Goal: Task Accomplishment & Management: Manage account settings

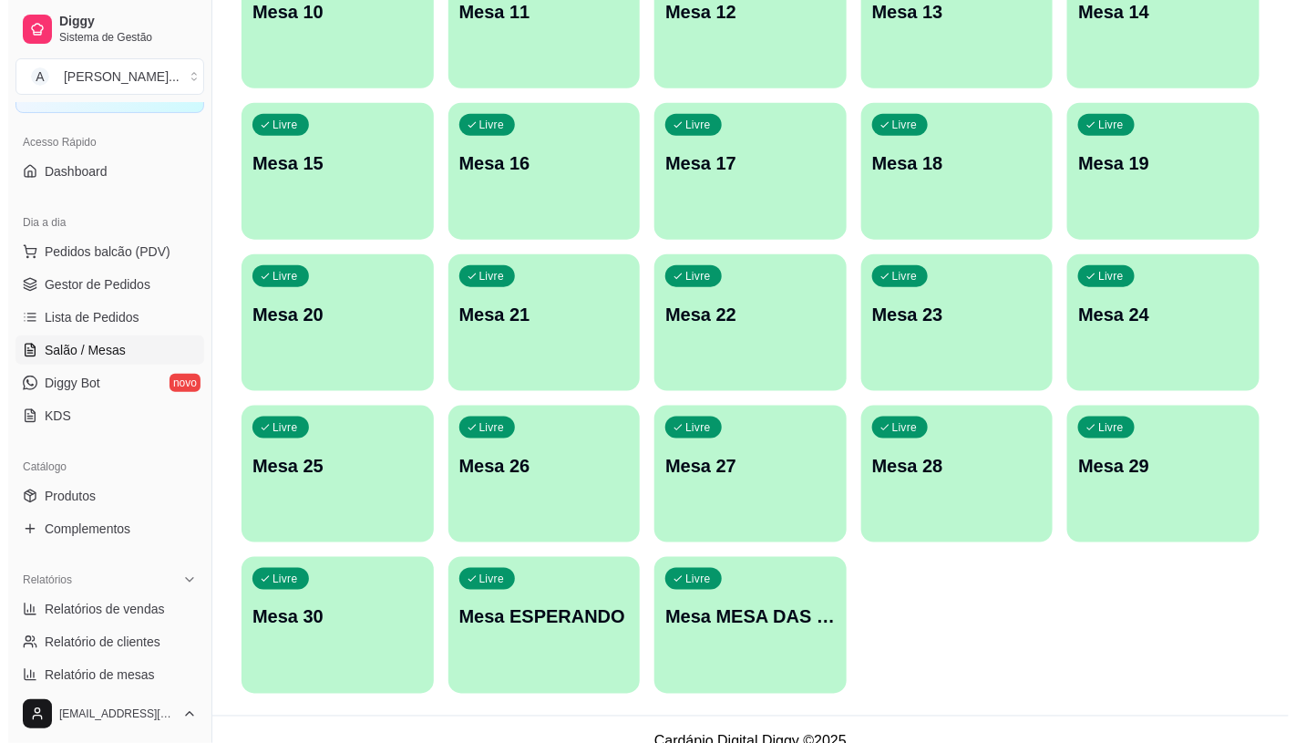
scroll to position [572, 0]
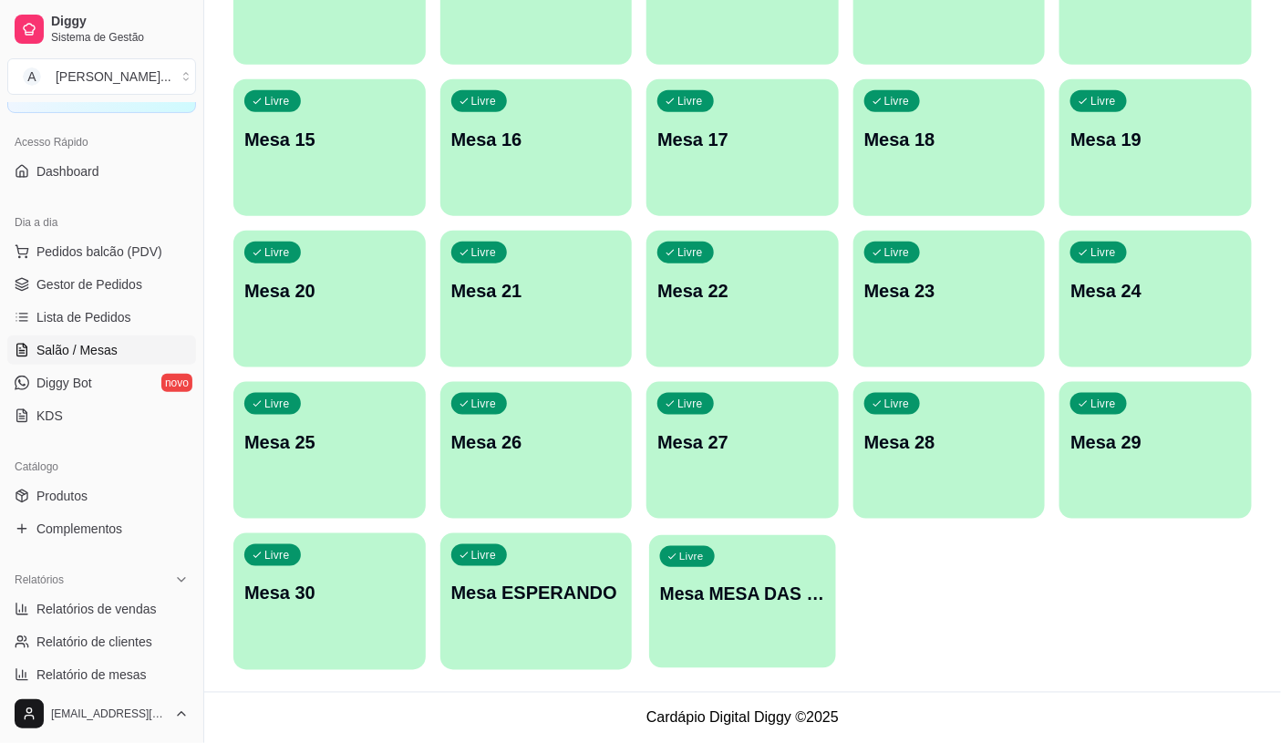
click at [664, 658] on div "button" at bounding box center [742, 656] width 186 height 21
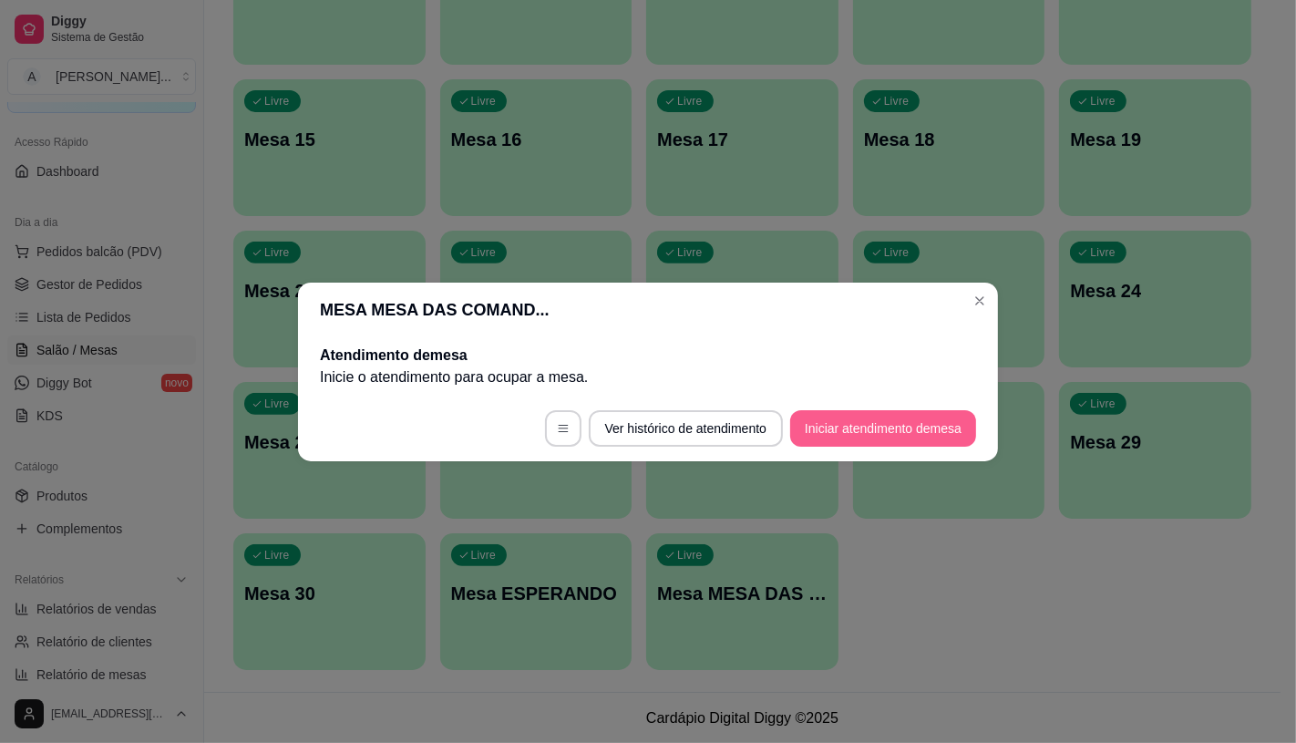
click at [931, 431] on button "Iniciar atendimento de mesa" at bounding box center [883, 428] width 186 height 36
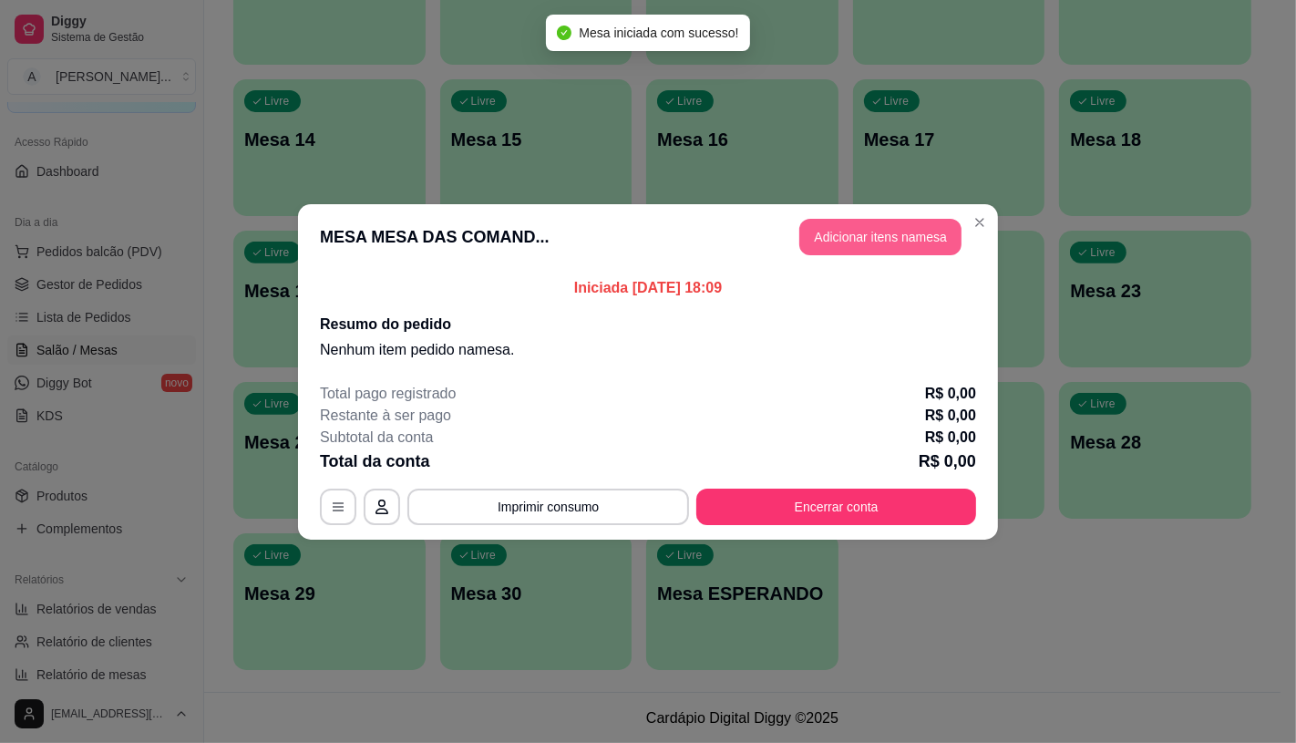
click at [898, 241] on button "Adicionar itens na mesa" at bounding box center [880, 237] width 162 height 36
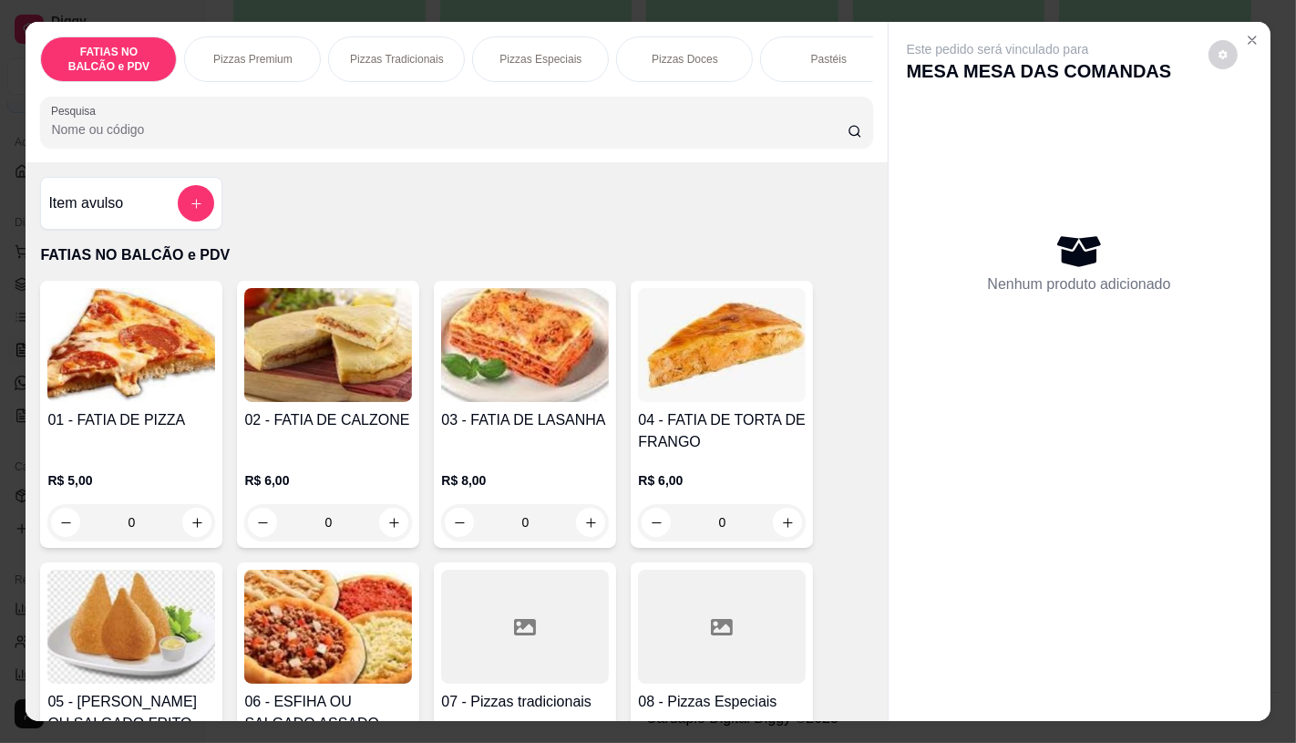
click at [680, 645] on div at bounding box center [722, 627] width 168 height 114
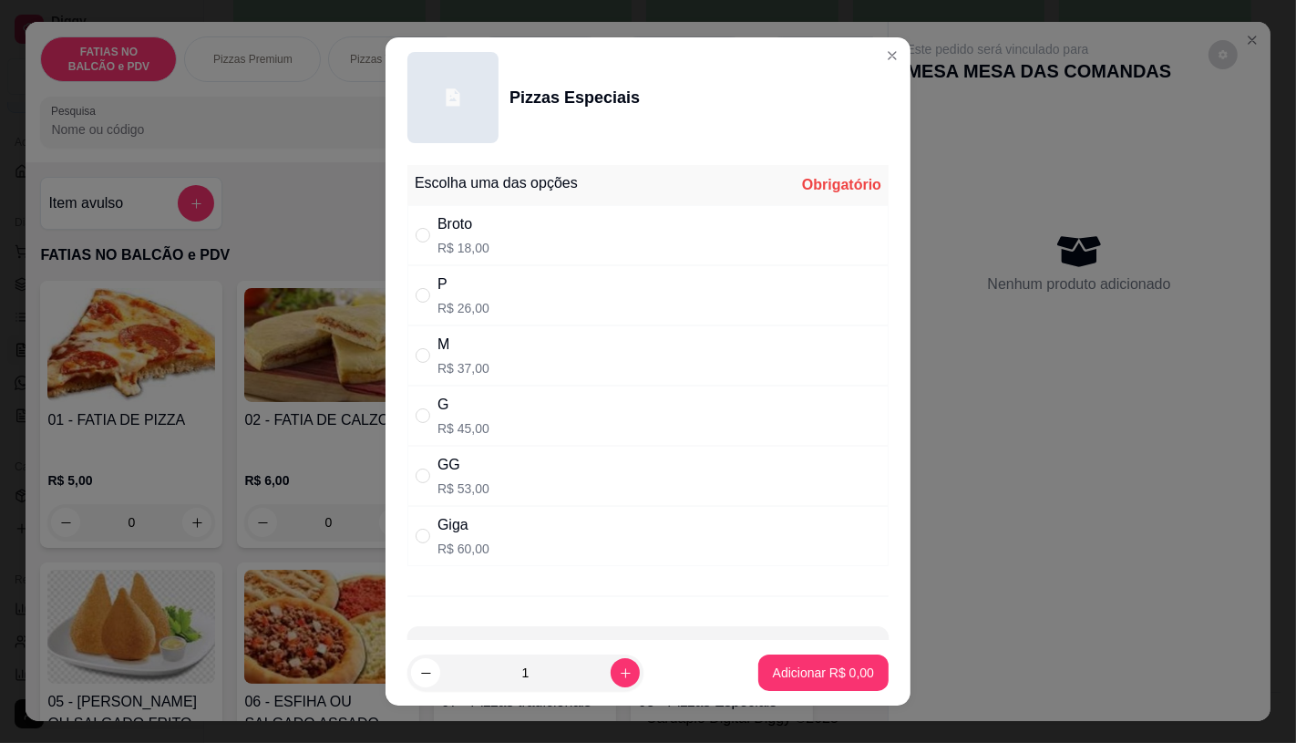
click at [449, 475] on div "GG" at bounding box center [464, 465] width 52 height 22
radio input "true"
click at [782, 667] on p "Adicionar R$ 53,00" at bounding box center [820, 673] width 108 height 18
type input "1"
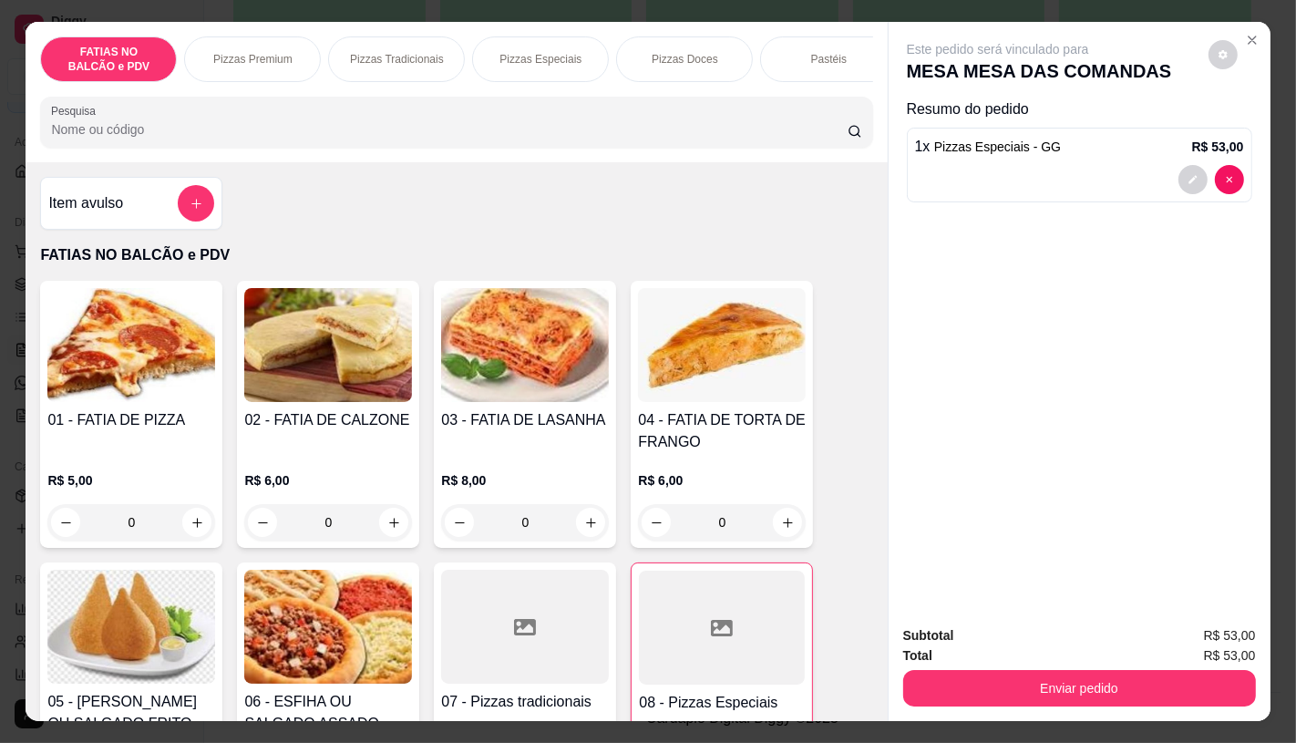
click at [706, 665] on div at bounding box center [722, 628] width 166 height 114
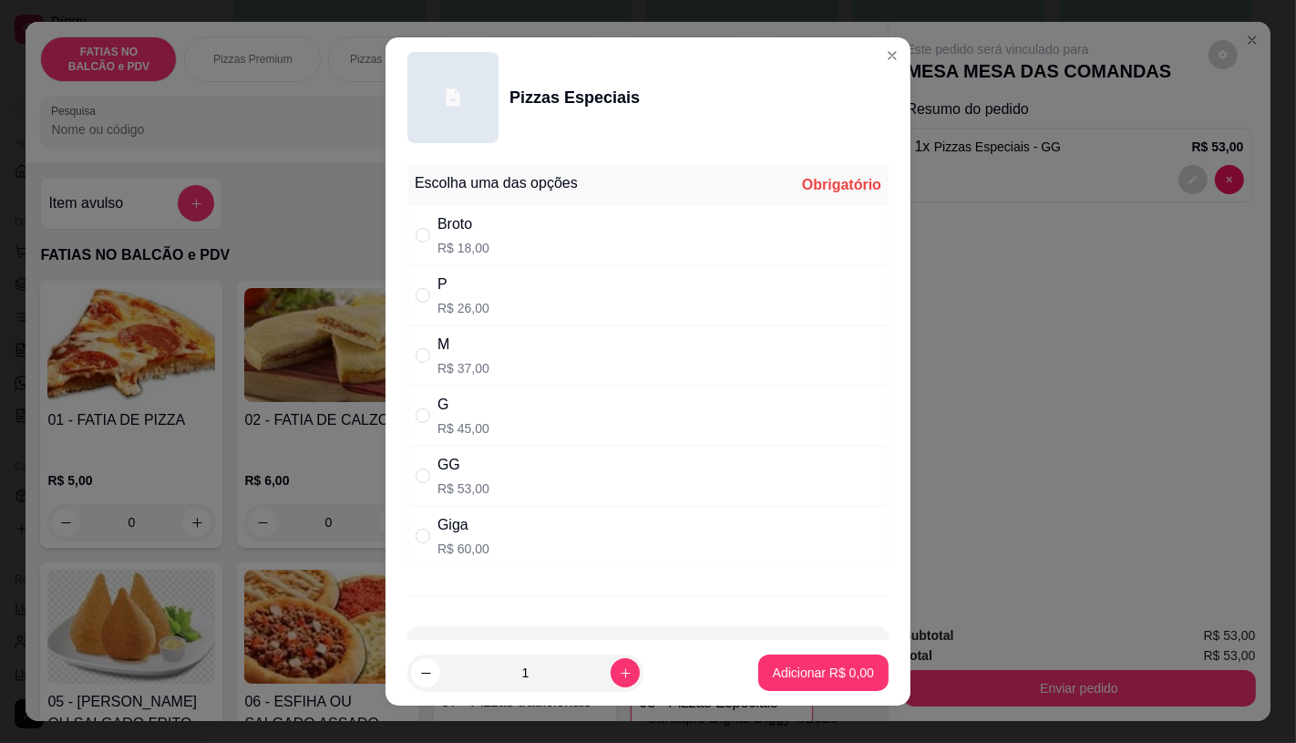
click at [453, 438] on p "R$ 45,00" at bounding box center [464, 428] width 52 height 18
radio input "true"
click at [791, 668] on p "Adicionar R$ 45,00" at bounding box center [820, 673] width 108 height 18
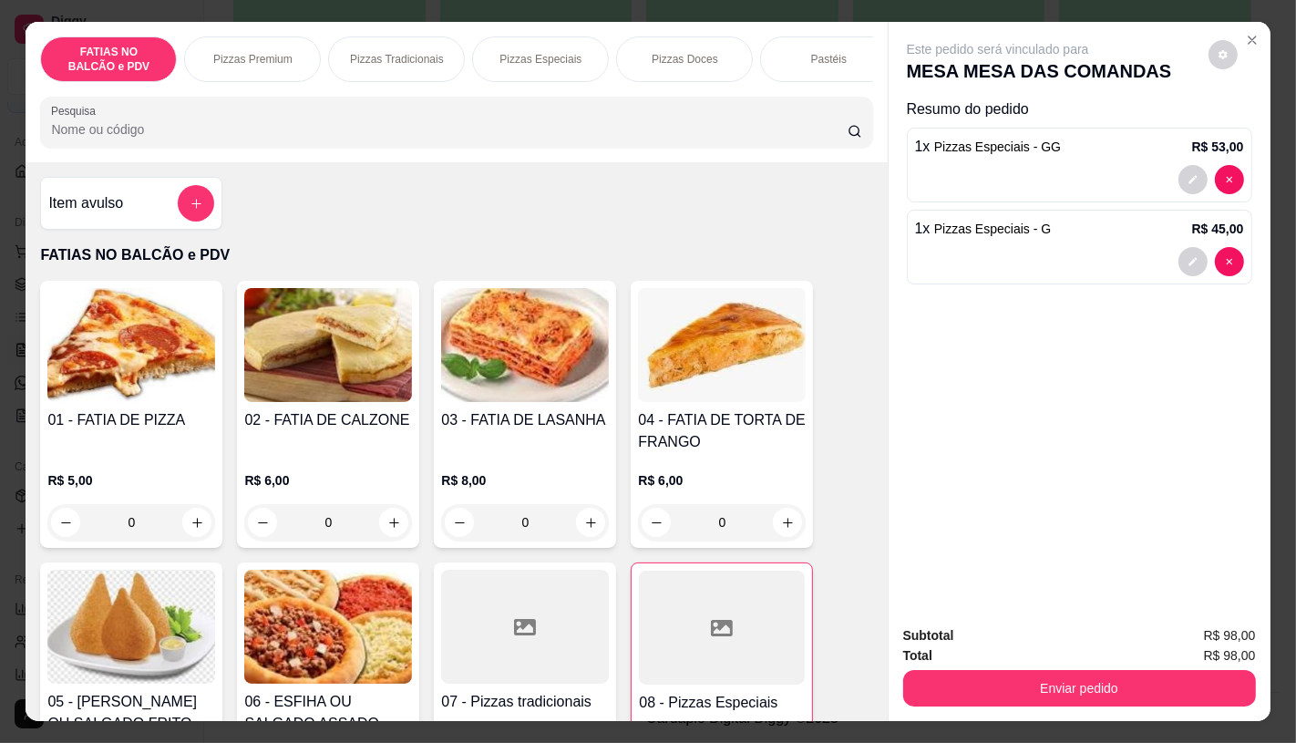
click at [840, 67] on div "Pastéis" at bounding box center [828, 59] width 137 height 46
click at [840, 104] on div at bounding box center [456, 122] width 810 height 36
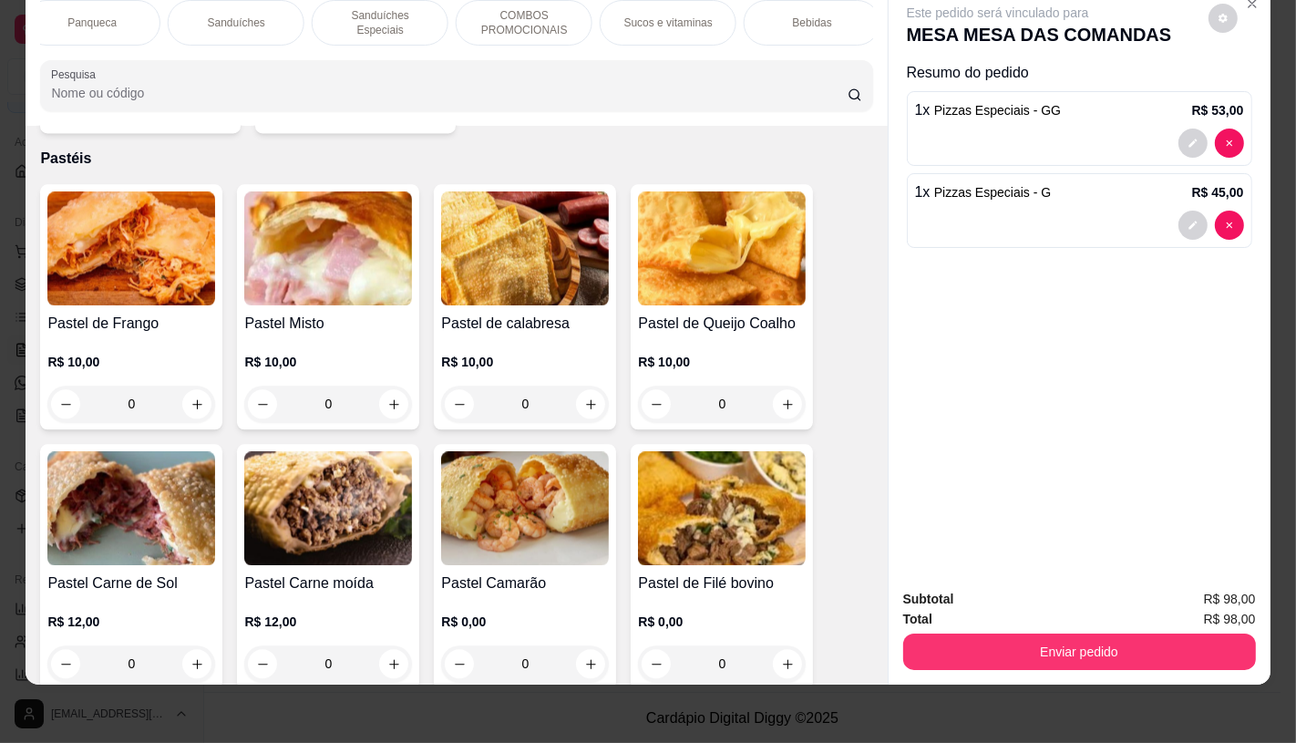
scroll to position [0, 1896]
click at [839, 16] on div "TAXAS DE ENTREGAS" at bounding box center [805, 23] width 137 height 46
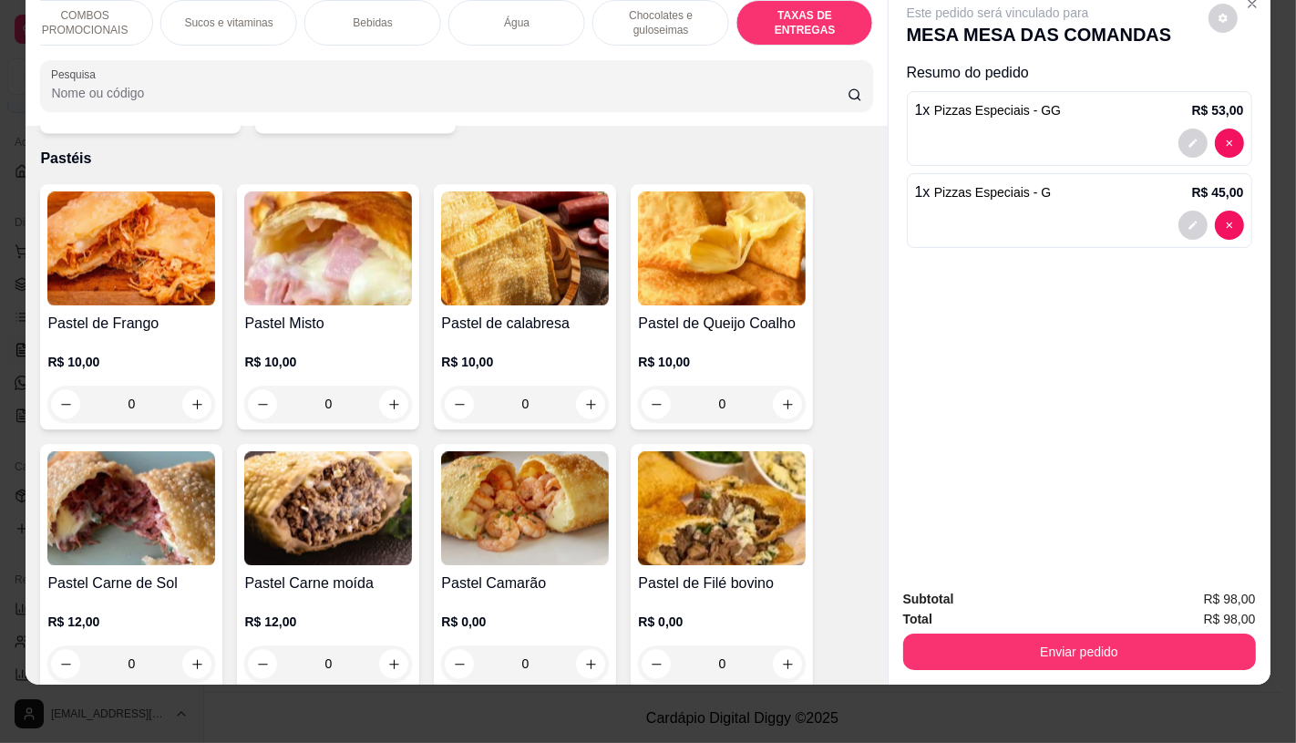
scroll to position [12191, 0]
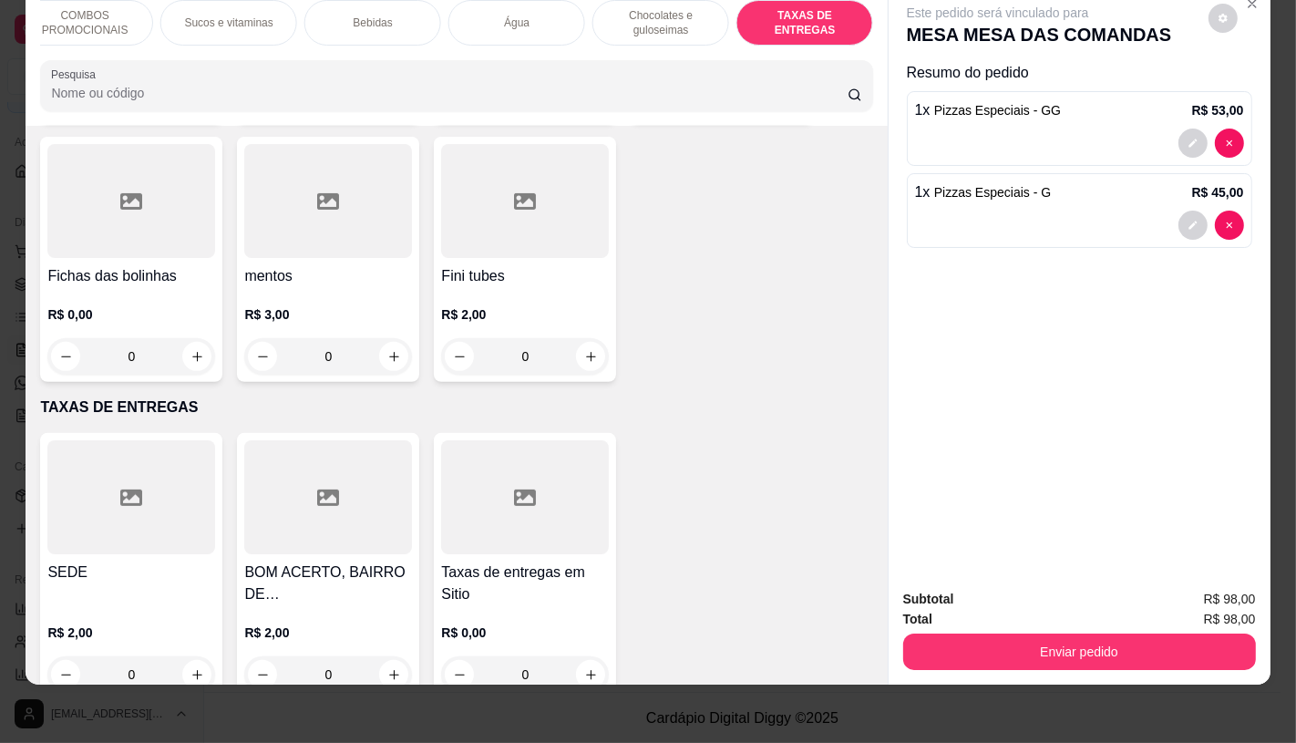
click at [73, 460] on div at bounding box center [131, 497] width 168 height 114
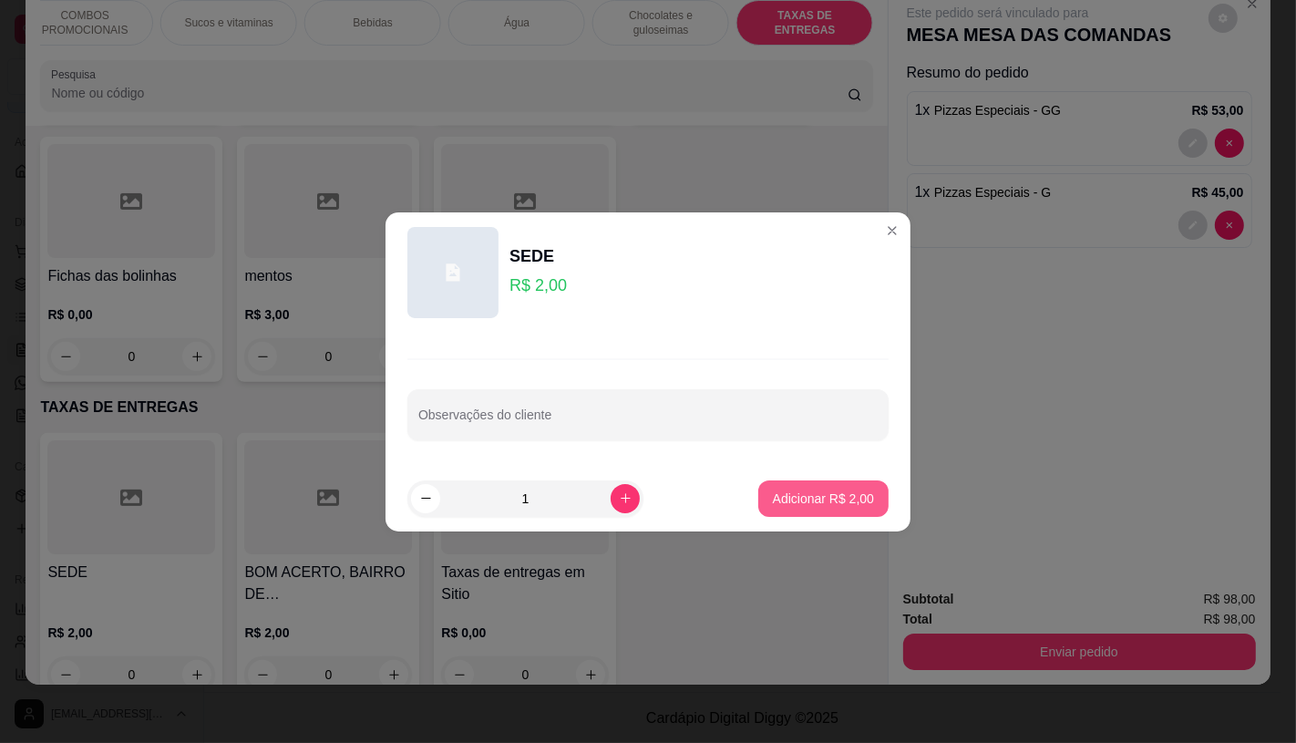
click at [841, 494] on p "Adicionar R$ 2,00" at bounding box center [823, 499] width 101 height 18
type input "1"
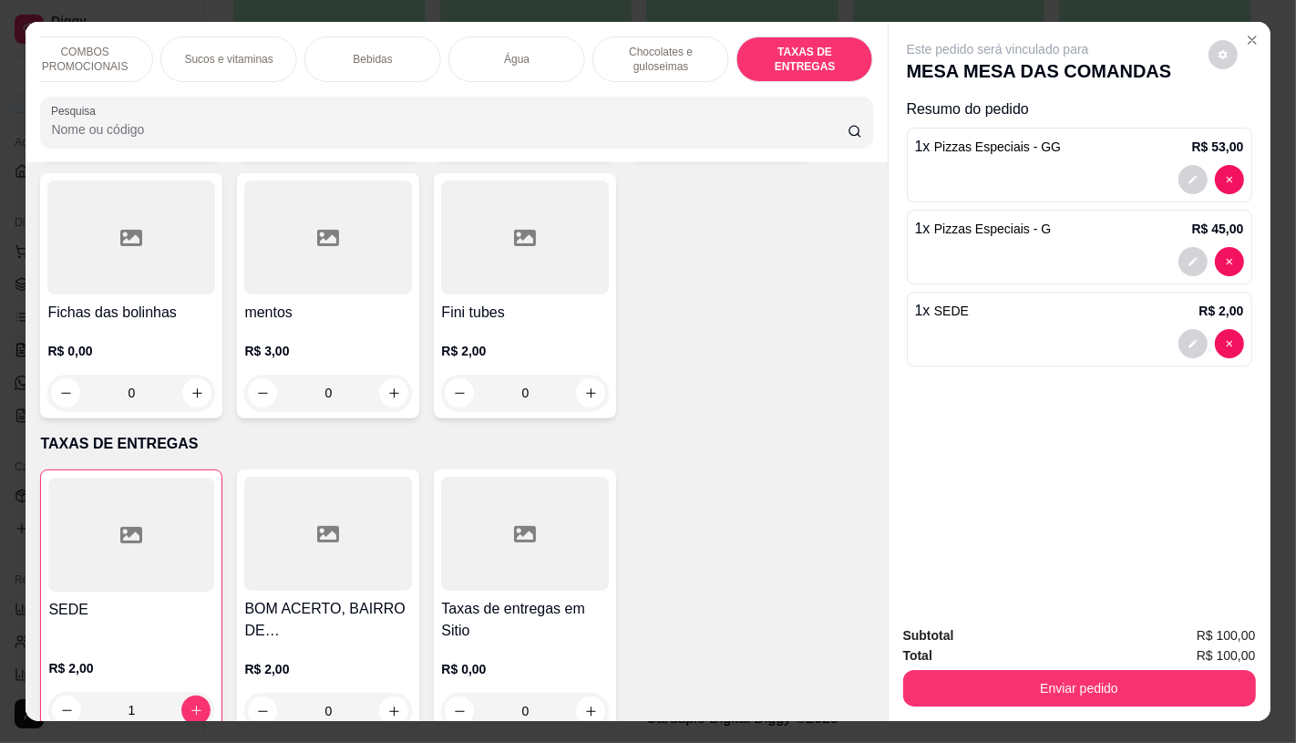
scroll to position [0, 0]
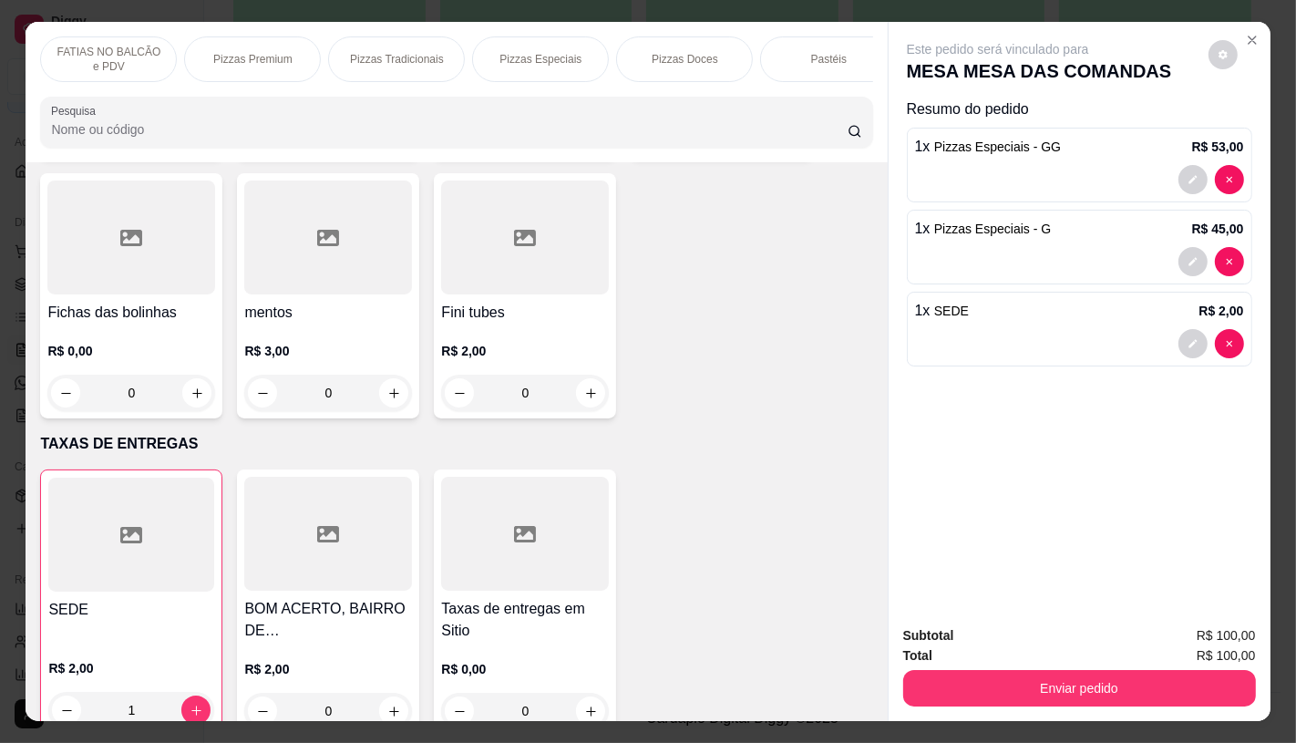
click at [82, 45] on p "FATIAS NO BALCÃO e PDV" at bounding box center [109, 59] width 106 height 29
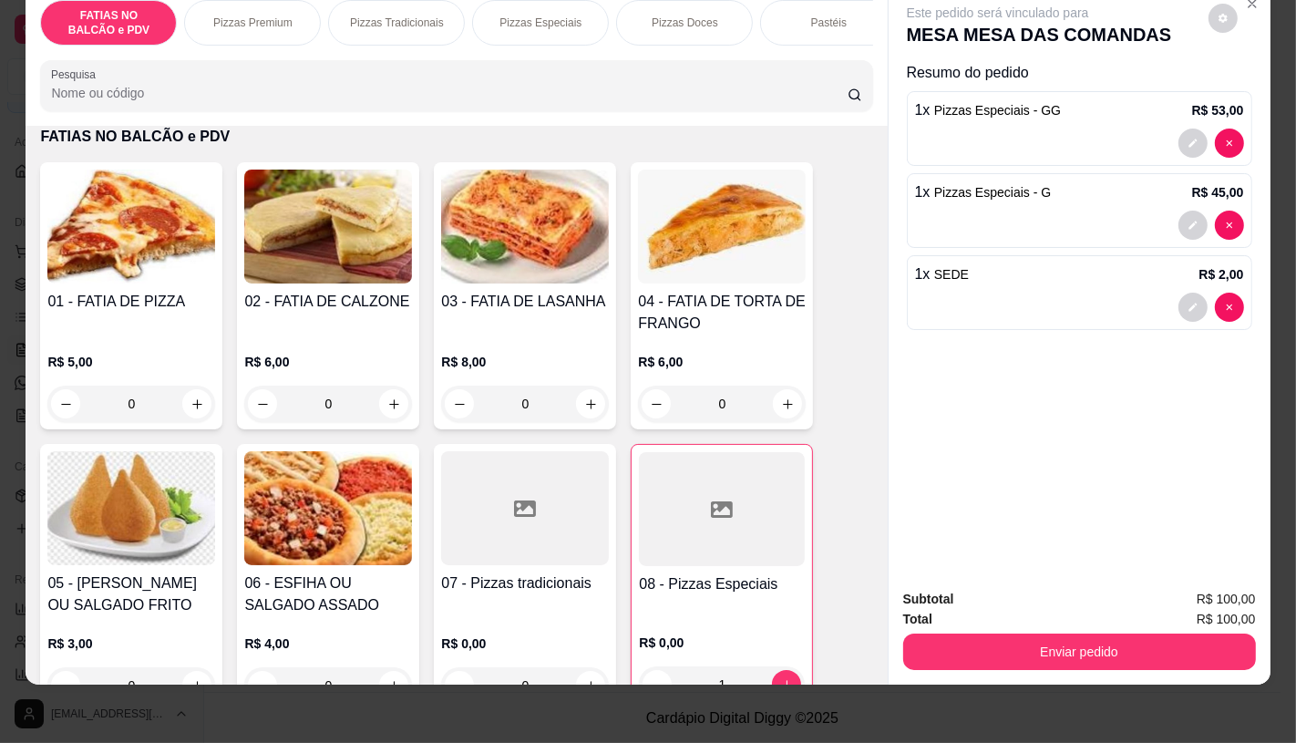
click at [244, 19] on div "Pizzas Premium" at bounding box center [252, 23] width 137 height 46
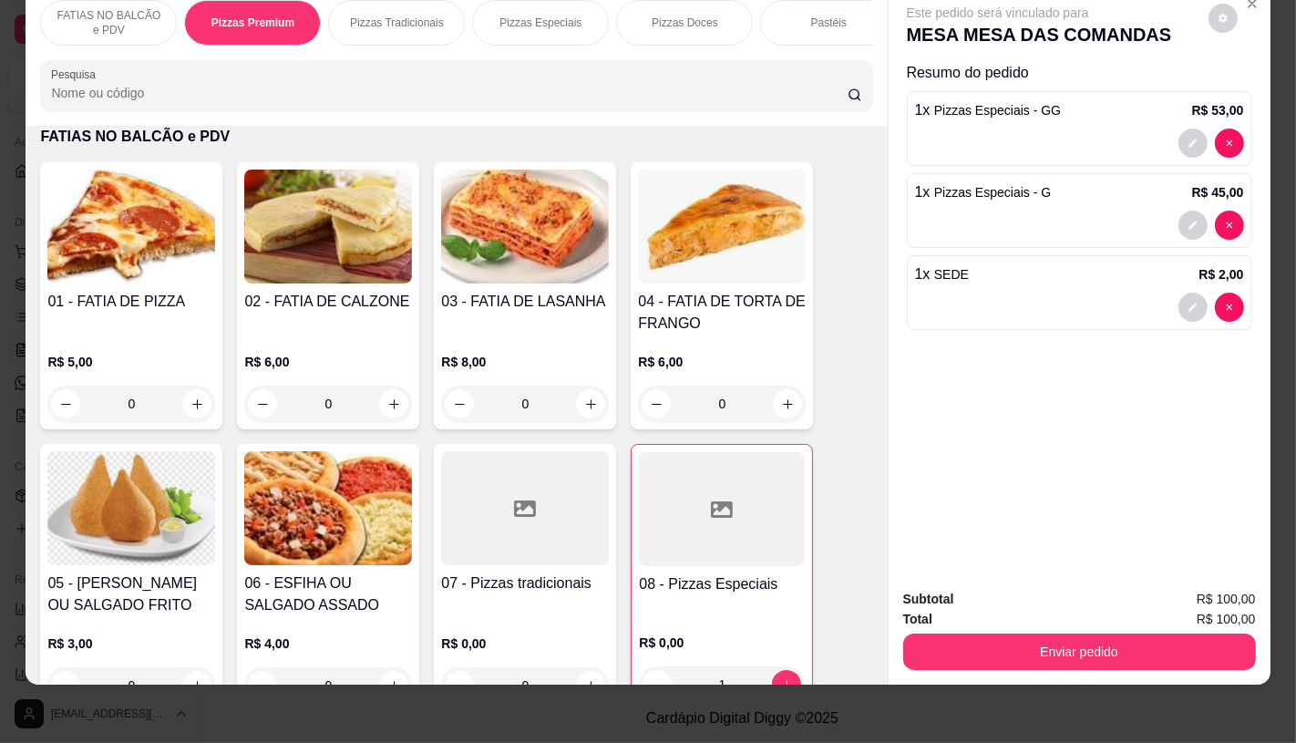
scroll to position [1482, 0]
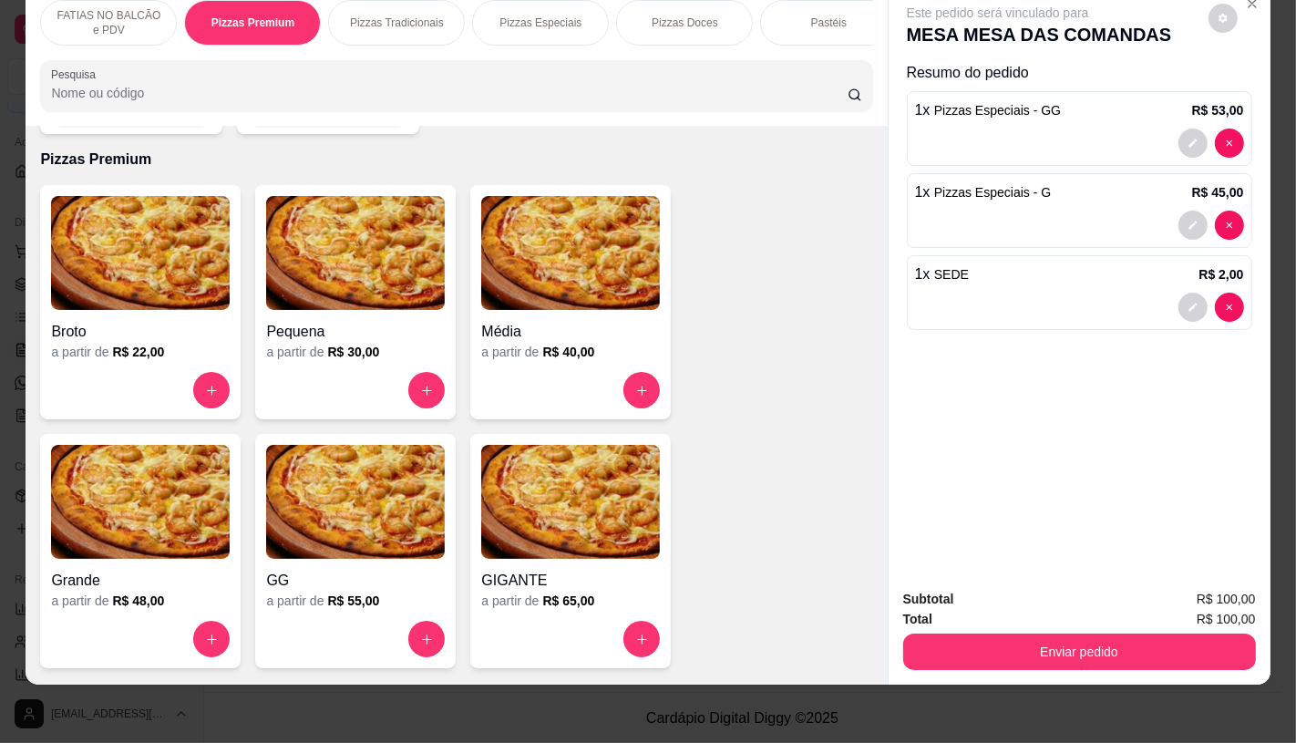
click at [83, 504] on img at bounding box center [140, 502] width 179 height 114
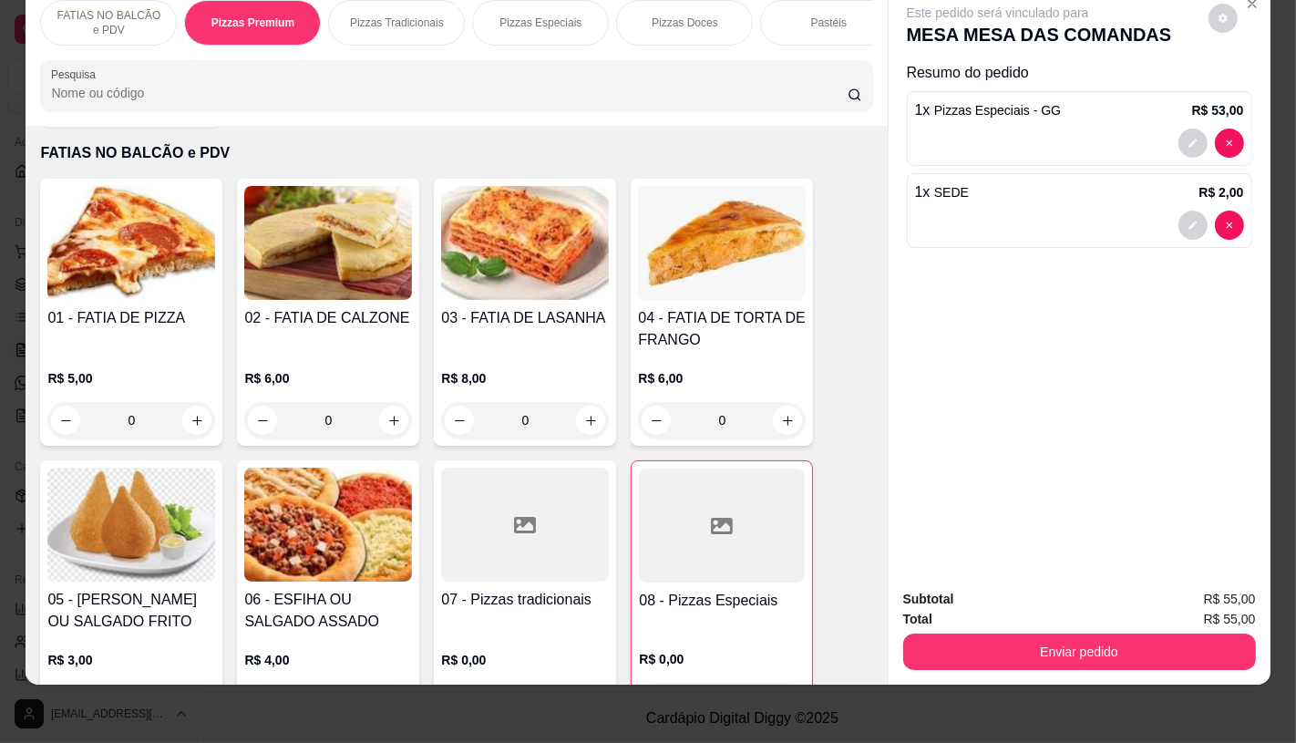
scroll to position [65, 0]
click at [706, 513] on div at bounding box center [722, 526] width 166 height 114
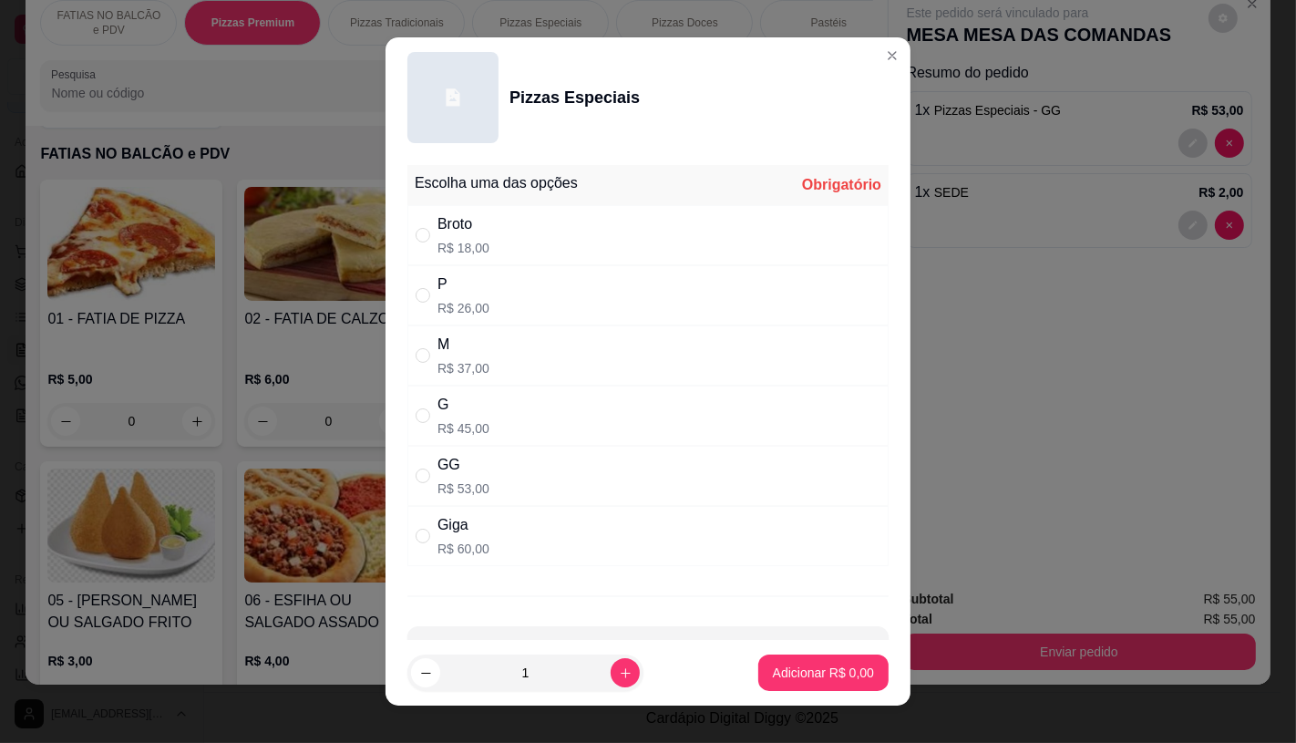
click at [495, 480] on div "GG R$ 53,00" at bounding box center [647, 476] width 481 height 60
radio input "true"
click at [799, 665] on p "Adicionar R$ 53,00" at bounding box center [820, 673] width 108 height 18
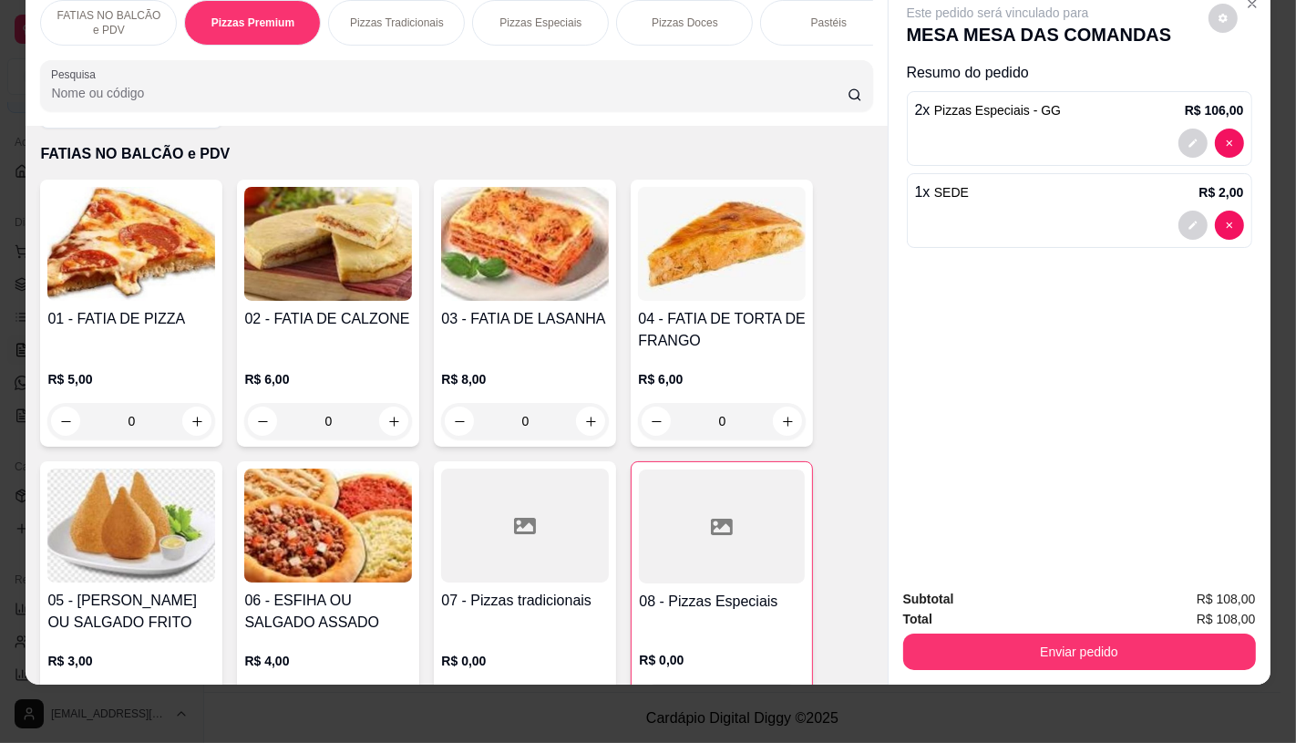
type input "2"
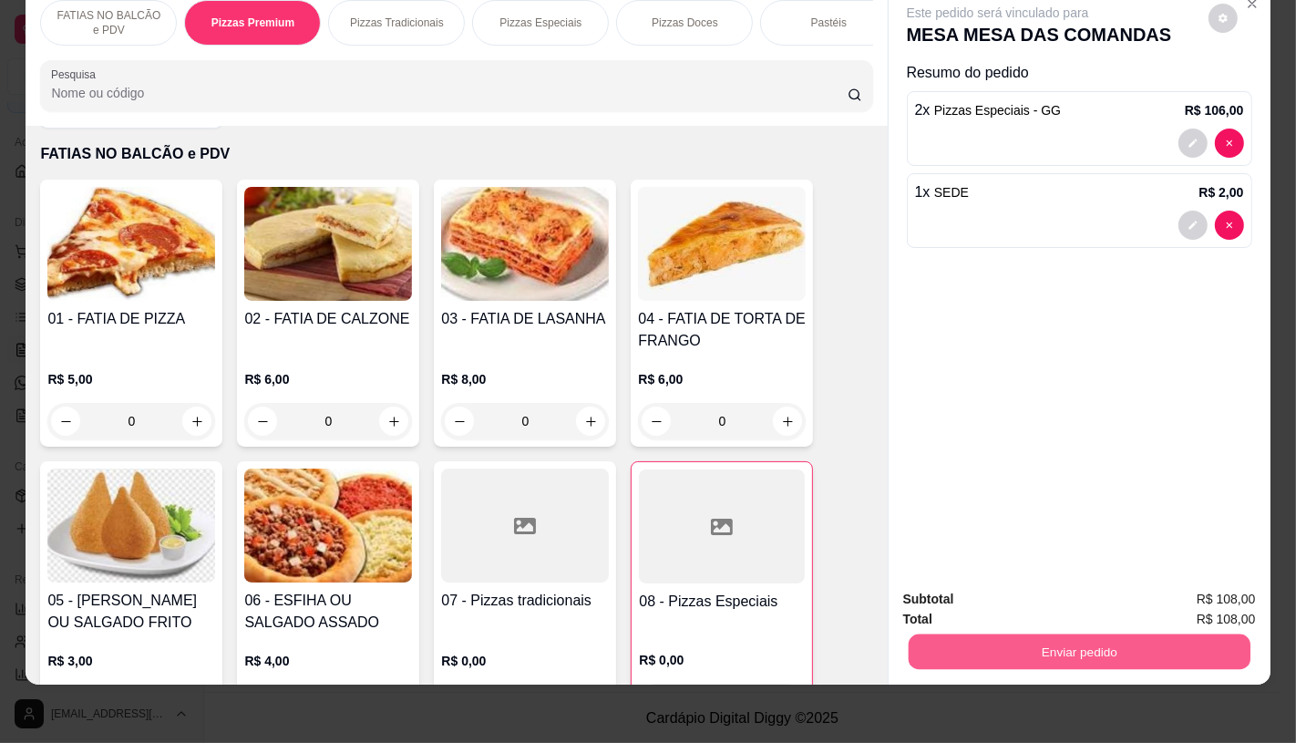
click at [987, 634] on button "Enviar pedido" at bounding box center [1079, 652] width 342 height 36
click at [1180, 586] on button "Enviar pedido" at bounding box center [1208, 593] width 103 height 35
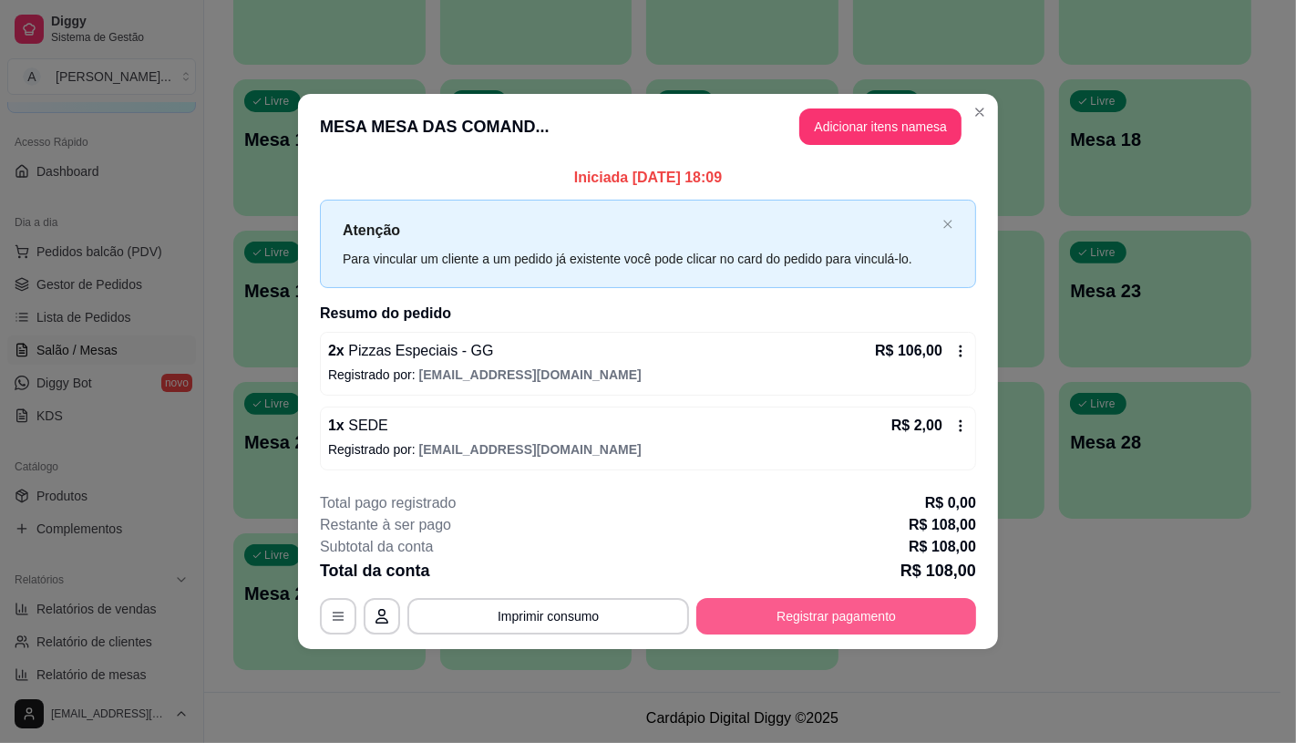
click at [840, 608] on button "Registrar pagamento" at bounding box center [836, 616] width 280 height 36
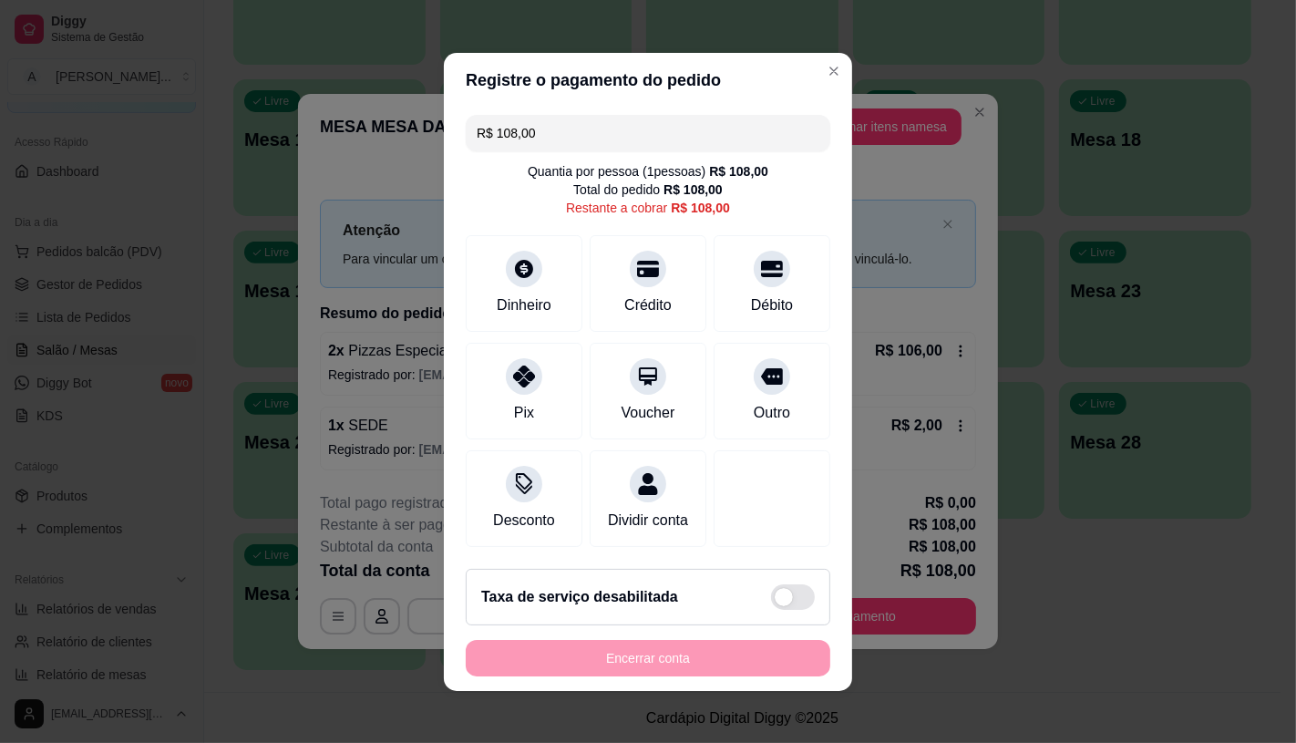
drag, startPoint x: 569, startPoint y: 131, endPoint x: 352, endPoint y: 131, distance: 217.0
click at [352, 131] on div "Registre o pagamento do pedido R$ 108,00 Quantia por pessoa ( 1 pessoas) R$ 108…" at bounding box center [648, 371] width 1296 height 743
click at [648, 276] on div "Crédito" at bounding box center [648, 279] width 129 height 107
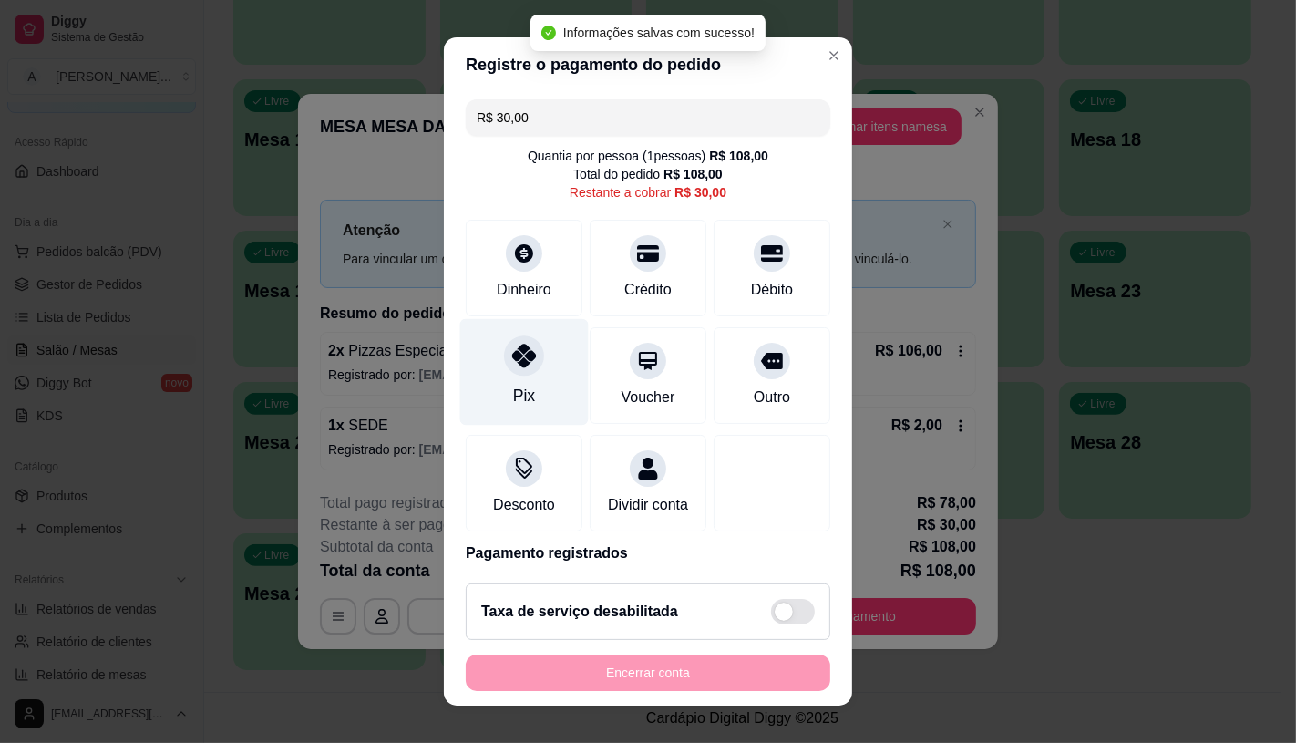
click at [513, 389] on div "Pix" at bounding box center [524, 396] width 22 height 24
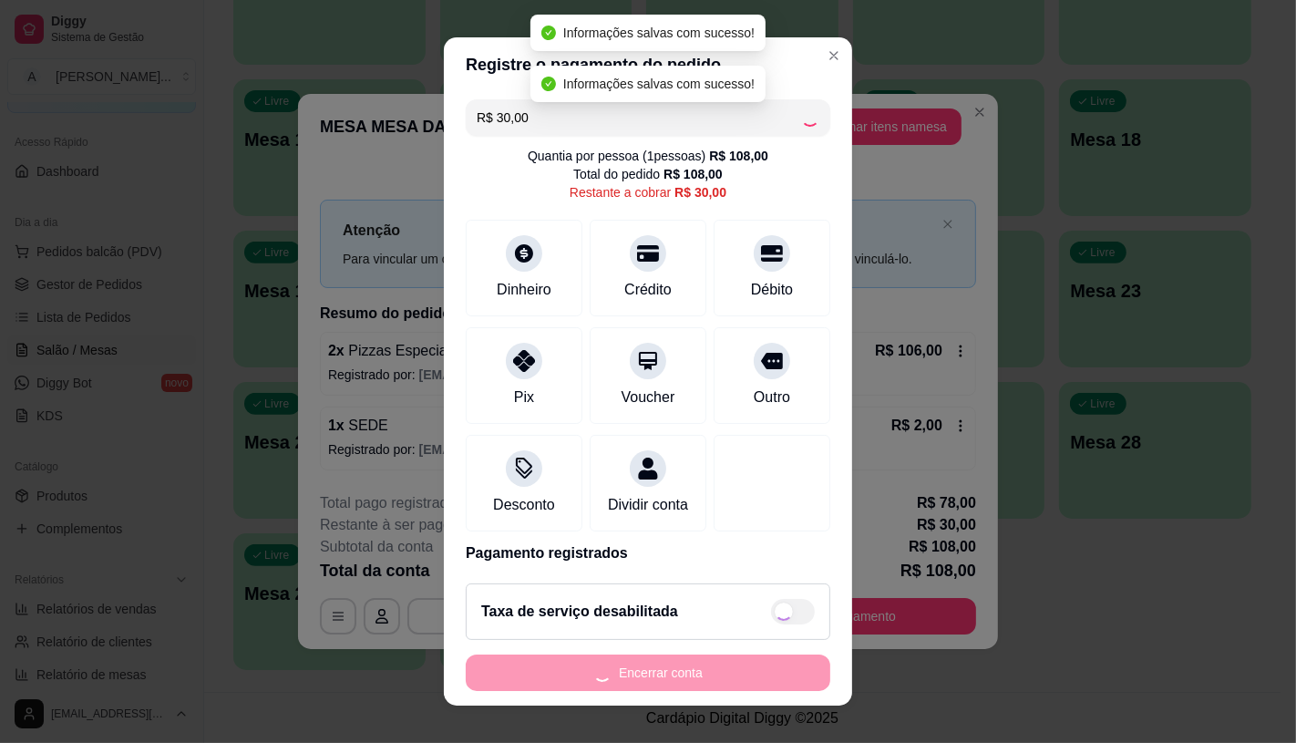
type input "R$ 0,00"
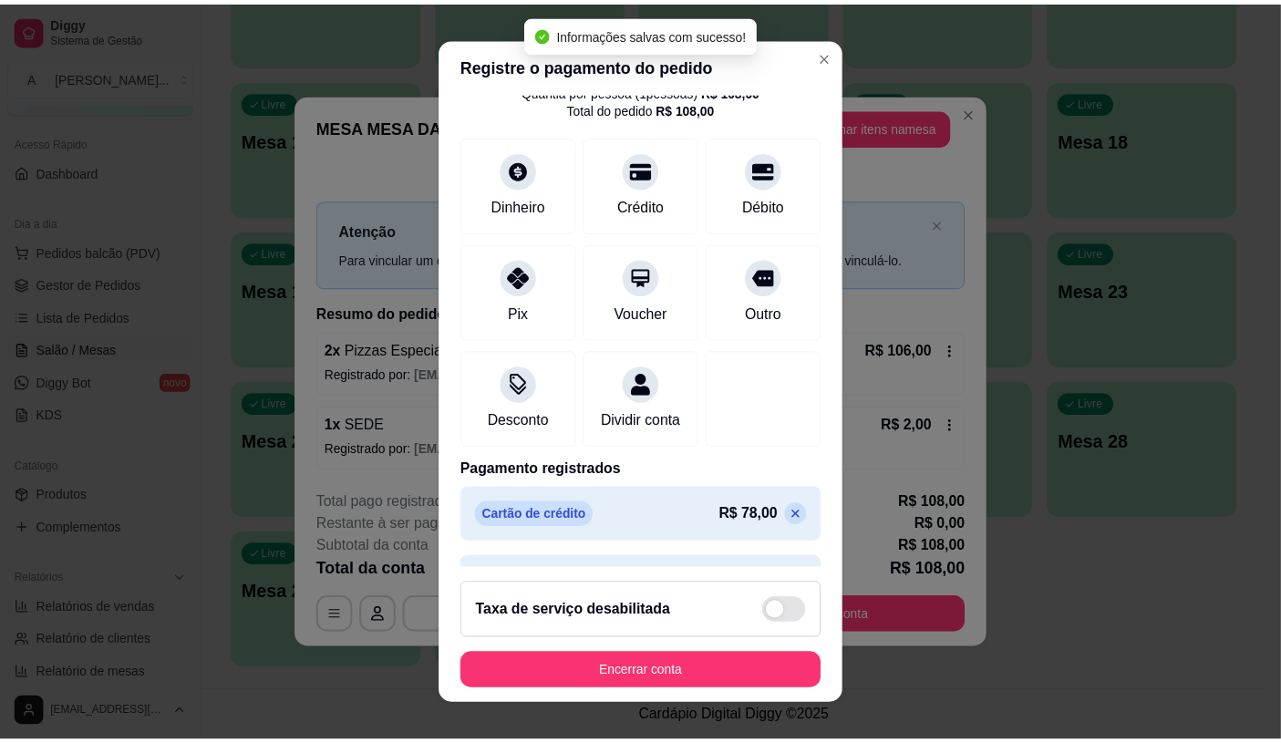
scroll to position [138, 0]
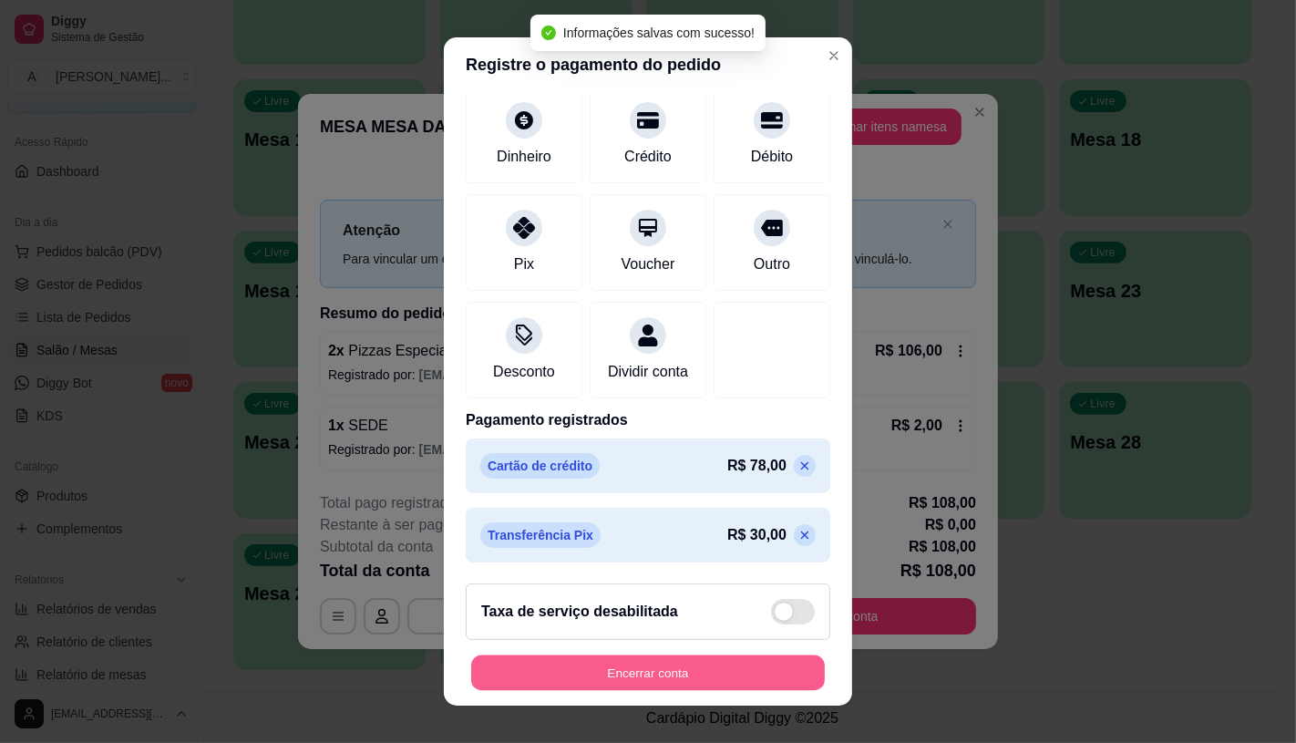
click at [677, 687] on button "Encerrar conta" at bounding box center [648, 673] width 354 height 36
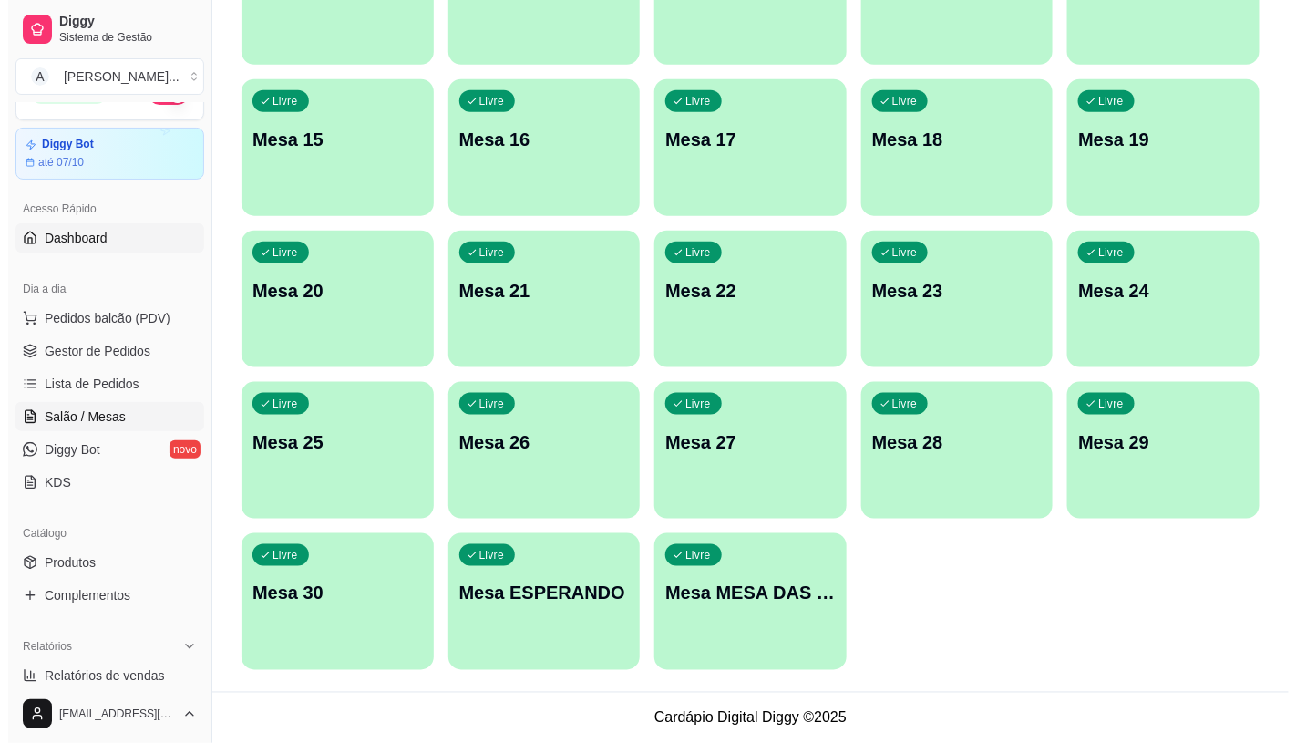
scroll to position [0, 0]
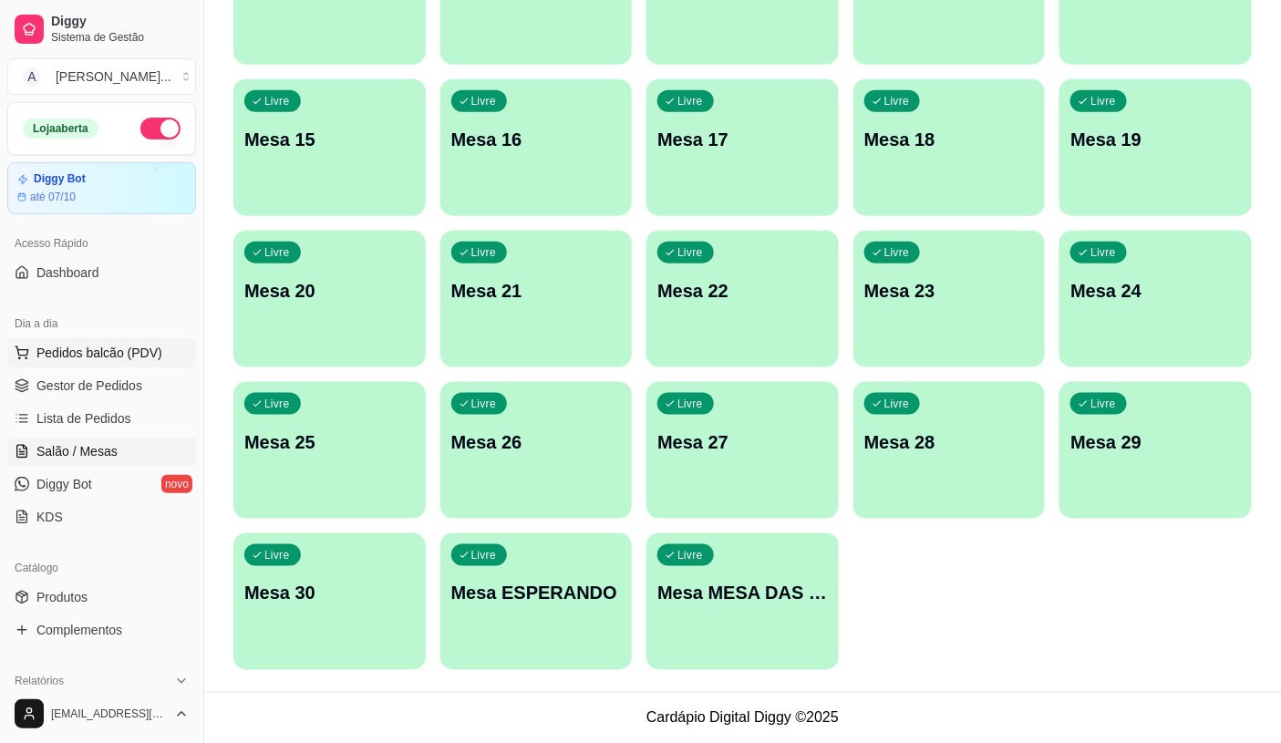
click at [139, 359] on span "Pedidos balcão (PDV)" at bounding box center [99, 353] width 126 height 18
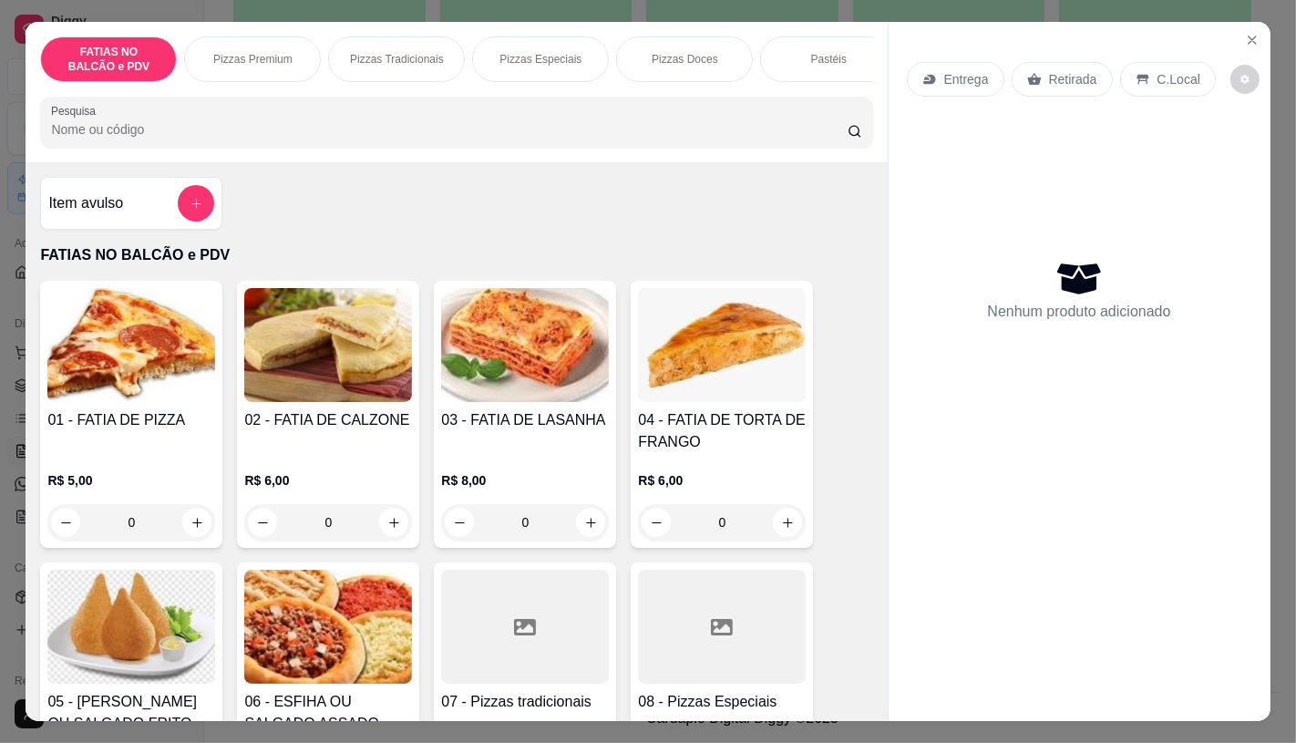
click at [512, 52] on p "Pizzas Especiais" at bounding box center [541, 59] width 82 height 15
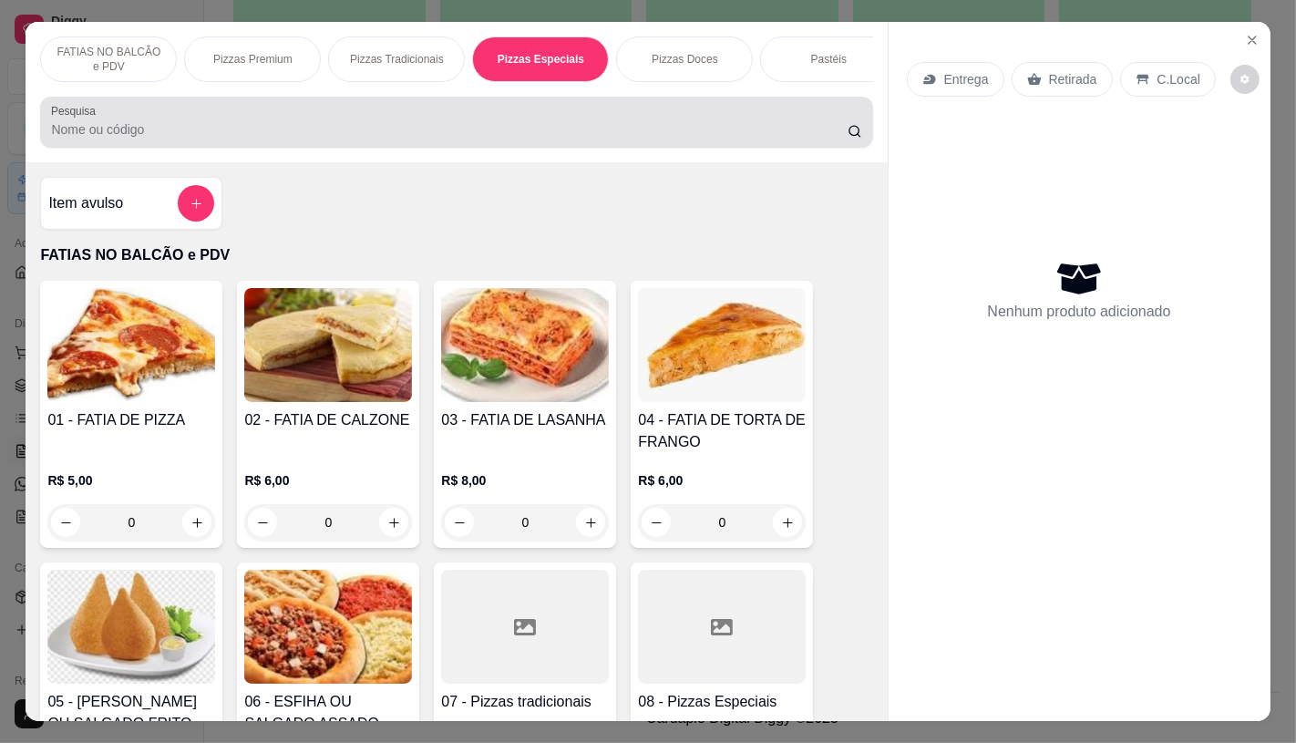
scroll to position [43, 0]
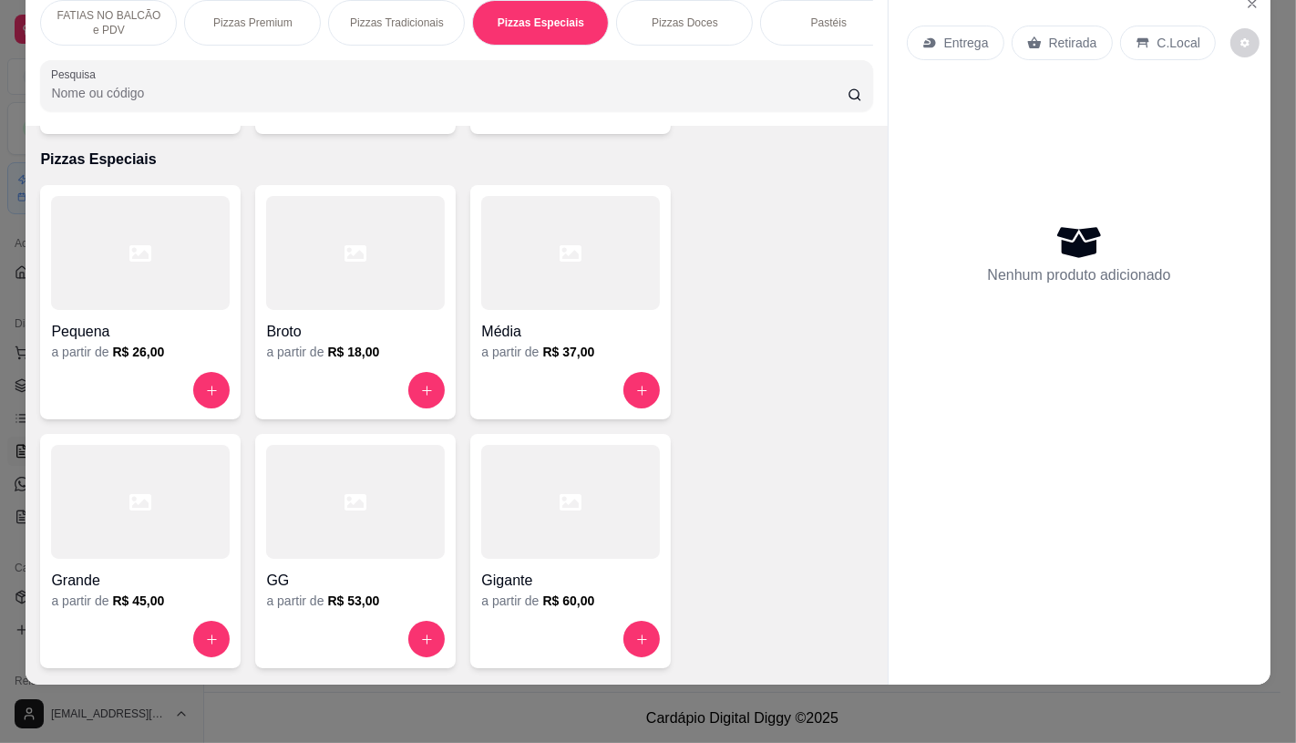
click at [129, 242] on icon at bounding box center [140, 253] width 22 height 22
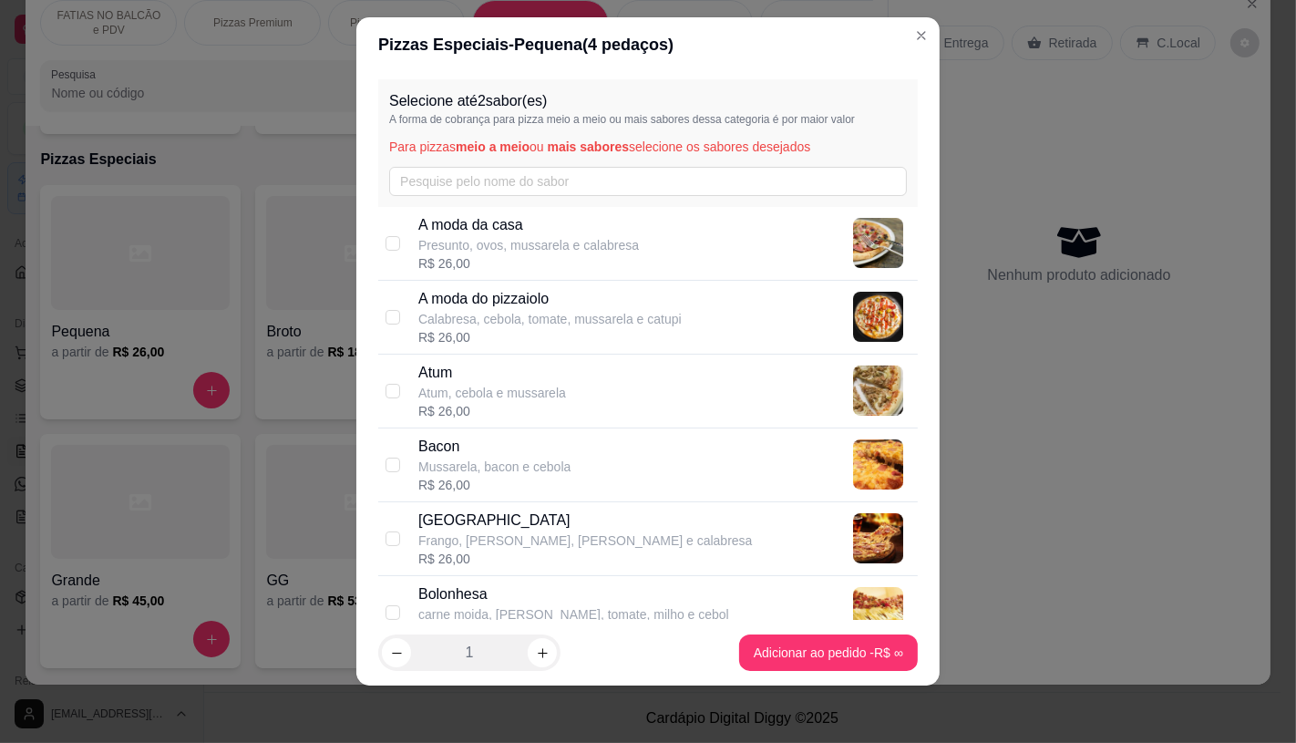
scroll to position [21, 0]
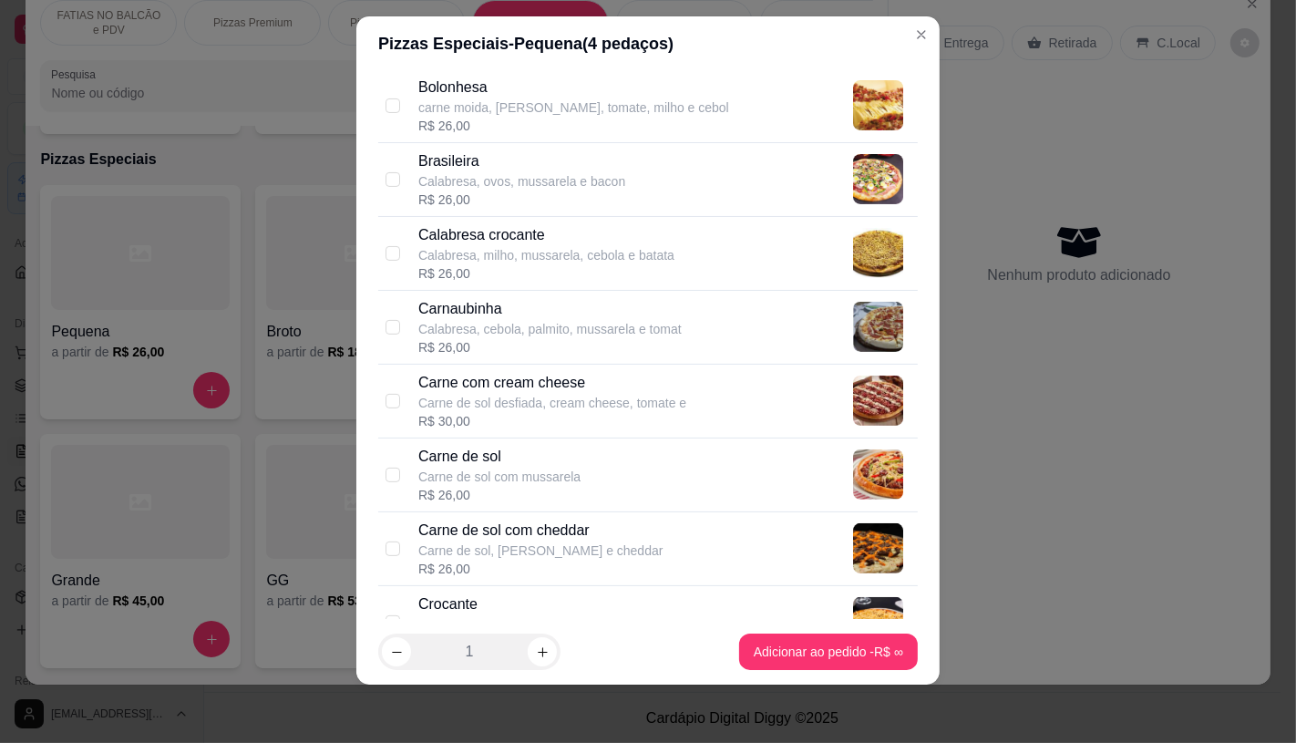
click at [459, 469] on p "Carne de sol com mussarela" at bounding box center [499, 477] width 162 height 18
checkbox input "true"
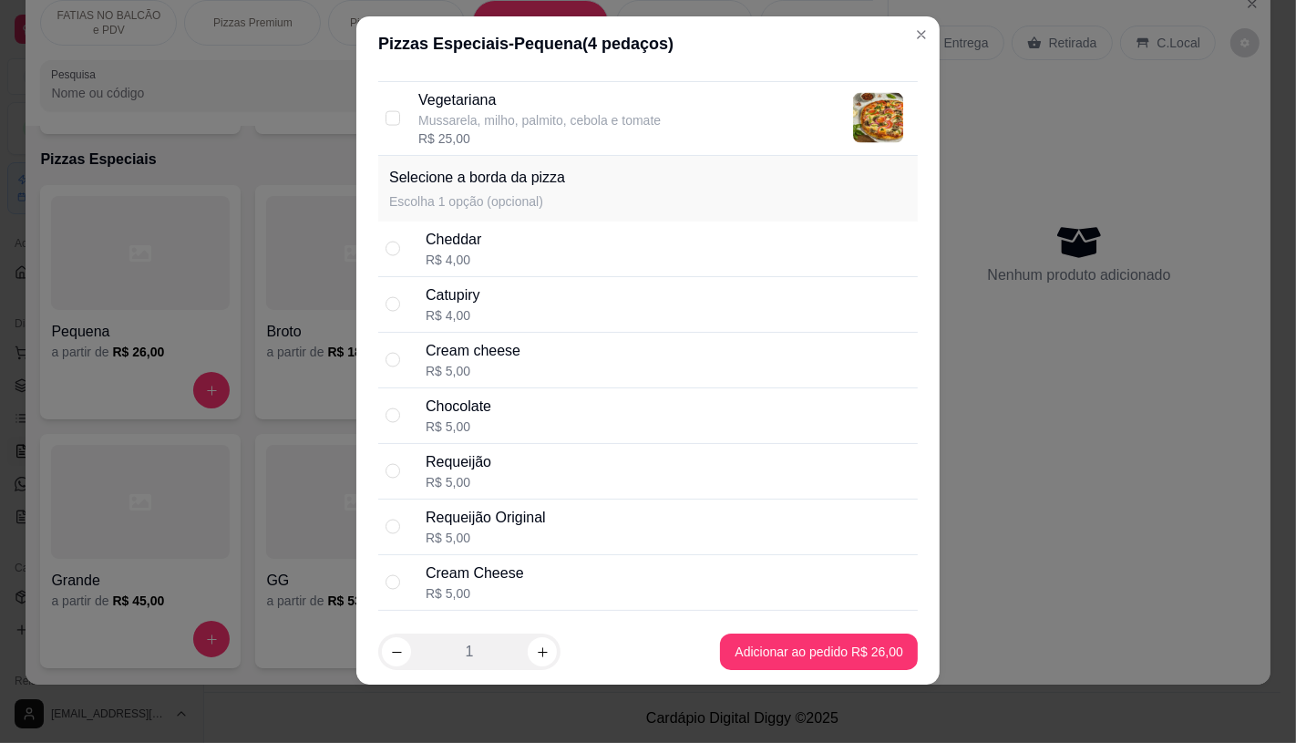
scroll to position [2623, 0]
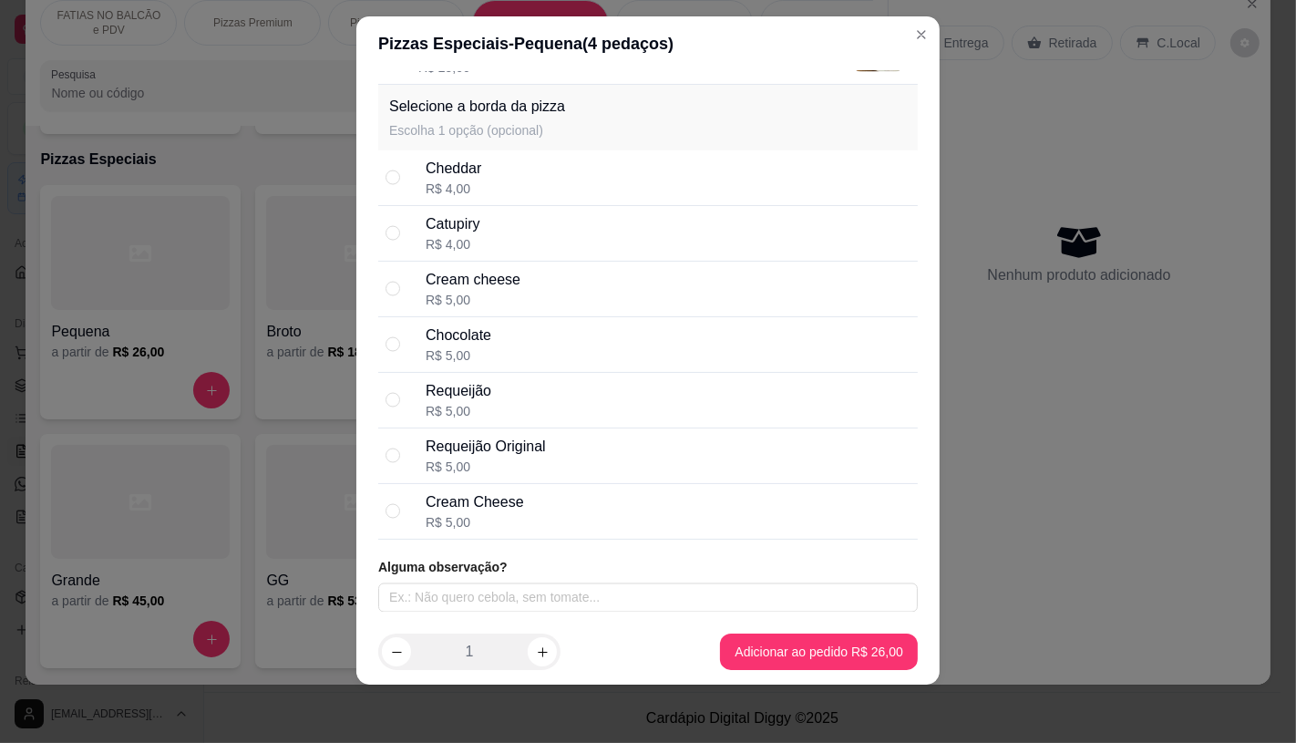
click at [483, 243] on div "Catupiry R$ 4,00" at bounding box center [668, 233] width 485 height 40
radio input "true"
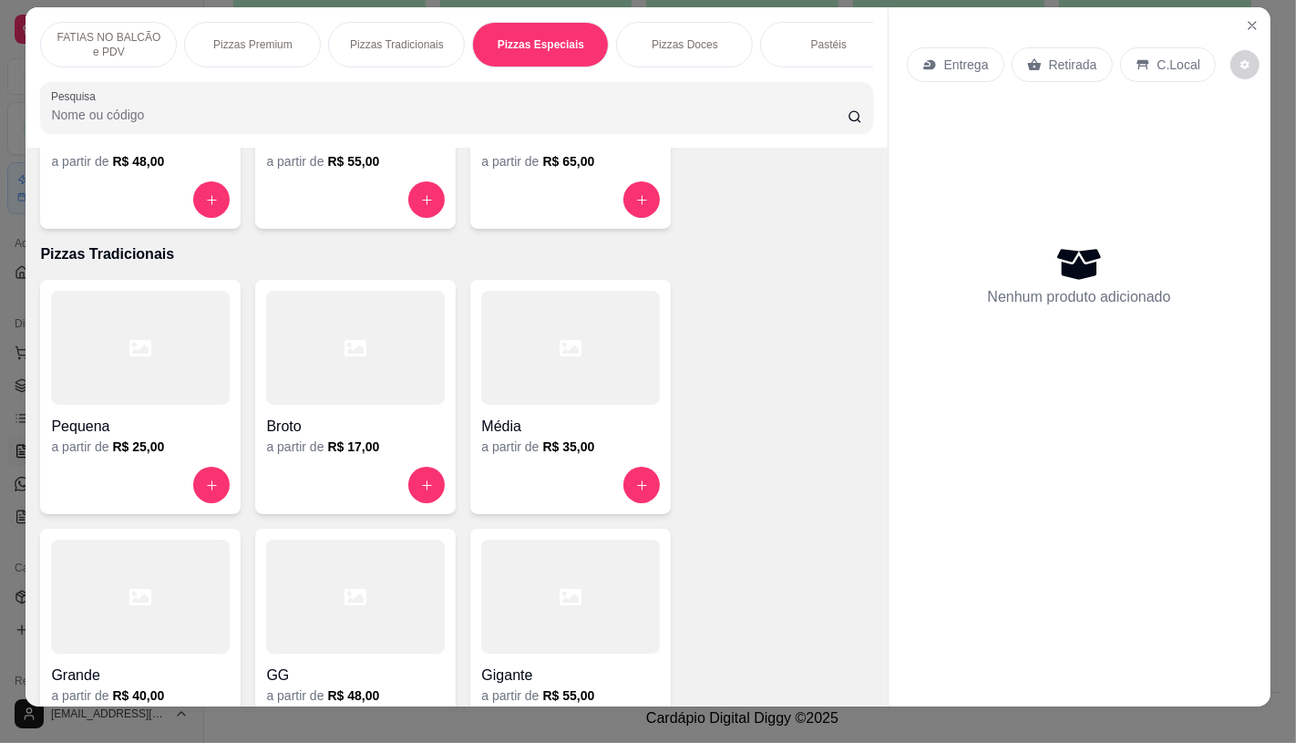
scroll to position [0, 0]
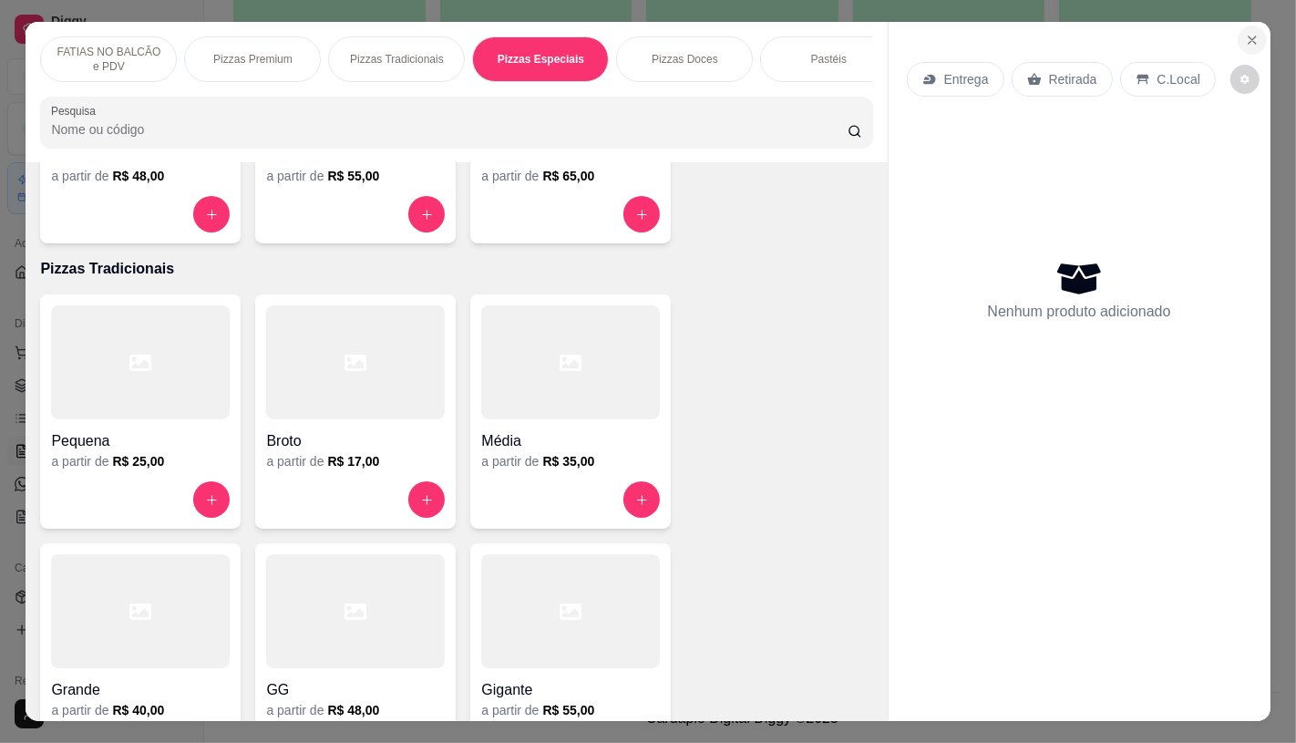
click at [1243, 26] on button "Close" at bounding box center [1252, 40] width 29 height 29
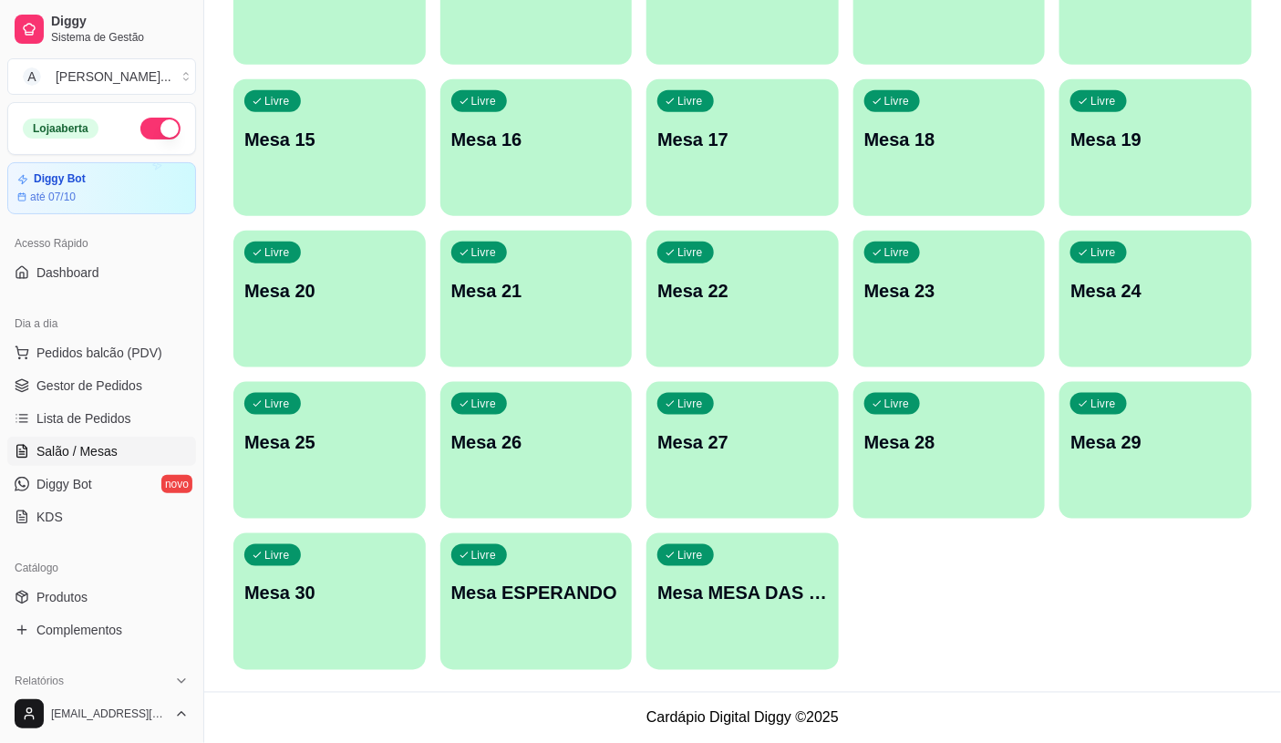
click at [7, 338] on button "Pedidos balcão (PDV)" at bounding box center [101, 352] width 189 height 29
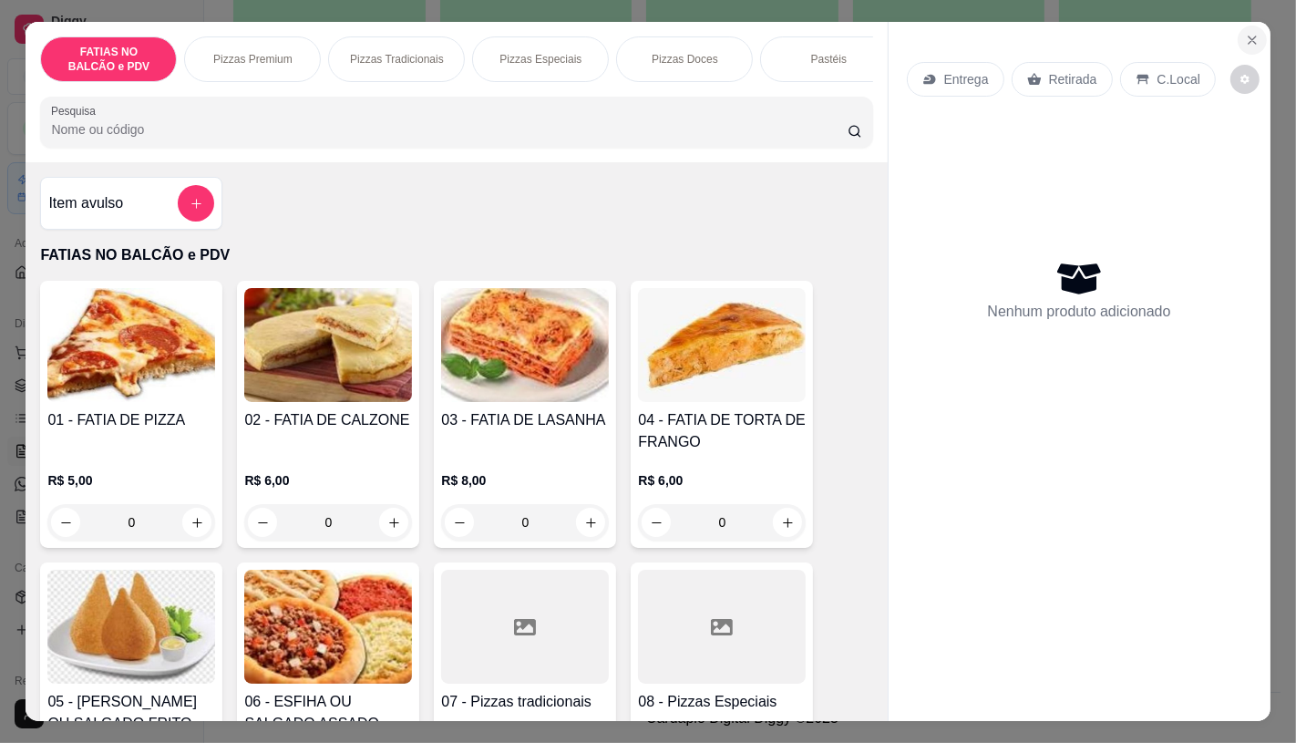
click at [1255, 31] on button "Close" at bounding box center [1252, 40] width 29 height 29
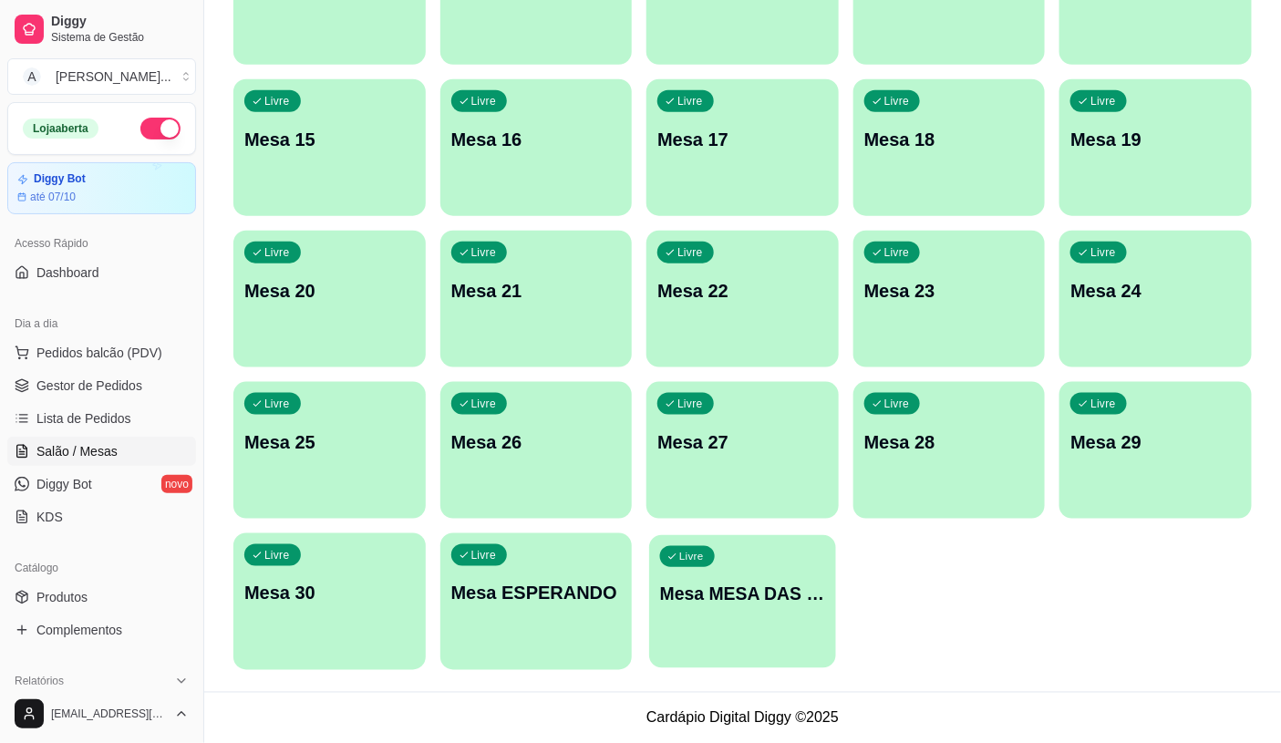
click at [671, 609] on div "Livre Mesa MESA DAS COMANDAS" at bounding box center [742, 590] width 186 height 111
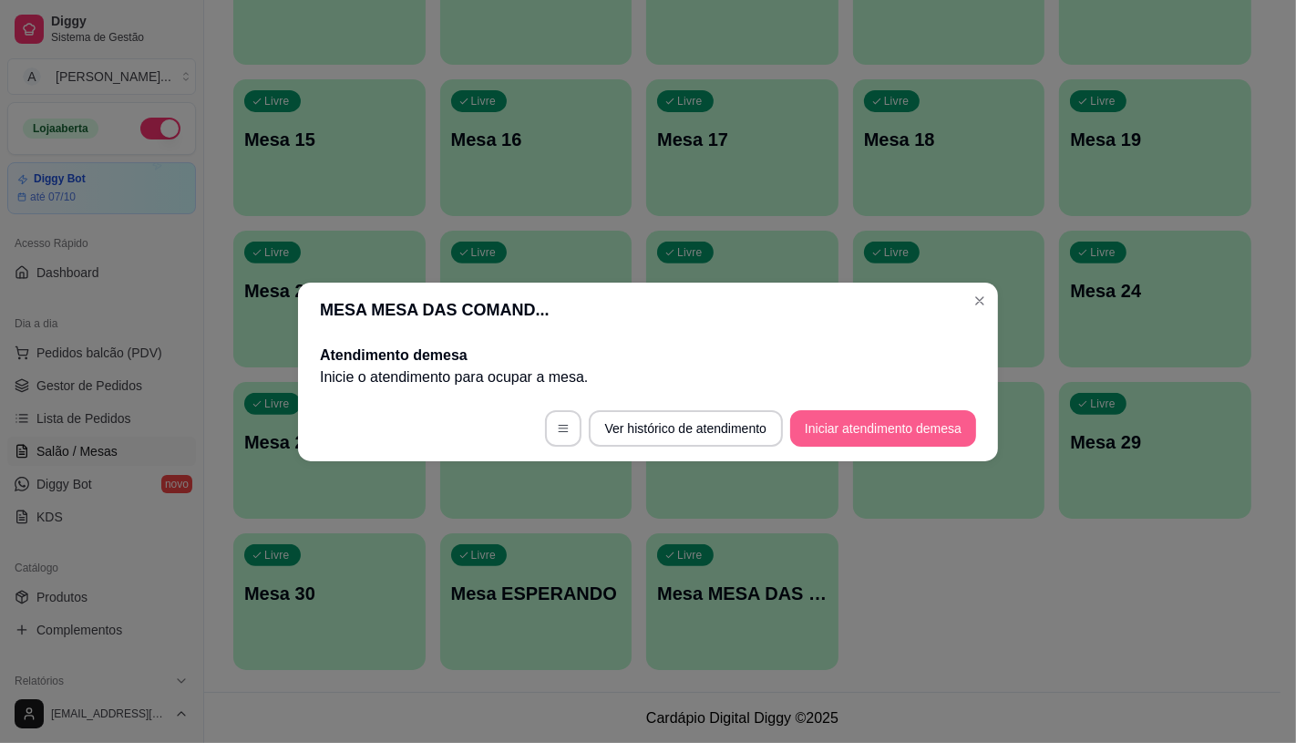
click at [815, 432] on button "Iniciar atendimento de mesa" at bounding box center [883, 428] width 186 height 36
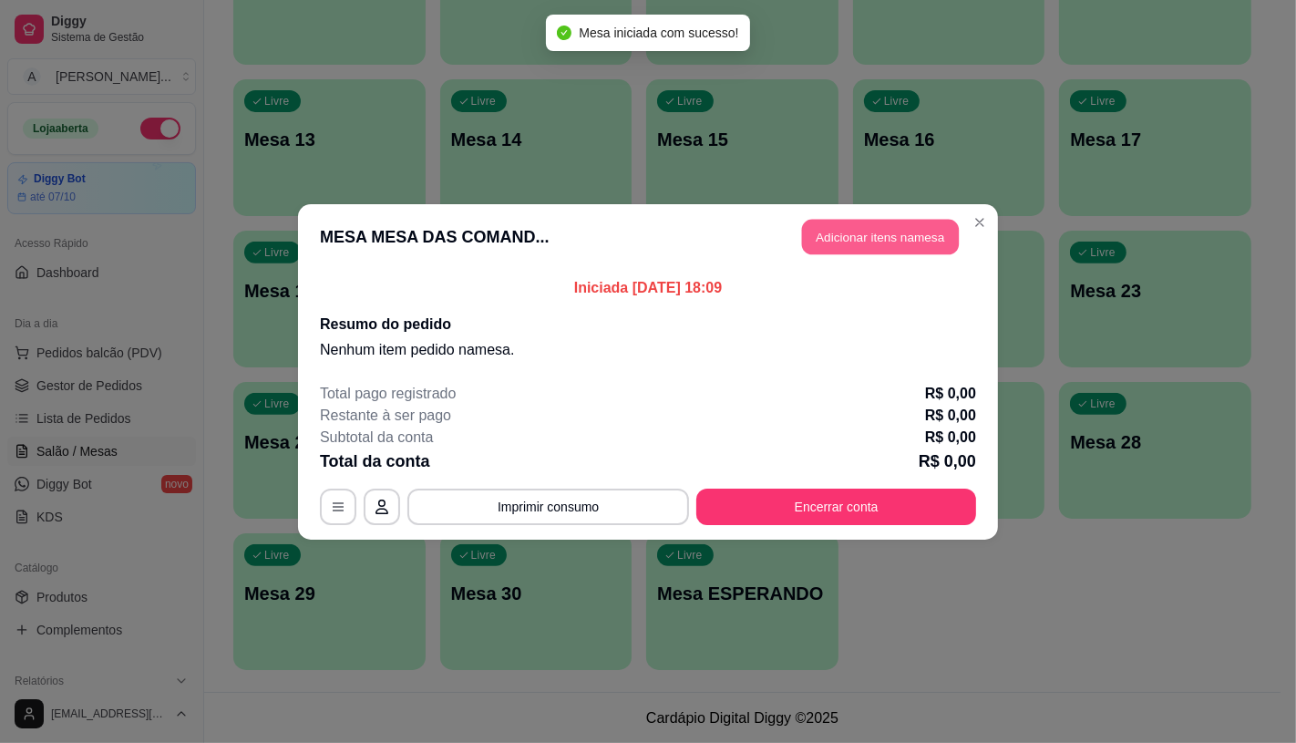
click at [875, 247] on button "Adicionar itens na mesa" at bounding box center [880, 237] width 157 height 36
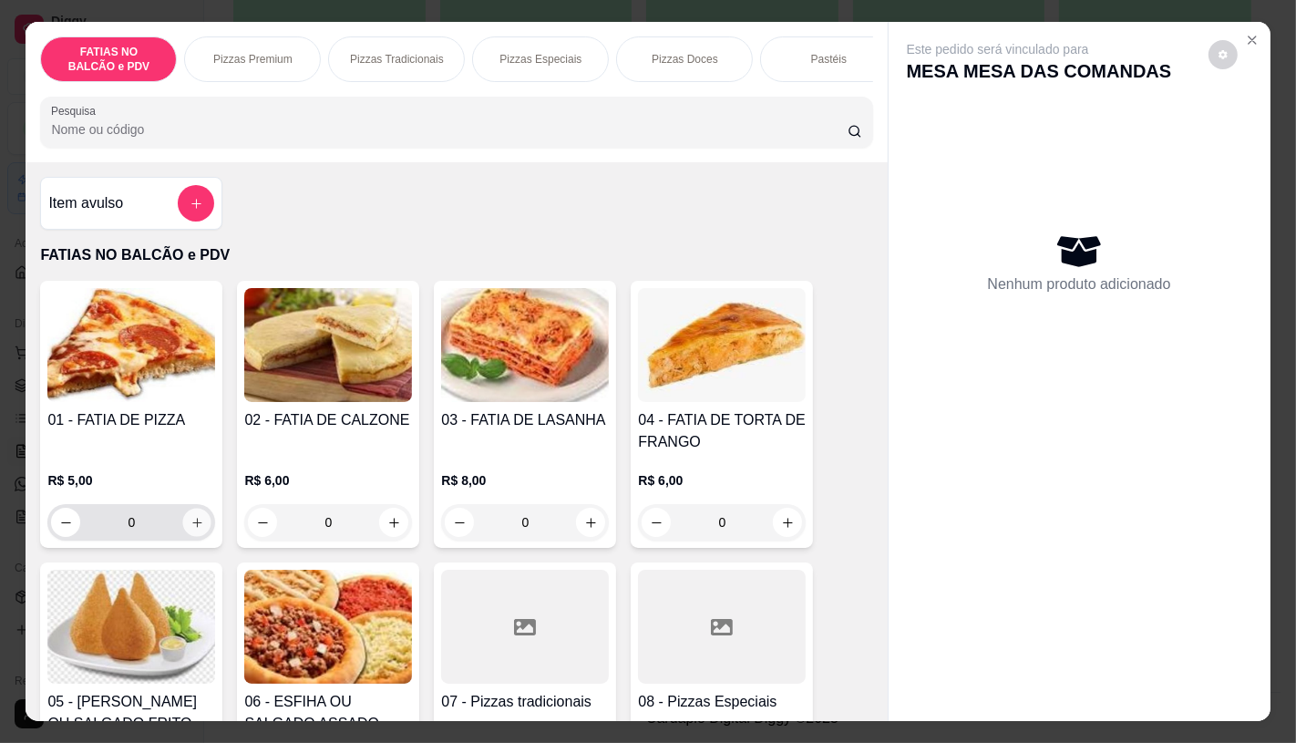
click at [191, 530] on icon "increase-product-quantity" at bounding box center [198, 523] width 14 height 14
type input "3"
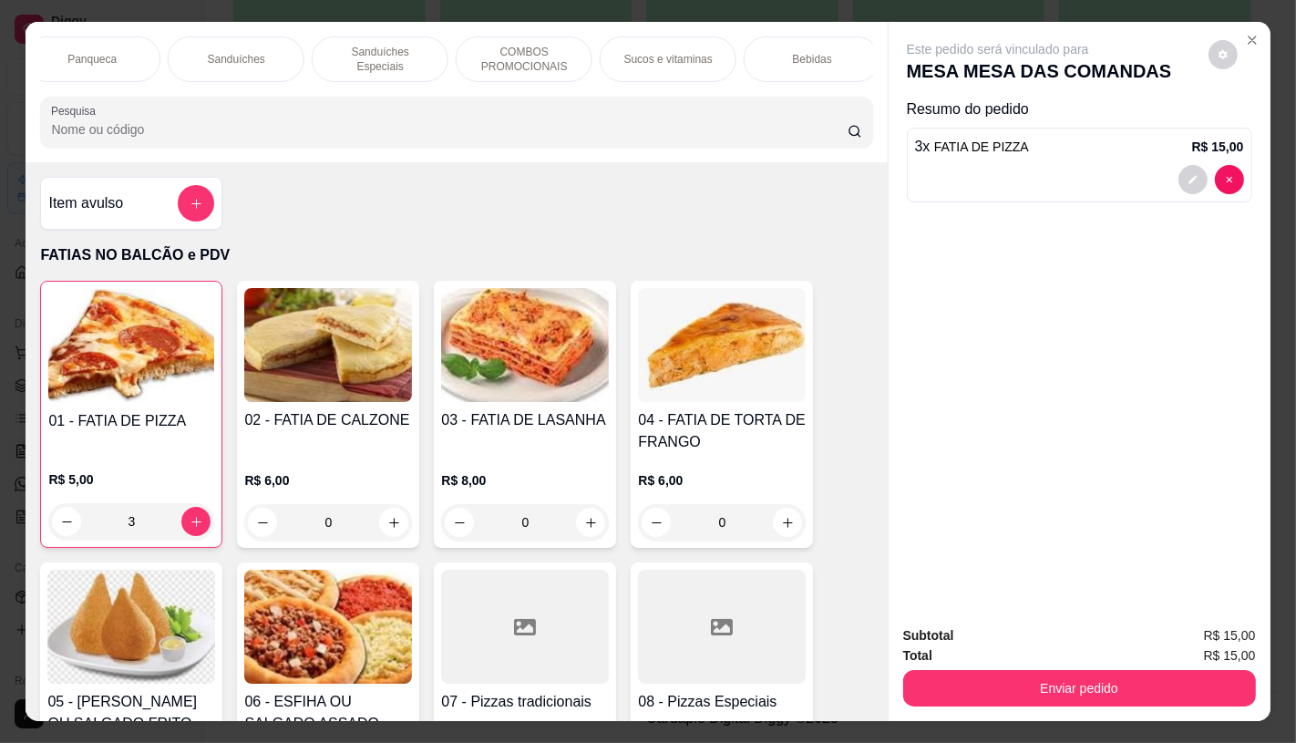
scroll to position [0, 1896]
click at [816, 61] on div "TAXAS DE ENTREGAS" at bounding box center [805, 59] width 137 height 46
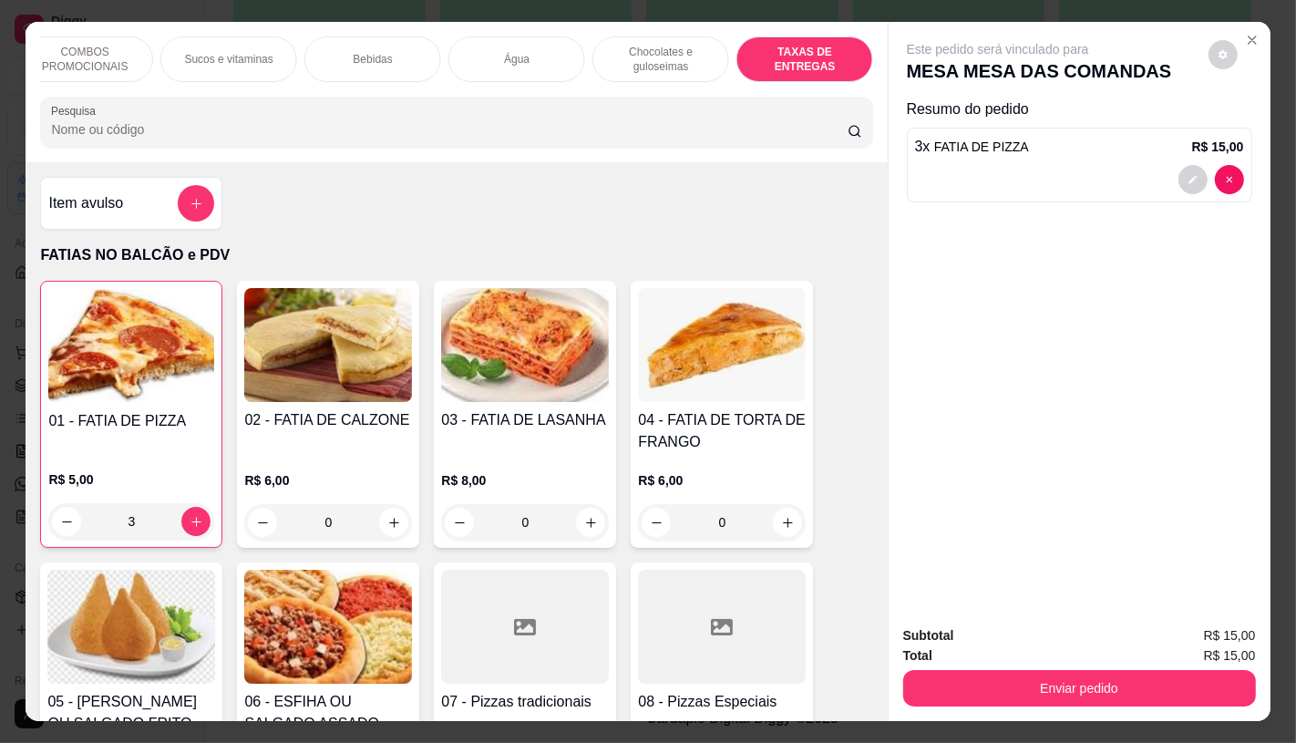
scroll to position [43, 0]
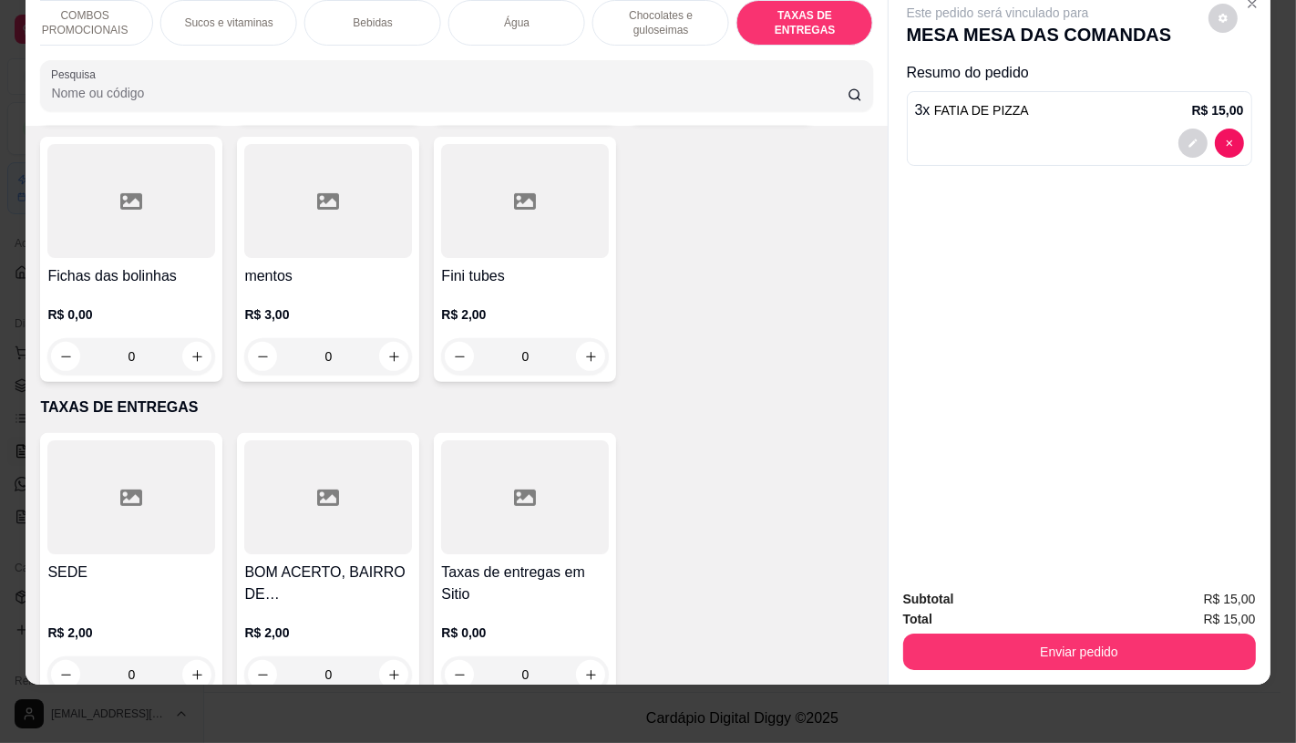
click at [152, 605] on div "R$ 2,00 0" at bounding box center [131, 649] width 168 height 88
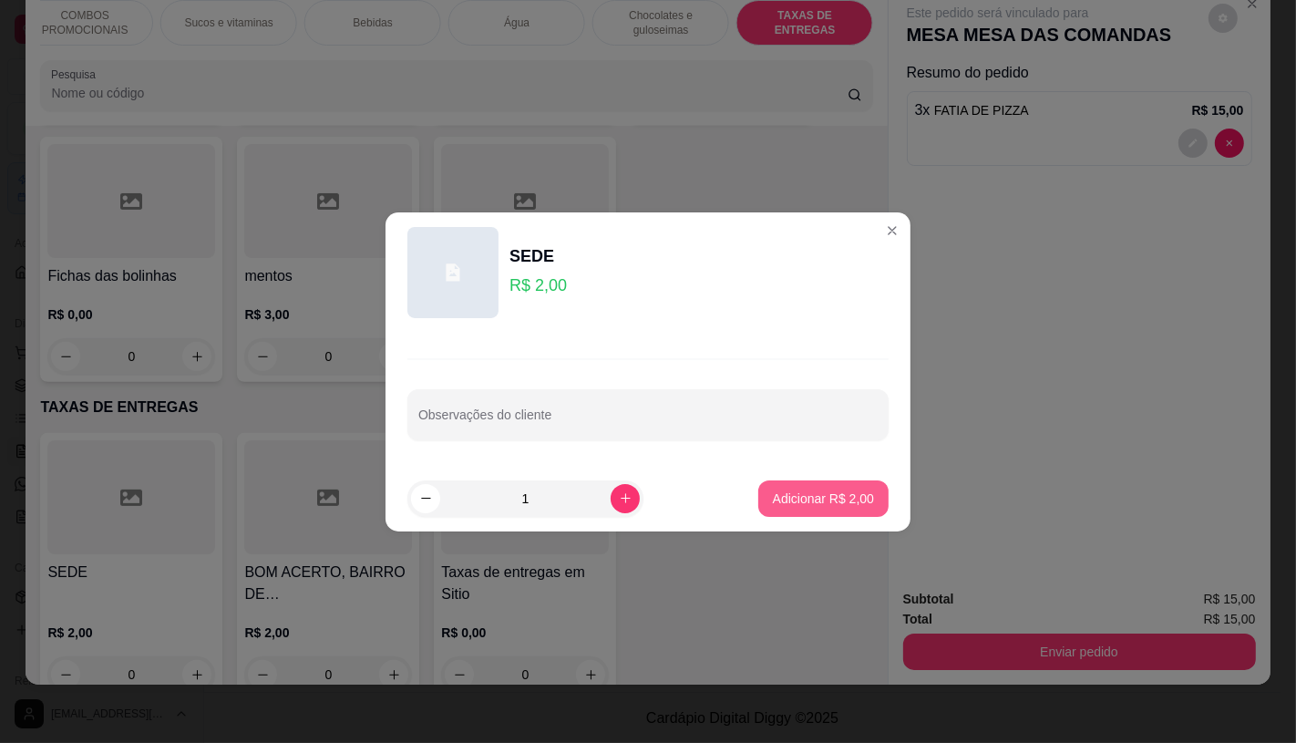
click at [823, 512] on button "Adicionar R$ 2,00" at bounding box center [823, 498] width 130 height 36
type input "1"
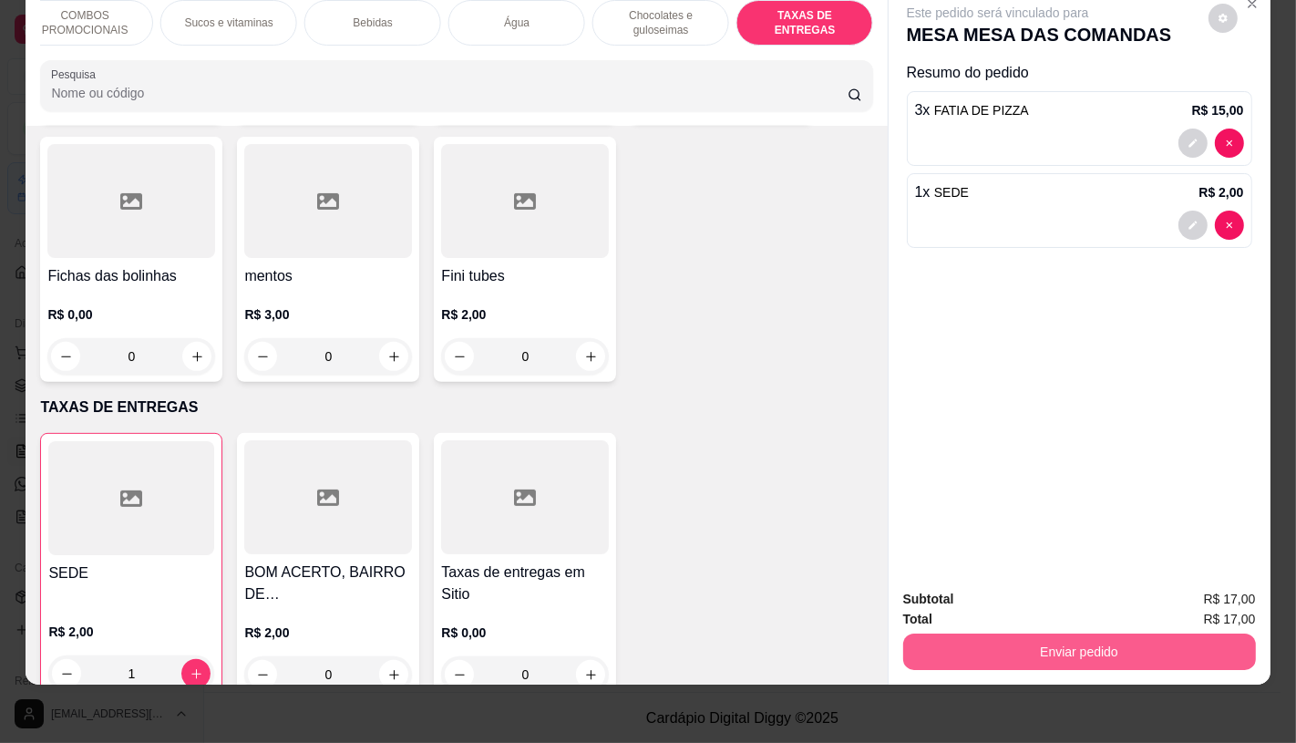
click at [1055, 649] on button "Enviar pedido" at bounding box center [1079, 652] width 353 height 36
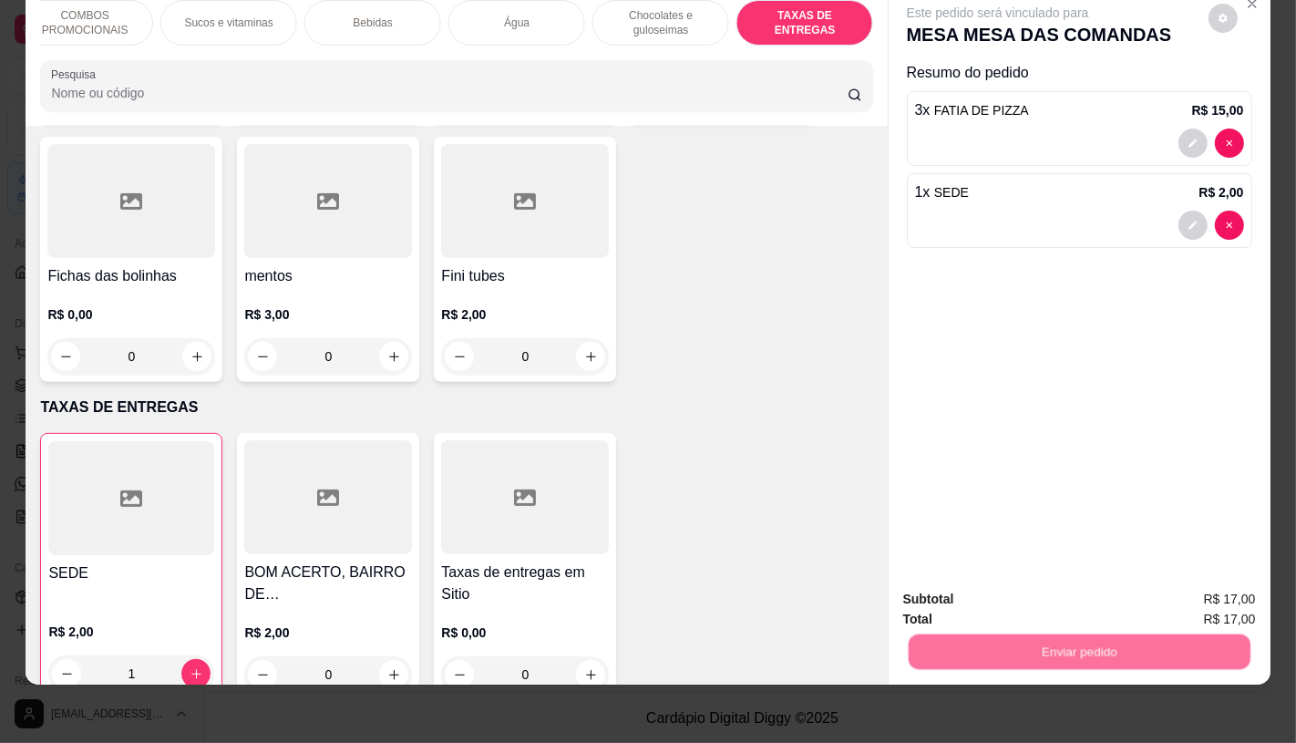
click at [1208, 598] on button "Enviar pedido" at bounding box center [1208, 593] width 103 height 35
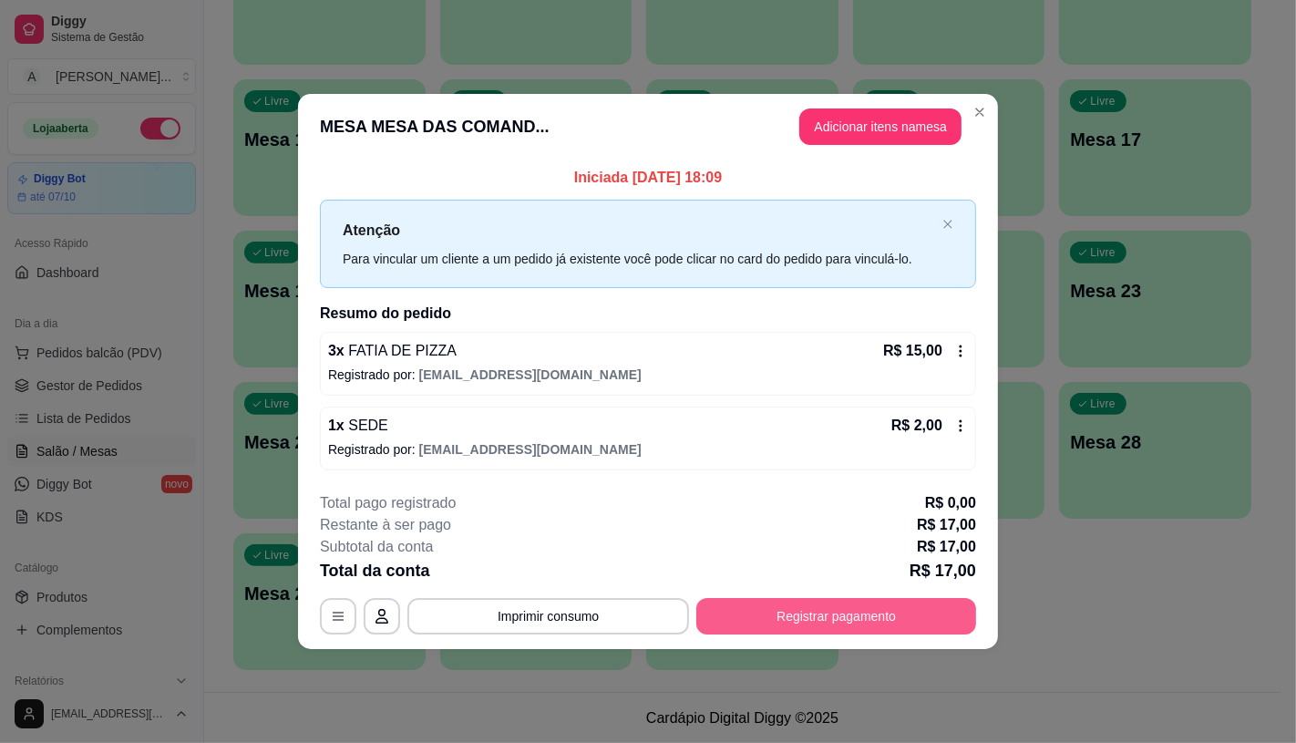
click at [850, 626] on button "Registrar pagamento" at bounding box center [836, 616] width 280 height 36
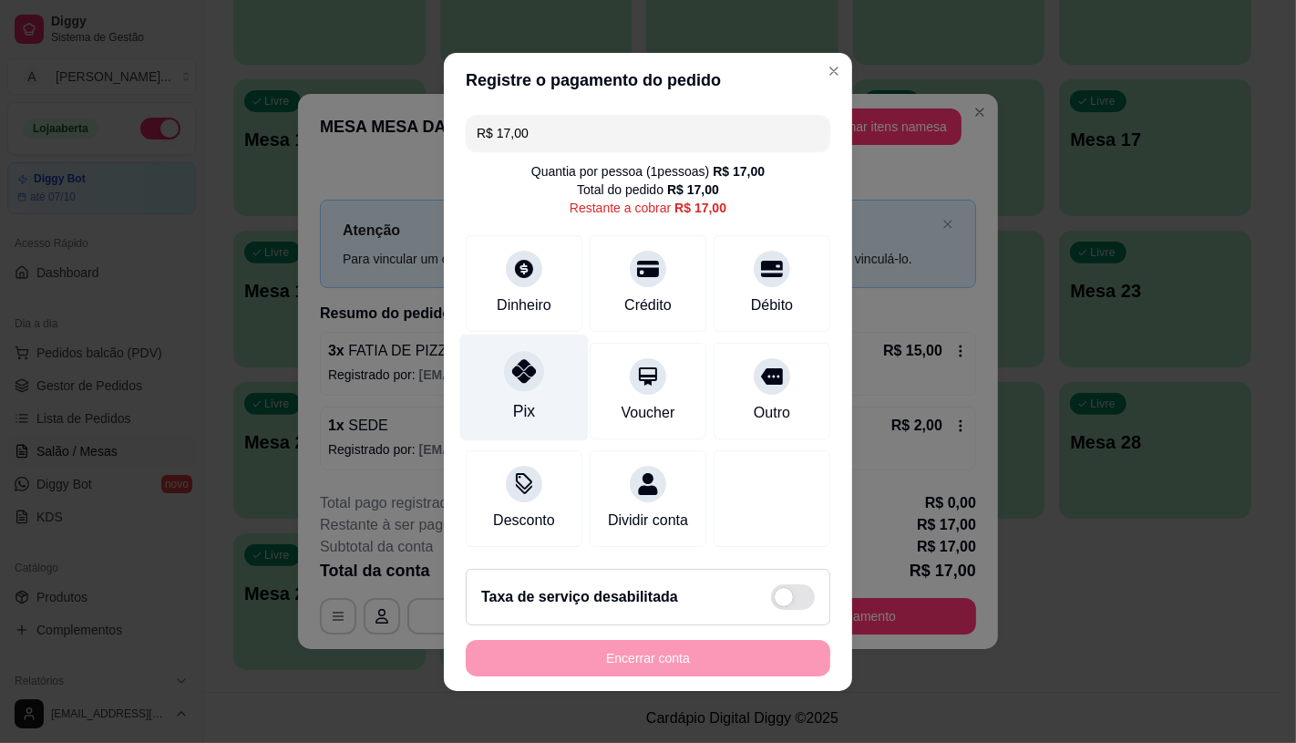
click at [541, 385] on div "Pix" at bounding box center [524, 387] width 129 height 107
type input "R$ 0,00"
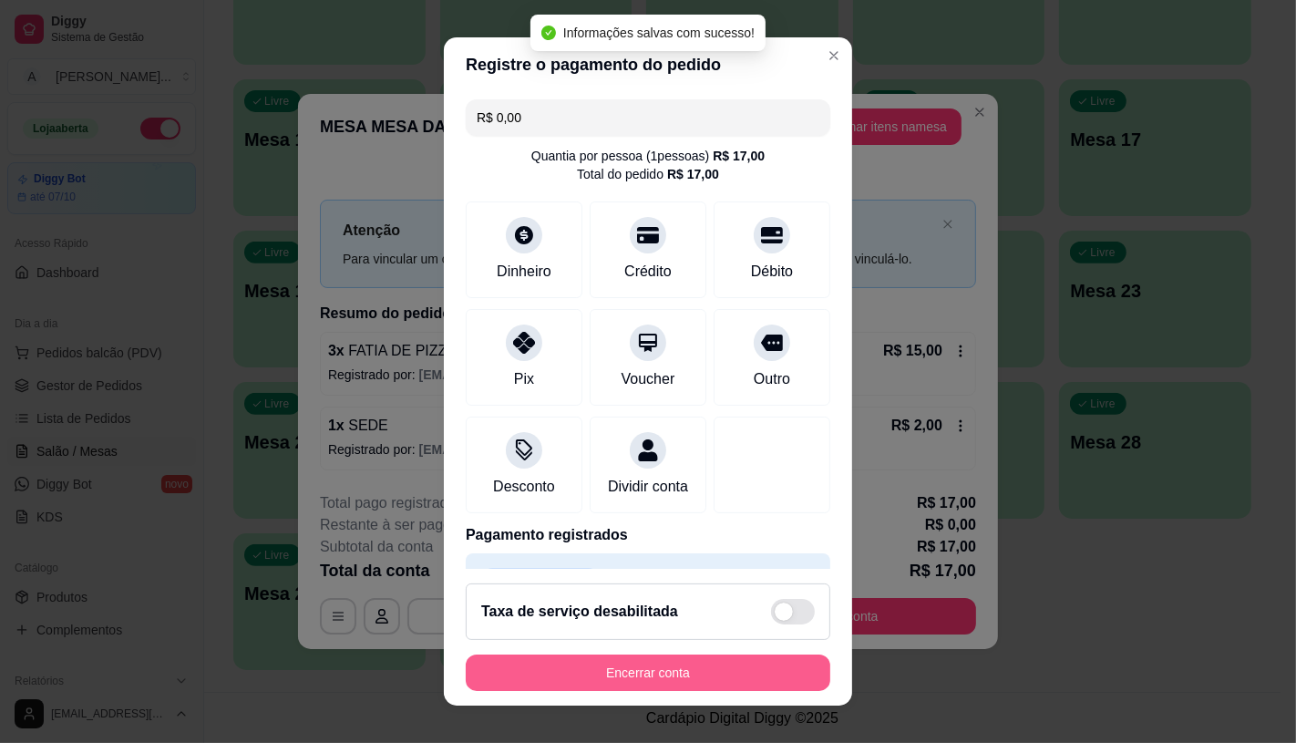
click at [600, 670] on button "Encerrar conta" at bounding box center [648, 673] width 365 height 36
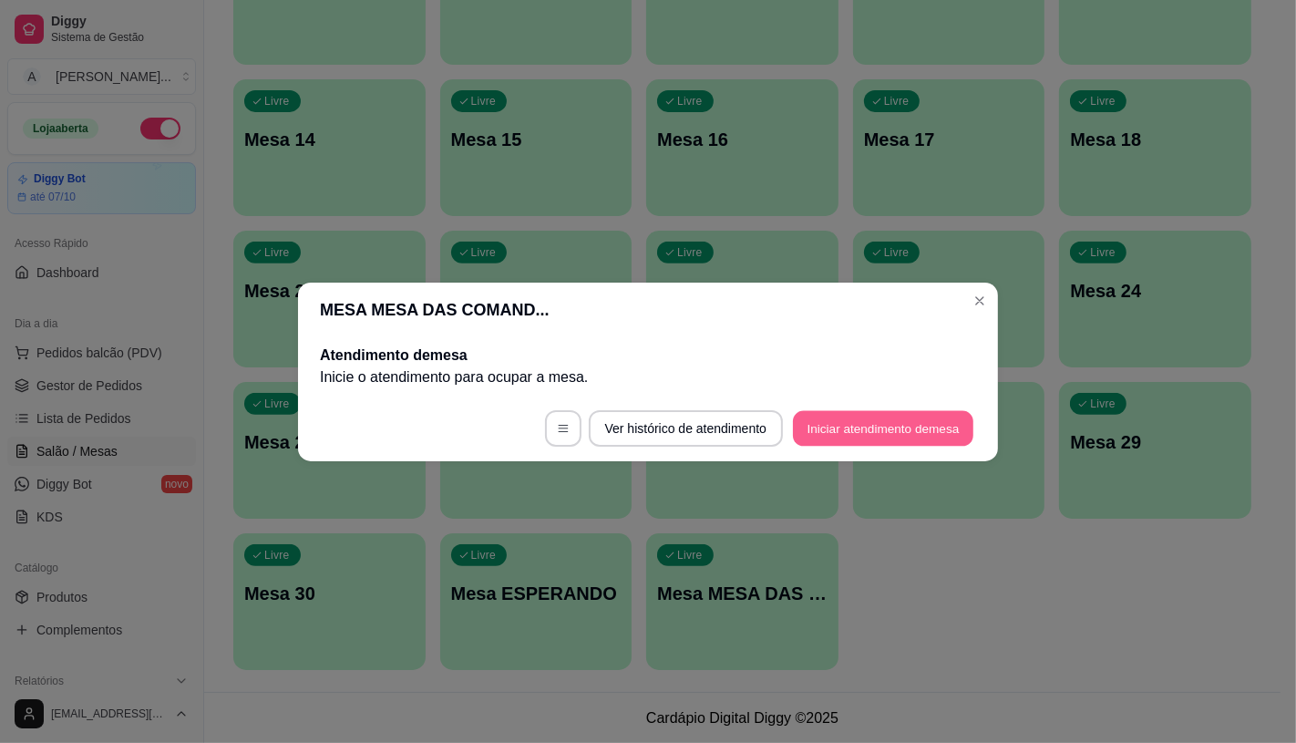
click at [857, 428] on button "Iniciar atendimento de mesa" at bounding box center [883, 428] width 180 height 36
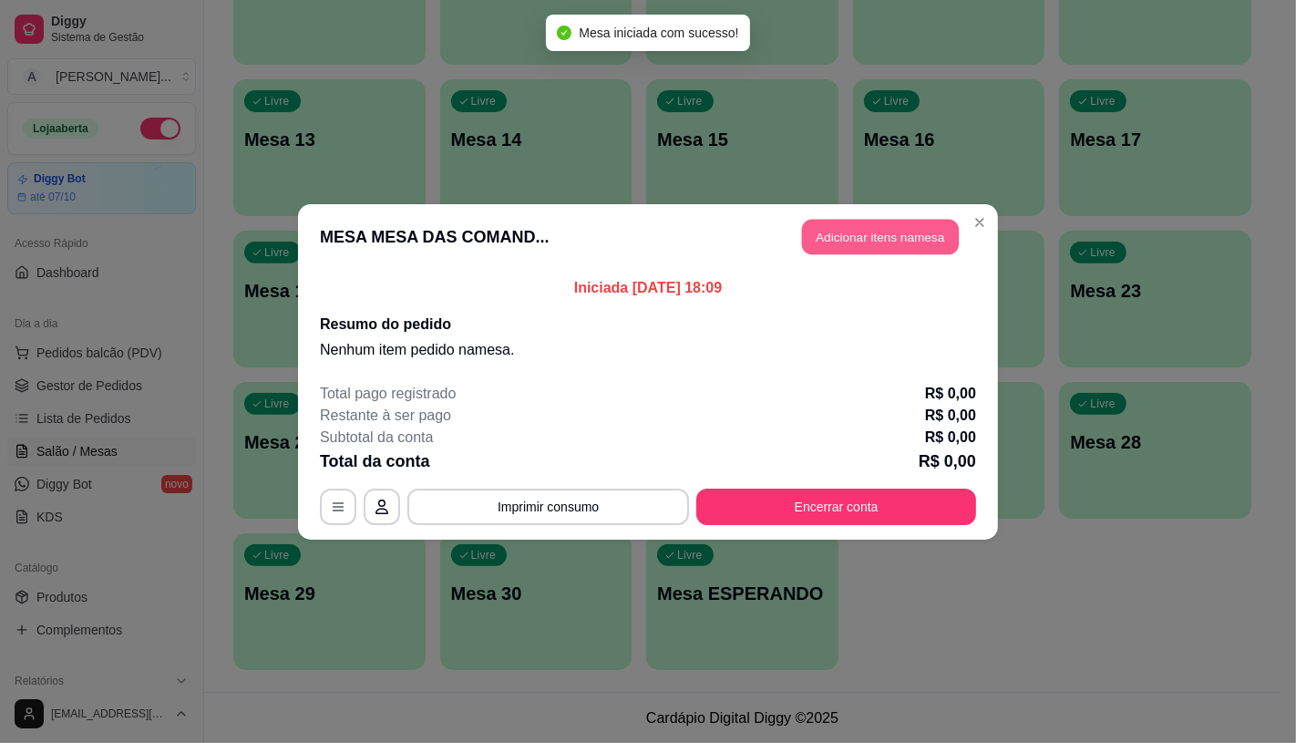
click at [876, 238] on button "Adicionar itens na mesa" at bounding box center [880, 237] width 157 height 36
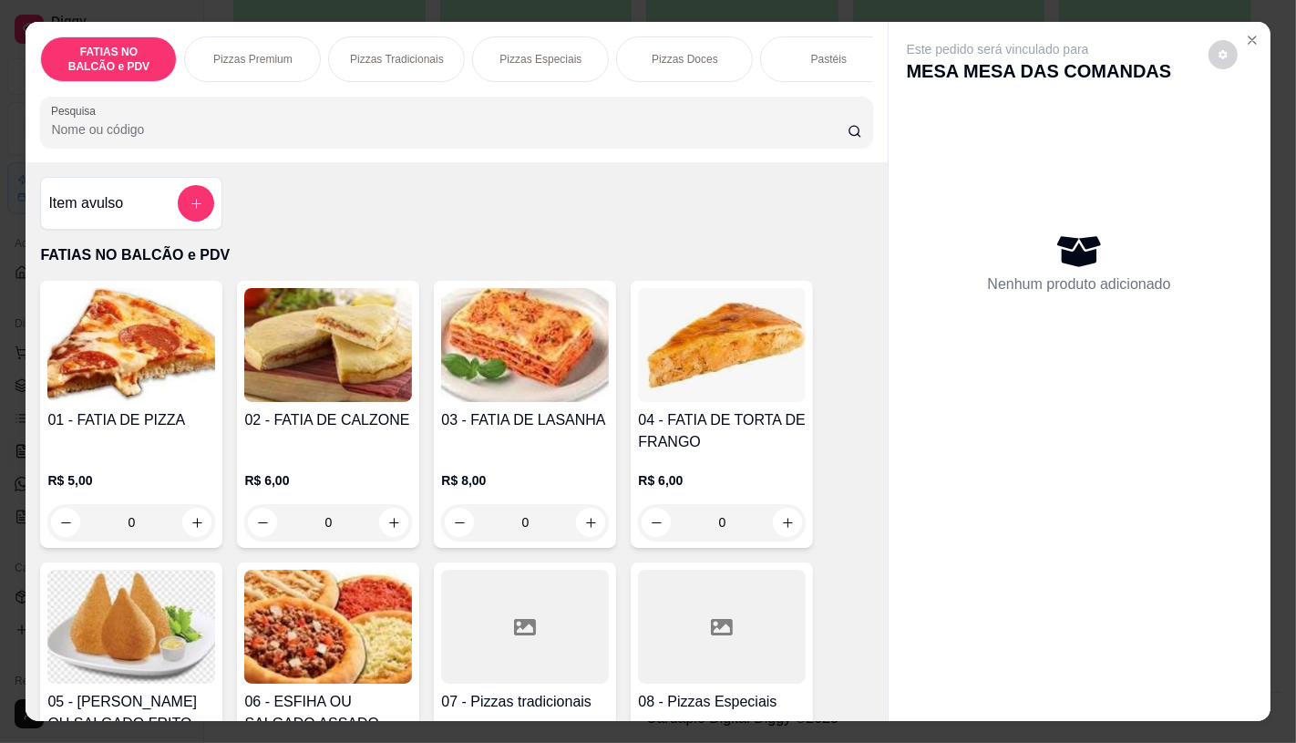
click at [652, 666] on div at bounding box center [722, 627] width 168 height 114
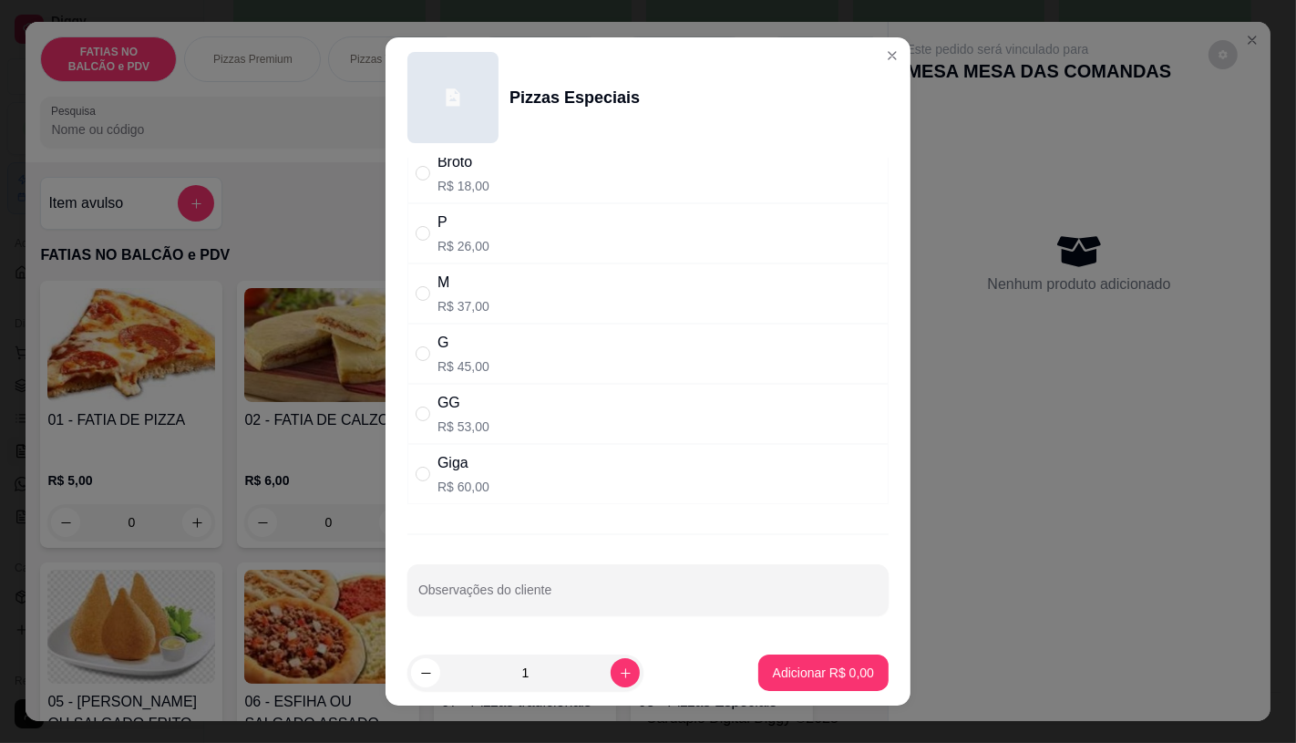
click at [480, 454] on div "Giga" at bounding box center [464, 463] width 52 height 22
radio input "true"
click at [771, 675] on p "Adicionar R$ 60,00" at bounding box center [821, 673] width 106 height 17
type input "1"
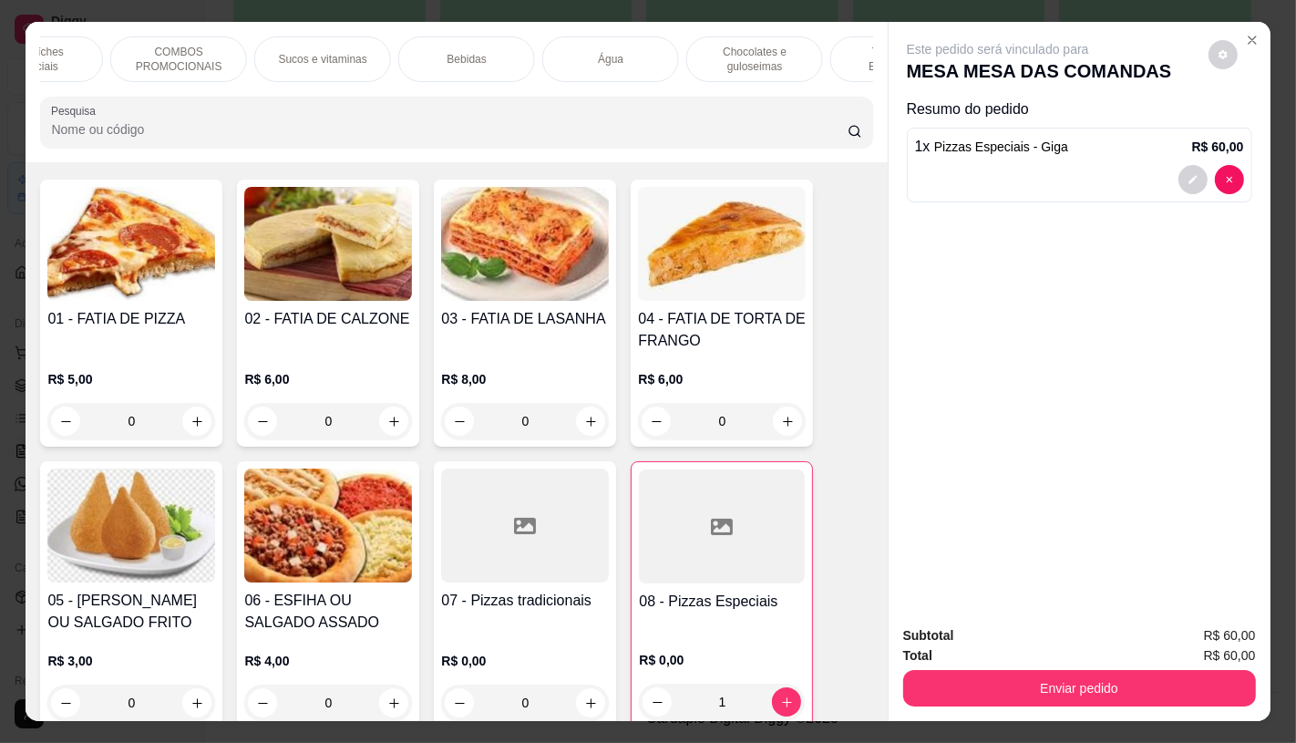
scroll to position [0, 1896]
click at [840, 62] on div "TAXAS DE ENTREGAS" at bounding box center [805, 59] width 137 height 46
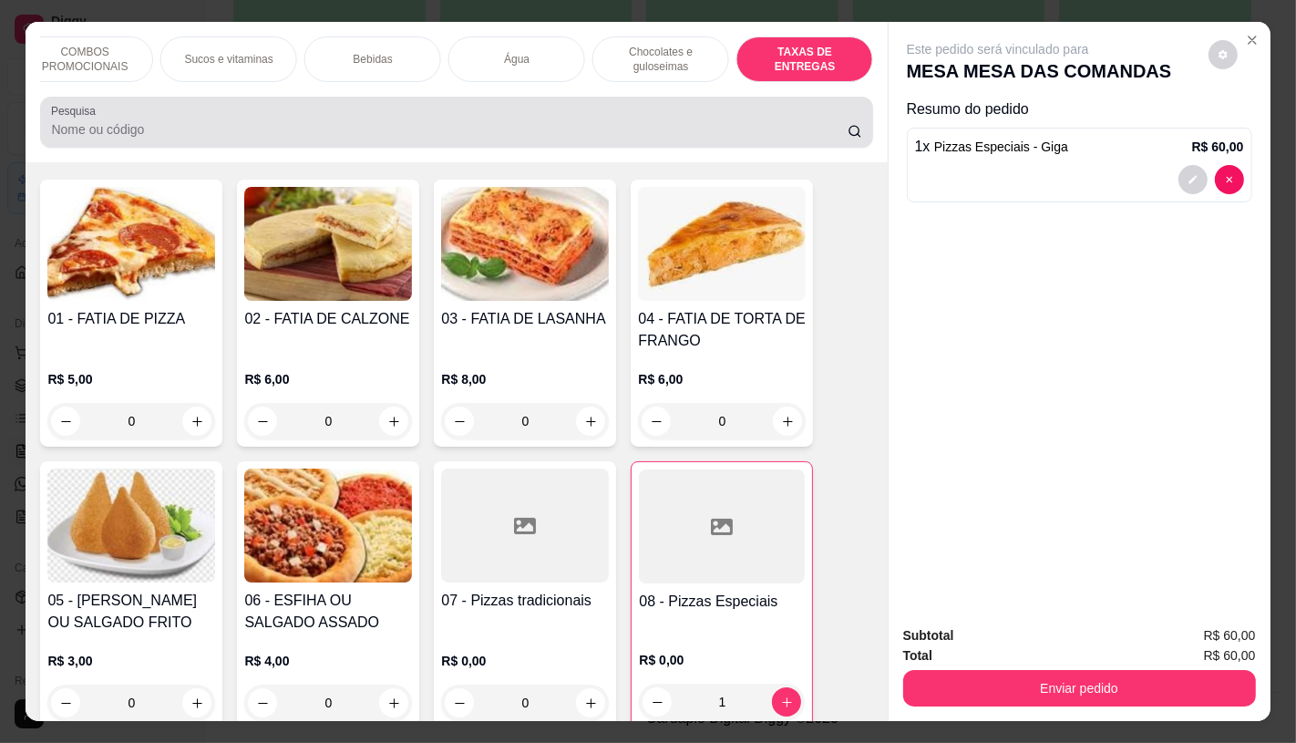
scroll to position [43, 0]
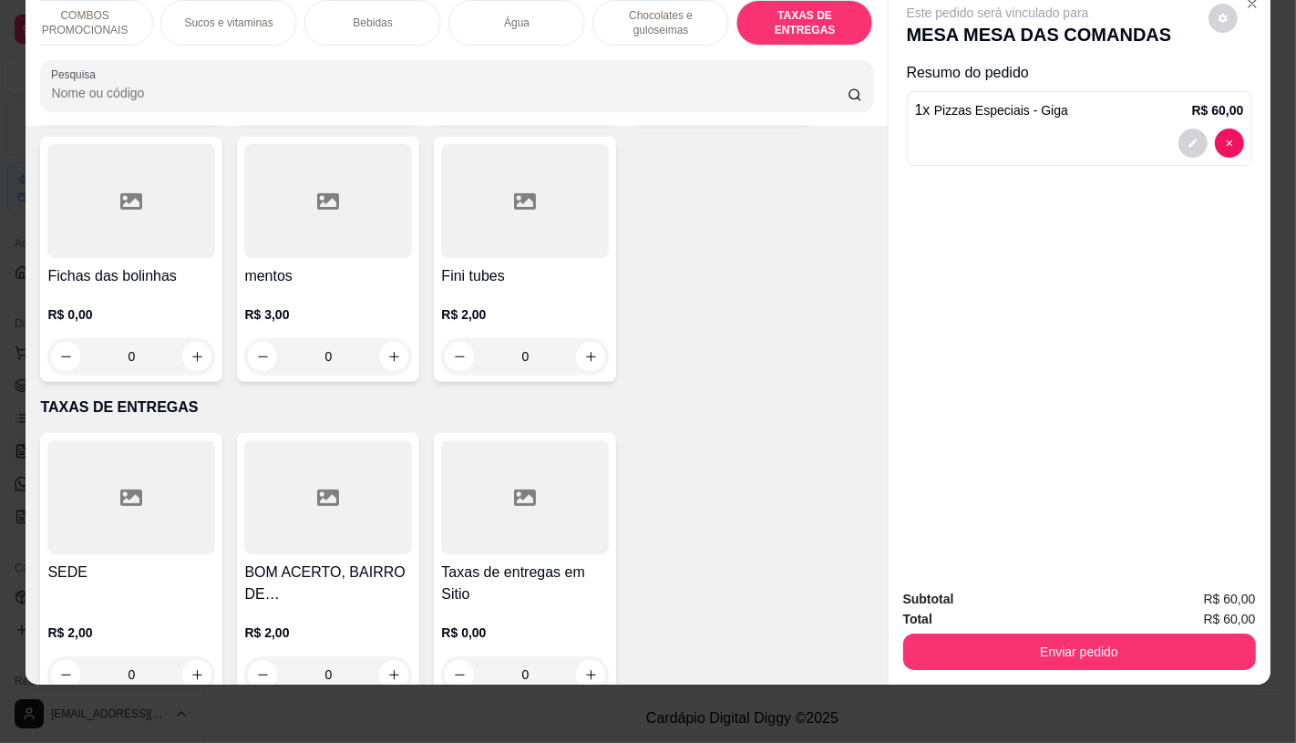
click at [404, 624] on p "R$ 2,00" at bounding box center [328, 633] width 168 height 18
click at [509, 562] on h4 "Taxas de entregas em Sitio" at bounding box center [525, 584] width 168 height 44
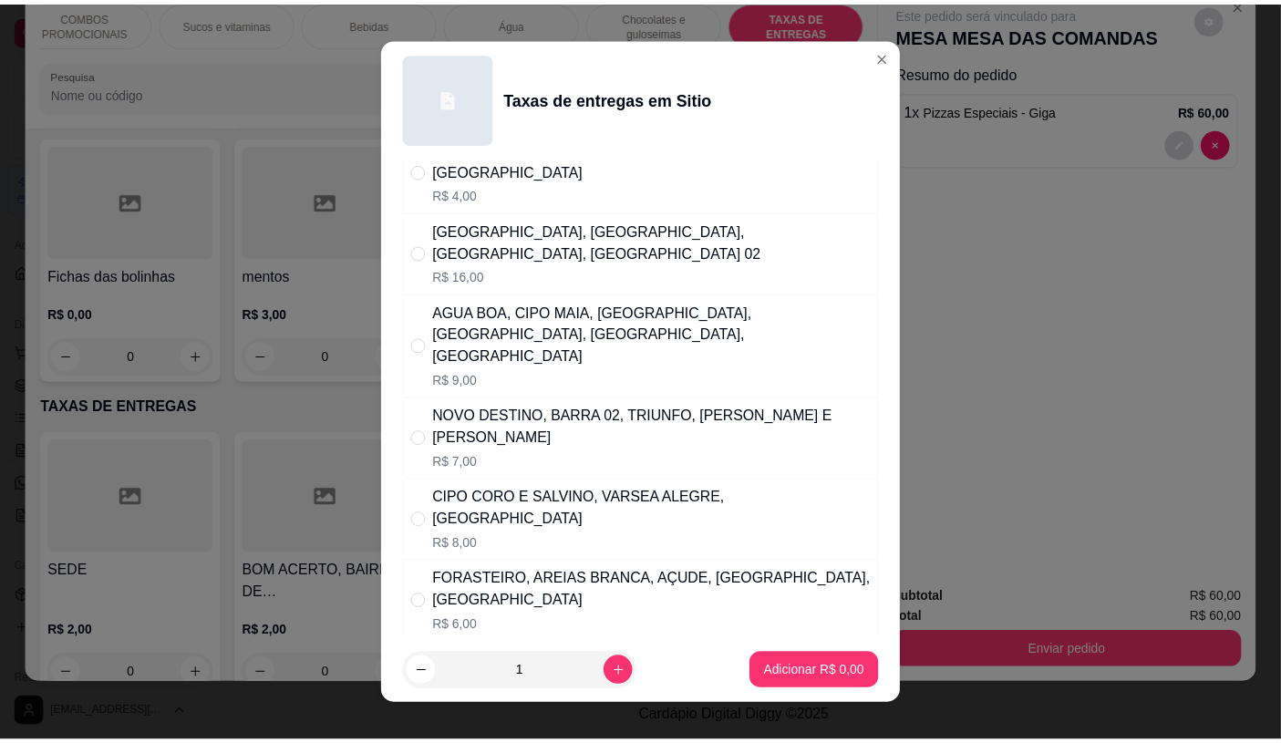
scroll to position [202, 0]
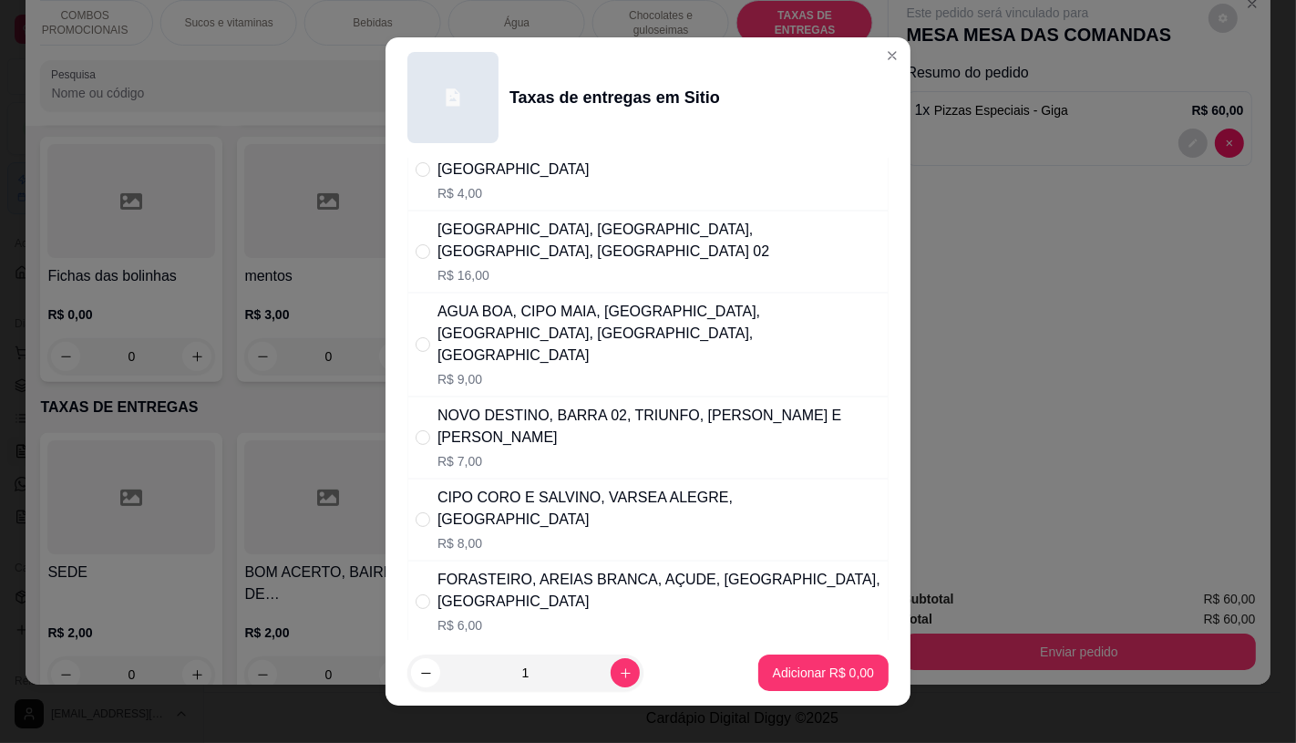
click at [481, 616] on p "R$ 6,00" at bounding box center [659, 625] width 443 height 18
radio input "true"
click at [836, 679] on p "Adicionar R$ 6,00" at bounding box center [823, 673] width 101 height 18
type input "1"
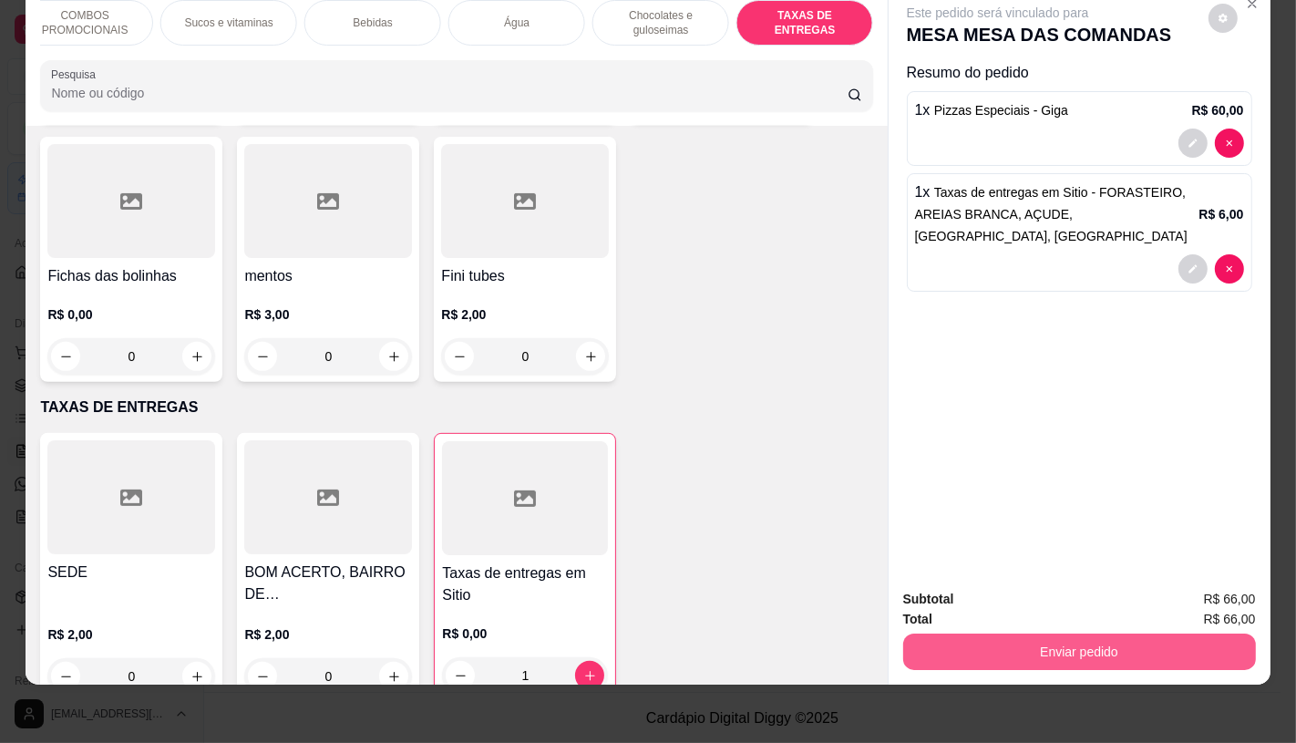
click at [969, 643] on button "Enviar pedido" at bounding box center [1079, 652] width 353 height 36
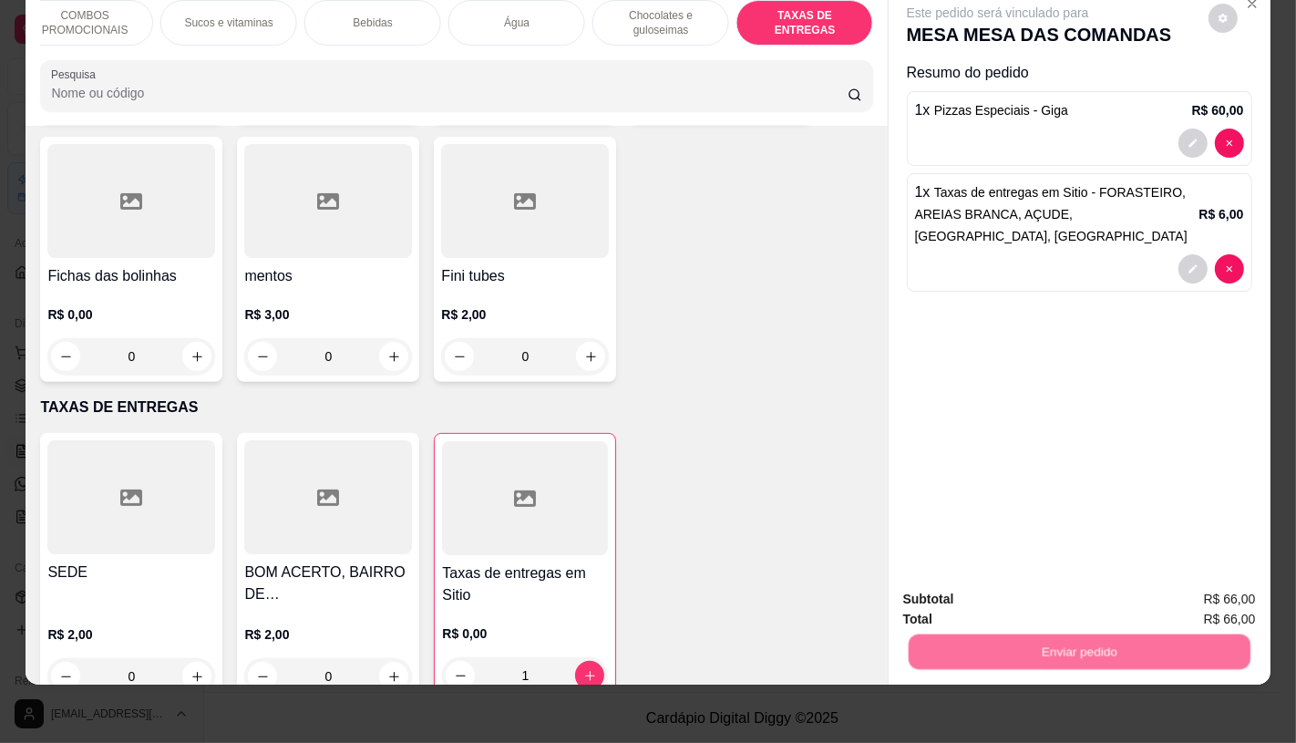
click at [1211, 607] on button "Enviar pedido" at bounding box center [1208, 593] width 103 height 35
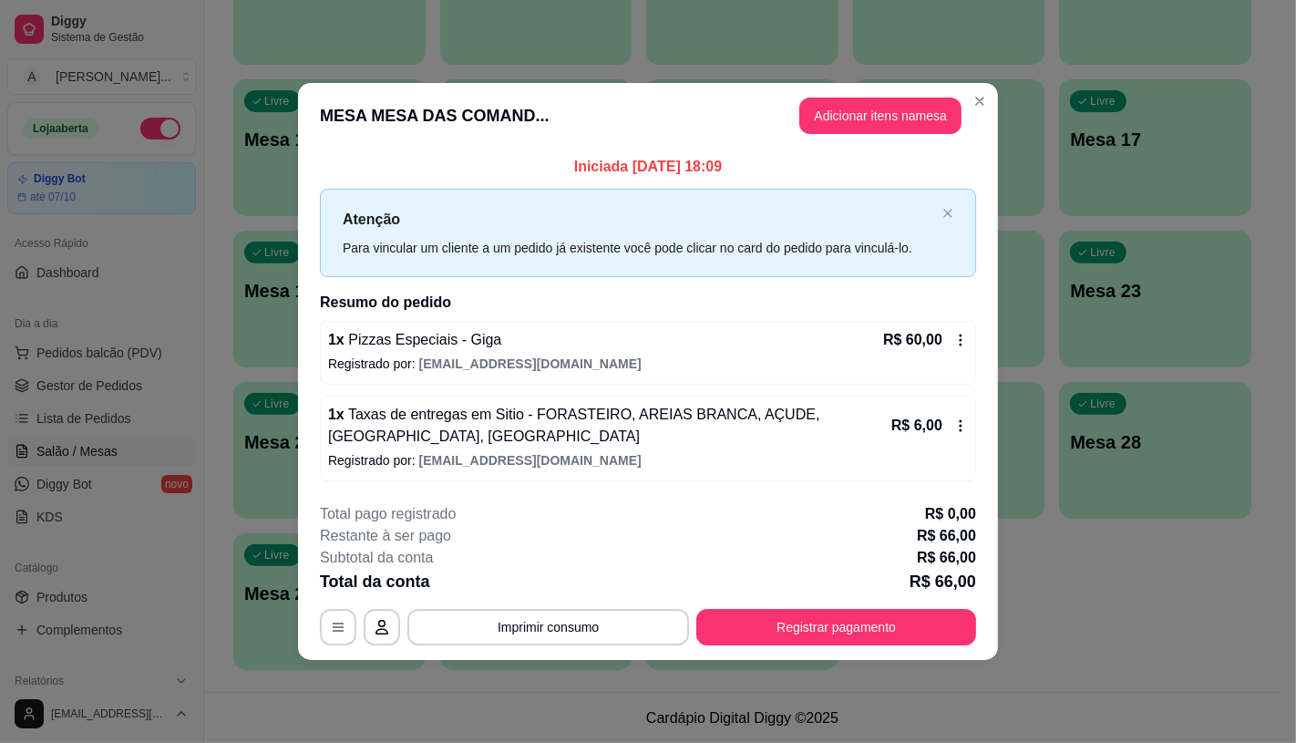
click at [968, 634] on button "Registrar pagamento" at bounding box center [836, 627] width 280 height 36
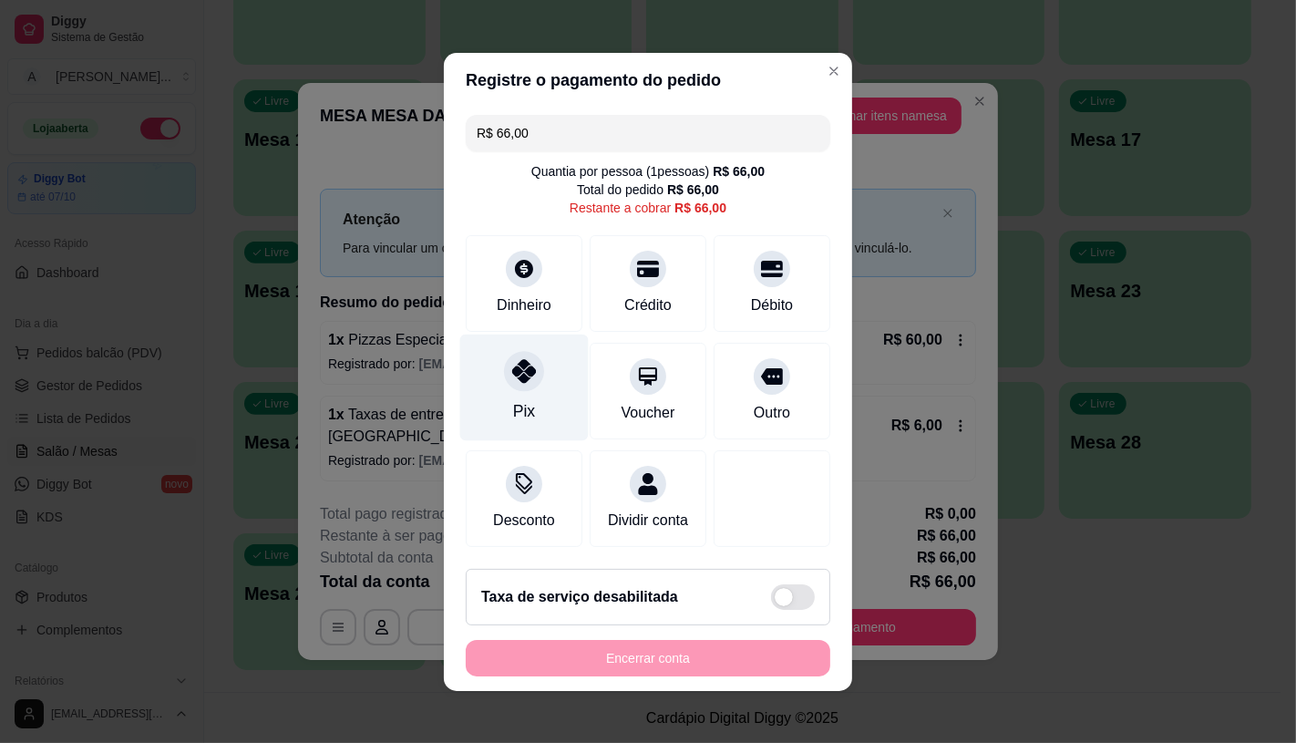
click at [483, 371] on div "Pix" at bounding box center [524, 387] width 129 height 107
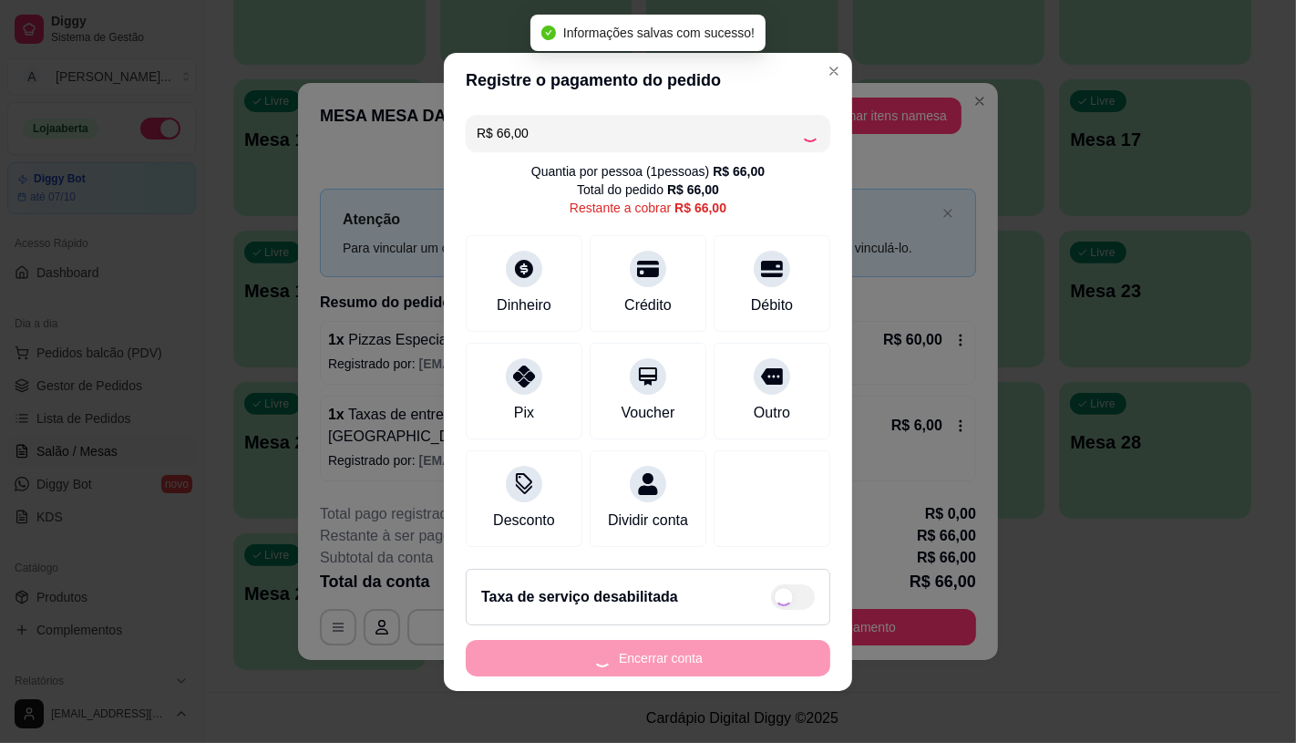
type input "R$ 0,00"
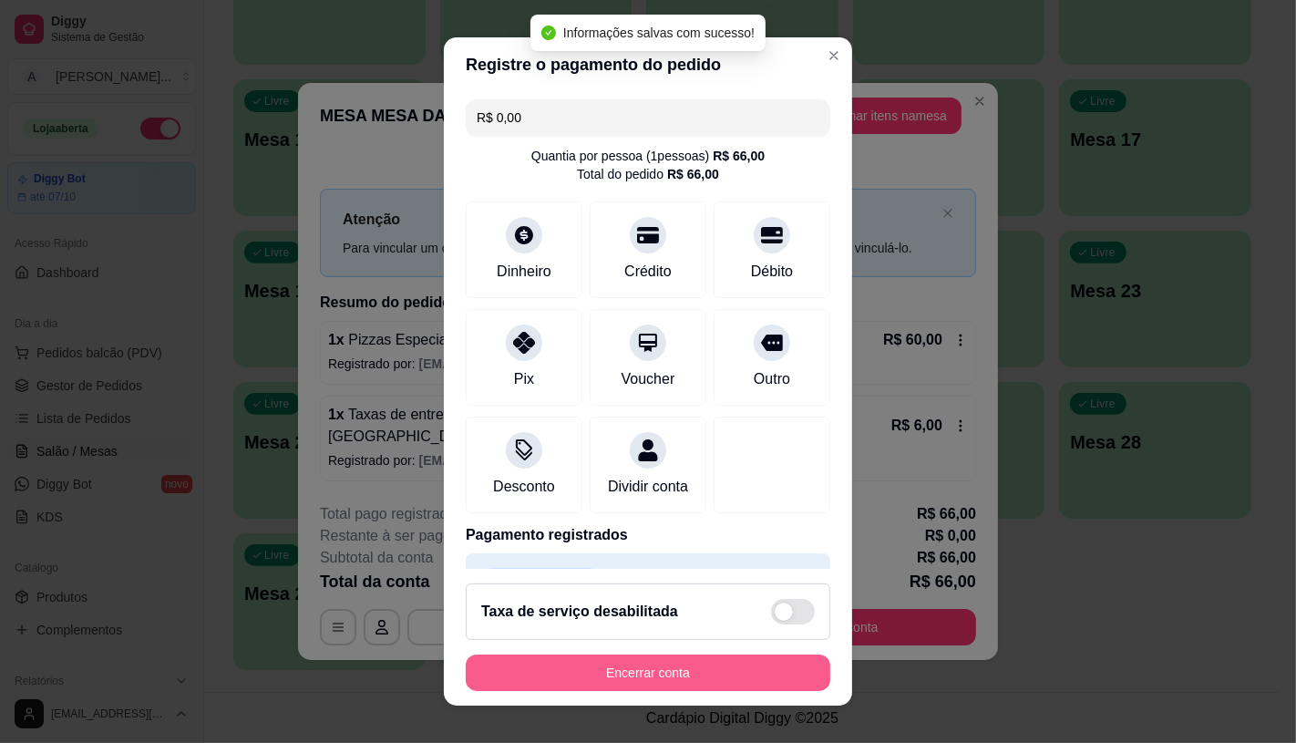
click at [695, 678] on button "Encerrar conta" at bounding box center [648, 673] width 365 height 36
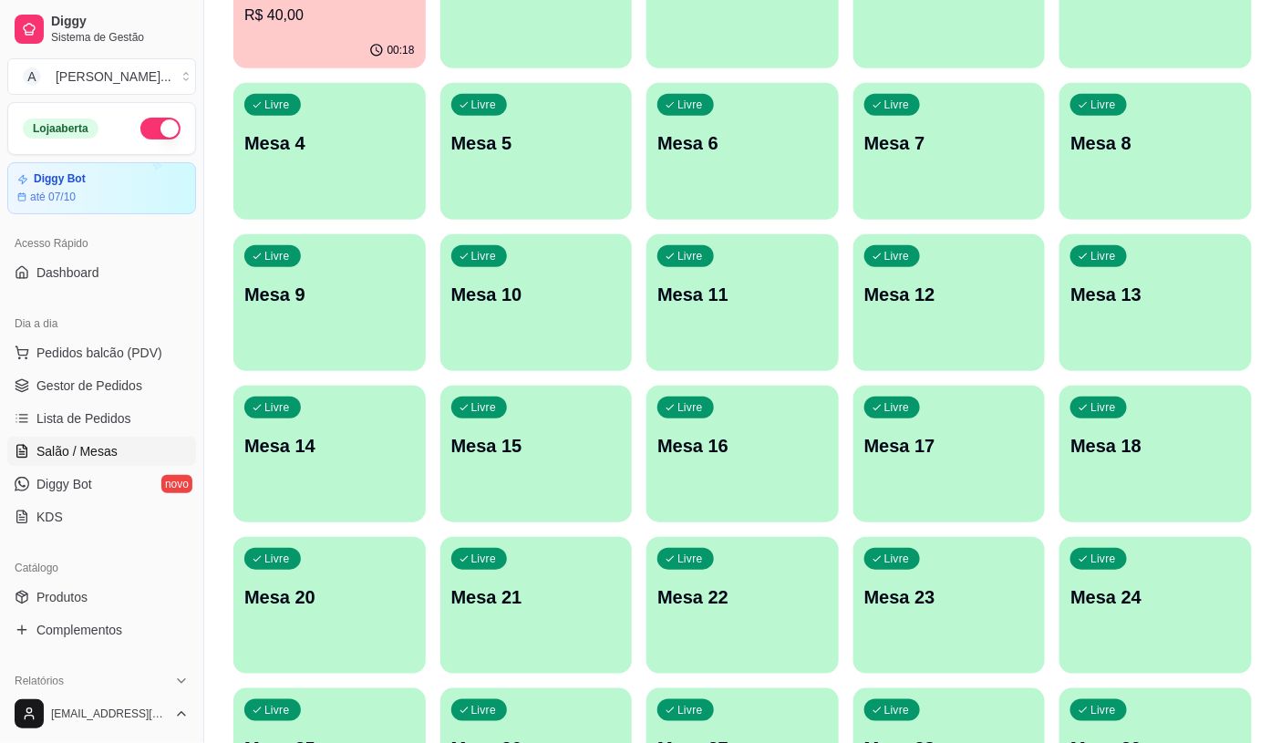
scroll to position [0, 0]
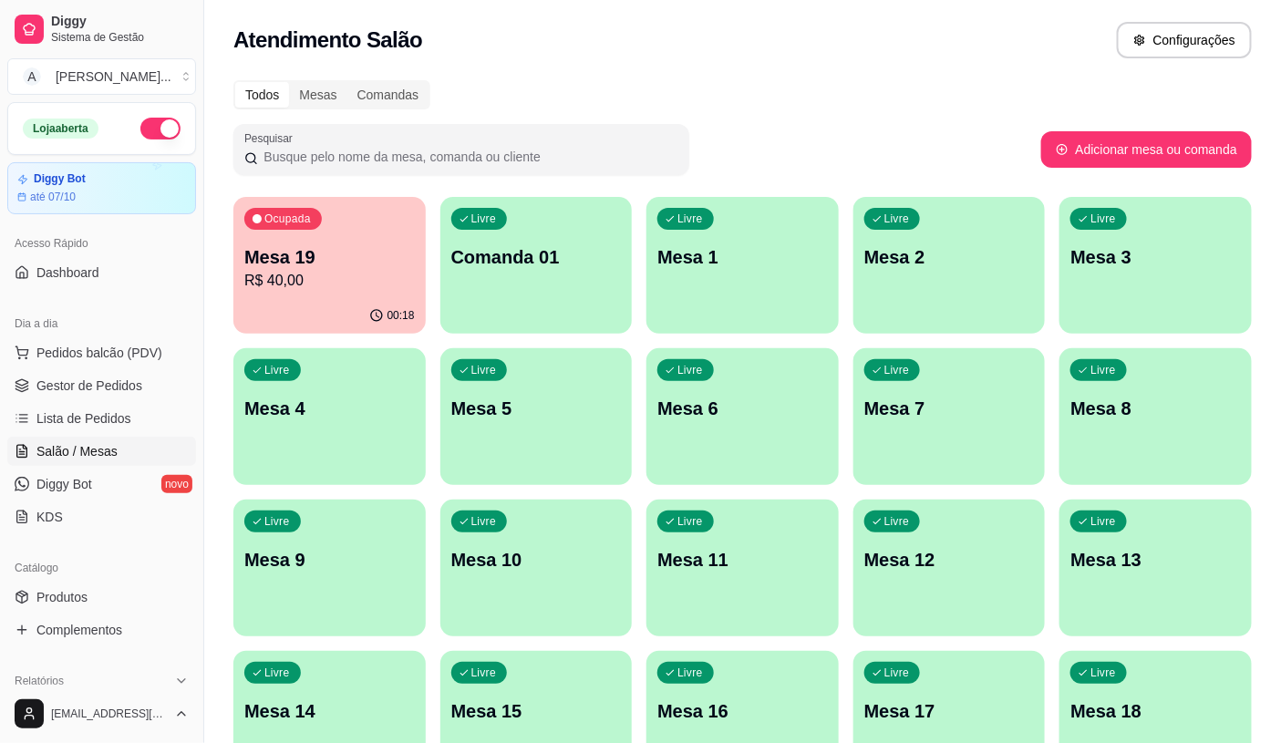
click at [319, 272] on p "R$ 40,00" at bounding box center [329, 281] width 170 height 22
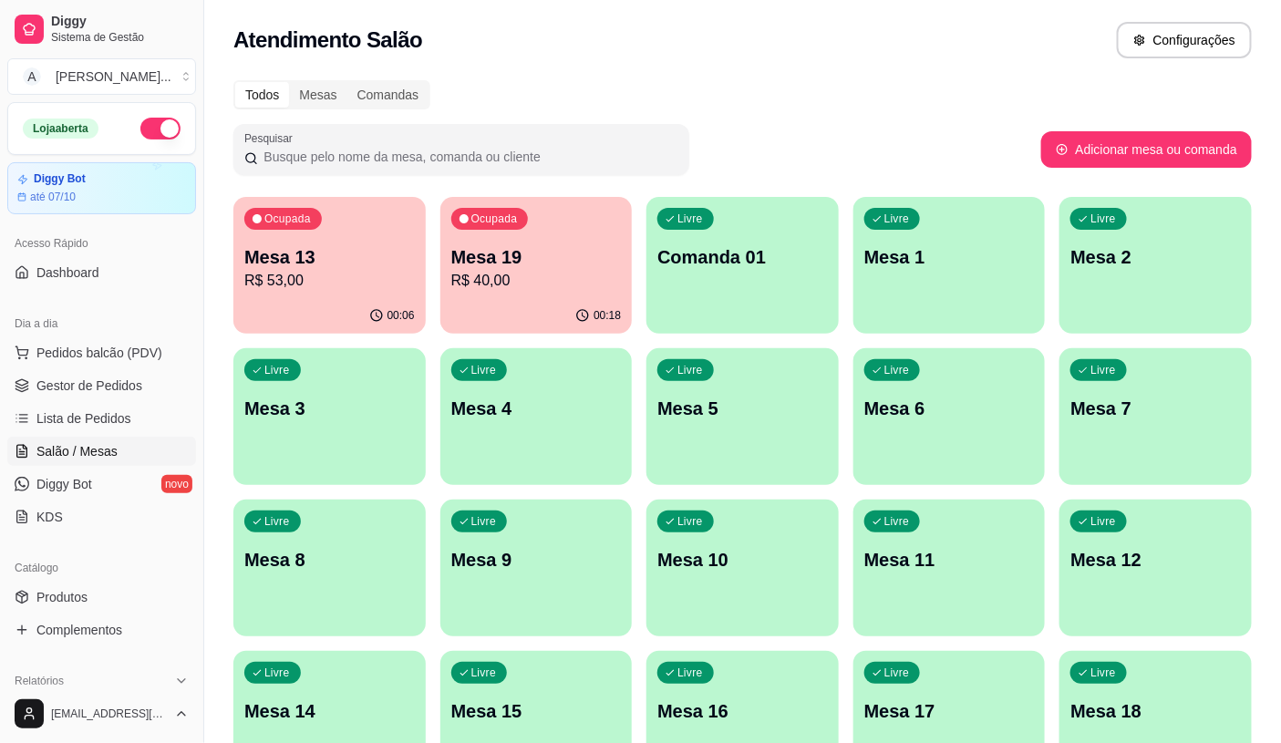
click at [1125, 410] on p "Mesa 7" at bounding box center [1155, 409] width 170 height 26
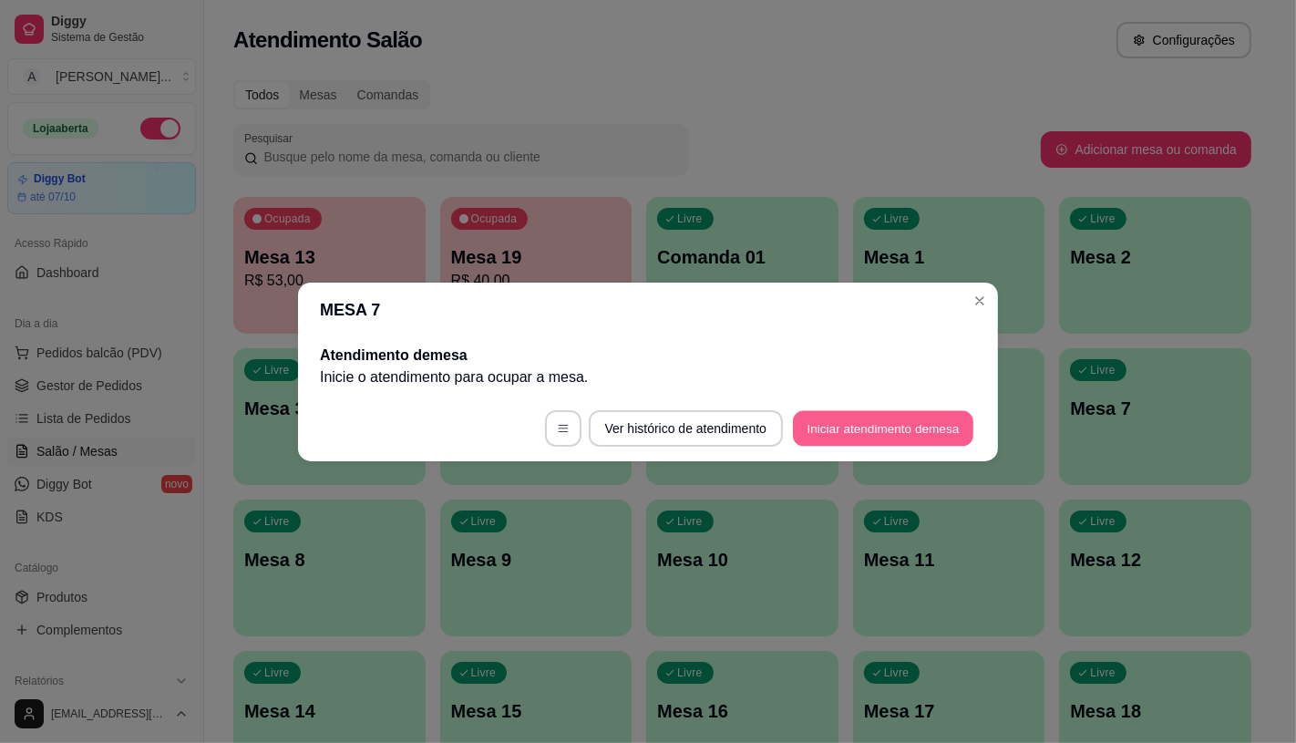
click at [960, 434] on button "Iniciar atendimento de mesa" at bounding box center [883, 428] width 180 height 36
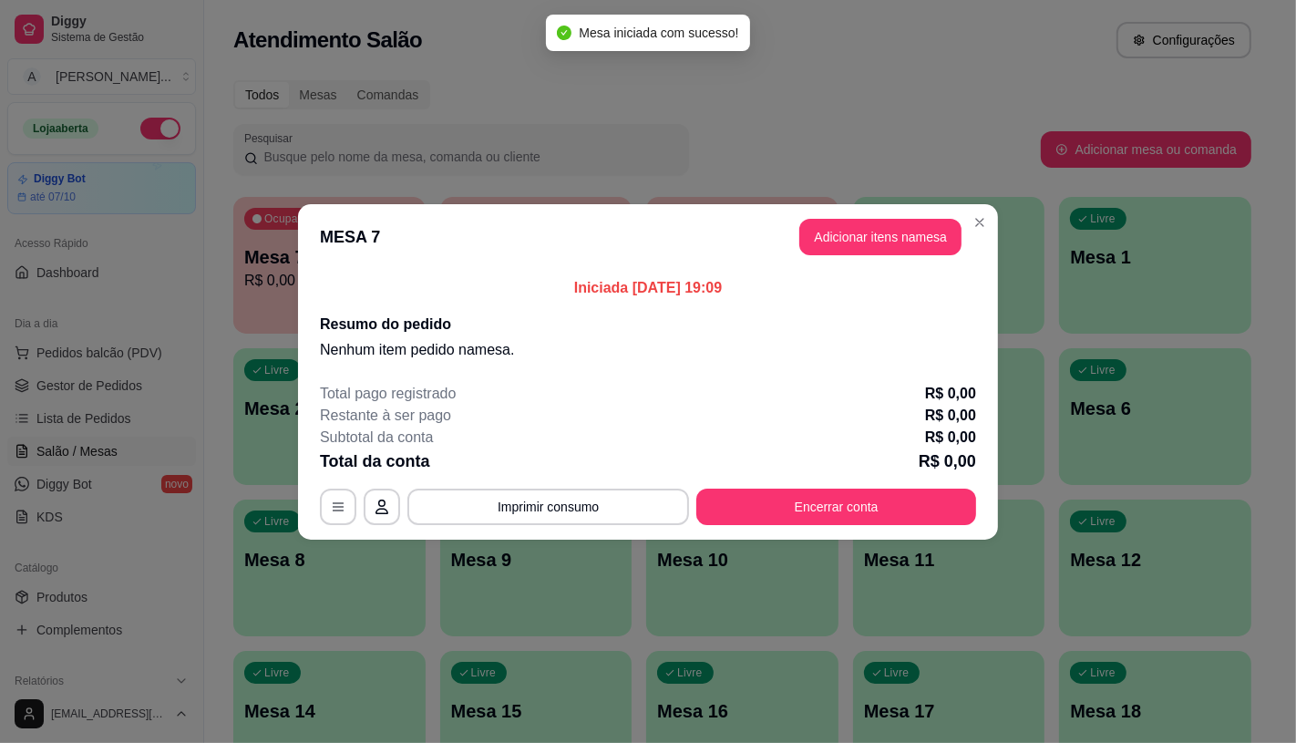
click at [895, 239] on button "Adicionar itens na mesa" at bounding box center [880, 237] width 162 height 36
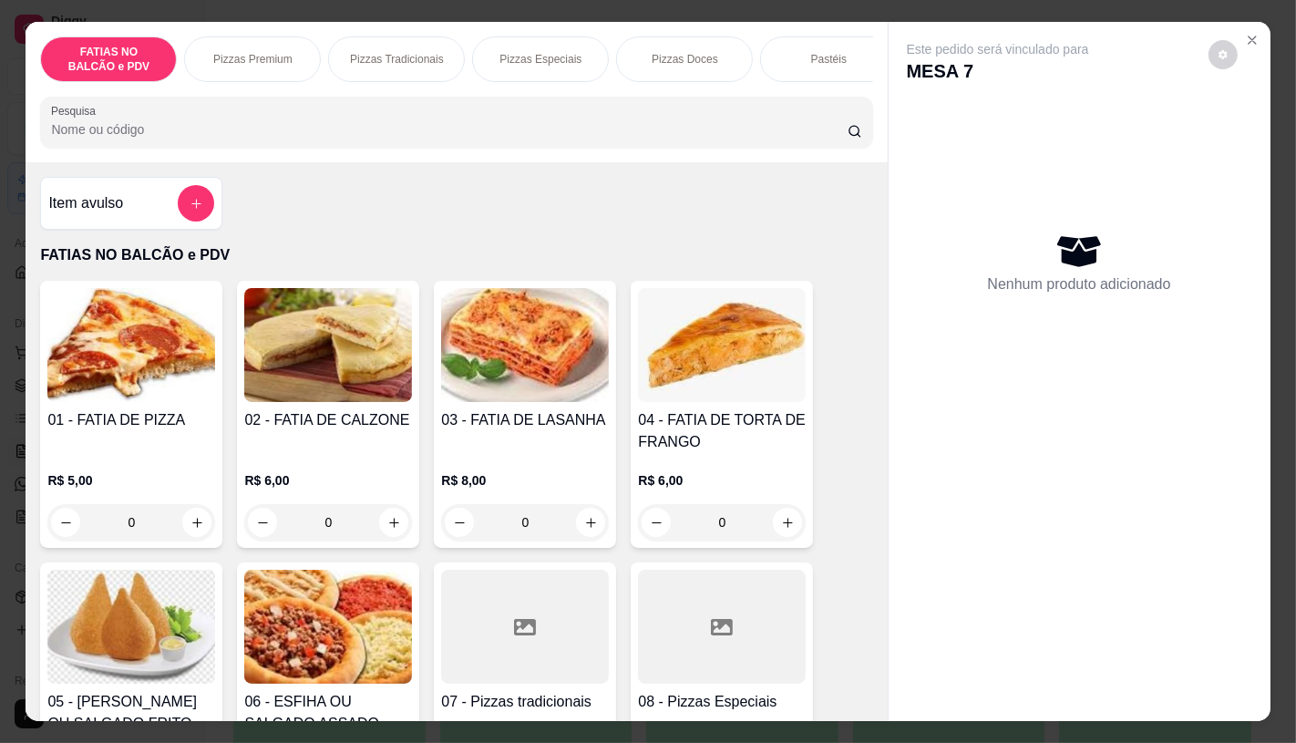
scroll to position [101, 0]
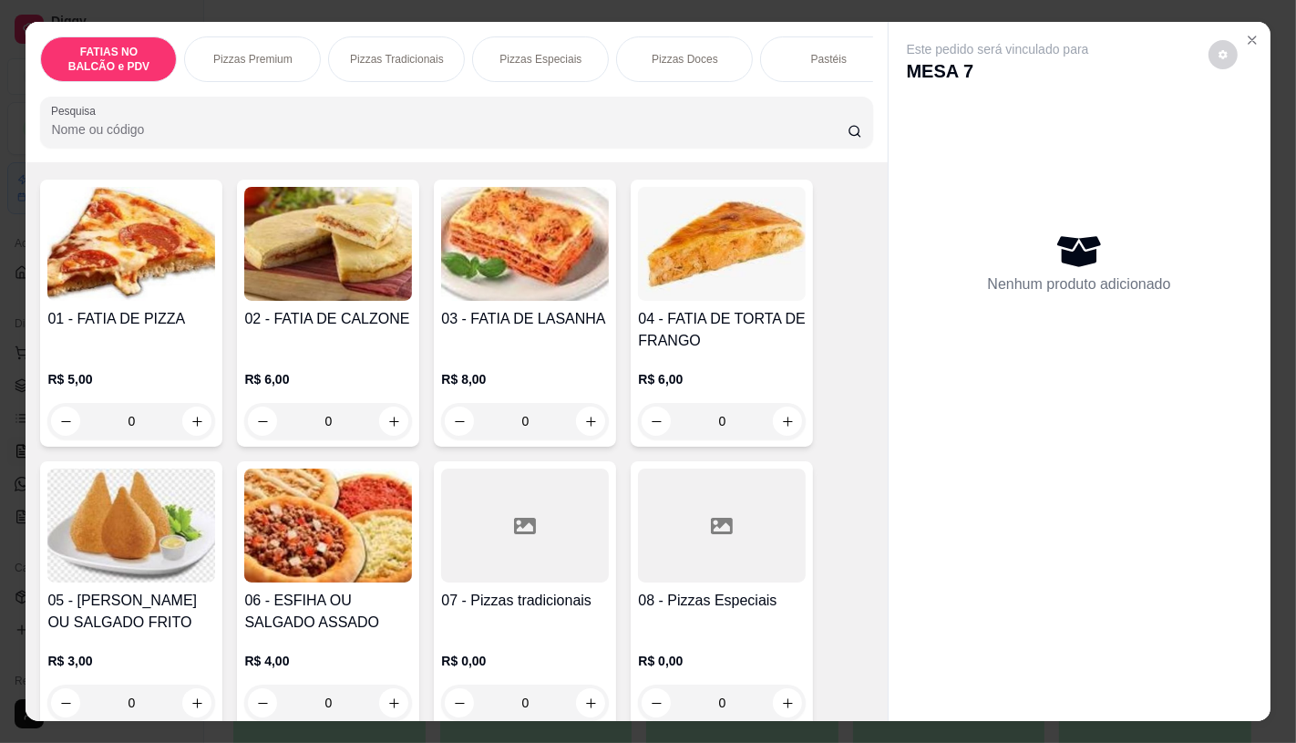
click at [660, 591] on div "08 - Pizzas Especiais R$ 0,00 0" at bounding box center [722, 594] width 182 height 267
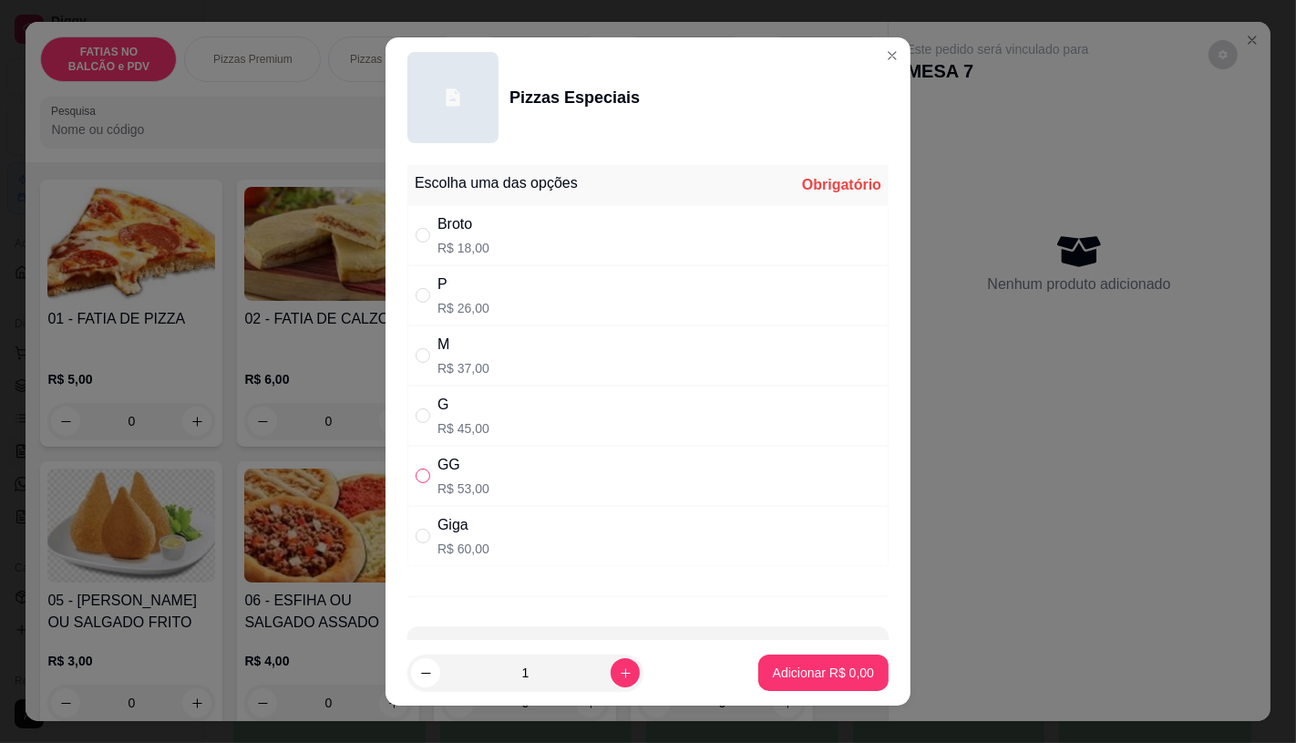
click at [416, 477] on input "" at bounding box center [423, 476] width 15 height 15
radio input "true"
click at [766, 665] on p "Adicionar R$ 53,00" at bounding box center [820, 673] width 108 height 18
type input "1"
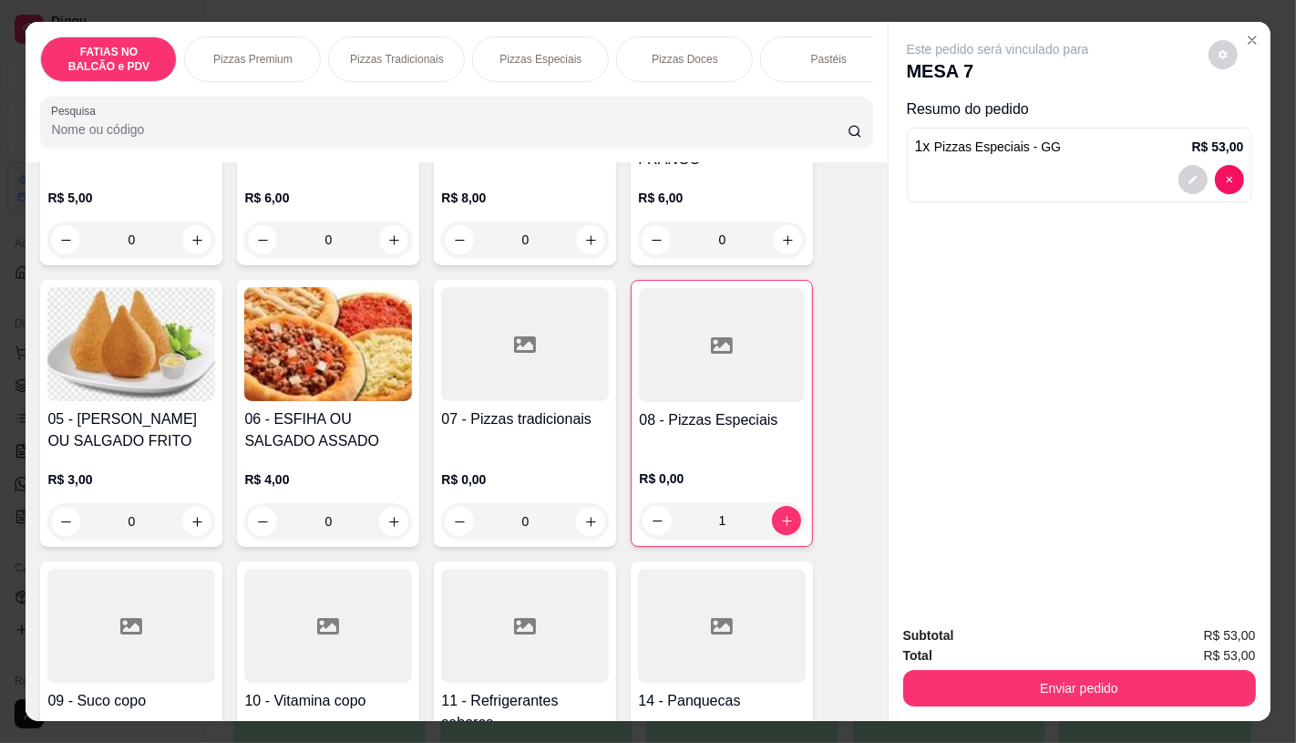
scroll to position [304, 0]
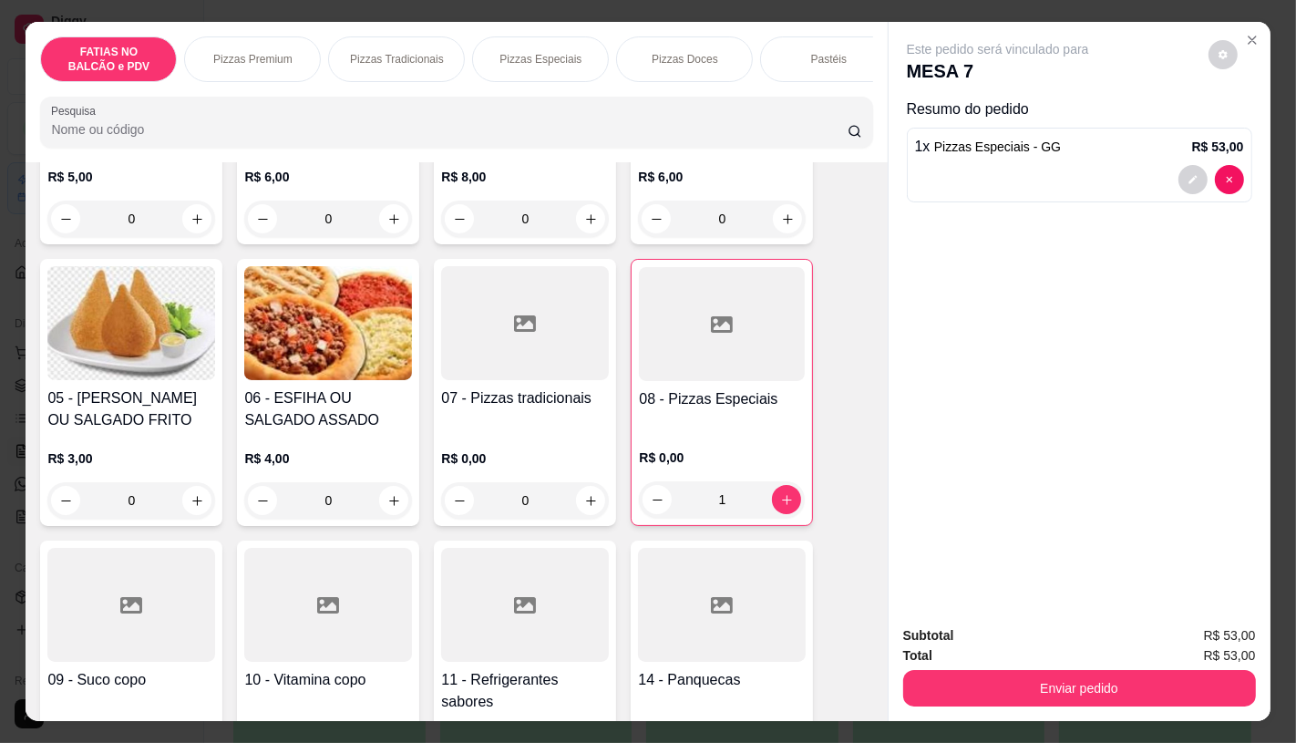
click at [489, 599] on div at bounding box center [525, 605] width 168 height 114
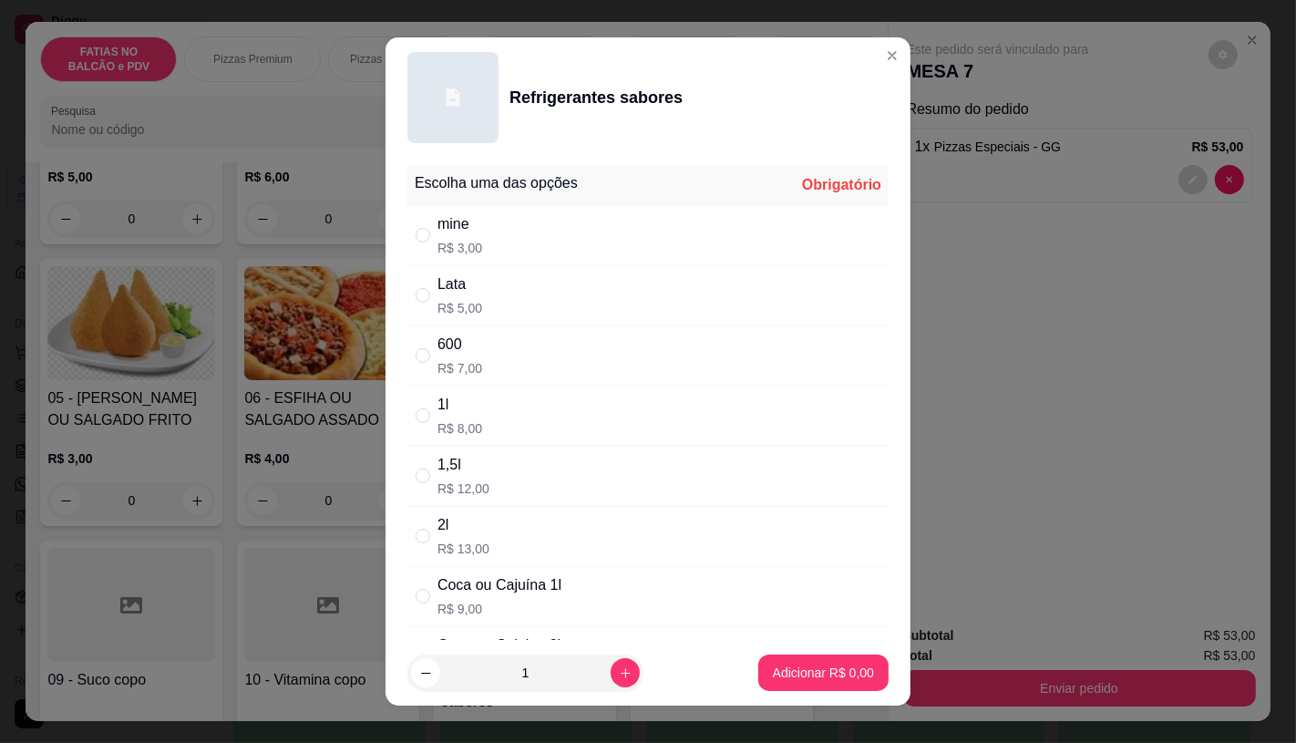
click at [480, 421] on div "1l R$ 8,00" at bounding box center [647, 416] width 481 height 60
radio input "true"
click at [808, 676] on p "Adicionar R$ 8,00" at bounding box center [823, 673] width 101 height 18
type input "1"
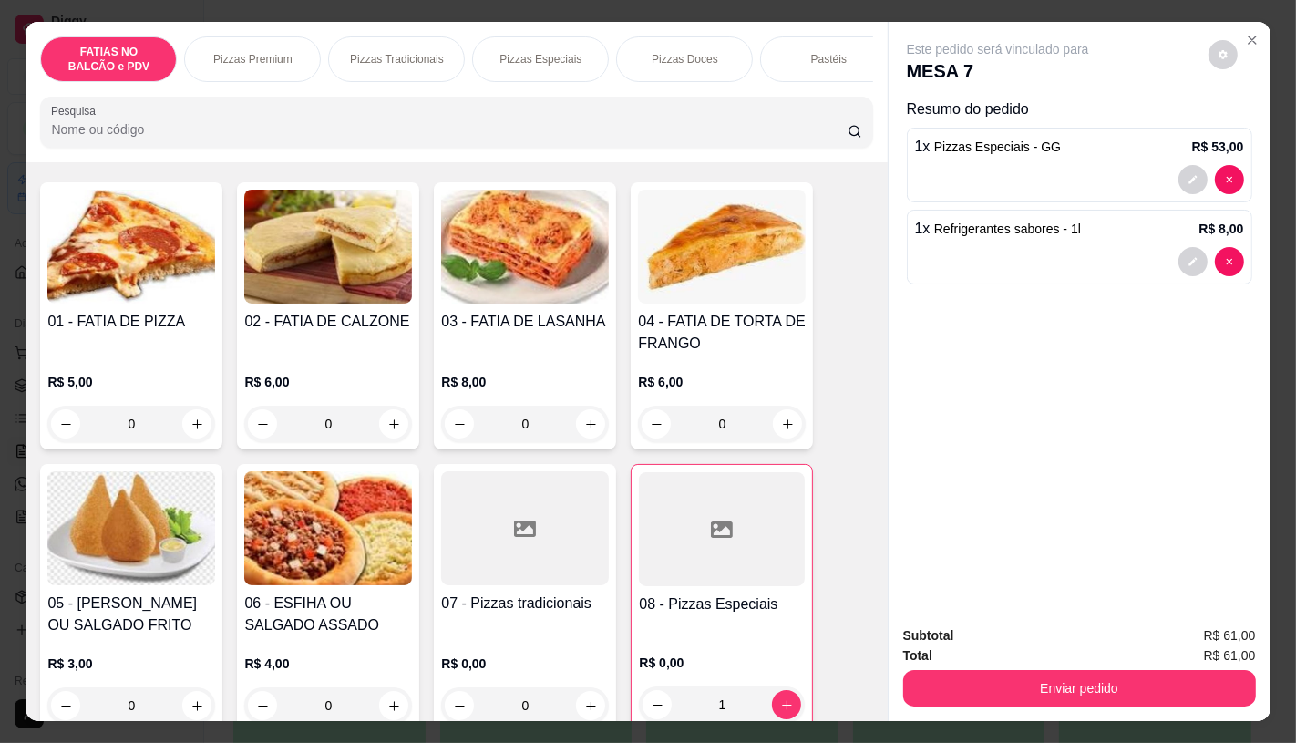
scroll to position [0, 0]
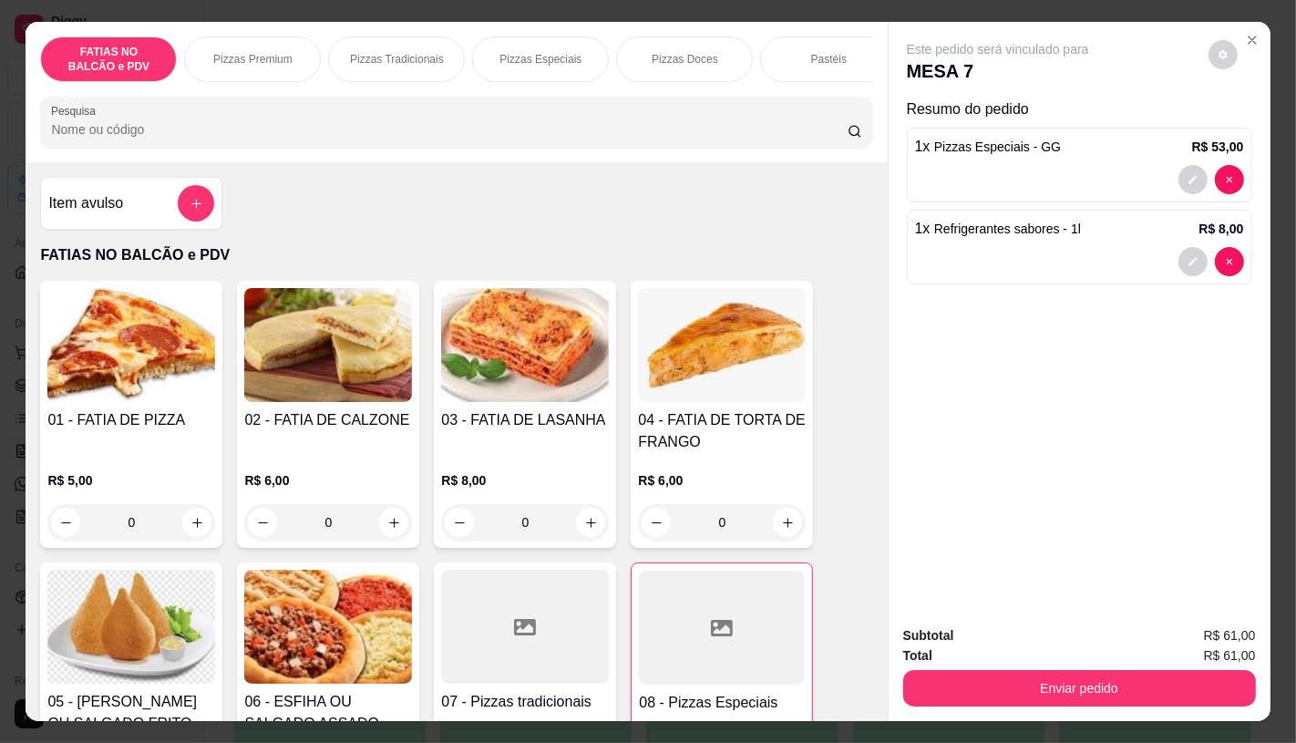
click at [124, 402] on img at bounding box center [131, 345] width 168 height 114
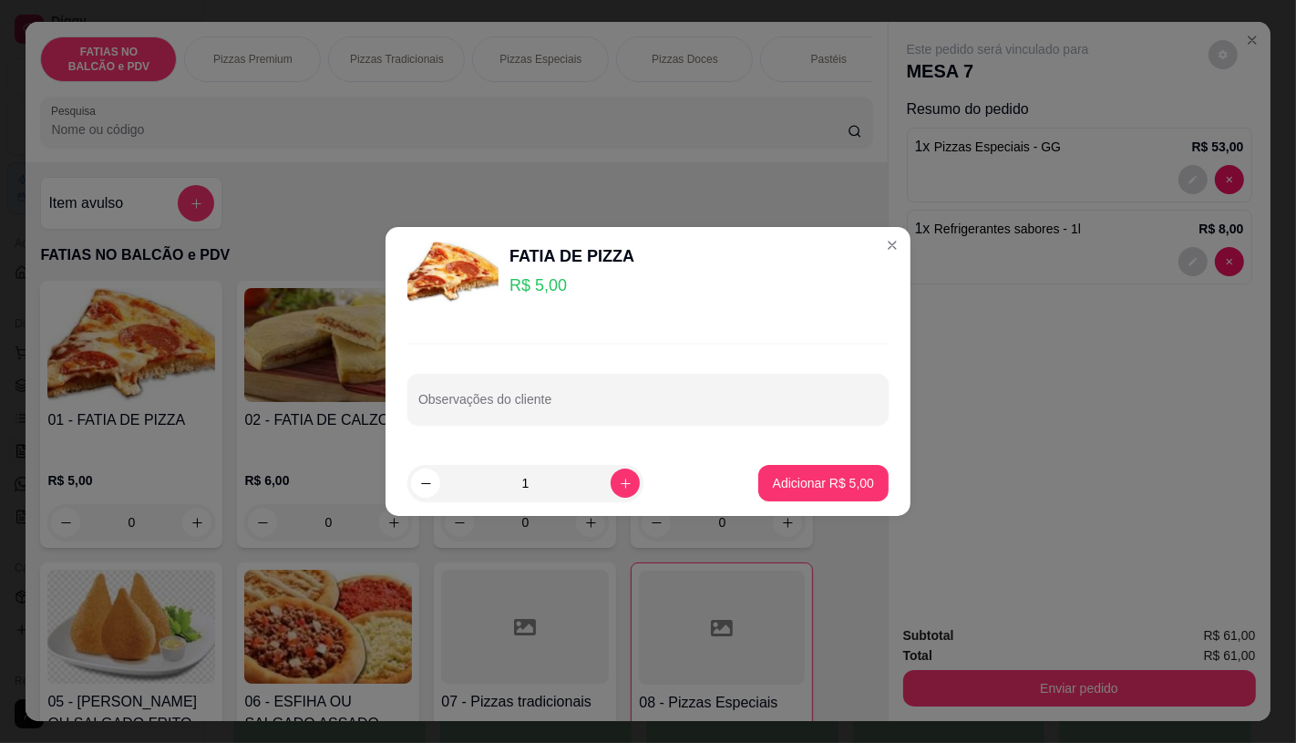
click at [802, 474] on button "Adicionar R$ 5,00" at bounding box center [823, 483] width 130 height 36
type input "1"
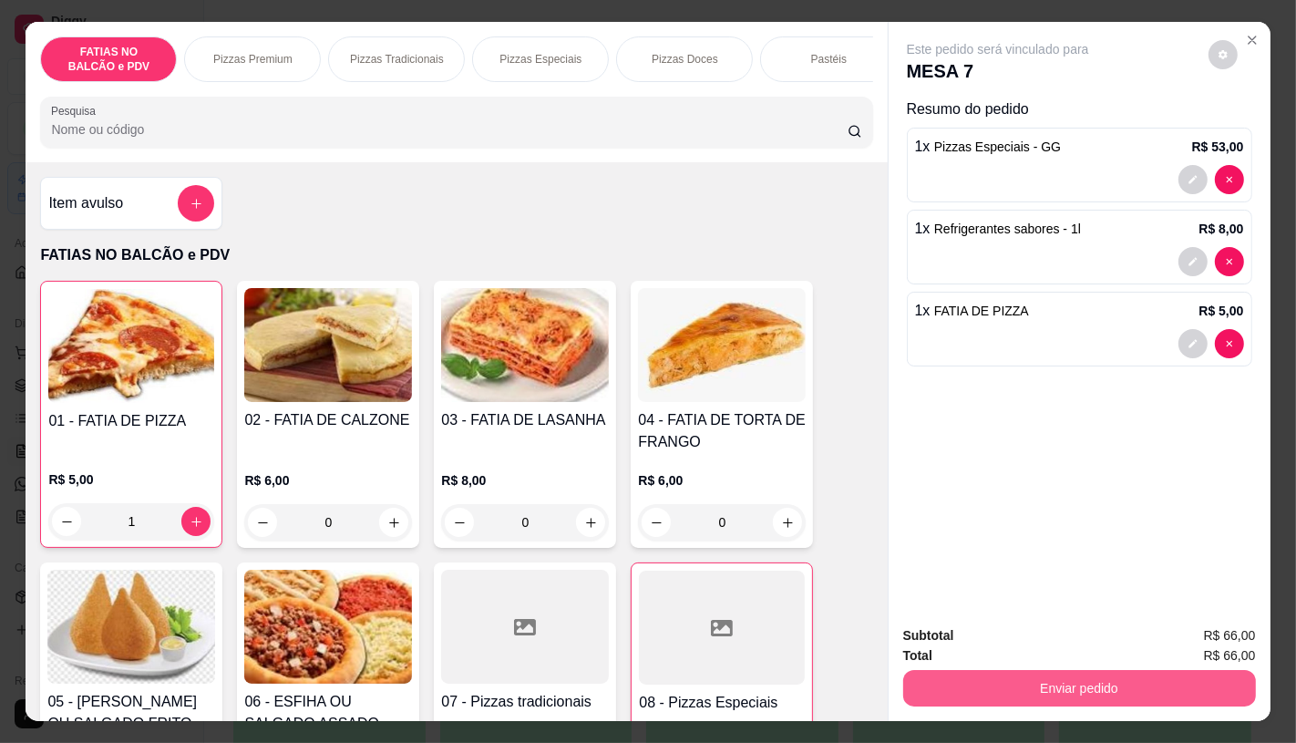
click at [1103, 686] on button "Enviar pedido" at bounding box center [1079, 688] width 353 height 36
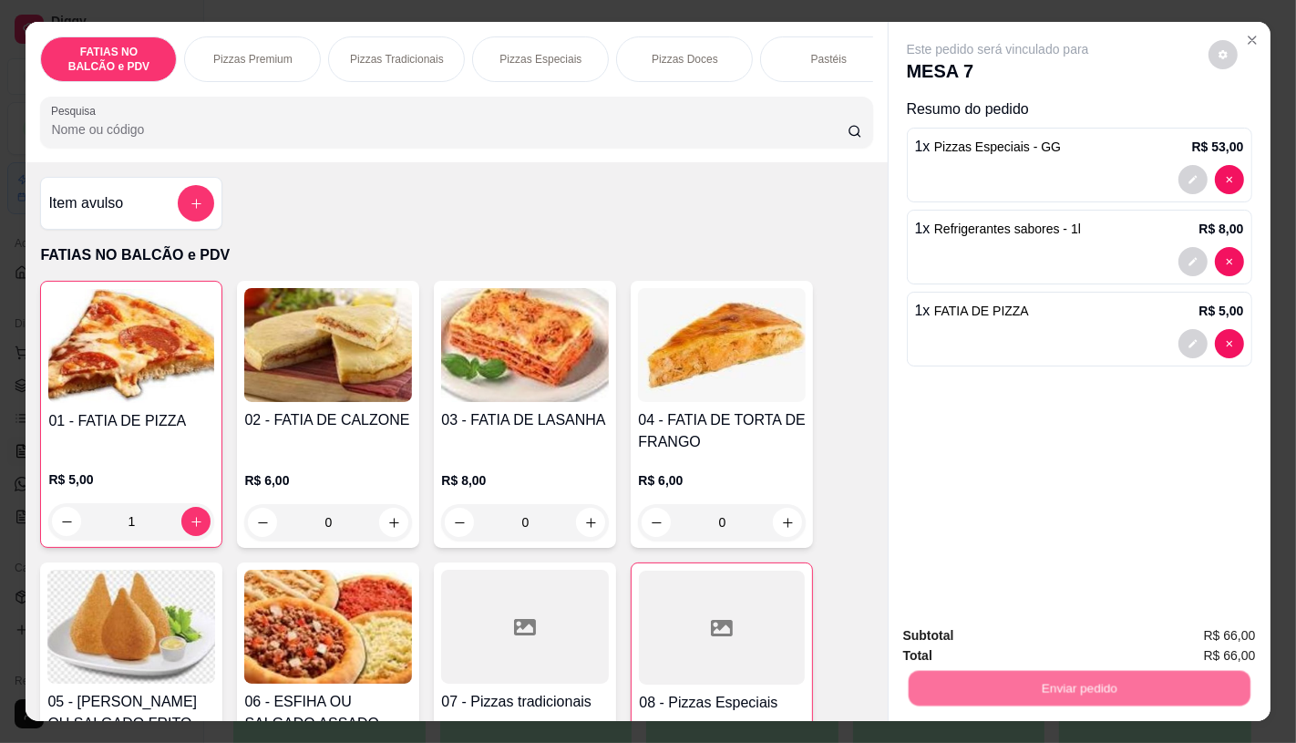
click at [1188, 623] on button "Enviar pedido" at bounding box center [1208, 636] width 103 height 35
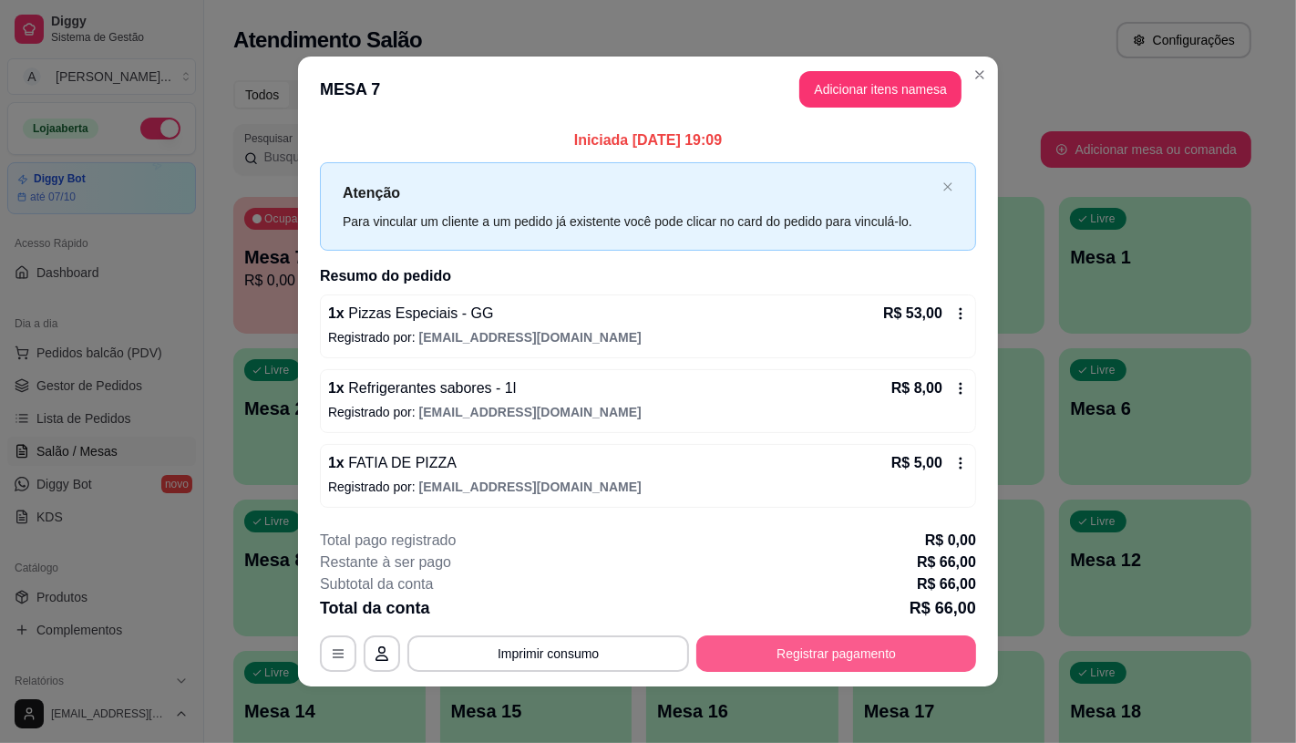
click at [816, 660] on button "Registrar pagamento" at bounding box center [836, 653] width 280 height 36
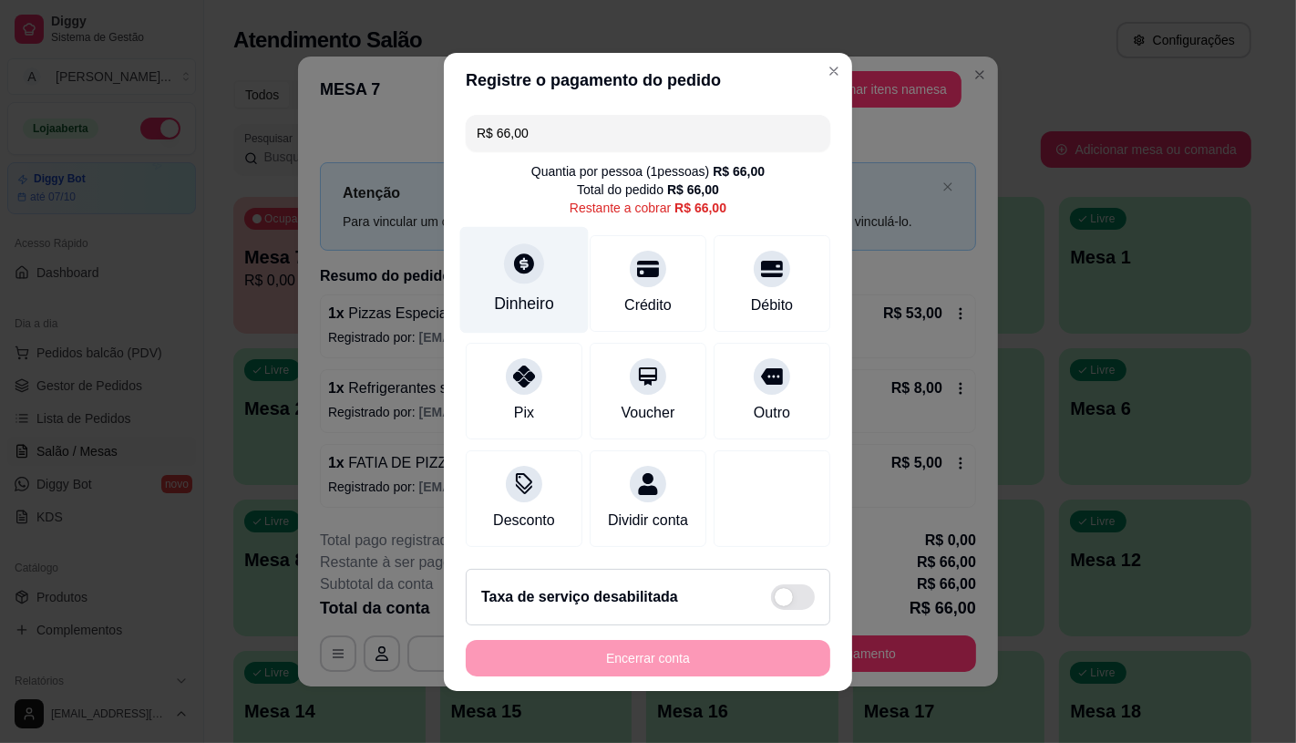
click at [487, 275] on div "Dinheiro" at bounding box center [524, 279] width 129 height 107
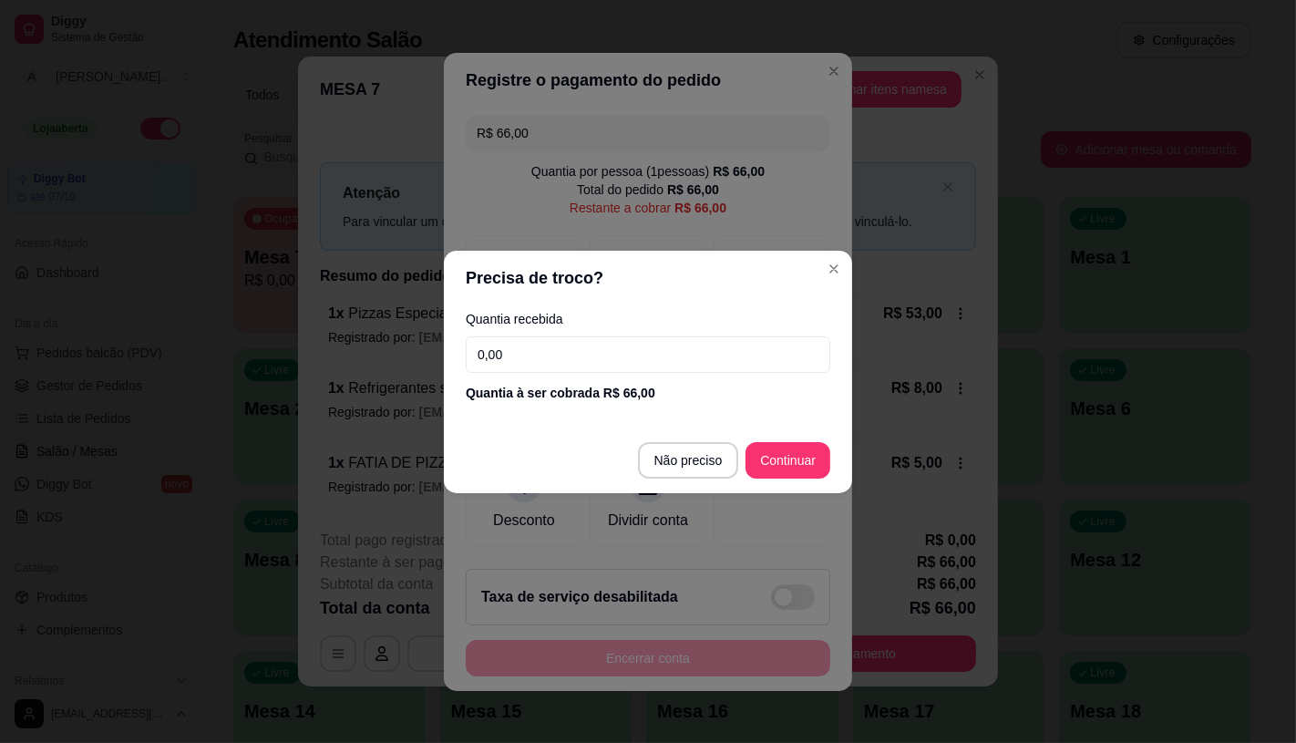
click at [581, 346] on input "0,00" at bounding box center [648, 354] width 365 height 36
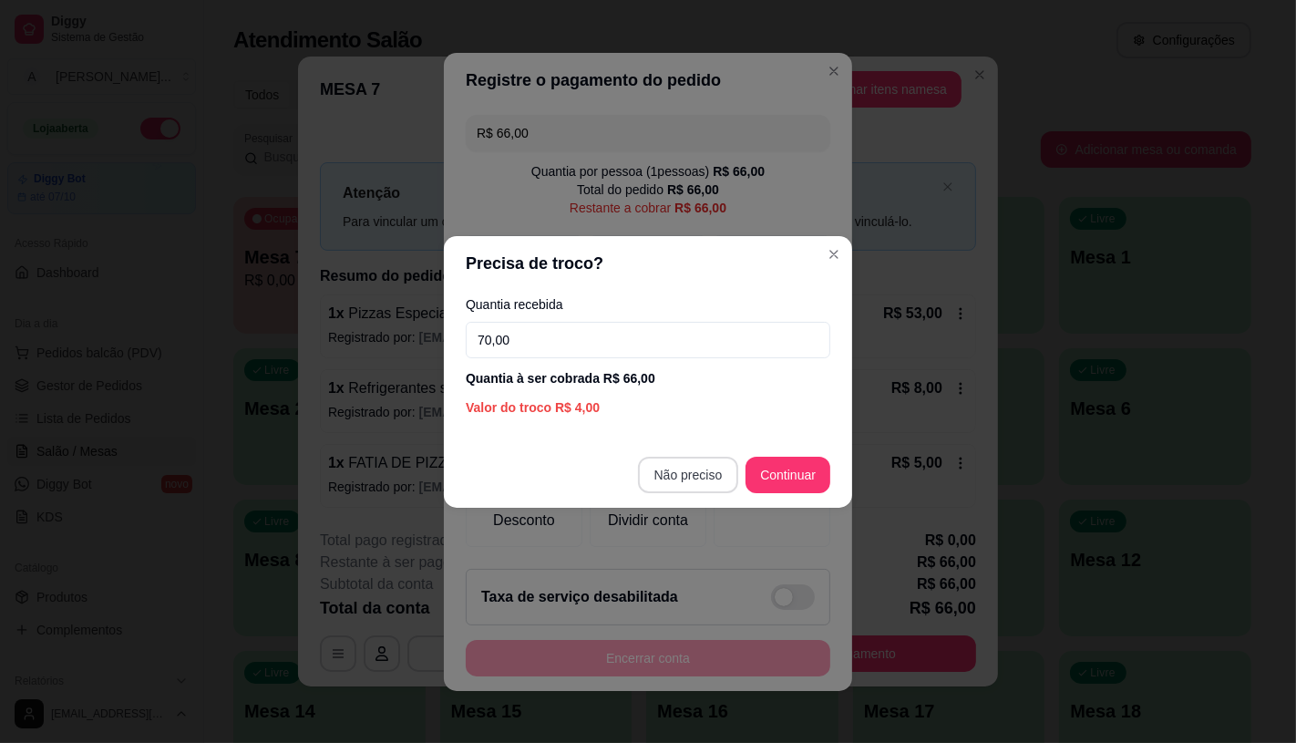
type input "70,00"
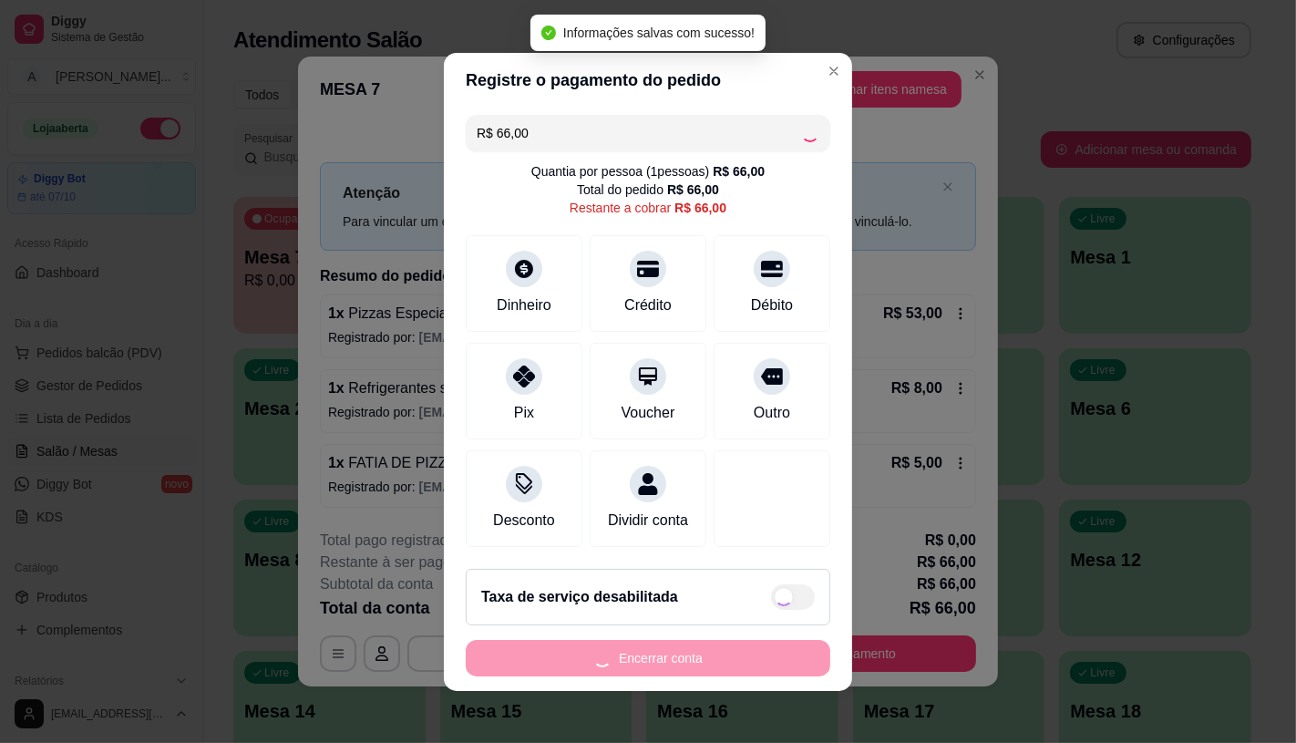
type input "R$ 0,00"
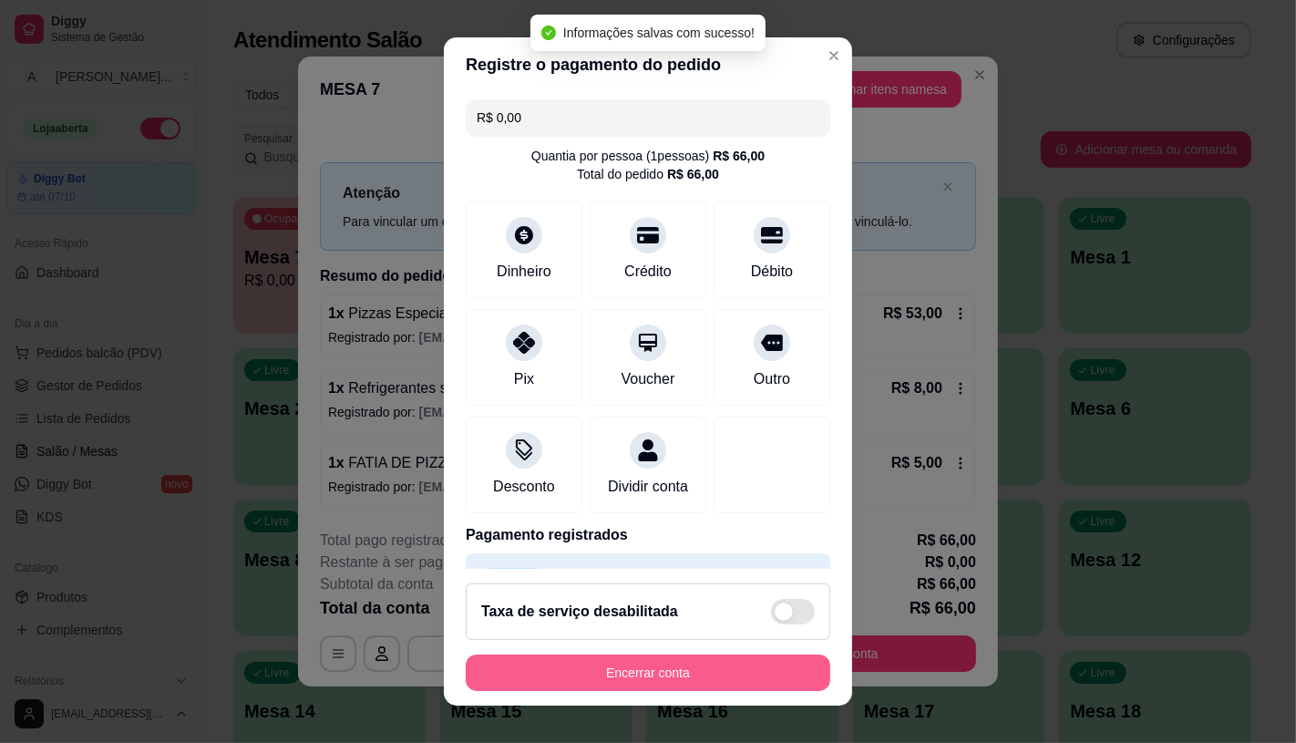
click at [686, 673] on button "Encerrar conta" at bounding box center [648, 673] width 365 height 36
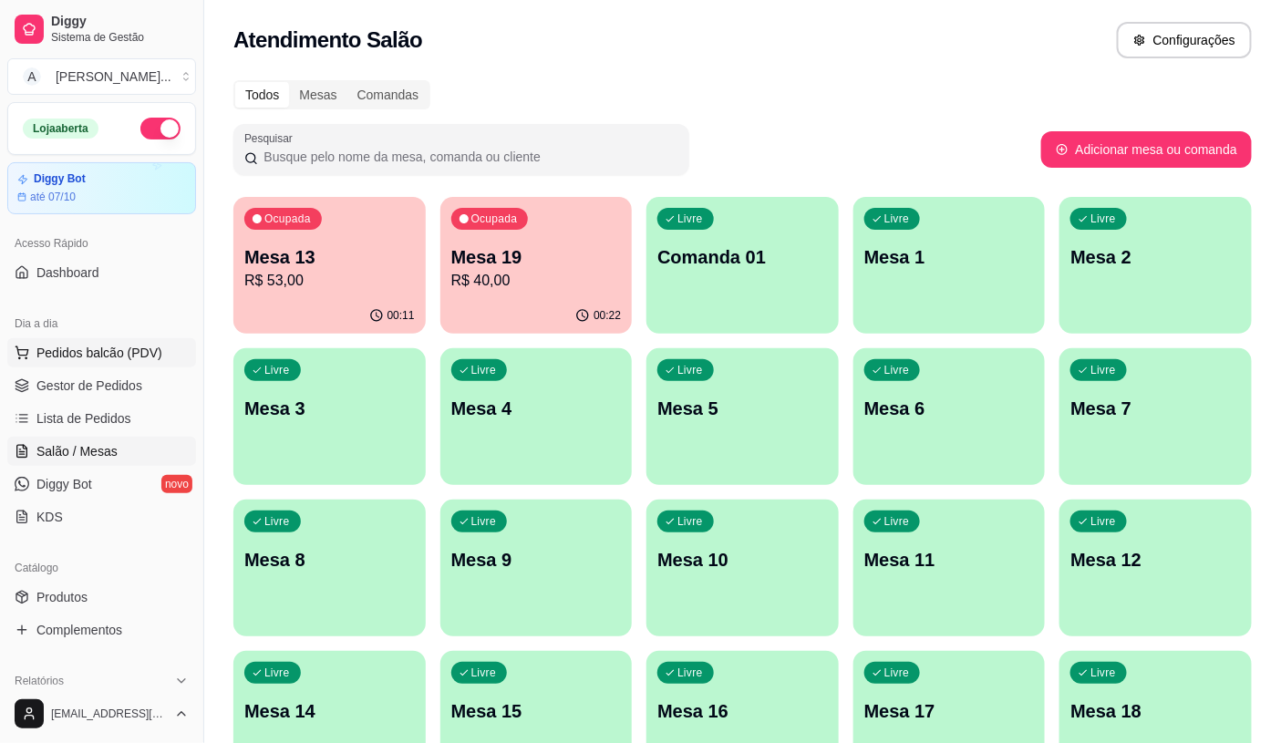
click at [174, 357] on button "Pedidos balcão (PDV)" at bounding box center [101, 352] width 189 height 29
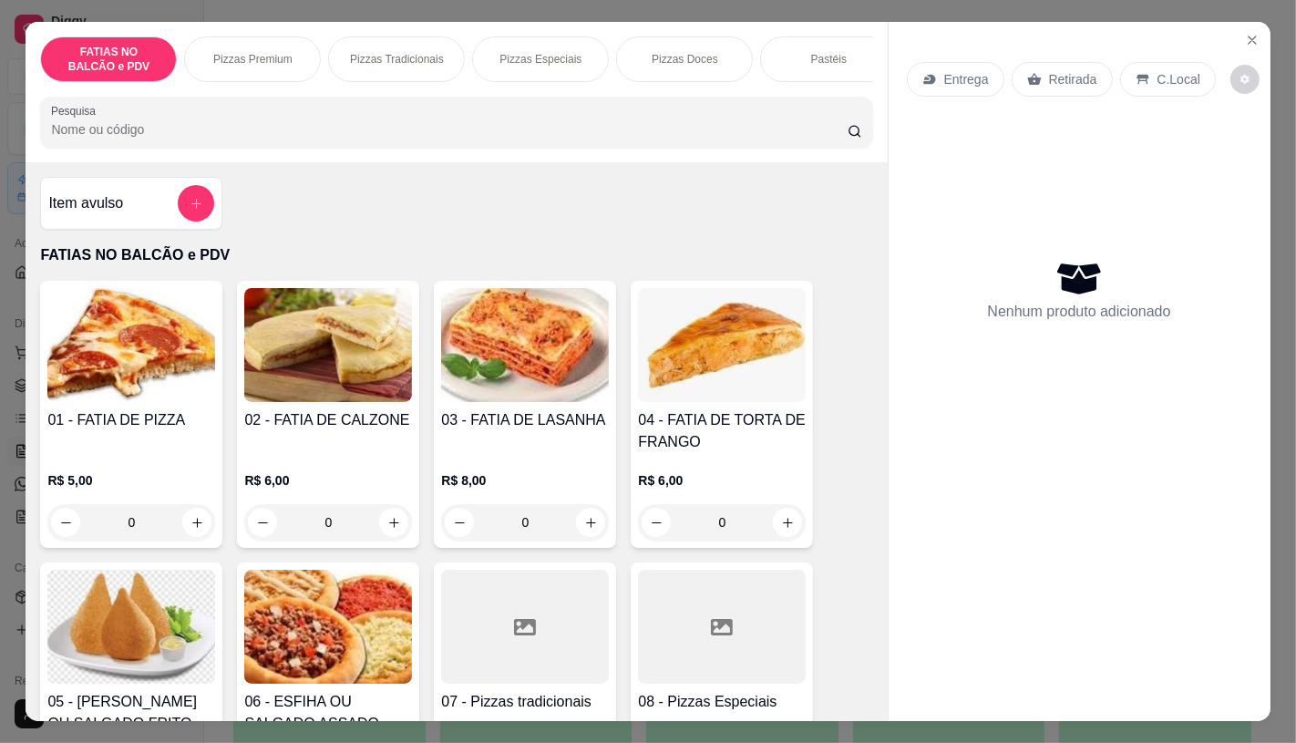
click at [105, 667] on img at bounding box center [131, 627] width 168 height 114
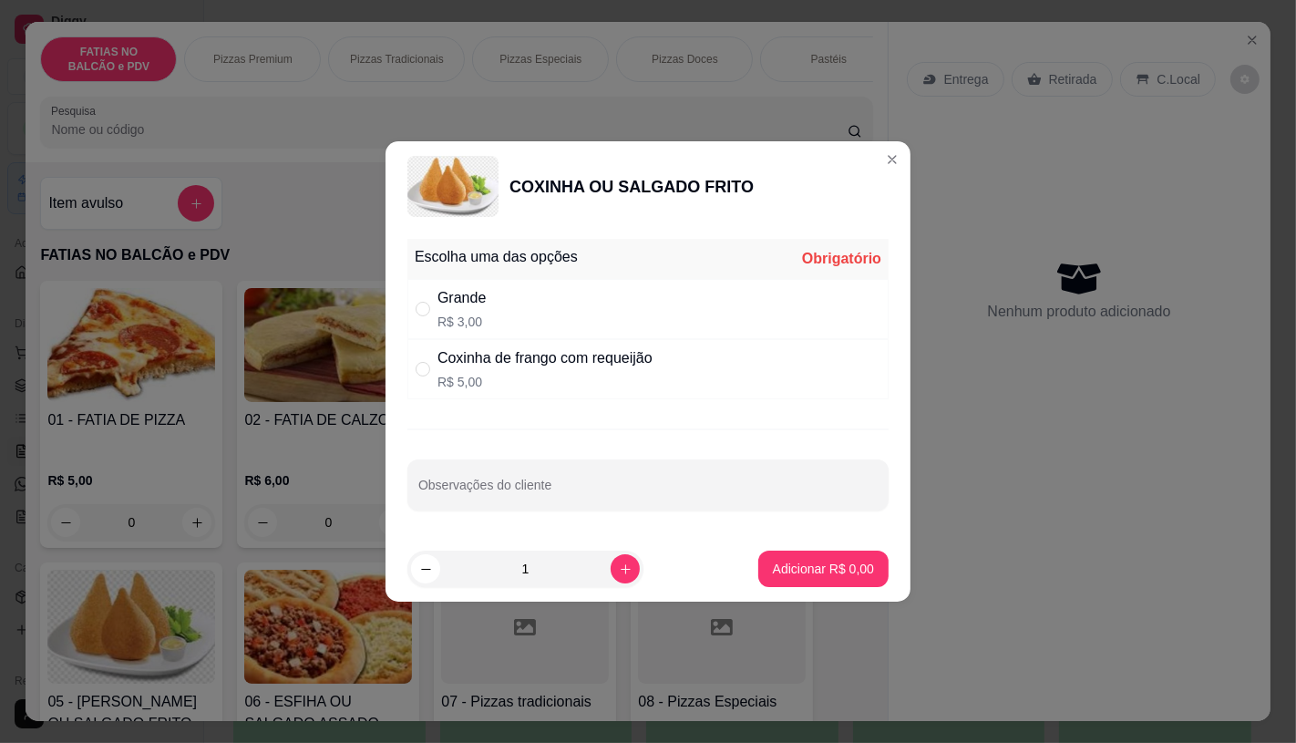
click at [447, 321] on p "R$ 3,00" at bounding box center [462, 322] width 48 height 18
radio input "true"
click at [619, 565] on icon "increase-product-quantity" at bounding box center [626, 569] width 14 height 14
type input "2"
click at [857, 568] on p "Adicionar R$ 6,00" at bounding box center [823, 569] width 98 height 17
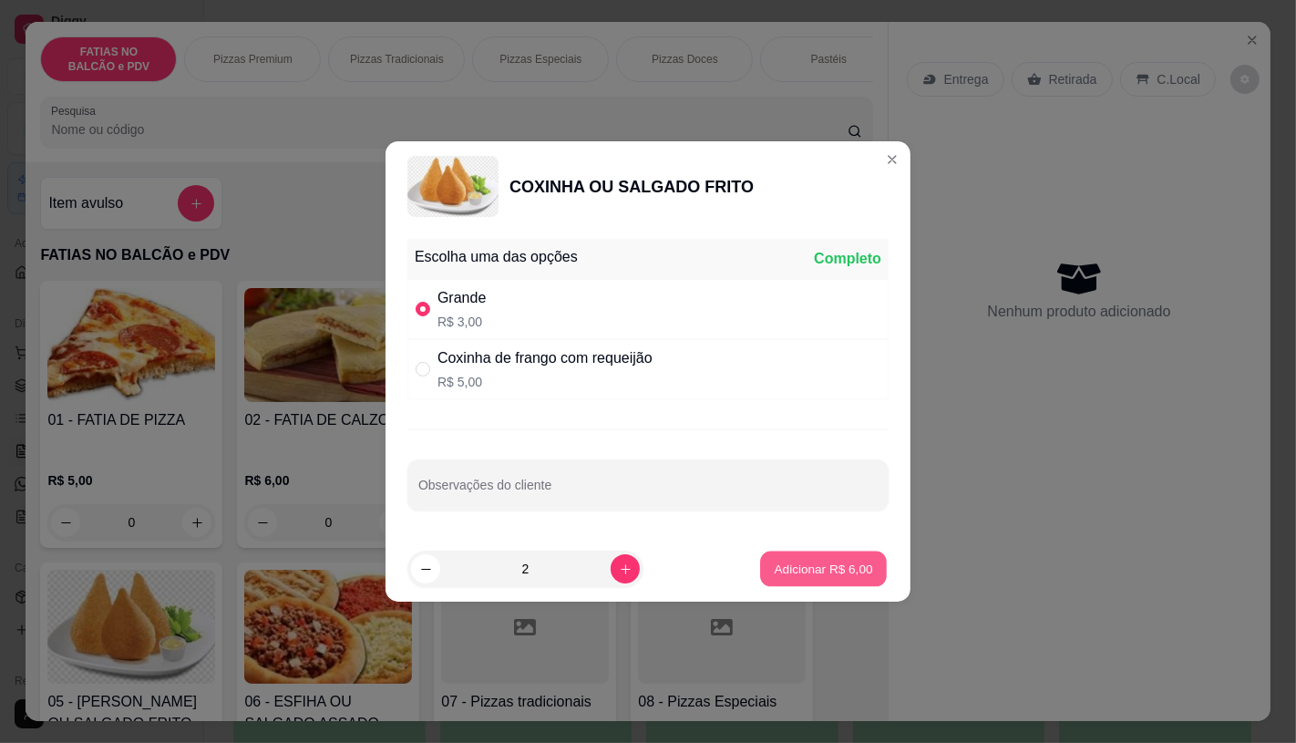
type input "2"
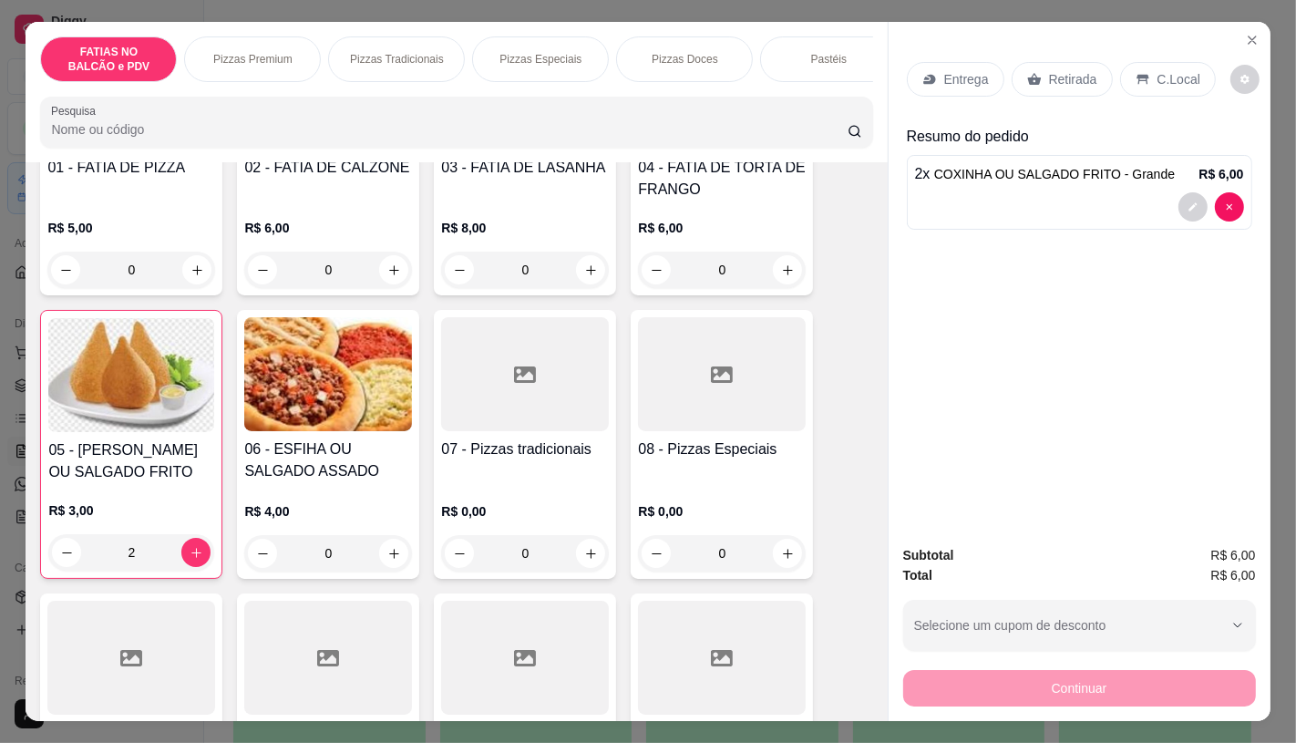
click at [521, 601] on div at bounding box center [525, 658] width 168 height 114
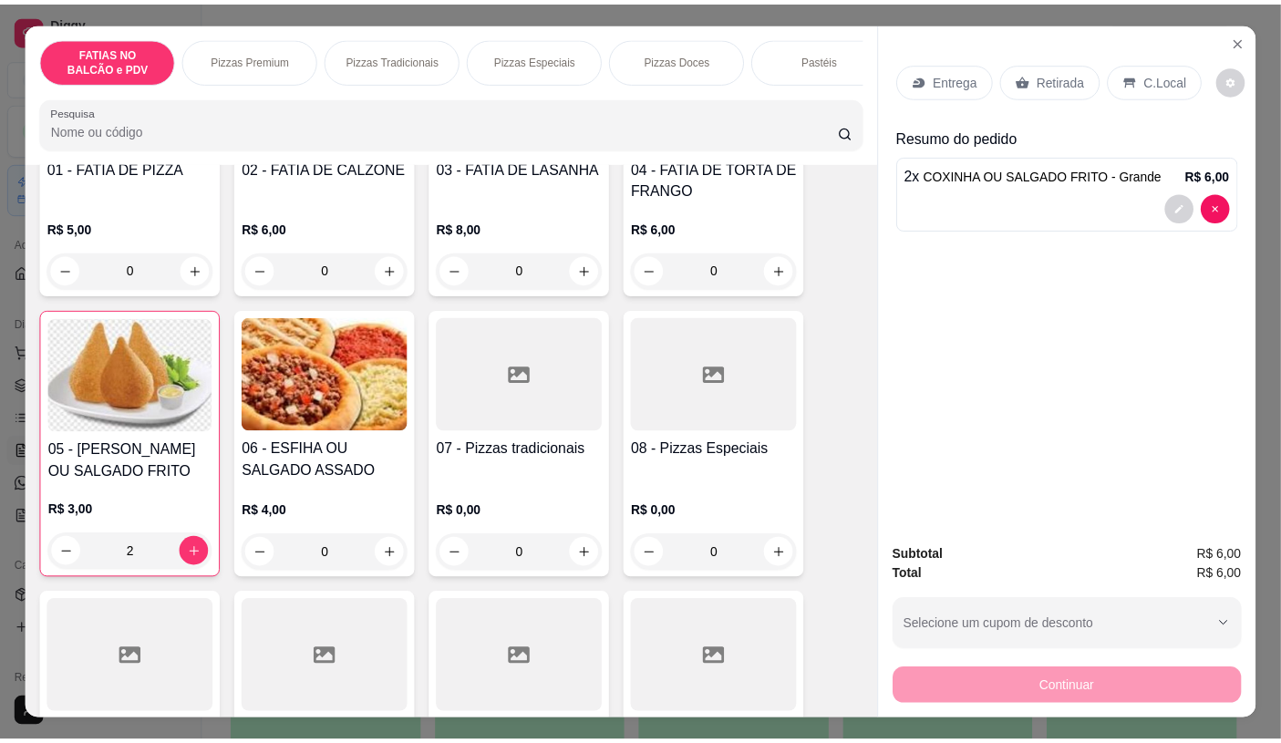
scroll to position [304, 0]
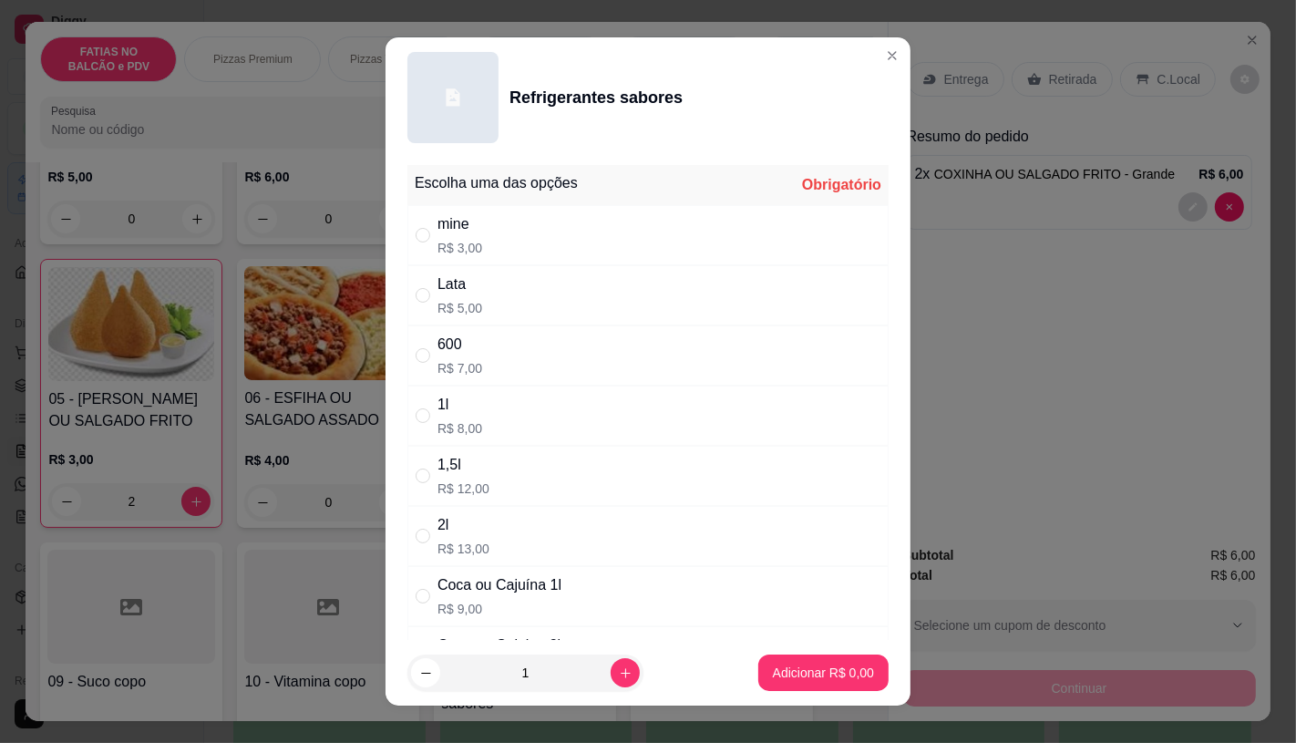
click at [459, 257] on div "mine R$ 3,00" at bounding box center [647, 235] width 481 height 60
radio input "true"
click at [619, 667] on icon "increase-product-quantity" at bounding box center [626, 673] width 14 height 14
type input "2"
click at [826, 671] on p "Adicionar R$ 6,00" at bounding box center [823, 673] width 98 height 17
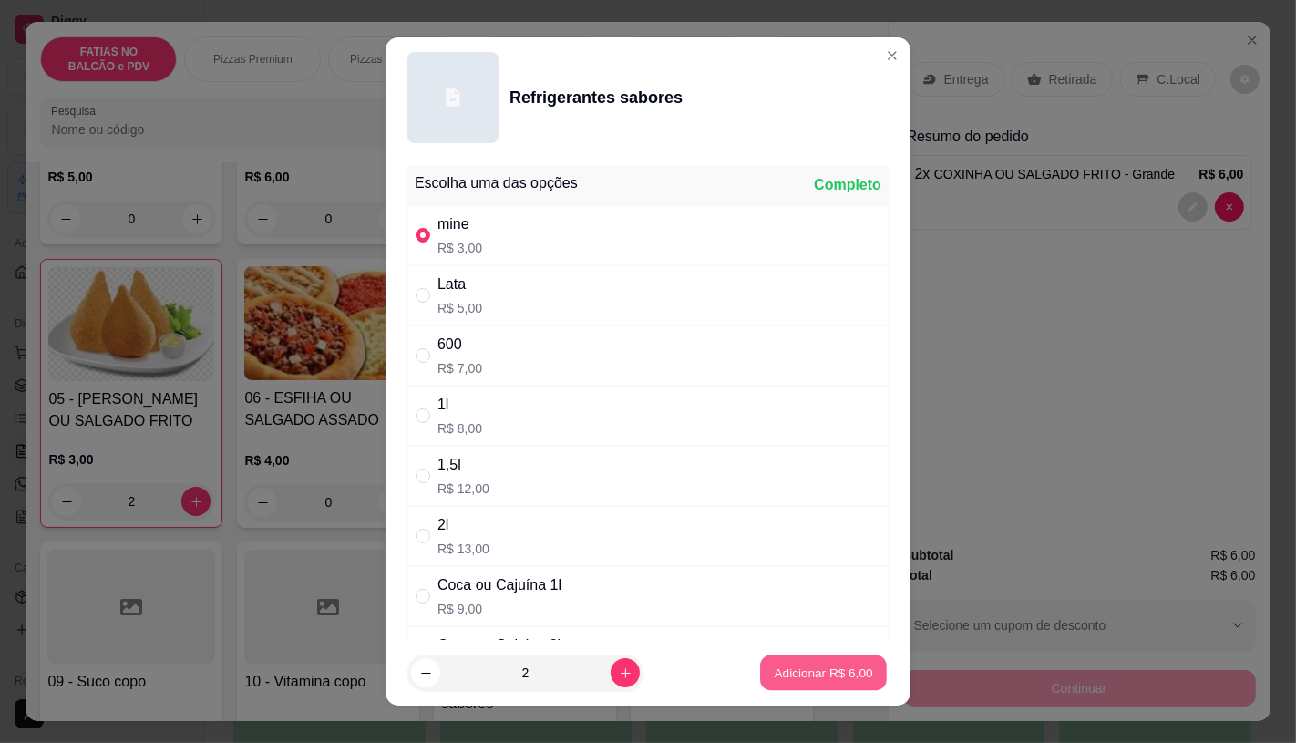
type input "2"
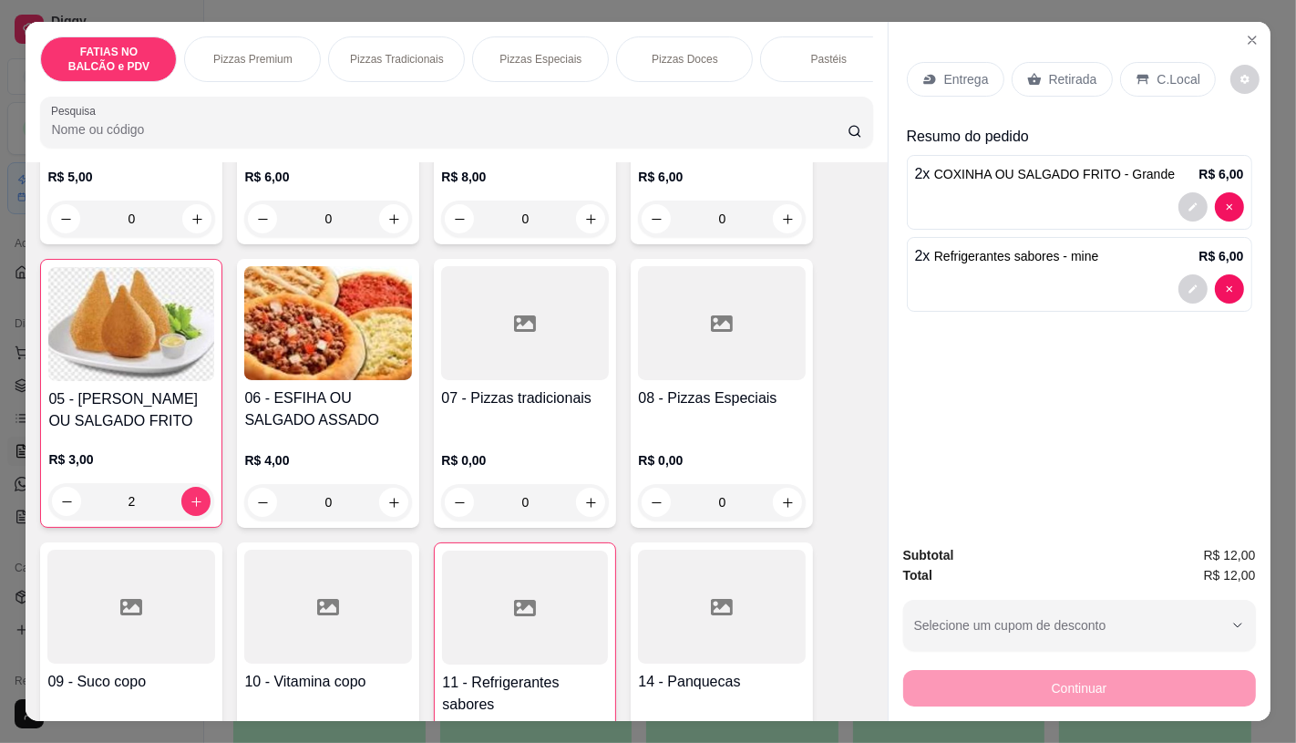
click at [1027, 74] on icon at bounding box center [1034, 80] width 14 height 12
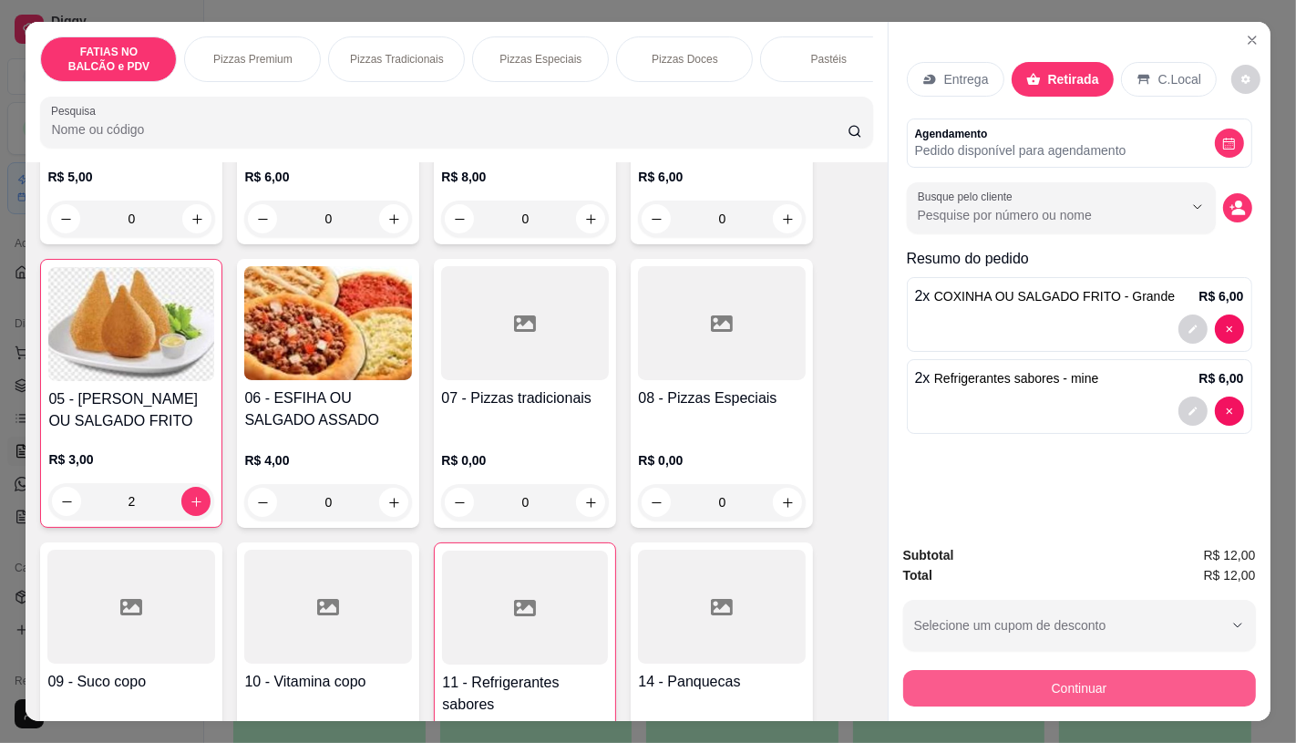
click at [985, 675] on button "Continuar" at bounding box center [1079, 688] width 353 height 36
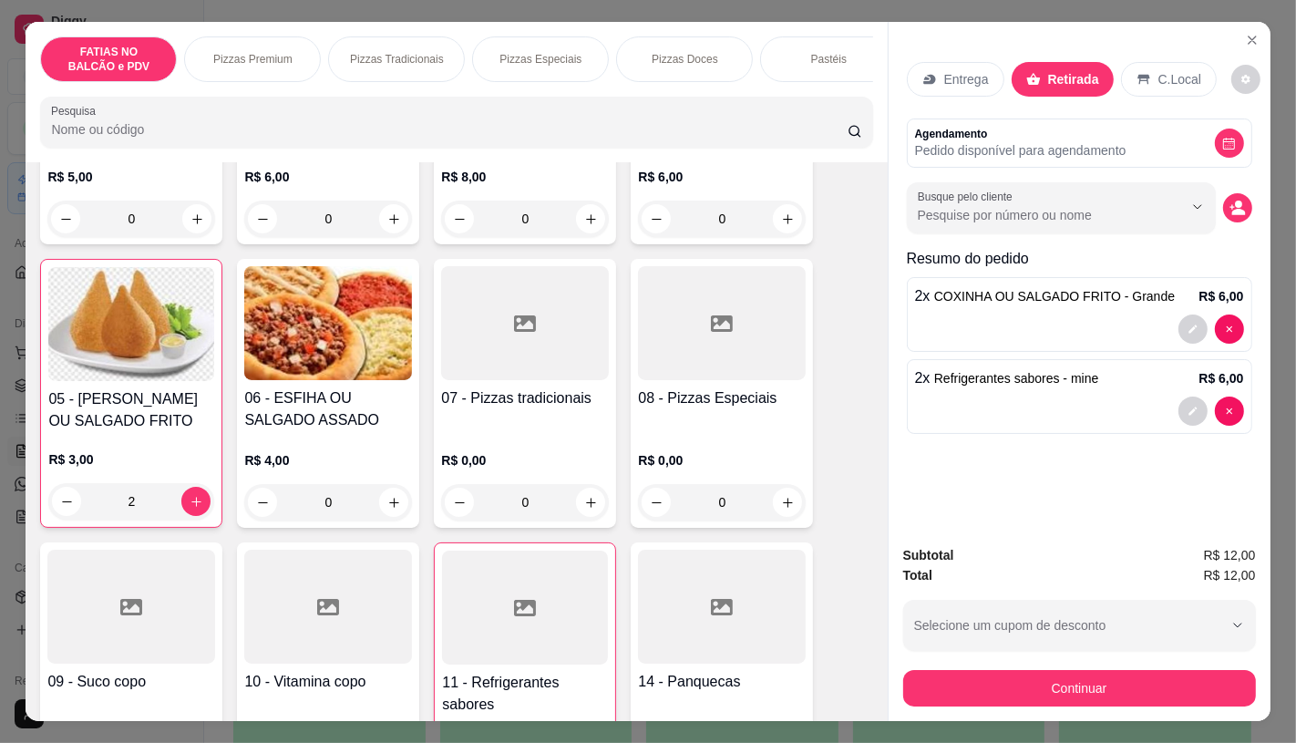
click at [489, 395] on div "Pix" at bounding box center [524, 388] width 129 height 107
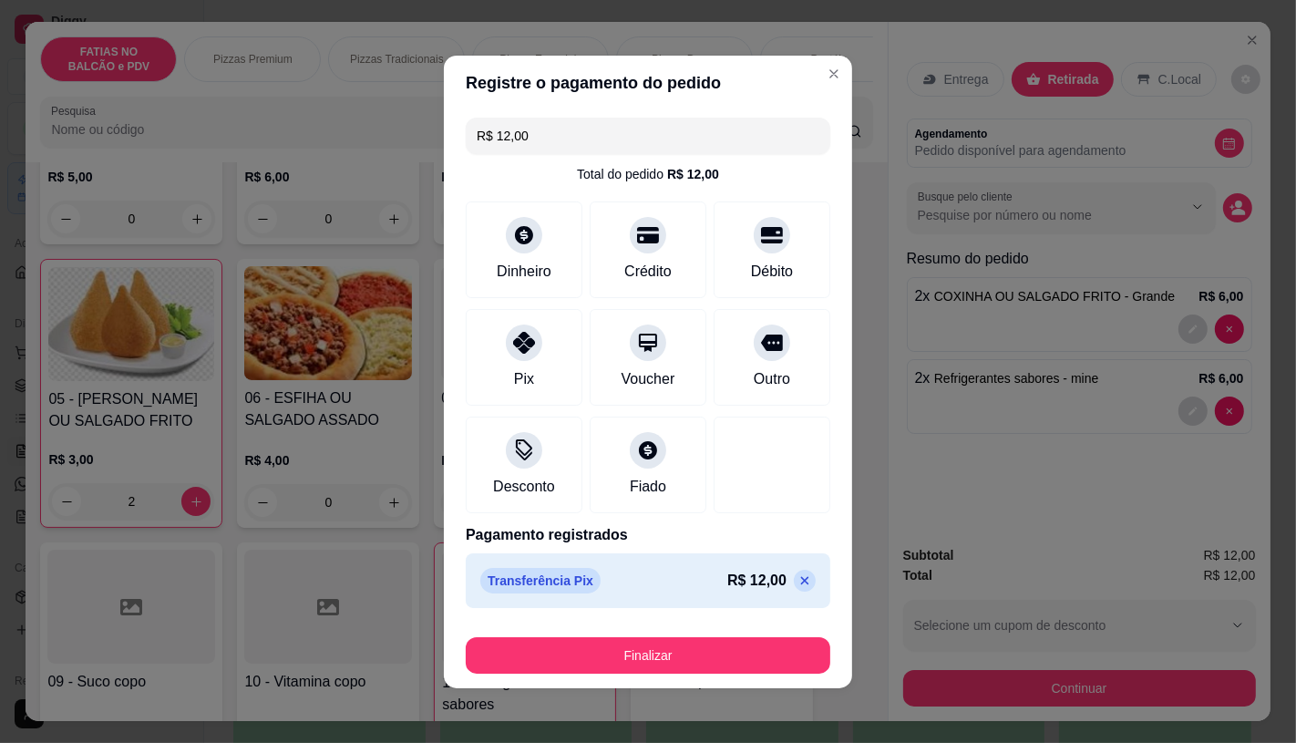
type input "R$ 0,00"
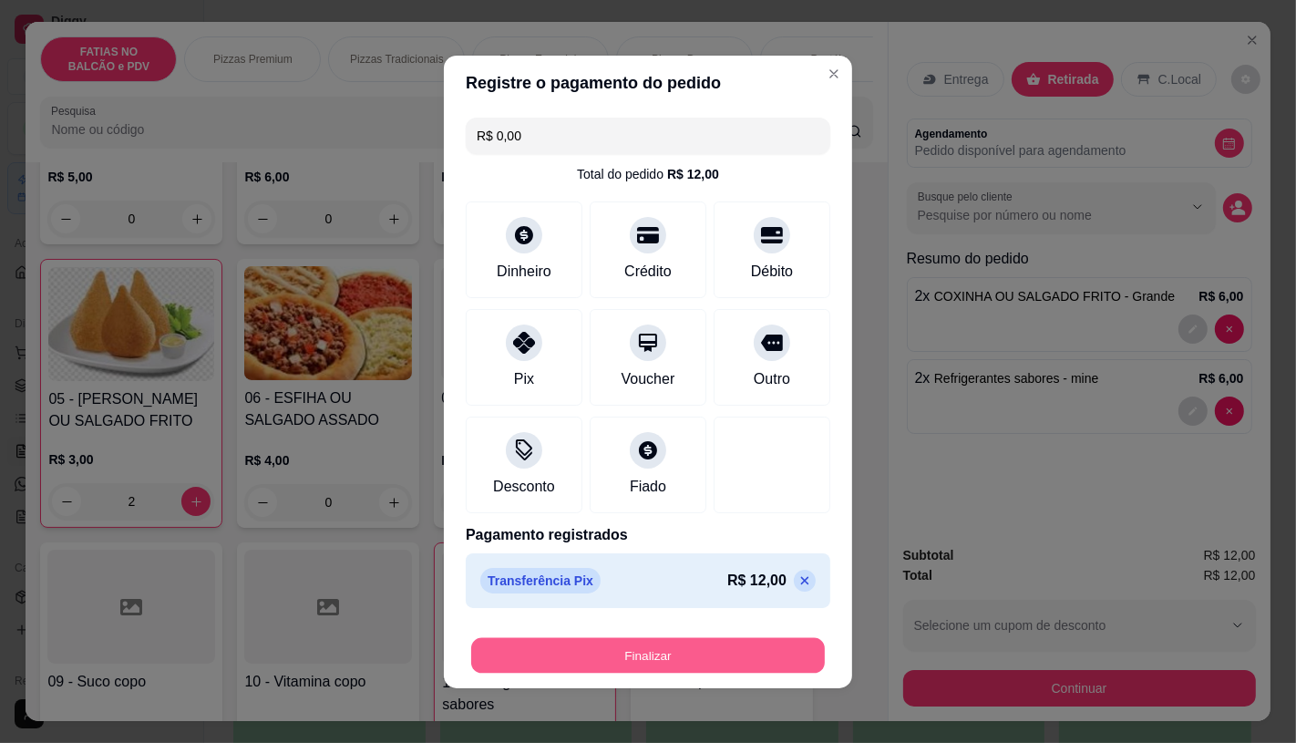
click at [620, 655] on button "Finalizar" at bounding box center [648, 655] width 354 height 36
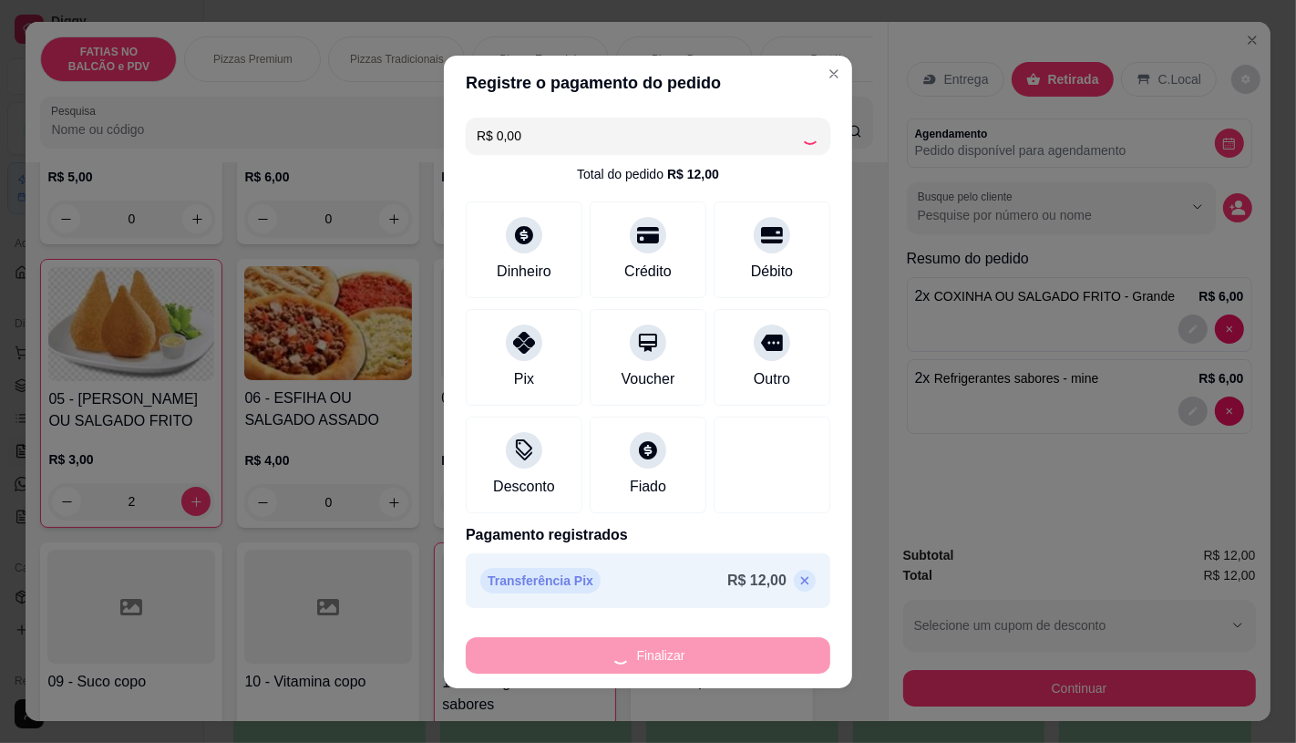
type input "0"
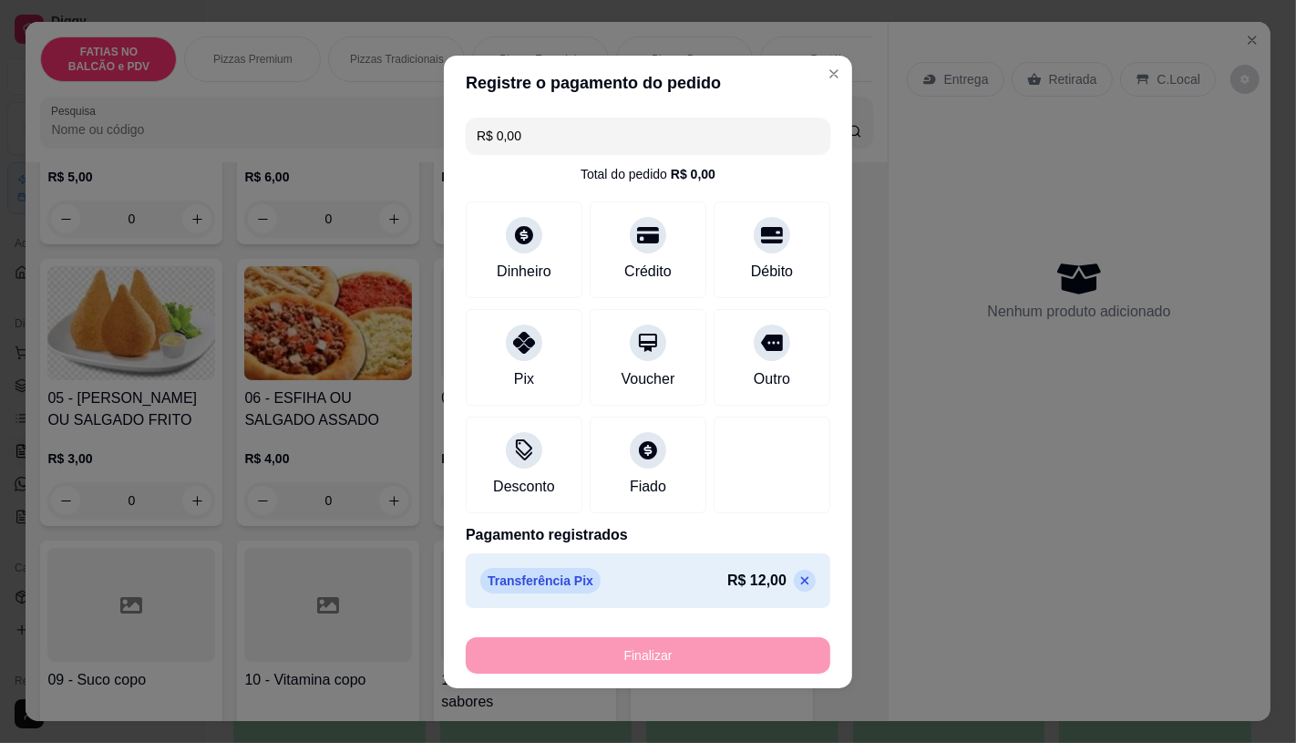
type input "-R$ 12,00"
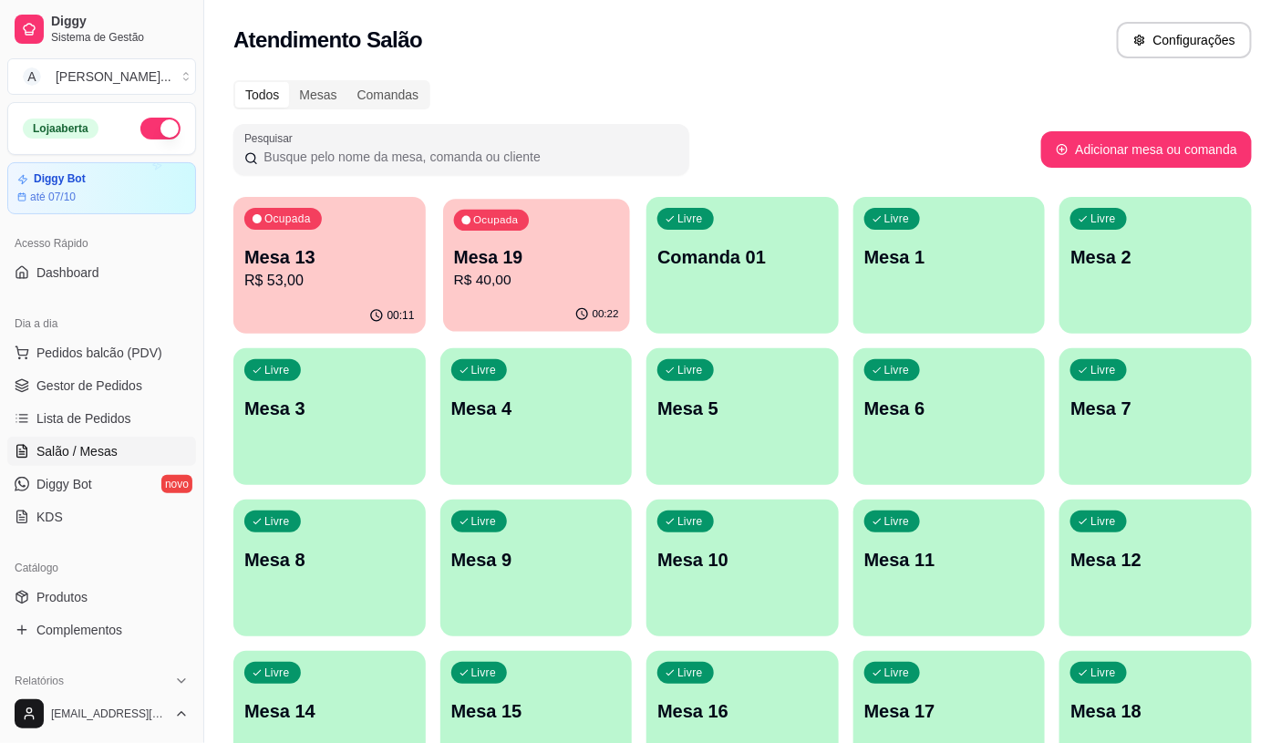
click at [463, 284] on p "R$ 40,00" at bounding box center [535, 280] width 165 height 21
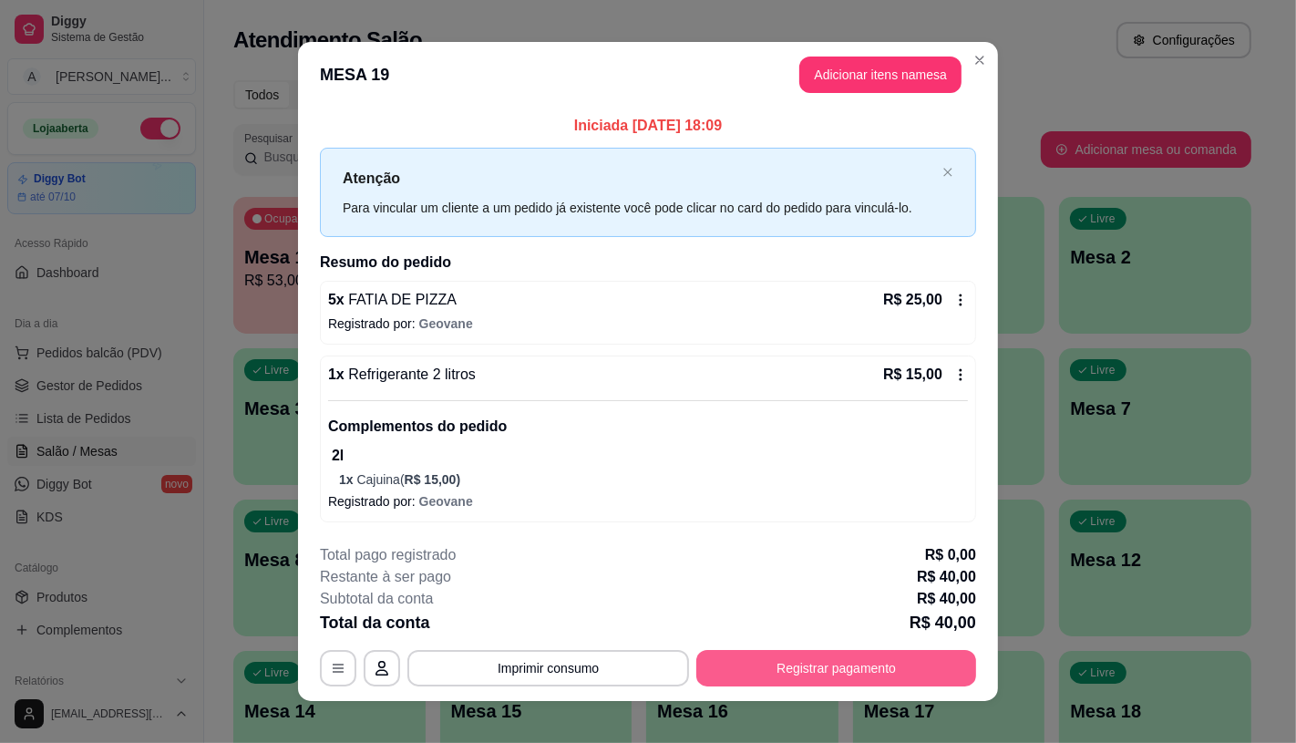
click at [775, 668] on button "Registrar pagamento" at bounding box center [836, 668] width 280 height 36
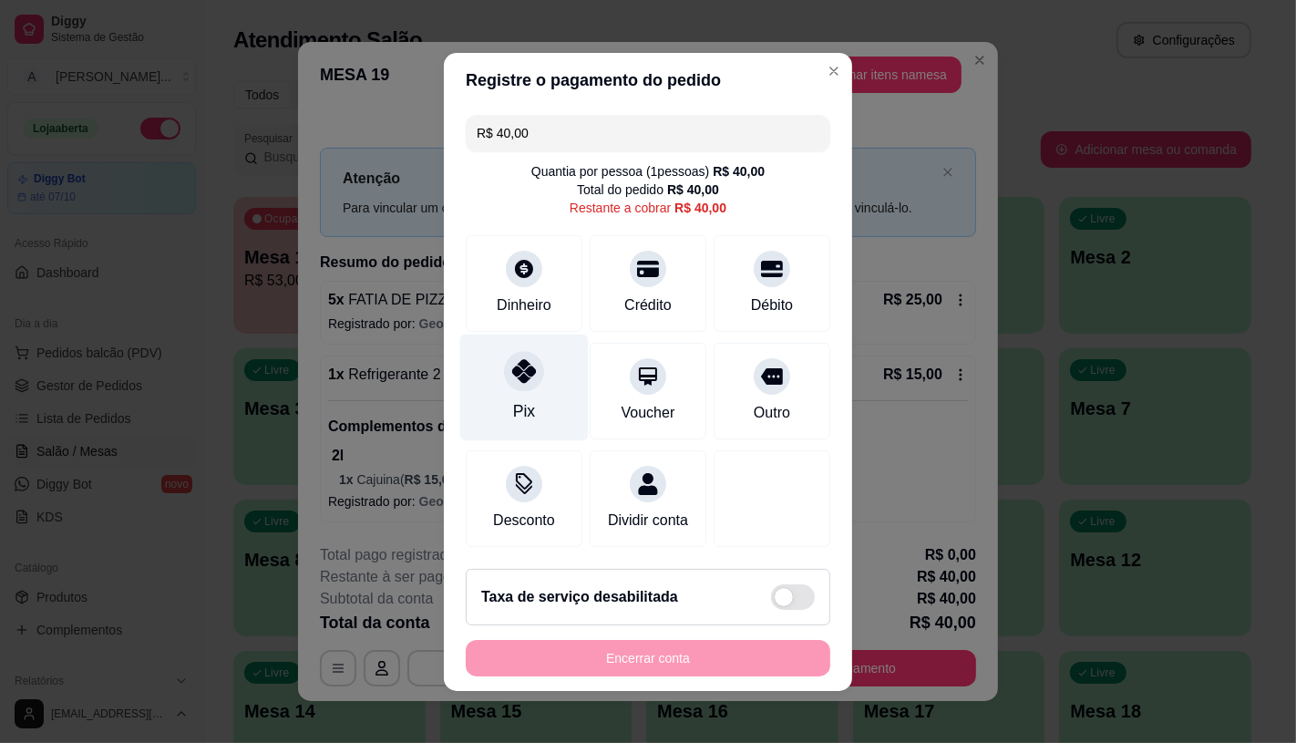
click at [511, 378] on div at bounding box center [524, 371] width 40 height 40
type input "R$ 0,00"
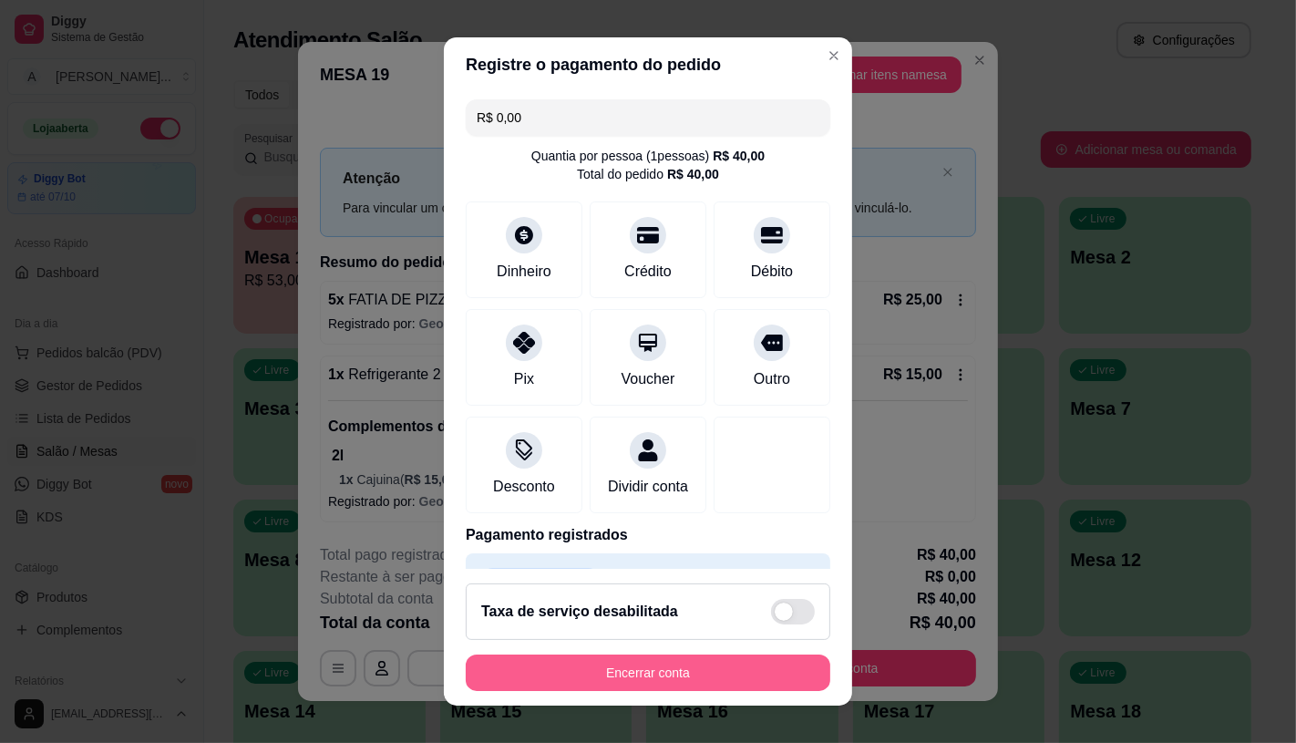
click at [631, 686] on button "Encerrar conta" at bounding box center [648, 673] width 365 height 36
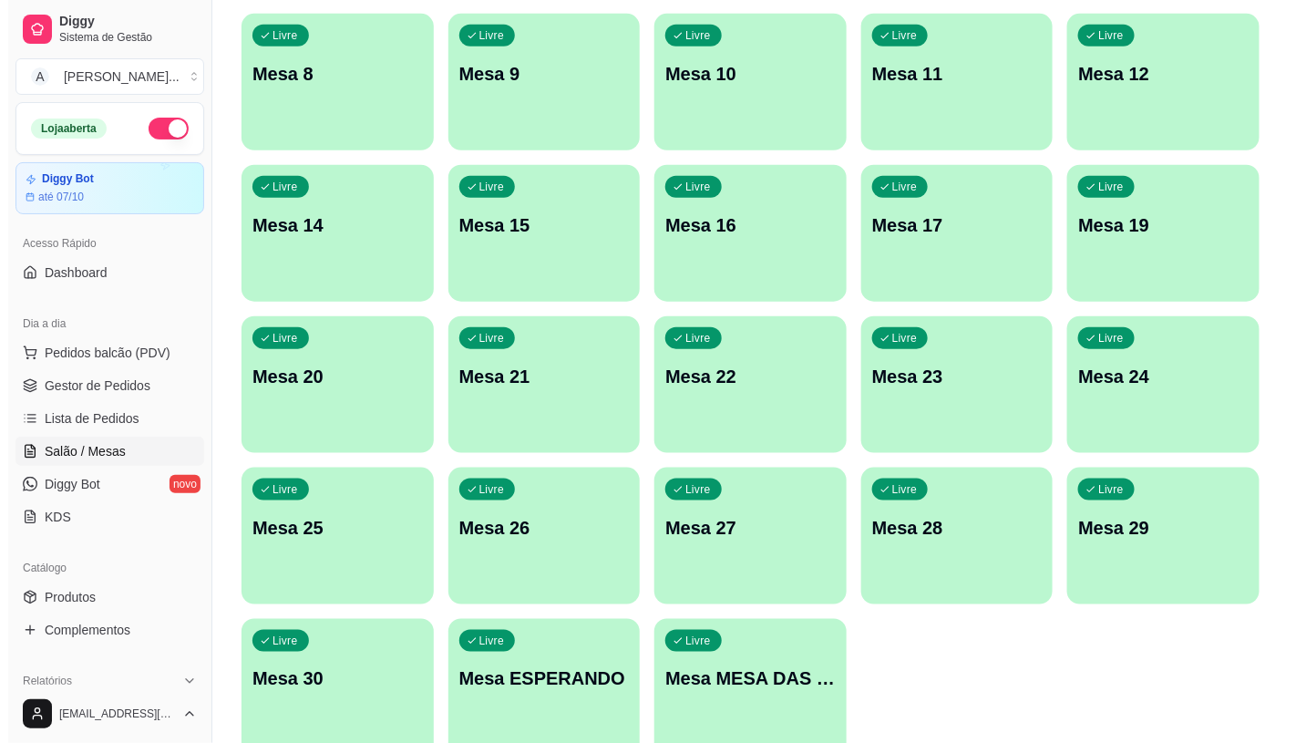
scroll to position [572, 0]
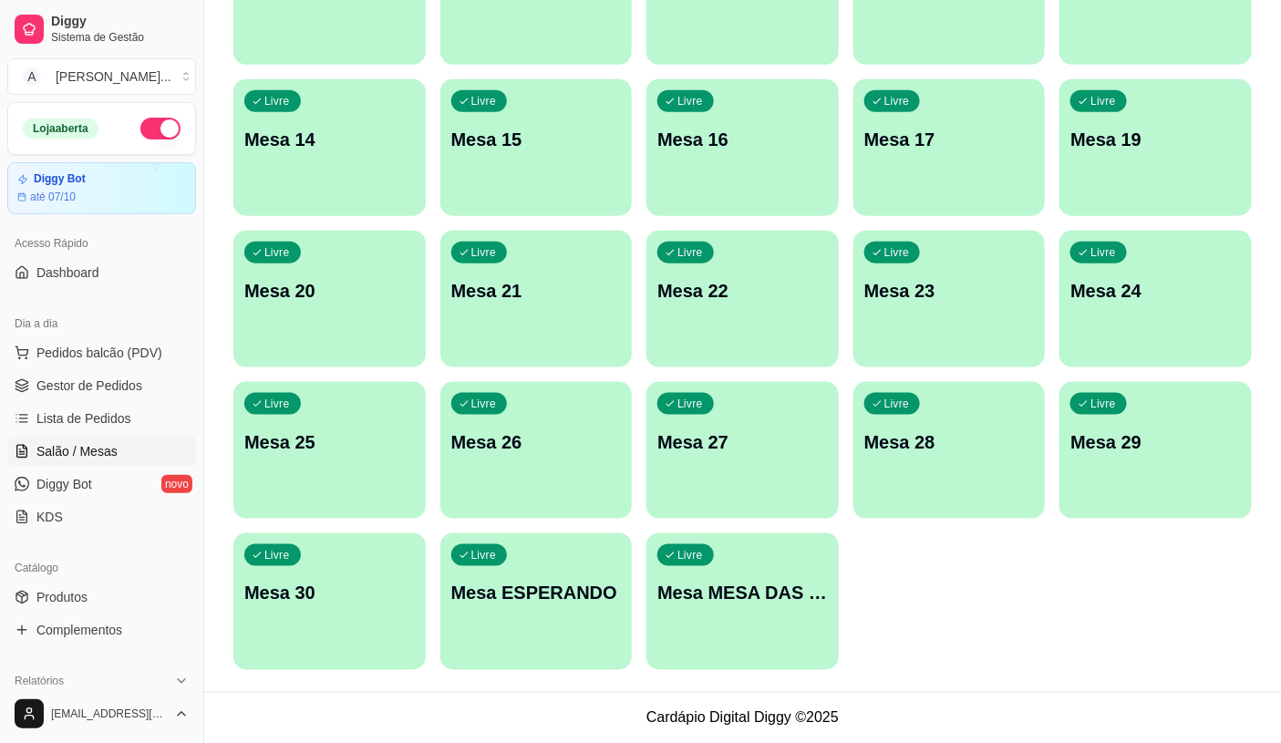
click at [766, 645] on div "Livre Mesa MESA DAS COMANDAS" at bounding box center [742, 590] width 192 height 115
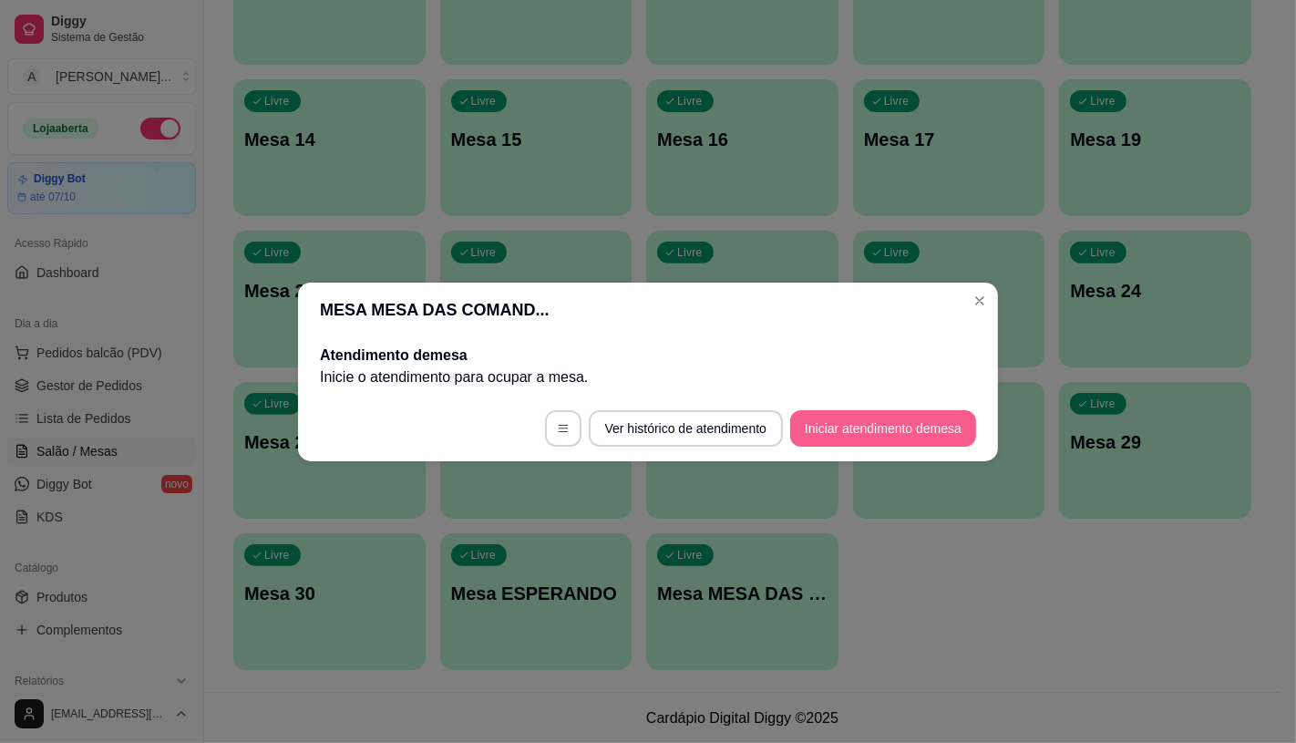
click at [845, 428] on button "Iniciar atendimento de mesa" at bounding box center [883, 428] width 186 height 36
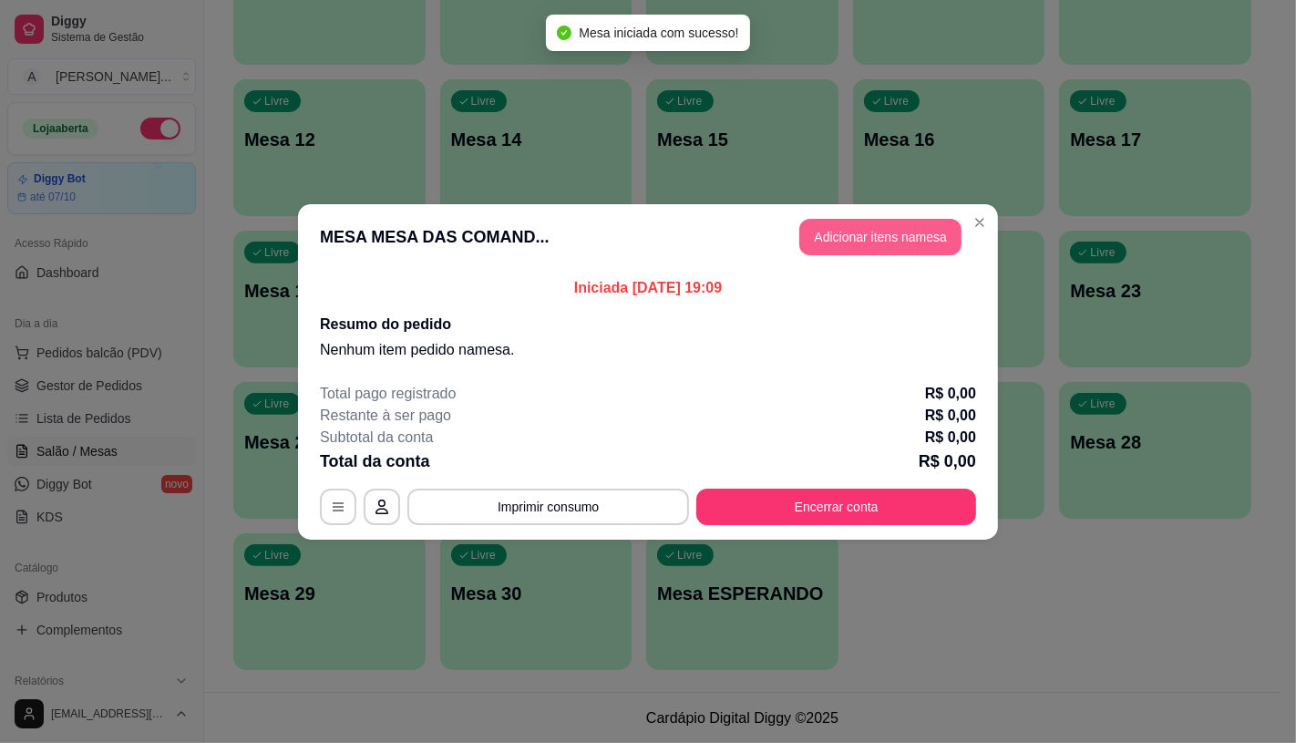
click at [824, 230] on button "Adicionar itens na mesa" at bounding box center [880, 237] width 162 height 36
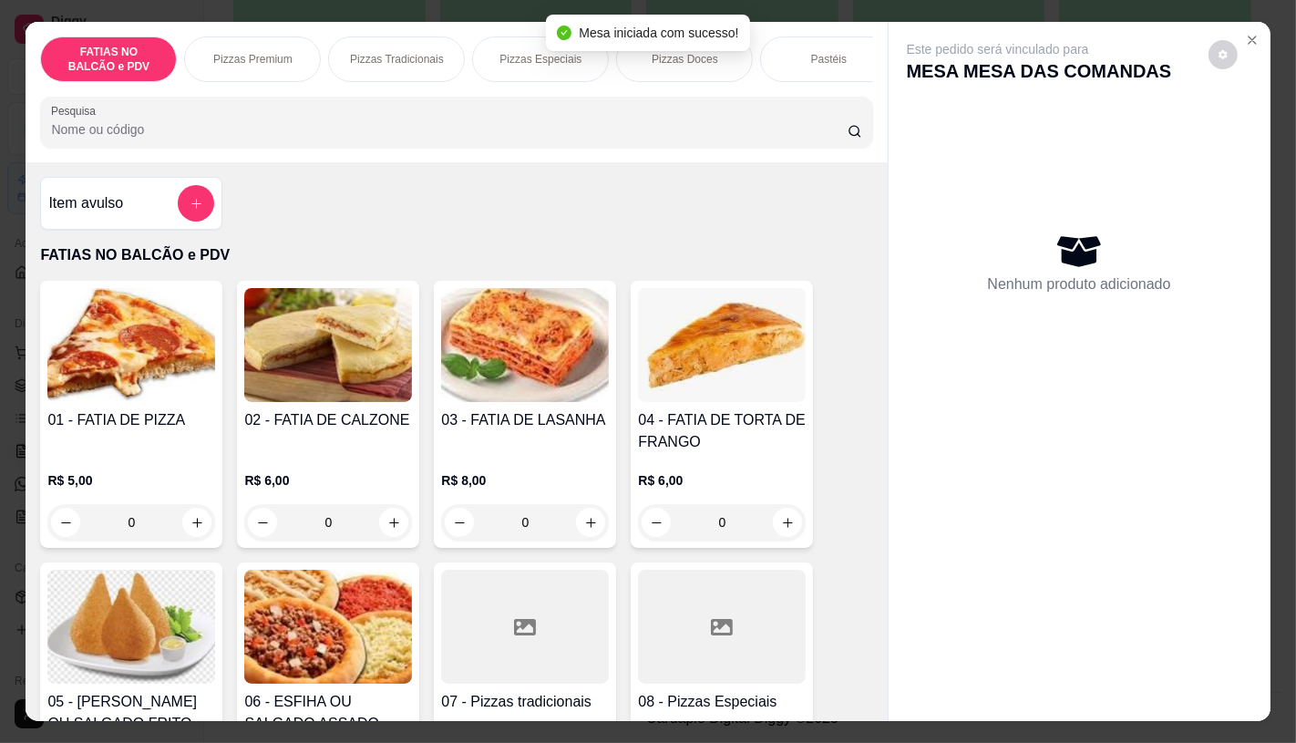
click at [262, 37] on div "Pizzas Premium" at bounding box center [252, 59] width 137 height 46
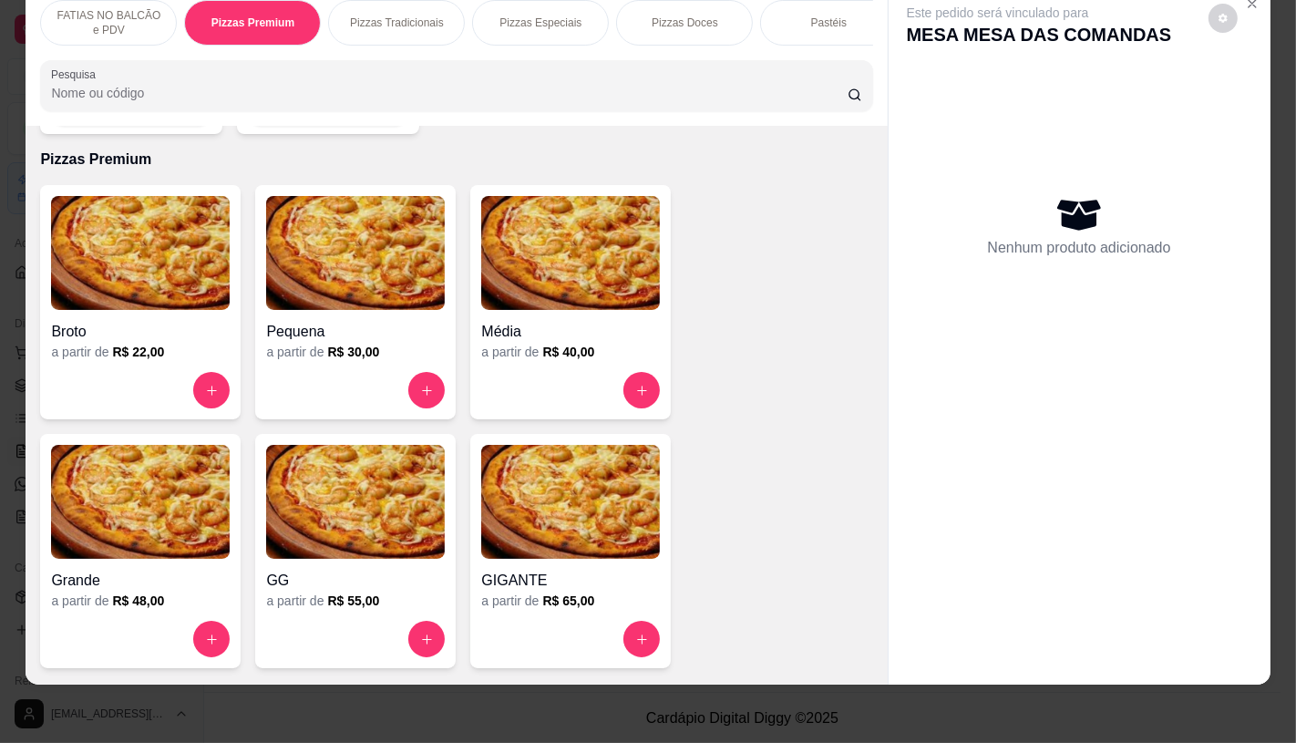
scroll to position [1583, 0]
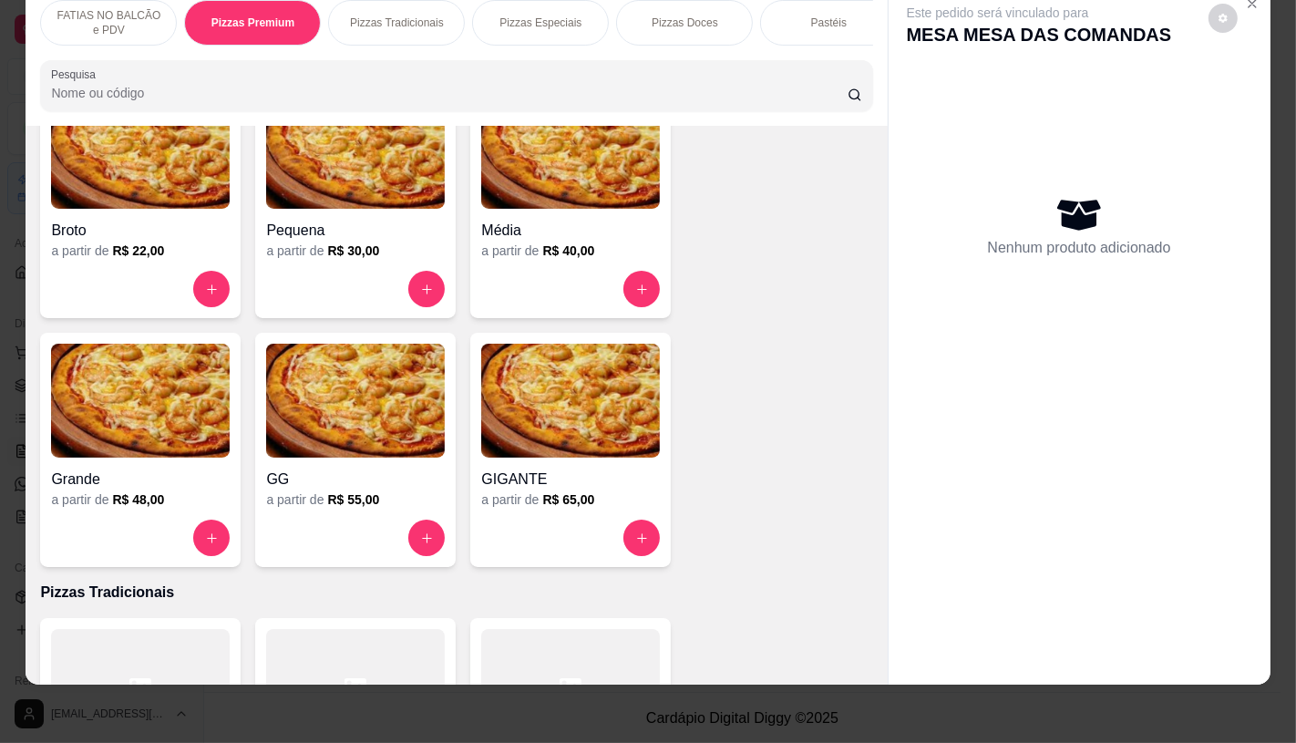
click at [497, 376] on img at bounding box center [570, 401] width 179 height 114
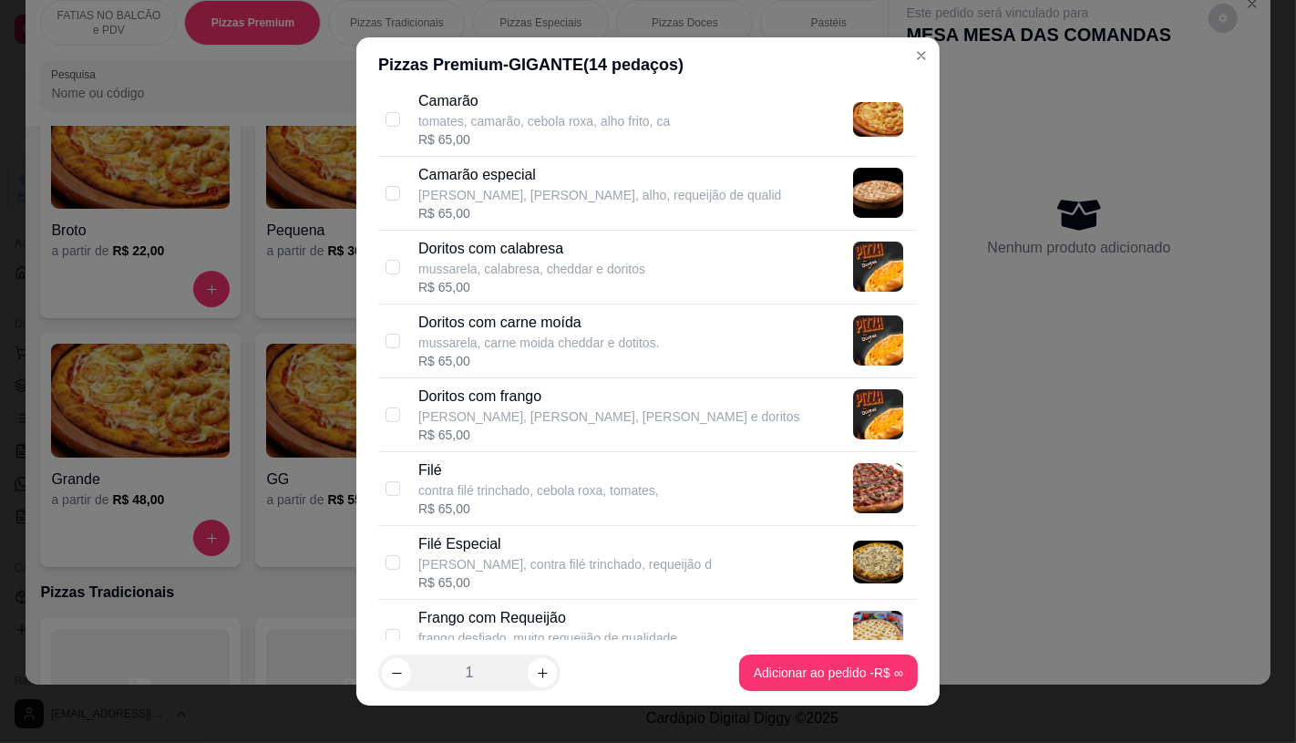
scroll to position [304, 0]
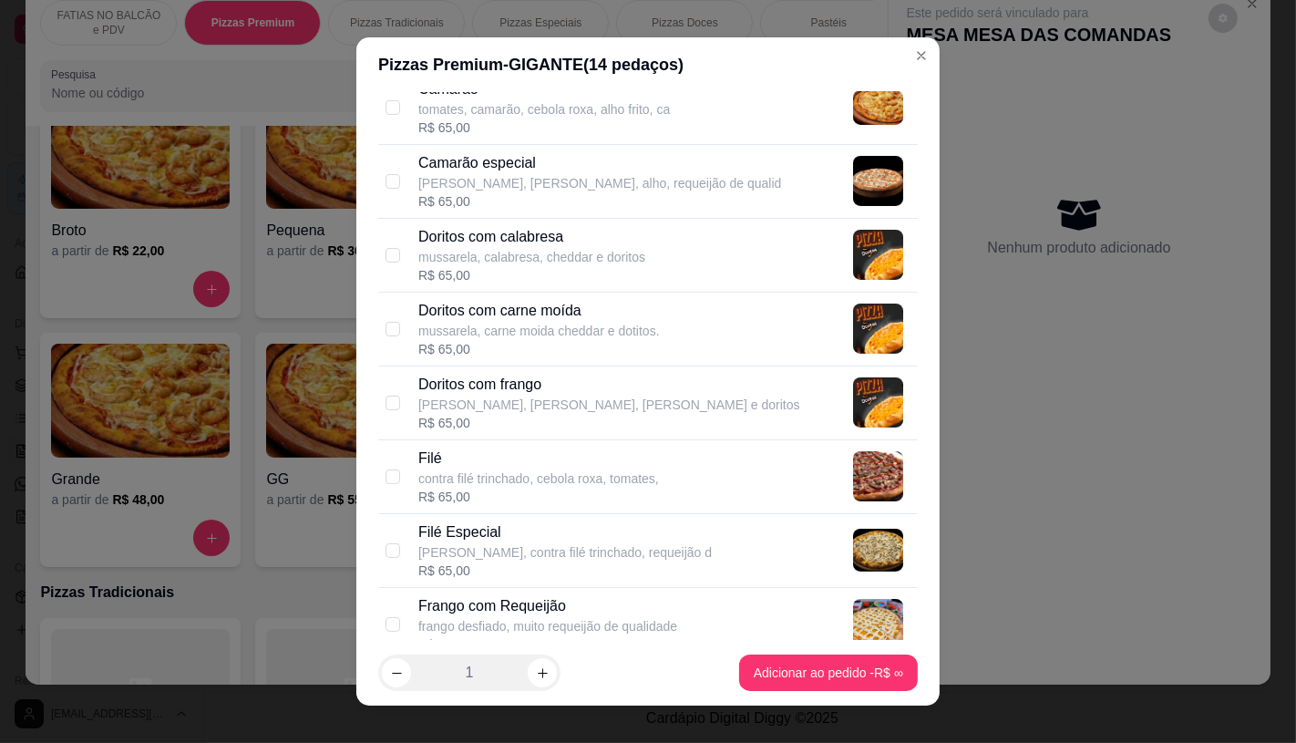
click at [622, 316] on p "Doritos com carne moída" at bounding box center [539, 311] width 242 height 22
checkbox input "true"
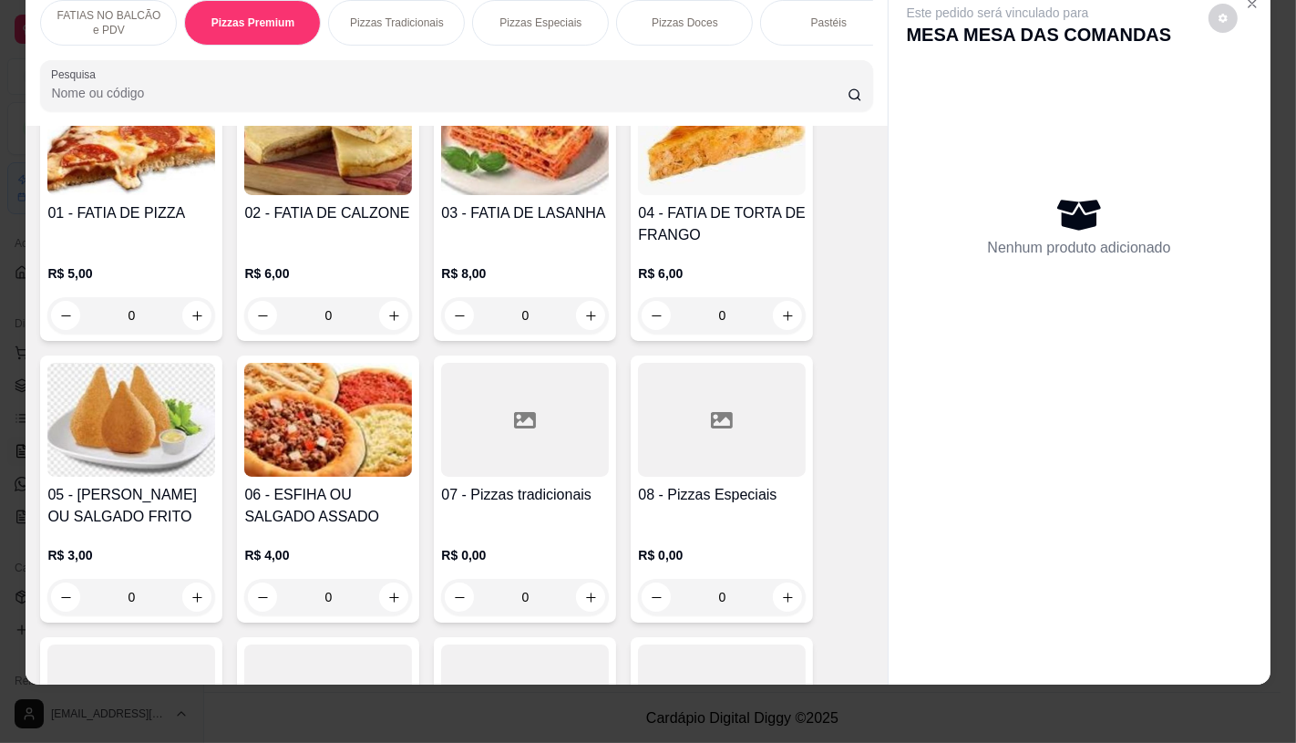
scroll to position [0, 0]
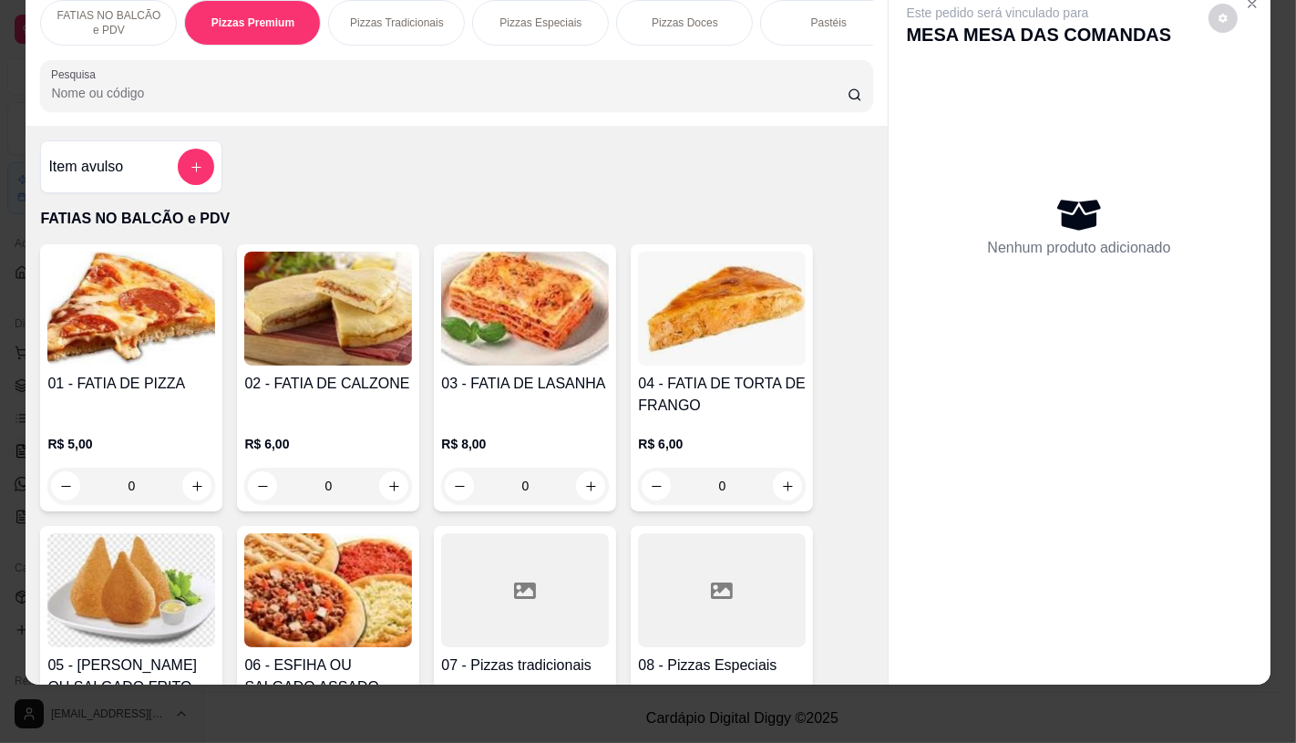
click at [559, 15] on p "Pizzas Especiais" at bounding box center [541, 22] width 82 height 15
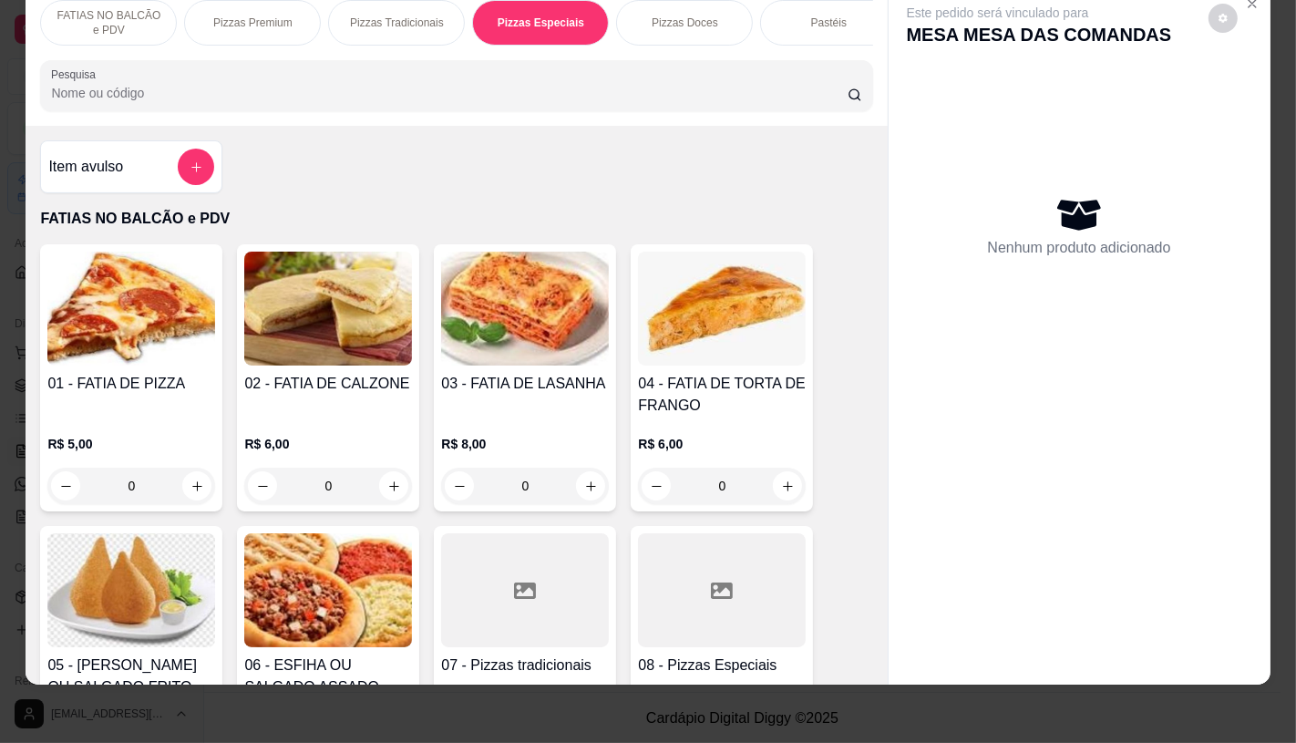
scroll to position [2551, 0]
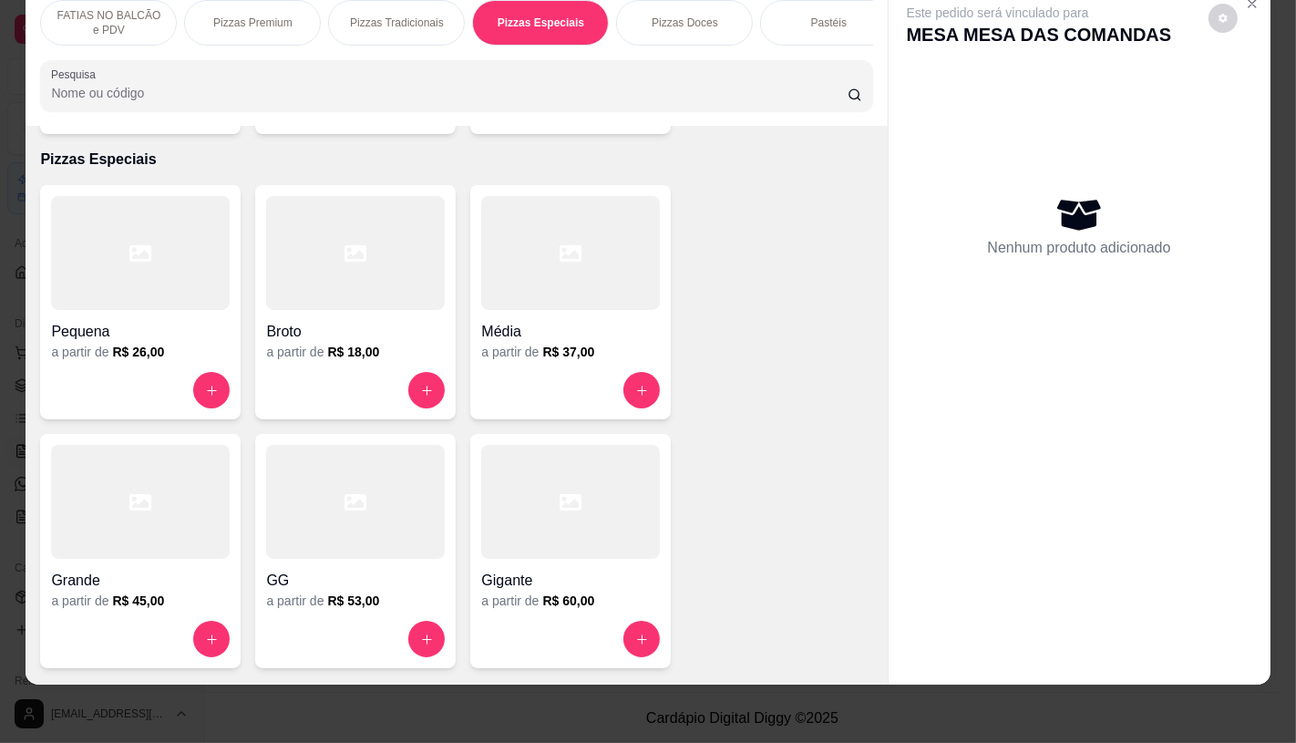
click at [160, 268] on div at bounding box center [140, 253] width 179 height 114
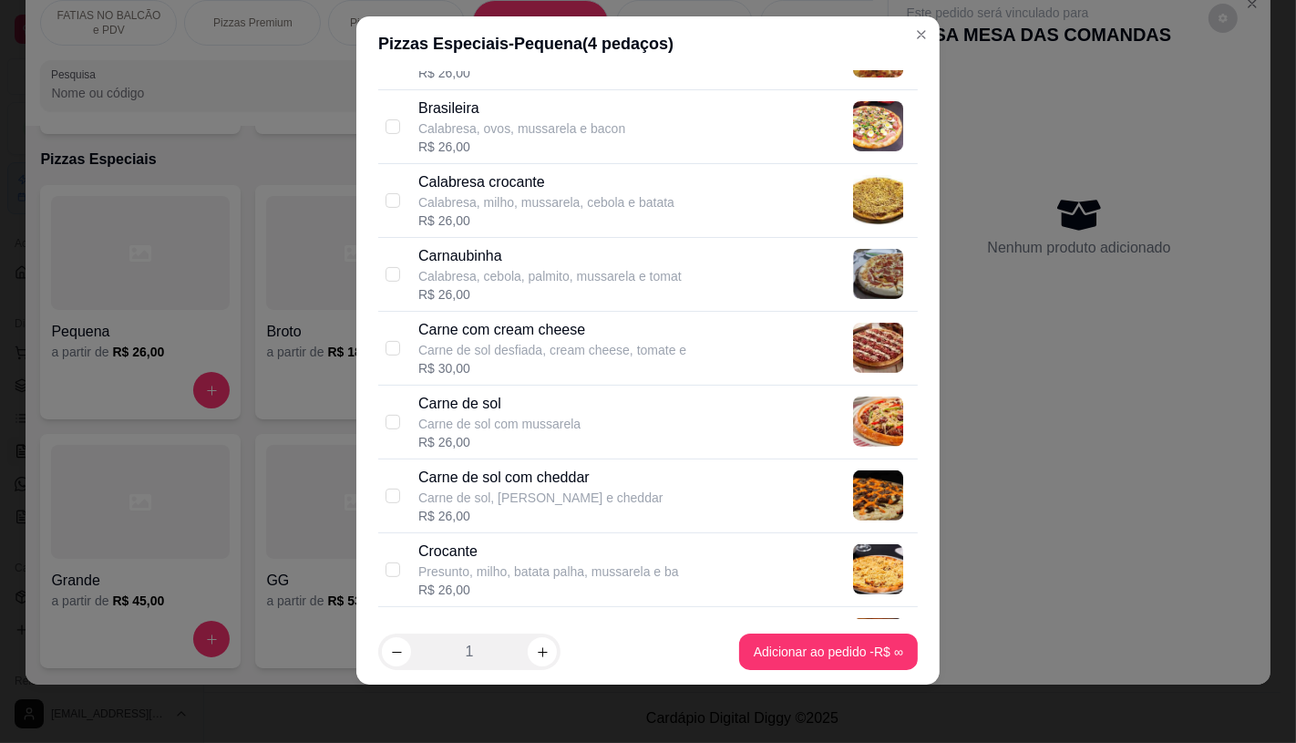
scroll to position [607, 0]
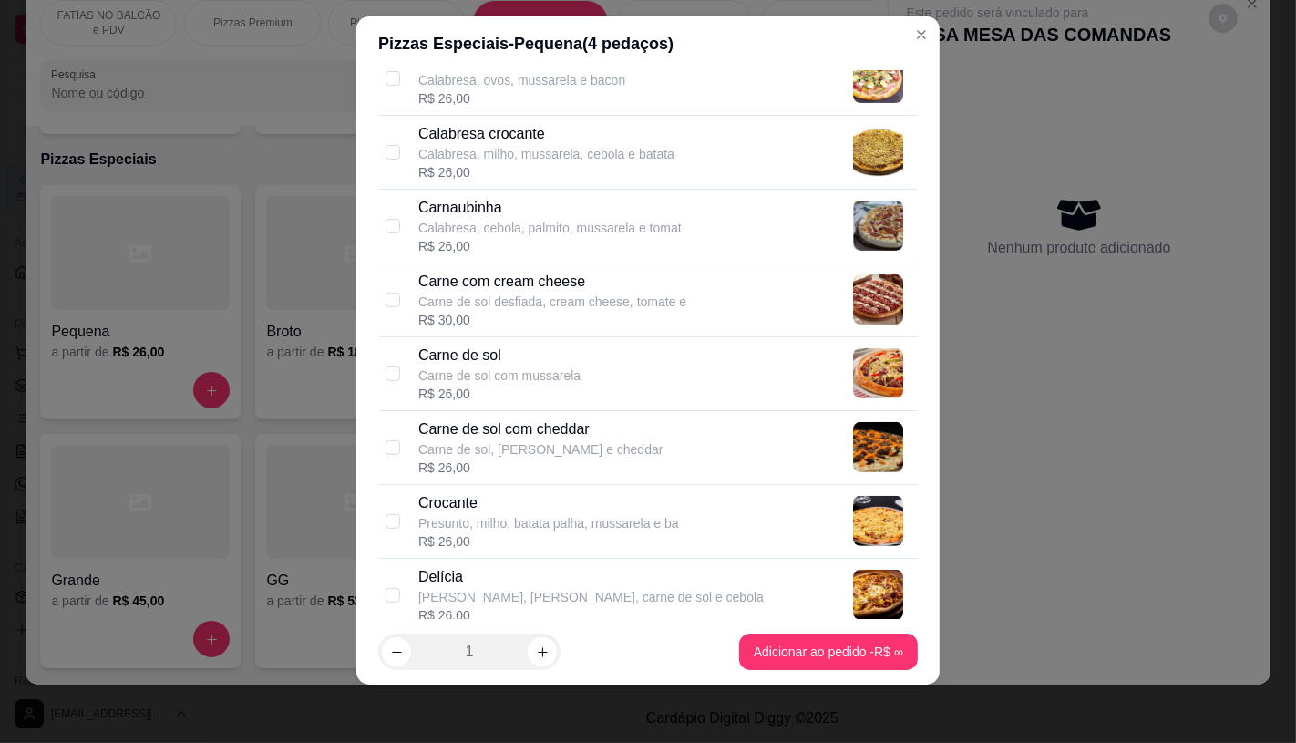
click at [495, 376] on p "Carne de sol com mussarela" at bounding box center [499, 375] width 162 height 18
checkbox input "true"
click at [520, 445] on p "Carne de sol, [PERSON_NAME] e cheddar" at bounding box center [540, 449] width 244 height 18
checkbox input "true"
click at [467, 353] on p "Carne de sol" at bounding box center [499, 356] width 162 height 22
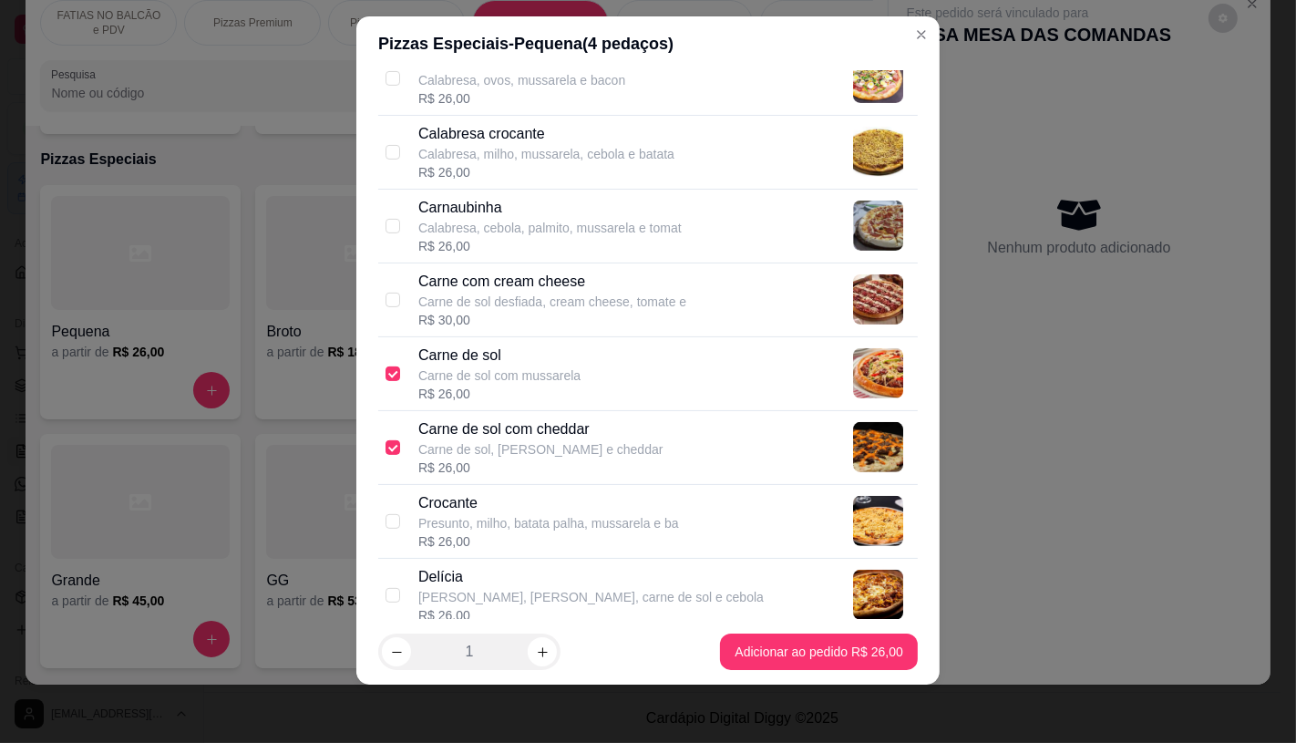
checkbox input "false"
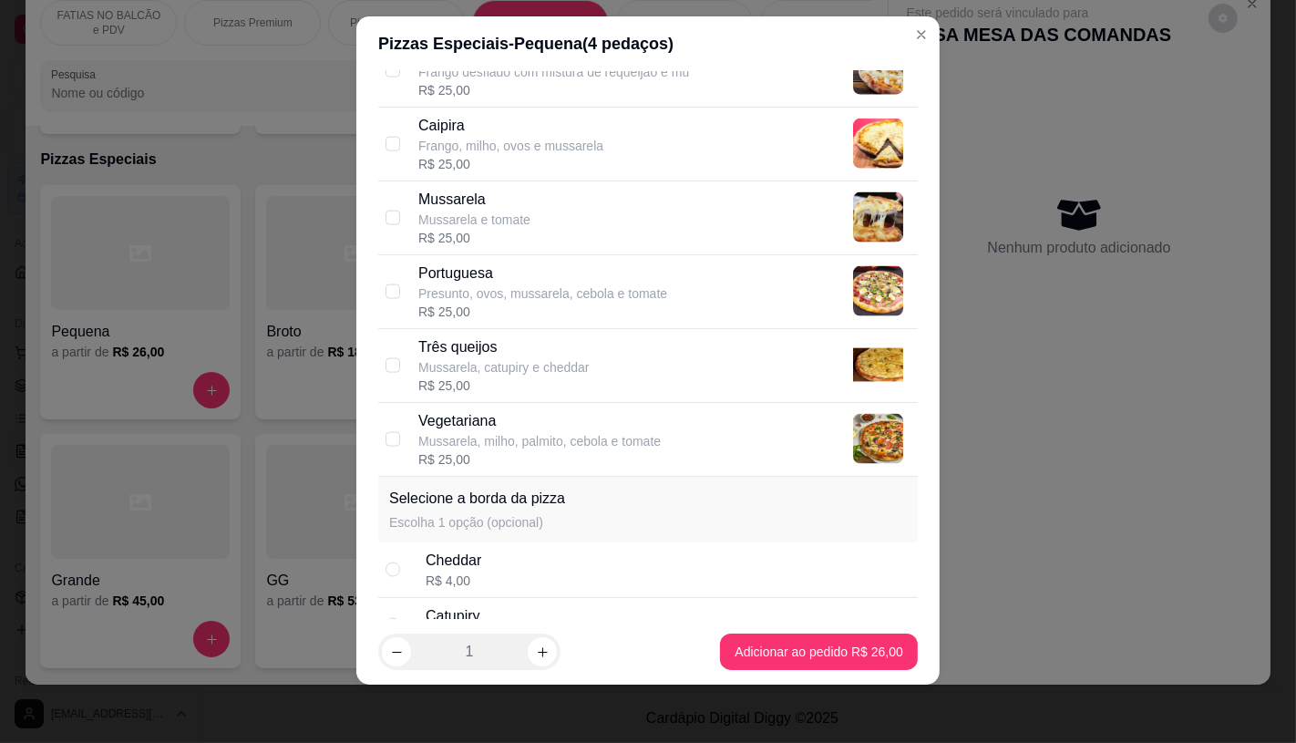
scroll to position [2623, 0]
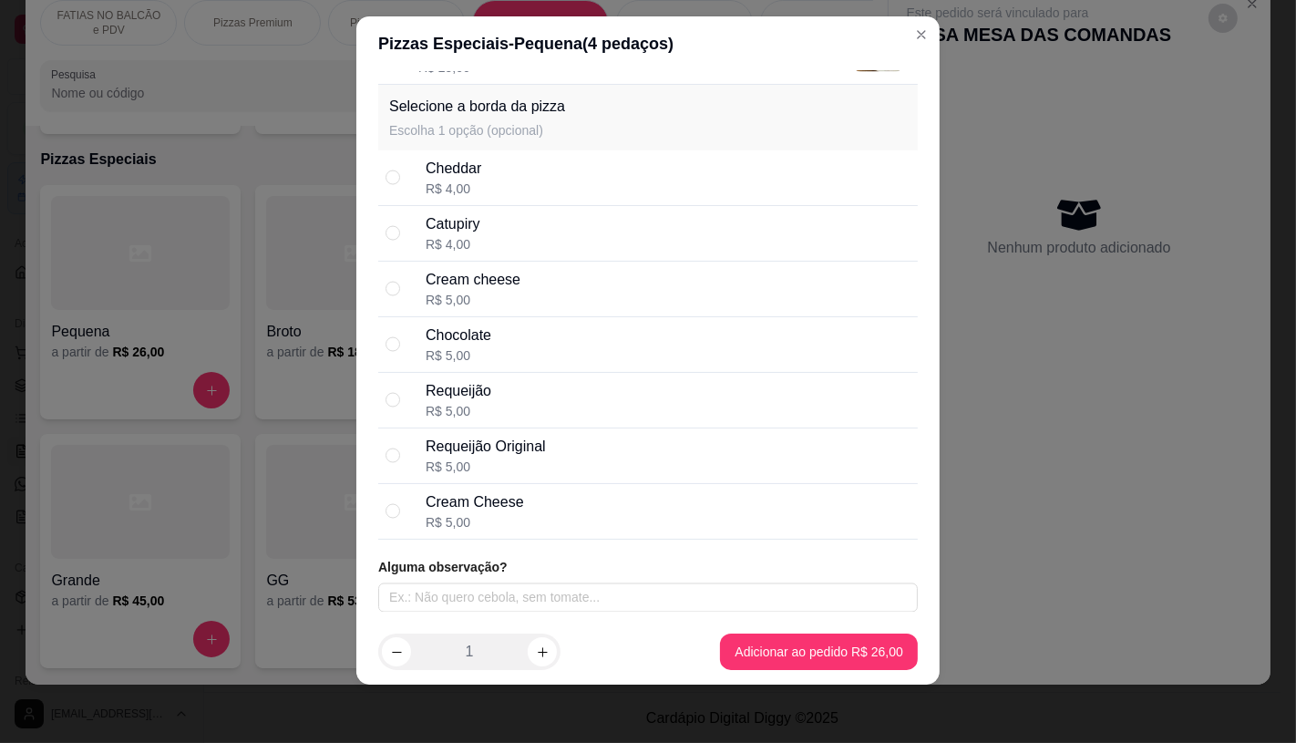
click at [458, 237] on div "R$ 4,00" at bounding box center [453, 244] width 55 height 18
radio input "true"
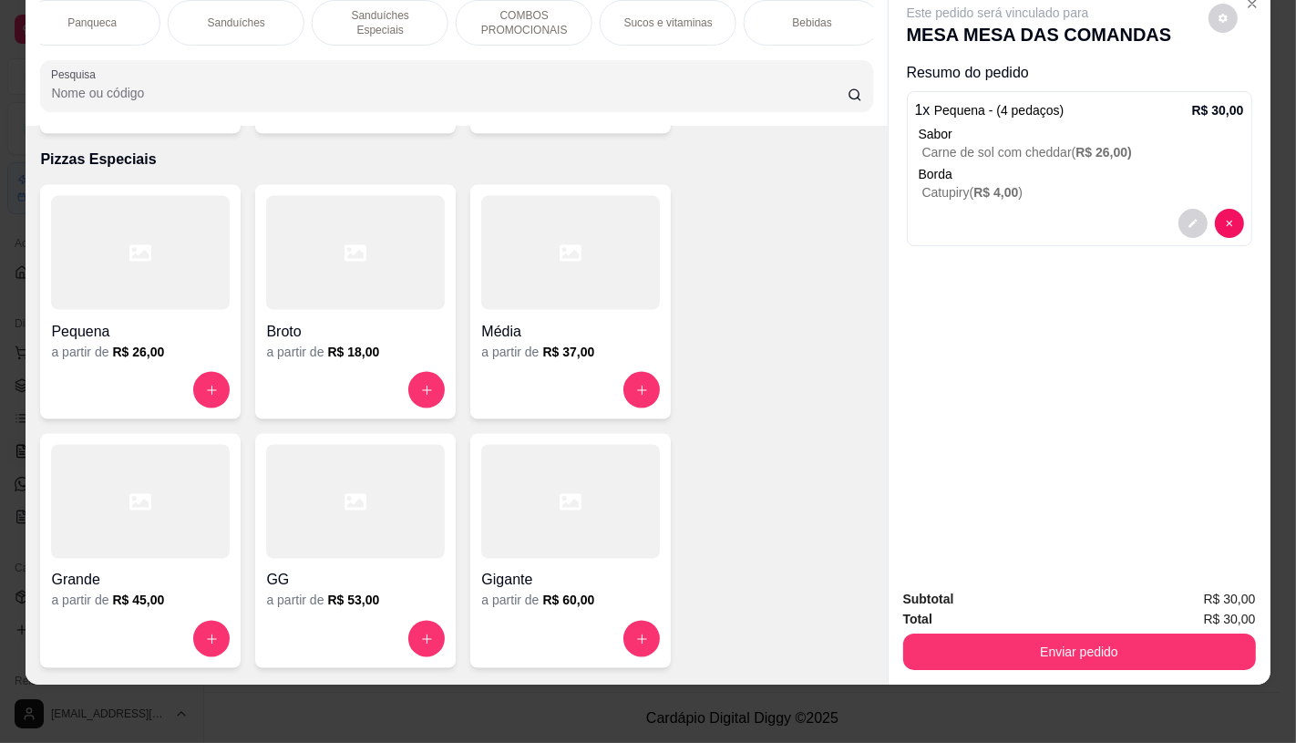
scroll to position [0, 1896]
click at [834, 25] on div "TAXAS DE ENTREGAS" at bounding box center [805, 23] width 137 height 46
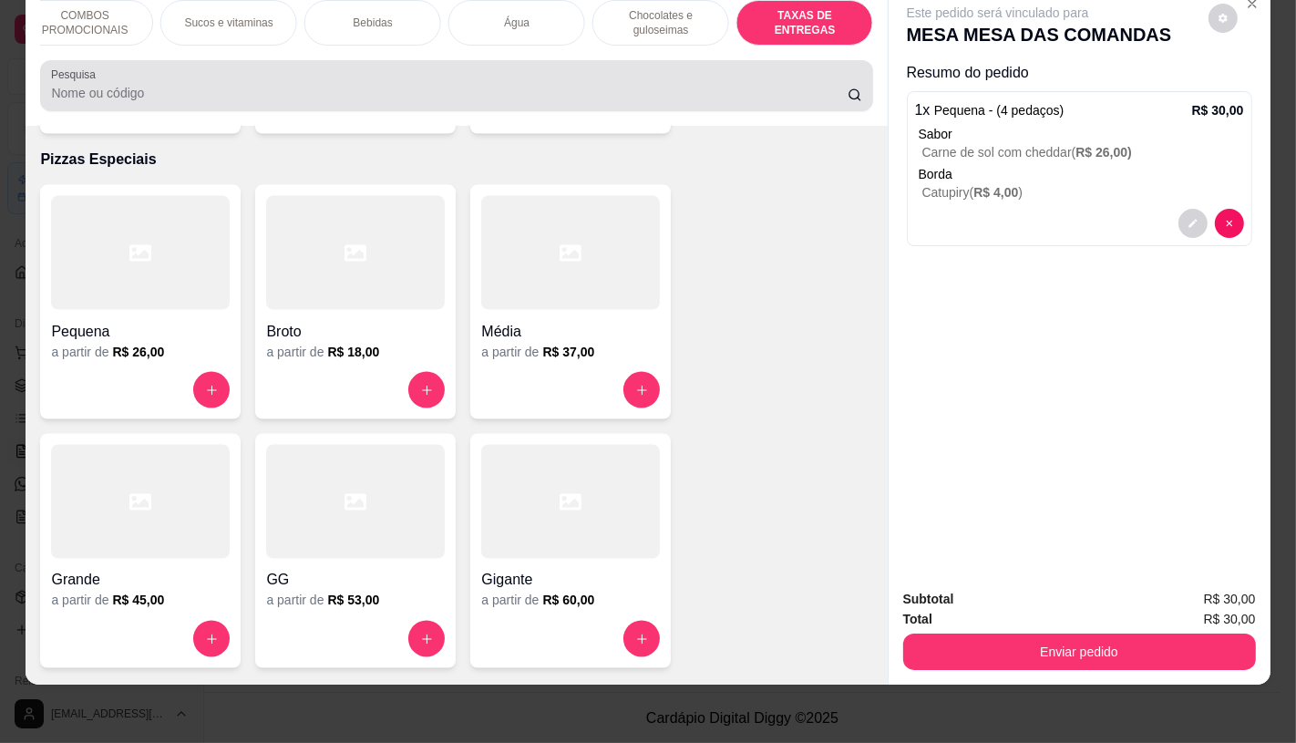
scroll to position [12191, 0]
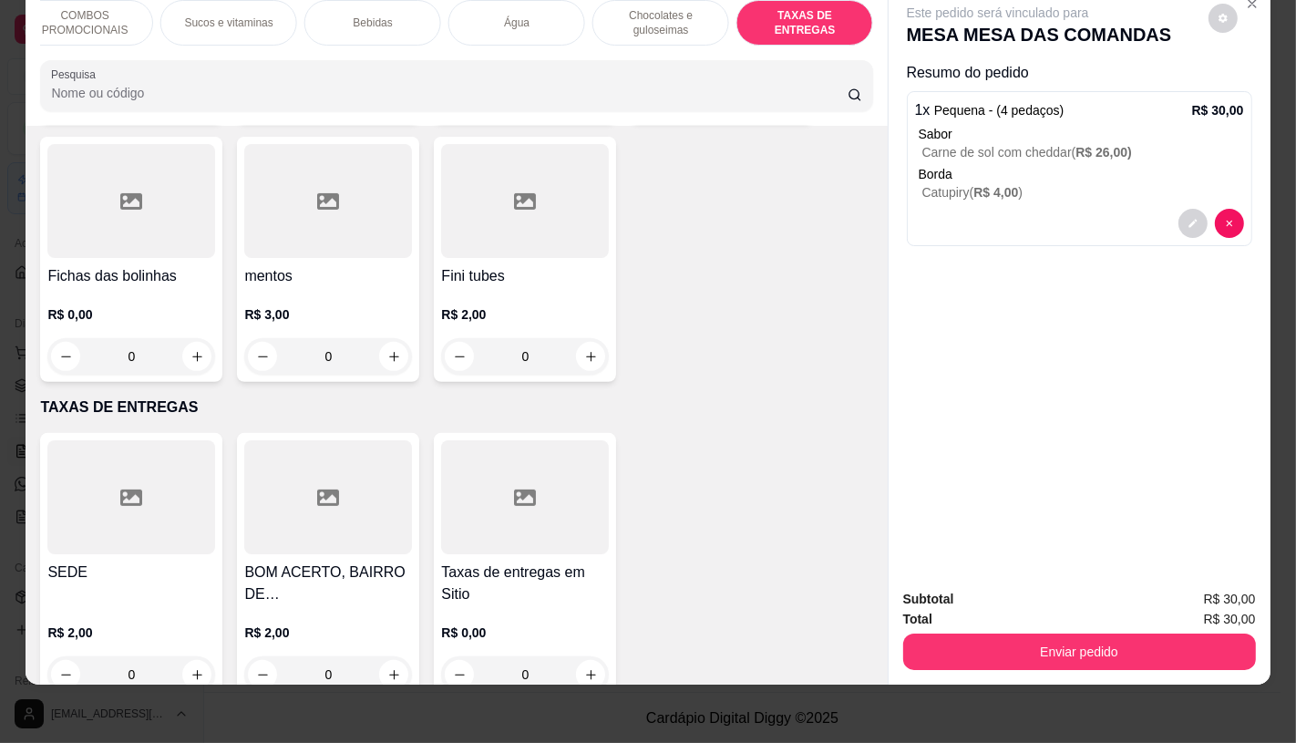
click at [195, 461] on div at bounding box center [131, 497] width 168 height 114
click at [532, 560] on div "Taxas de entregas em Sitio R$ 0,00 0" at bounding box center [525, 566] width 182 height 267
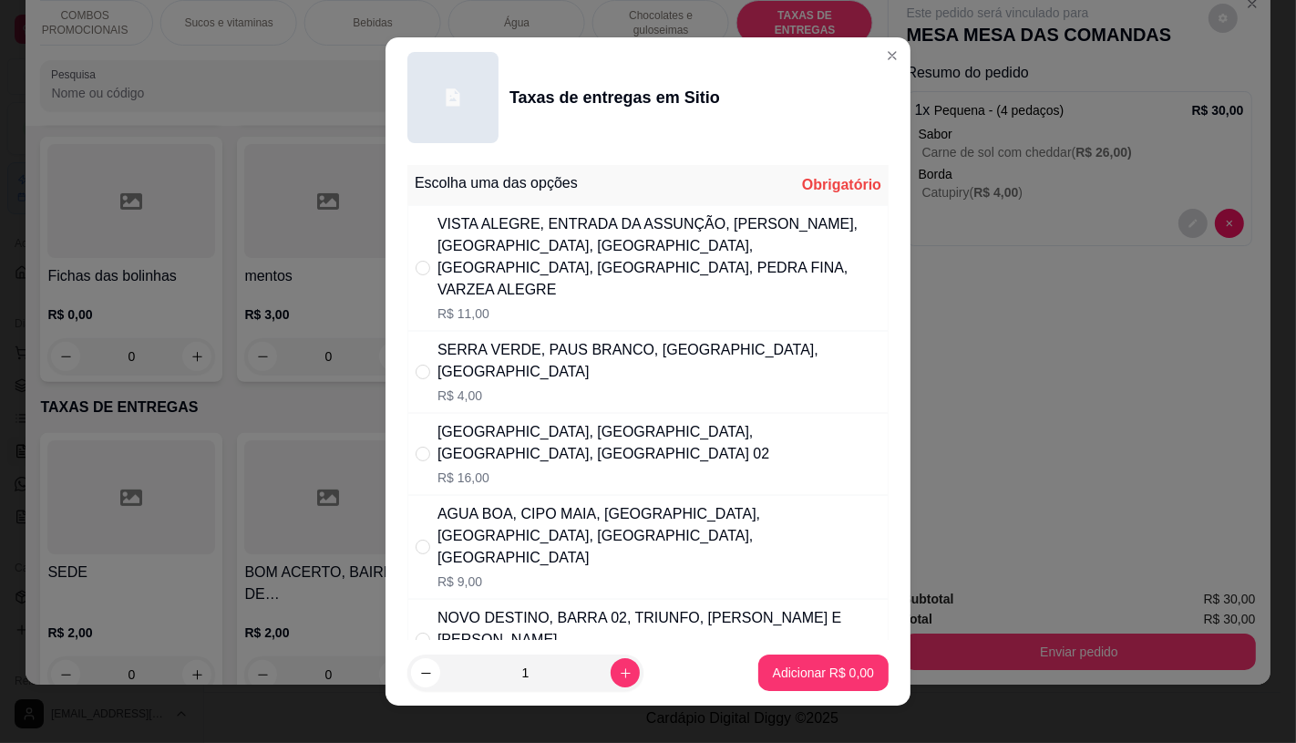
click at [518, 387] on p "R$ 4,00" at bounding box center [659, 396] width 443 height 18
radio input "true"
click at [840, 659] on button "Adicionar R$ 4,00" at bounding box center [823, 673] width 130 height 36
type input "1"
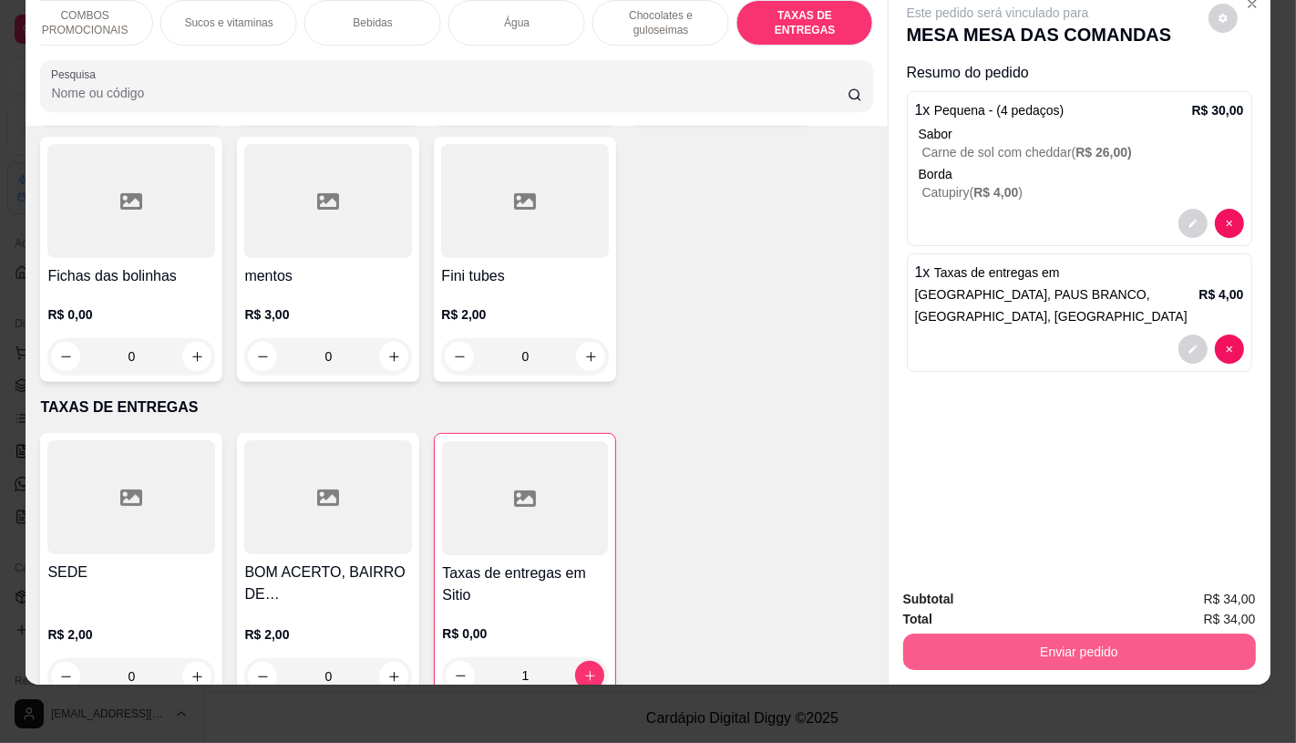
click at [997, 645] on button "Enviar pedido" at bounding box center [1079, 652] width 353 height 36
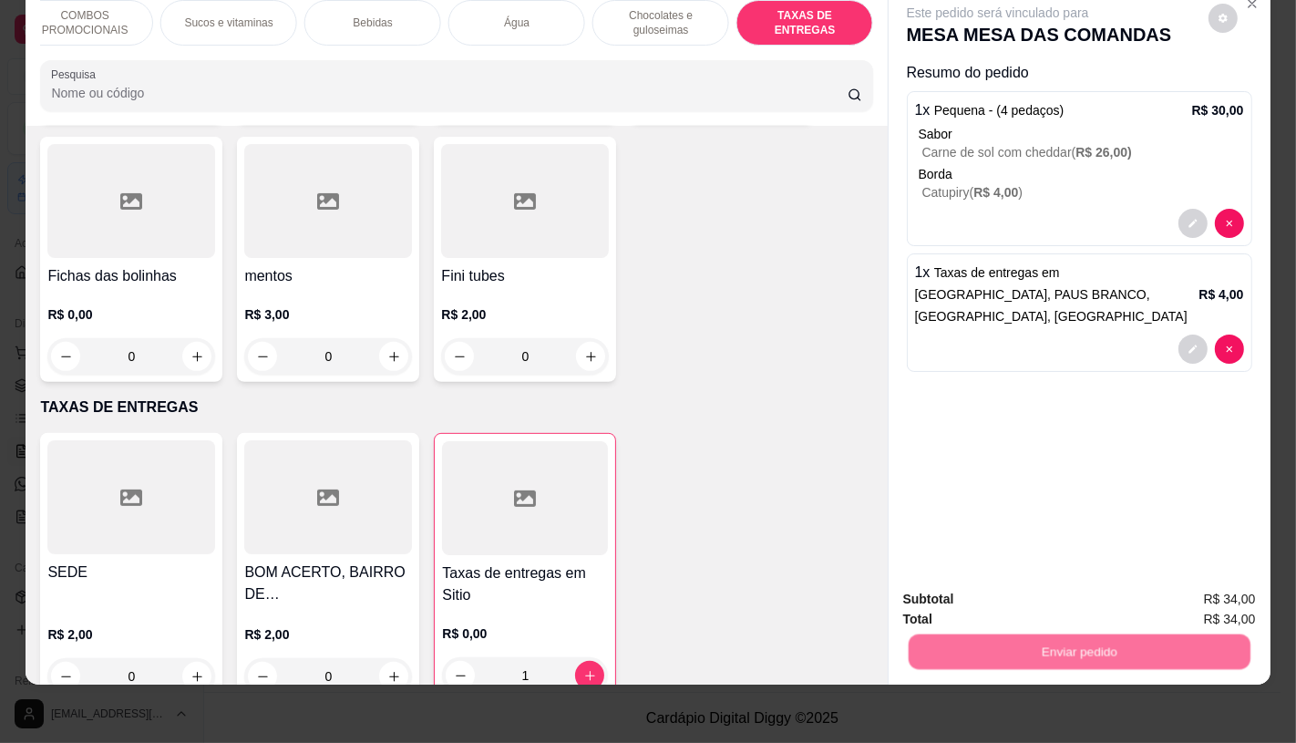
click at [1054, 580] on button "Registrar cliente" at bounding box center [1085, 593] width 117 height 34
click at [1082, 634] on button "Enviar pedido" at bounding box center [1079, 652] width 342 height 36
click at [1213, 586] on button "Enviar pedido" at bounding box center [1208, 593] width 103 height 35
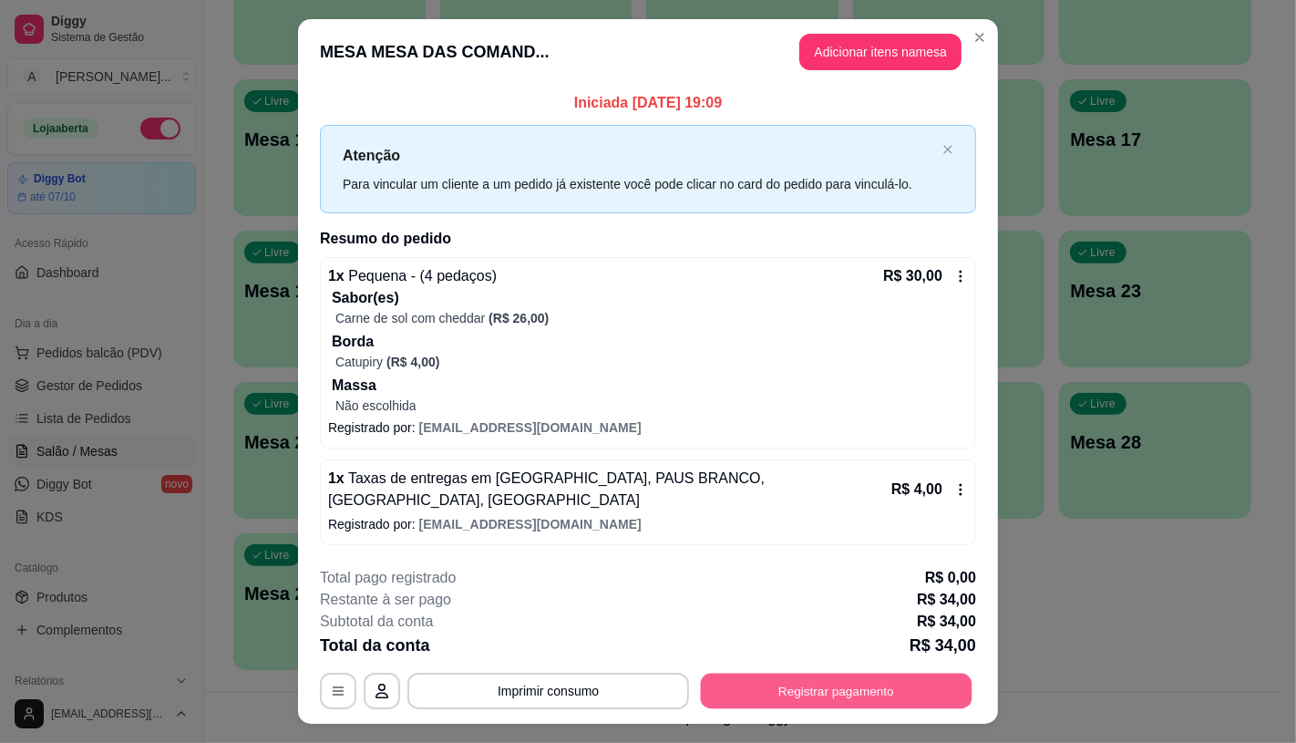
click at [882, 693] on button "Registrar pagamento" at bounding box center [837, 692] width 272 height 36
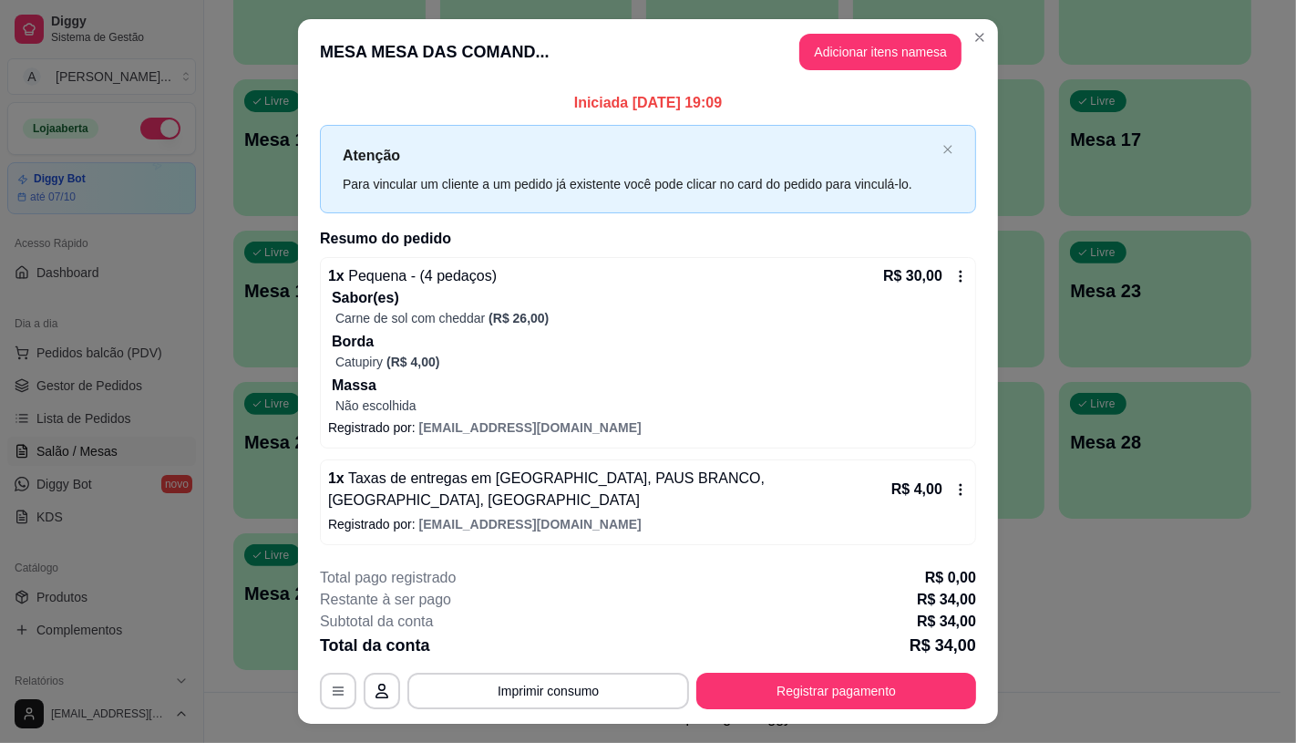
click at [508, 416] on div "Pix" at bounding box center [524, 387] width 129 height 107
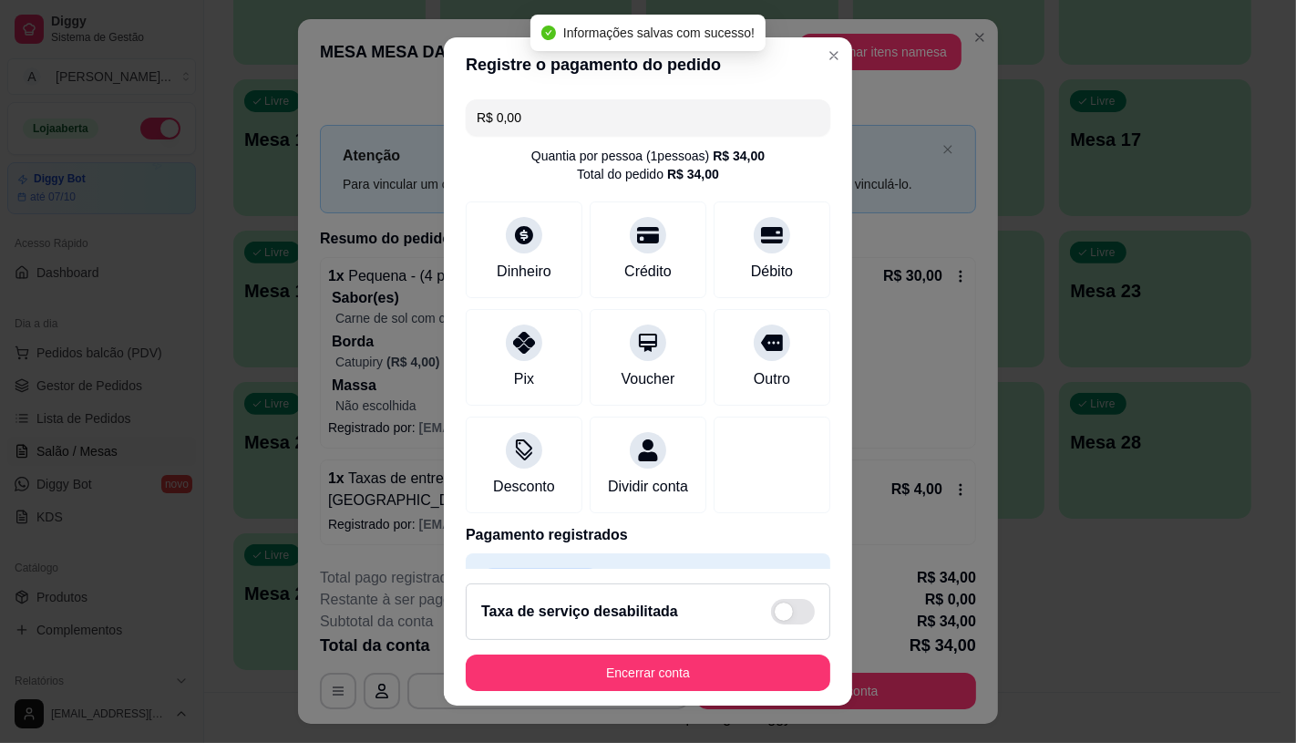
type input "R$ 0,00"
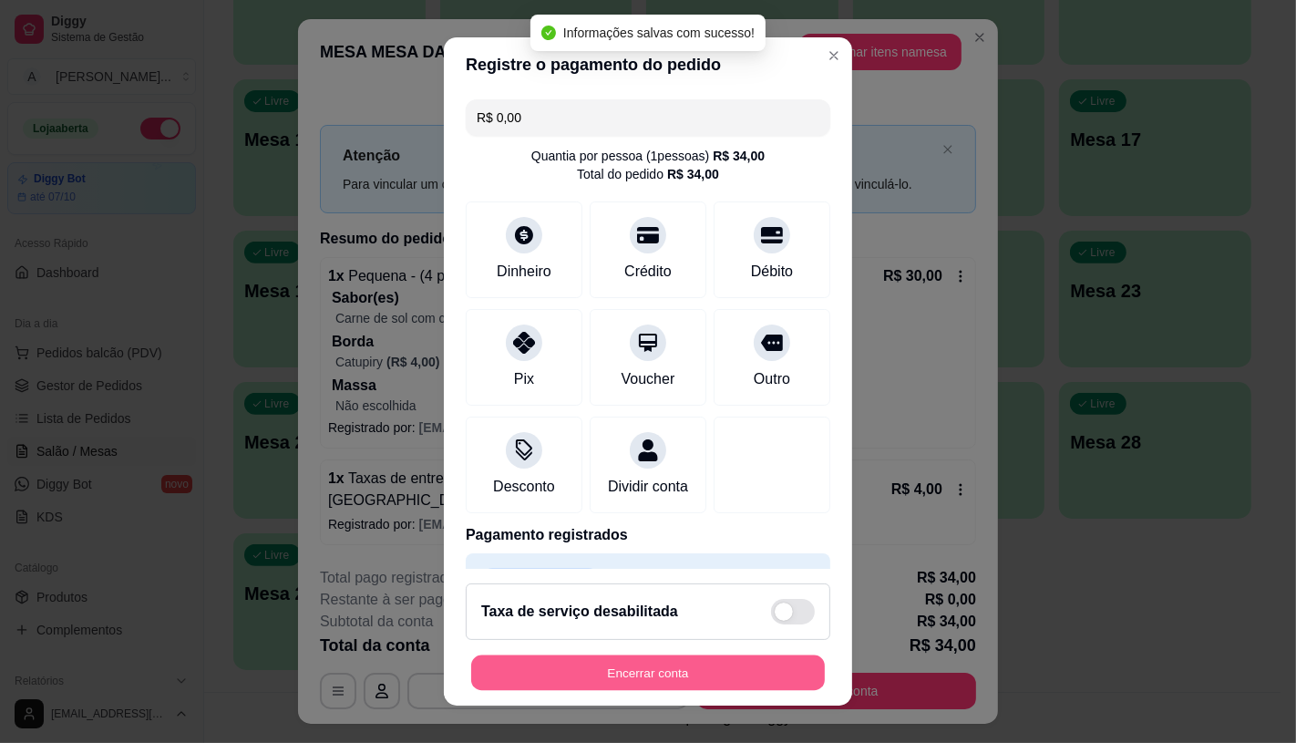
click at [593, 663] on button "Encerrar conta" at bounding box center [648, 673] width 354 height 36
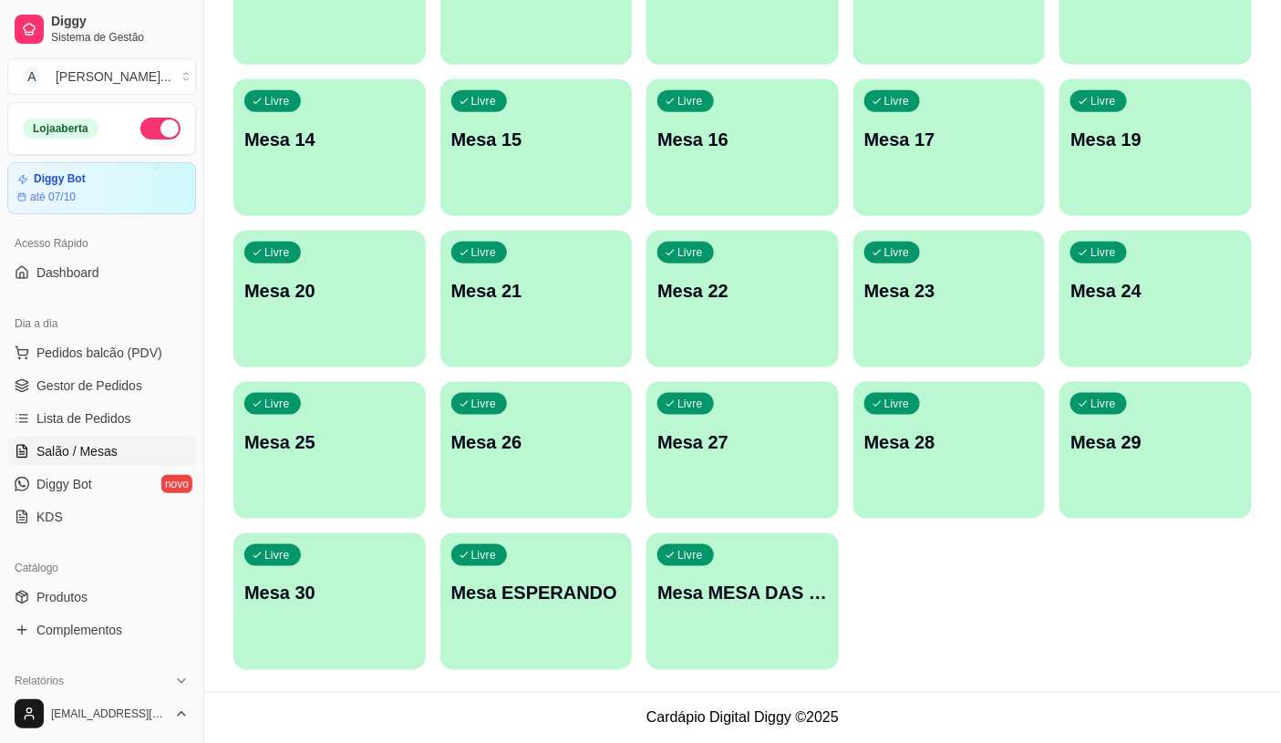
click at [106, 367] on ul "Pedidos balcão (PDV) Gestor de Pedidos Lista de Pedidos Salão / Mesas Diggy Bot…" at bounding box center [101, 434] width 189 height 193
click at [133, 361] on span "Pedidos balcão (PDV)" at bounding box center [99, 353] width 126 height 18
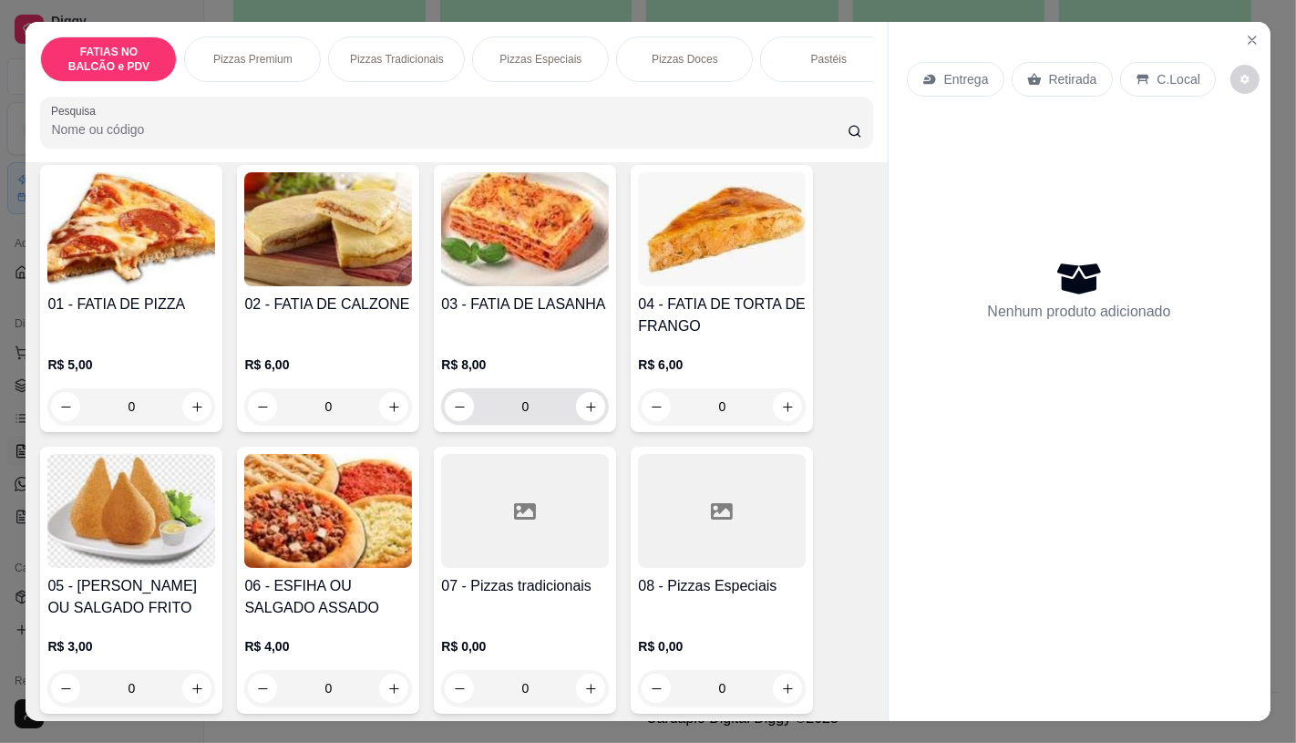
scroll to position [202, 0]
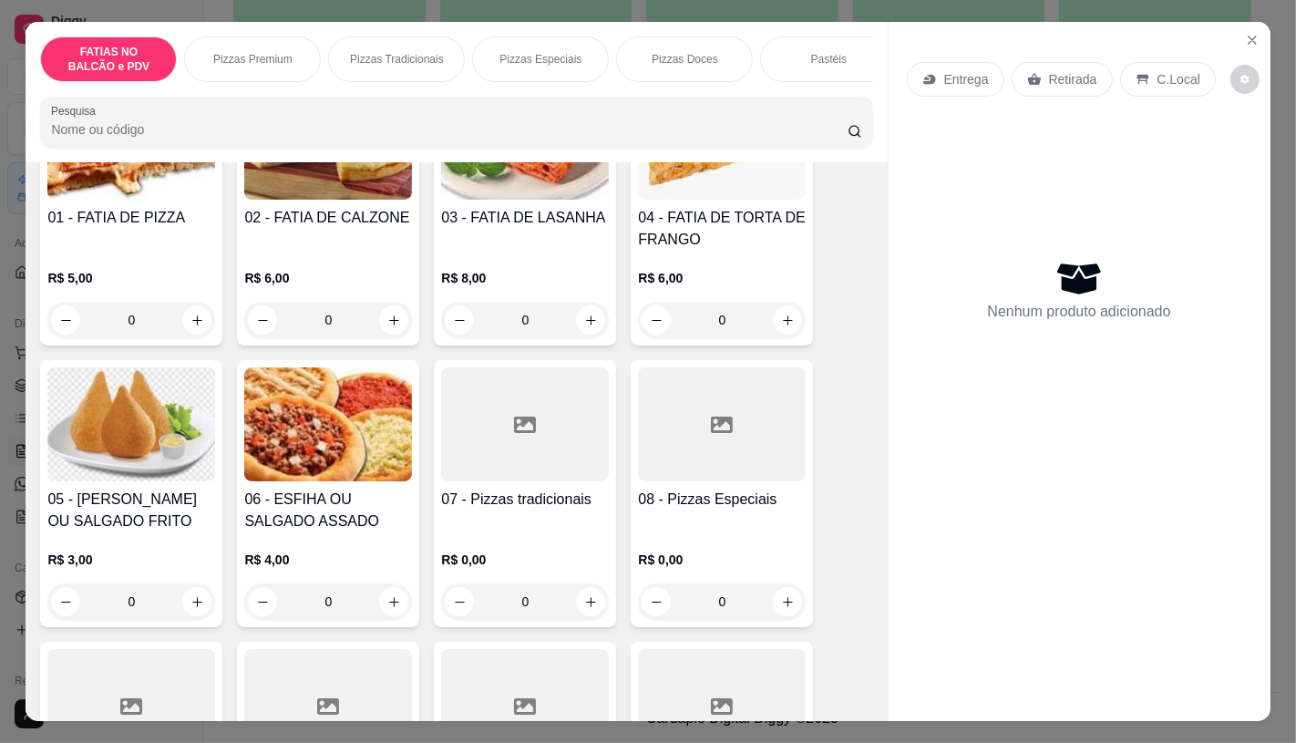
click at [666, 562] on p "R$ 0,00" at bounding box center [722, 560] width 168 height 18
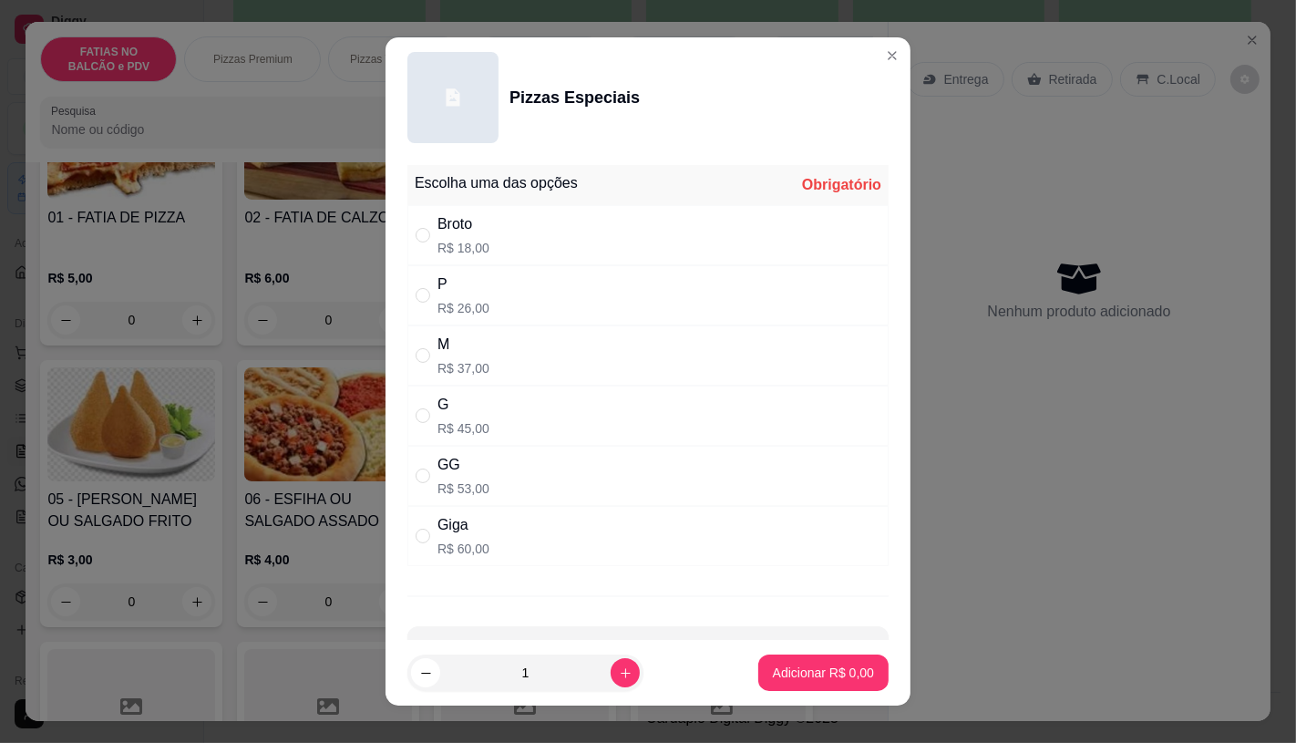
click at [442, 360] on p "R$ 37,00" at bounding box center [464, 368] width 52 height 18
radio input "true"
click at [768, 680] on p "Adicionar R$ 37,00" at bounding box center [820, 673] width 108 height 18
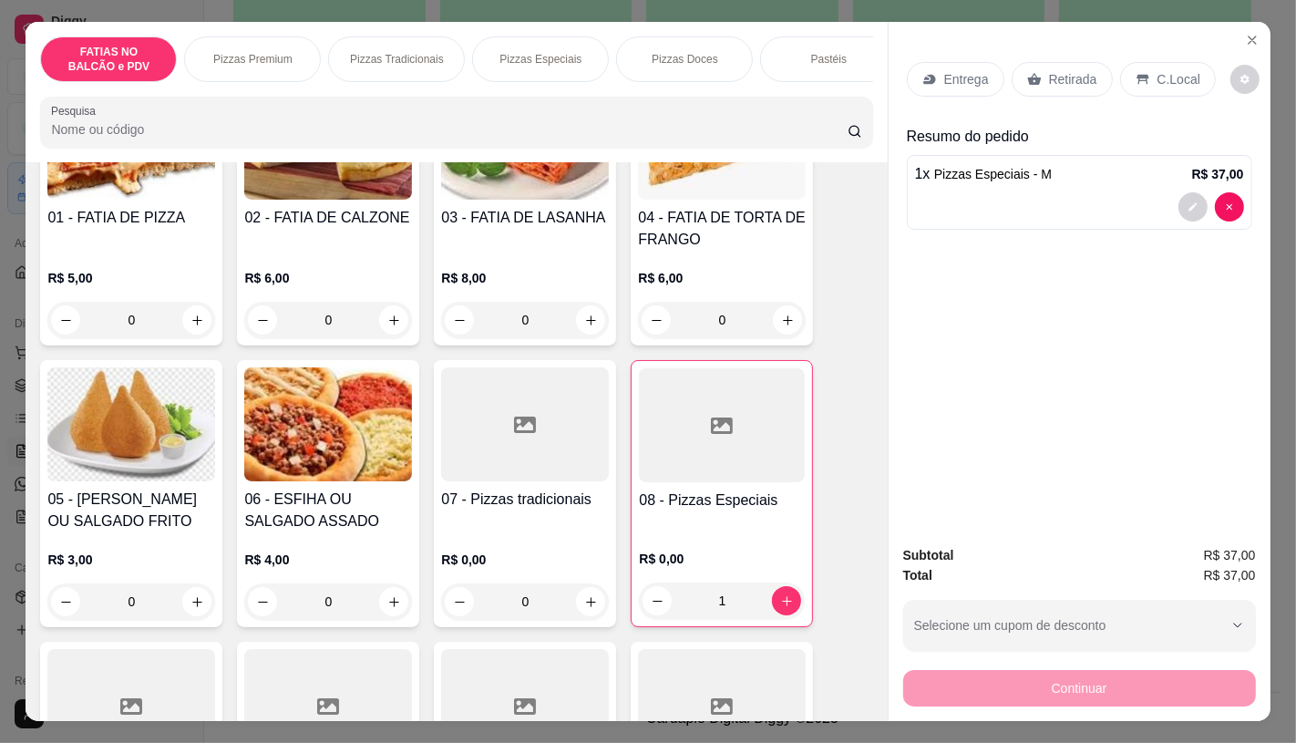
type input "1"
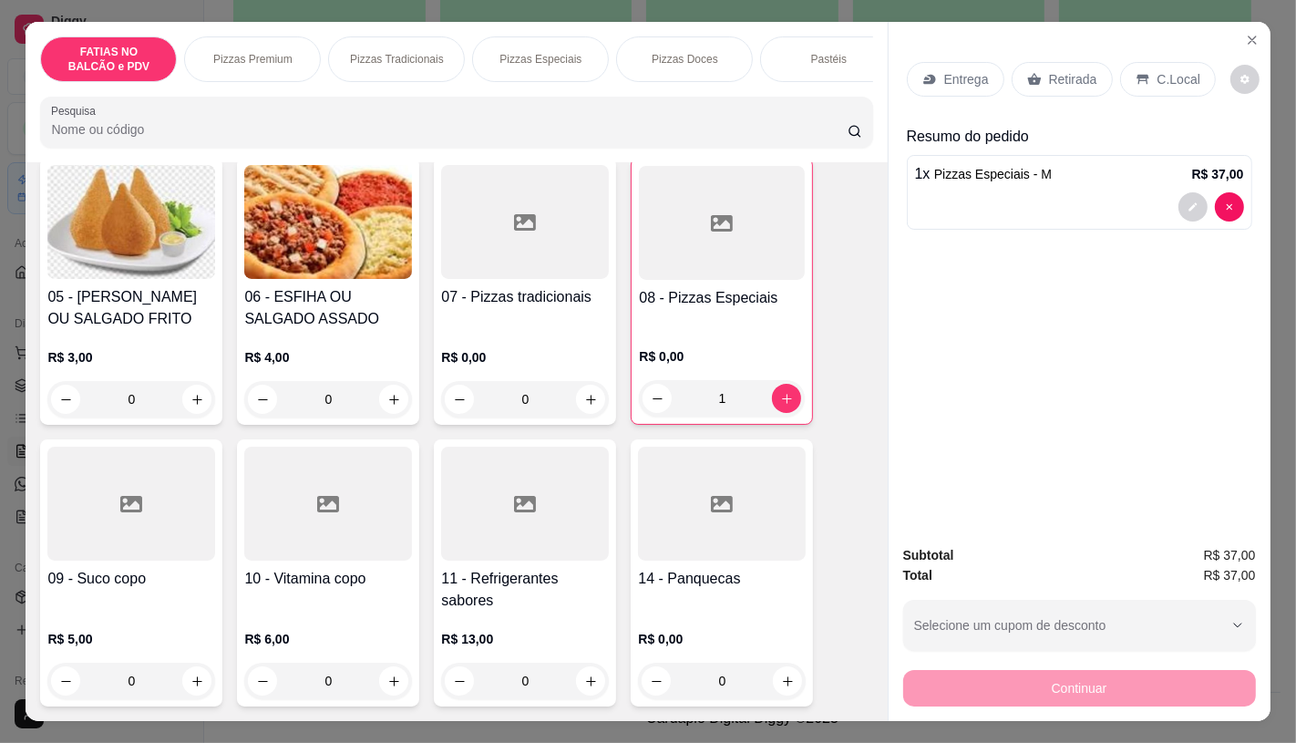
click at [469, 586] on h4 "11 - Refrigerantes sabores" at bounding box center [525, 590] width 168 height 44
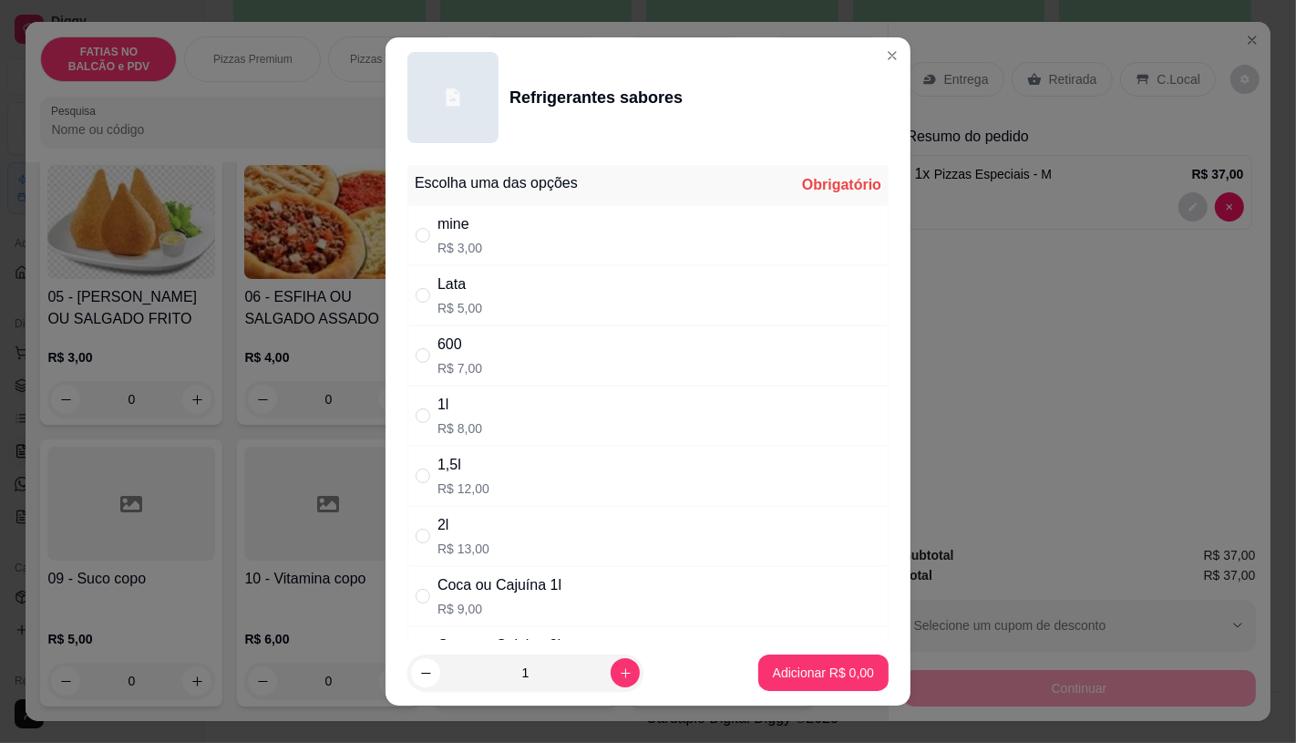
click at [498, 598] on div "Coca ou Cajuína 1l R$ 9,00" at bounding box center [500, 596] width 124 height 44
radio input "true"
click at [806, 668] on p "Adicionar R$ 9,00" at bounding box center [823, 673] width 101 height 18
type input "1"
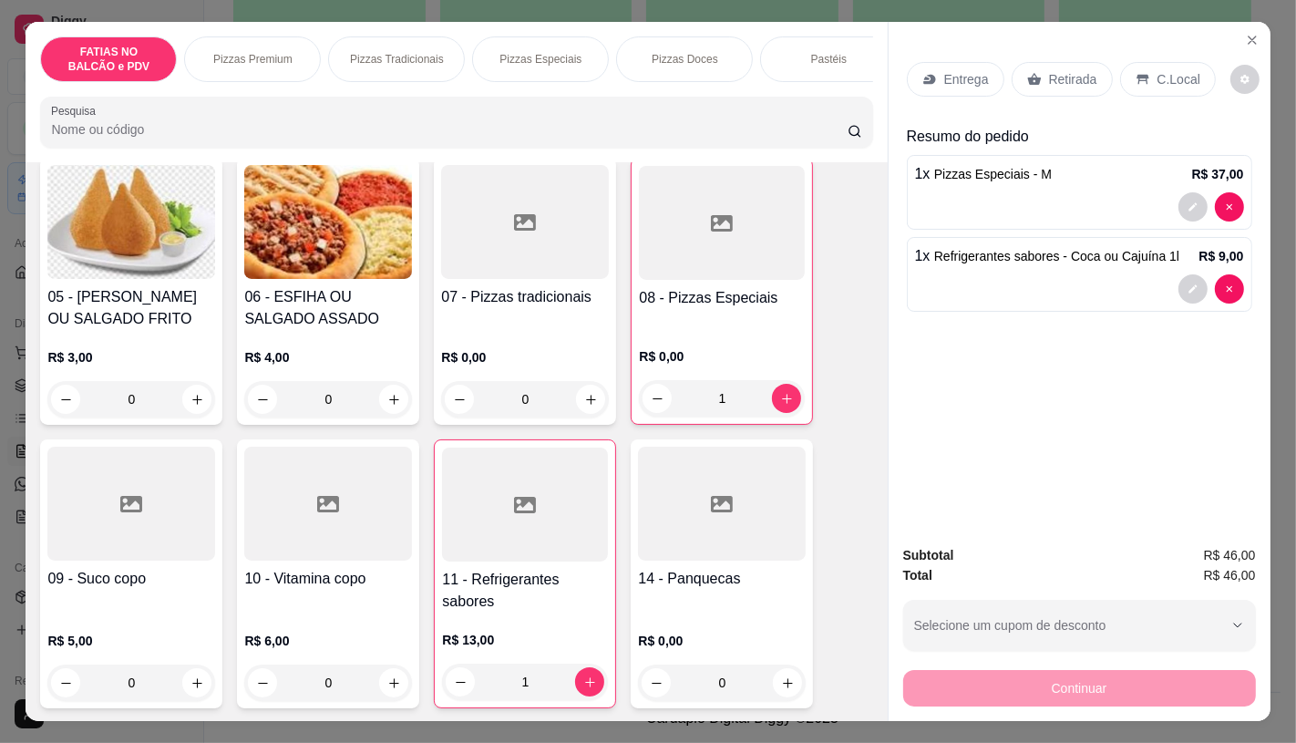
click at [1225, 183] on div "1 x Pizzas Especiais - M R$ 37,00" at bounding box center [1079, 192] width 345 height 75
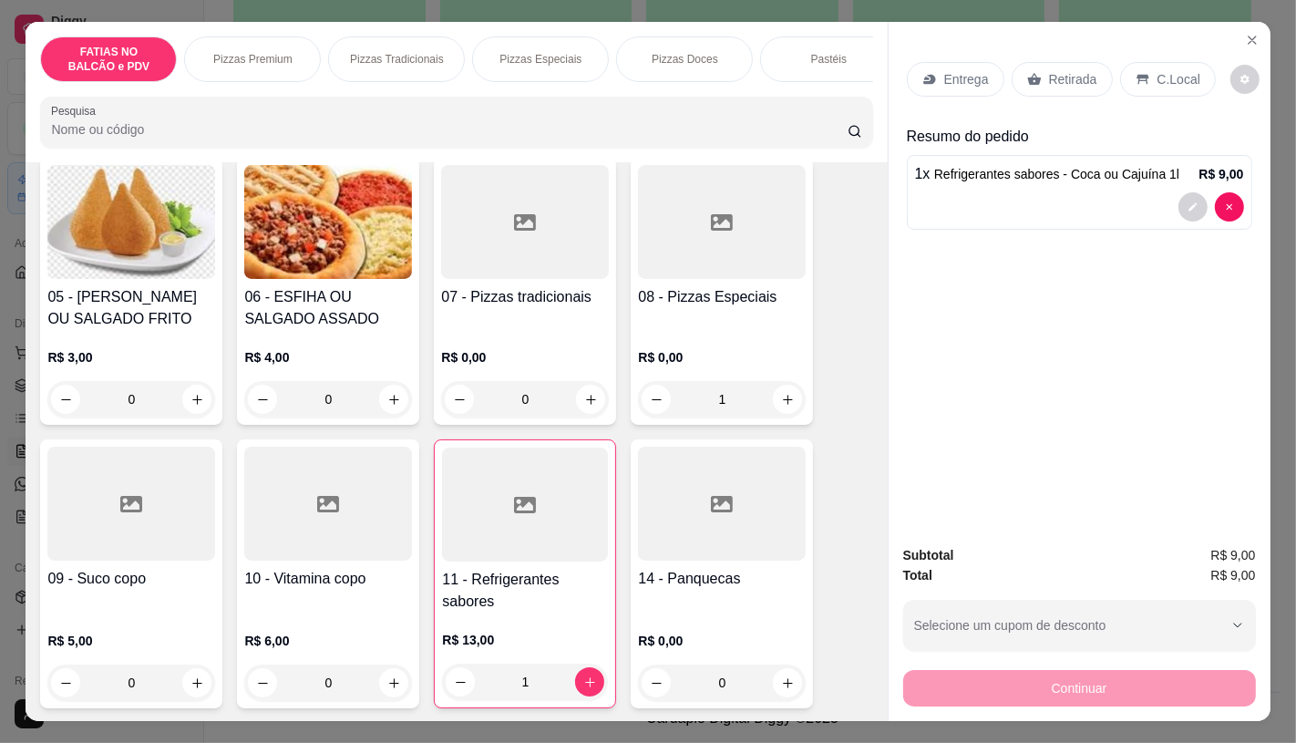
type input "0"
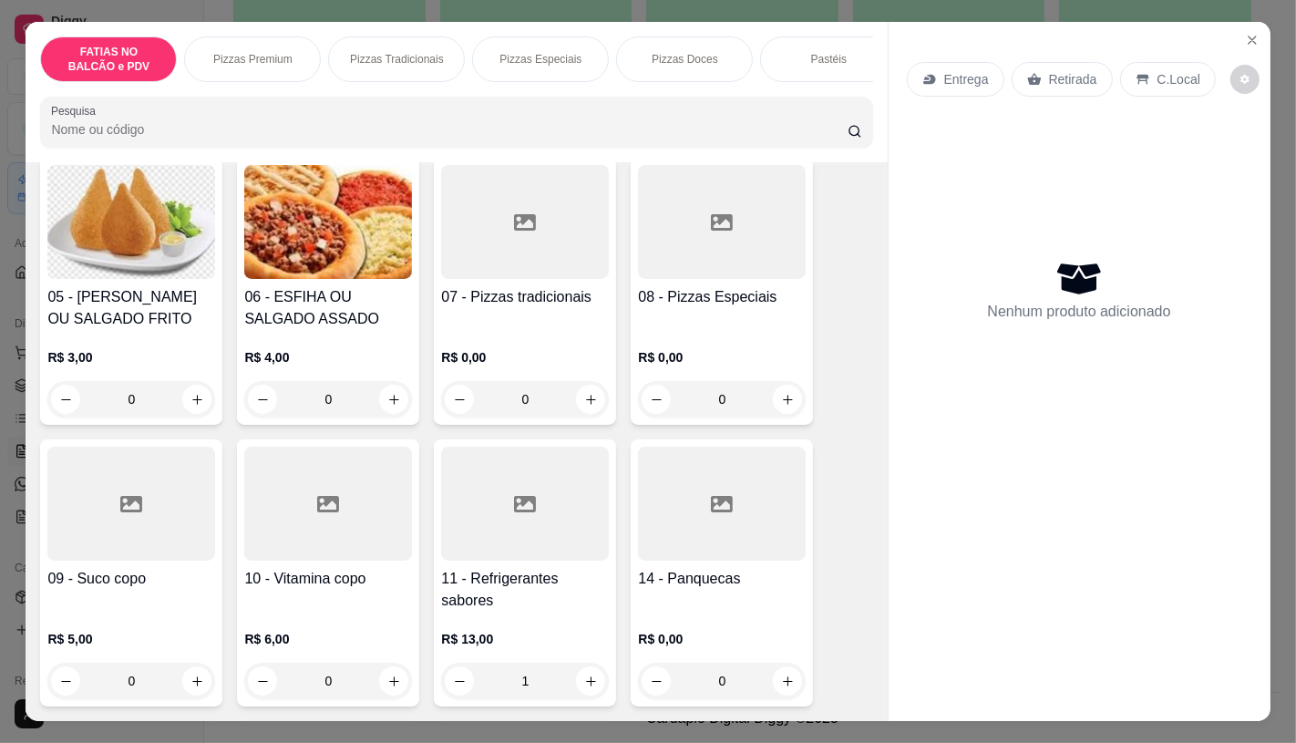
type input "0"
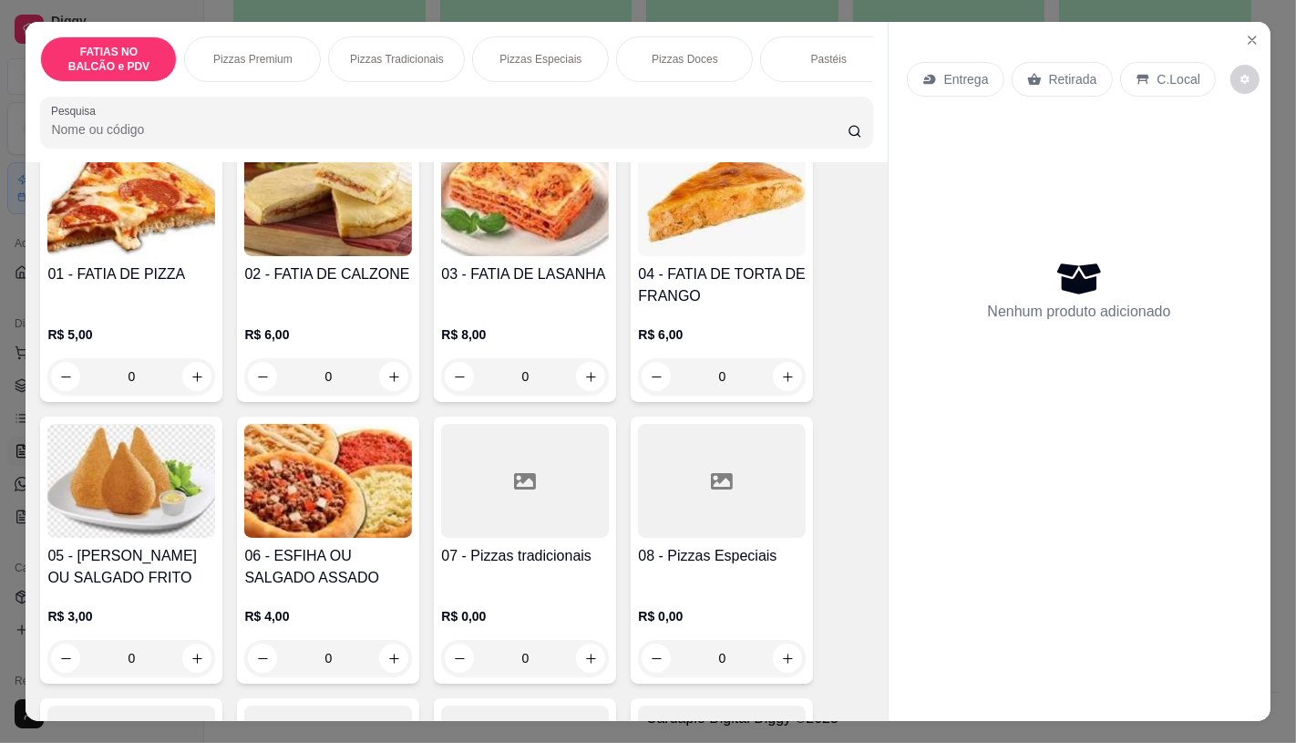
scroll to position [0, 0]
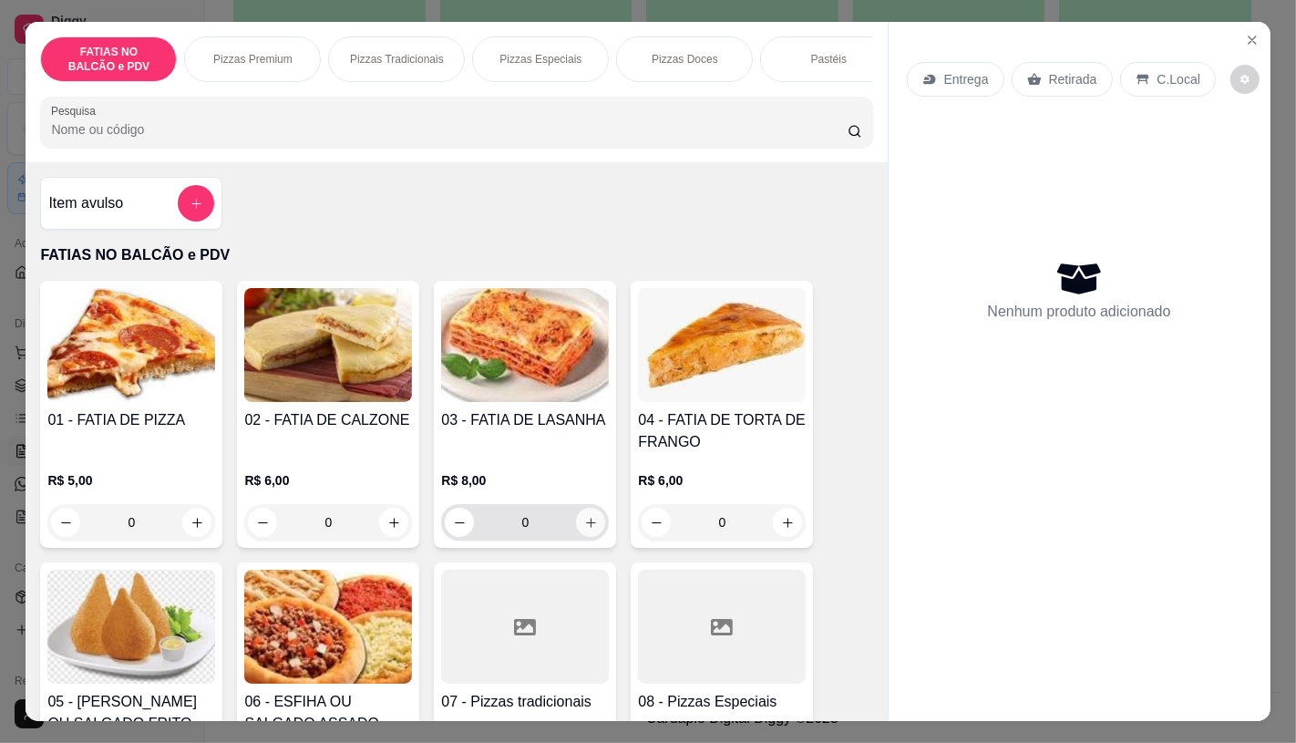
click at [576, 521] on button "increase-product-quantity" at bounding box center [590, 522] width 29 height 29
type input "1"
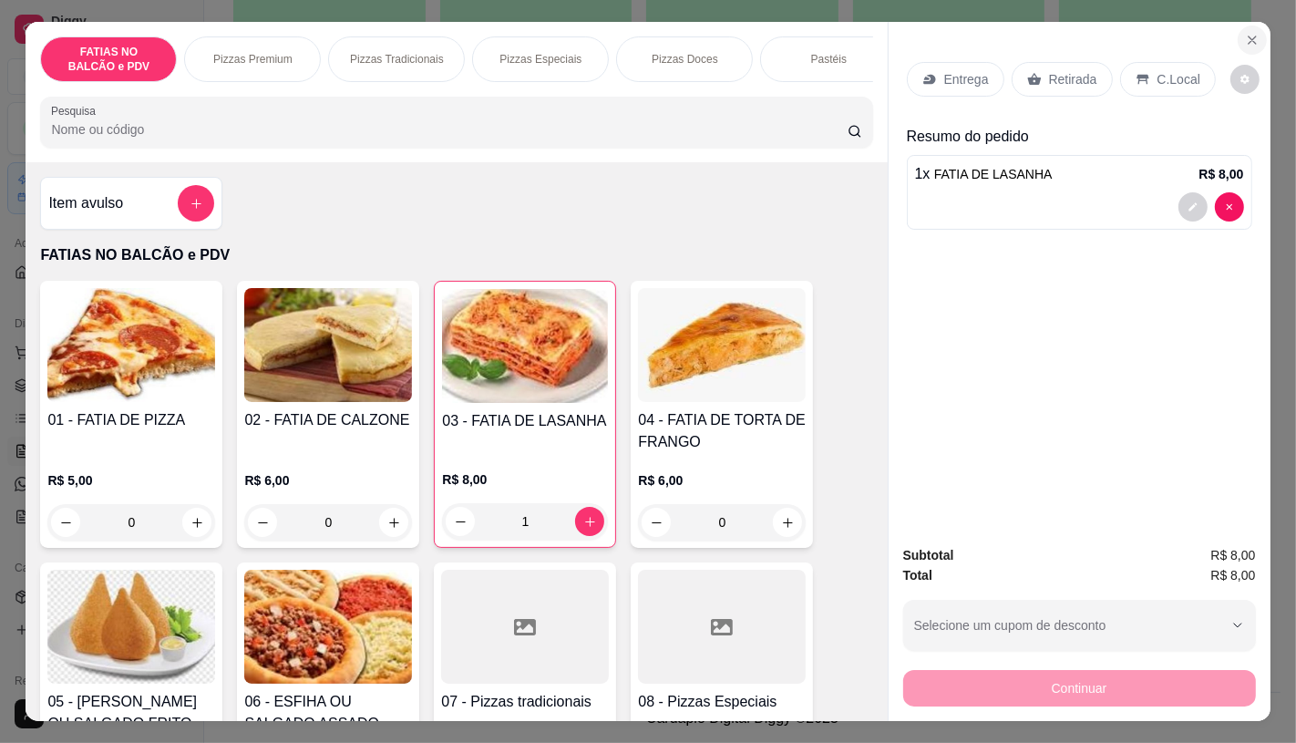
click at [1238, 26] on button "Close" at bounding box center [1252, 40] width 29 height 29
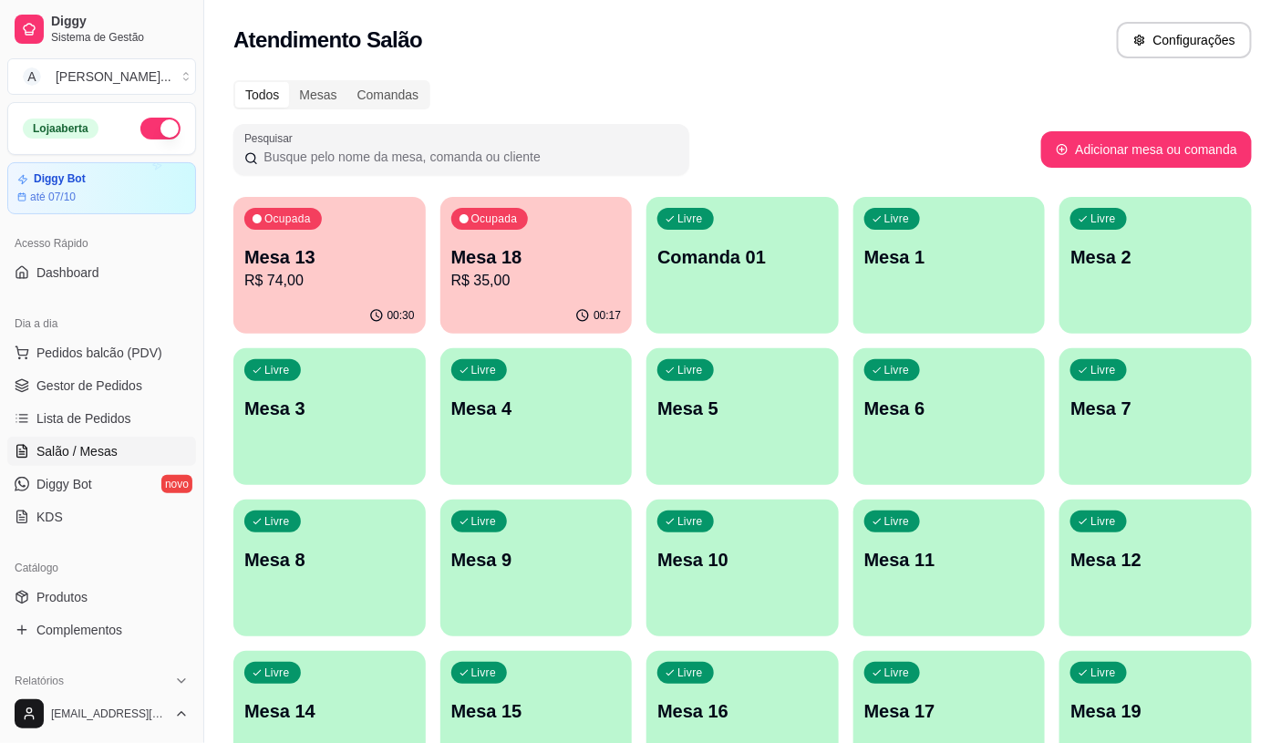
click at [645, 256] on div "Ocupada Mesa 13 R$ 74,00 00:30 Ocupada Mesa 18 R$ 35,00 00:17 Livre Comanda 01 …" at bounding box center [742, 719] width 1018 height 1045
click at [603, 256] on p "Mesa 18" at bounding box center [536, 257] width 170 height 26
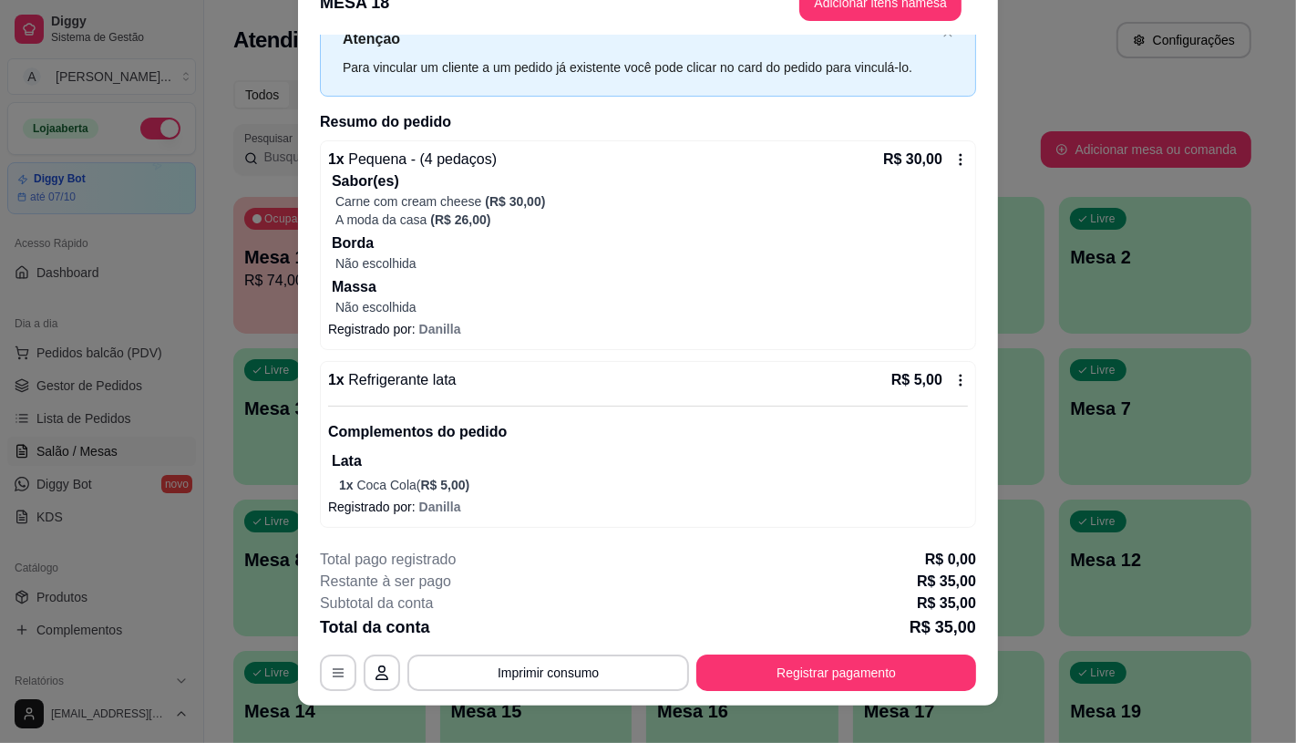
scroll to position [55, 0]
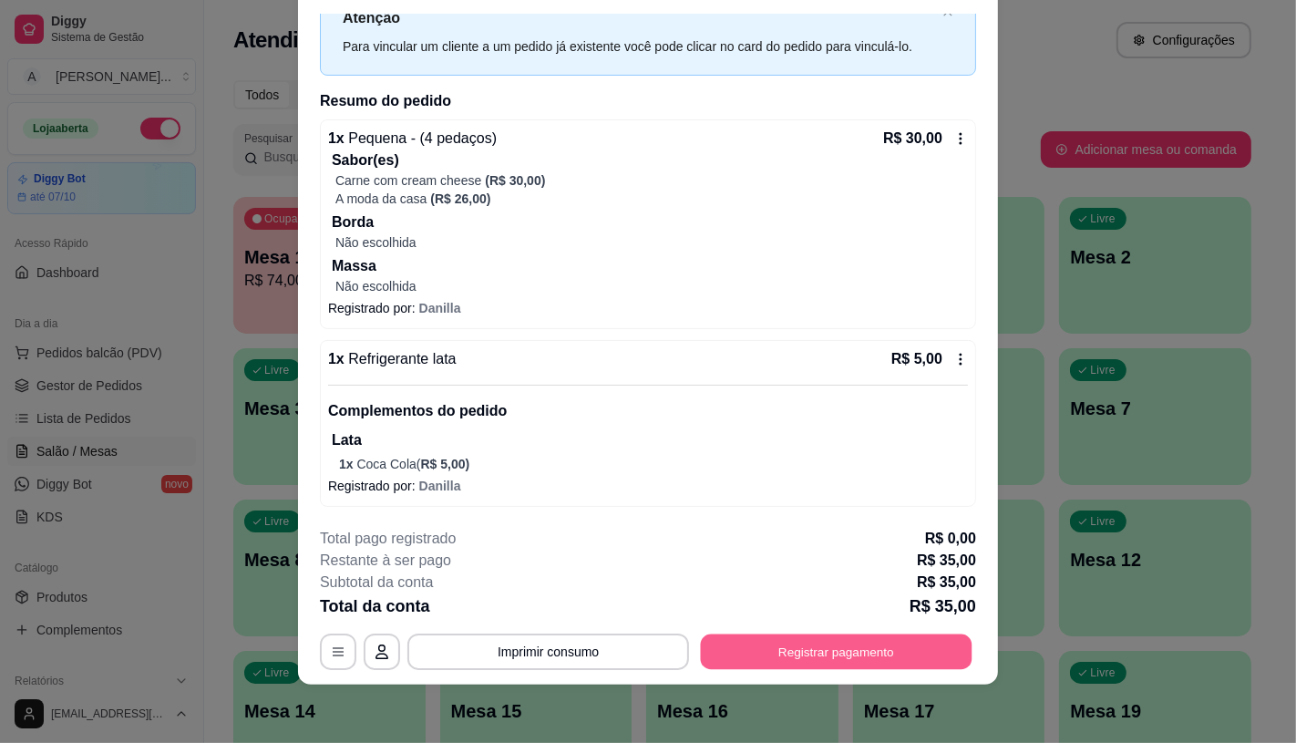
click at [743, 645] on button "Registrar pagamento" at bounding box center [837, 652] width 272 height 36
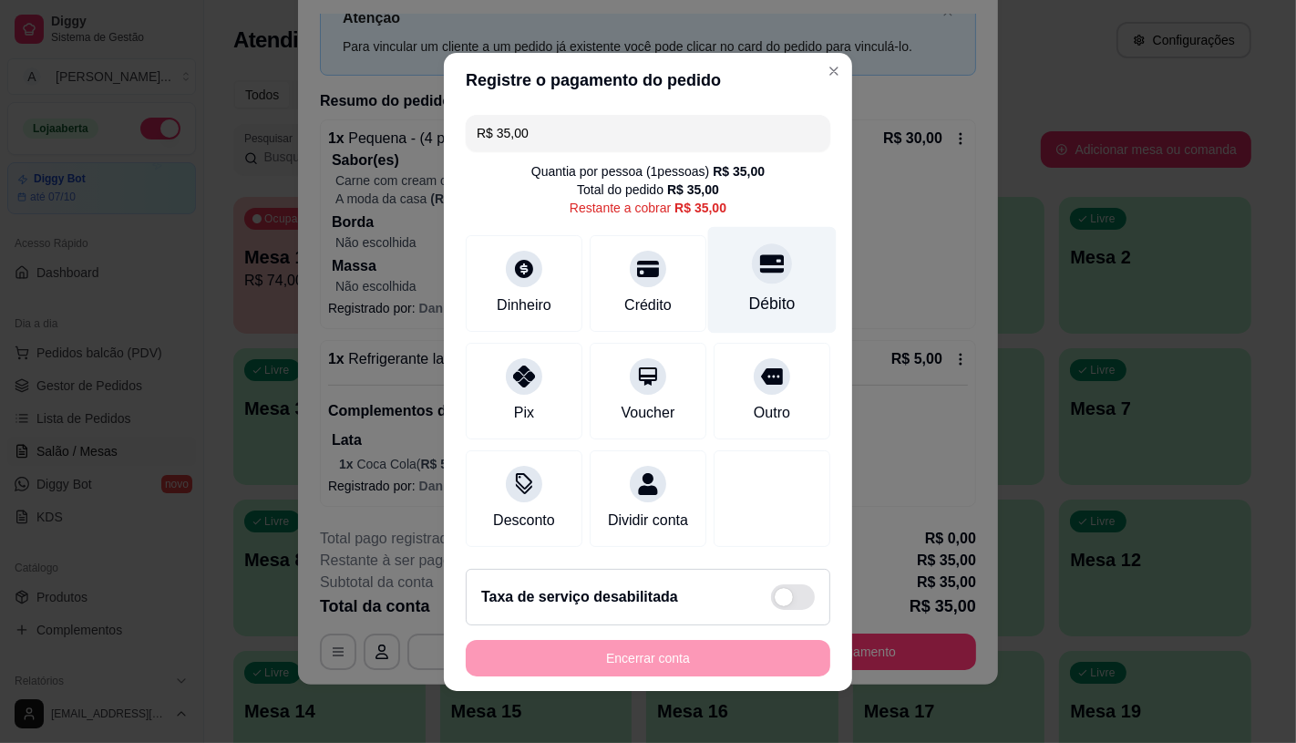
click at [769, 258] on div "Débito" at bounding box center [772, 279] width 129 height 107
type input "R$ 0,00"
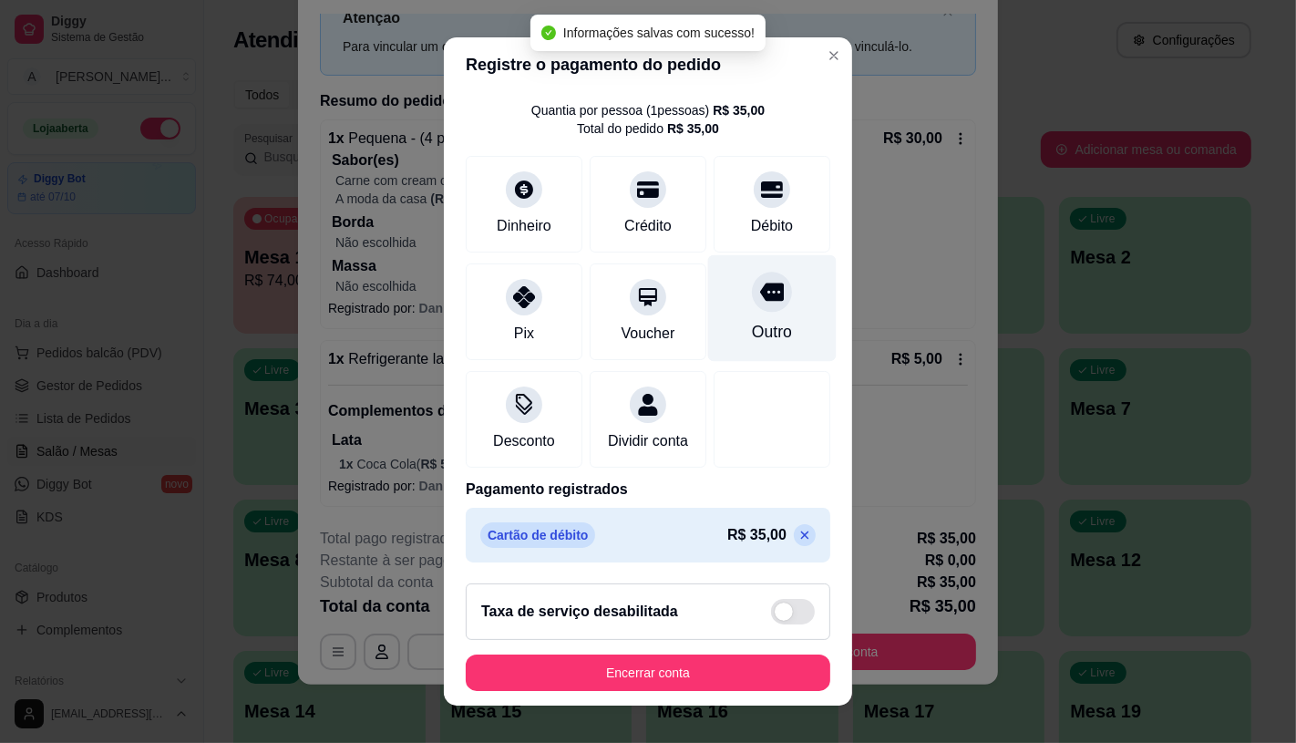
scroll to position [67, 0]
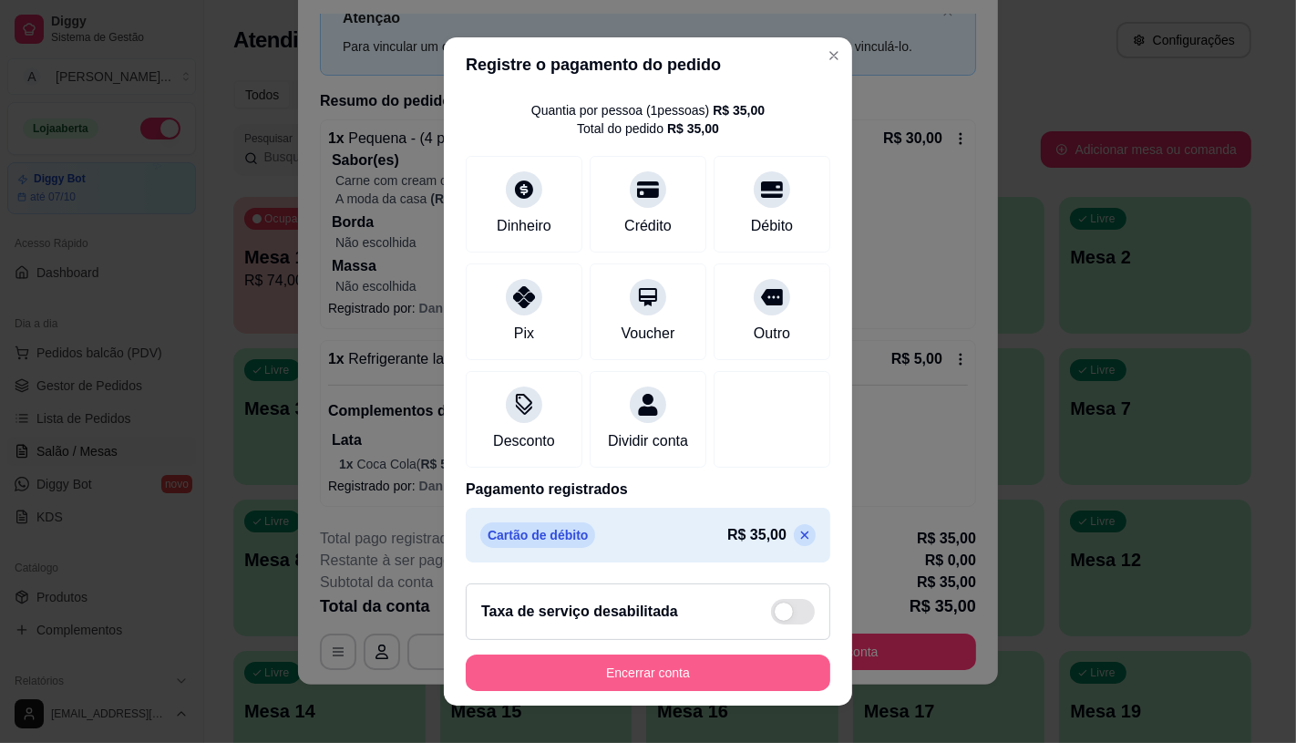
click at [647, 671] on button "Encerrar conta" at bounding box center [648, 673] width 365 height 36
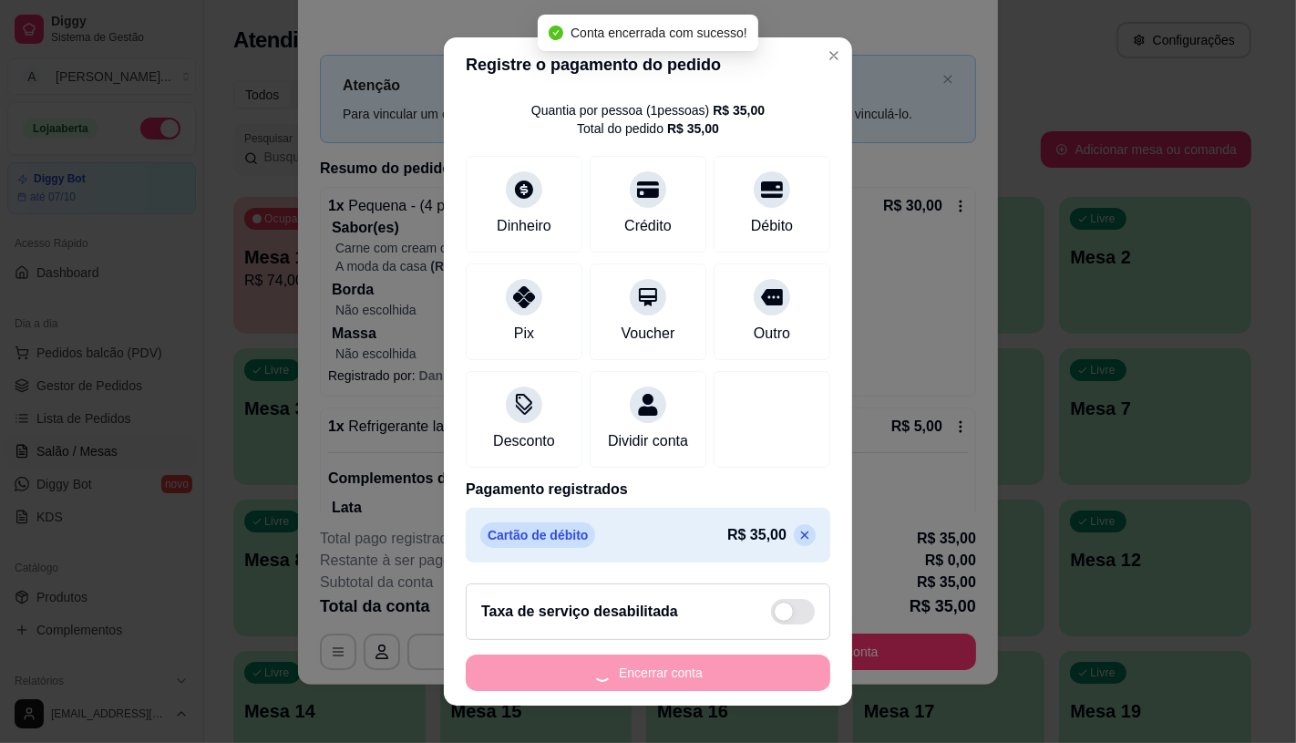
scroll to position [0, 0]
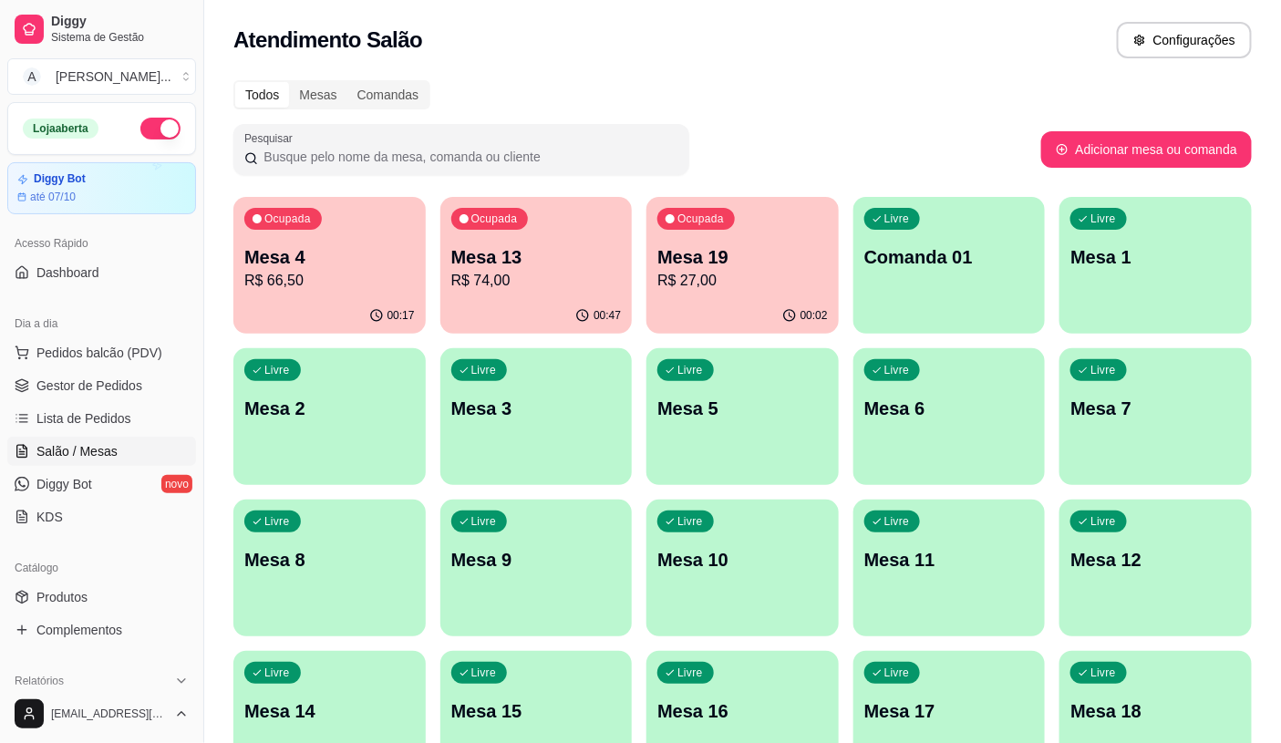
click at [540, 286] on p "R$ 74,00" at bounding box center [536, 281] width 170 height 22
click at [509, 298] on div "00:47" at bounding box center [536, 314] width 186 height 35
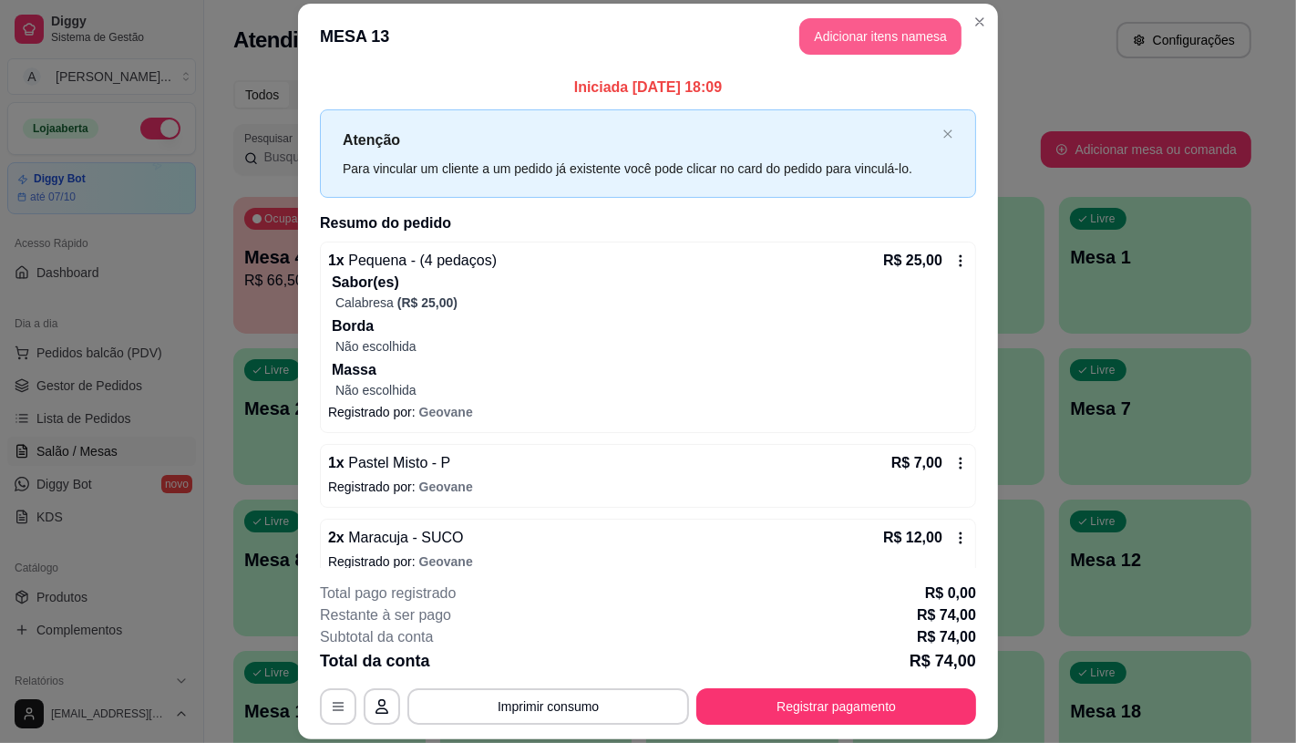
click at [860, 23] on button "Adicionar itens na mesa" at bounding box center [880, 36] width 162 height 36
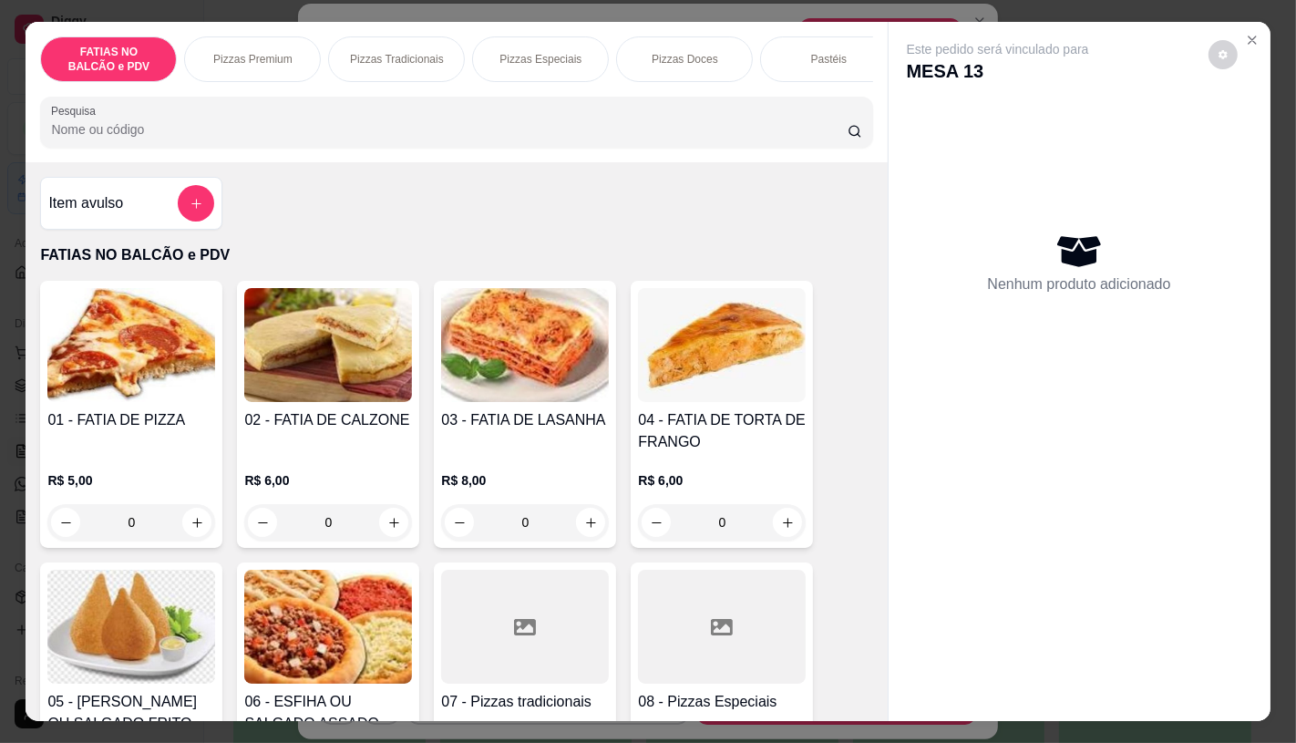
click at [345, 162] on div "FATIAS NO BALCÃO e PDV Pizzas Premium Pizzas Tradicionais Pizzas Especiais Pizz…" at bounding box center [456, 92] width 861 height 140
click at [368, 130] on input "Pesquisa" at bounding box center [449, 129] width 796 height 18
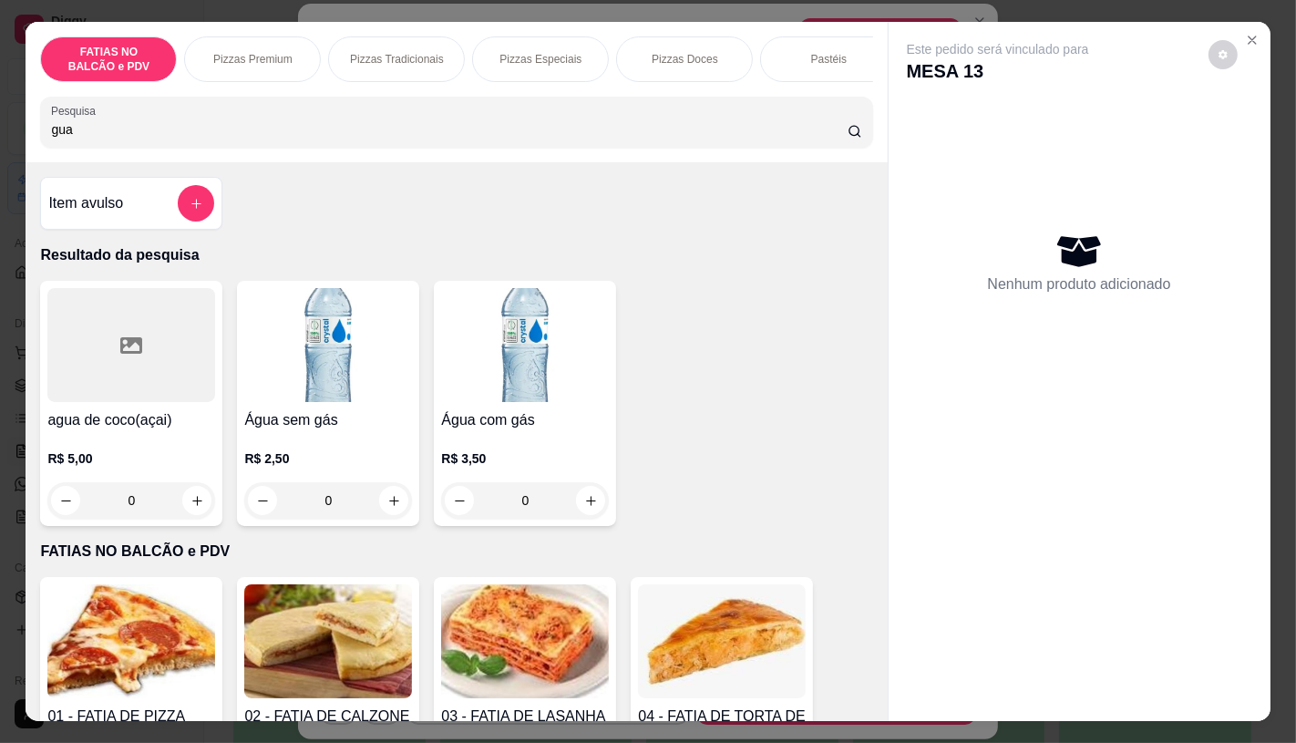
type input "gua"
click at [278, 326] on img at bounding box center [328, 345] width 168 height 114
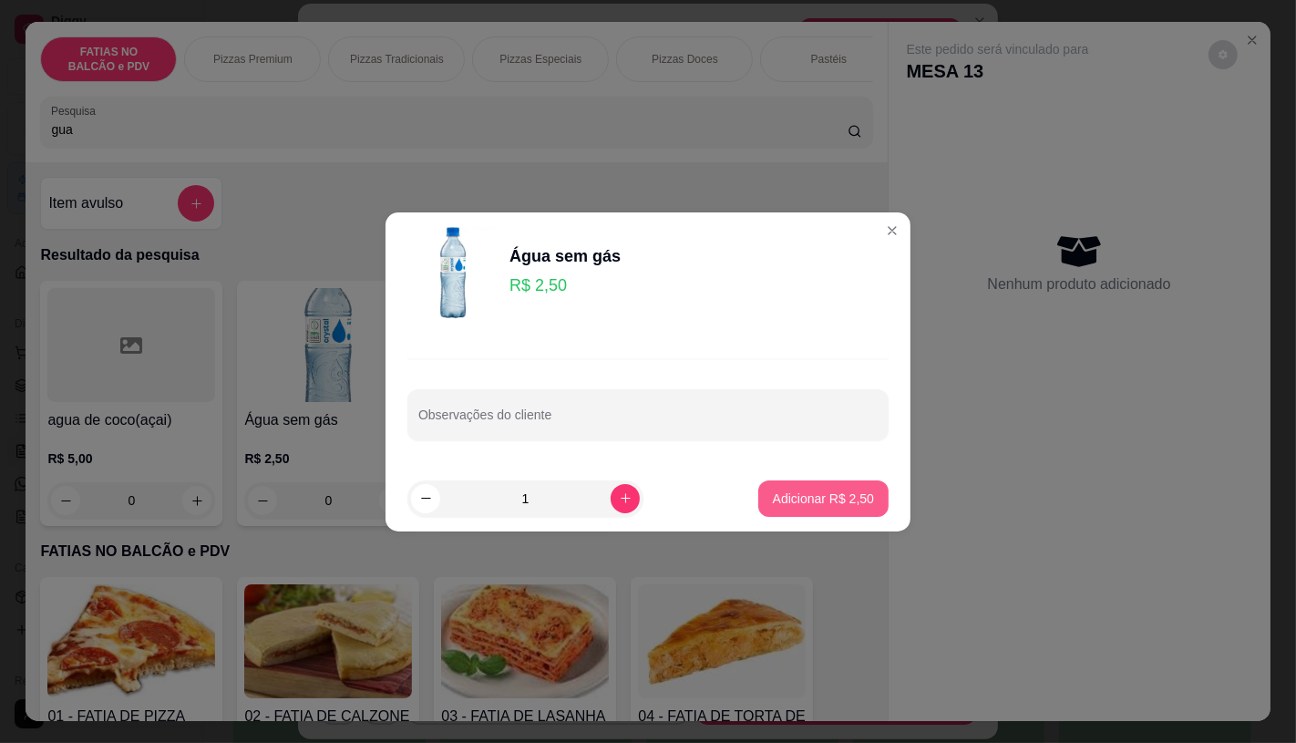
click at [833, 510] on button "Adicionar R$ 2,50" at bounding box center [823, 498] width 130 height 36
click at [833, 507] on div "agua de coco(açai) R$ 5,00 0 Água sem gás R$ 2,50 0 Água com gás R$ 3,50 0" at bounding box center [456, 403] width 832 height 245
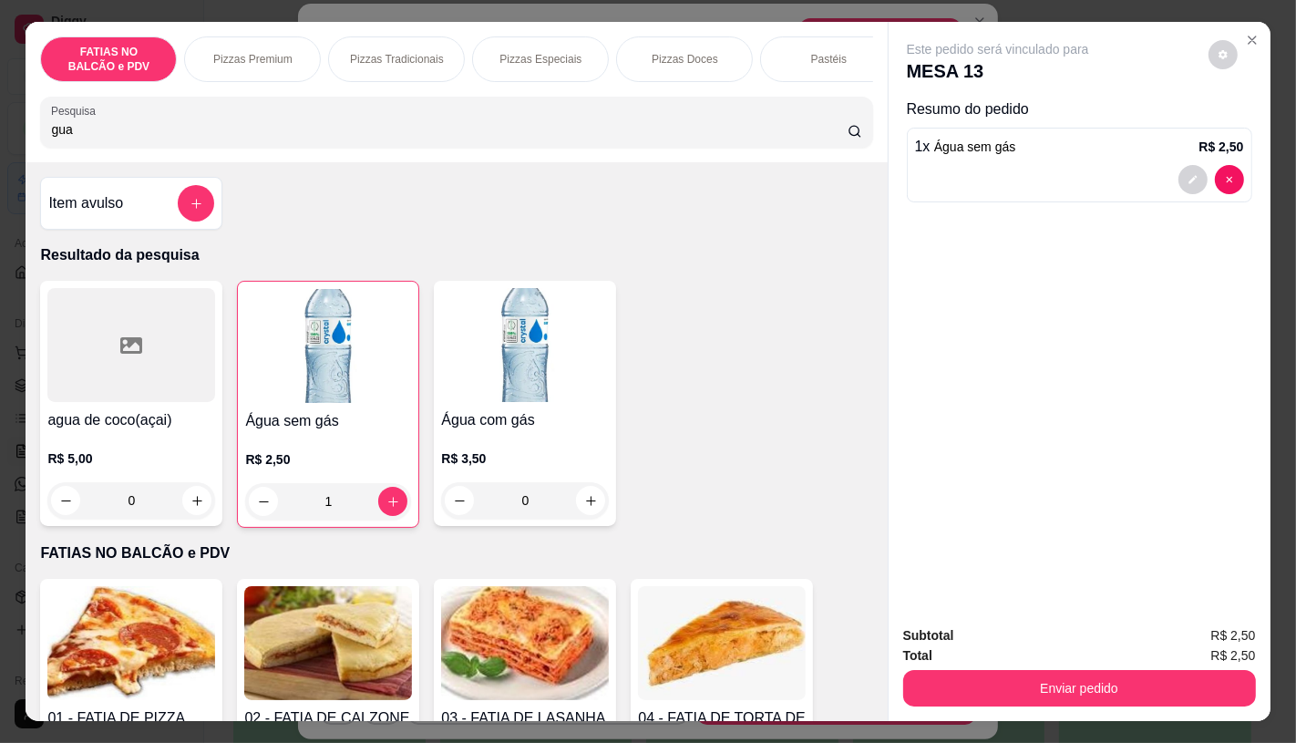
type input "1"
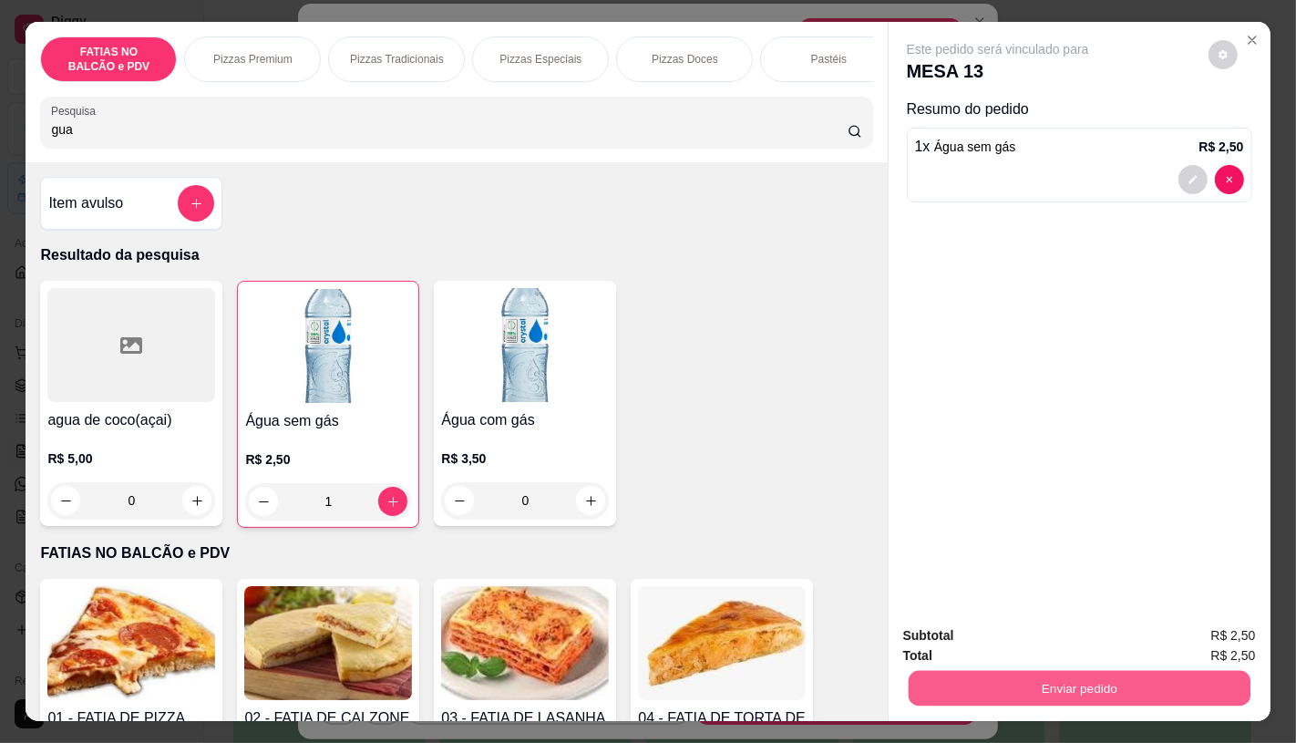
click at [1043, 670] on button "Enviar pedido" at bounding box center [1079, 688] width 342 height 36
click at [1232, 638] on button "Enviar pedido" at bounding box center [1208, 636] width 100 height 34
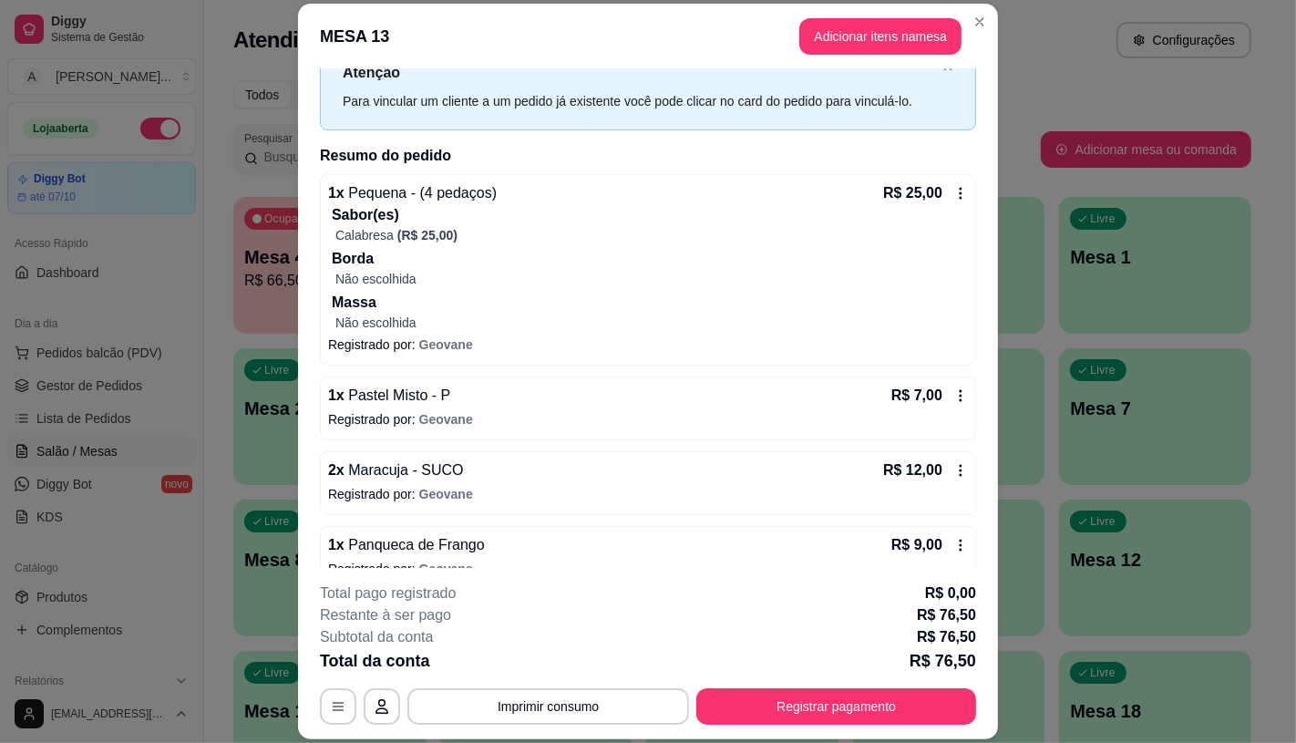
scroll to position [101, 0]
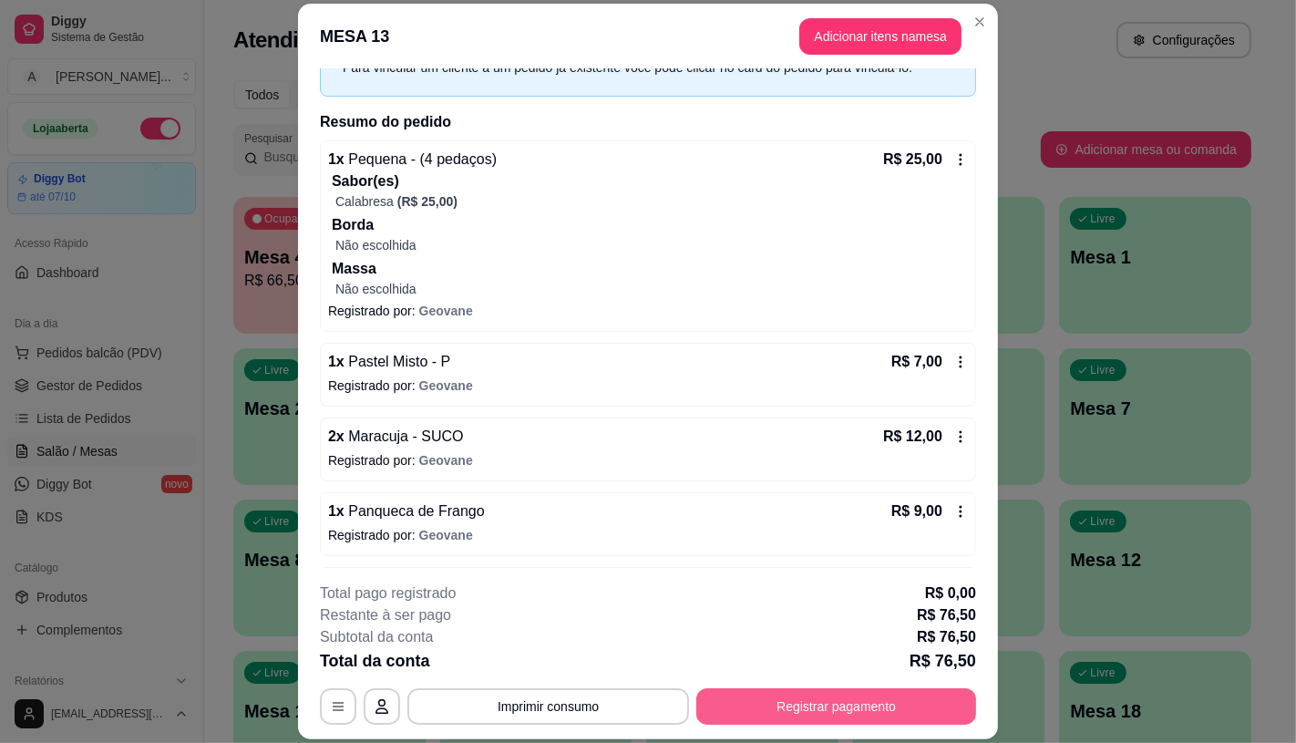
click at [748, 708] on button "Registrar pagamento" at bounding box center [836, 706] width 280 height 36
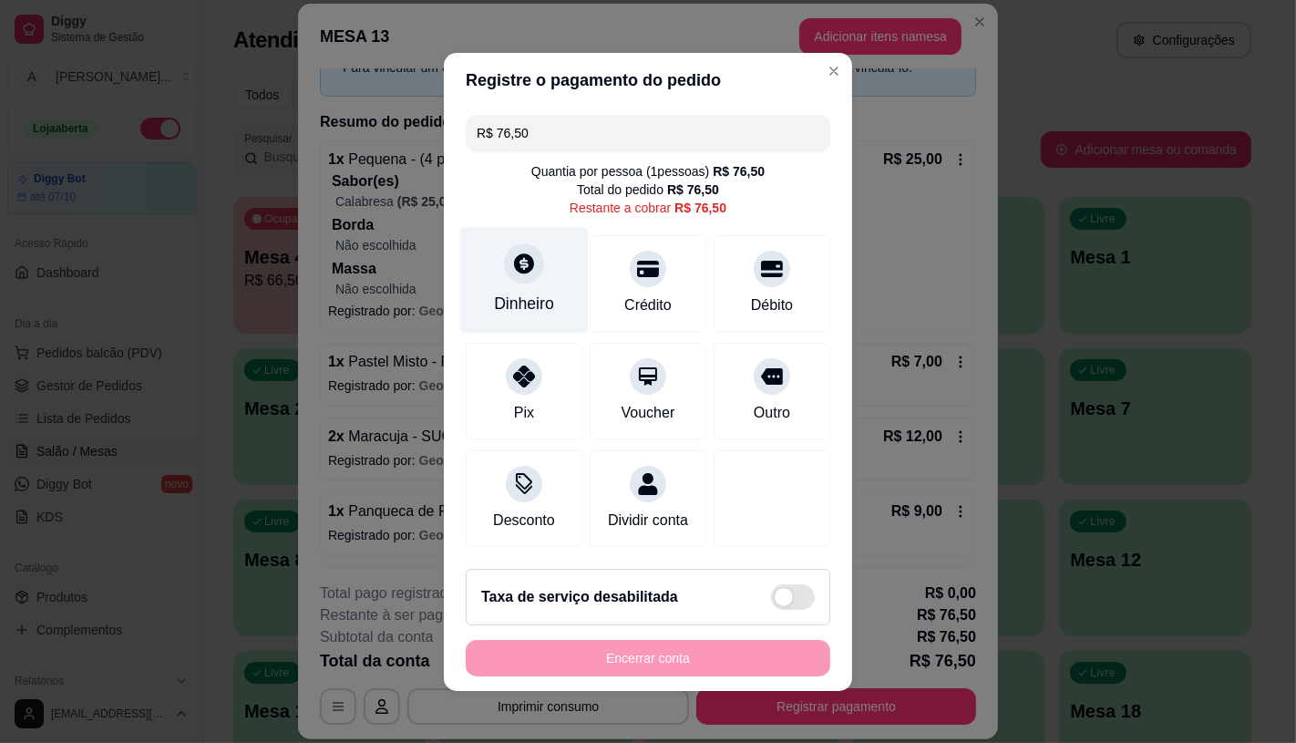
click at [512, 252] on icon at bounding box center [524, 264] width 24 height 24
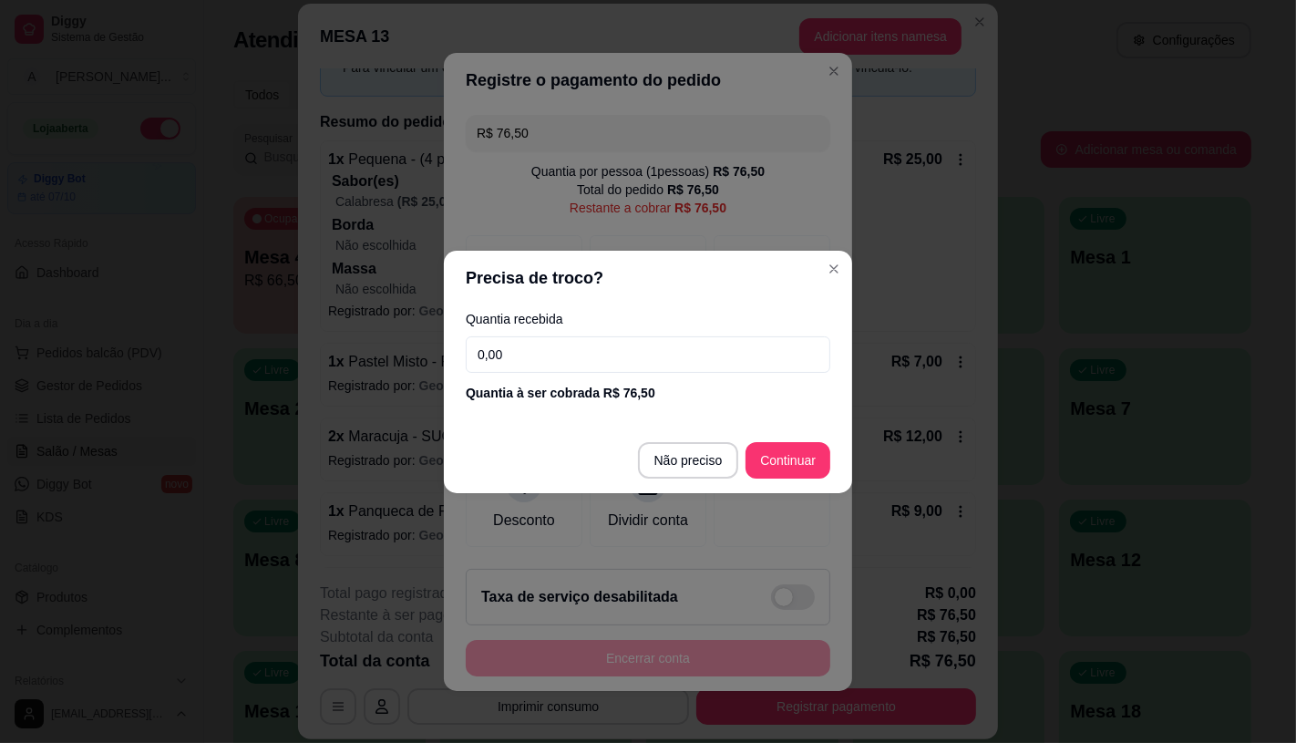
click at [539, 353] on input "0,00" at bounding box center [648, 354] width 365 height 36
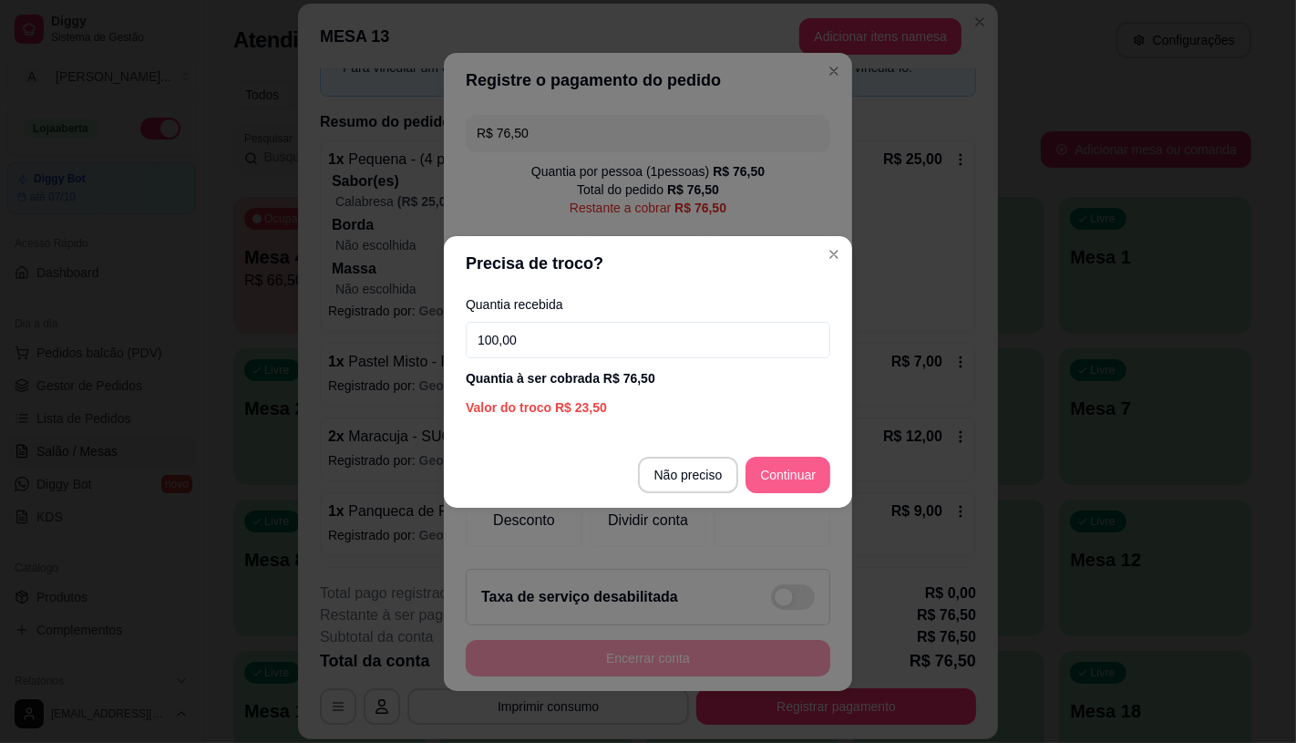
type input "100,00"
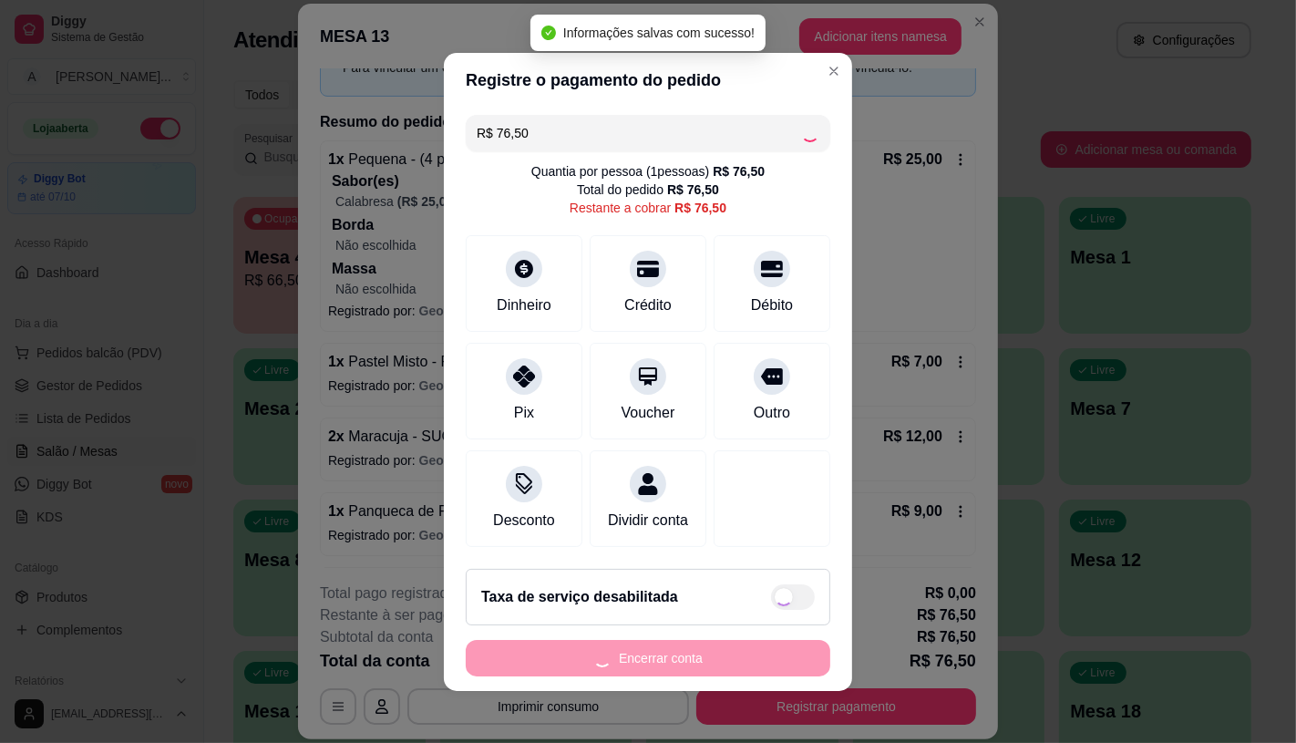
type input "R$ 0,00"
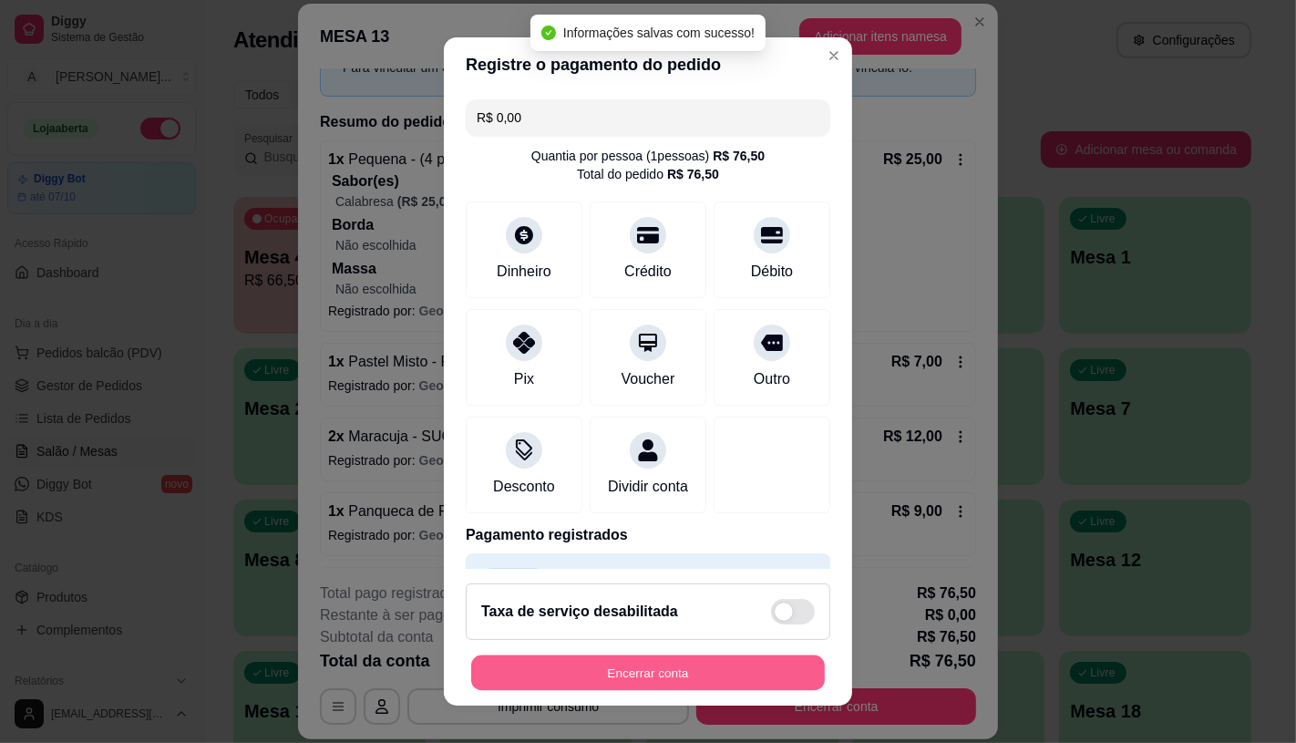
click at [722, 677] on button "Encerrar conta" at bounding box center [648, 673] width 354 height 36
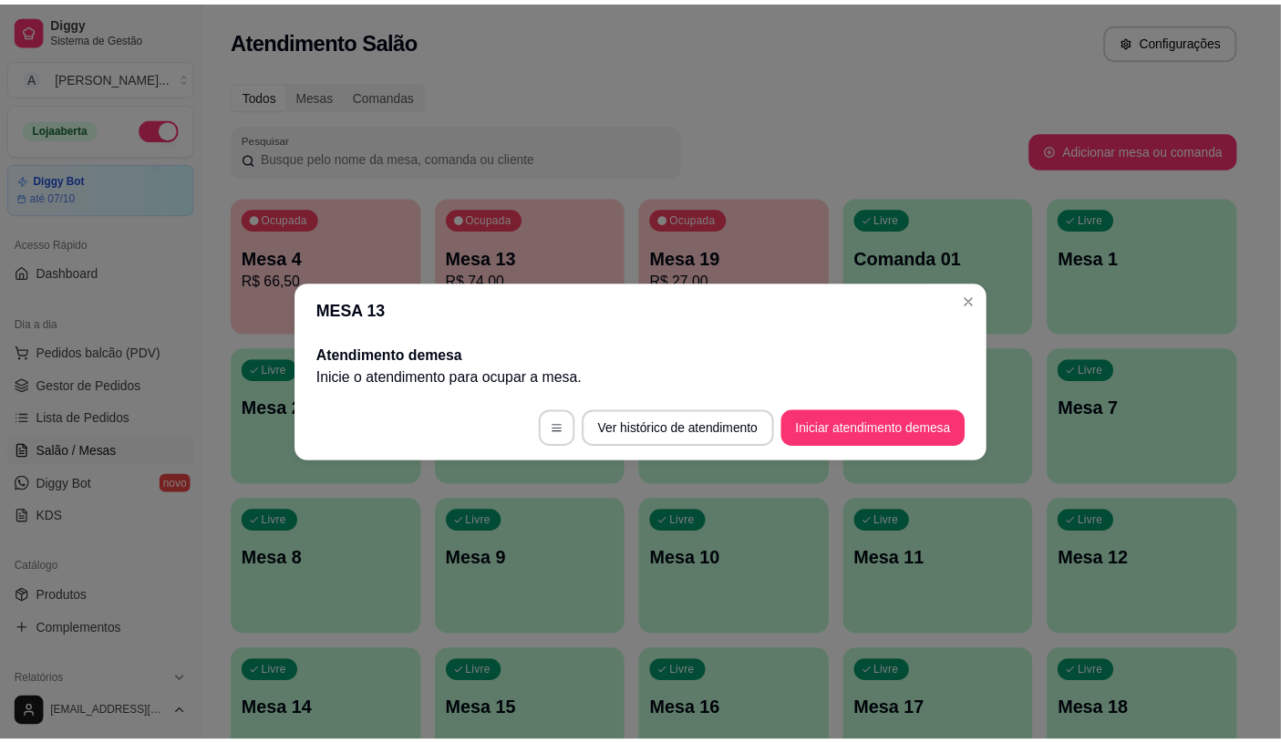
scroll to position [0, 0]
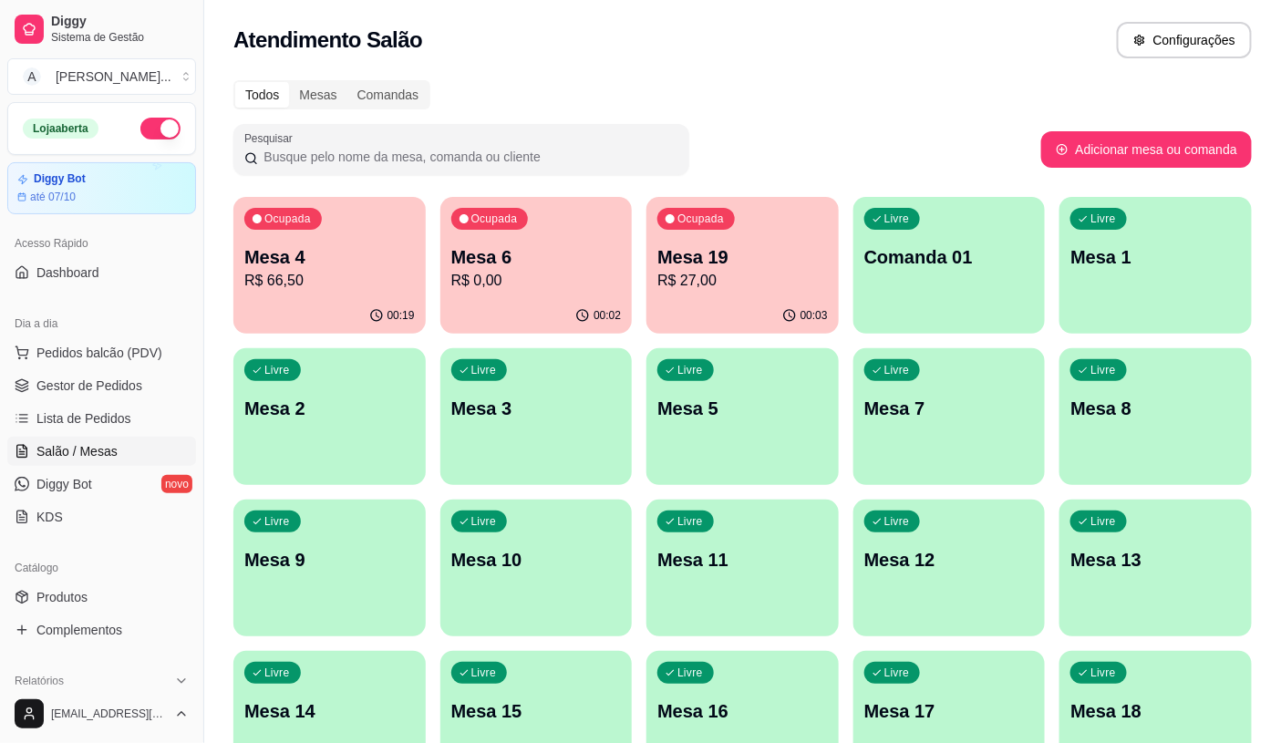
click at [114, 333] on div "Dia a dia" at bounding box center [101, 323] width 189 height 29
click at [114, 341] on button "Pedidos balcão (PDV)" at bounding box center [101, 352] width 189 height 29
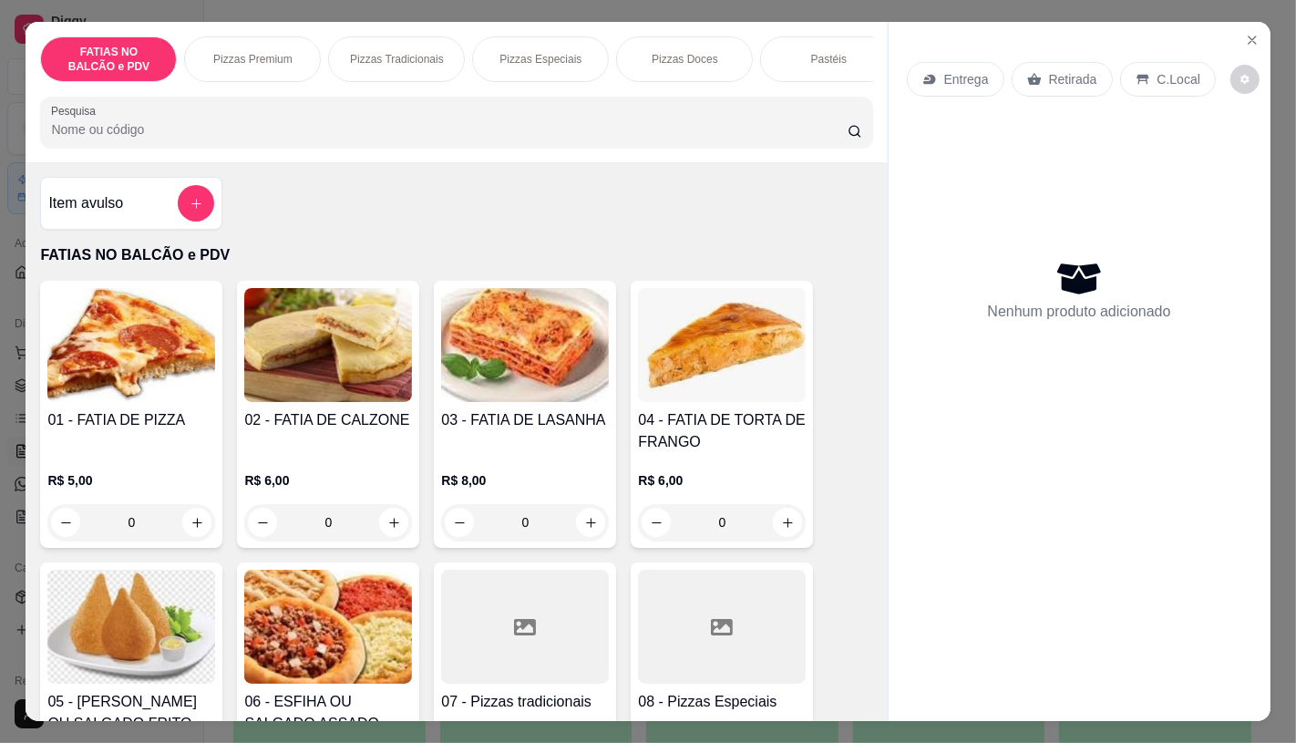
click at [247, 137] on input "Pesquisa" at bounding box center [449, 129] width 796 height 18
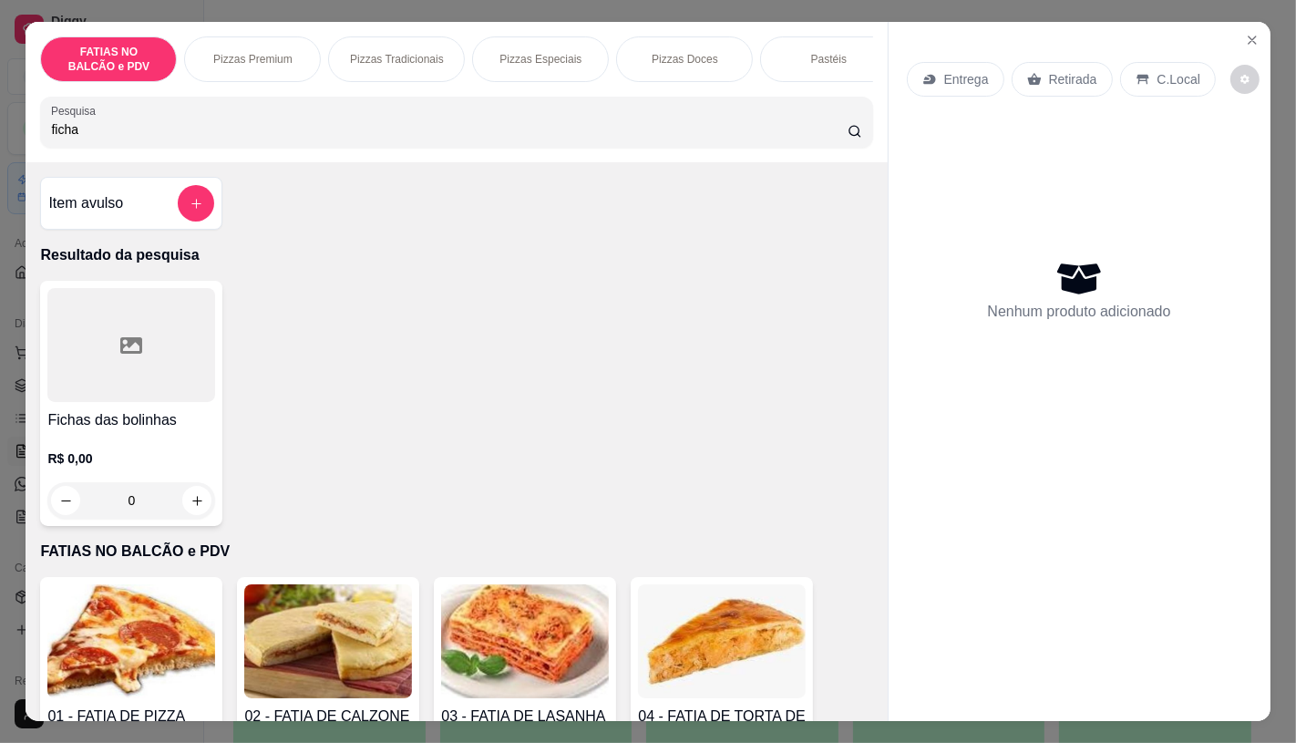
type input "ficha"
click at [161, 370] on div at bounding box center [131, 345] width 168 height 114
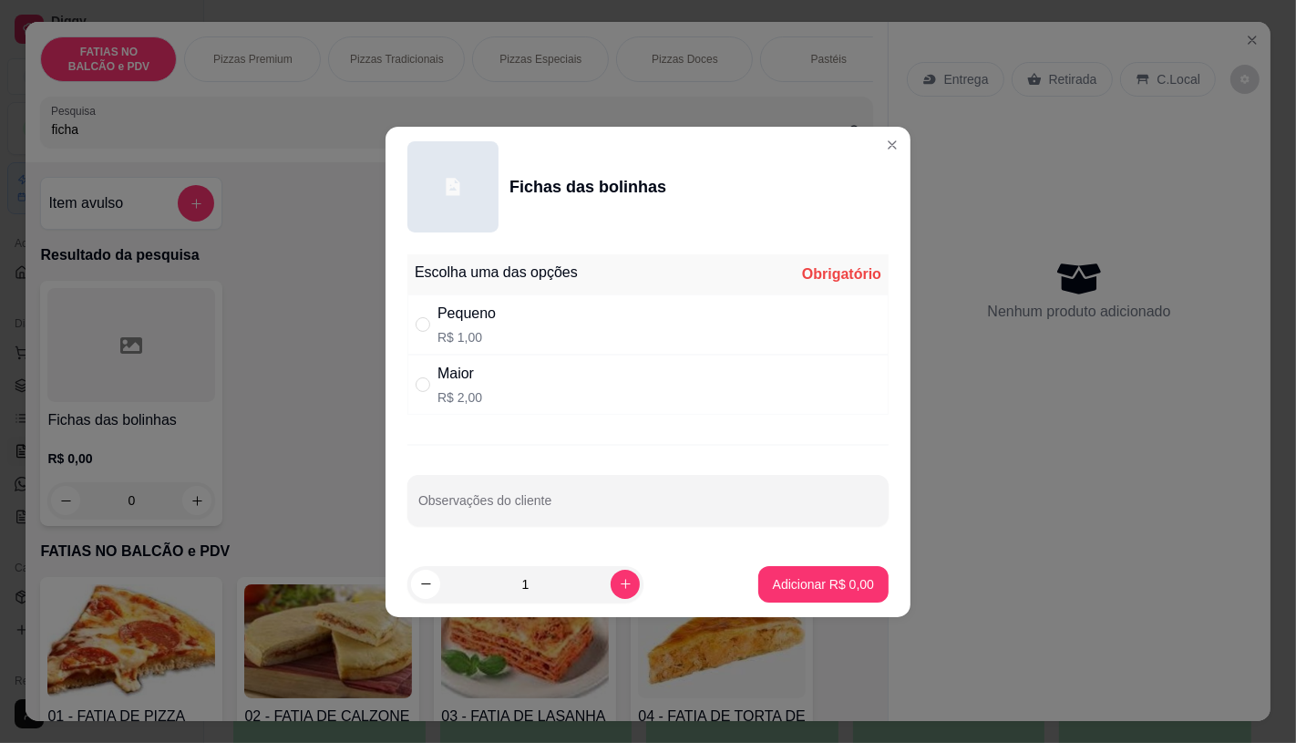
click at [481, 411] on div "Maior R$ 2,00" at bounding box center [647, 385] width 481 height 60
radio input "true"
click at [812, 581] on p "Adicionar R$ 2,00" at bounding box center [823, 583] width 98 height 17
type input "1"
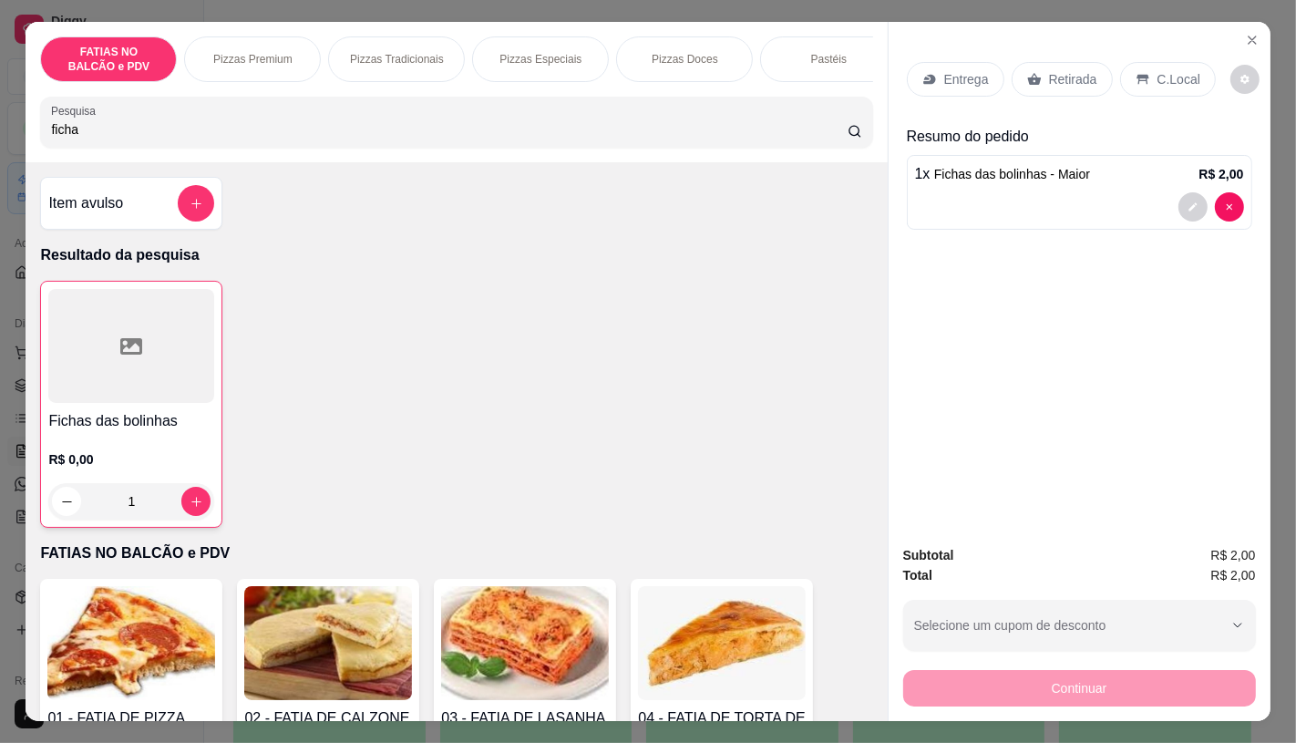
click at [1078, 70] on p "Retirada" at bounding box center [1073, 79] width 48 height 18
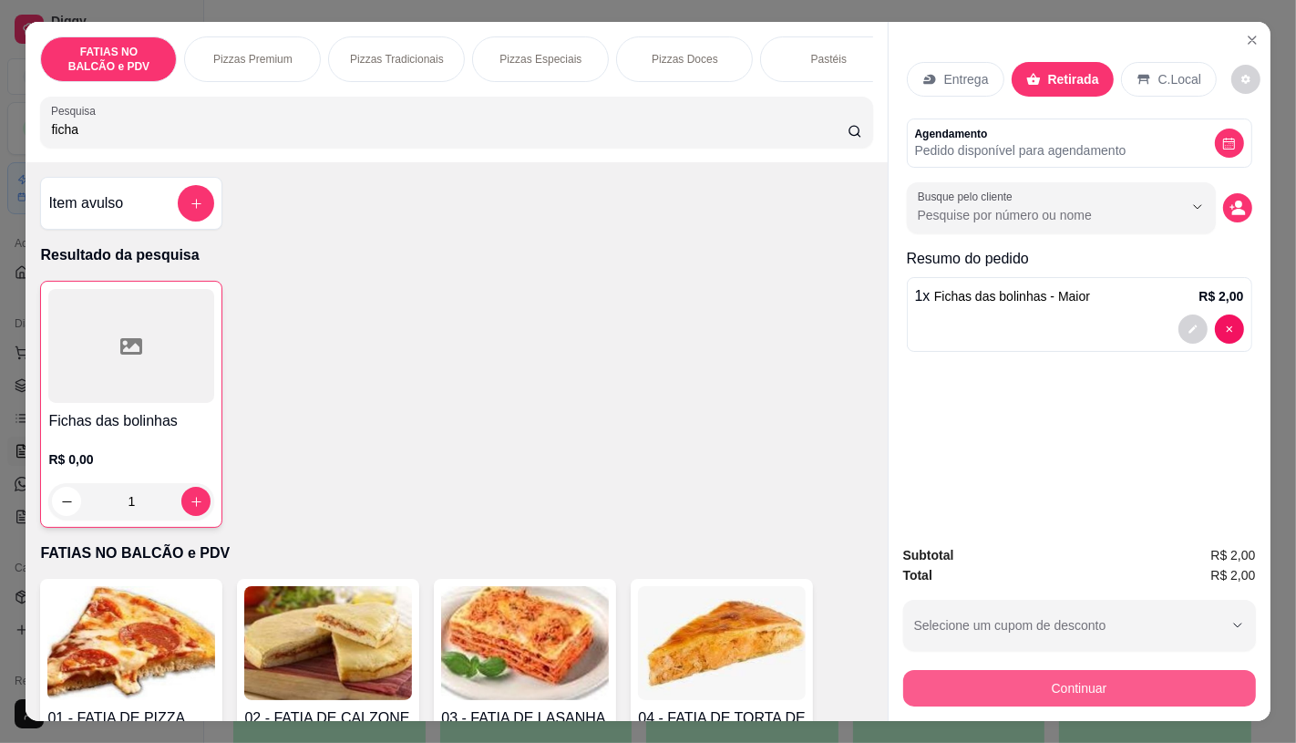
click at [1033, 689] on button "Continuar" at bounding box center [1079, 688] width 353 height 36
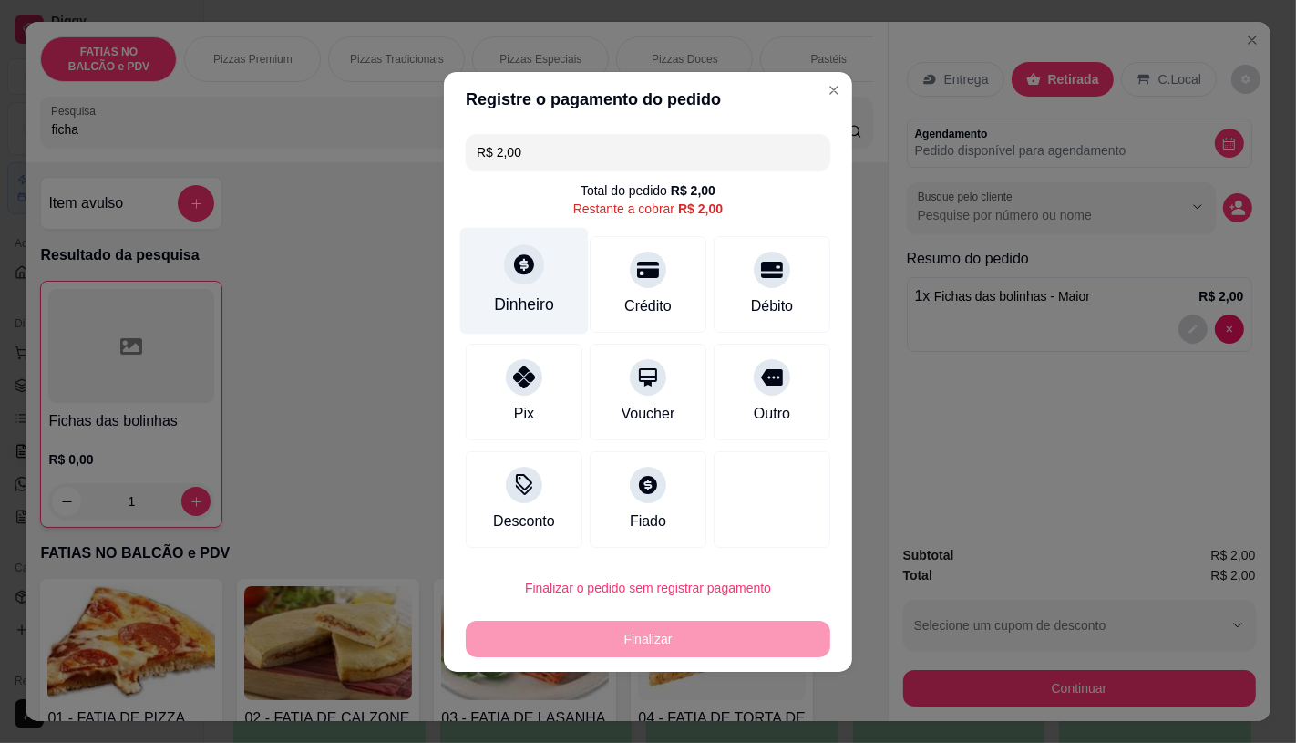
click at [534, 293] on div "Dinheiro" at bounding box center [524, 305] width 60 height 24
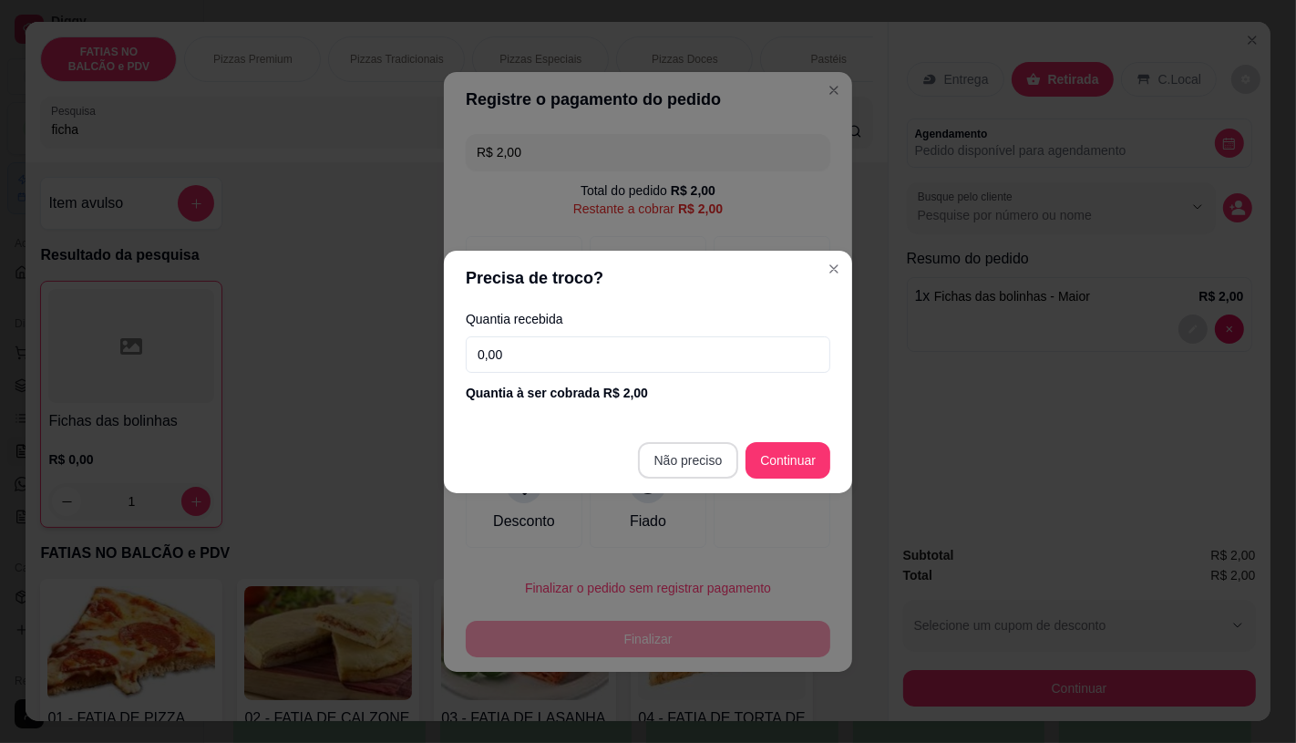
click at [707, 442] on button "Não preciso" at bounding box center [688, 460] width 101 height 36
type input "R$ 0,00"
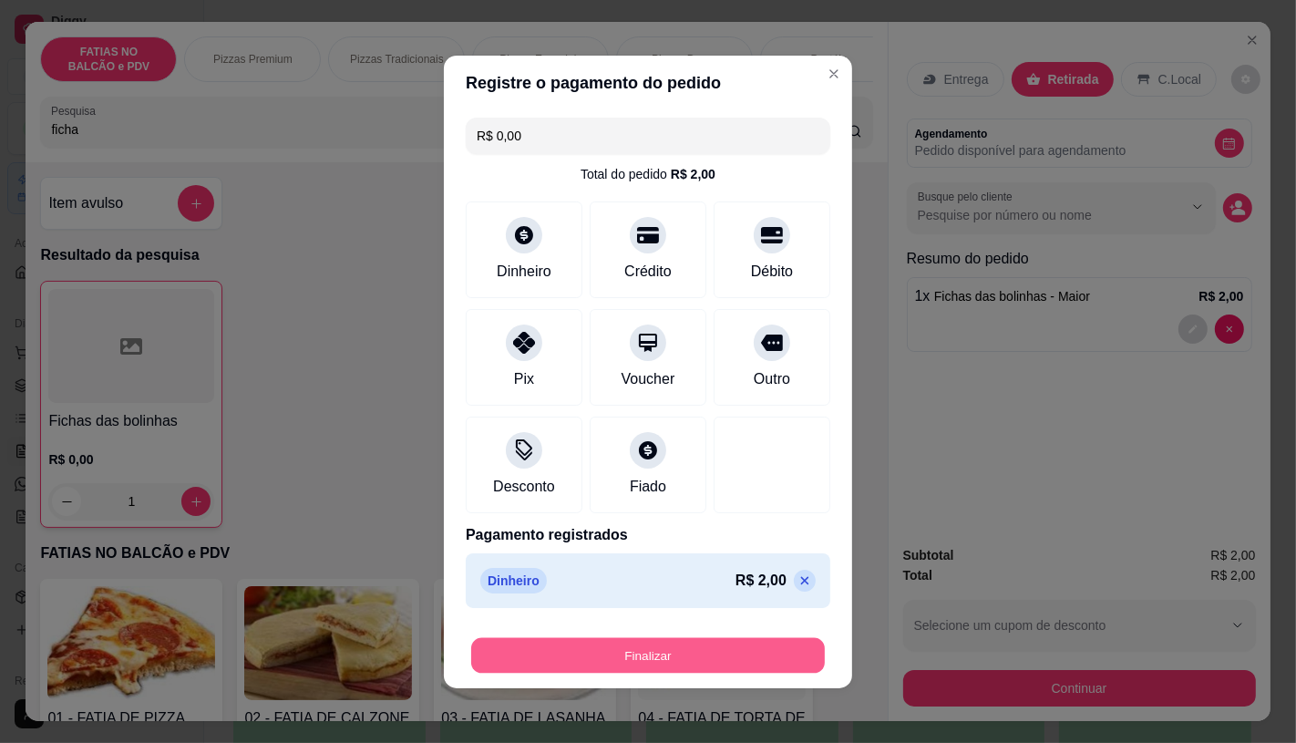
click at [698, 655] on button "Finalizar" at bounding box center [648, 655] width 354 height 36
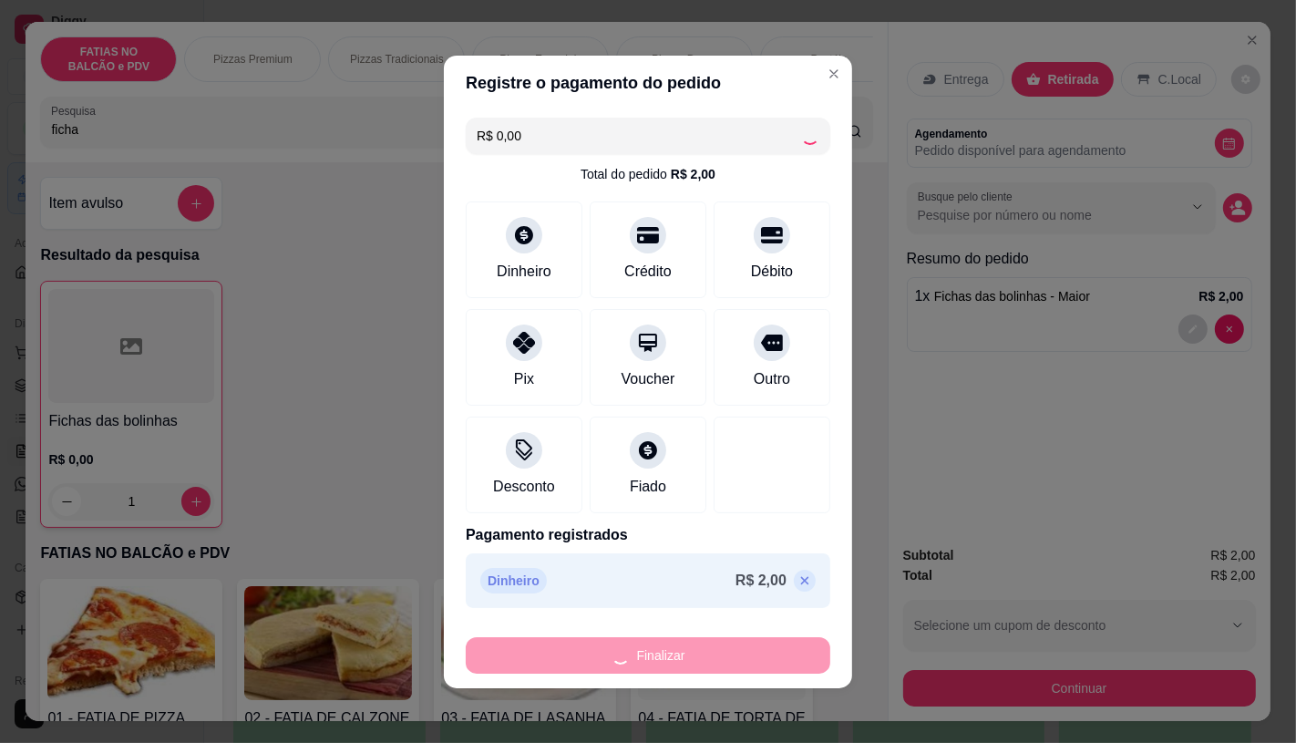
type input "0"
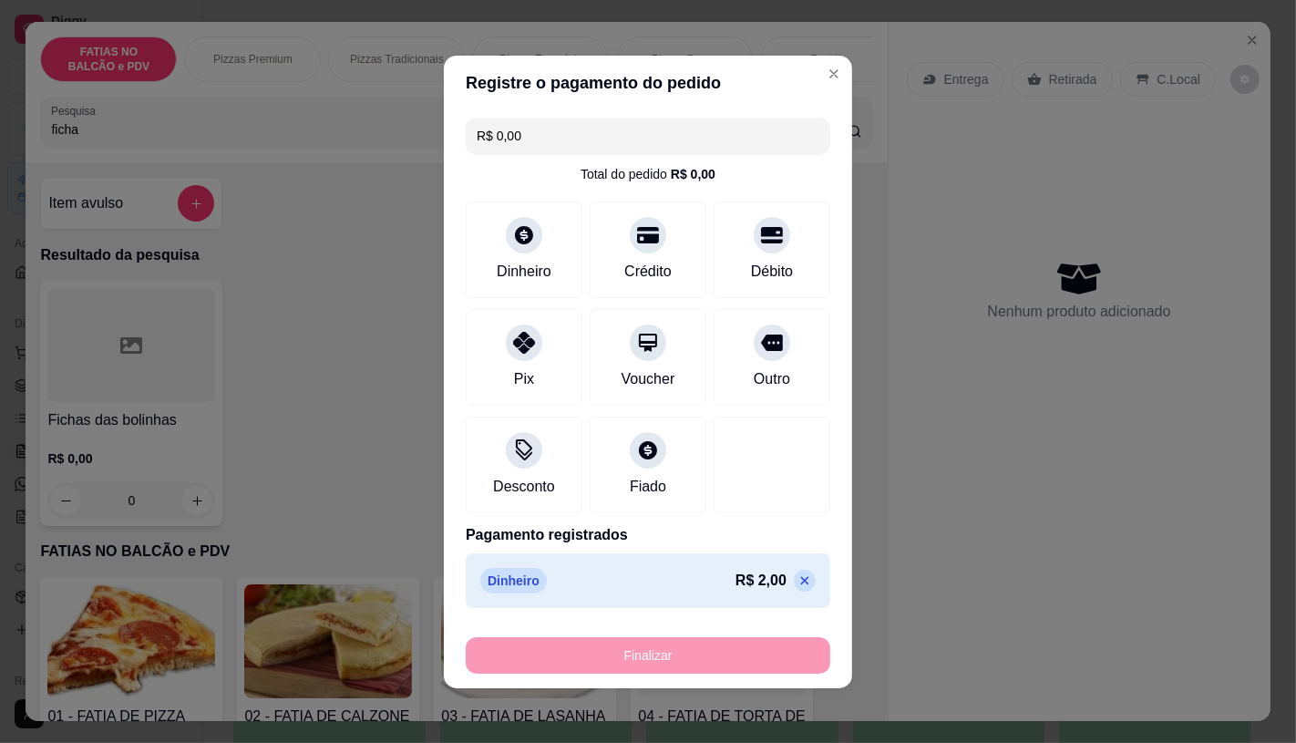
type input "-R$ 2,00"
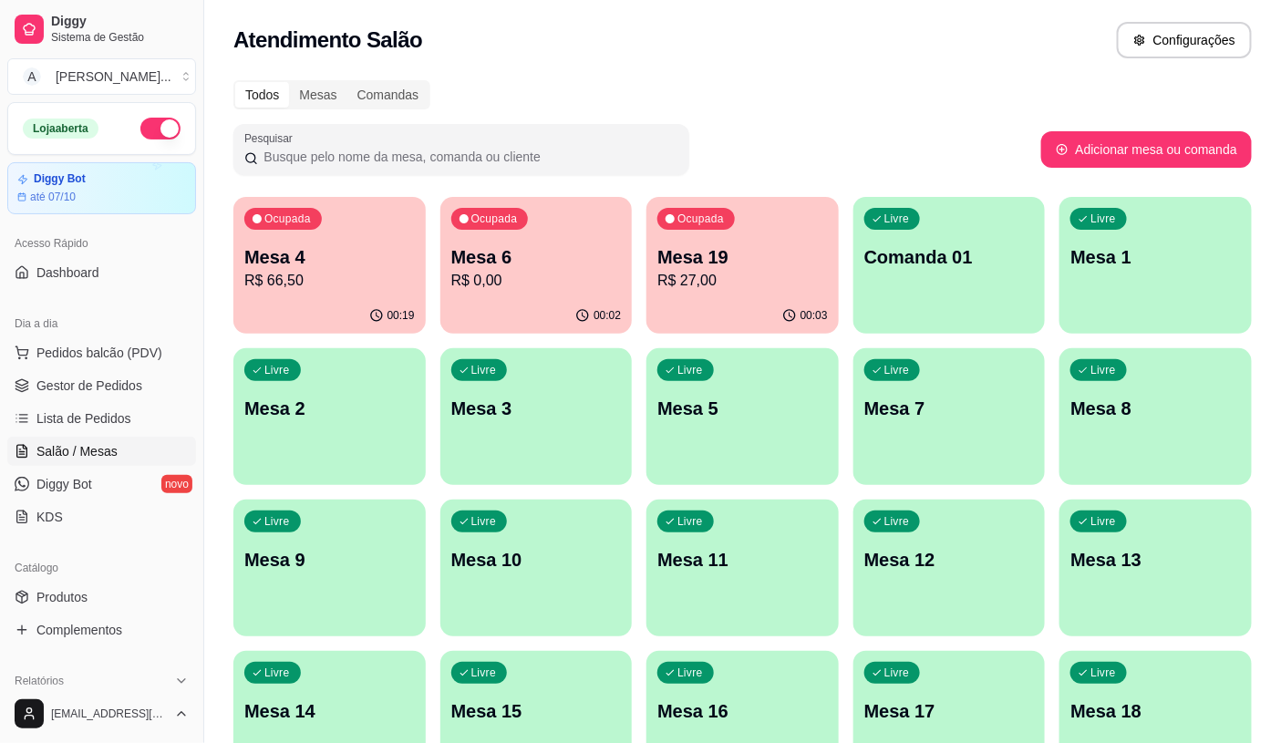
click at [574, 277] on p "R$ 0,00" at bounding box center [536, 281] width 170 height 22
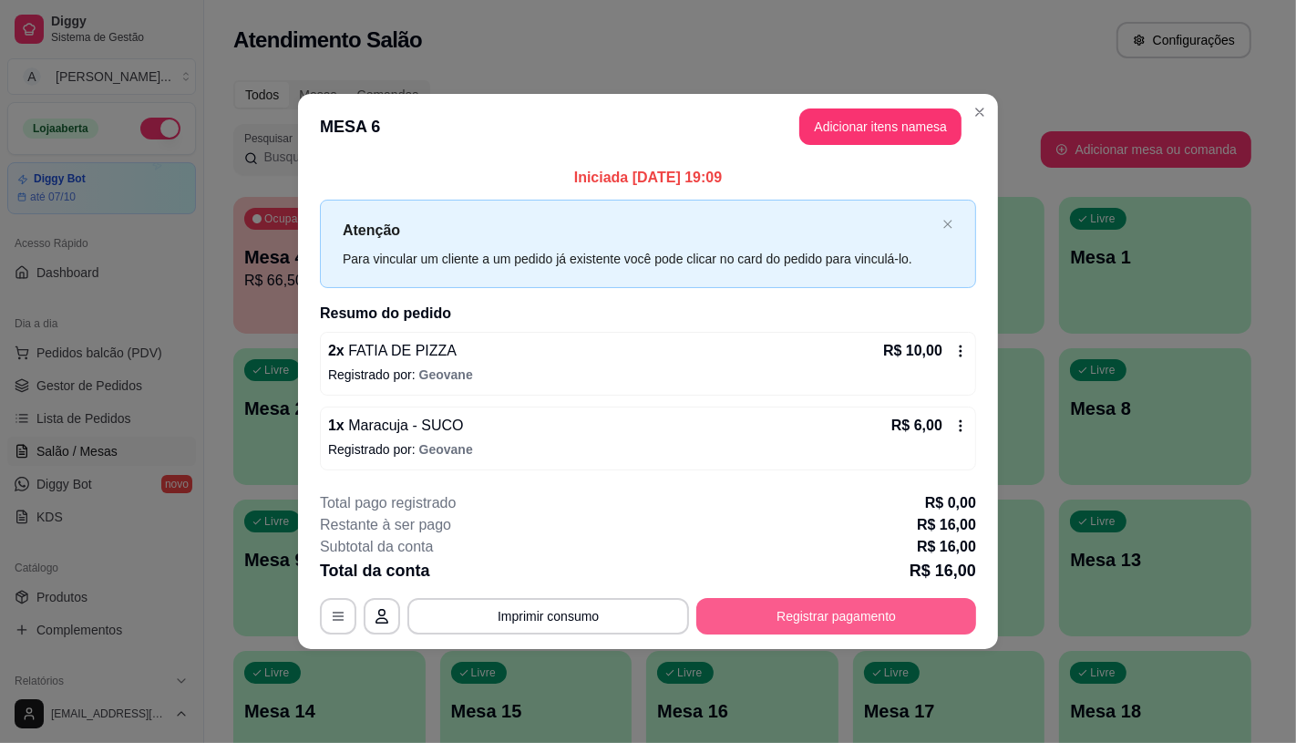
click at [789, 607] on button "Registrar pagamento" at bounding box center [836, 616] width 280 height 36
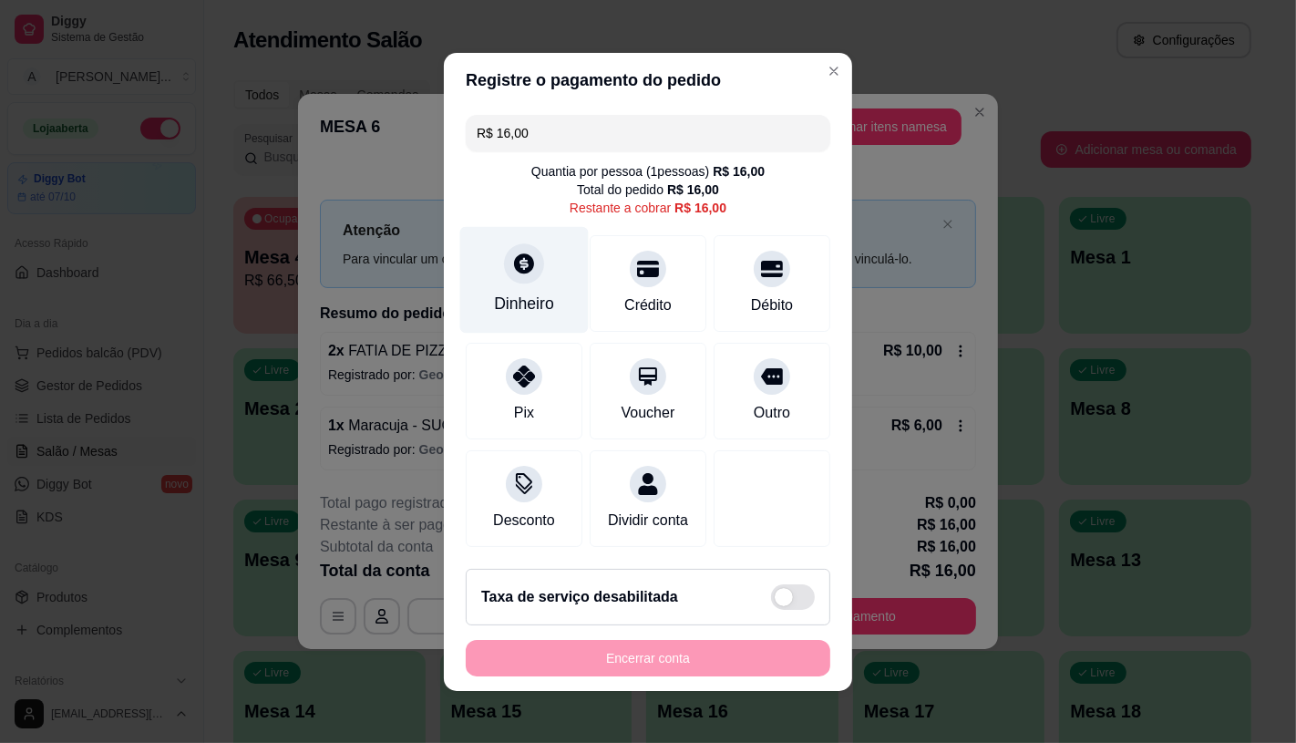
click at [507, 299] on div "Dinheiro" at bounding box center [524, 304] width 60 height 24
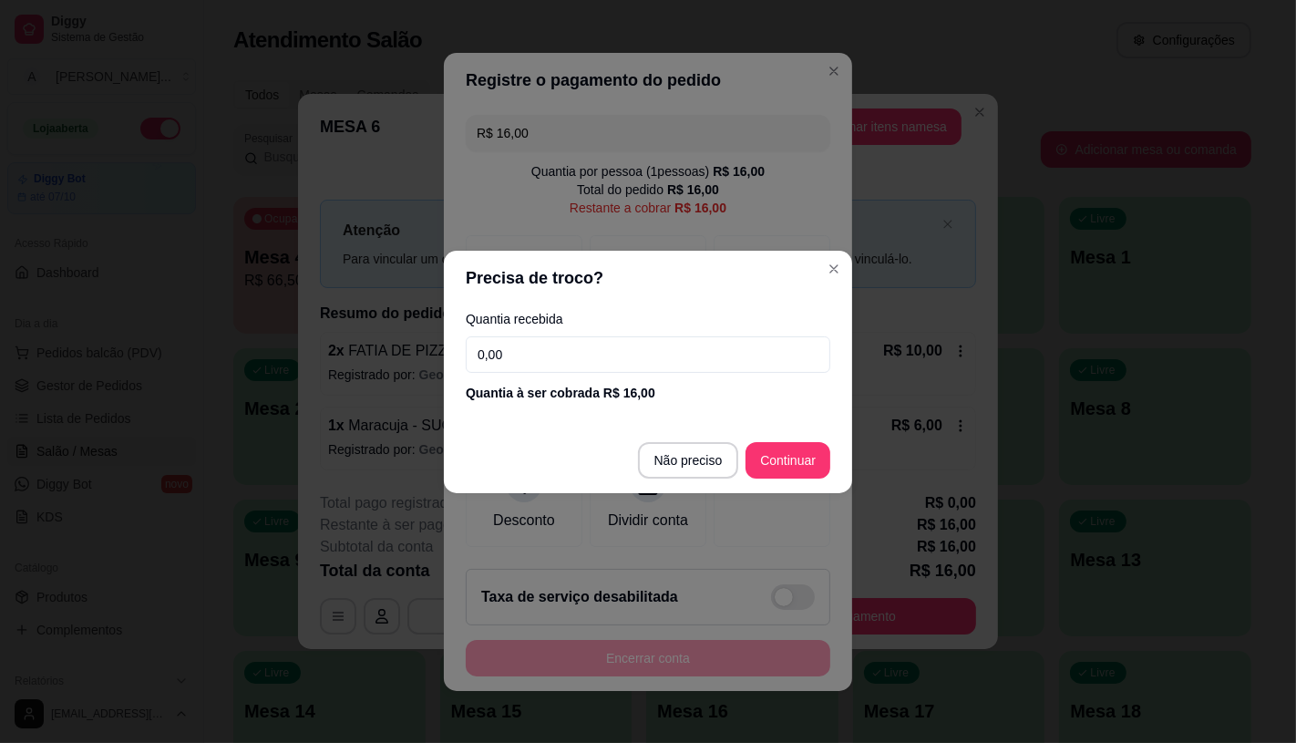
click at [558, 347] on input "0,00" at bounding box center [648, 354] width 365 height 36
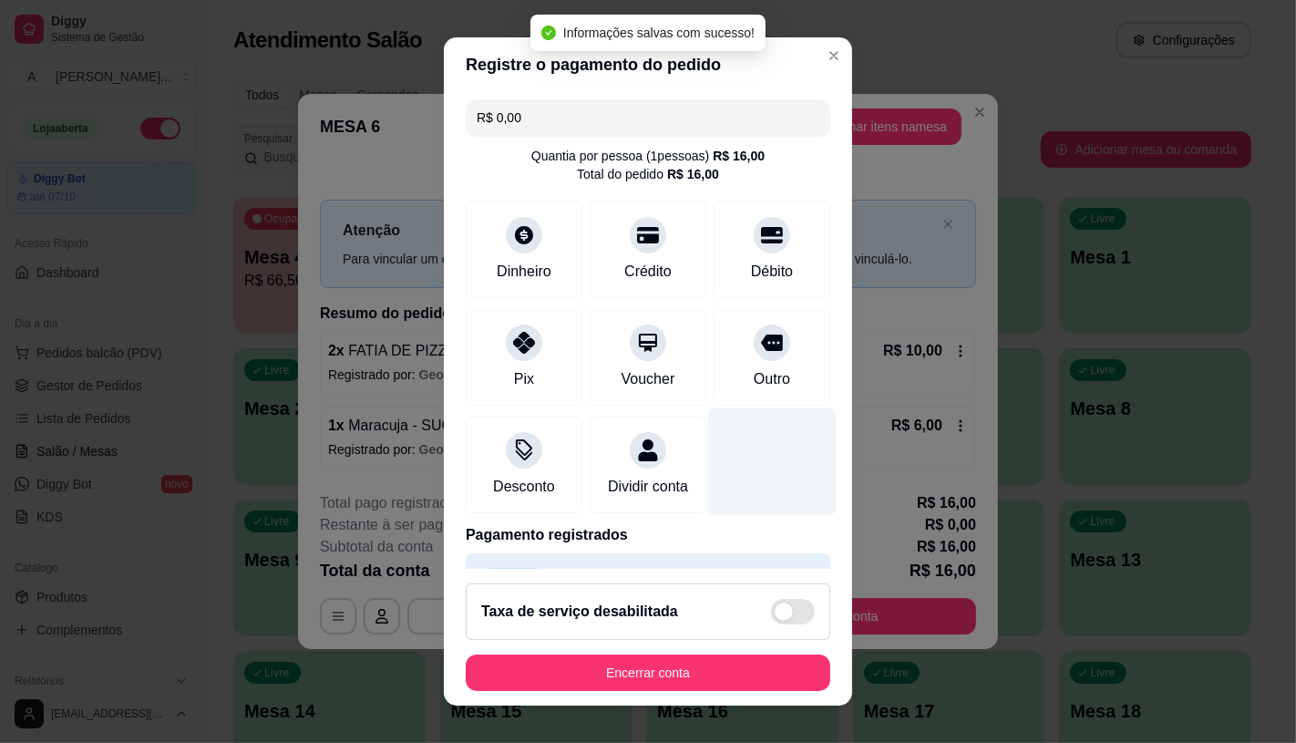
type input "R$ 0,00"
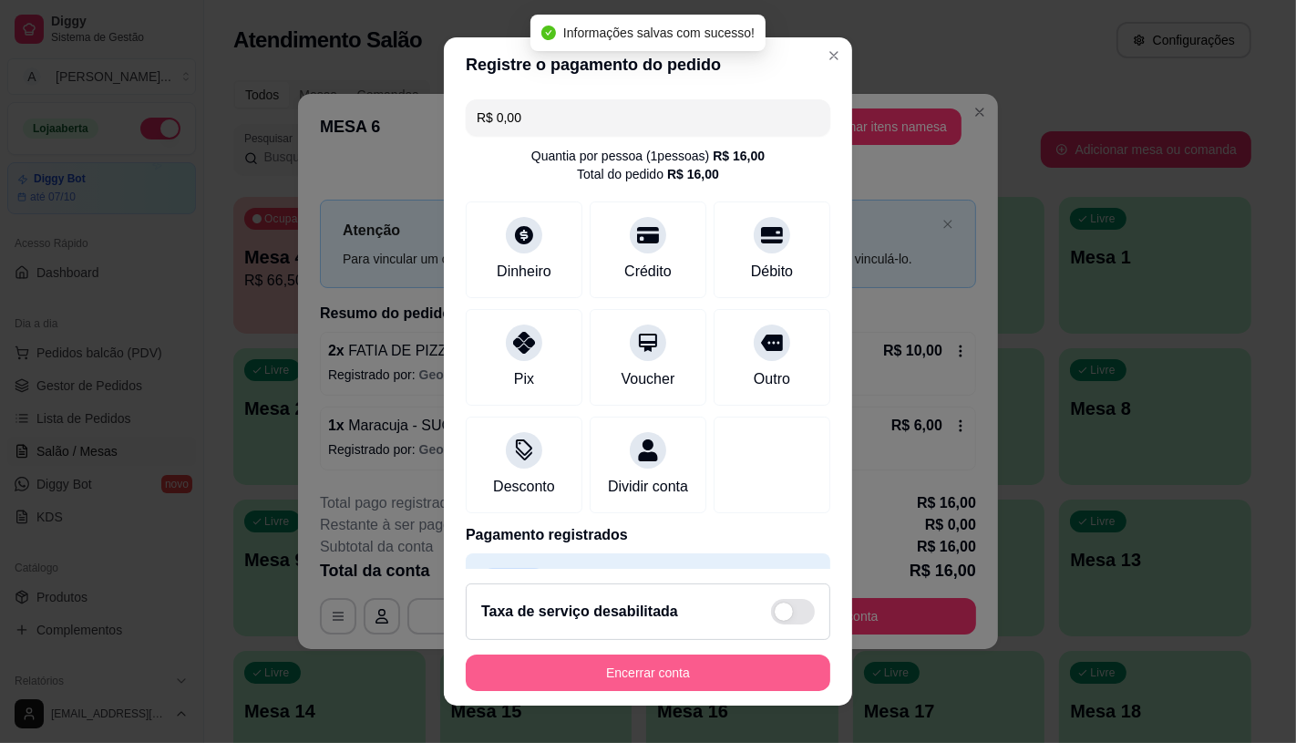
click at [606, 680] on button "Encerrar conta" at bounding box center [648, 673] width 365 height 36
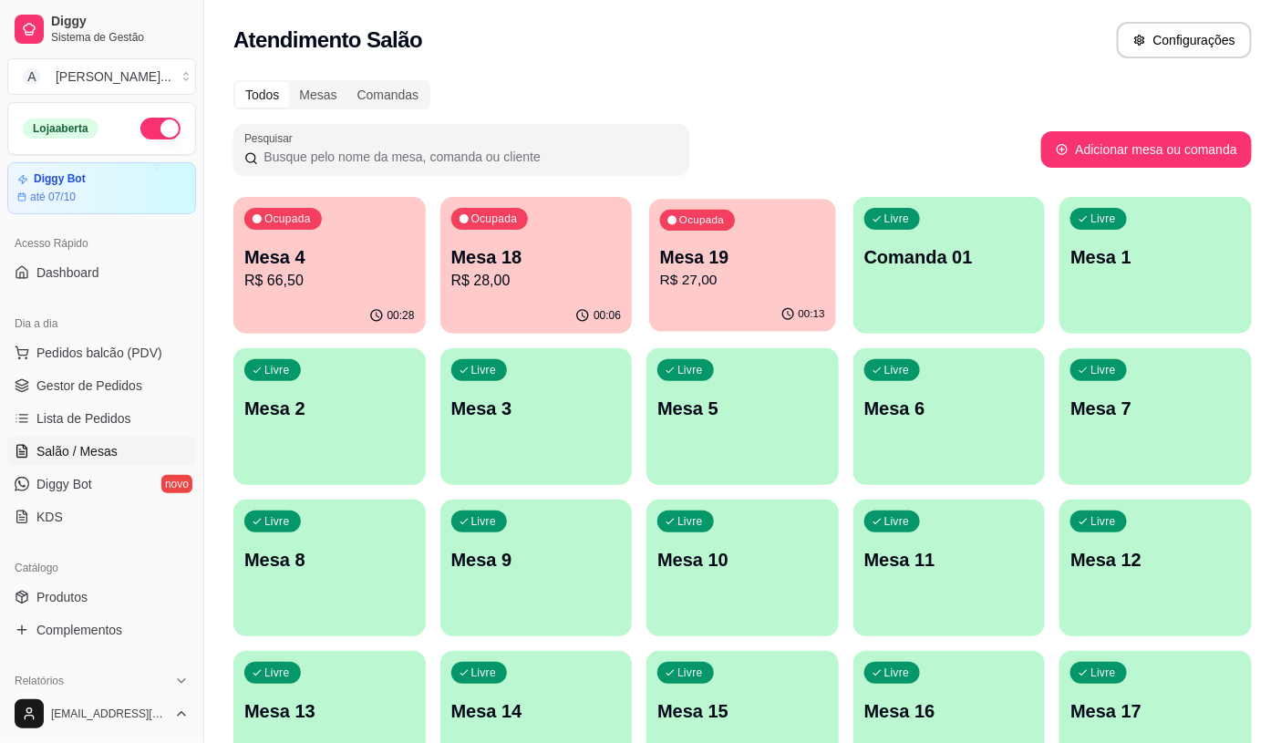
click at [676, 286] on p "R$ 27,00" at bounding box center [742, 280] width 165 height 21
click at [666, 261] on div "Mesa 19 R$ 27,00" at bounding box center [742, 268] width 165 height 46
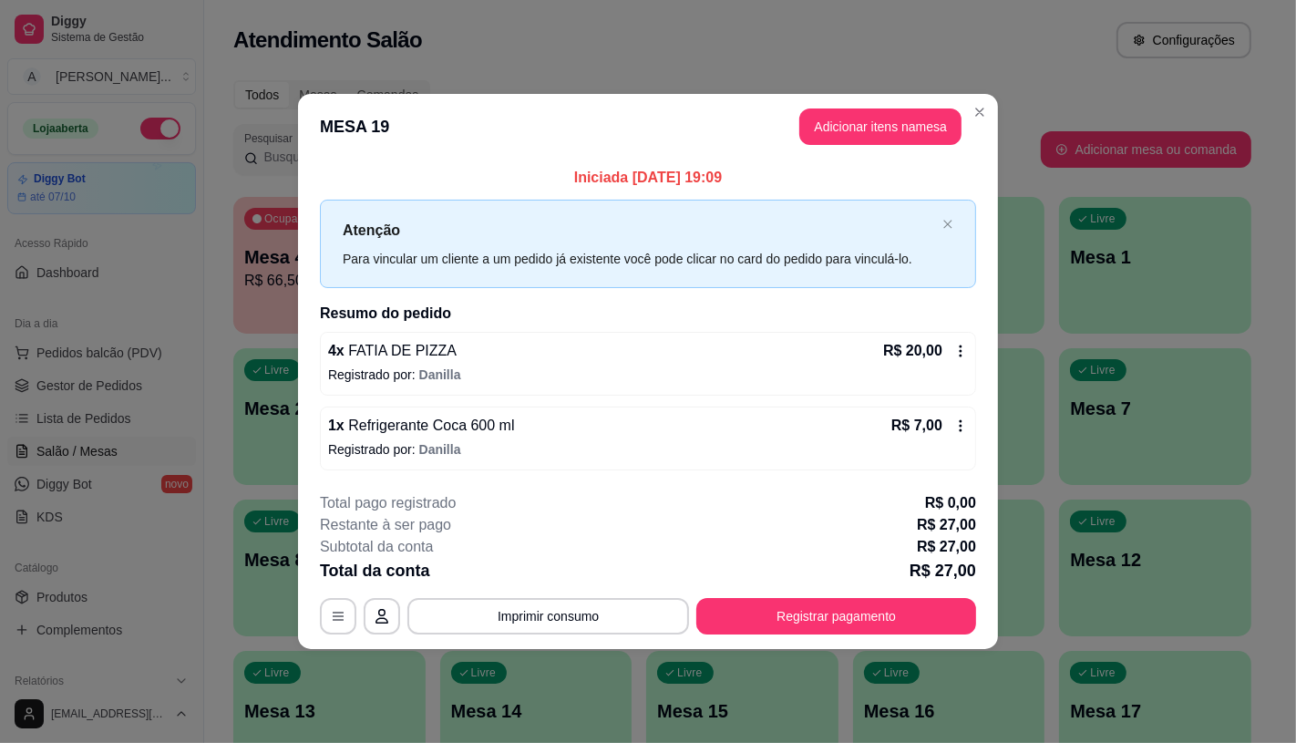
click at [919, 126] on button "Adicionar itens na mesa" at bounding box center [880, 126] width 162 height 36
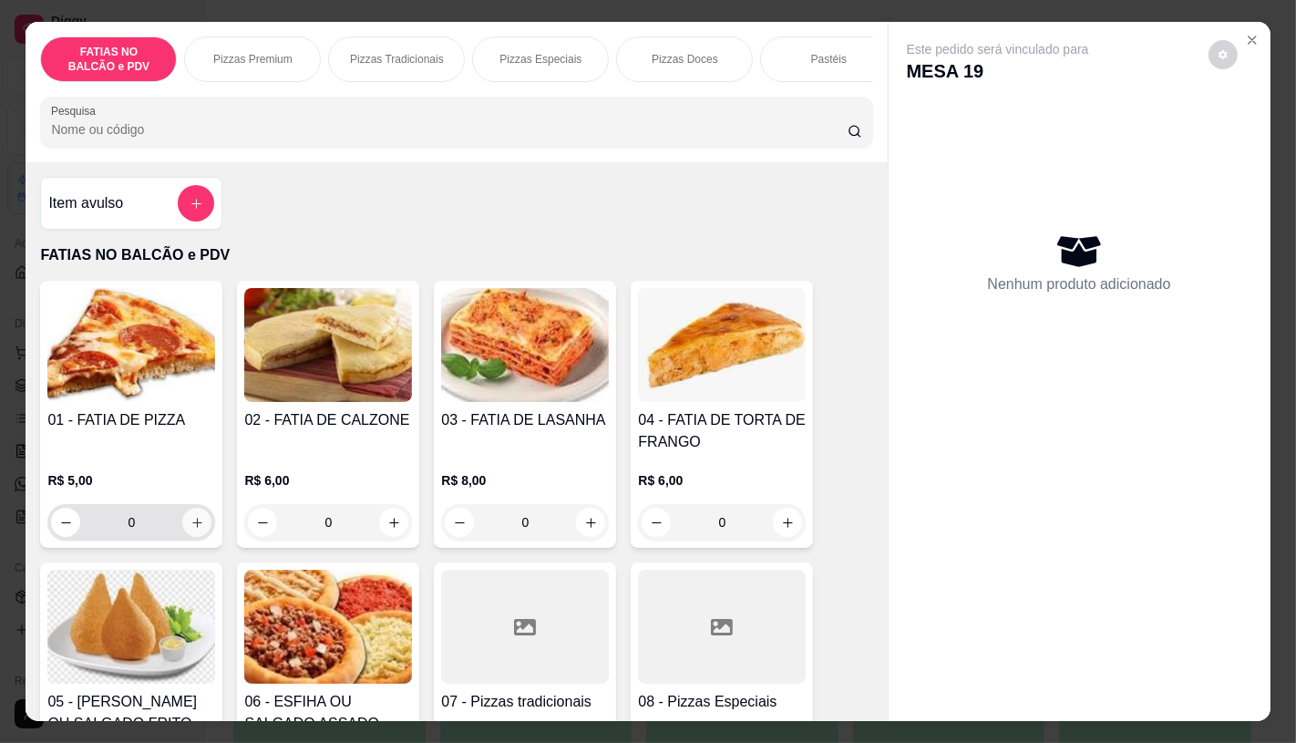
click at [191, 530] on icon "increase-product-quantity" at bounding box center [198, 523] width 14 height 14
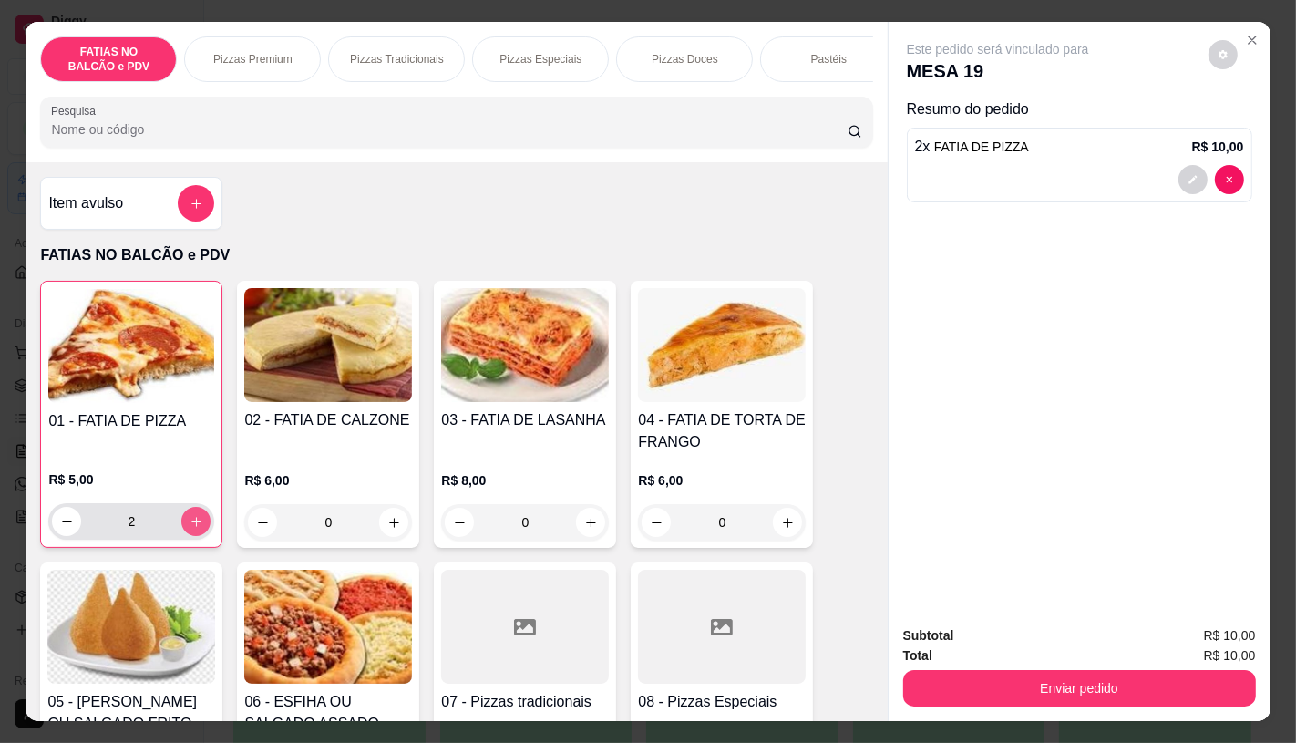
click at [190, 529] on icon "increase-product-quantity" at bounding box center [197, 522] width 14 height 14
type input "4"
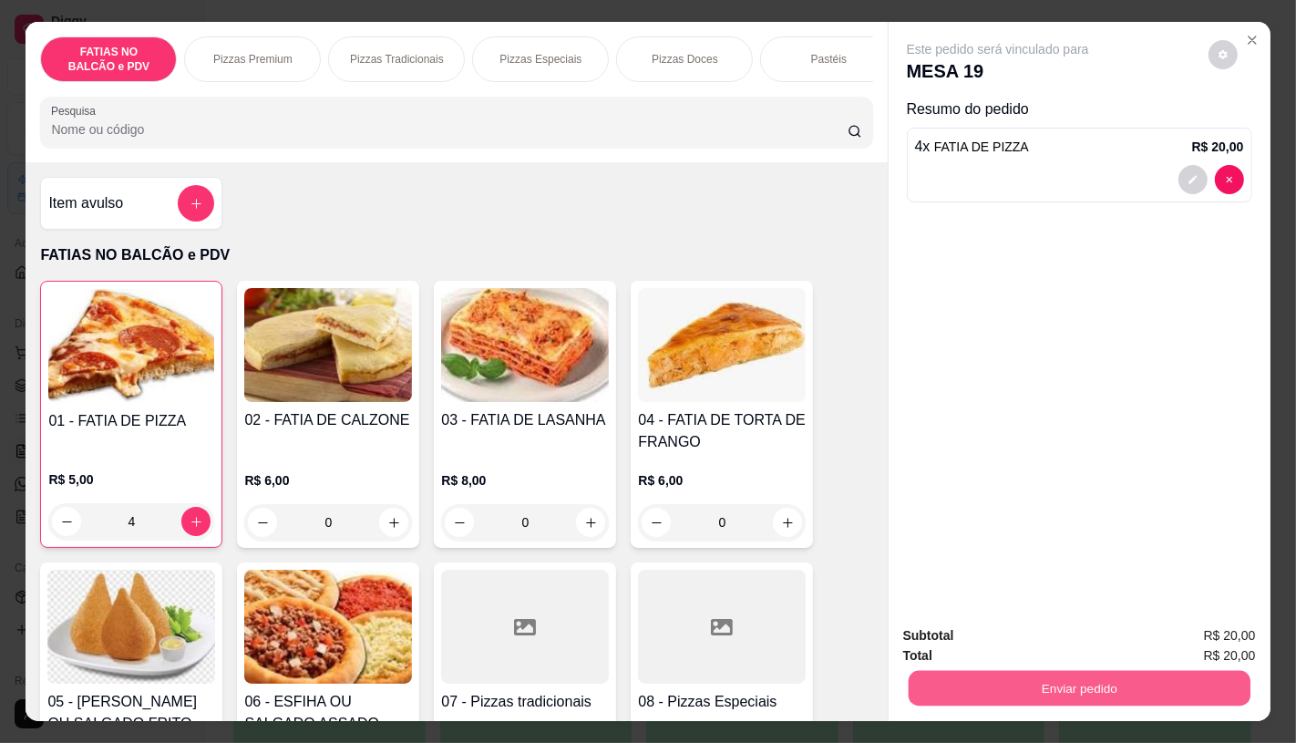
click at [1019, 678] on button "Enviar pedido" at bounding box center [1079, 688] width 342 height 36
click at [1196, 653] on button "Enviar pedido" at bounding box center [1208, 636] width 100 height 34
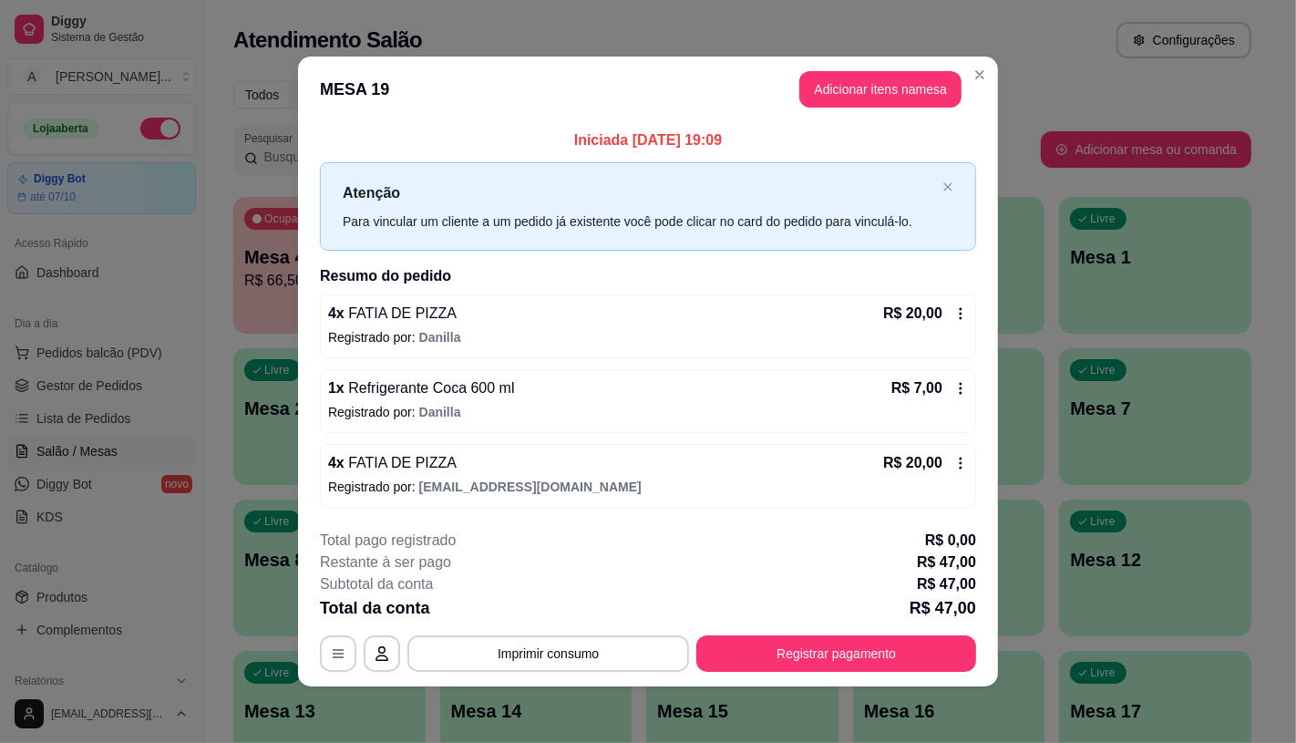
scroll to position [2, 0]
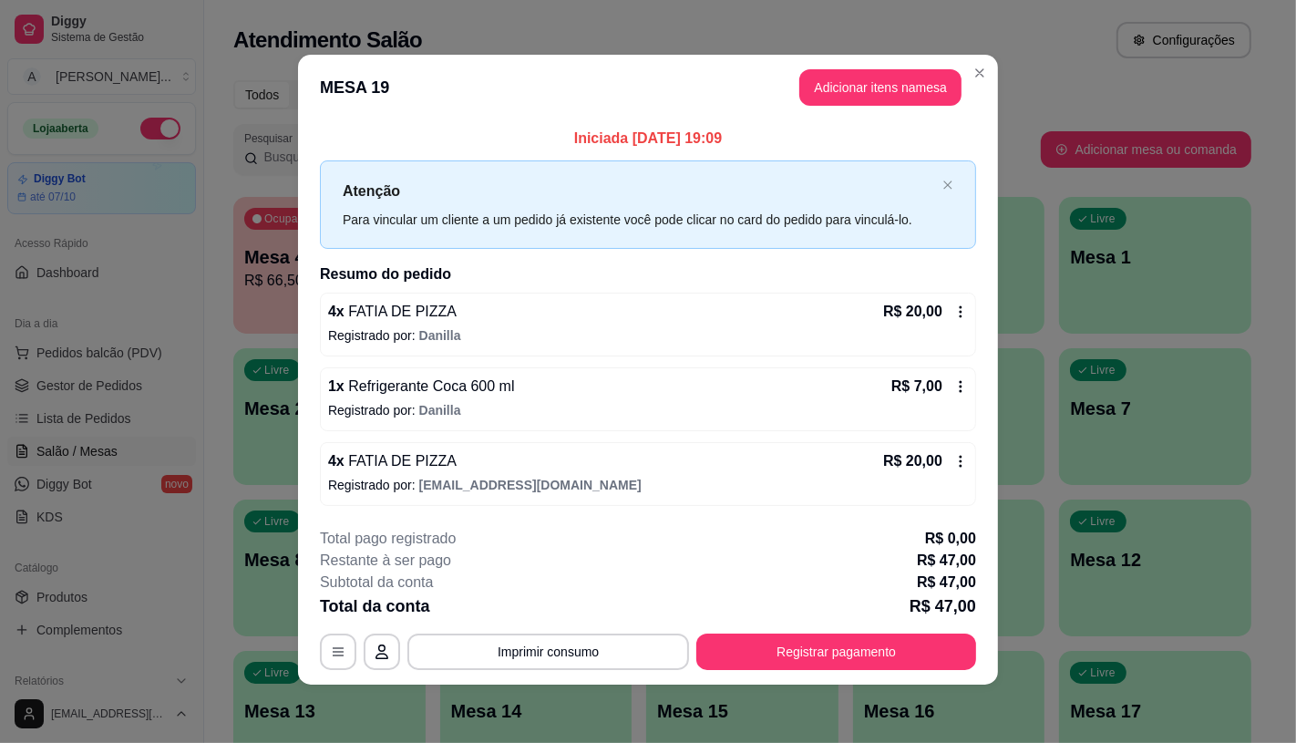
drag, startPoint x: 813, startPoint y: 624, endPoint x: 813, endPoint y: 644, distance: 19.1
click at [813, 639] on div "**********" at bounding box center [648, 599] width 656 height 142
click at [813, 650] on button "Registrar pagamento" at bounding box center [836, 652] width 280 height 36
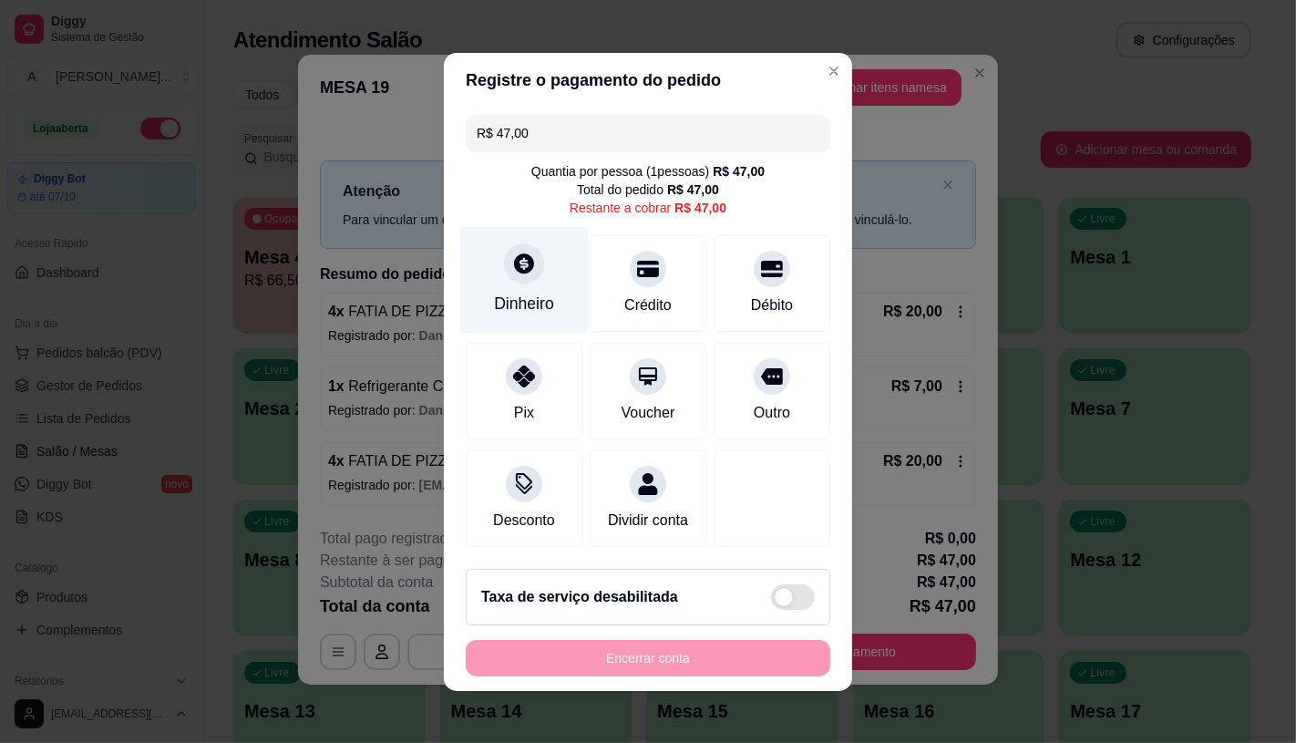
click at [521, 295] on div "Dinheiro" at bounding box center [524, 304] width 60 height 24
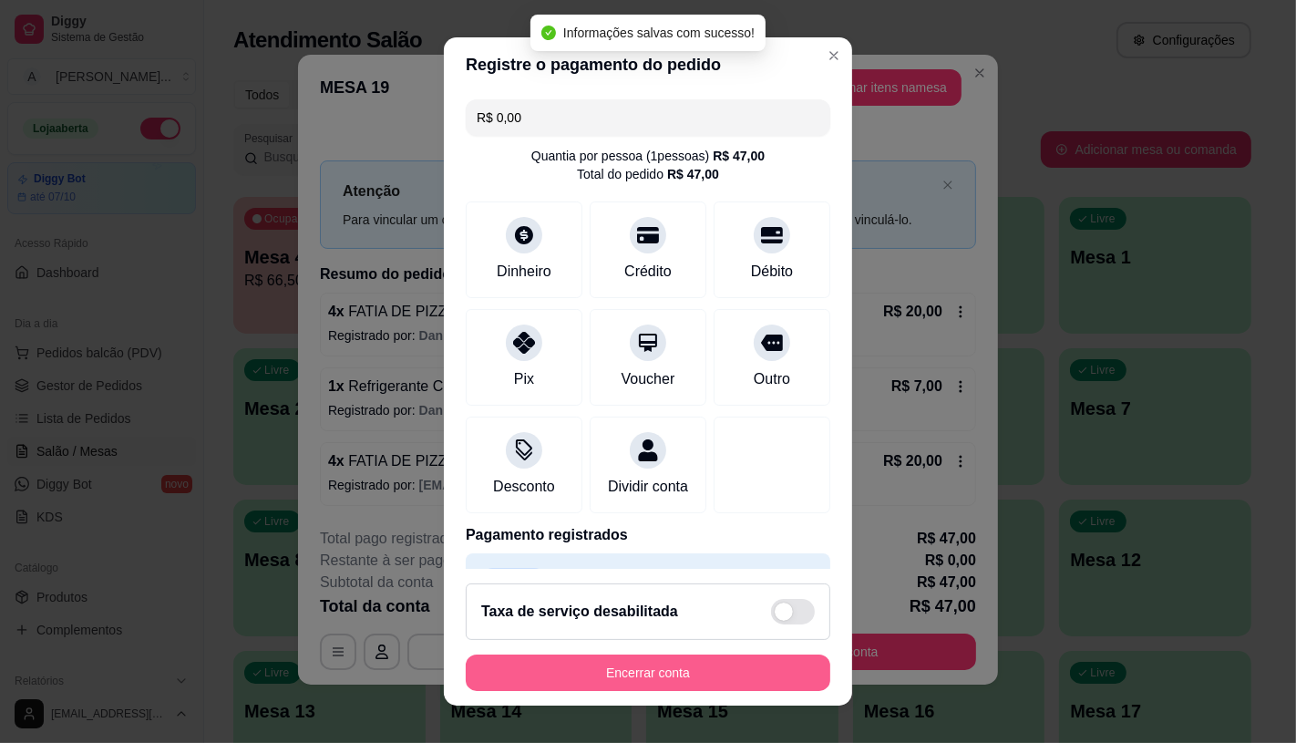
type input "R$ 0,00"
click at [722, 677] on button "Encerrar conta" at bounding box center [648, 673] width 365 height 36
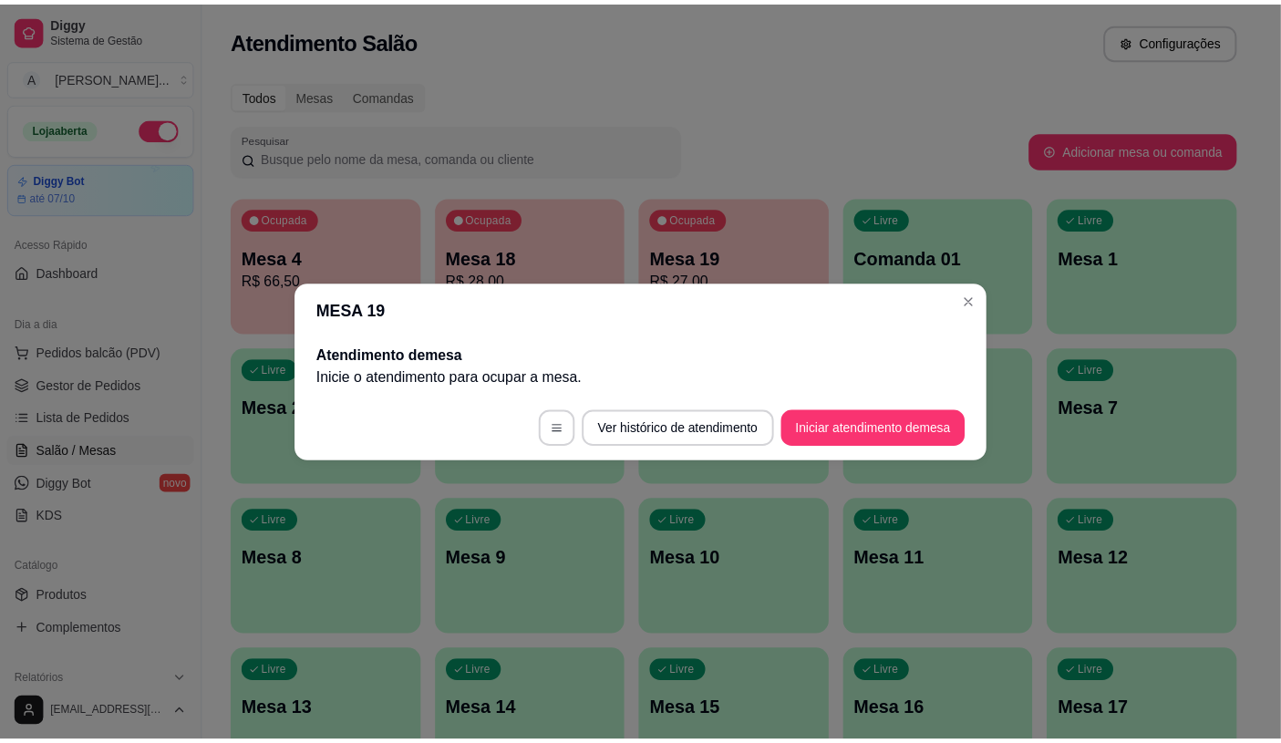
scroll to position [0, 0]
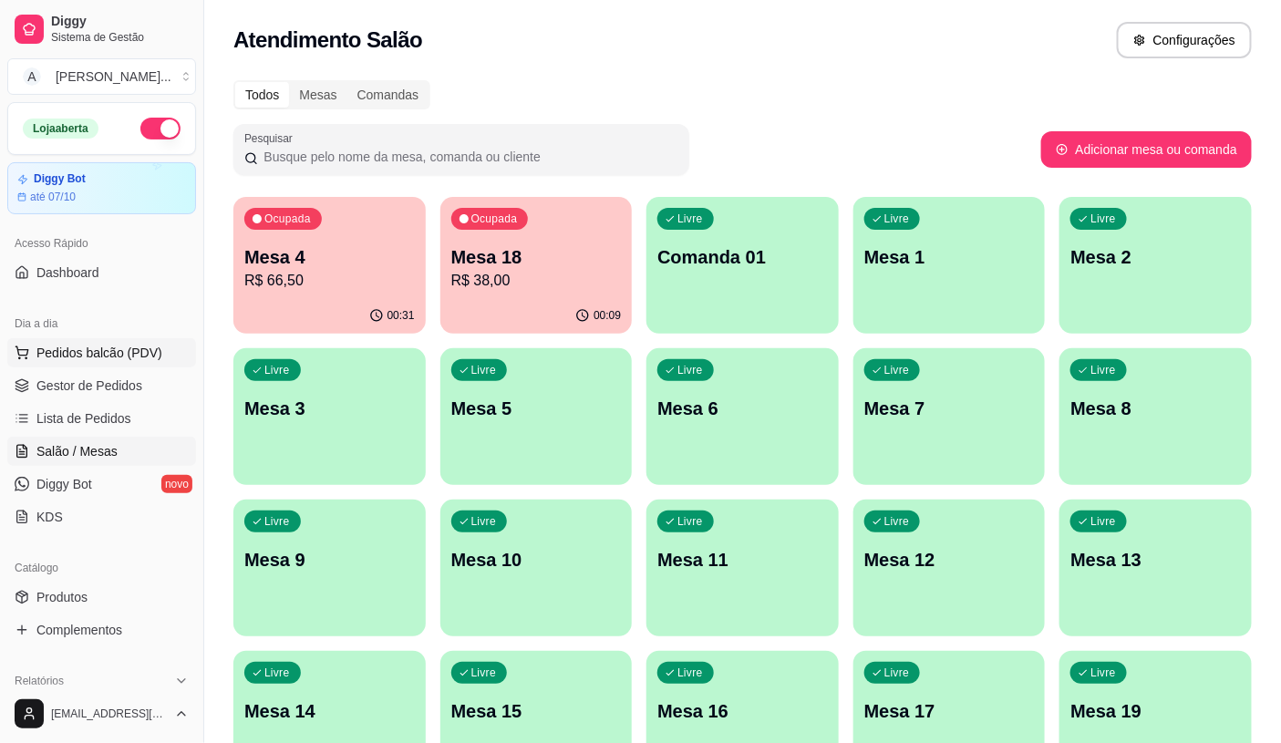
click at [135, 356] on span "Pedidos balcão (PDV)" at bounding box center [99, 353] width 126 height 18
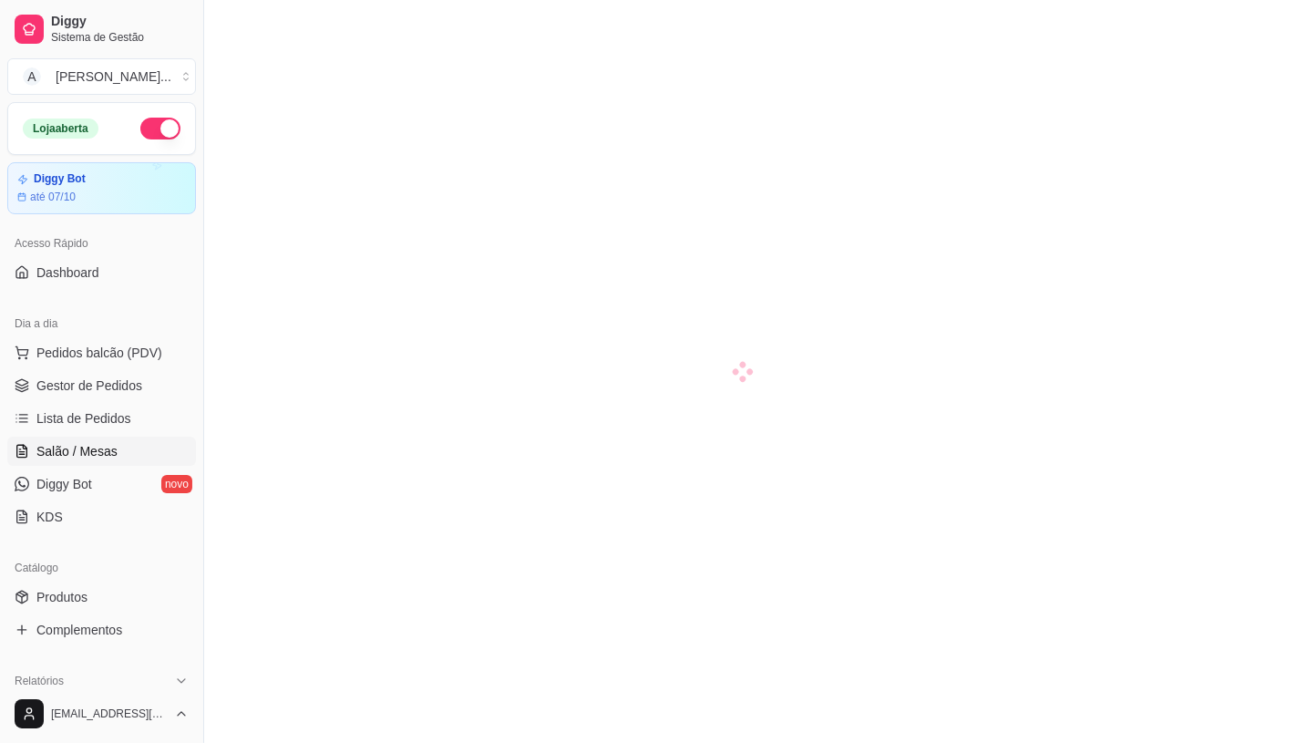
click at [392, 124] on div at bounding box center [456, 122] width 810 height 36
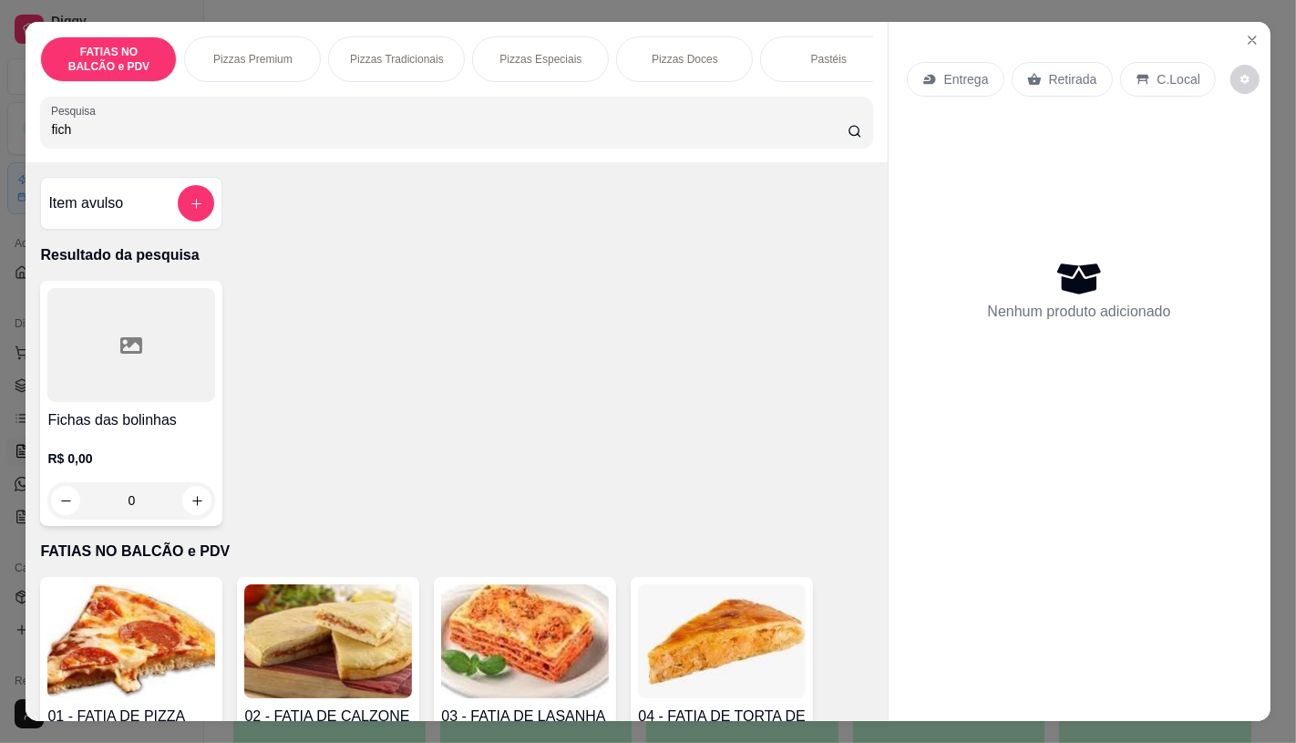
type input "fich"
click at [121, 324] on div at bounding box center [131, 345] width 168 height 114
click at [423, 369] on div "Maior R$ 2,00" at bounding box center [647, 384] width 481 height 60
radio input "true"
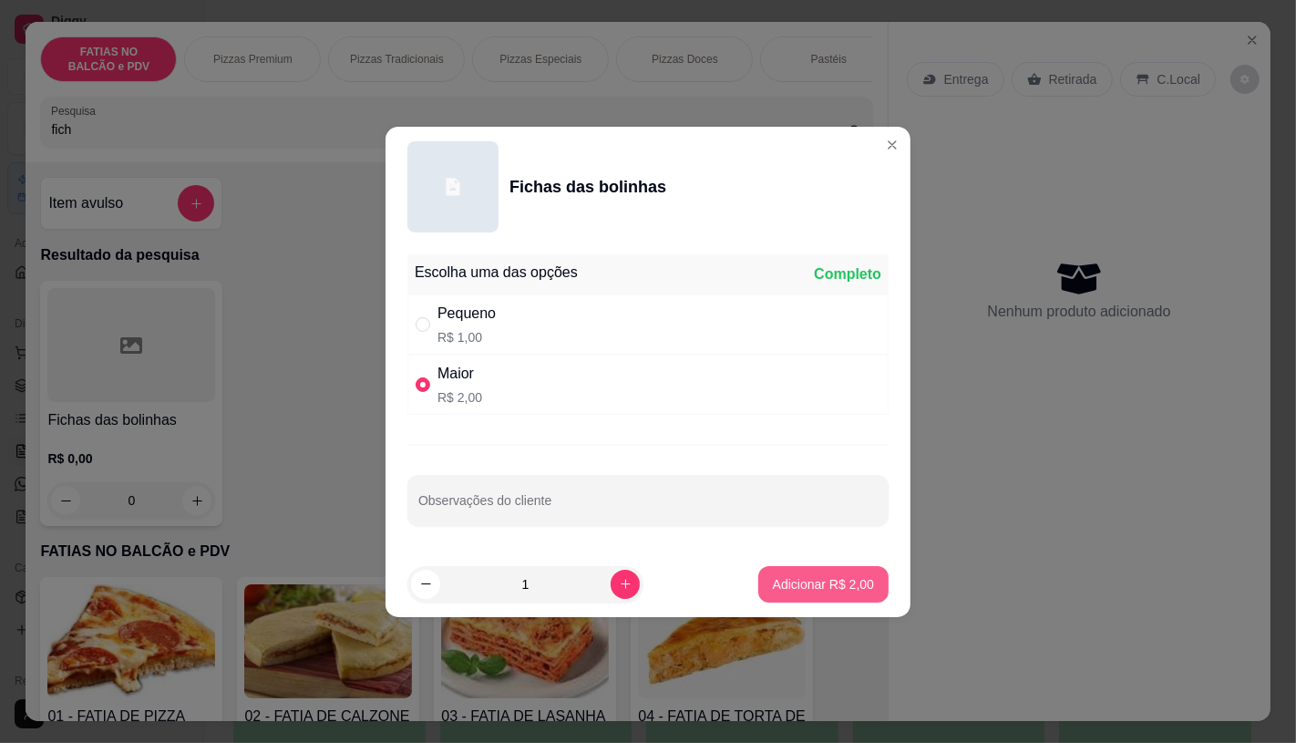
click at [789, 586] on p "Adicionar R$ 2,00" at bounding box center [823, 584] width 101 height 18
type input "1"
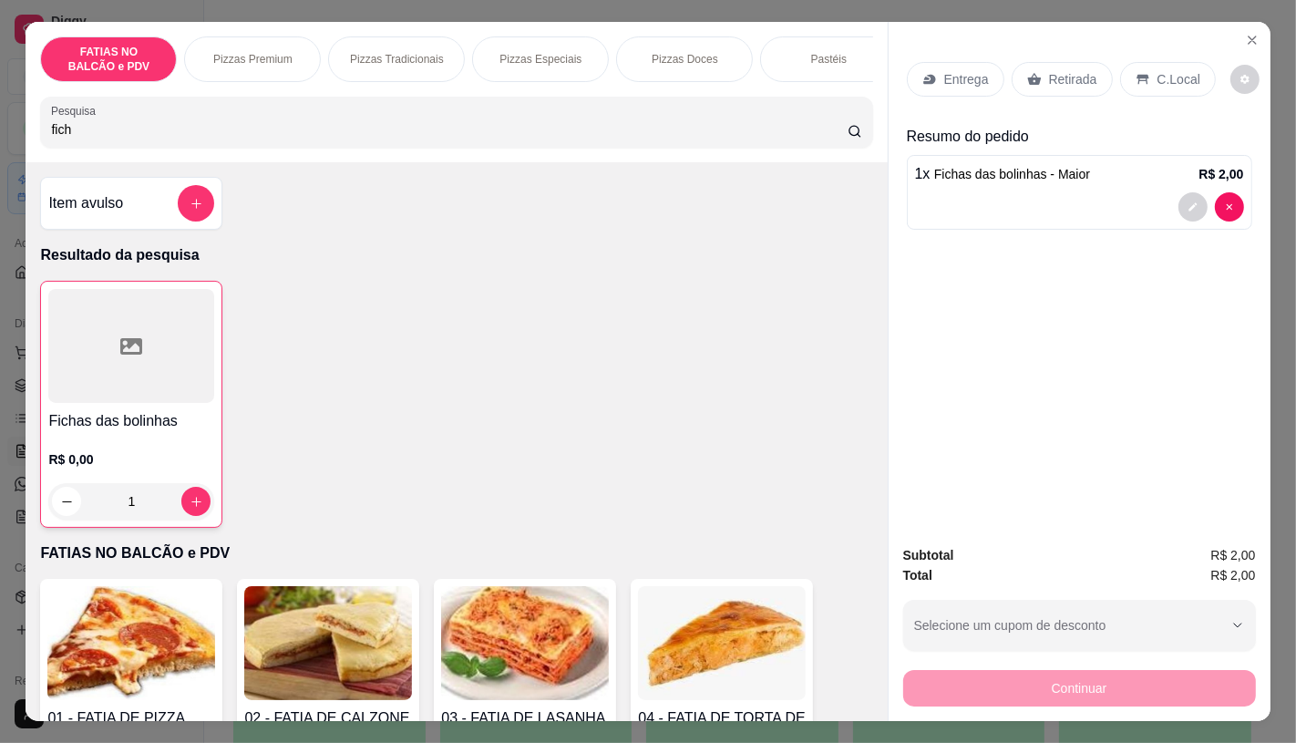
click at [1031, 62] on div "Retirada" at bounding box center [1062, 79] width 101 height 35
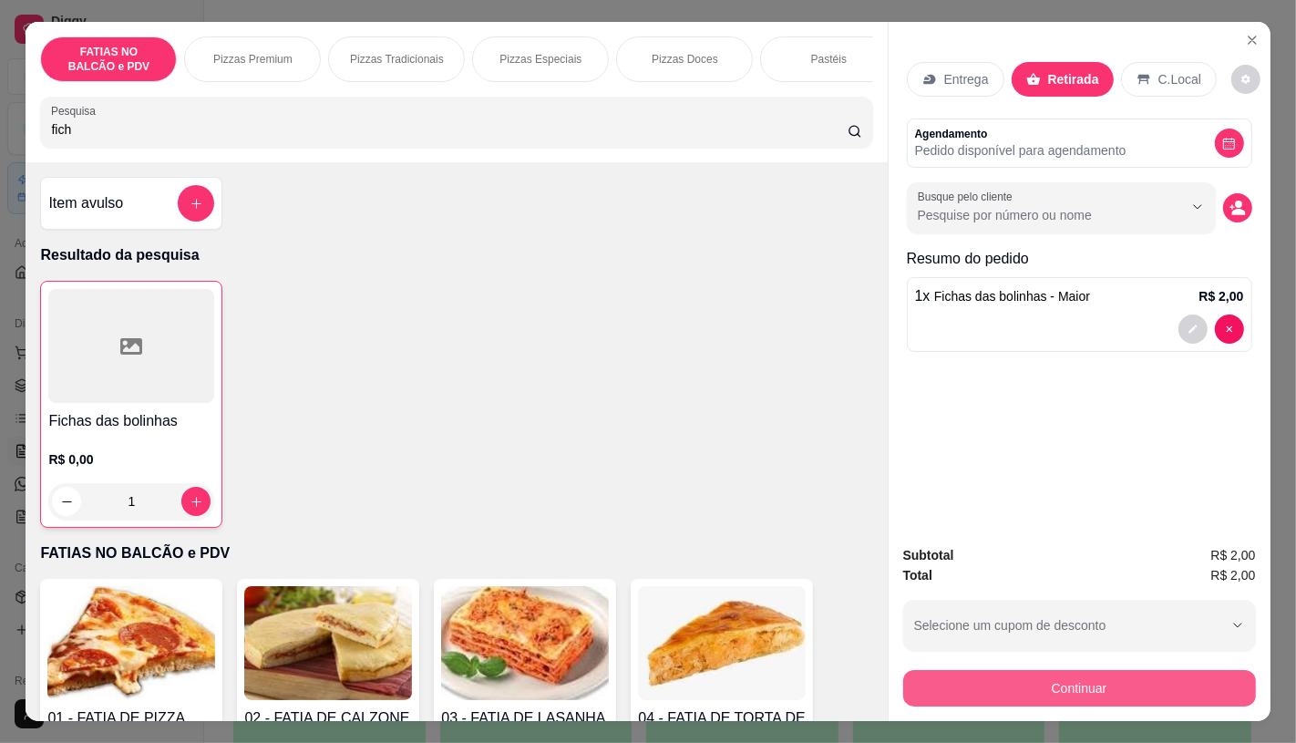
click at [1025, 672] on button "Continuar" at bounding box center [1079, 688] width 353 height 36
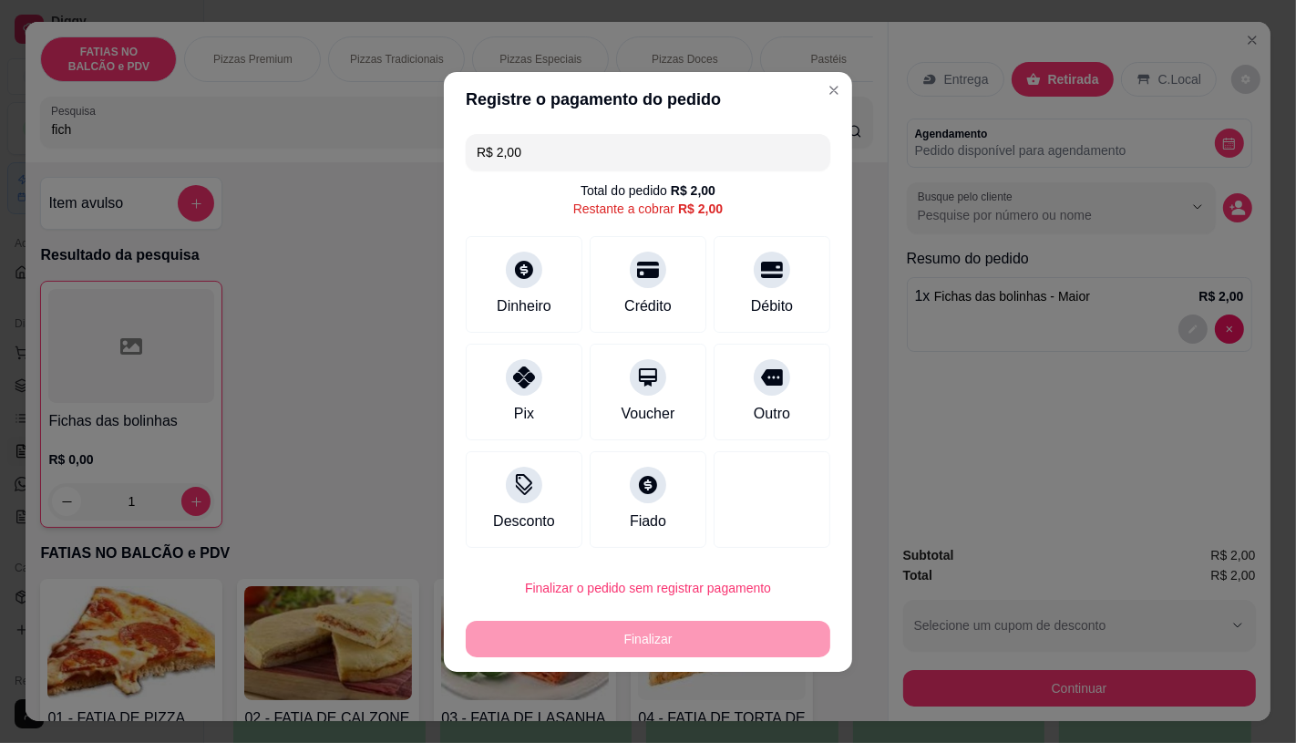
click at [444, 284] on div "R$ 2,00 Total do pedido R$ 2,00 Restante a cobrar R$ 2,00 Dinheiro Crédito Débi…" at bounding box center [648, 341] width 408 height 428
click at [505, 284] on div "Dinheiro" at bounding box center [524, 280] width 129 height 107
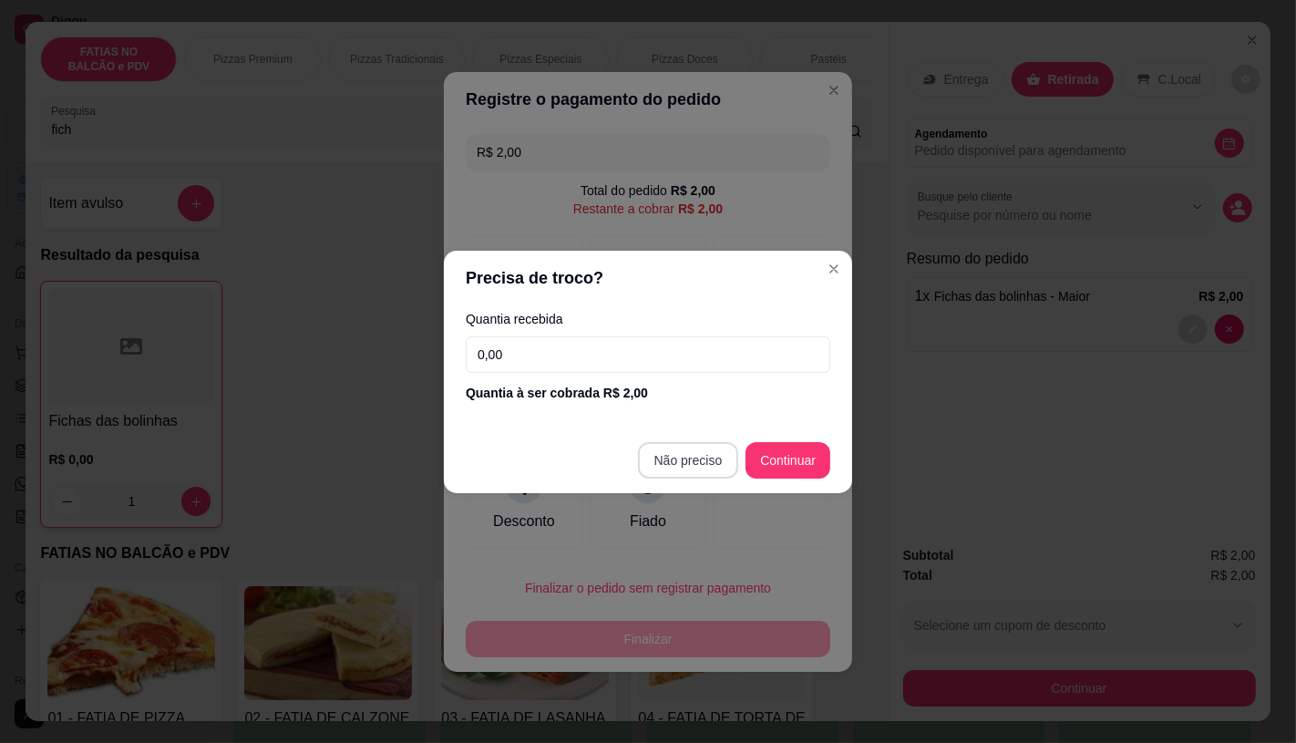
type input "R$ 0,00"
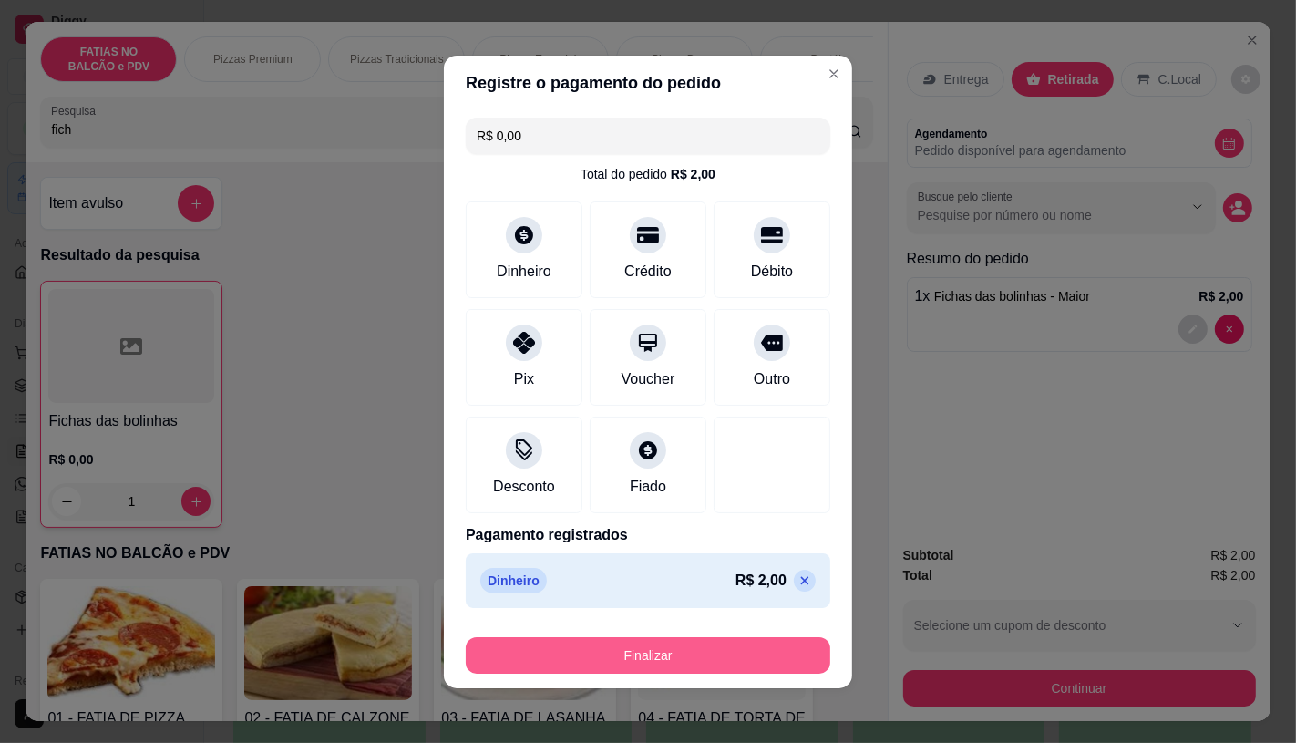
click at [658, 655] on button "Finalizar" at bounding box center [648, 655] width 365 height 36
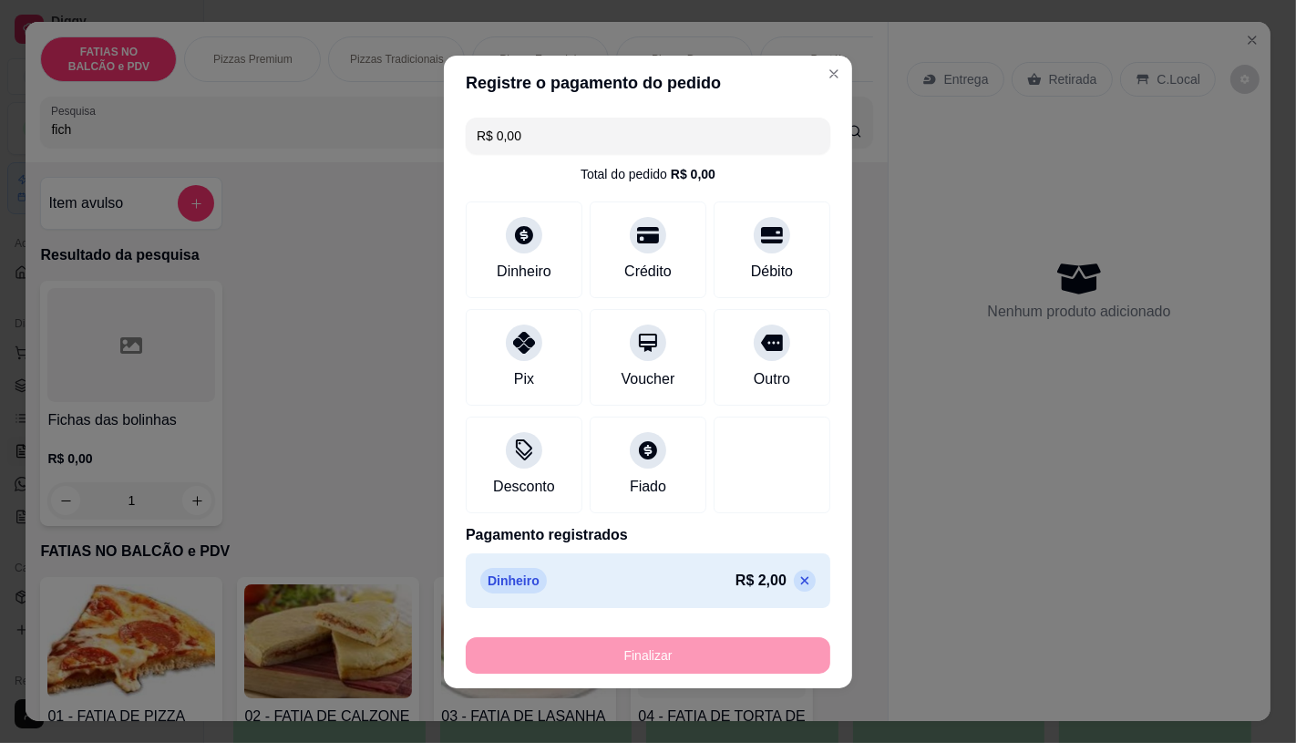
type input "0"
type input "-R$ 2,00"
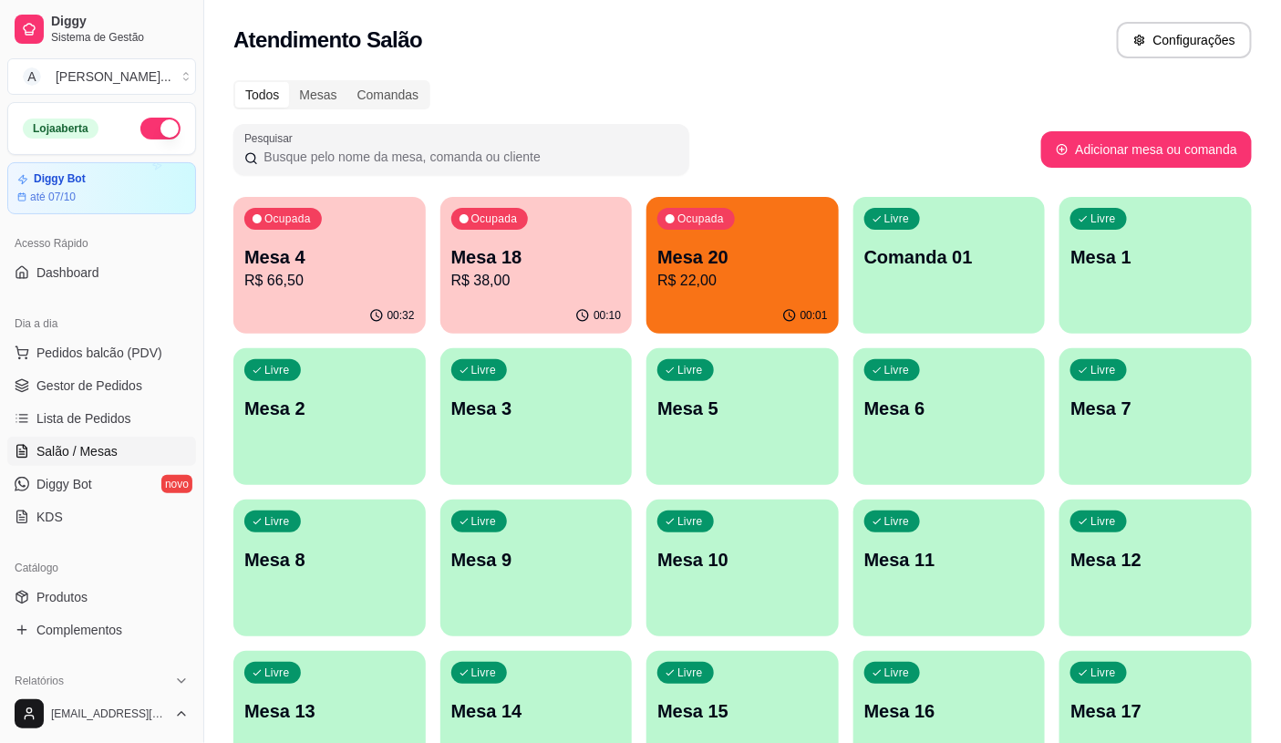
click at [726, 314] on div "00:01" at bounding box center [742, 316] width 192 height 36
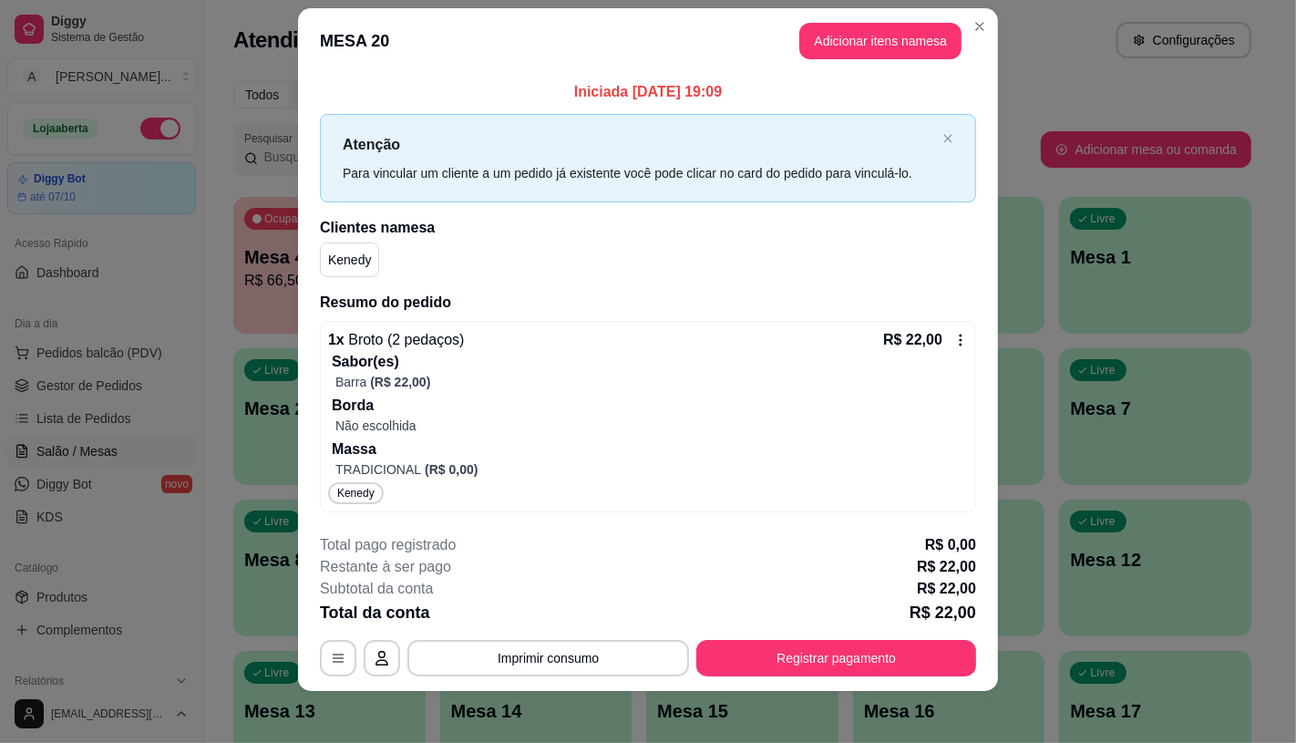
scroll to position [28, 0]
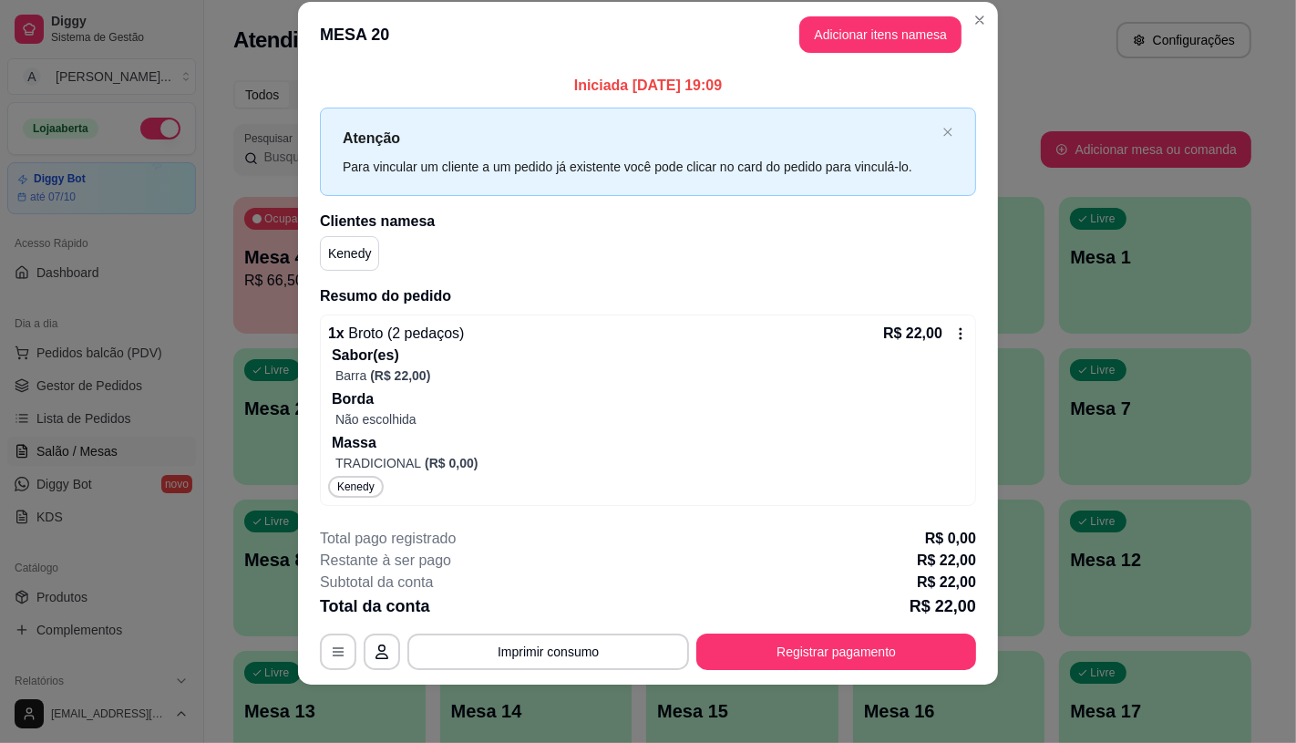
click at [954, 331] on icon at bounding box center [961, 333] width 15 height 15
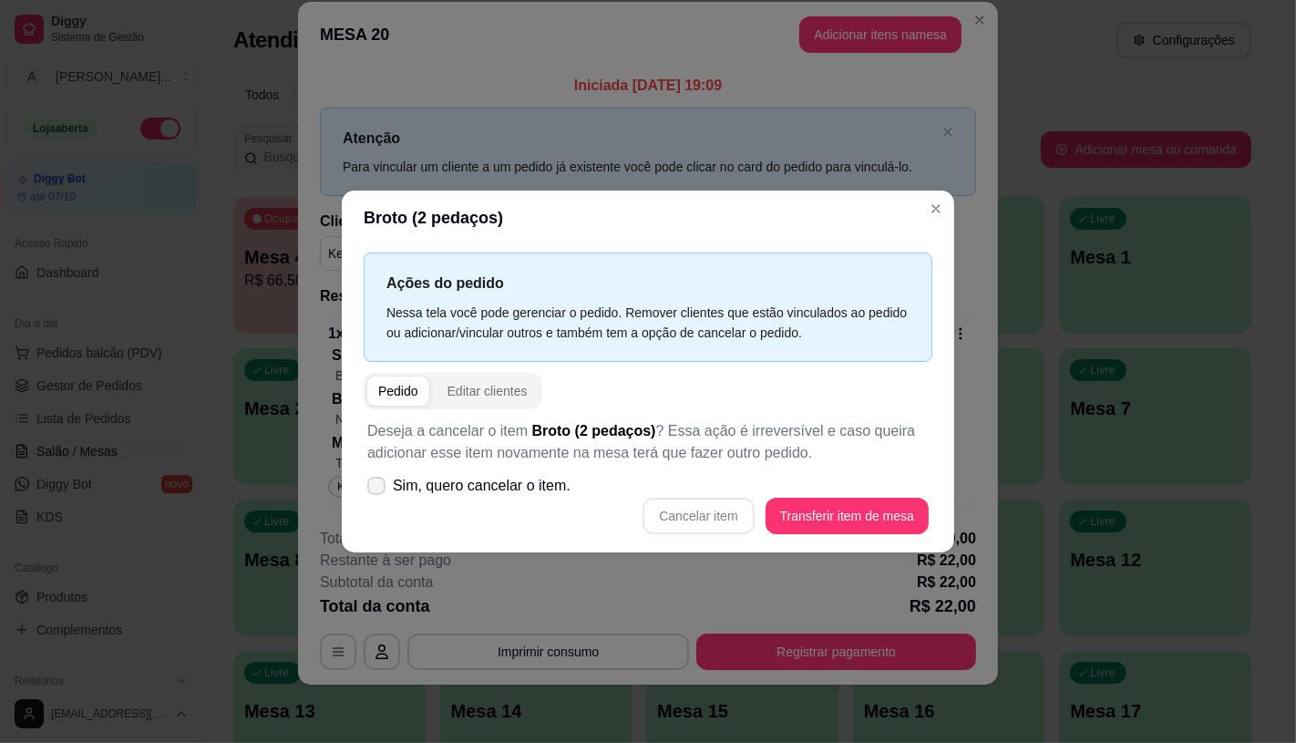
click at [520, 492] on span "Sim, quero cancelar o item." at bounding box center [482, 486] width 178 height 22
click at [378, 492] on input "Sim, quero cancelar o item." at bounding box center [372, 495] width 12 height 12
checkbox input "true"
click at [663, 517] on button "Cancelar item" at bounding box center [698, 516] width 111 height 36
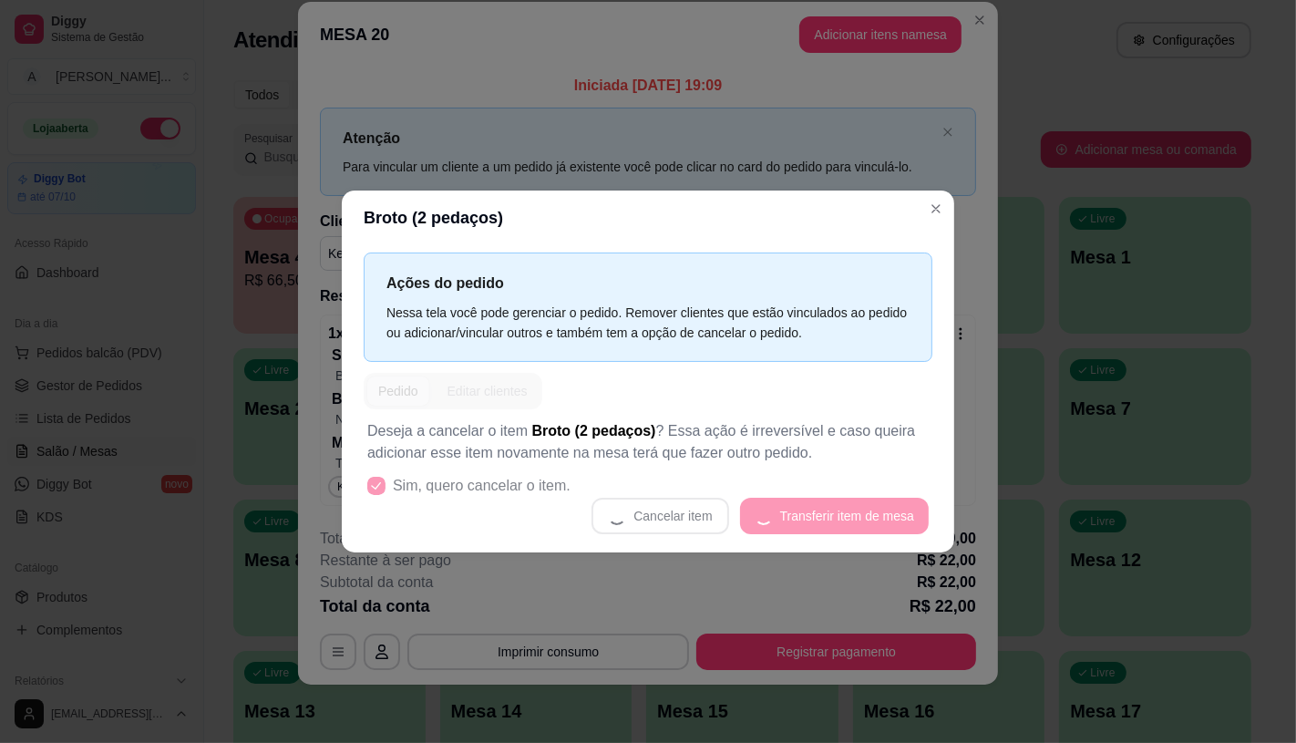
scroll to position [4, 0]
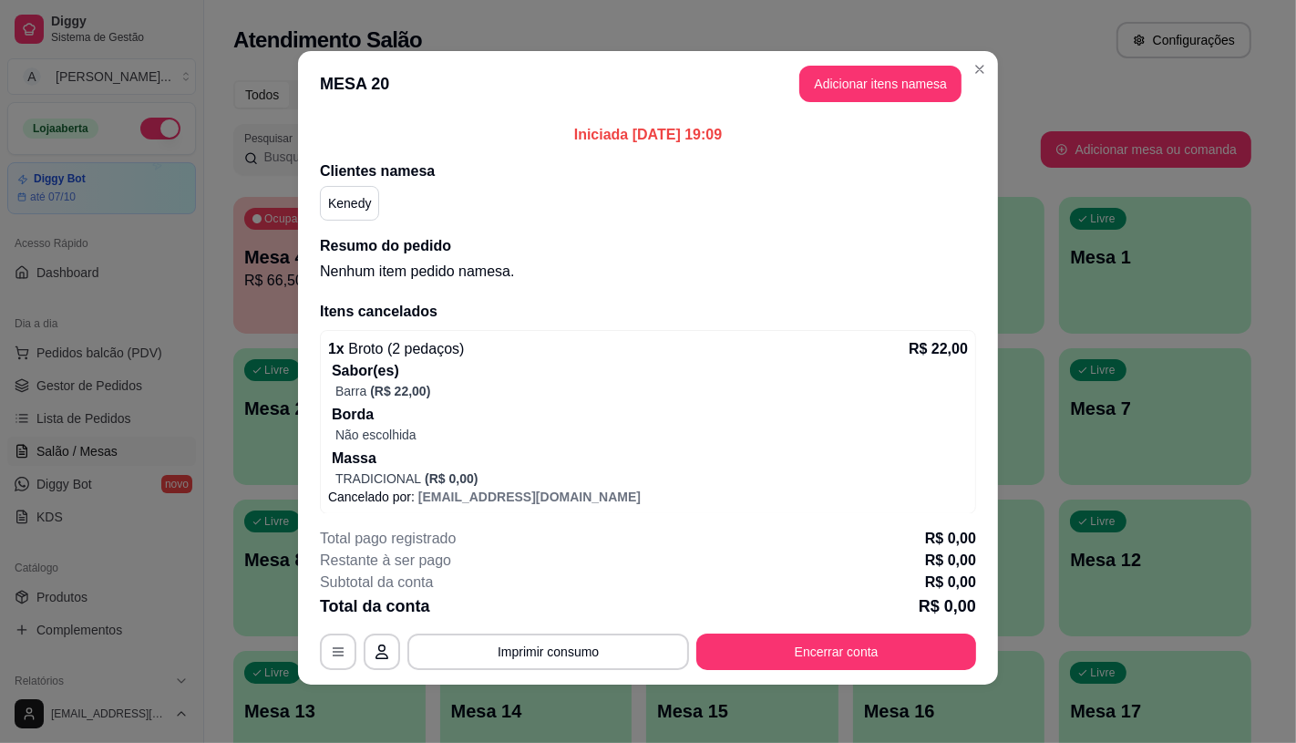
click at [530, 581] on div "Subtotal da conta R$ 0,00" at bounding box center [648, 583] width 656 height 22
click at [799, 682] on footer "Total pago registrado R$ 0,00 Restante à ser pago R$ 0,00 Subtotal da conta R$ …" at bounding box center [648, 598] width 700 height 171
click at [805, 661] on button "Encerrar conta" at bounding box center [836, 652] width 280 height 36
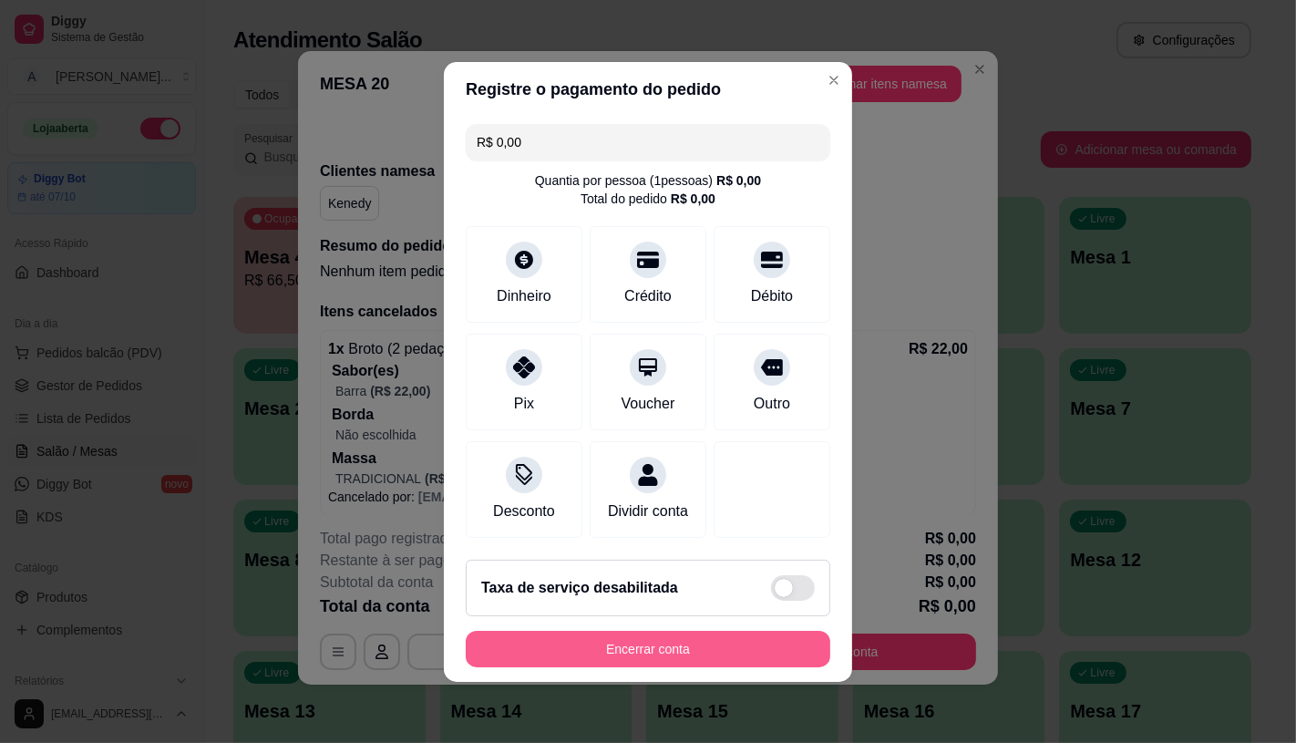
click at [707, 659] on button "Encerrar conta" at bounding box center [648, 649] width 365 height 36
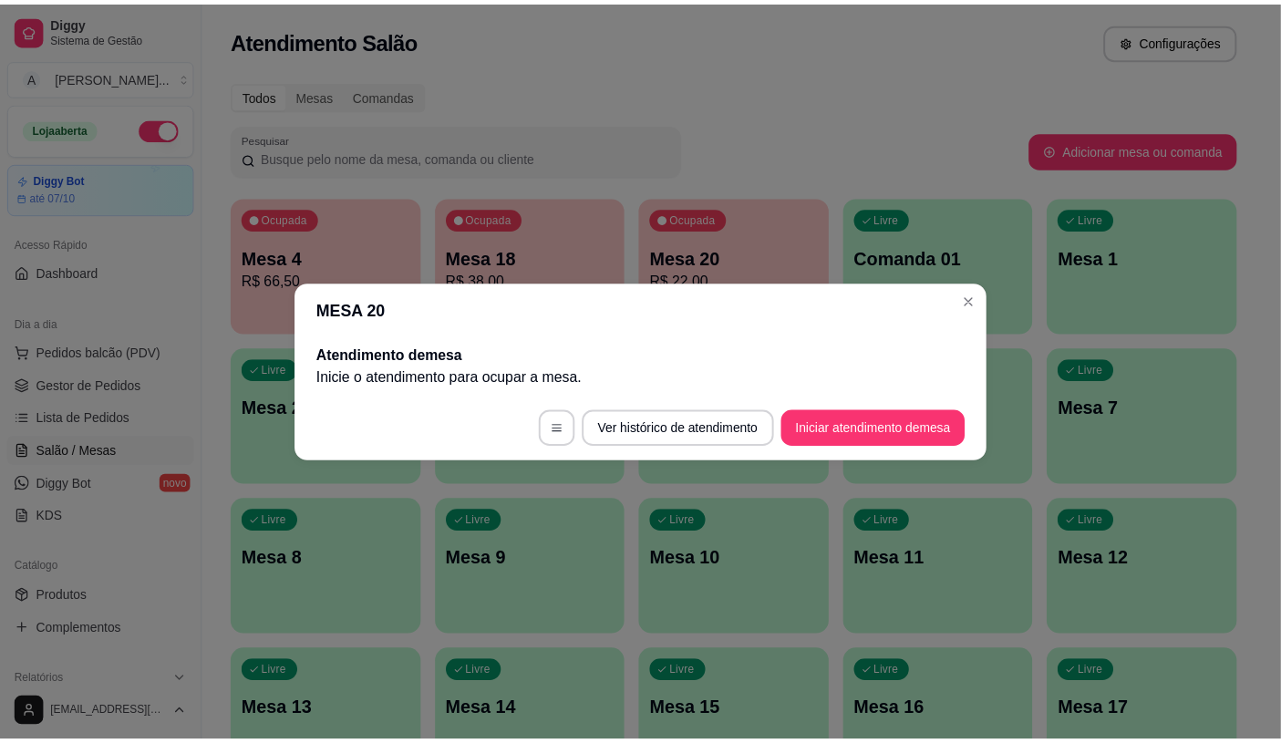
scroll to position [0, 0]
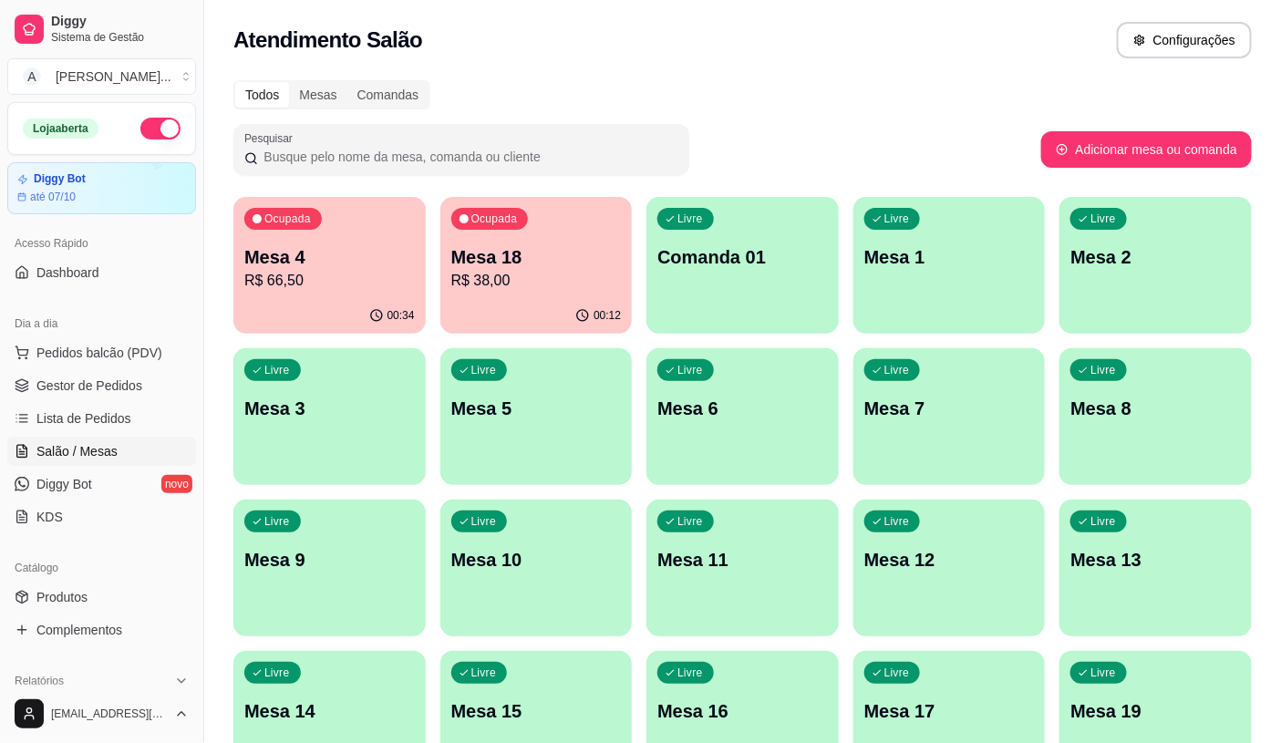
click at [526, 314] on div "00:12" at bounding box center [536, 316] width 192 height 36
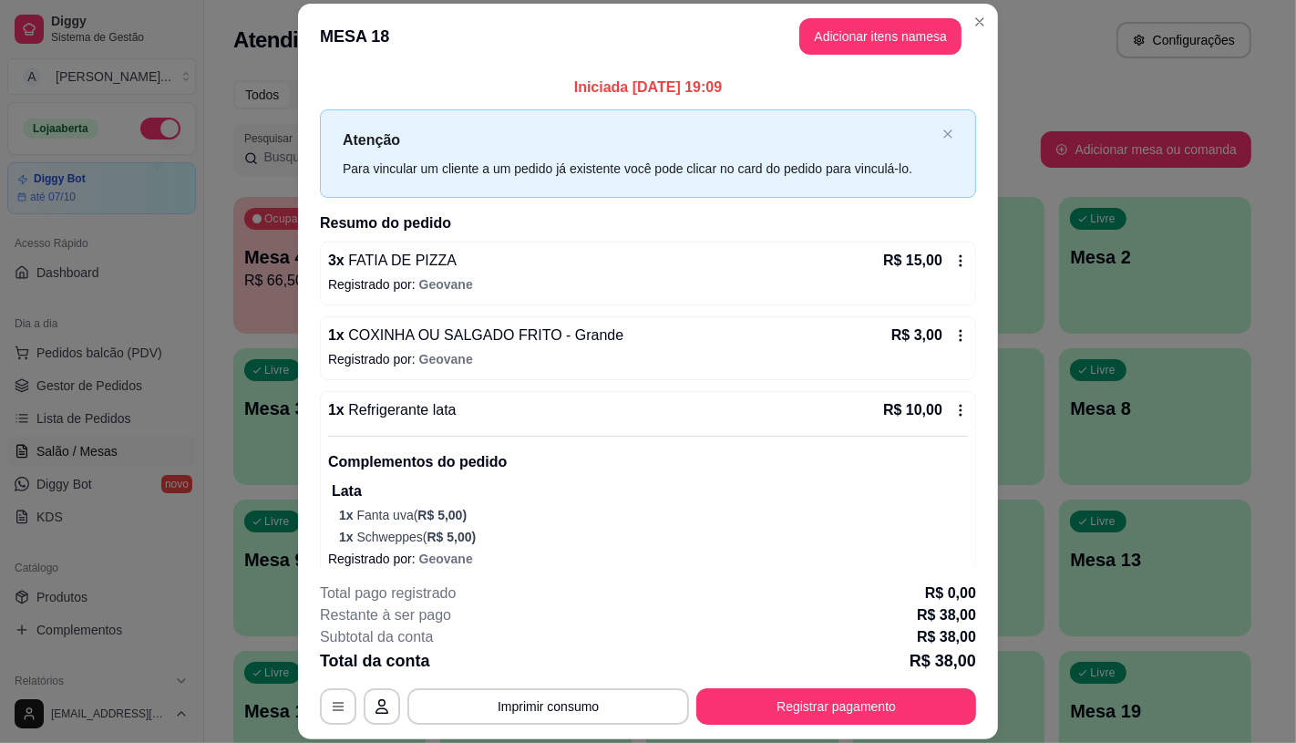
click at [803, 717] on button "Registrar pagamento" at bounding box center [836, 706] width 280 height 36
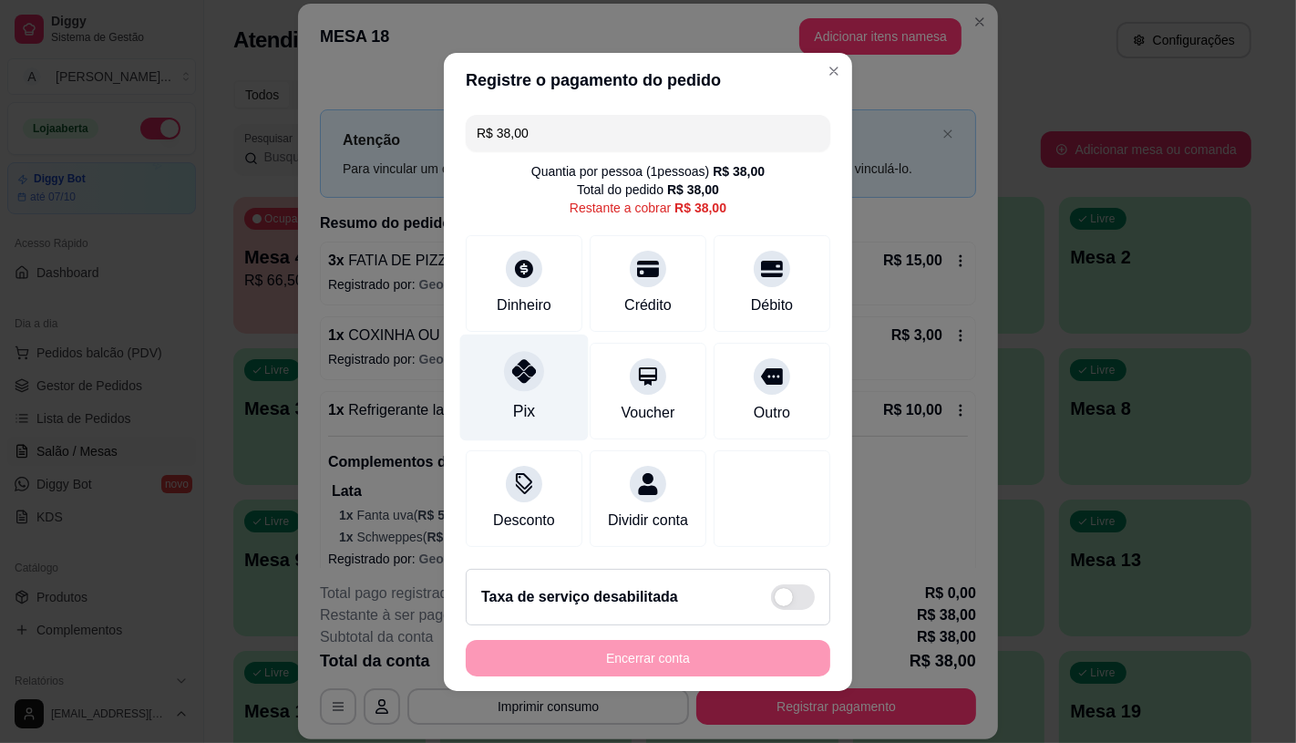
click at [508, 379] on div at bounding box center [524, 371] width 40 height 40
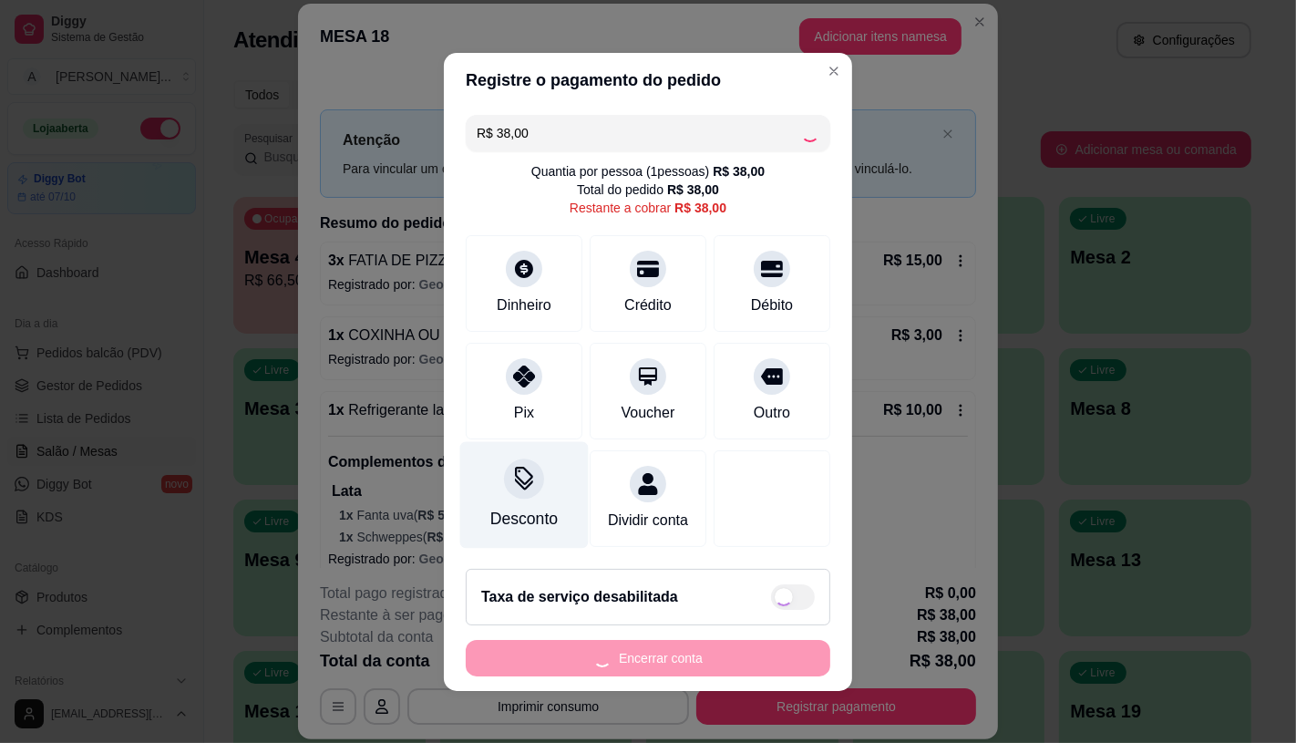
type input "R$ 0,00"
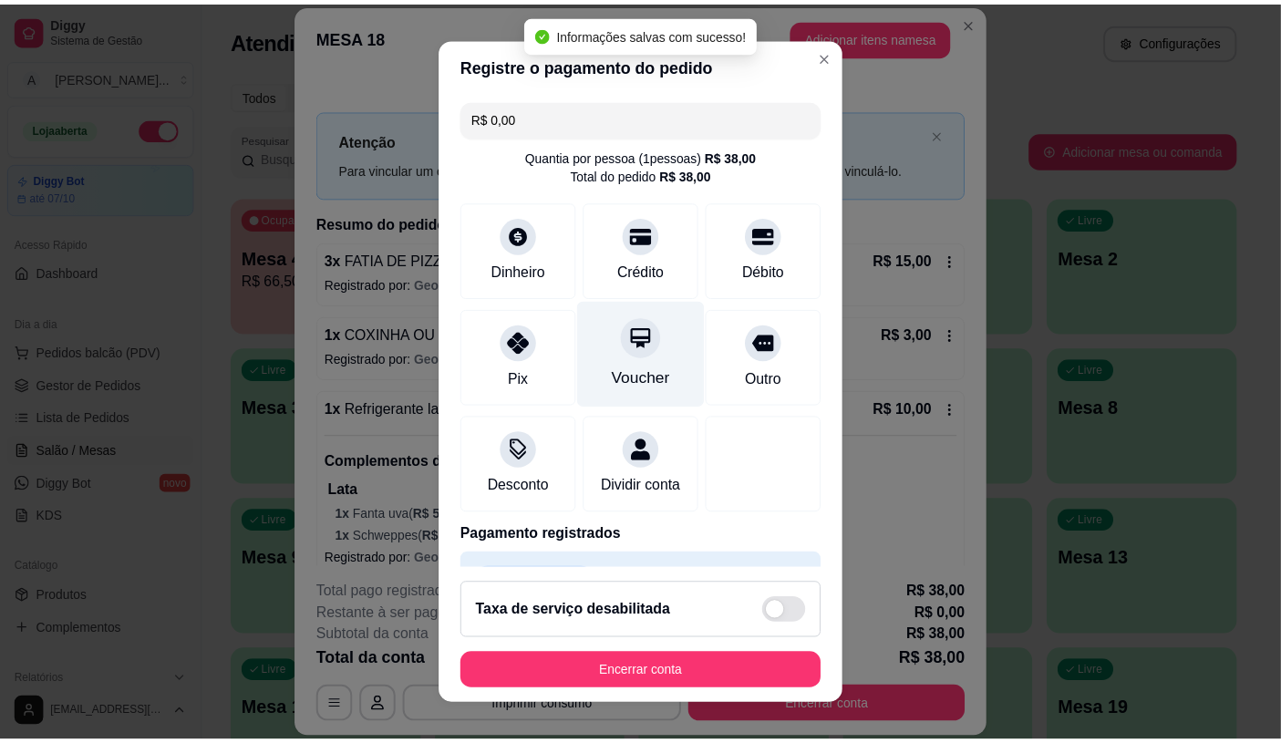
scroll to position [67, 0]
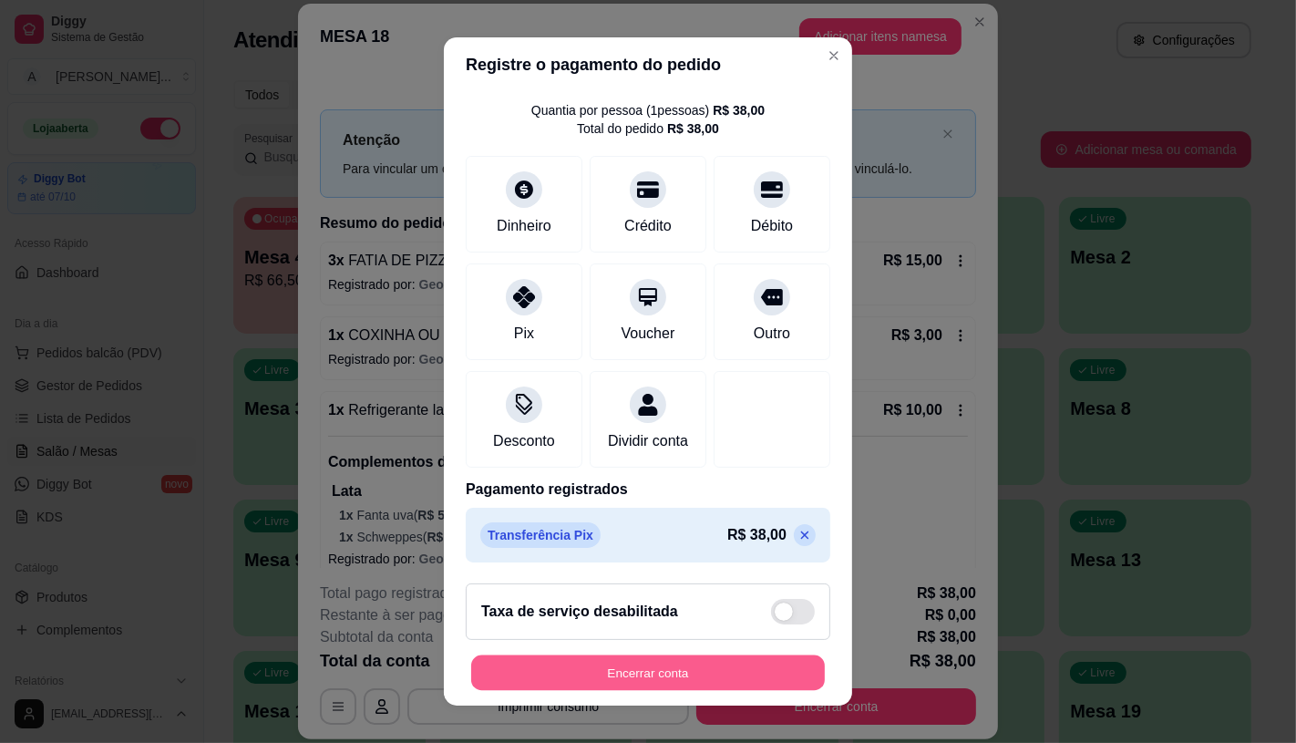
click at [530, 677] on button "Encerrar conta" at bounding box center [648, 673] width 354 height 36
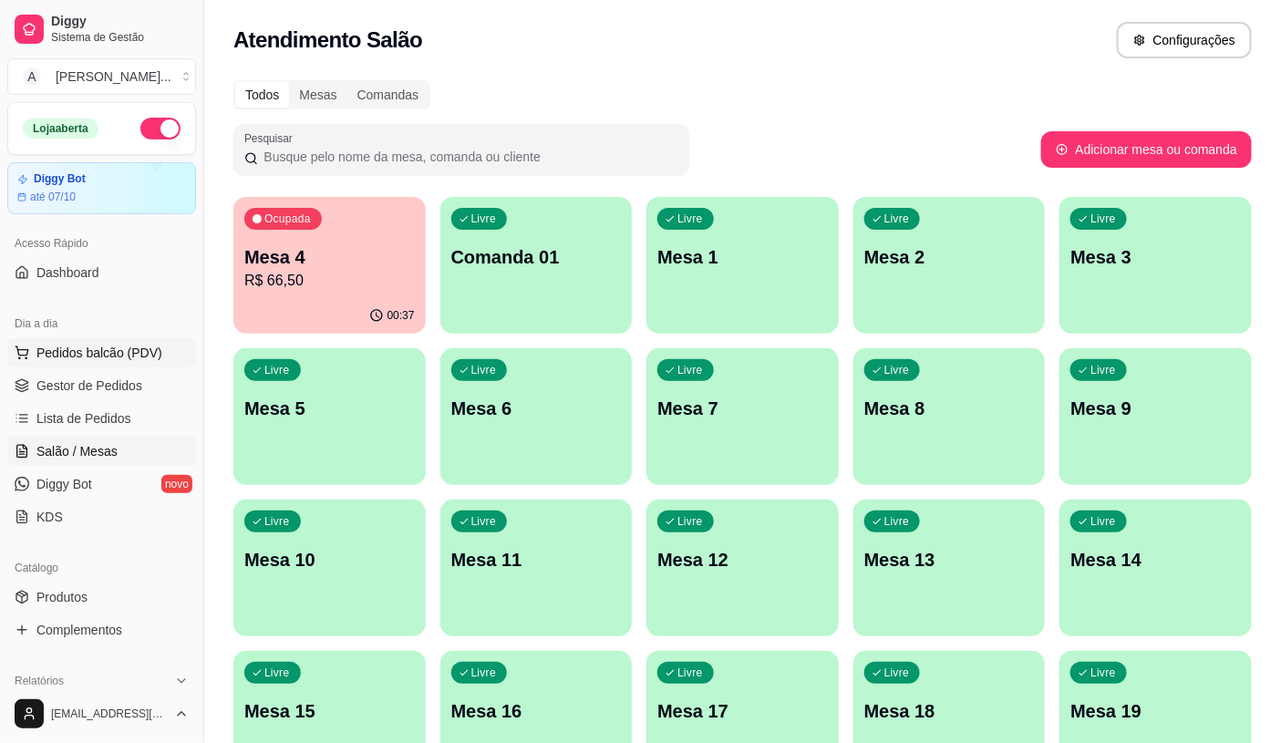
click at [129, 342] on button "Pedidos balcão (PDV)" at bounding box center [101, 352] width 189 height 29
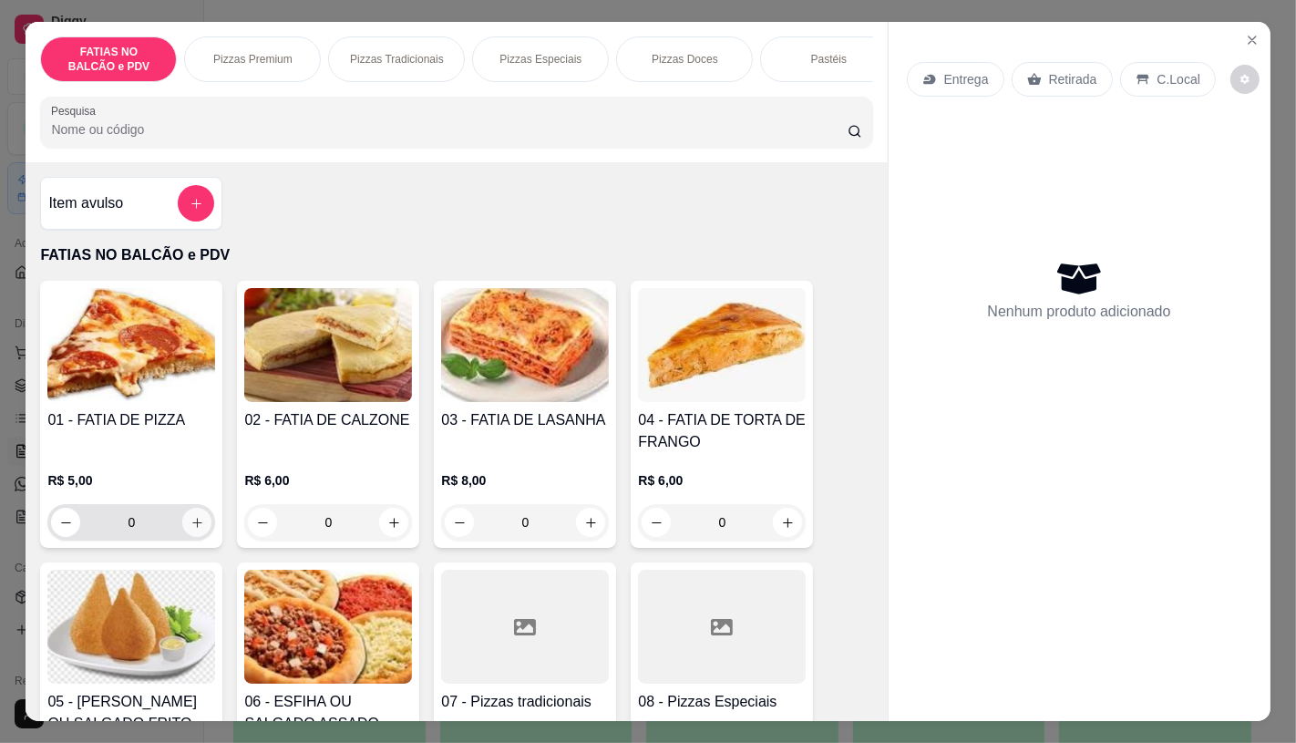
click at [182, 531] on button "increase-product-quantity" at bounding box center [196, 522] width 29 height 29
type input "1"
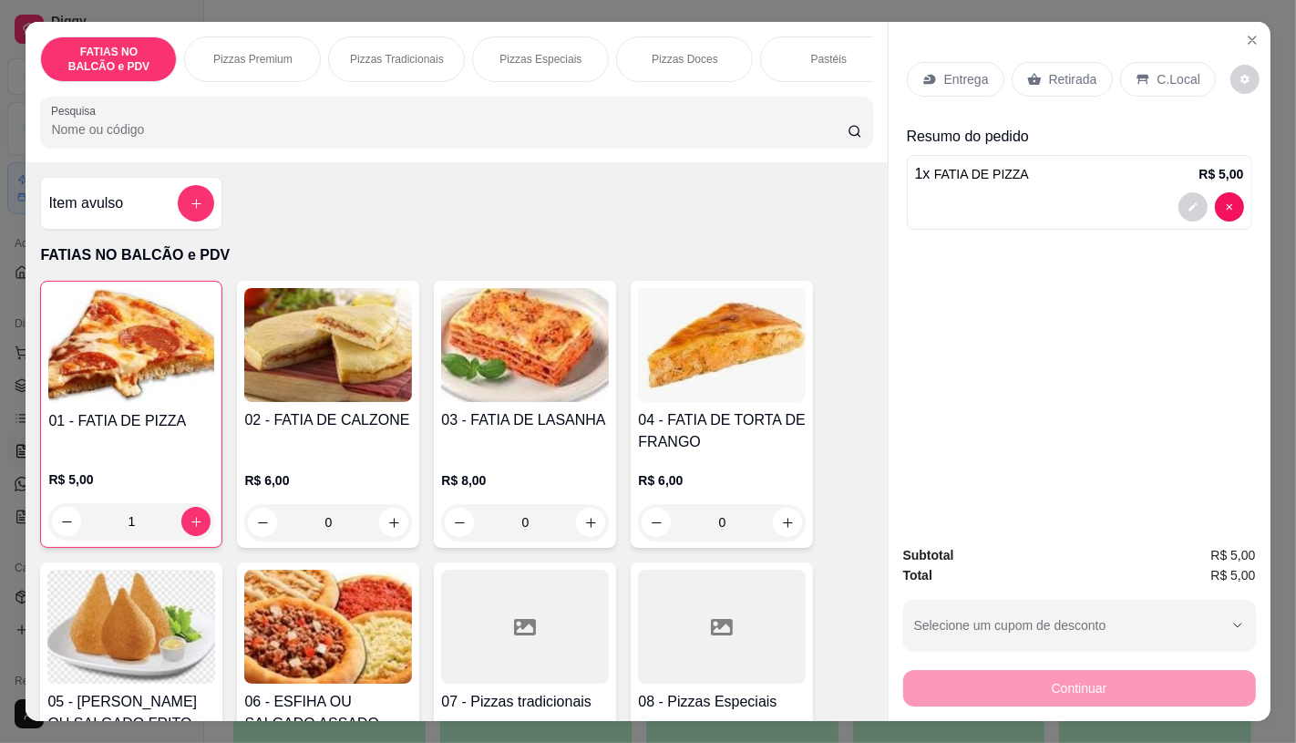
click at [1033, 76] on div "Retirada" at bounding box center [1062, 79] width 101 height 35
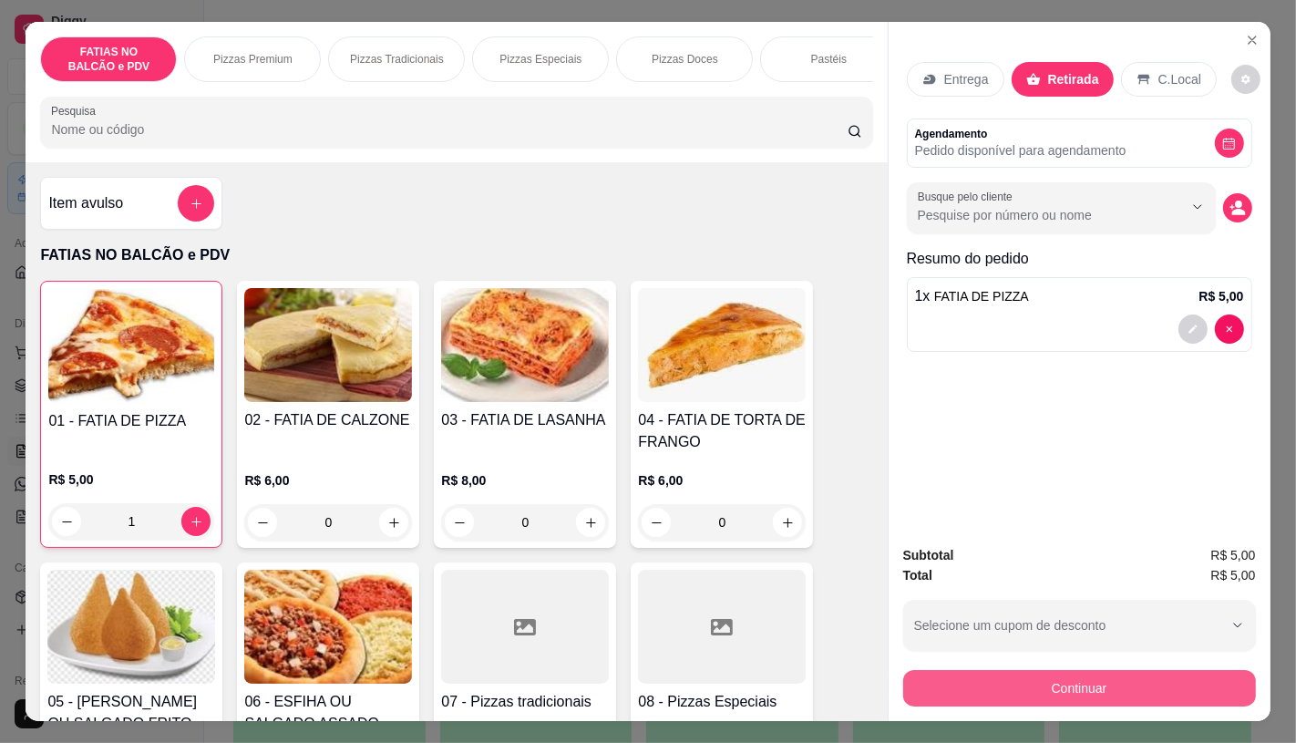
click at [997, 672] on button "Continuar" at bounding box center [1079, 688] width 353 height 36
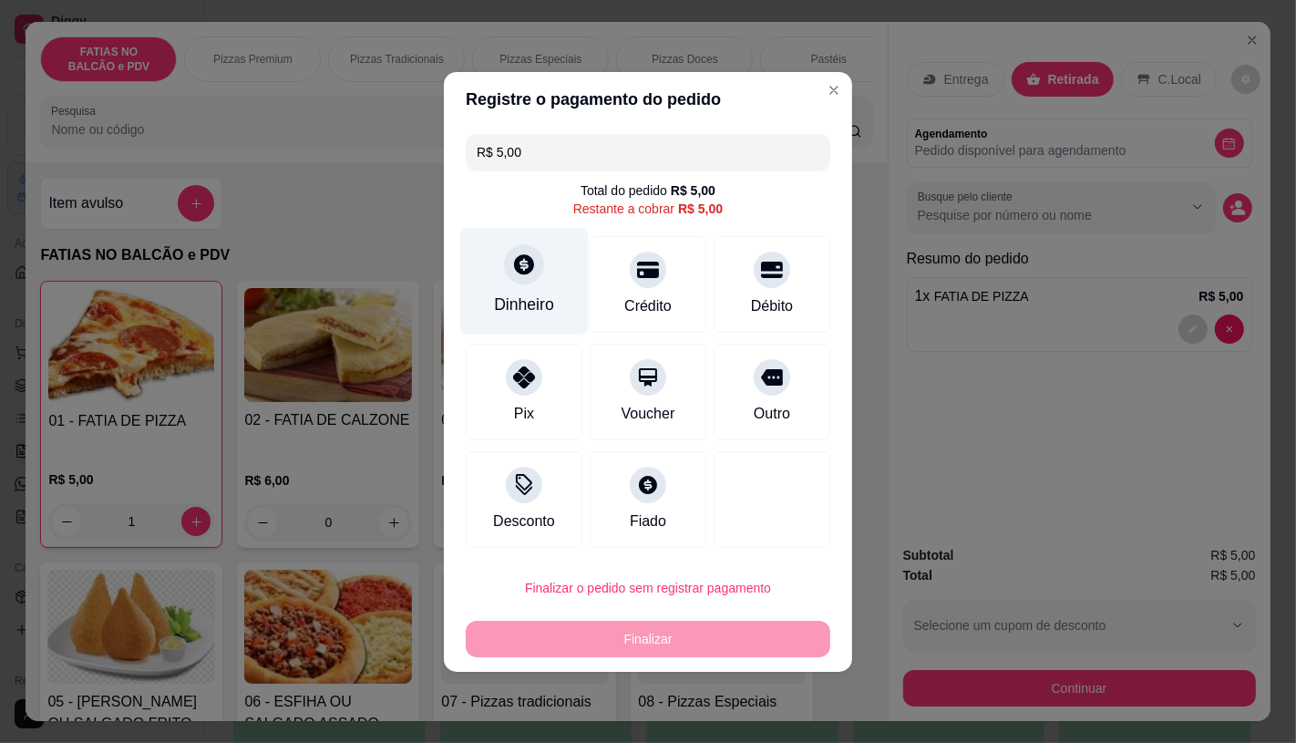
click at [538, 319] on div "Dinheiro" at bounding box center [524, 280] width 129 height 107
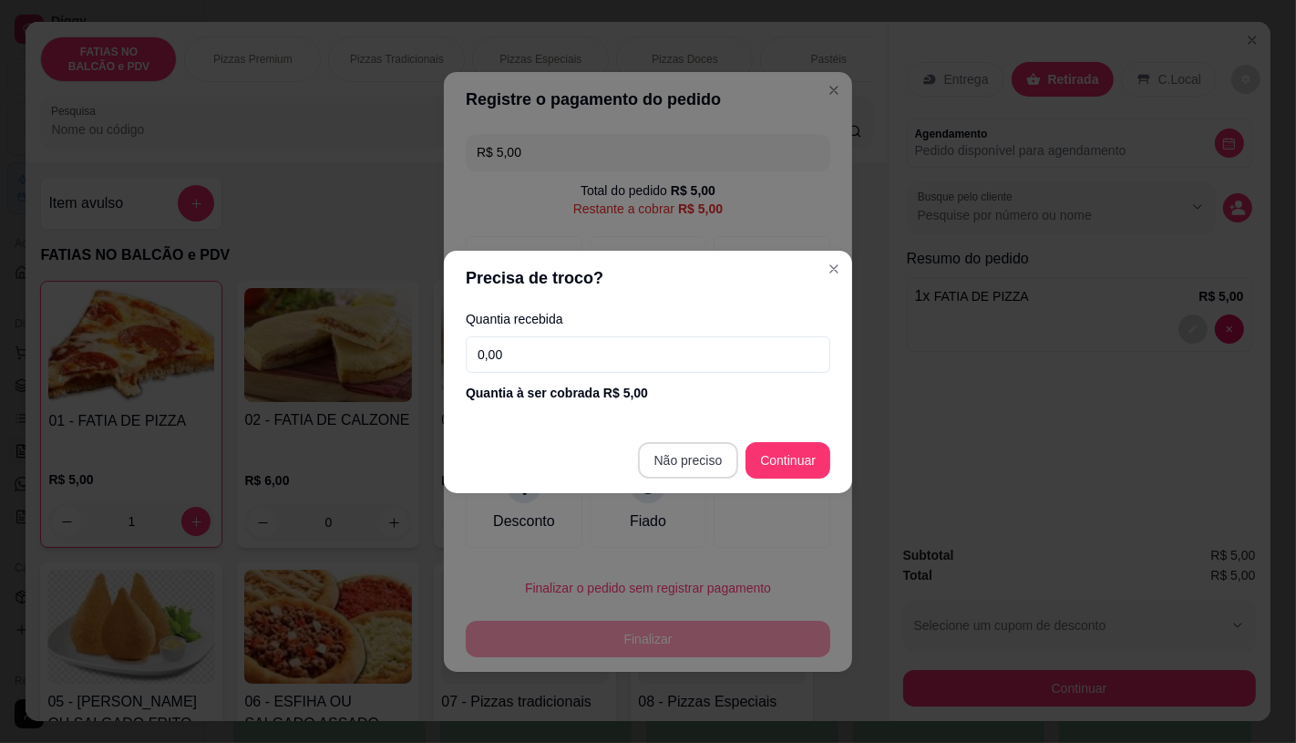
type input "R$ 0,00"
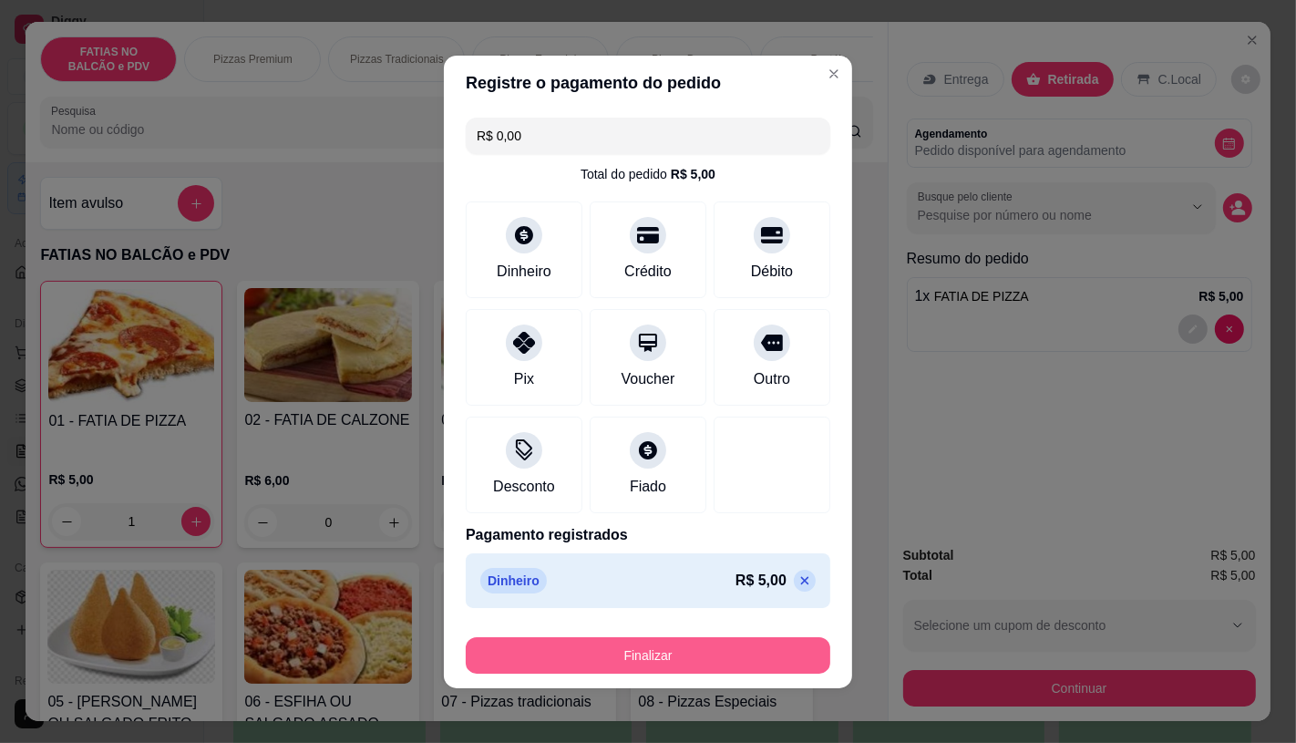
click at [671, 649] on button "Finalizar" at bounding box center [648, 655] width 365 height 36
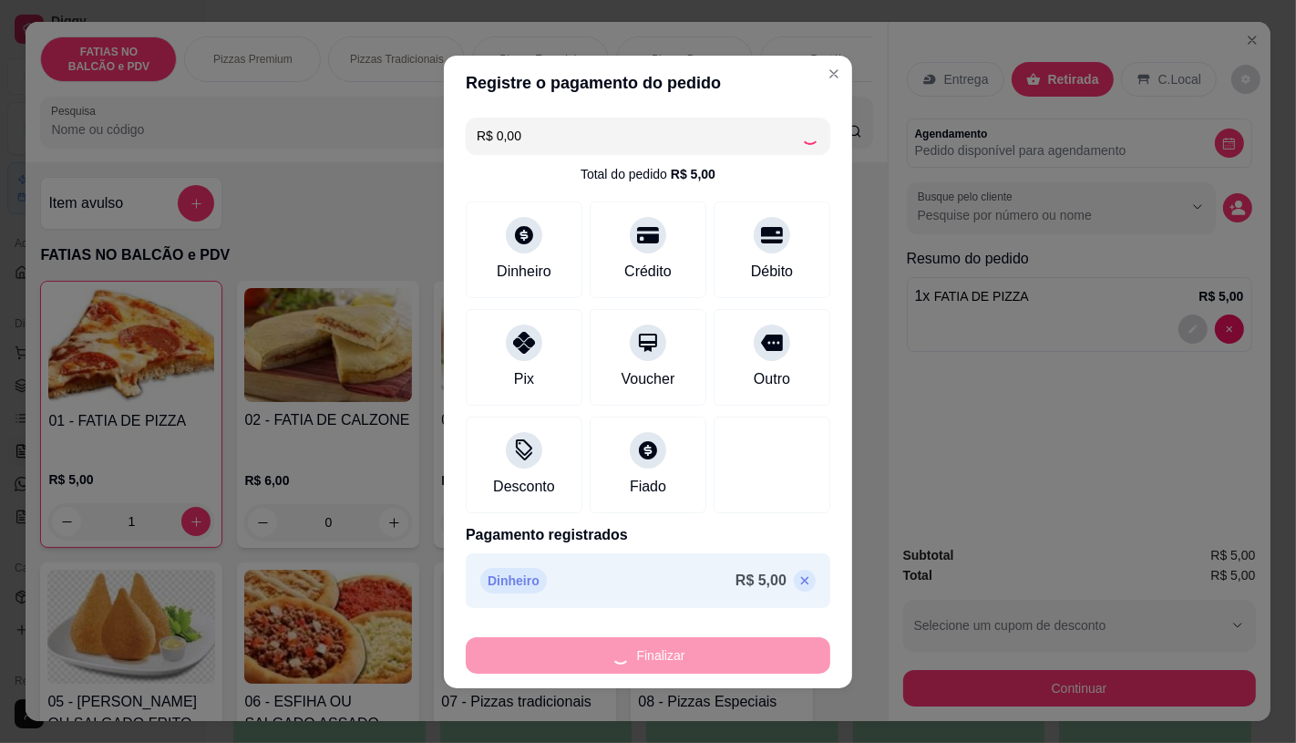
type input "0"
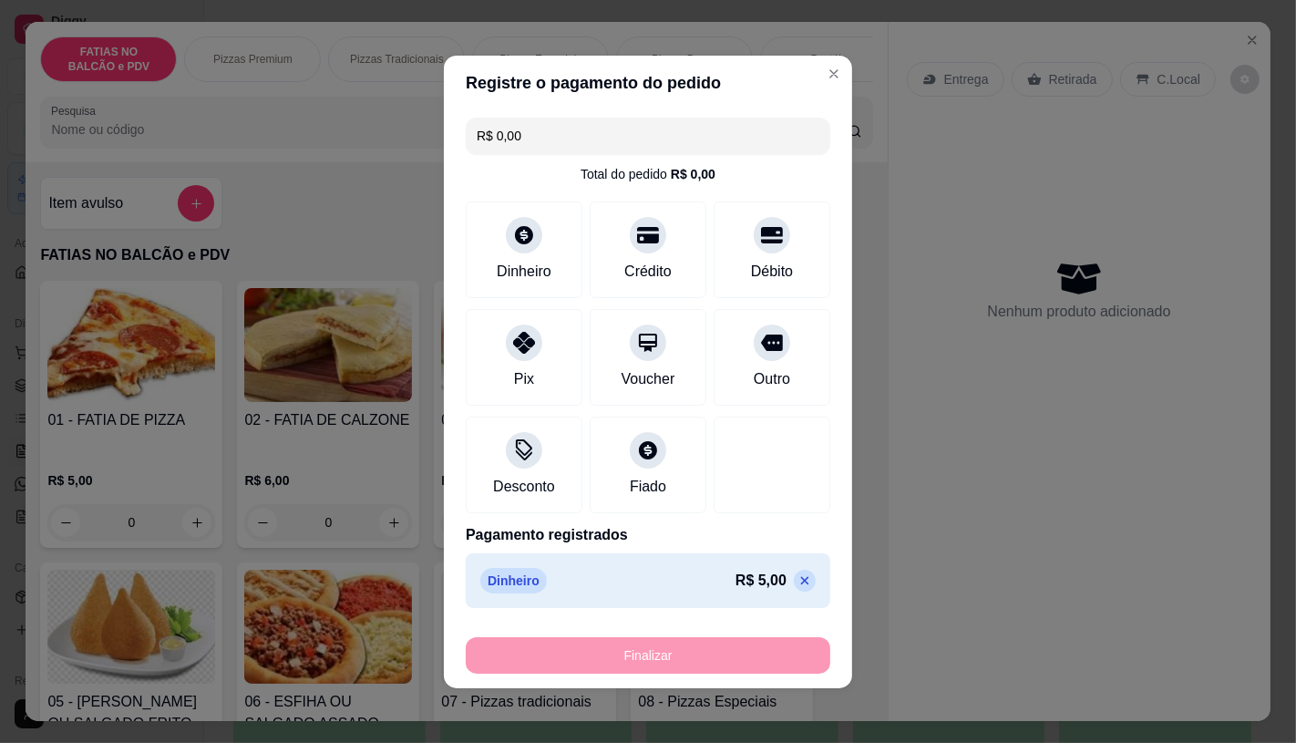
type input "-R$ 5,00"
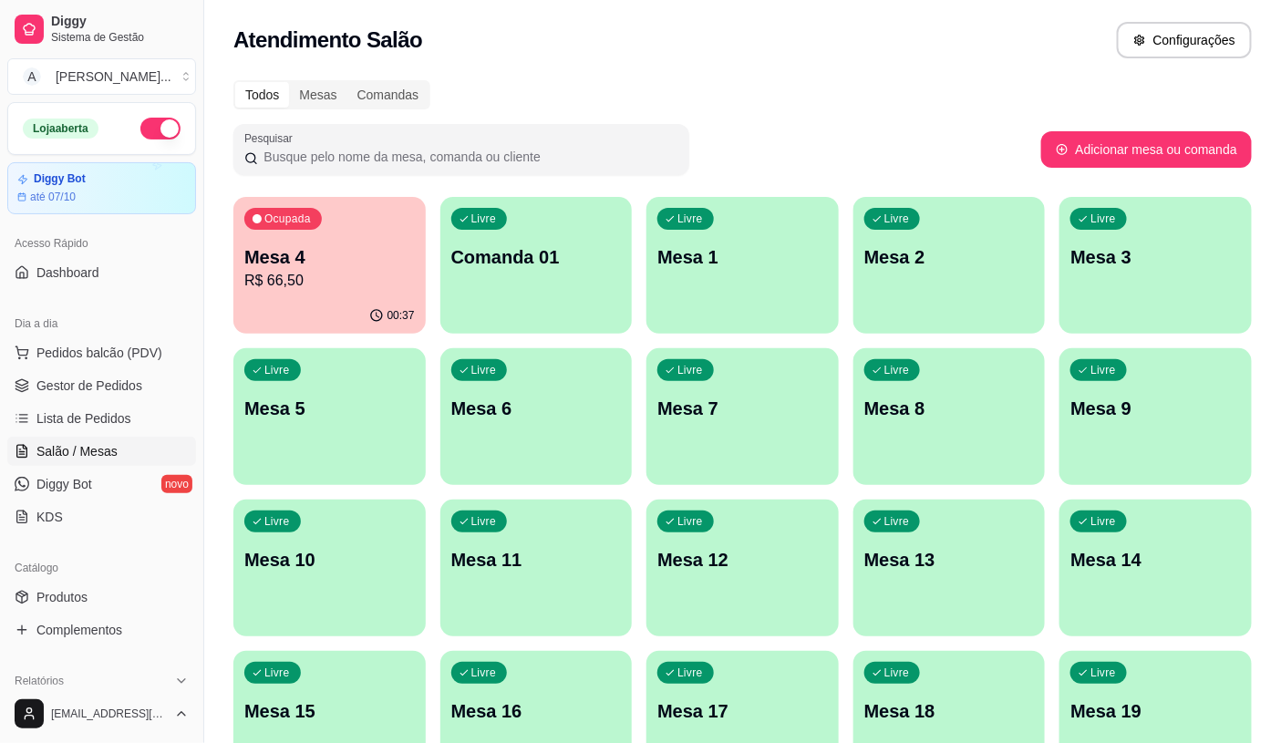
click at [113, 311] on div "Dia a dia" at bounding box center [101, 323] width 189 height 29
click at [122, 344] on span "Pedidos balcão (PDV)" at bounding box center [99, 353] width 126 height 18
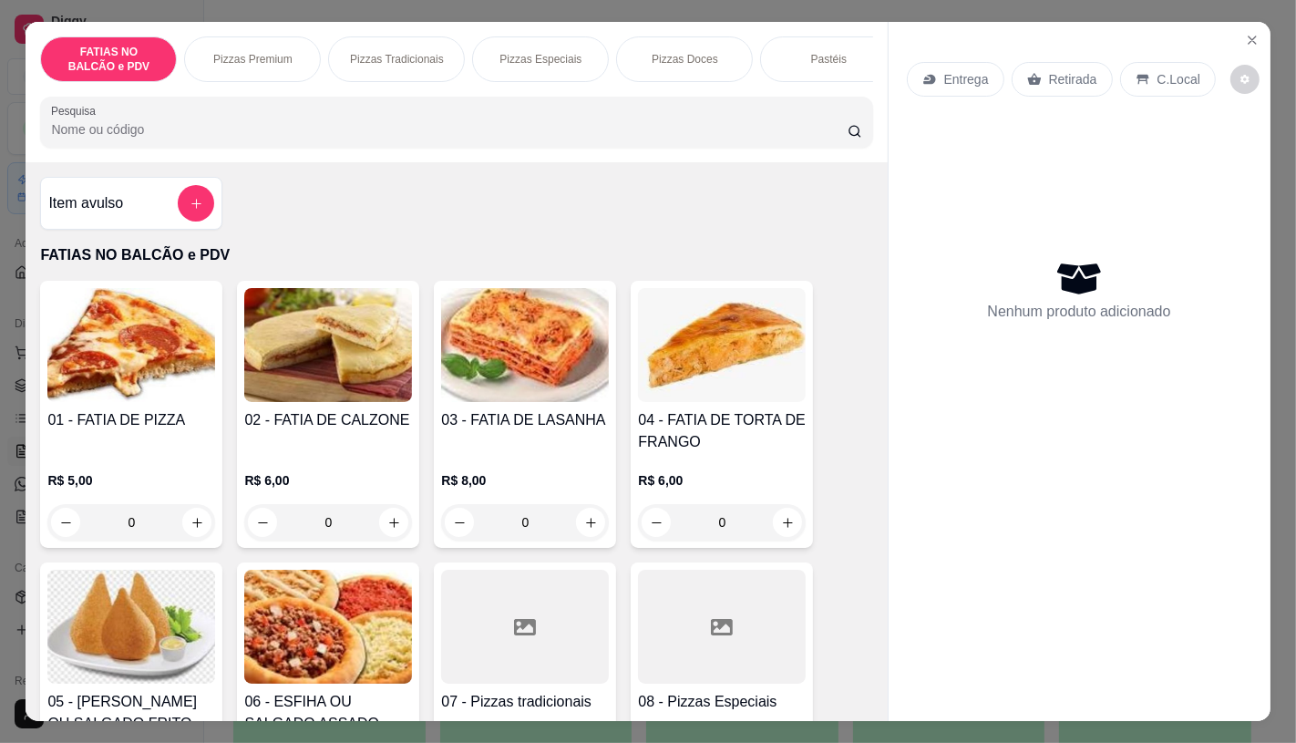
click at [115, 594] on img at bounding box center [131, 627] width 168 height 114
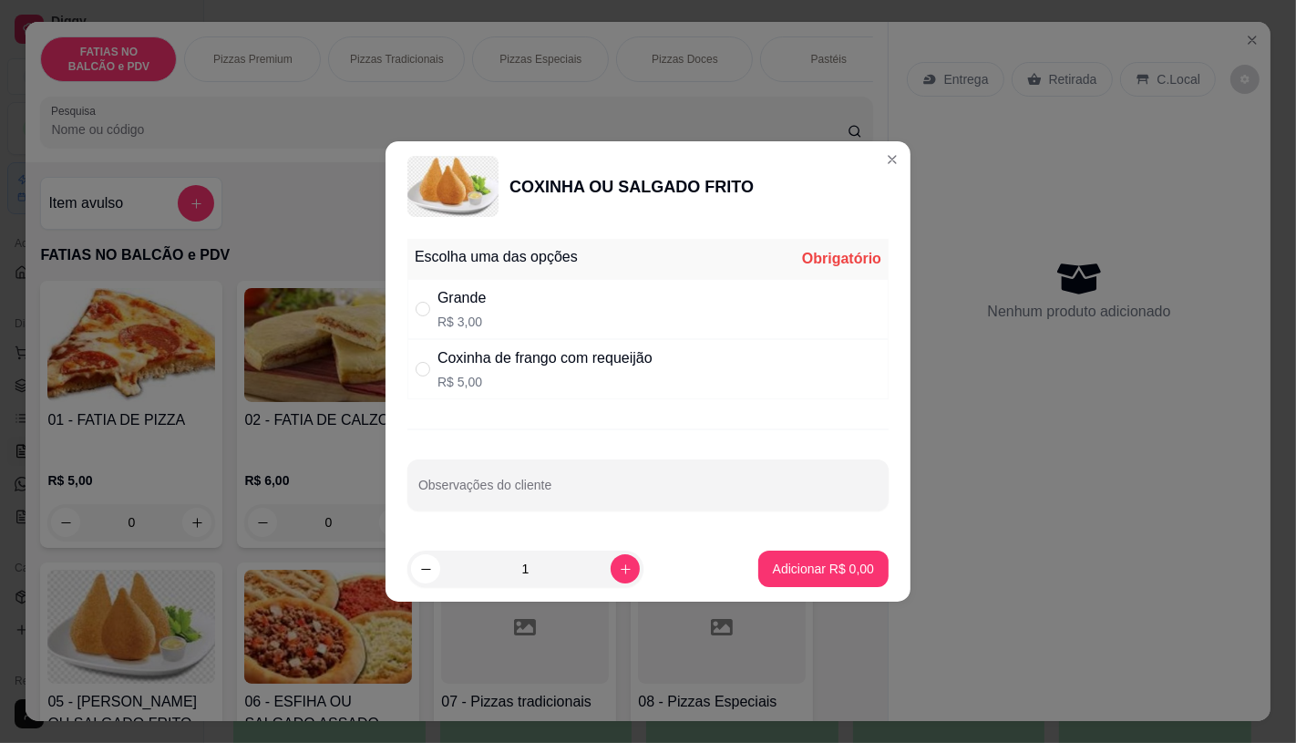
click at [494, 315] on div "Grande R$ 3,00" at bounding box center [647, 309] width 481 height 60
radio input "true"
click at [621, 568] on icon "increase-product-quantity" at bounding box center [626, 569] width 10 height 10
type input "2"
click at [830, 558] on button "Adicionar R$ 6,00" at bounding box center [823, 569] width 130 height 36
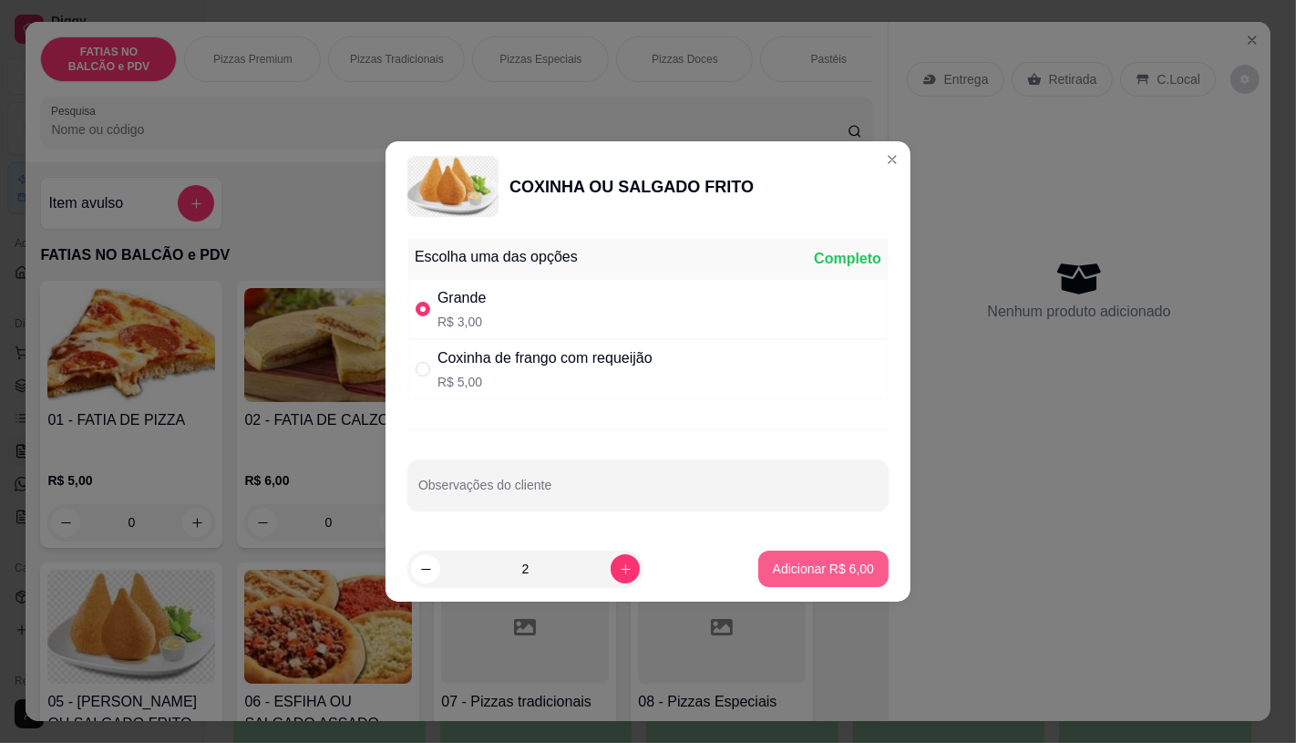
type input "2"
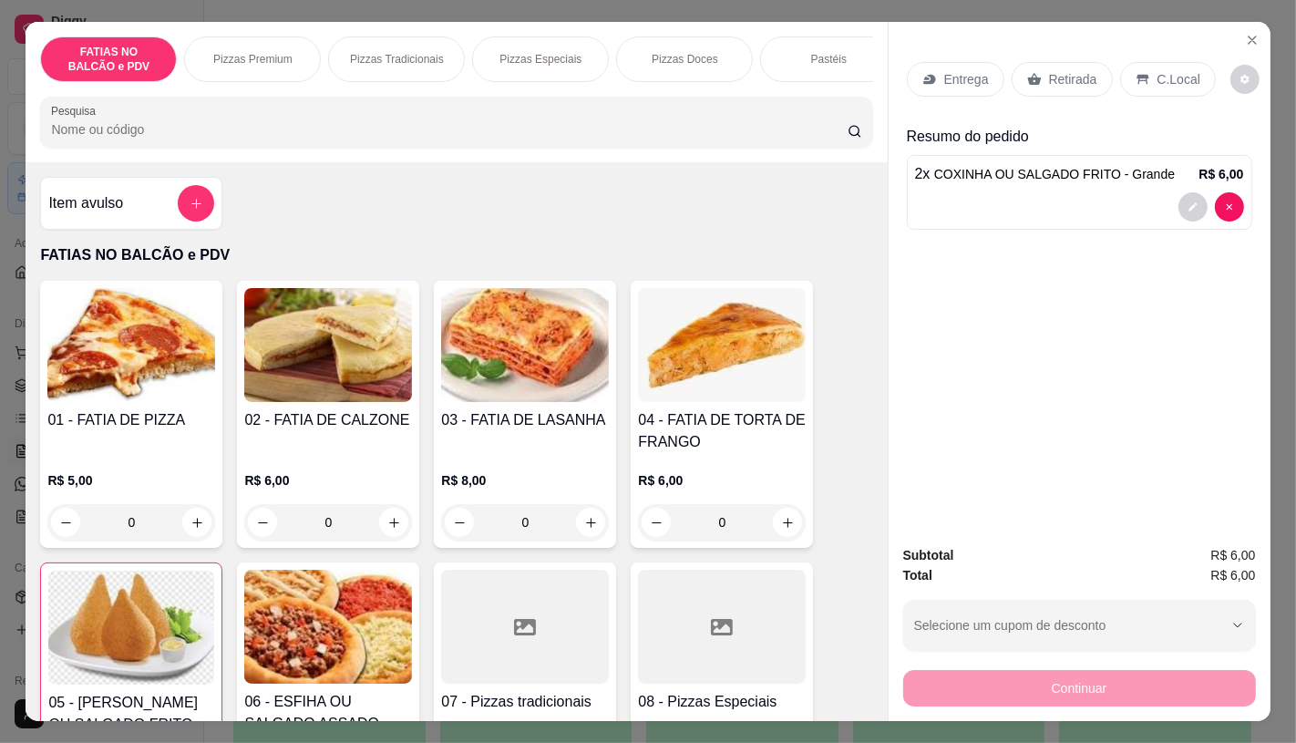
click at [1049, 70] on p "Retirada" at bounding box center [1073, 79] width 48 height 18
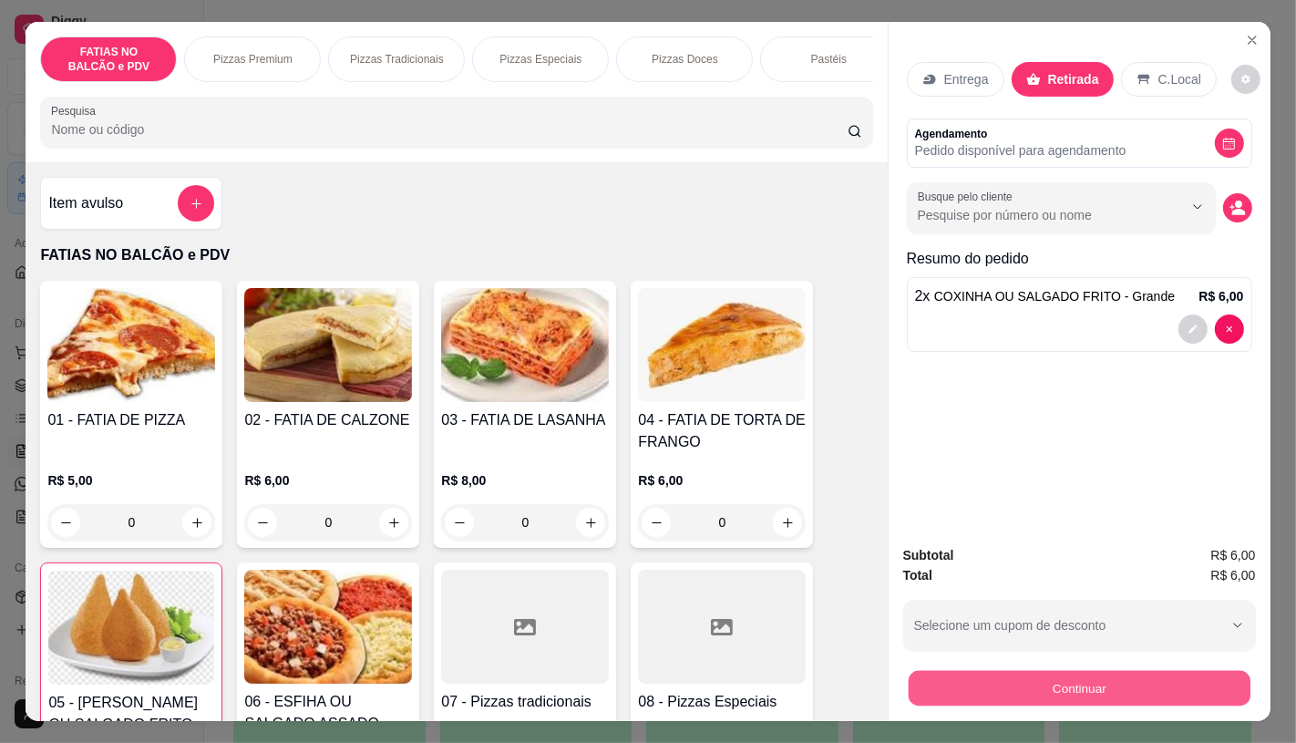
click at [1173, 693] on button "Continuar" at bounding box center [1079, 688] width 342 height 36
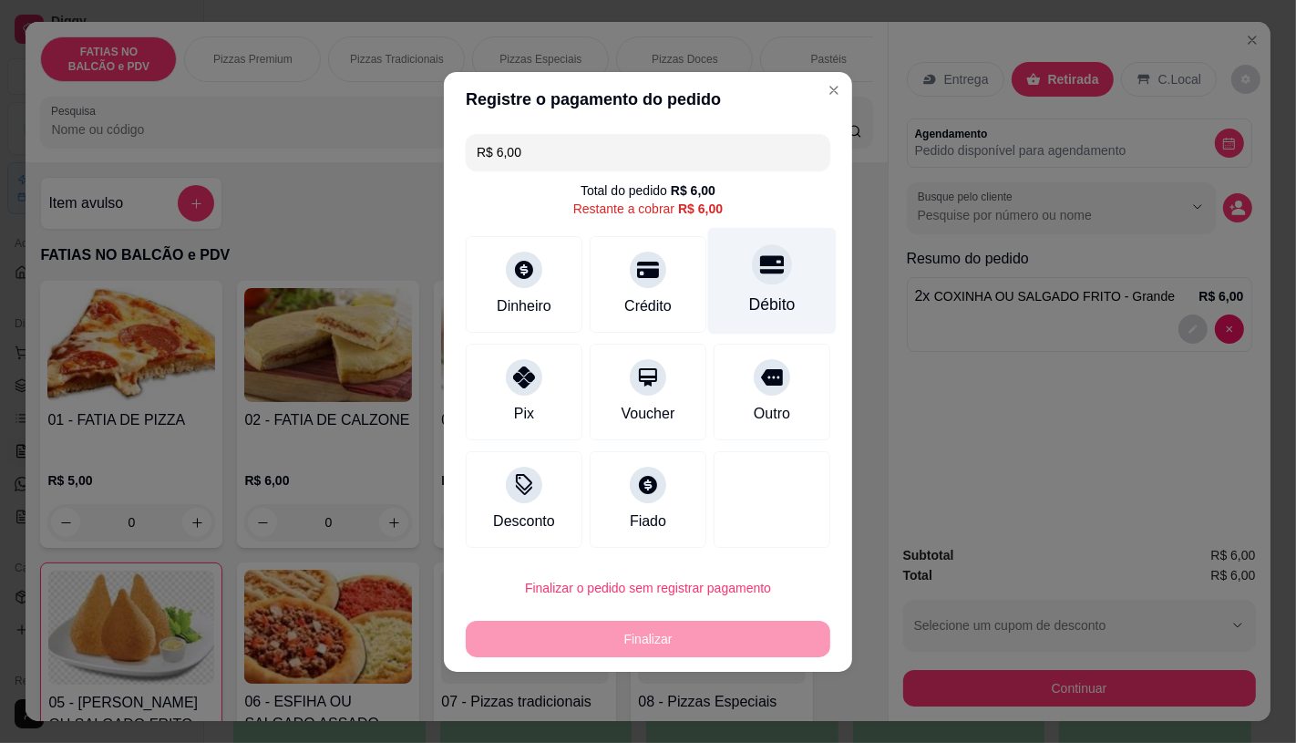
click at [736, 265] on div "Débito" at bounding box center [772, 280] width 129 height 107
type input "R$ 0,00"
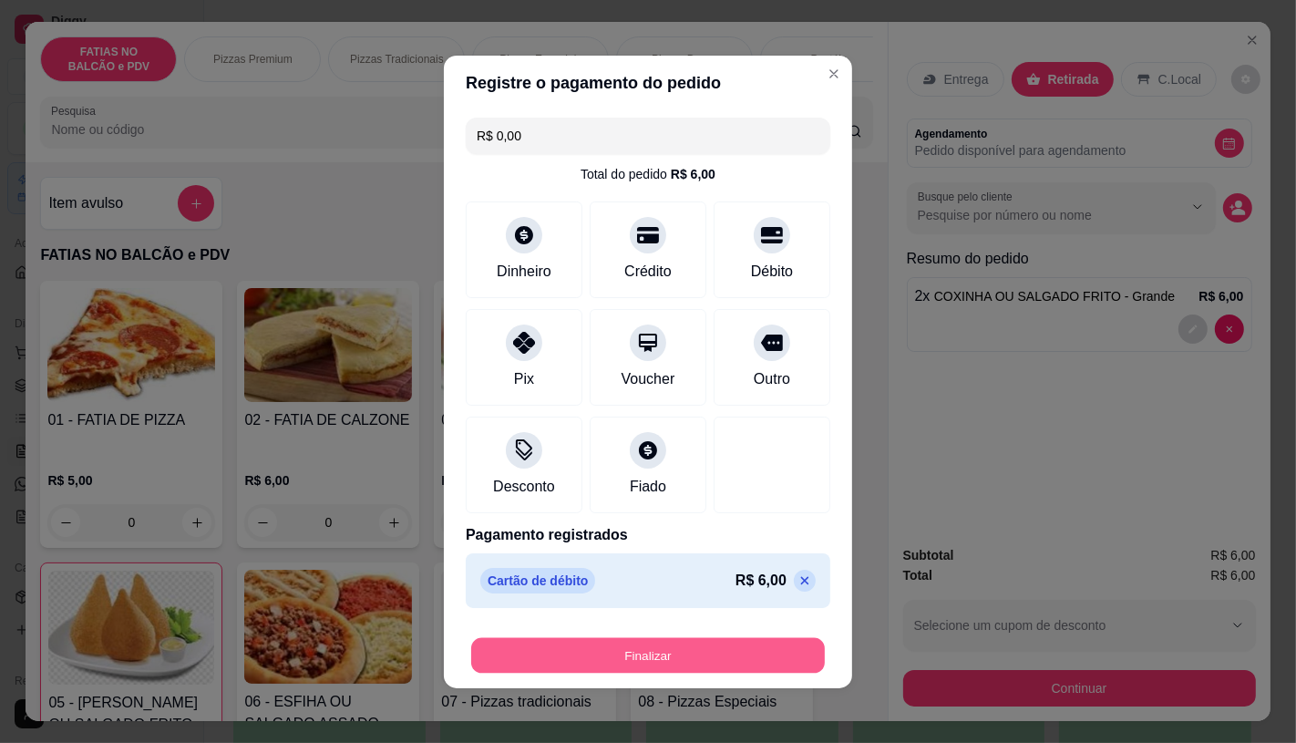
click at [755, 654] on button "Finalizar" at bounding box center [648, 655] width 354 height 36
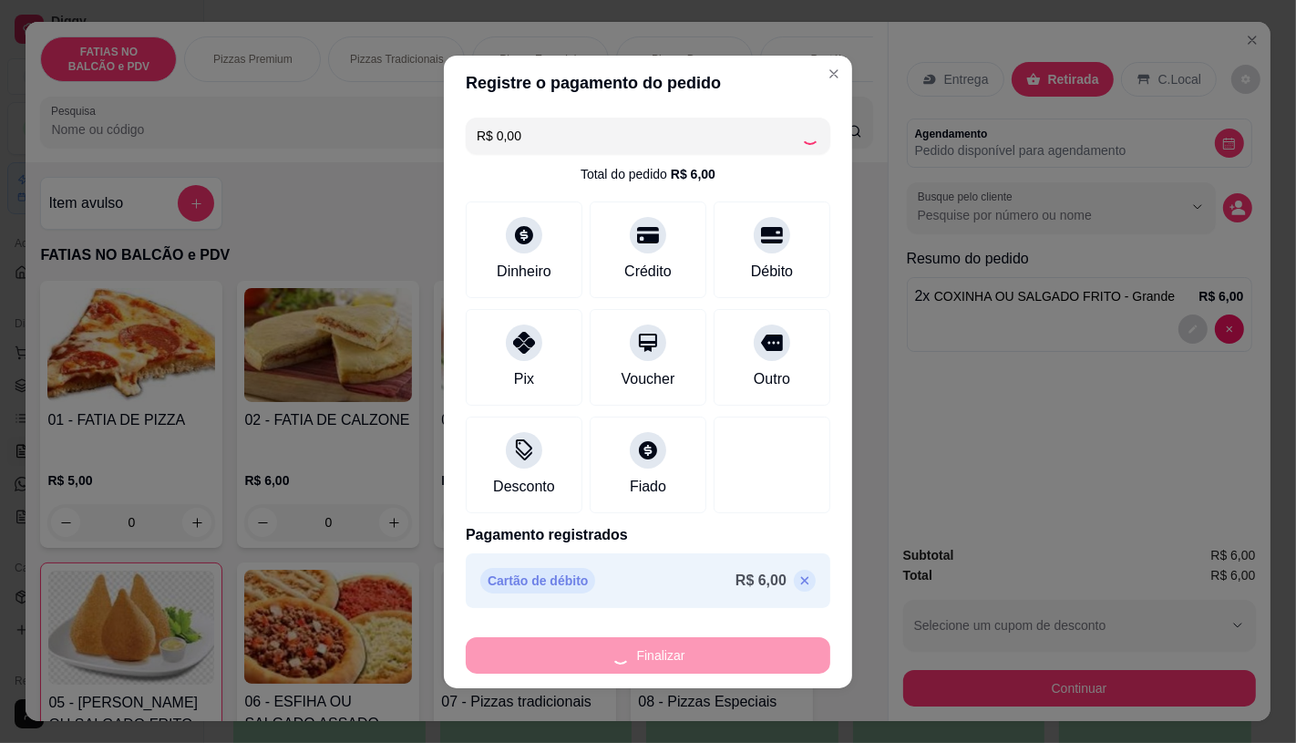
type input "0"
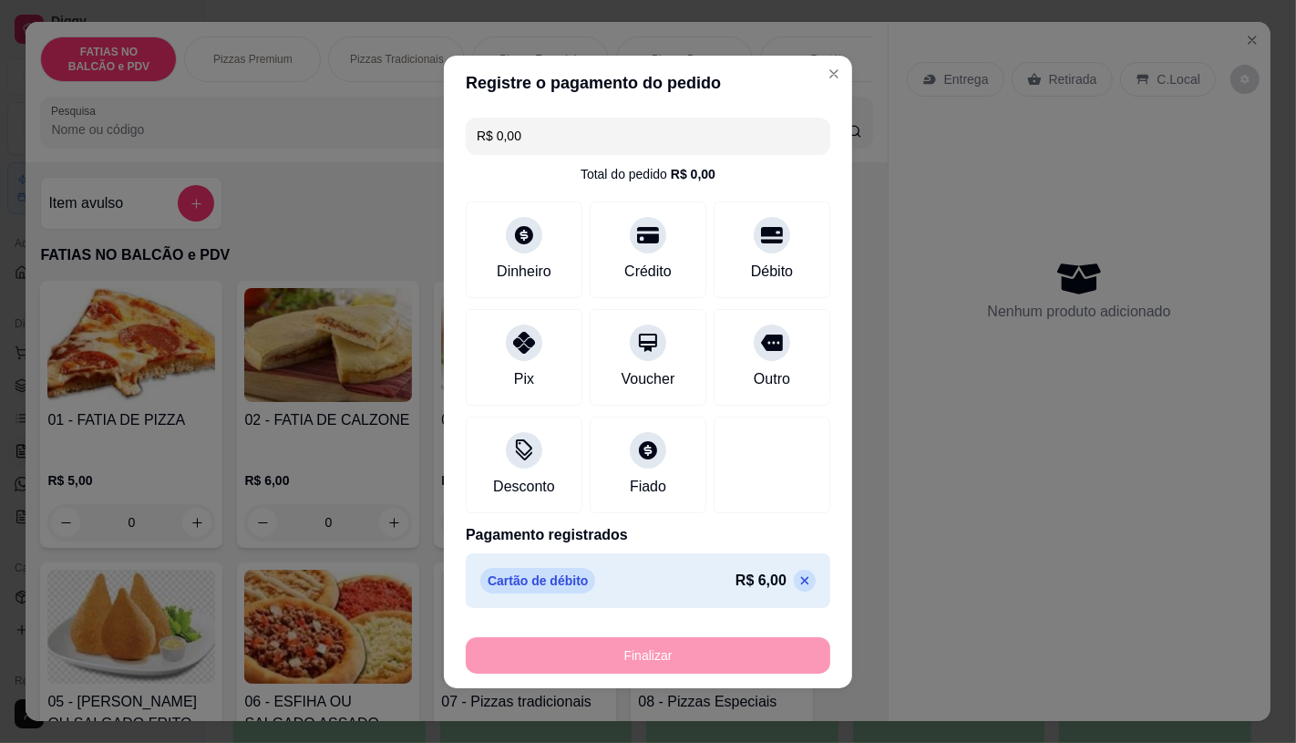
type input "-R$ 6,00"
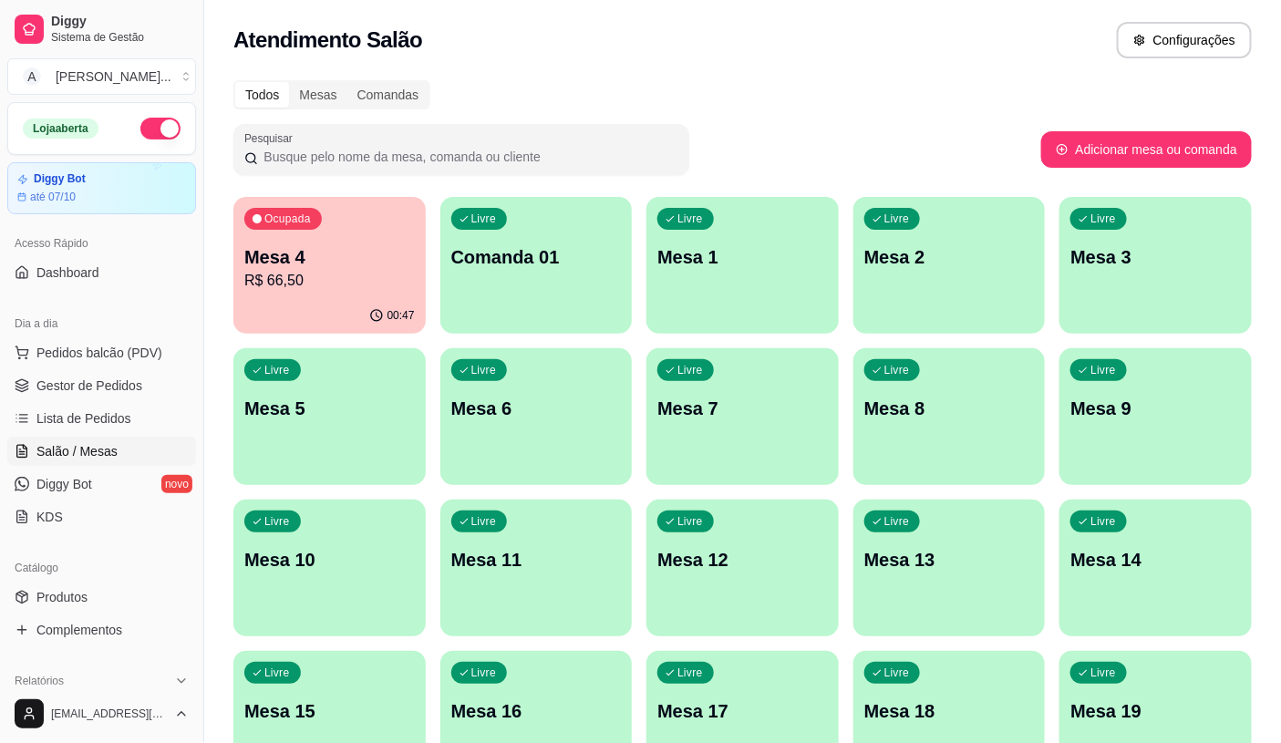
click at [281, 268] on div "Mesa 4 R$ 66,50" at bounding box center [329, 267] width 170 height 47
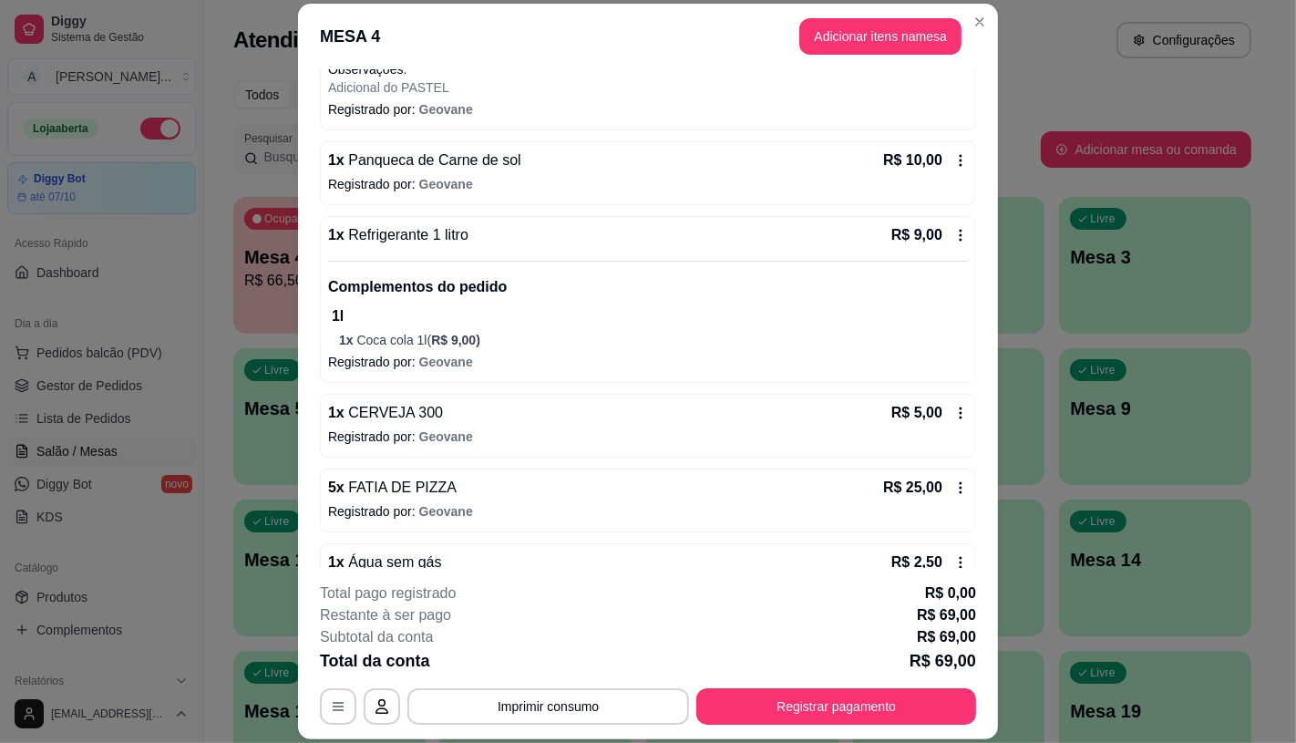
scroll to position [415, 0]
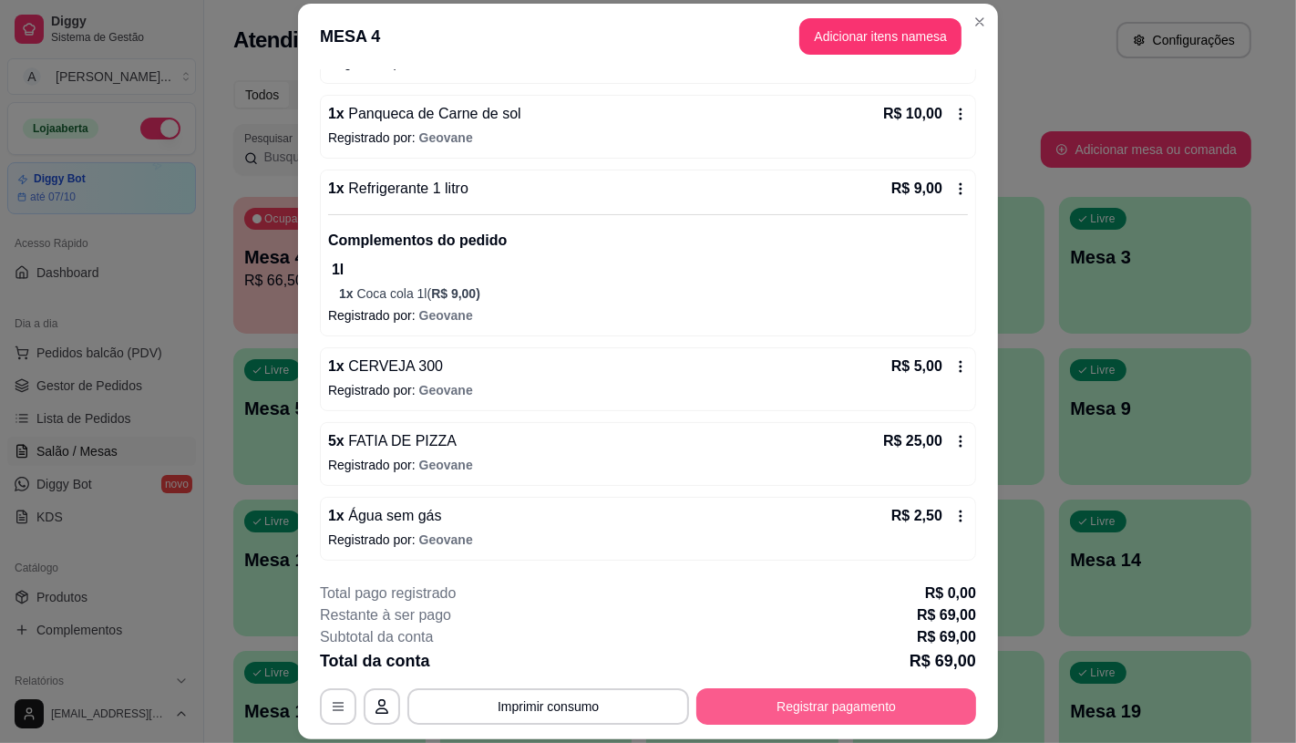
click at [895, 702] on button "Registrar pagamento" at bounding box center [836, 706] width 280 height 36
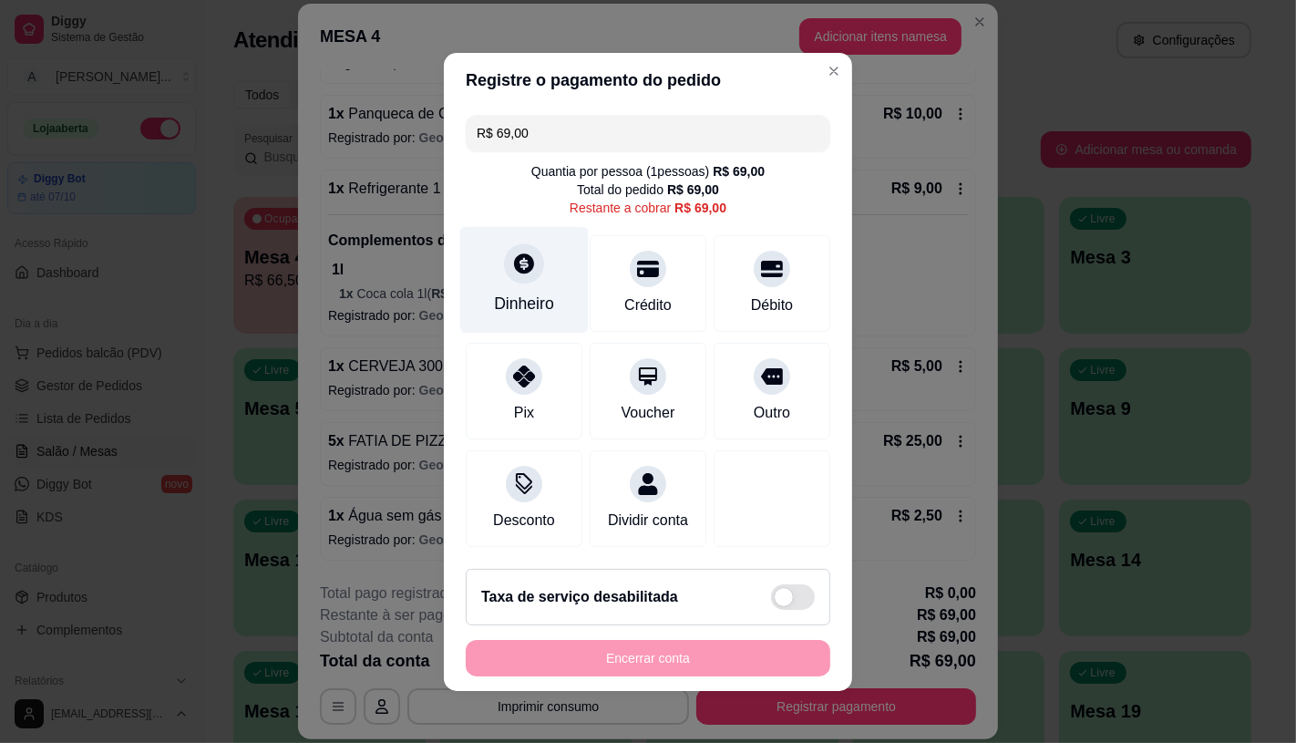
click at [512, 263] on icon at bounding box center [524, 264] width 24 height 24
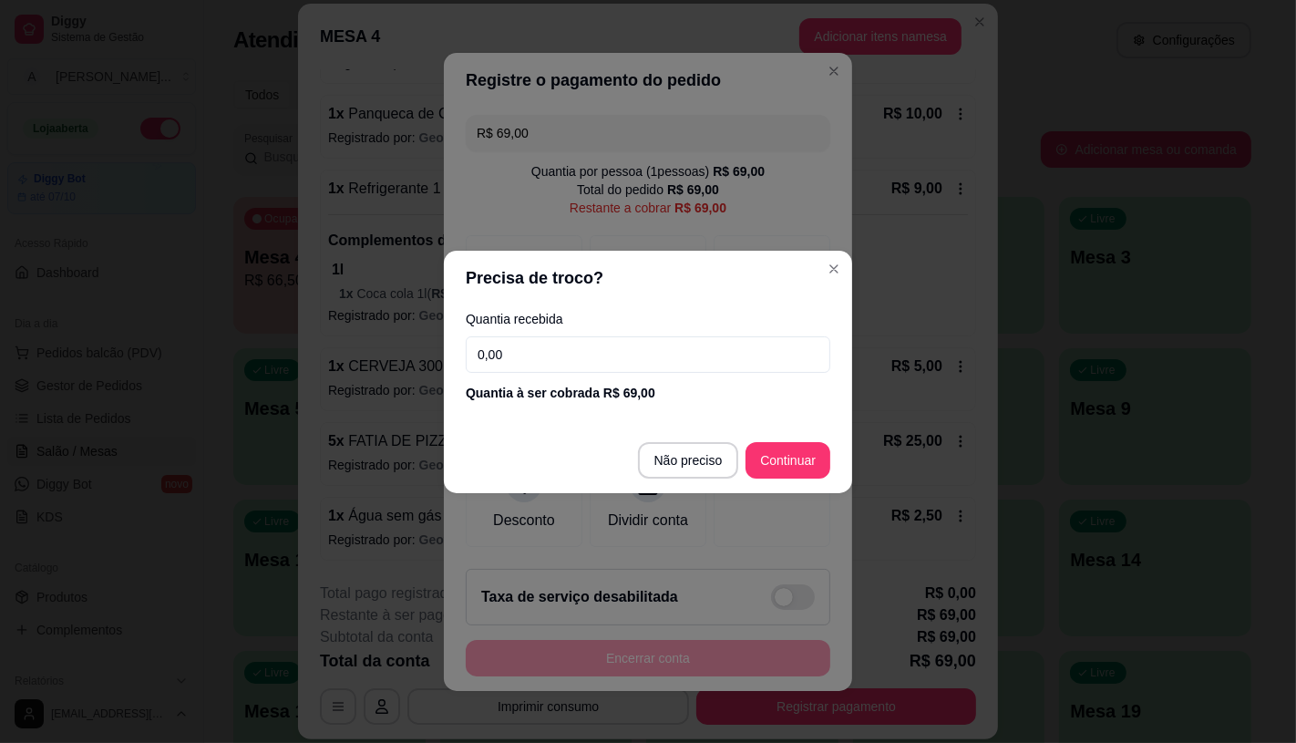
click at [556, 356] on input "0,00" at bounding box center [648, 354] width 365 height 36
type input "0,00"
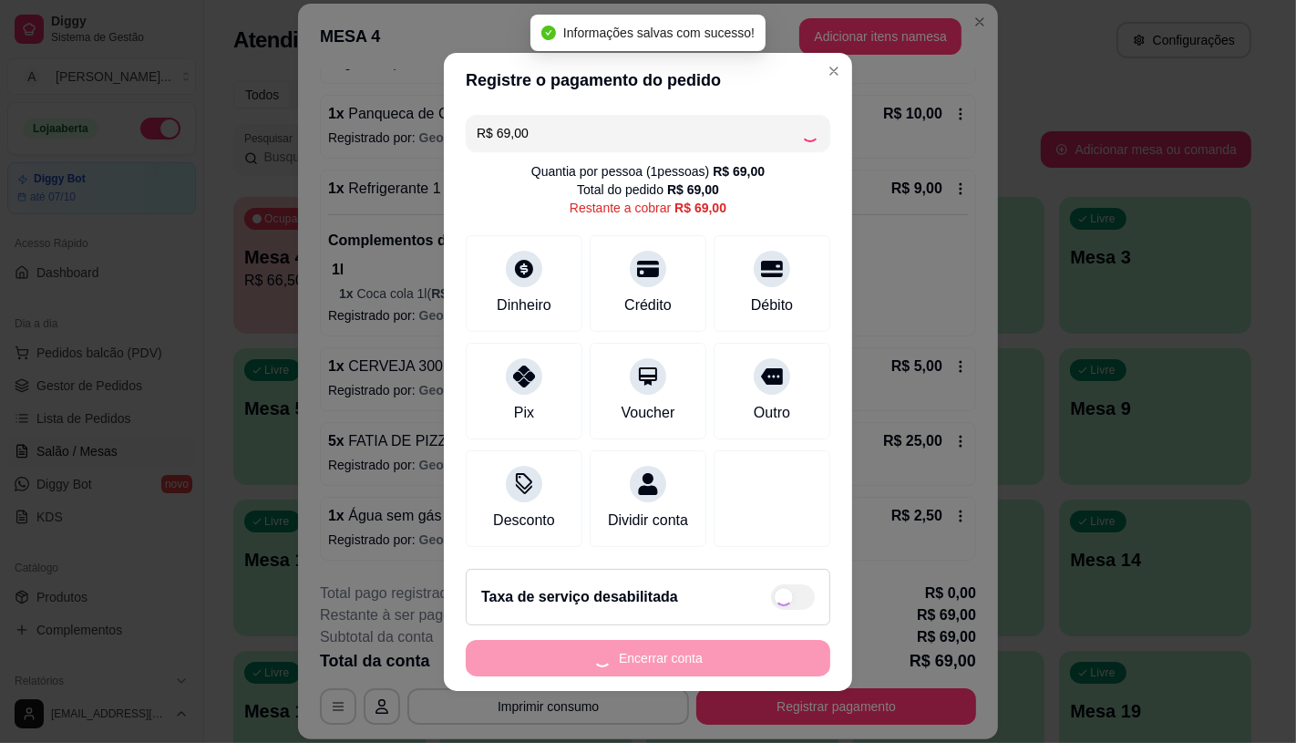
type input "R$ 0,00"
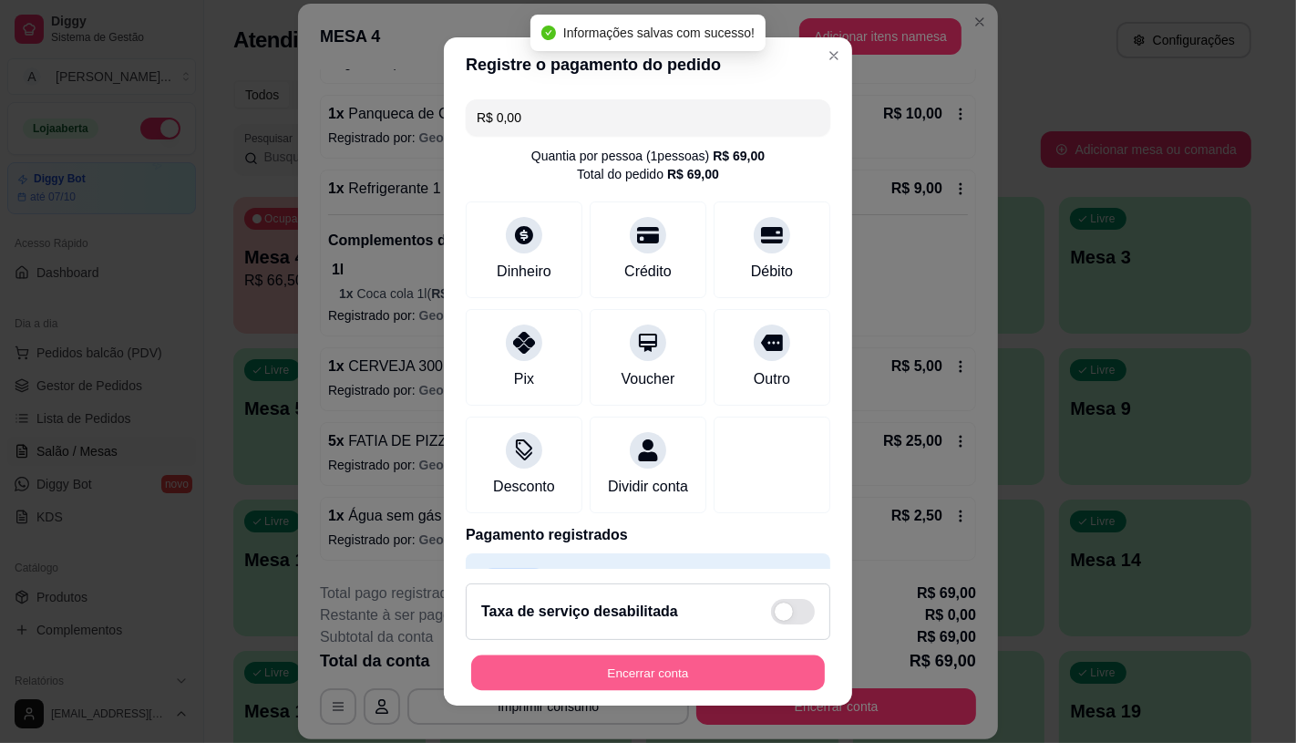
click at [680, 666] on button "Encerrar conta" at bounding box center [648, 673] width 354 height 36
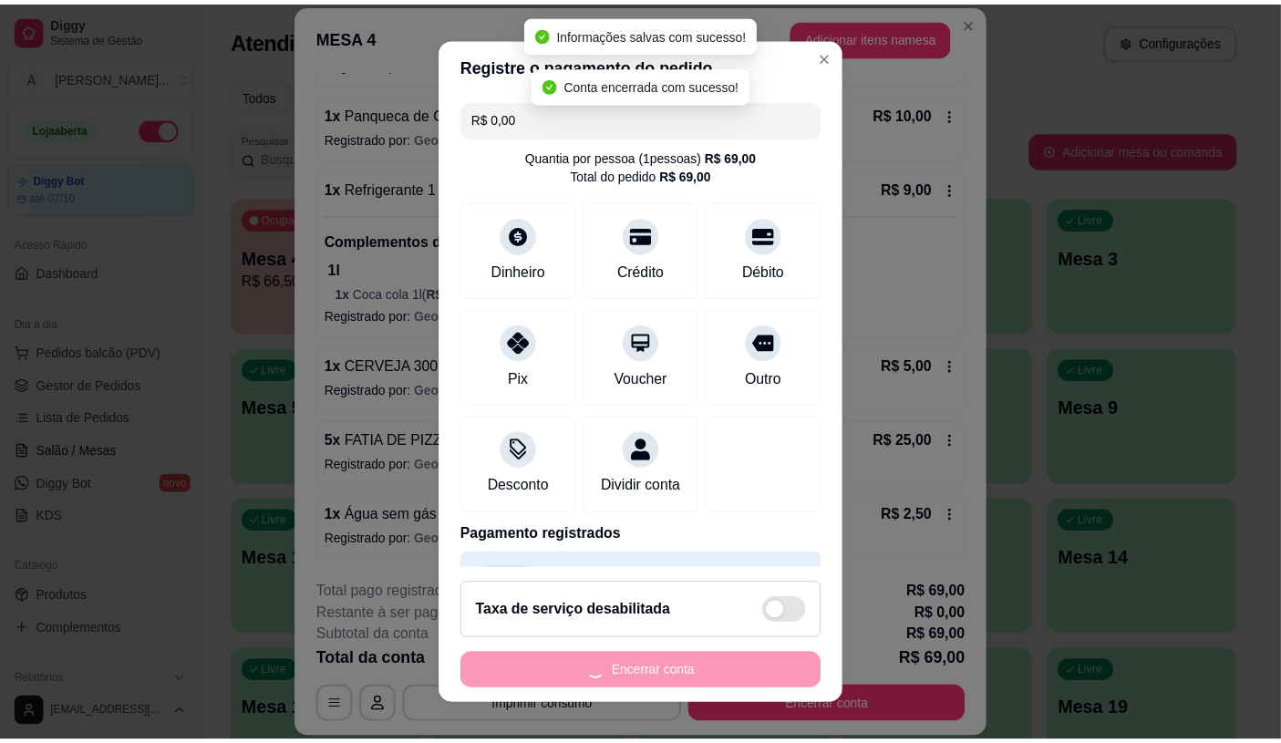
scroll to position [0, 0]
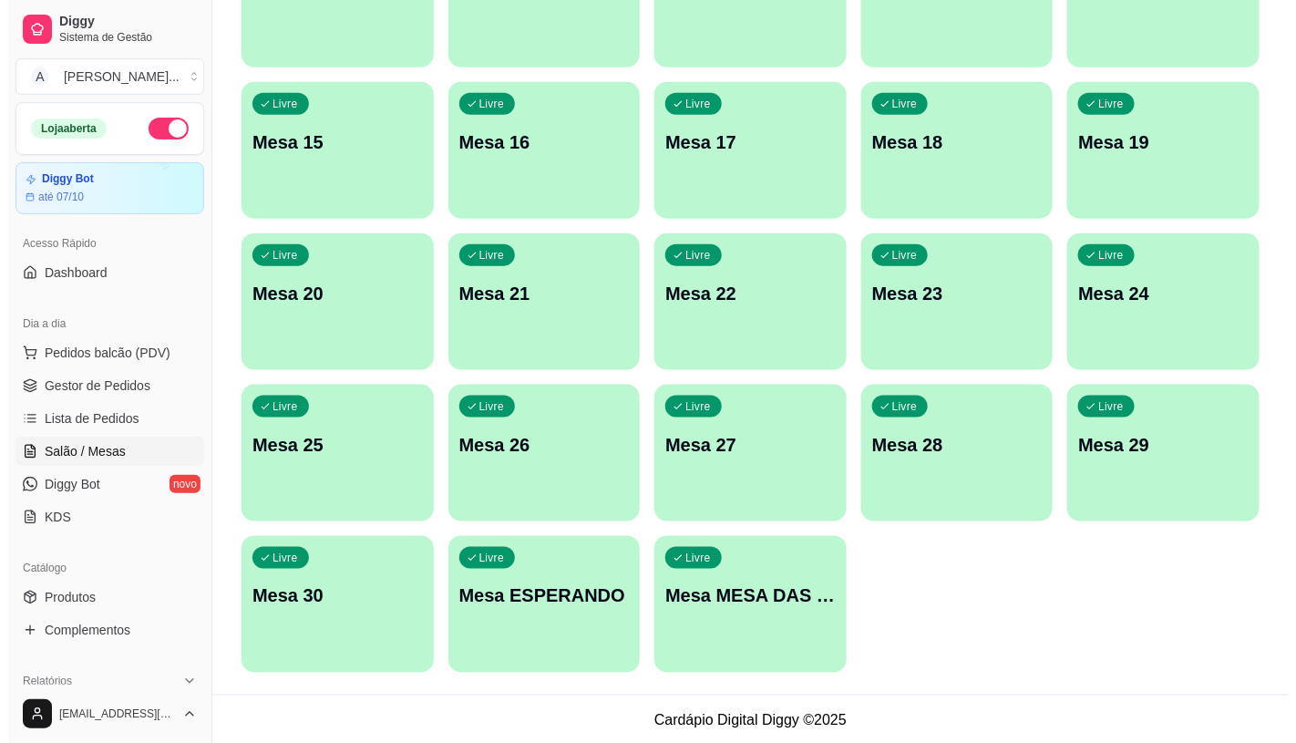
scroll to position [572, 0]
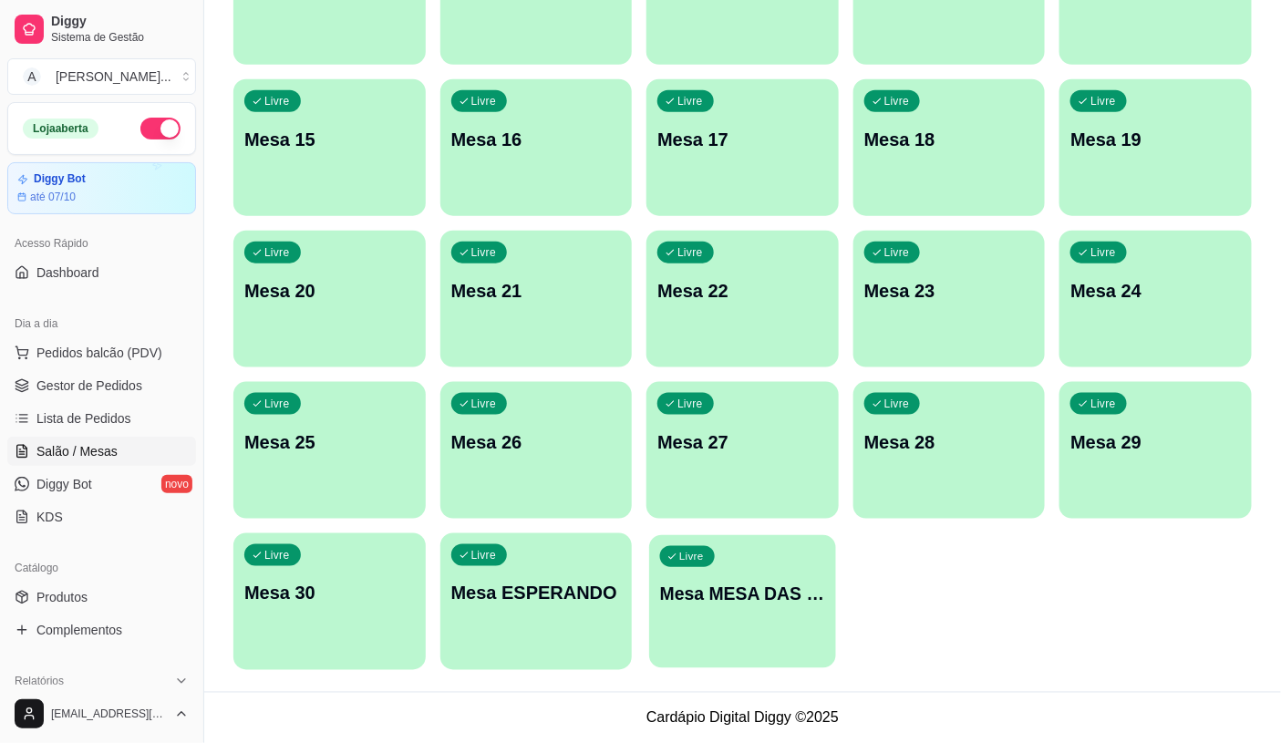
click at [720, 586] on p "Mesa MESA DAS COMANDAS" at bounding box center [742, 594] width 165 height 25
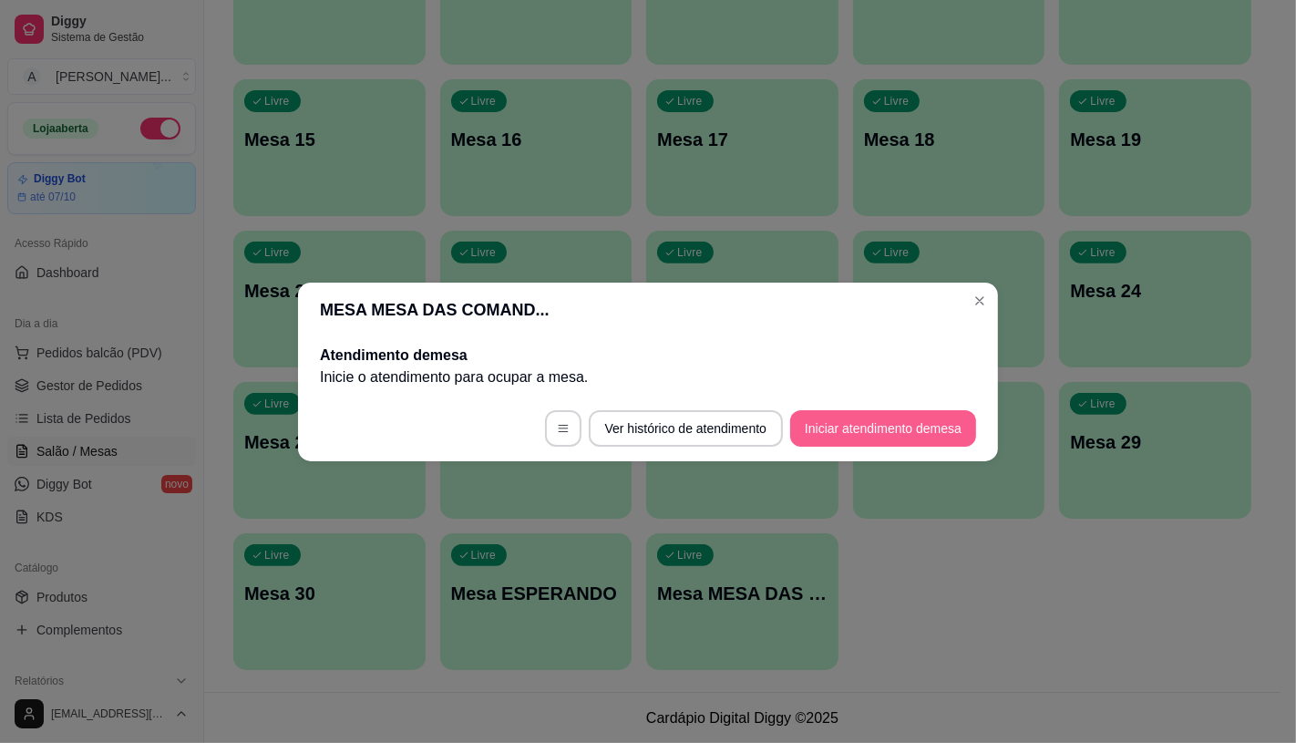
click at [908, 430] on button "Iniciar atendimento de mesa" at bounding box center [883, 428] width 186 height 36
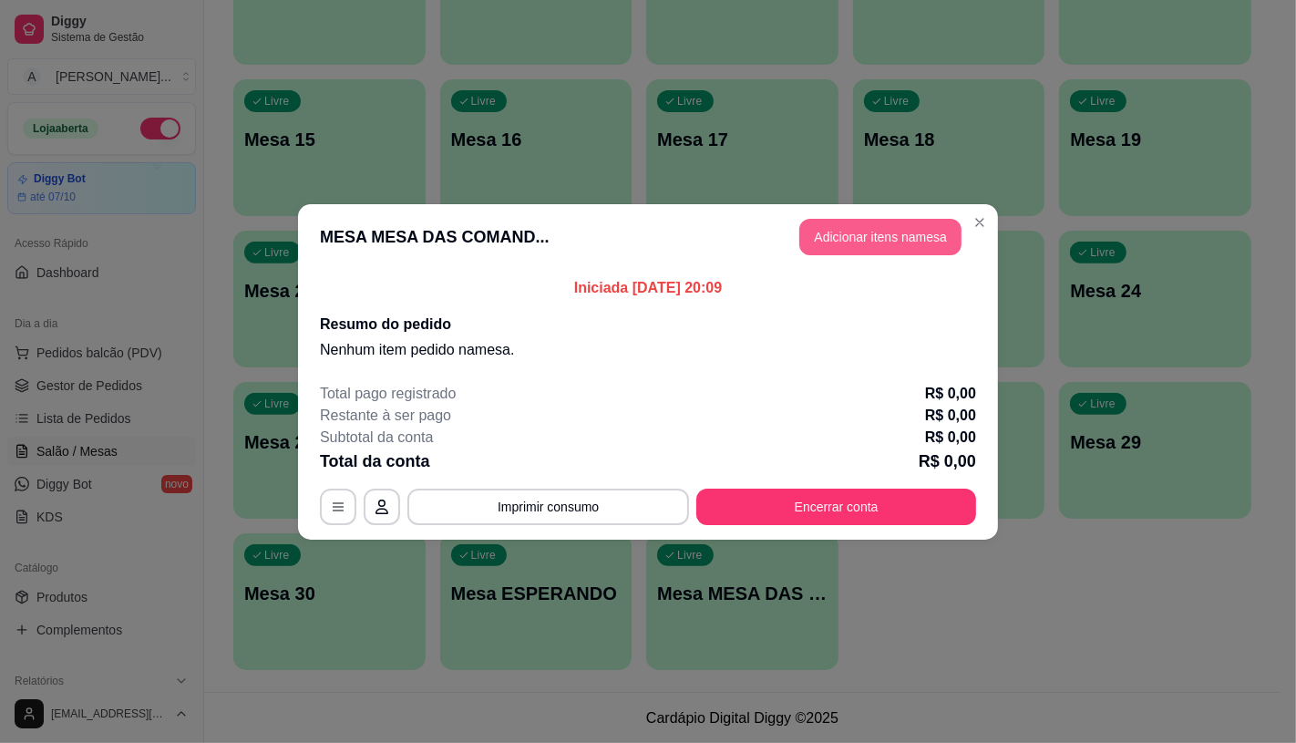
click at [840, 244] on button "Adicionar itens na mesa" at bounding box center [880, 237] width 162 height 36
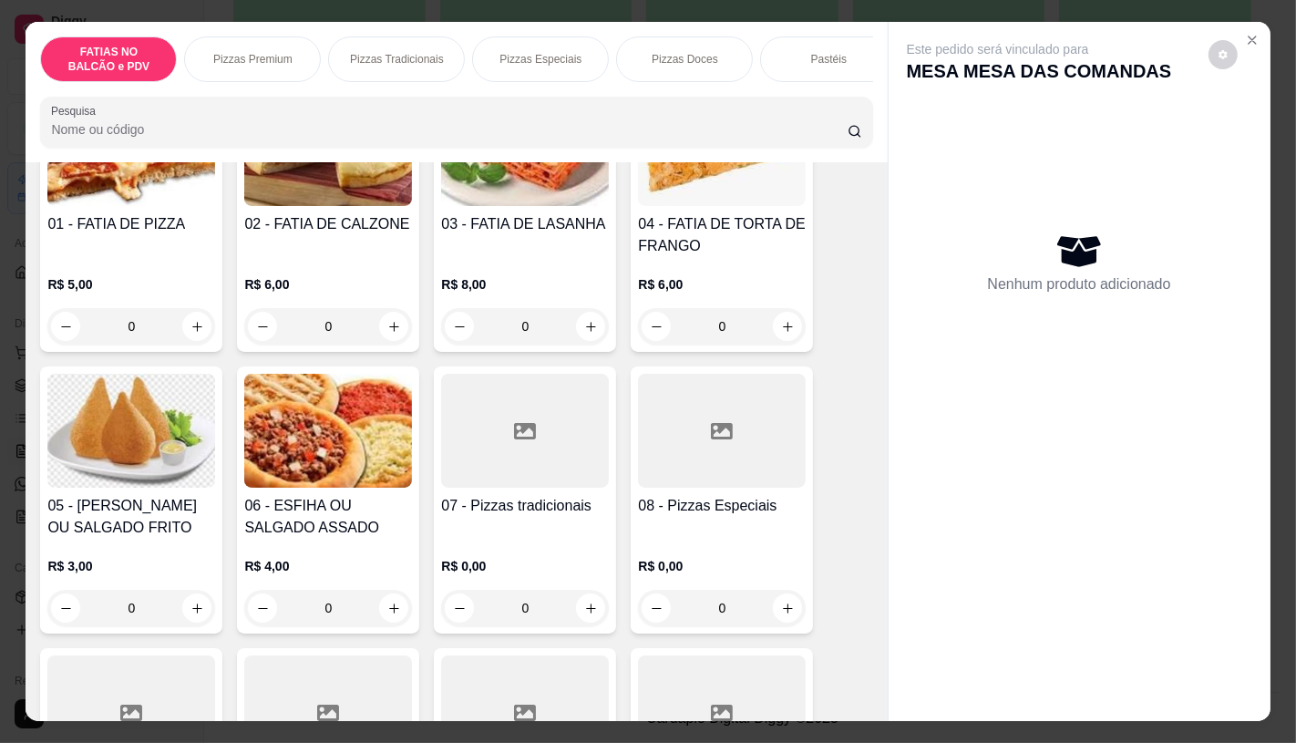
click at [721, 540] on div "R$ 0,00 0" at bounding box center [722, 583] width 168 height 88
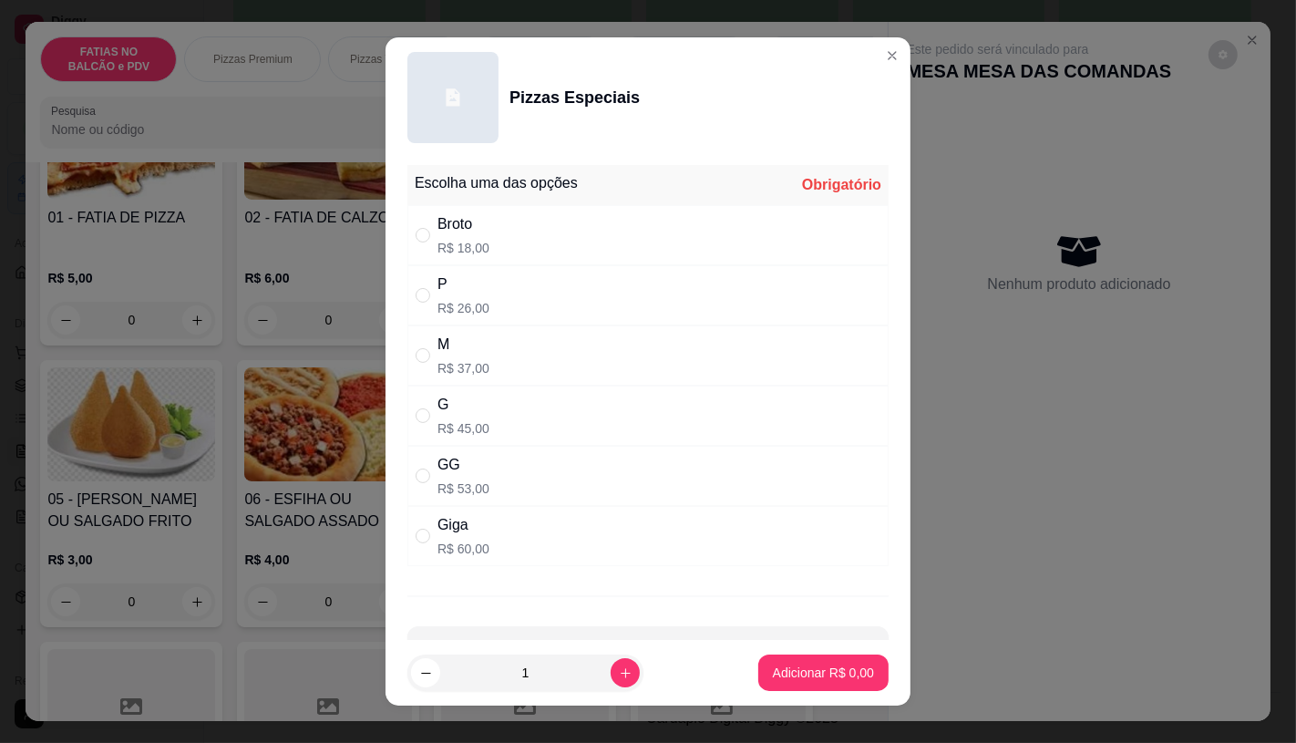
click at [497, 563] on div "Giga R$ 60,00" at bounding box center [647, 536] width 481 height 60
radio input "true"
click at [761, 661] on button "Adicionar R$ 60,00" at bounding box center [820, 673] width 138 height 36
type input "1"
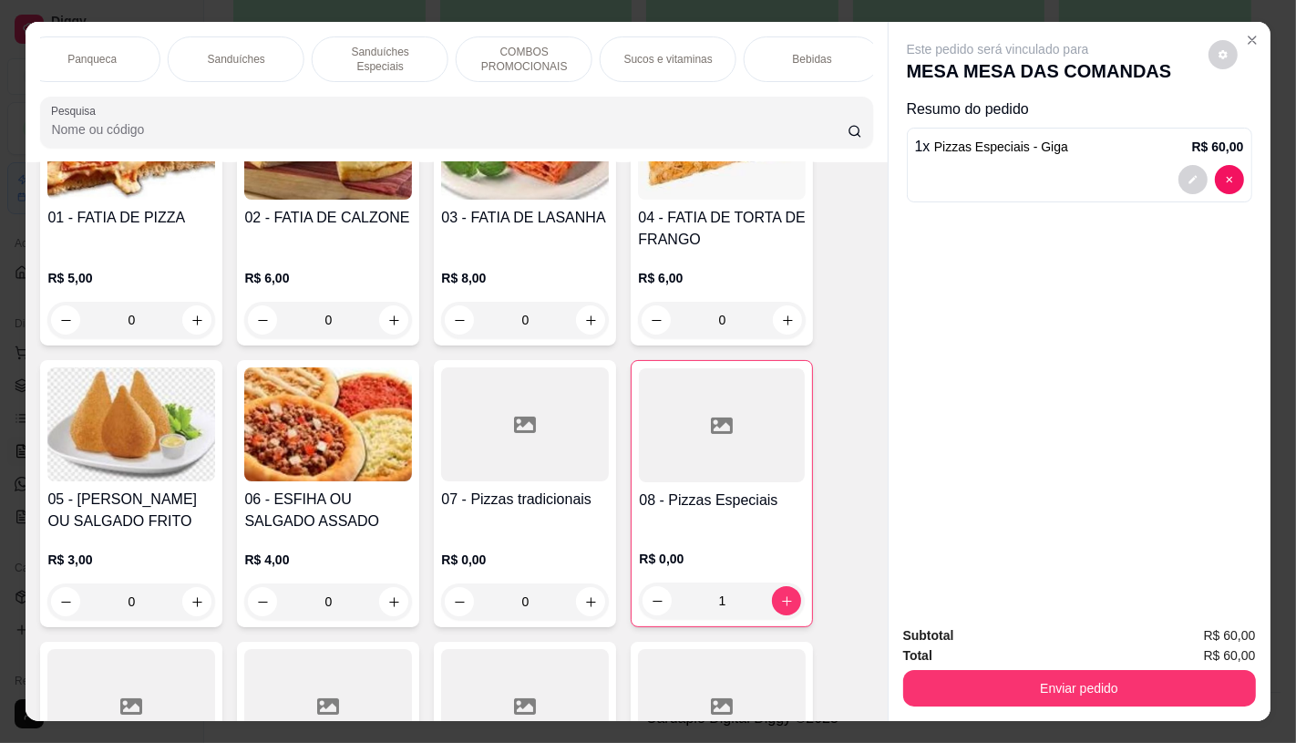
scroll to position [0, 1896]
click at [821, 57] on p "TAXAS DE ENTREGAS" at bounding box center [805, 59] width 106 height 29
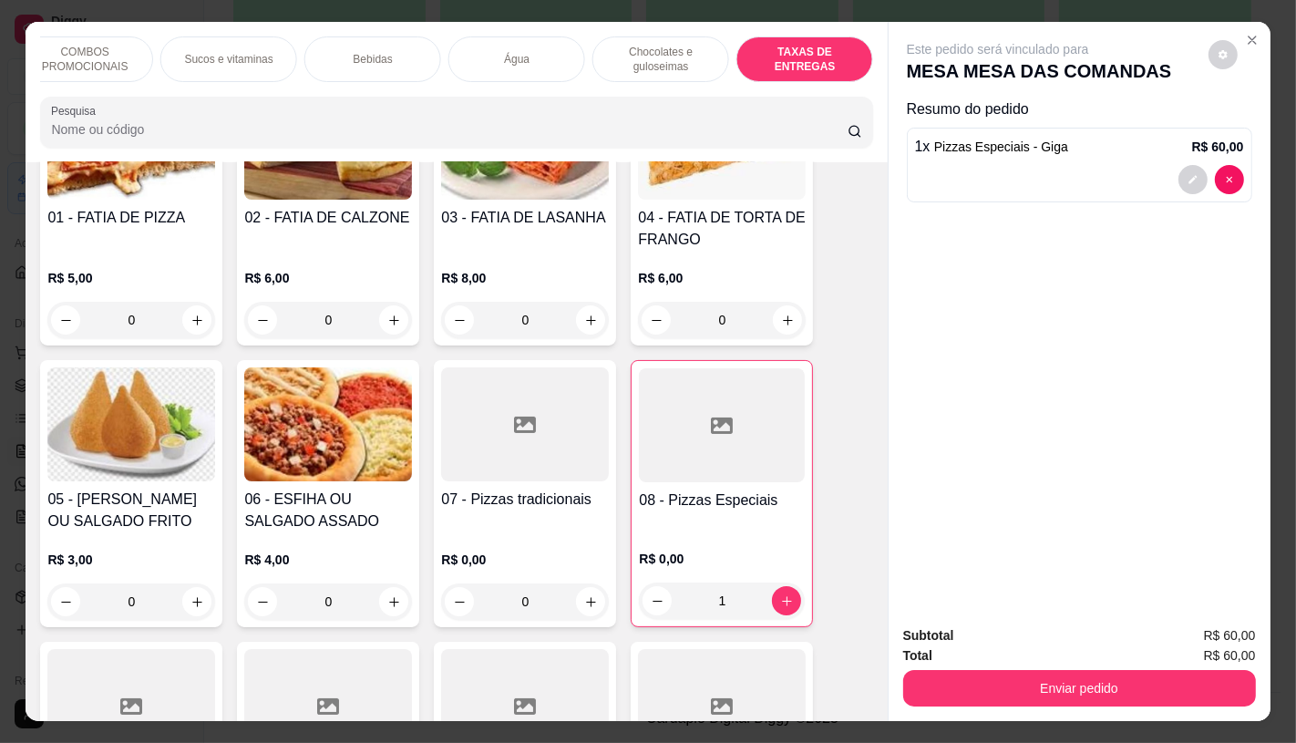
scroll to position [43, 0]
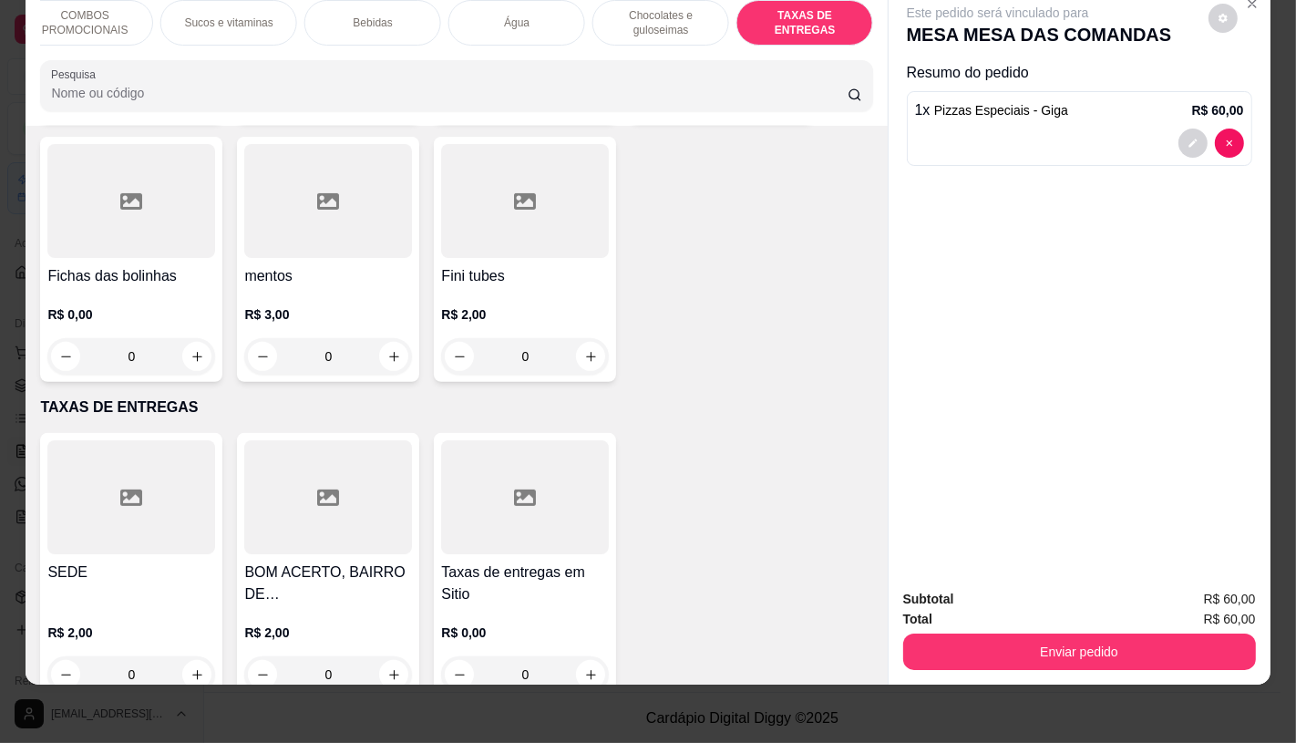
click at [597, 452] on div at bounding box center [525, 497] width 168 height 114
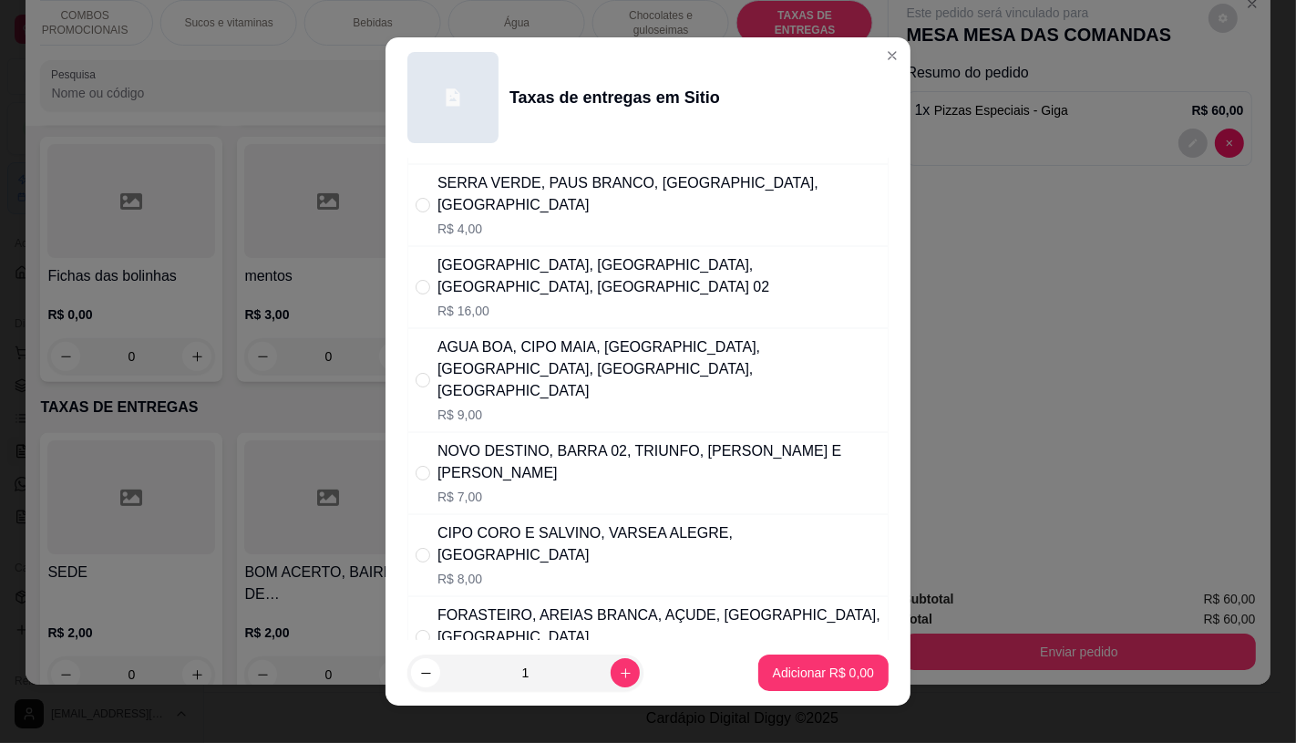
scroll to position [202, 0]
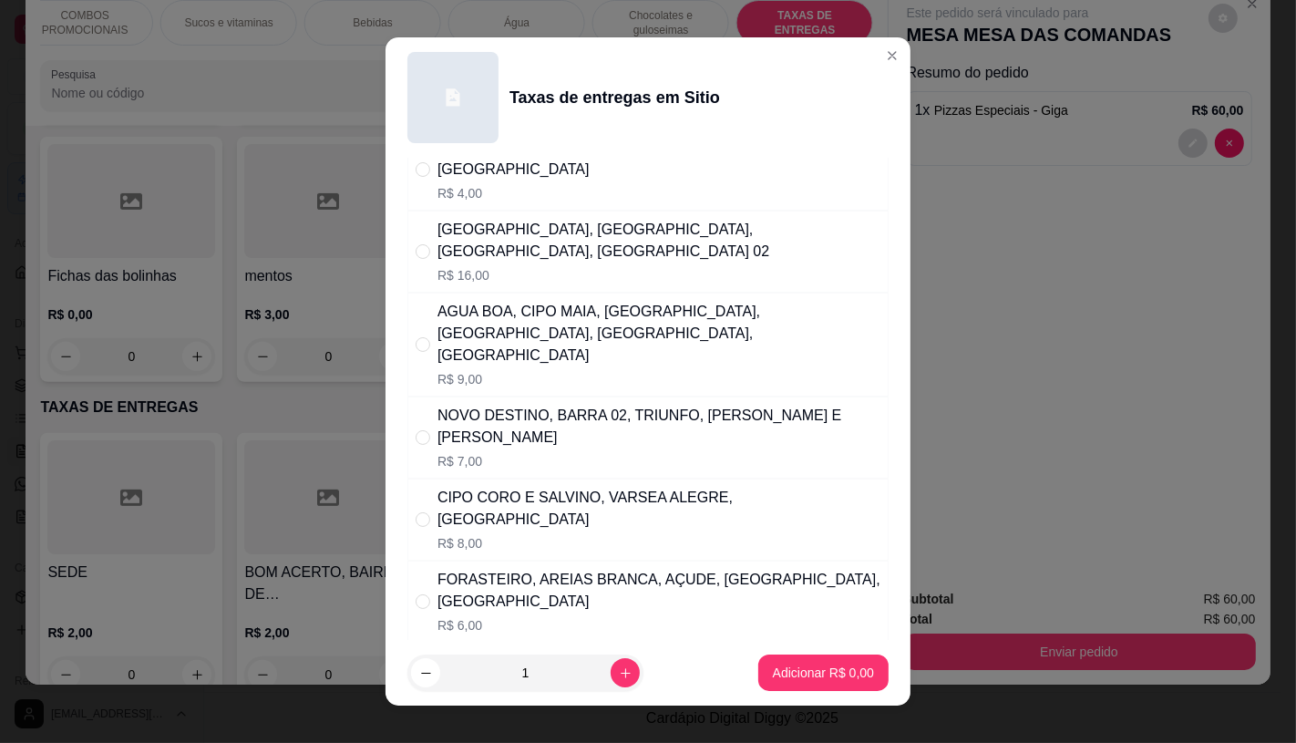
click at [574, 487] on div "CIPO CORO E SALVINO, VARSEA ALEGRE, SAO PEDRO" at bounding box center [659, 509] width 443 height 44
radio input "true"
click at [844, 675] on p "Adicionar R$ 8,00" at bounding box center [823, 673] width 98 height 17
type input "1"
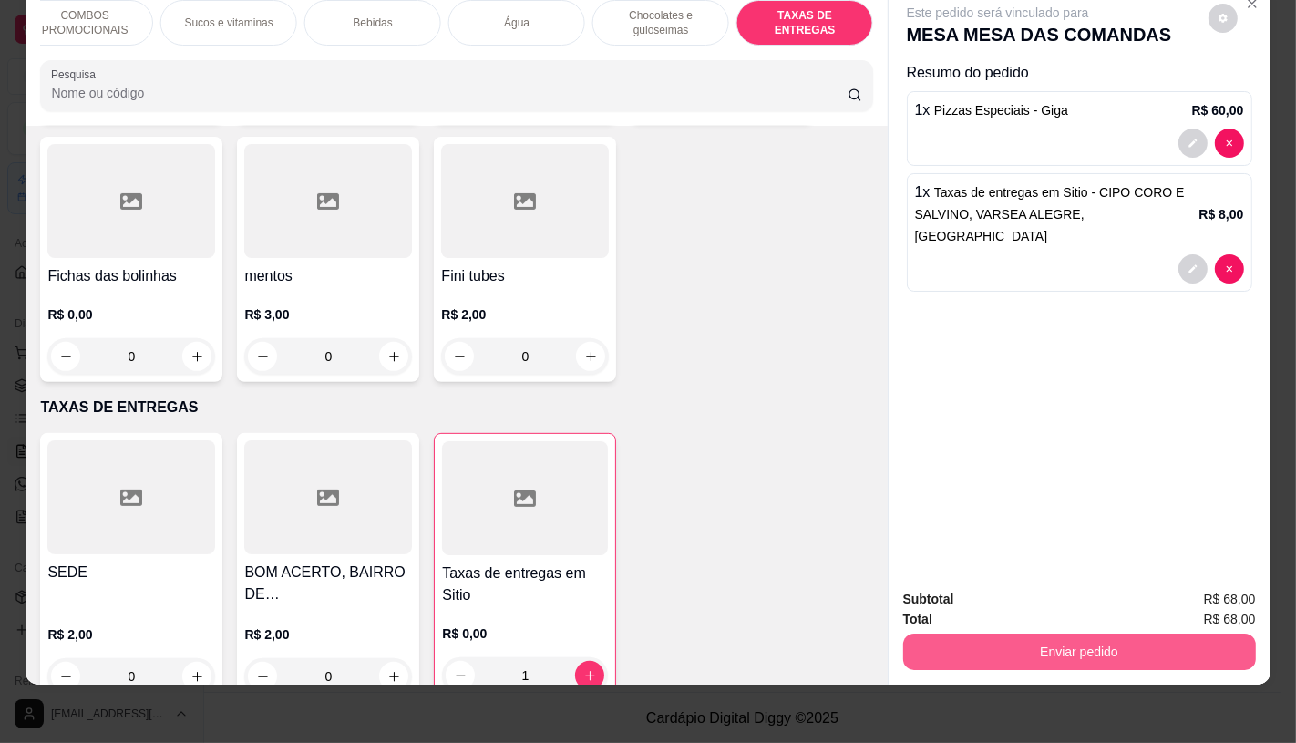
click at [1137, 634] on button "Enviar pedido" at bounding box center [1079, 652] width 353 height 36
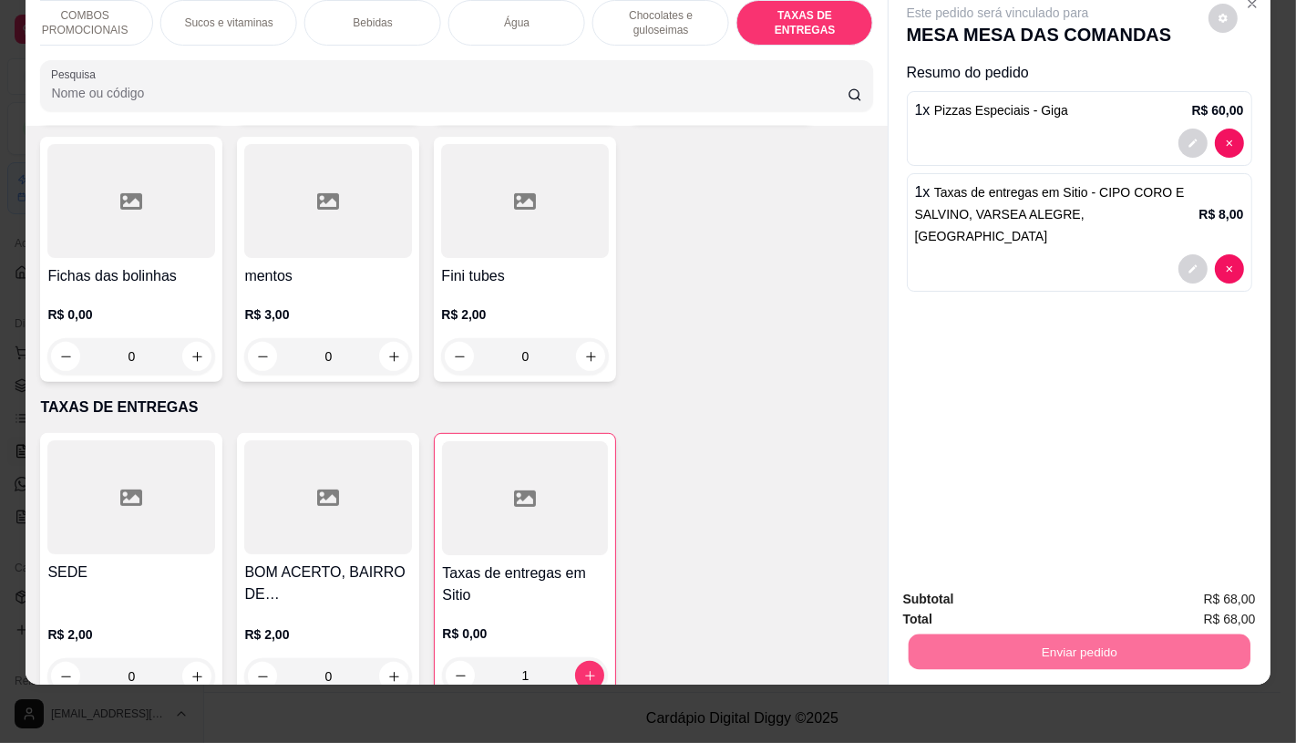
click at [1195, 582] on button "Enviar pedido" at bounding box center [1208, 593] width 103 height 35
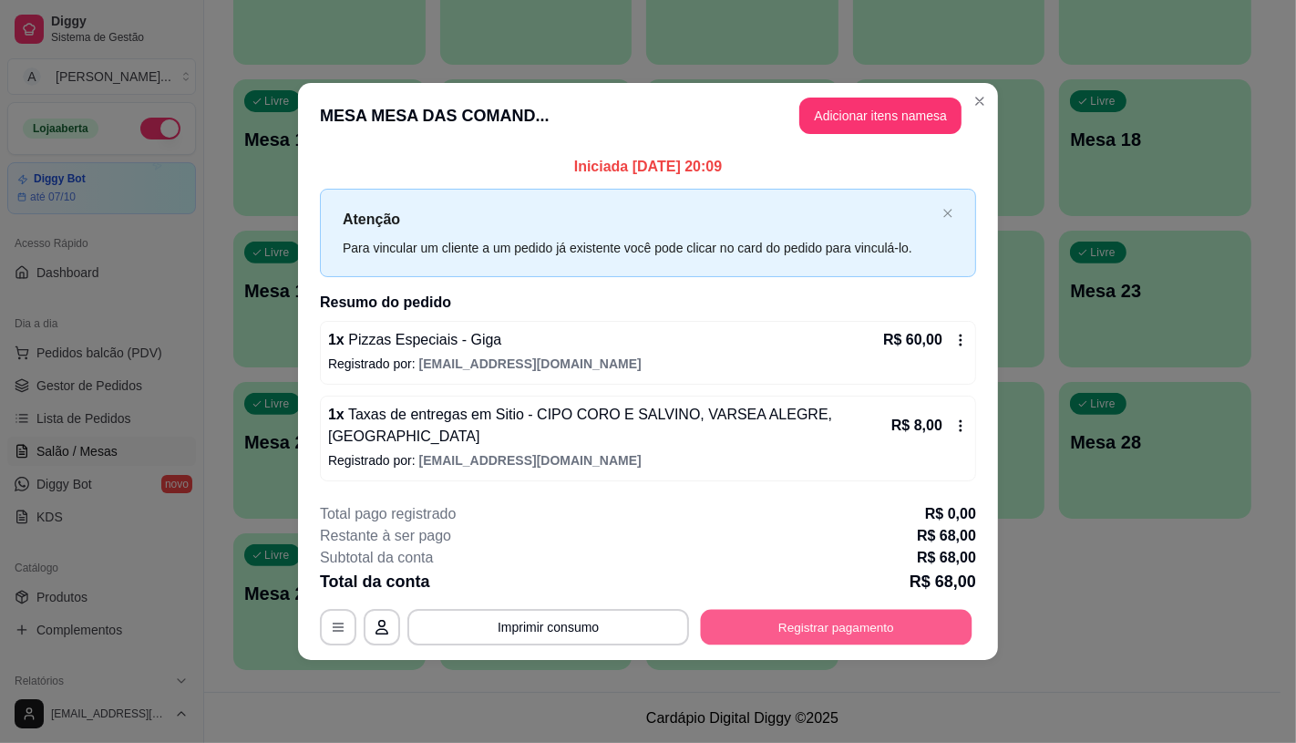
click at [933, 632] on button "Registrar pagamento" at bounding box center [837, 628] width 272 height 36
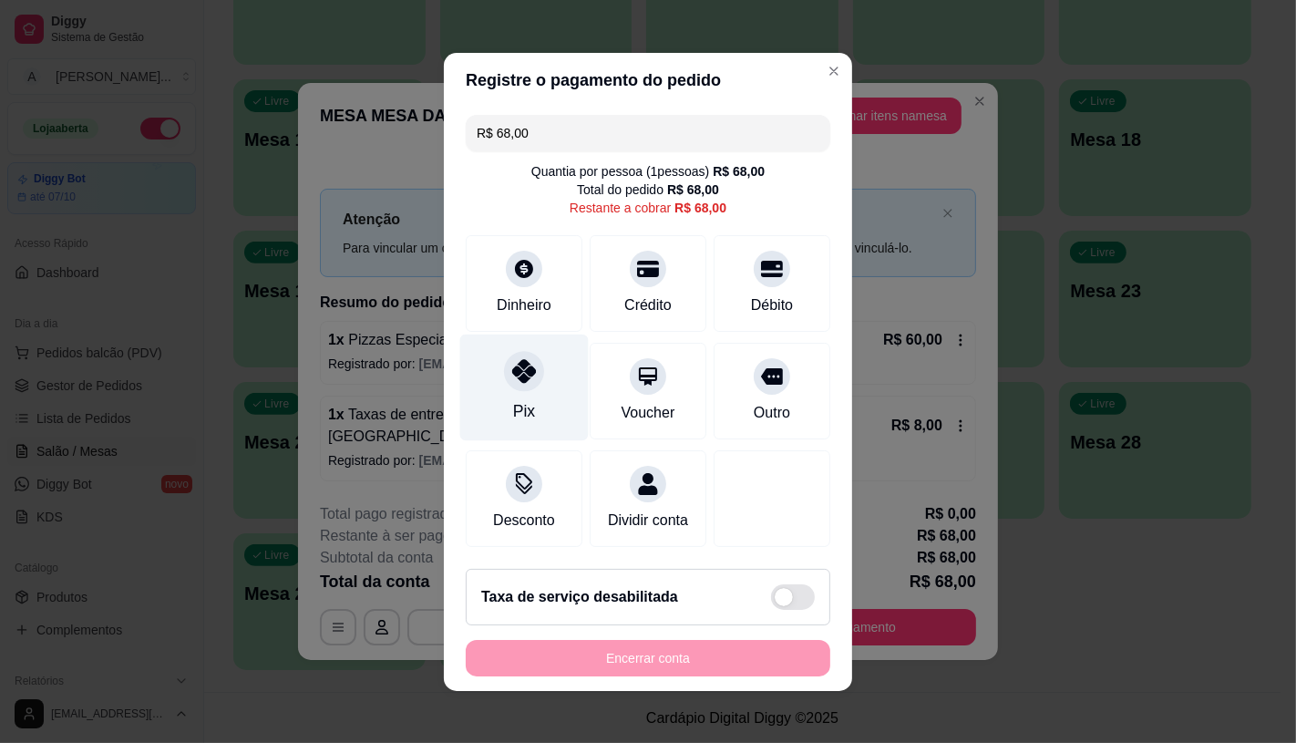
click at [542, 387] on div "Pix" at bounding box center [524, 387] width 129 height 107
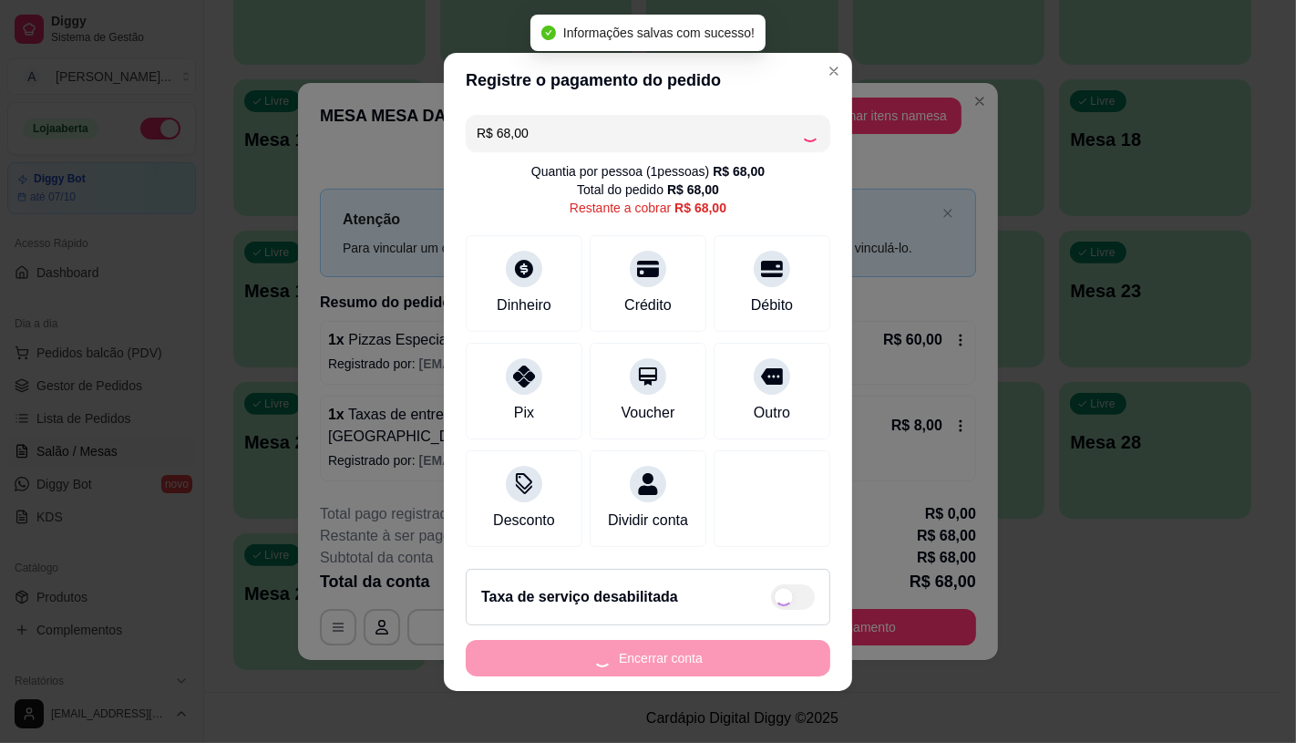
type input "R$ 0,00"
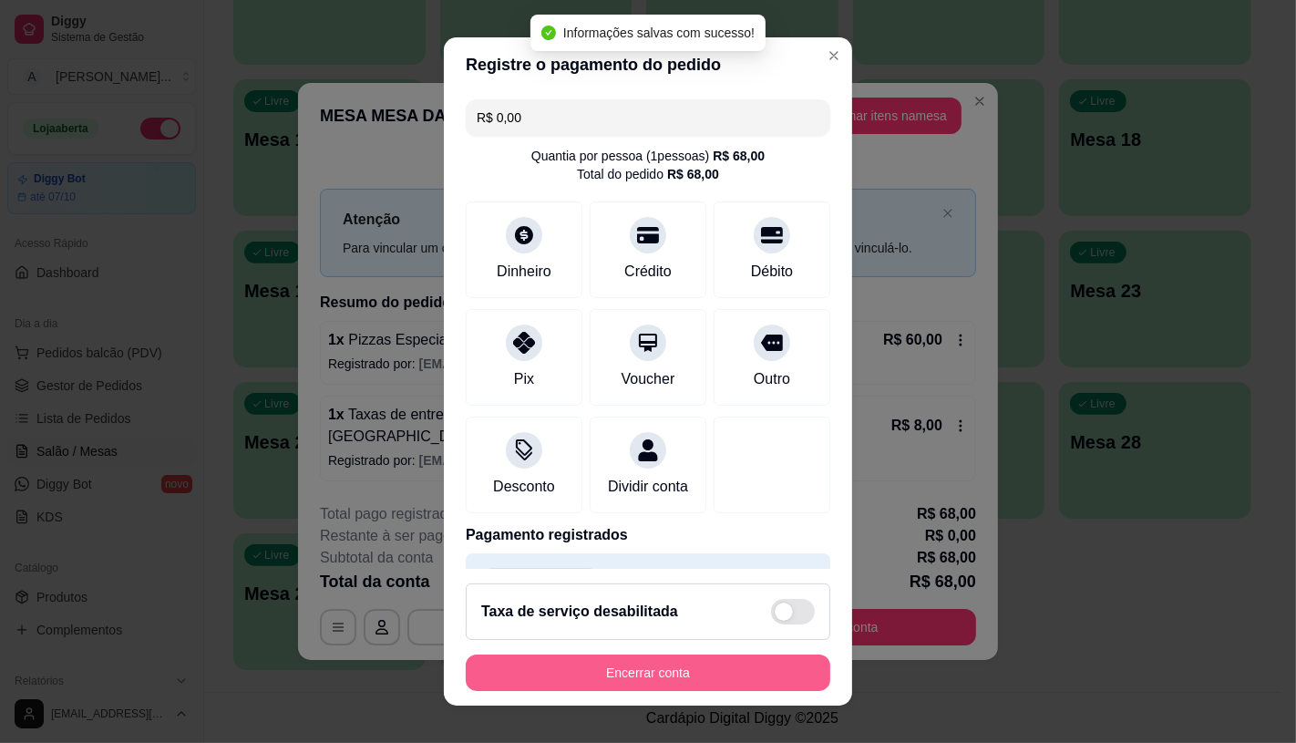
click at [669, 677] on button "Encerrar conta" at bounding box center [648, 673] width 365 height 36
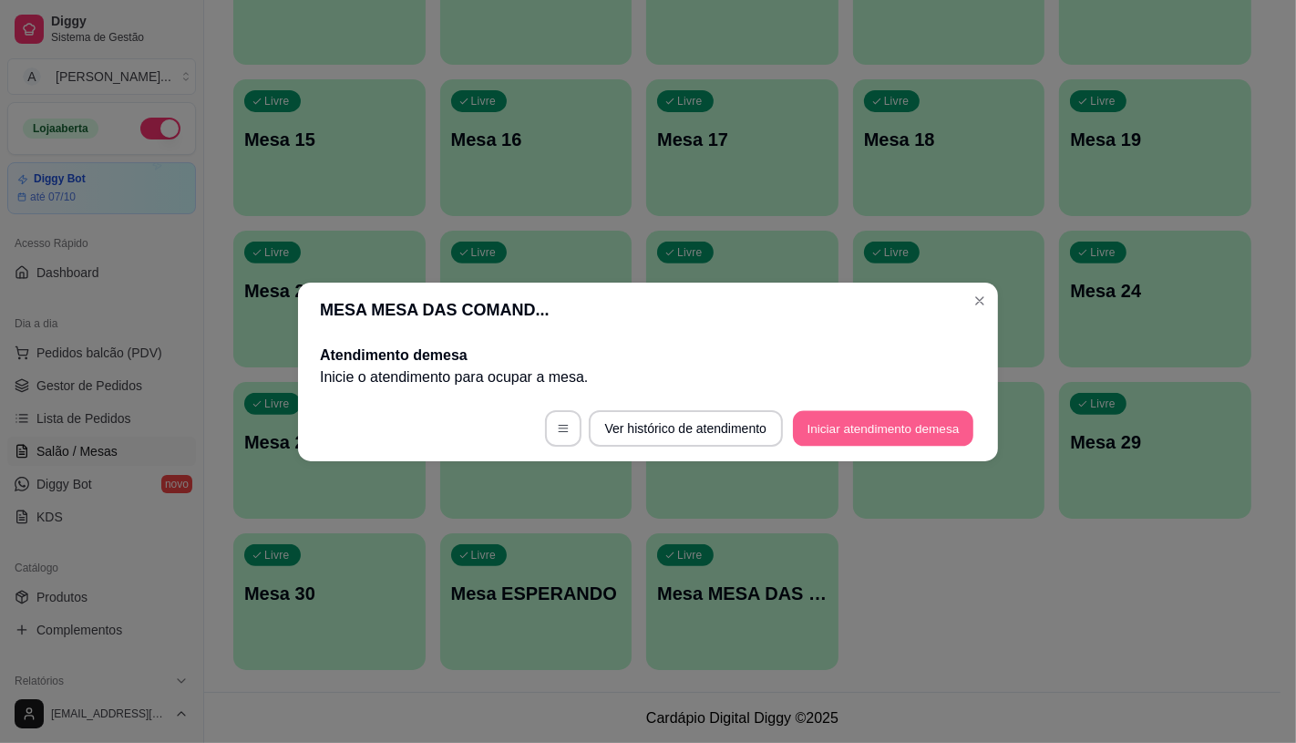
click at [869, 427] on button "Iniciar atendimento de mesa" at bounding box center [883, 428] width 180 height 36
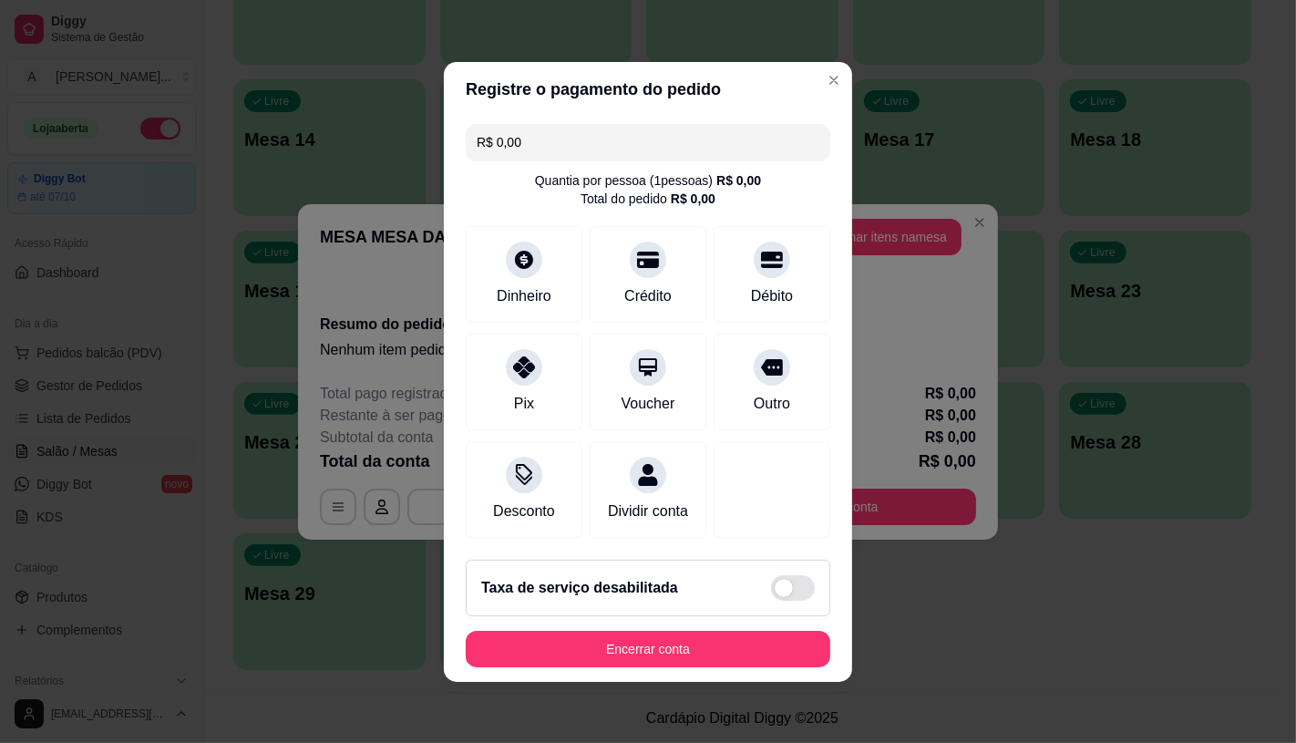
scroll to position [7, 0]
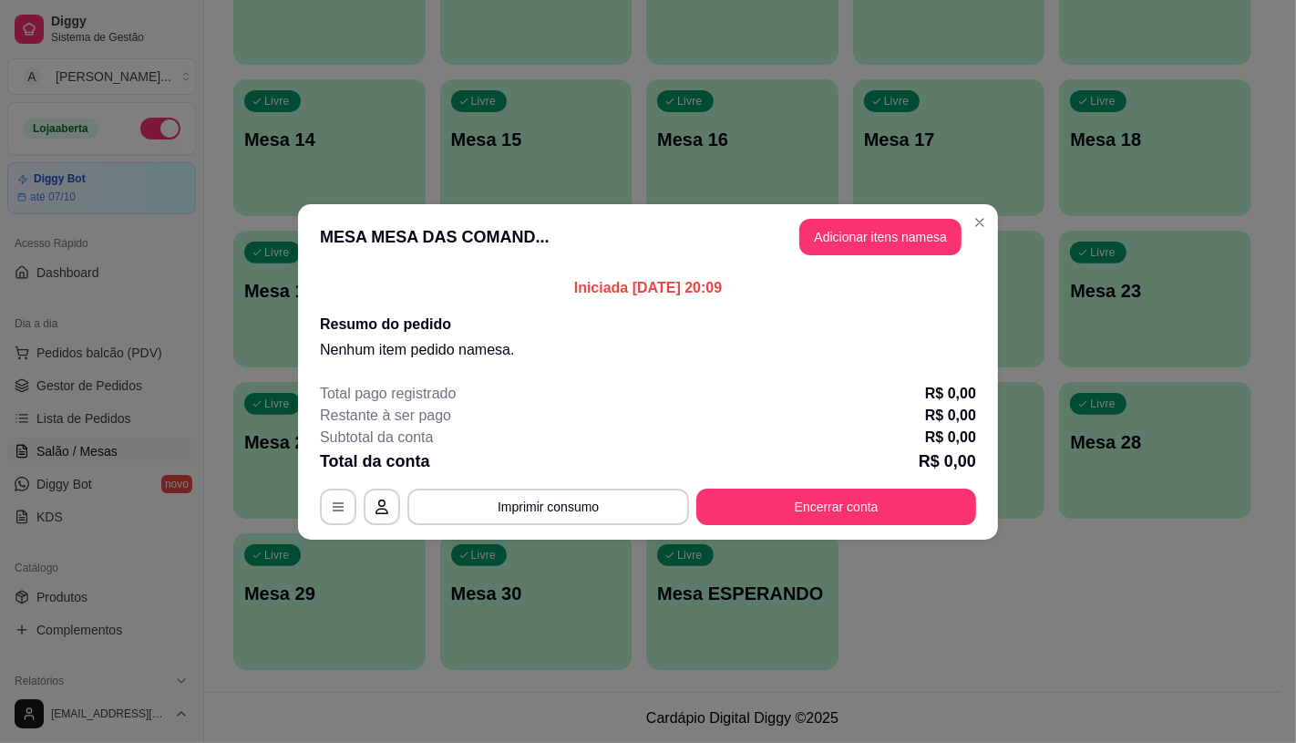
click at [910, 226] on button "Adicionar itens na mesa" at bounding box center [880, 237] width 162 height 36
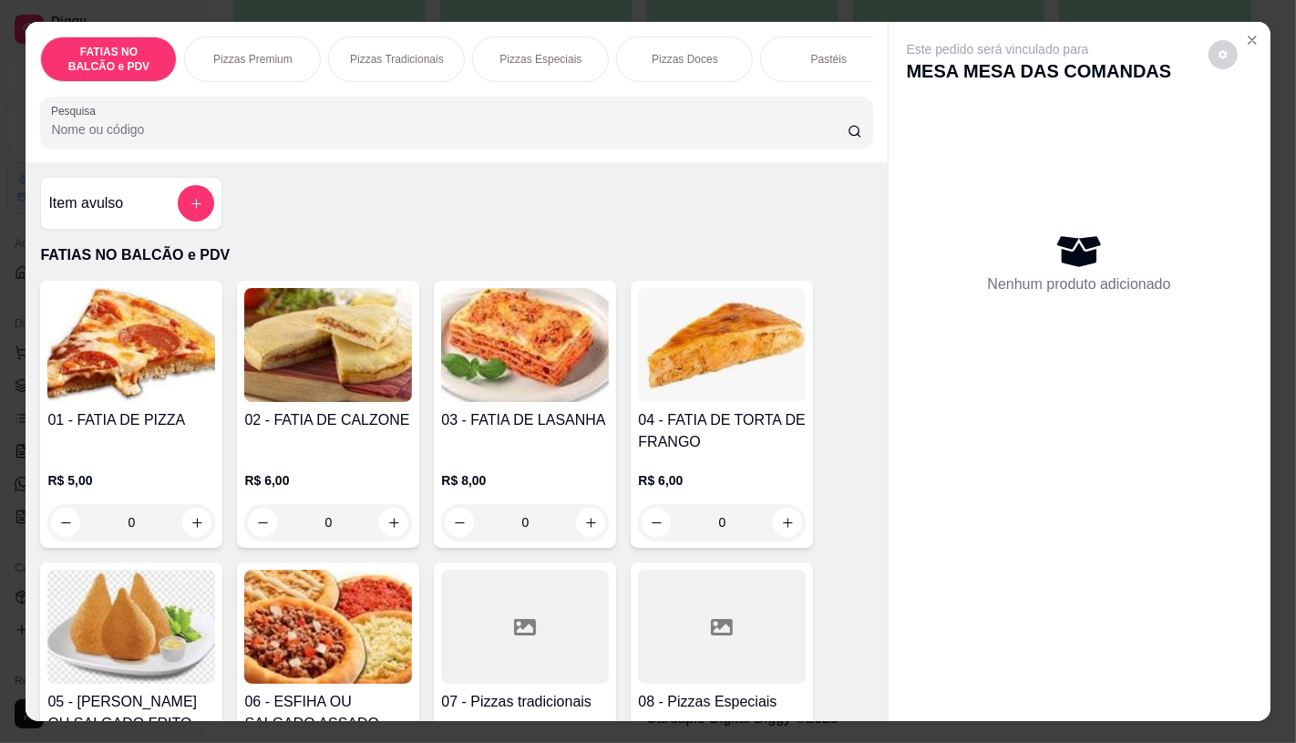
click at [170, 612] on img at bounding box center [131, 627] width 168 height 114
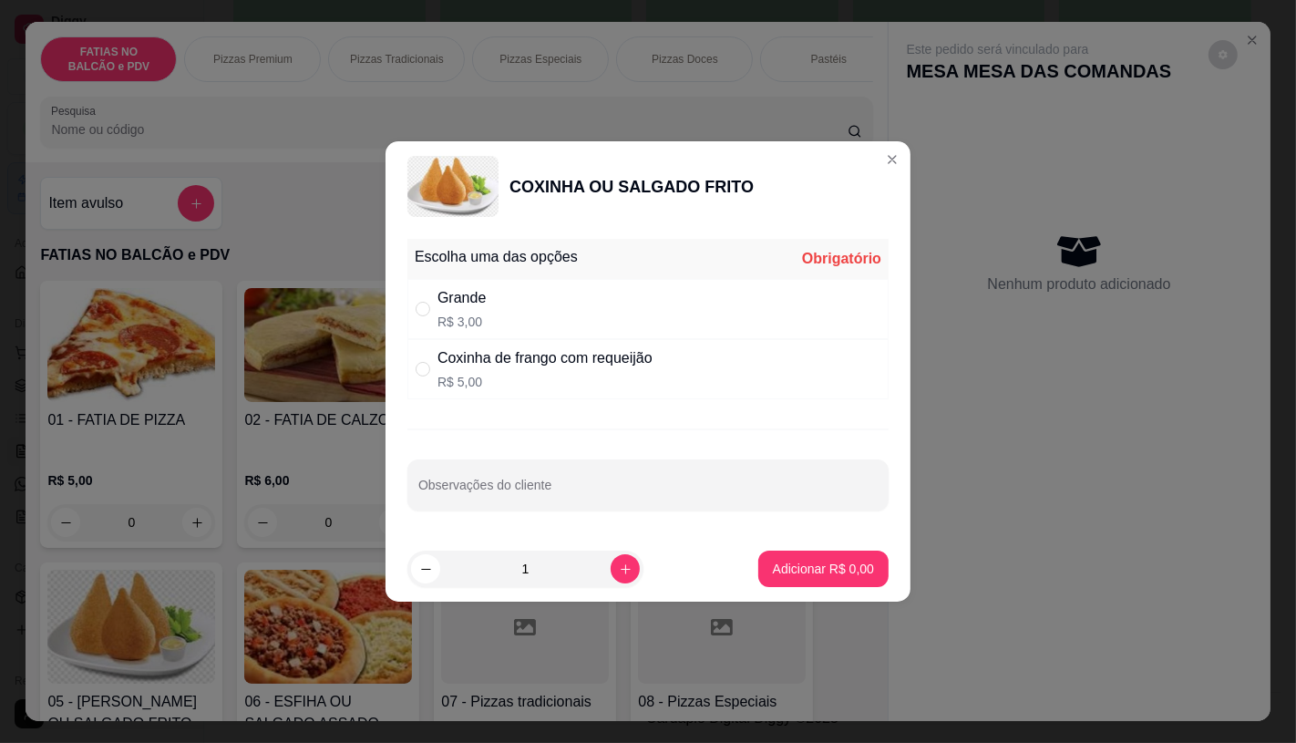
click at [561, 325] on div "Grande R$ 3,00" at bounding box center [647, 309] width 481 height 60
radio input "true"
click at [596, 567] on input "1" at bounding box center [525, 569] width 170 height 36
type input "6"
click at [854, 561] on p "Adicionar R$ 18,00" at bounding box center [820, 569] width 108 height 18
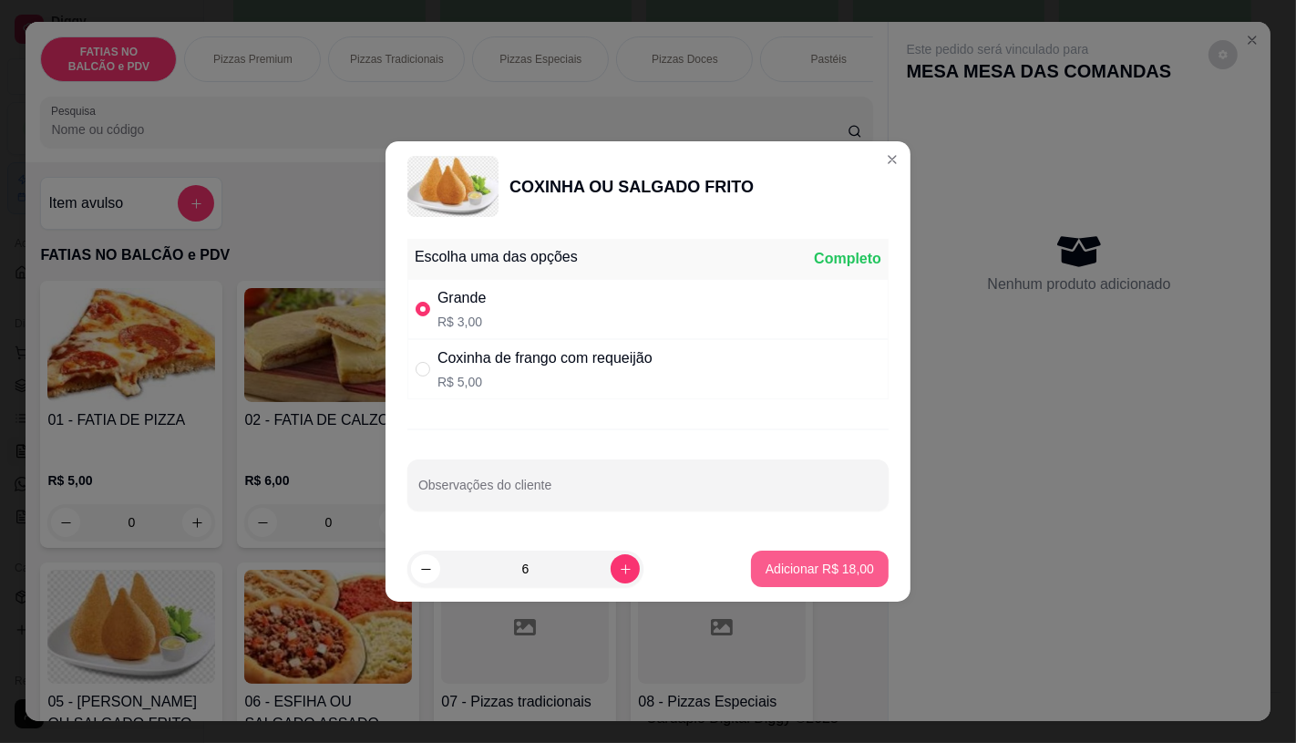
type input "6"
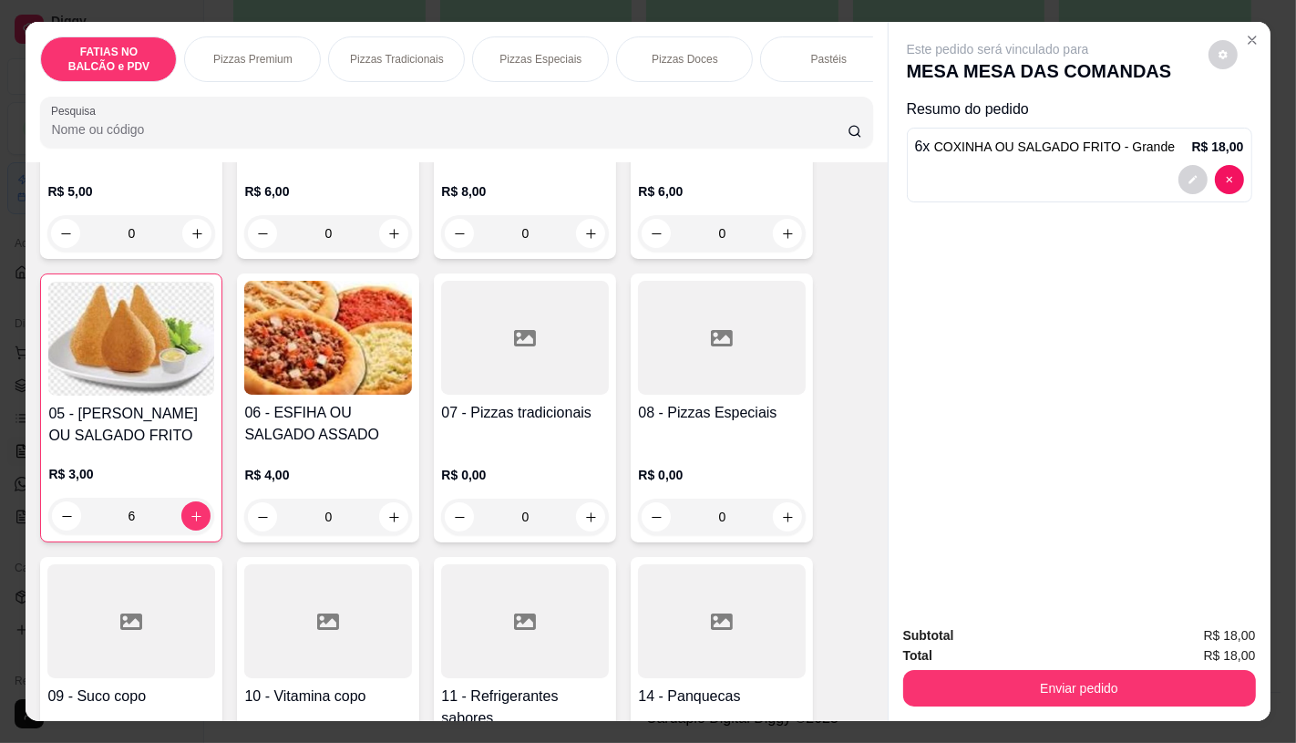
scroll to position [405, 0]
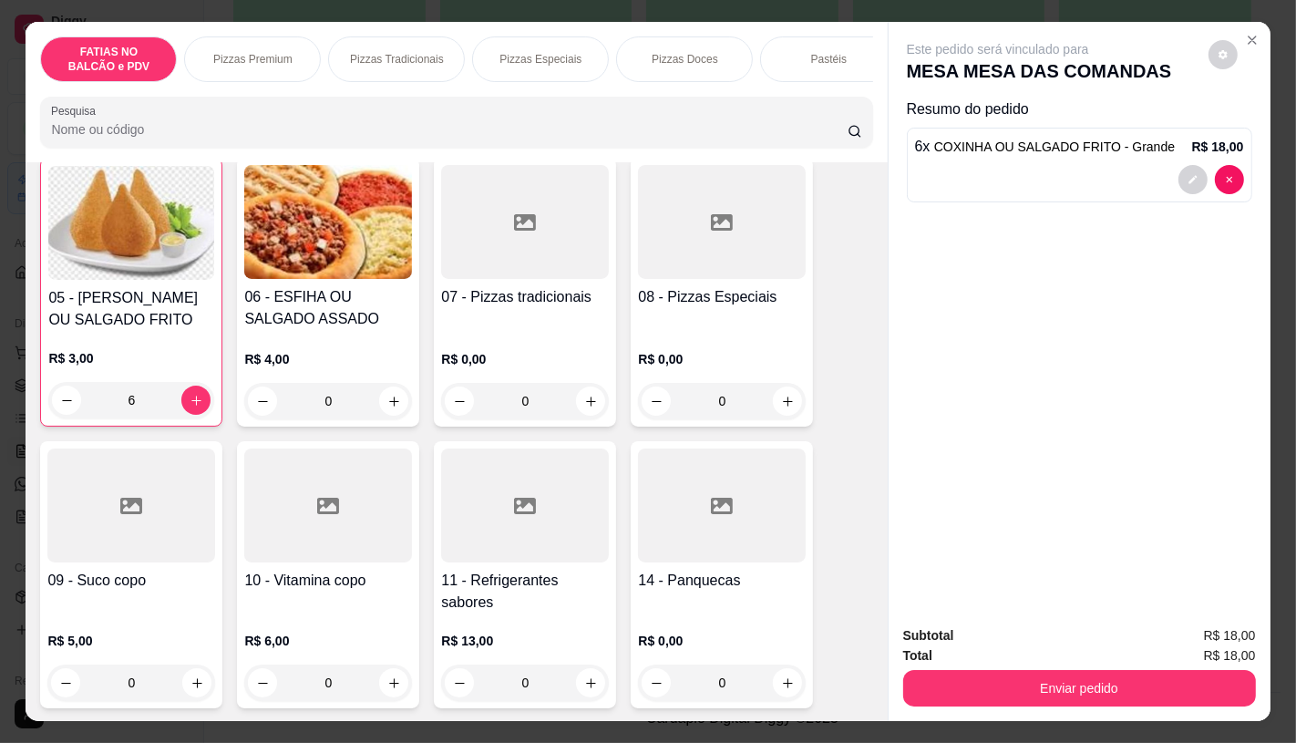
click at [527, 613] on h4 "11 - Refrigerantes sabores" at bounding box center [525, 592] width 168 height 44
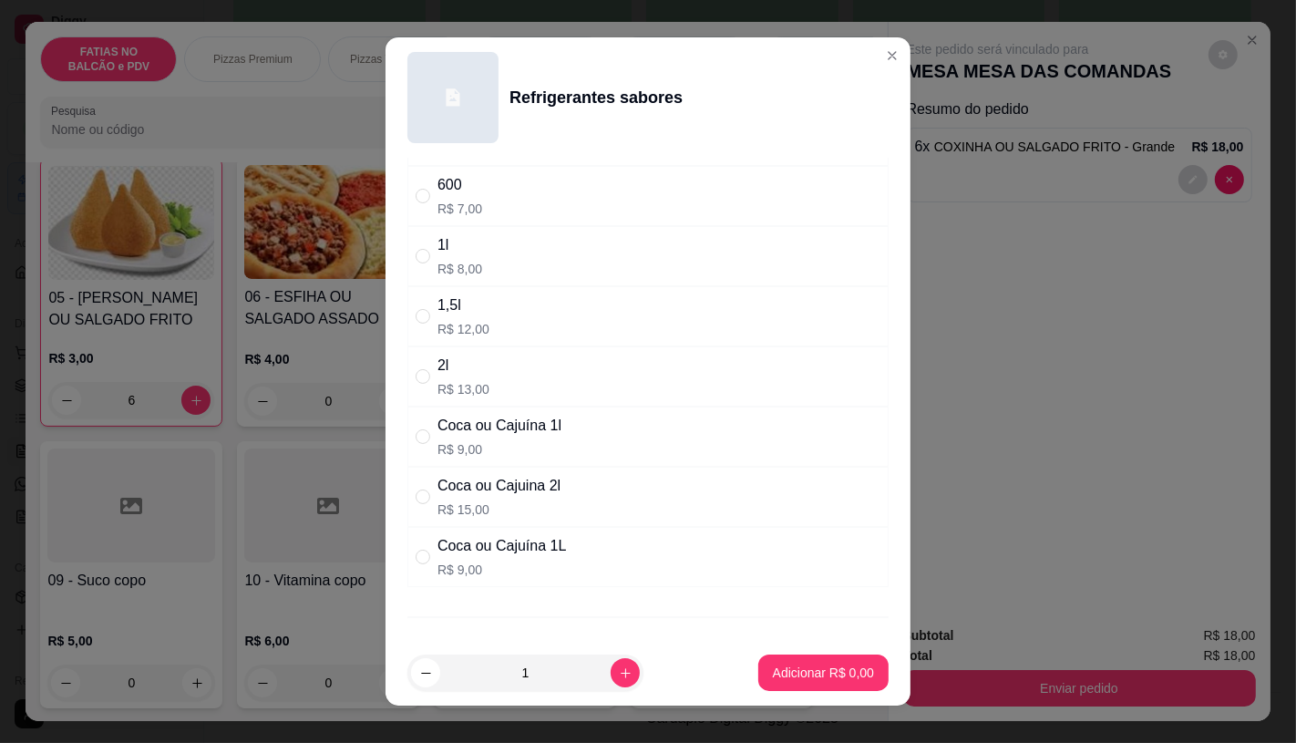
scroll to position [202, 0]
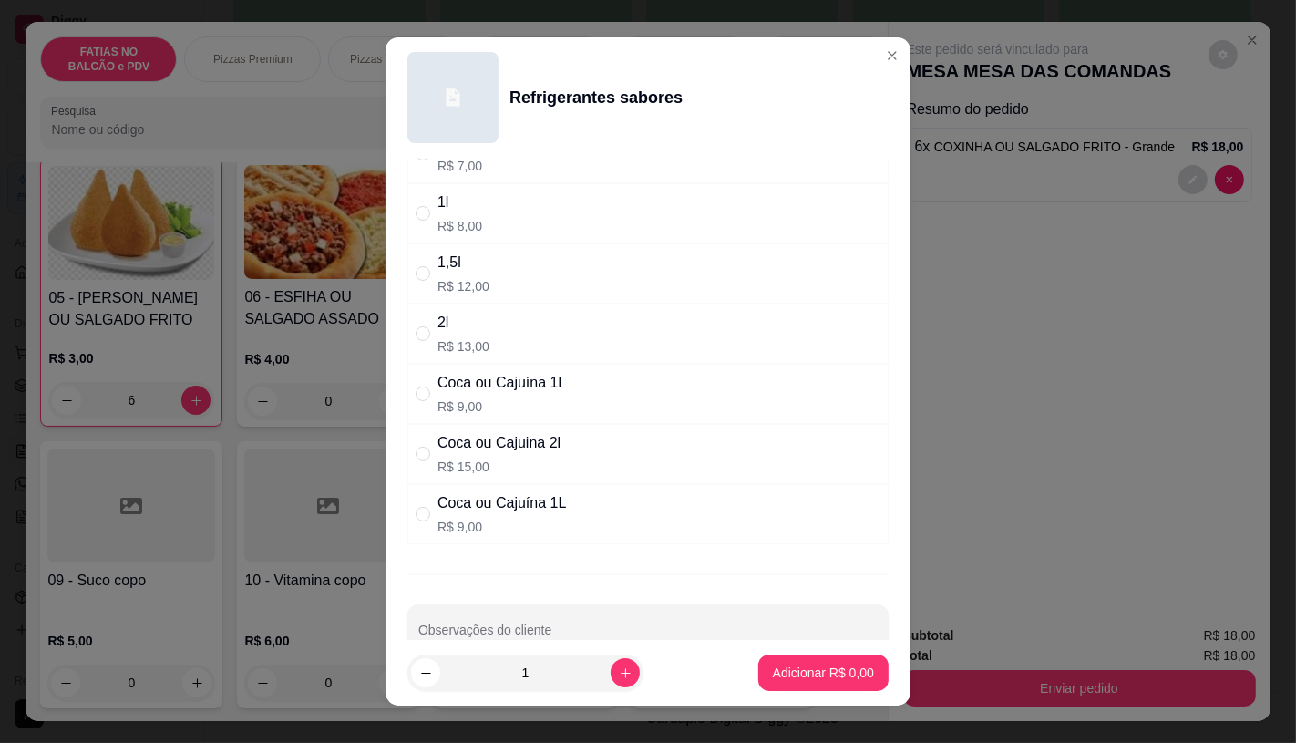
click at [485, 459] on p "R$ 15,00" at bounding box center [499, 467] width 123 height 18
radio input "true"
click at [808, 679] on p "Adicionar R$ 15,00" at bounding box center [821, 673] width 106 height 17
type input "1"
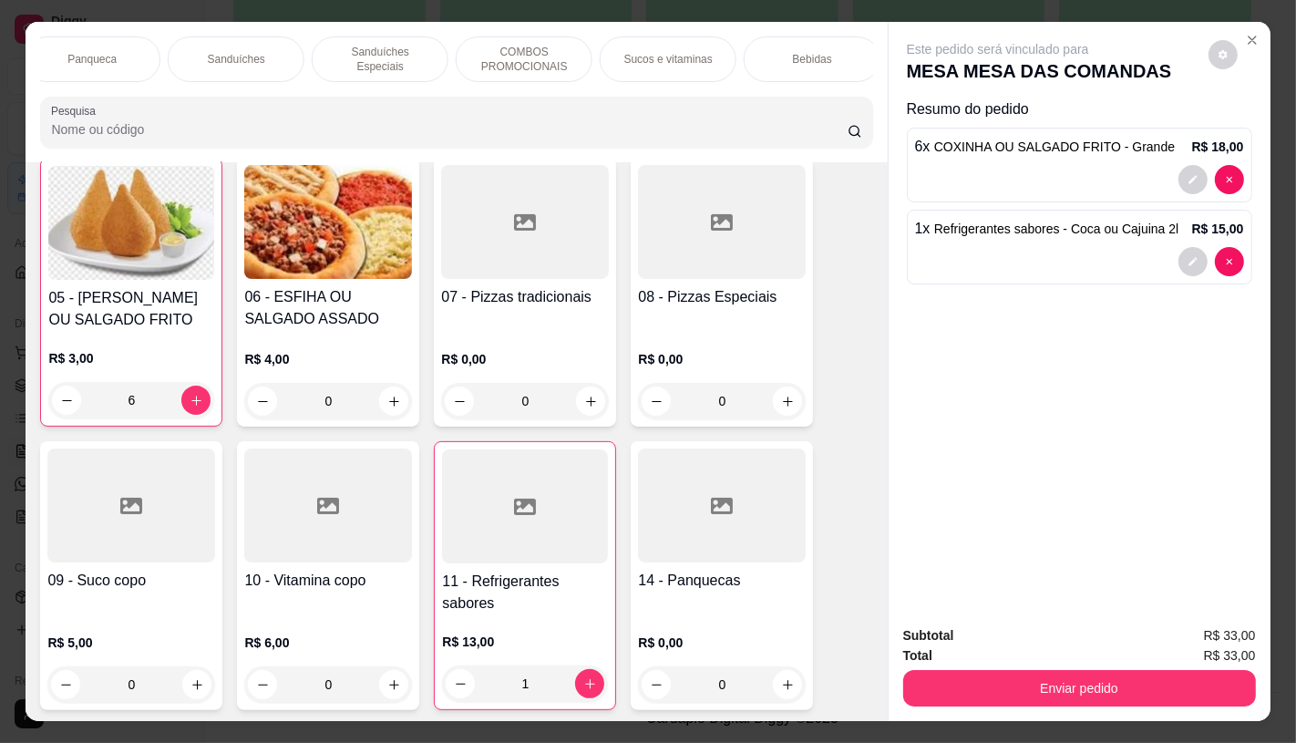
scroll to position [0, 1896]
click at [834, 55] on p "TAXAS DE ENTREGAS" at bounding box center [805, 59] width 106 height 29
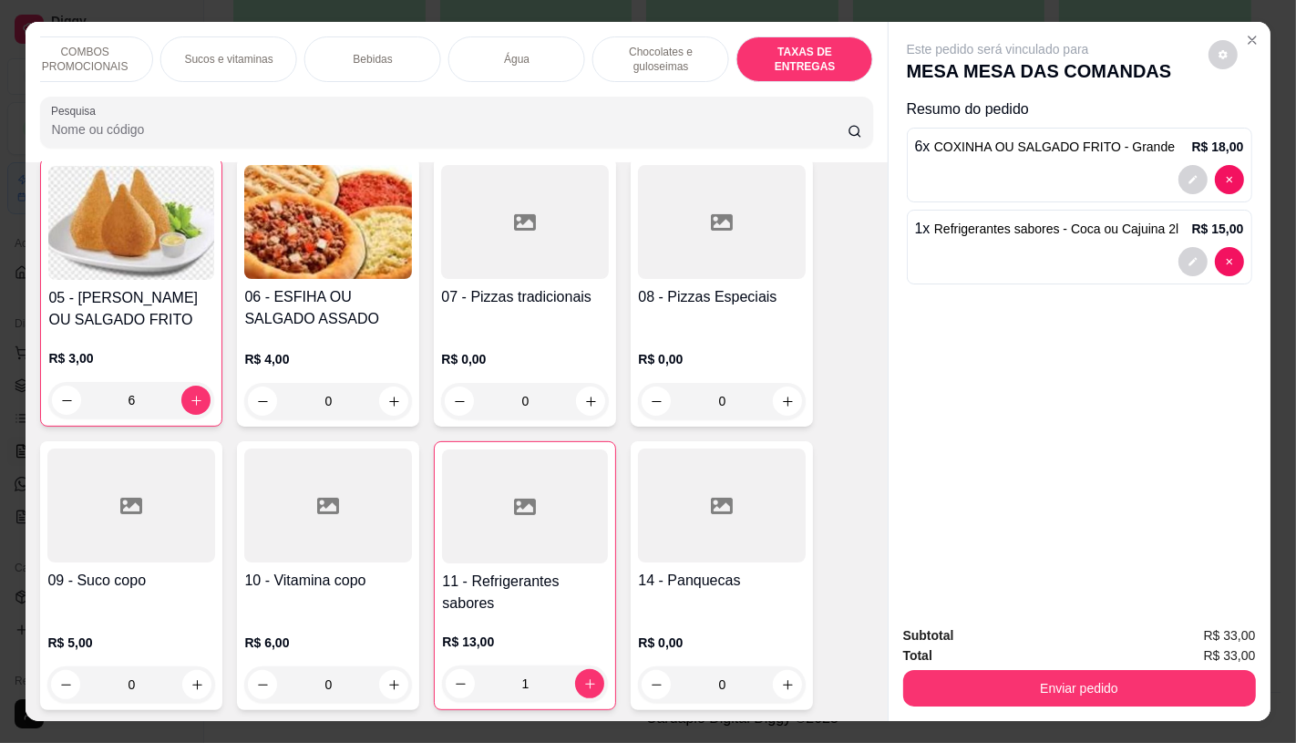
scroll to position [43, 0]
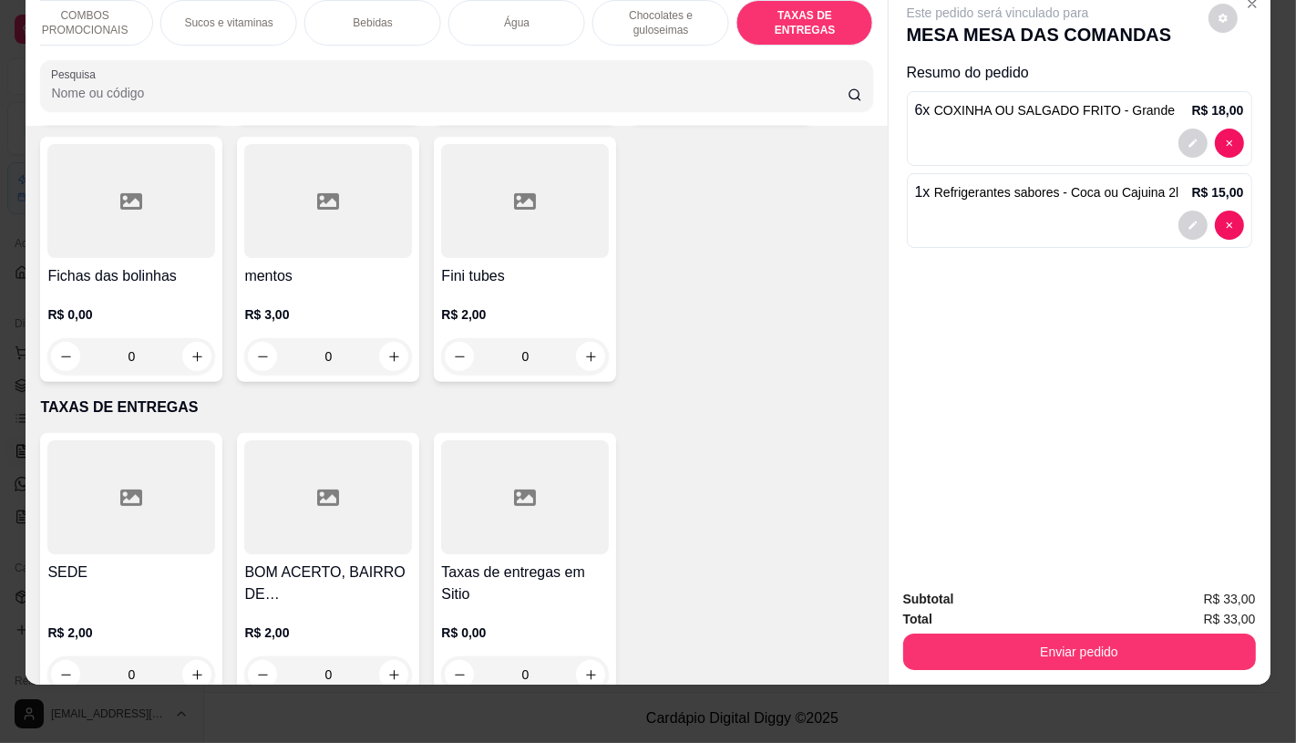
click at [495, 440] on div at bounding box center [525, 497] width 168 height 114
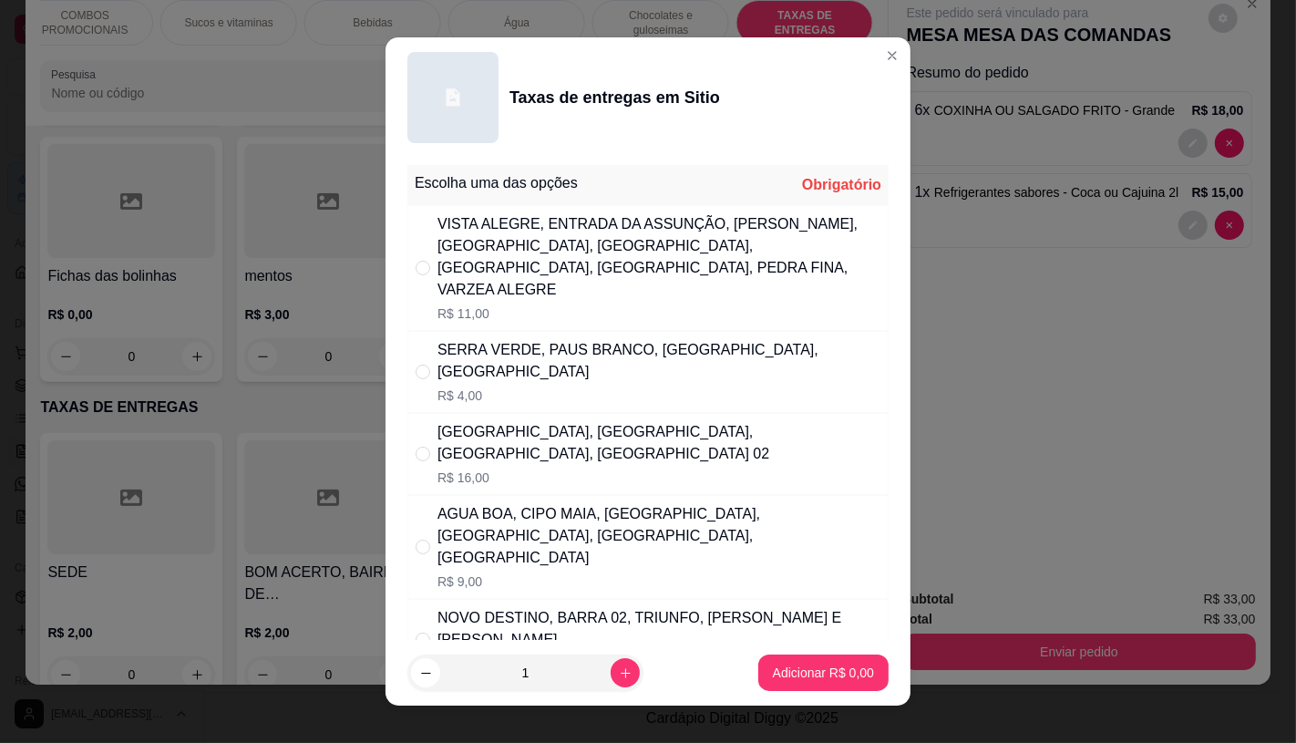
scroll to position [202, 0]
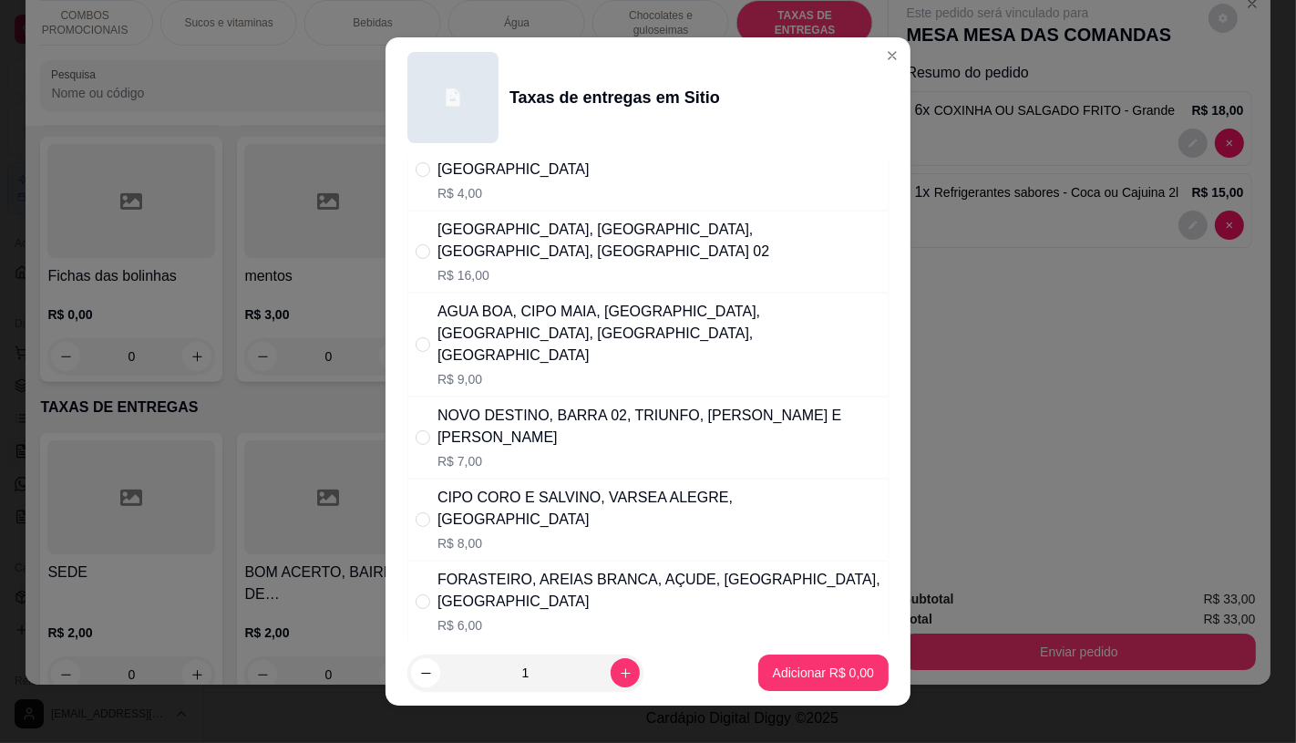
click at [490, 452] on p "R$ 7,00" at bounding box center [659, 461] width 443 height 18
radio input "true"
click at [805, 655] on button "Adicionar R$ 7,00" at bounding box center [823, 673] width 130 height 36
type input "1"
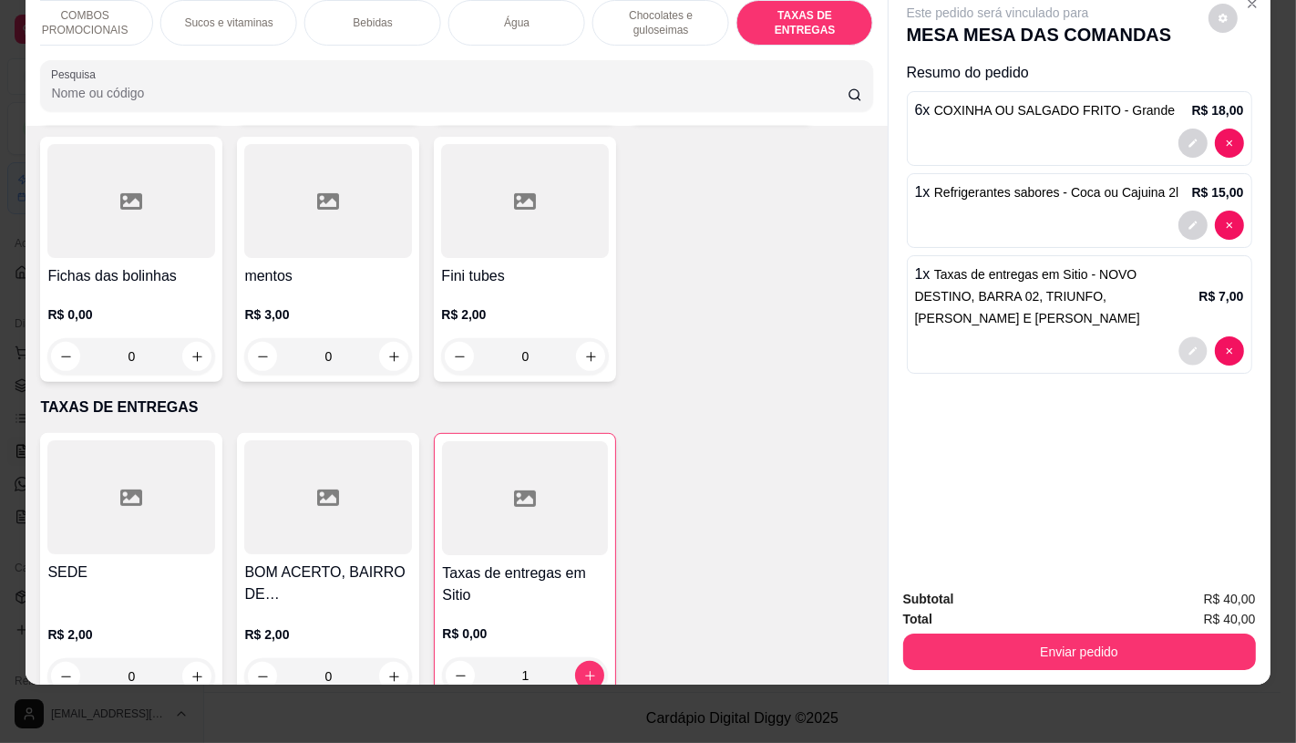
click at [1188, 346] on icon "decrease-product-quantity" at bounding box center [1193, 351] width 11 height 11
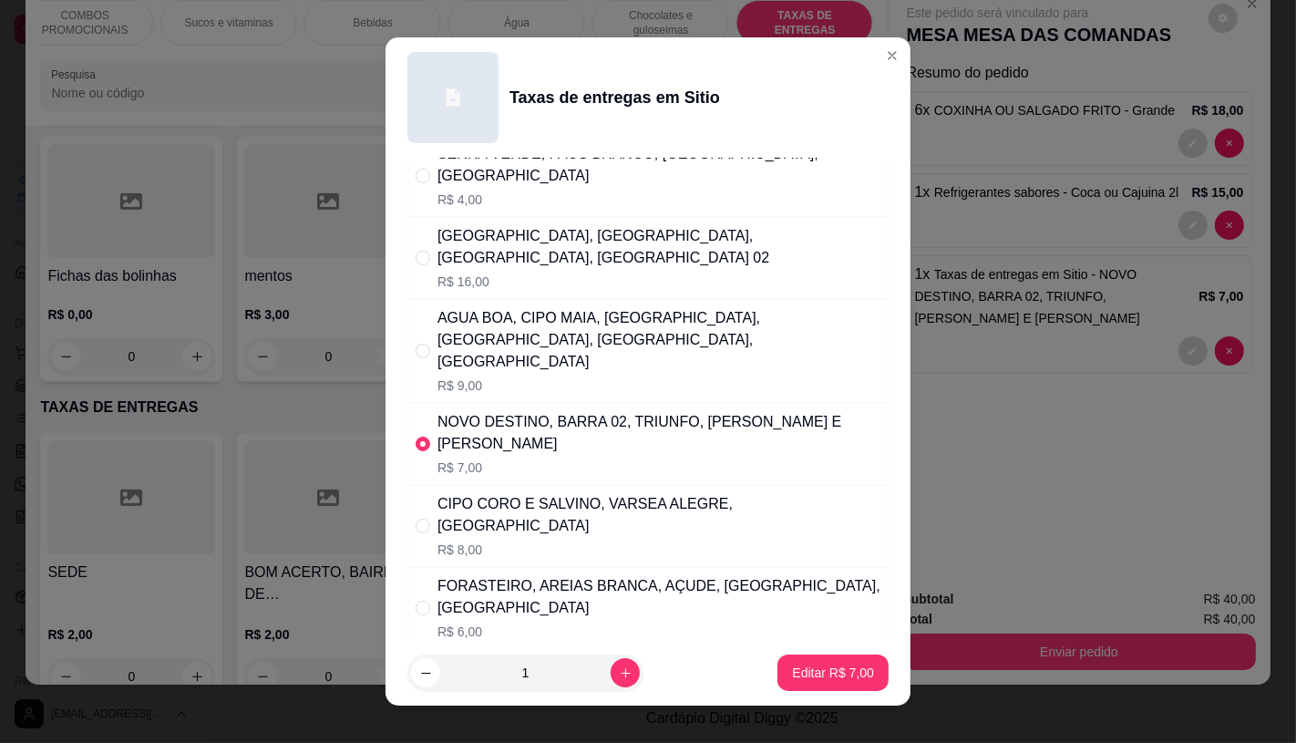
scroll to position [101, 0]
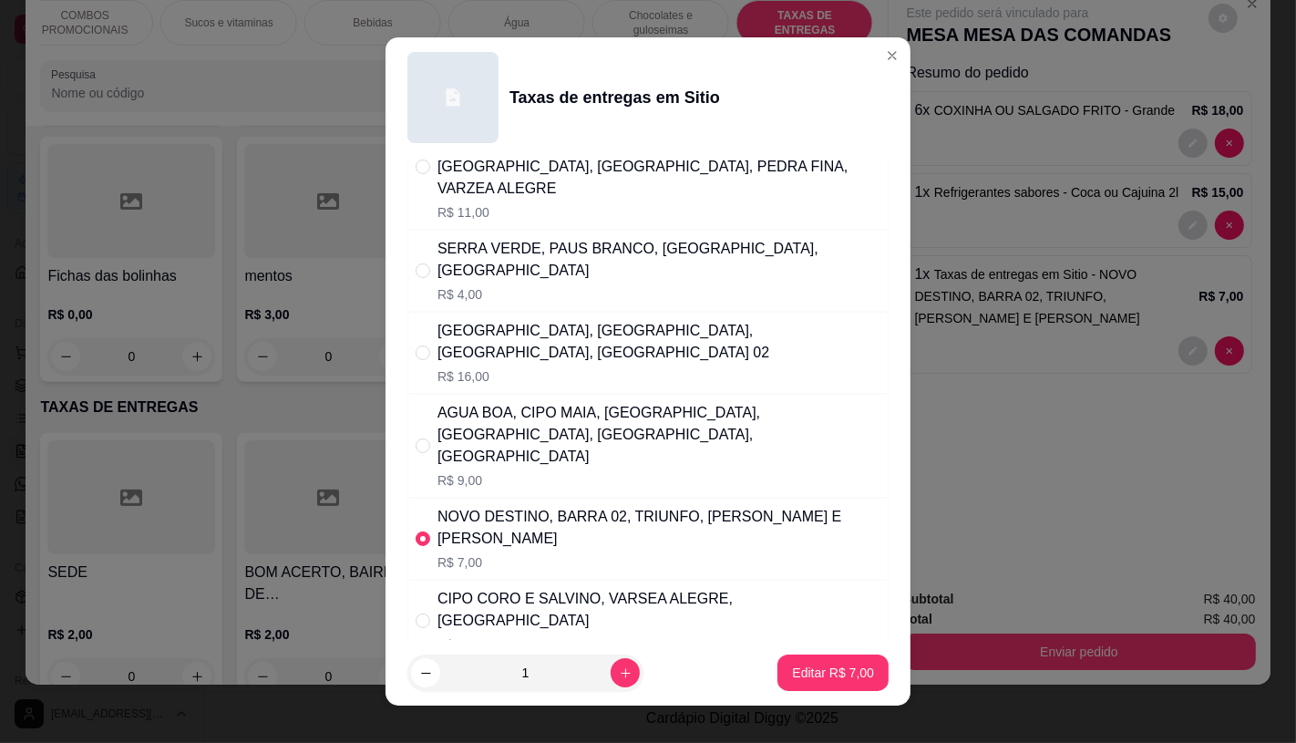
click at [524, 406] on div "AGUA BOA, CIPO MAIA, MORADA NOVA, MONTE BELO, BAIXA VERDE, VARZEA ALEGRE" at bounding box center [659, 435] width 443 height 66
radio input "true"
radio input "false"
click at [798, 656] on button "Editar R$ 9,00" at bounding box center [833, 673] width 111 height 36
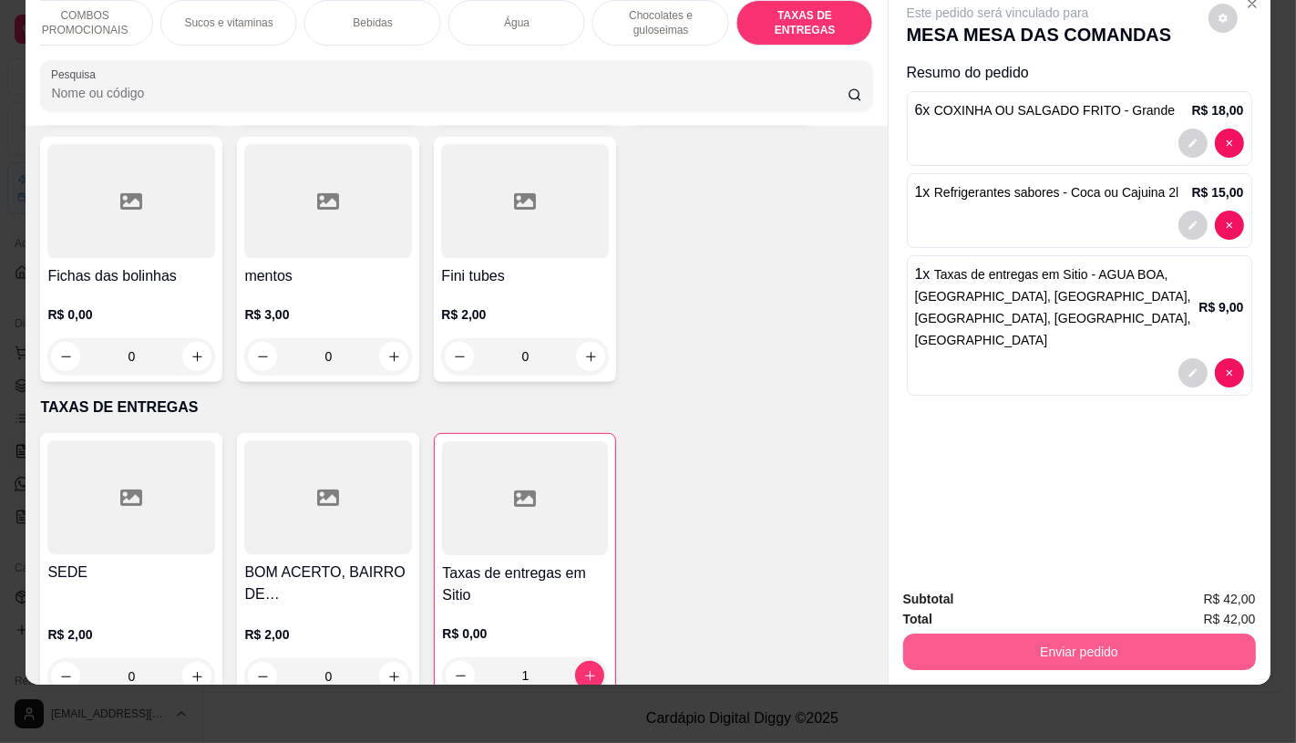
click at [1080, 644] on button "Enviar pedido" at bounding box center [1079, 652] width 353 height 36
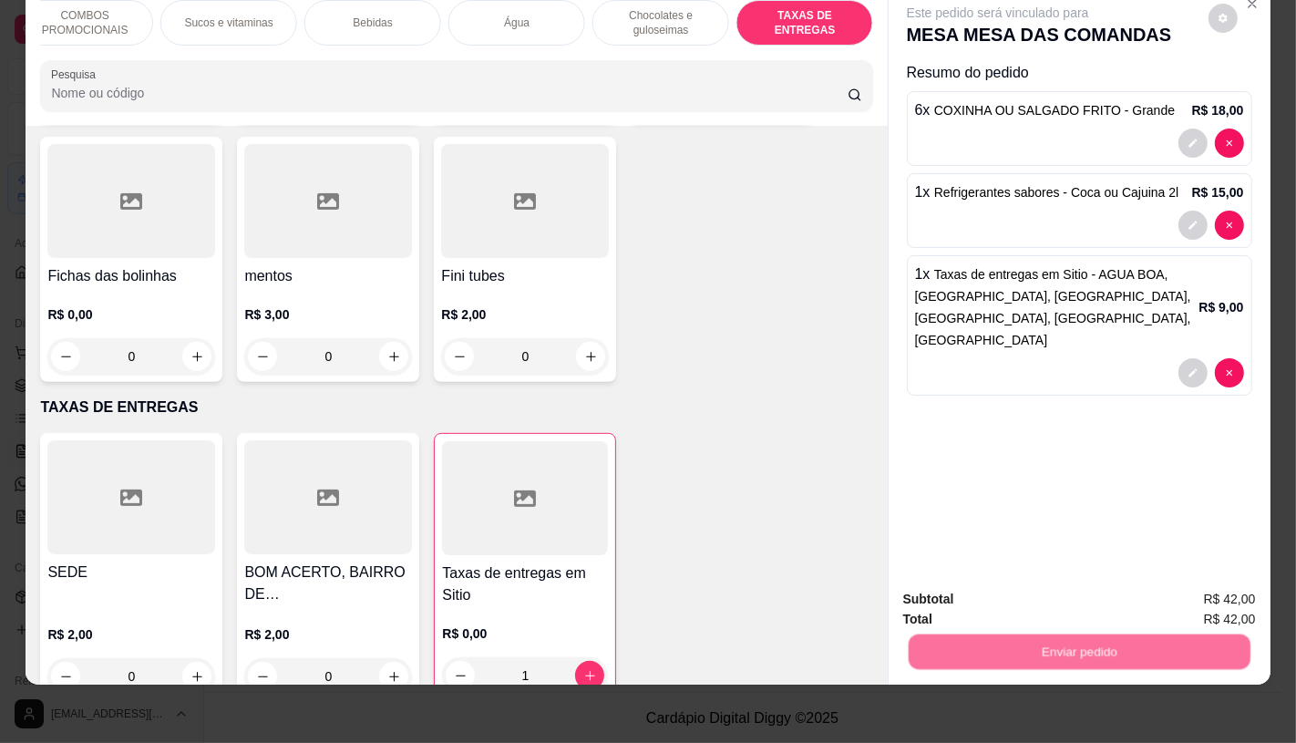
click at [1197, 590] on button "Enviar pedido" at bounding box center [1208, 593] width 100 height 34
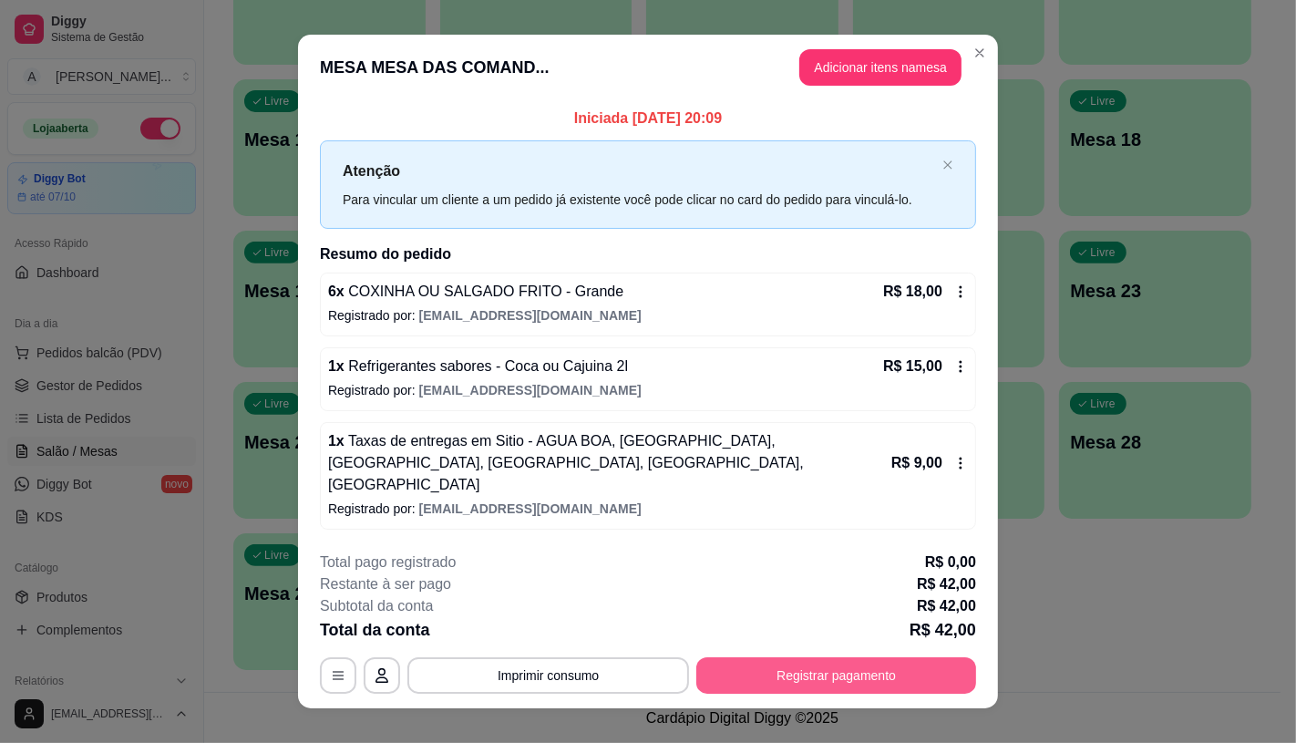
click at [943, 657] on button "Registrar pagamento" at bounding box center [836, 675] width 280 height 36
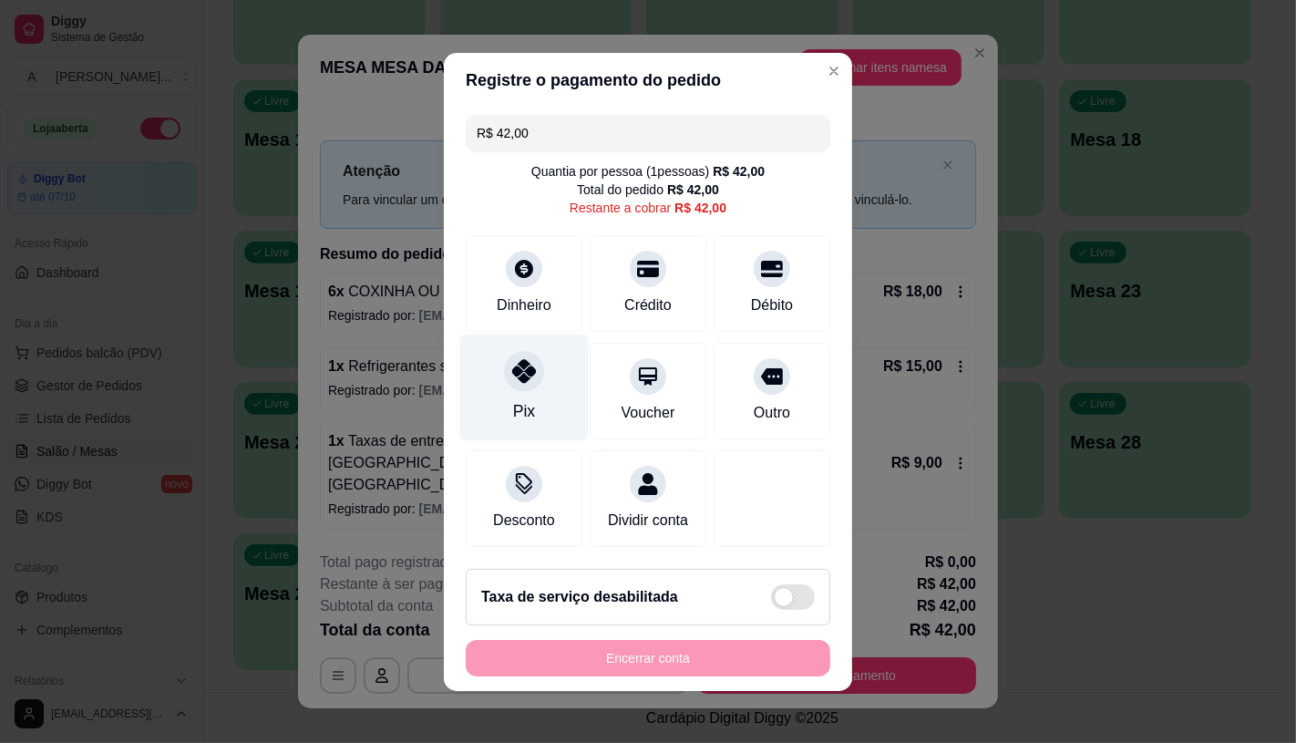
click at [515, 368] on icon at bounding box center [524, 371] width 24 height 24
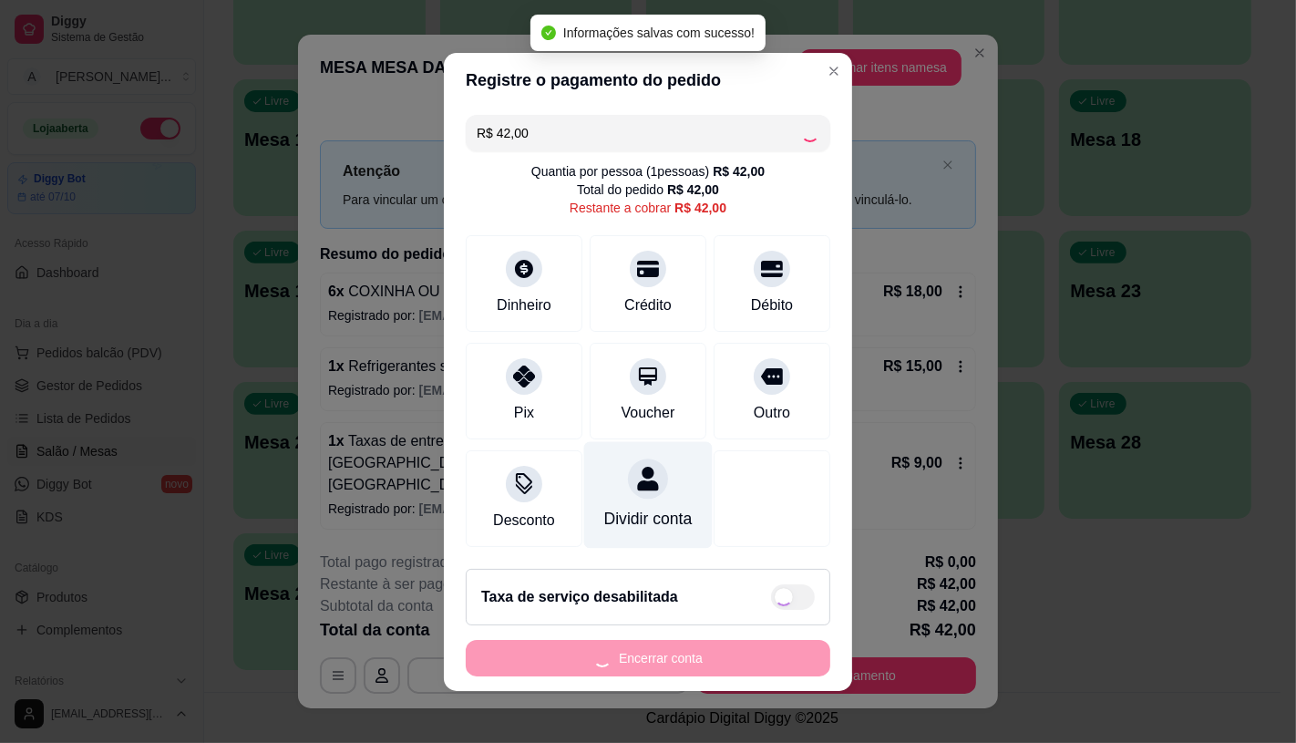
type input "R$ 0,00"
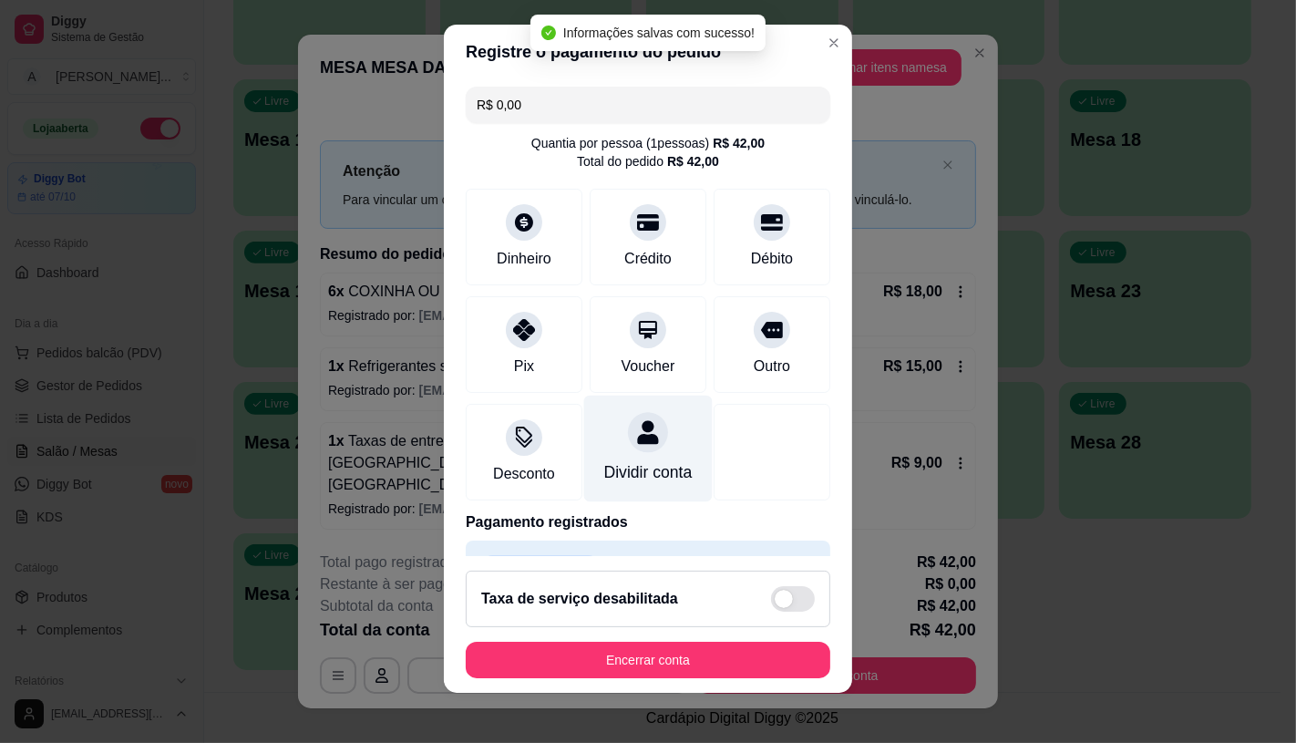
scroll to position [21, 0]
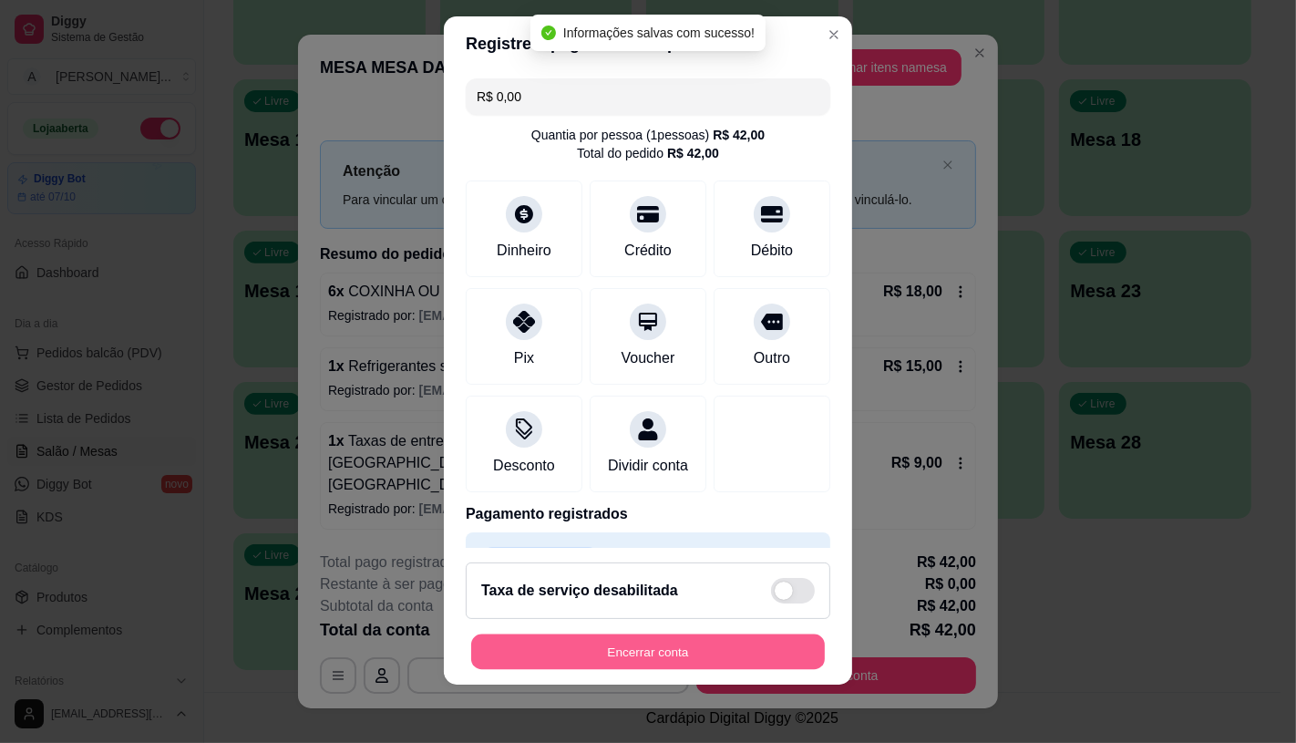
click at [630, 661] on button "Encerrar conta" at bounding box center [648, 652] width 354 height 36
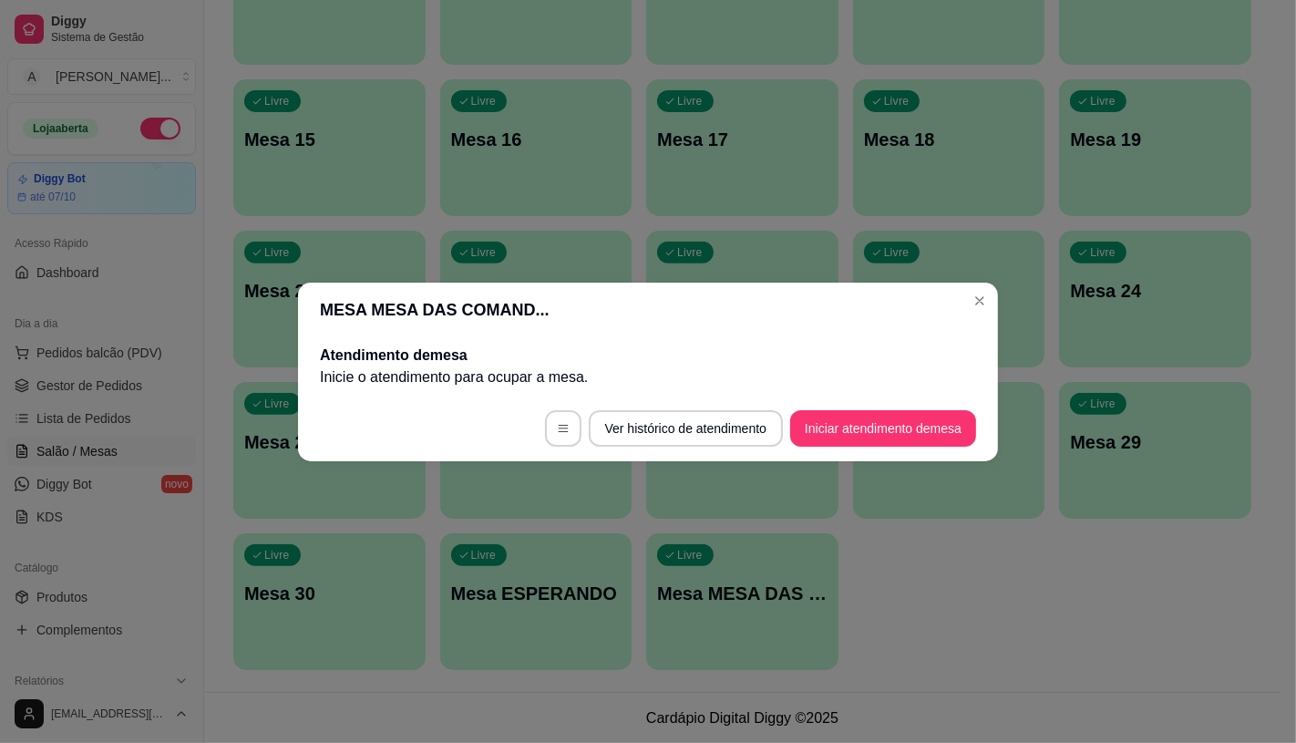
click at [851, 436] on button "Iniciar atendimento de mesa" at bounding box center [883, 428] width 186 height 36
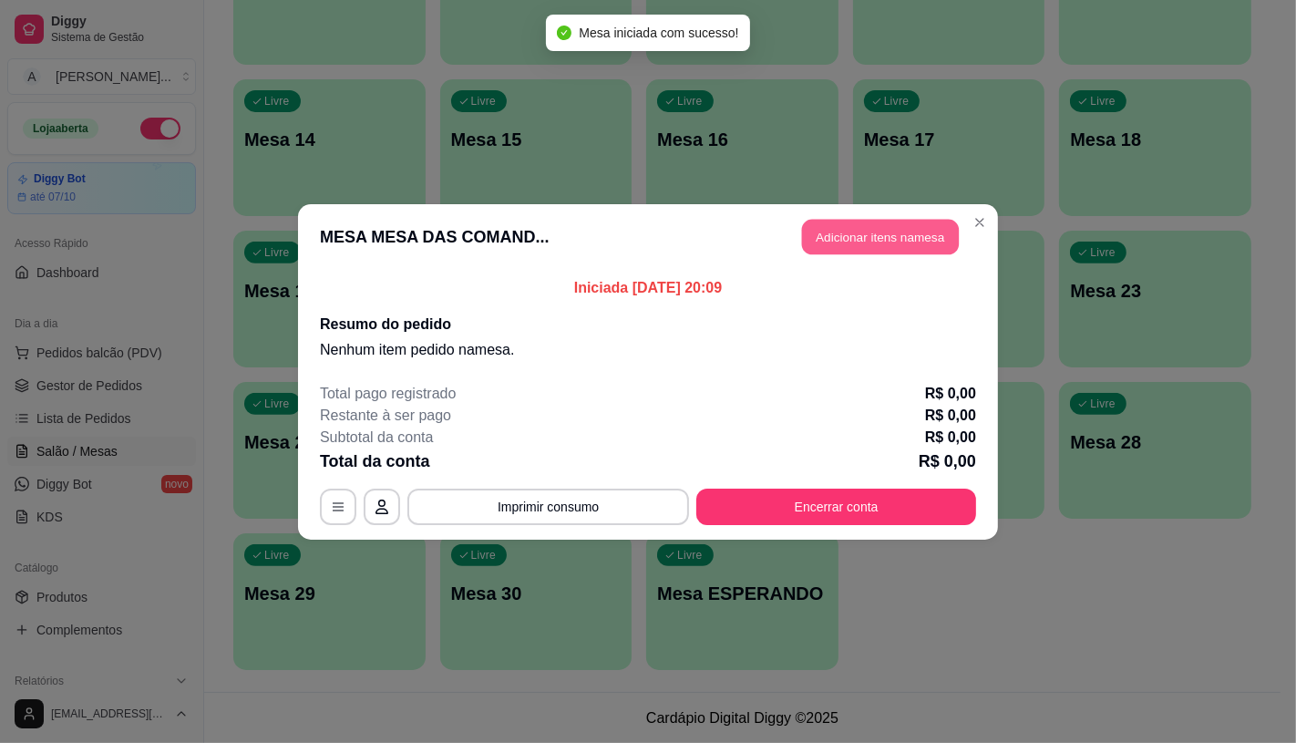
click at [896, 229] on button "Adicionar itens na mesa" at bounding box center [880, 237] width 157 height 36
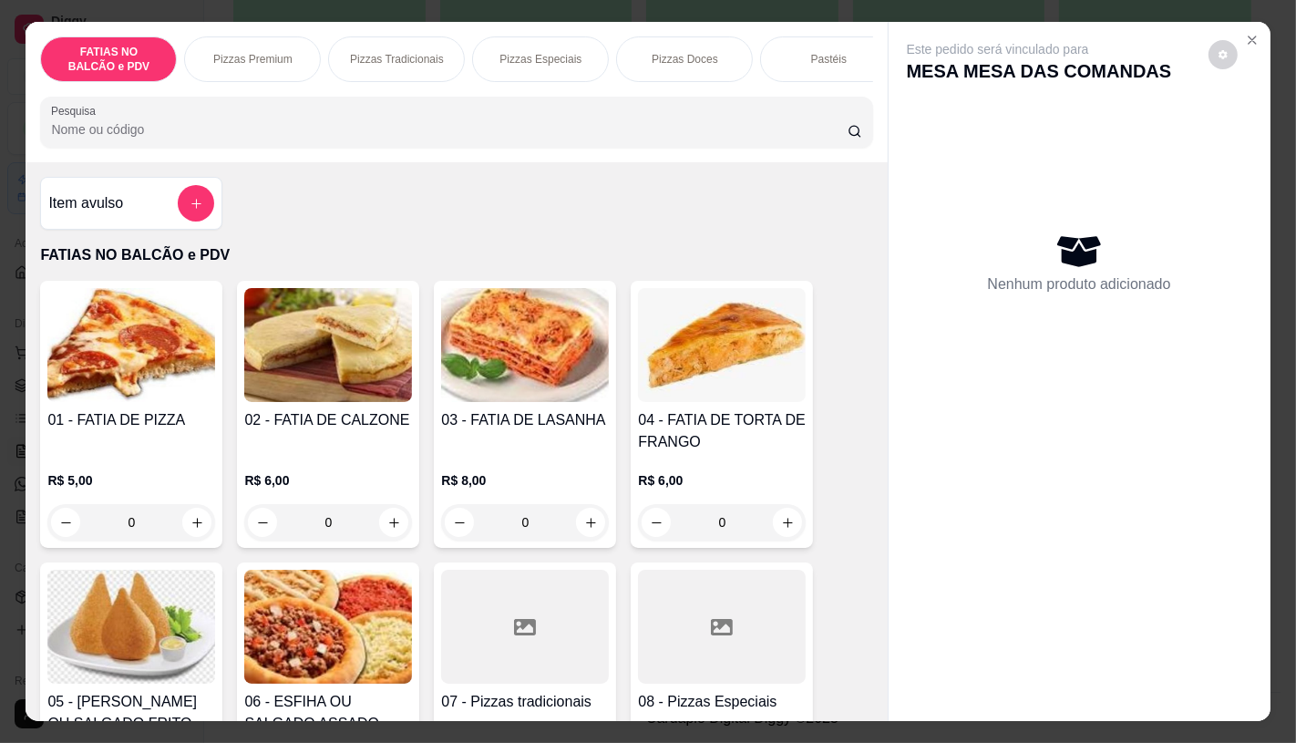
scroll to position [202, 0]
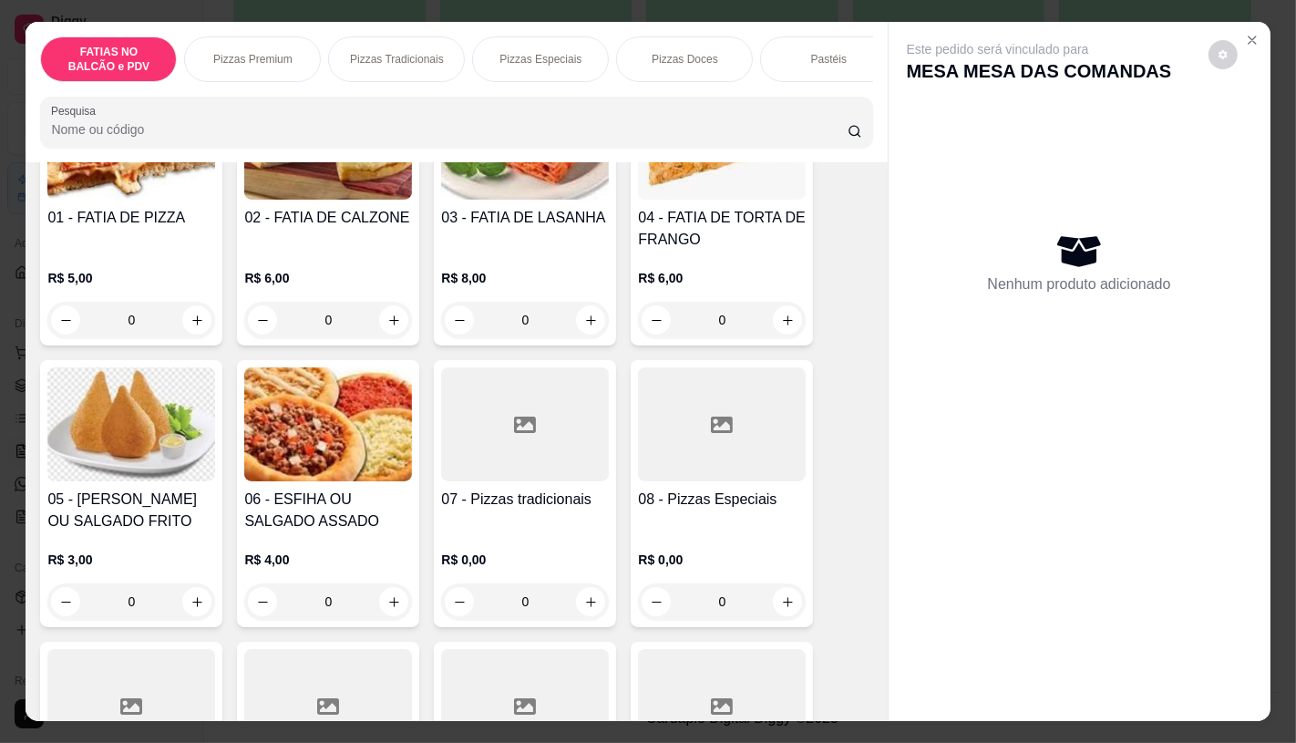
click at [276, 57] on p "Pizzas Premium" at bounding box center [252, 59] width 79 height 15
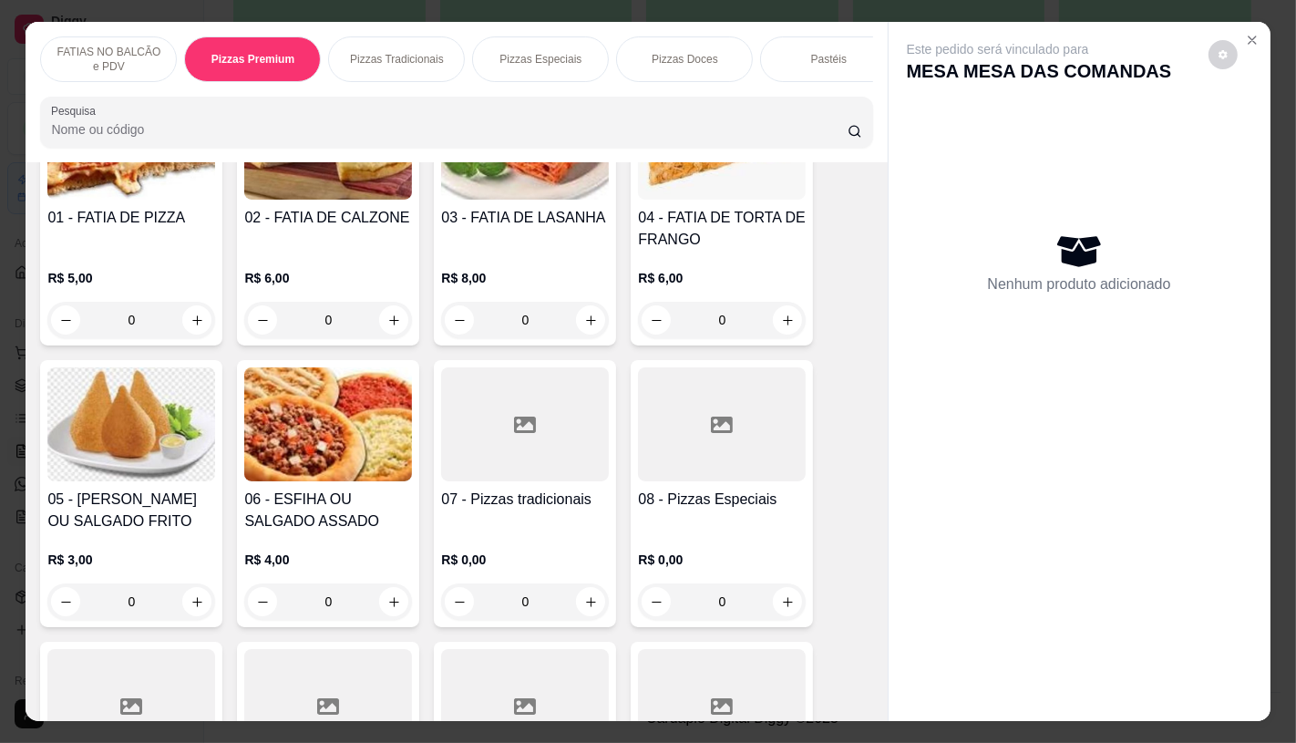
scroll to position [43, 0]
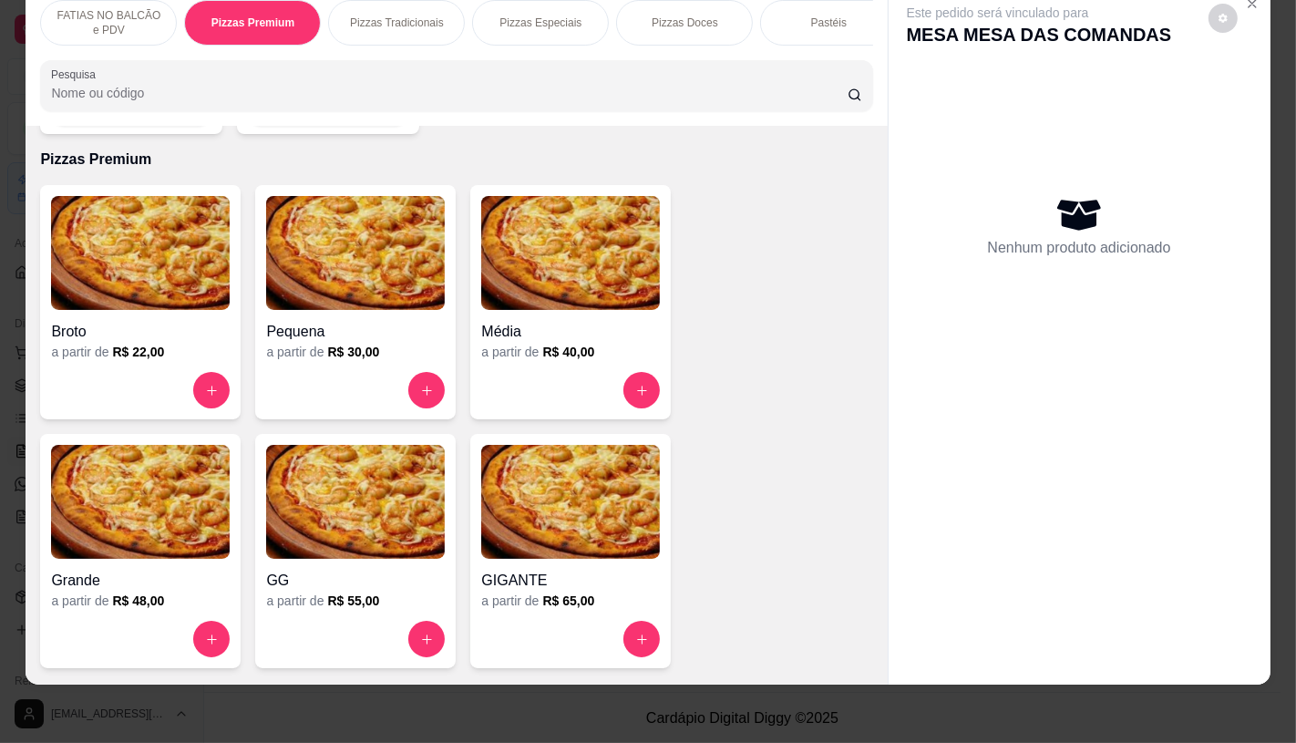
click at [512, 510] on img at bounding box center [570, 502] width 179 height 114
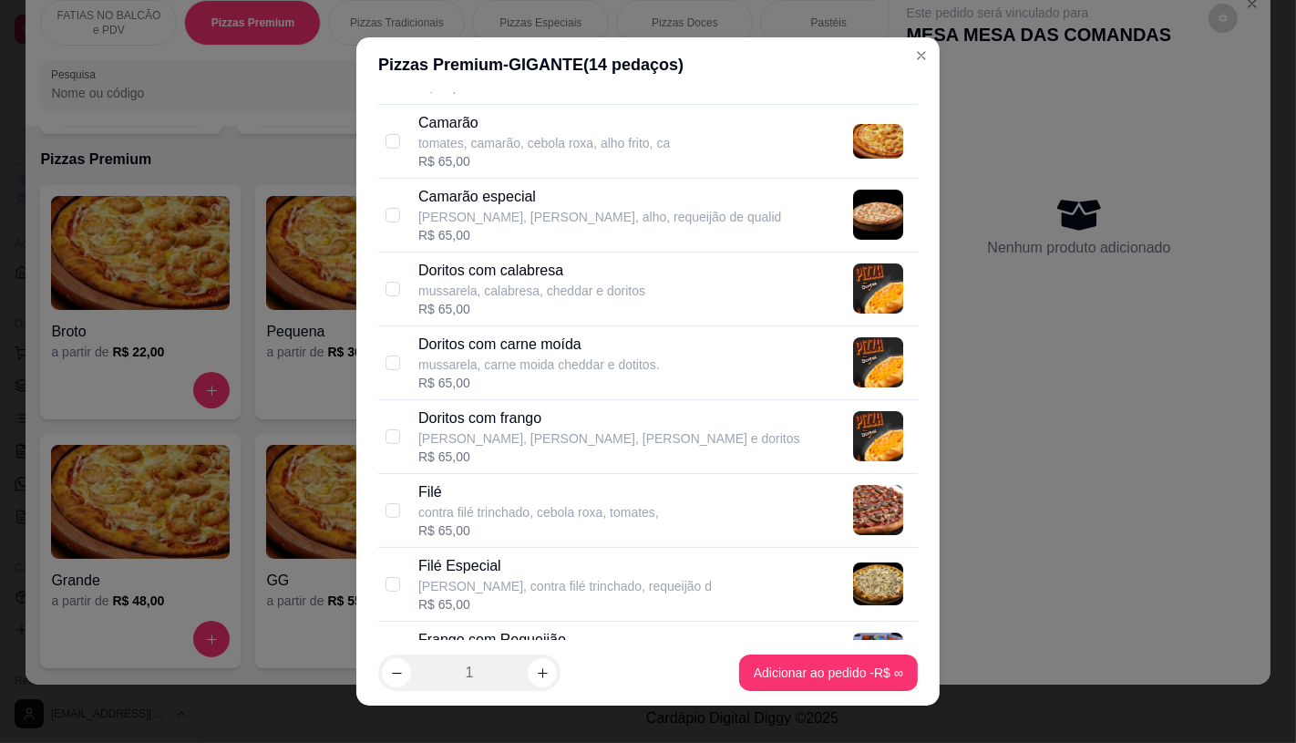
scroll to position [304, 0]
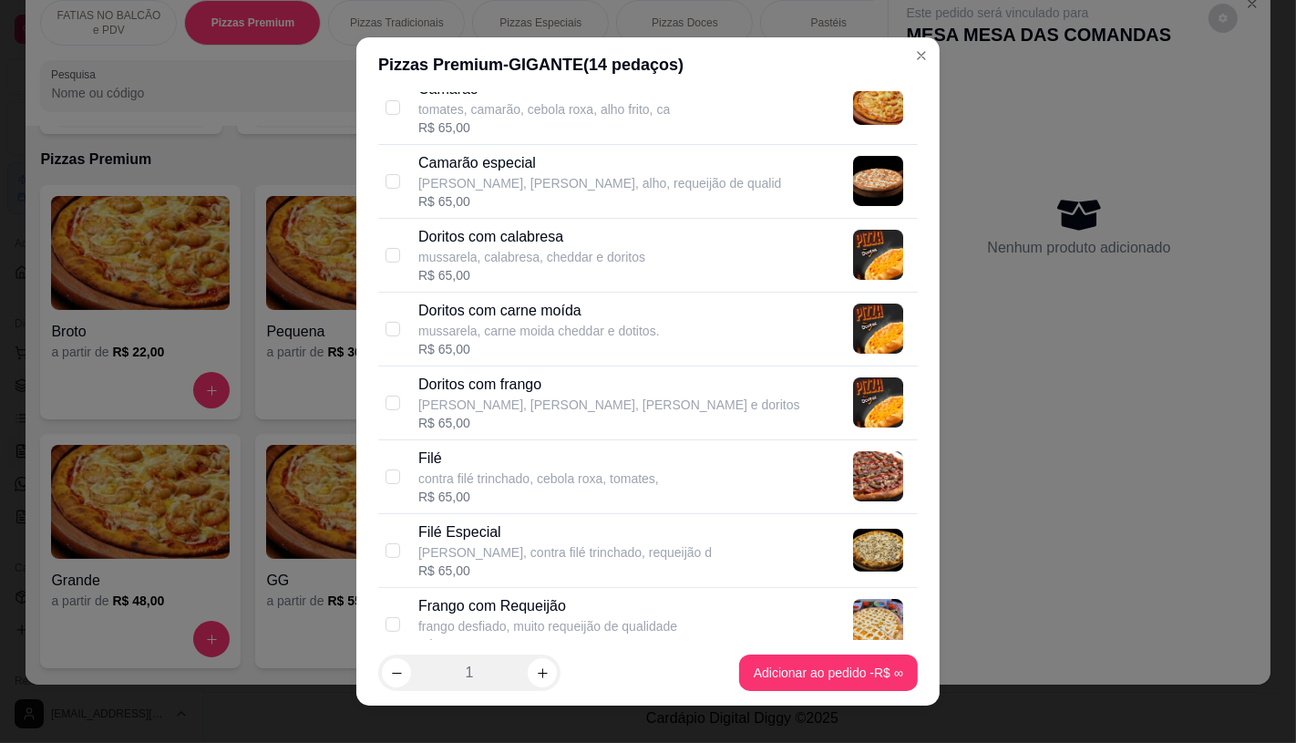
click at [469, 530] on p "Filé Especial" at bounding box center [565, 532] width 294 height 22
checkbox input "true"
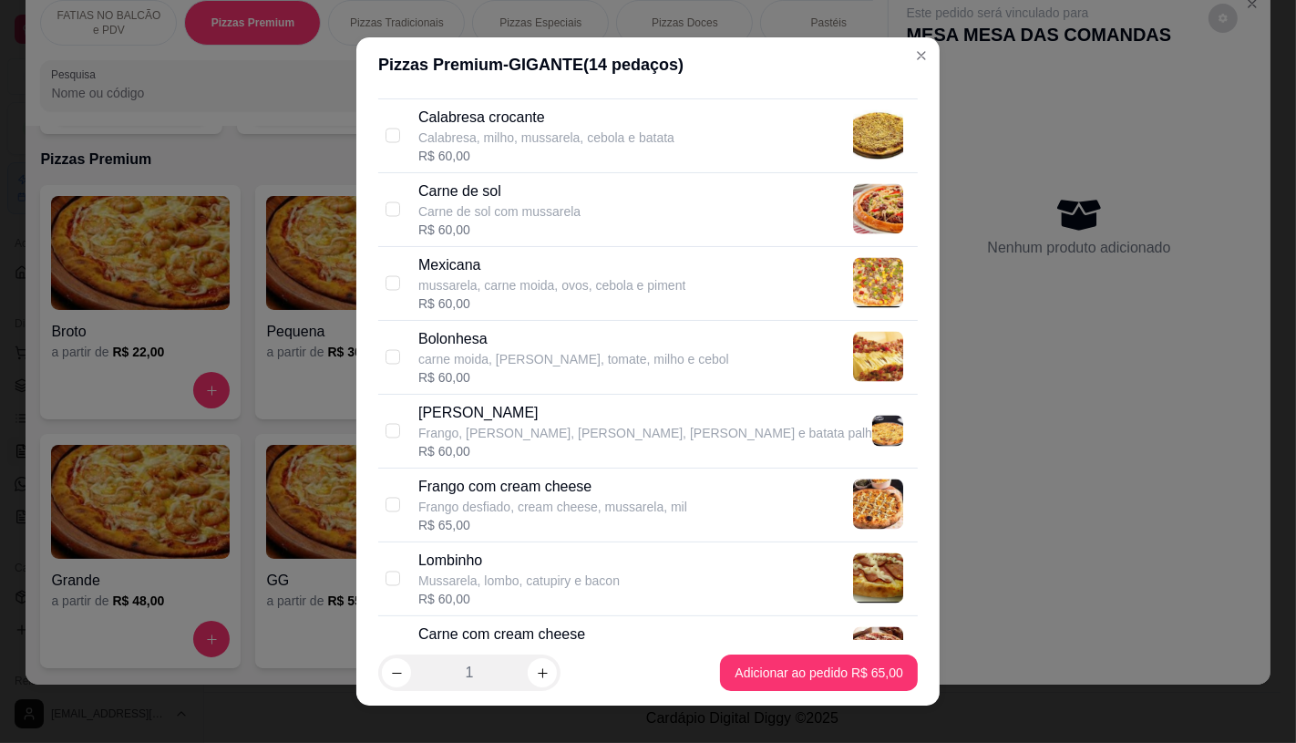
scroll to position [2937, 0]
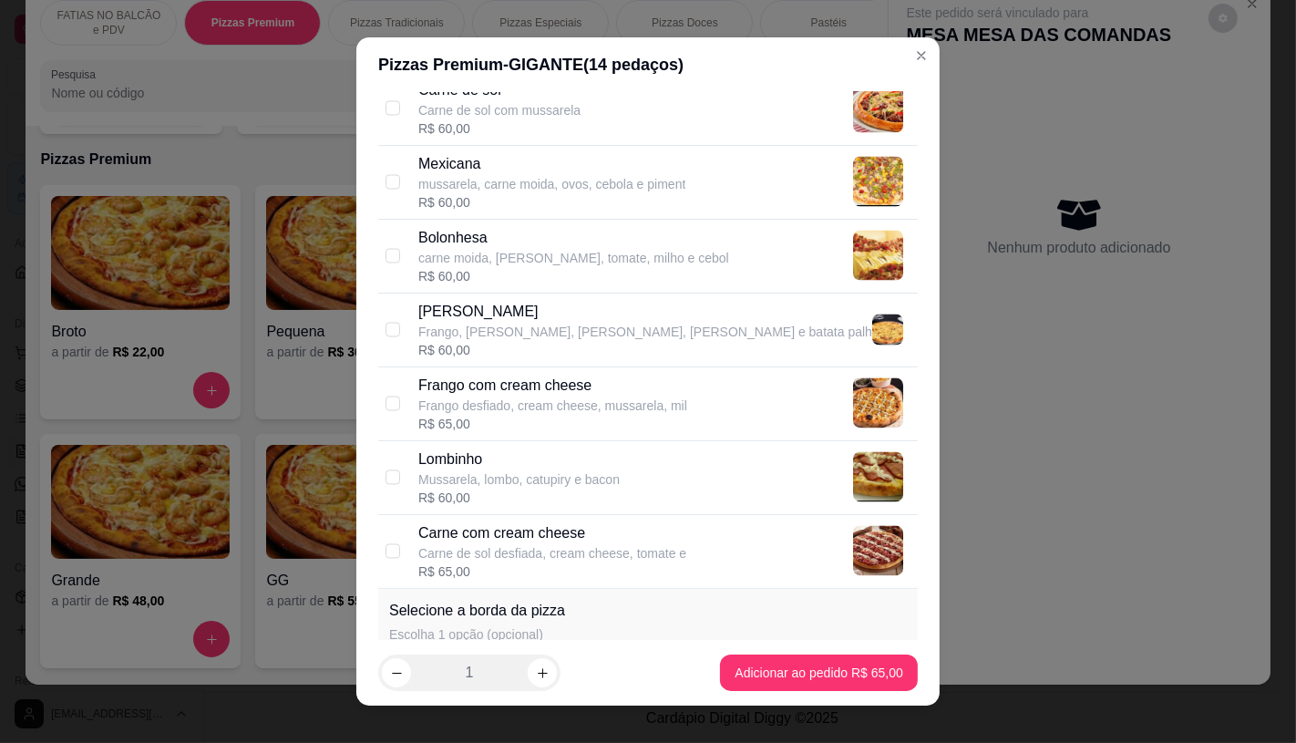
click at [467, 296] on div "Frango Crocante Frango, milho, mussarela, bacon e batata palh R$ 60,00" at bounding box center [648, 331] width 540 height 74
checkbox input "true"
click at [467, 285] on div "R$ 60,00" at bounding box center [573, 276] width 311 height 18
checkbox input "true"
click at [484, 347] on div "R$ 60,00" at bounding box center [645, 350] width 454 height 18
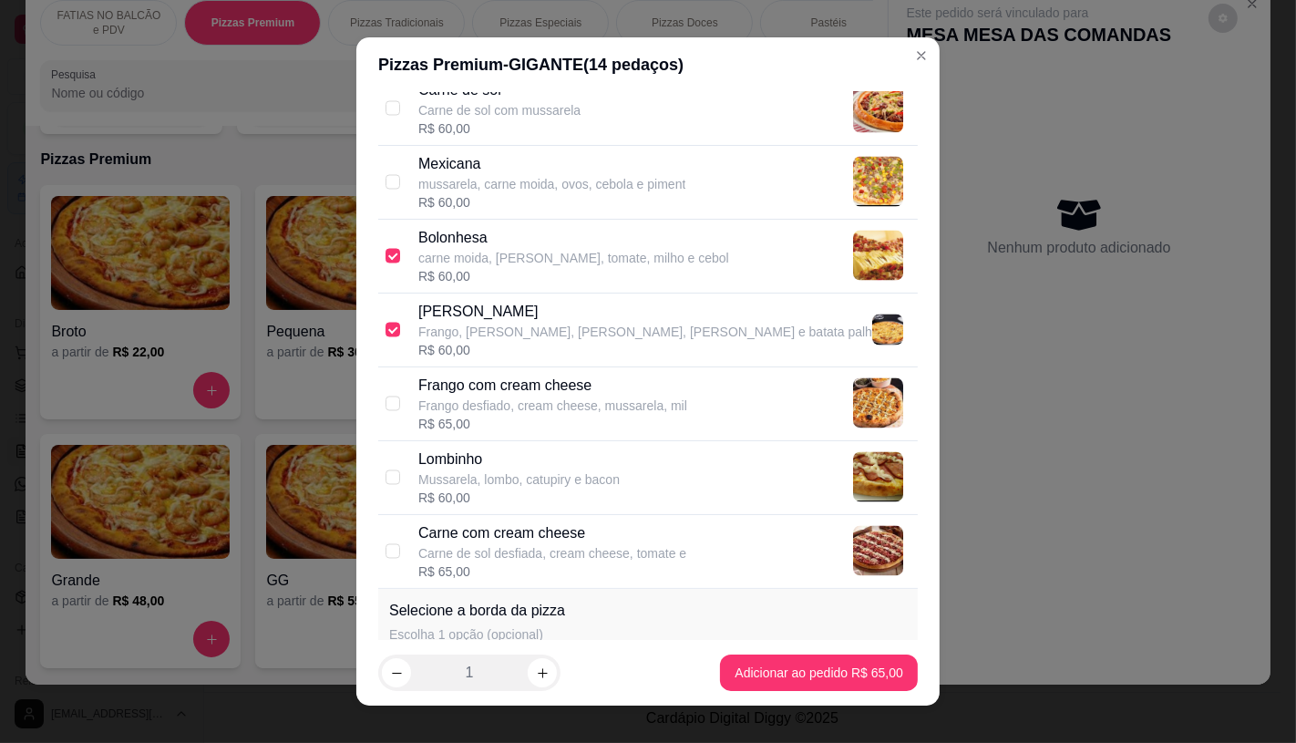
checkbox input "false"
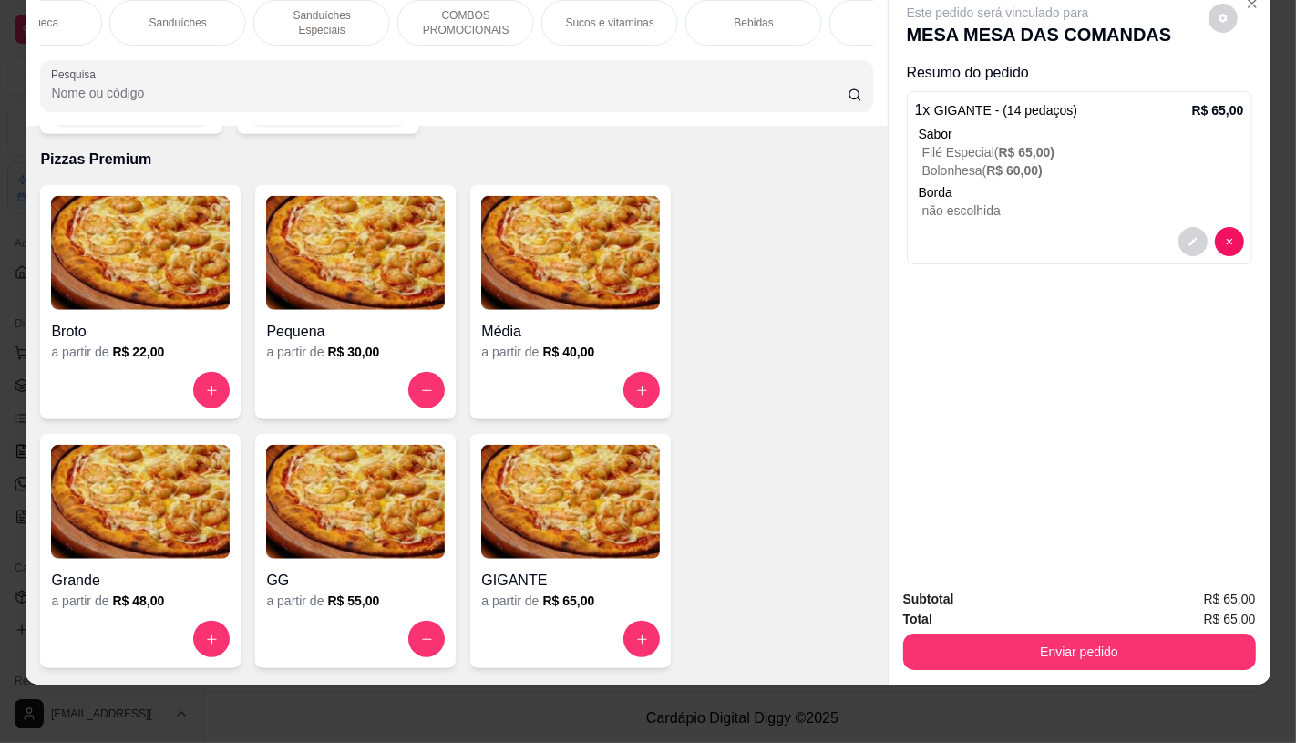
scroll to position [0, 1896]
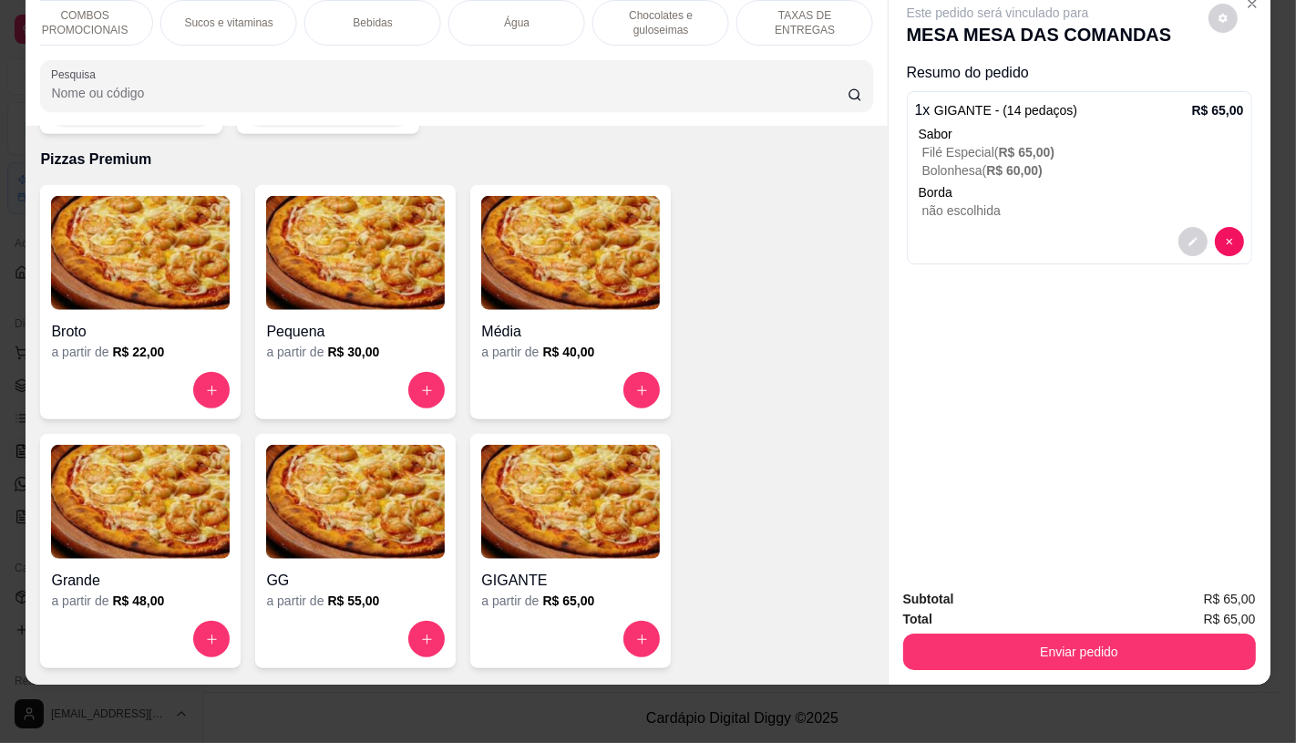
click at [834, 26] on div "TAXAS DE ENTREGAS" at bounding box center [805, 23] width 137 height 46
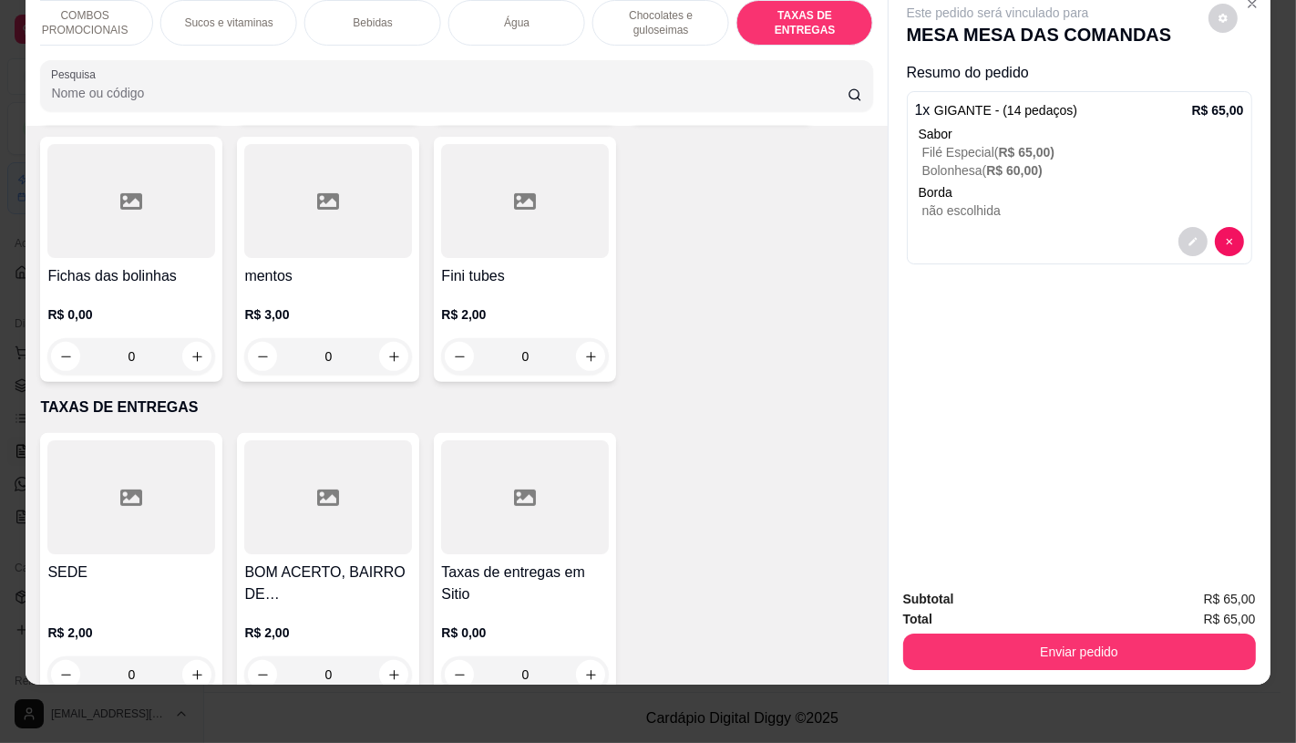
click at [449, 505] on div at bounding box center [525, 497] width 168 height 114
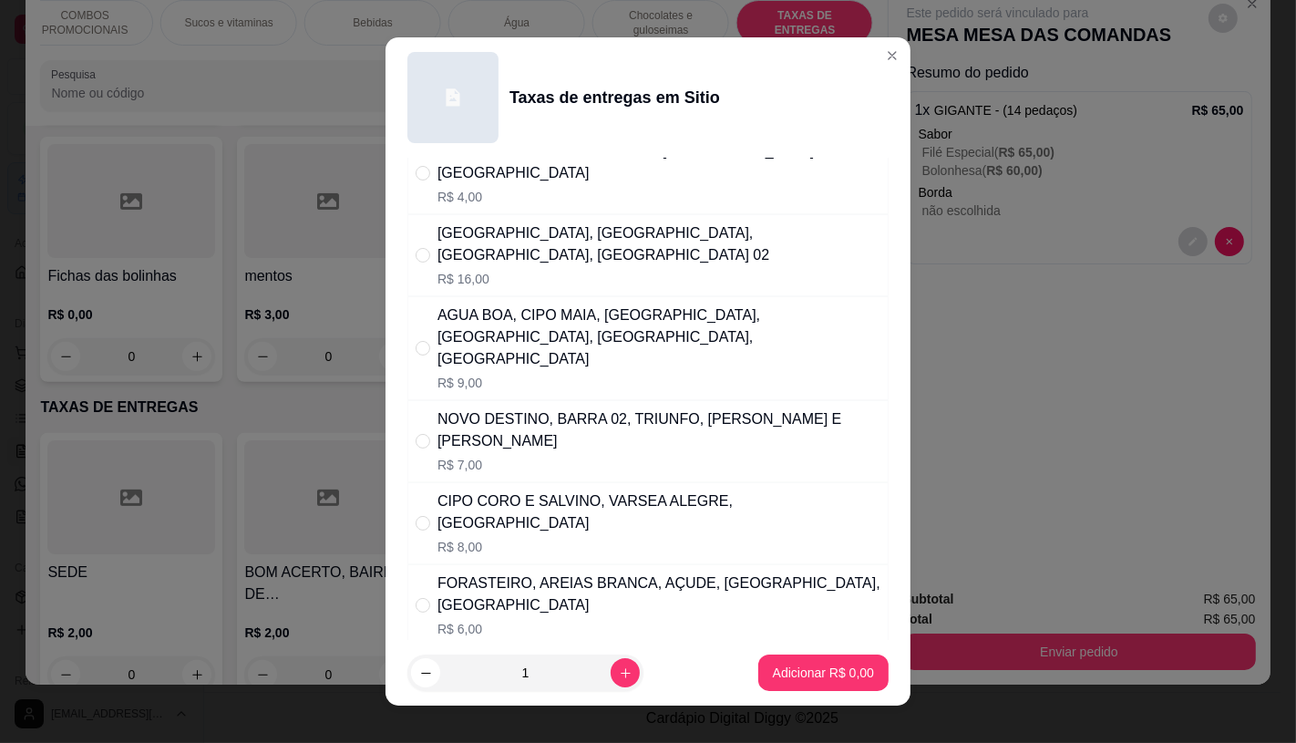
scroll to position [202, 0]
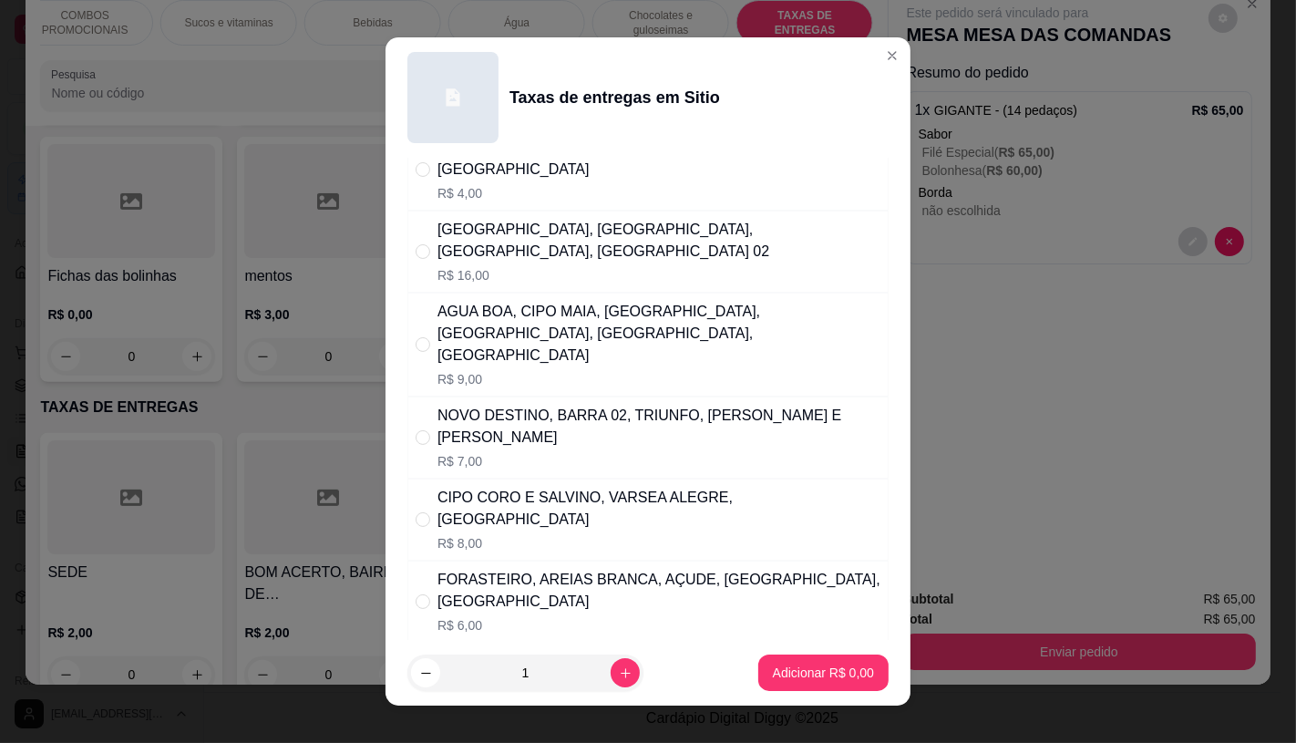
click at [552, 405] on div "NOVO DESTINO, BARRA 02, TRIUNFO, CIPO ELON E FIRINO R$ 7,00" at bounding box center [659, 438] width 443 height 66
radio input "true"
click at [816, 672] on p "Adicionar R$ 7,00" at bounding box center [823, 673] width 98 height 17
type input "1"
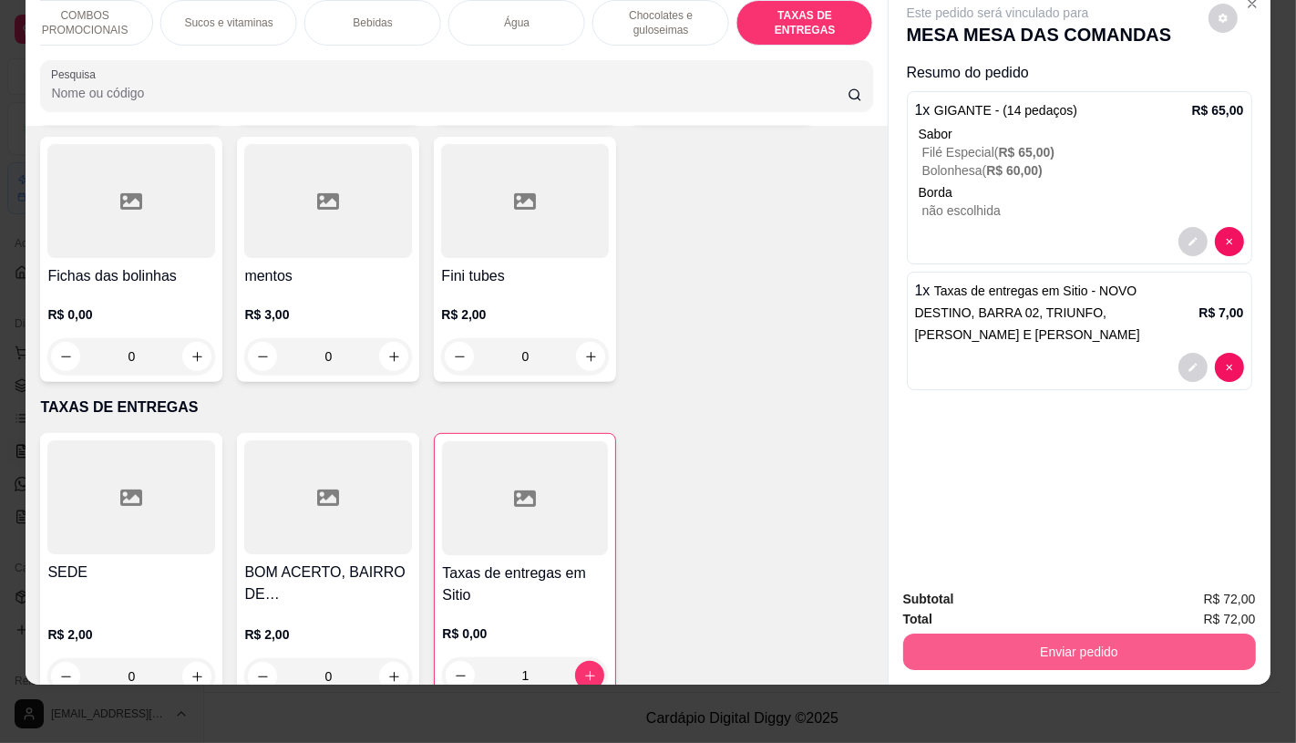
click at [1050, 645] on button "Enviar pedido" at bounding box center [1079, 652] width 353 height 36
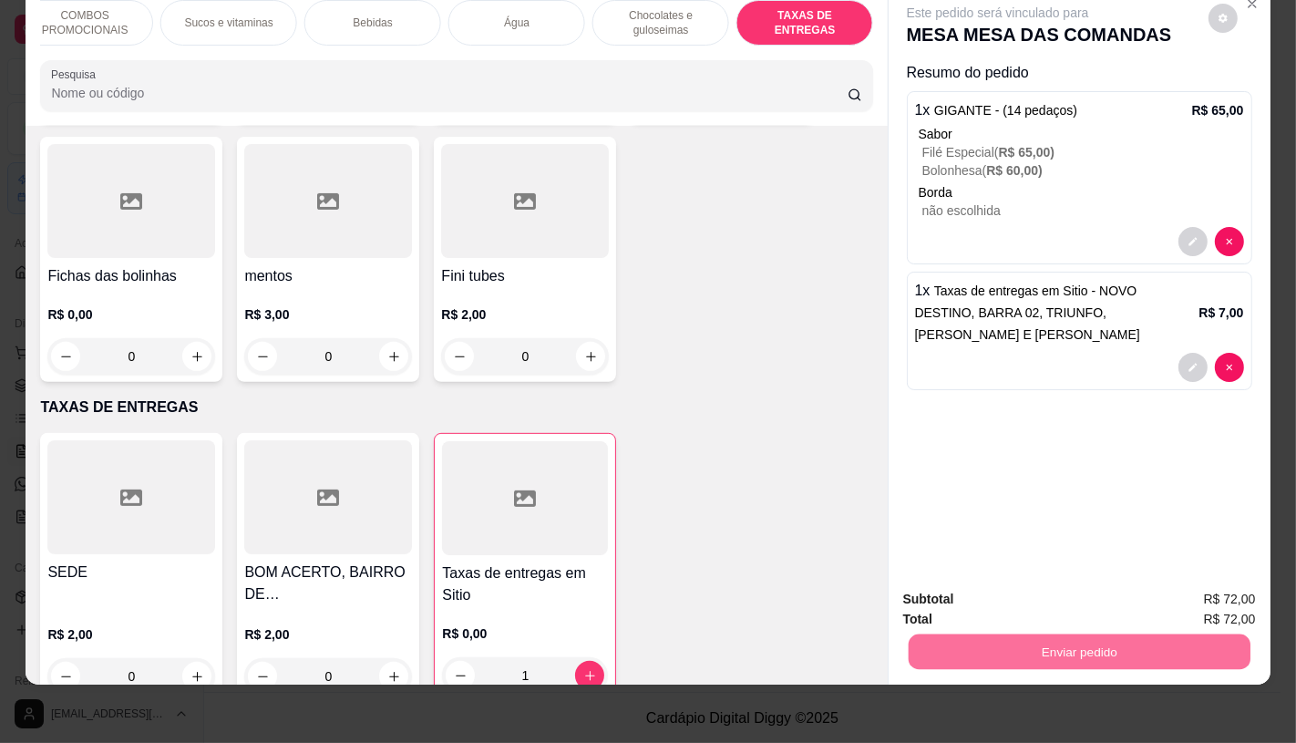
click at [1227, 591] on button "Enviar pedido" at bounding box center [1208, 593] width 103 height 35
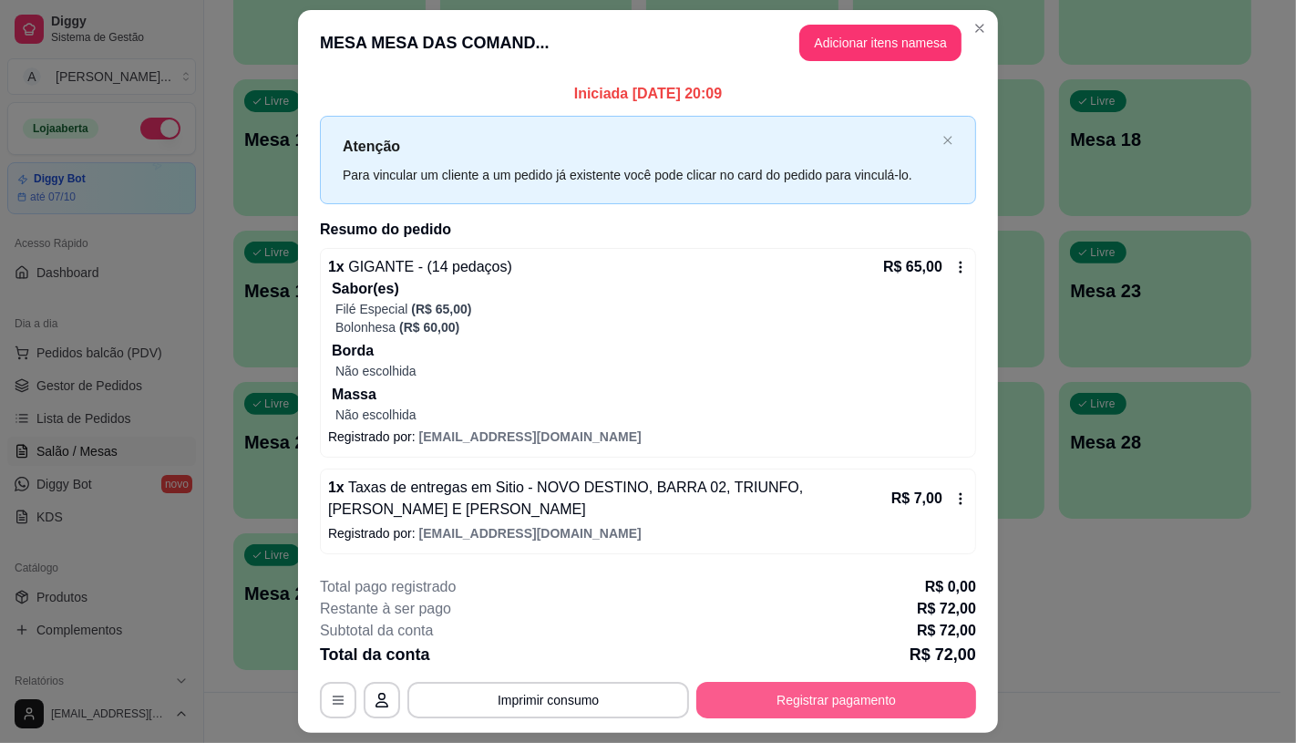
click at [885, 703] on button "Registrar pagamento" at bounding box center [836, 700] width 280 height 36
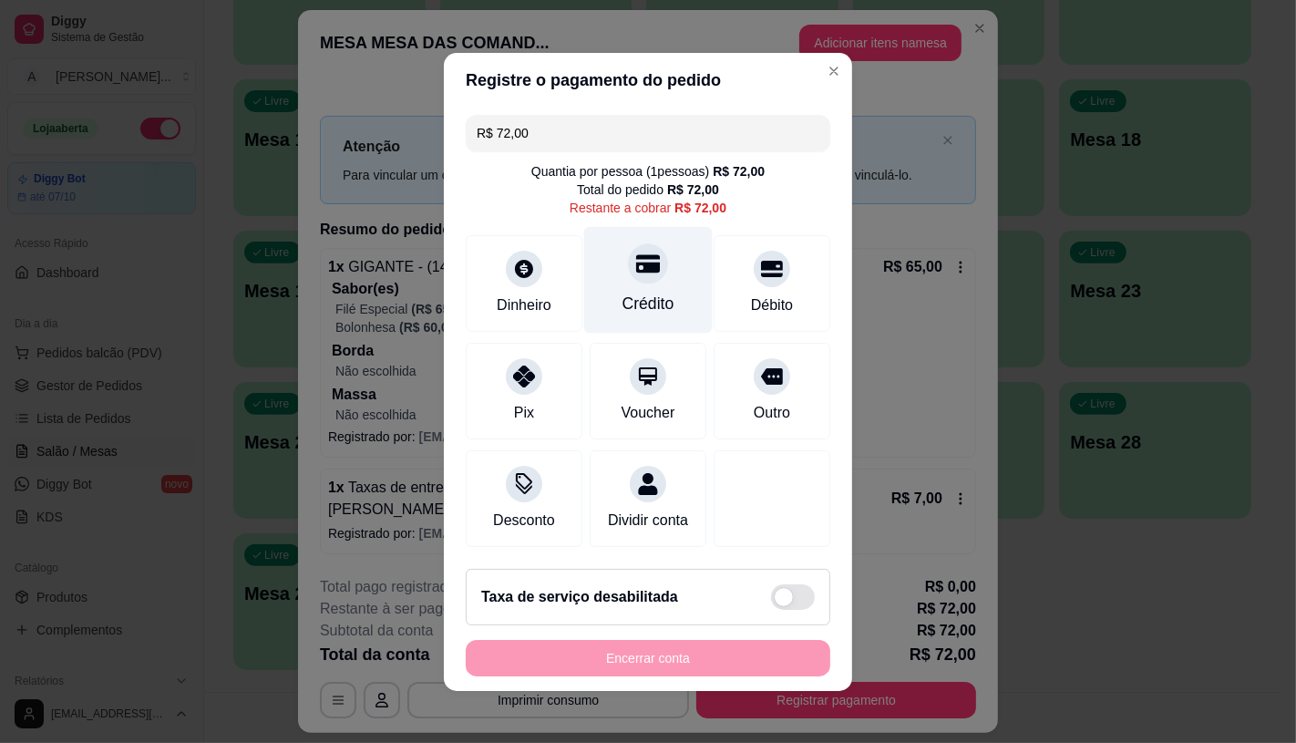
click at [651, 253] on div at bounding box center [648, 263] width 40 height 40
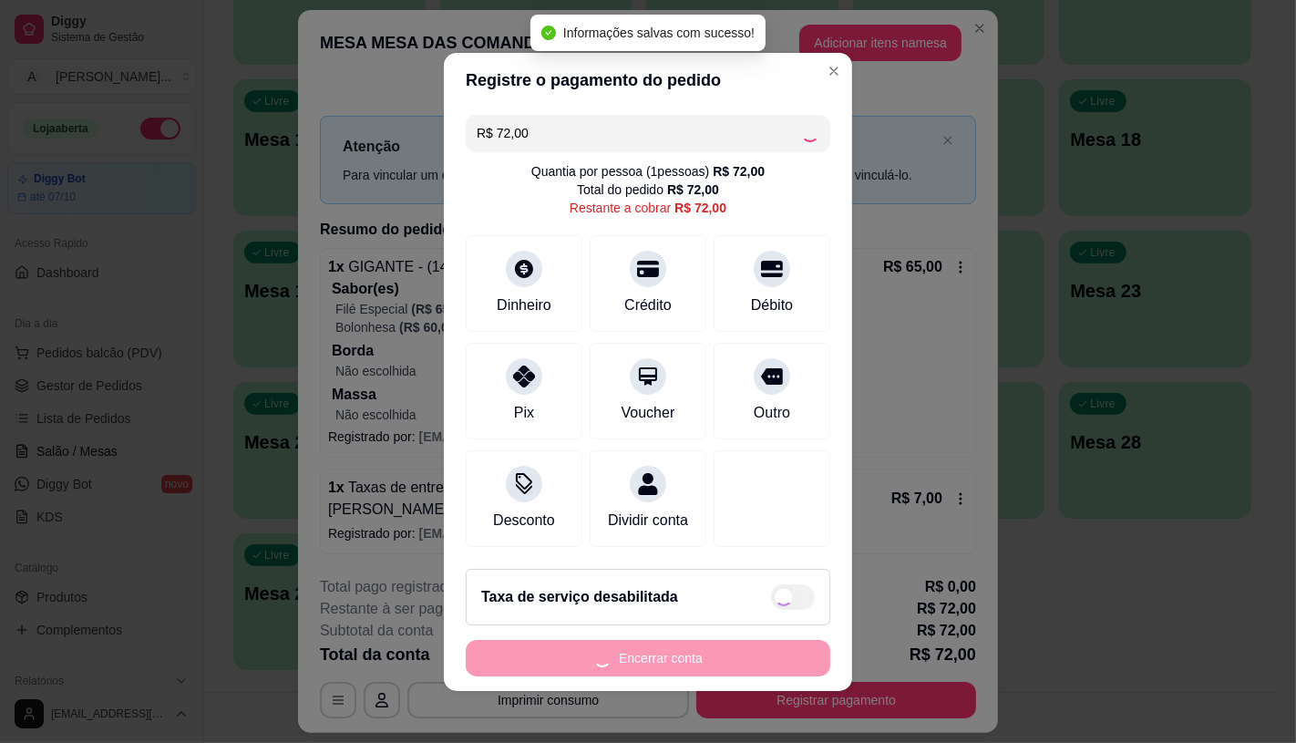
type input "R$ 0,00"
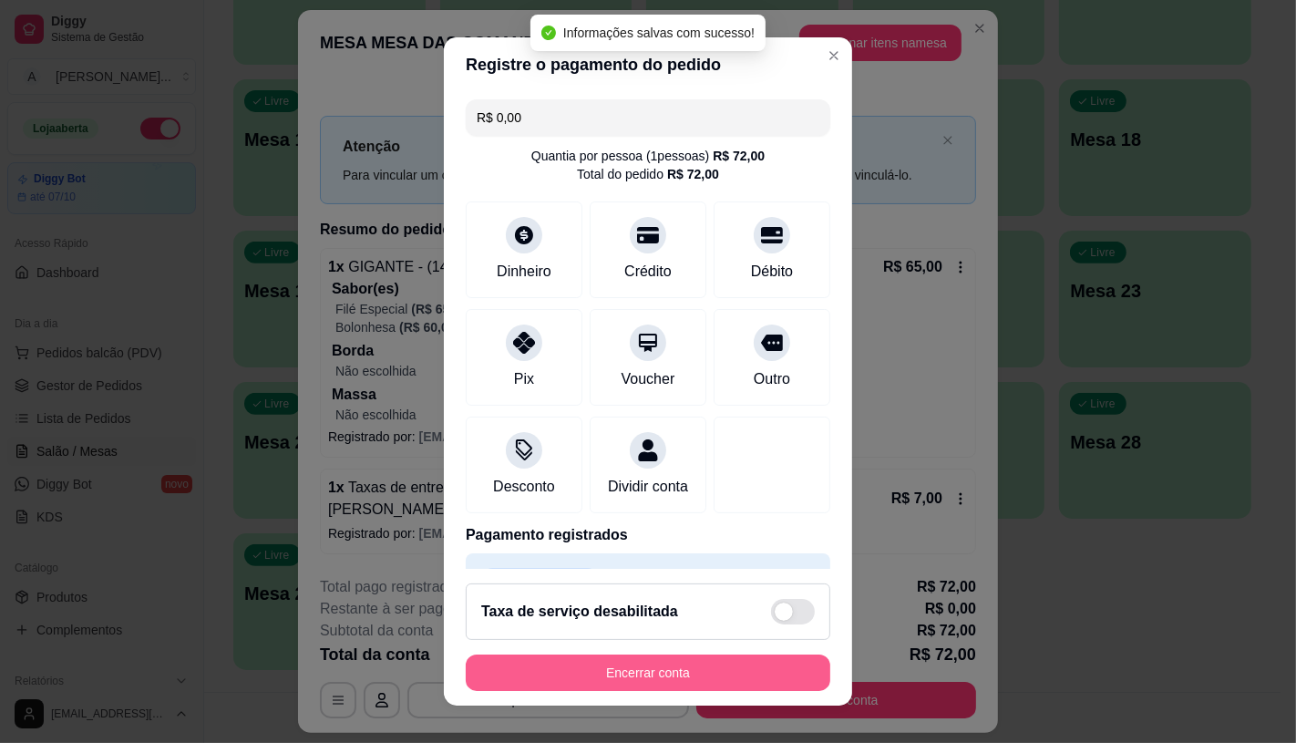
click at [705, 672] on button "Encerrar conta" at bounding box center [648, 673] width 365 height 36
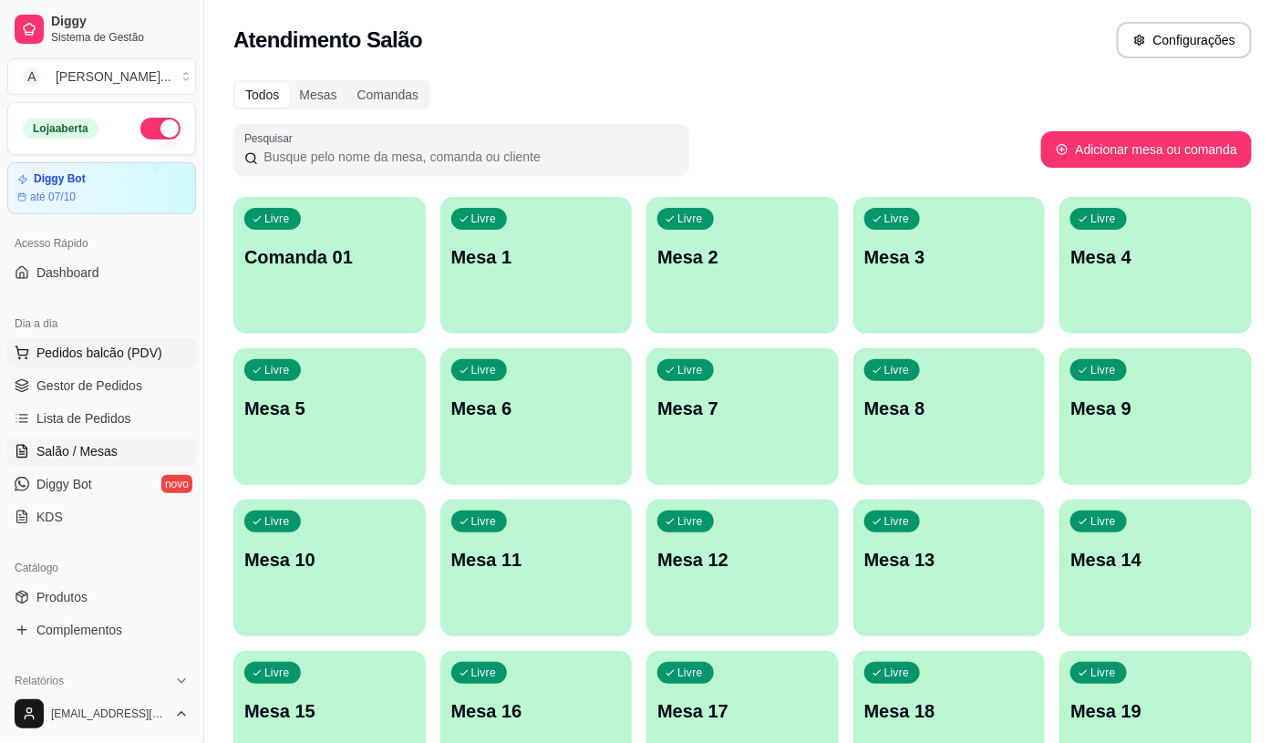
click at [155, 365] on button "Pedidos balcão (PDV)" at bounding box center [101, 352] width 189 height 29
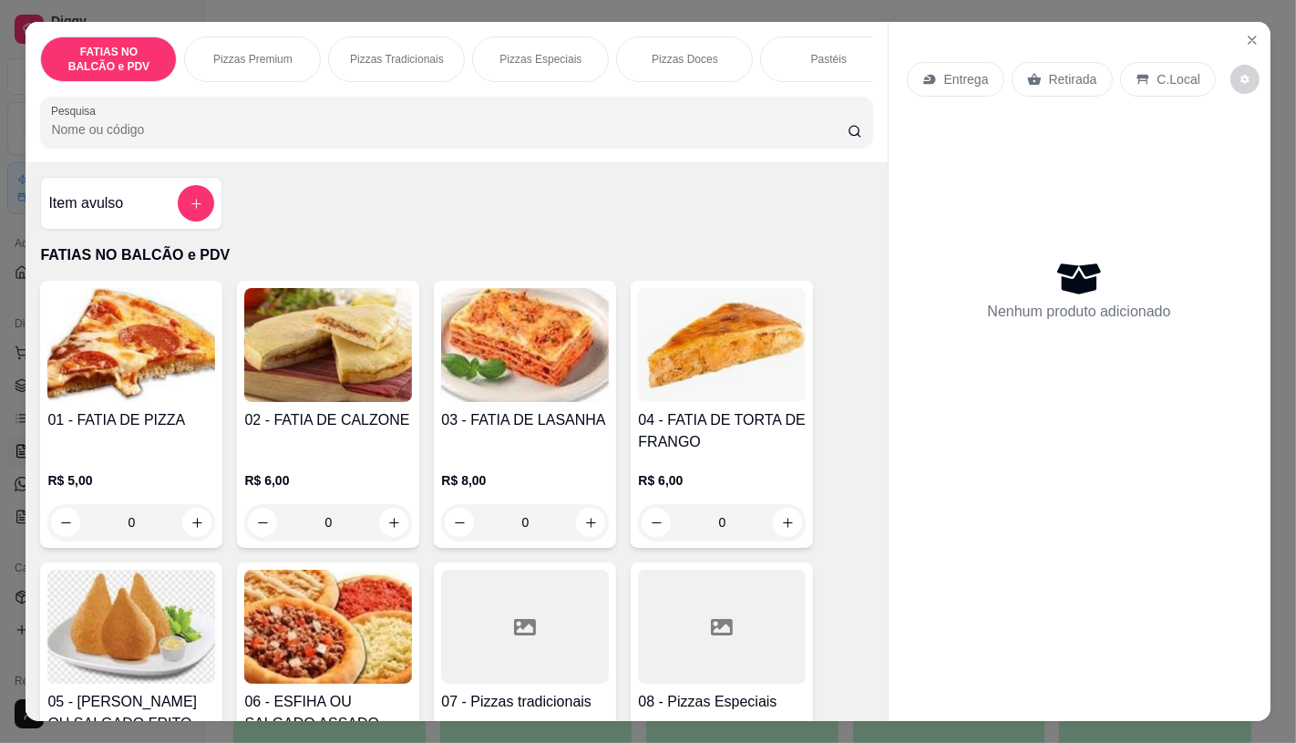
click at [451, 428] on h4 "03 - FATIA DE LASANHA" at bounding box center [525, 420] width 168 height 22
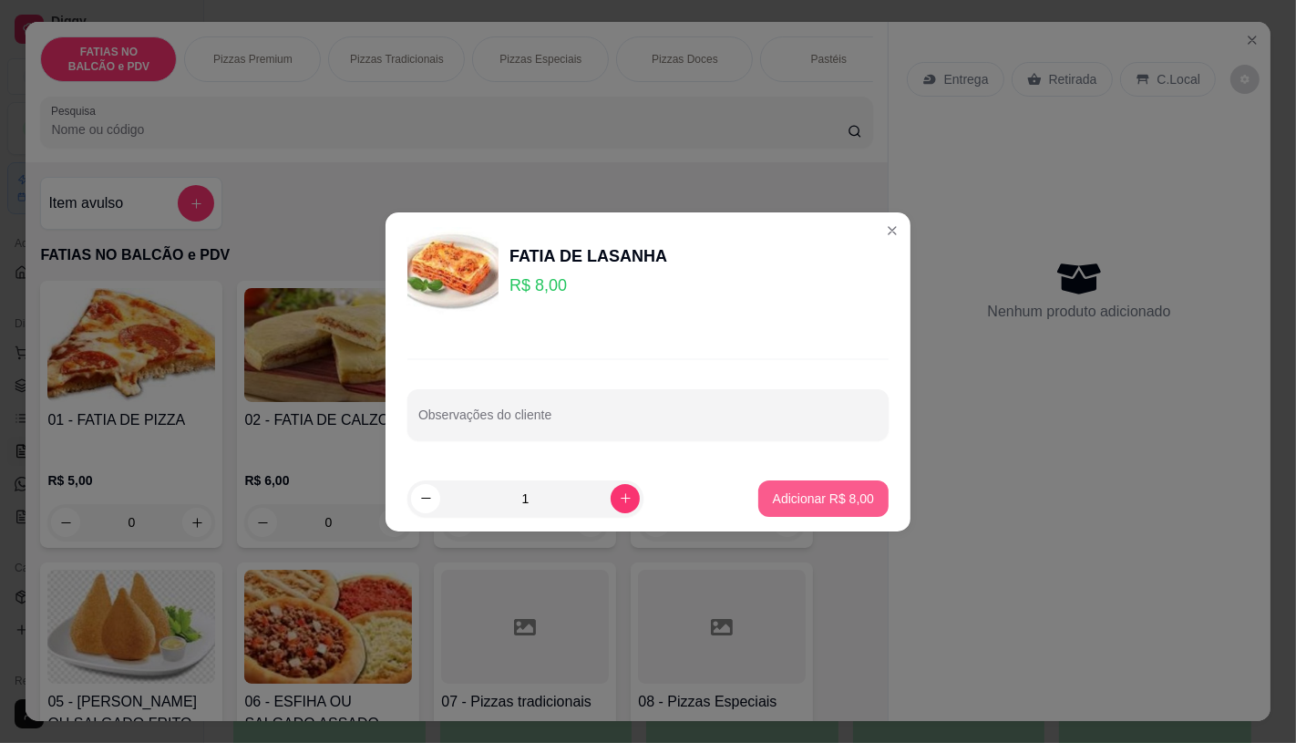
click at [790, 490] on p "Adicionar R$ 8,00" at bounding box center [823, 499] width 101 height 18
type input "1"
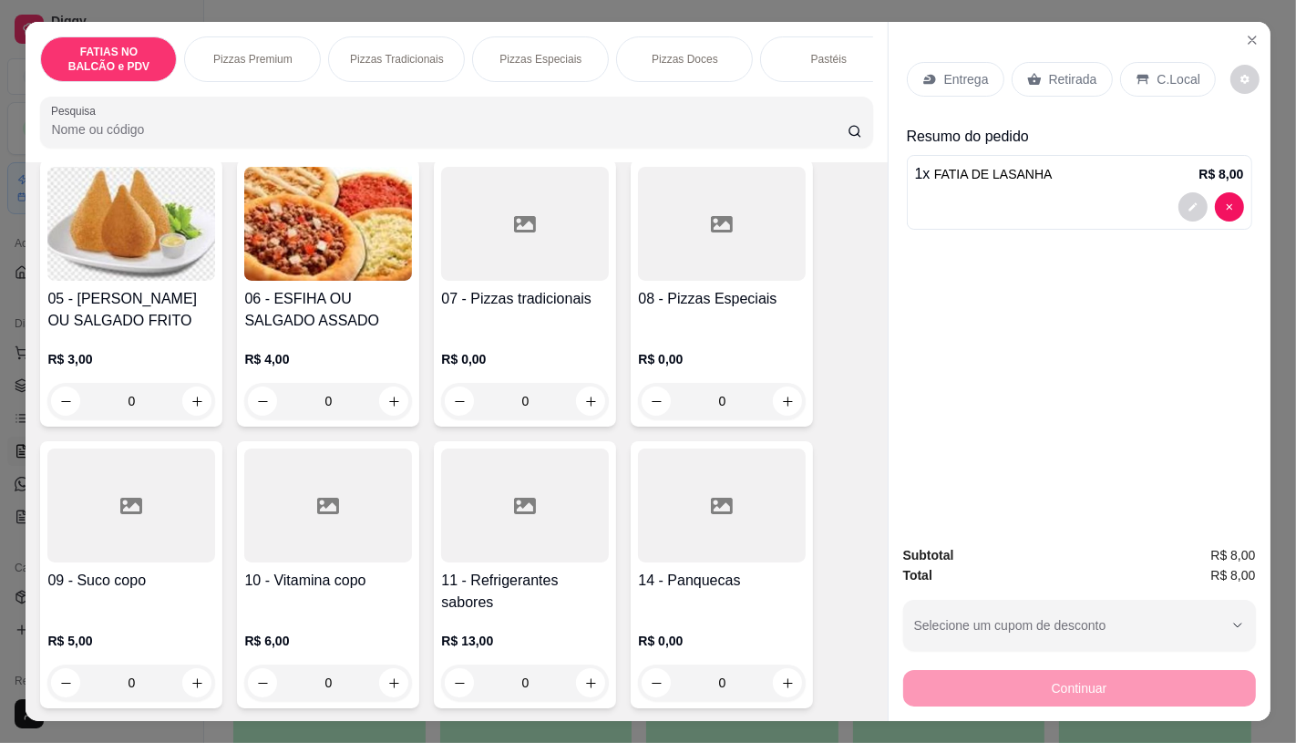
scroll to position [405, 0]
click at [121, 512] on icon at bounding box center [131, 504] width 22 height 16
click at [340, 541] on div at bounding box center [328, 504] width 168 height 114
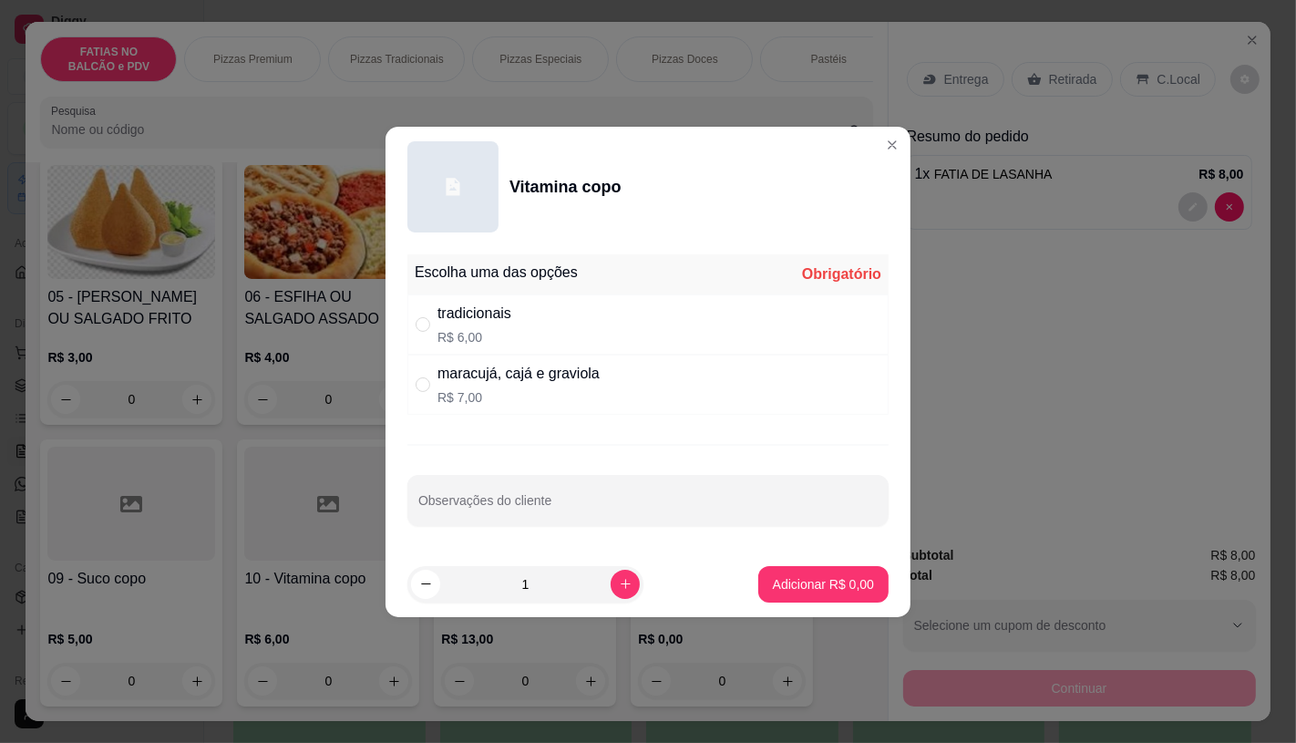
click at [552, 337] on div "tradicionais R$ 6,00" at bounding box center [647, 324] width 481 height 60
radio input "true"
click at [809, 563] on footer "1 Adicionar R$ 6,00" at bounding box center [648, 585] width 525 height 66
click at [809, 574] on button "Adicionar R$ 6,00" at bounding box center [823, 584] width 127 height 36
type input "1"
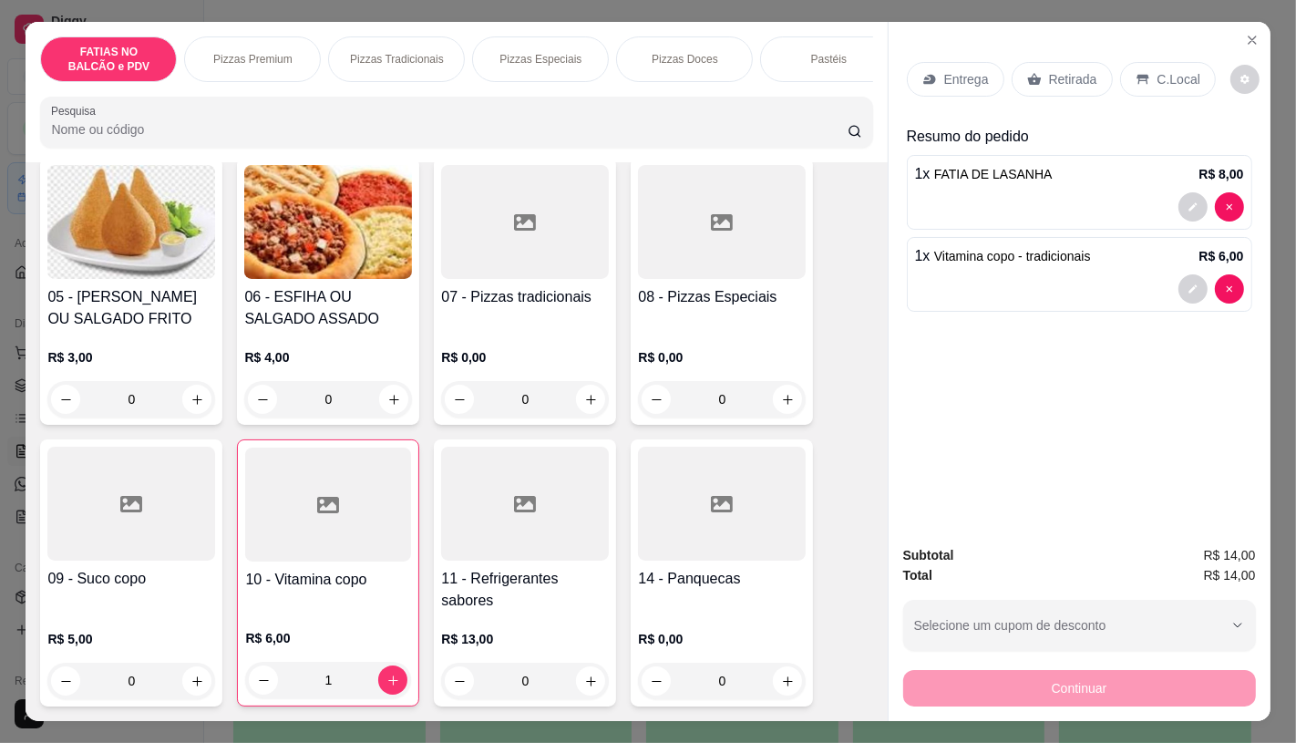
click at [1080, 75] on p "Retirada" at bounding box center [1073, 79] width 48 height 18
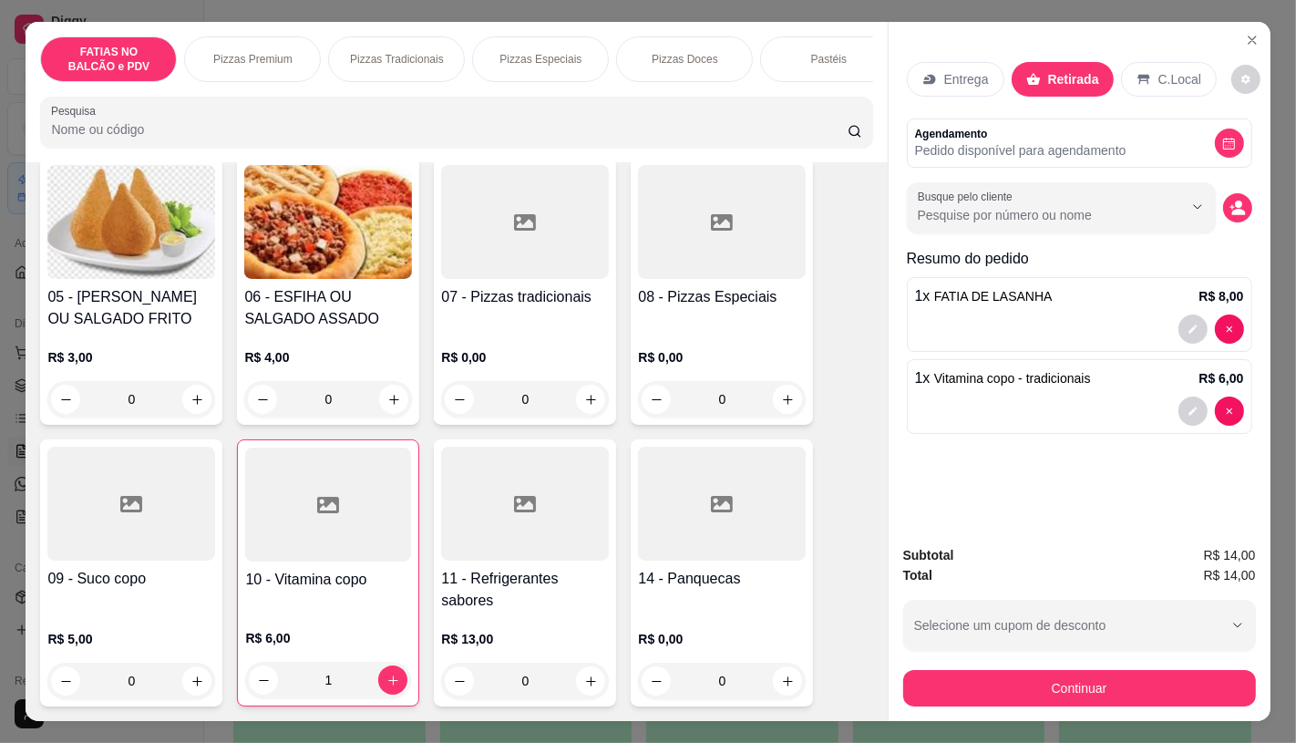
drag, startPoint x: 1061, startPoint y: 645, endPoint x: 1057, endPoint y: 678, distance: 33.0
click at [1061, 655] on div "Subtotal R$ 14,00 Total R$ 14,00 Selecione um cupom de desconto GANHEI5 Selecio…" at bounding box center [1079, 625] width 353 height 161
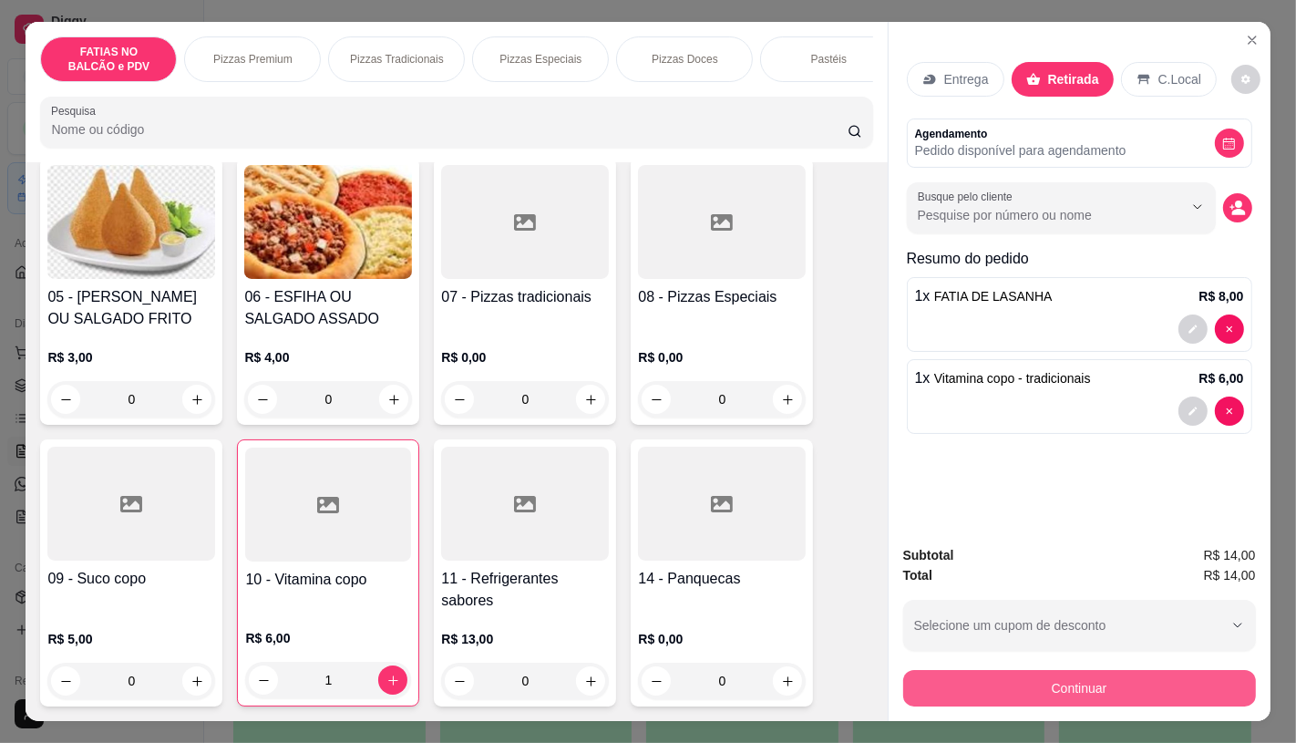
click at [1054, 686] on button "Continuar" at bounding box center [1079, 688] width 353 height 36
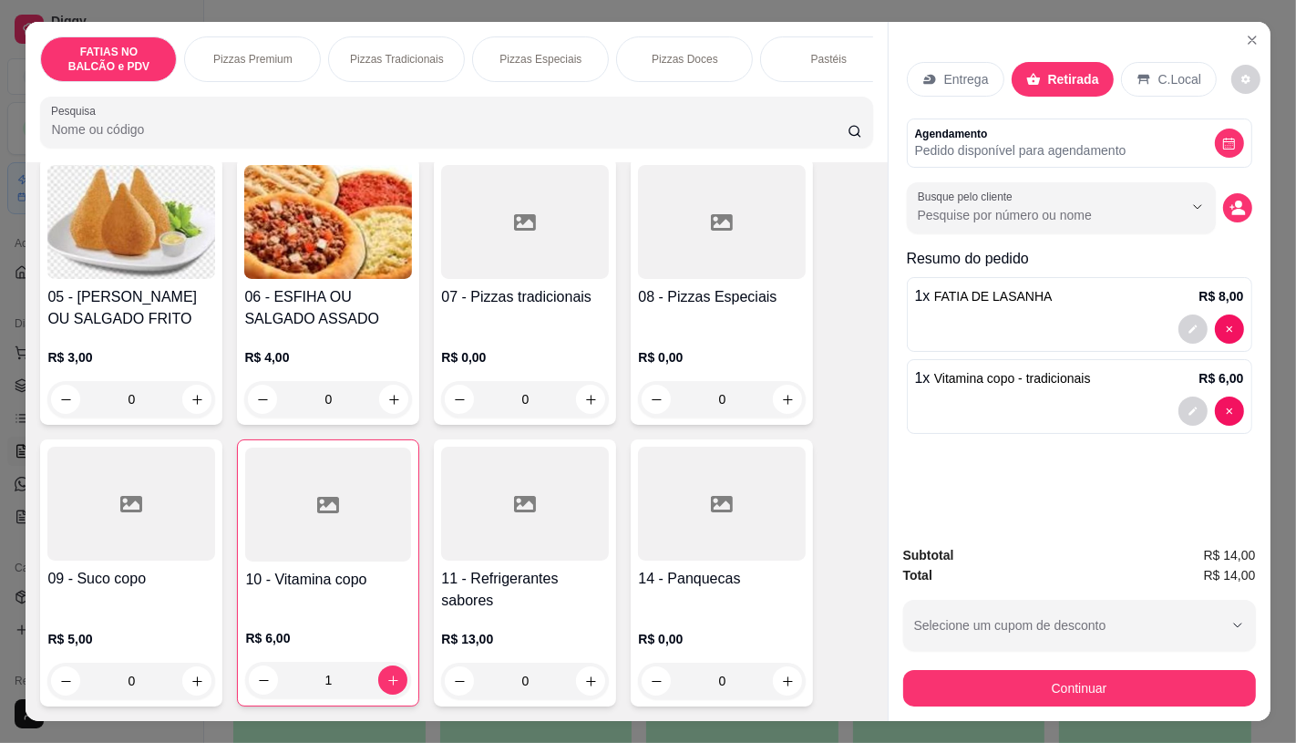
click at [539, 296] on div "Dinheiro" at bounding box center [524, 305] width 60 height 24
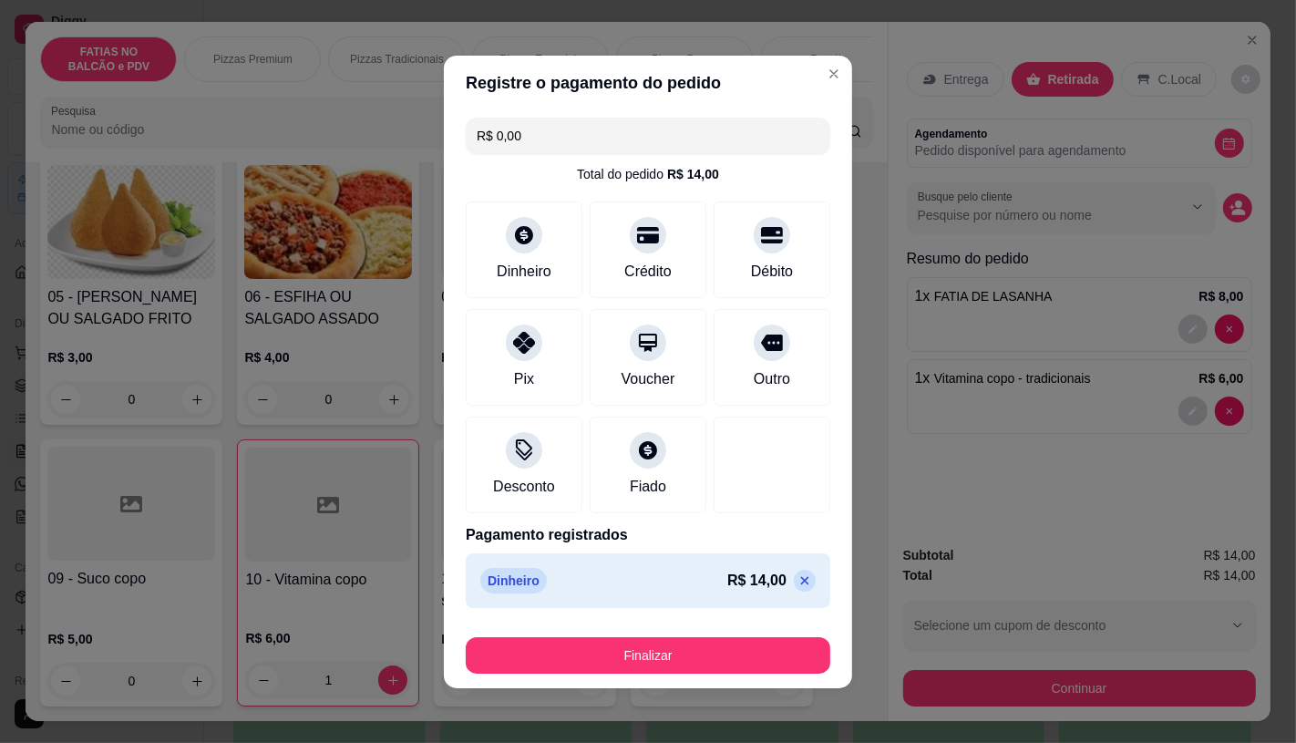
type input "R$ 0,00"
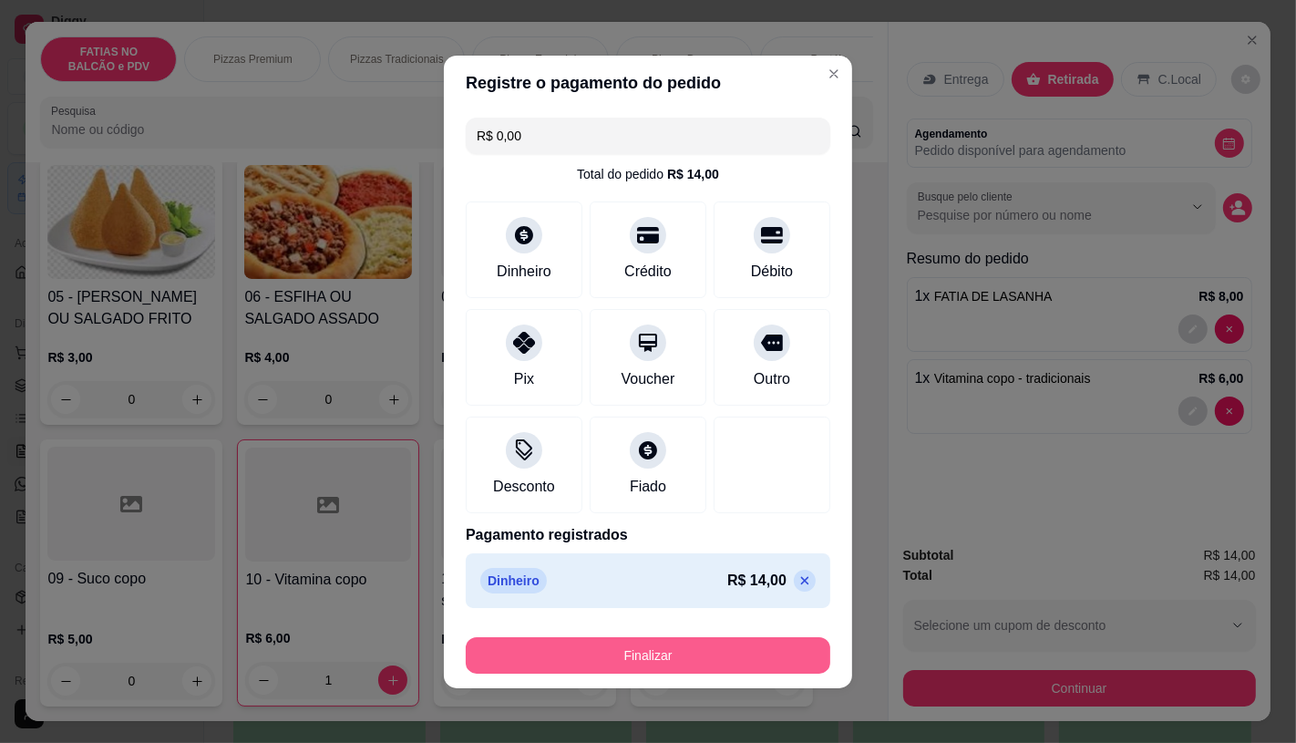
click at [697, 659] on button "Finalizar" at bounding box center [648, 655] width 365 height 36
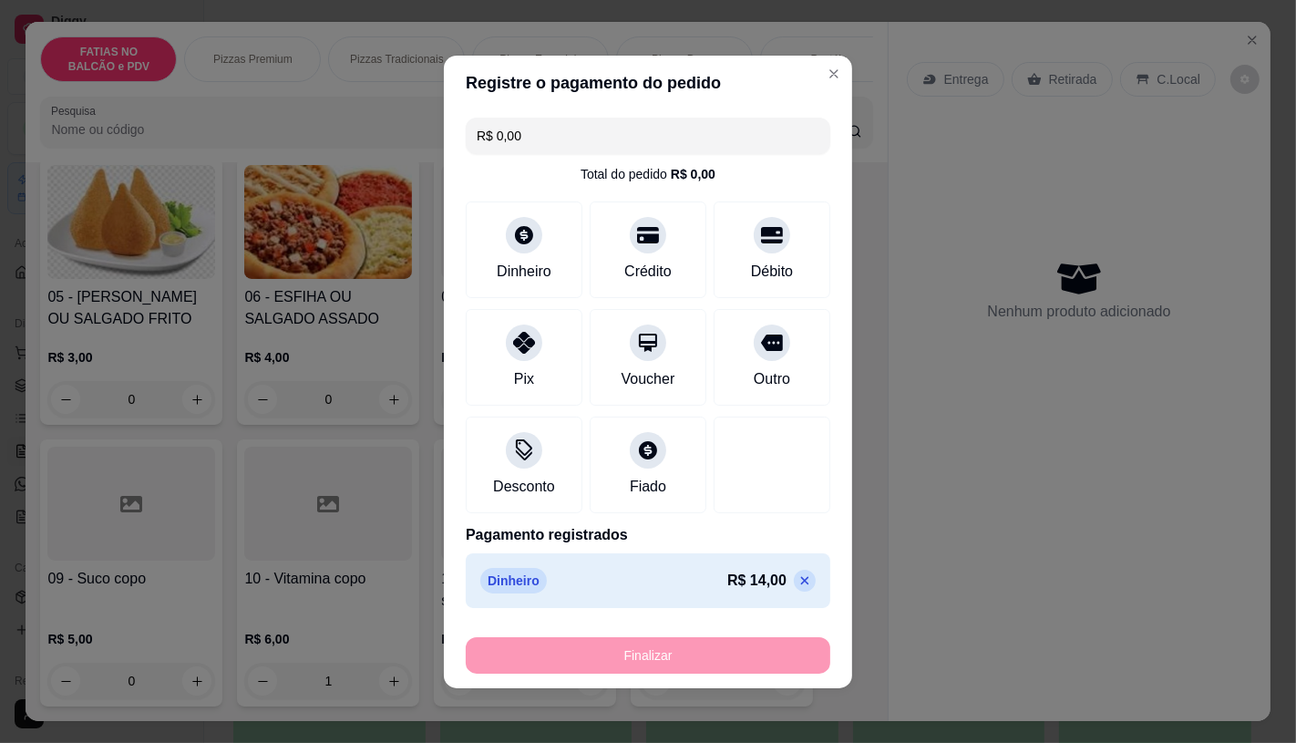
type input "0"
type input "-R$ 14,00"
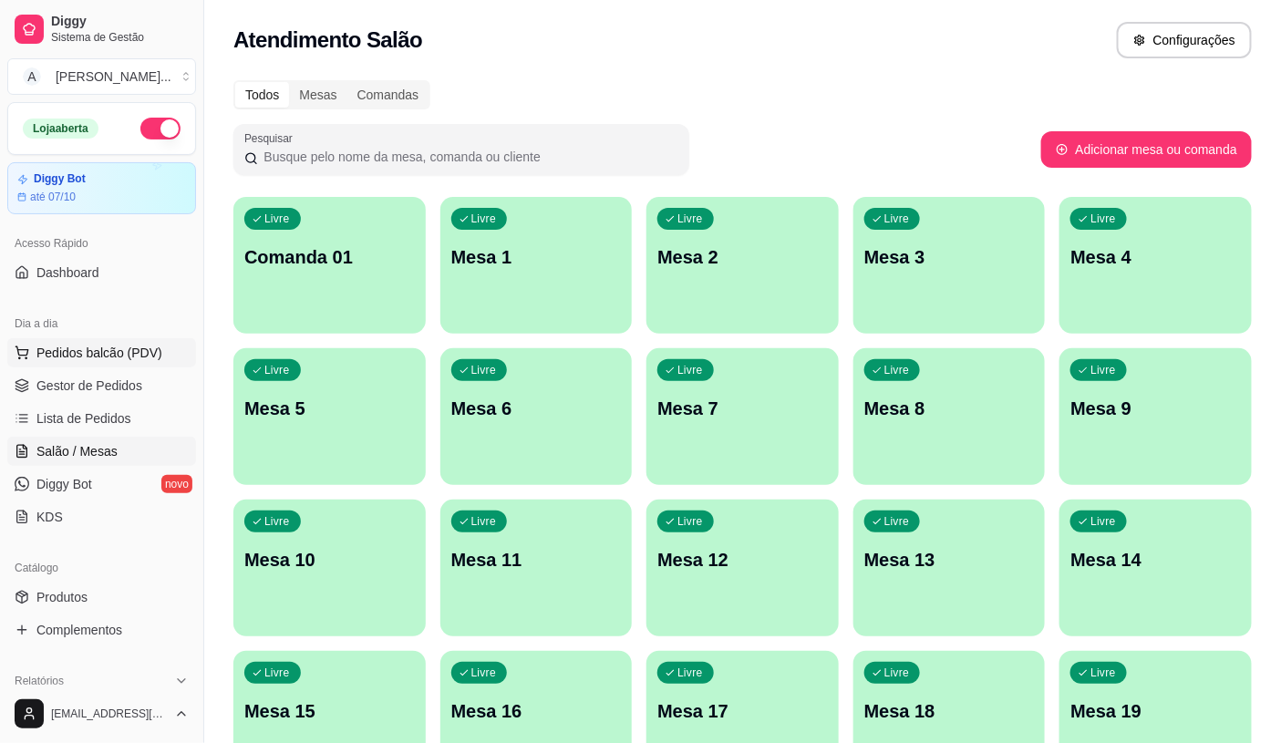
click at [139, 353] on span "Pedidos balcão (PDV)" at bounding box center [99, 353] width 126 height 18
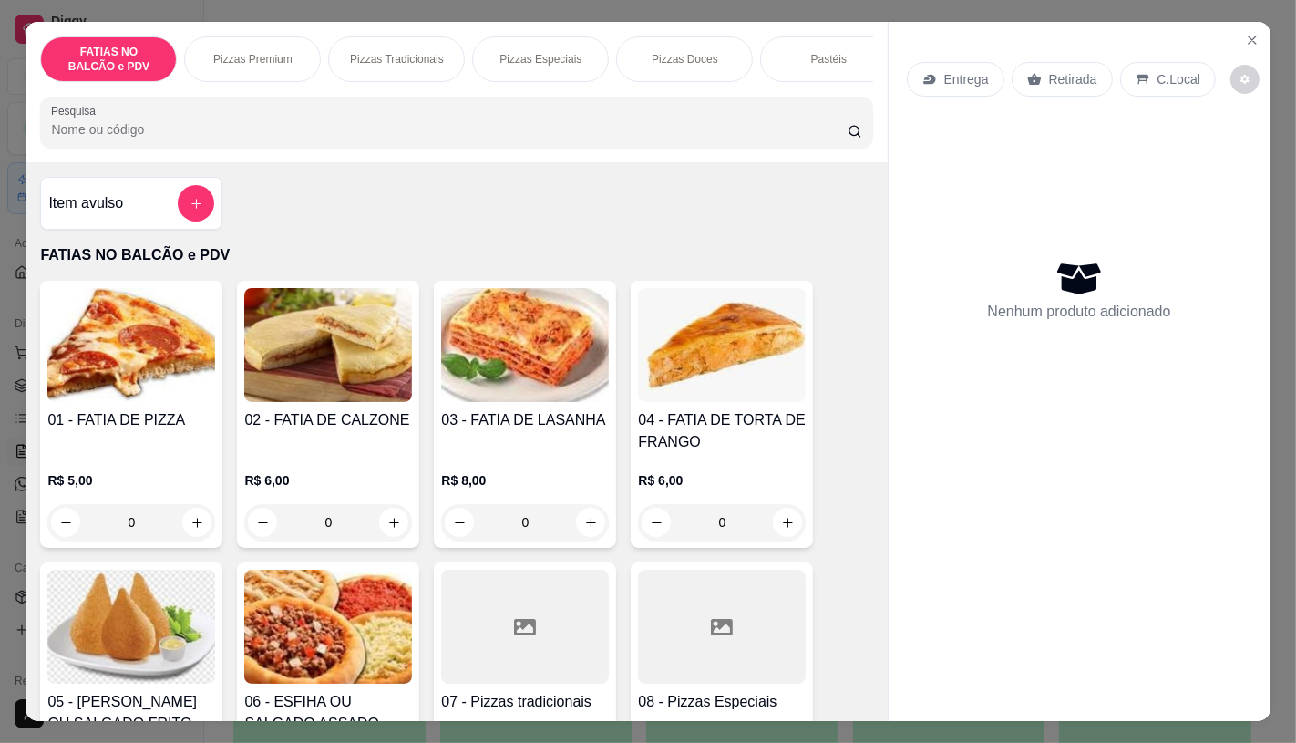
click at [665, 69] on div "Pizzas Doces" at bounding box center [684, 59] width 137 height 46
click at [666, 104] on div at bounding box center [456, 122] width 810 height 36
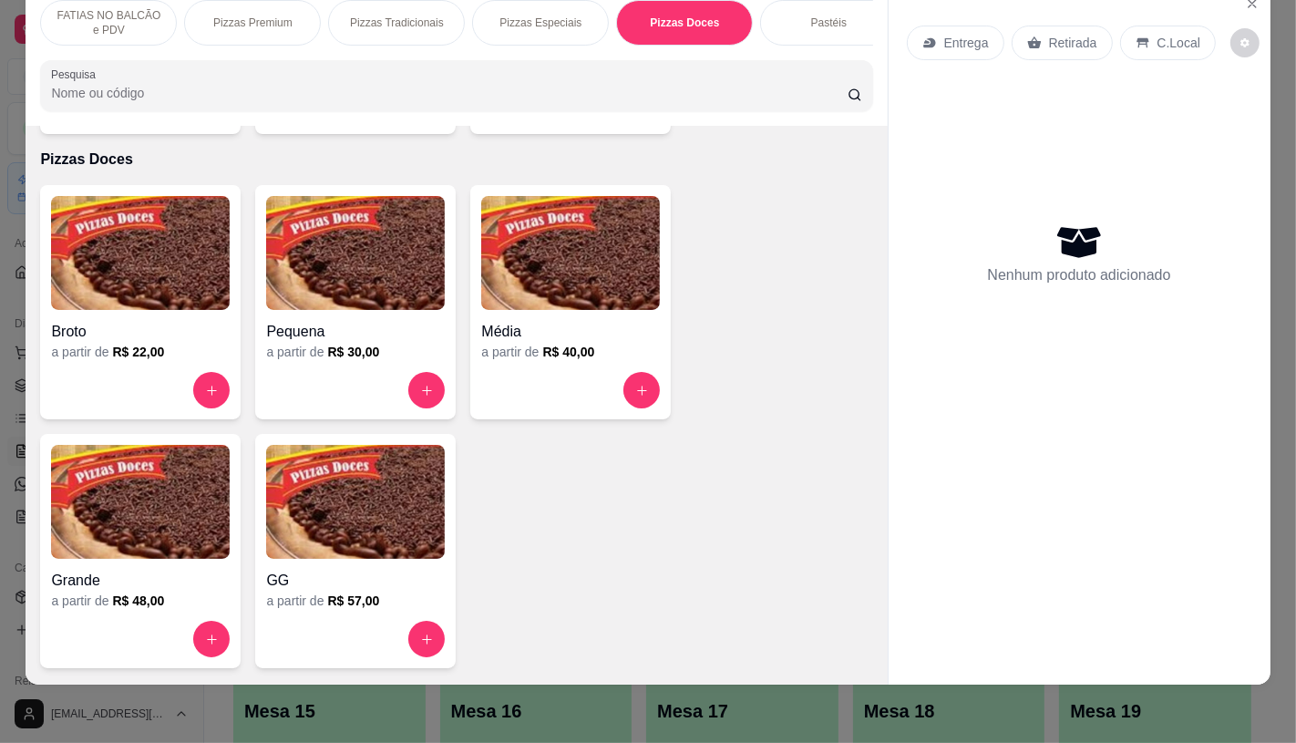
scroll to position [0, 727]
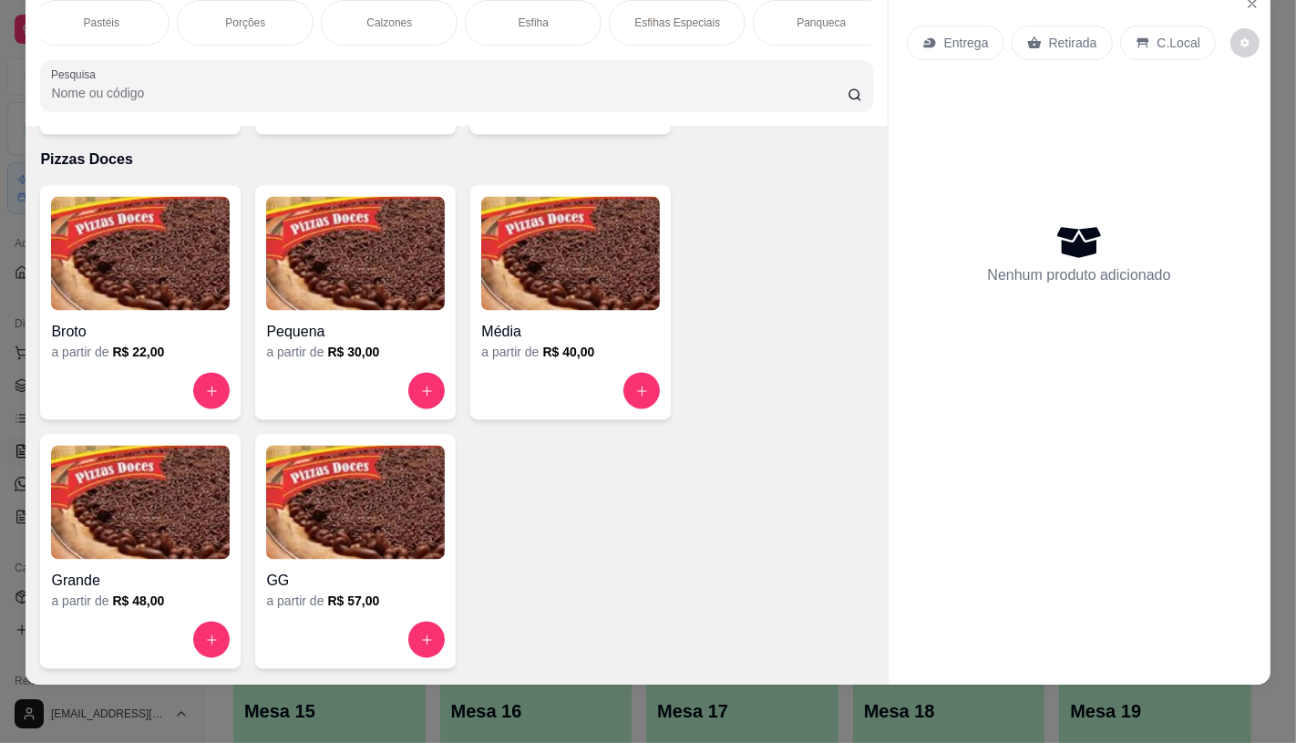
click at [782, 12] on div "Panqueca" at bounding box center [821, 23] width 137 height 46
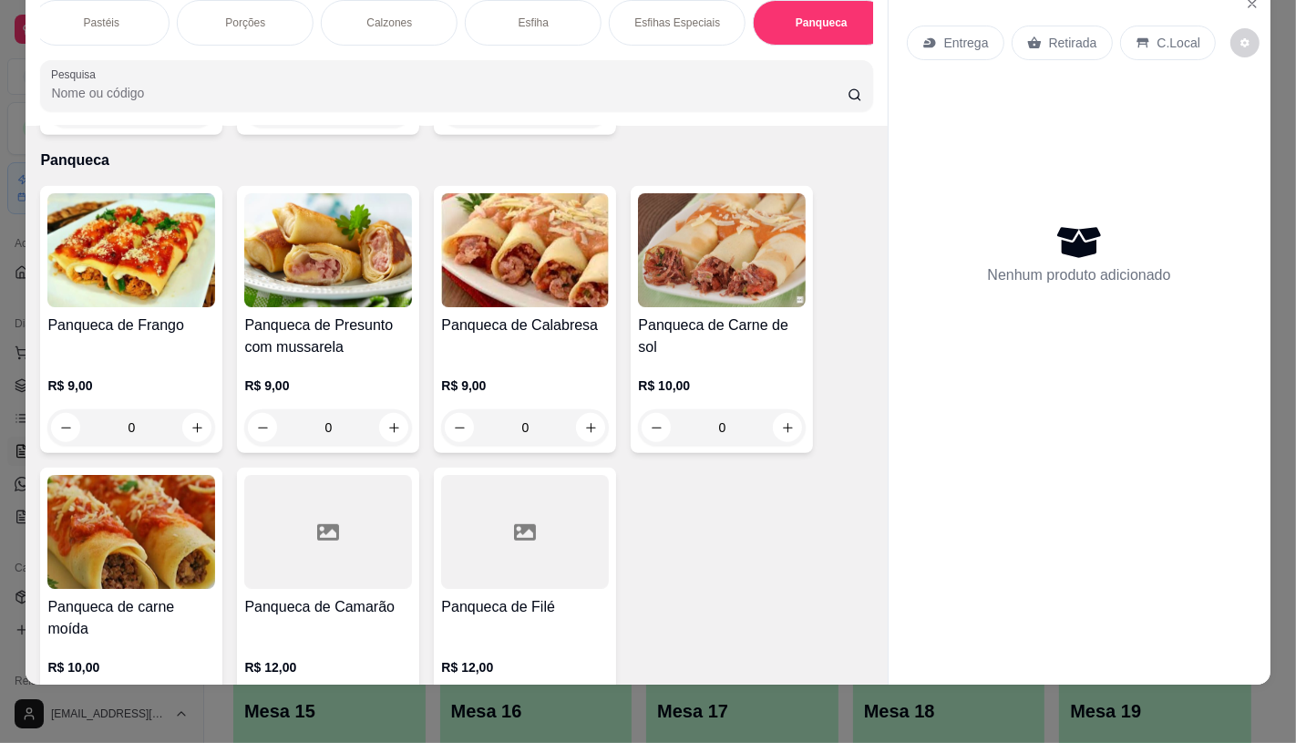
click at [168, 285] on div "Panqueca de Frango R$ 9,00 0" at bounding box center [131, 319] width 182 height 267
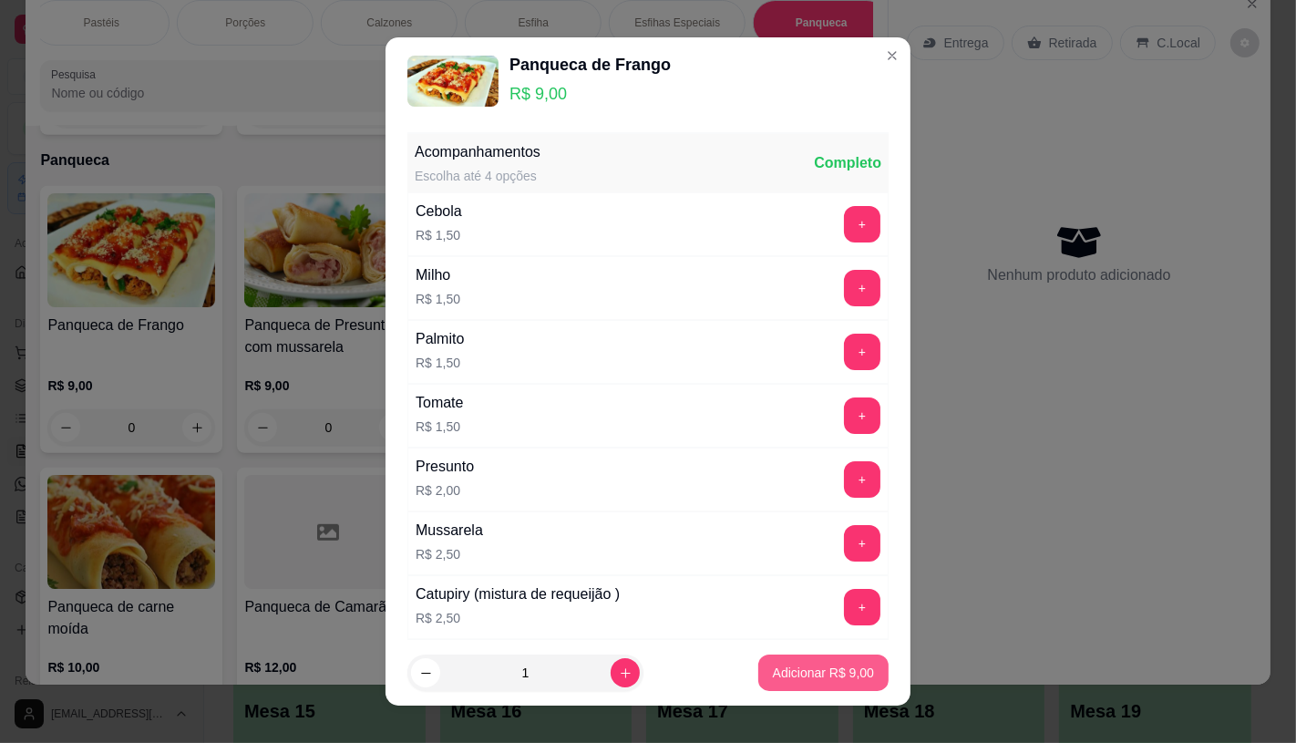
click at [823, 684] on button "Adicionar R$ 9,00" at bounding box center [823, 673] width 130 height 36
type input "1"
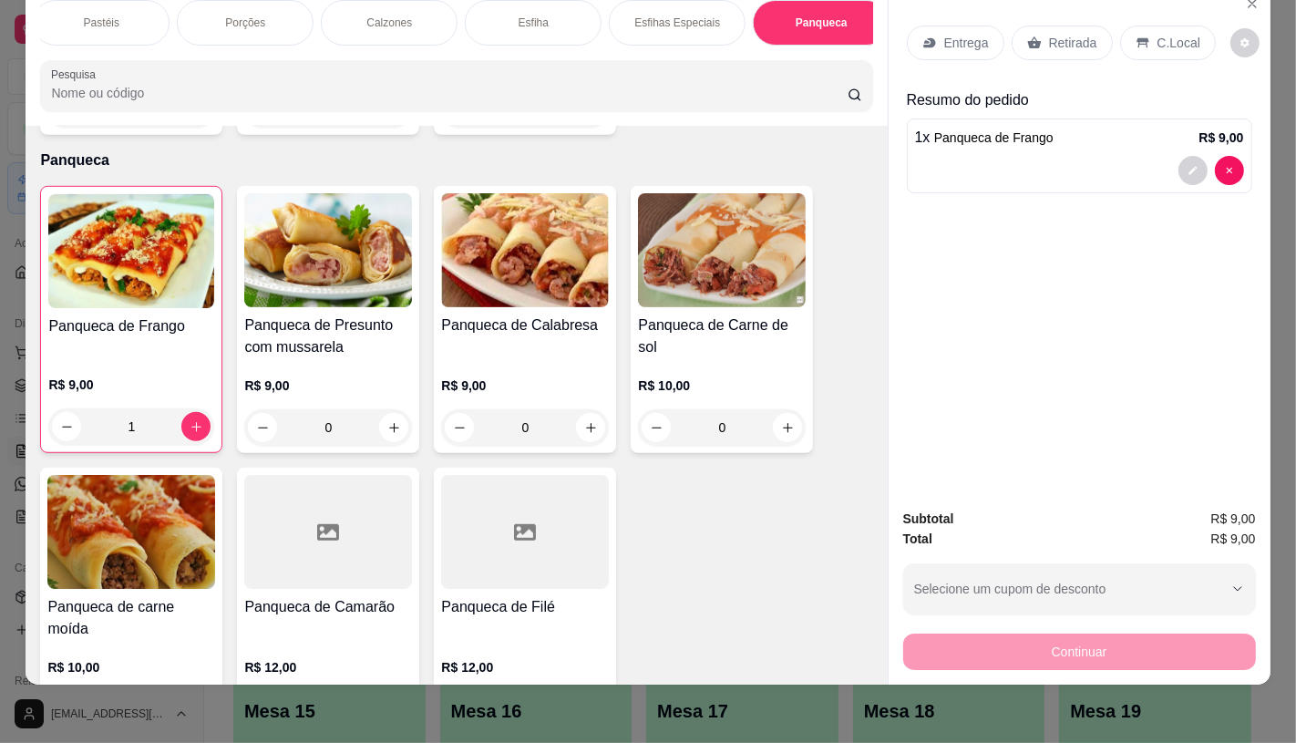
click at [1081, 34] on p "Retirada" at bounding box center [1073, 43] width 48 height 18
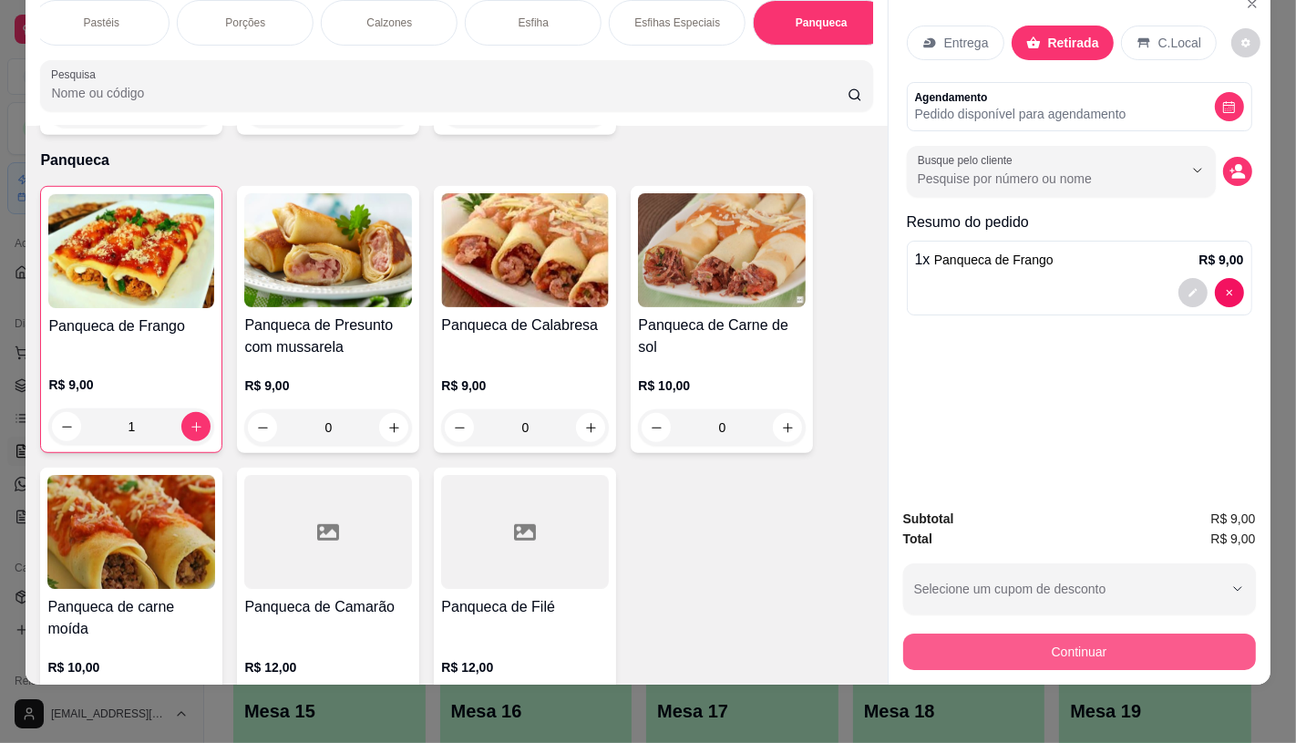
click at [1018, 635] on button "Continuar" at bounding box center [1079, 652] width 353 height 36
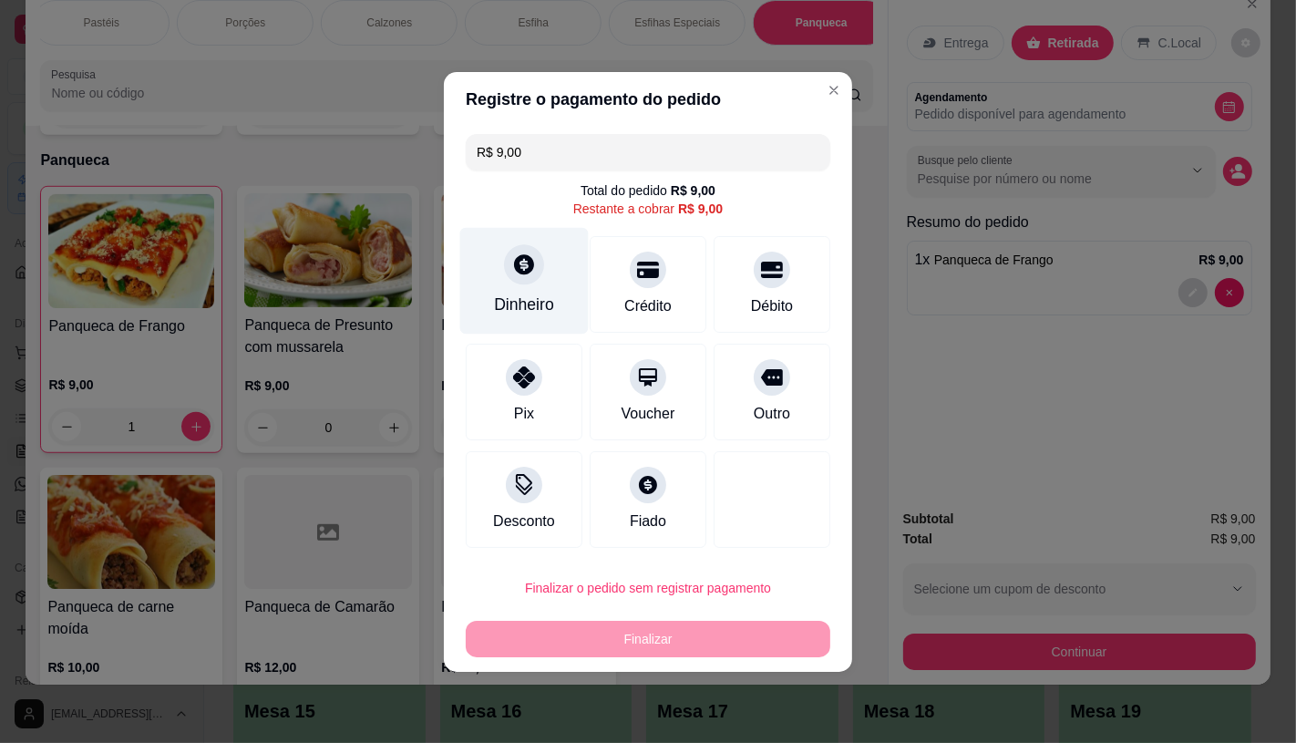
click at [545, 281] on div "Dinheiro" at bounding box center [524, 280] width 129 height 107
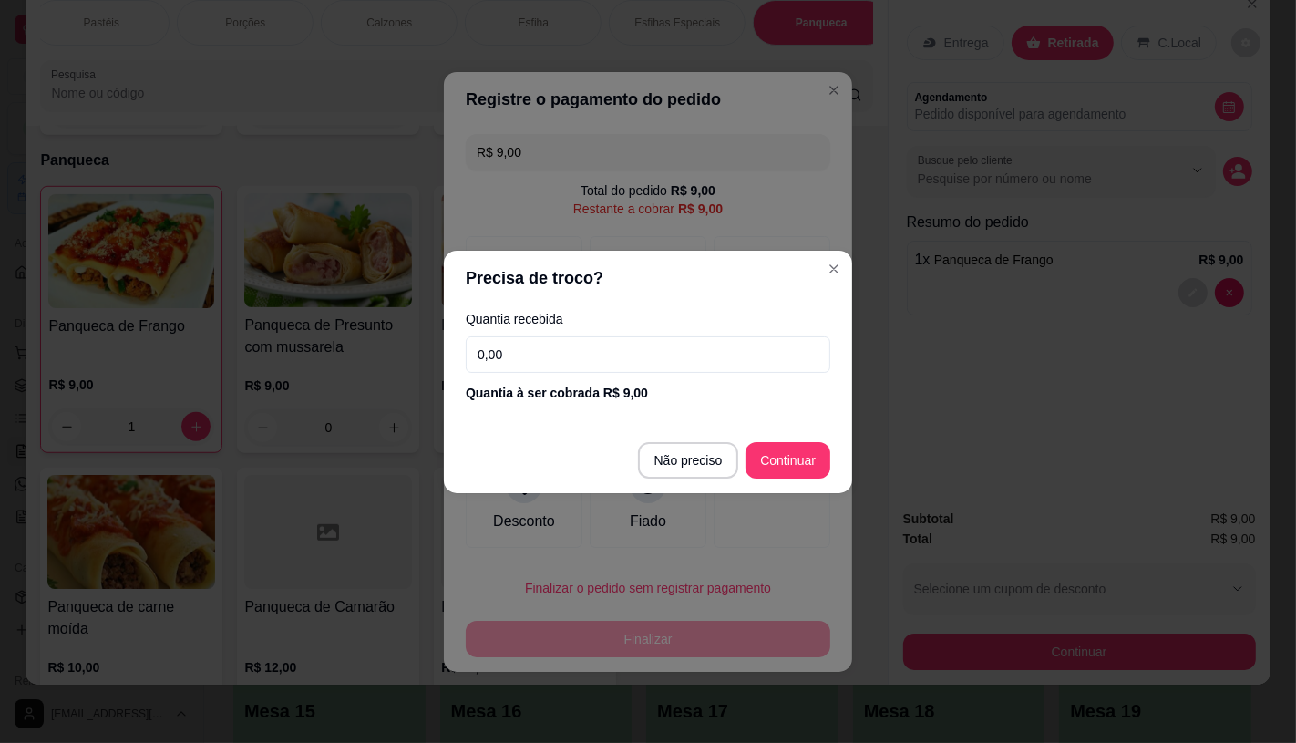
click at [665, 371] on input "0,00" at bounding box center [648, 354] width 365 height 36
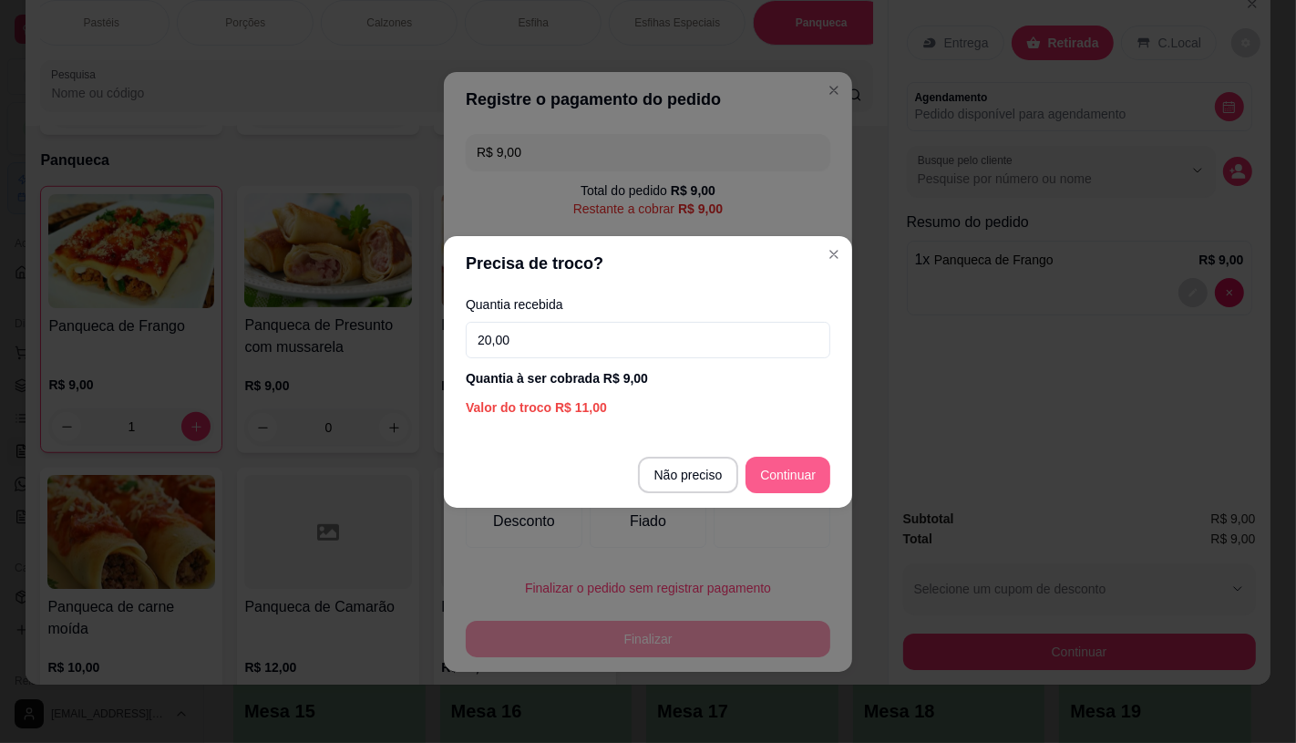
type input "20,00"
type input "R$ 0,00"
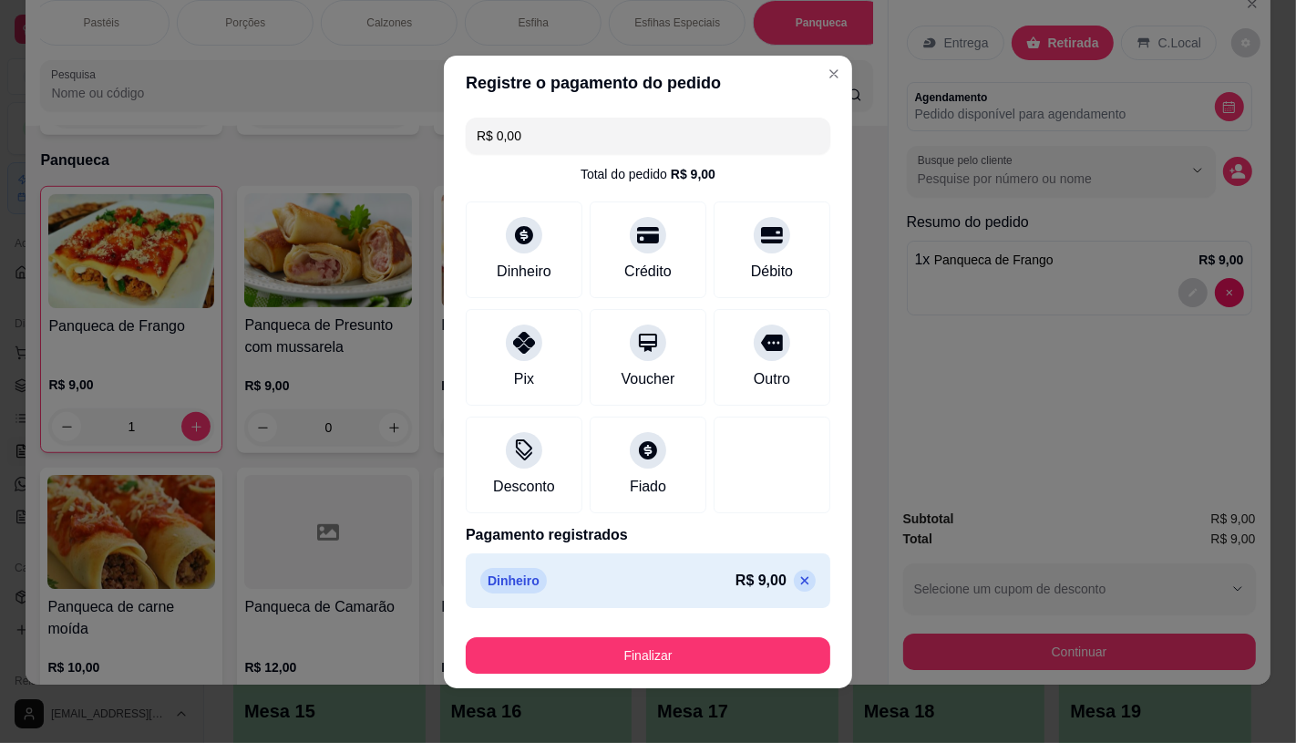
click at [726, 634] on div "Finalizar" at bounding box center [648, 652] width 365 height 44
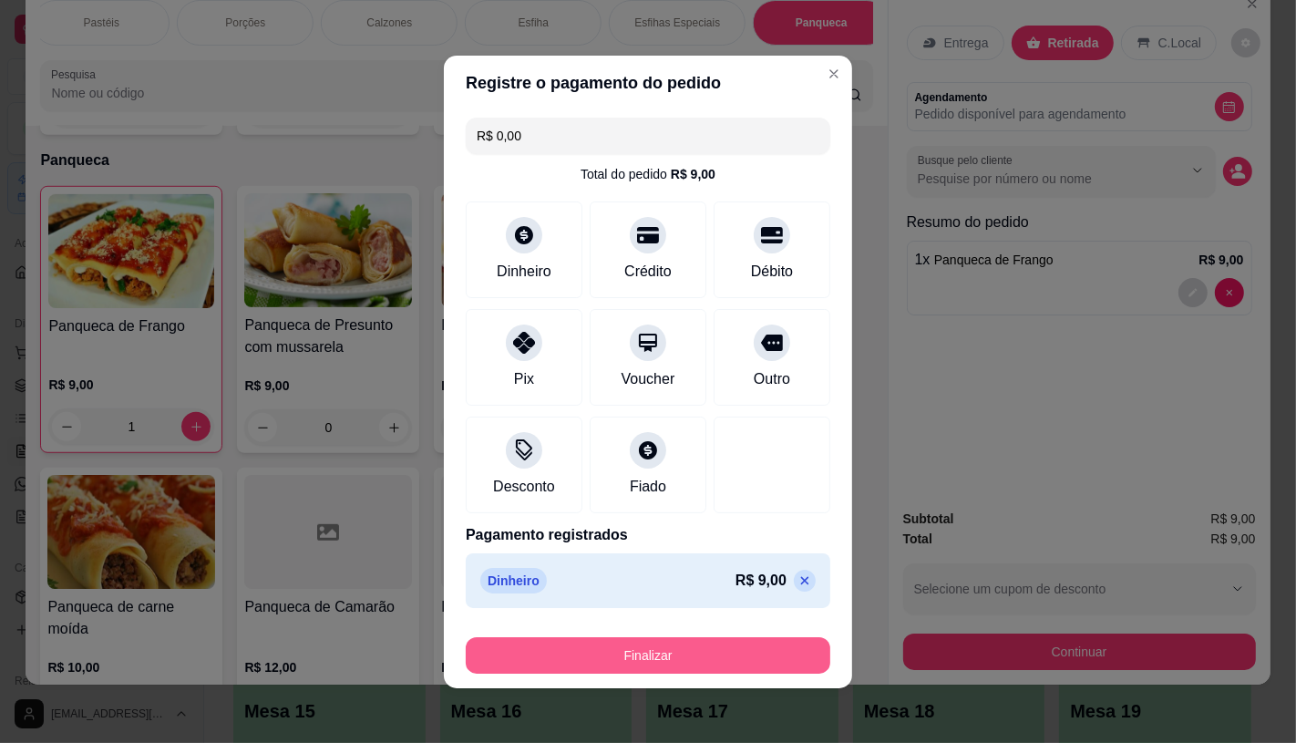
click at [726, 652] on button "Finalizar" at bounding box center [648, 655] width 365 height 36
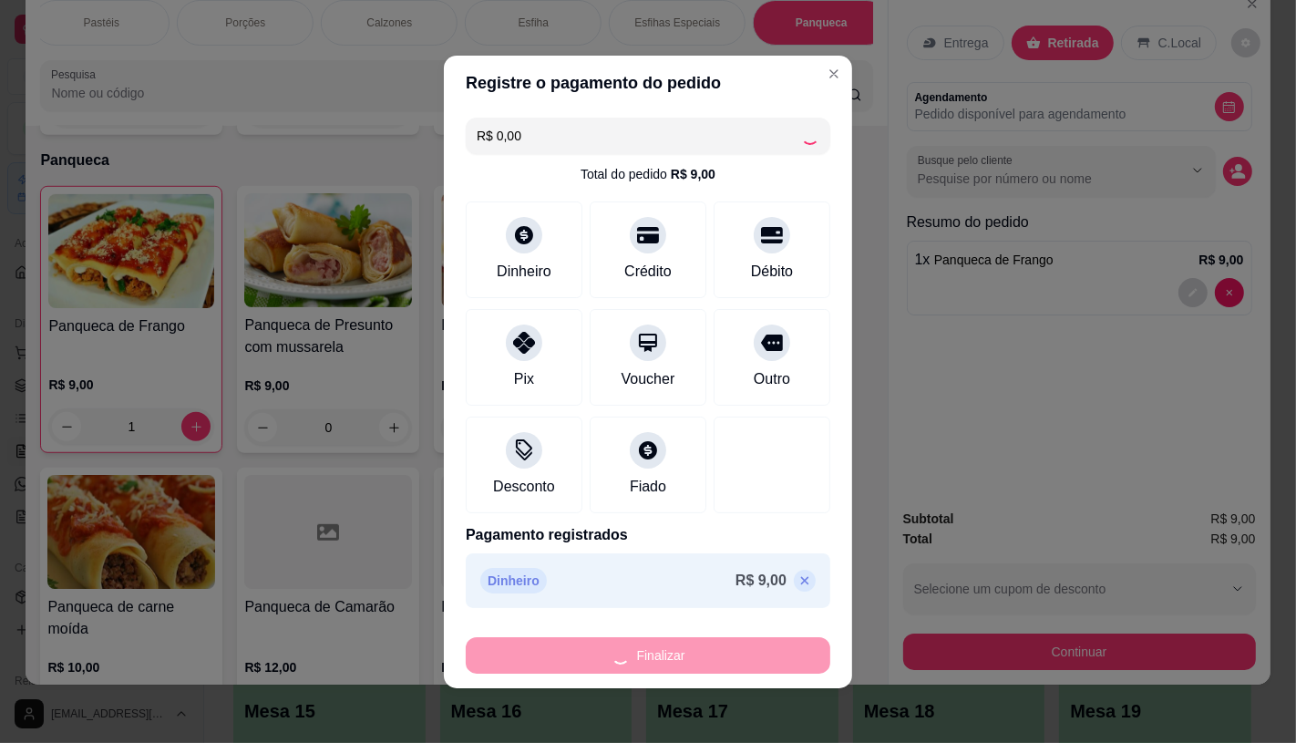
type input "0"
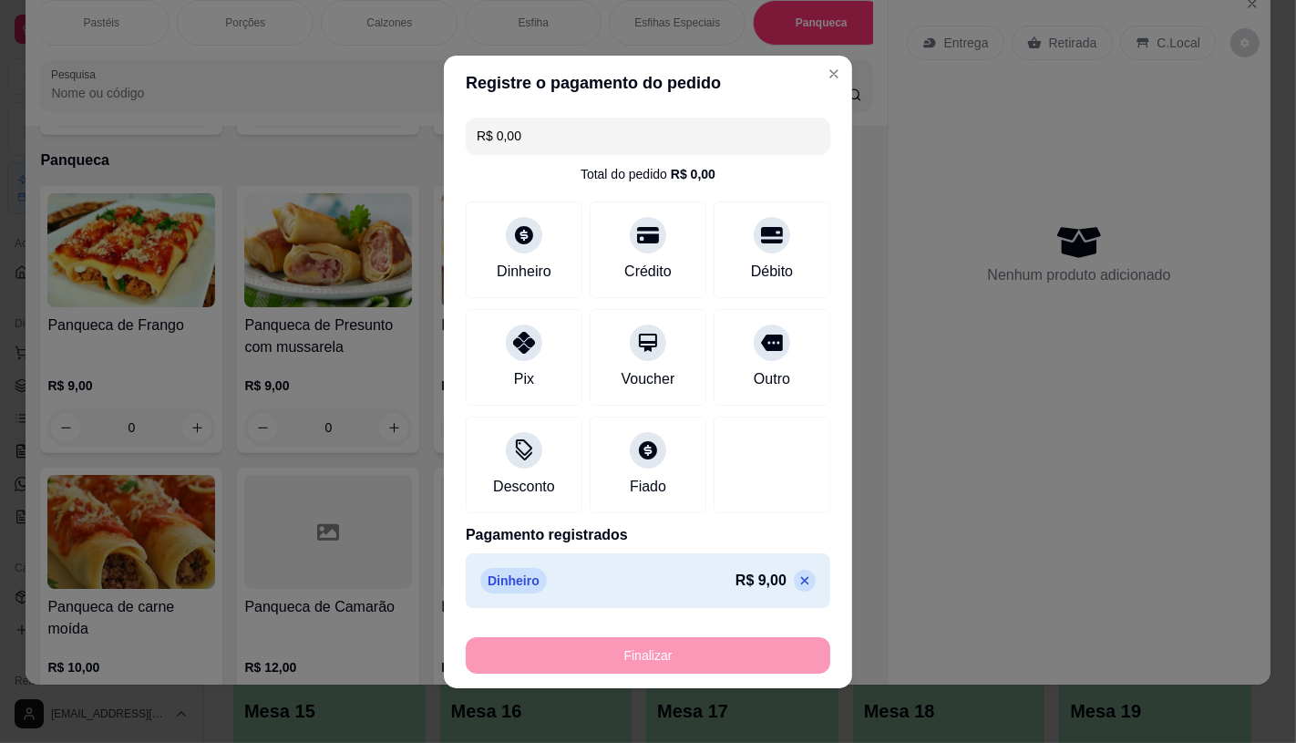
type input "-R$ 9,00"
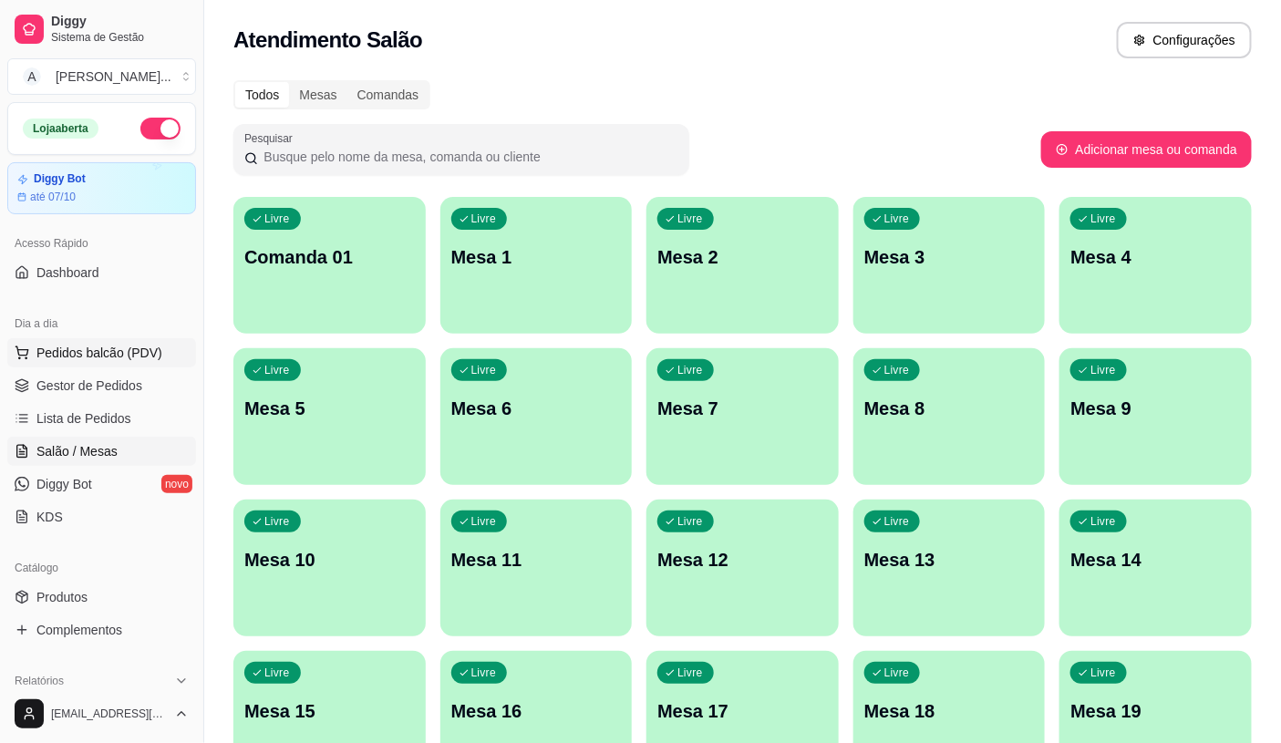
click at [112, 356] on span "Pedidos balcão (PDV)" at bounding box center [99, 353] width 126 height 18
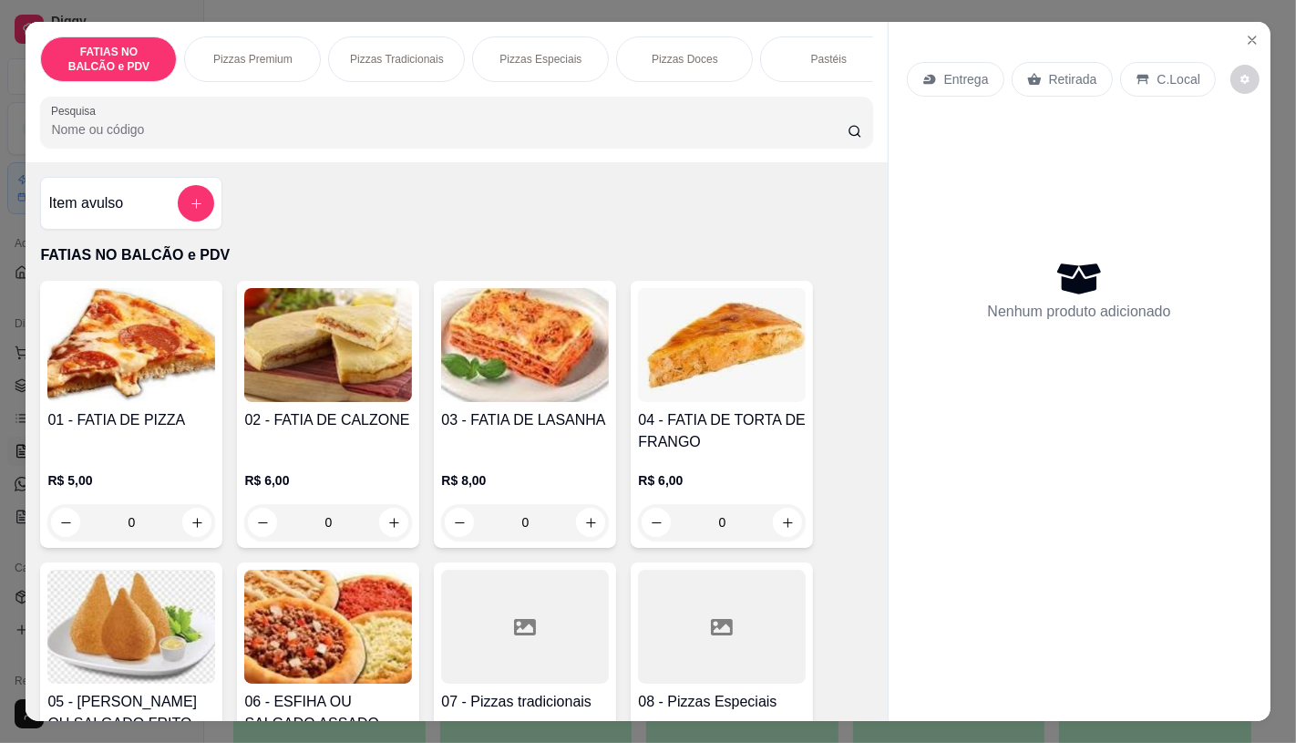
scroll to position [202, 0]
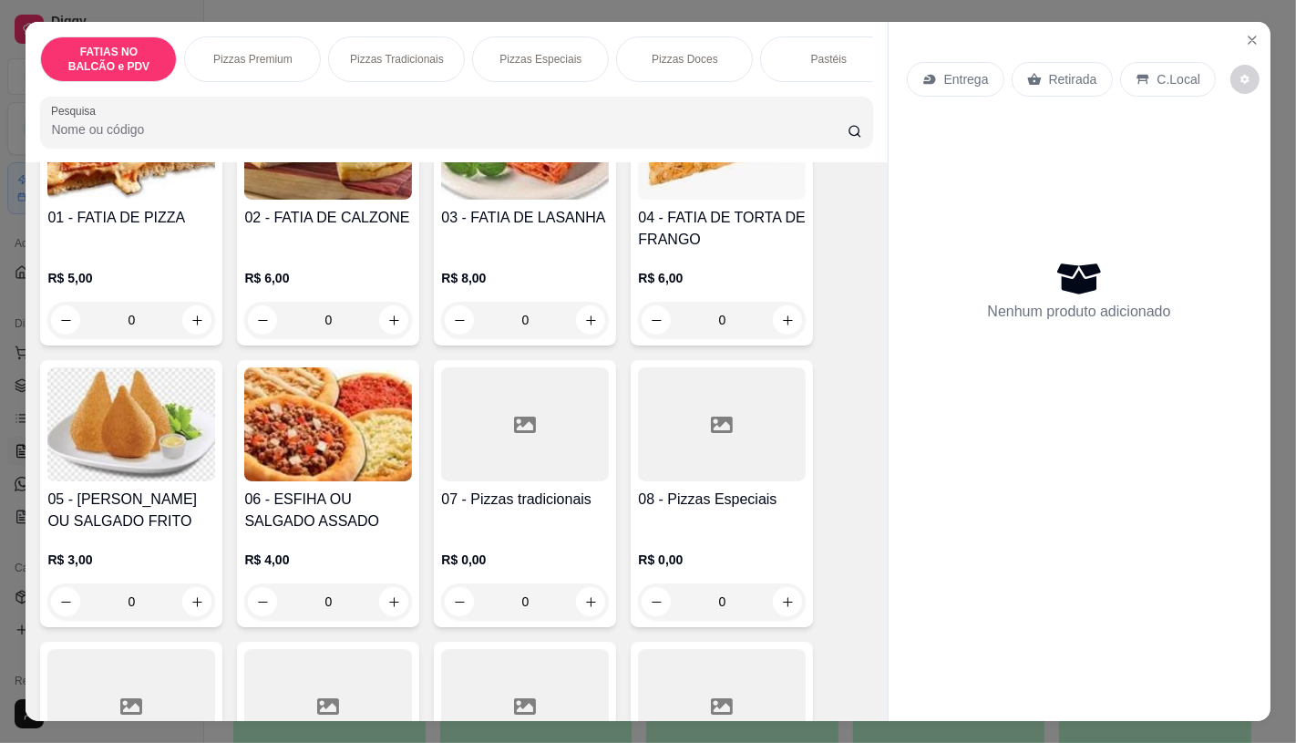
click at [745, 449] on div at bounding box center [722, 424] width 168 height 114
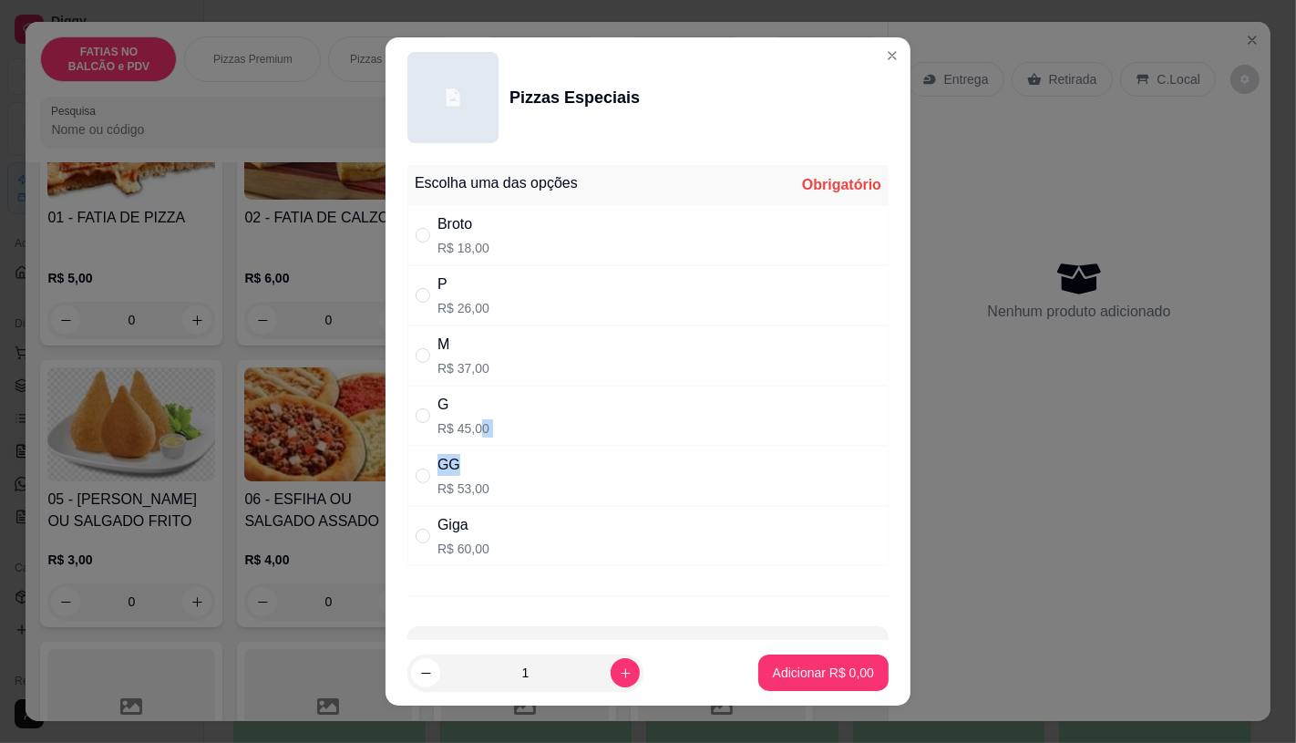
drag, startPoint x: 475, startPoint y: 429, endPoint x: 521, endPoint y: 472, distance: 62.6
click at [509, 466] on div "Escolha uma das opções Obrigatório Broto R$ 18,00 P R$ 26,00 M R$ 37,00 G R$ 45…" at bounding box center [647, 365] width 481 height 401
click at [562, 424] on div "G R$ 45,00" at bounding box center [647, 416] width 481 height 60
radio input "true"
click at [846, 665] on p "Adicionar R$ 45,00" at bounding box center [821, 673] width 106 height 17
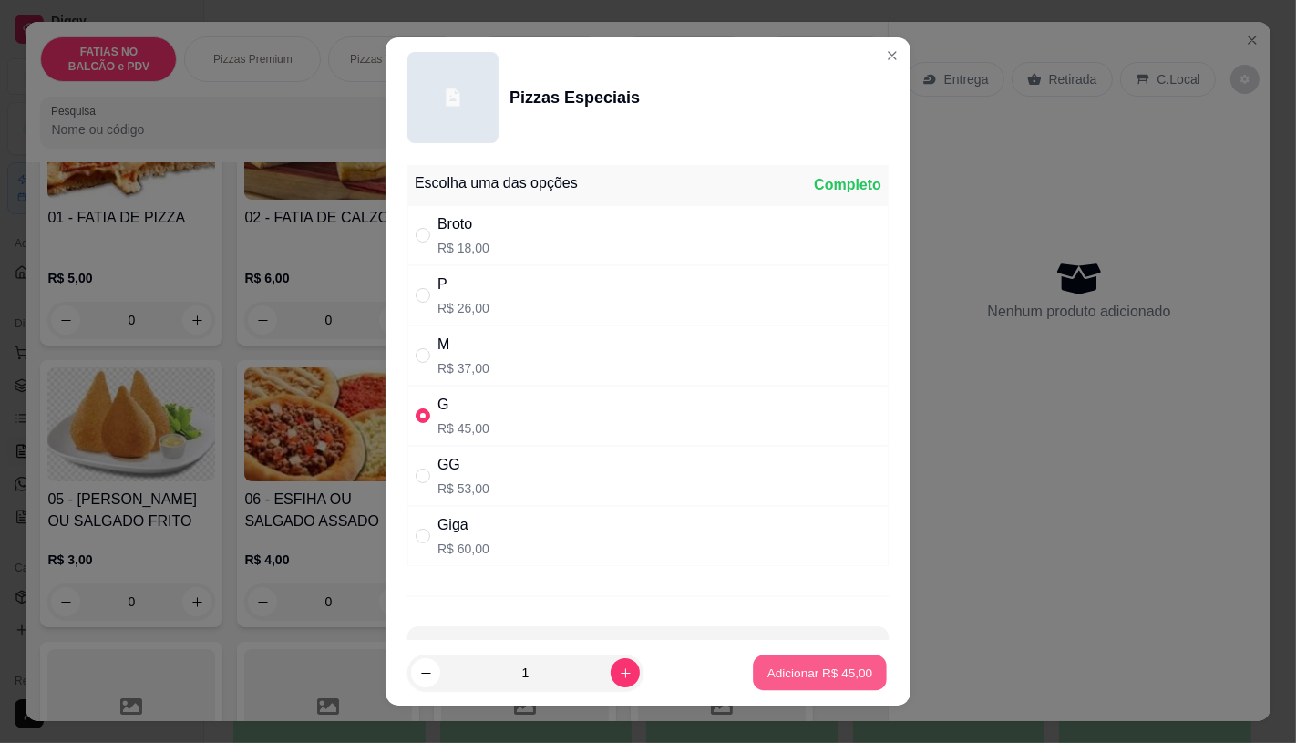
type input "1"
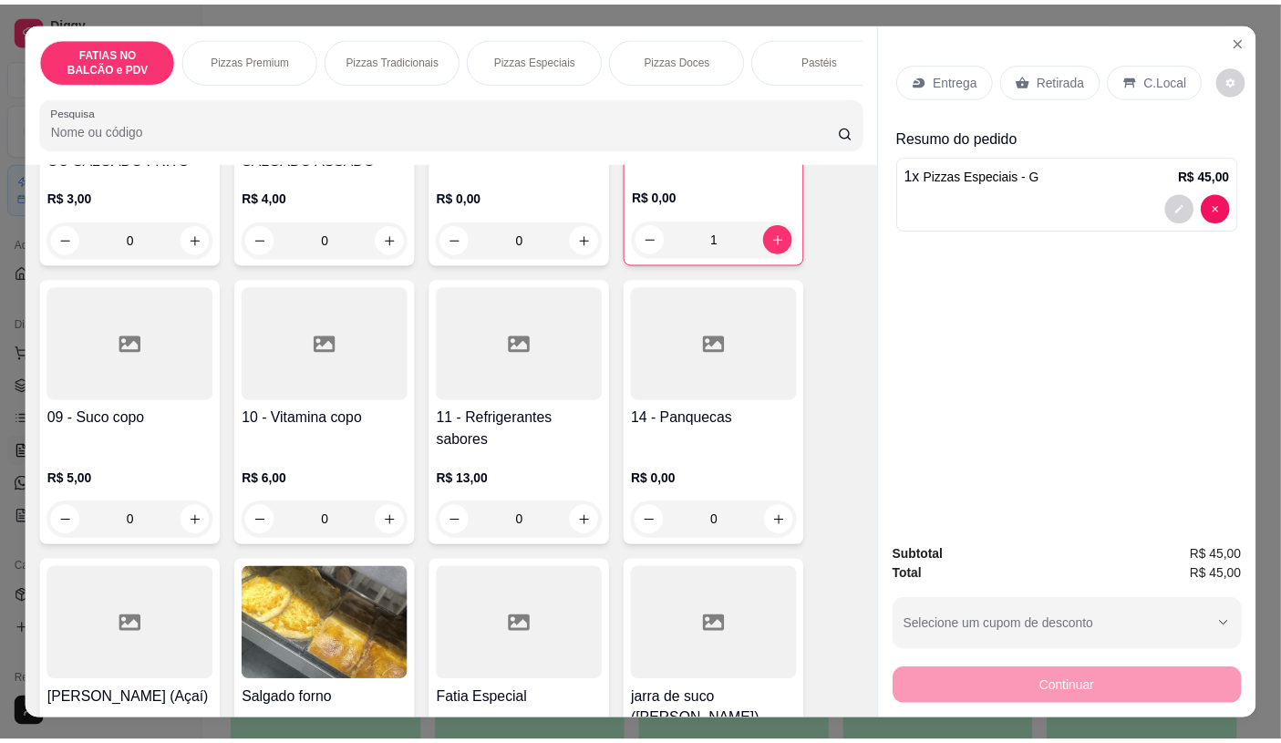
scroll to position [607, 0]
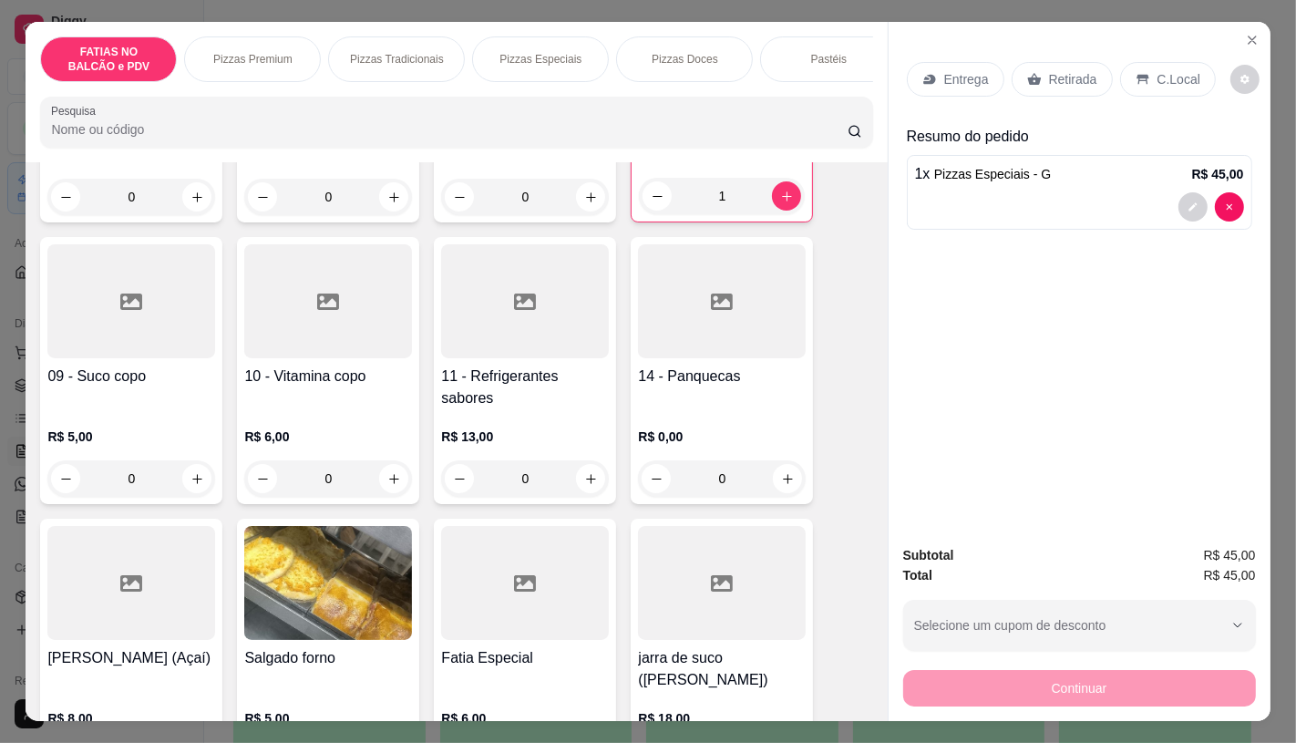
click at [468, 358] on div at bounding box center [525, 301] width 168 height 114
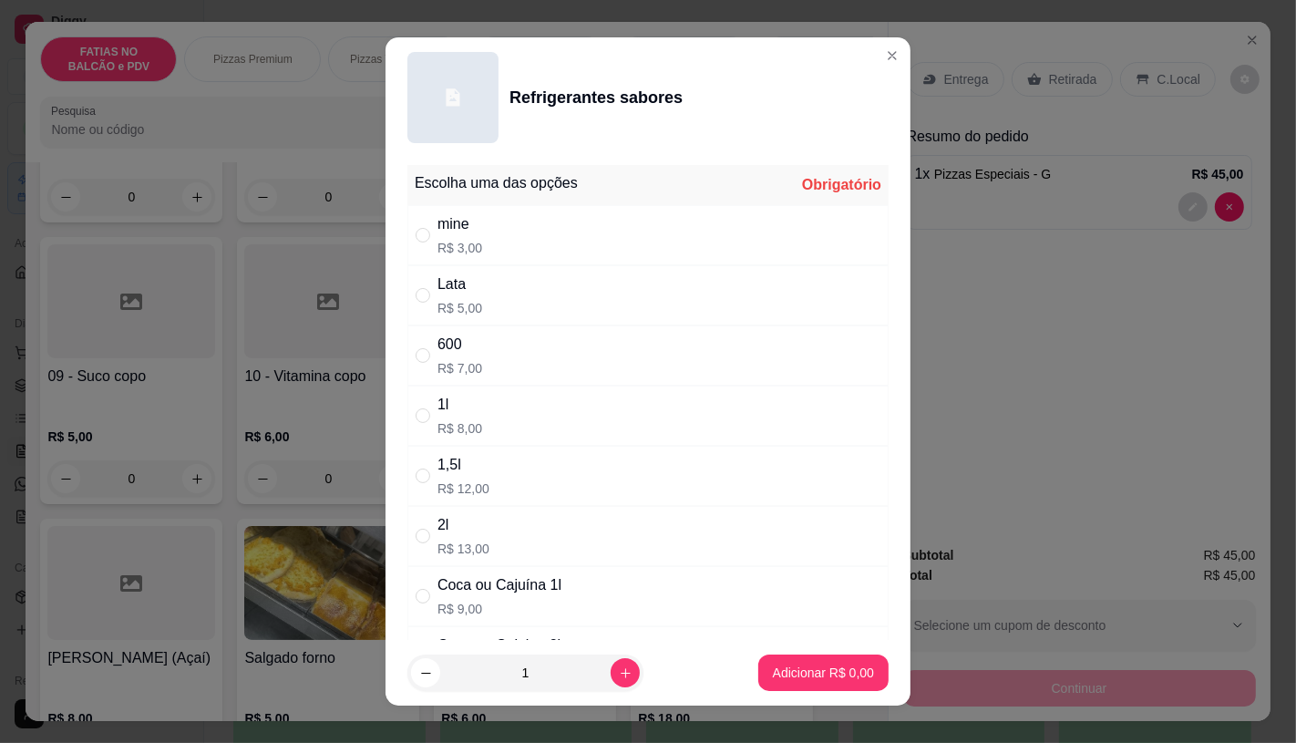
click at [498, 299] on div "Lata R$ 5,00" at bounding box center [647, 295] width 481 height 60
radio input "true"
click at [586, 664] on input "1" at bounding box center [525, 673] width 170 height 36
click at [619, 667] on icon "increase-product-quantity" at bounding box center [626, 673] width 14 height 14
type input "2"
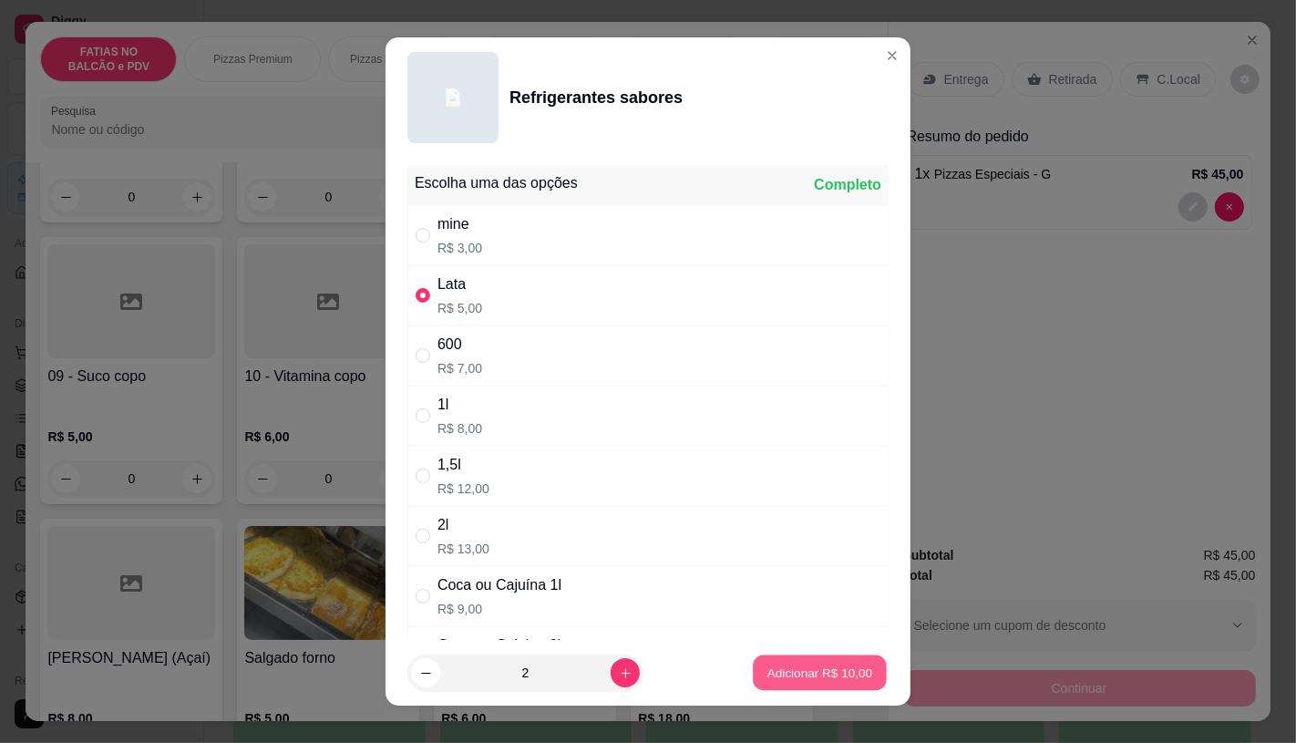
click at [768, 675] on p "Adicionar R$ 10,00" at bounding box center [821, 673] width 106 height 17
type input "2"
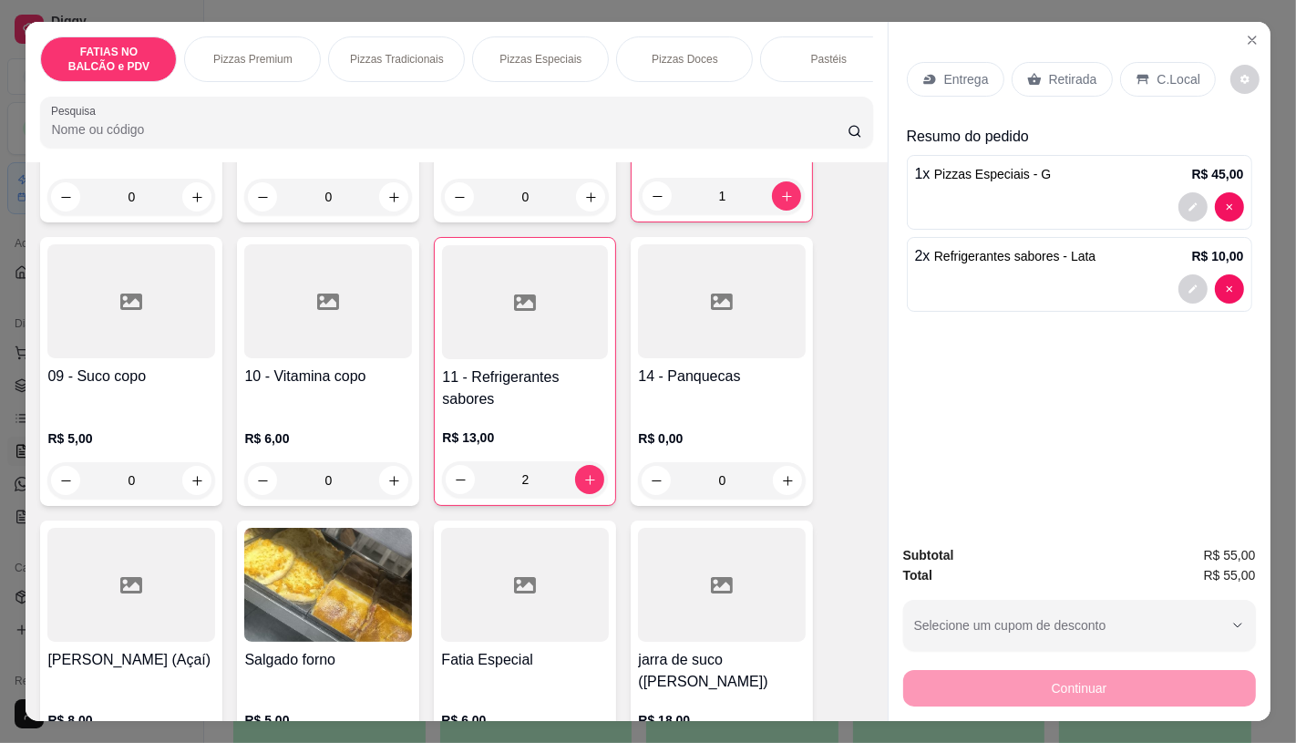
click at [1049, 70] on p "Retirada" at bounding box center [1073, 79] width 48 height 18
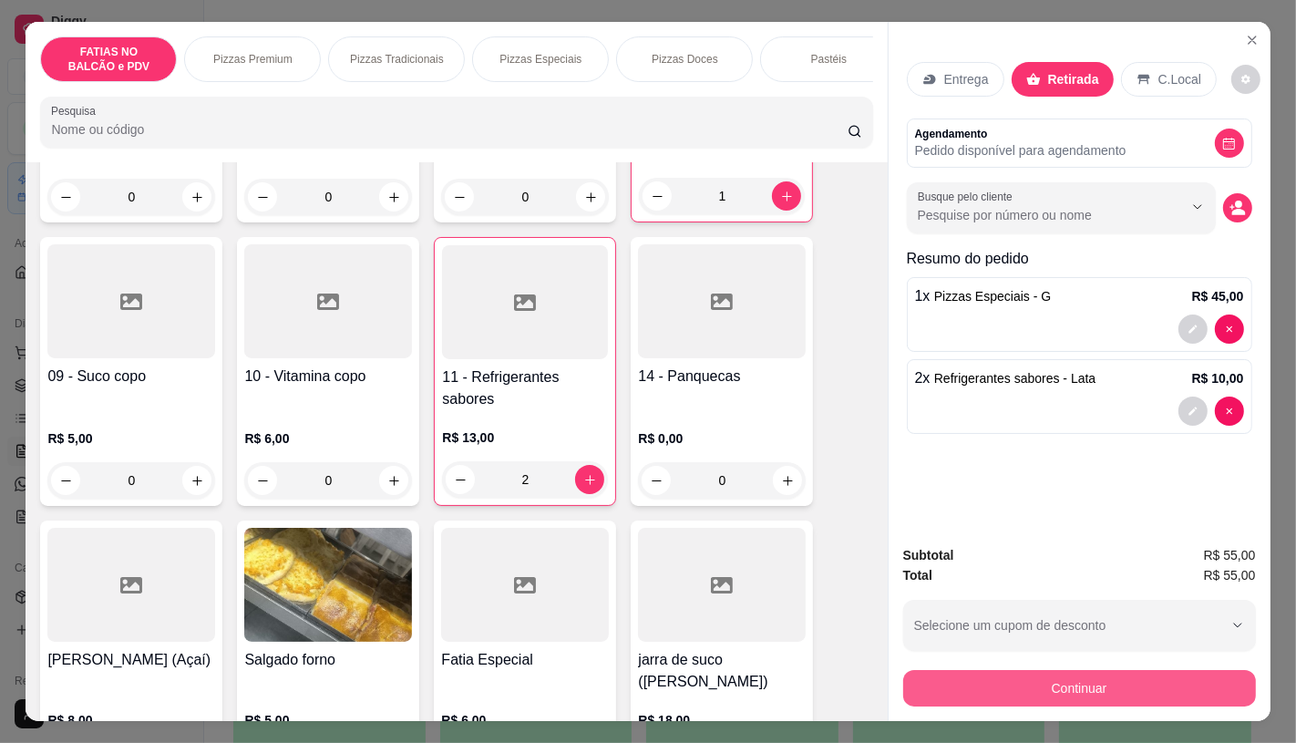
click at [960, 688] on button "Continuar" at bounding box center [1079, 688] width 353 height 36
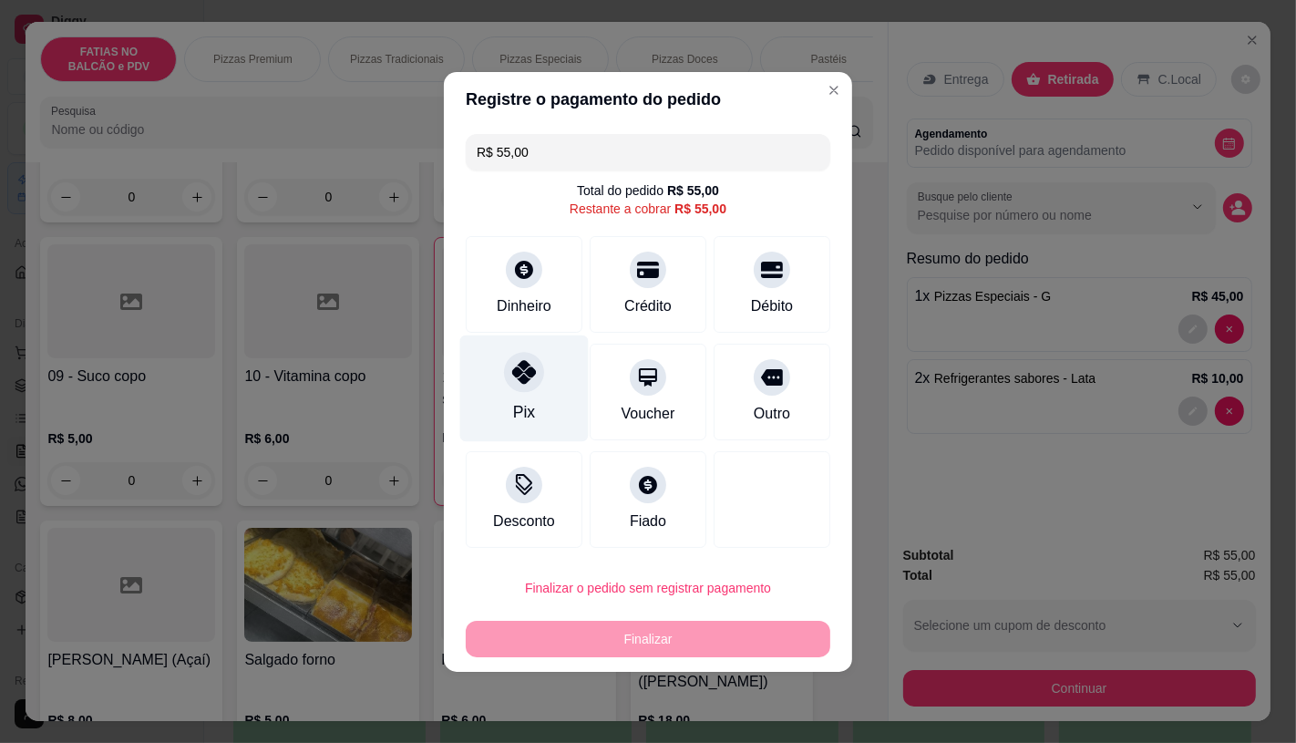
click at [541, 386] on div "Pix" at bounding box center [524, 388] width 129 height 107
type input "R$ 0,00"
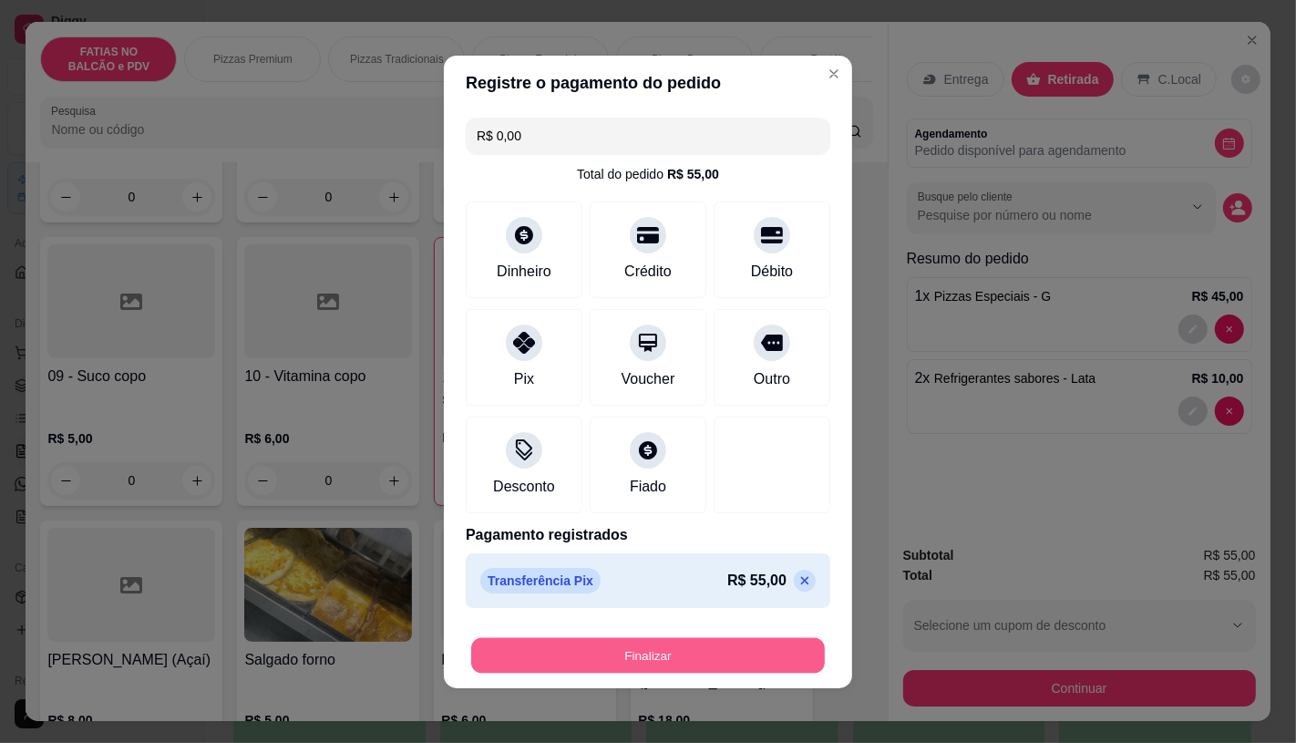
click at [580, 637] on button "Finalizar" at bounding box center [648, 655] width 354 height 36
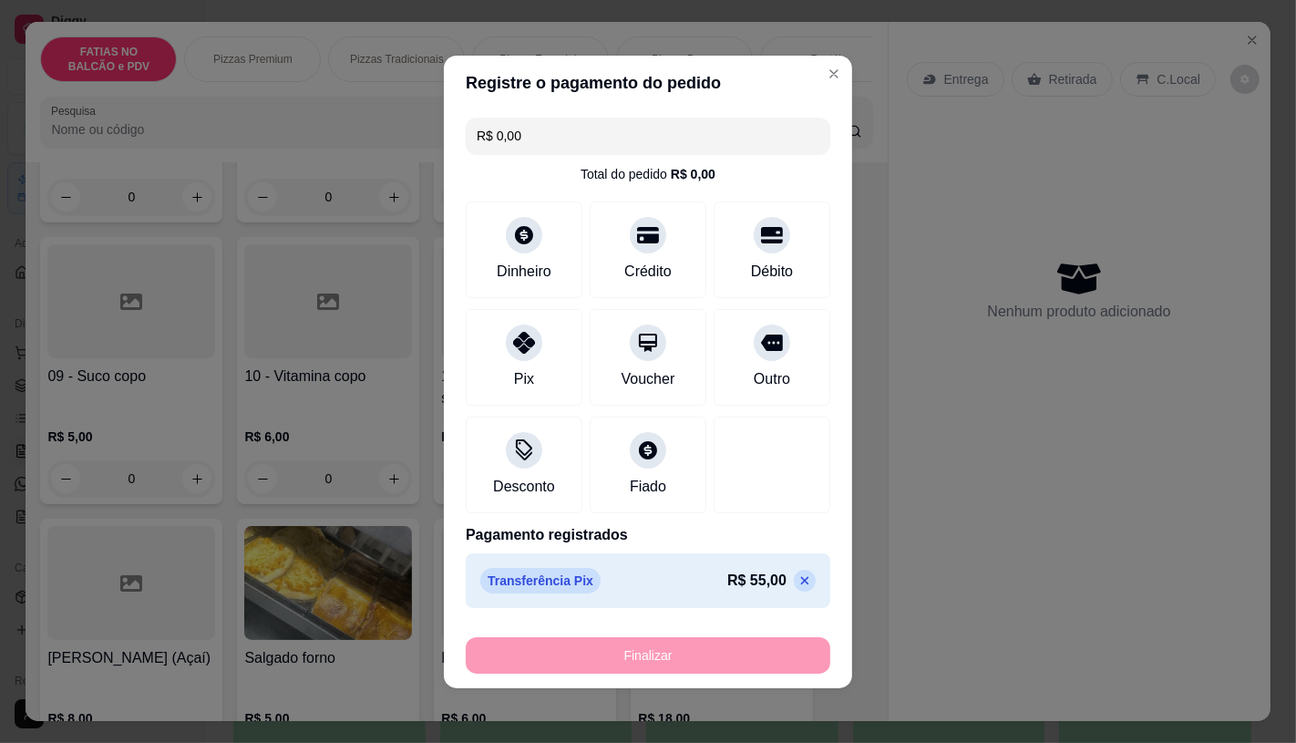
type input "0"
type input "-R$ 55,00"
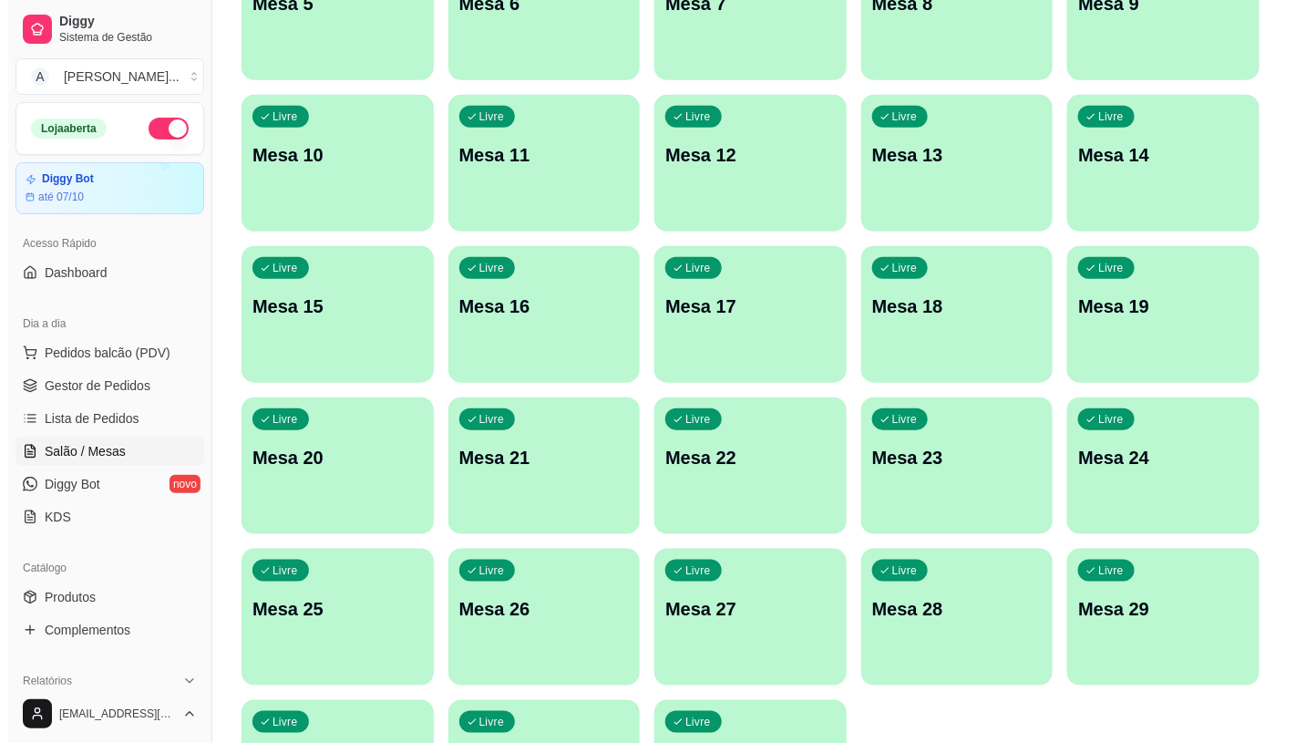
scroll to position [506, 0]
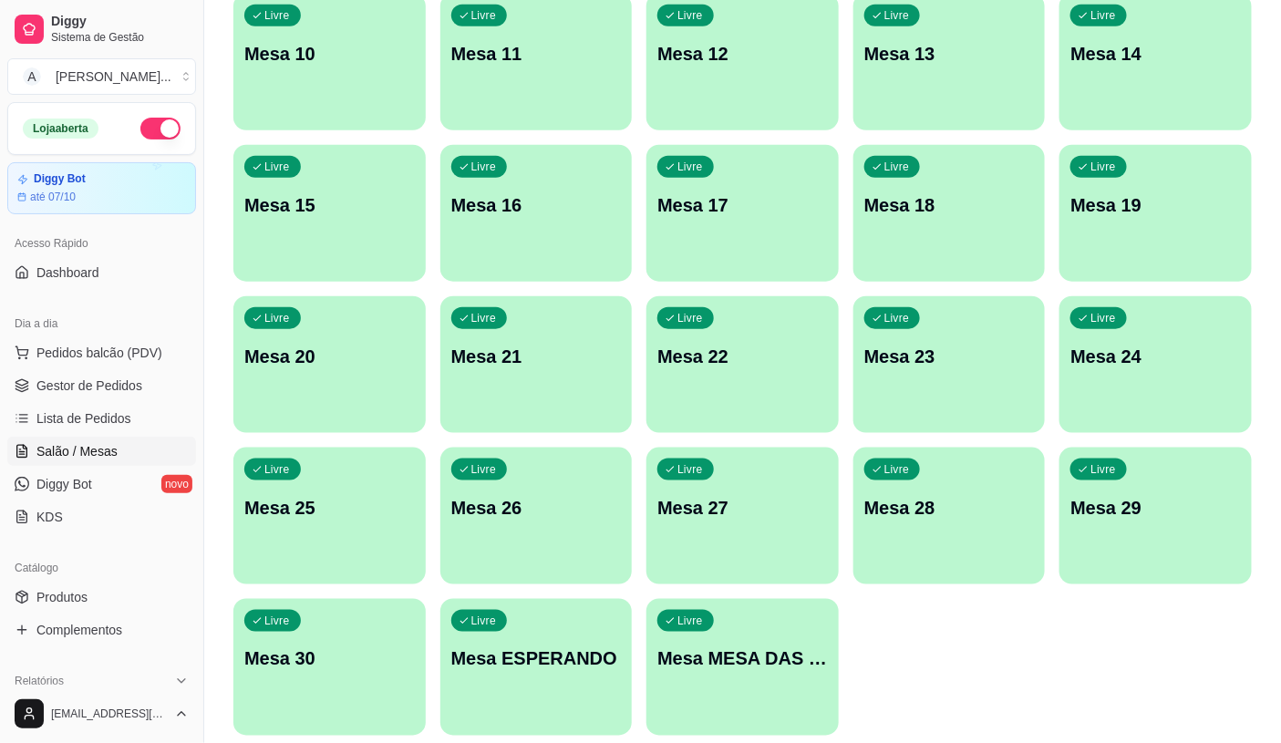
click at [748, 686] on div "Livre Mesa MESA DAS COMANDAS" at bounding box center [742, 656] width 192 height 115
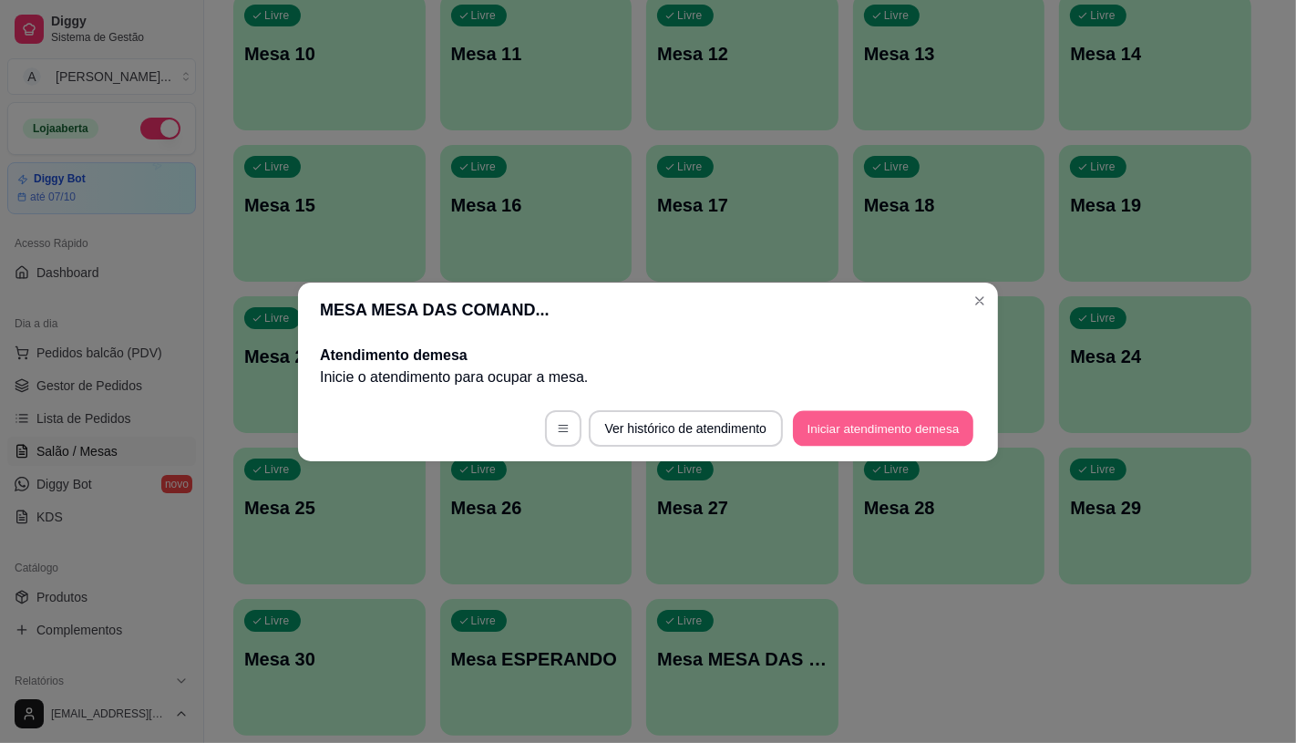
click at [909, 416] on button "Iniciar atendimento de mesa" at bounding box center [883, 428] width 180 height 36
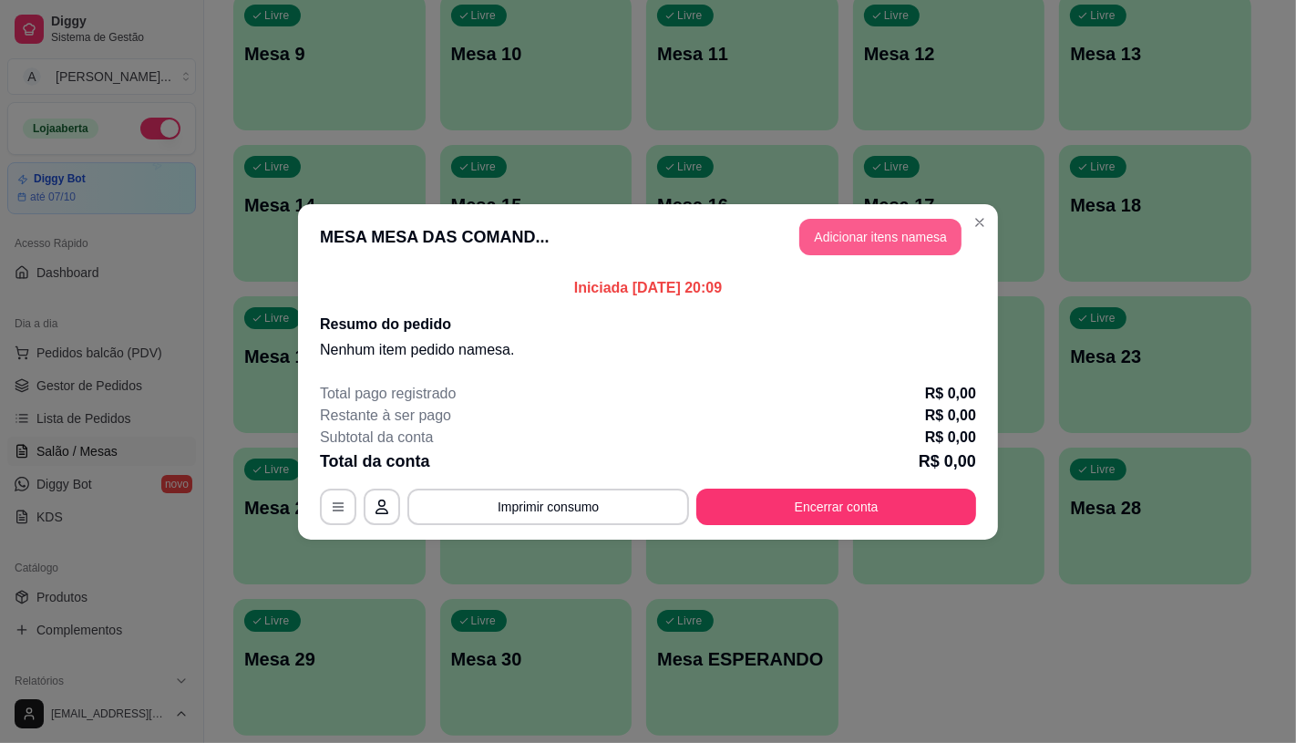
click at [941, 228] on button "Adicionar itens na mesa" at bounding box center [880, 237] width 162 height 36
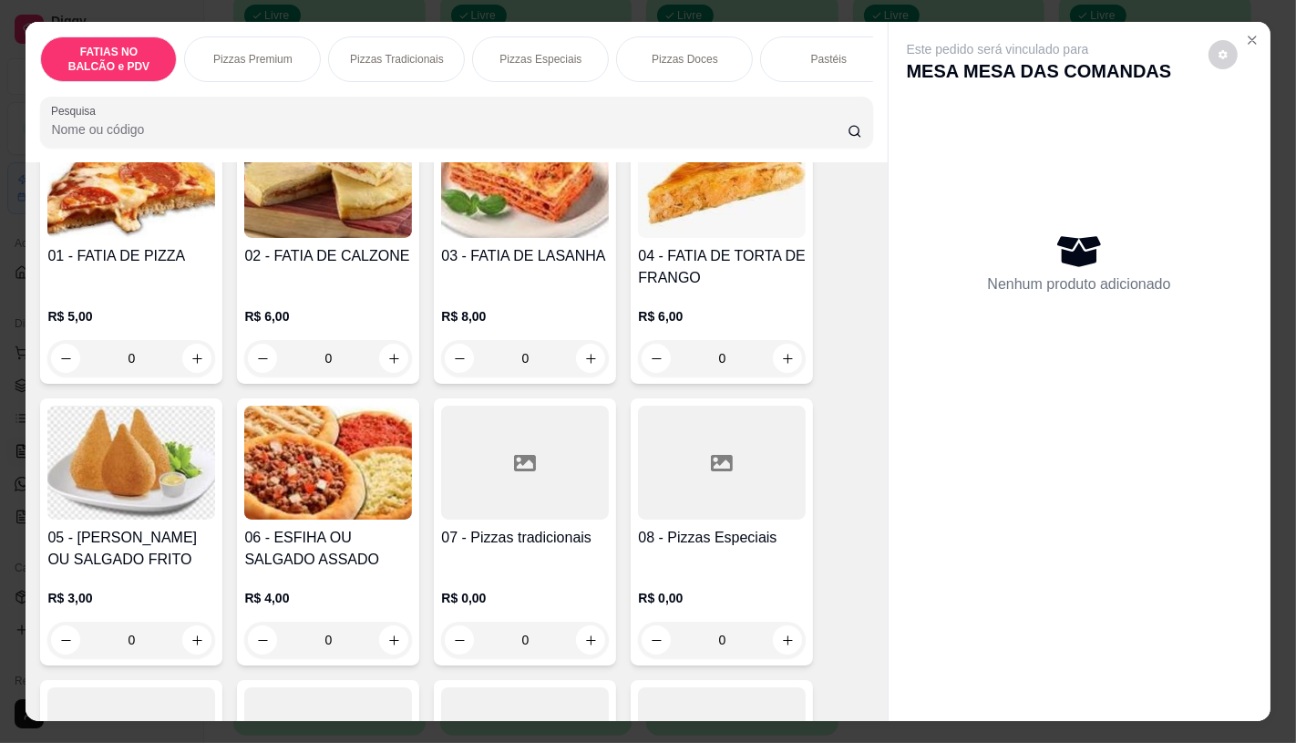
scroll to position [202, 0]
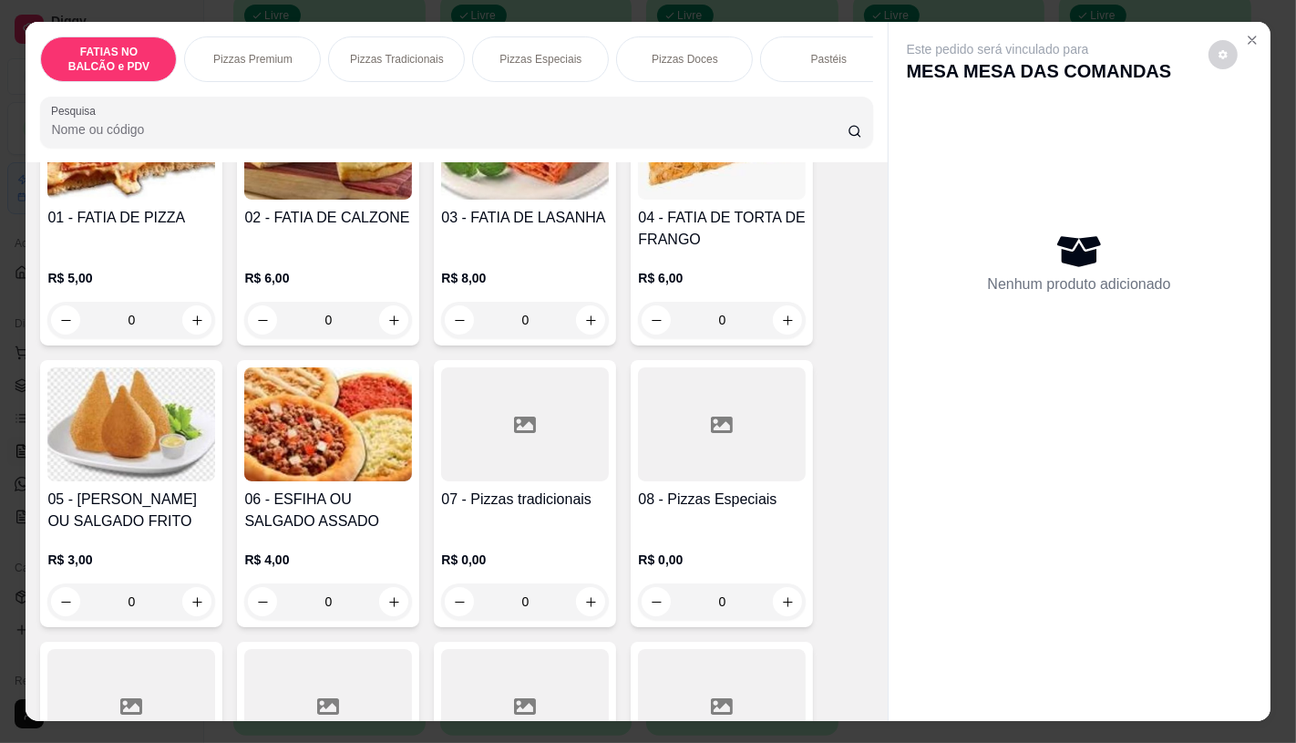
click at [741, 559] on p "R$ 0,00" at bounding box center [722, 560] width 168 height 18
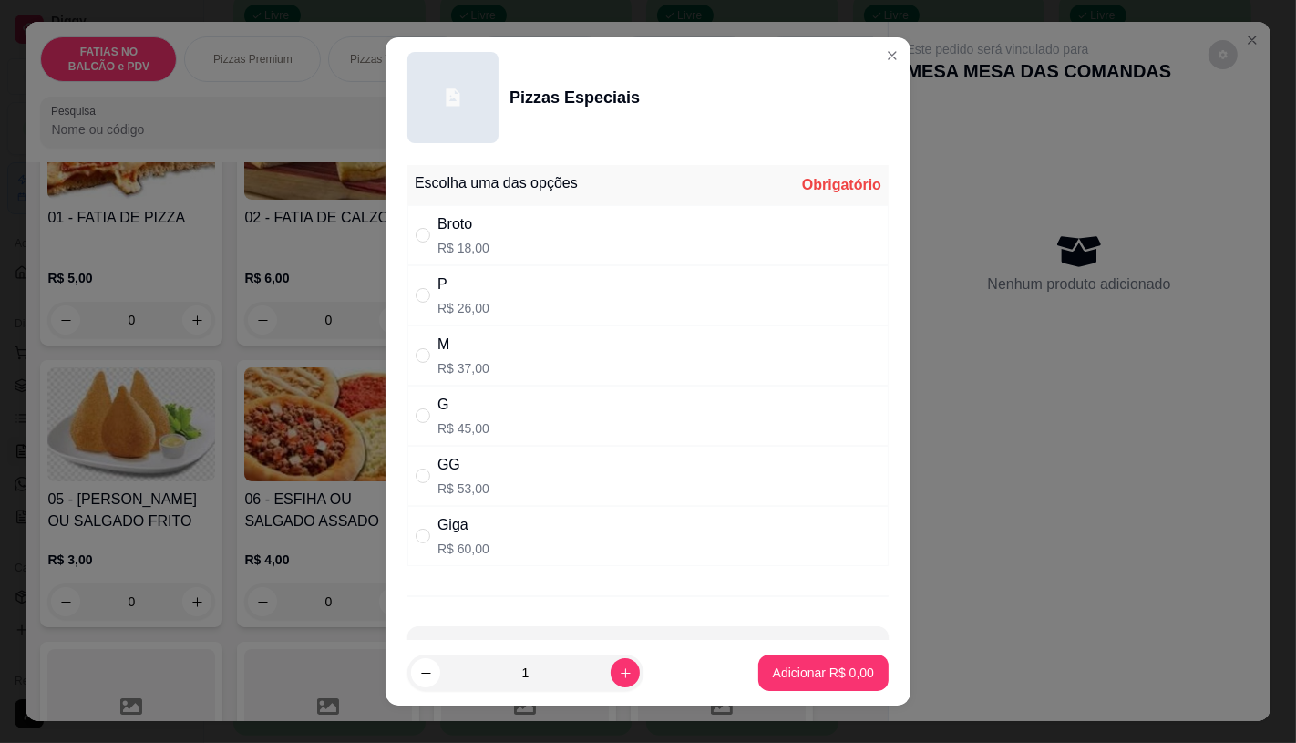
click at [479, 353] on div "M" at bounding box center [464, 345] width 52 height 22
radio input "true"
click at [805, 679] on p "Adicionar R$ 37,00" at bounding box center [821, 673] width 106 height 17
type input "1"
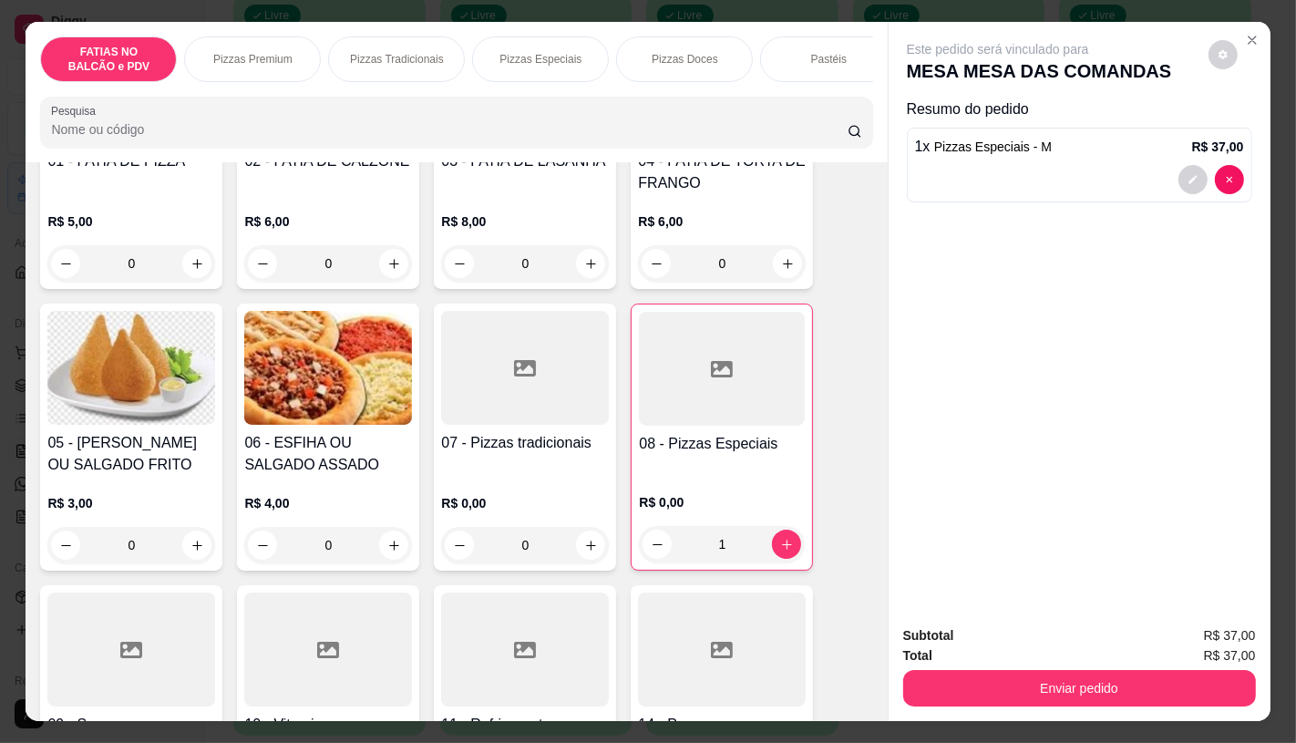
scroll to position [405, 0]
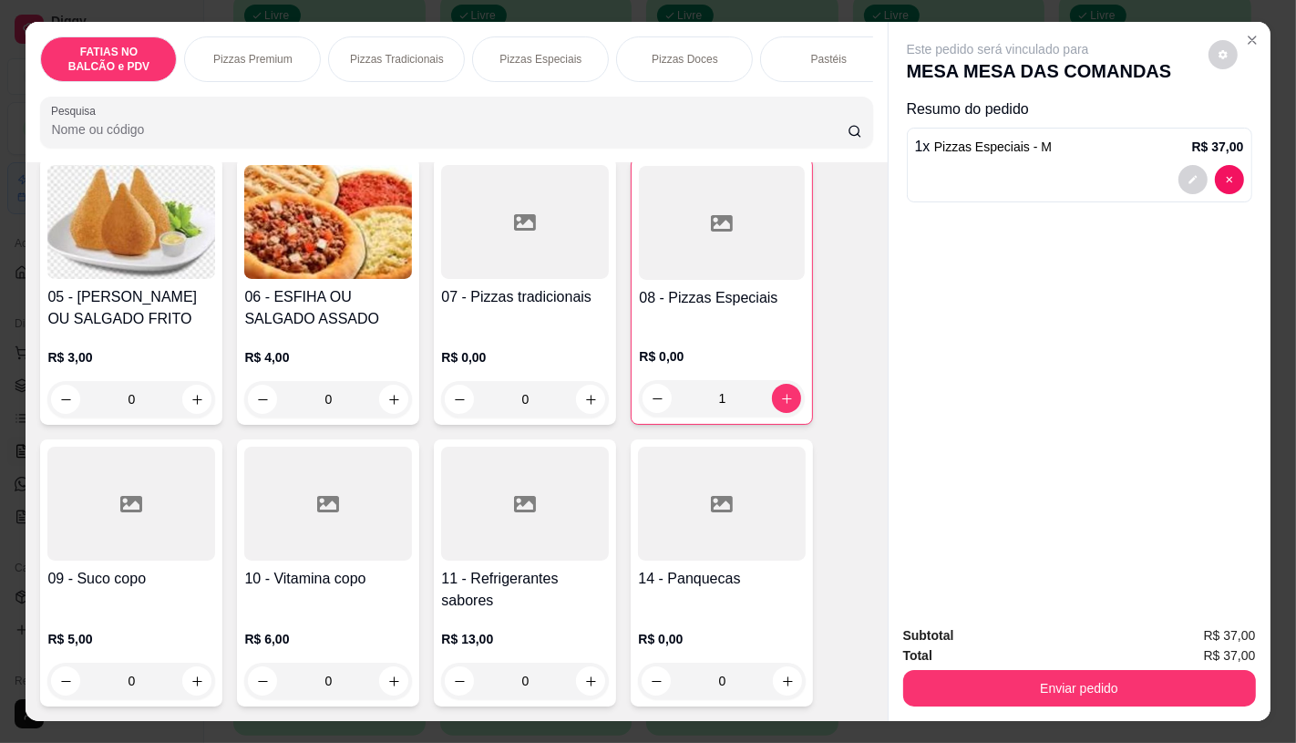
click at [512, 532] on div at bounding box center [525, 504] width 168 height 114
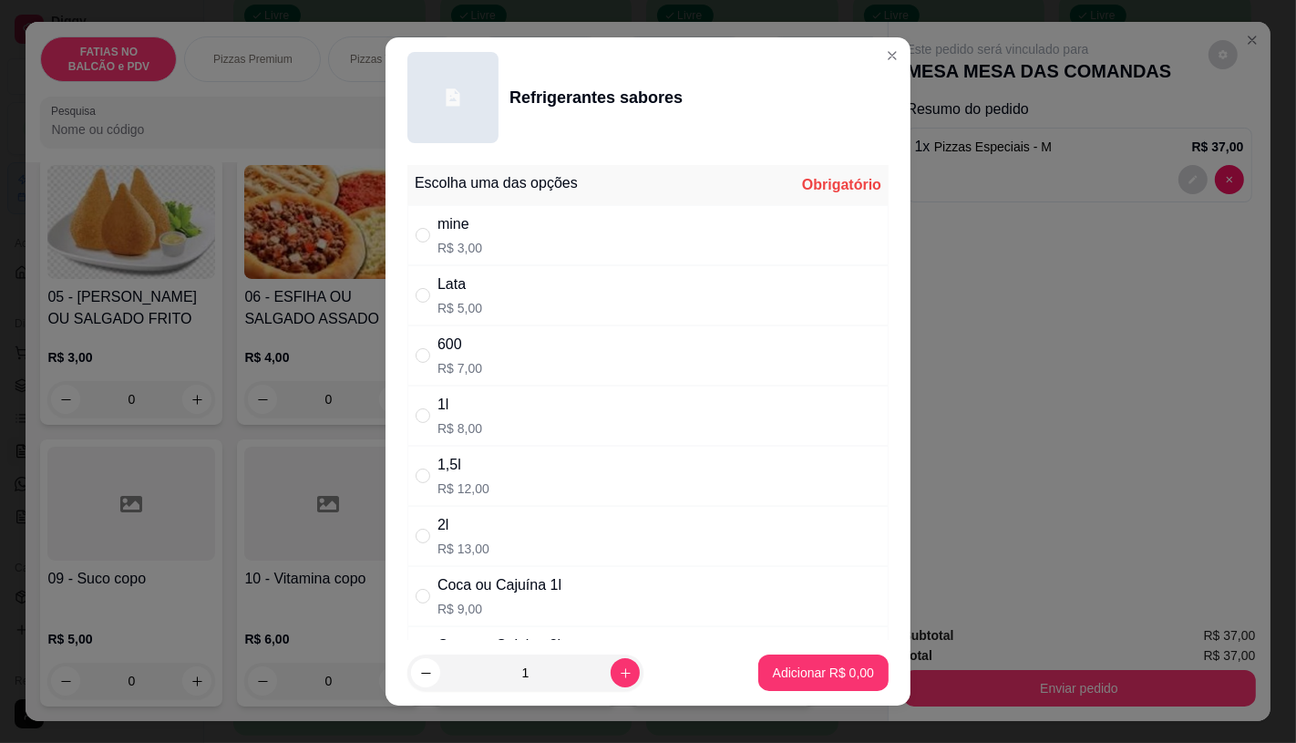
click at [510, 590] on div "Coca ou Cajuína 1l" at bounding box center [500, 585] width 124 height 22
radio input "true"
click at [815, 663] on button "Adicionar R$ 9,00" at bounding box center [823, 673] width 127 height 36
type input "1"
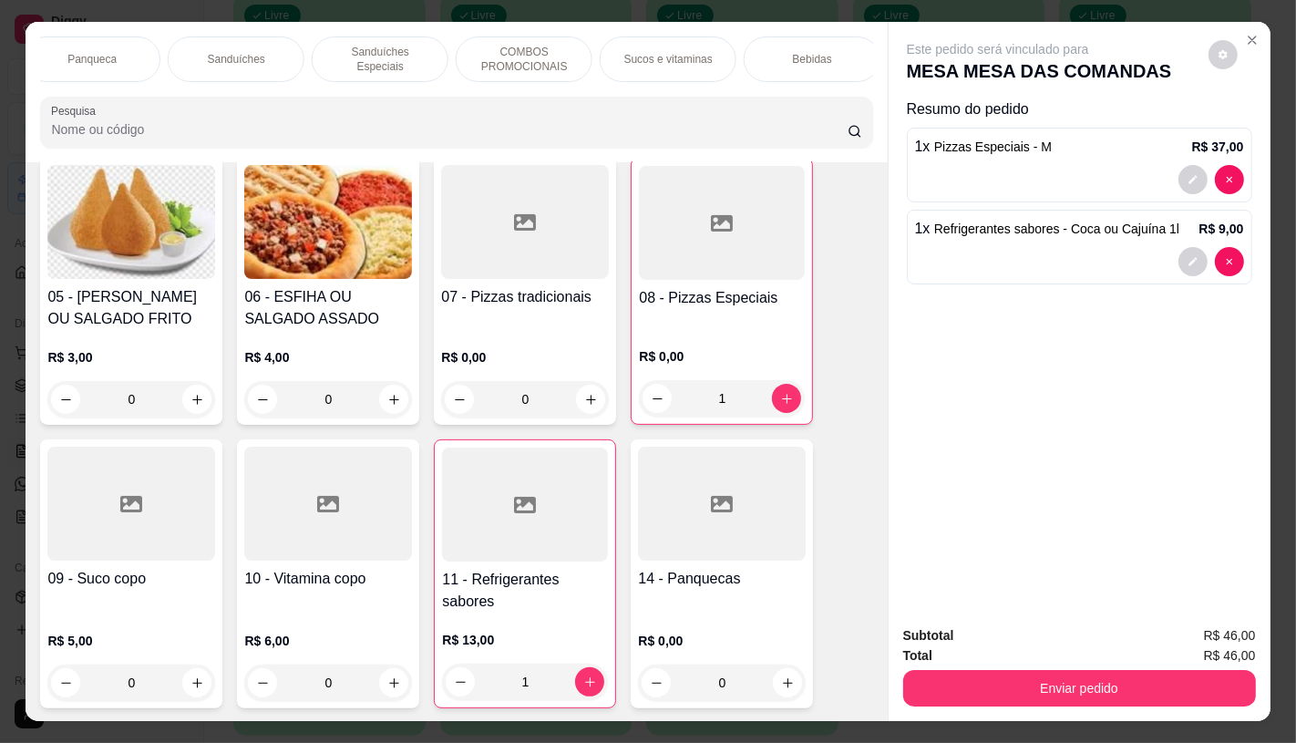
scroll to position [0, 1896]
click at [827, 57] on p "TAXAS DE ENTREGAS" at bounding box center [805, 59] width 106 height 29
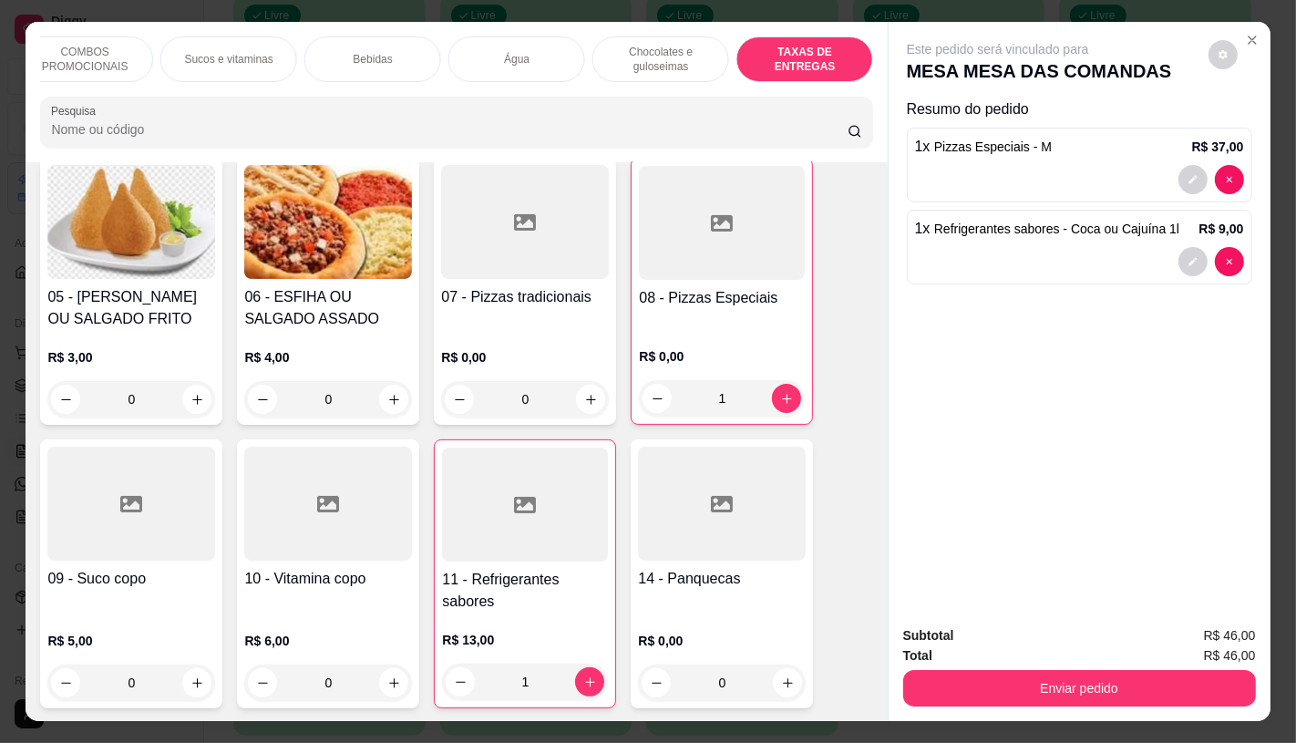
scroll to position [43, 0]
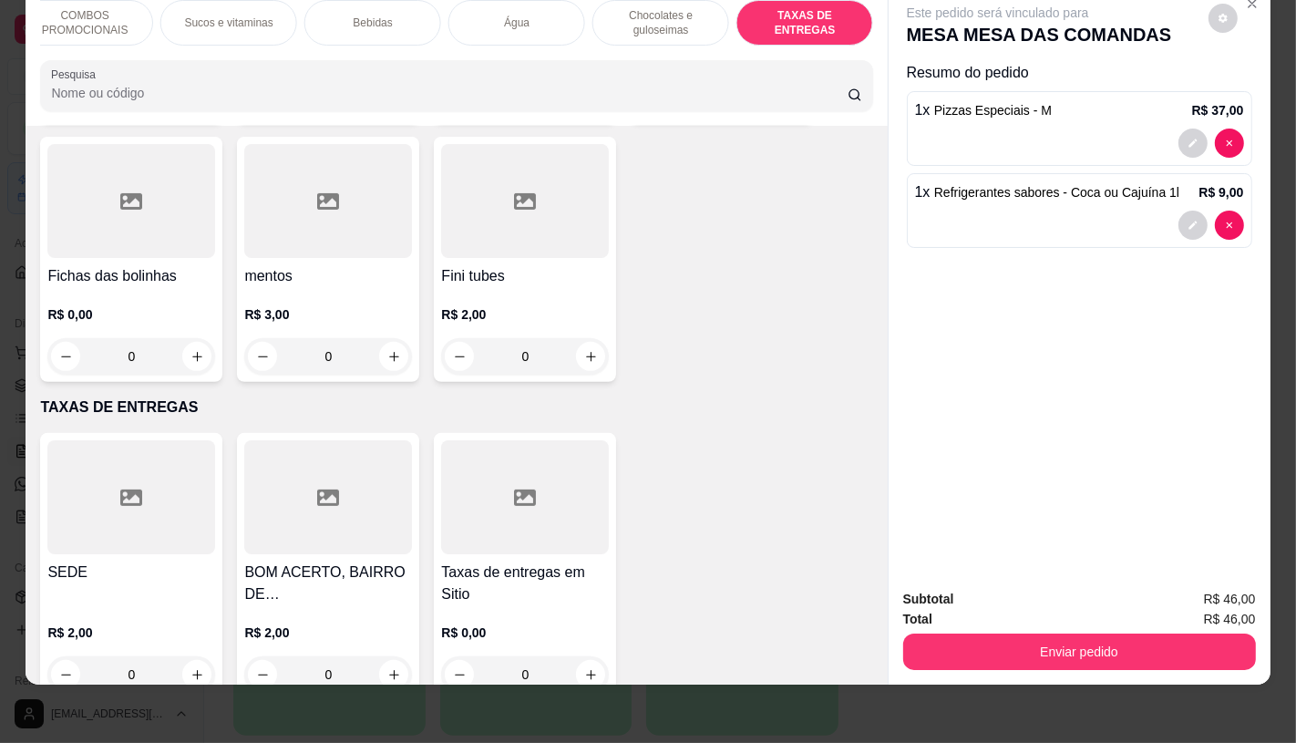
click at [586, 497] on div at bounding box center [525, 497] width 168 height 114
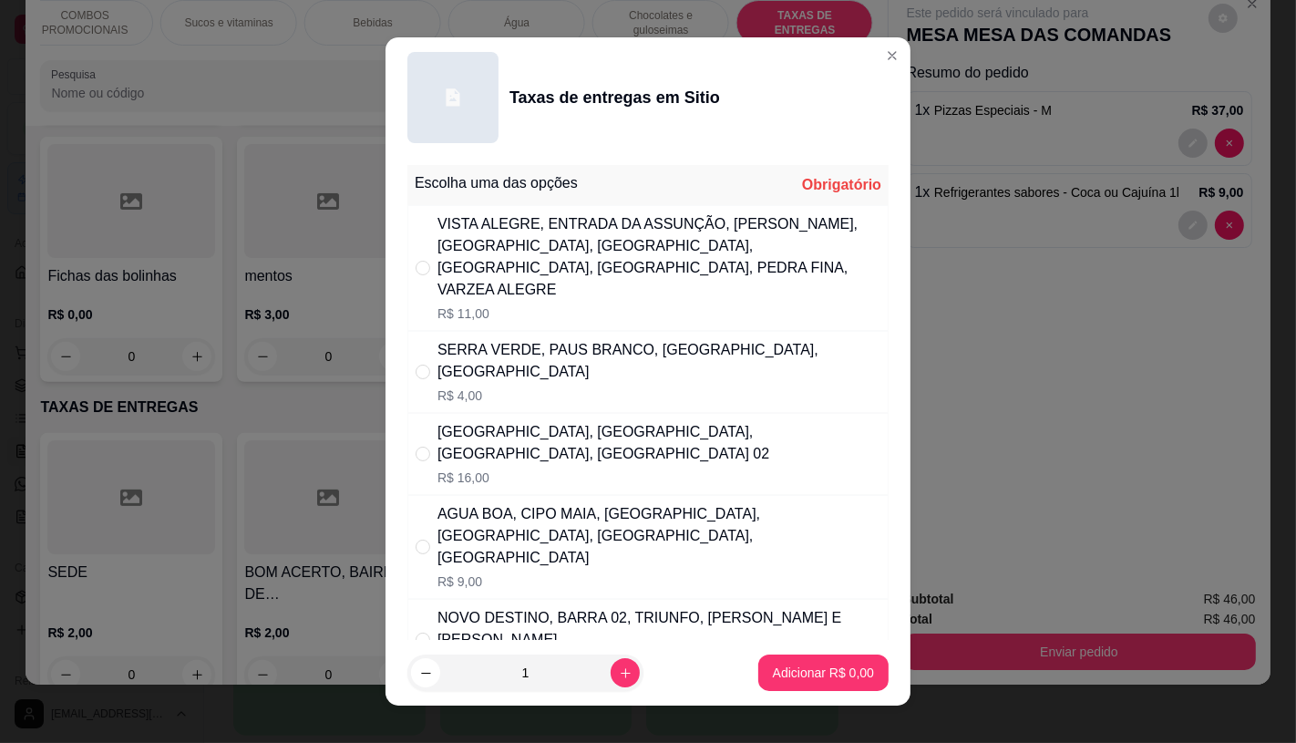
click at [541, 362] on div "SERRA VERDE, PAUS BRANCO, ALTO DA GALINHA, ALTO ALEGRE R$ 4,00" at bounding box center [659, 372] width 443 height 66
radio input "true"
click at [828, 676] on p "Adicionar R$ 4,00" at bounding box center [823, 673] width 101 height 18
type input "1"
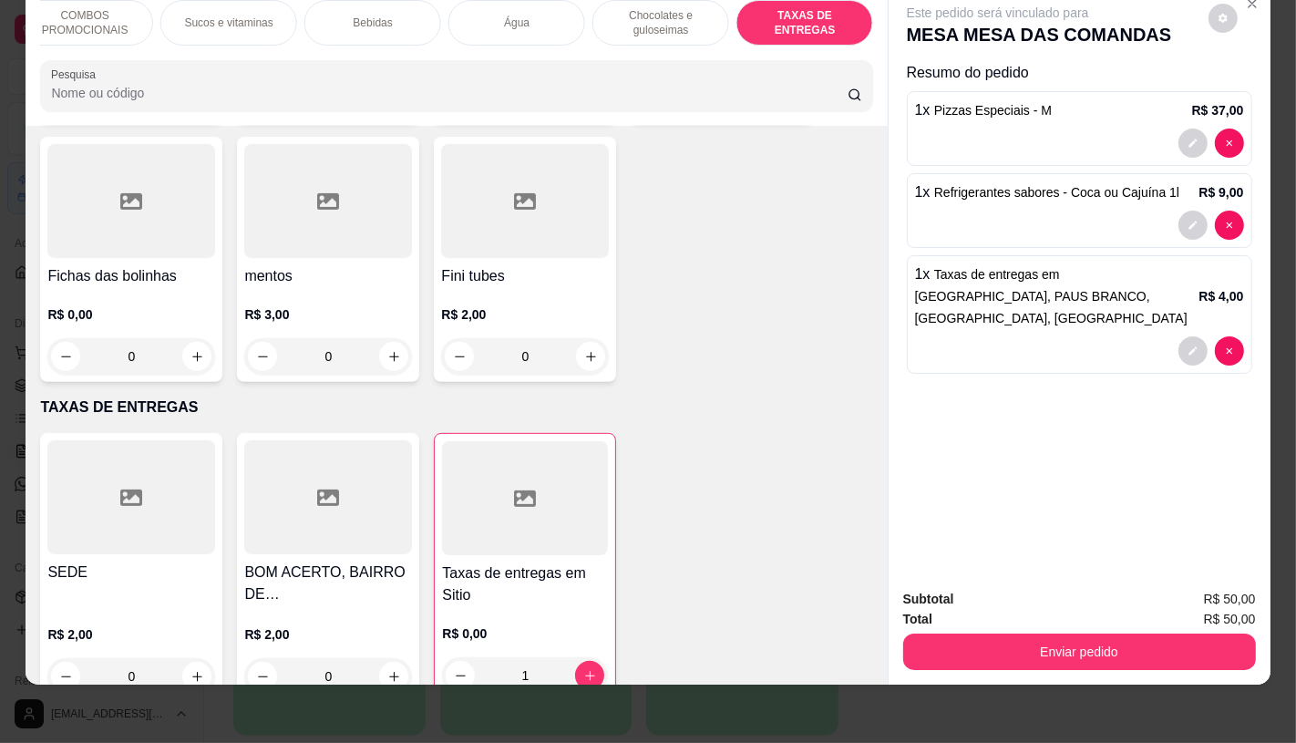
click at [1079, 629] on div "Enviar pedido" at bounding box center [1079, 649] width 353 height 41
click at [1108, 652] on button "Enviar pedido" at bounding box center [1079, 652] width 353 height 36
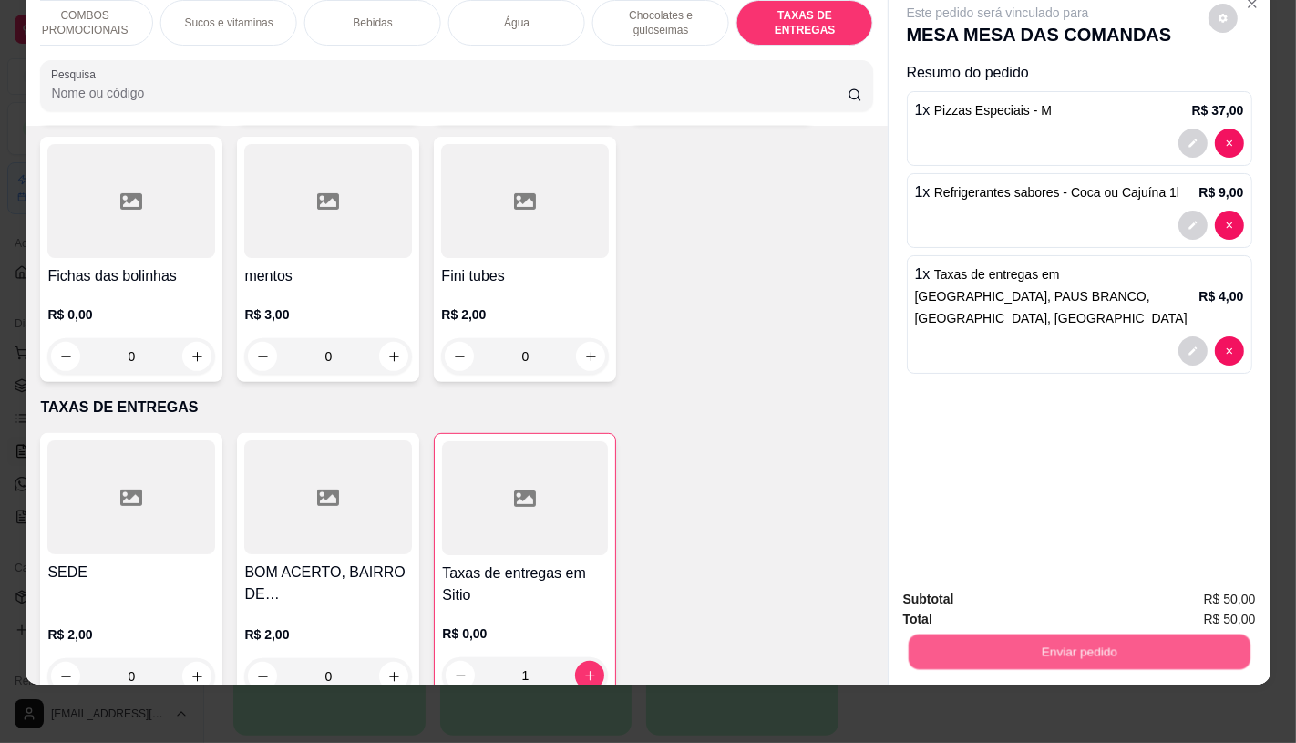
click at [1127, 634] on button "Enviar pedido" at bounding box center [1079, 652] width 342 height 36
click at [1203, 602] on button "Enviar pedido" at bounding box center [1208, 593] width 100 height 34
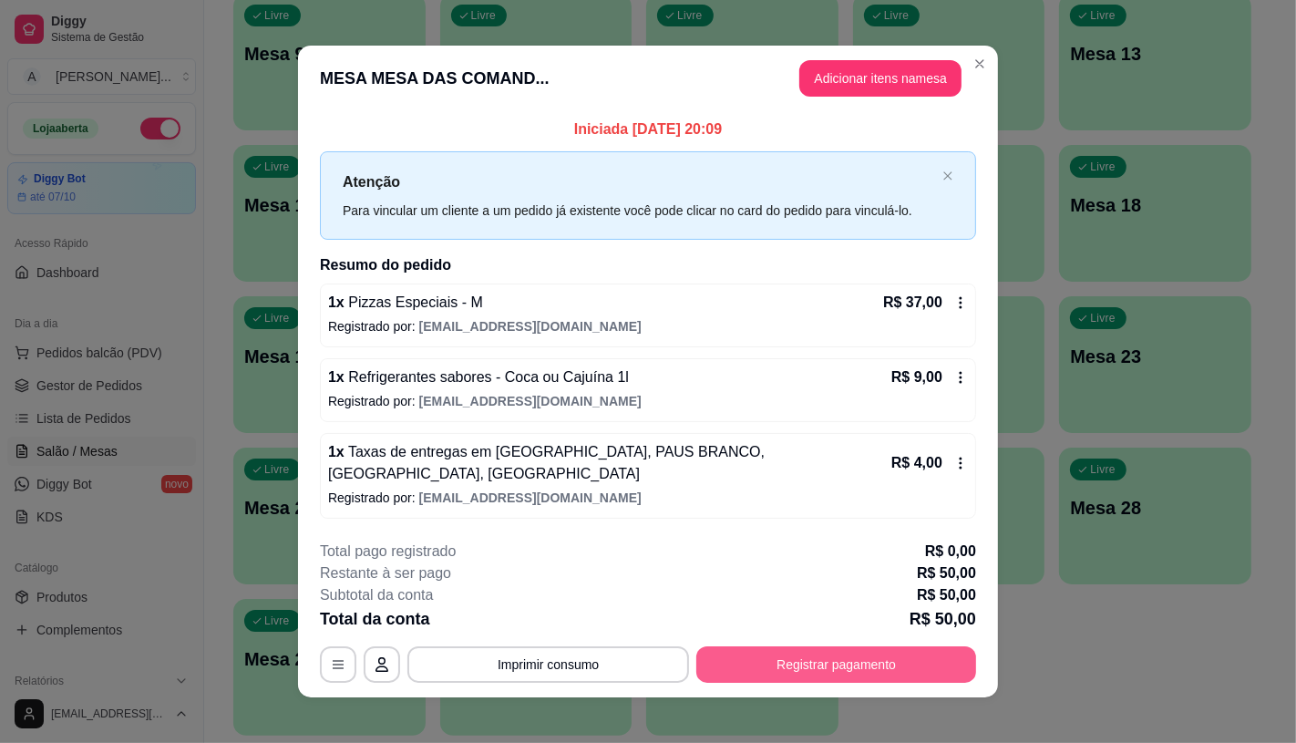
click at [945, 657] on button "Registrar pagamento" at bounding box center [836, 664] width 280 height 36
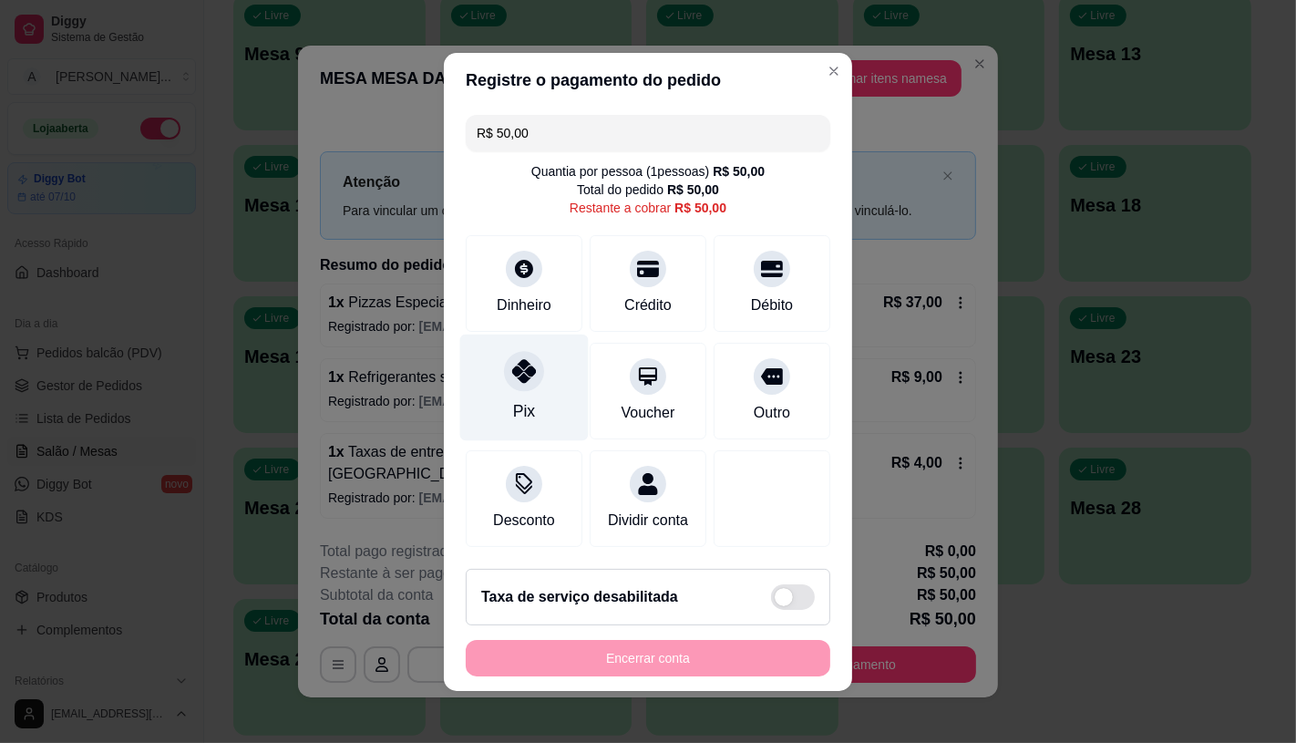
click at [512, 366] on icon at bounding box center [524, 371] width 24 height 24
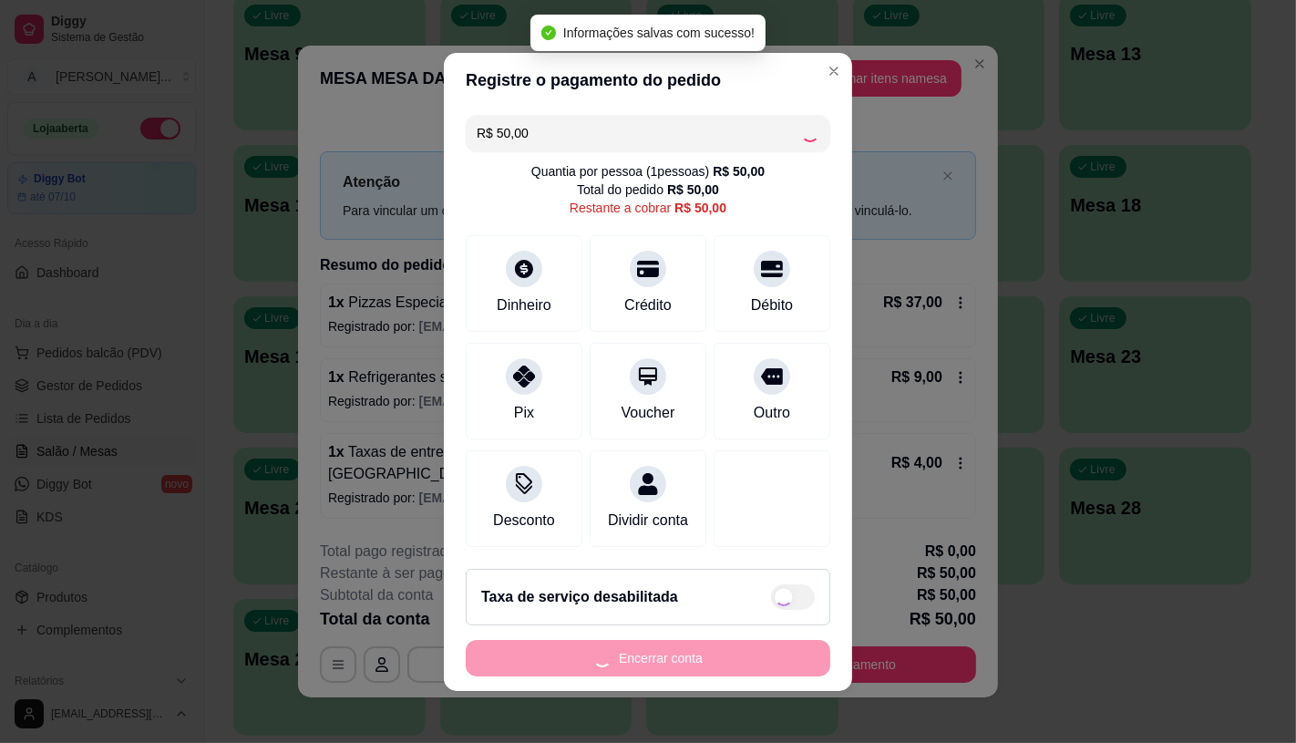
type input "R$ 0,00"
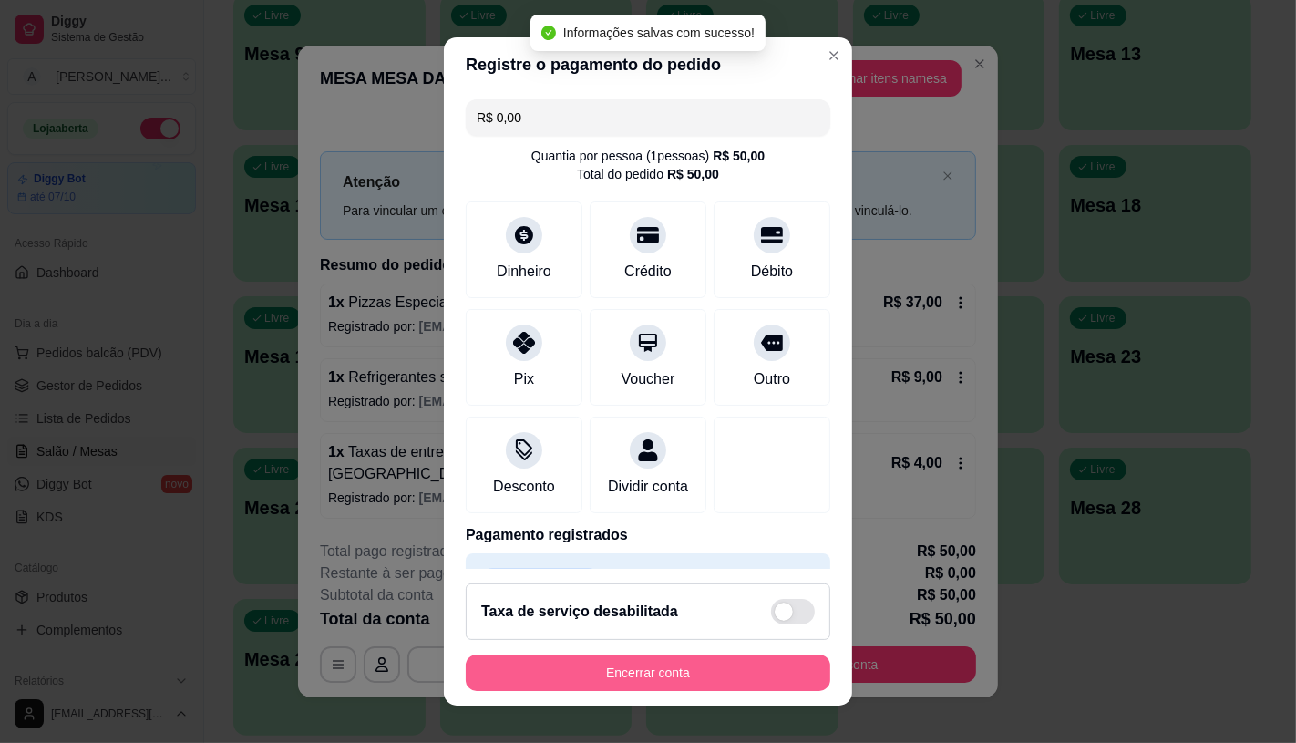
click at [626, 684] on button "Encerrar conta" at bounding box center [648, 673] width 365 height 36
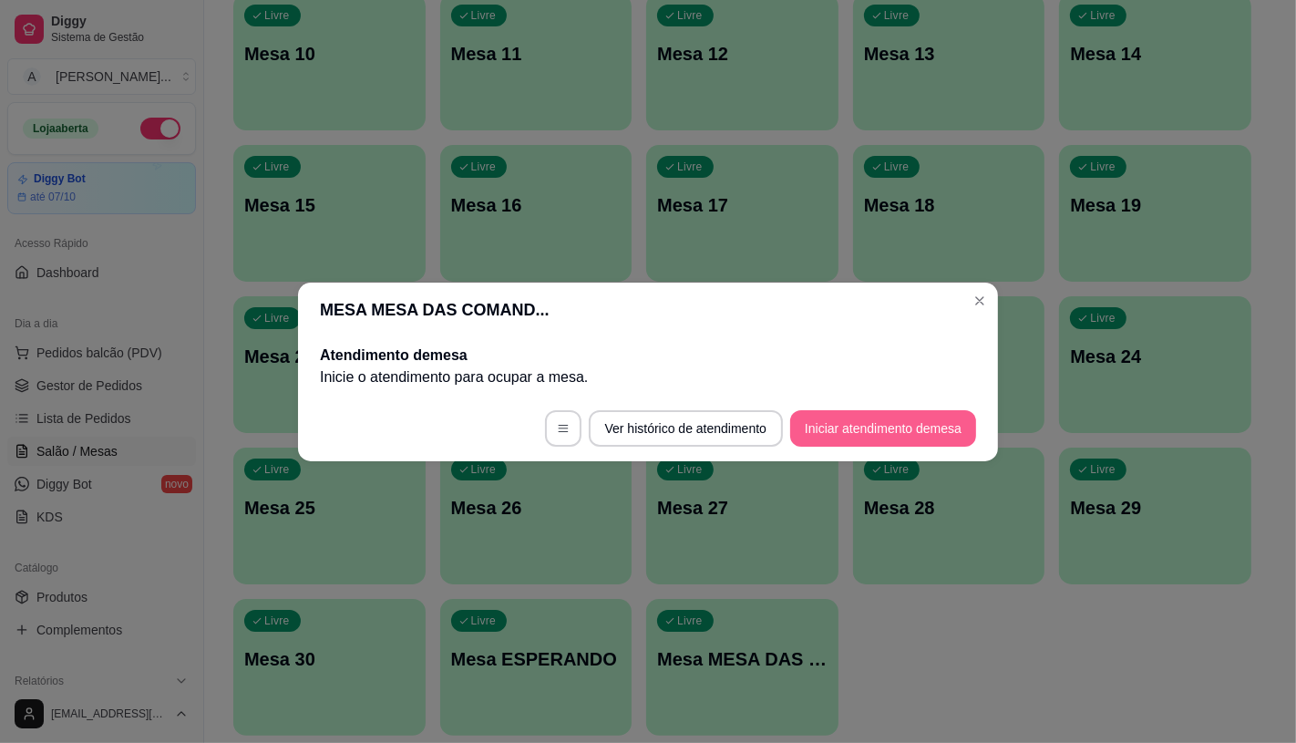
click at [892, 435] on button "Iniciar atendimento de mesa" at bounding box center [883, 428] width 186 height 36
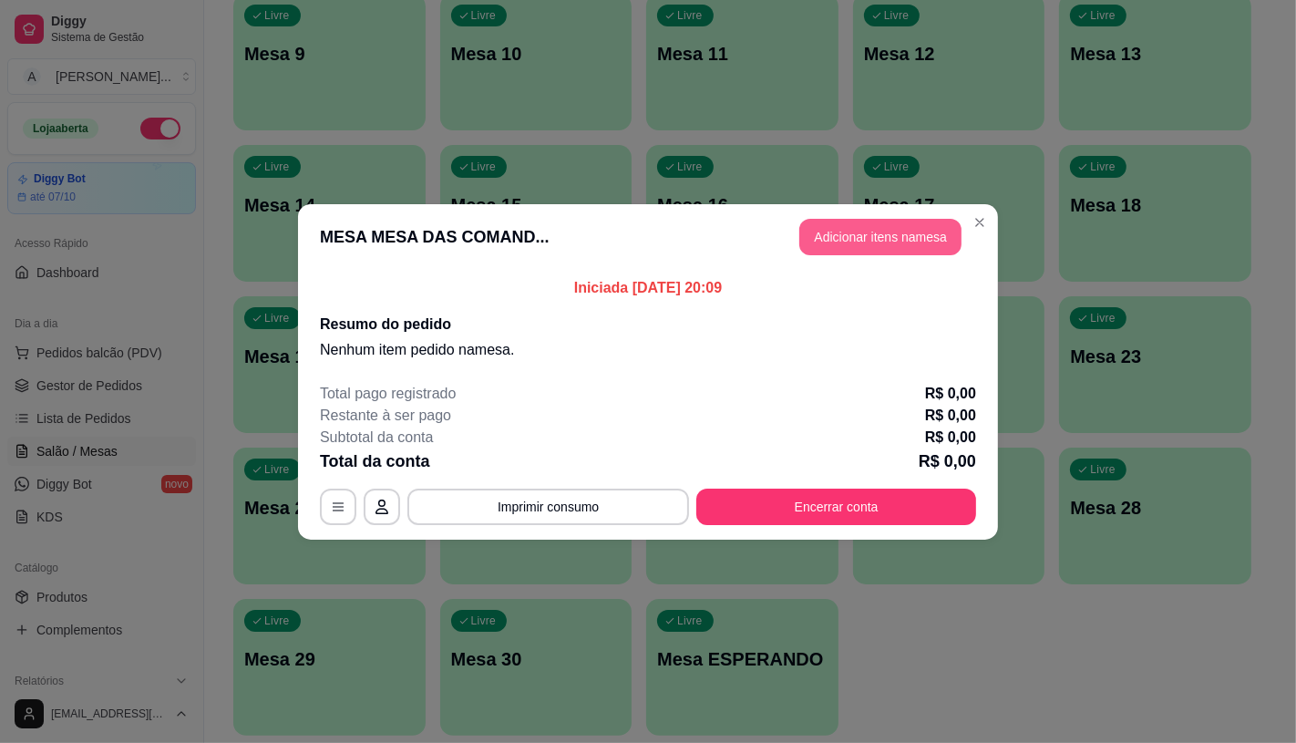
click at [884, 226] on button "Adicionar itens na mesa" at bounding box center [880, 237] width 162 height 36
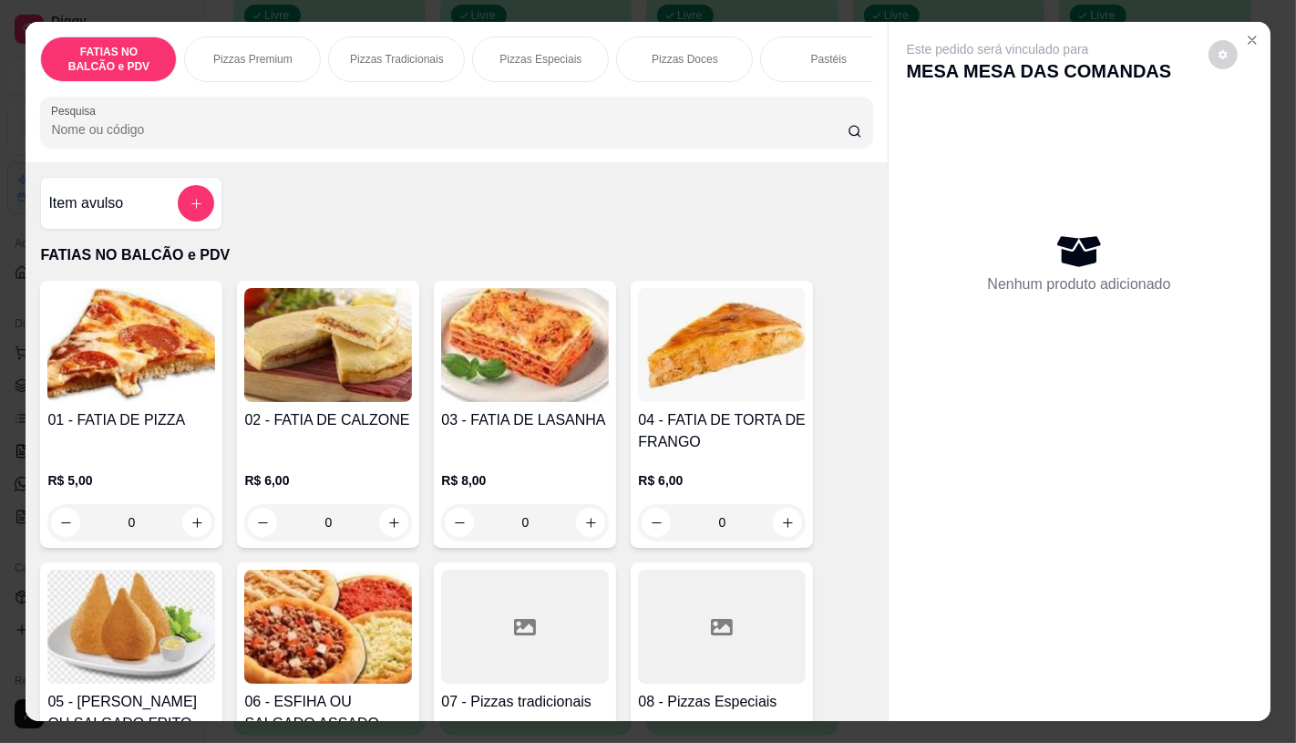
click at [287, 58] on div "Pizzas Premium" at bounding box center [252, 59] width 137 height 46
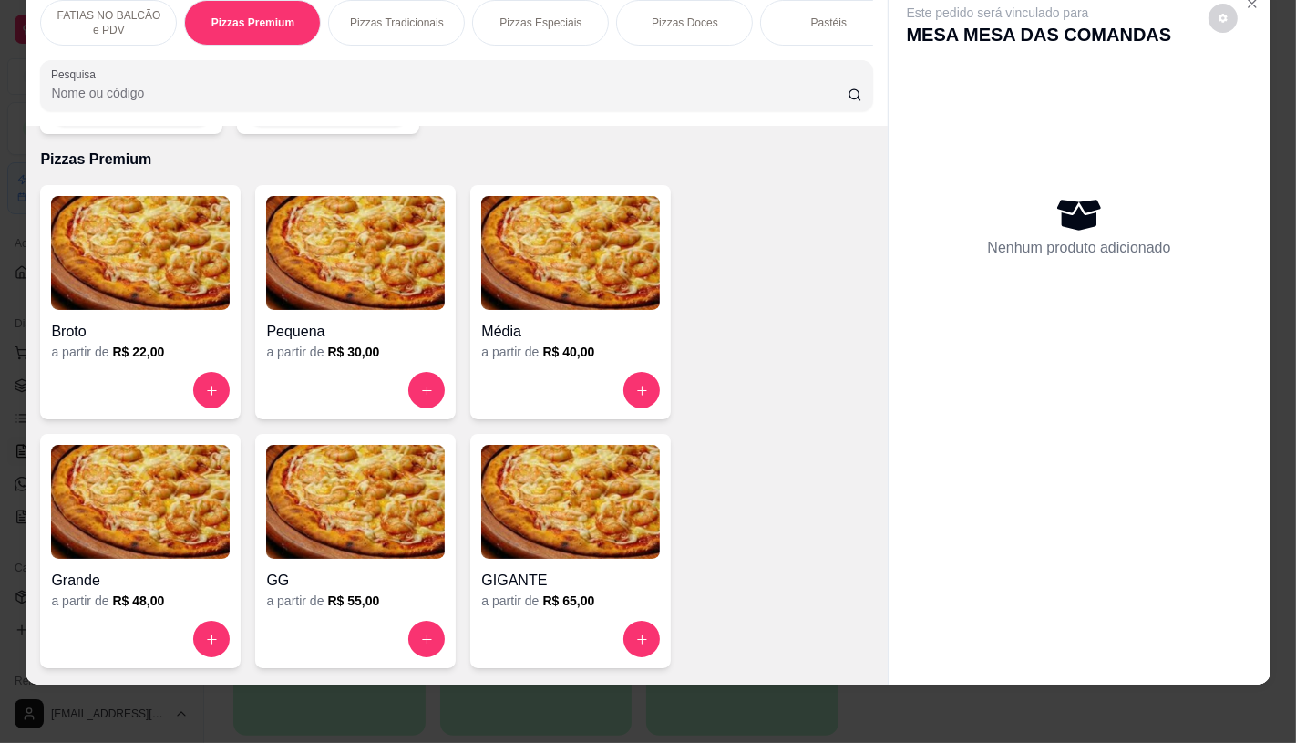
click at [196, 526] on img at bounding box center [140, 502] width 179 height 114
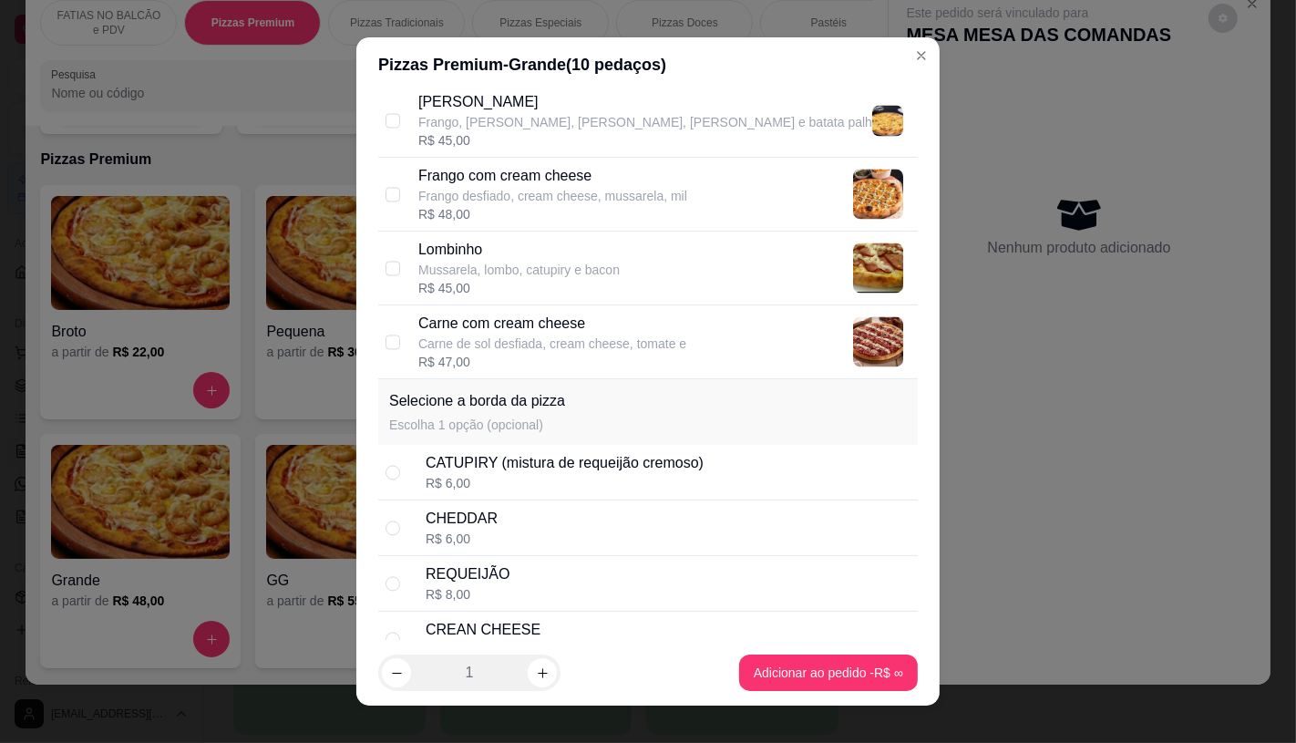
scroll to position [3241, 0]
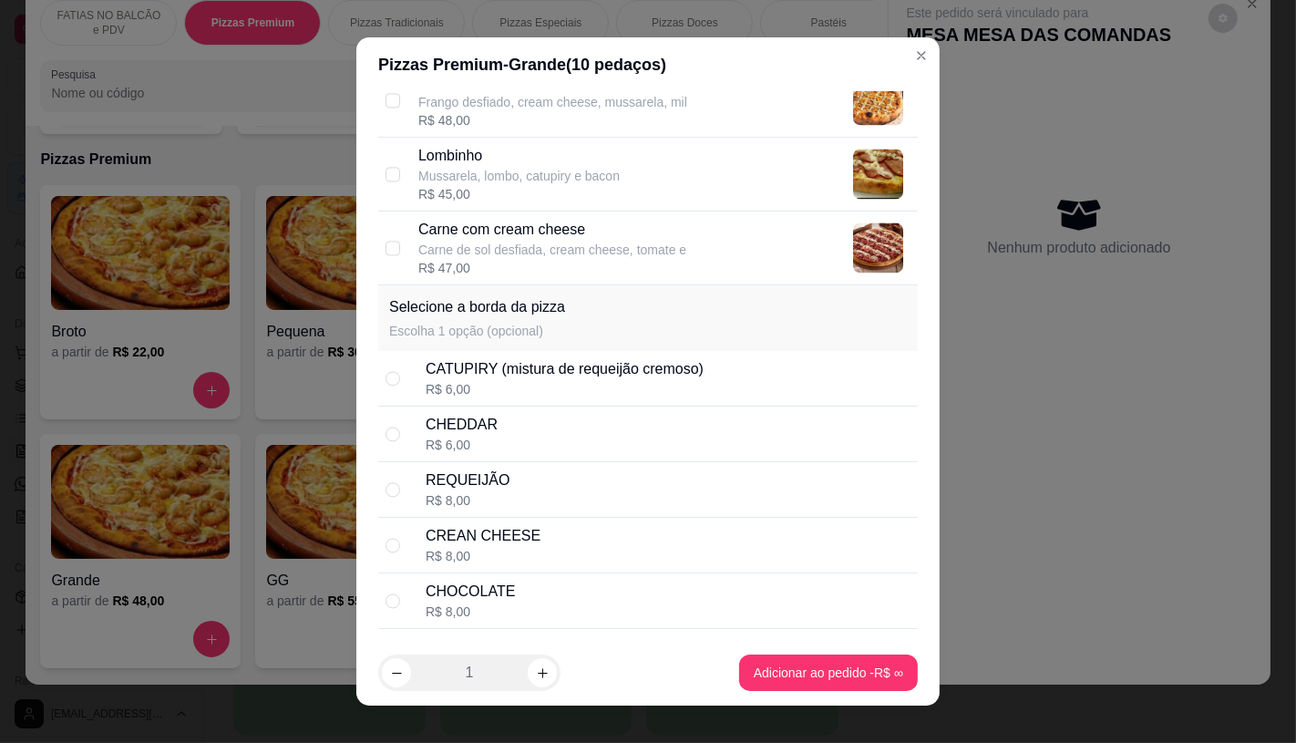
click at [521, 253] on div "Carne de sol desfiada, cream cheese, tomate e" at bounding box center [552, 250] width 268 height 18
checkbox input "true"
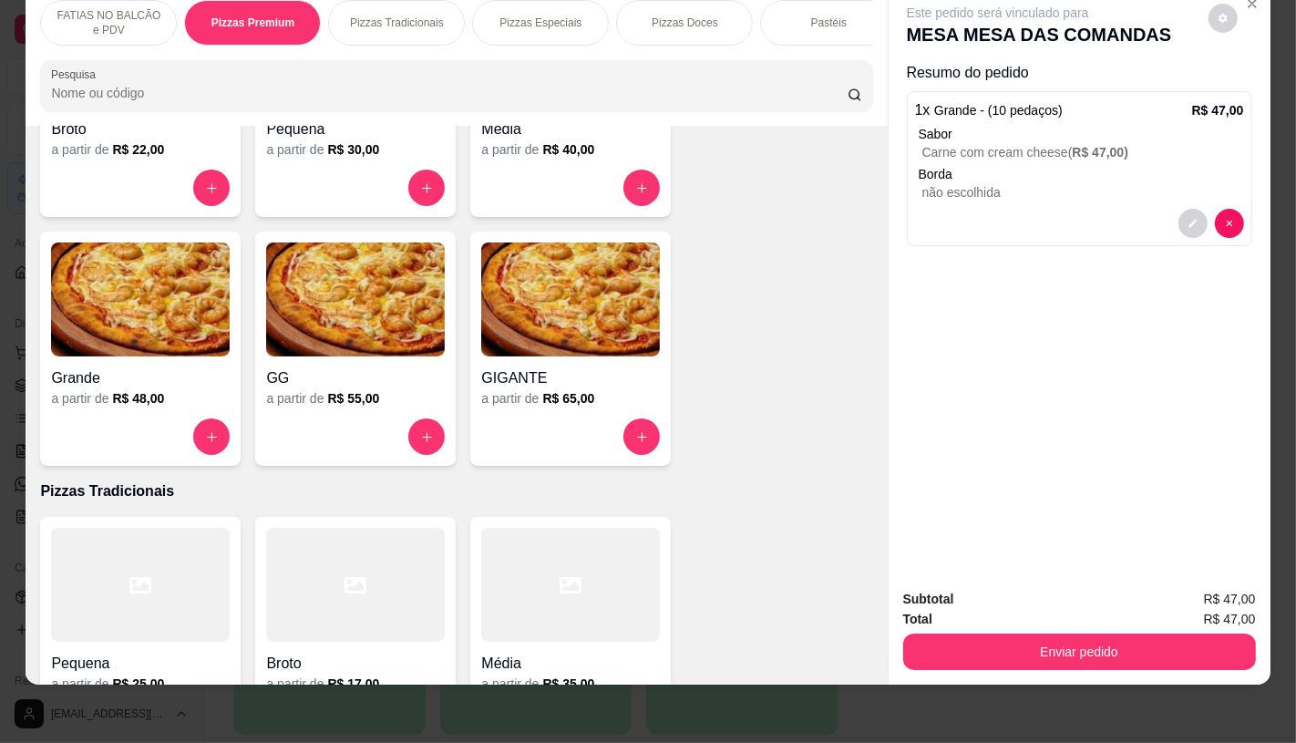
click at [124, 8] on p "FATIAS NO BALCÃO e PDV" at bounding box center [109, 22] width 106 height 29
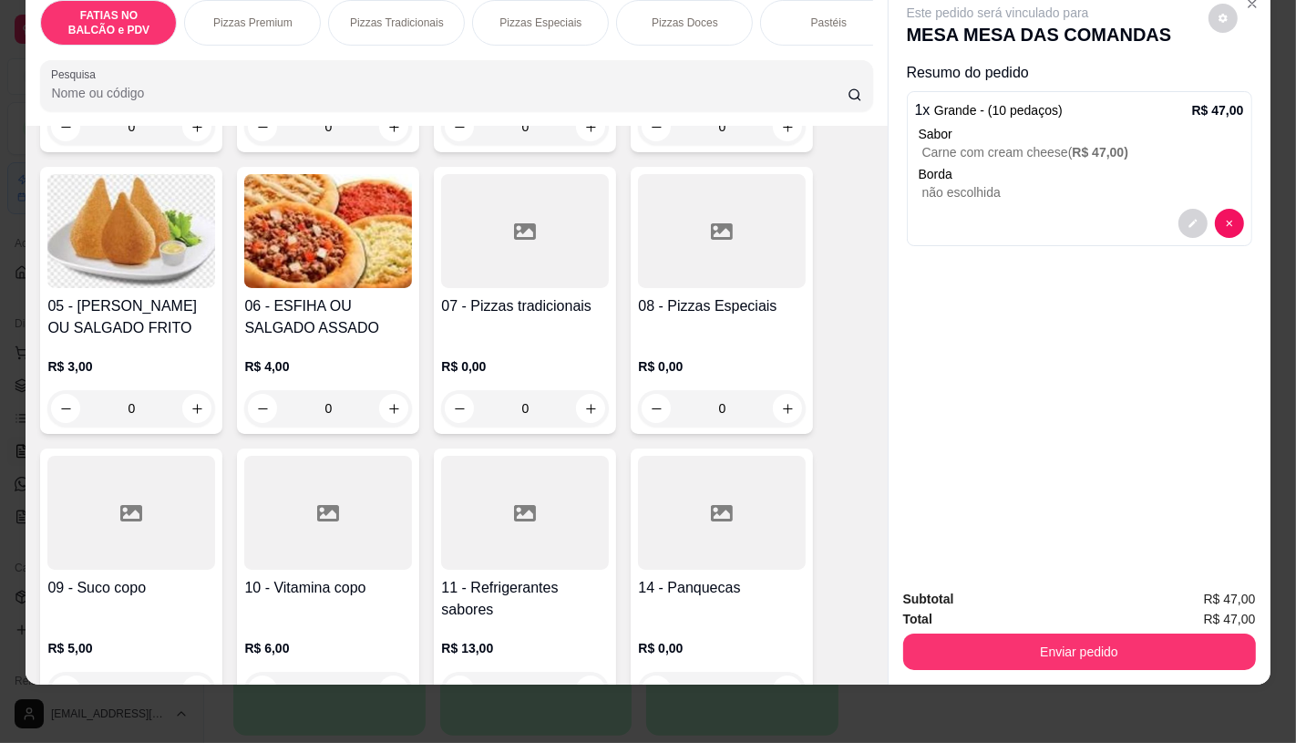
scroll to position [386, 0]
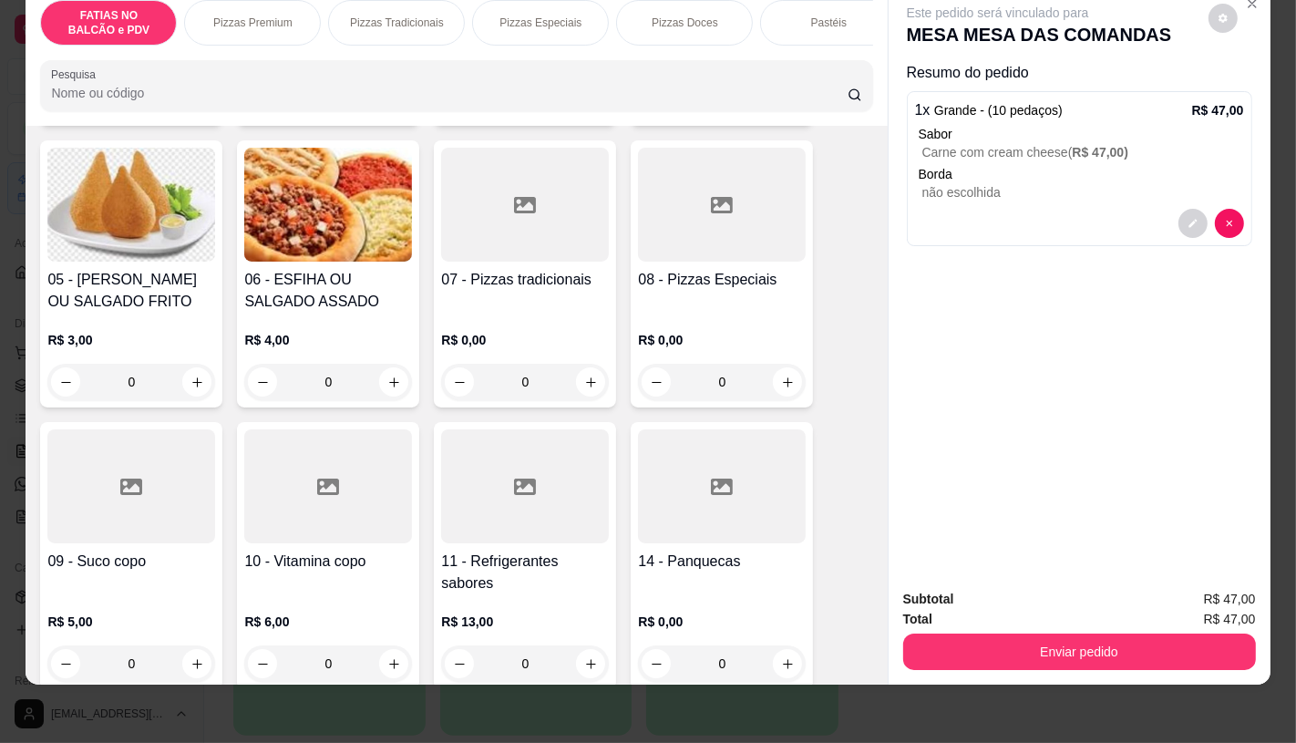
click at [514, 582] on h4 "11 - Refrigerantes sabores" at bounding box center [525, 573] width 168 height 44
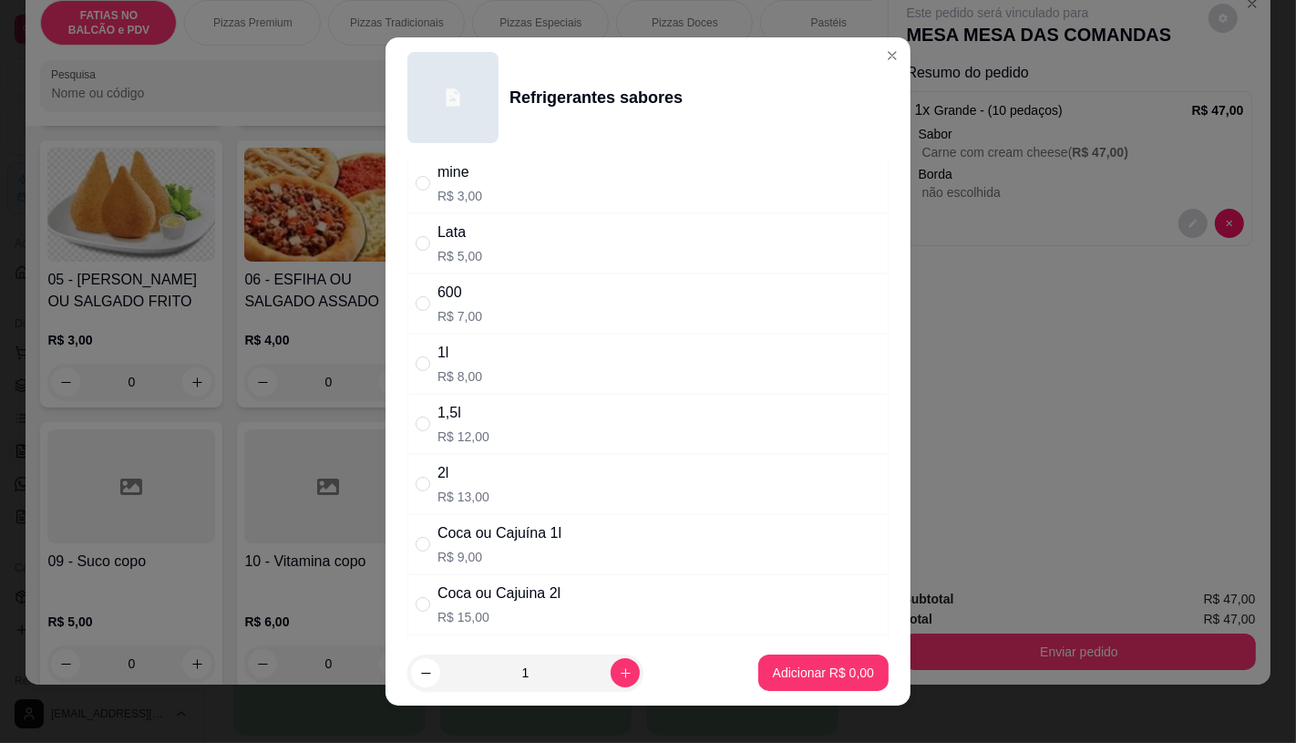
scroll to position [101, 0]
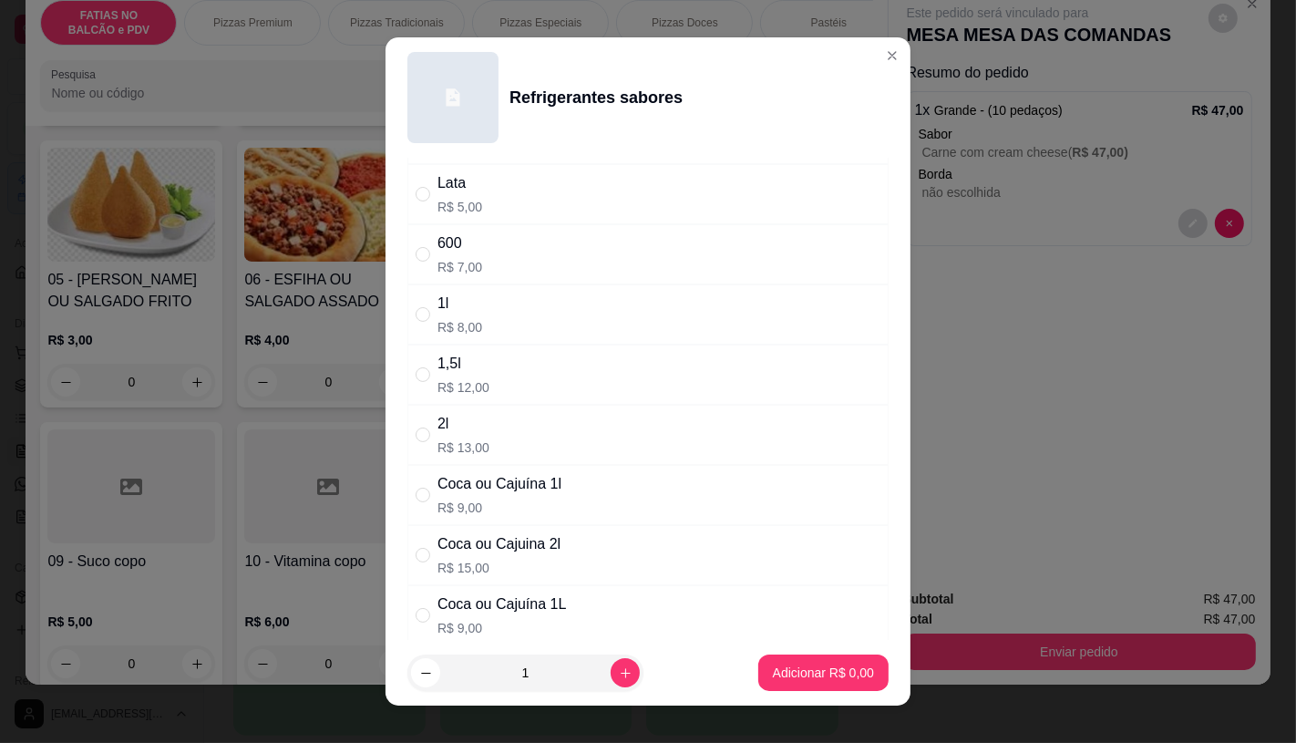
click at [513, 543] on div "Coca ou Cajuina 2l" at bounding box center [499, 544] width 123 height 22
radio input "true"
click at [763, 660] on button "Adicionar R$ 15,00" at bounding box center [820, 673] width 138 height 36
type input "1"
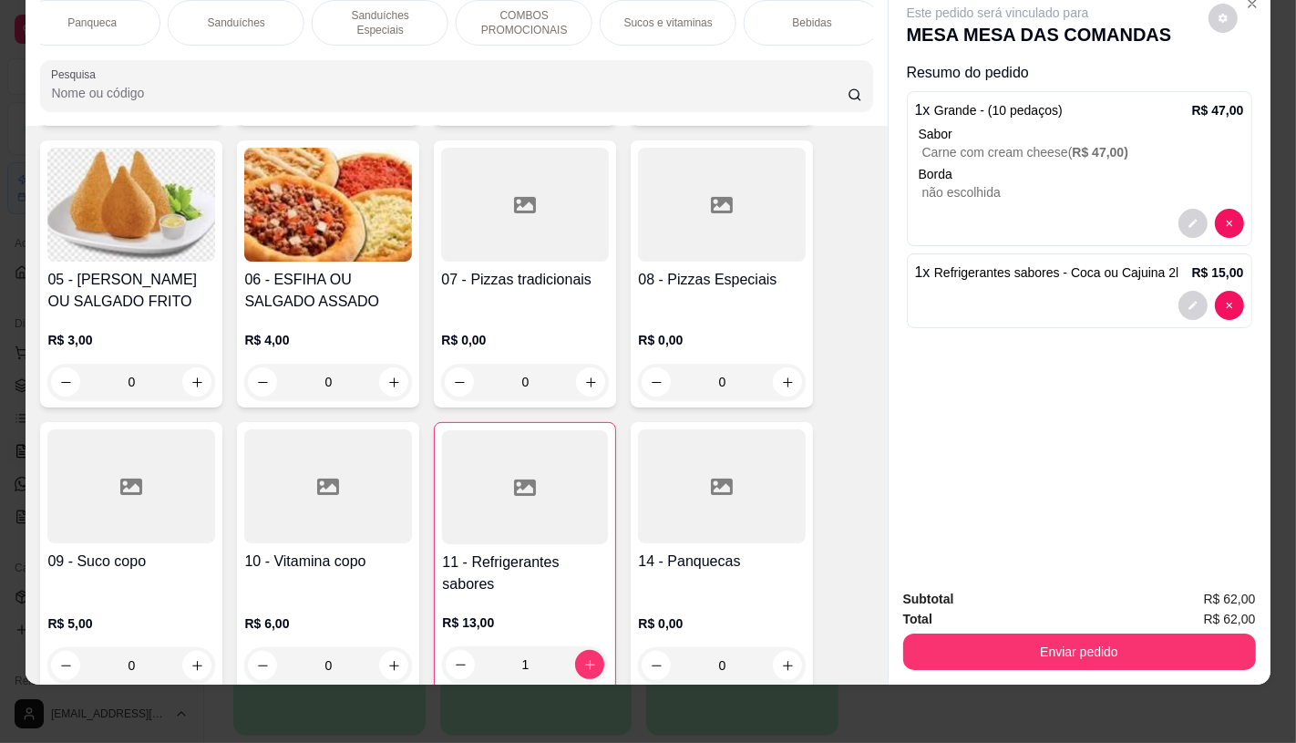
scroll to position [0, 1896]
click at [827, 8] on p "TAXAS DE ENTREGAS" at bounding box center [805, 22] width 106 height 29
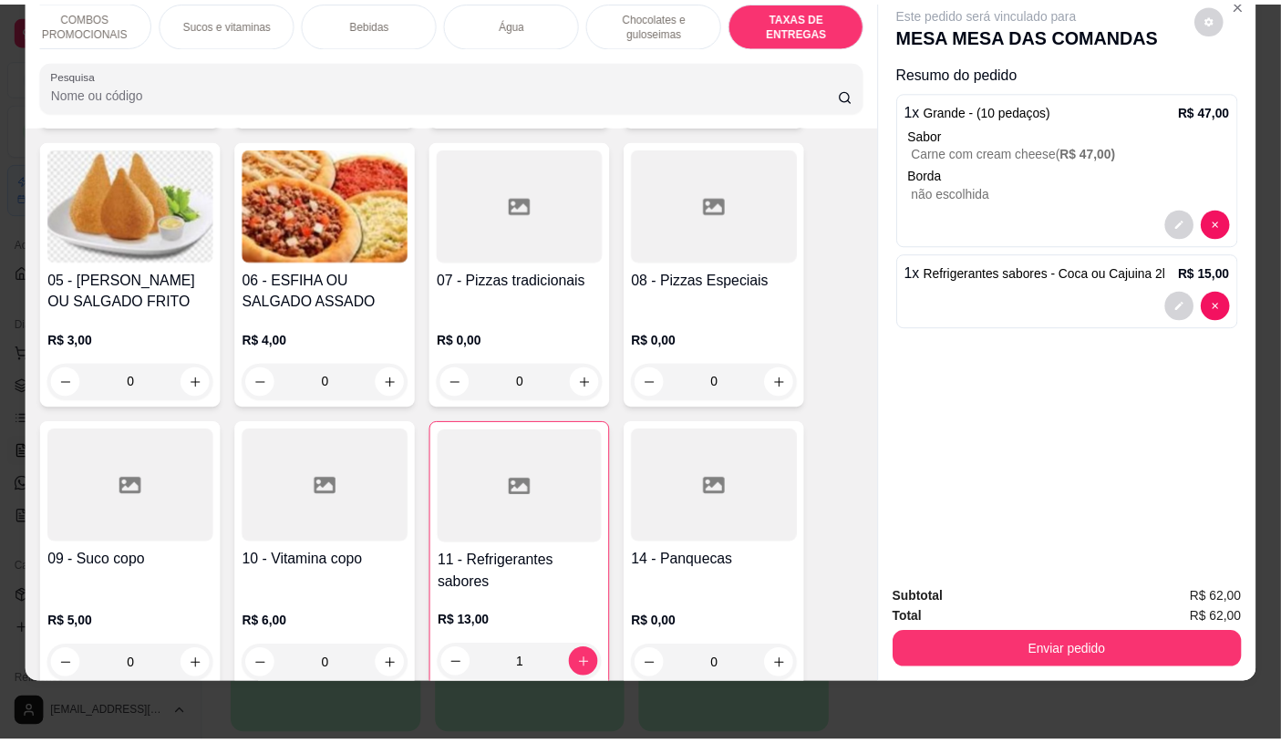
scroll to position [12193, 0]
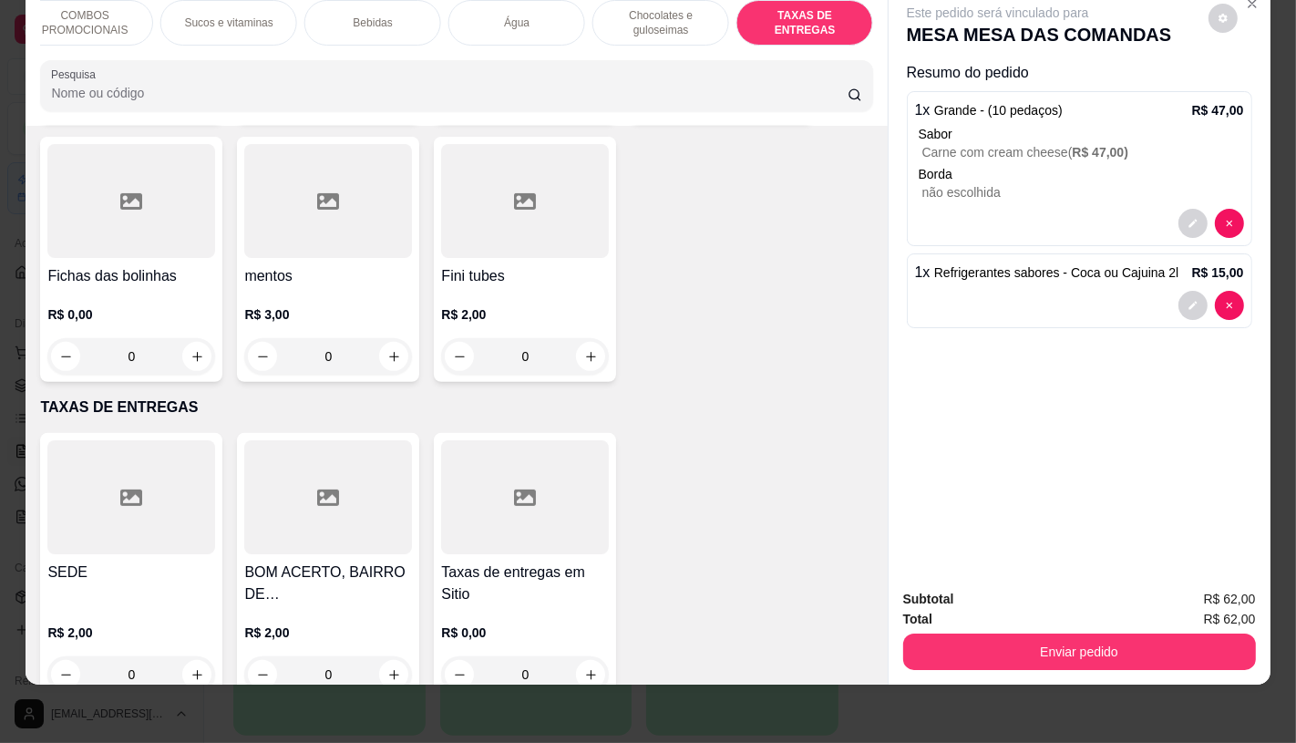
click at [237, 489] on div "BOM ACERTO, BAIRRO DE FATIMA, OUTRO LADO DO RIO R$ 2,00 0" at bounding box center [328, 566] width 182 height 267
click at [176, 492] on div at bounding box center [131, 497] width 168 height 114
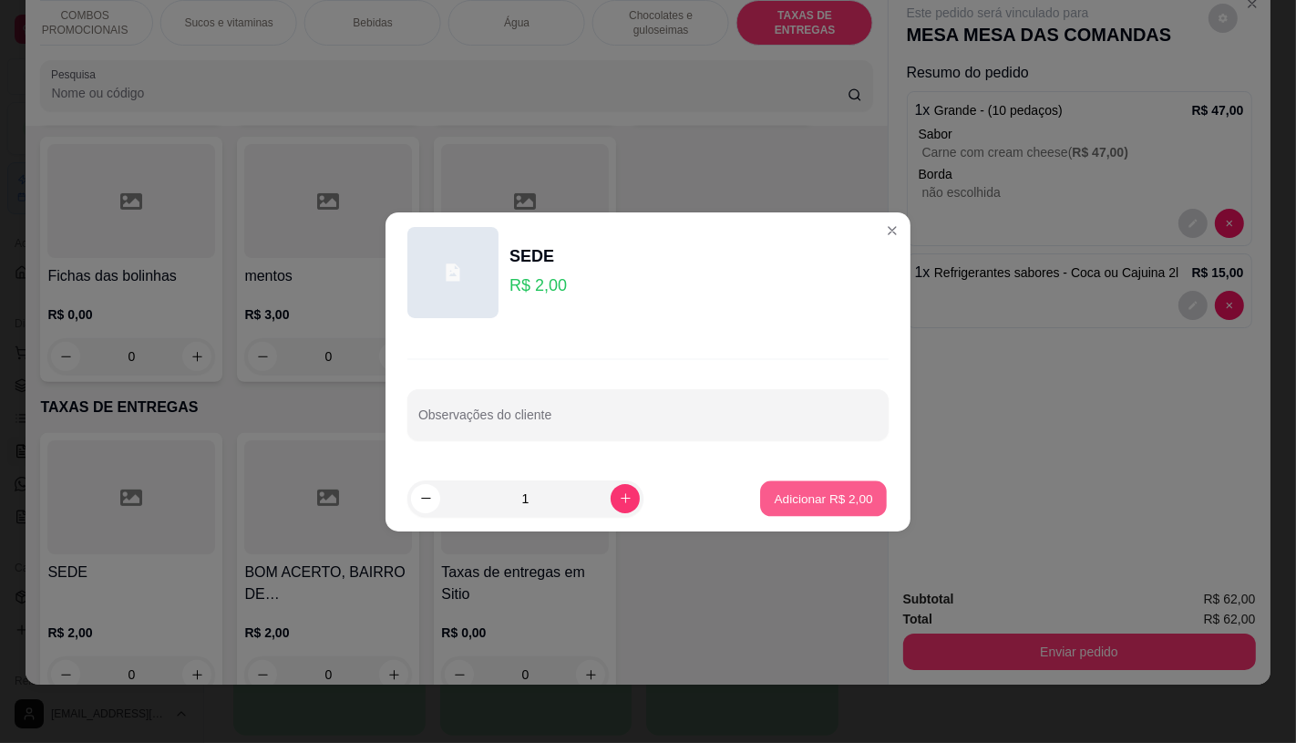
click at [774, 505] on p "Adicionar R$ 2,00" at bounding box center [823, 498] width 98 height 17
type input "1"
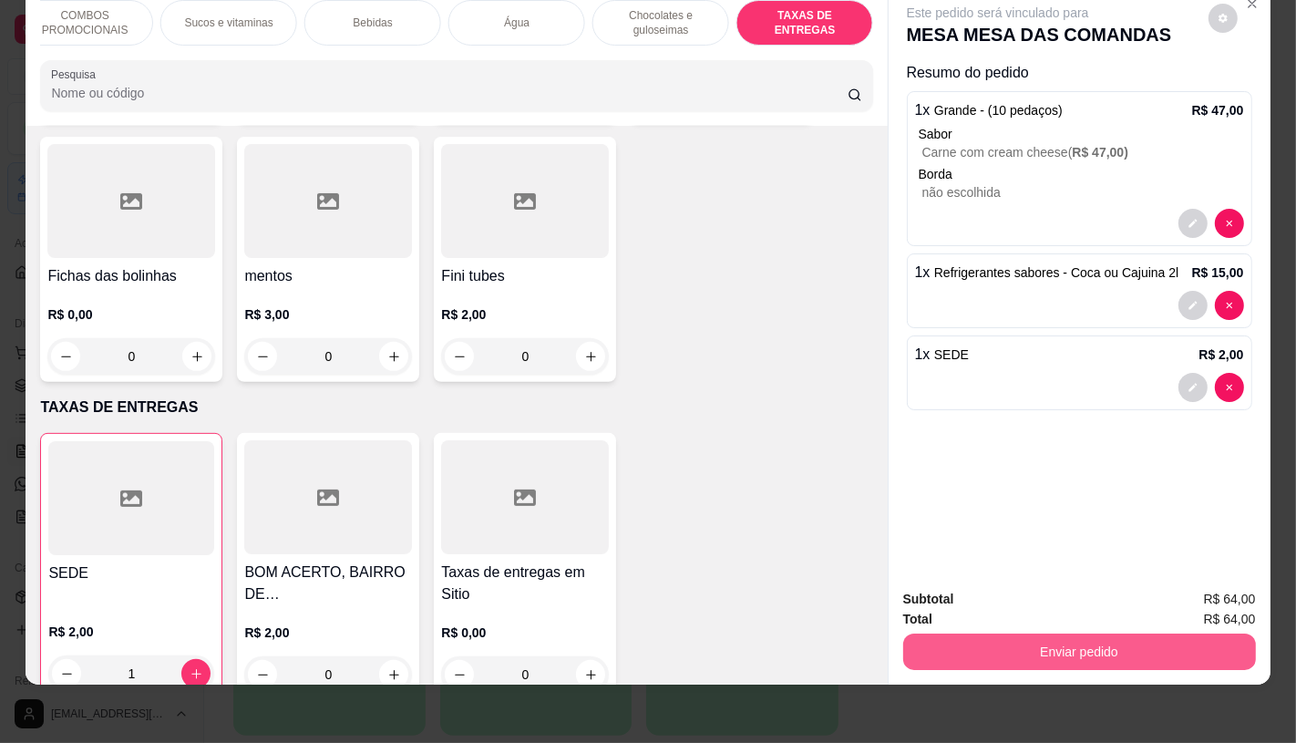
click at [1146, 645] on button "Enviar pedido" at bounding box center [1079, 652] width 353 height 36
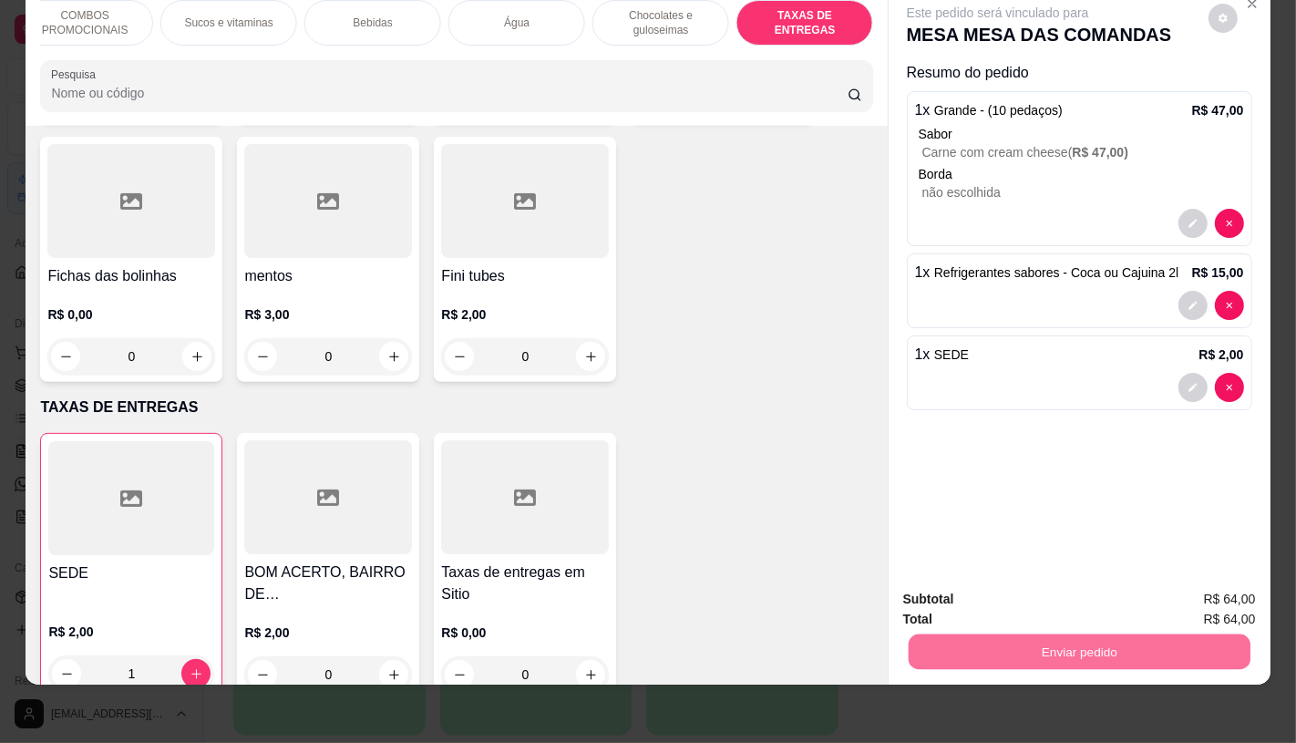
click at [1188, 580] on button "Enviar pedido" at bounding box center [1208, 592] width 103 height 35
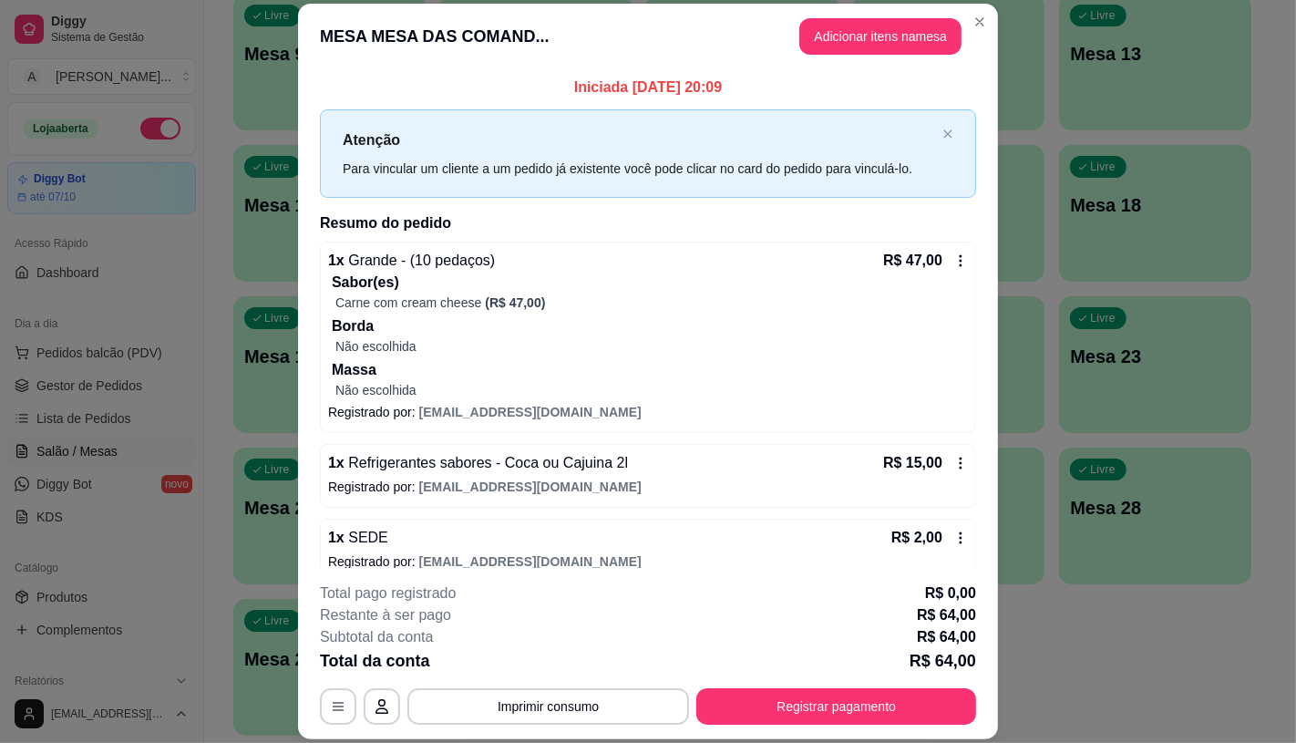
click at [910, 670] on p "R$ 64,00" at bounding box center [943, 661] width 67 height 26
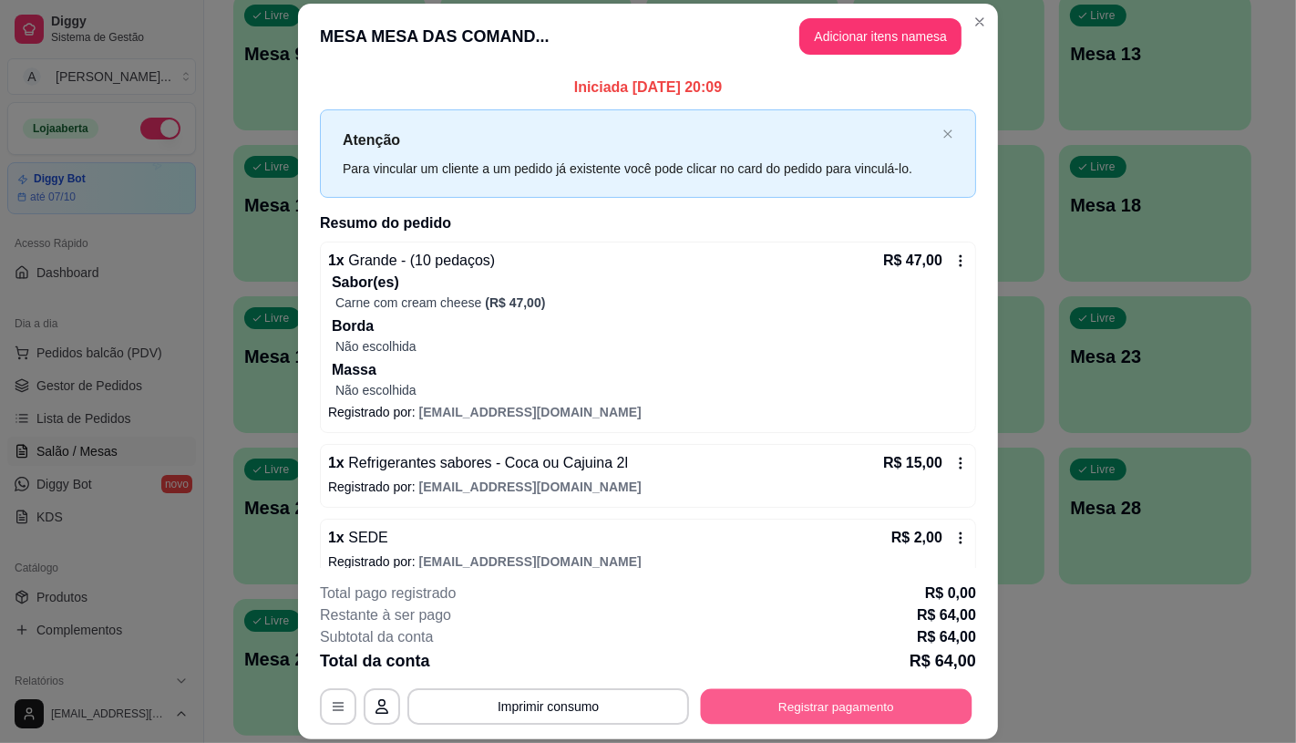
click at [882, 698] on button "Registrar pagamento" at bounding box center [837, 707] width 272 height 36
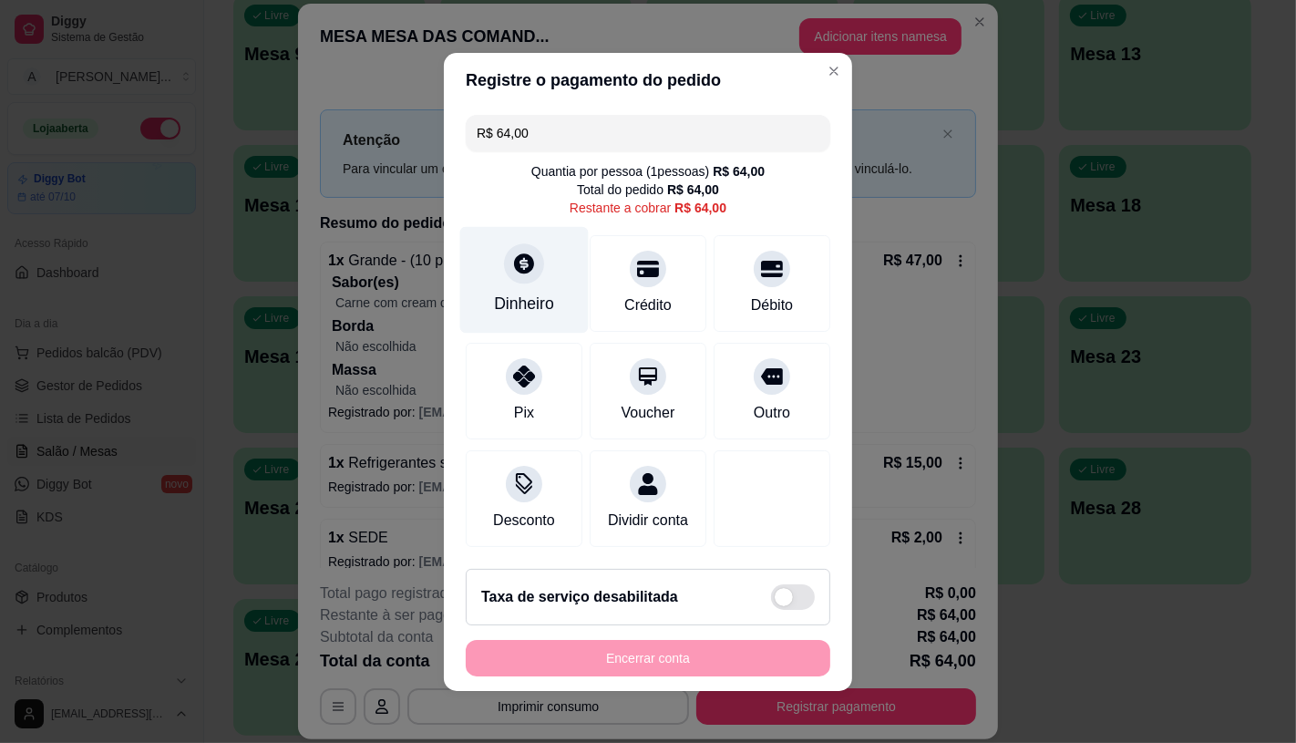
click at [493, 270] on div "Dinheiro" at bounding box center [524, 279] width 129 height 107
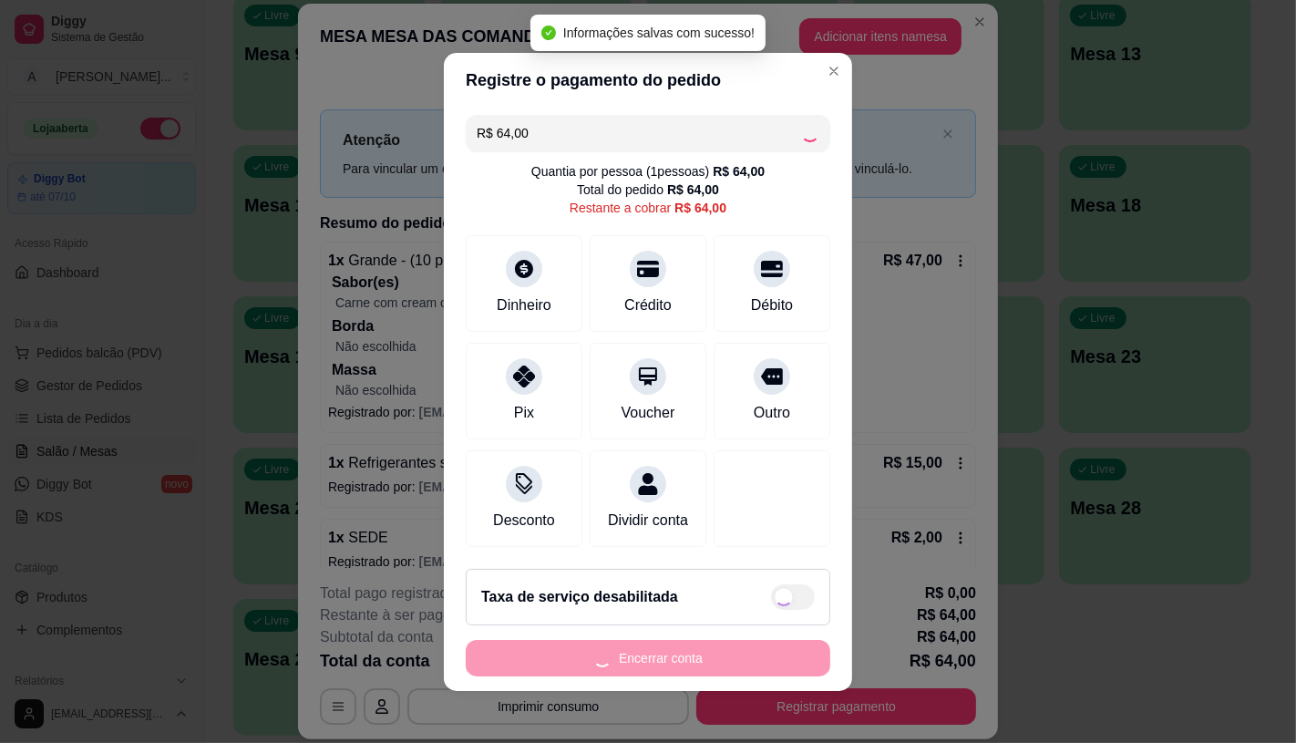
type input "R$ 0,00"
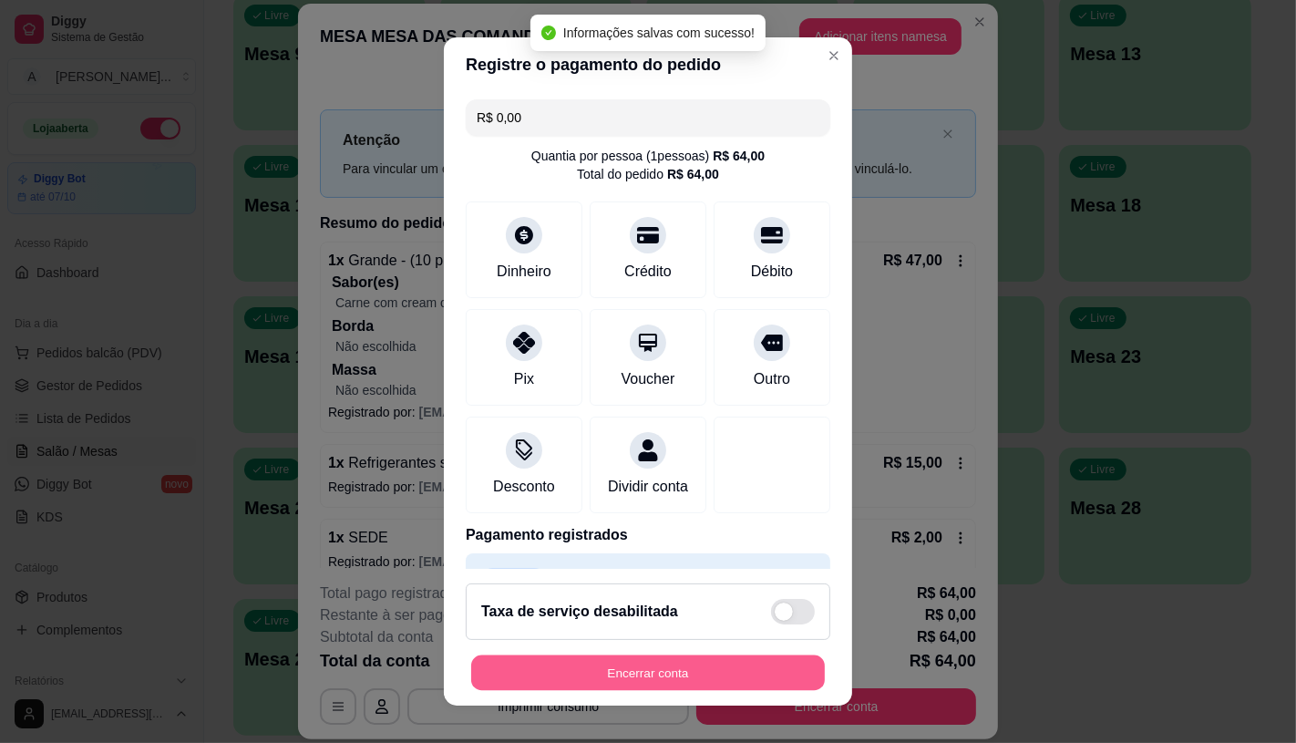
click at [680, 664] on button "Encerrar conta" at bounding box center [648, 673] width 354 height 36
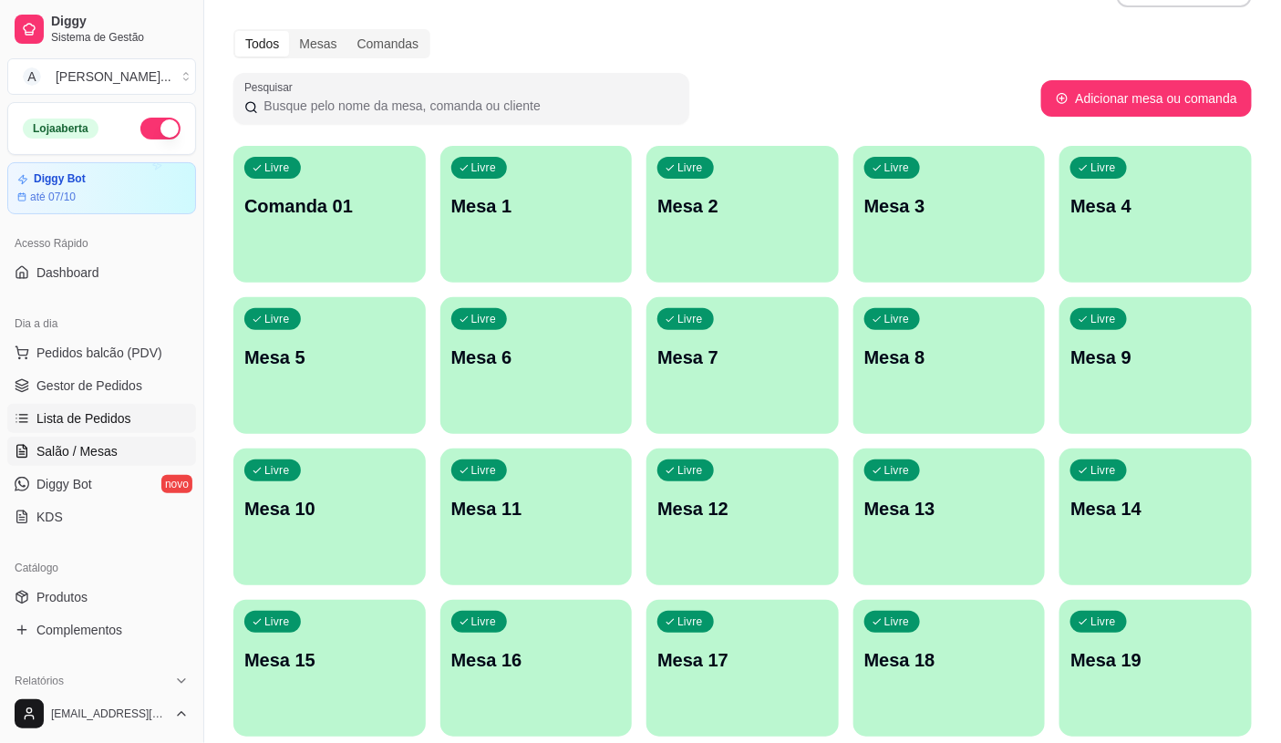
scroll to position [0, 0]
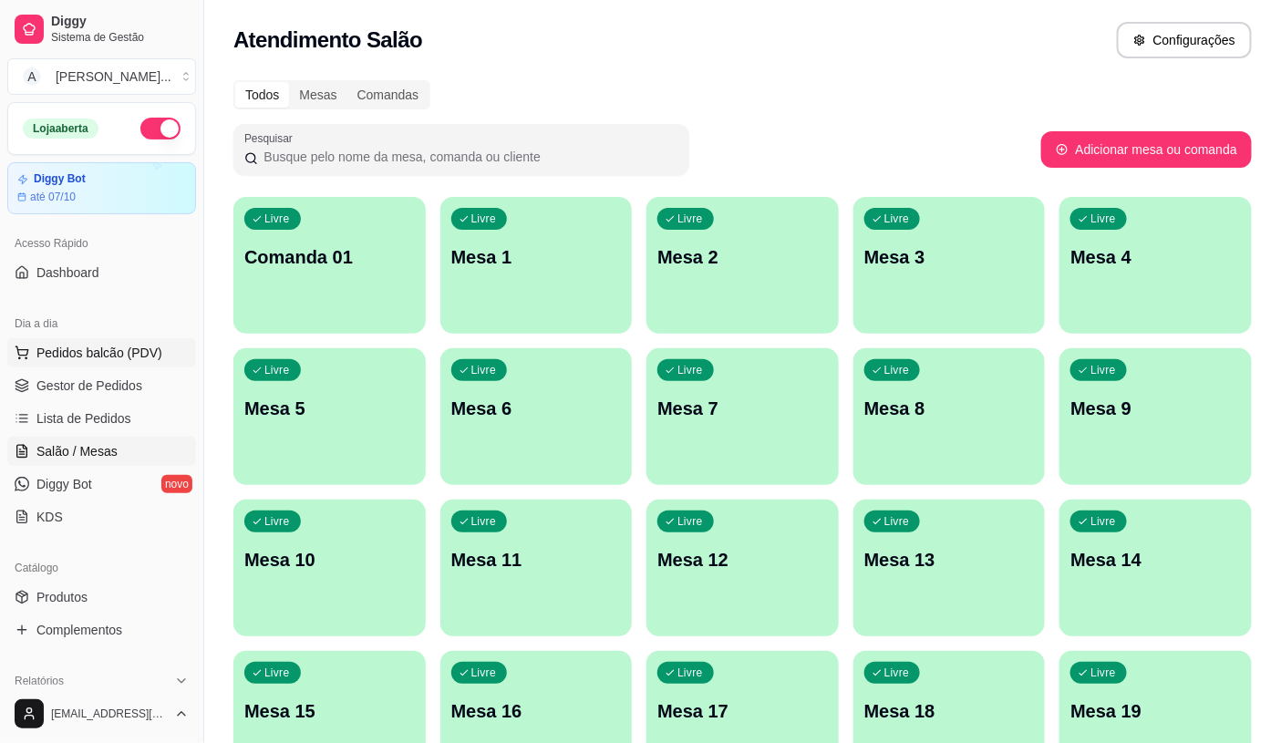
click at [137, 360] on span "Pedidos balcão (PDV)" at bounding box center [99, 353] width 126 height 18
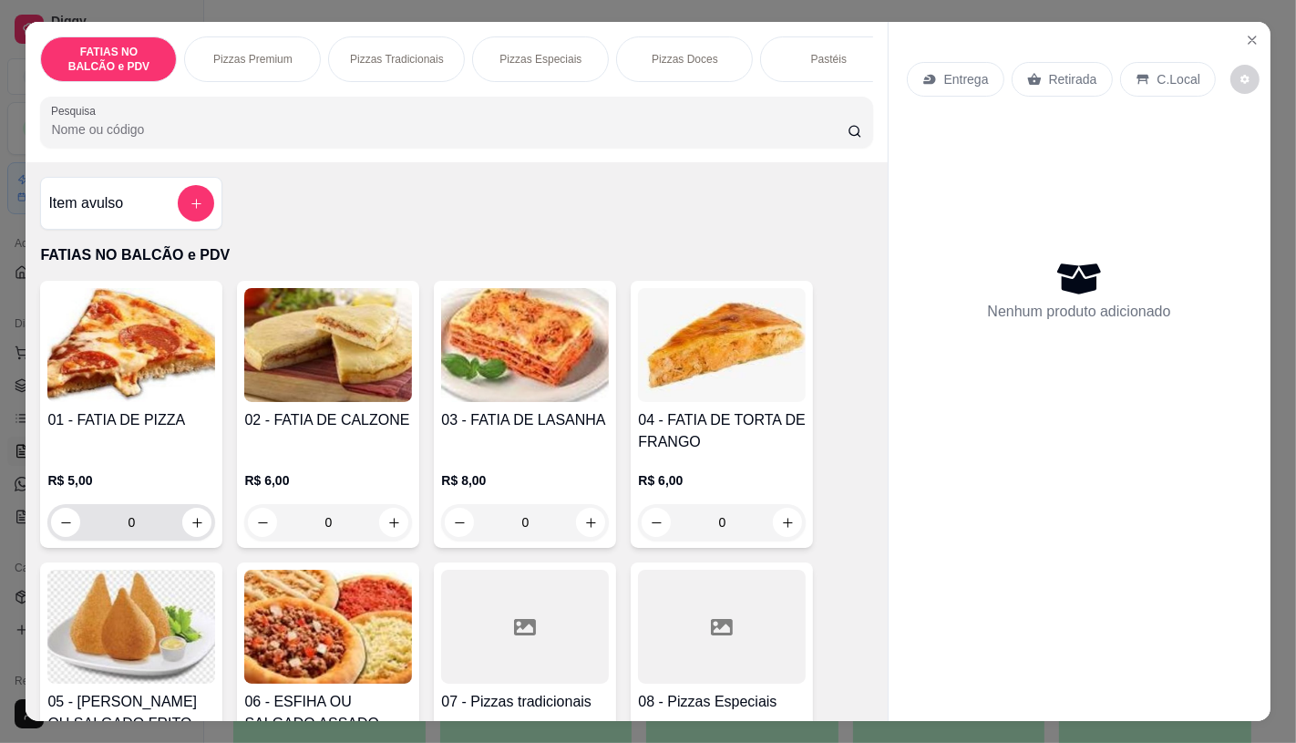
click at [203, 538] on div "0" at bounding box center [131, 522] width 160 height 36
click at [191, 527] on icon "increase-product-quantity" at bounding box center [198, 523] width 14 height 14
type input "1"
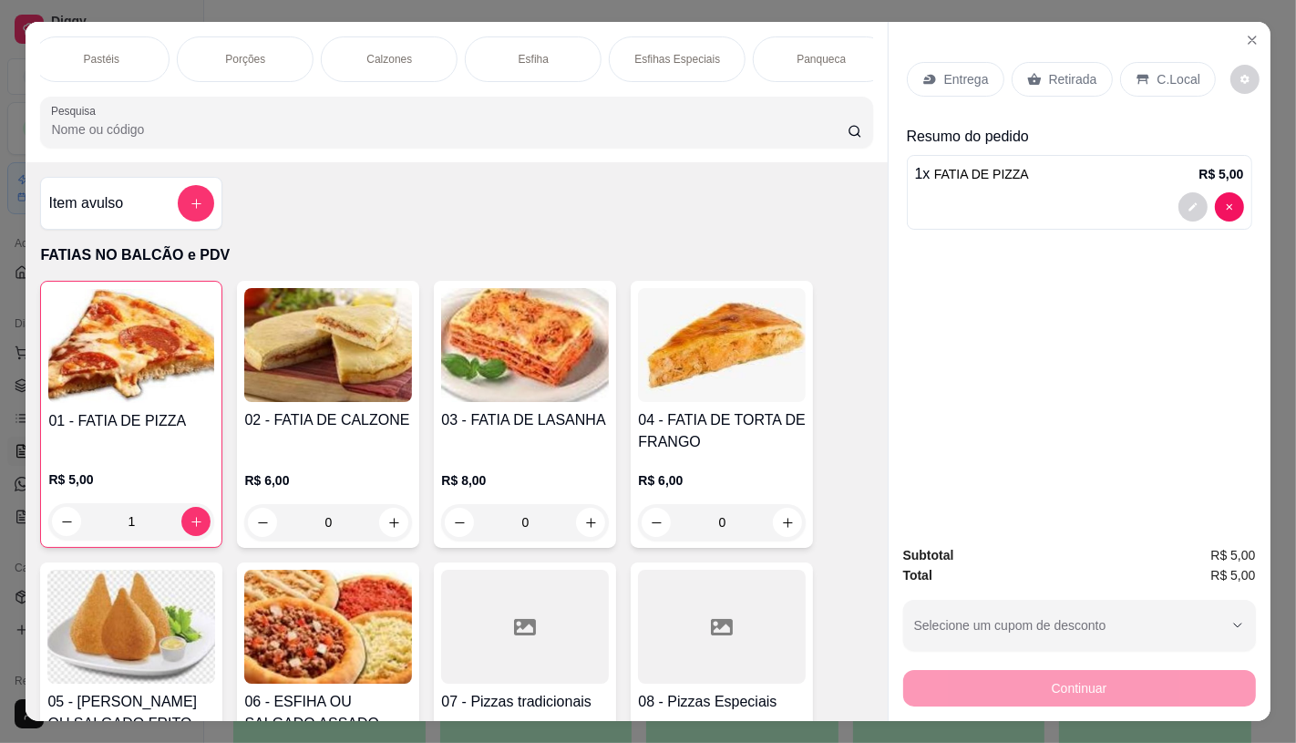
scroll to position [0, 1457]
click at [198, 48] on div "Sanduíches" at bounding box center [236, 59] width 137 height 46
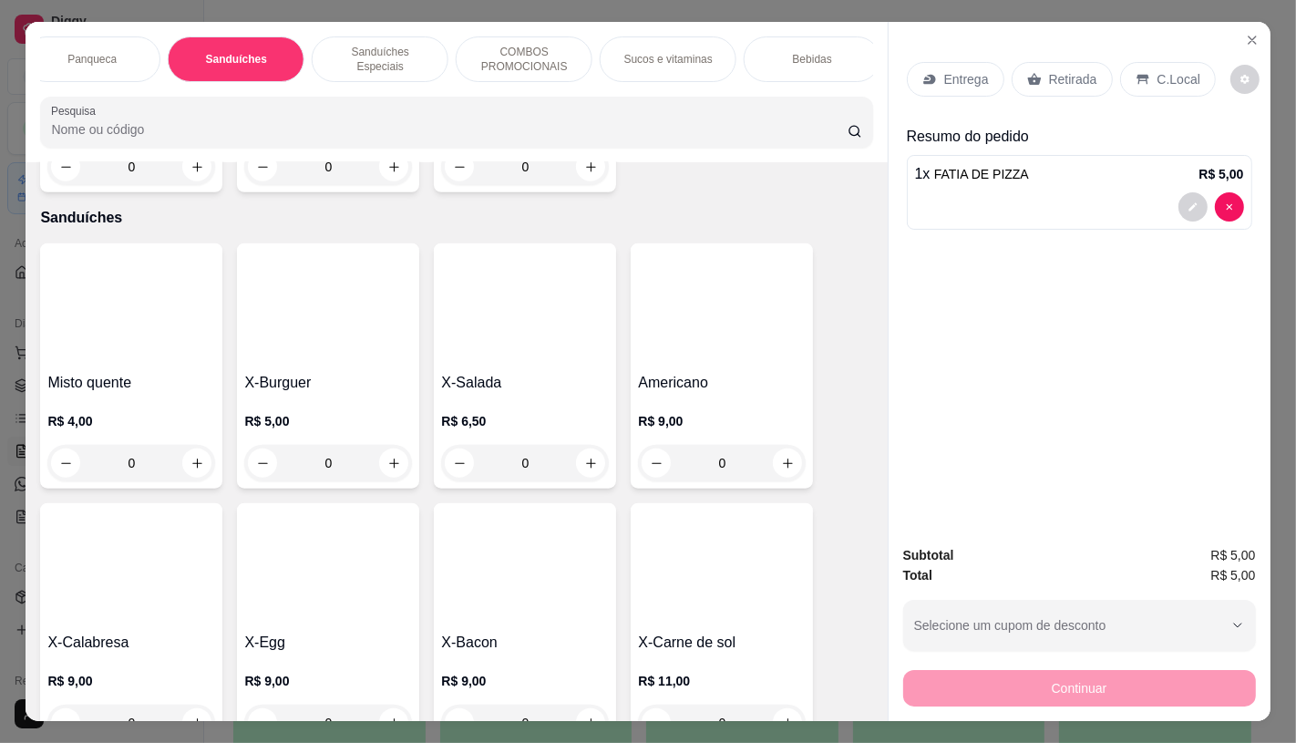
scroll to position [43, 0]
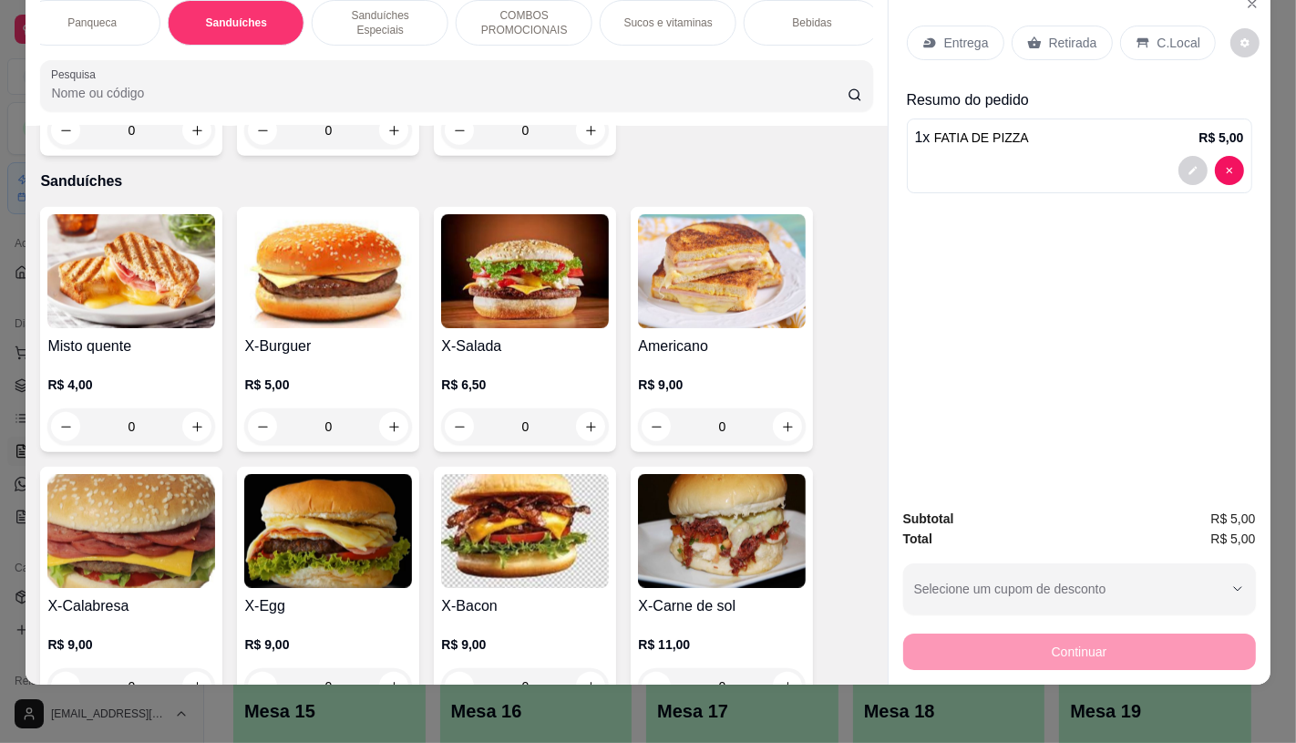
click at [98, 52] on div "FATIAS NO BALCÃO e PDV Pizzas Premium Pizzas Tradicionais Pizzas Especiais Pizz…" at bounding box center [456, 55] width 861 height 140
click at [74, 15] on p "Panqueca" at bounding box center [91, 22] width 49 height 15
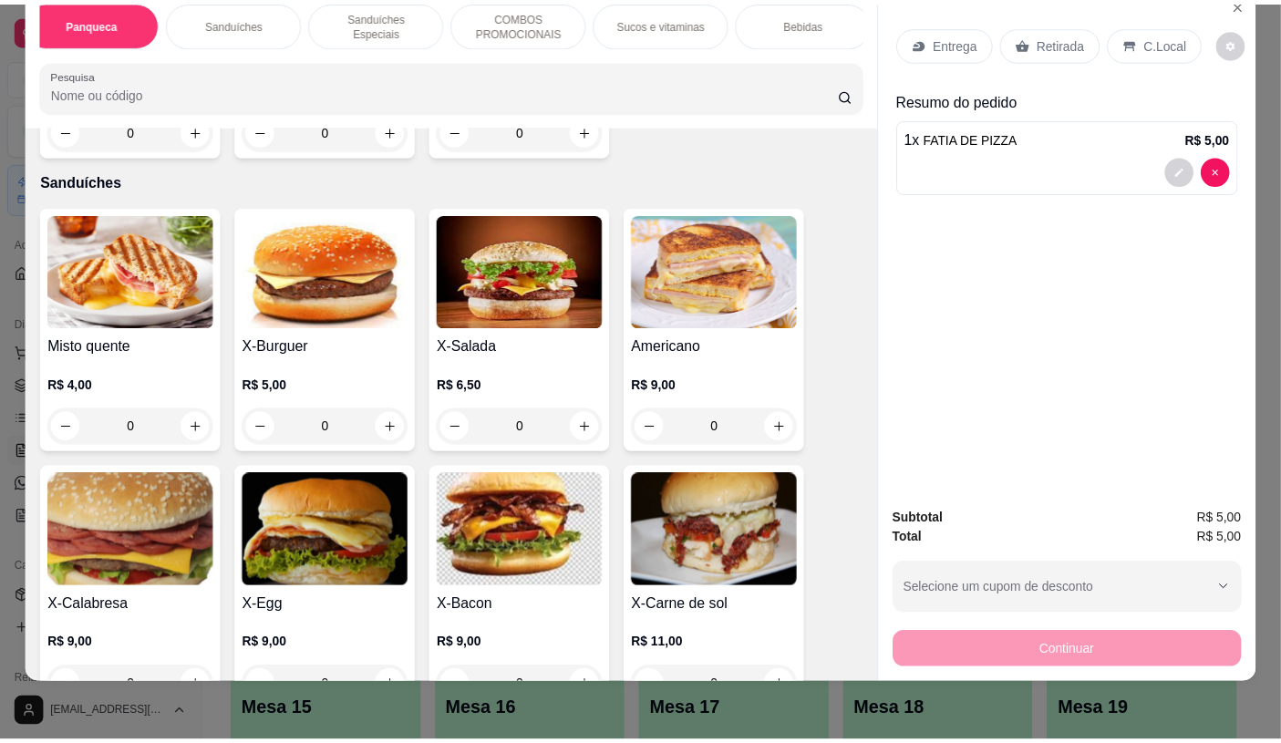
scroll to position [6790, 0]
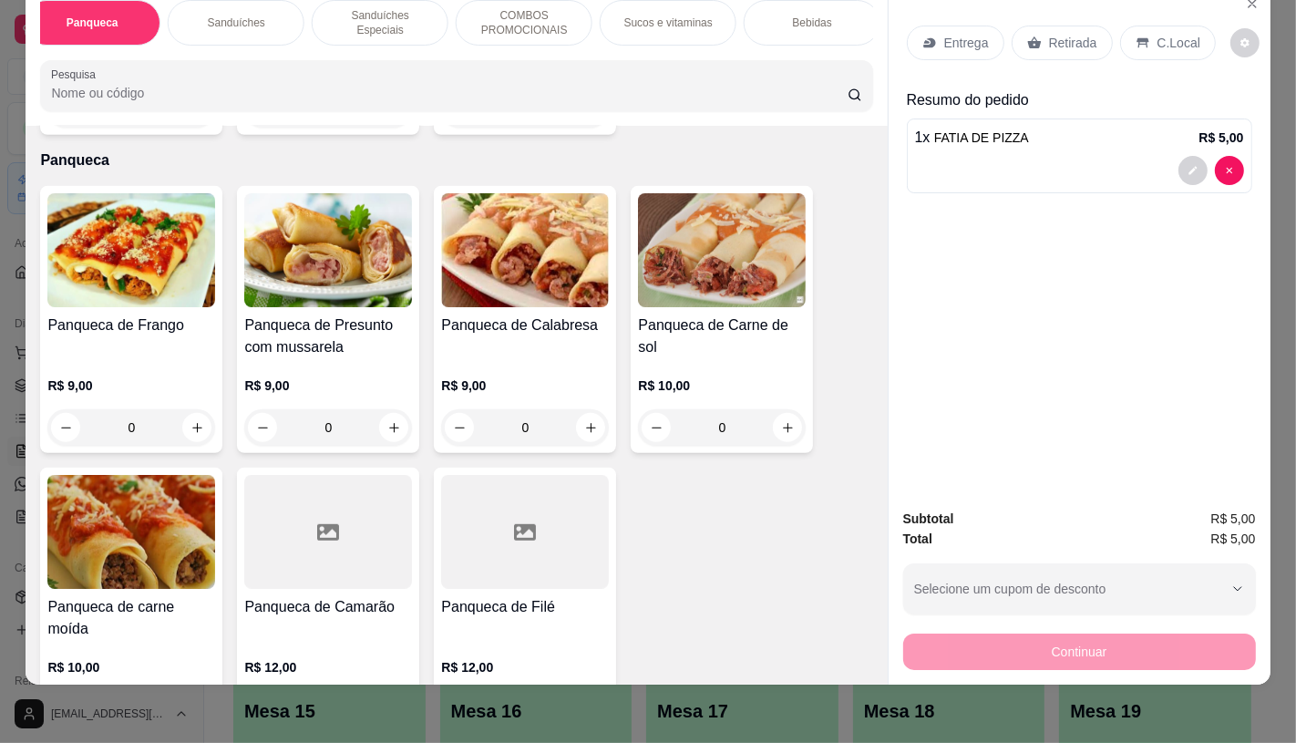
click at [337, 283] on img at bounding box center [328, 250] width 168 height 114
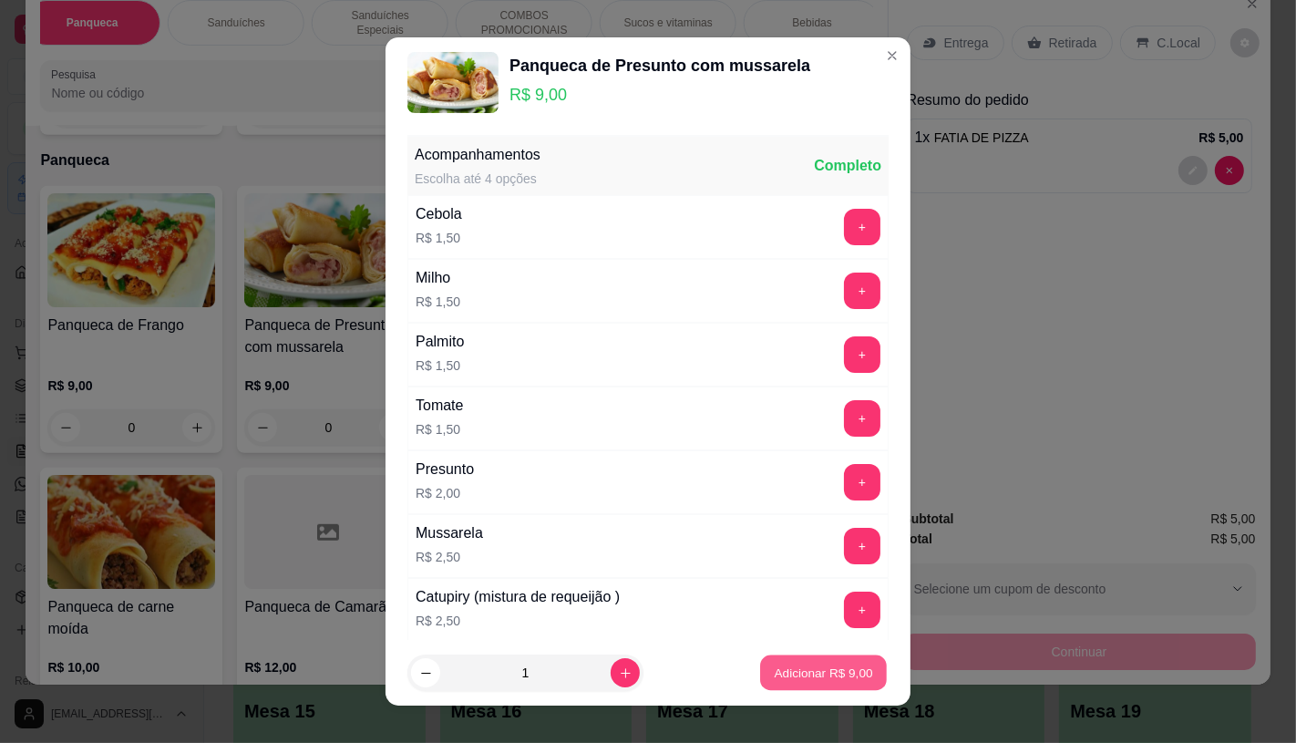
click at [789, 675] on p "Adicionar R$ 9,00" at bounding box center [823, 673] width 98 height 17
type input "1"
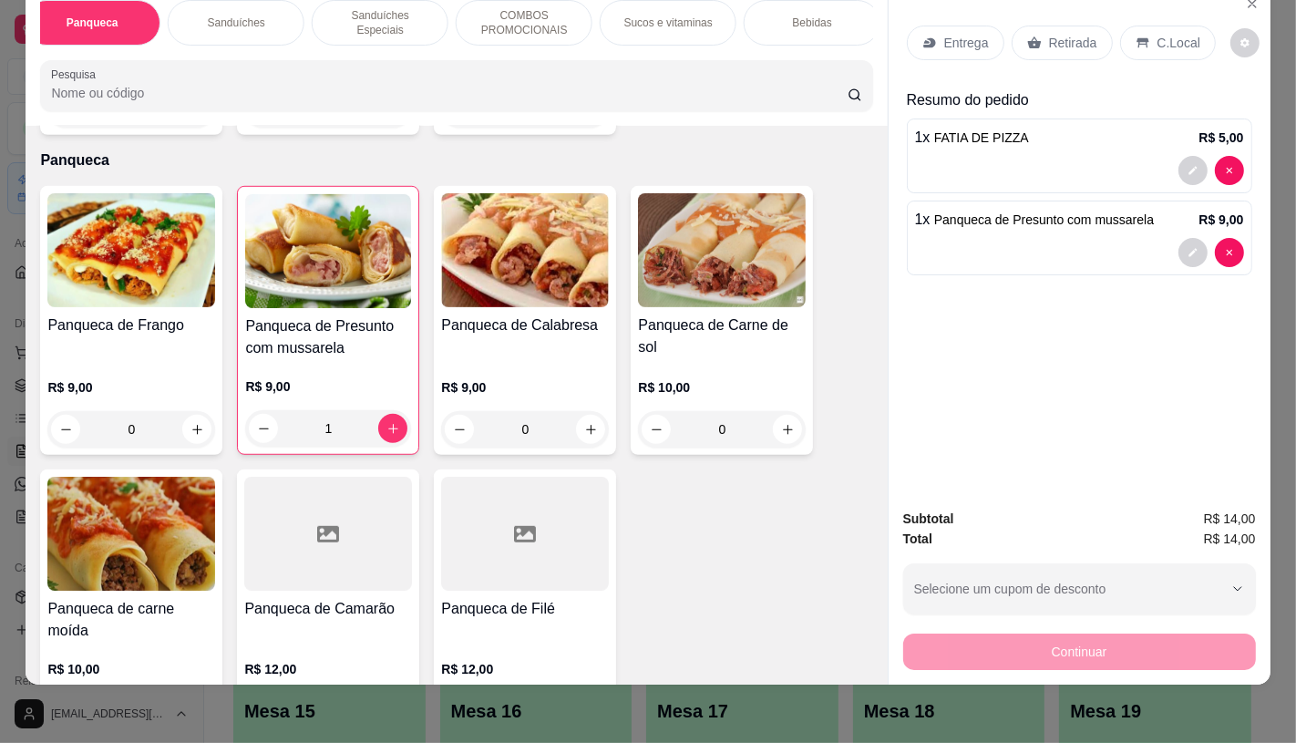
click at [1065, 26] on div "Retirada" at bounding box center [1062, 43] width 101 height 35
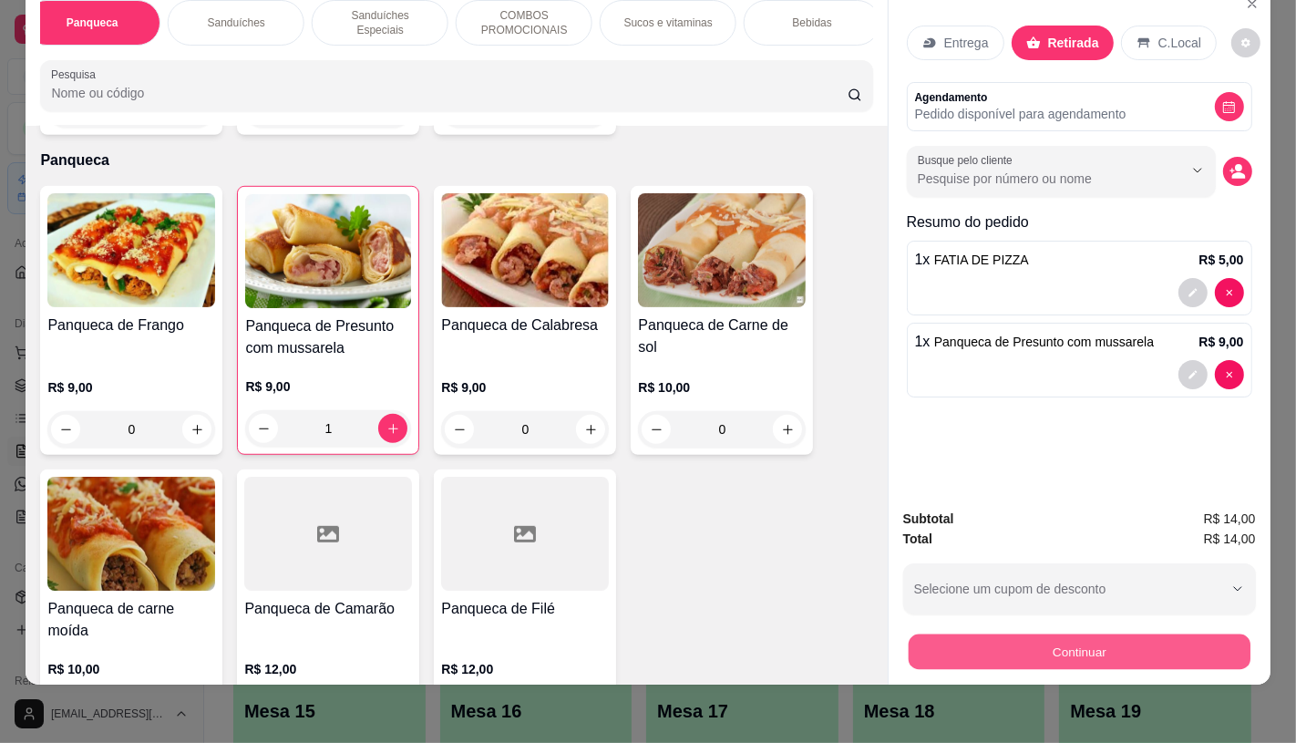
click at [995, 653] on button "Continuar" at bounding box center [1079, 652] width 342 height 36
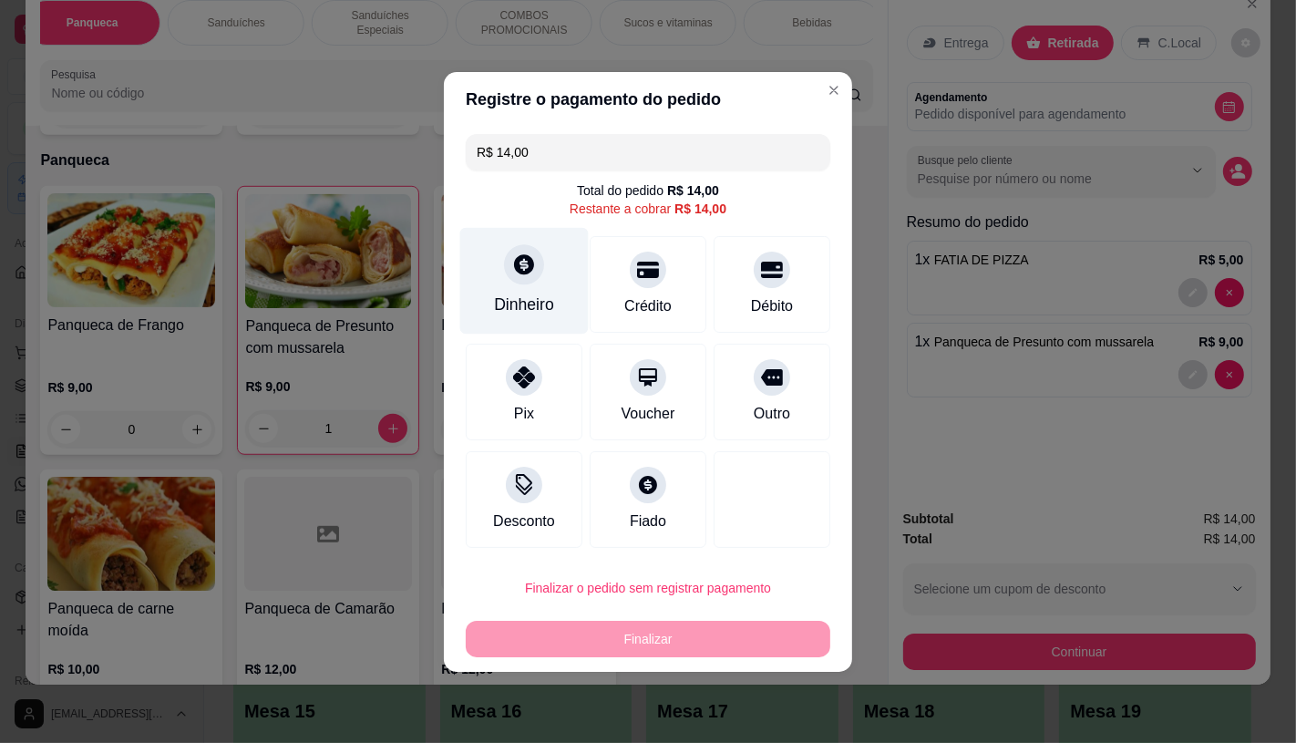
click at [534, 253] on div at bounding box center [524, 264] width 40 height 40
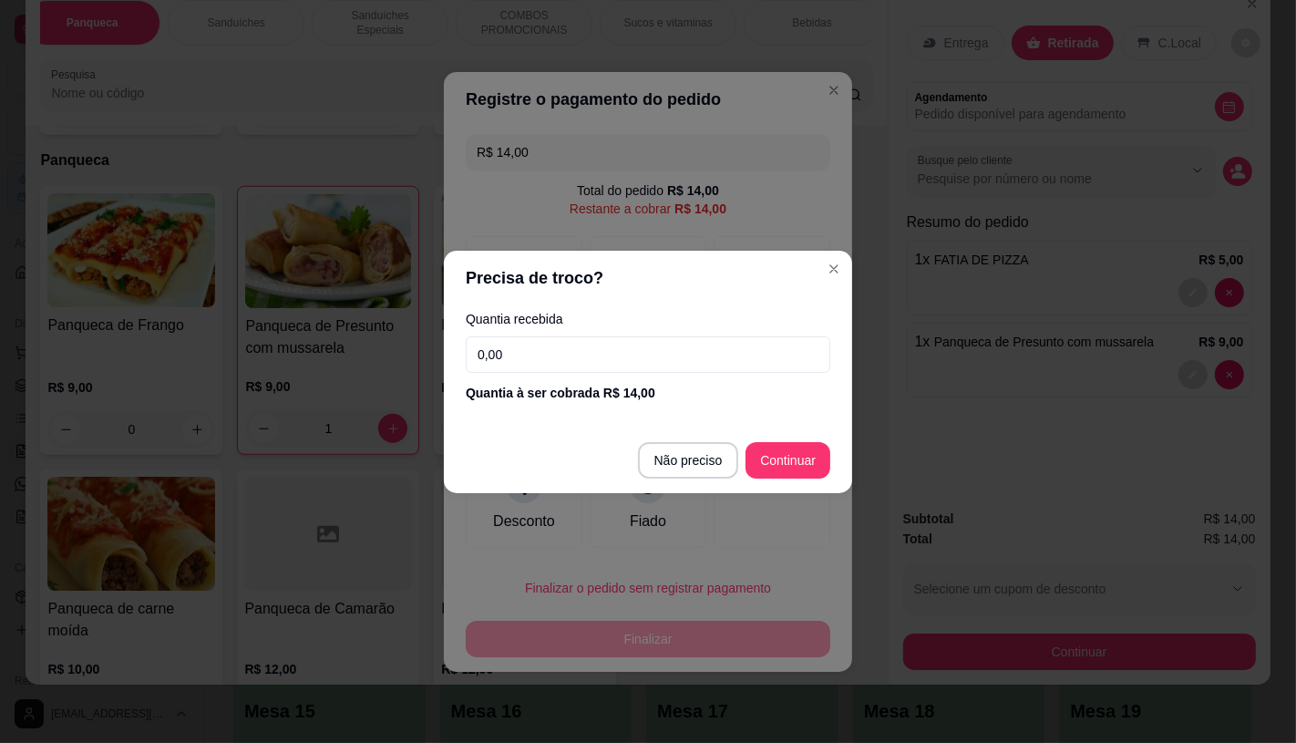
click at [548, 332] on div "Quantia recebida 0,00 Quantia à ser cobrada R$ 14,00" at bounding box center [648, 357] width 408 height 104
click at [550, 348] on input "0,00" at bounding box center [648, 354] width 365 height 36
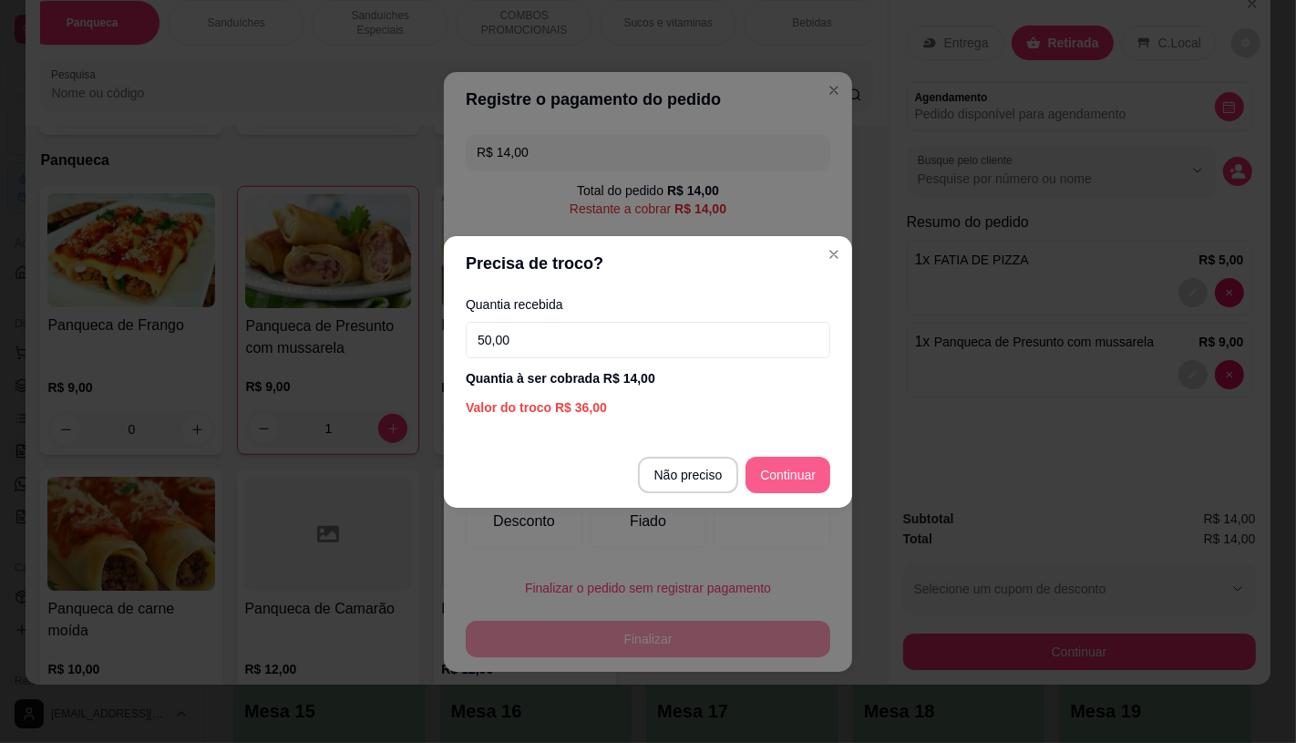
type input "50,00"
type input "R$ 0,00"
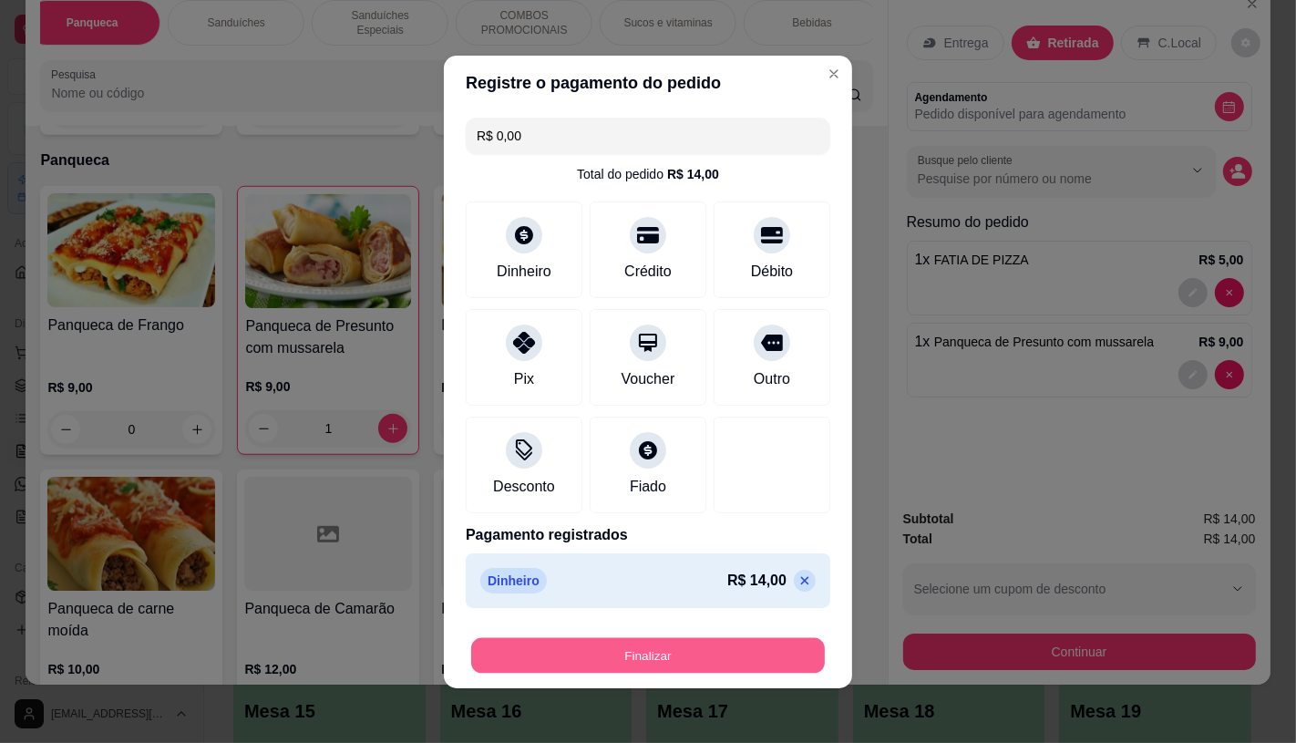
click at [698, 656] on button "Finalizar" at bounding box center [648, 655] width 354 height 36
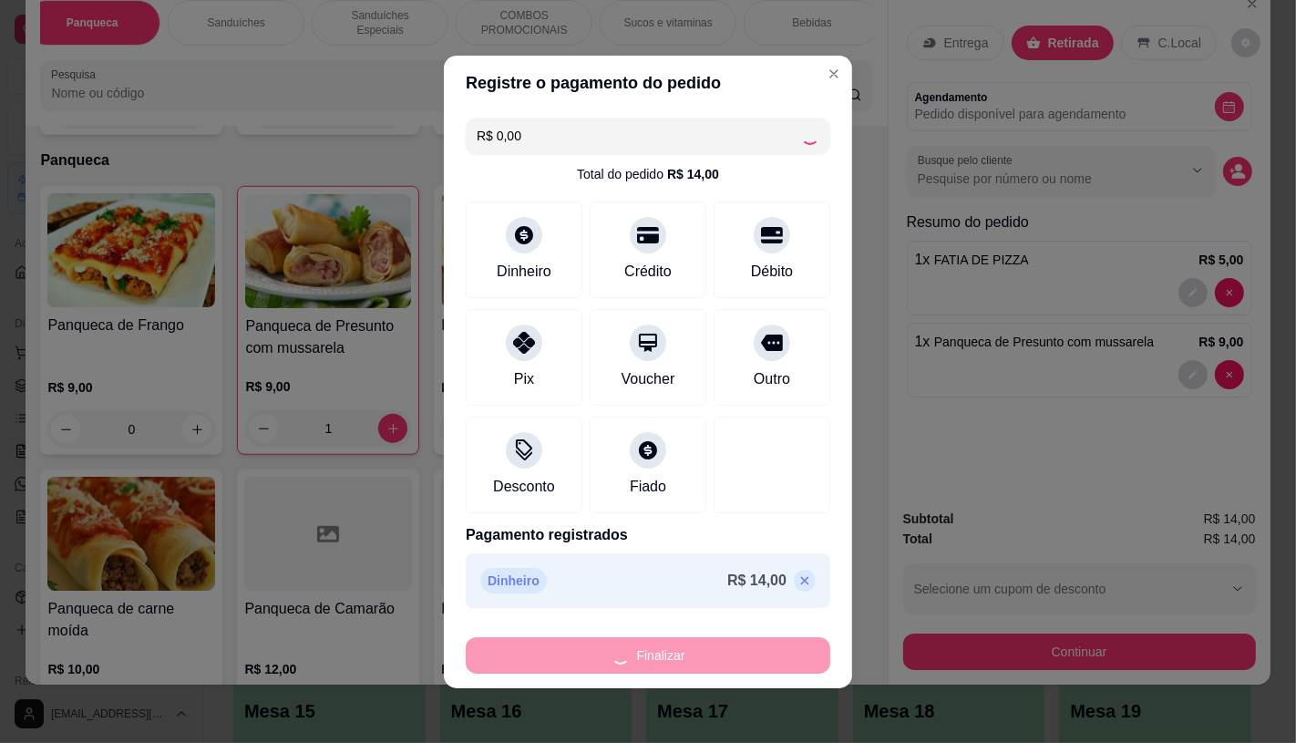
type input "0"
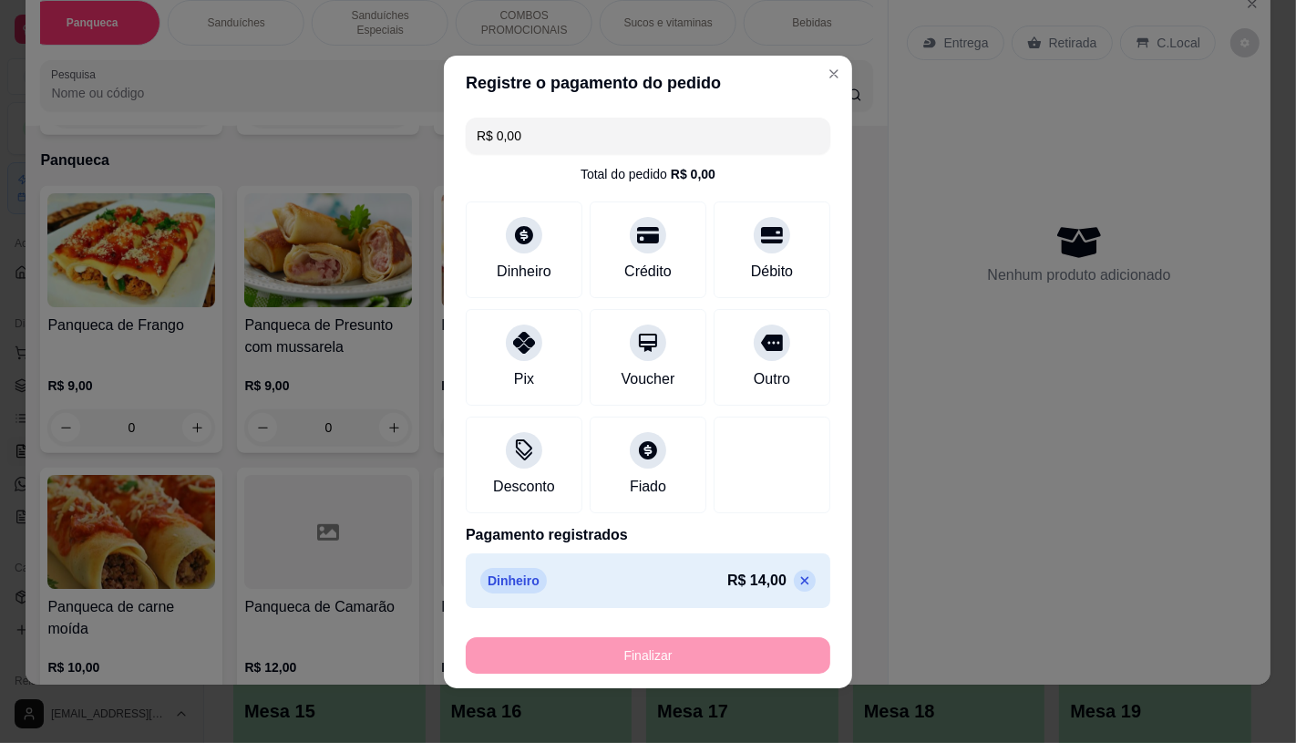
type input "-R$ 14,00"
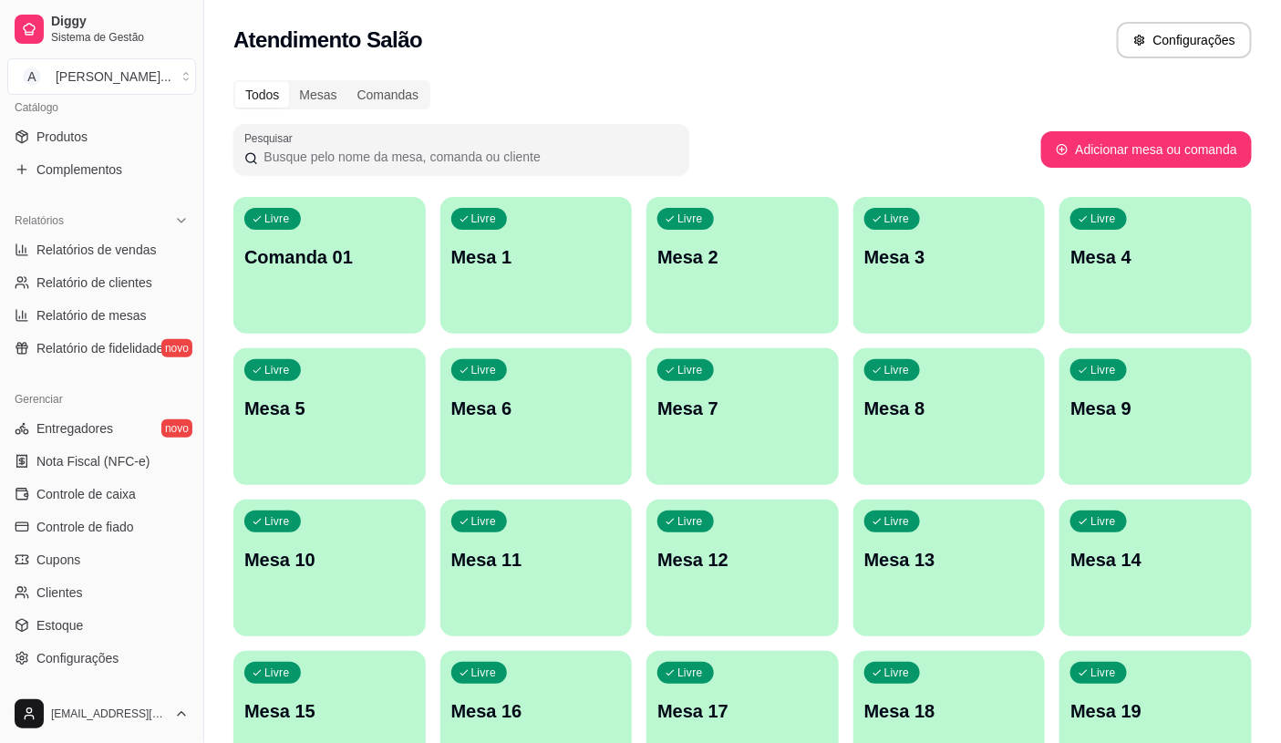
scroll to position [506, 0]
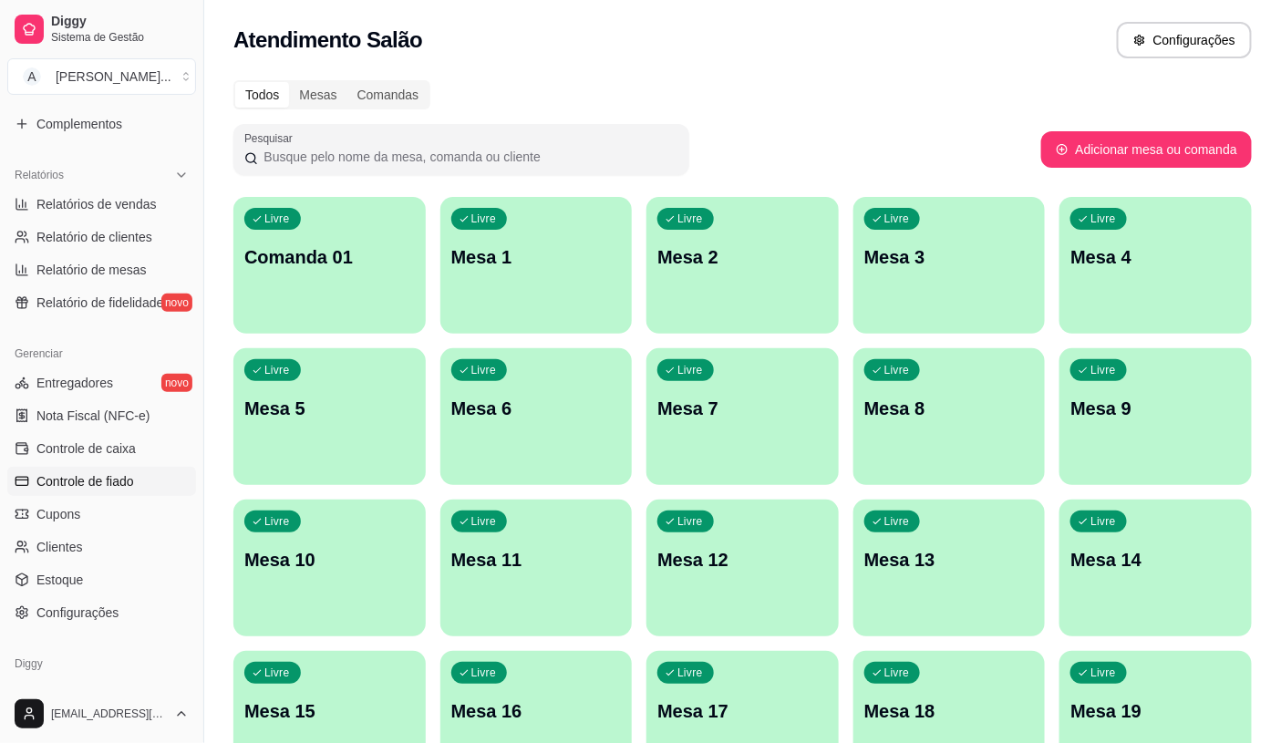
click at [114, 467] on link "Controle de fiado" at bounding box center [101, 481] width 189 height 29
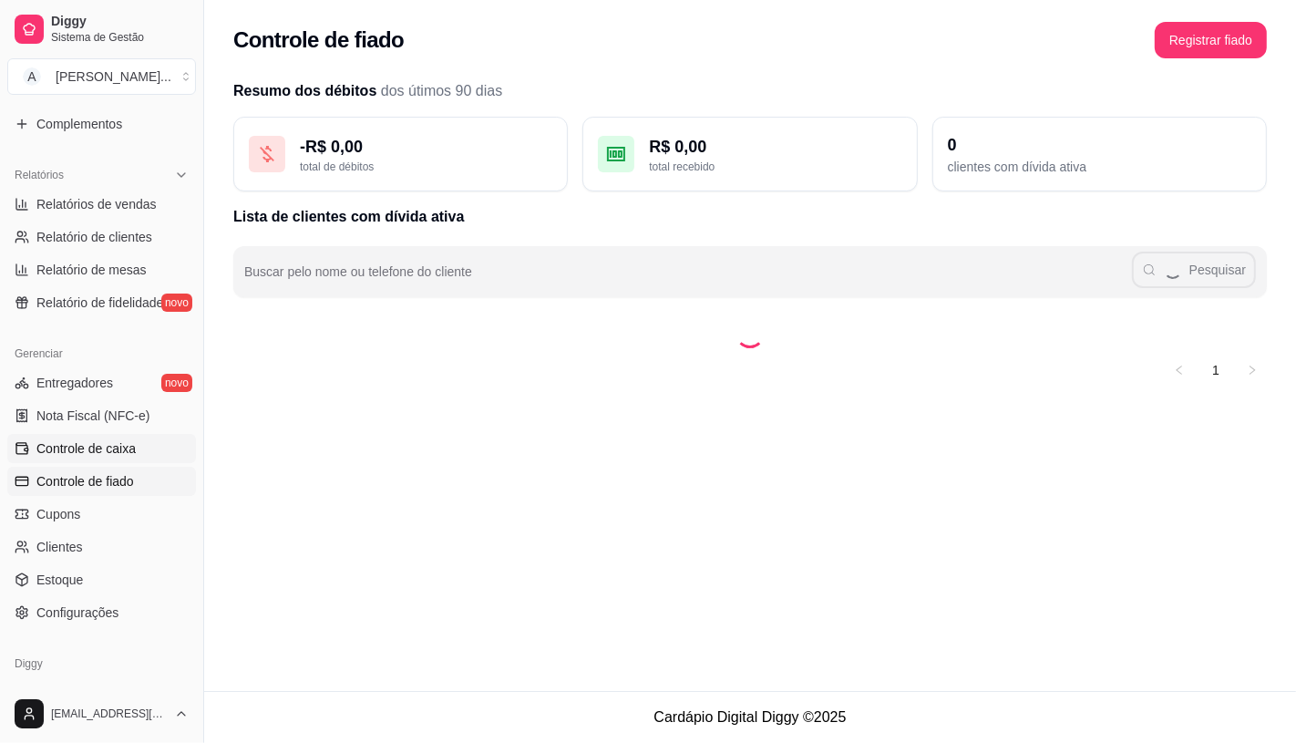
click at [120, 459] on link "Controle de caixa" at bounding box center [101, 448] width 189 height 29
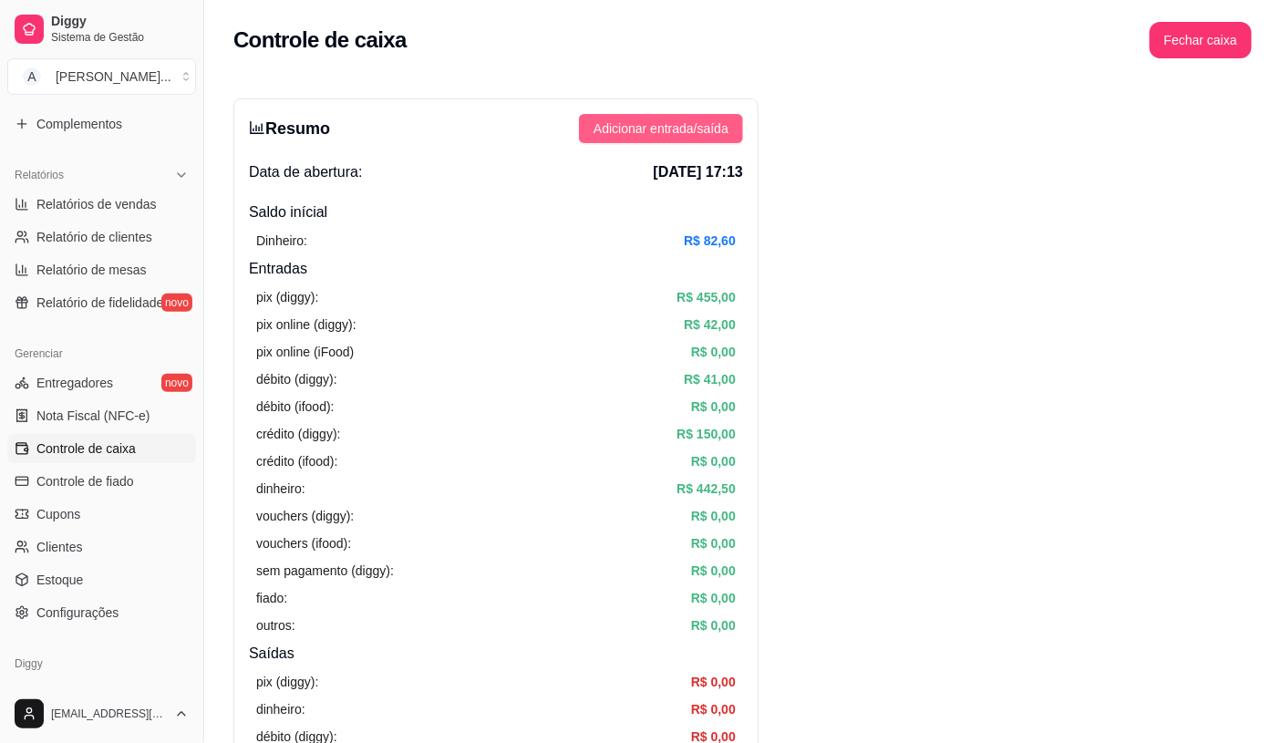
click at [655, 117] on button "Adicionar entrada/saída" at bounding box center [661, 128] width 164 height 29
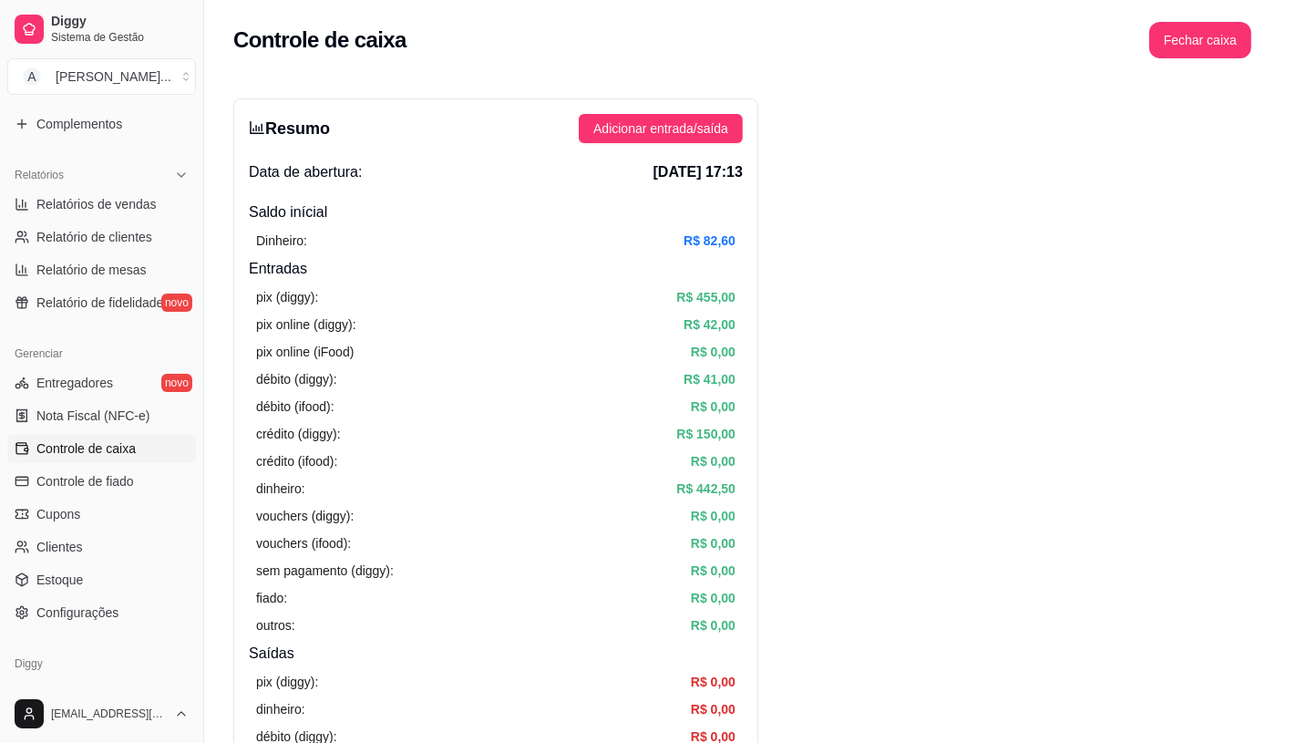
click at [499, 213] on label "Entrada" at bounding box center [482, 188] width 150 height 69
click at [421, 168] on button "Entrada" at bounding box center [414, 160] width 15 height 15
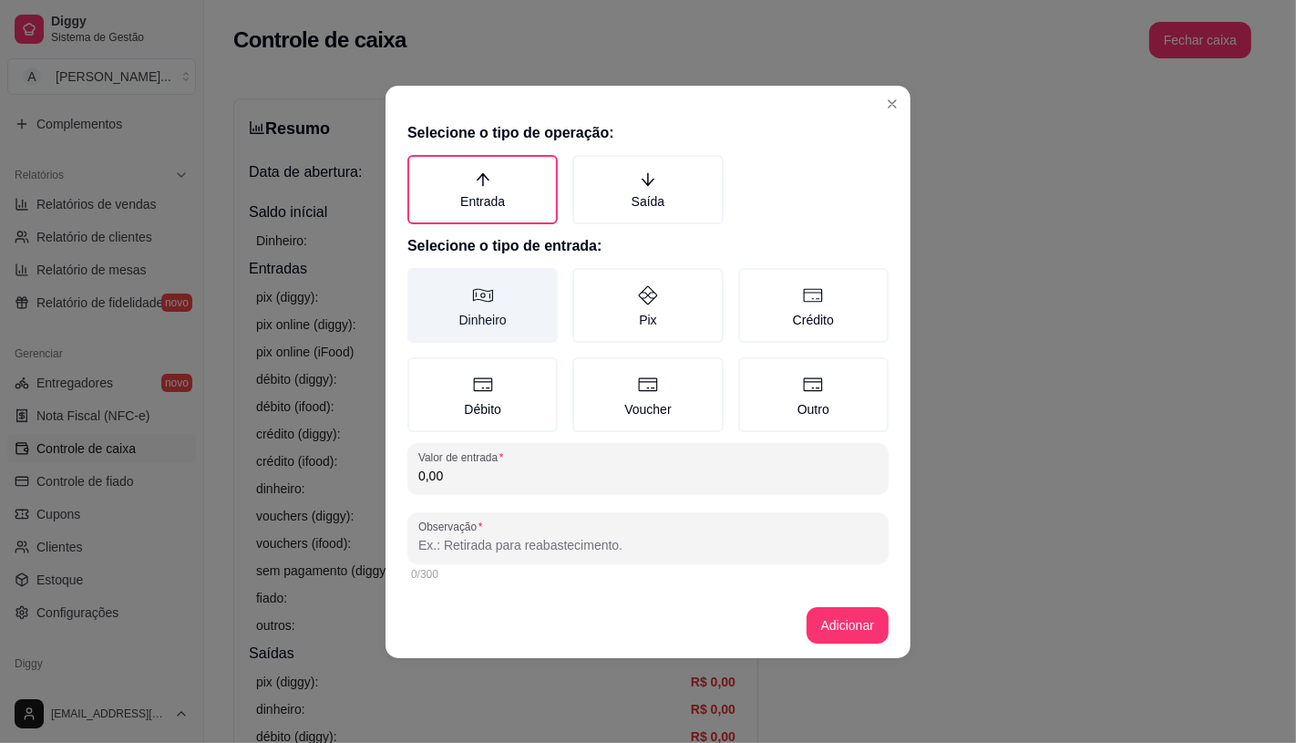
click at [510, 325] on label "Dinheiro" at bounding box center [482, 305] width 150 height 75
click at [421, 282] on button "Dinheiro" at bounding box center [414, 274] width 15 height 15
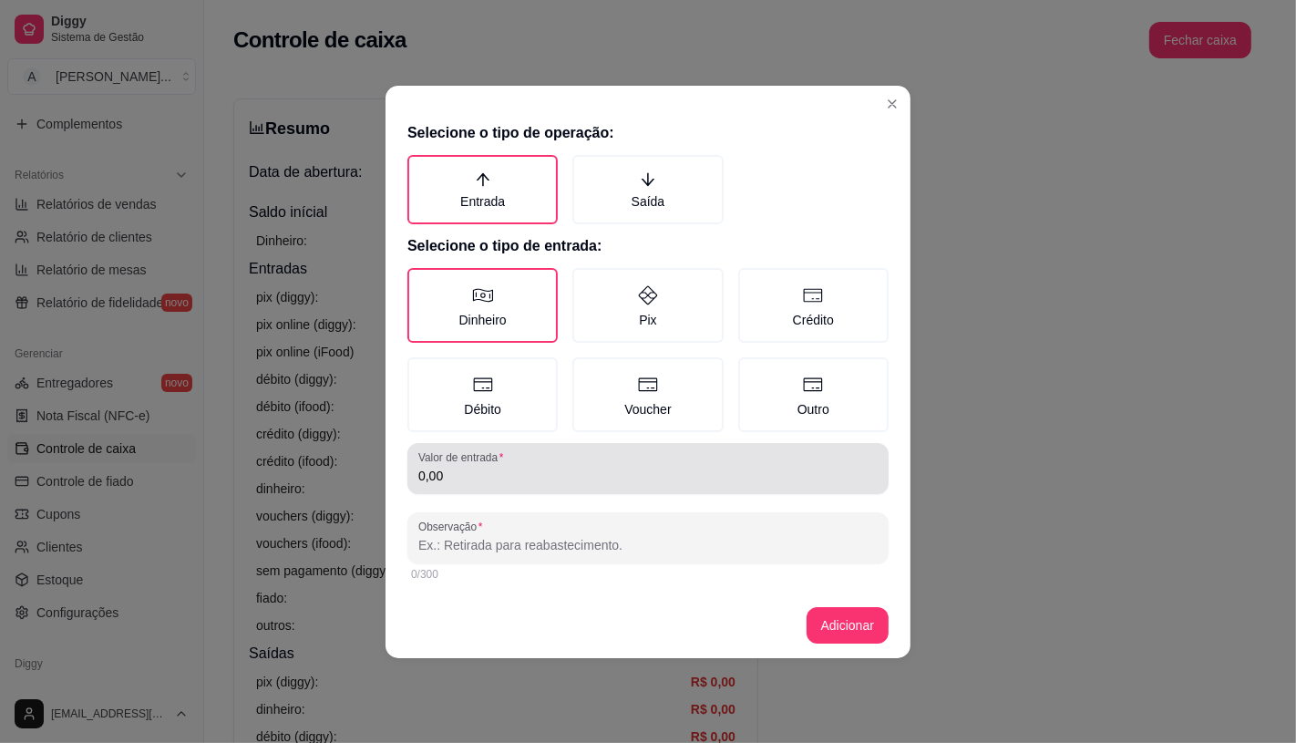
click at [513, 459] on div "0,00" at bounding box center [647, 468] width 459 height 36
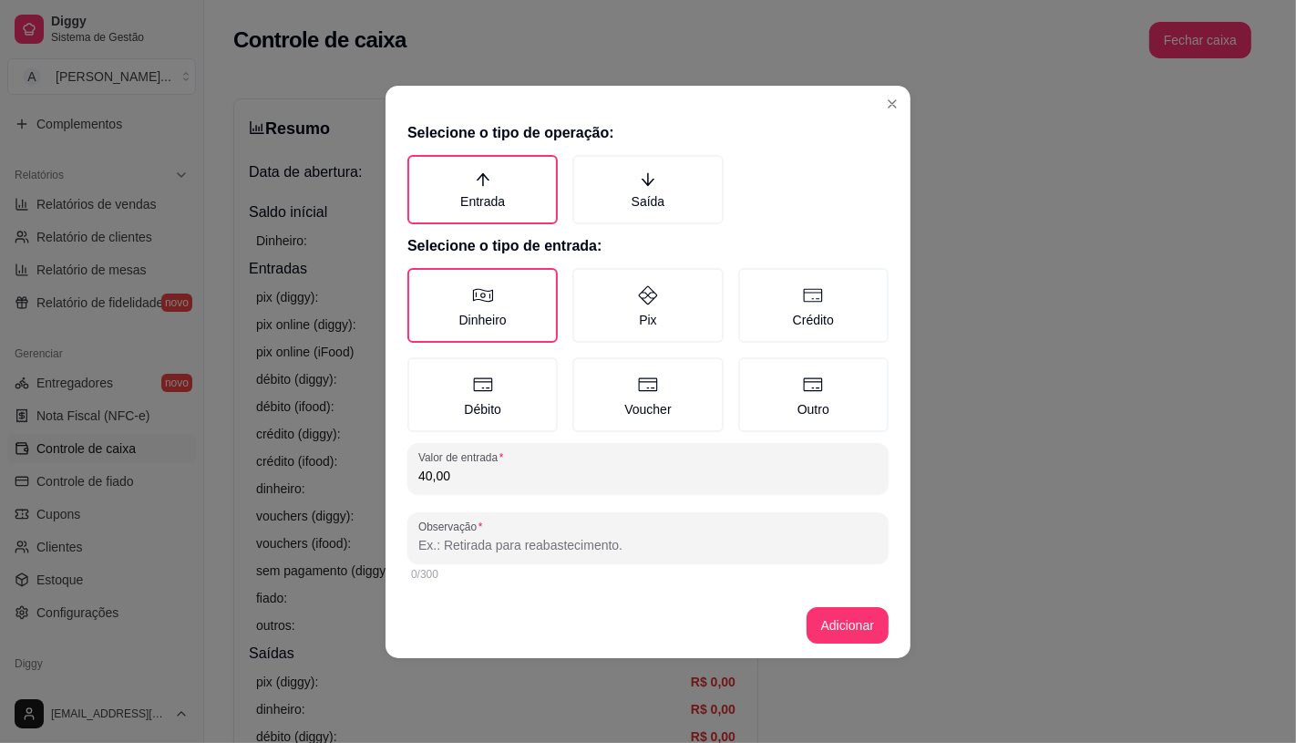
type input "40,00"
click at [521, 575] on div "0/300" at bounding box center [648, 574] width 474 height 15
click at [514, 567] on div "0/300" at bounding box center [648, 574] width 474 height 15
click at [513, 563] on div "0/300" at bounding box center [647, 574] width 481 height 22
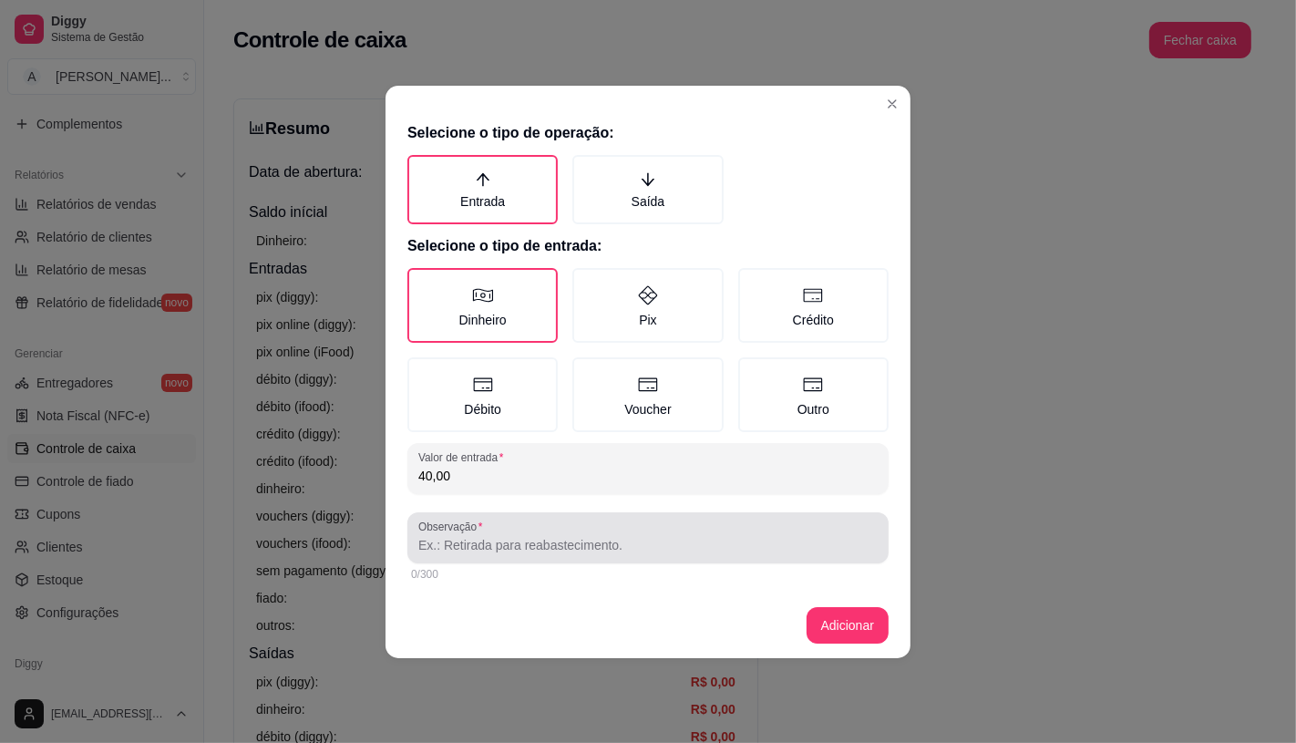
click at [512, 553] on div "Observação" at bounding box center [647, 537] width 481 height 51
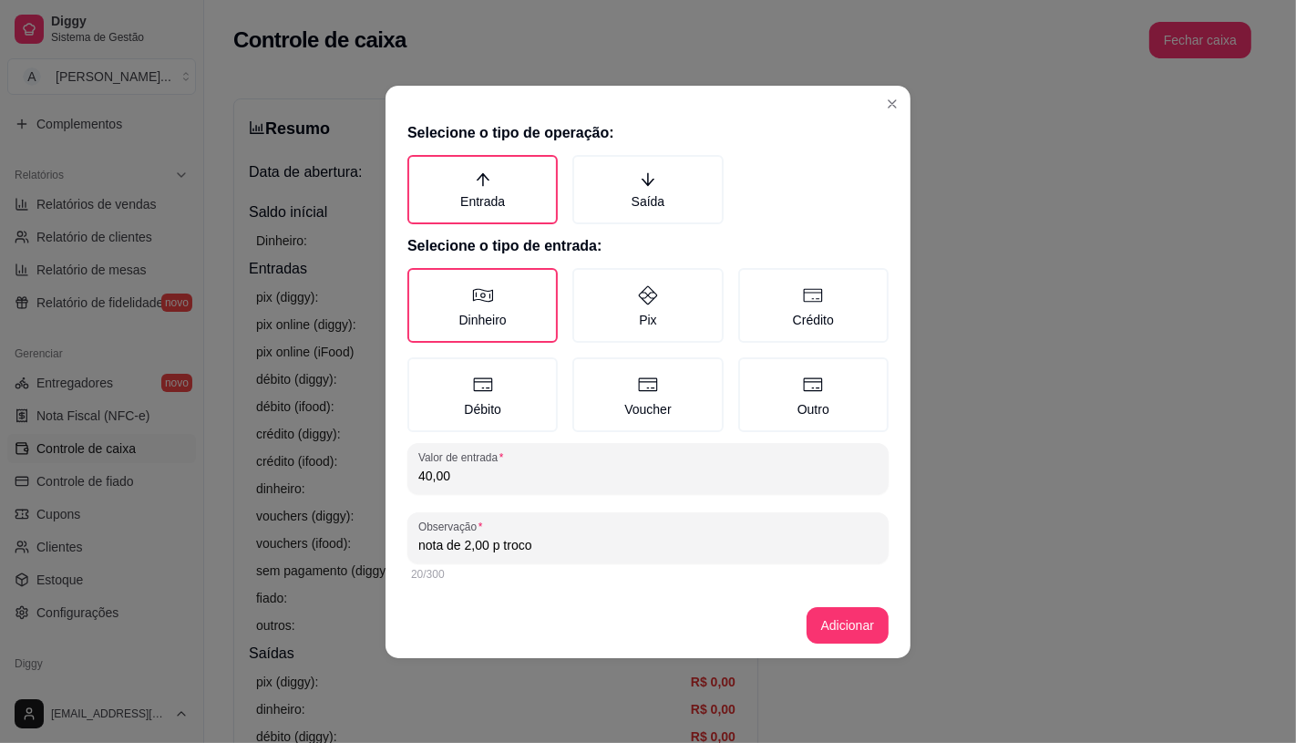
type input "nota de 2,00 p troco"
click at [905, 634] on footer "Adicionar" at bounding box center [648, 626] width 525 height 66
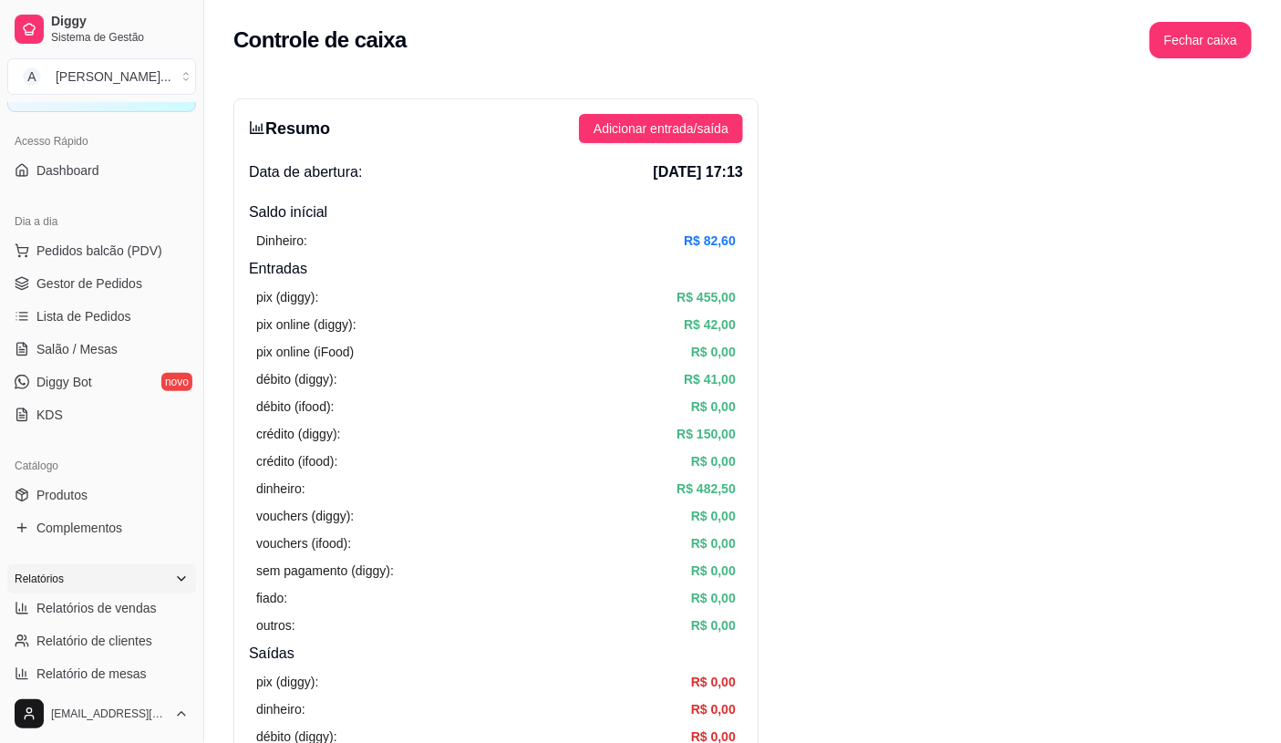
scroll to position [101, 0]
click at [101, 357] on span "Salão / Mesas" at bounding box center [76, 350] width 81 height 18
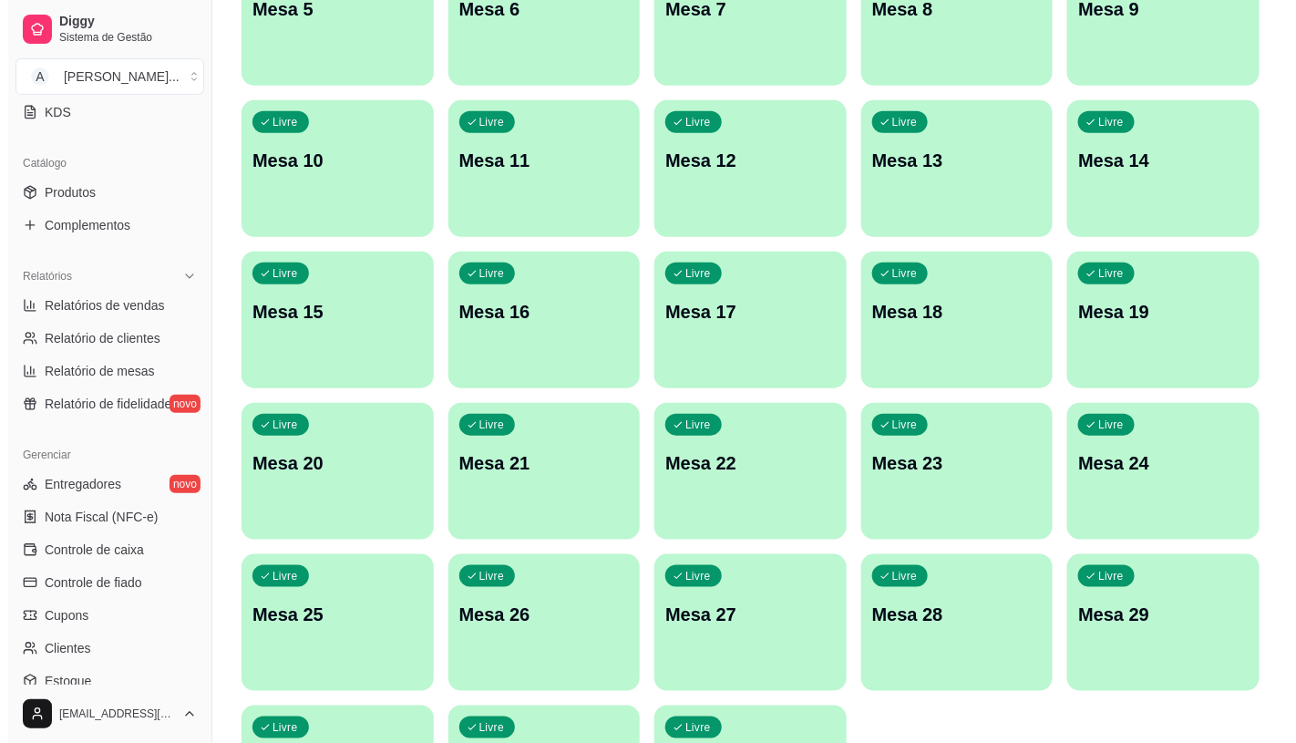
scroll to position [572, 0]
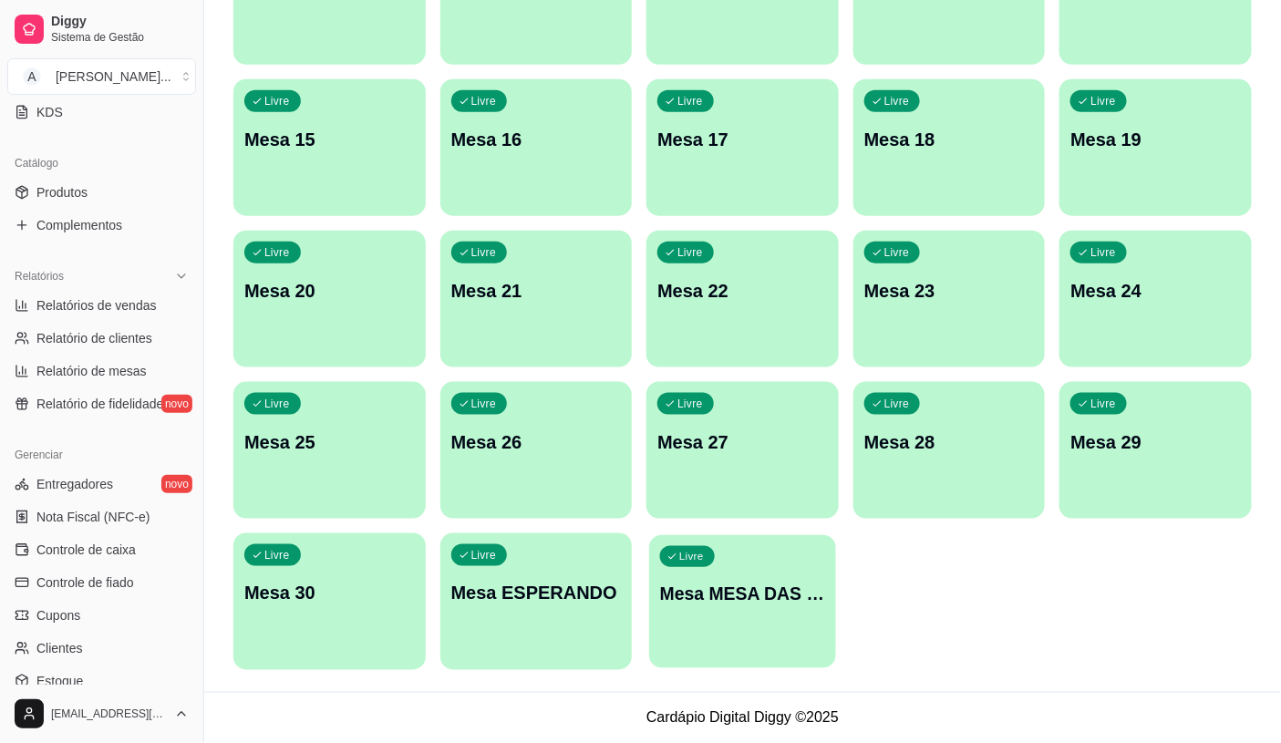
click at [726, 569] on div "Livre Mesa MESA DAS COMANDAS" at bounding box center [742, 590] width 186 height 111
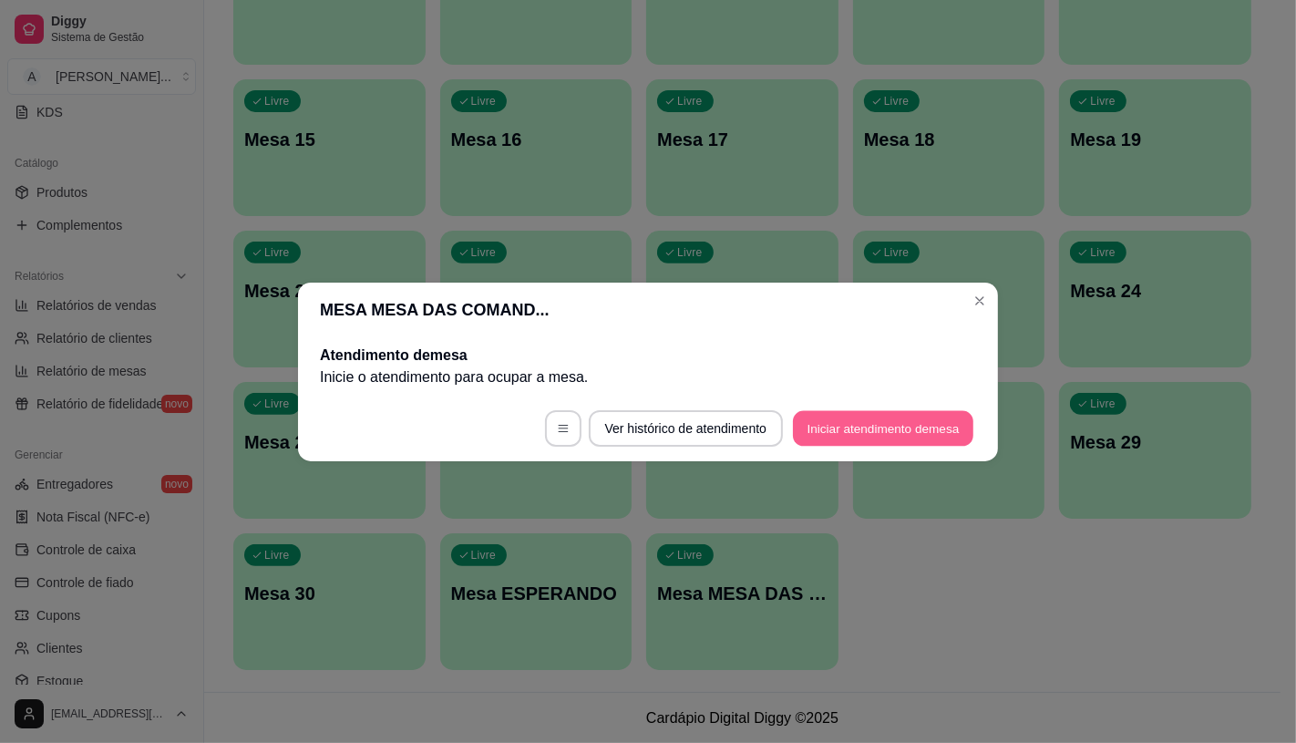
click at [863, 424] on button "Iniciar atendimento de mesa" at bounding box center [883, 428] width 180 height 36
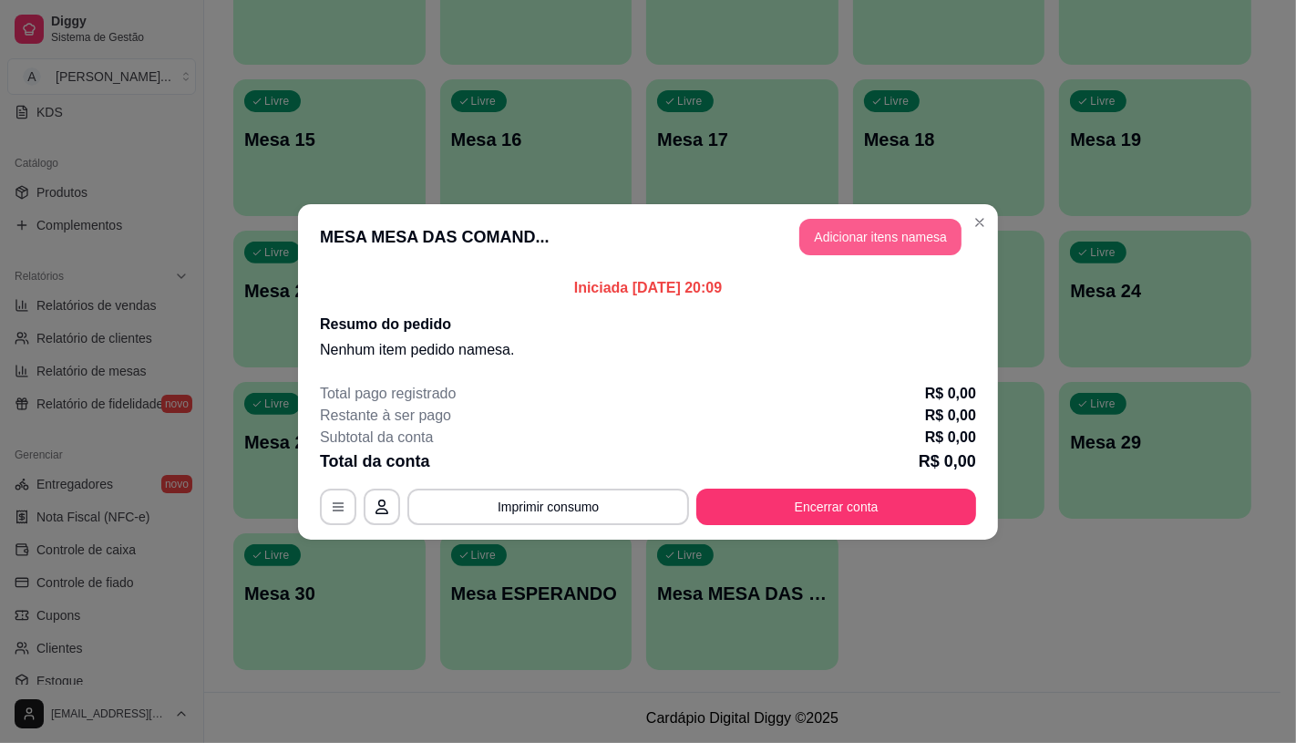
click at [877, 225] on button "Adicionar itens na mesa" at bounding box center [880, 237] width 162 height 36
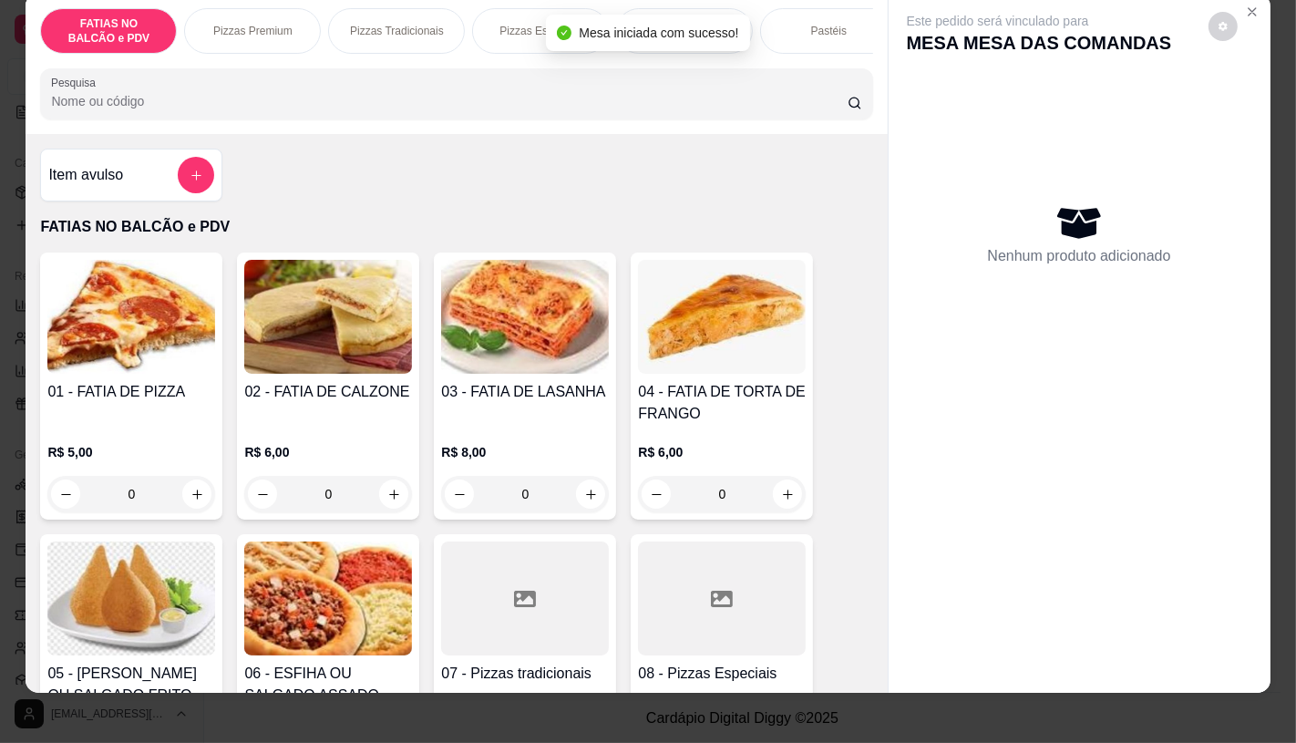
scroll to position [43, 0]
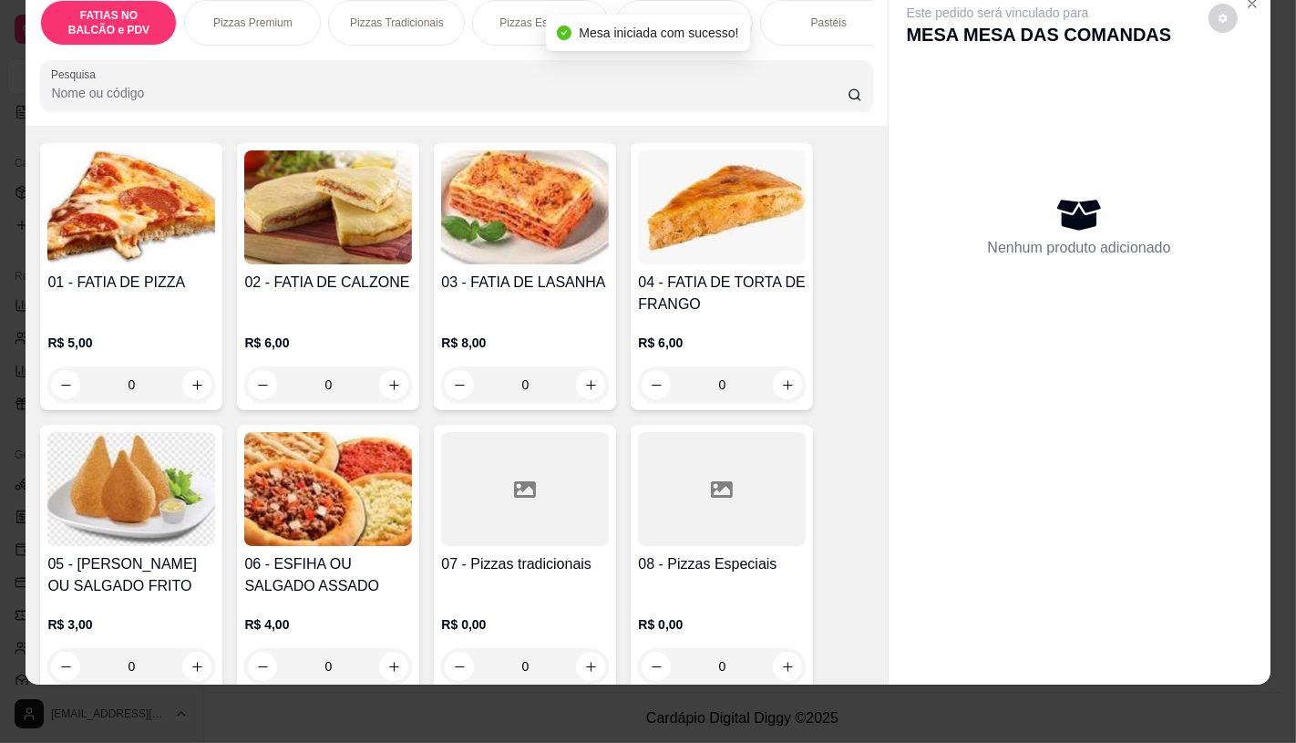
click at [717, 553] on h4 "08 - Pizzas Especiais" at bounding box center [722, 564] width 168 height 22
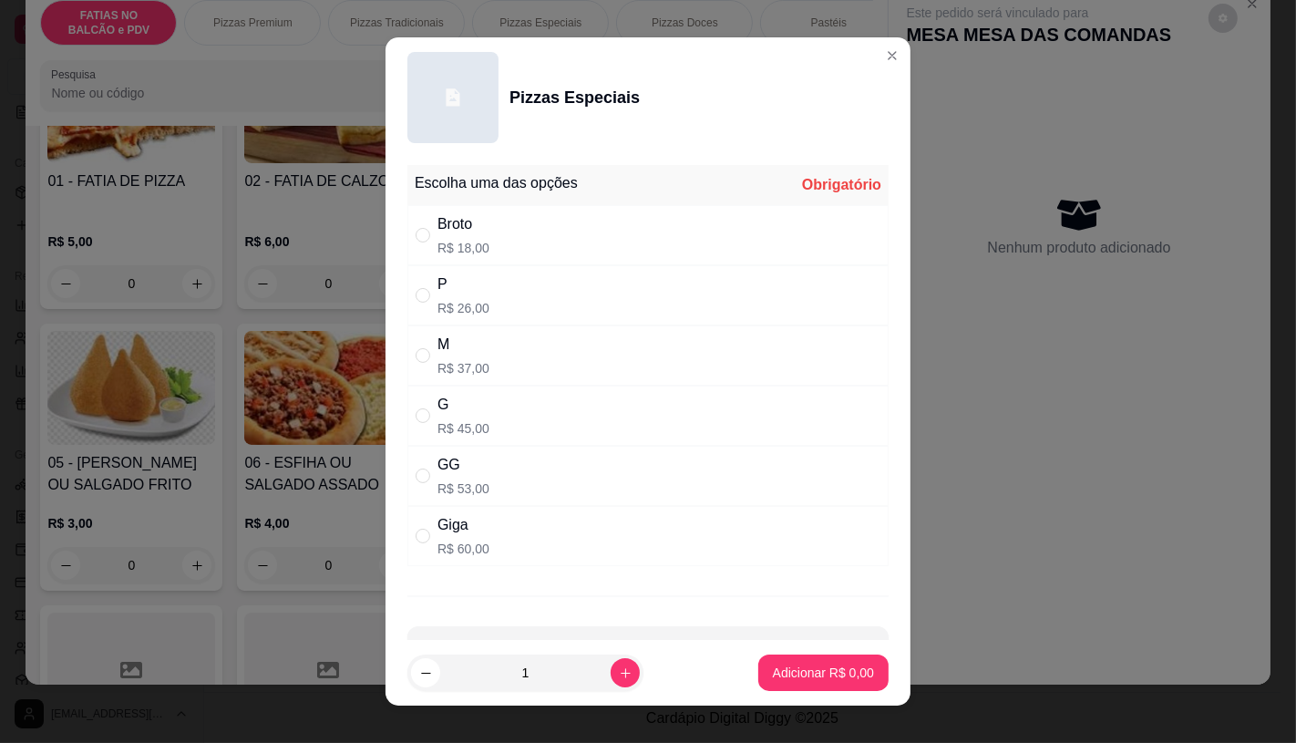
click at [454, 457] on div "GG" at bounding box center [464, 465] width 52 height 22
radio input "true"
click at [779, 666] on p "Adicionar R$ 53,00" at bounding box center [820, 673] width 108 height 18
type input "1"
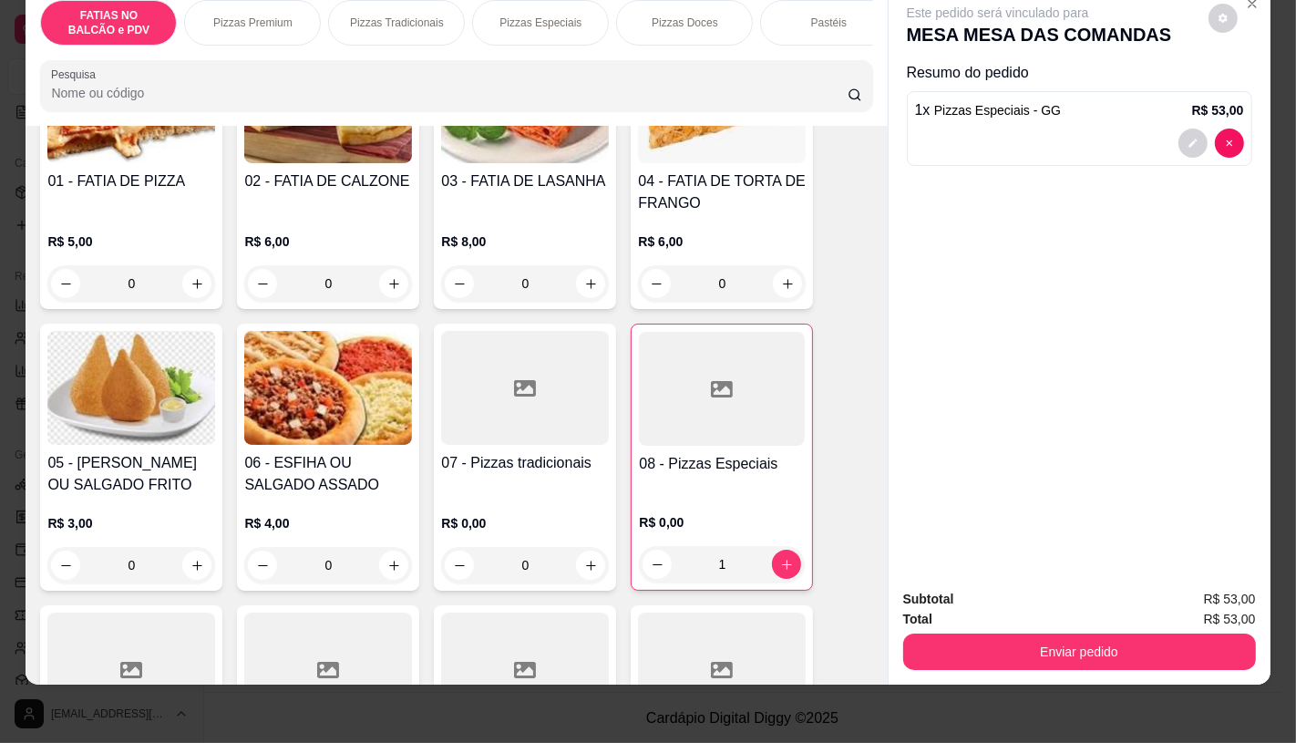
scroll to position [304, 0]
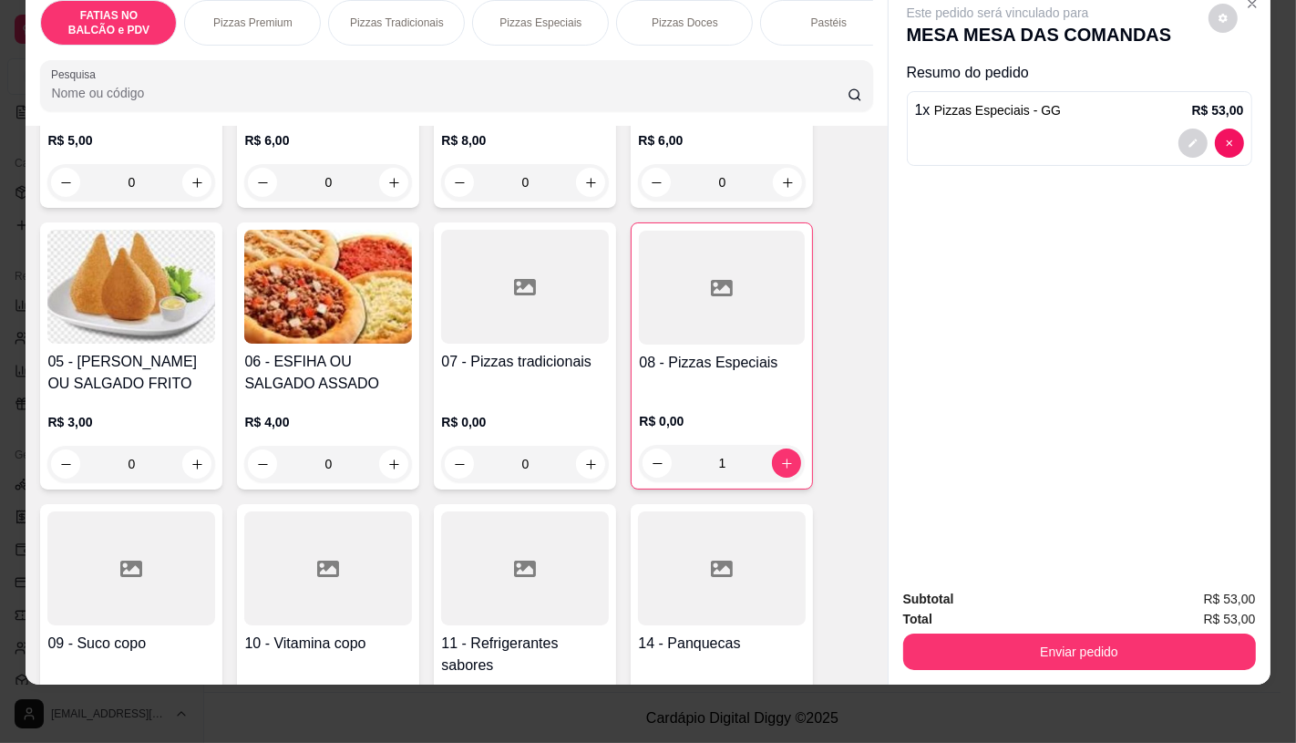
click at [500, 557] on div at bounding box center [525, 568] width 168 height 114
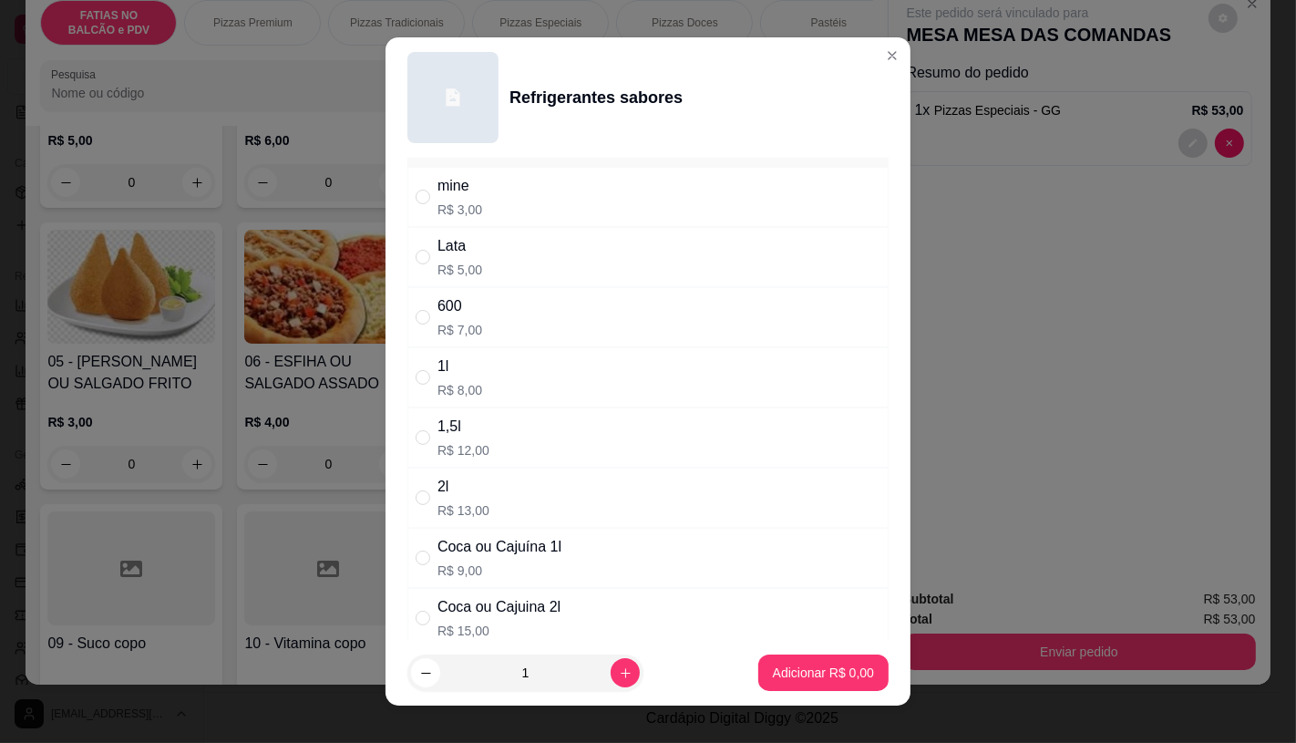
scroll to position [101, 0]
click at [487, 543] on div "Coca ou Cajuina 2l" at bounding box center [499, 544] width 123 height 22
radio input "true"
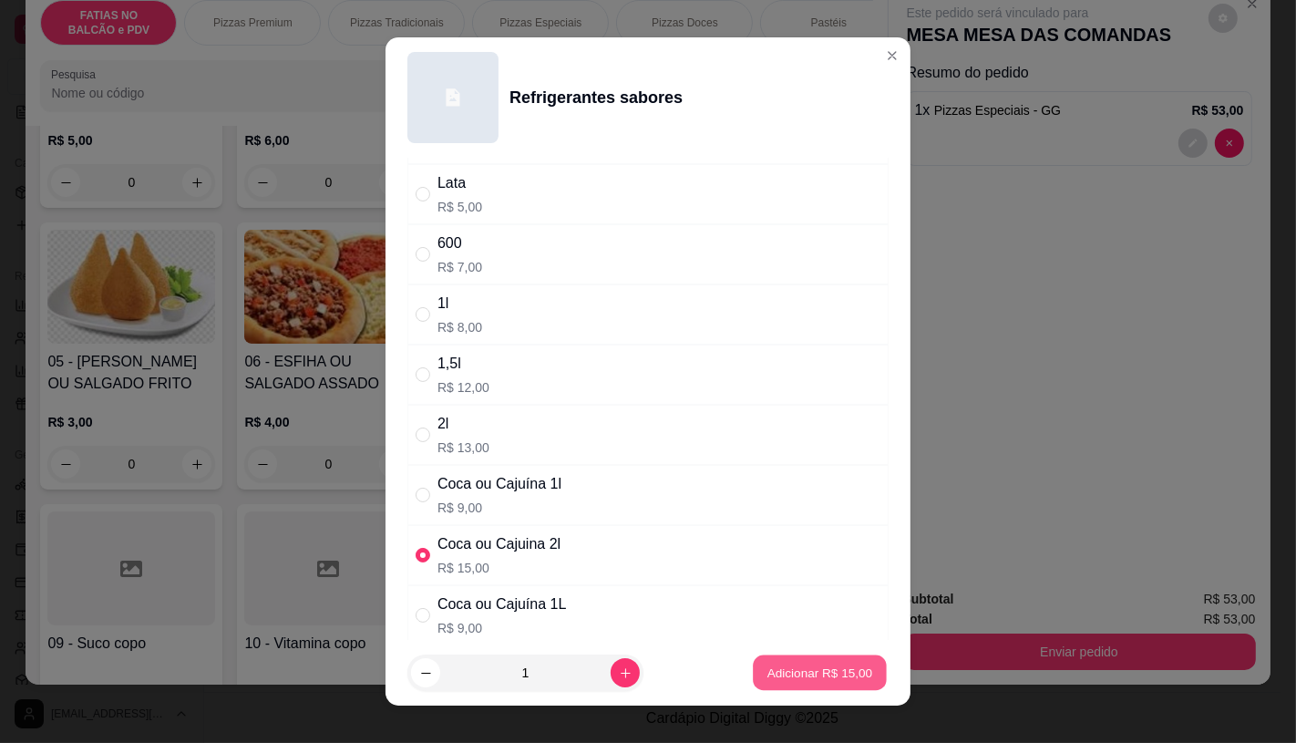
click at [769, 670] on p "Adicionar R$ 15,00" at bounding box center [821, 673] width 106 height 17
type input "1"
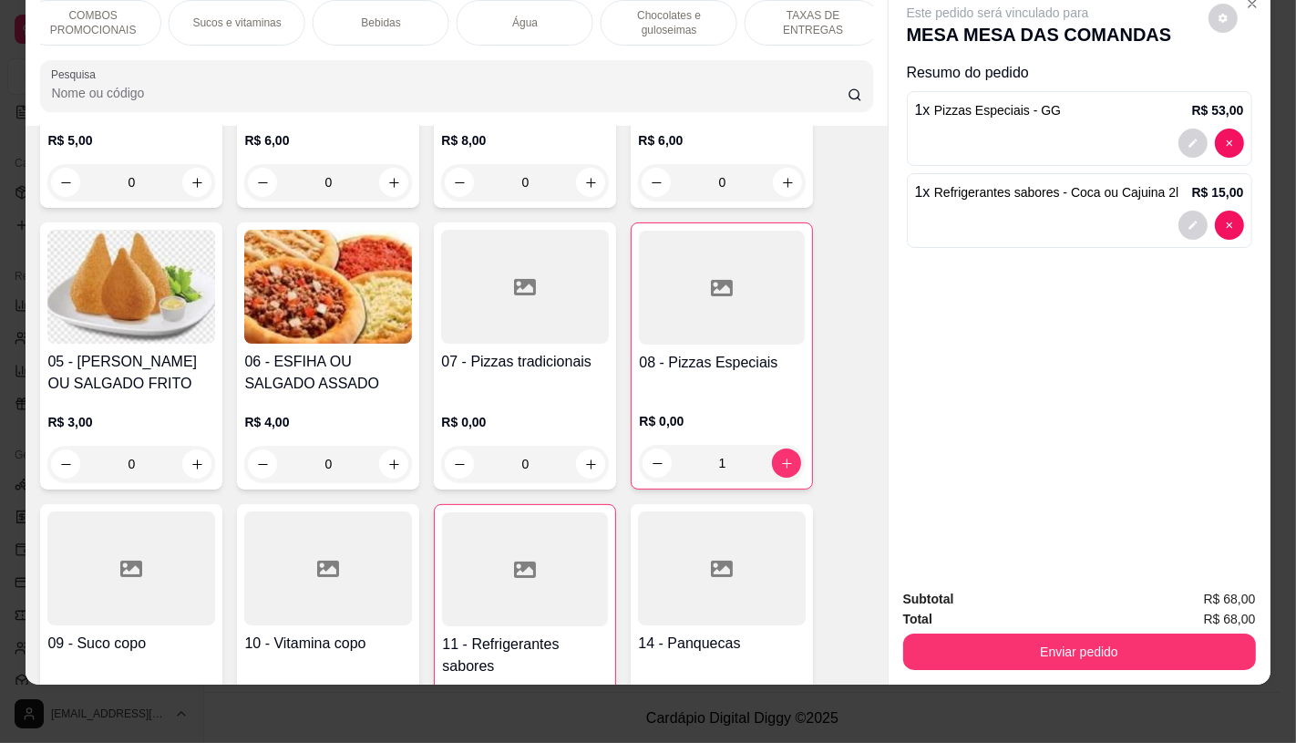
scroll to position [0, 1896]
click at [836, 24] on div "TAXAS DE ENTREGAS" at bounding box center [805, 23] width 137 height 46
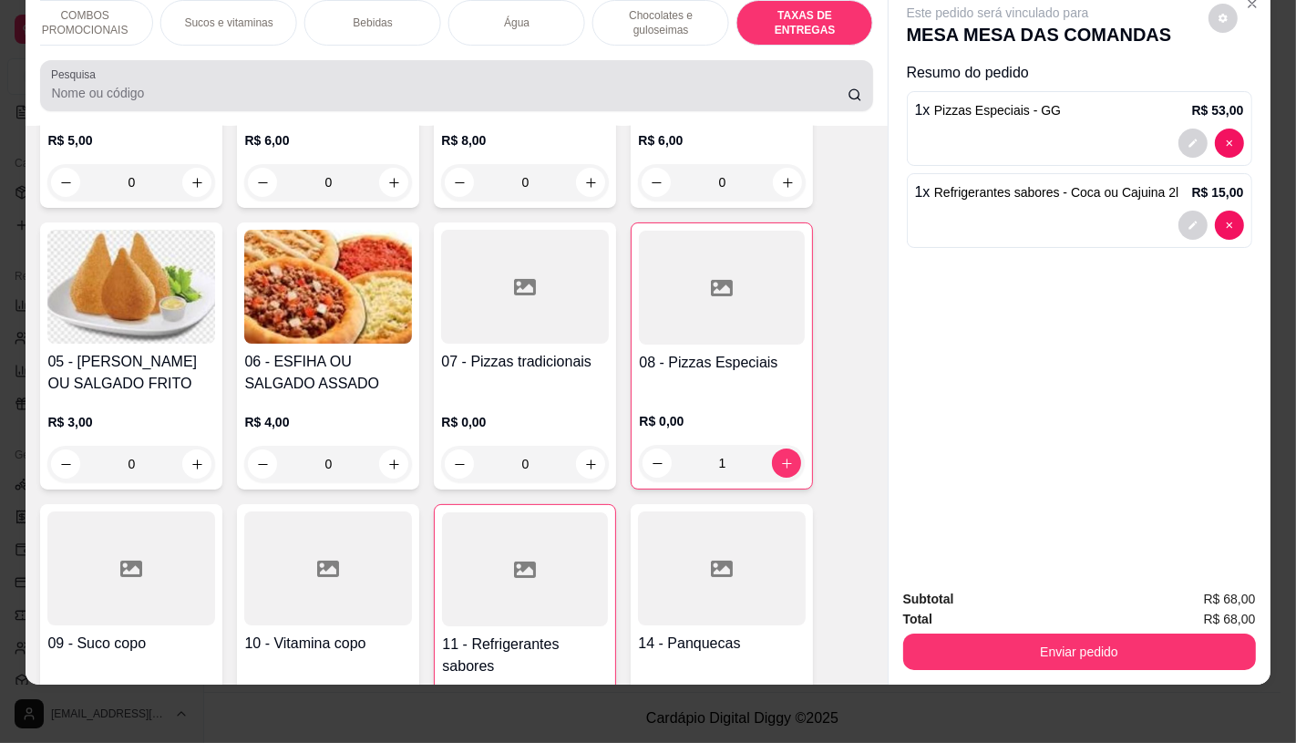
scroll to position [12193, 0]
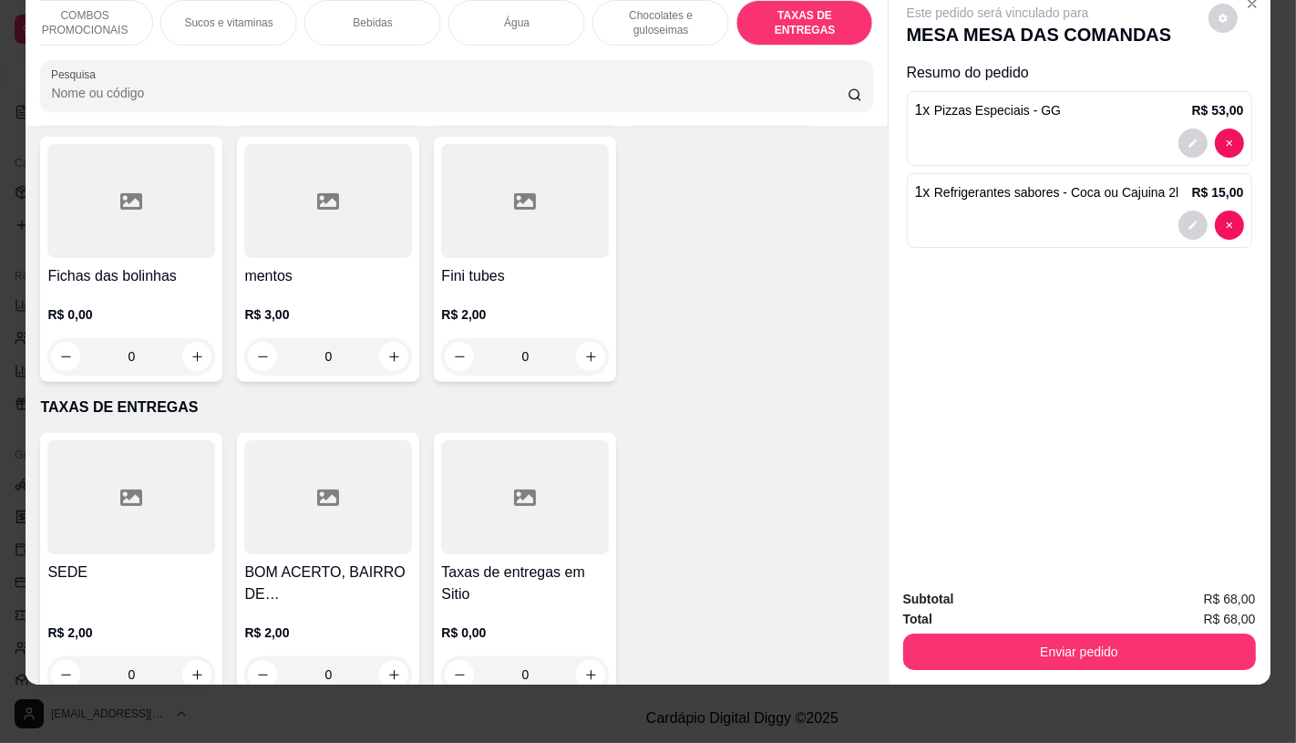
click at [552, 490] on div at bounding box center [525, 497] width 168 height 114
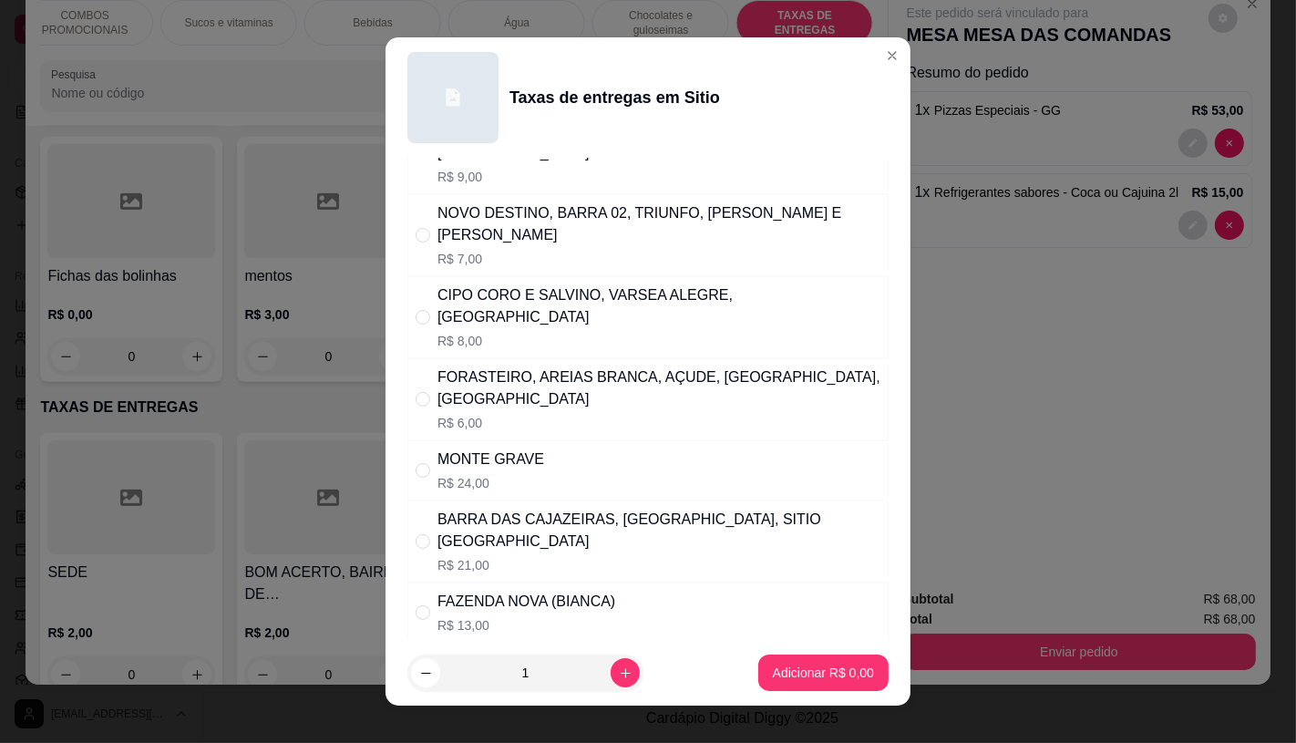
scroll to position [304, 0]
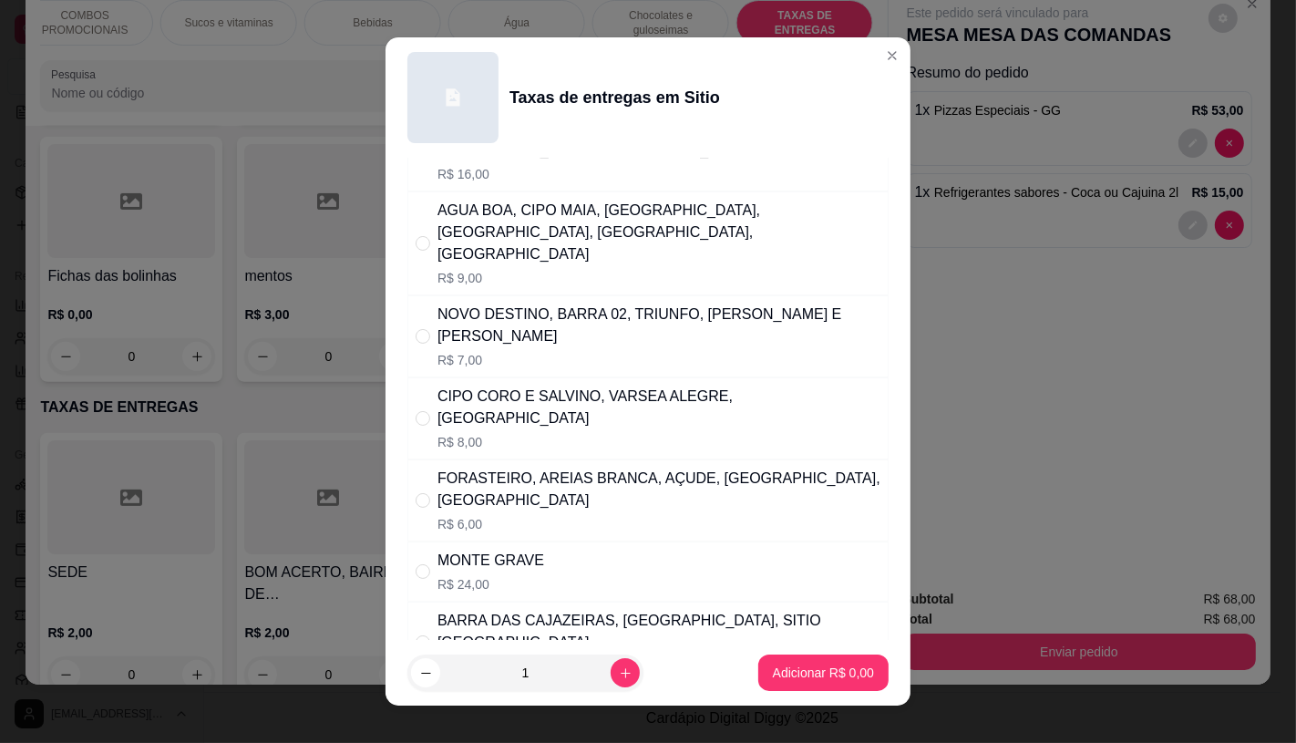
click at [553, 351] on p "R$ 7,00" at bounding box center [659, 360] width 443 height 18
radio input "true"
click at [789, 680] on p "Adicionar R$ 7,00" at bounding box center [823, 673] width 101 height 18
type input "1"
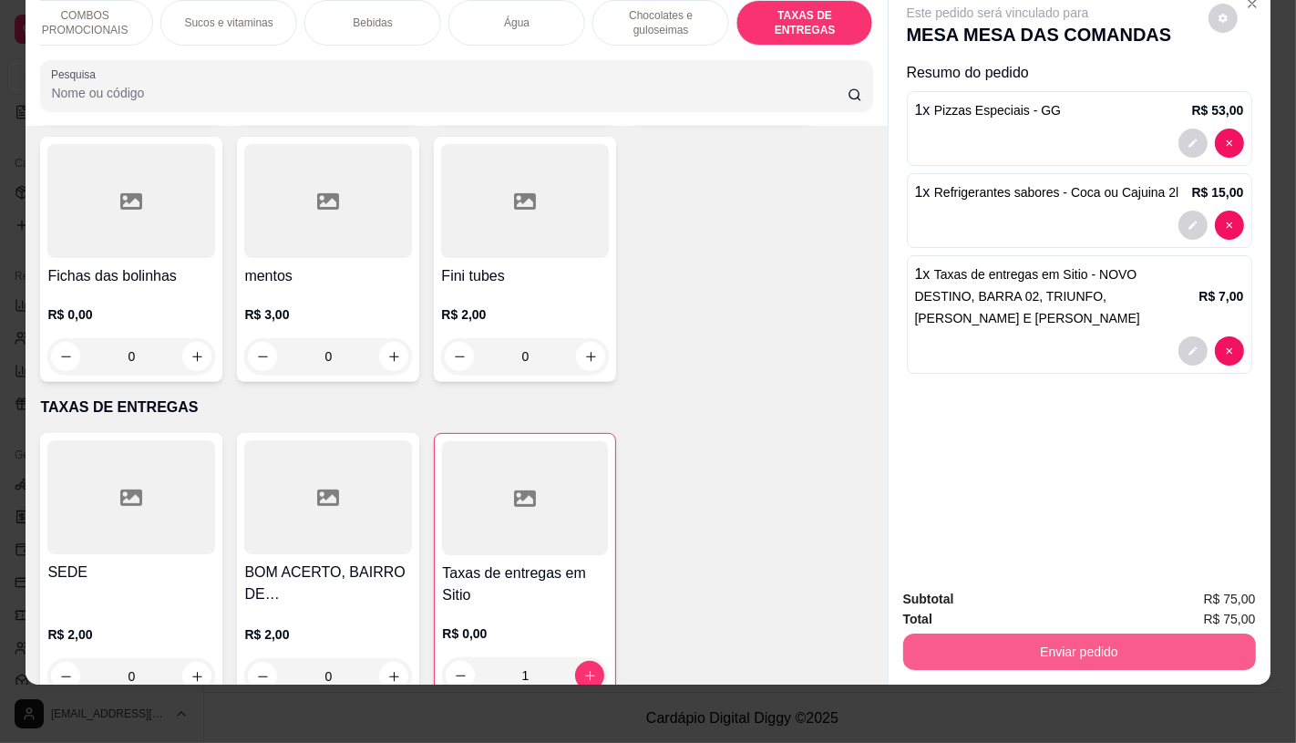
click at [1168, 647] on button "Enviar pedido" at bounding box center [1079, 652] width 353 height 36
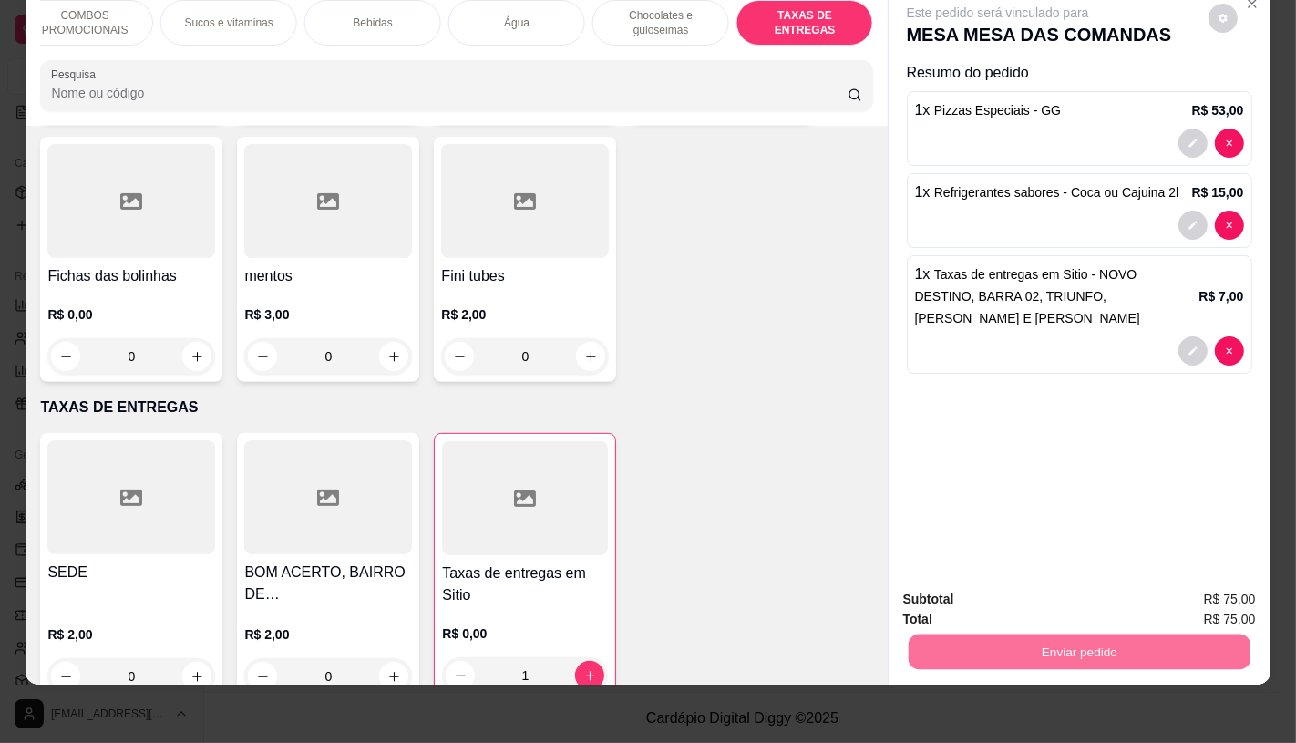
click at [1196, 603] on button "Enviar pedido" at bounding box center [1208, 593] width 100 height 34
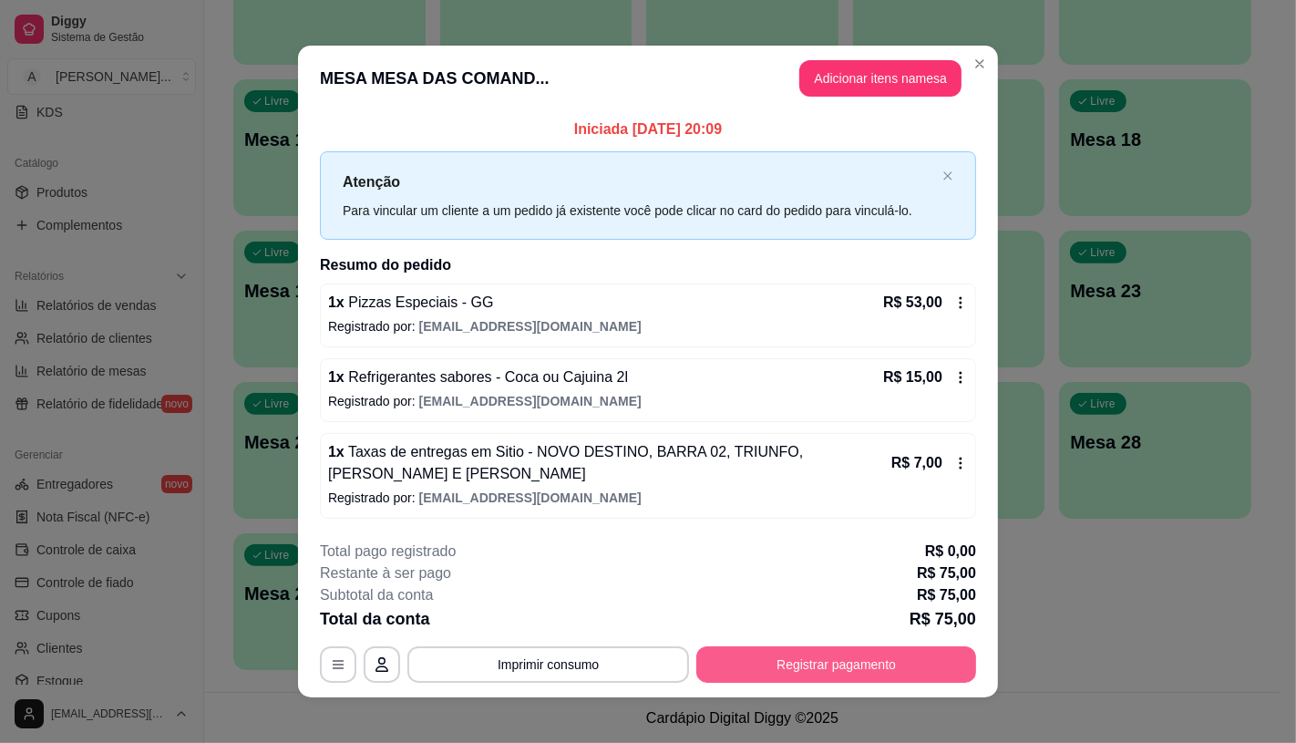
click at [768, 669] on button "Registrar pagamento" at bounding box center [836, 664] width 280 height 36
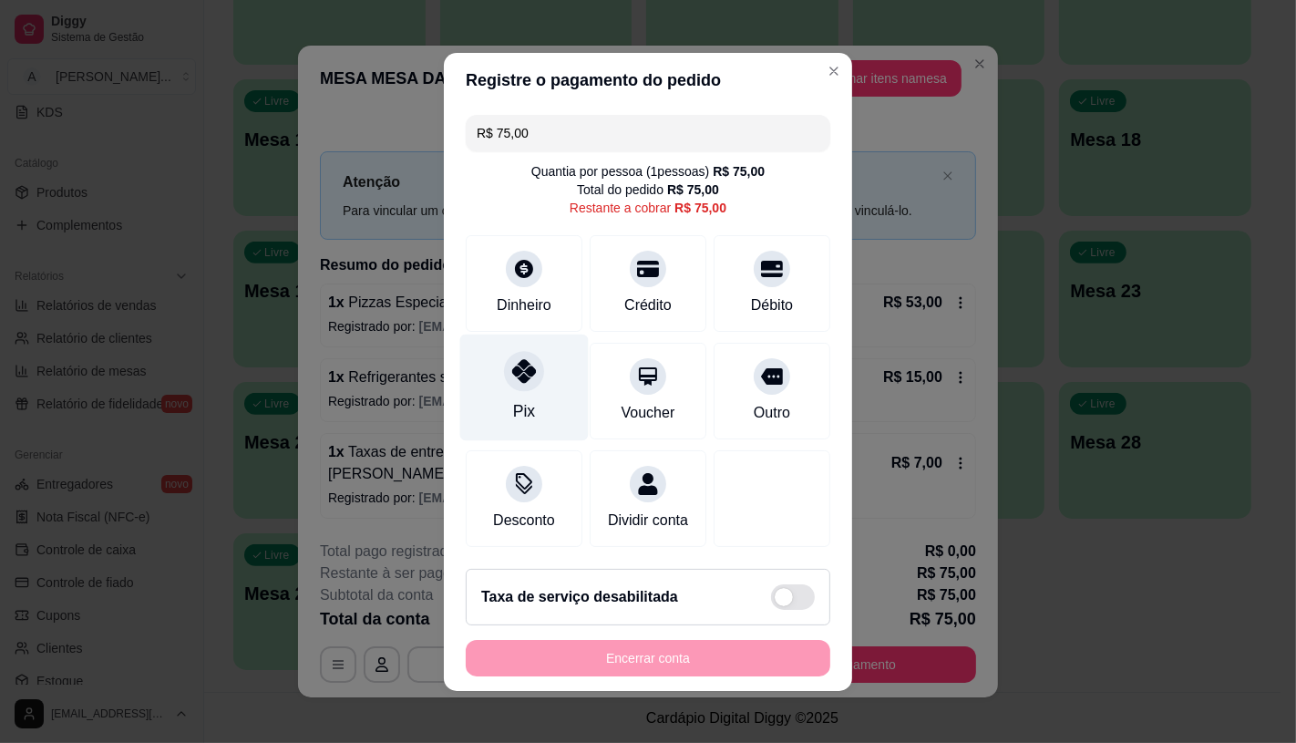
click at [527, 389] on div "Pix" at bounding box center [524, 387] width 129 height 107
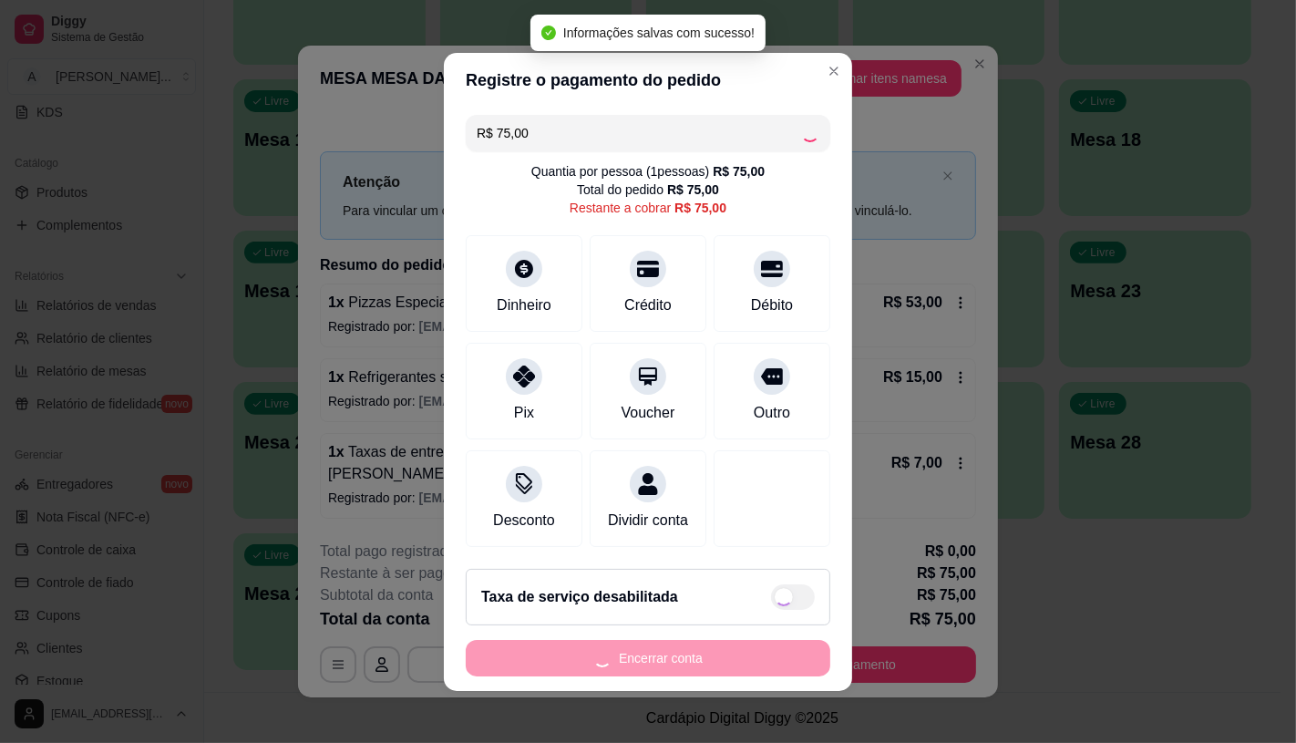
type input "R$ 0,00"
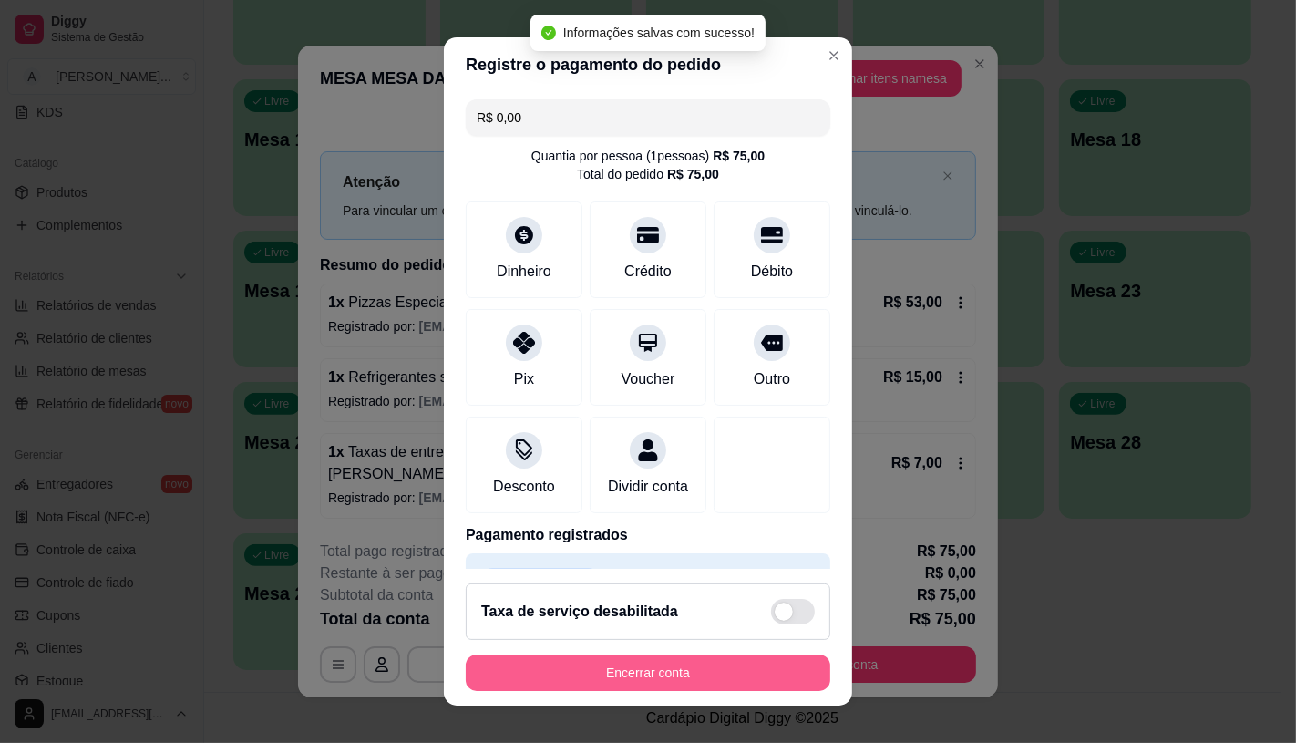
click at [593, 682] on button "Encerrar conta" at bounding box center [648, 673] width 365 height 36
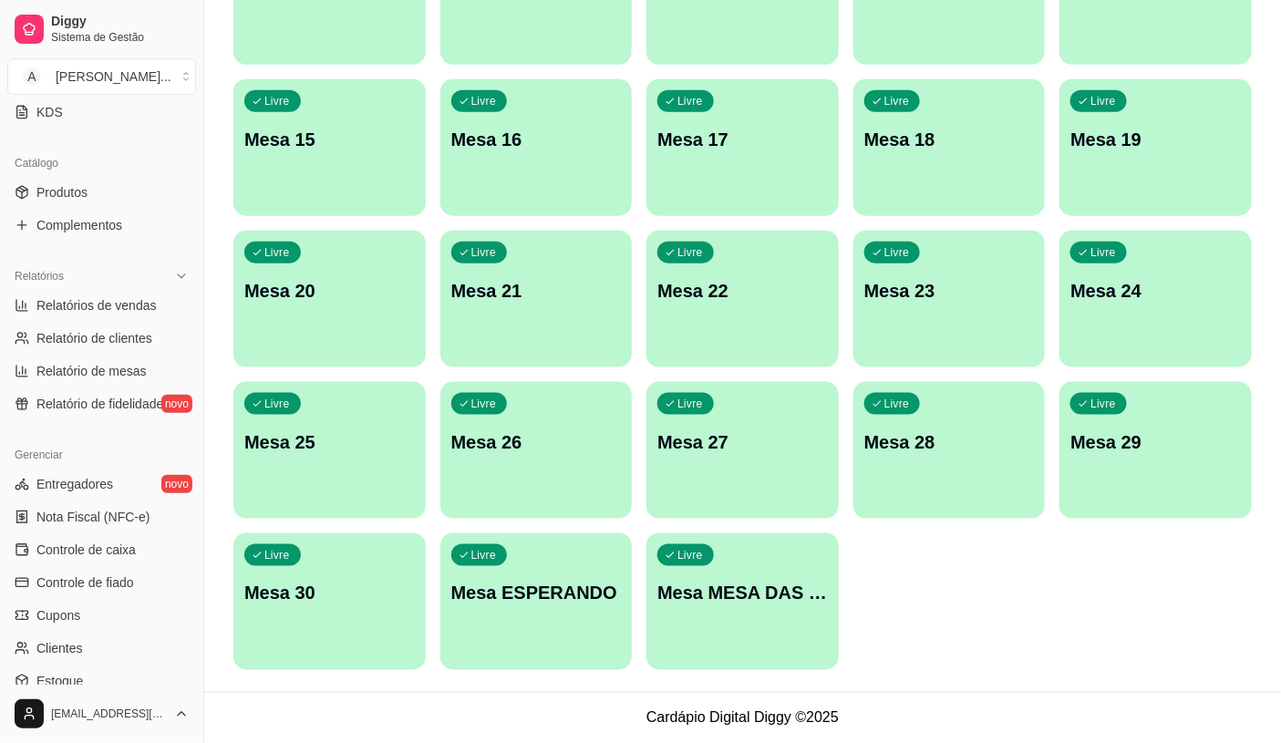
click at [731, 598] on p "Mesa MESA DAS COMANDAS" at bounding box center [742, 594] width 170 height 26
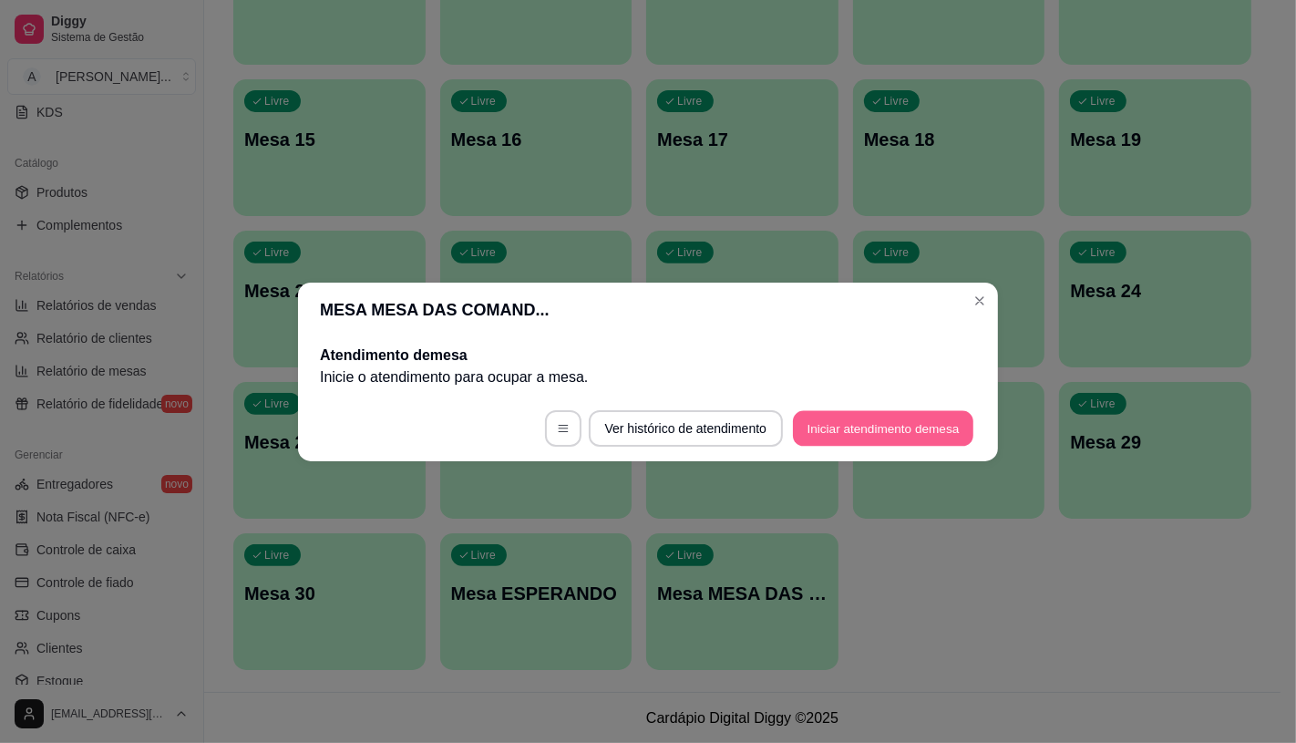
click at [900, 438] on button "Iniciar atendimento de mesa" at bounding box center [883, 428] width 180 height 36
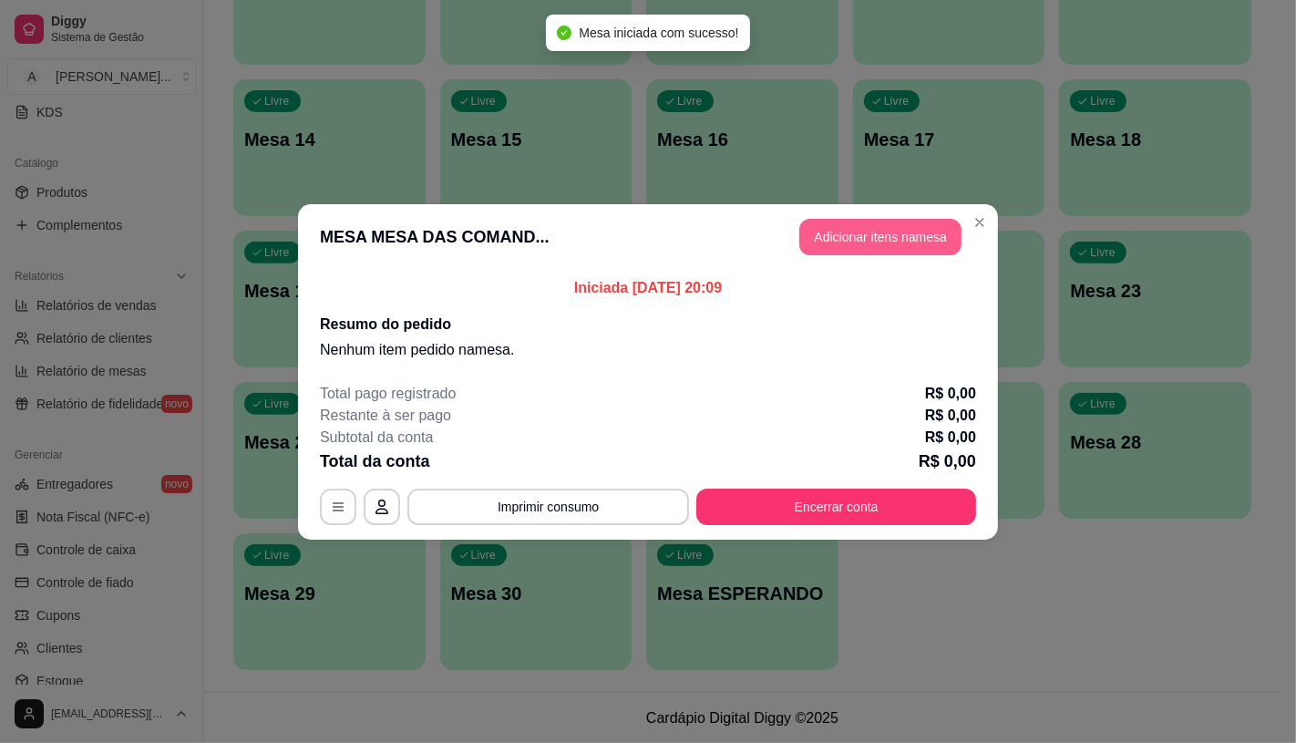
click at [891, 252] on button "Adicionar itens na mesa" at bounding box center [880, 237] width 162 height 36
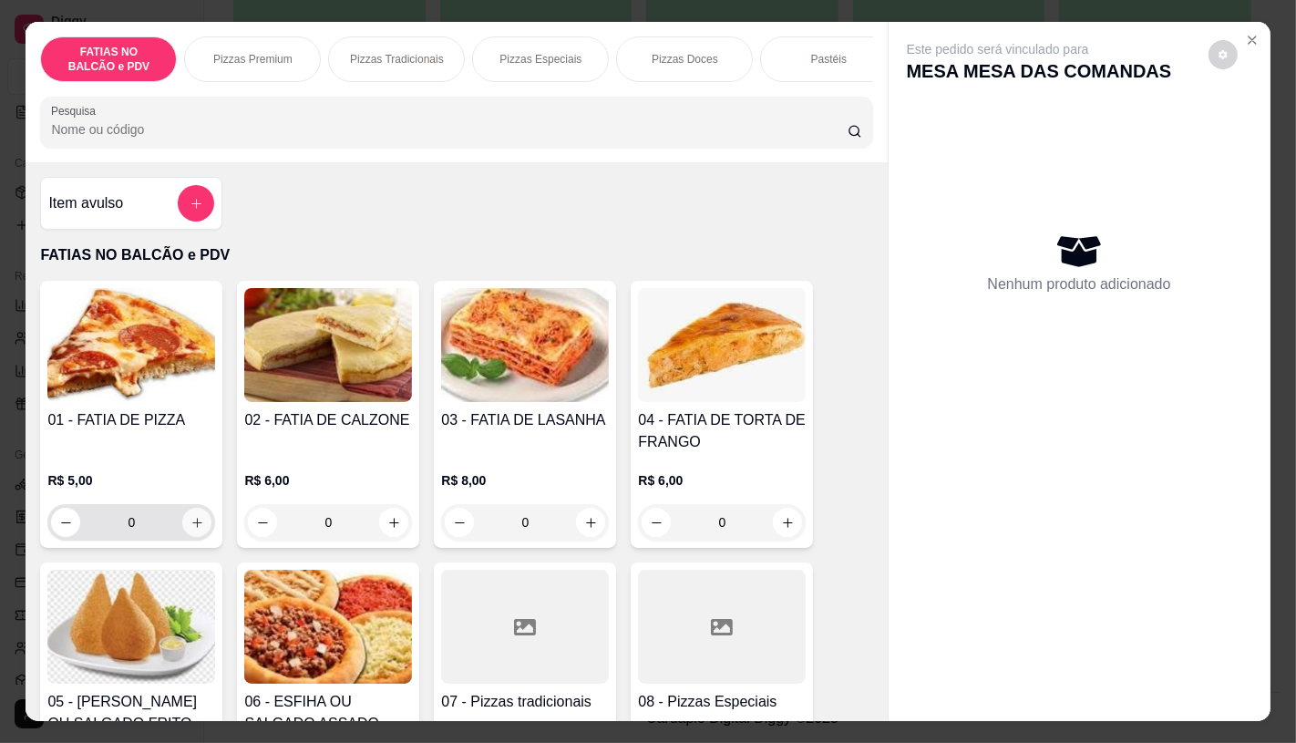
click at [197, 532] on button "increase-product-quantity" at bounding box center [196, 522] width 29 height 29
type input "2"
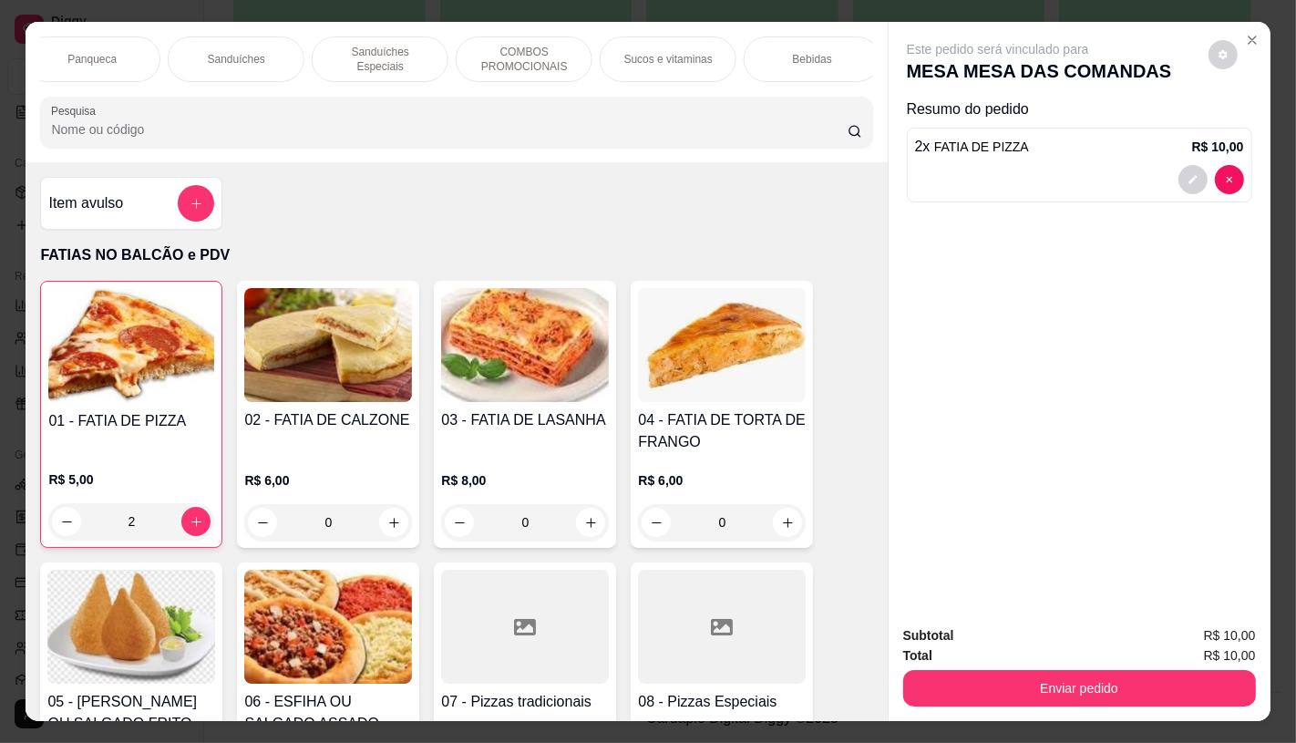
scroll to position [0, 1896]
click at [832, 41] on div "TAXAS DE ENTREGAS" at bounding box center [805, 59] width 137 height 46
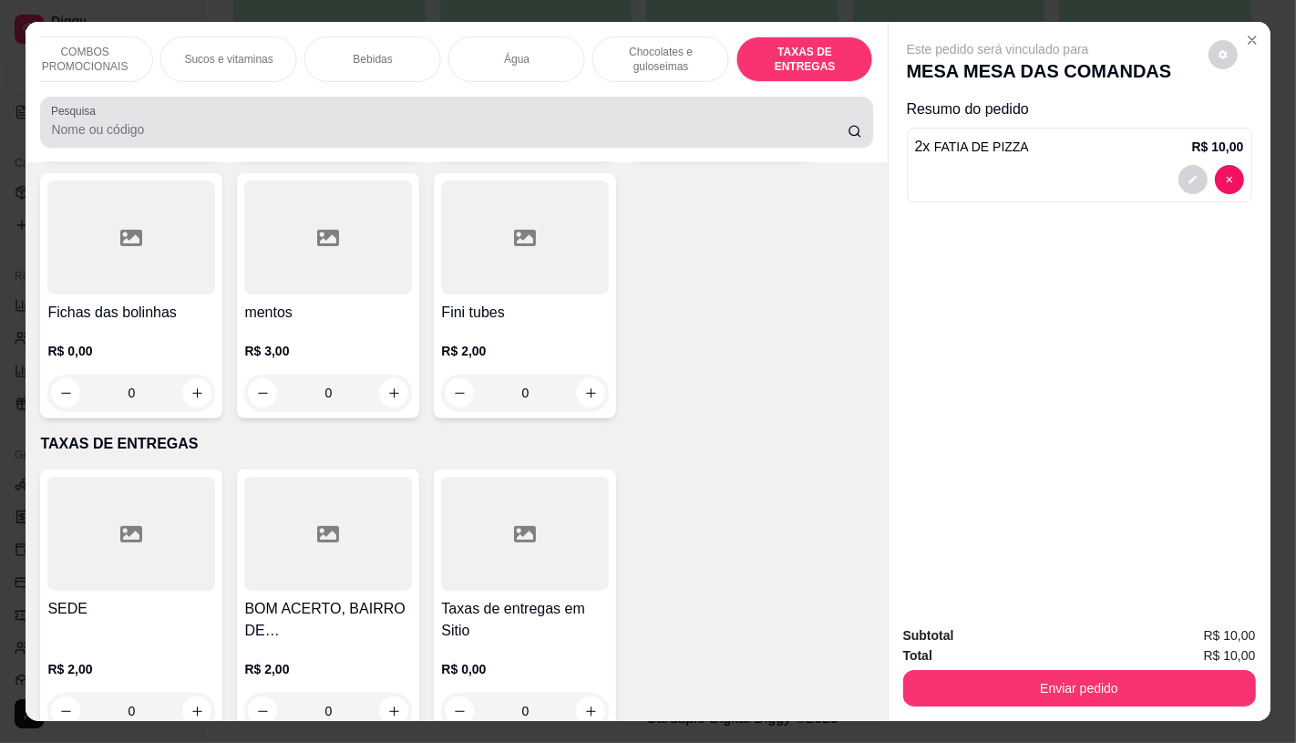
scroll to position [43, 0]
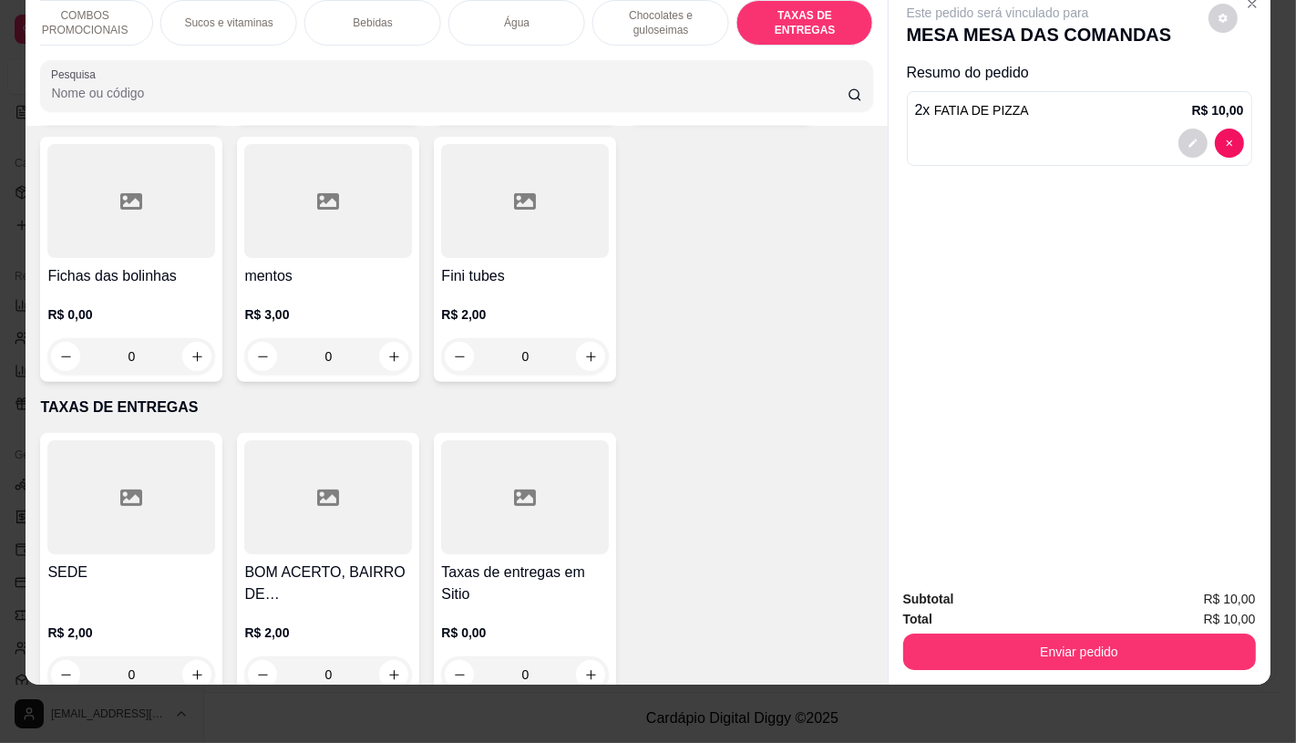
click at [155, 462] on div at bounding box center [131, 497] width 168 height 114
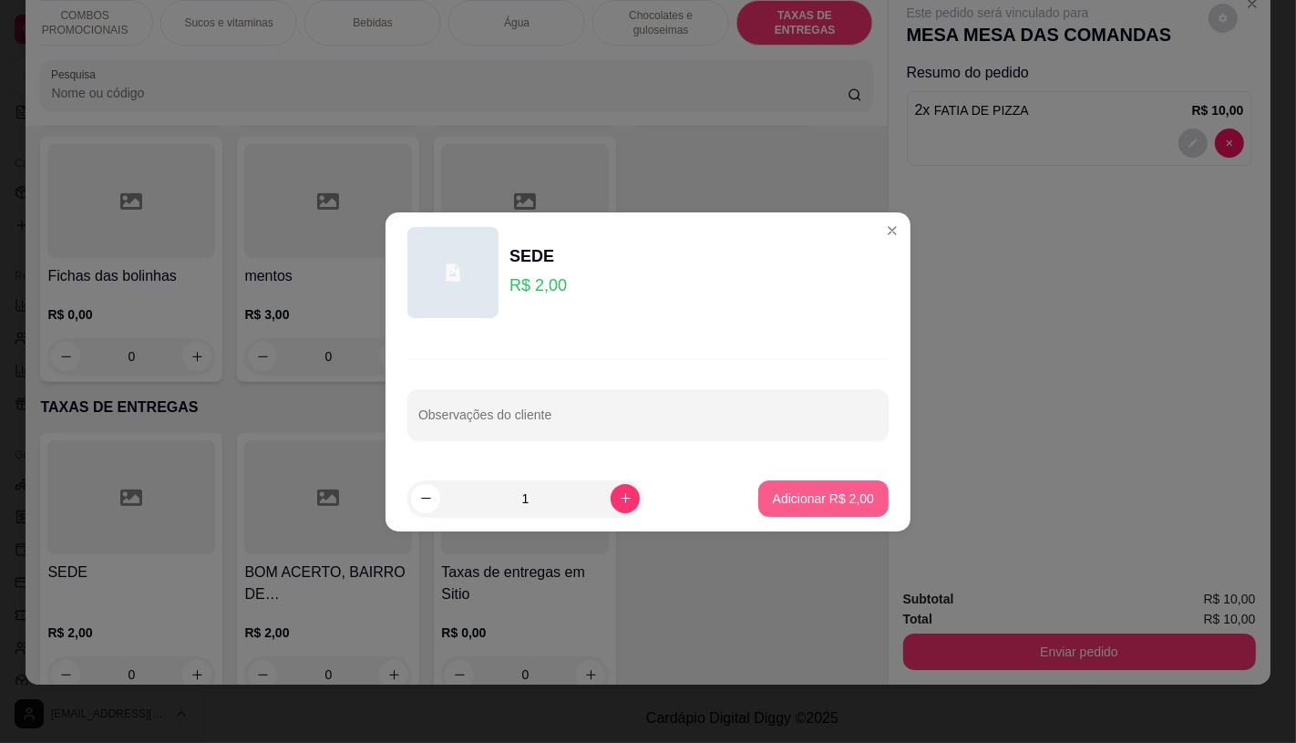
click at [802, 503] on p "Adicionar R$ 2,00" at bounding box center [823, 499] width 101 height 18
type input "1"
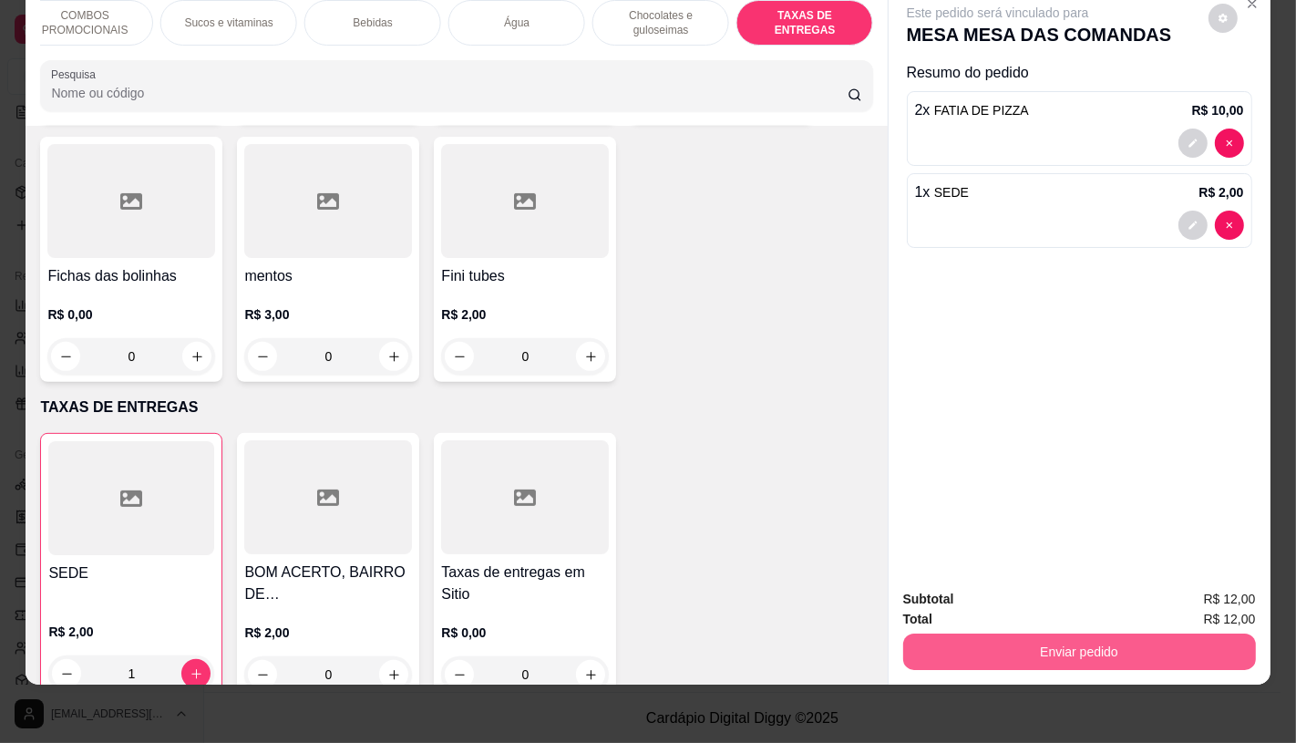
click at [1092, 652] on button "Enviar pedido" at bounding box center [1079, 652] width 353 height 36
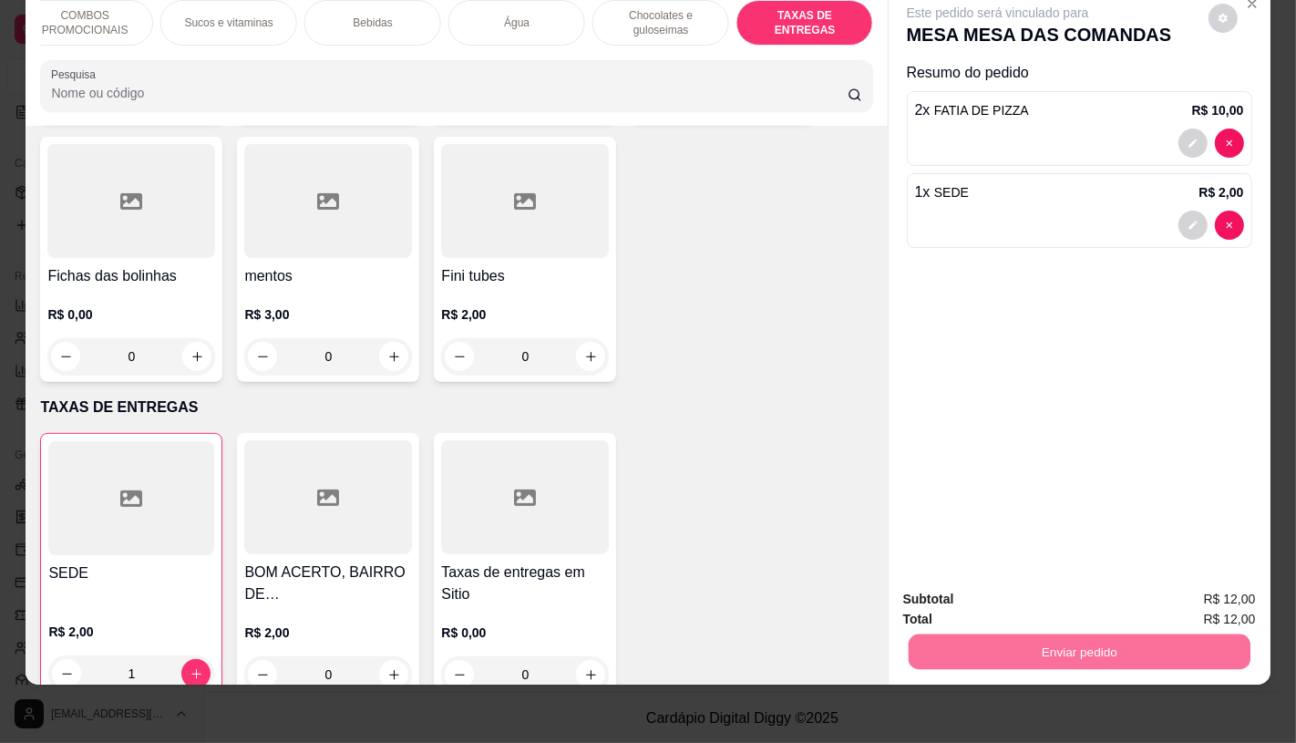
click at [1237, 589] on button "Enviar pedido" at bounding box center [1208, 593] width 103 height 35
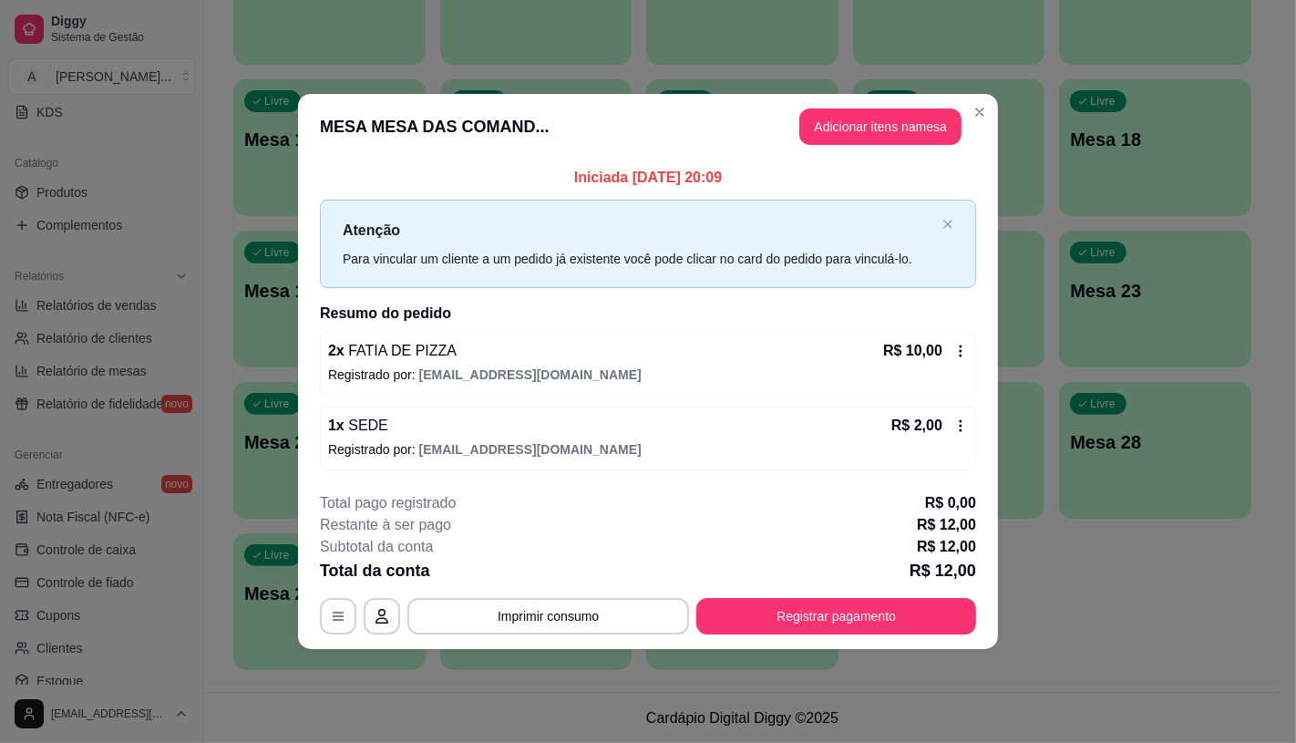
click at [879, 634] on button "Registrar pagamento" at bounding box center [836, 616] width 280 height 36
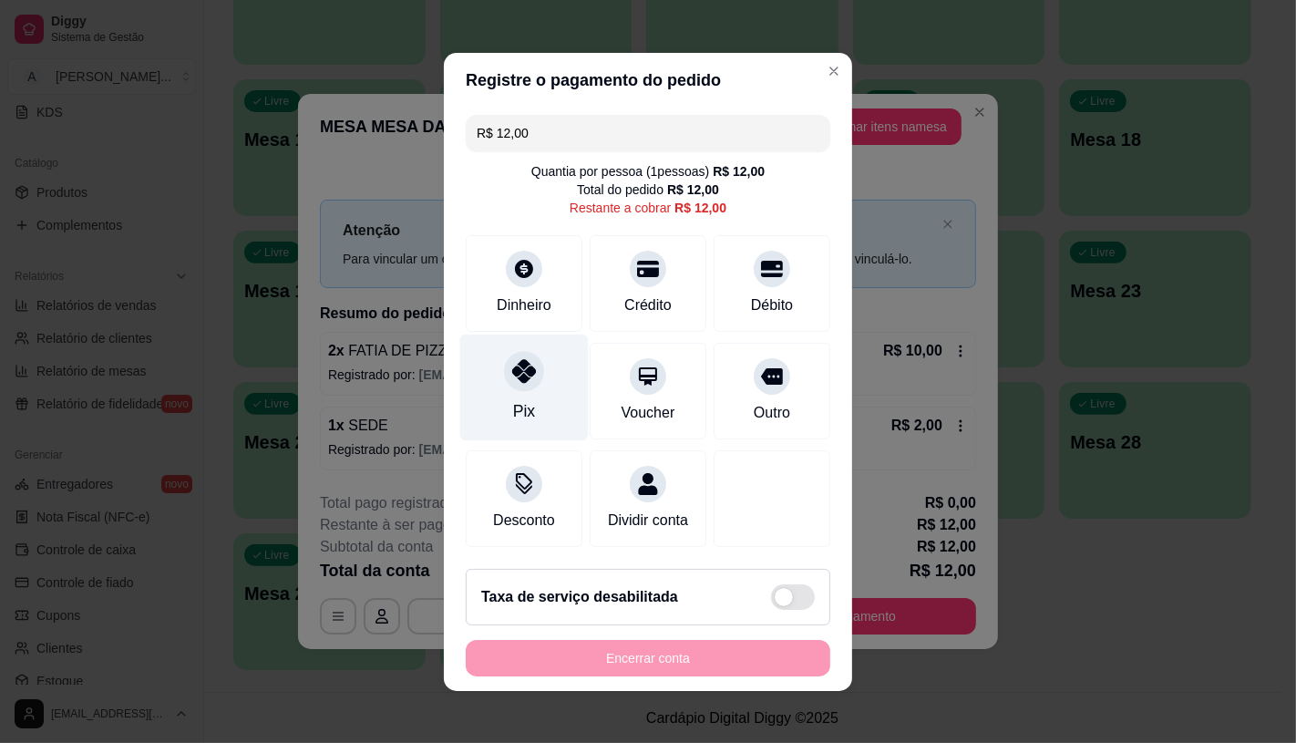
click at [496, 393] on div "Pix" at bounding box center [524, 387] width 129 height 107
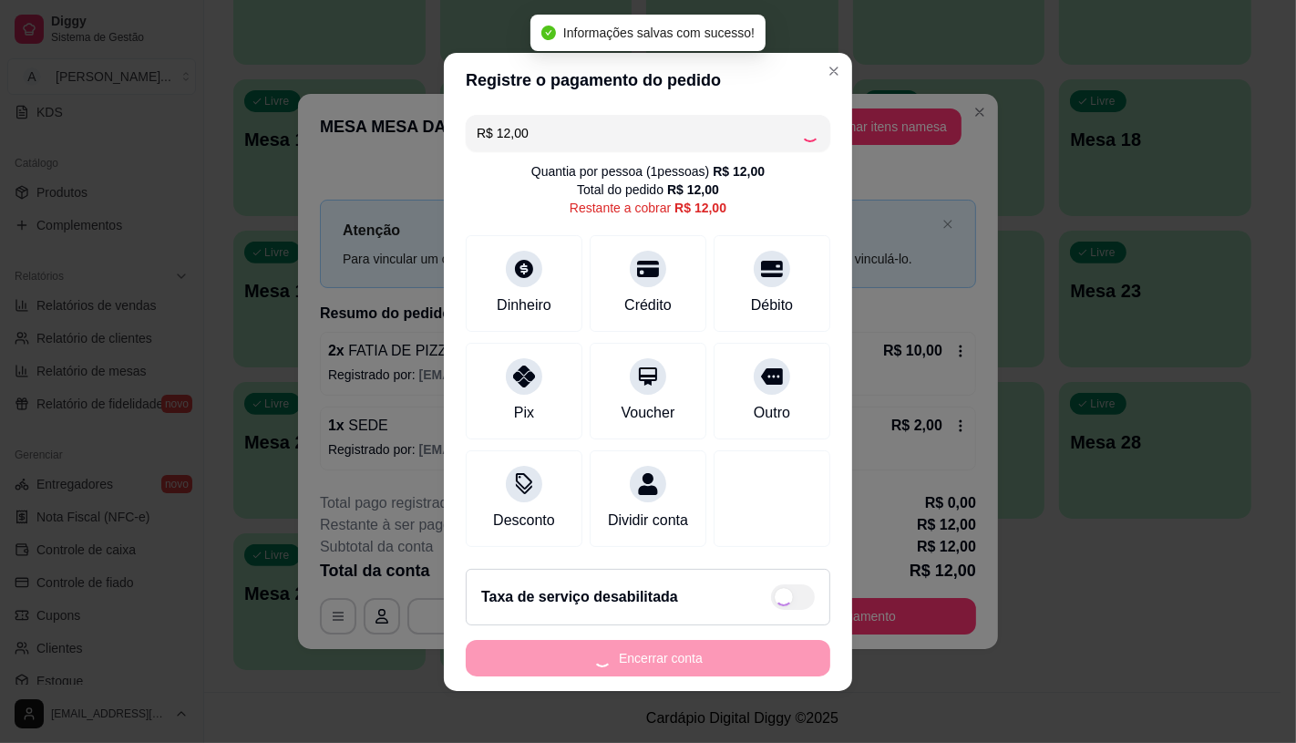
type input "R$ 0,00"
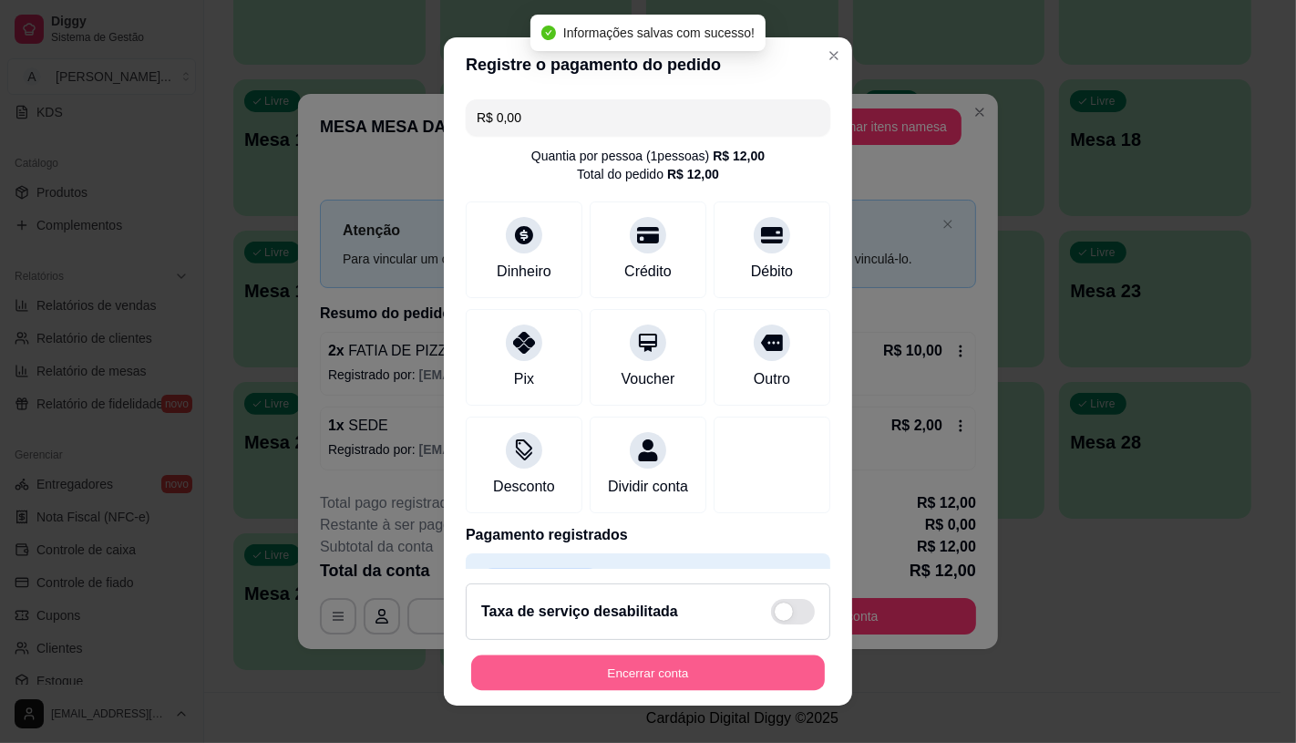
click at [591, 690] on button "Encerrar conta" at bounding box center [648, 673] width 354 height 36
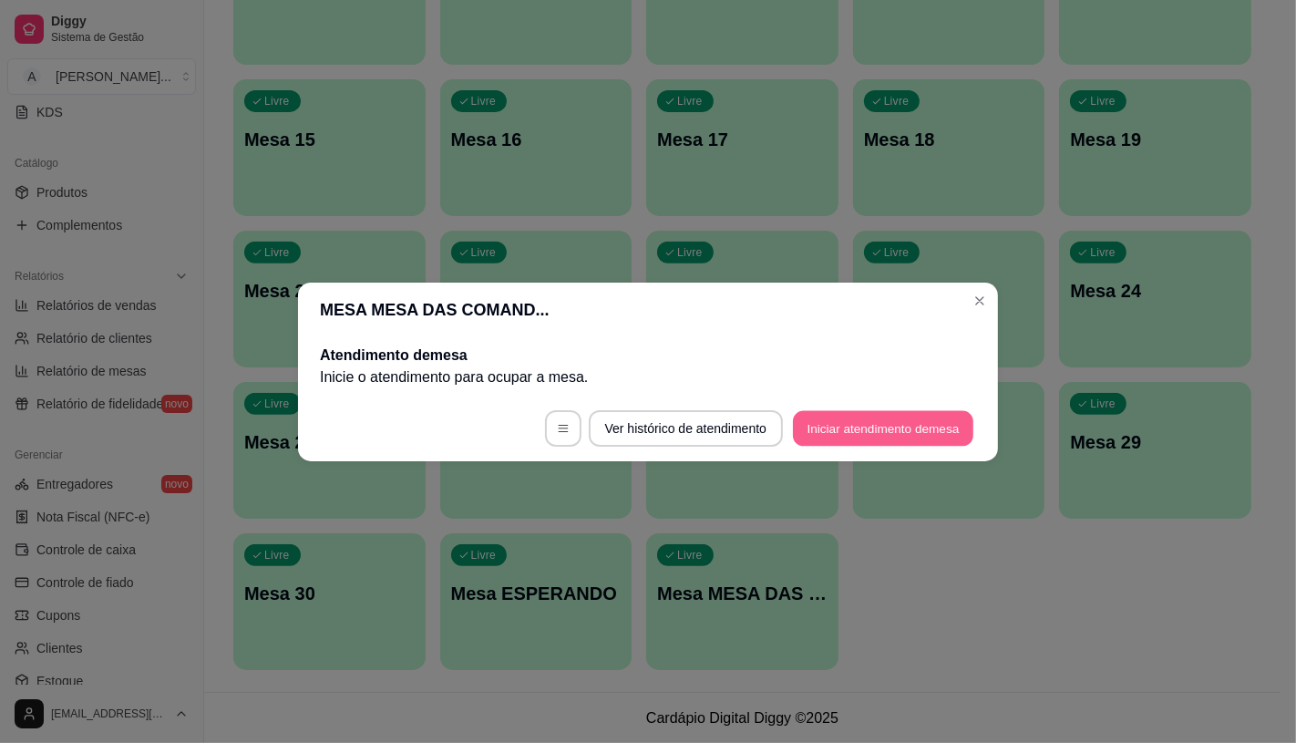
click at [848, 433] on button "Iniciar atendimento de mesa" at bounding box center [883, 428] width 180 height 36
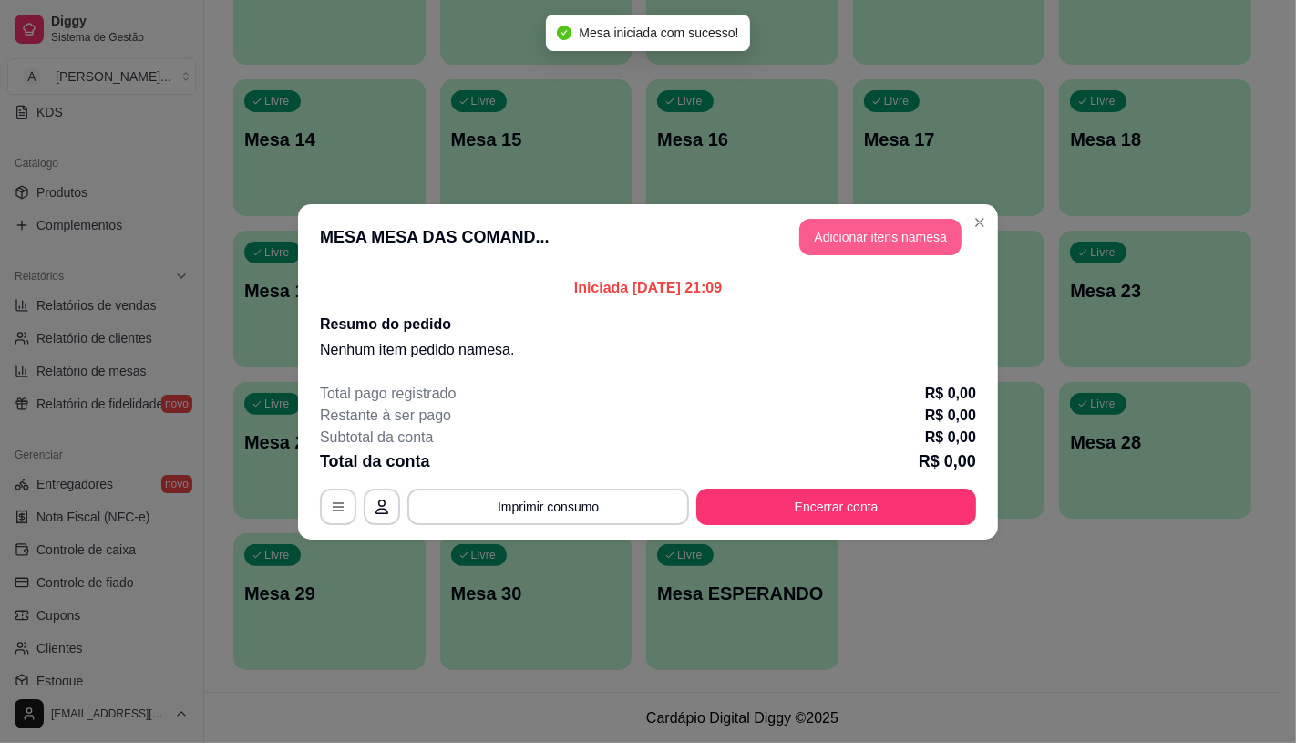
click at [896, 233] on button "Adicionar itens na mesa" at bounding box center [880, 237] width 162 height 36
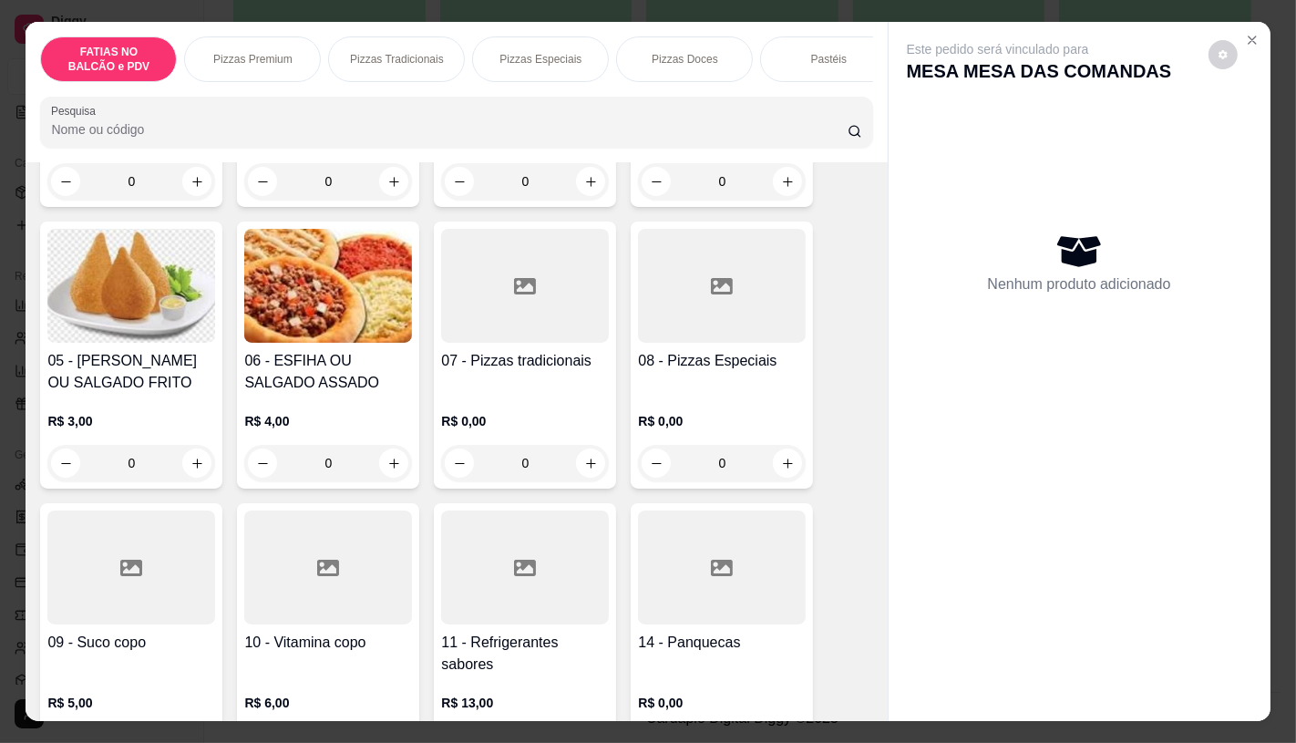
scroll to position [405, 0]
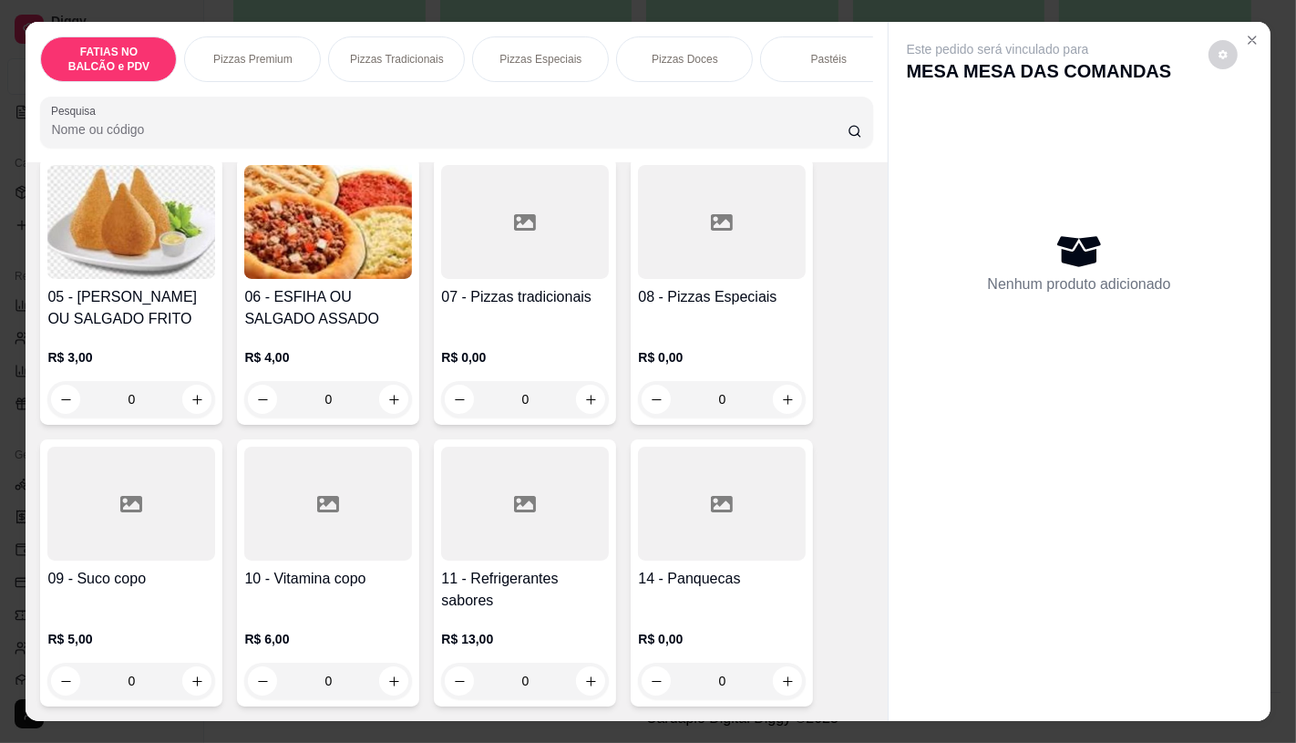
click at [79, 501] on div at bounding box center [131, 504] width 168 height 114
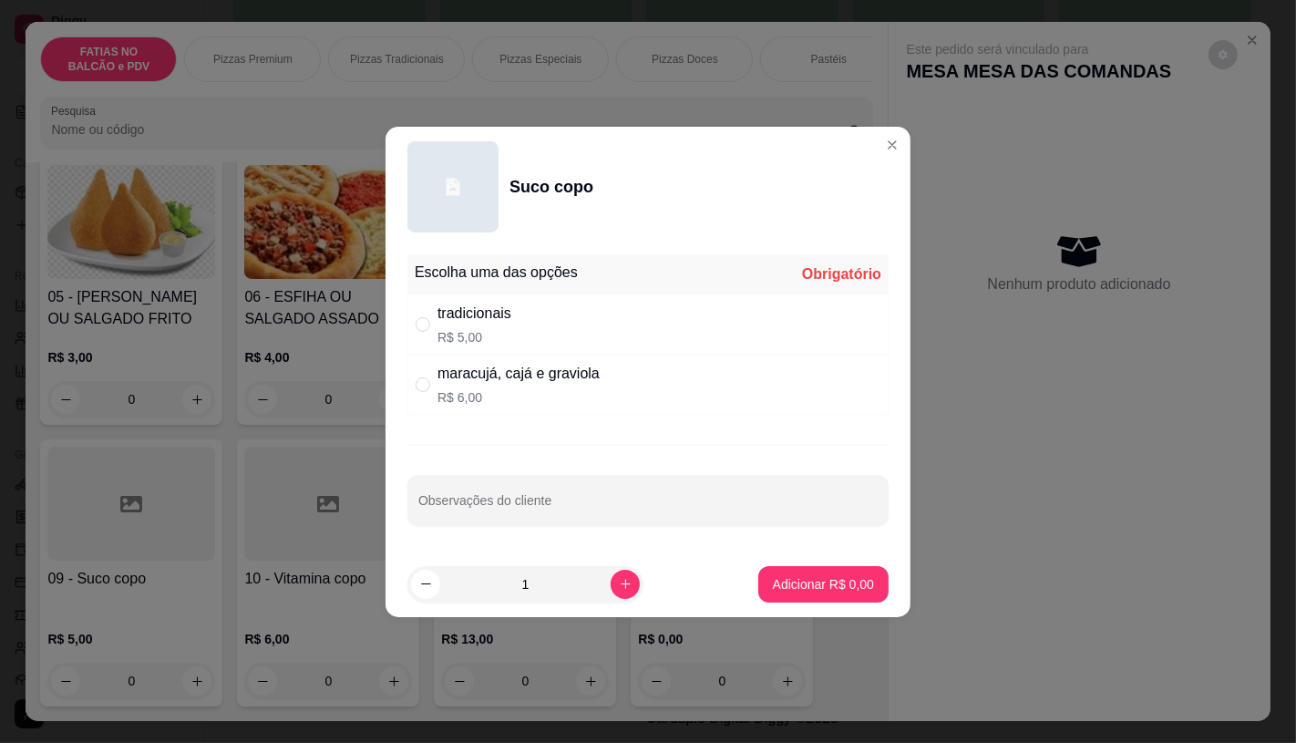
click at [552, 339] on div "tradicionais R$ 5,00" at bounding box center [647, 324] width 481 height 60
radio input "true"
click at [621, 576] on button "increase-product-quantity" at bounding box center [625, 584] width 29 height 29
type input "2"
click at [835, 598] on button "Adicionar R$ 10,00" at bounding box center [820, 584] width 138 height 36
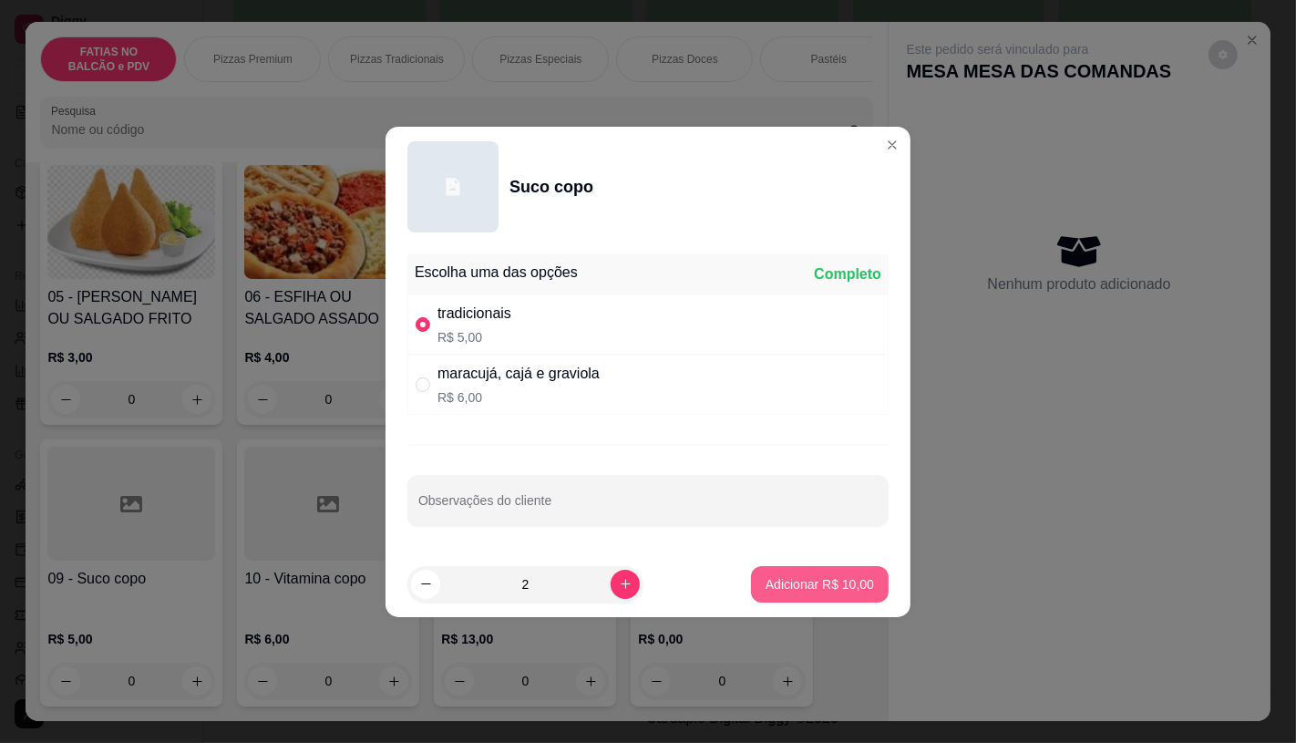
type input "2"
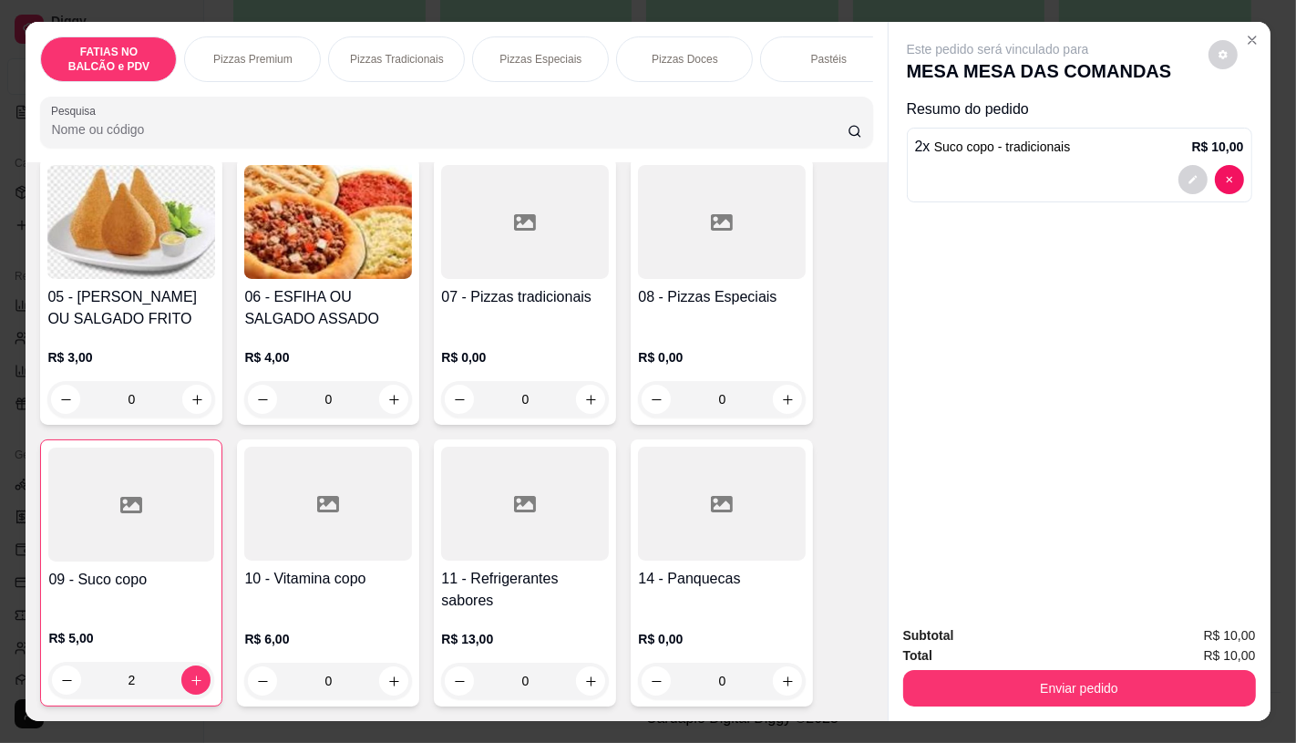
click at [88, 514] on div at bounding box center [131, 505] width 166 height 114
click at [353, 553] on div at bounding box center [328, 504] width 168 height 114
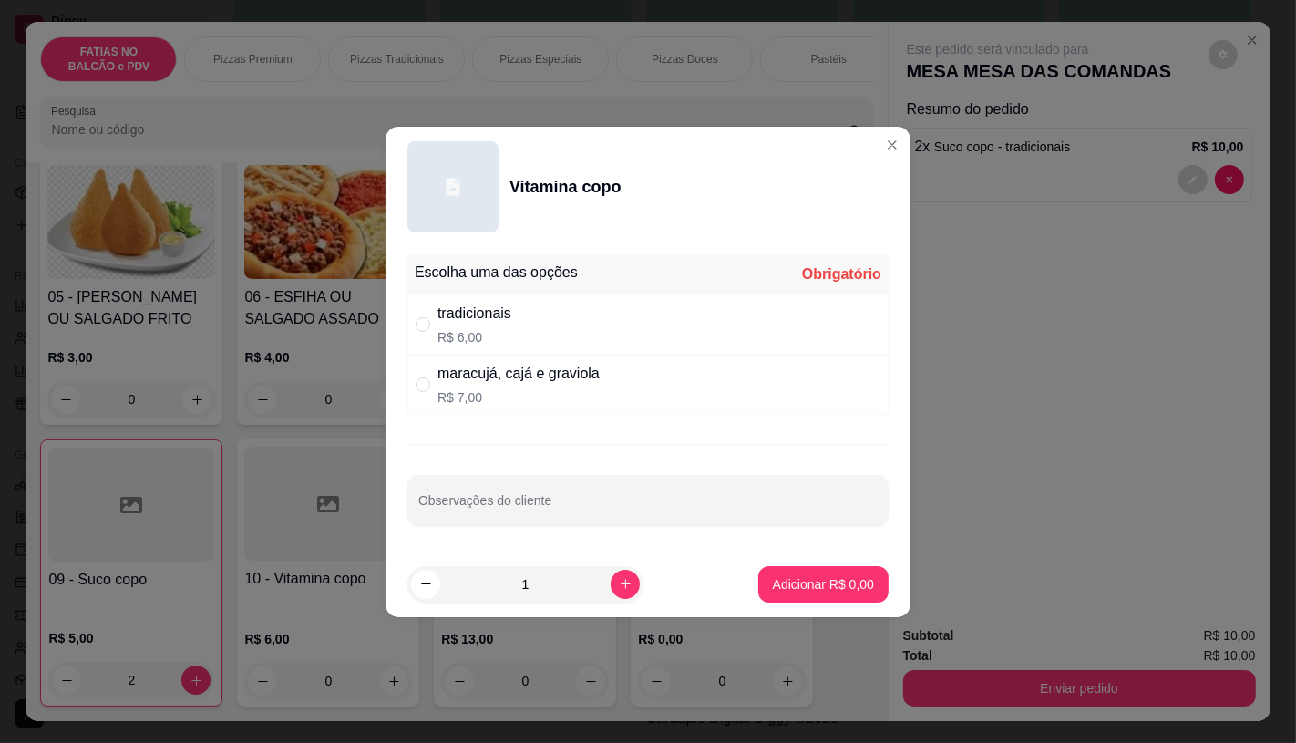
click at [636, 305] on div "tradicionais R$ 6,00" at bounding box center [647, 324] width 481 height 60
radio input "true"
click at [619, 590] on icon "increase-product-quantity" at bounding box center [626, 584] width 14 height 14
type input "2"
click at [779, 576] on p "Adicionar R$ 12,00" at bounding box center [820, 584] width 108 height 18
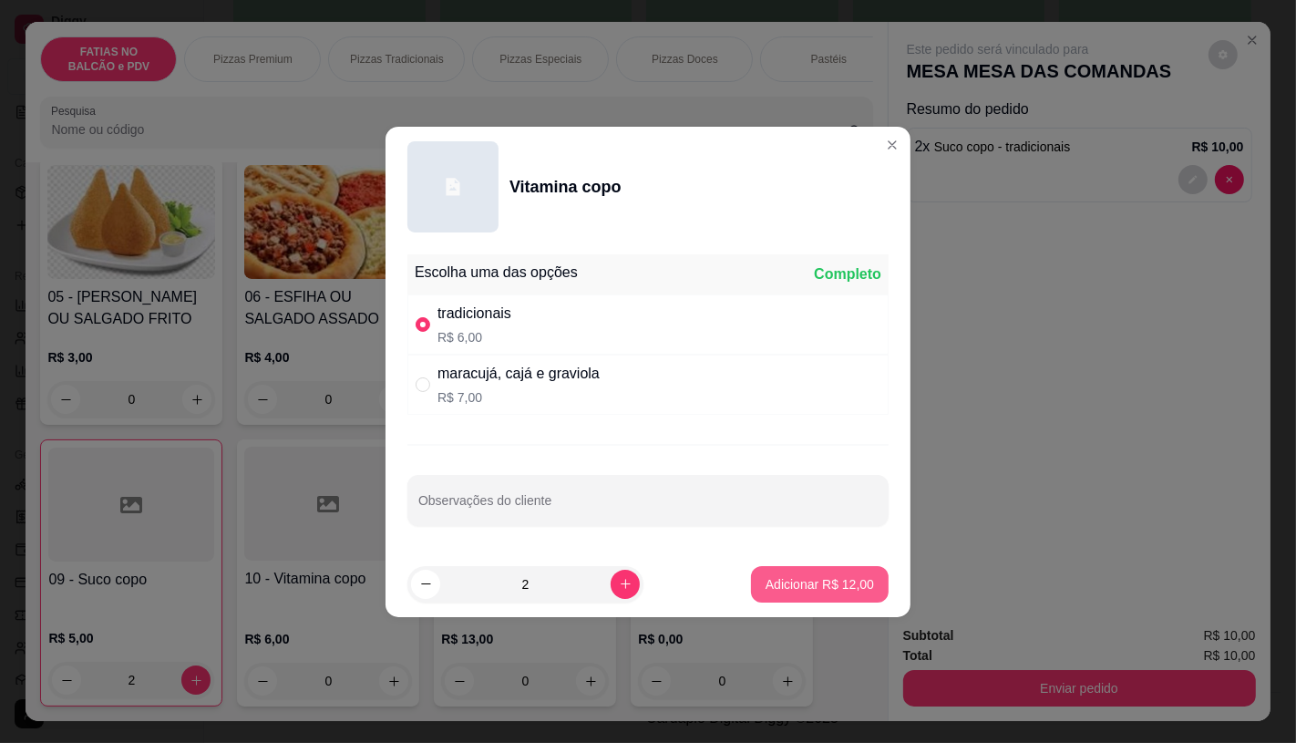
type input "2"
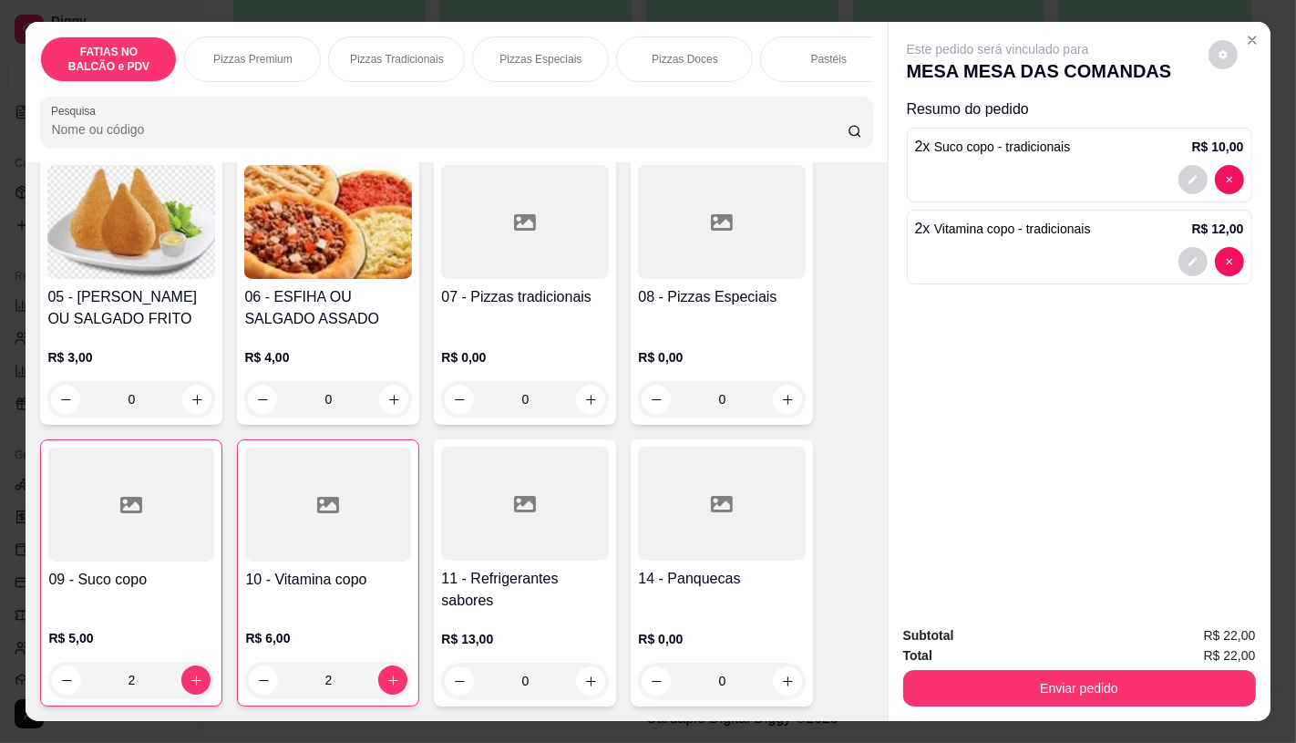
click at [57, 694] on div "2" at bounding box center [131, 680] width 166 height 36
type input "0"
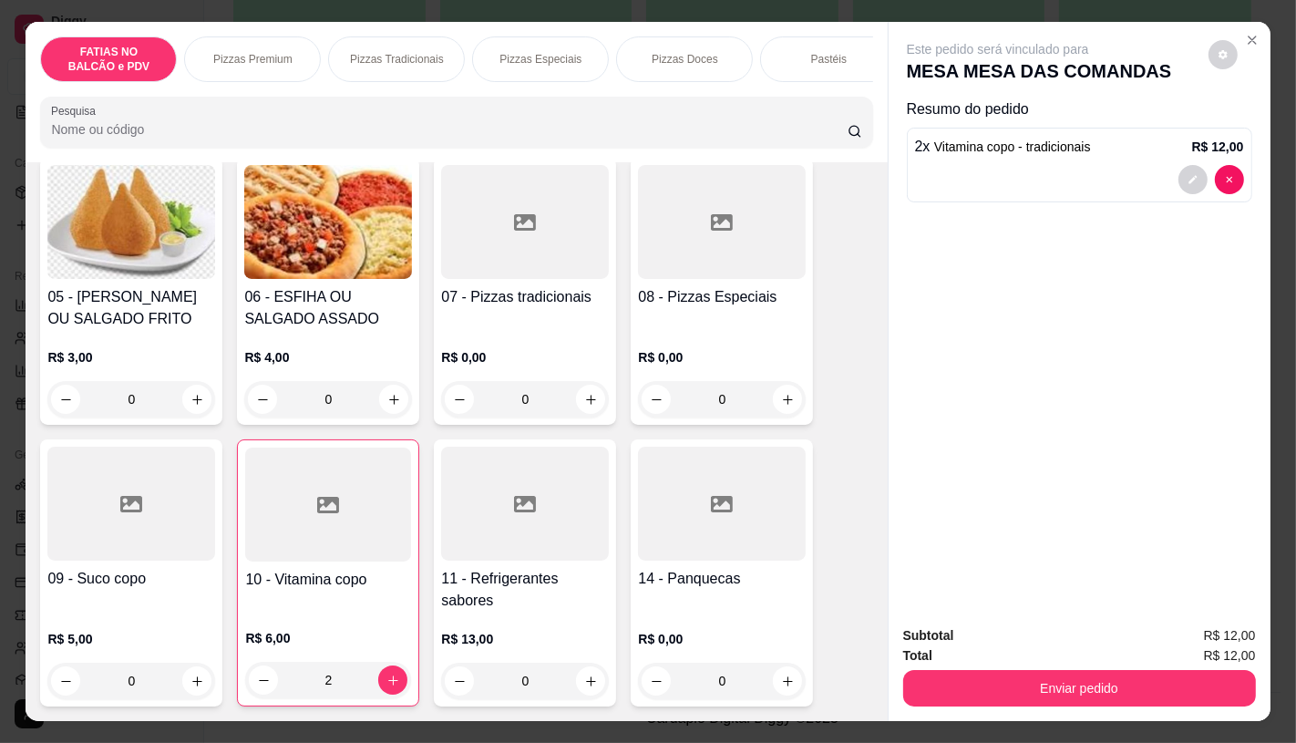
click at [836, 92] on div "FATIAS NO BALCÃO e PDV Pizzas Premium Pizzas Tradicionais Pizzas Especiais Pizz…" at bounding box center [456, 92] width 861 height 140
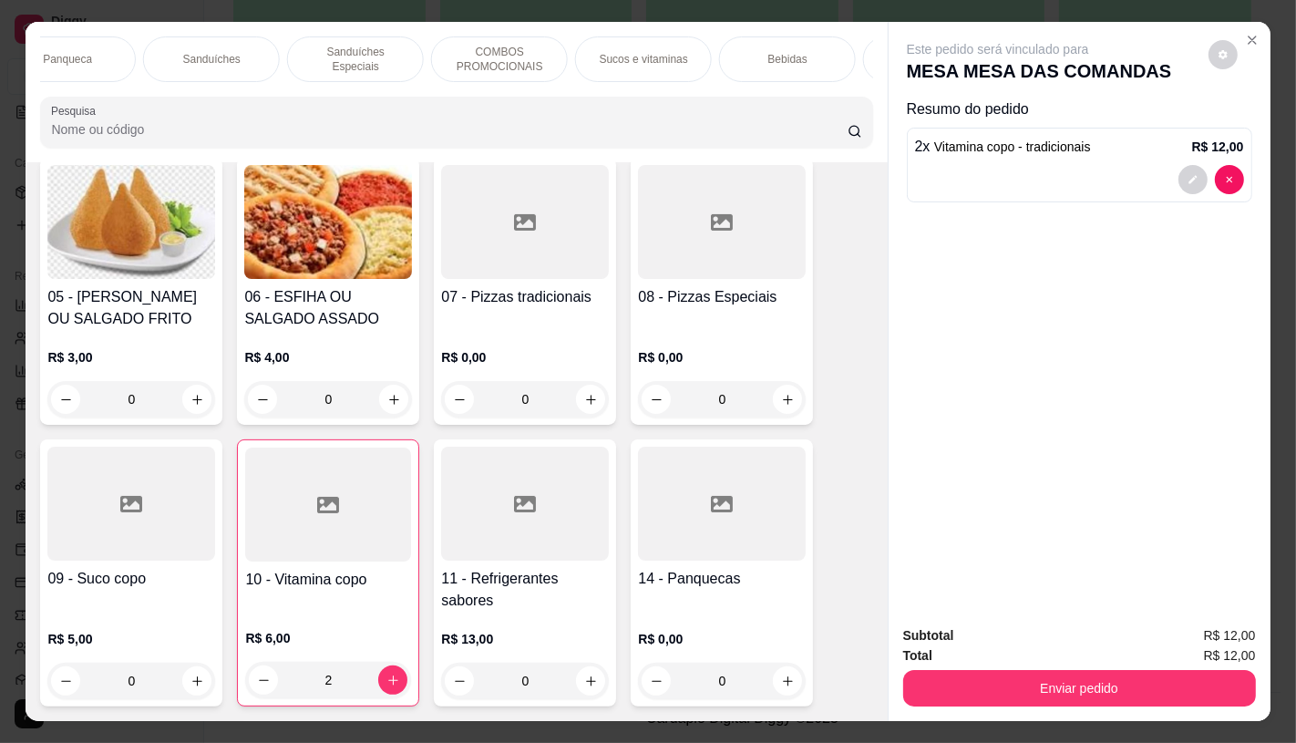
scroll to position [0, 1896]
click at [837, 69] on div "TAXAS DE ENTREGAS" at bounding box center [805, 59] width 137 height 46
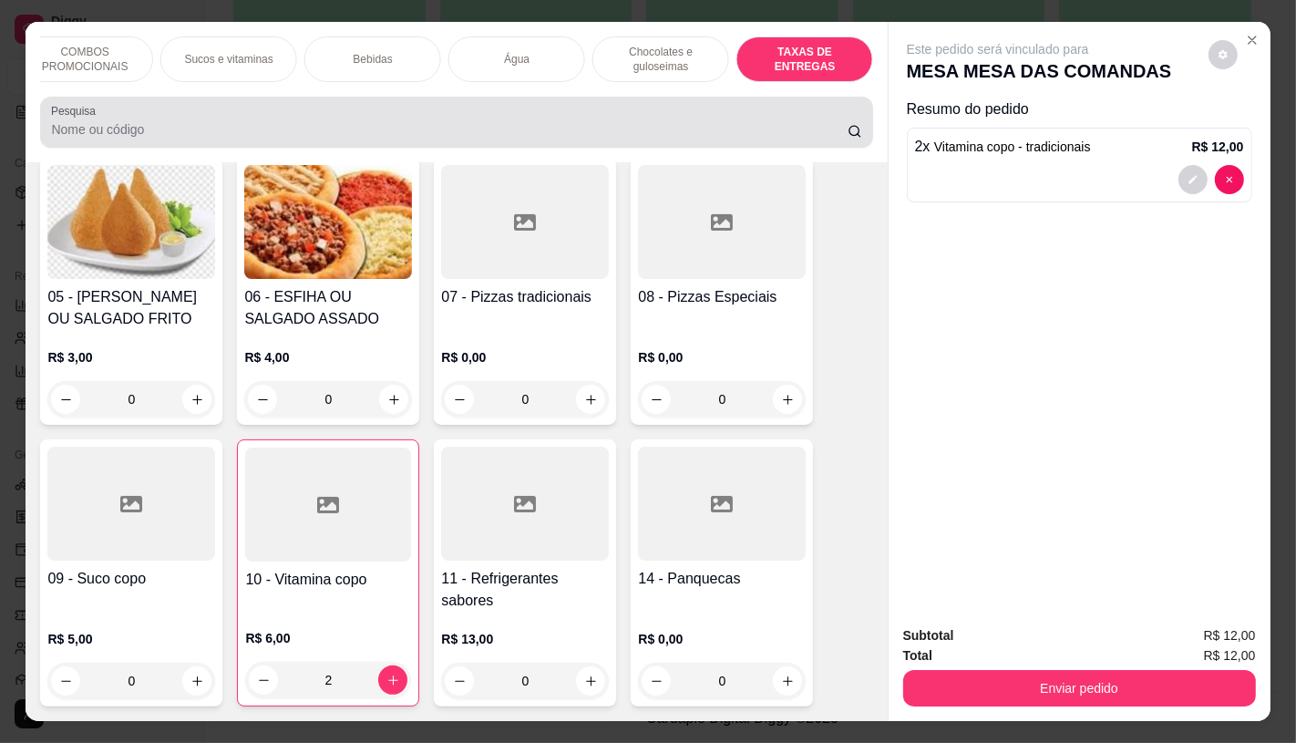
scroll to position [43, 0]
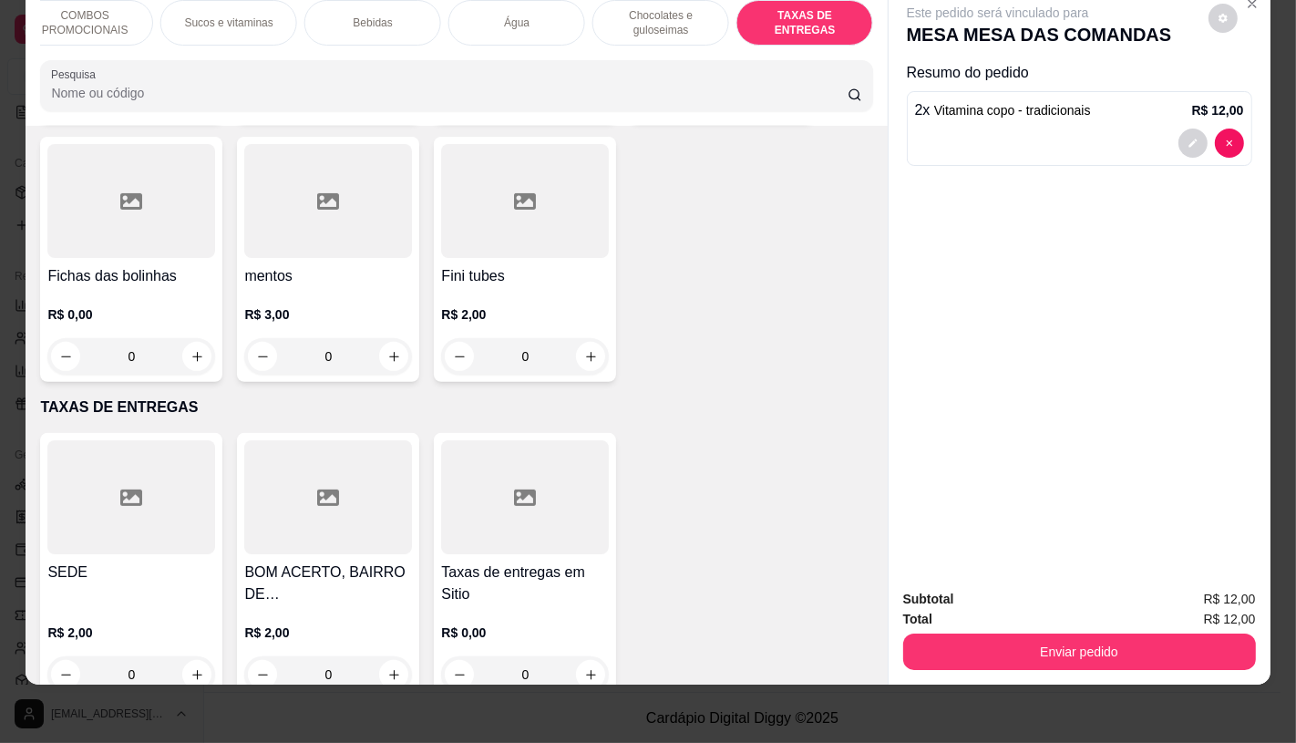
click at [182, 562] on h4 "SEDE" at bounding box center [131, 573] width 168 height 22
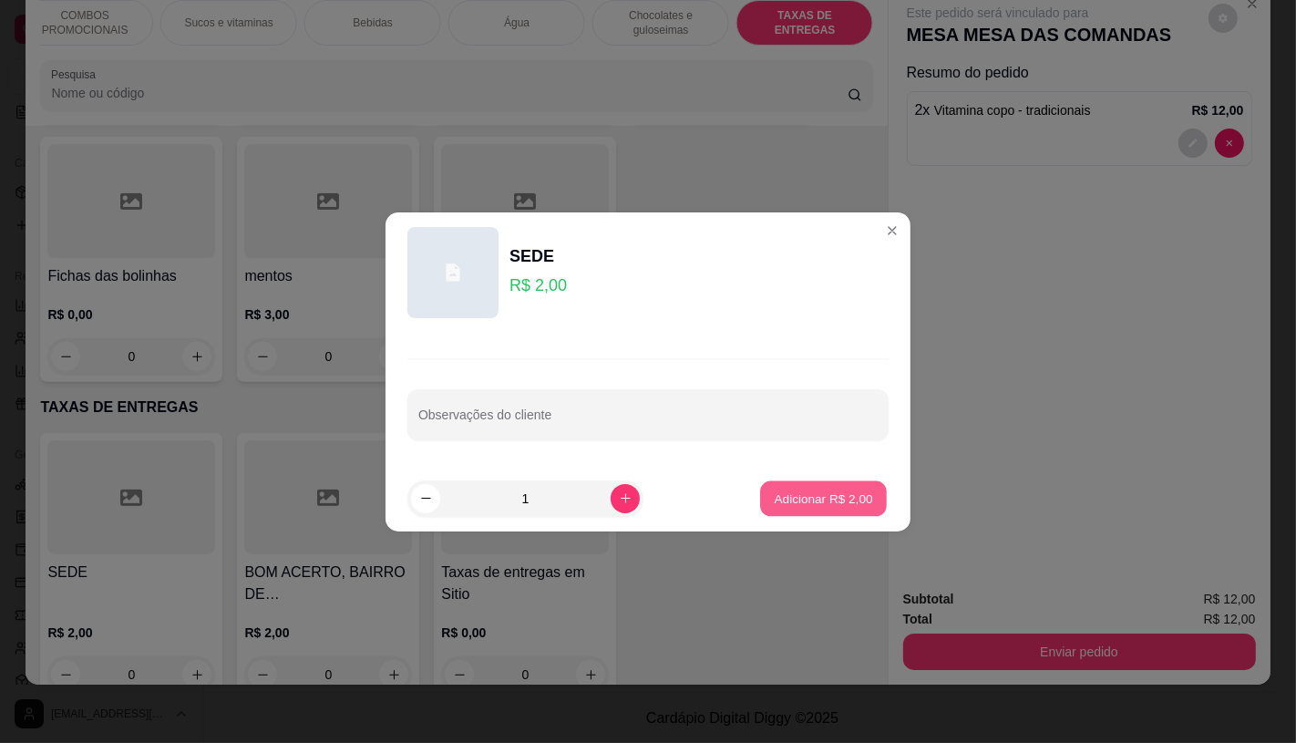
click at [826, 507] on button "Adicionar R$ 2,00" at bounding box center [823, 498] width 127 height 36
type input "1"
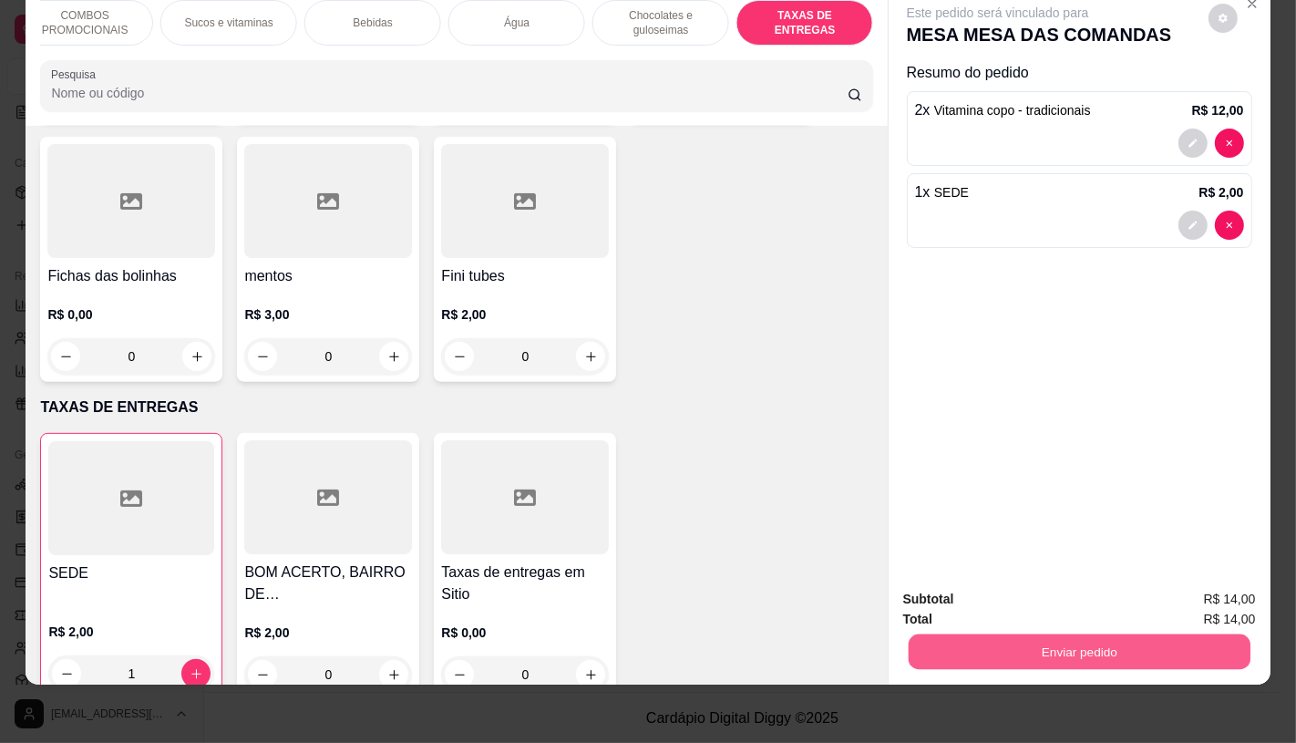
click at [1054, 640] on button "Enviar pedido" at bounding box center [1079, 652] width 342 height 36
click at [1183, 584] on button "Enviar pedido" at bounding box center [1208, 593] width 100 height 34
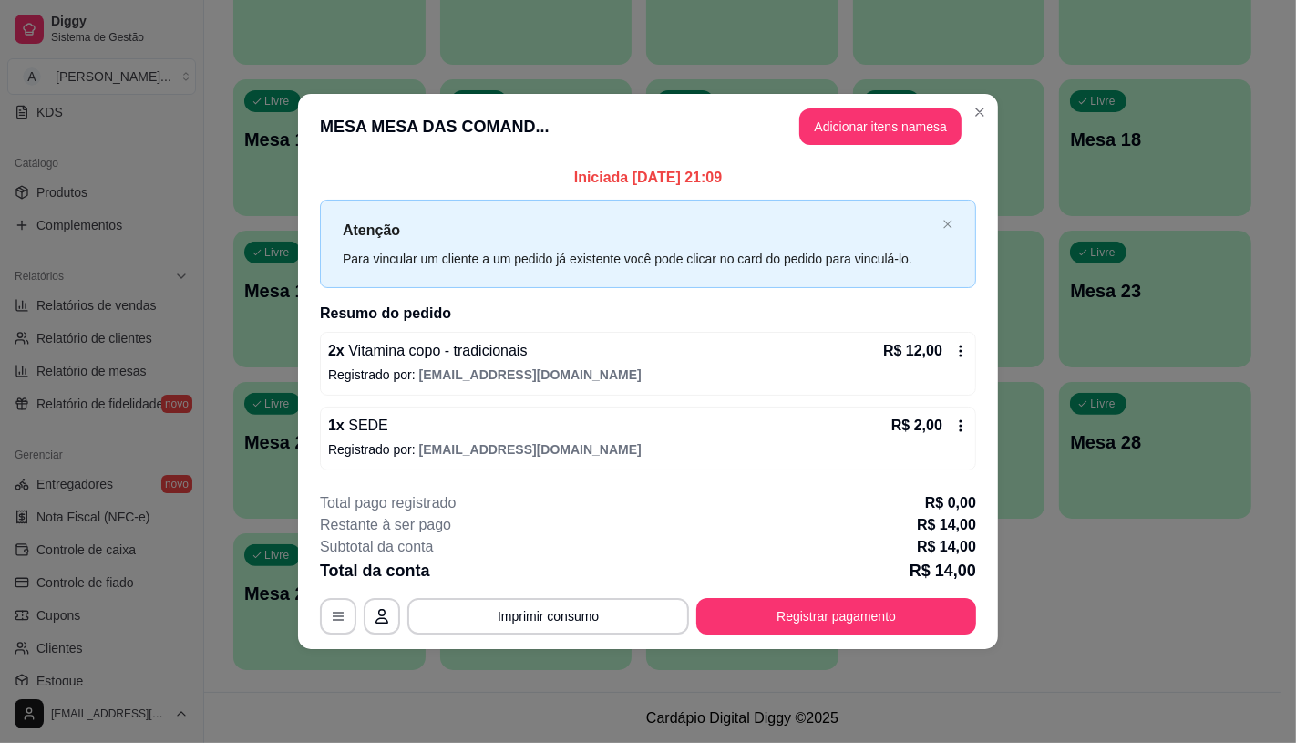
click at [902, 629] on button "Registrar pagamento" at bounding box center [836, 616] width 280 height 36
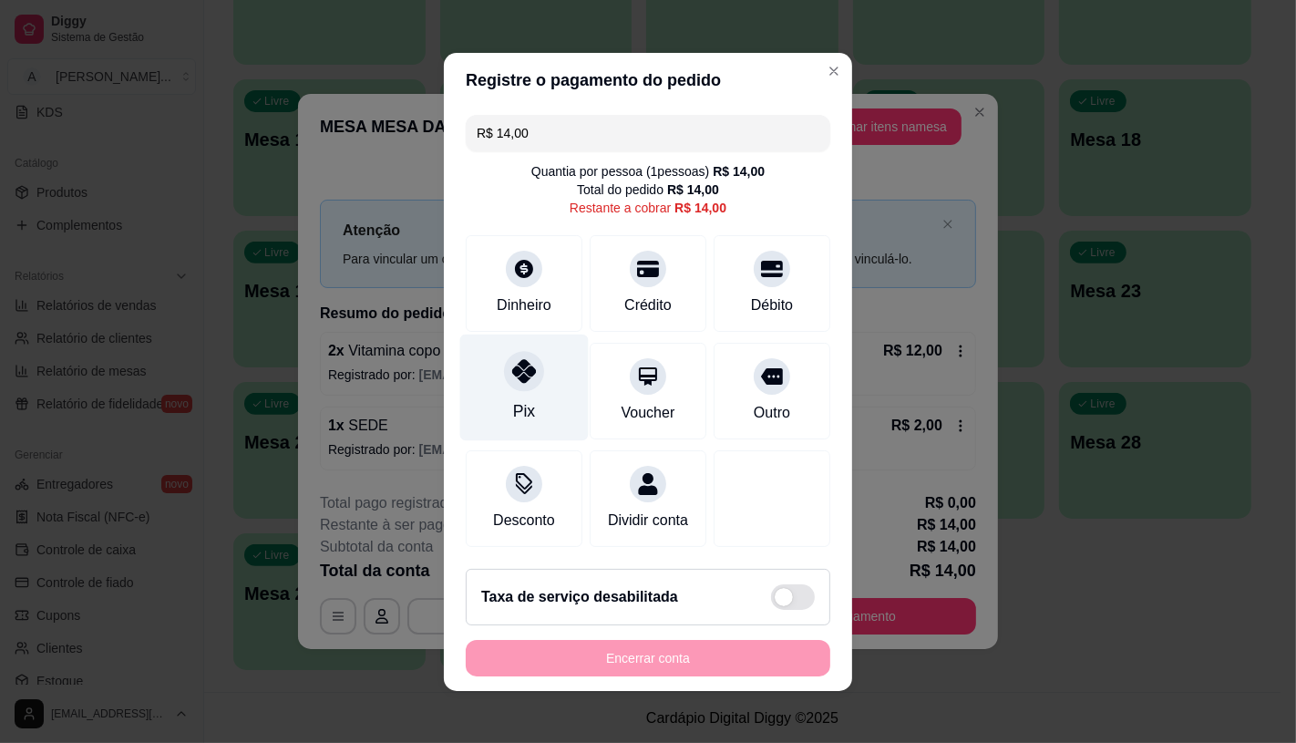
click at [512, 365] on icon at bounding box center [524, 371] width 24 height 24
type input "R$ 0,00"
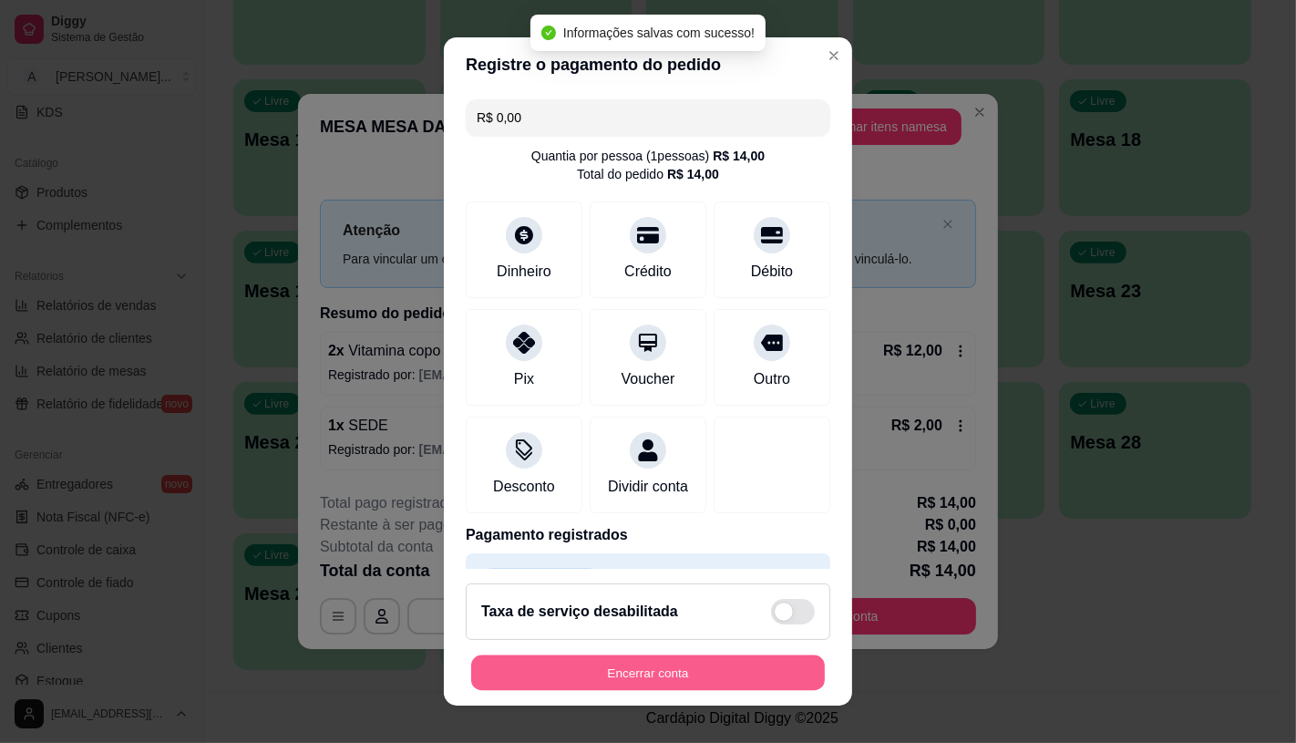
click at [620, 673] on button "Encerrar conta" at bounding box center [648, 673] width 354 height 36
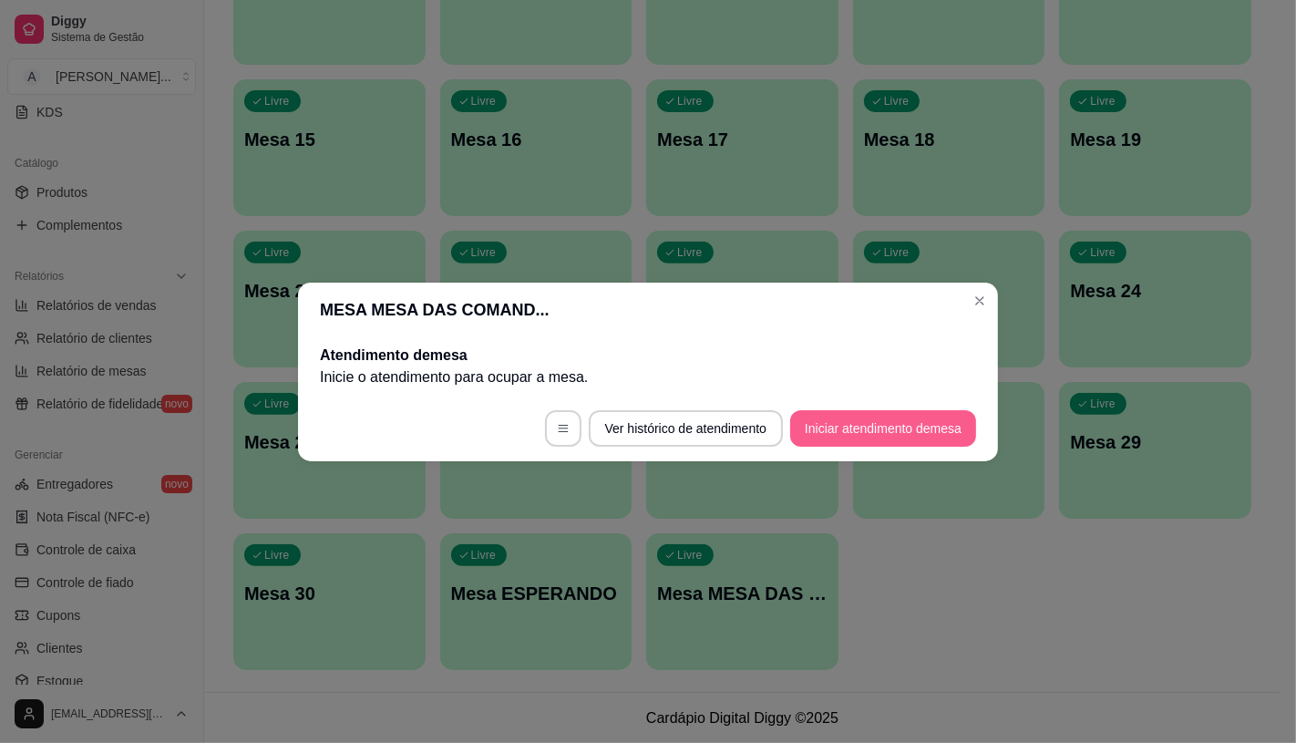
click at [830, 419] on button "Iniciar atendimento de mesa" at bounding box center [883, 428] width 186 height 36
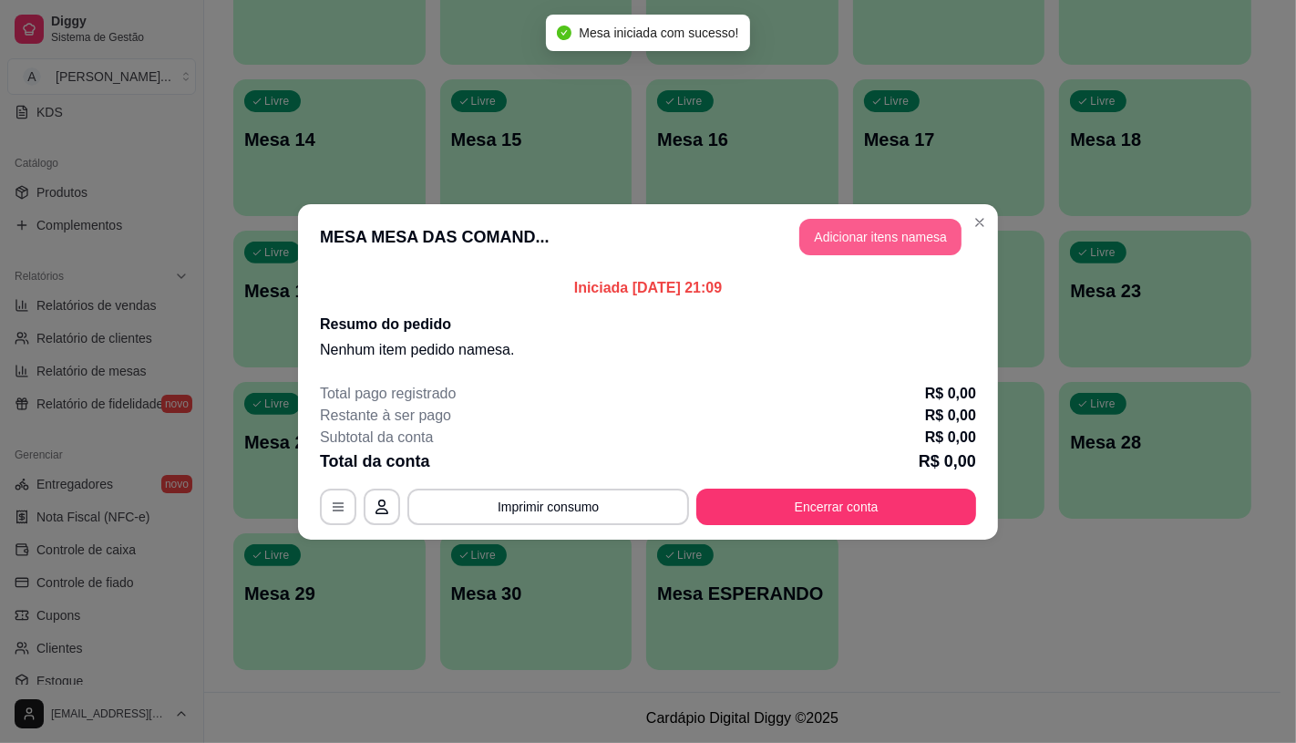
click at [864, 232] on button "Adicionar itens na mesa" at bounding box center [880, 237] width 162 height 36
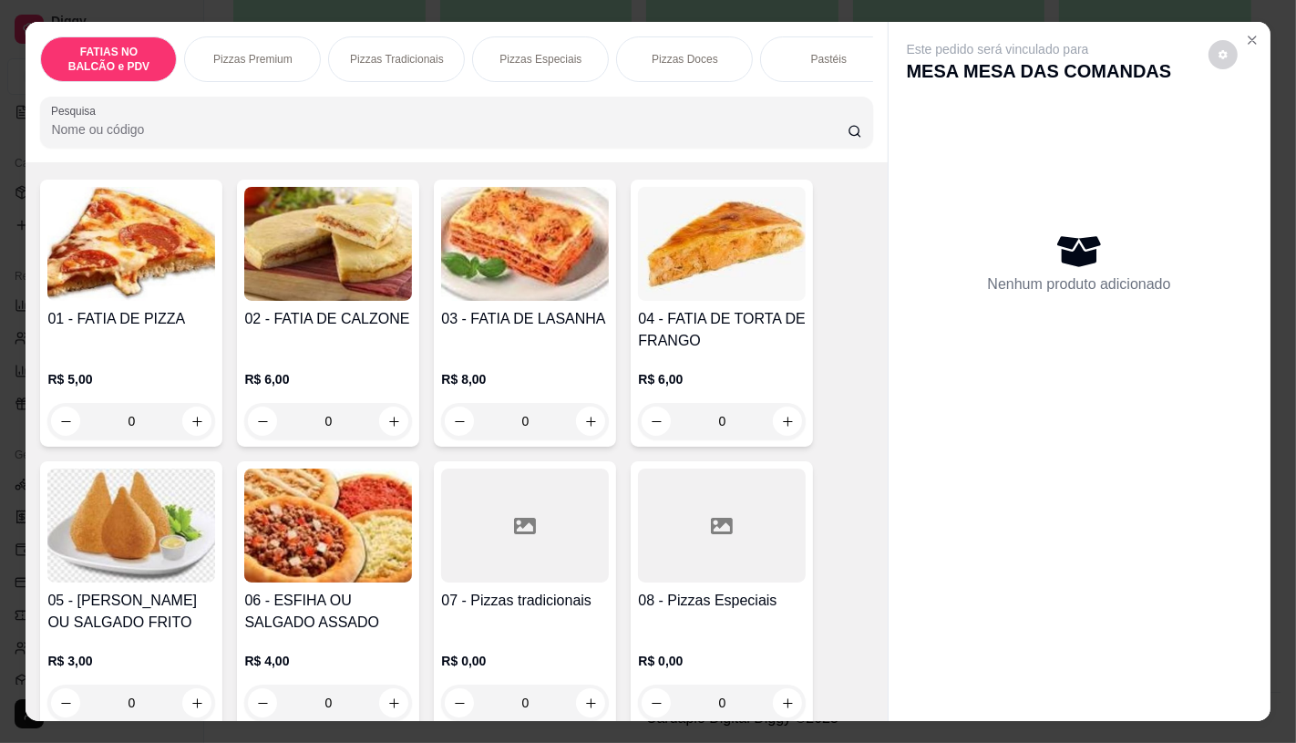
scroll to position [0, 727]
click at [577, 56] on div "Esfiha" at bounding box center [533, 59] width 137 height 46
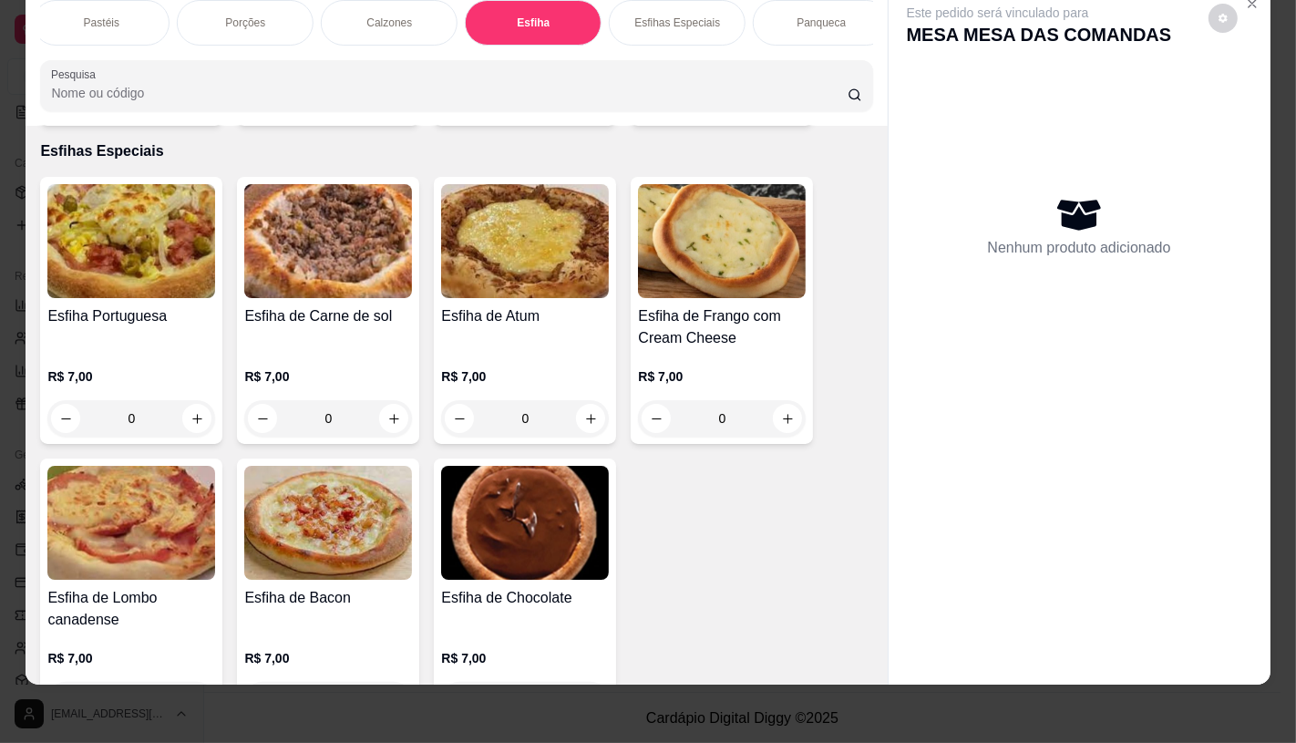
scroll to position [6300, 0]
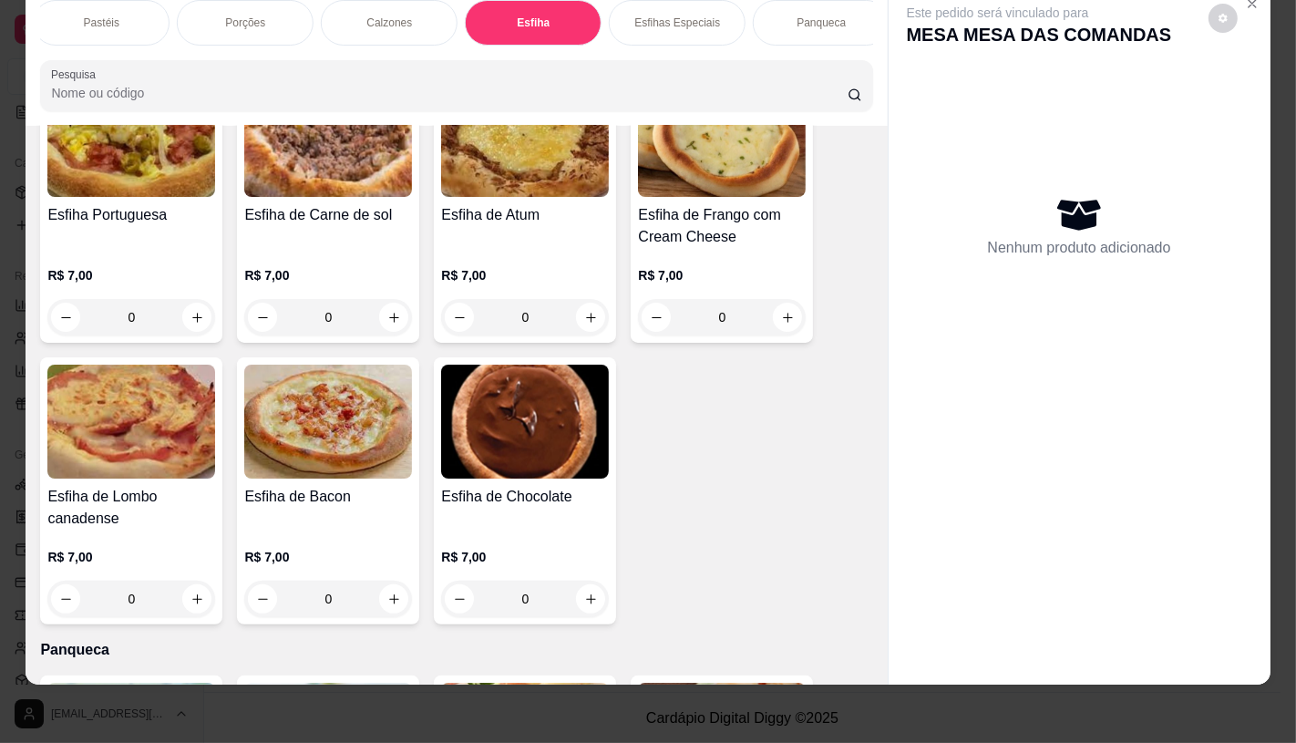
click at [477, 486] on h4 "Esfiha de Chocolate" at bounding box center [525, 497] width 168 height 22
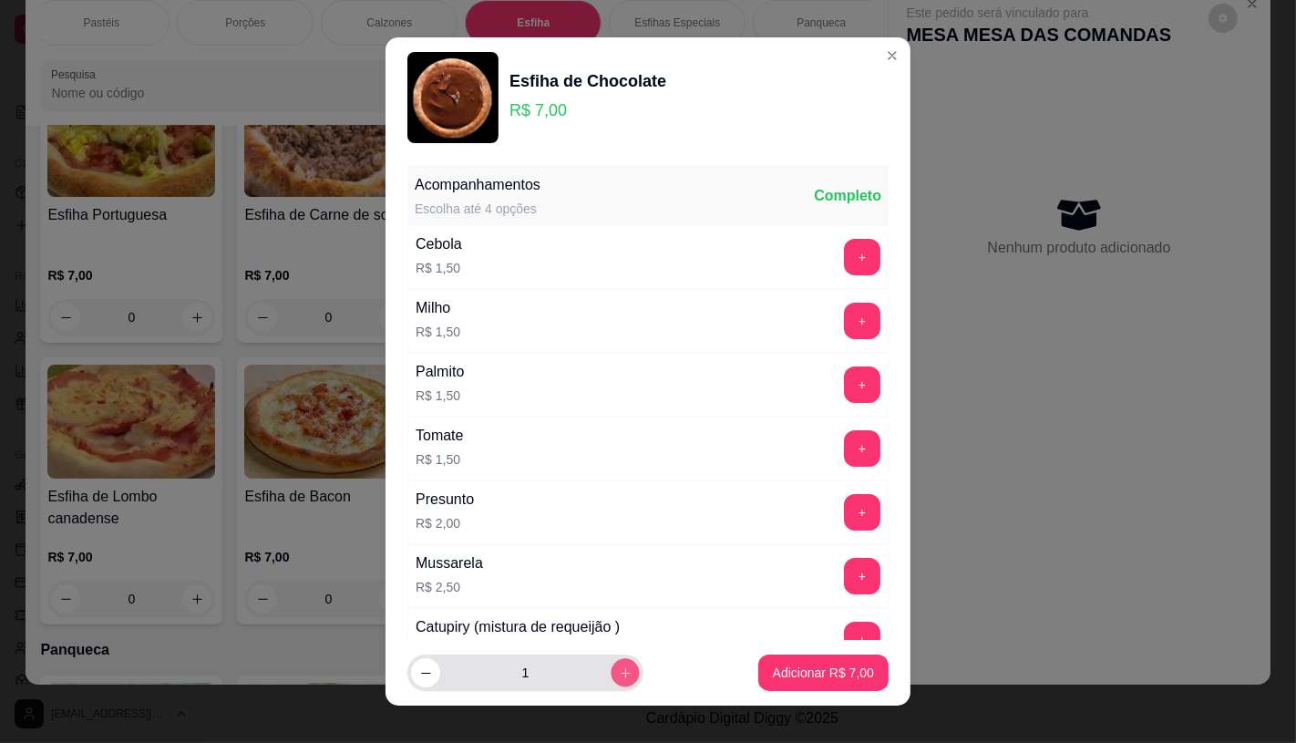
click at [619, 675] on icon "increase-product-quantity" at bounding box center [626, 673] width 14 height 14
type input "2"
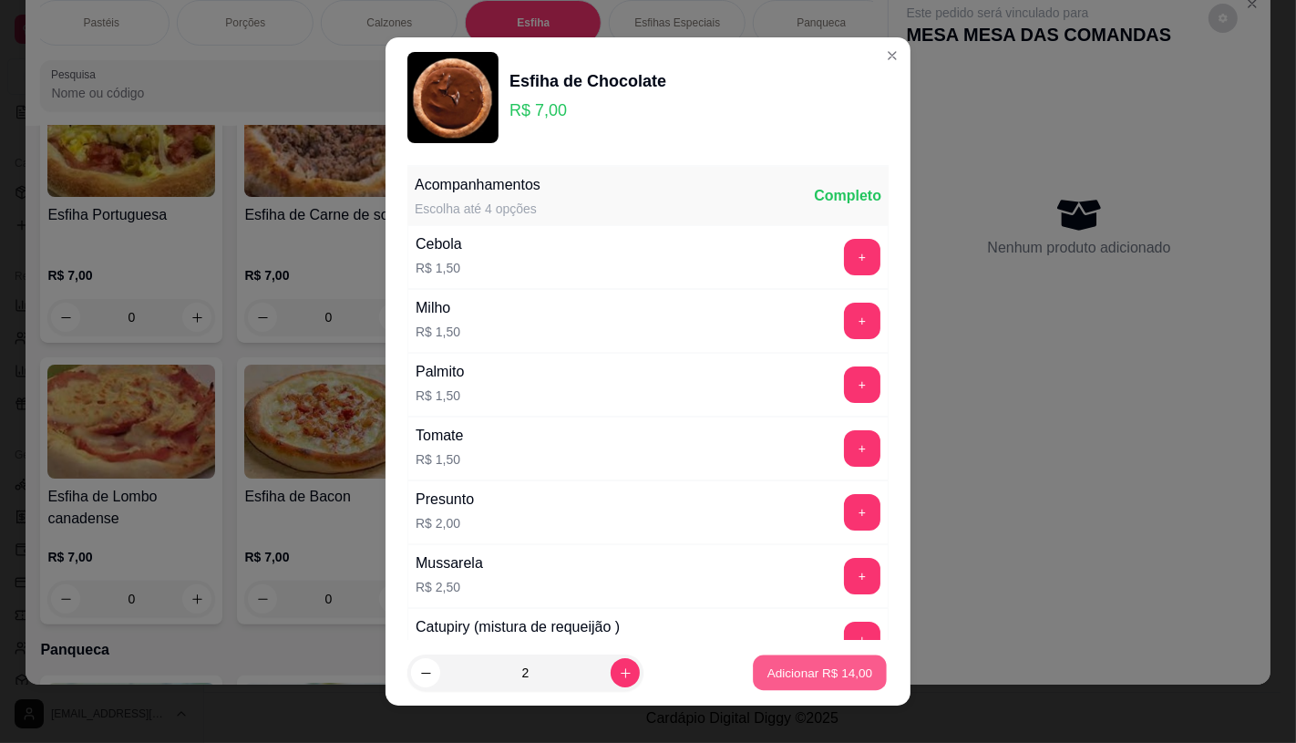
click at [788, 676] on p "Adicionar R$ 14,00" at bounding box center [821, 673] width 106 height 17
type input "2"
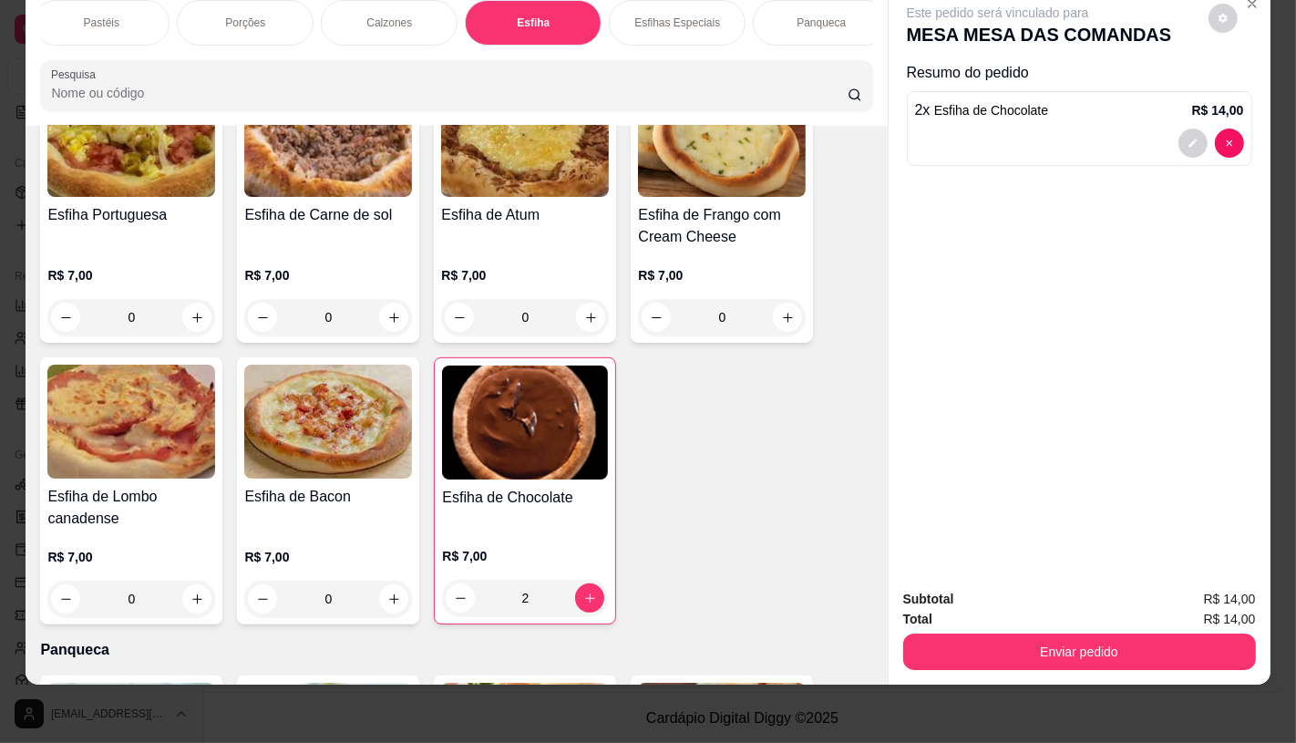
click at [827, 46] on div "FATIAS NO BALCÃO e PDV Pizzas Premium Pizzas Tradicionais Pizzas Especiais Pizz…" at bounding box center [456, 23] width 832 height 46
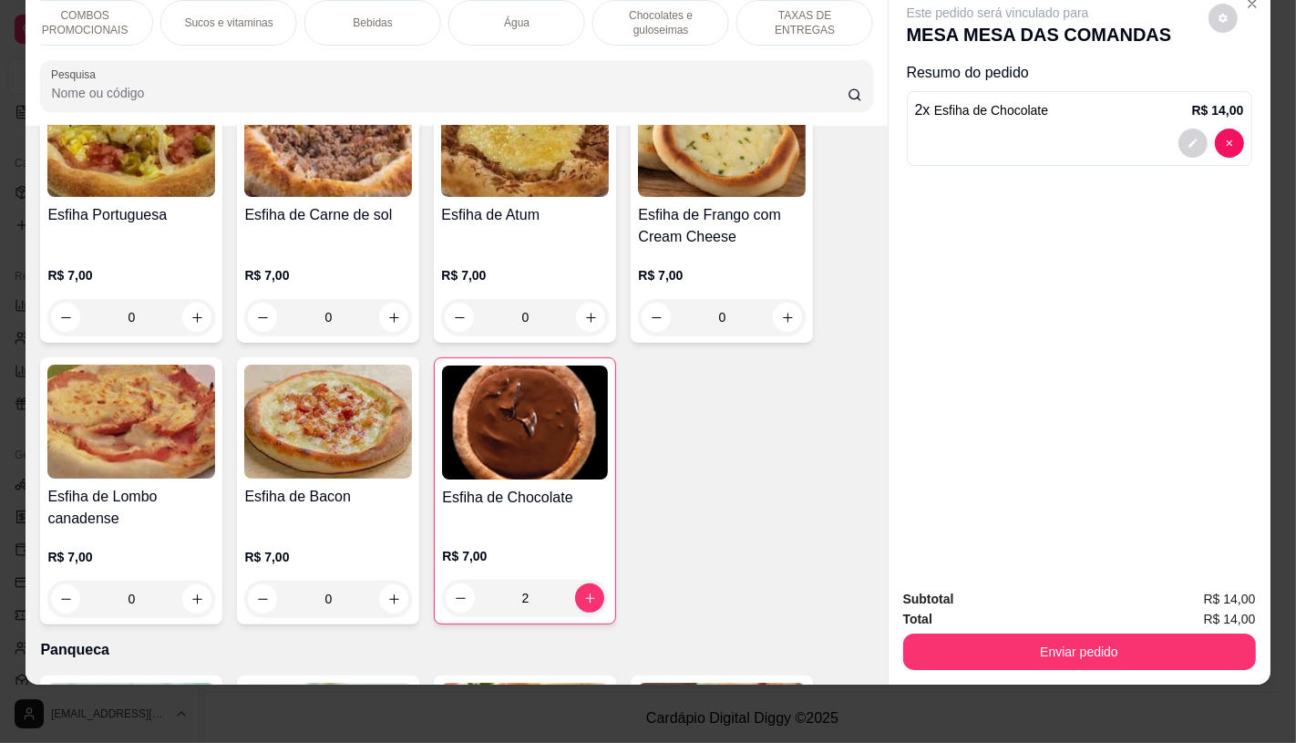
click at [834, 30] on div "TAXAS DE ENTREGAS" at bounding box center [805, 23] width 137 height 46
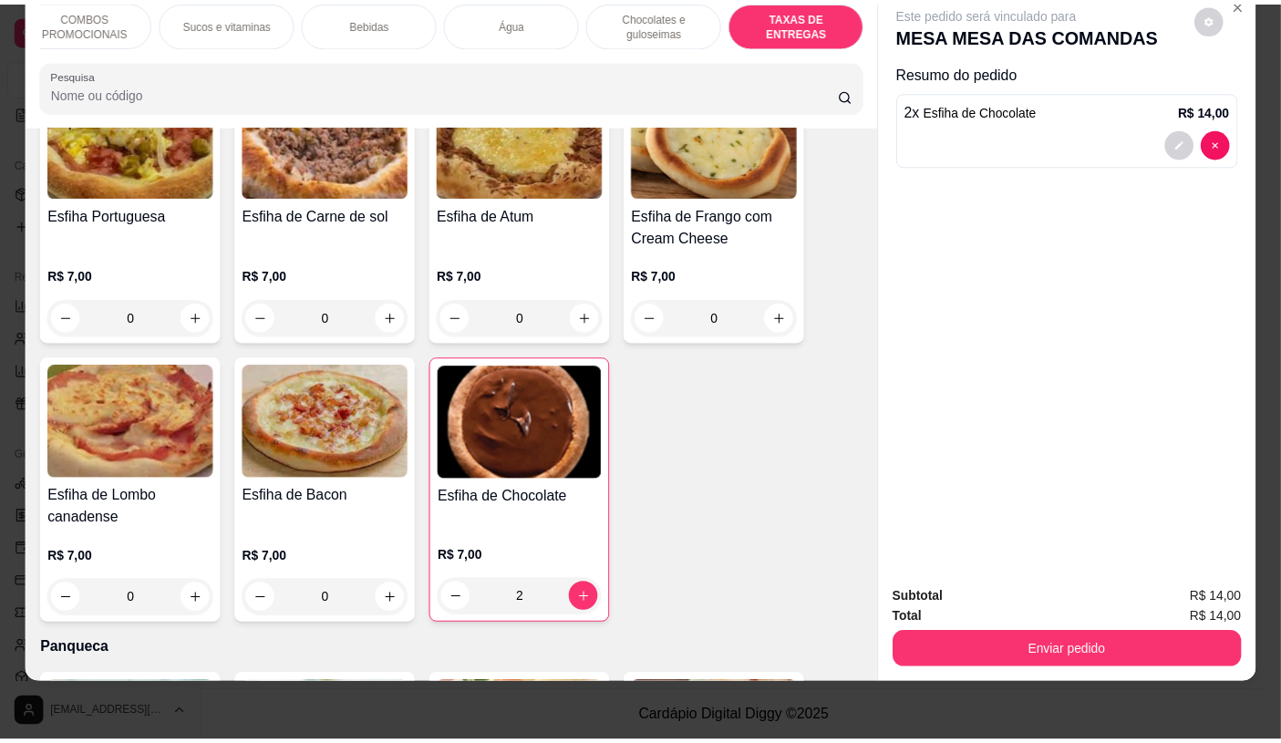
scroll to position [12191, 0]
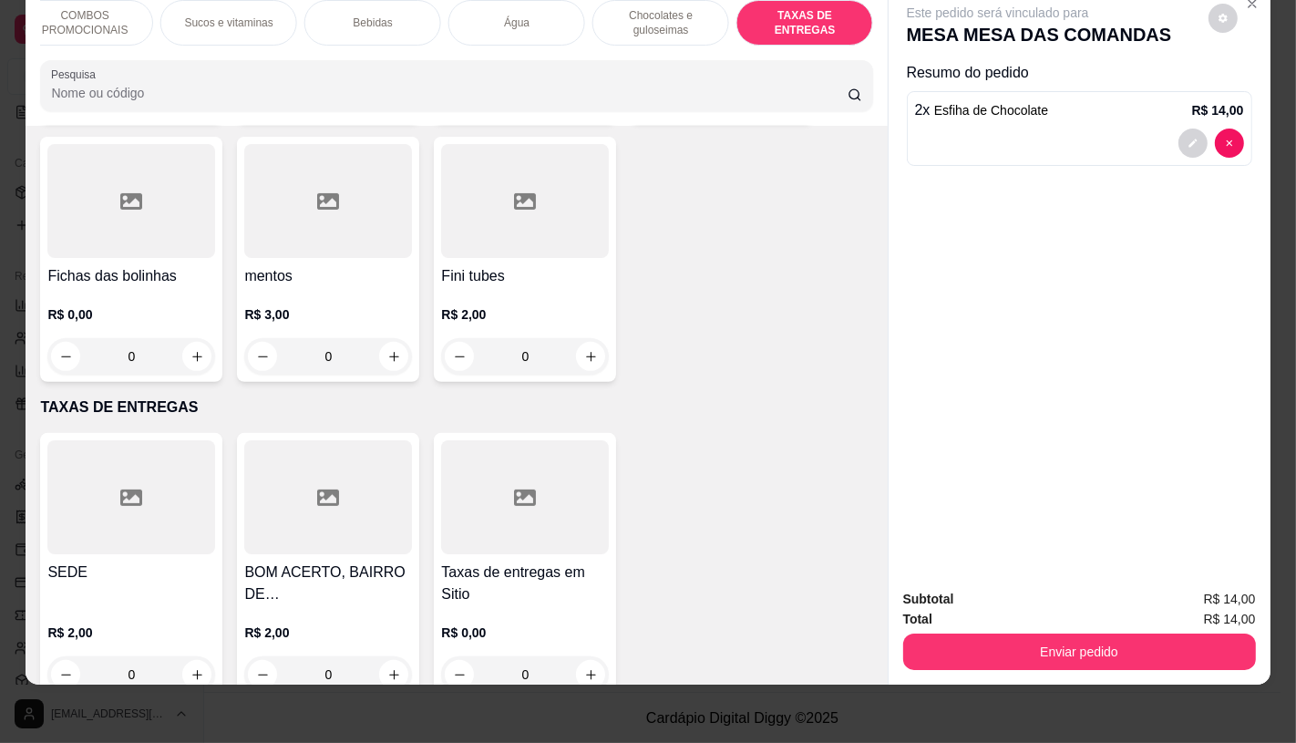
click at [222, 480] on div "SEDE R$ 2,00 0 BOM ACERTO, BAIRRO DE FATIMA, OUTRO LADO DO RIO R$ 2,00 0 Taxas …" at bounding box center [456, 566] width 832 height 267
click at [196, 480] on div at bounding box center [131, 497] width 168 height 114
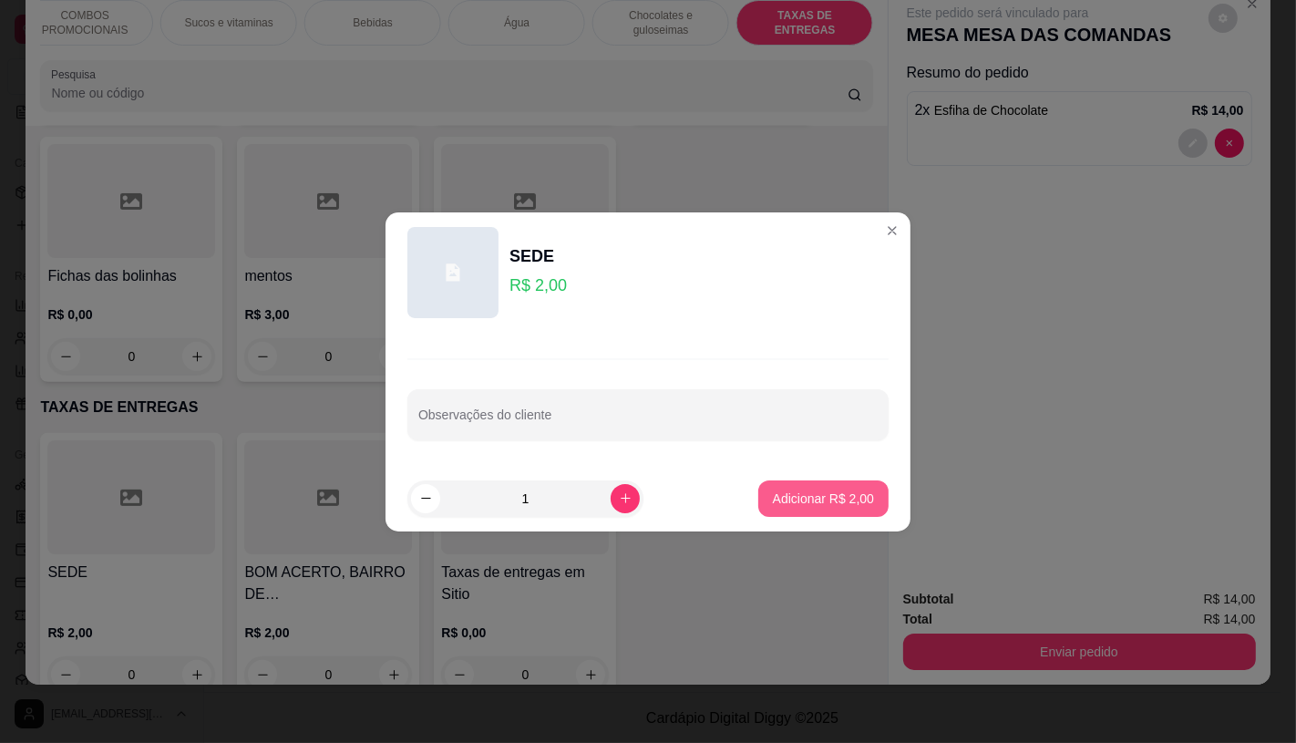
click at [851, 502] on p "Adicionar R$ 2,00" at bounding box center [823, 499] width 101 height 18
type input "1"
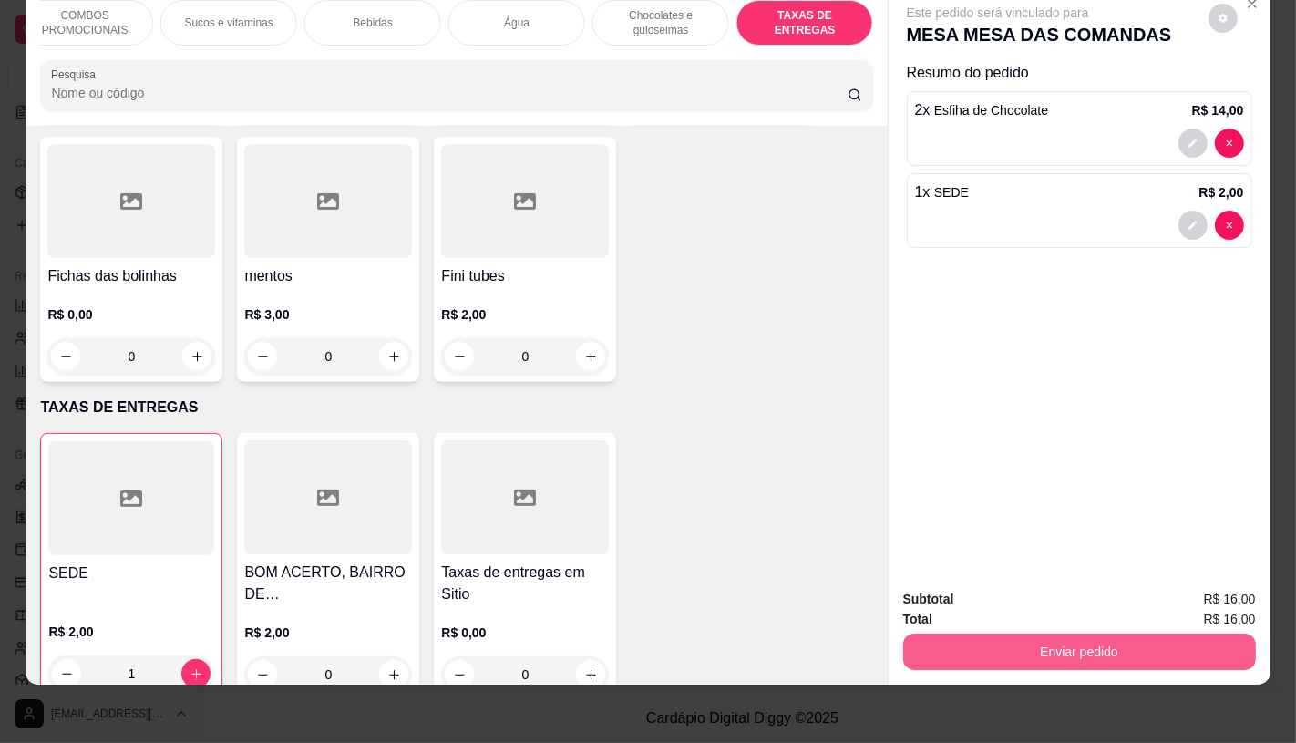
click at [1022, 638] on button "Enviar pedido" at bounding box center [1079, 652] width 353 height 36
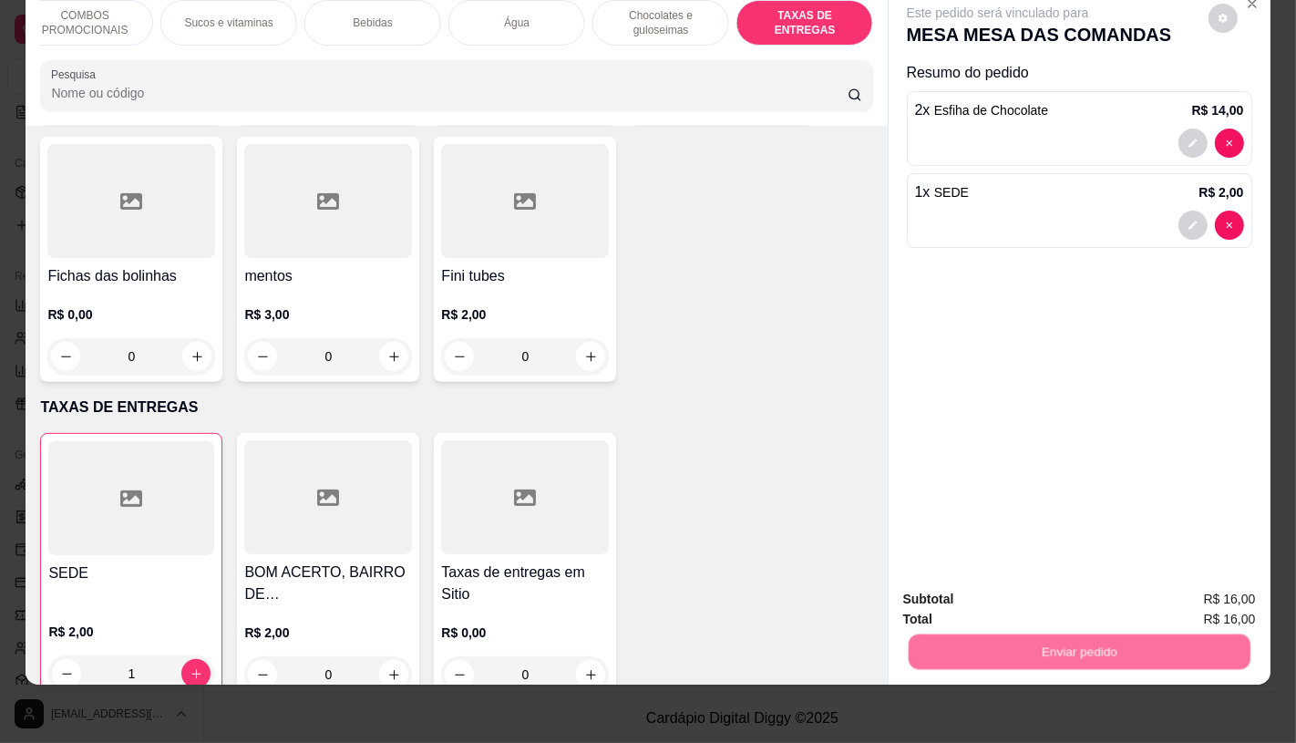
click at [1182, 598] on button "Enviar pedido" at bounding box center [1208, 593] width 103 height 35
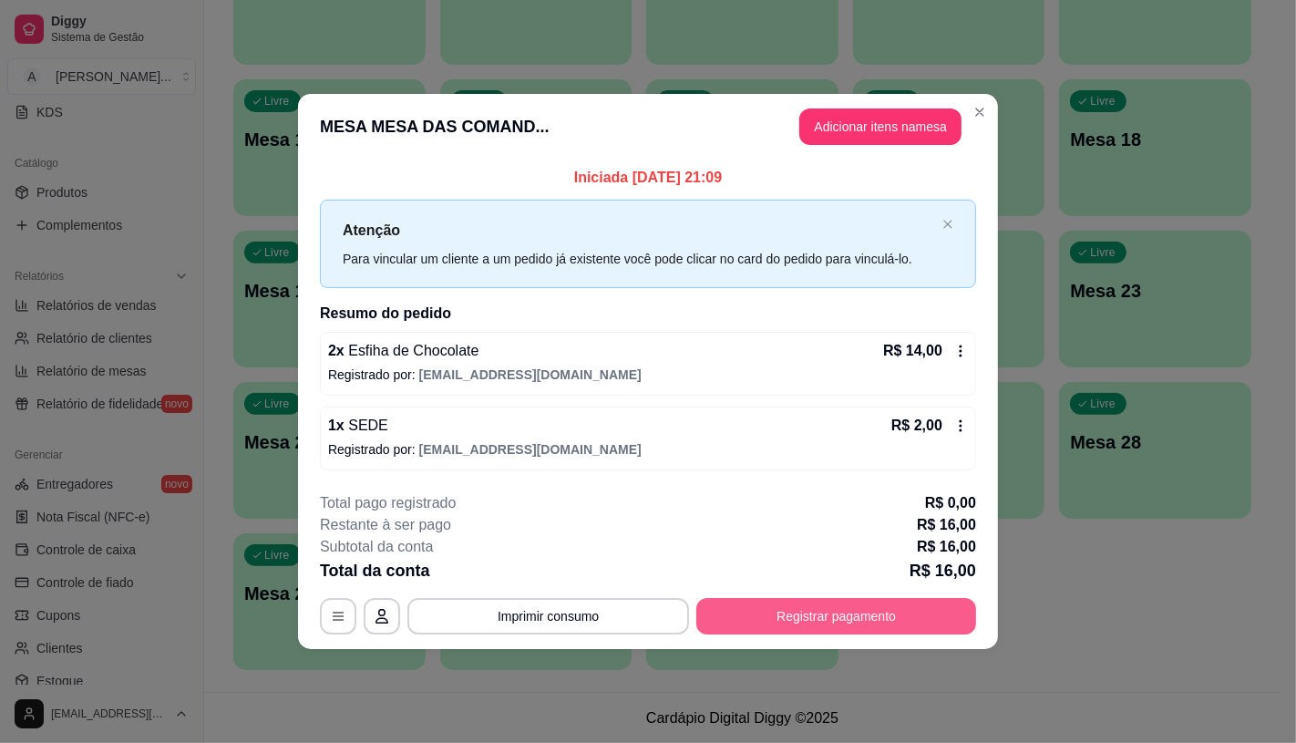
click at [820, 613] on button "Registrar pagamento" at bounding box center [836, 616] width 280 height 36
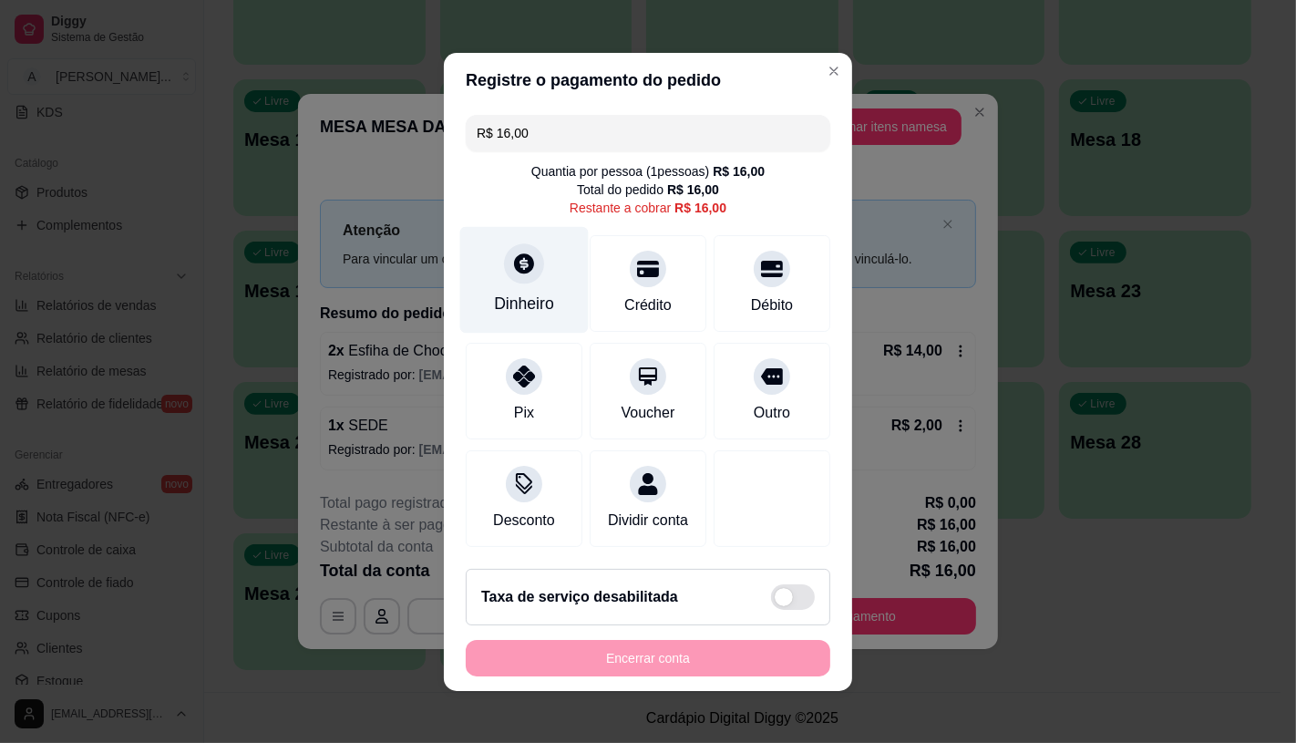
click at [509, 278] on div "Dinheiro" at bounding box center [524, 279] width 129 height 107
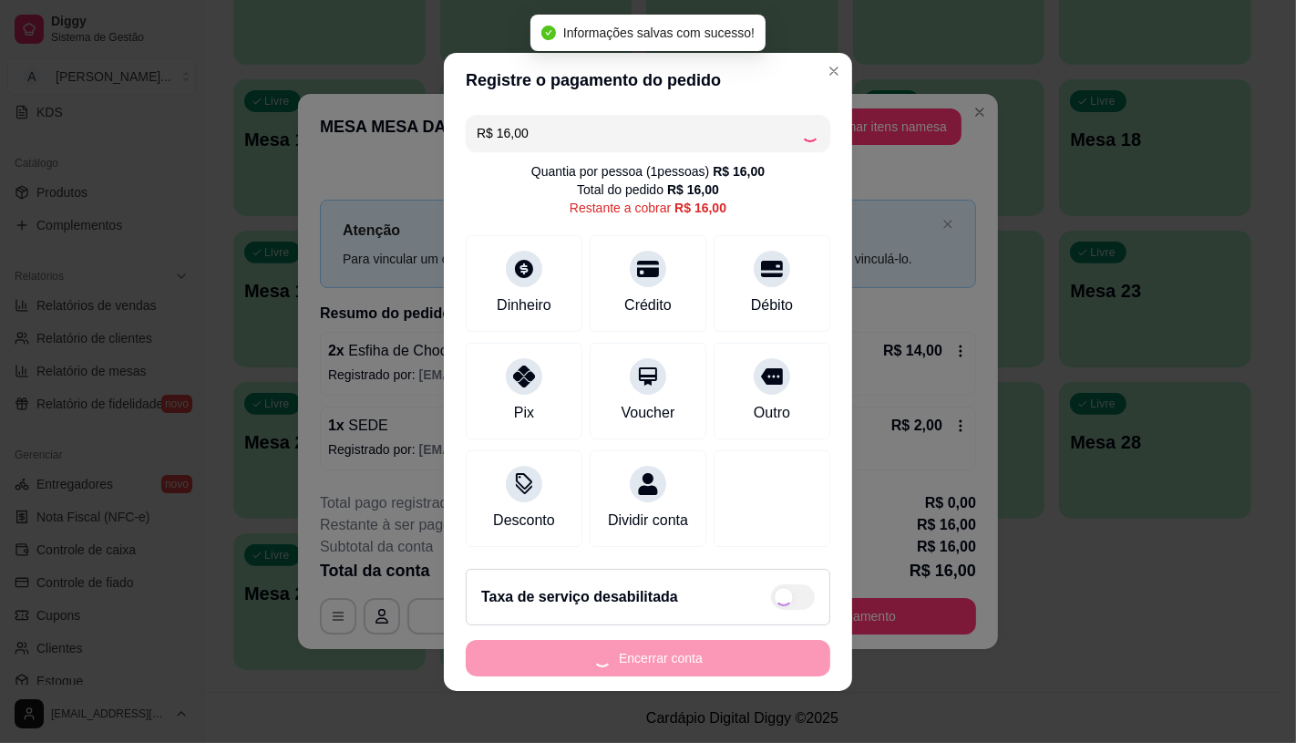
type input "R$ 0,00"
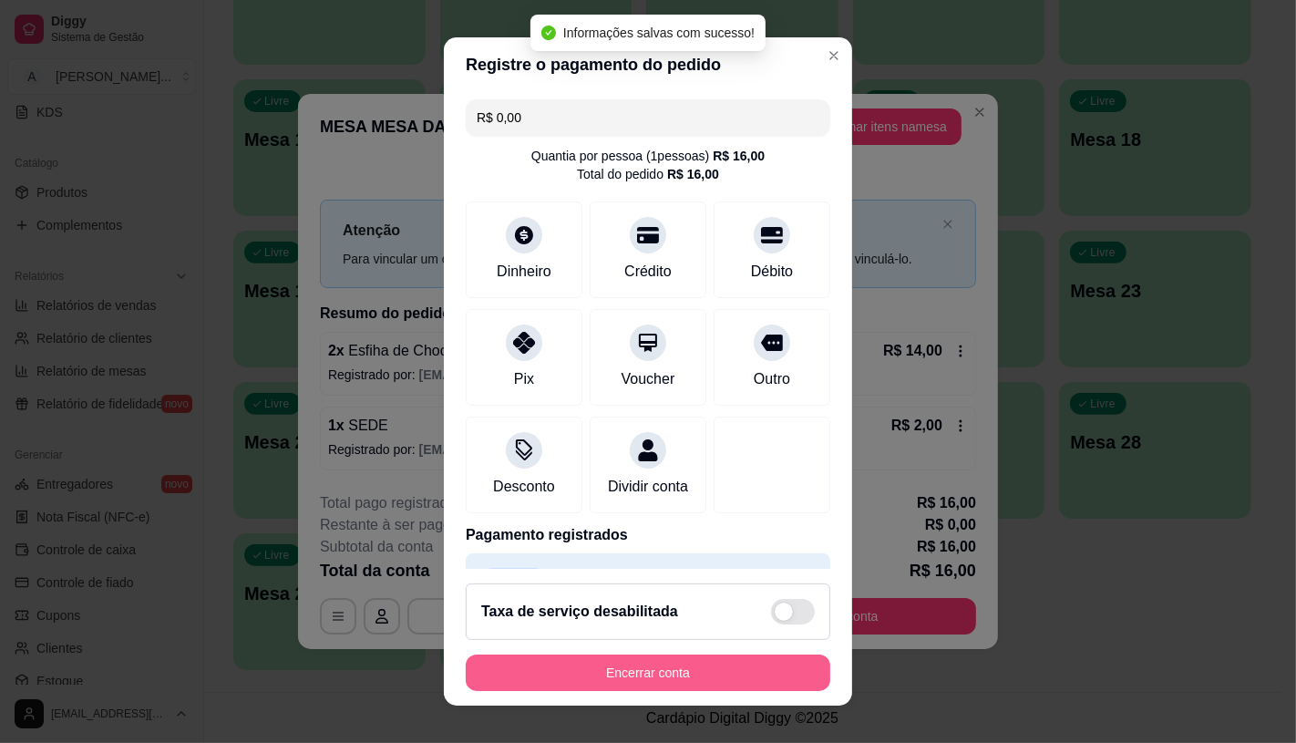
click at [647, 672] on button "Encerrar conta" at bounding box center [648, 673] width 365 height 36
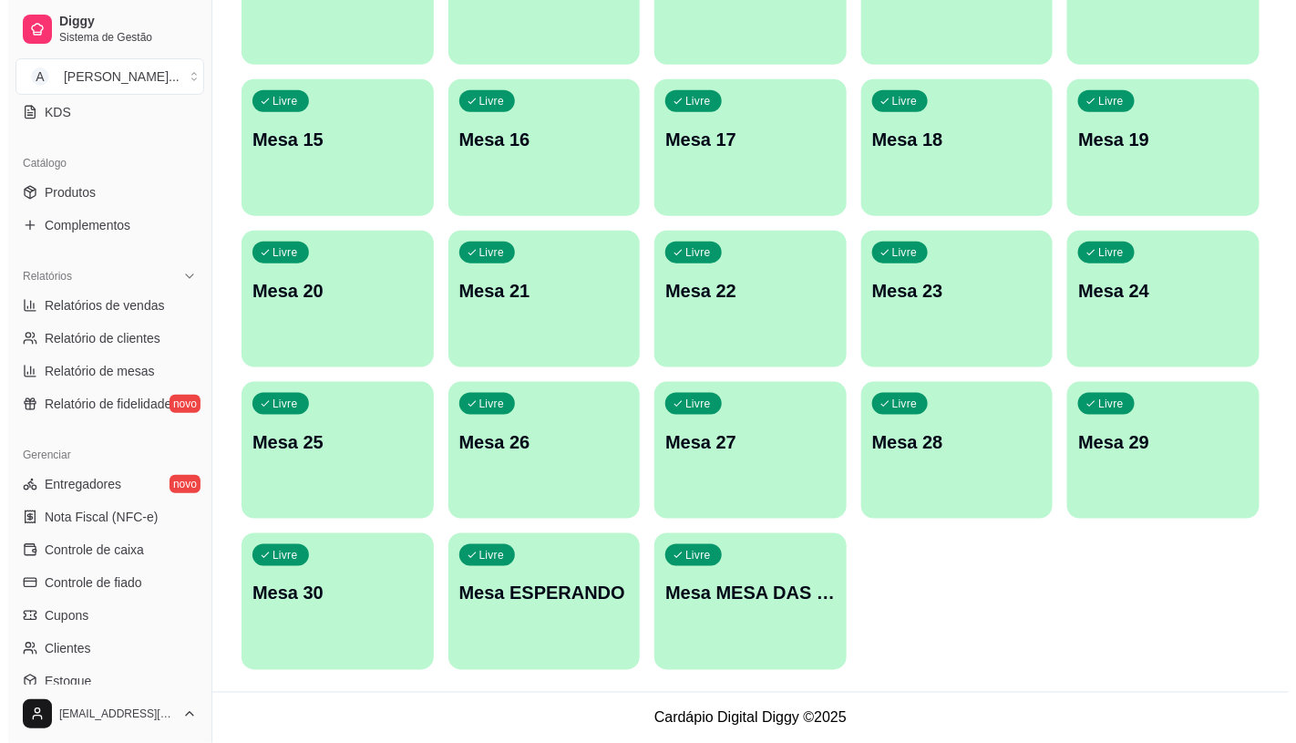
scroll to position [66, 0]
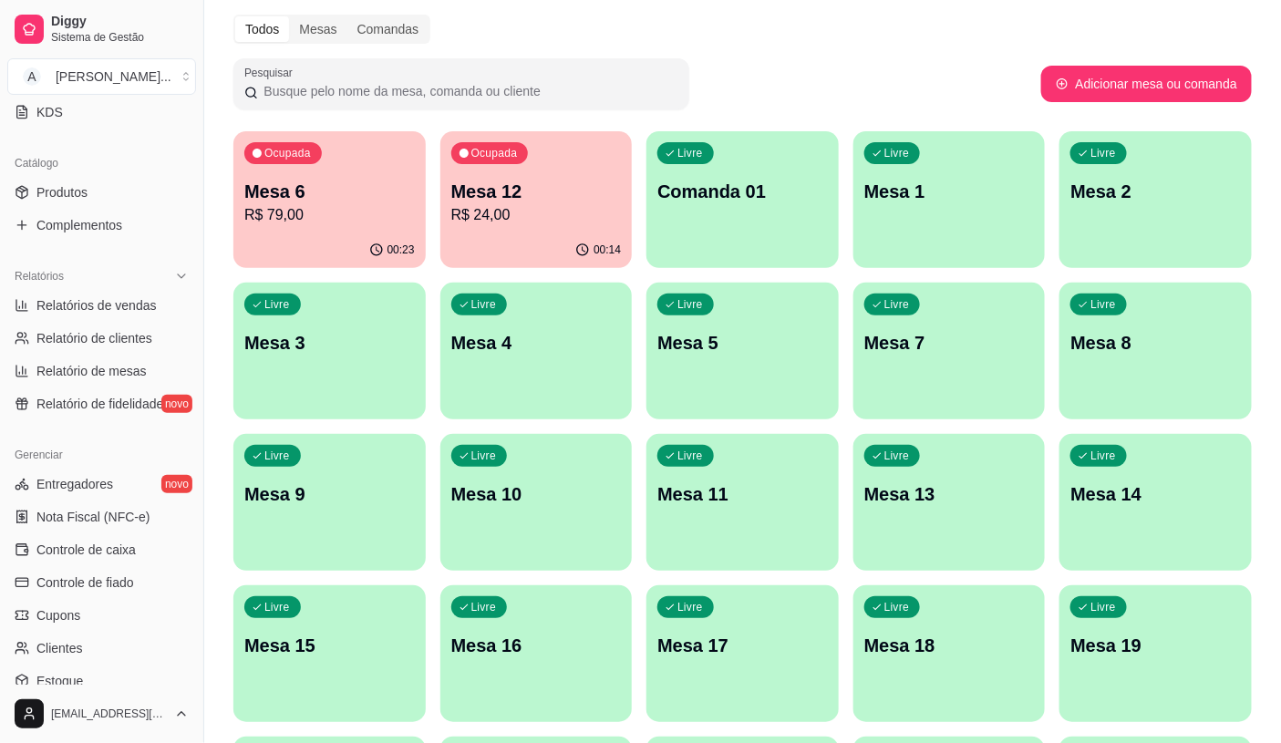
click at [499, 226] on div "Ocupada Mesa 12 R$ 24,00" at bounding box center [536, 181] width 192 height 101
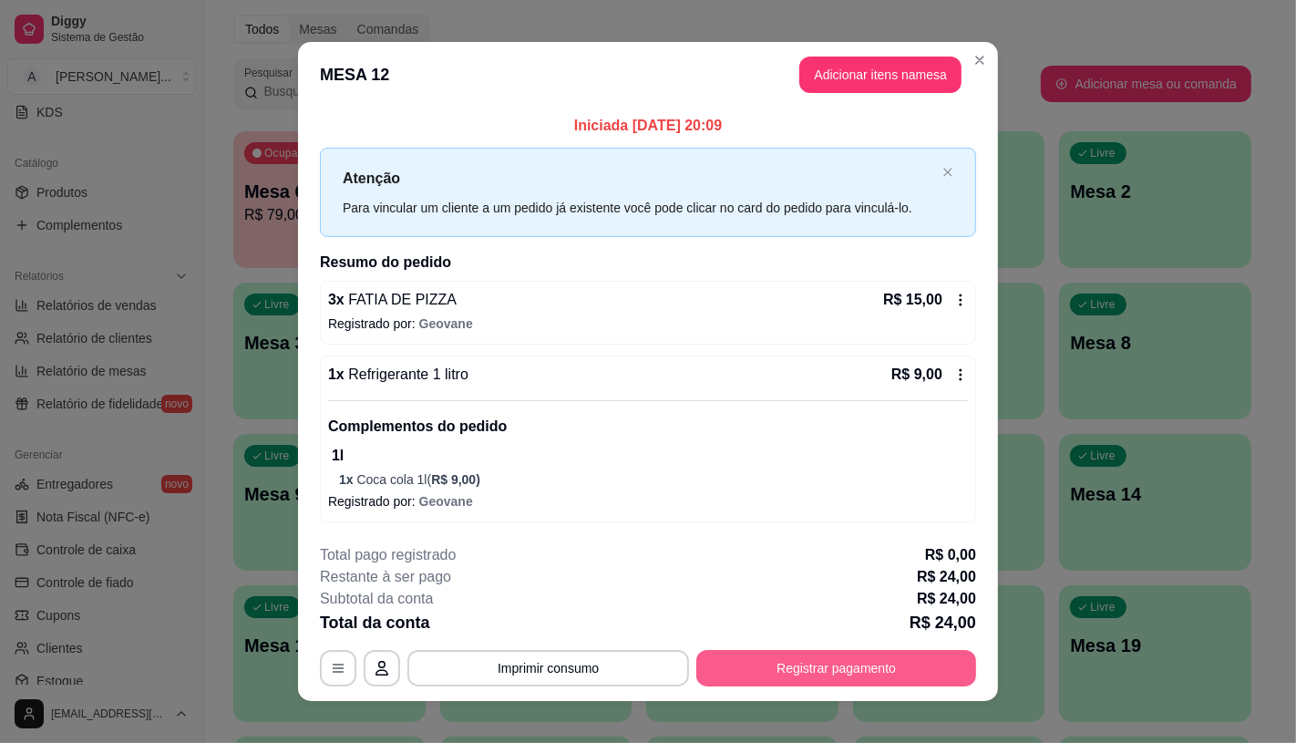
click at [830, 677] on button "Registrar pagamento" at bounding box center [836, 668] width 280 height 36
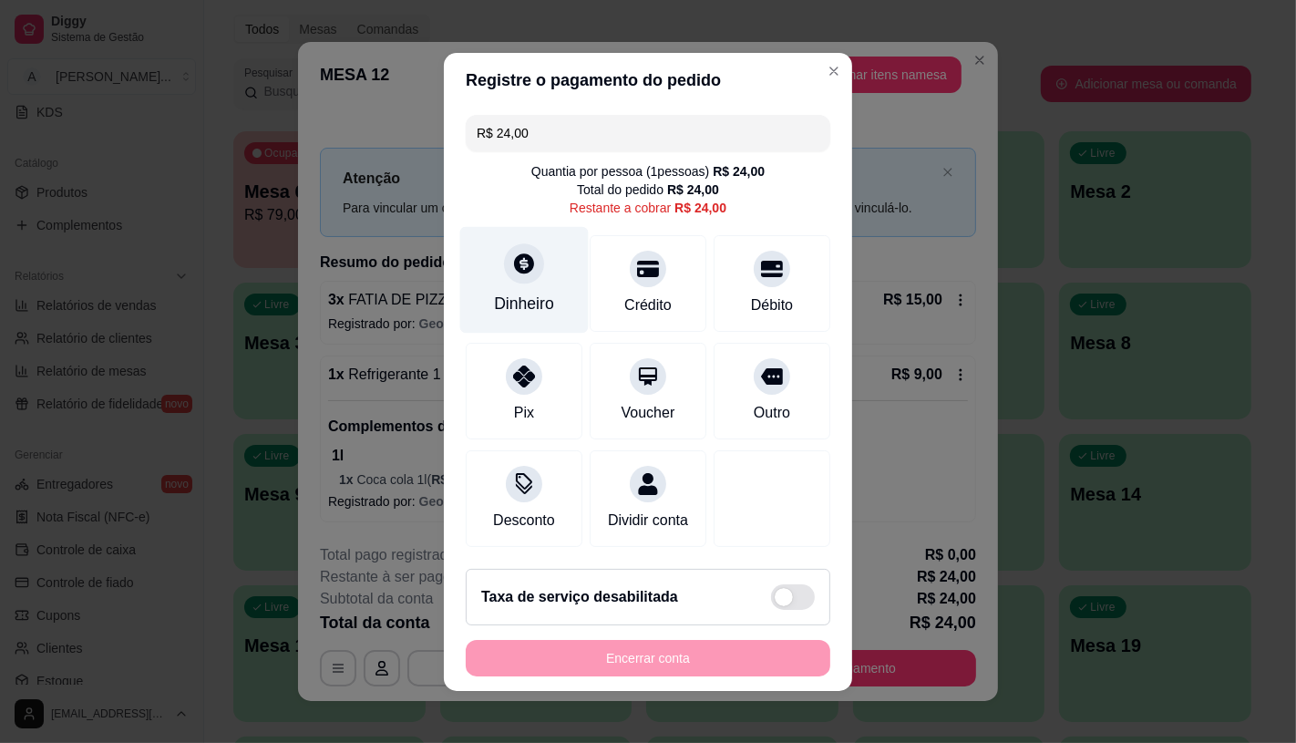
click at [521, 258] on icon at bounding box center [524, 263] width 20 height 20
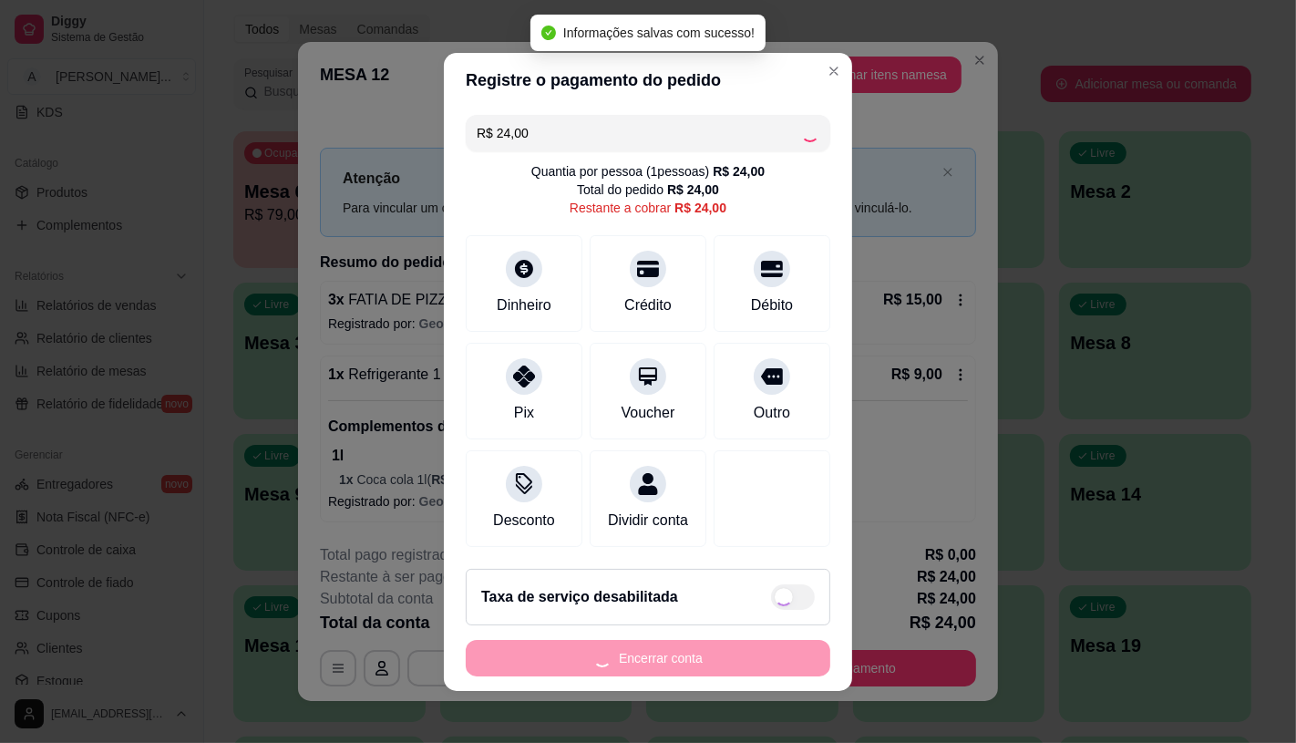
type input "R$ 0,00"
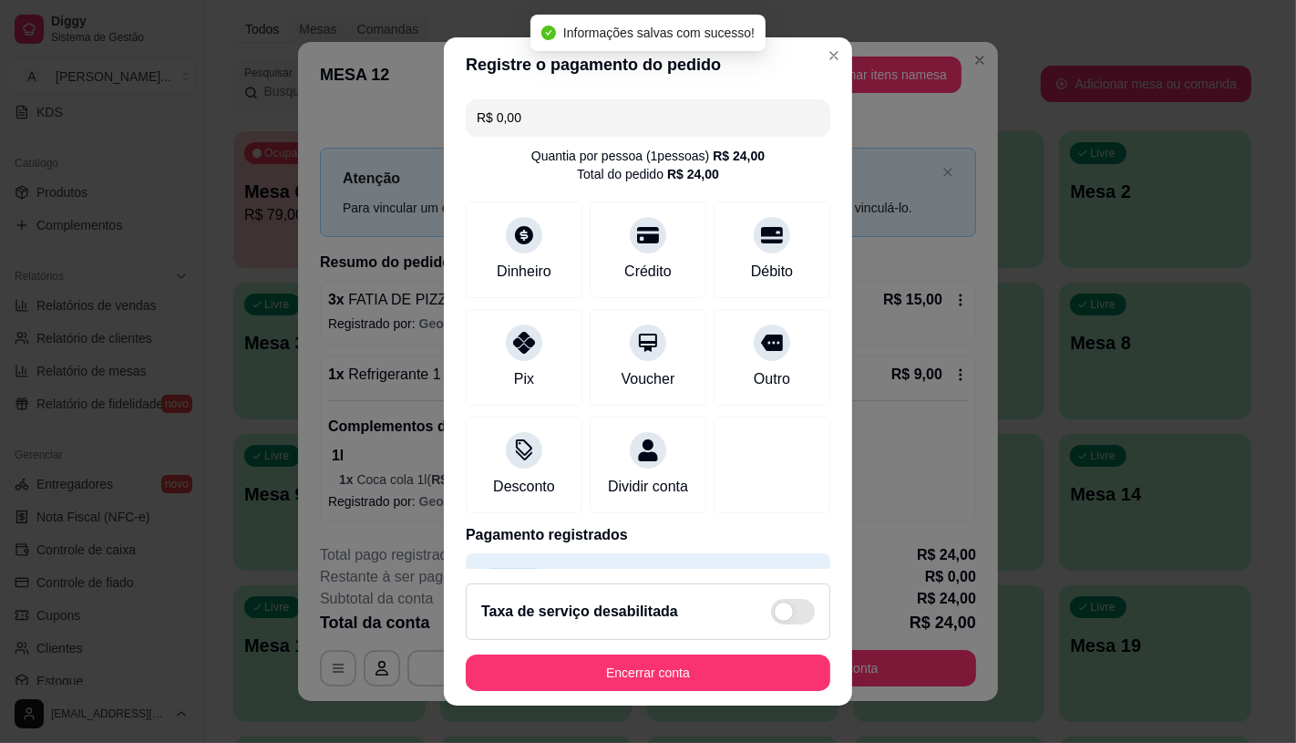
click at [624, 653] on footer "Taxa de serviço desabilitada Encerrar conta" at bounding box center [648, 637] width 408 height 137
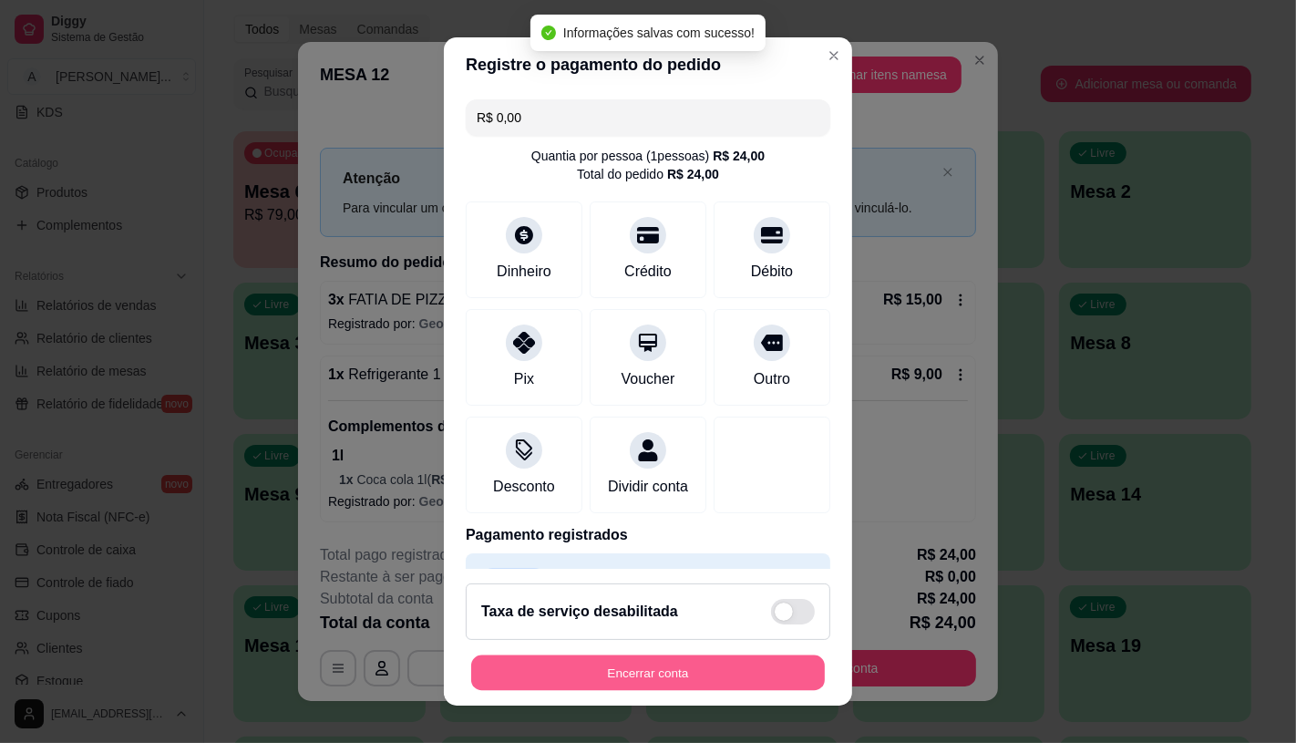
click at [634, 665] on button "Encerrar conta" at bounding box center [648, 673] width 354 height 36
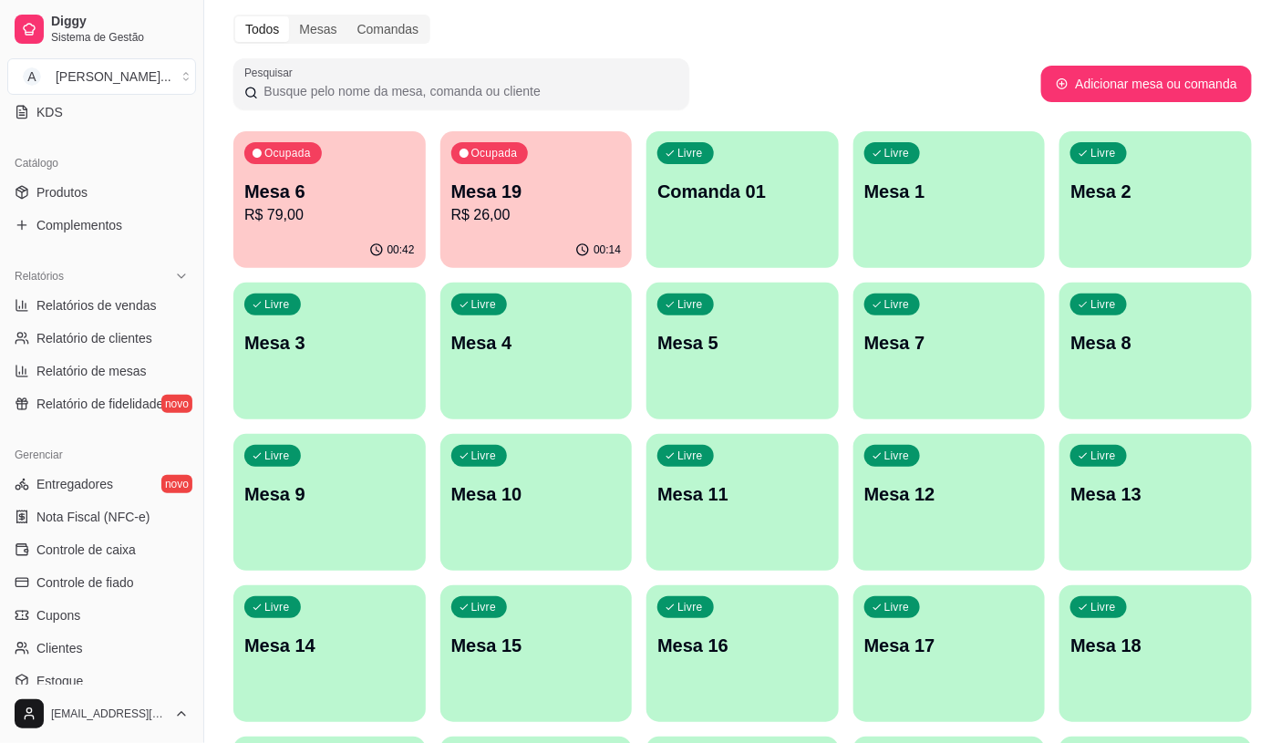
click at [562, 240] on button "Ocupada Mesa 19 R$ 26,00 00:14" at bounding box center [536, 199] width 192 height 137
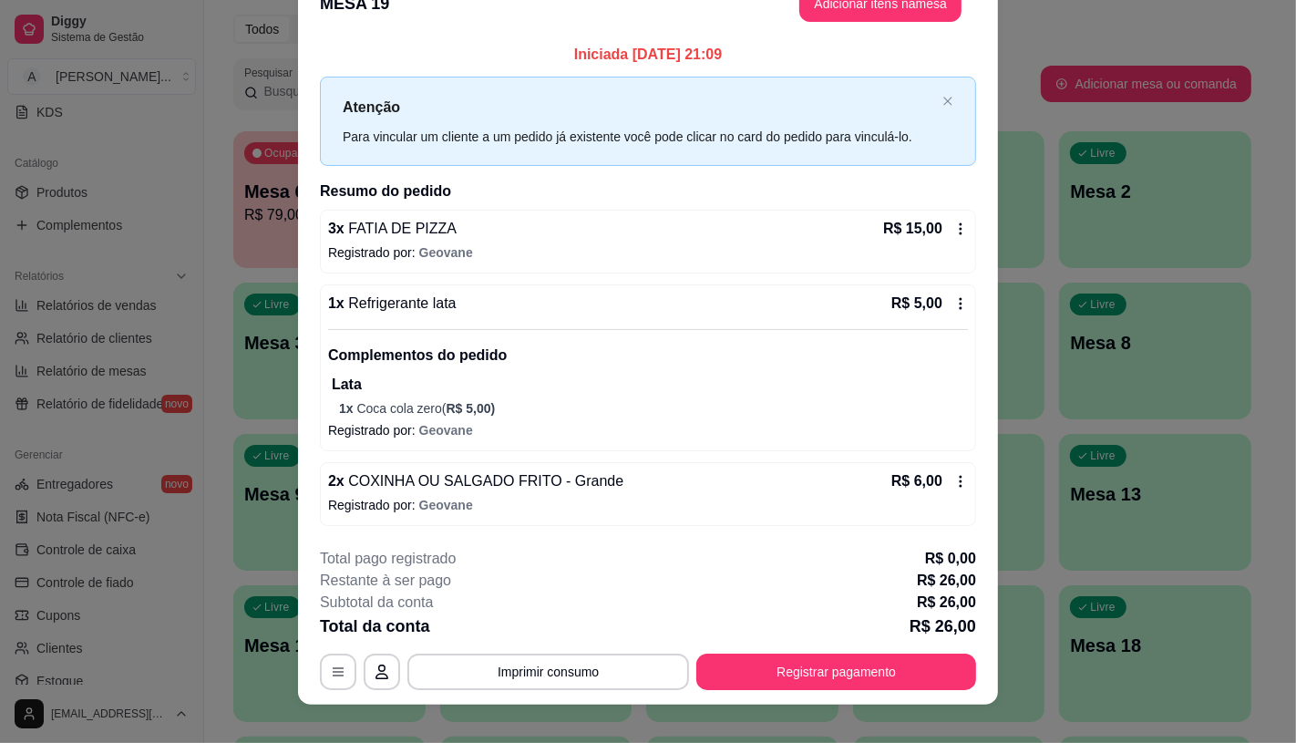
scroll to position [53, 0]
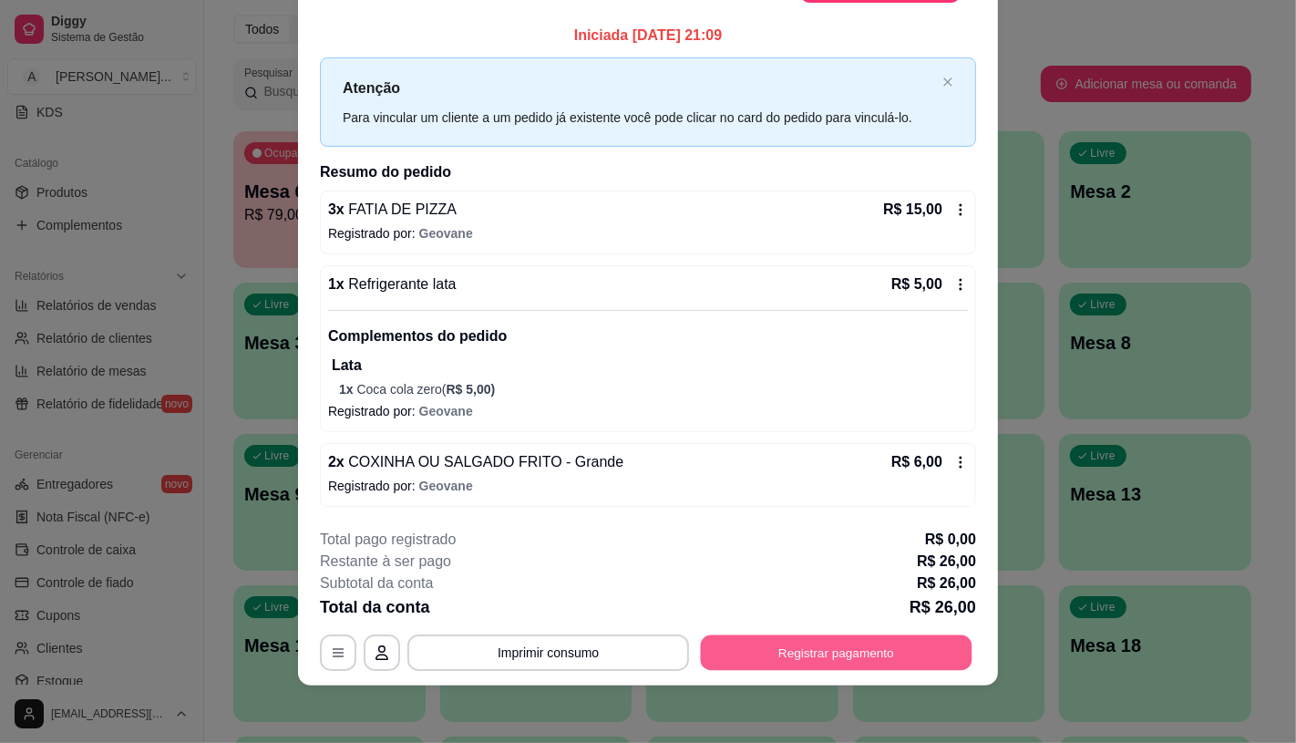
click at [776, 641] on button "Registrar pagamento" at bounding box center [837, 652] width 272 height 36
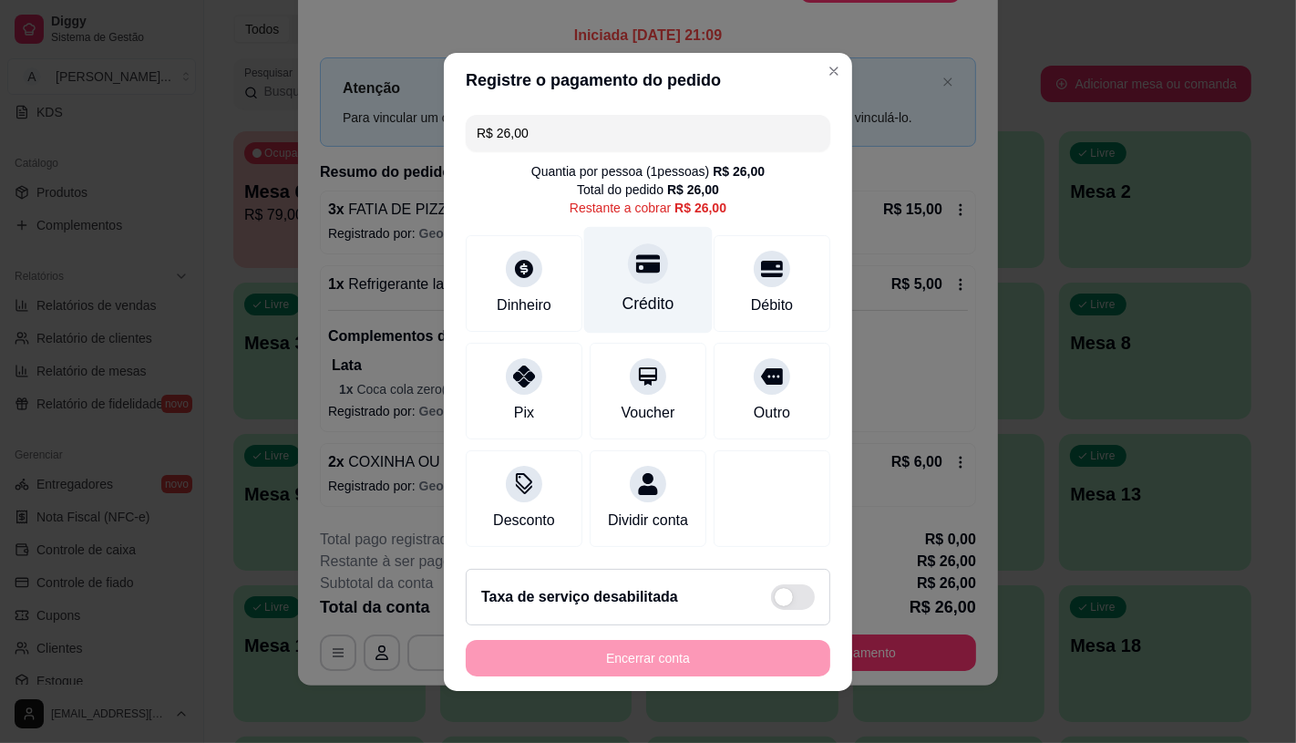
click at [636, 261] on icon at bounding box center [648, 263] width 24 height 18
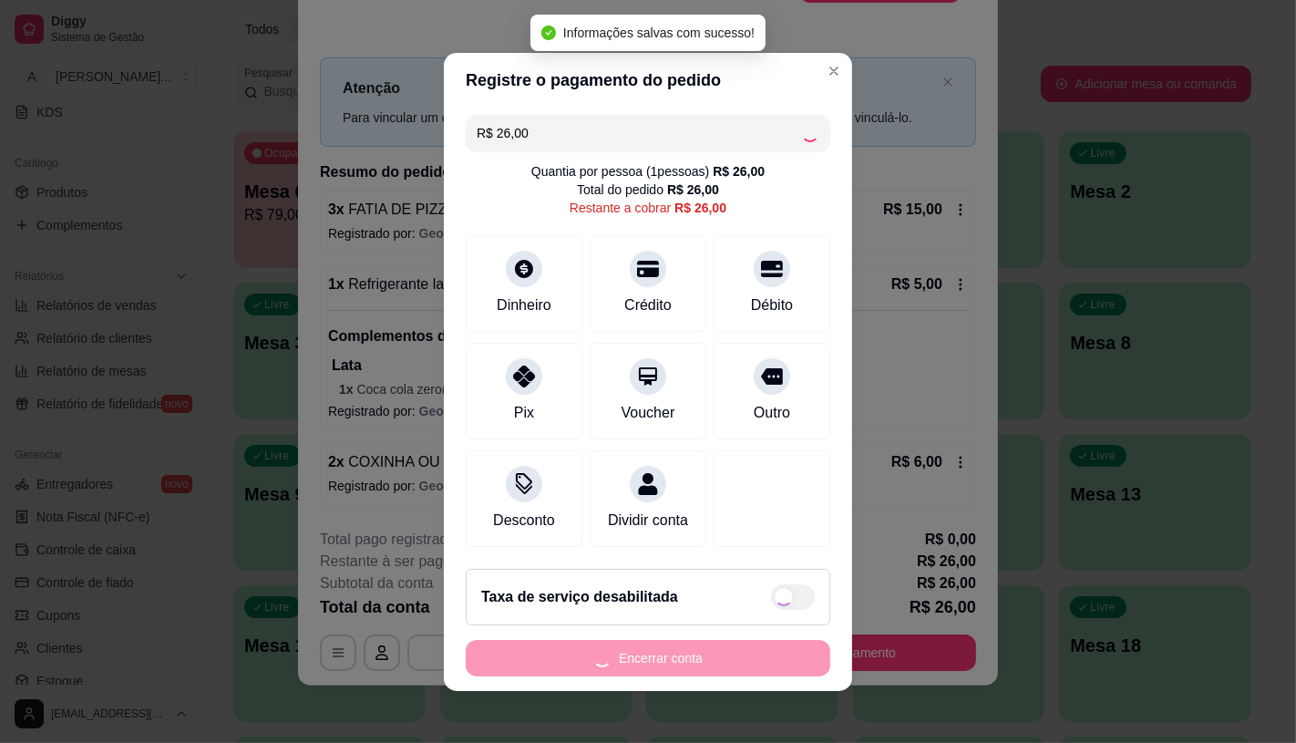
type input "R$ 0,00"
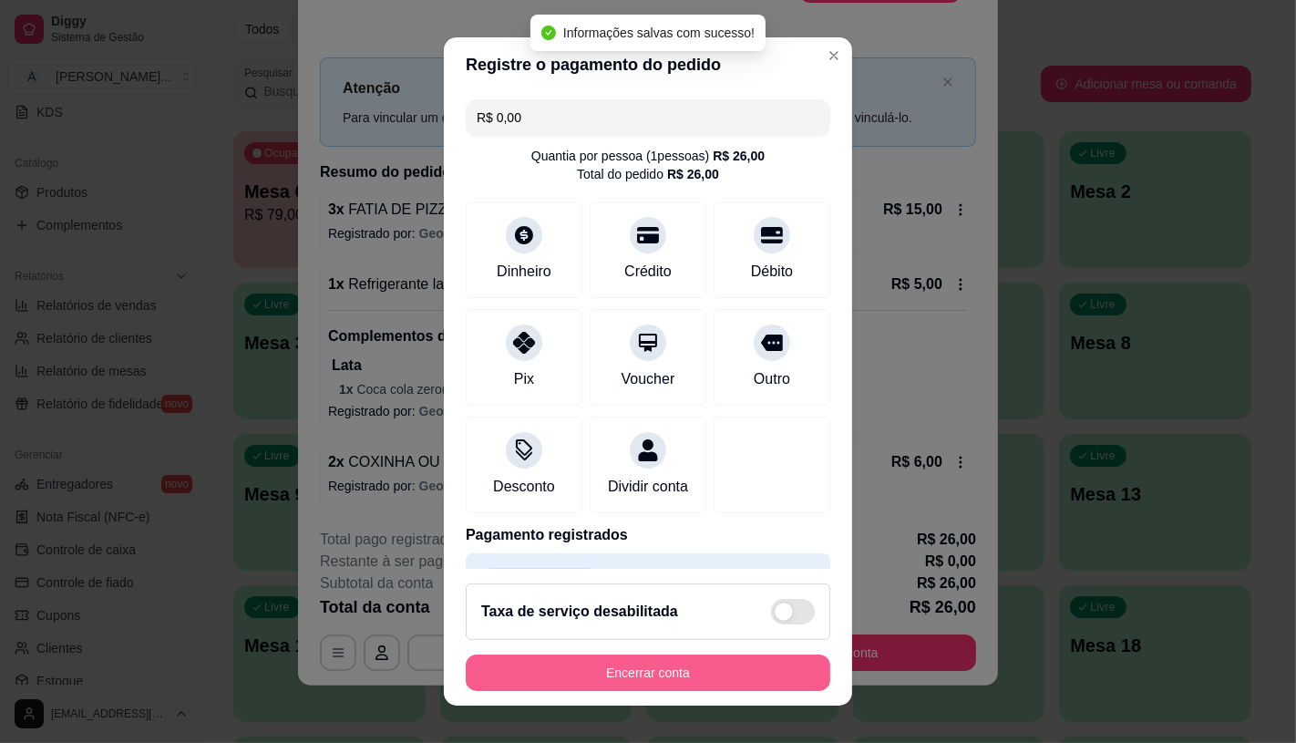
click at [566, 686] on button "Encerrar conta" at bounding box center [648, 673] width 365 height 36
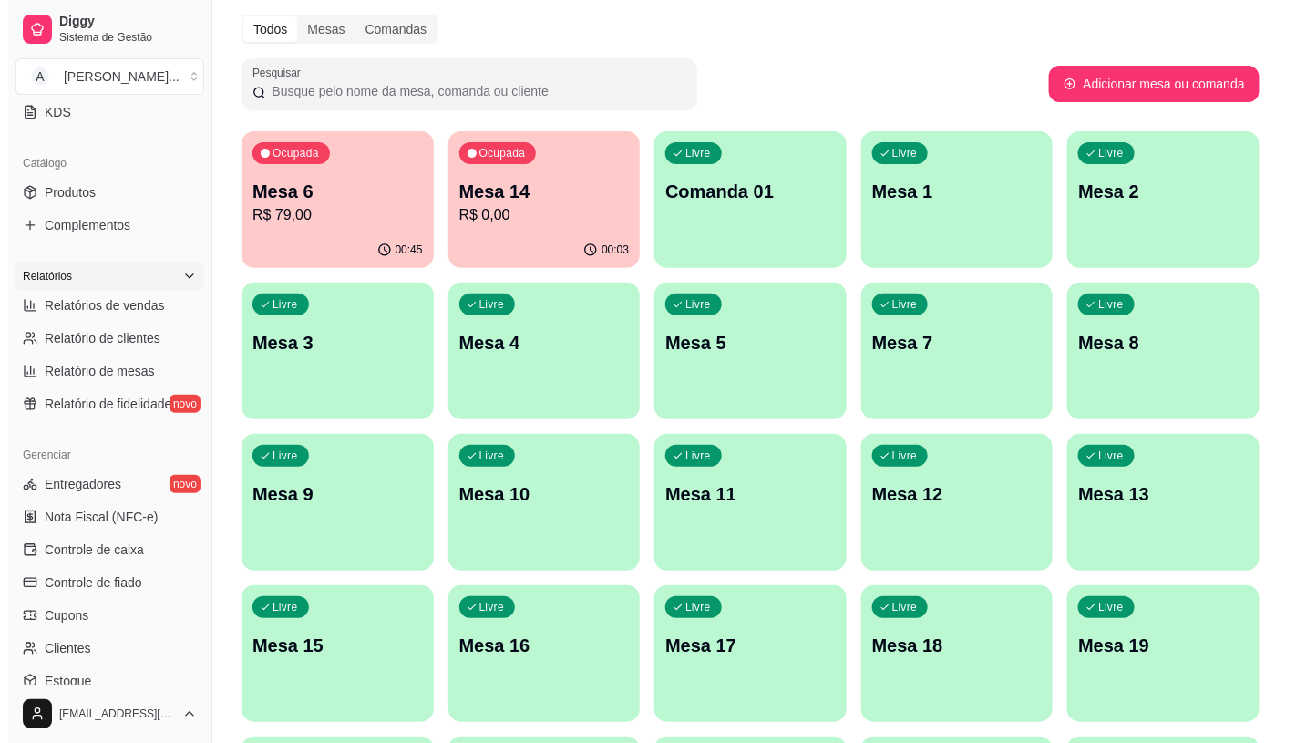
scroll to position [0, 0]
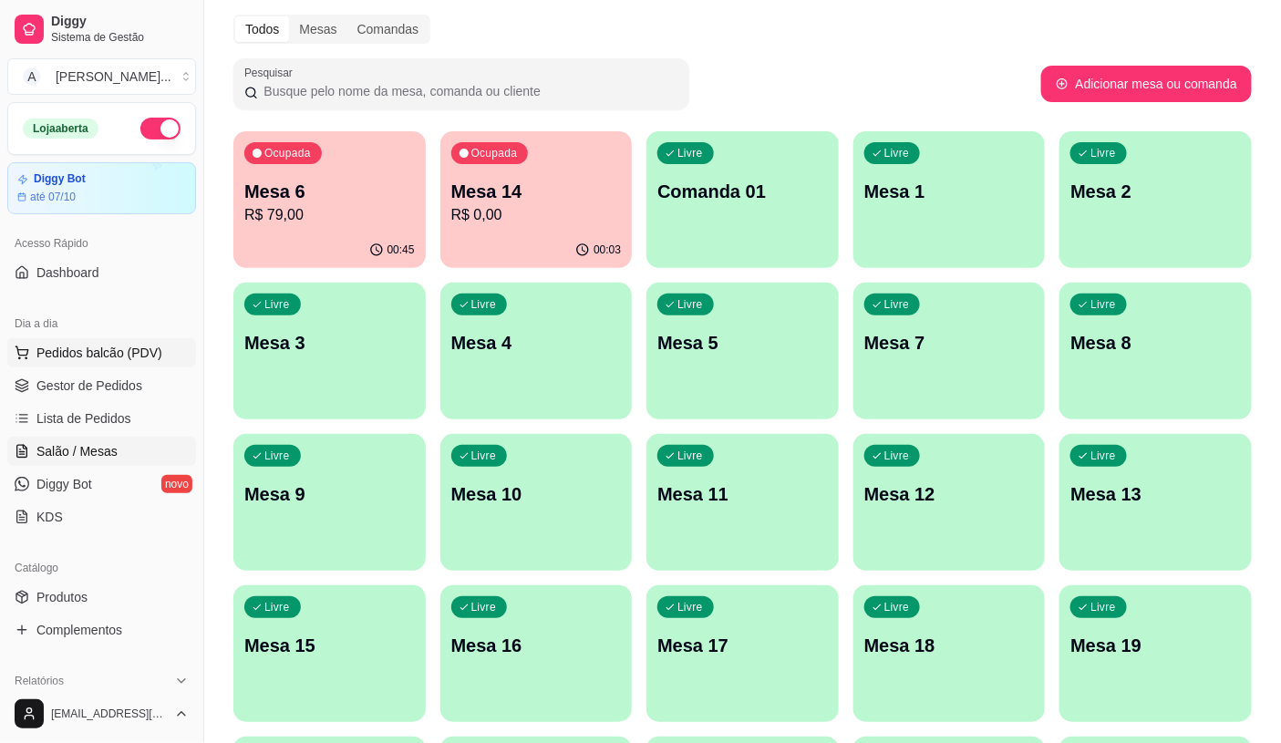
click at [106, 358] on span "Pedidos balcão (PDV)" at bounding box center [99, 353] width 126 height 18
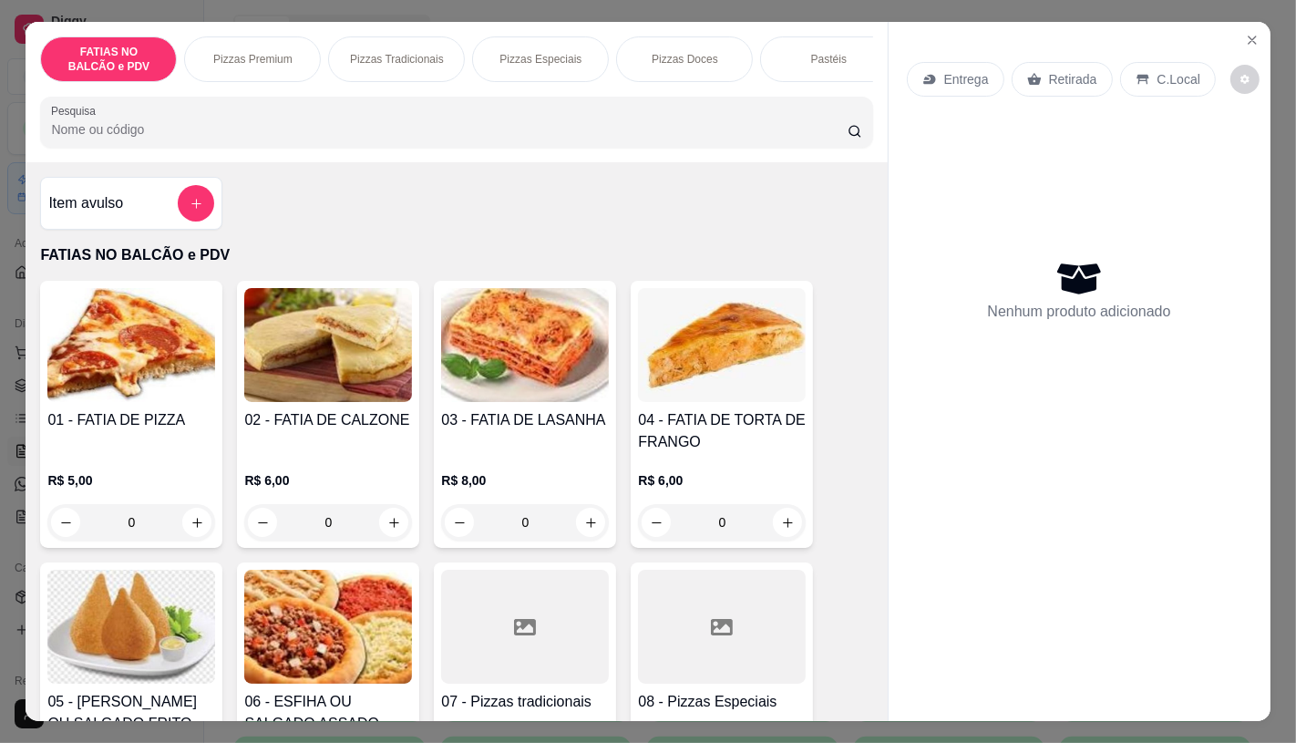
click at [146, 526] on input "0" at bounding box center [131, 522] width 102 height 36
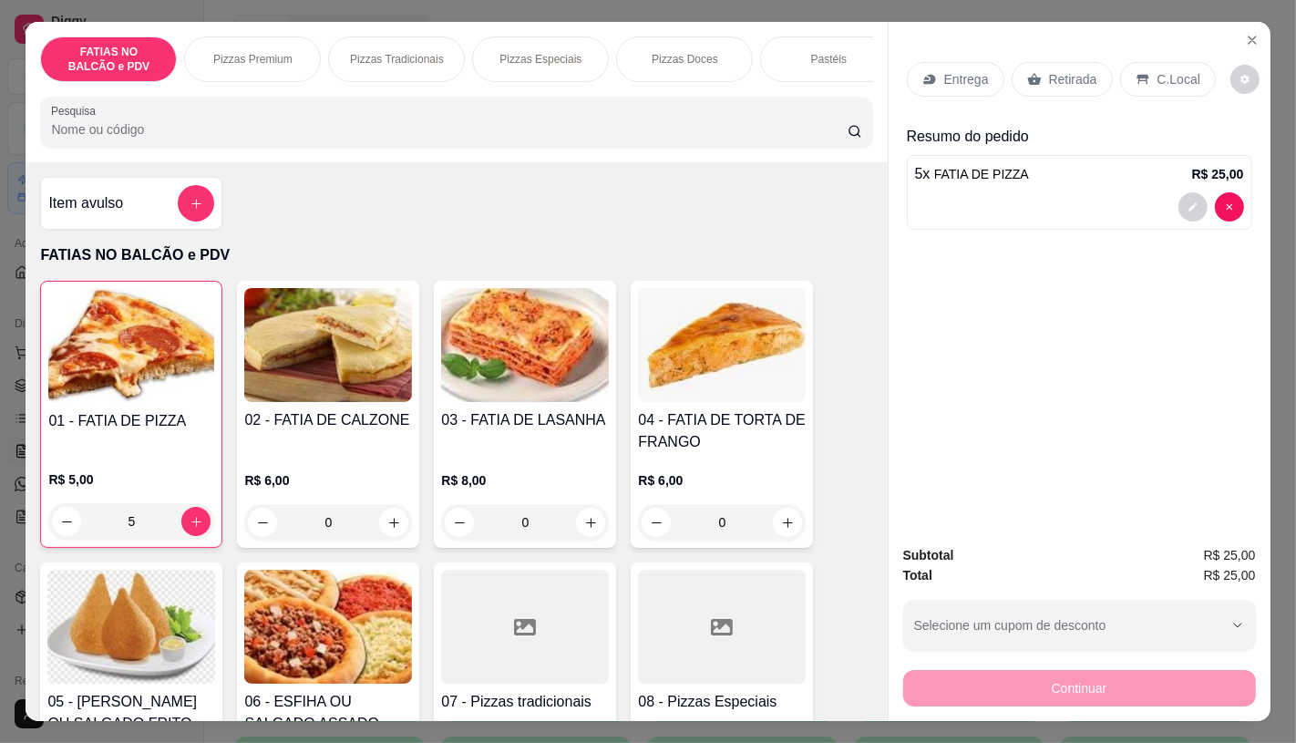
type input "5"
click at [1057, 88] on div "Retirada" at bounding box center [1062, 79] width 101 height 35
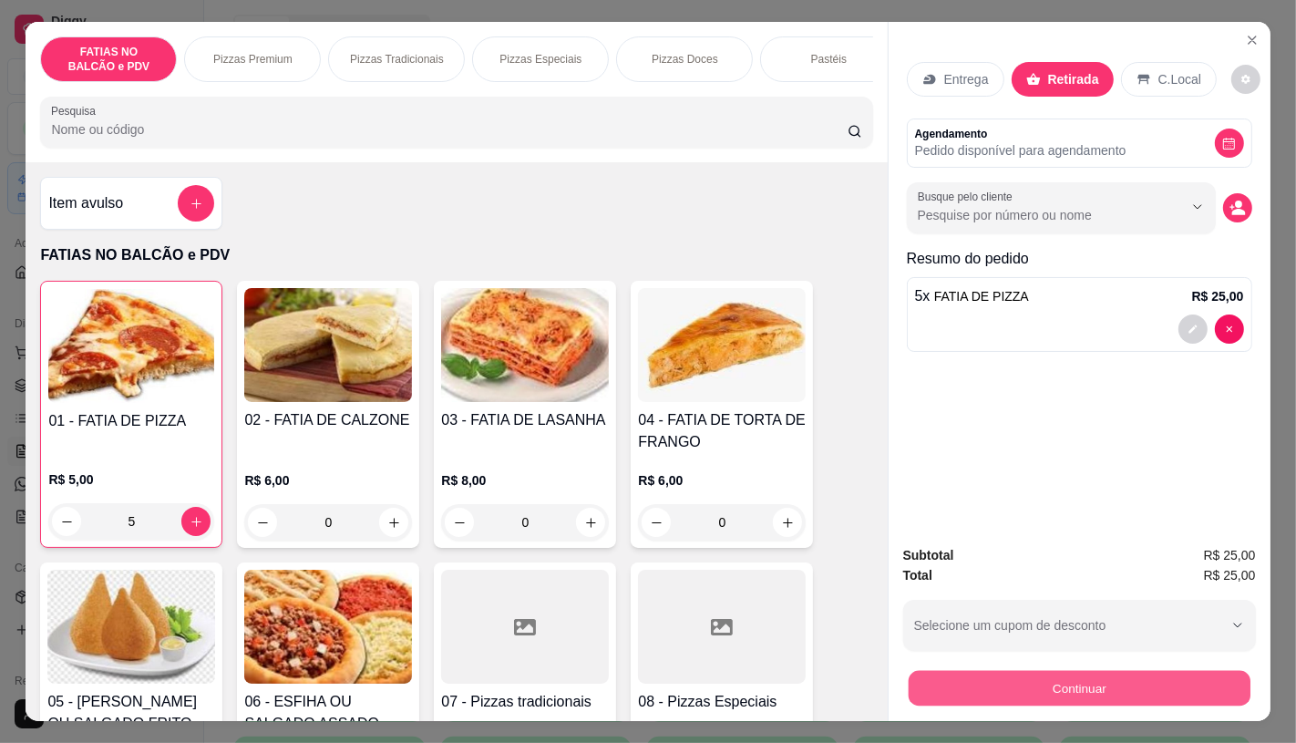
click at [1017, 686] on button "Continuar" at bounding box center [1079, 688] width 342 height 36
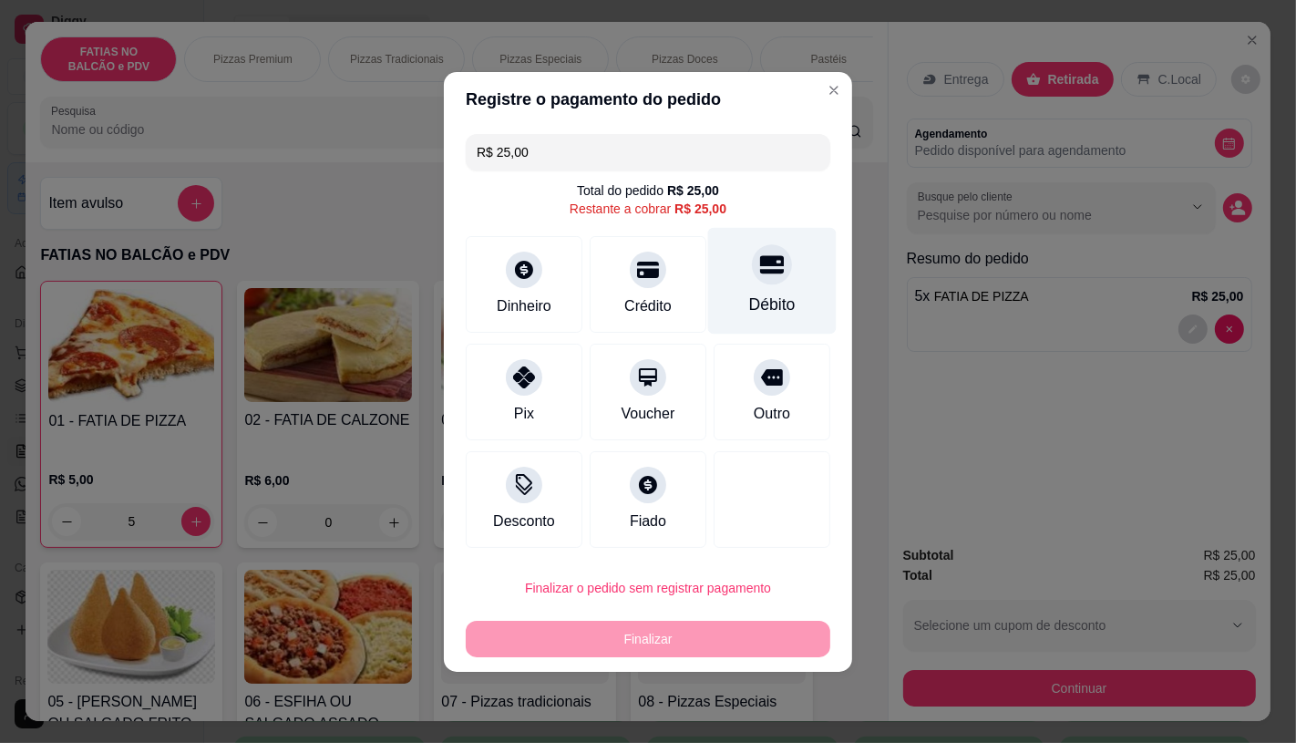
click at [727, 294] on div "Débito" at bounding box center [772, 280] width 129 height 107
type input "R$ 0,00"
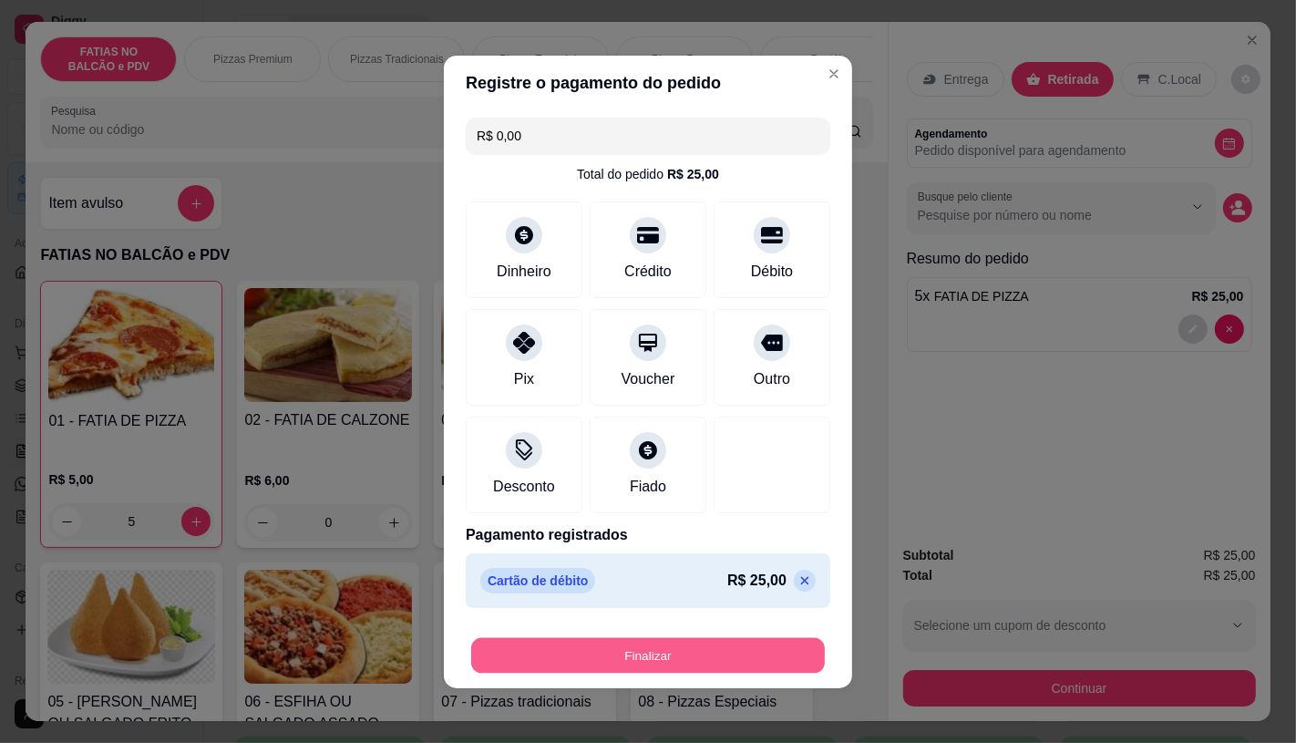
click at [617, 668] on button "Finalizar" at bounding box center [648, 655] width 354 height 36
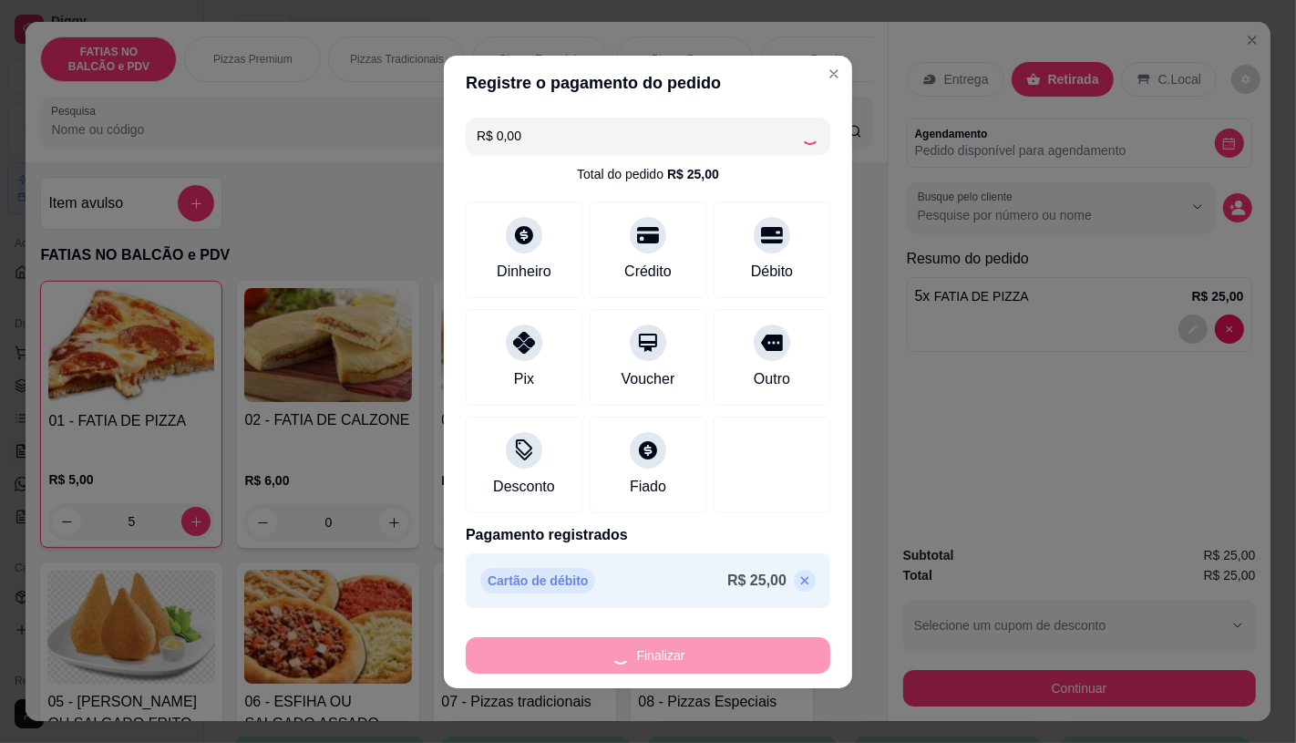
type input "0"
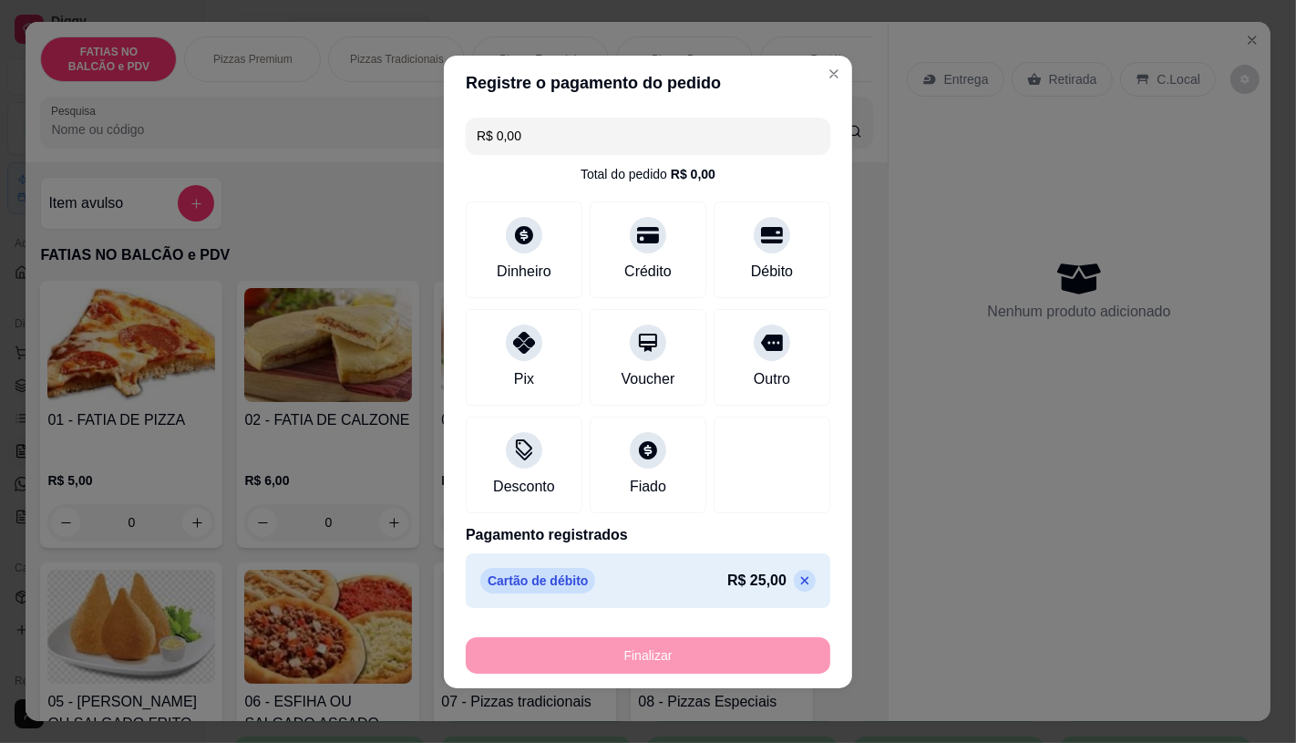
type input "-R$ 25,00"
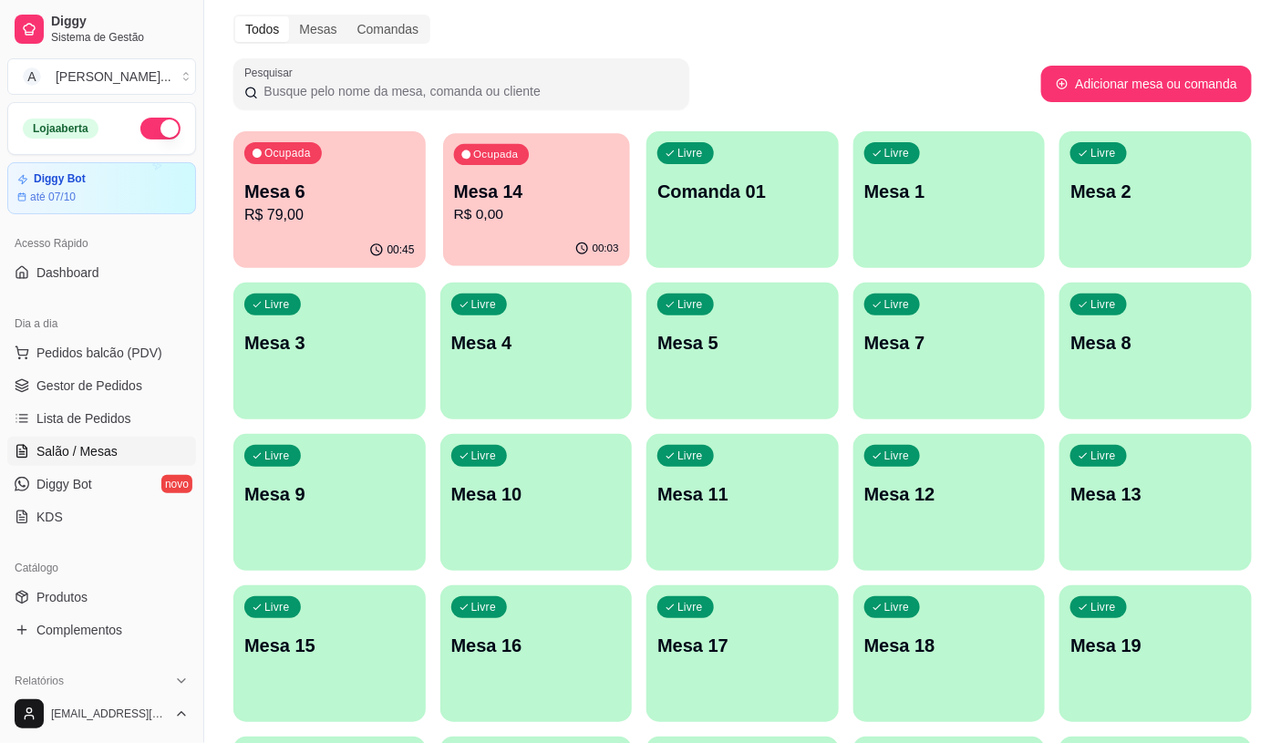
click at [517, 179] on div "Ocupada Mesa 14 R$ 0,00" at bounding box center [536, 182] width 186 height 98
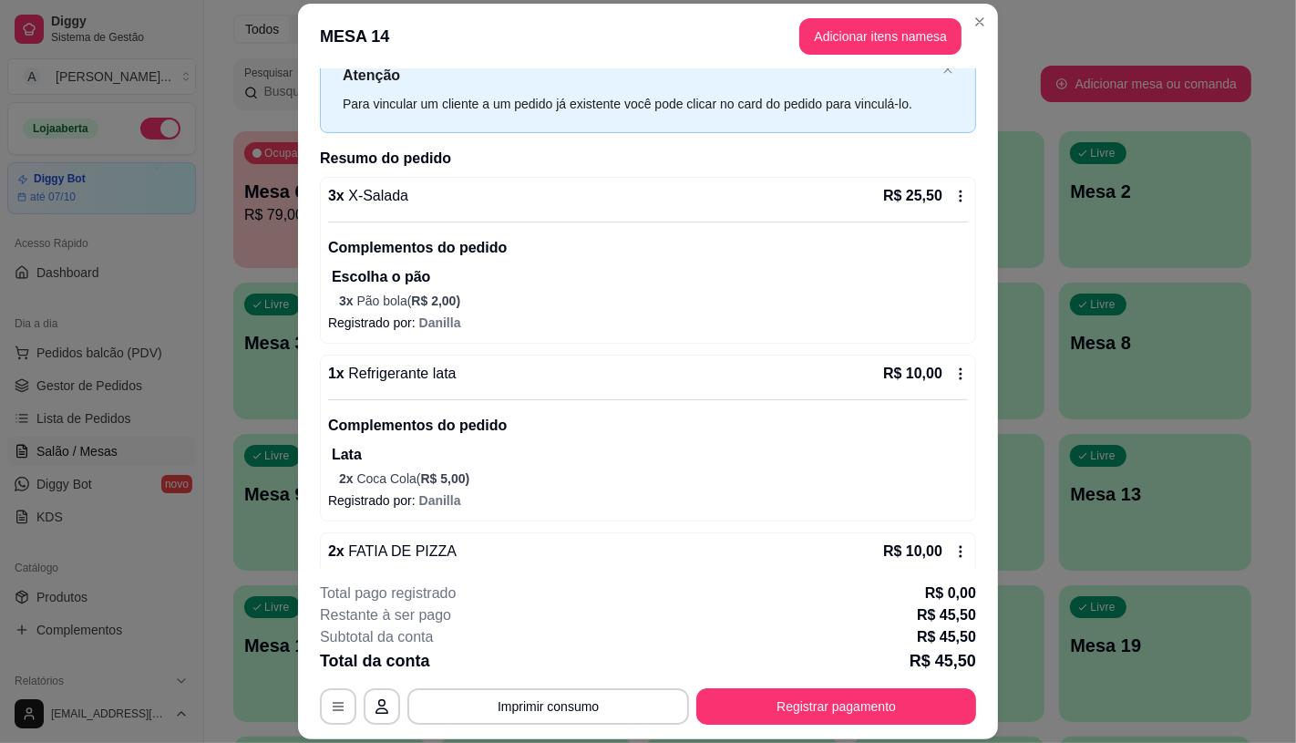
scroll to position [100, 0]
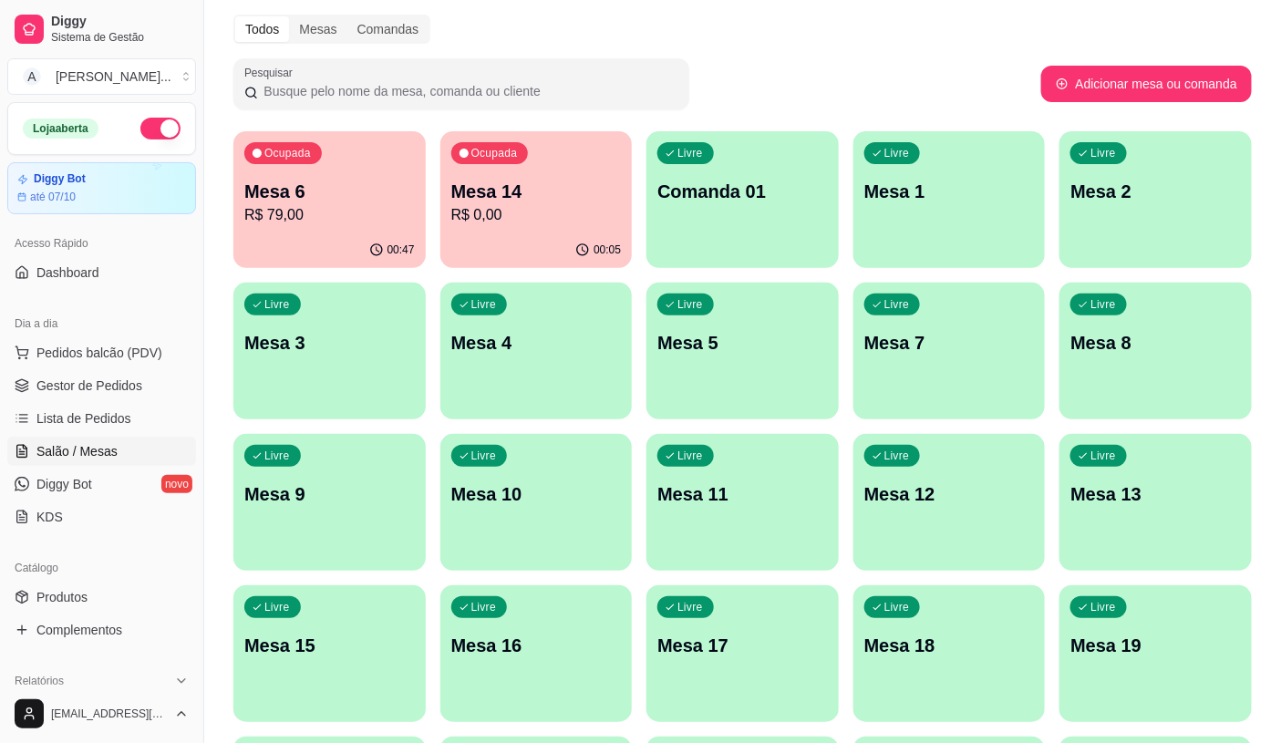
click at [322, 193] on p "Mesa 6" at bounding box center [329, 192] width 170 height 26
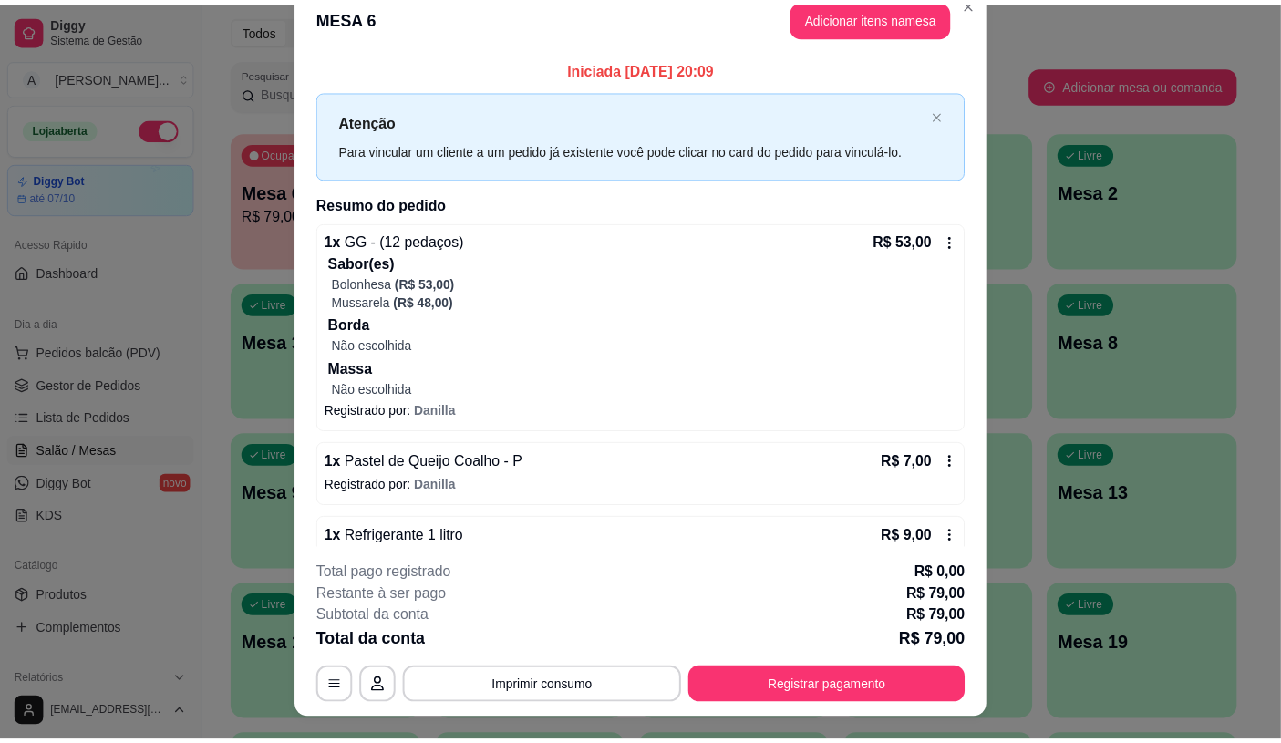
scroll to position [0, 0]
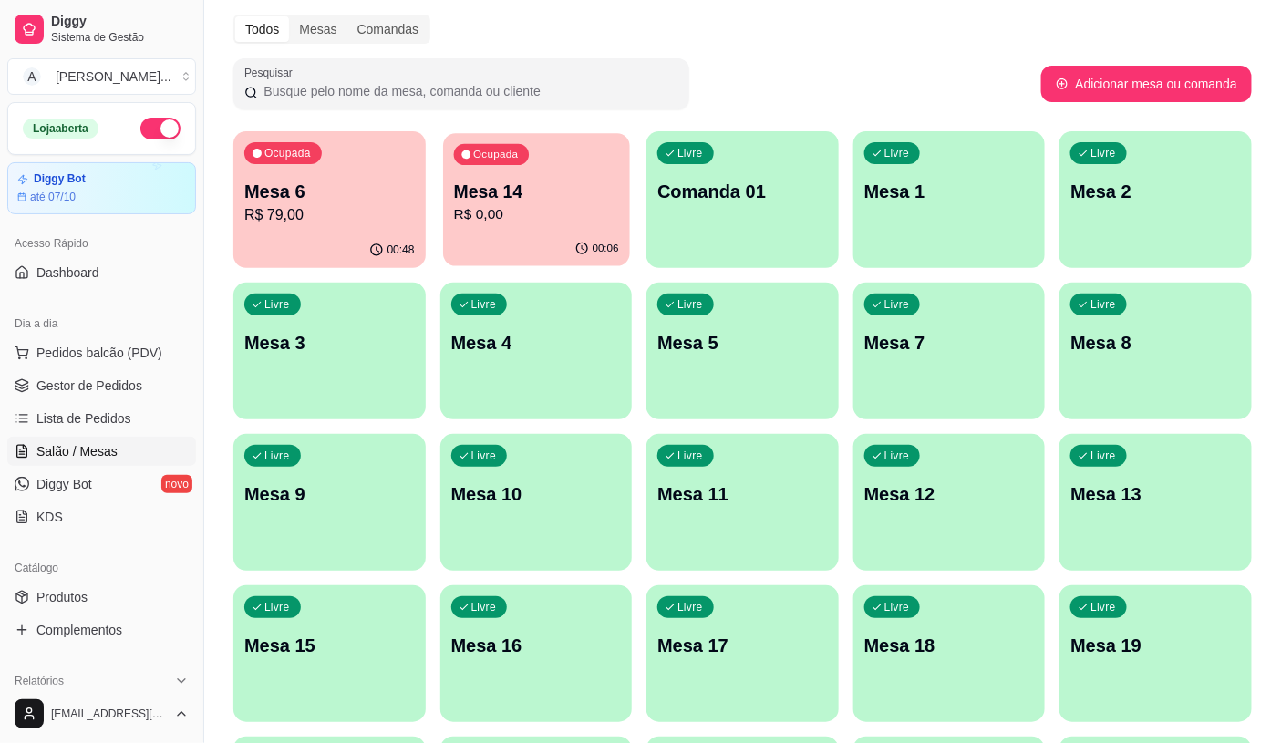
click at [500, 207] on p "R$ 0,00" at bounding box center [535, 214] width 165 height 21
click at [122, 376] on span "Gestor de Pedidos" at bounding box center [89, 385] width 106 height 18
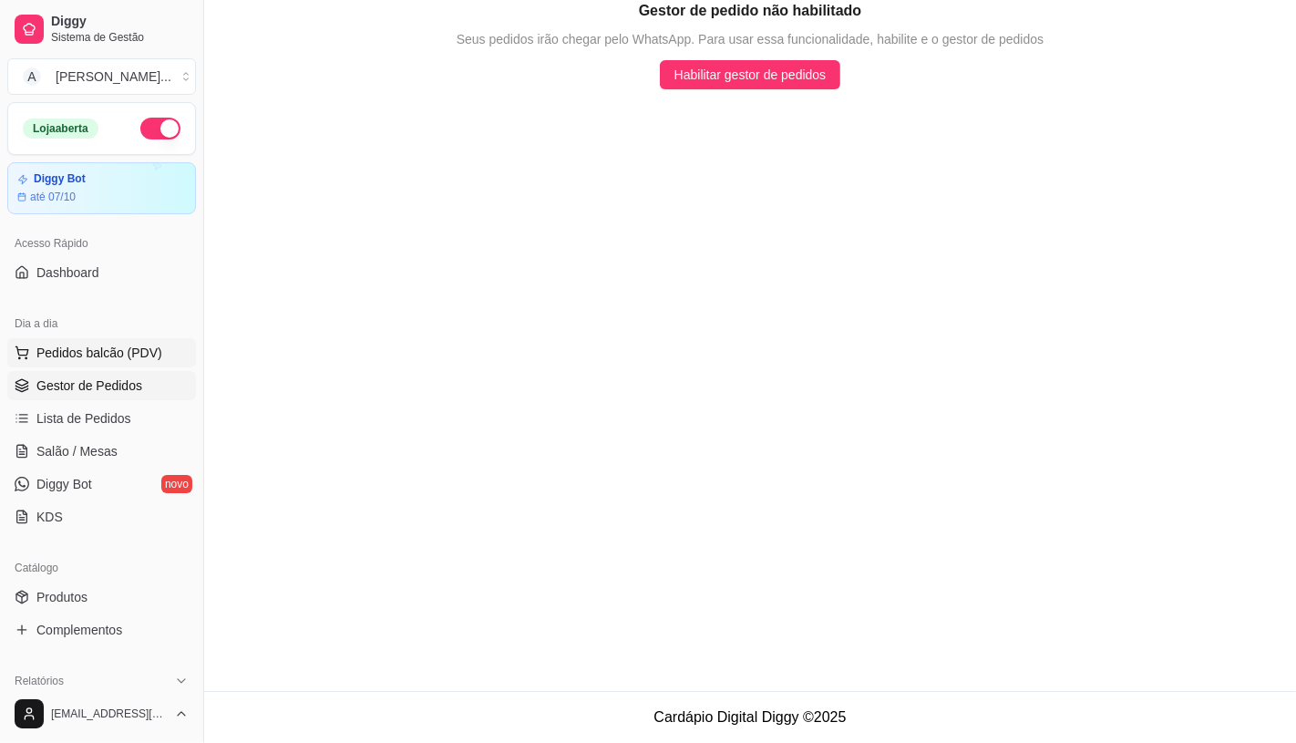
click at [119, 365] on button "Pedidos balcão (PDV)" at bounding box center [101, 352] width 189 height 29
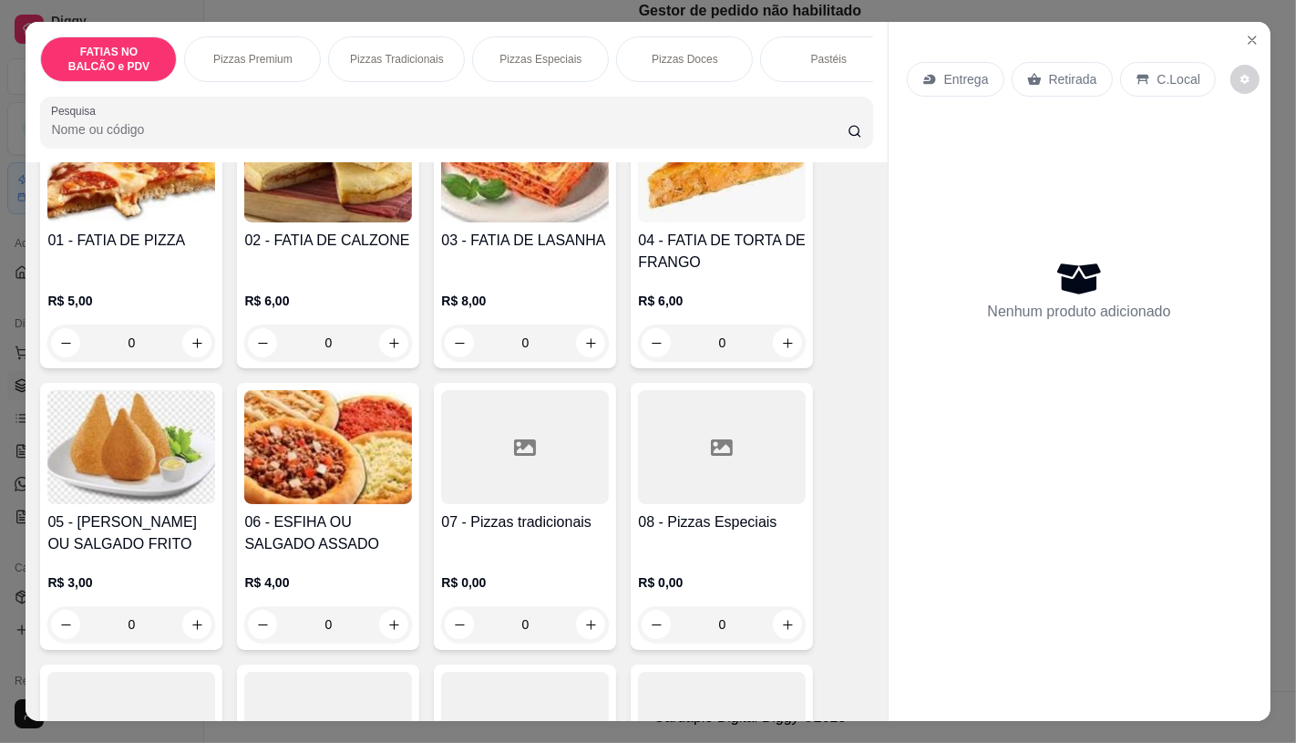
scroll to position [202, 0]
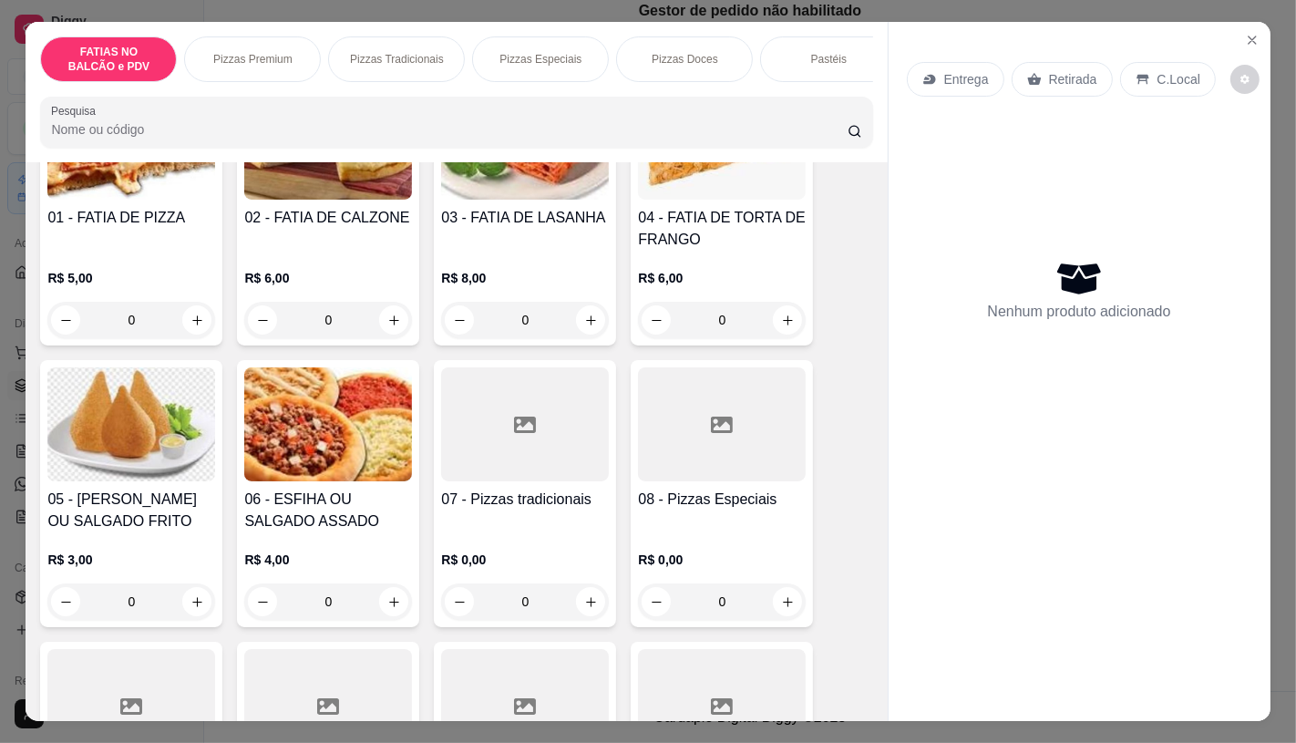
click at [512, 620] on div "0" at bounding box center [525, 601] width 168 height 36
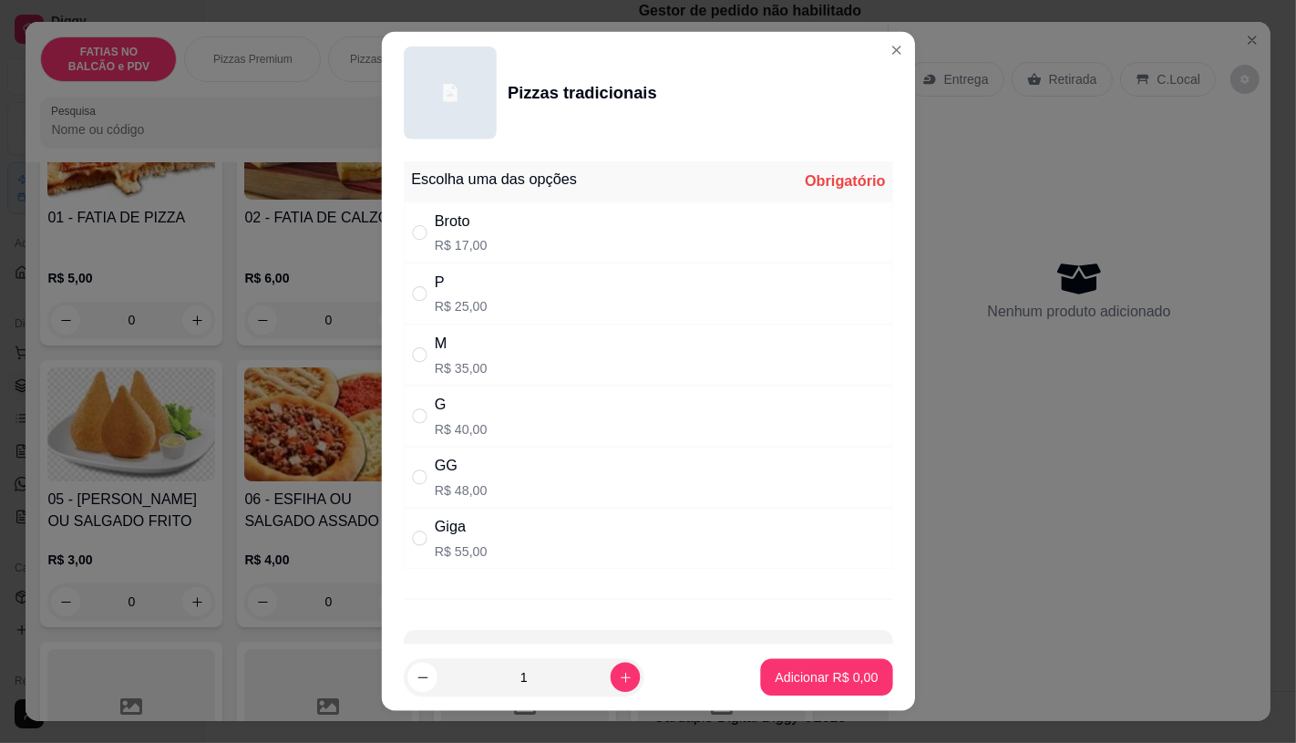
drag, startPoint x: 512, startPoint y: 624, endPoint x: 502, endPoint y: 656, distance: 33.4
click at [502, 656] on footer "1 Adicionar R$ 0,00" at bounding box center [647, 678] width 533 height 67
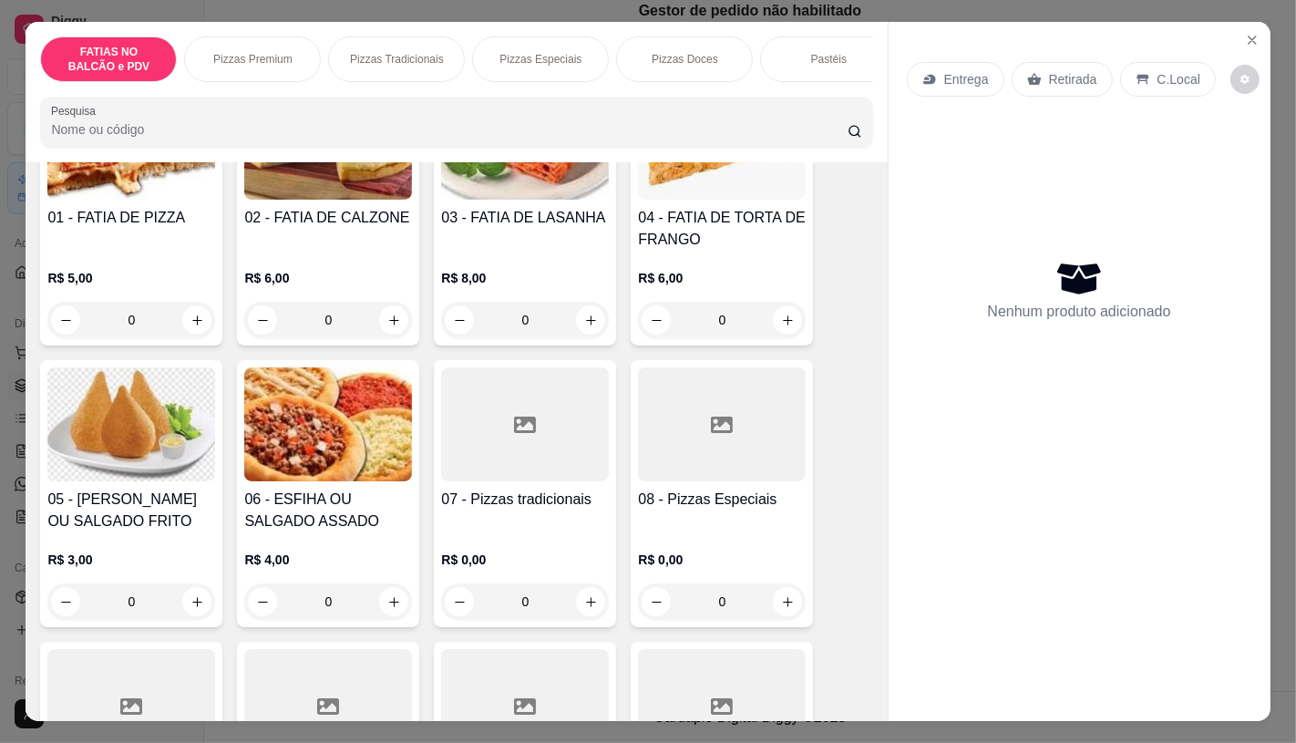
scroll to position [304, 0]
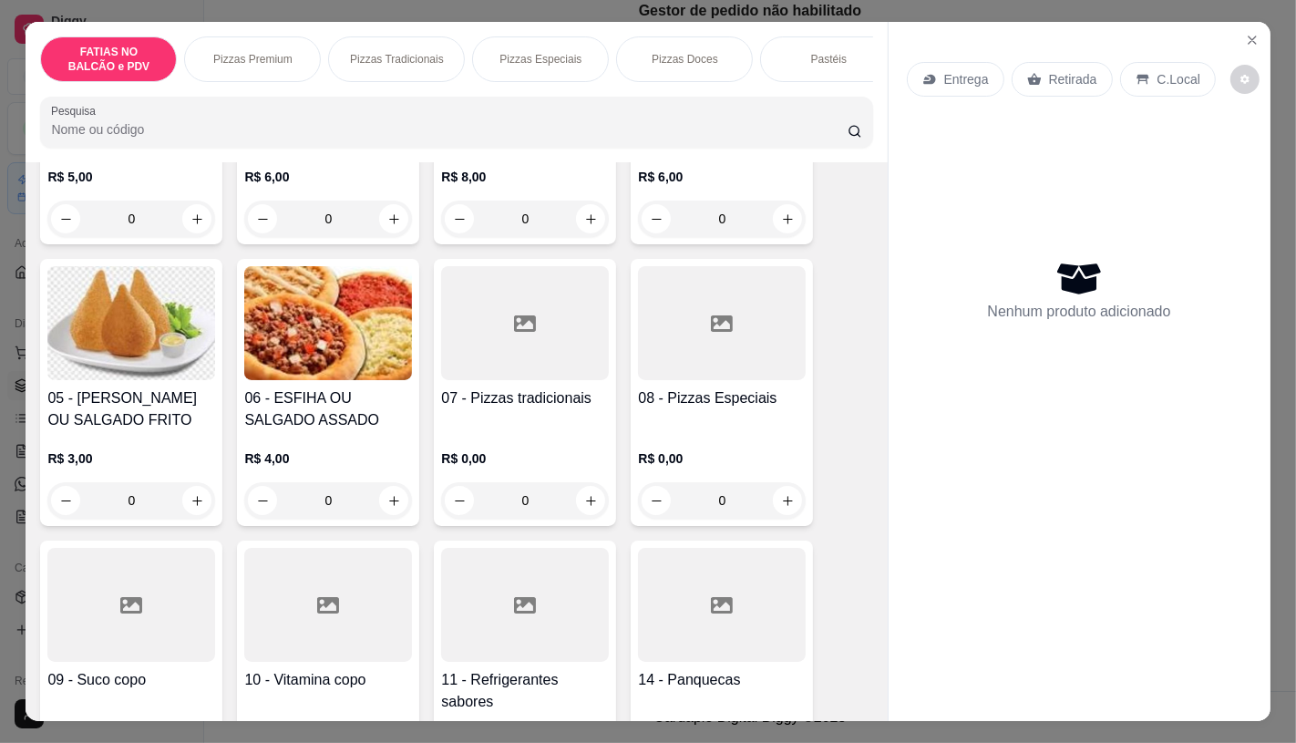
click at [477, 627] on div at bounding box center [525, 605] width 168 height 114
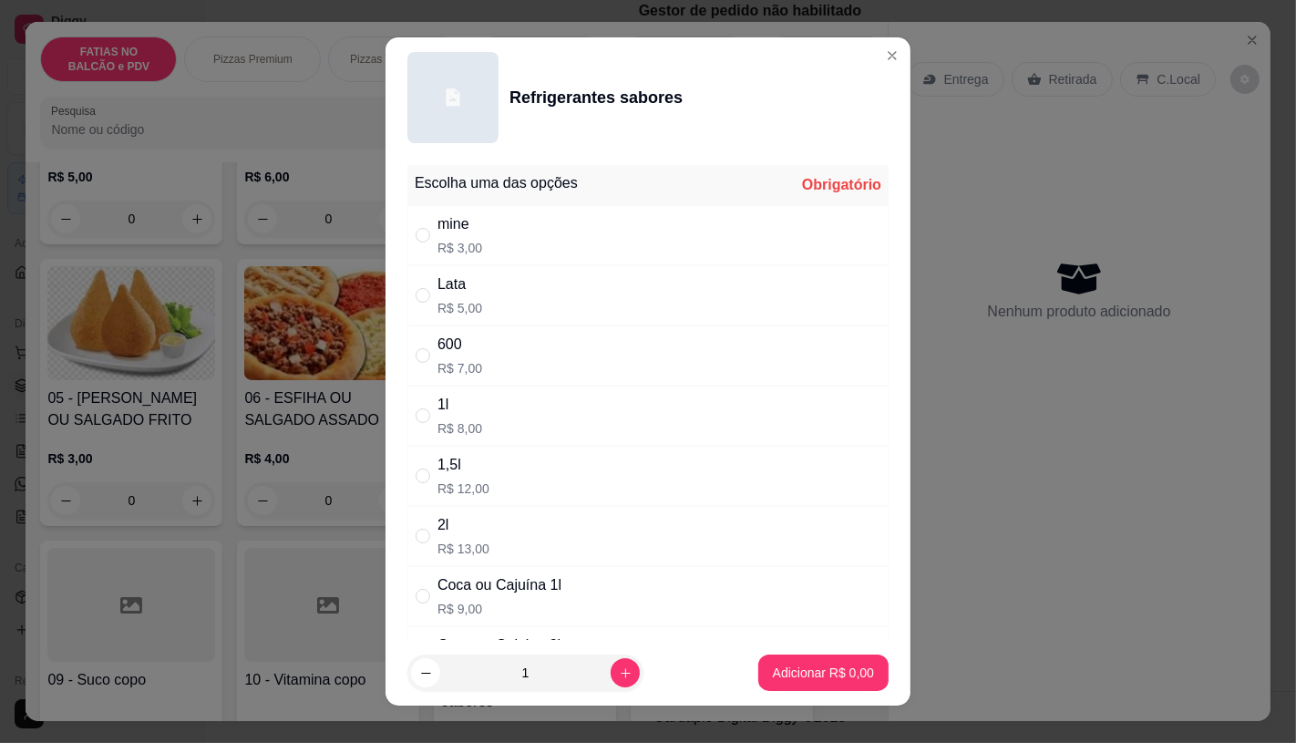
click at [479, 369] on div "600 R$ 7,00" at bounding box center [647, 355] width 481 height 60
radio input "true"
click at [789, 680] on p "Adicionar R$ 7,00" at bounding box center [823, 673] width 101 height 18
type input "1"
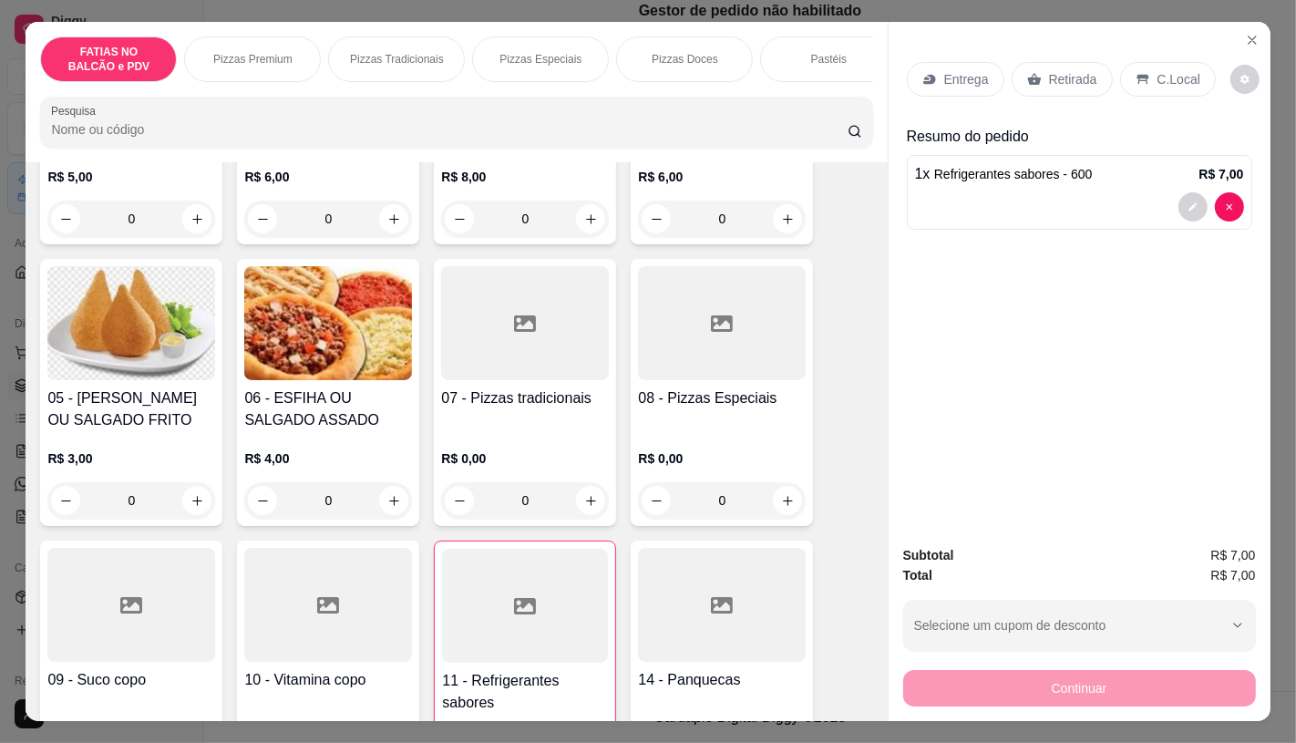
click at [1080, 88] on div "Retirada" at bounding box center [1062, 79] width 101 height 35
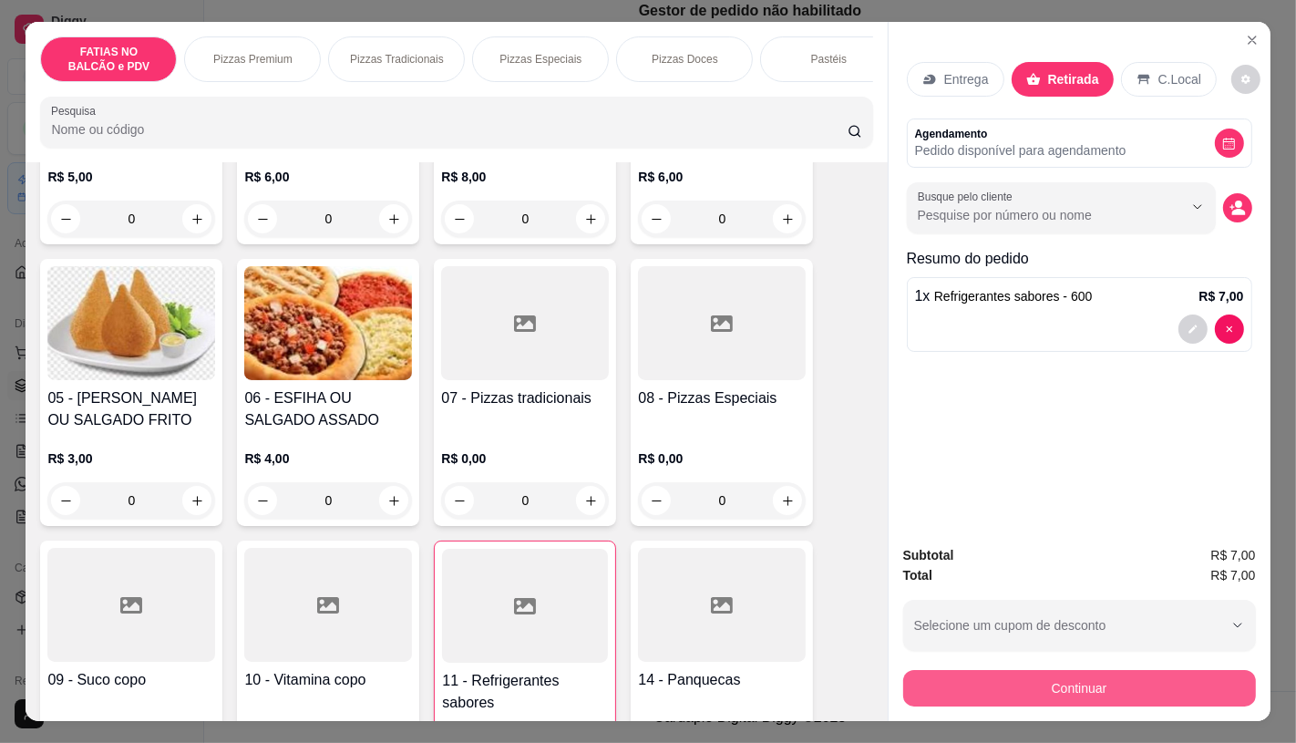
click at [1061, 679] on button "Continuar" at bounding box center [1079, 688] width 353 height 36
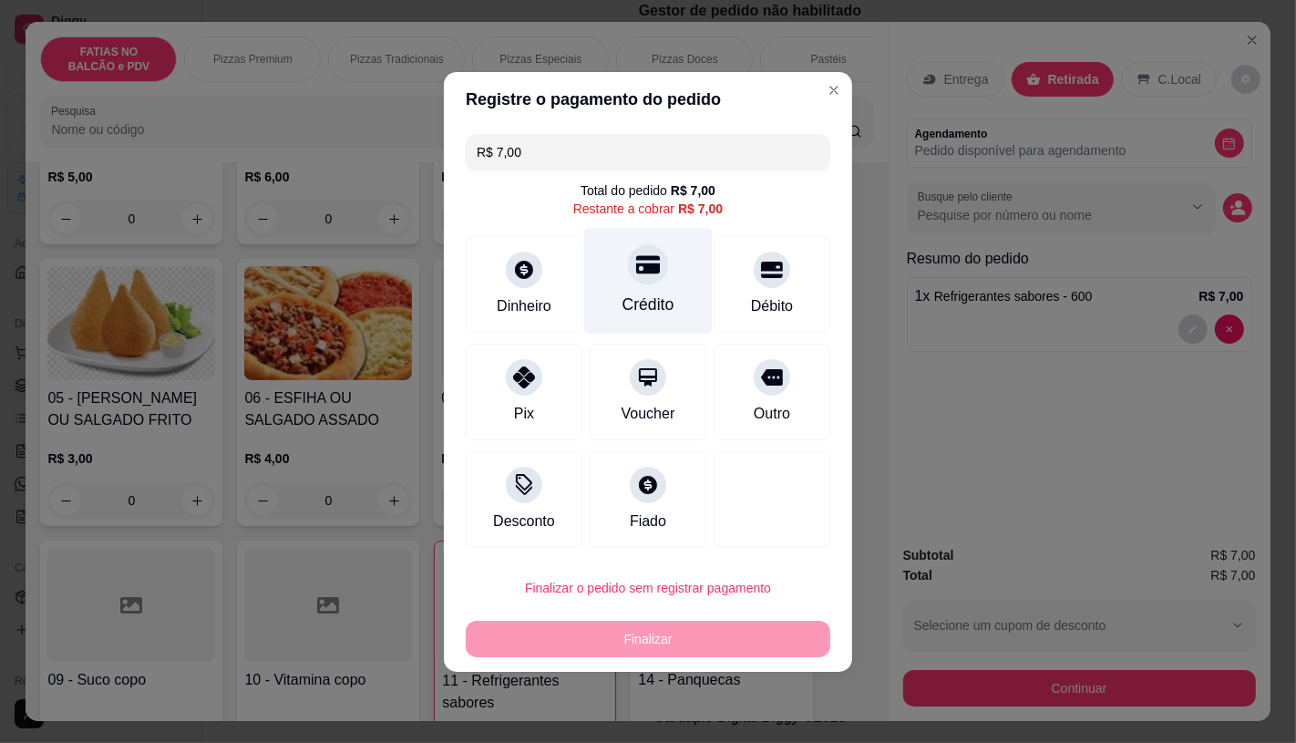
click at [675, 293] on div "Crédito" at bounding box center [648, 280] width 129 height 107
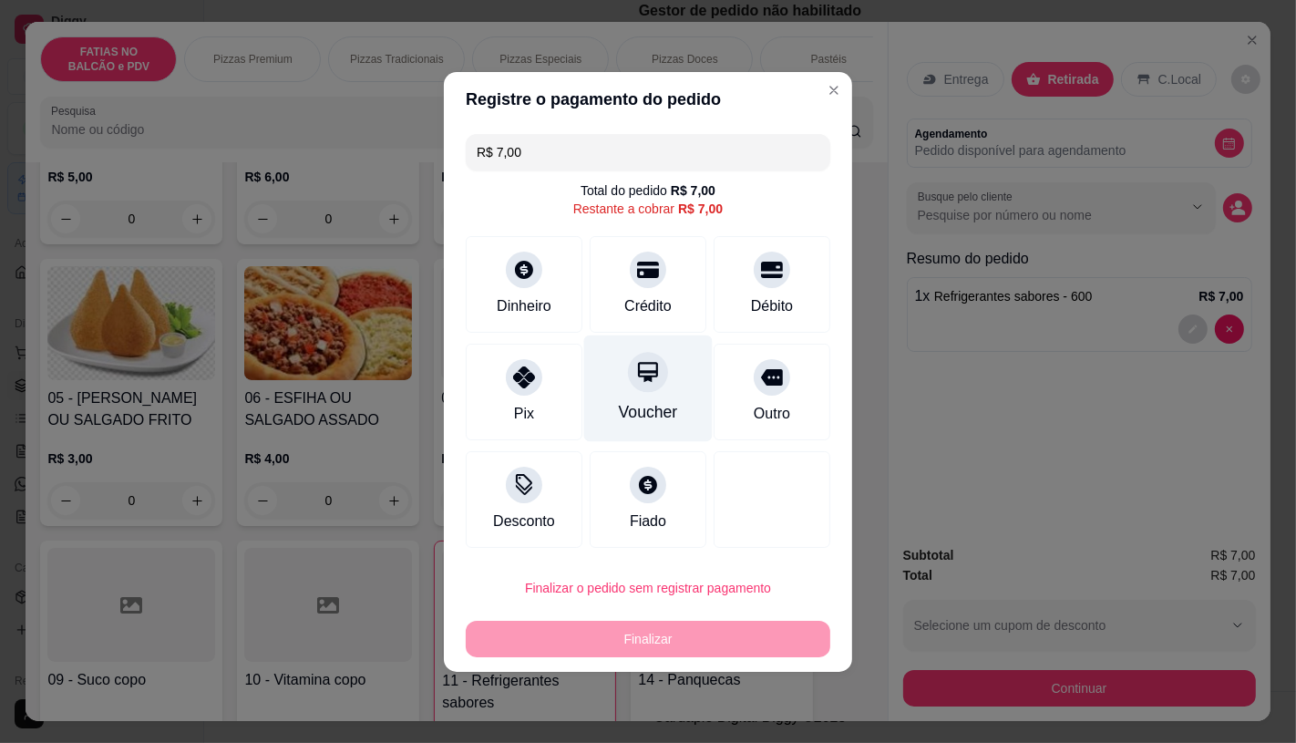
type input "R$ 0,00"
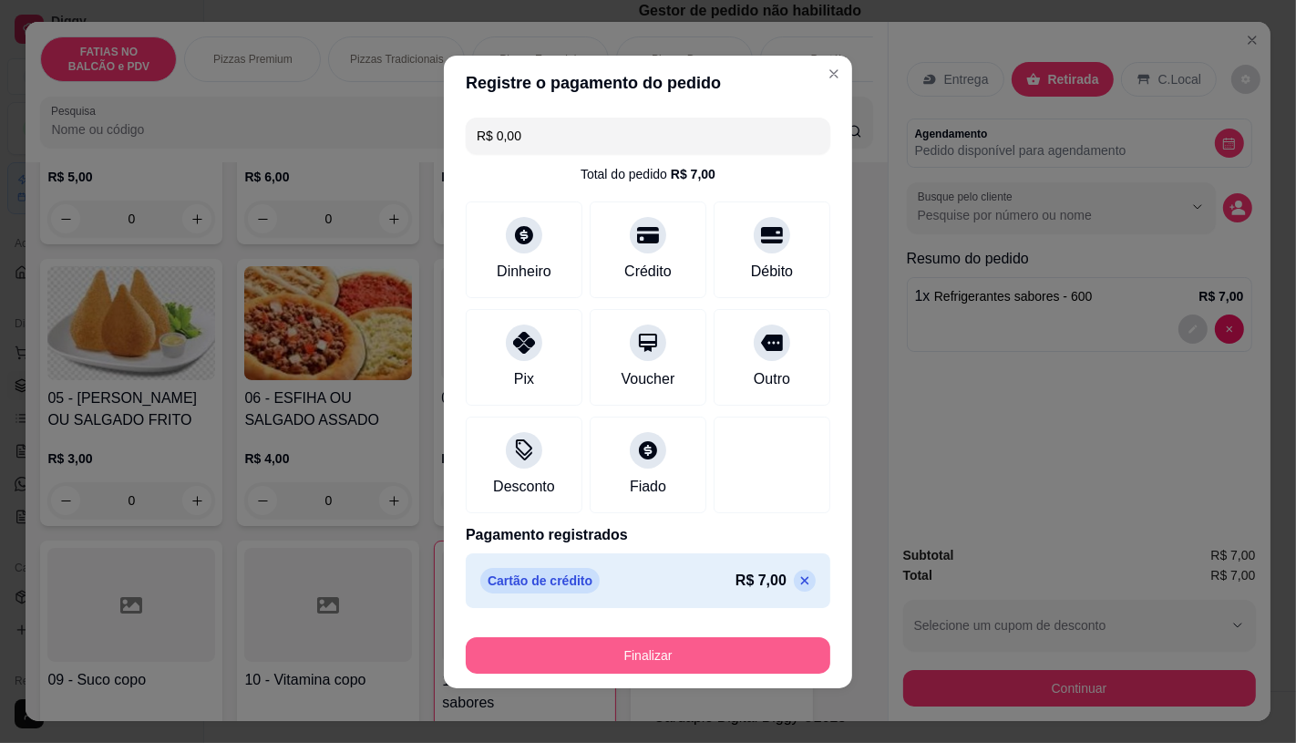
click at [697, 666] on button "Finalizar" at bounding box center [648, 655] width 365 height 36
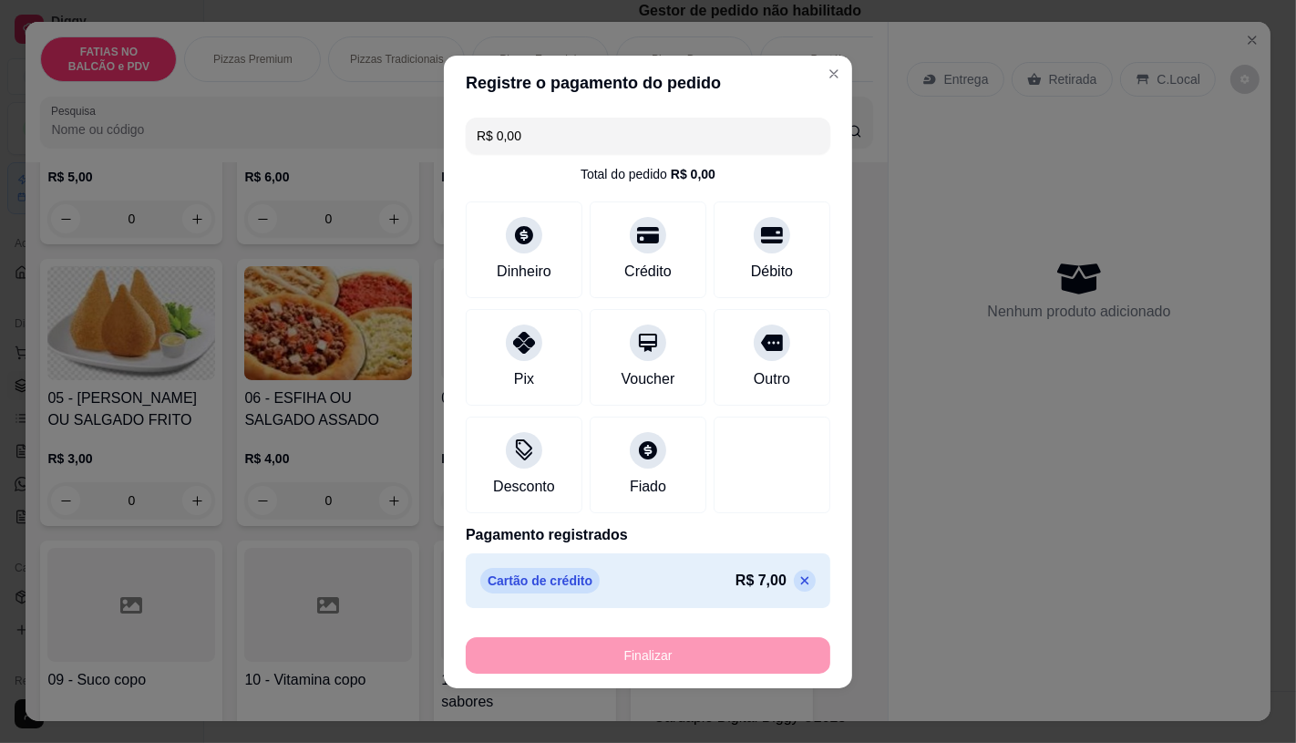
type input "0"
type input "-R$ 7,00"
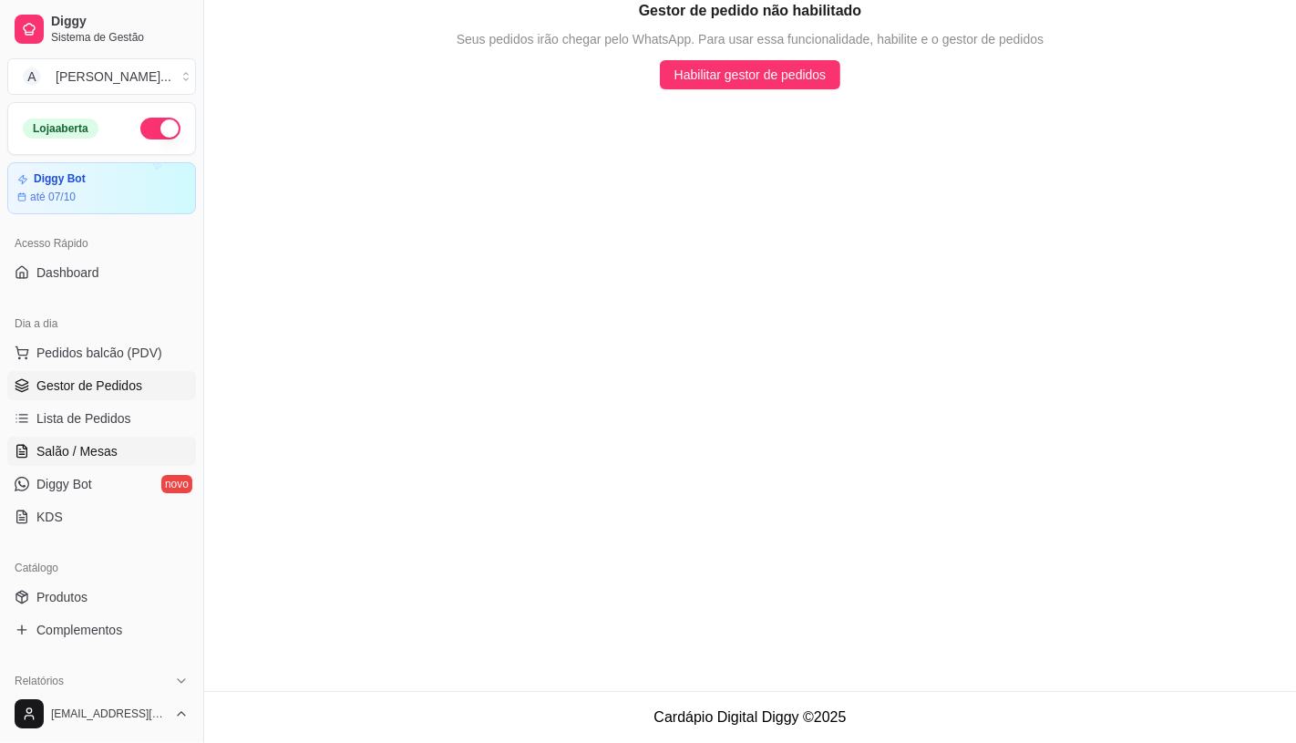
click at [77, 449] on span "Salão / Mesas" at bounding box center [76, 451] width 81 height 18
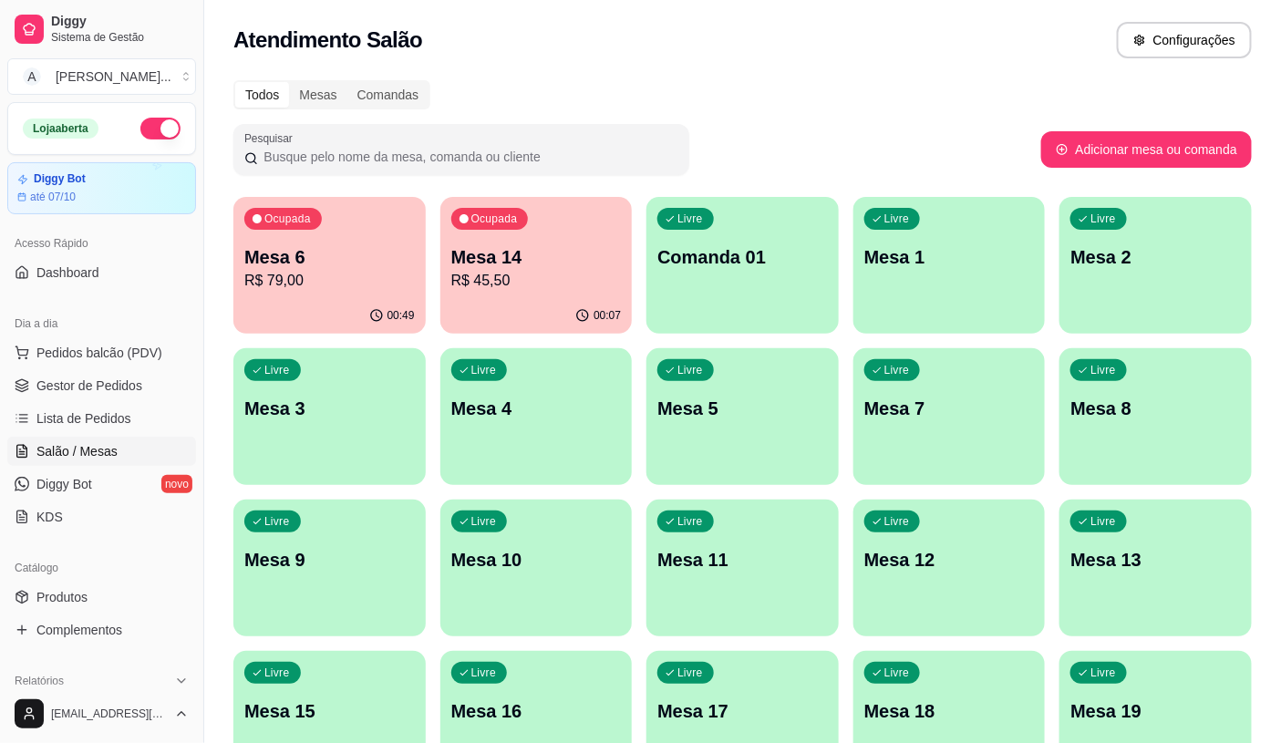
click at [358, 268] on div "Mesa 6 R$ 79,00" at bounding box center [329, 267] width 170 height 47
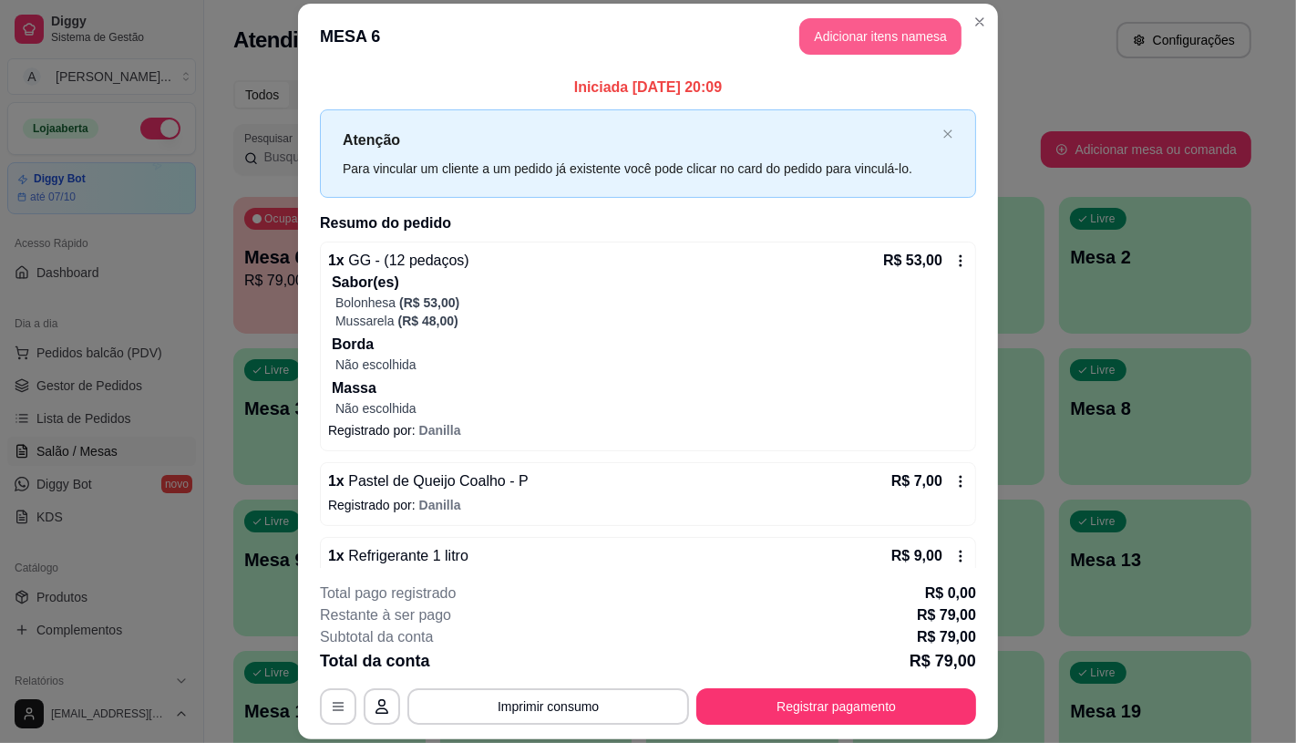
click at [888, 37] on button "Adicionar itens na mesa" at bounding box center [880, 36] width 162 height 36
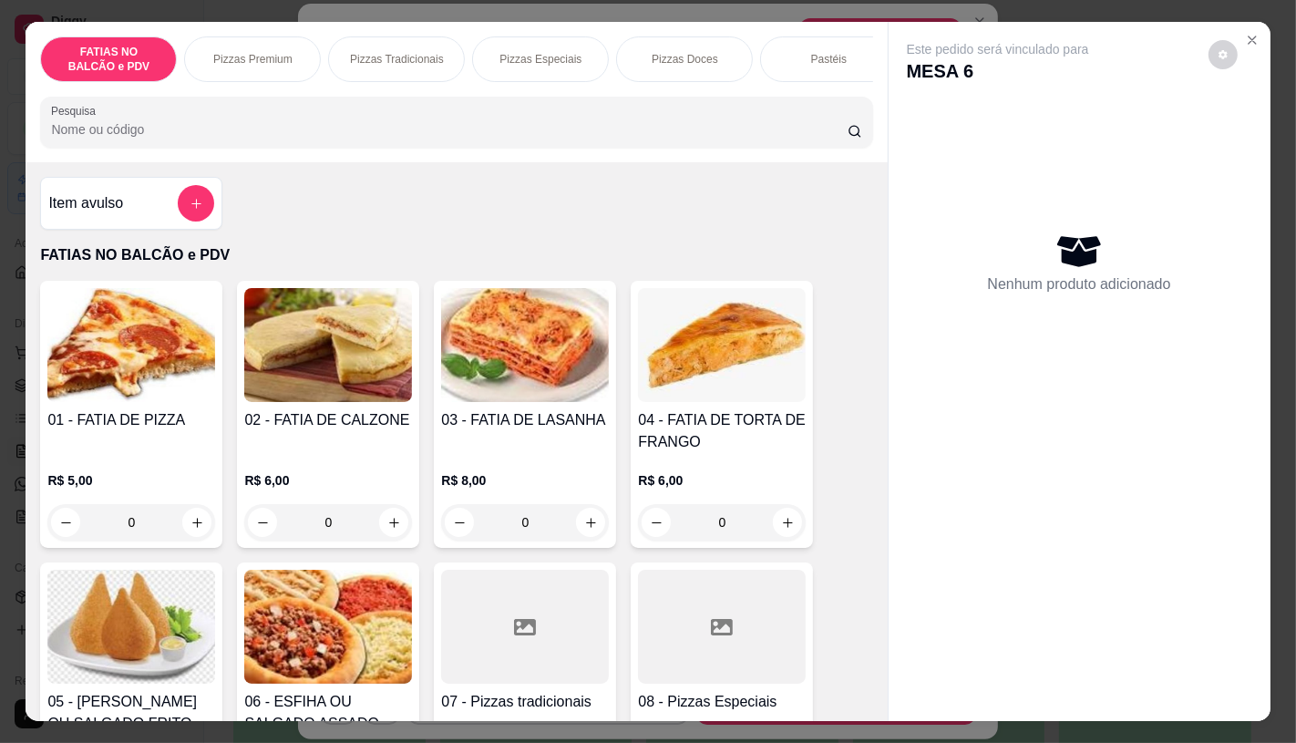
click at [132, 585] on img at bounding box center [131, 627] width 168 height 114
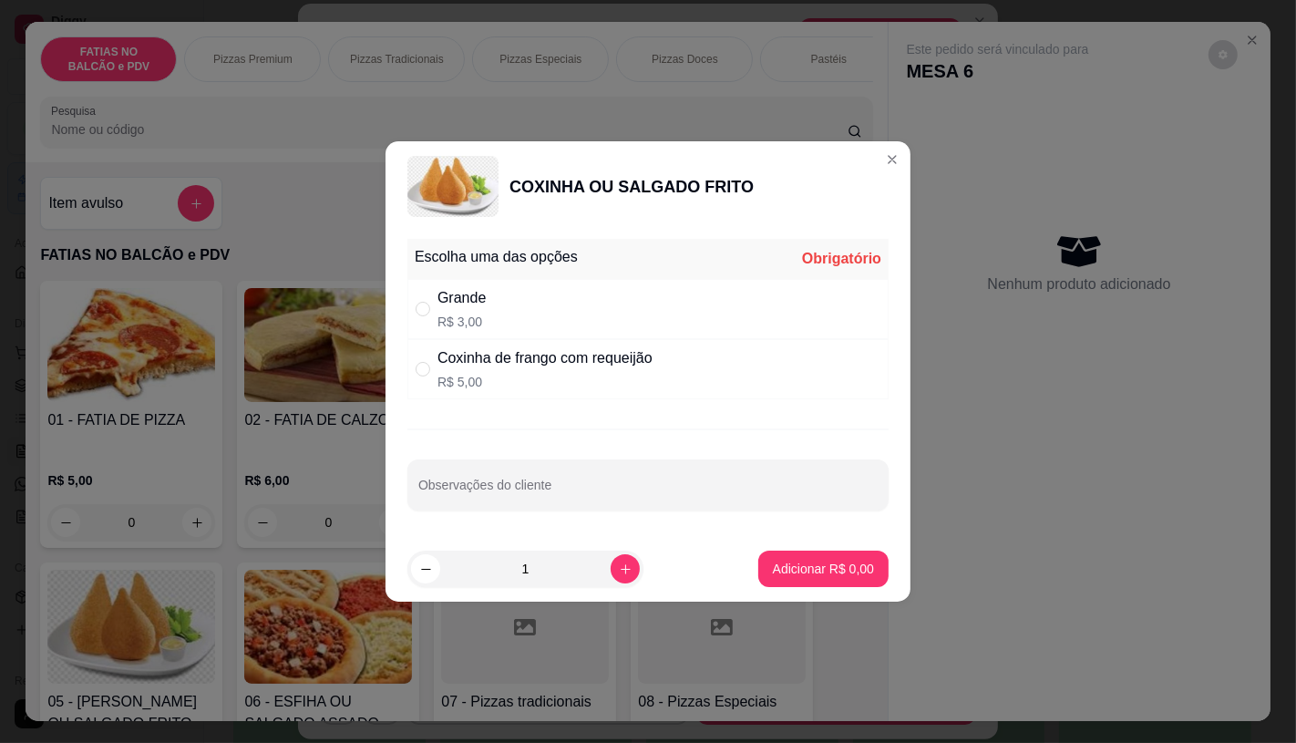
click at [441, 325] on p "R$ 3,00" at bounding box center [462, 322] width 48 height 18
radio input "true"
click at [834, 583] on button "Adicionar R$ 3,00" at bounding box center [823, 569] width 130 height 36
type input "1"
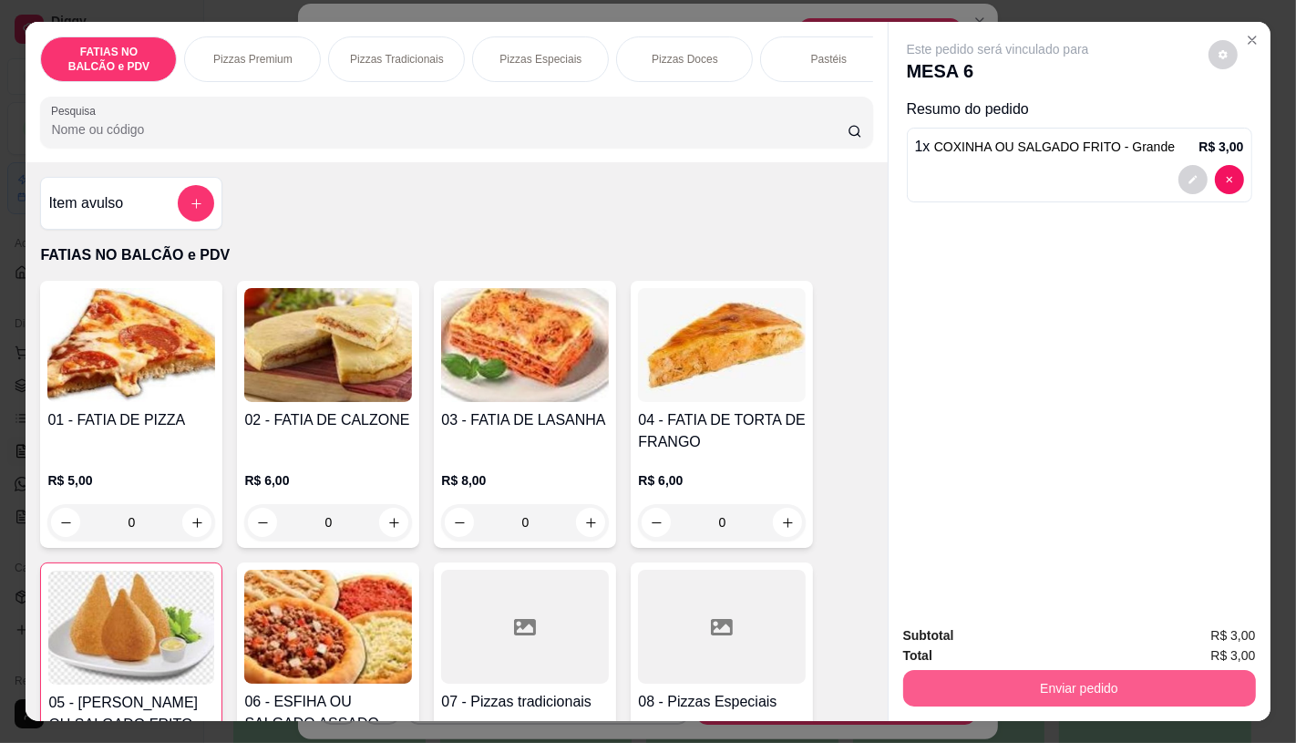
click at [1019, 670] on button "Enviar pedido" at bounding box center [1079, 688] width 353 height 36
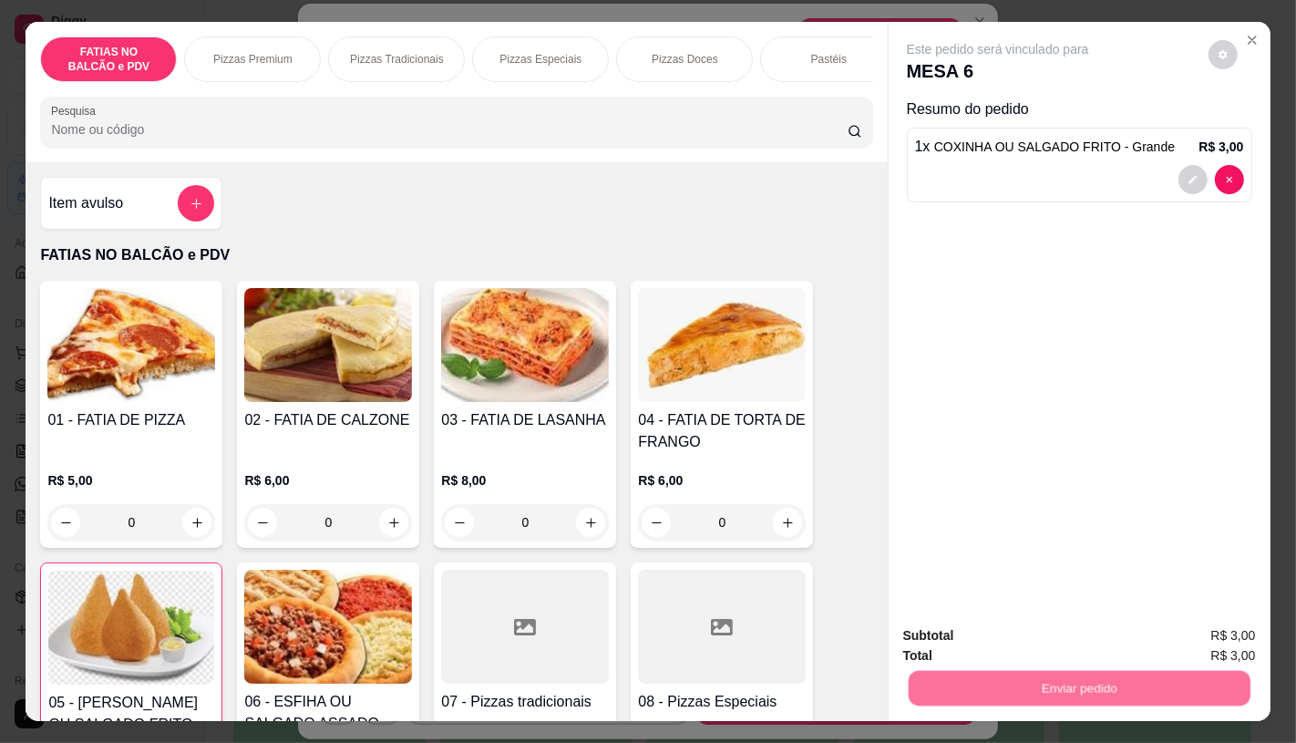
click at [1187, 642] on button "Enviar pedido" at bounding box center [1208, 636] width 103 height 35
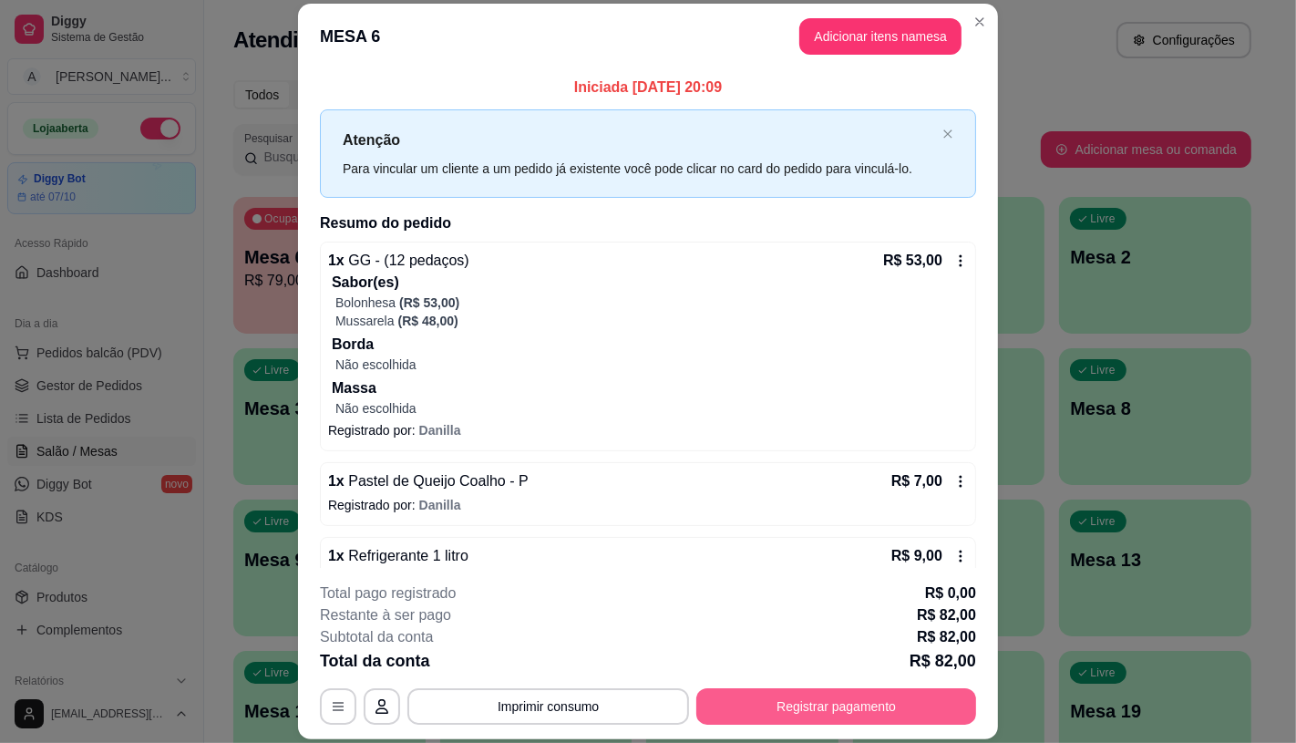
click at [727, 696] on button "Registrar pagamento" at bounding box center [836, 706] width 280 height 36
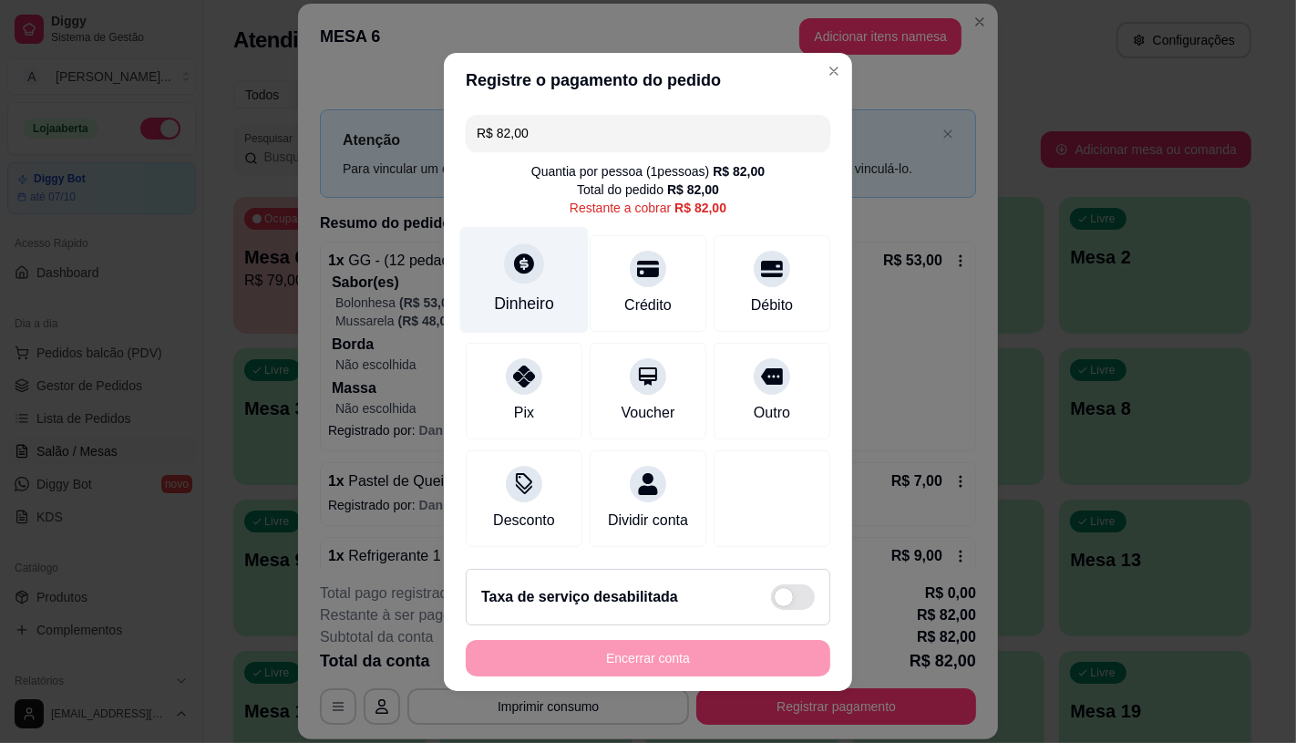
click at [505, 269] on div at bounding box center [524, 263] width 40 height 40
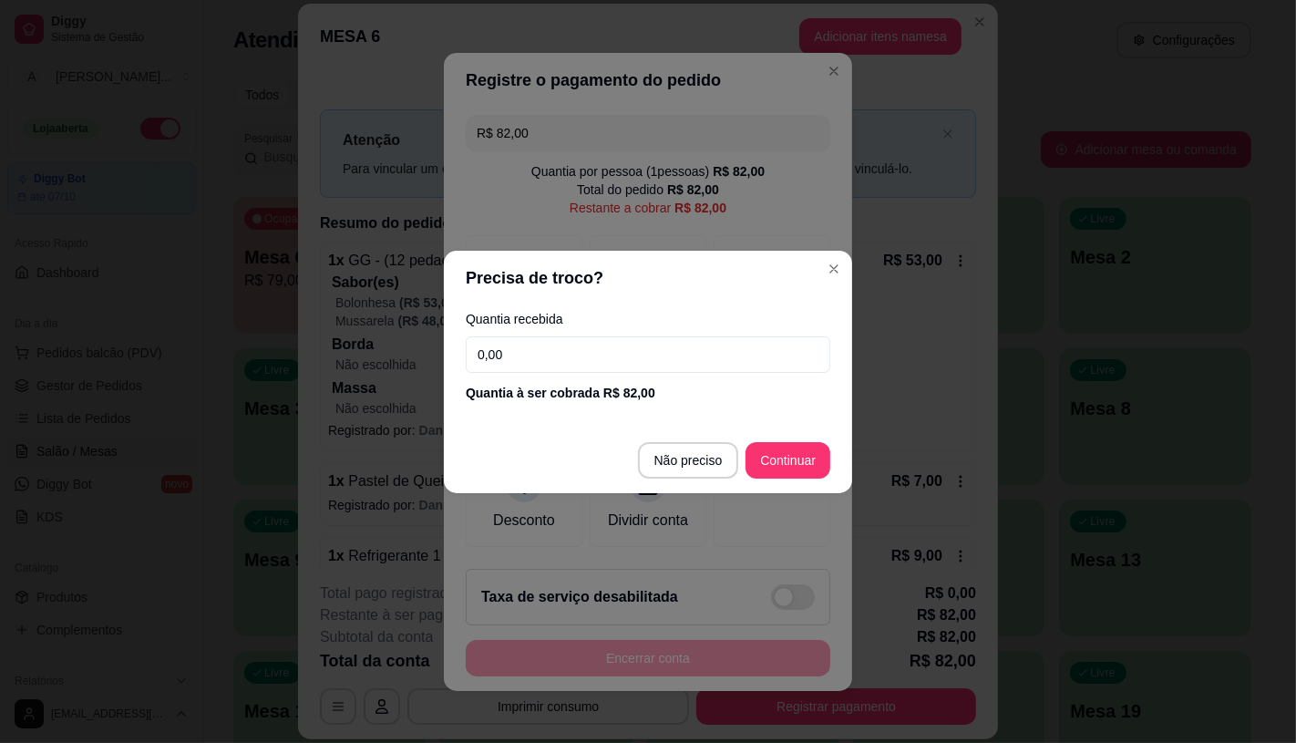
click at [547, 348] on input "0,00" at bounding box center [648, 354] width 365 height 36
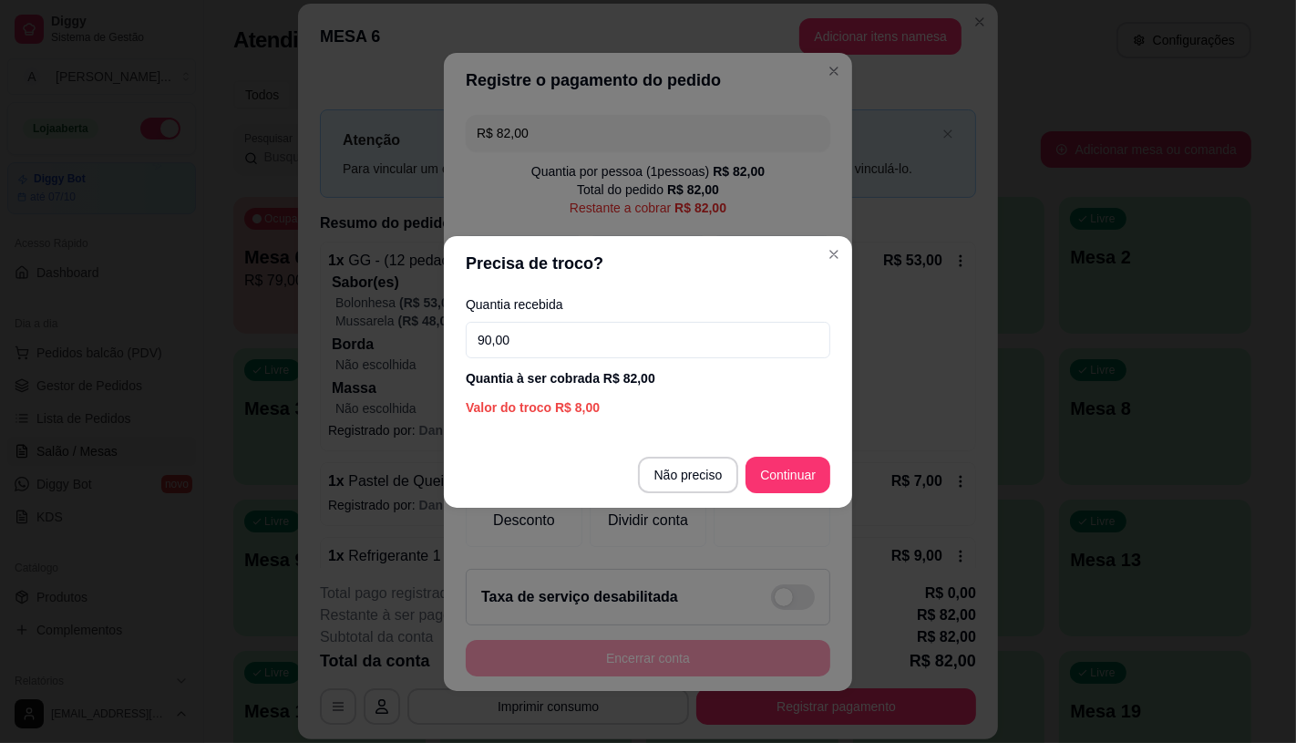
type input "90,00"
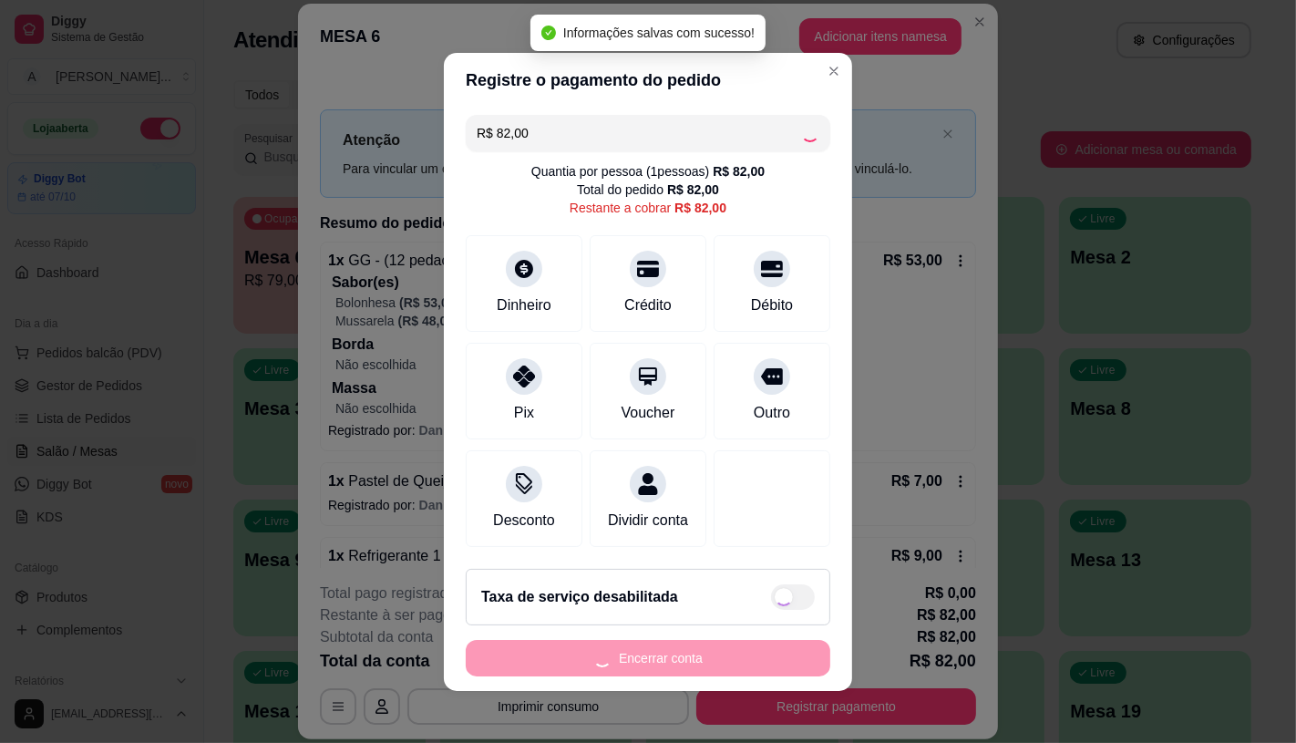
type input "R$ 0,00"
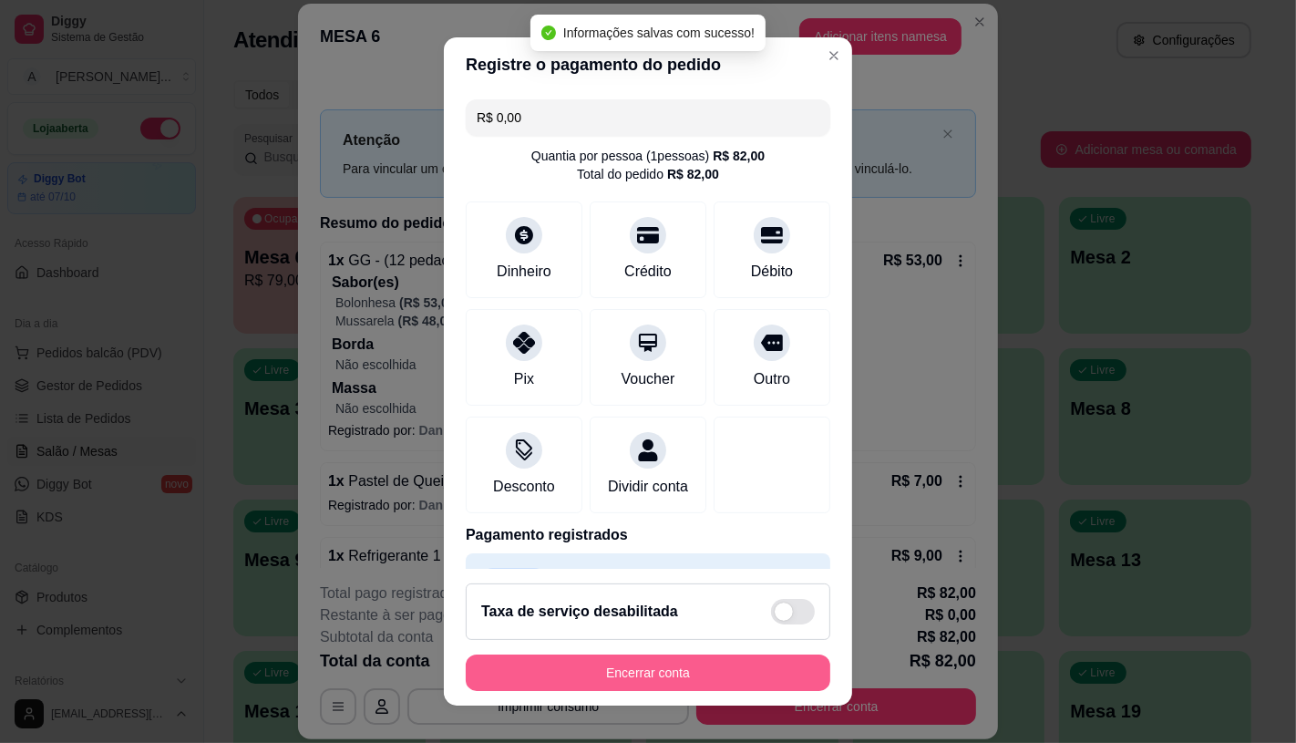
click at [667, 669] on button "Encerrar conta" at bounding box center [648, 673] width 365 height 36
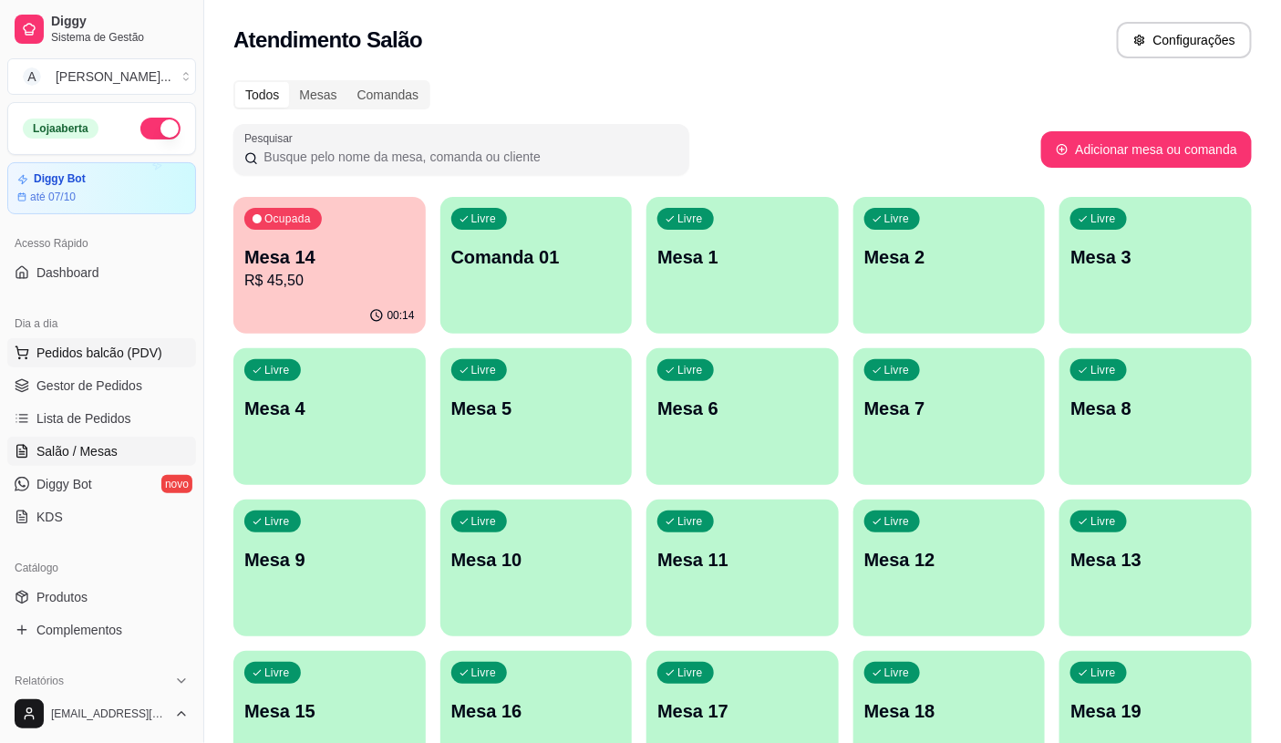
click at [93, 353] on span "Pedidos balcão (PDV)" at bounding box center [99, 353] width 126 height 18
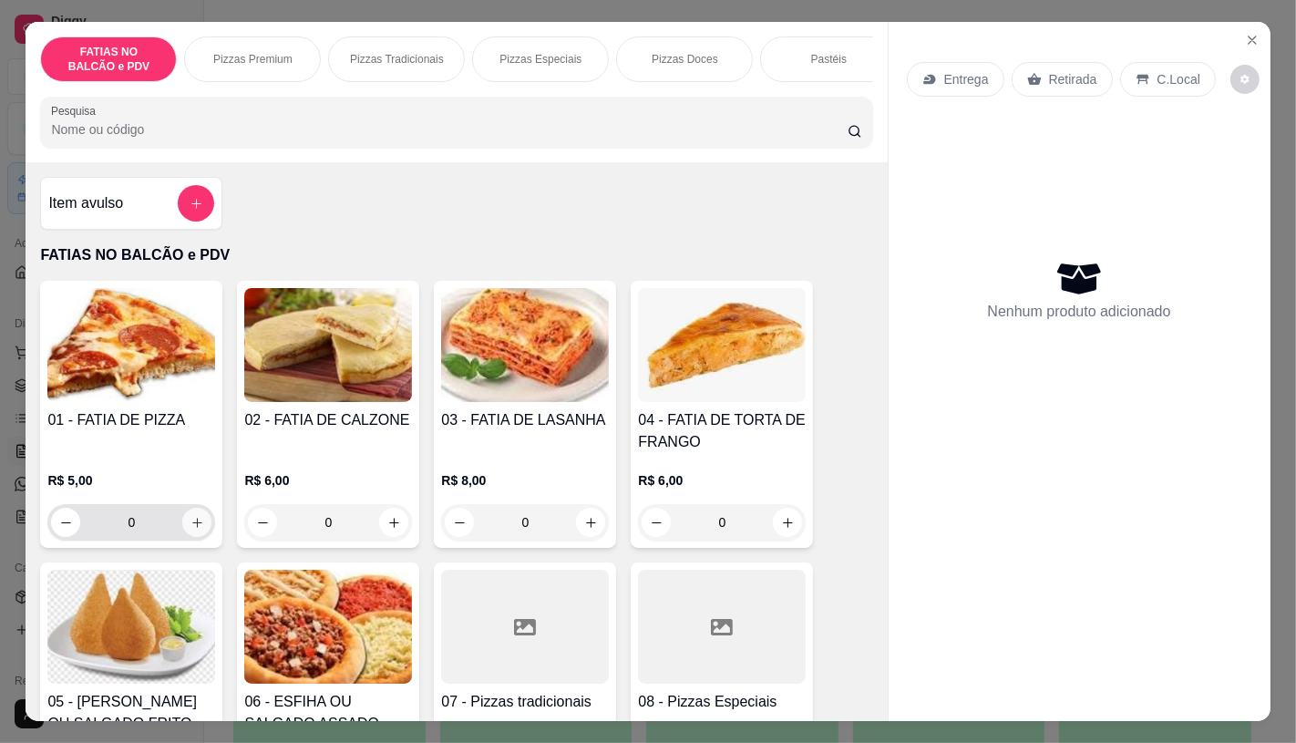
click at [201, 533] on button "increase-product-quantity" at bounding box center [196, 522] width 29 height 29
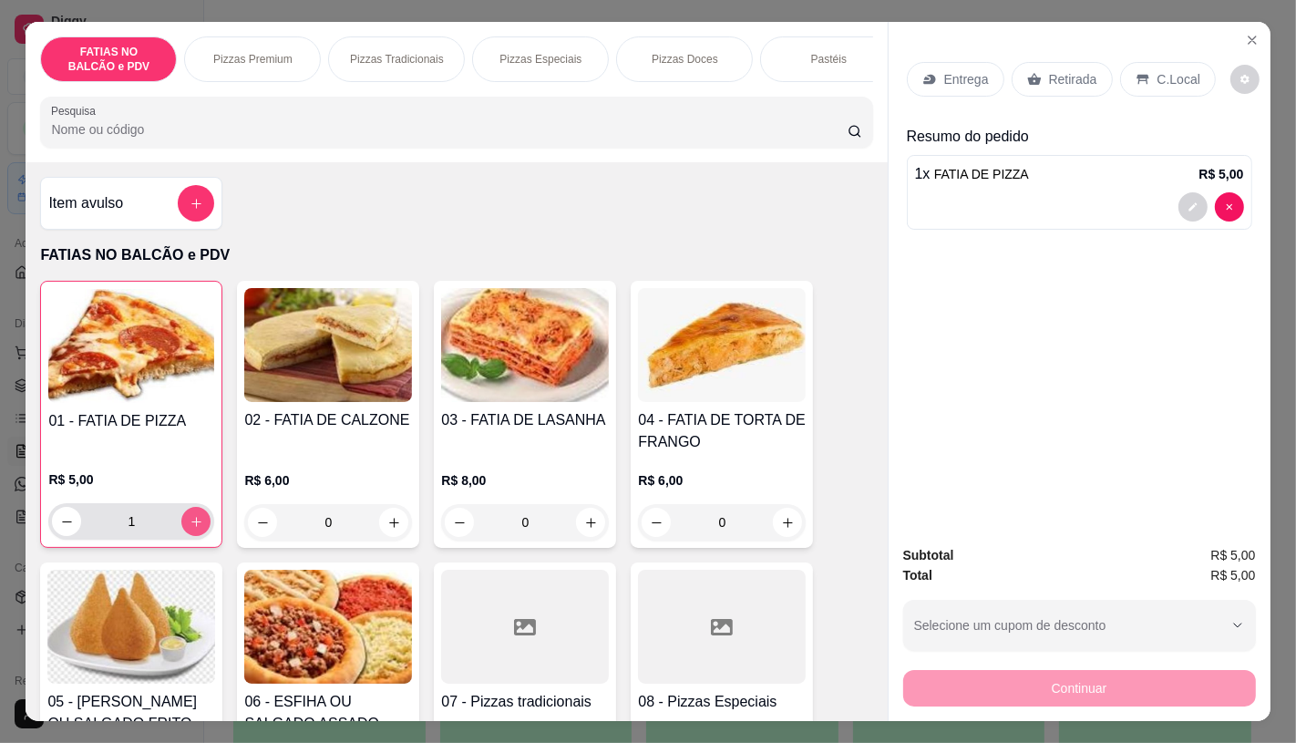
click at [201, 533] on button "increase-product-quantity" at bounding box center [195, 521] width 29 height 29
click at [201, 533] on button "increase-product-quantity" at bounding box center [196, 522] width 28 height 28
click at [190, 529] on icon "increase-product-quantity" at bounding box center [197, 522] width 14 height 14
type input "5"
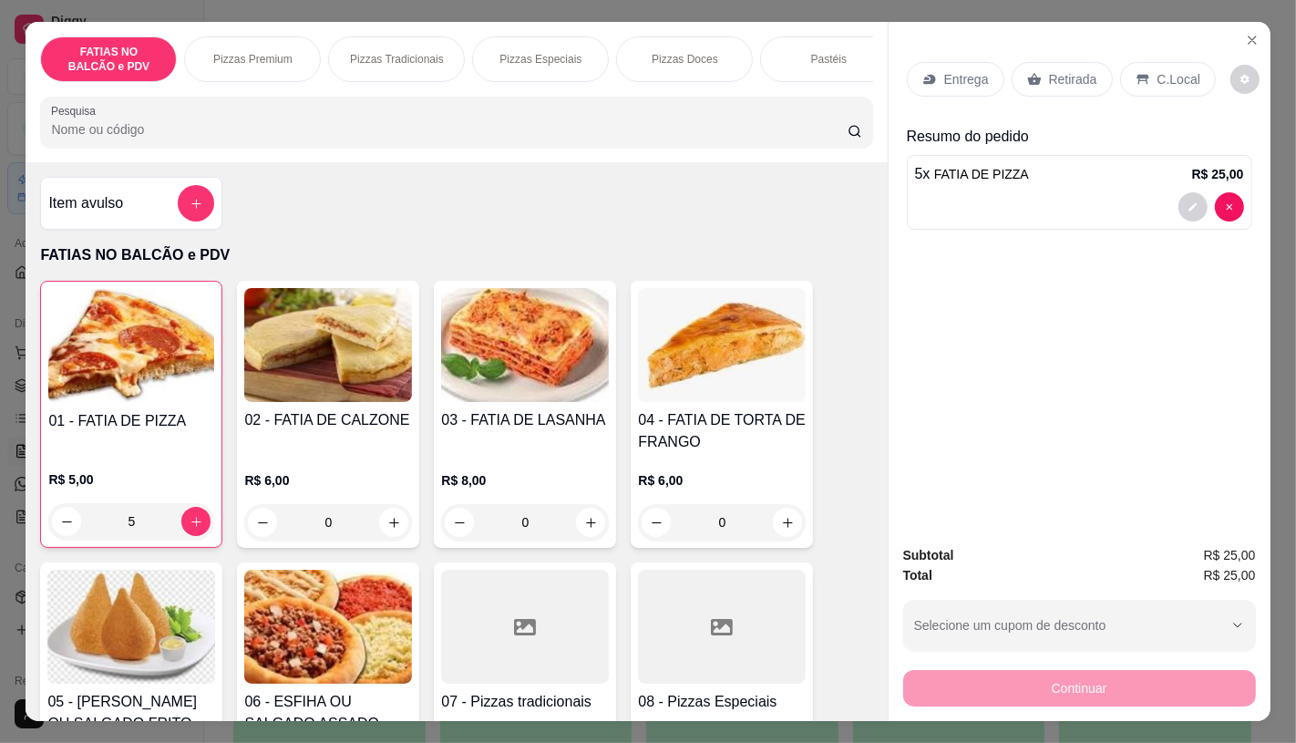
click at [238, 139] on input "Pesquisa" at bounding box center [449, 129] width 796 height 18
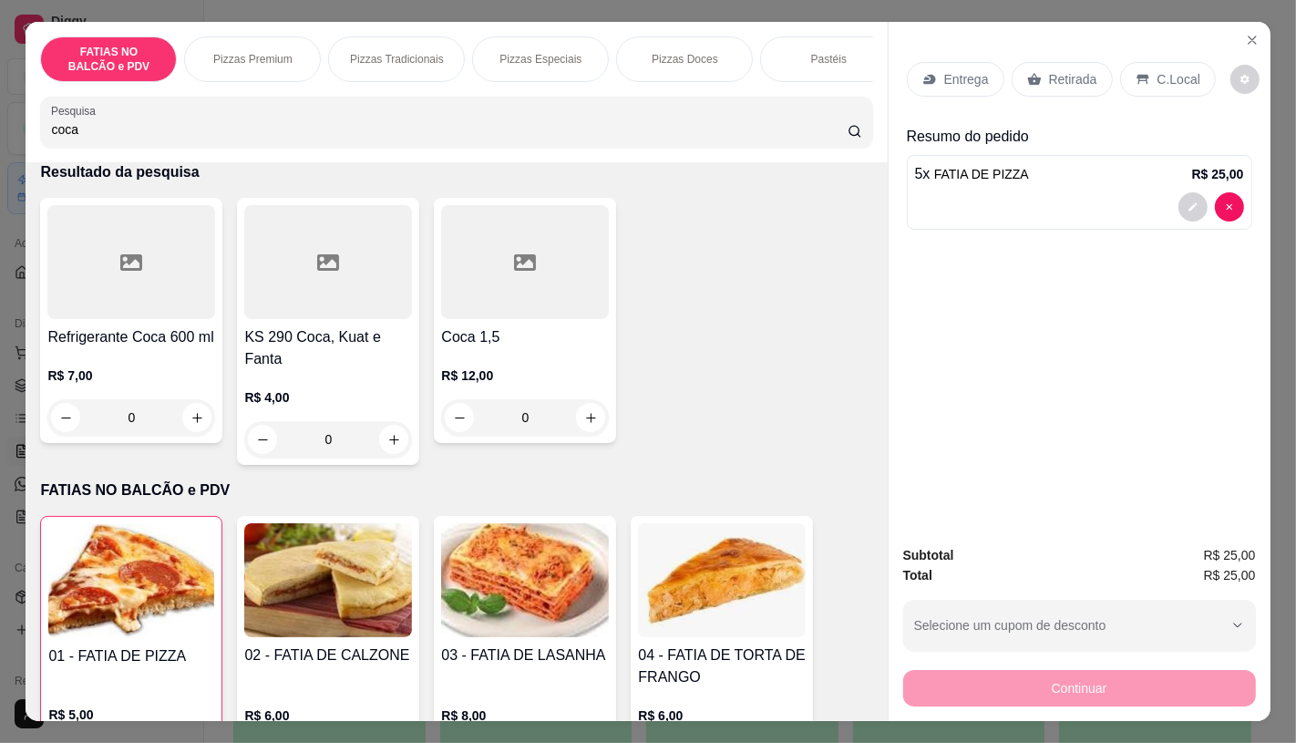
scroll to position [101, 0]
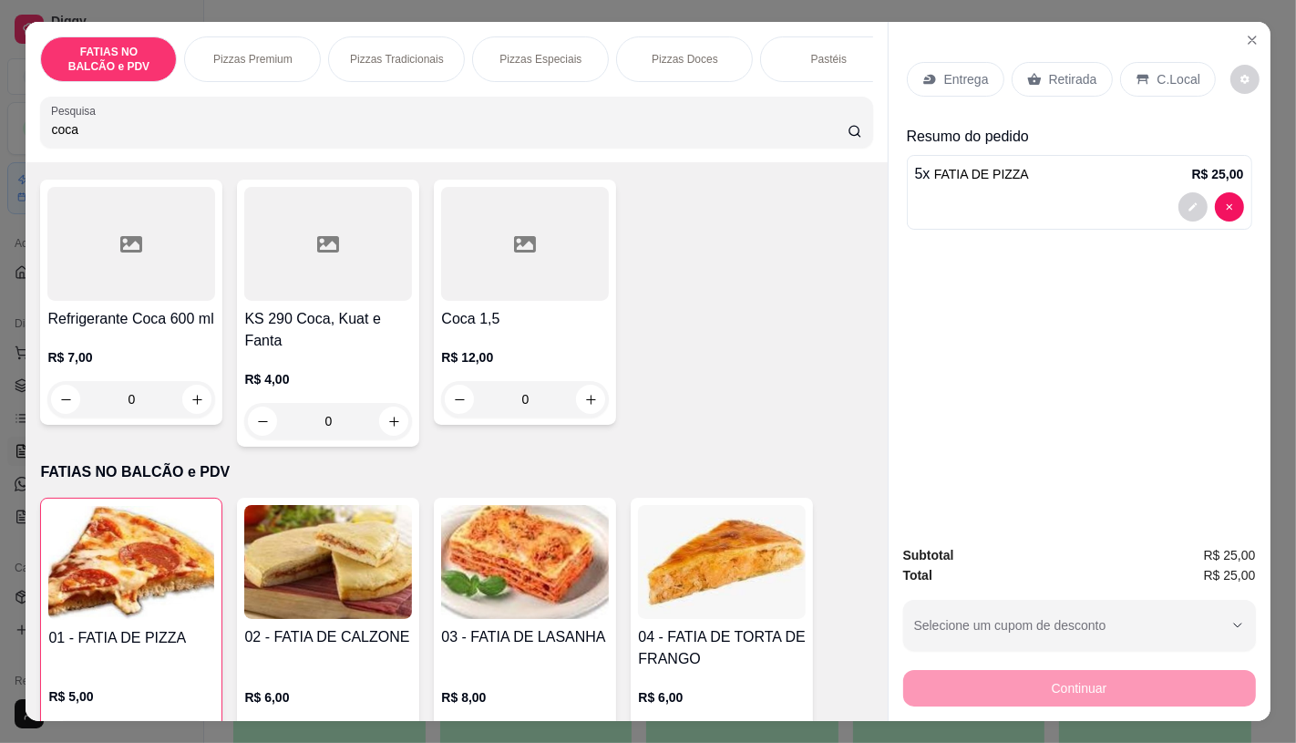
type input "coca"
click at [1067, 74] on p "Retirada" at bounding box center [1073, 79] width 48 height 18
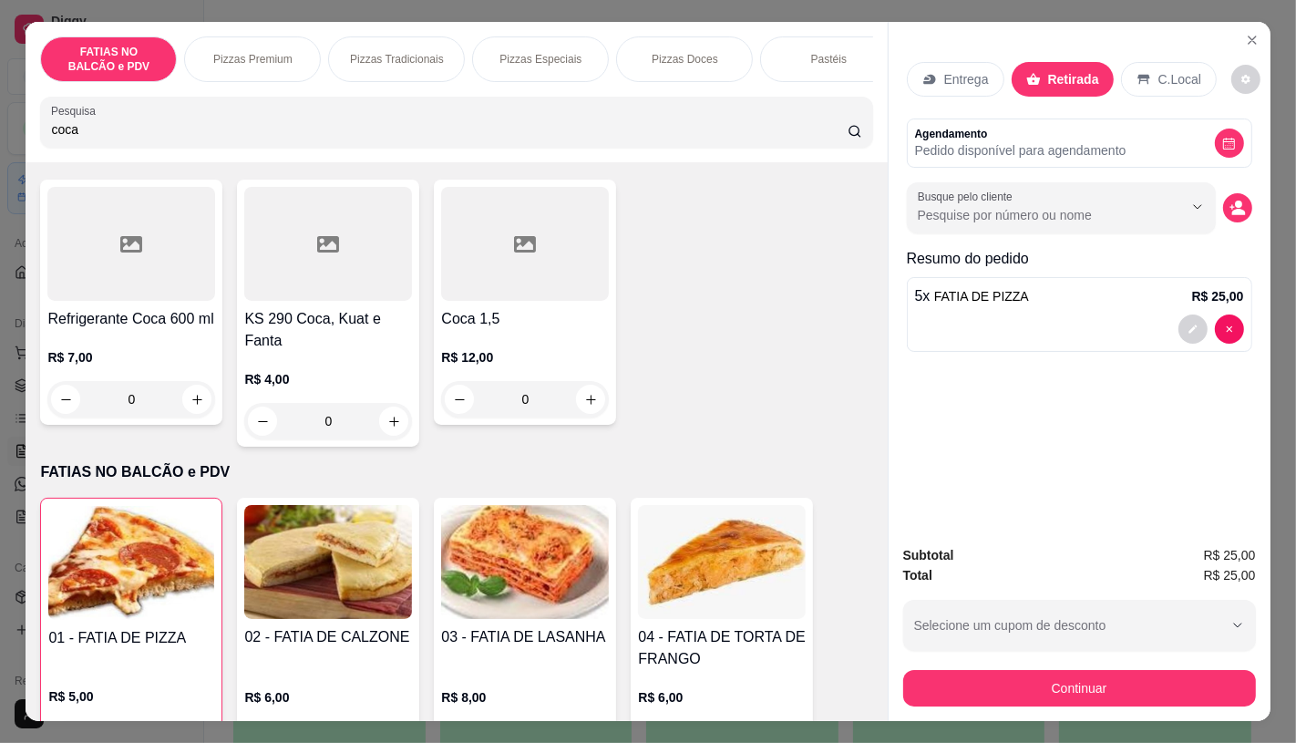
click at [1064, 671] on button "Continuar" at bounding box center [1079, 688] width 353 height 36
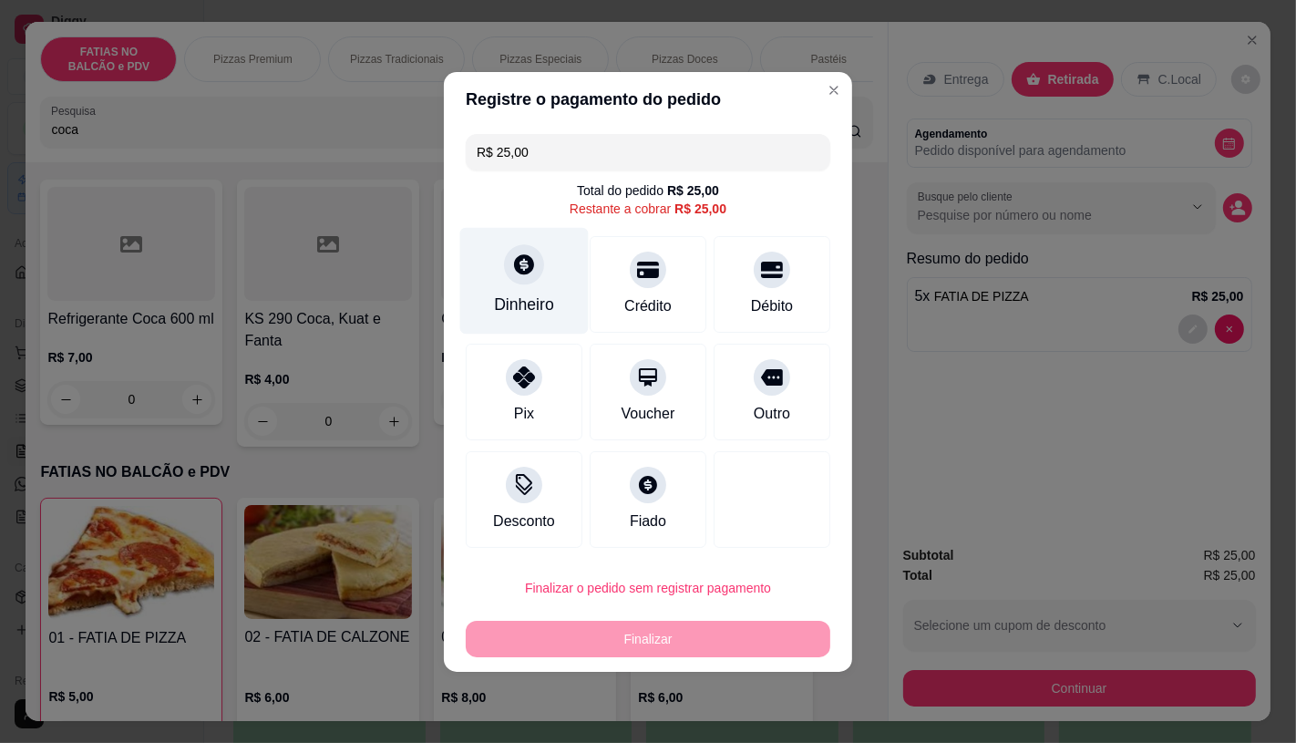
click at [566, 293] on div "Dinheiro" at bounding box center [524, 280] width 129 height 107
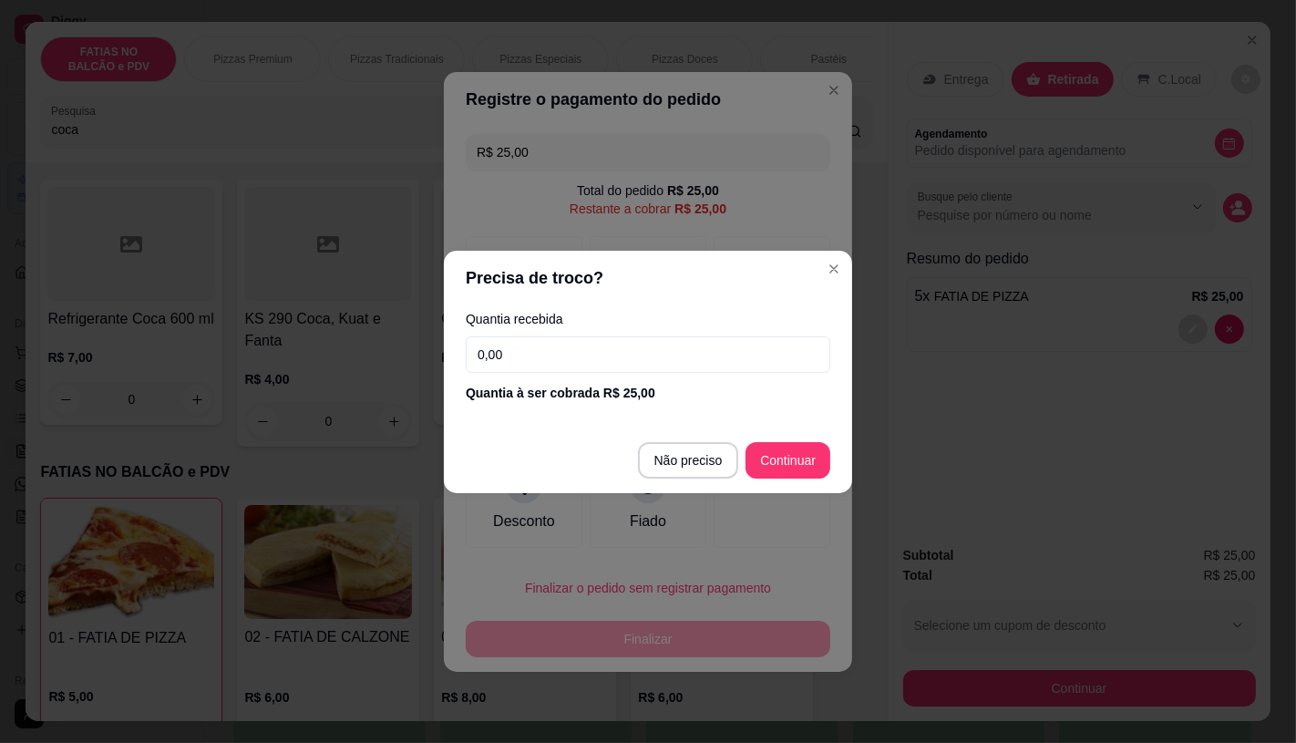
click at [577, 347] on input "0,00" at bounding box center [648, 354] width 365 height 36
type input "0,05"
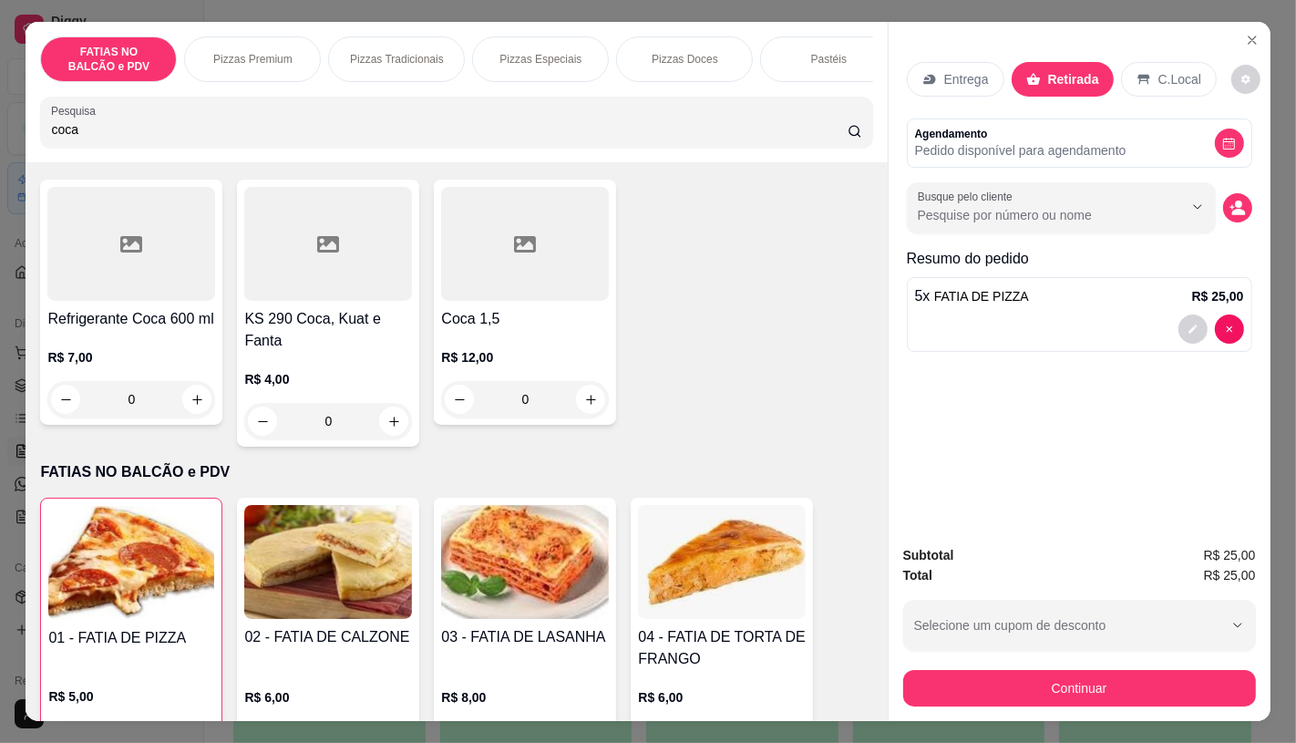
click at [124, 66] on p "FATIAS NO BALCÃO e PDV" at bounding box center [109, 59] width 106 height 29
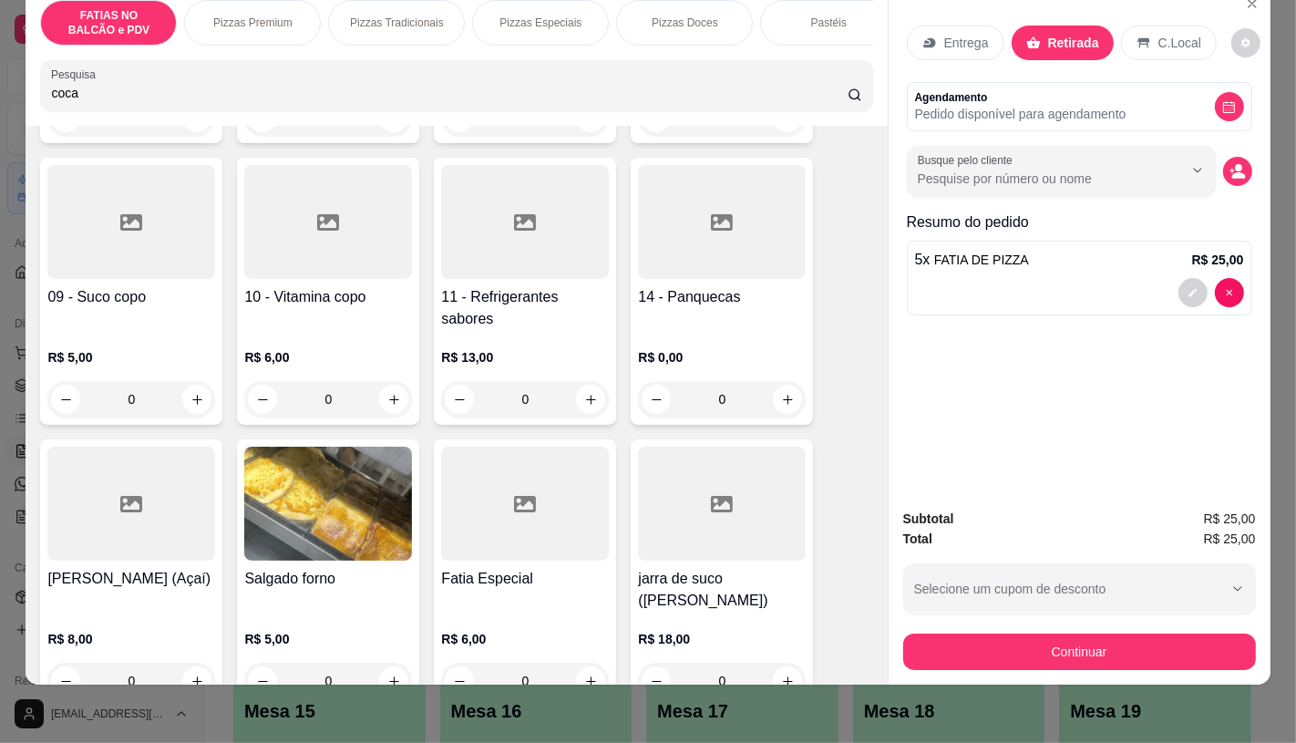
scroll to position [986, 0]
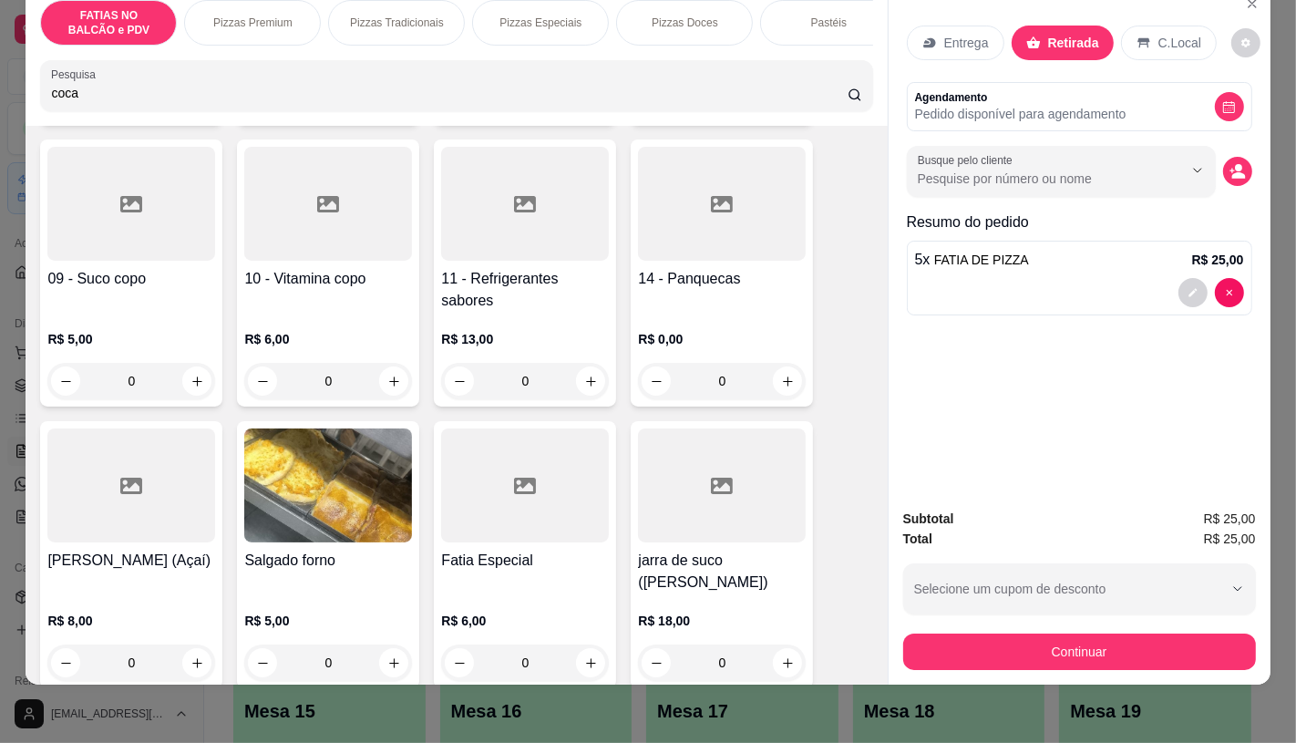
click at [483, 281] on h4 "11 - Refrigerantes sabores" at bounding box center [525, 290] width 168 height 44
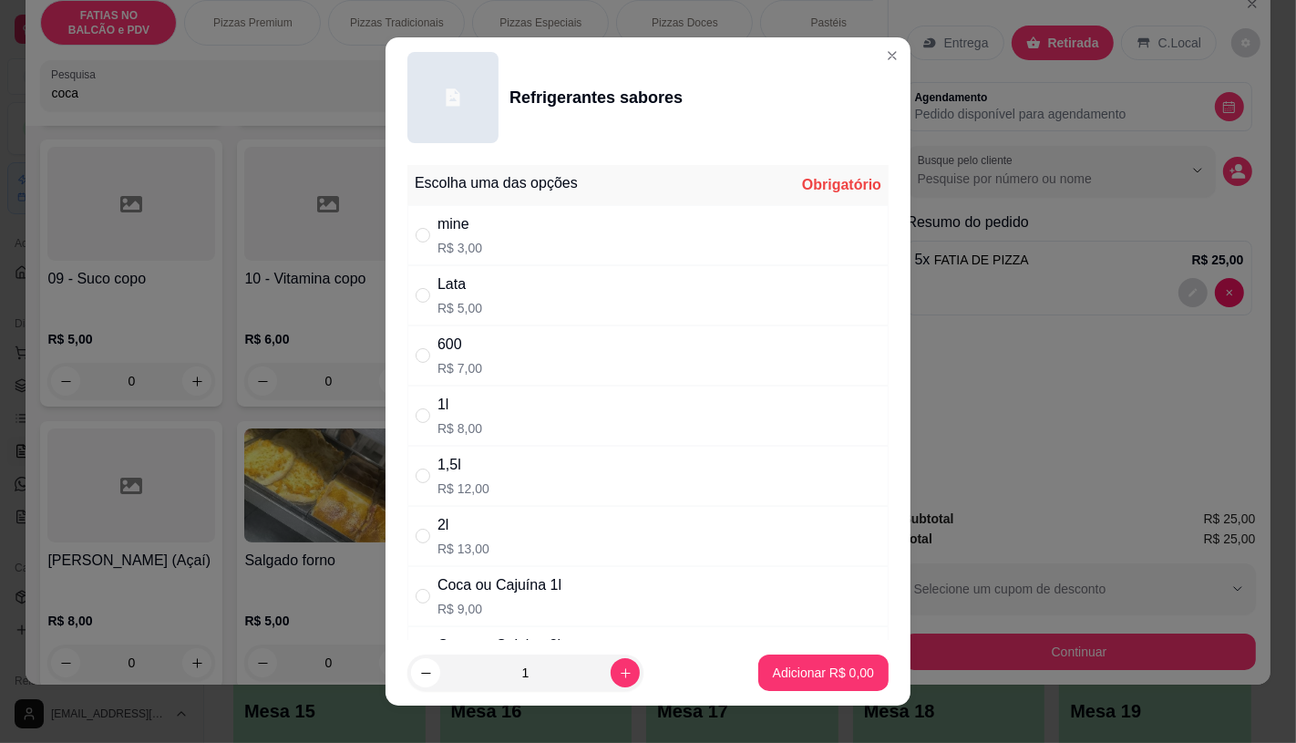
click at [488, 611] on p "R$ 9,00" at bounding box center [500, 609] width 124 height 18
radio input "true"
click at [802, 681] on p "Adicionar R$ 9,00" at bounding box center [823, 673] width 101 height 18
type input "1"
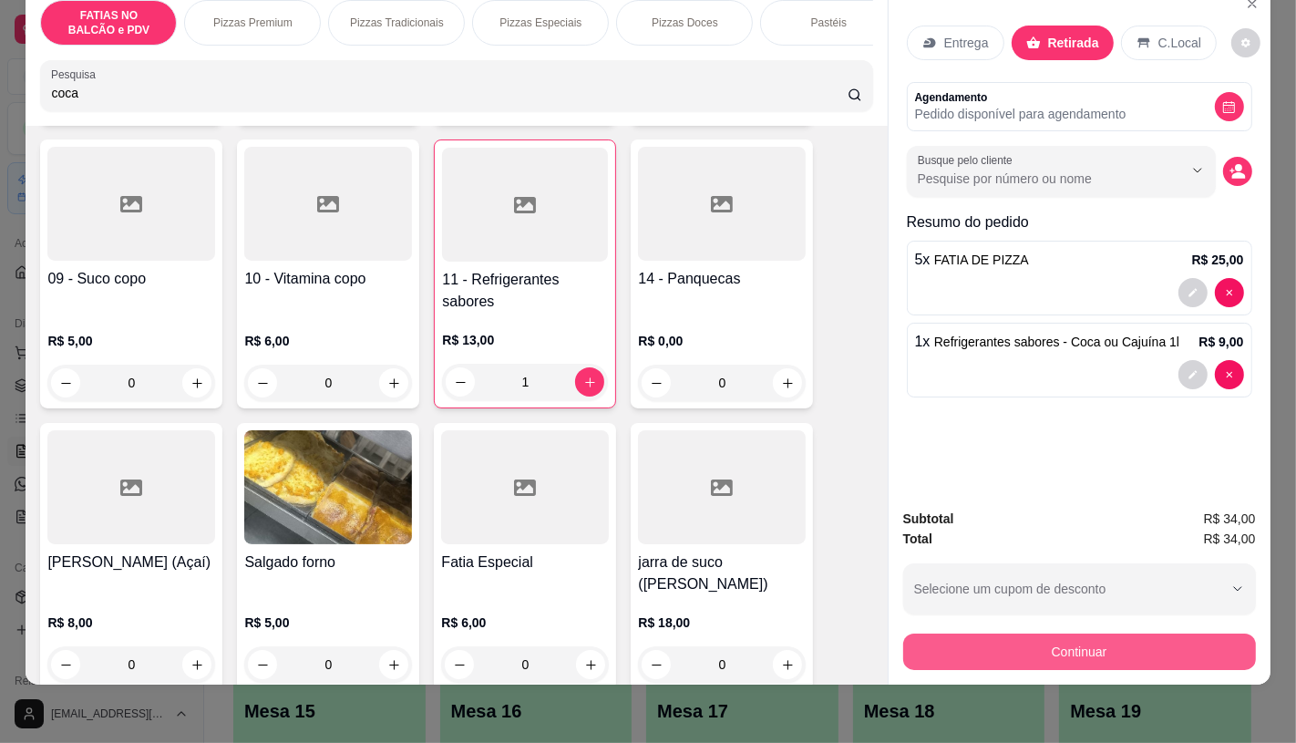
click at [1088, 634] on button "Continuar" at bounding box center [1079, 652] width 353 height 36
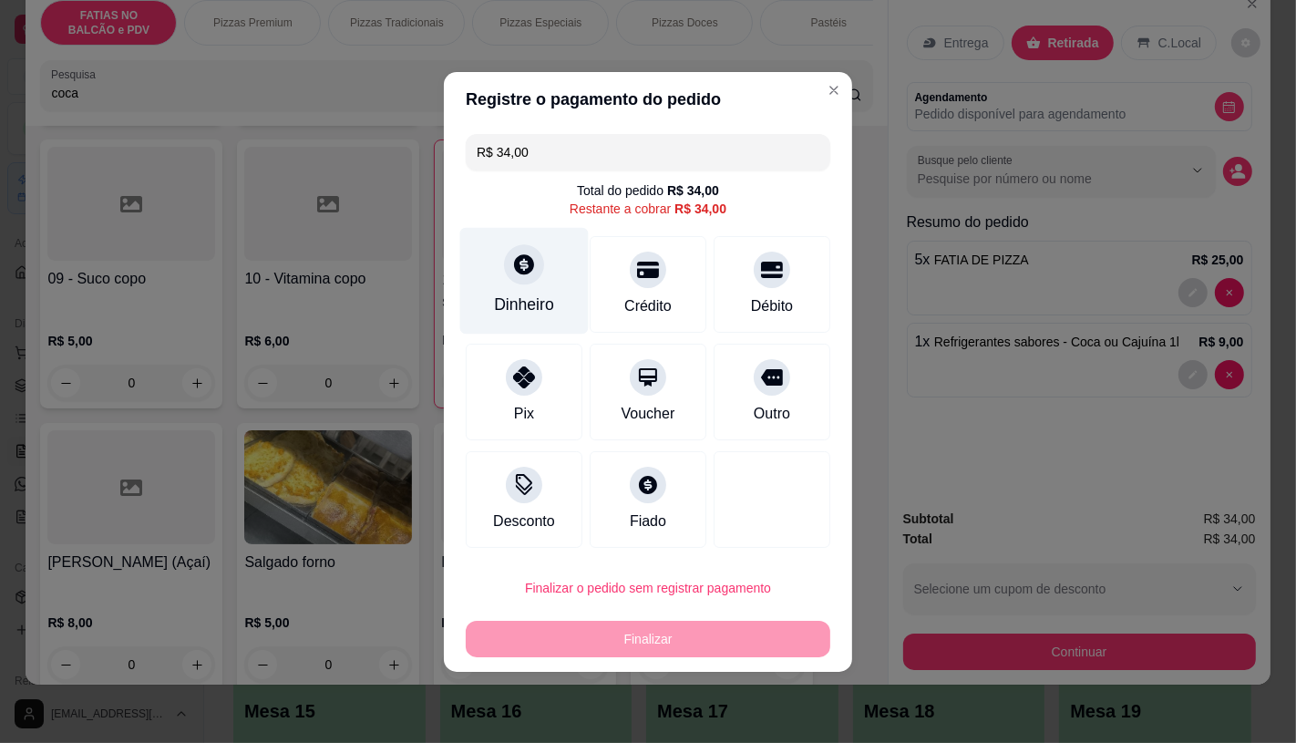
click at [486, 243] on div "Dinheiro" at bounding box center [524, 280] width 129 height 107
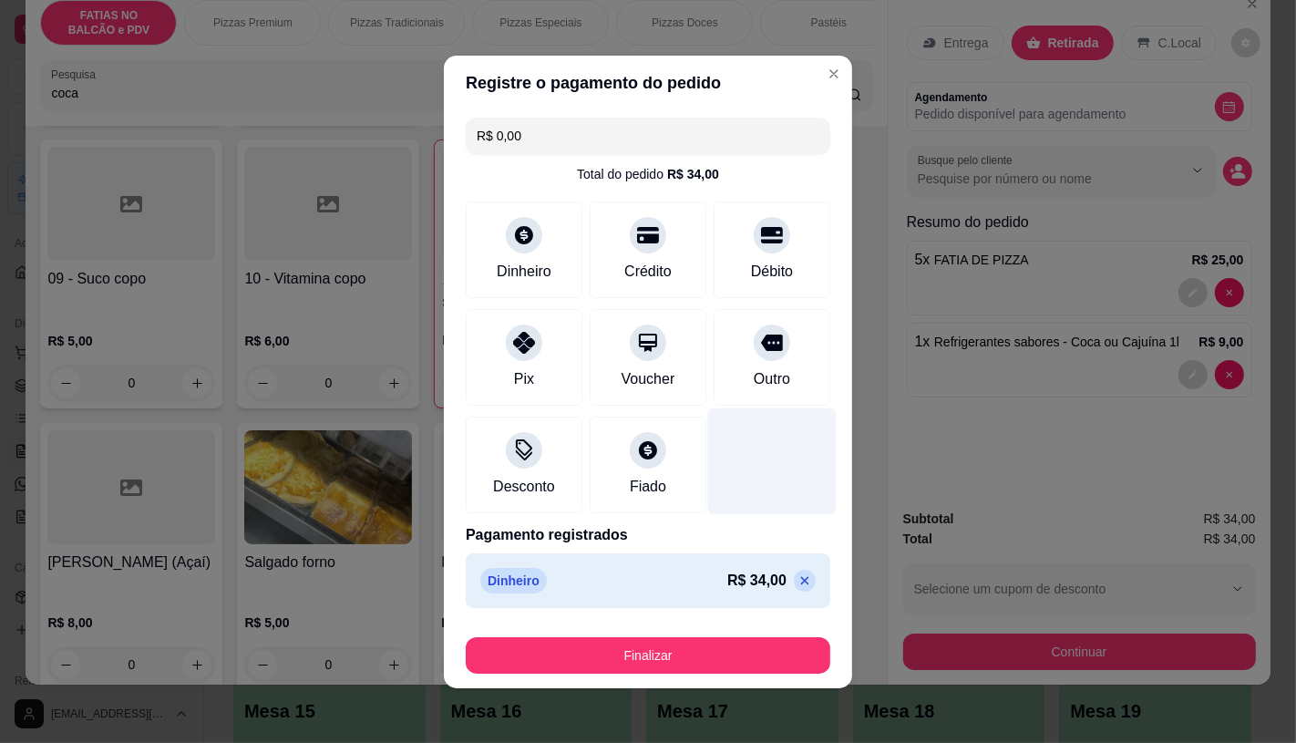
drag, startPoint x: 779, startPoint y: 582, endPoint x: 790, endPoint y: 450, distance: 131.7
click at [798, 578] on icon at bounding box center [805, 580] width 15 height 15
type input "R$ 34,00"
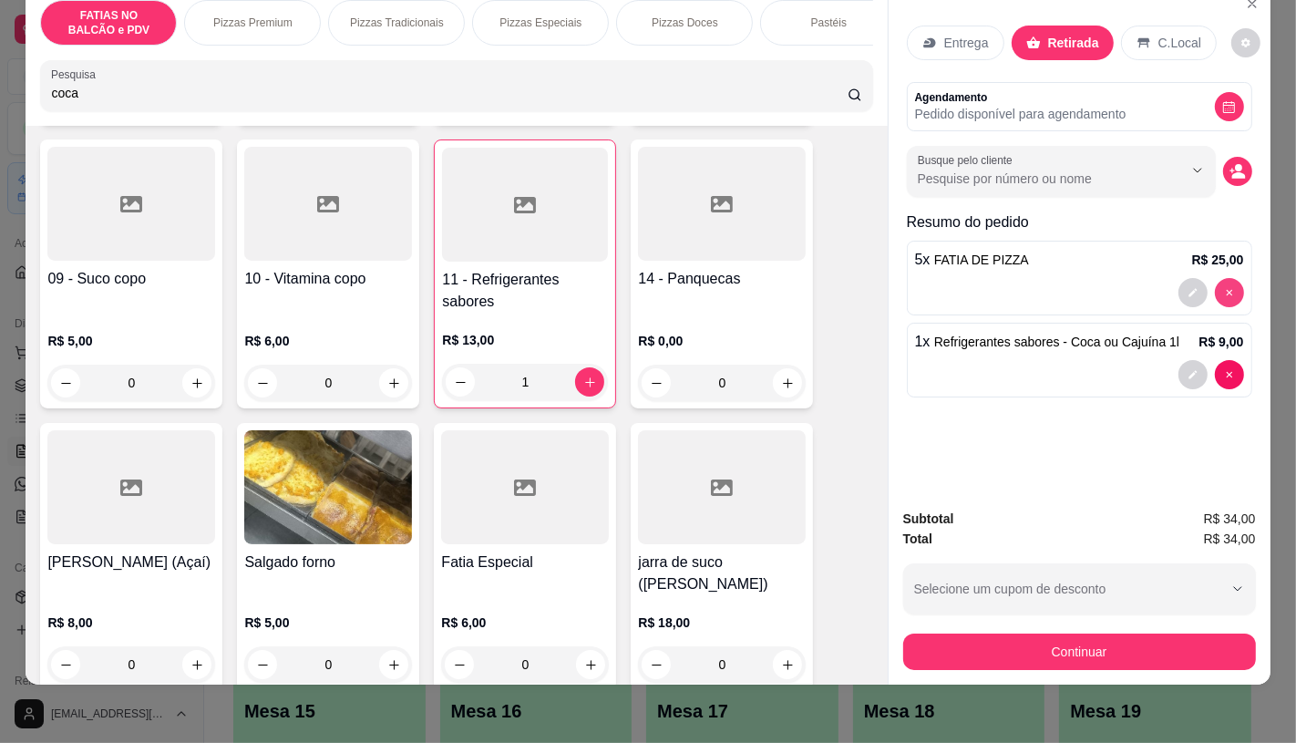
type input "0"
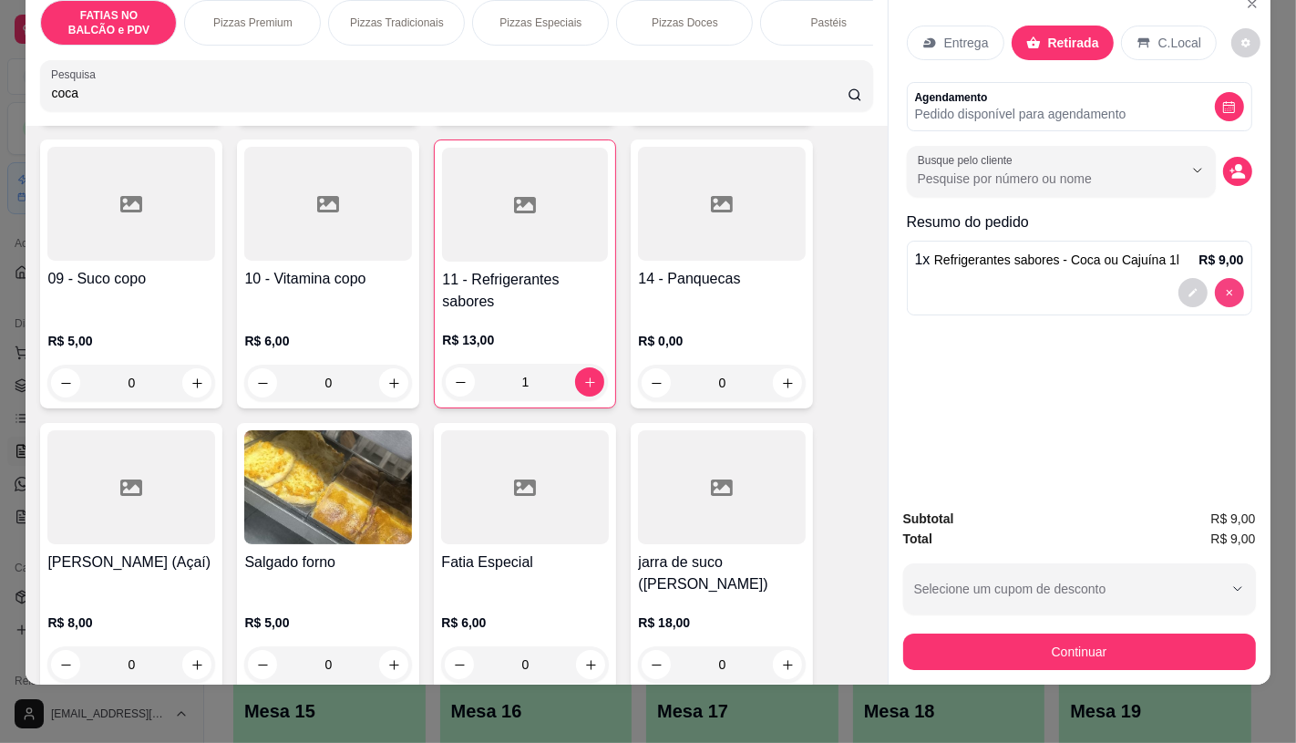
type input "0"
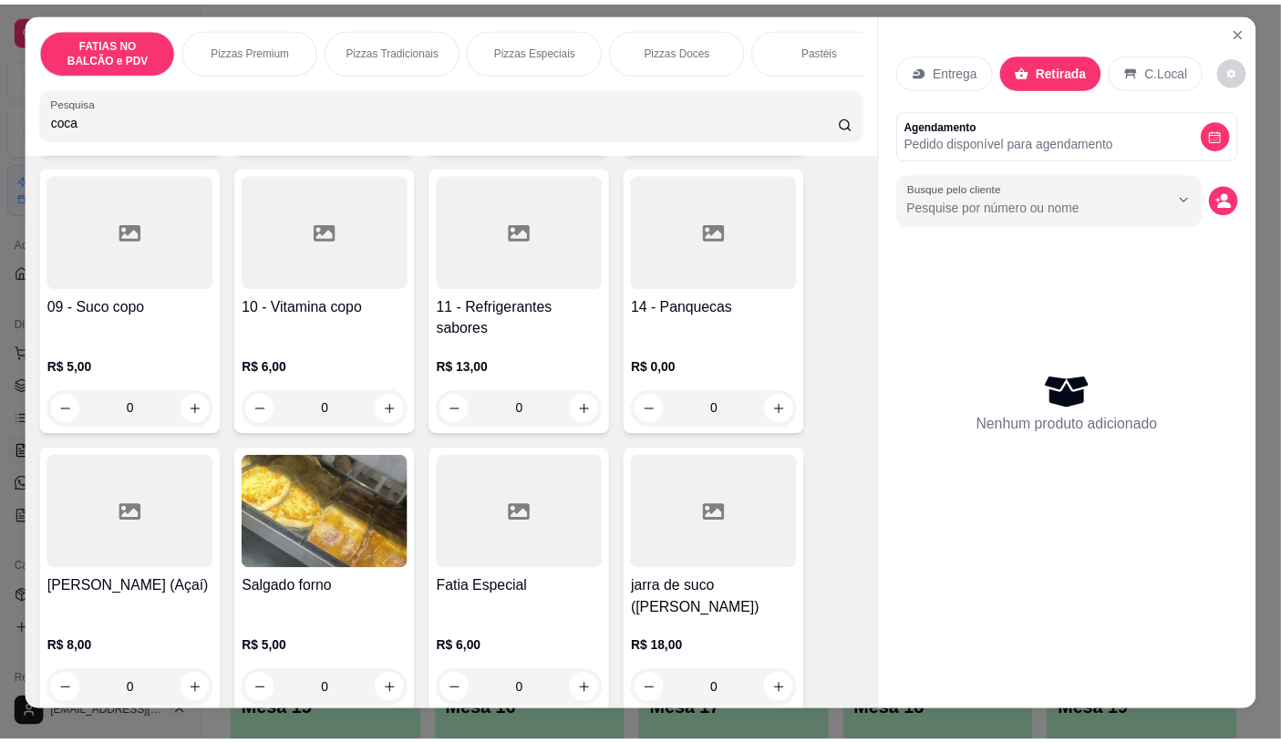
scroll to position [0, 0]
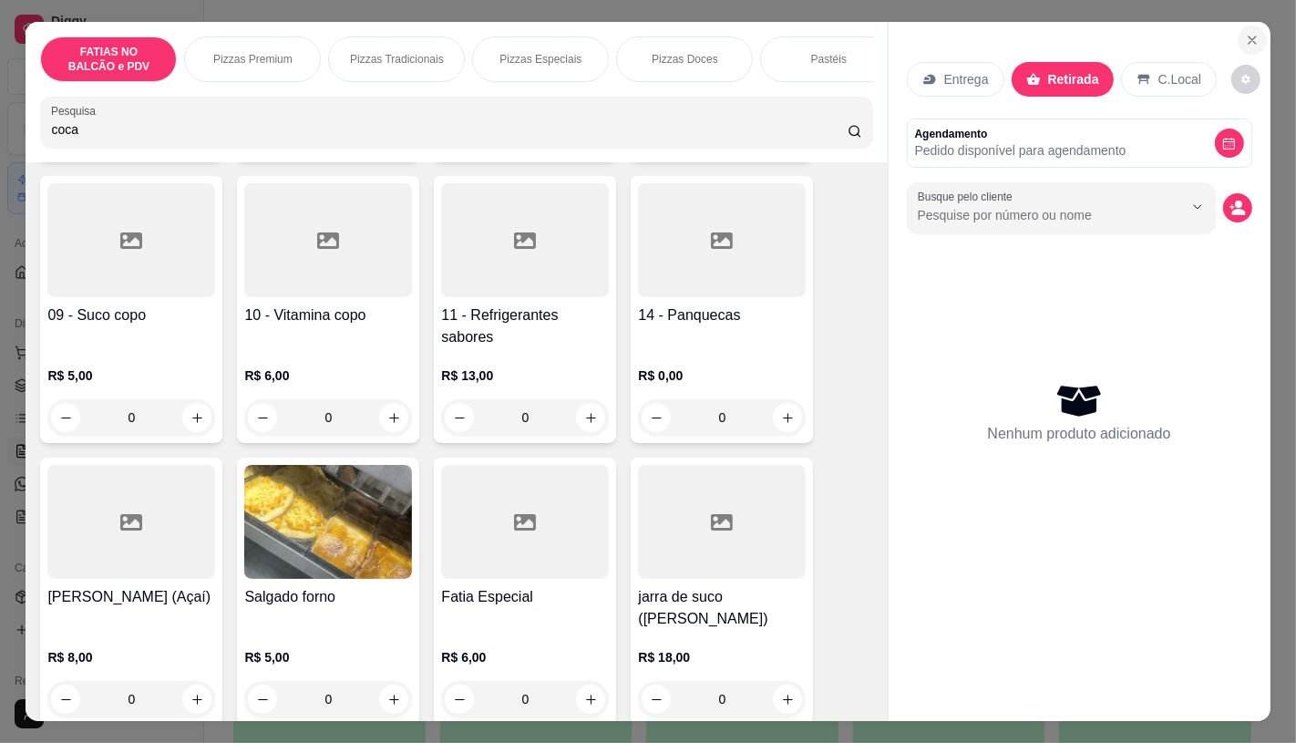
click at [1244, 41] on button "Close" at bounding box center [1252, 40] width 29 height 29
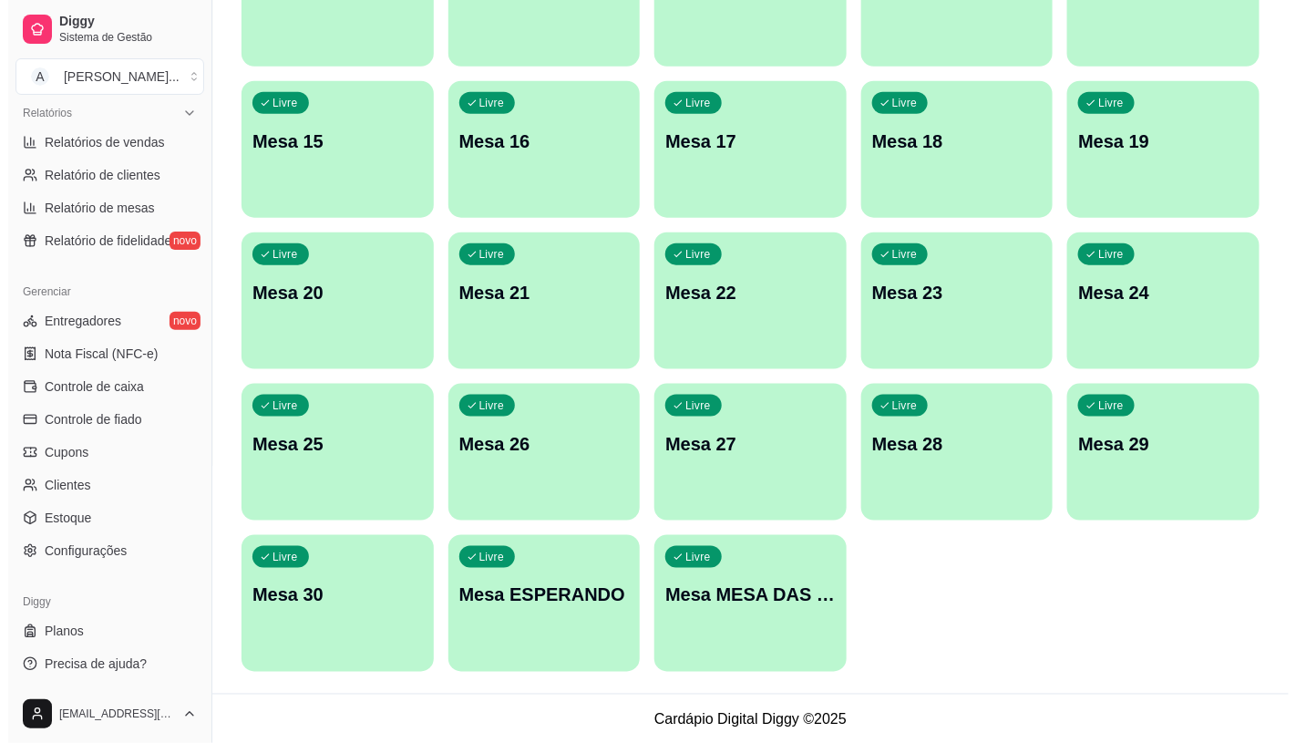
scroll to position [572, 0]
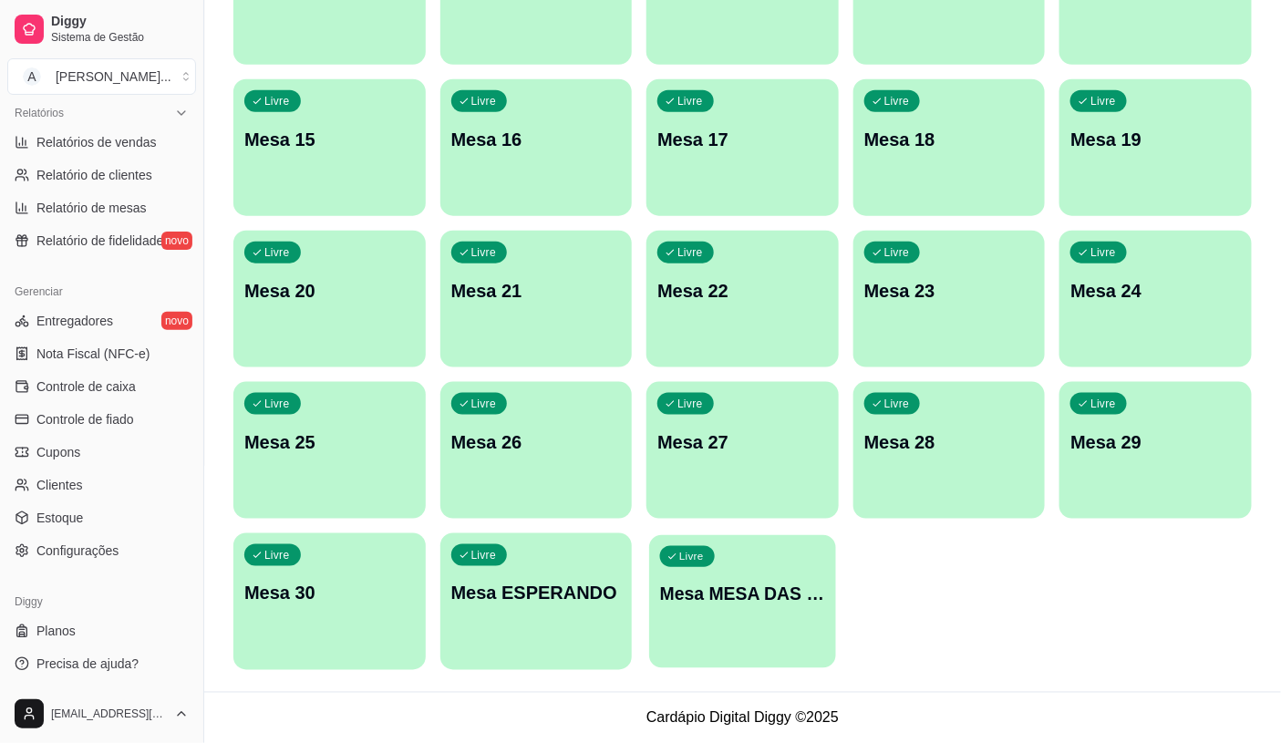
click at [731, 600] on p "Mesa MESA DAS COMANDAS" at bounding box center [742, 594] width 165 height 25
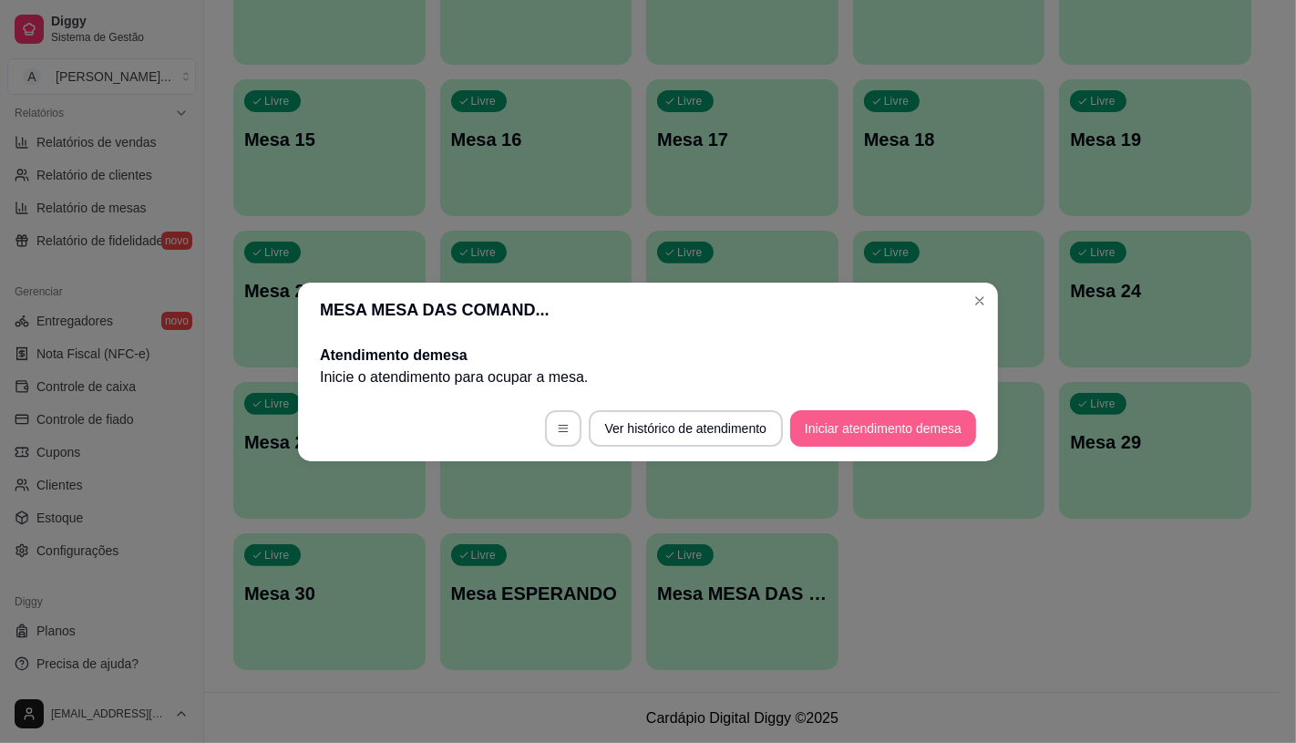
click at [893, 414] on button "Iniciar atendimento de mesa" at bounding box center [883, 428] width 186 height 36
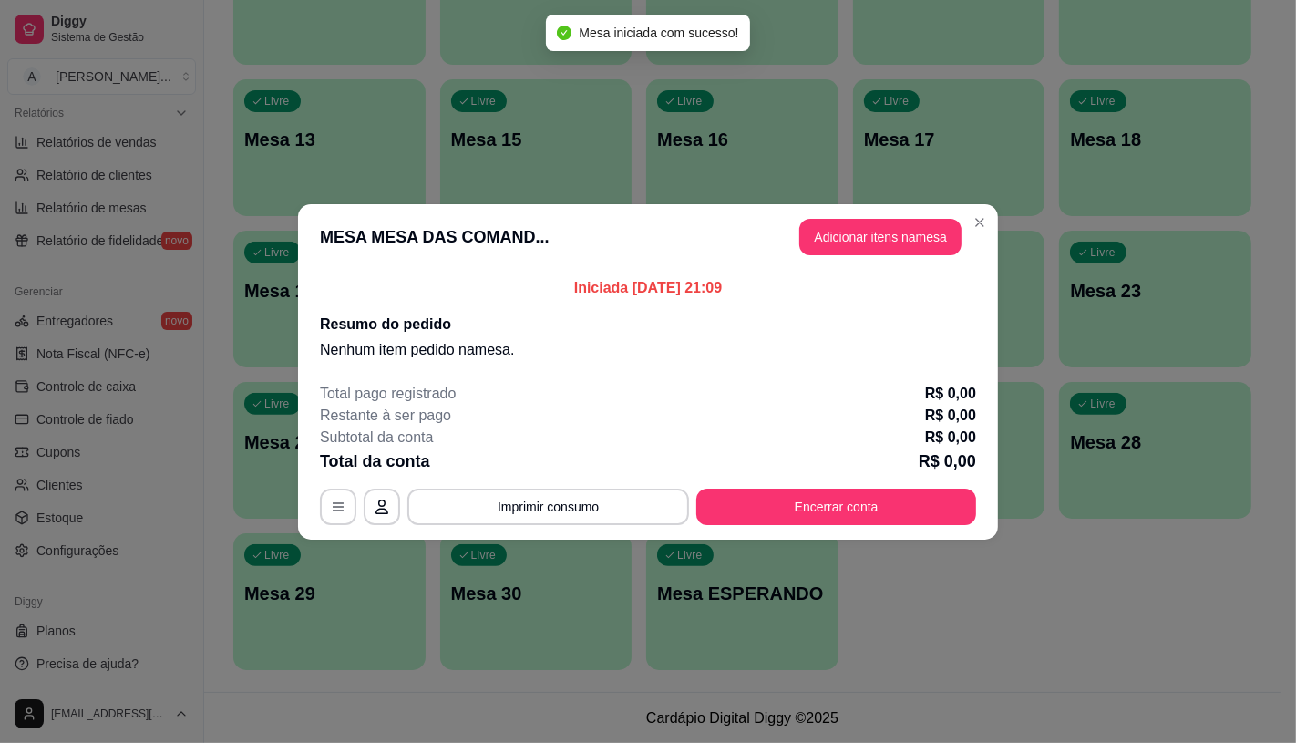
drag, startPoint x: 830, startPoint y: 208, endPoint x: 853, endPoint y: 243, distance: 42.7
click at [834, 214] on header "MESA MESA DAS COMAND... Adicionar itens na mesa" at bounding box center [648, 237] width 700 height 66
click at [853, 244] on button "Adicionar itens na mesa" at bounding box center [880, 237] width 157 height 36
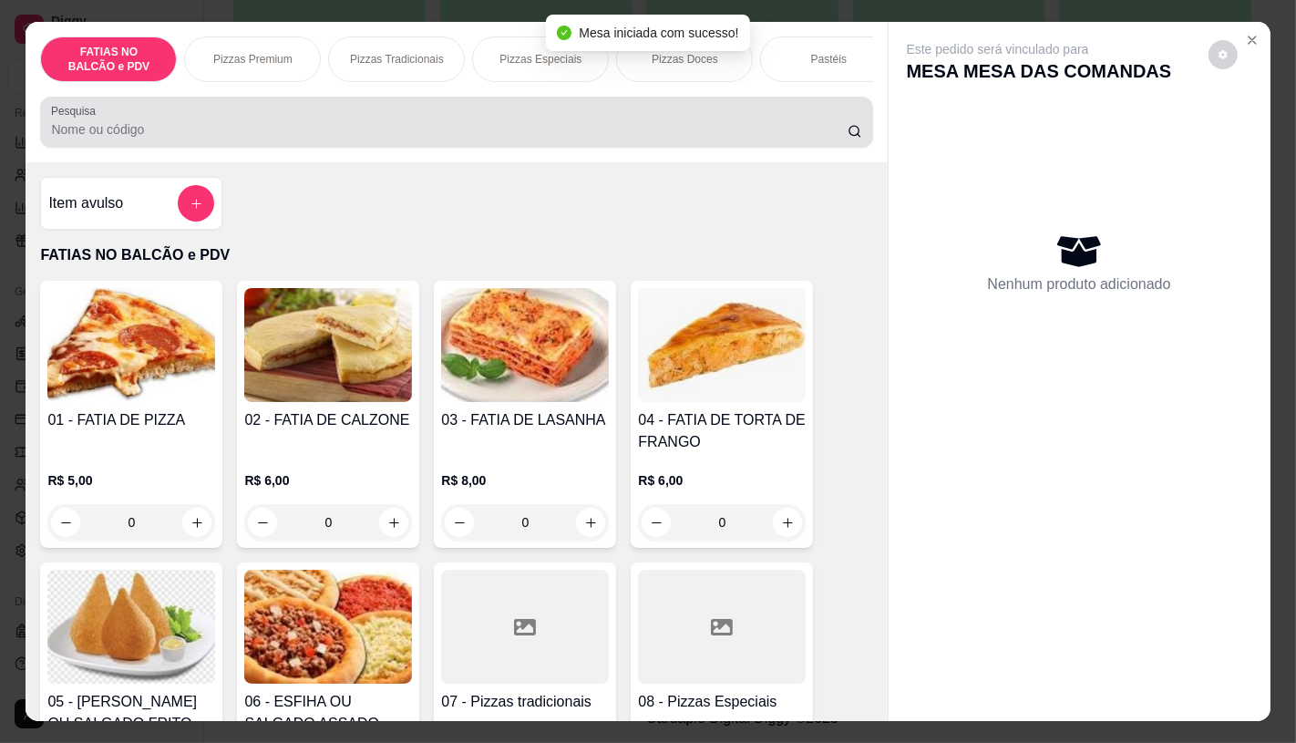
click at [479, 93] on div "FATIAS NO BALCÃO e PDV Pizzas Premium Pizzas Tradicionais Pizzas Especiais Pizz…" at bounding box center [456, 92] width 861 height 140
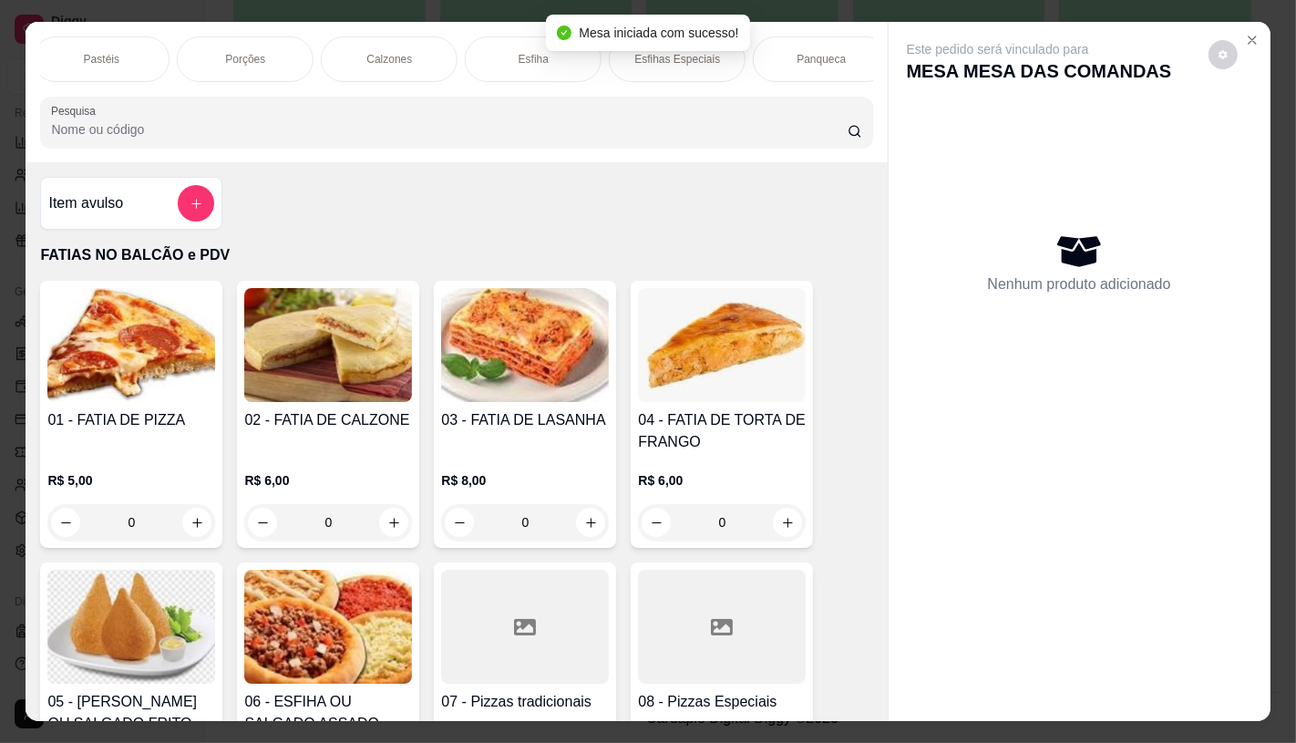
scroll to position [0, 1457]
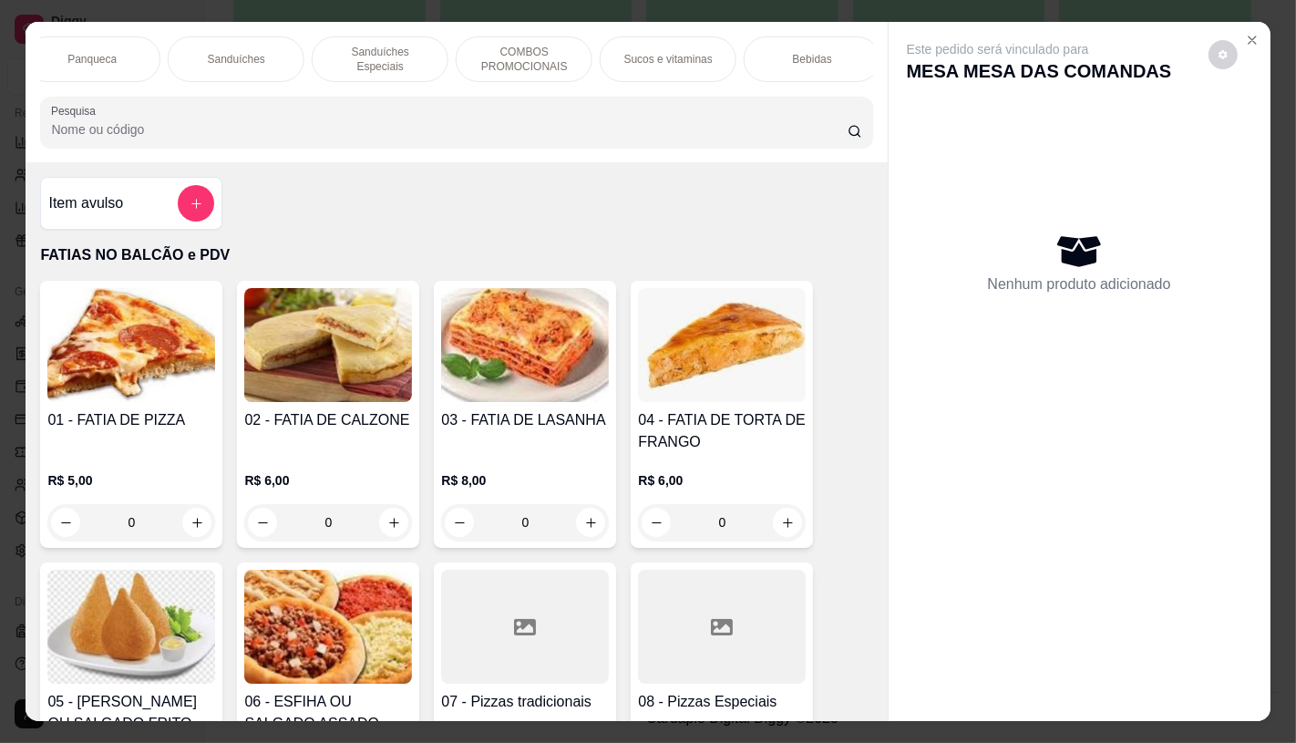
click at [208, 56] on p "Sanduíches" at bounding box center [236, 59] width 57 height 15
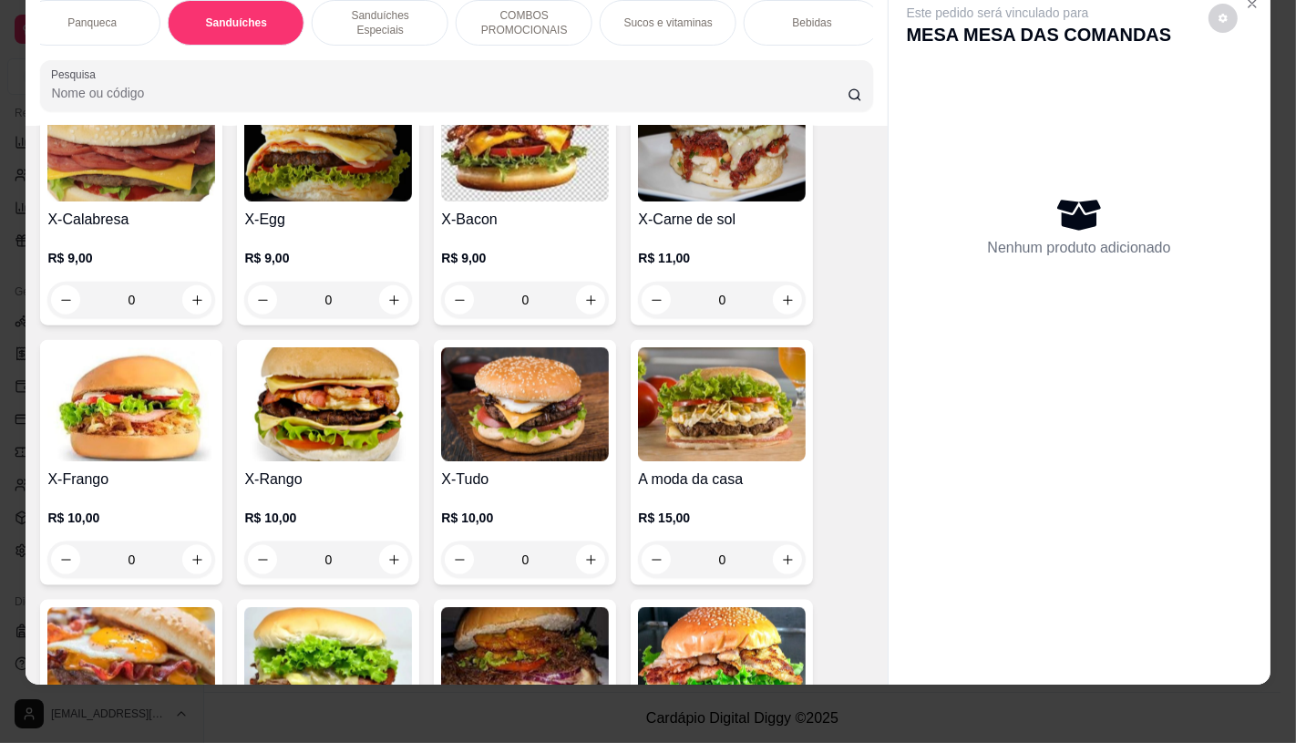
scroll to position [7773, 0]
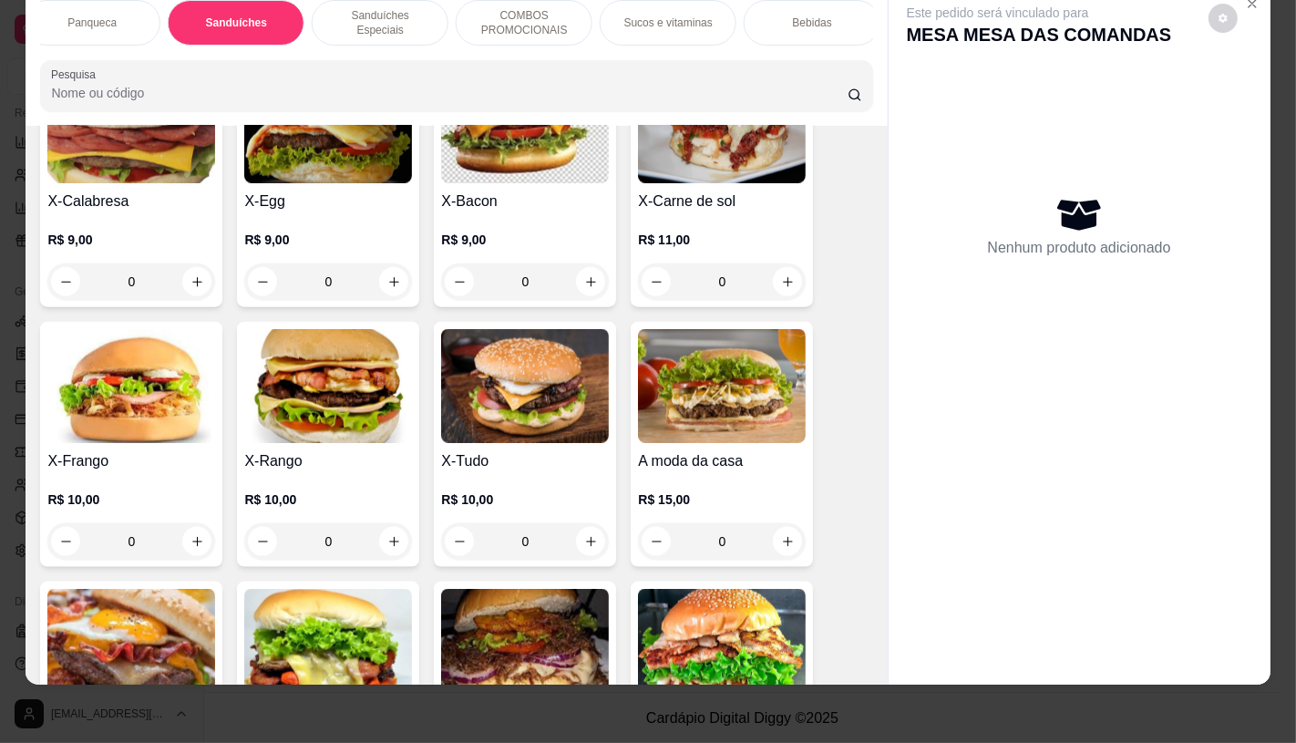
click at [478, 387] on img at bounding box center [525, 386] width 168 height 114
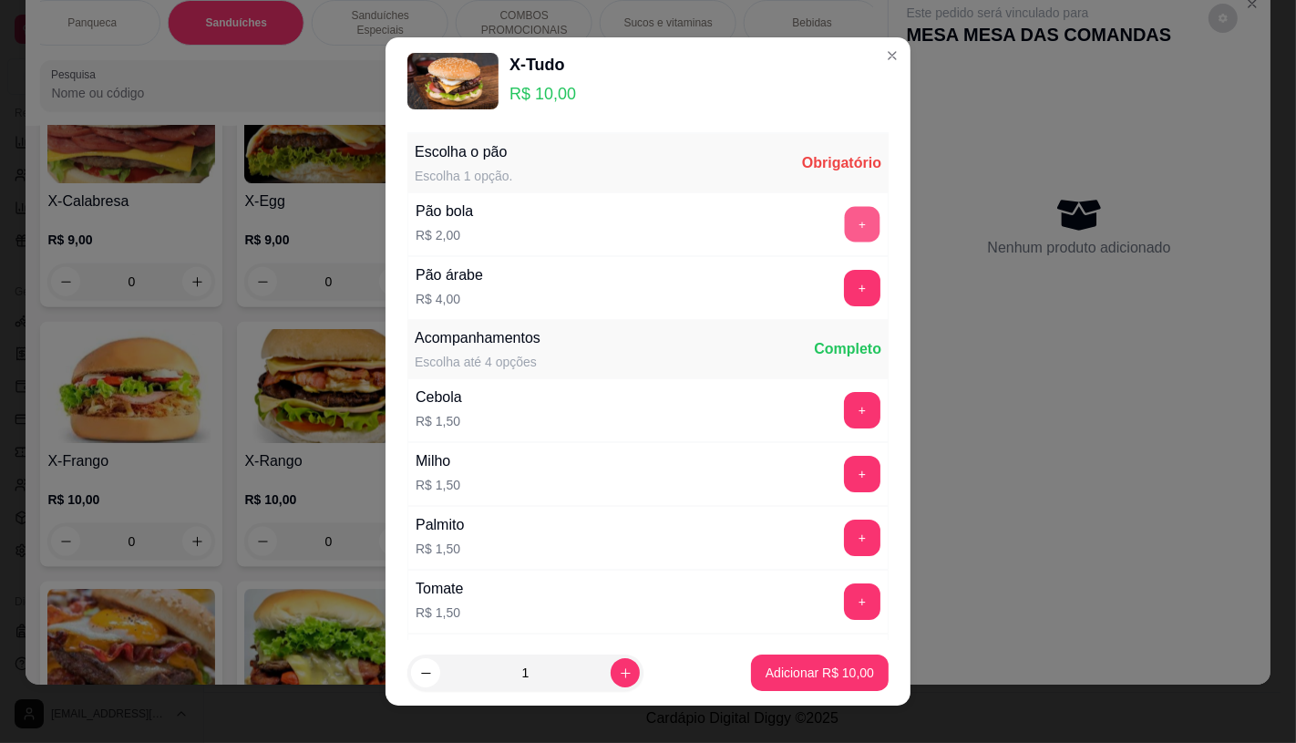
click at [845, 223] on button "+" at bounding box center [863, 224] width 36 height 36
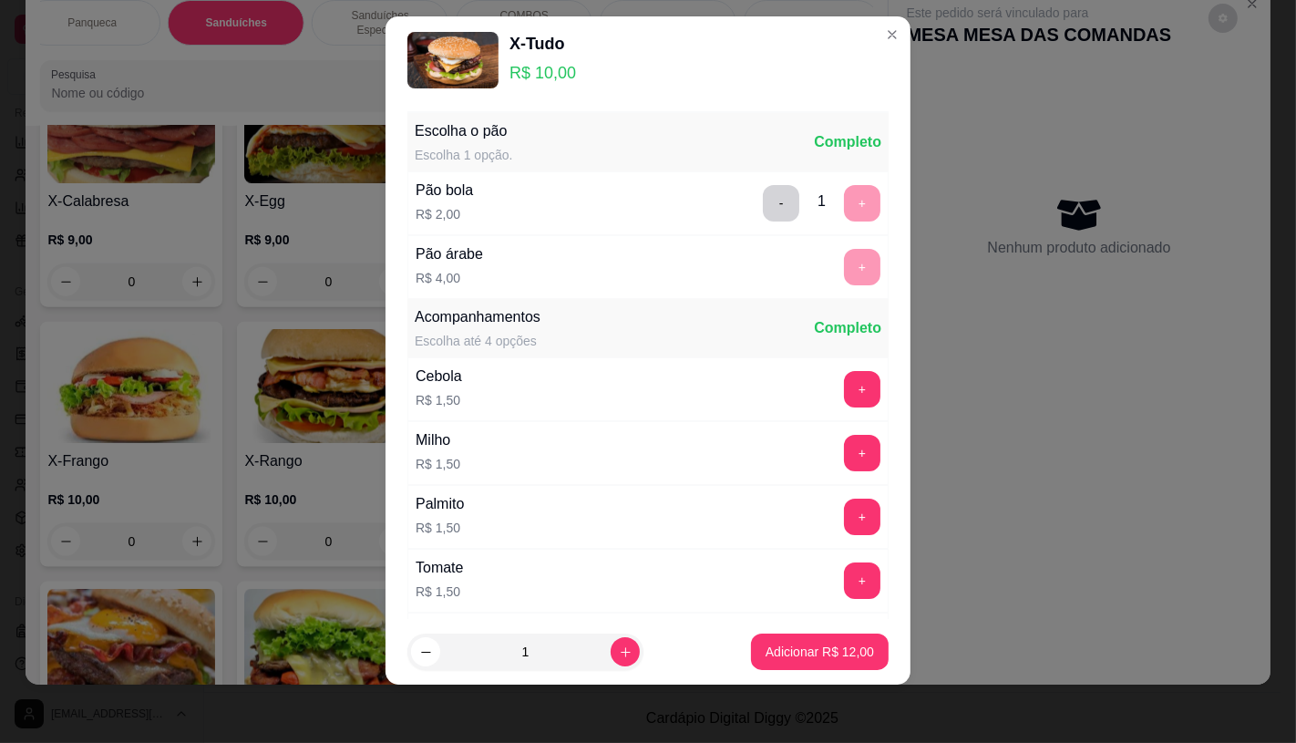
scroll to position [195, 0]
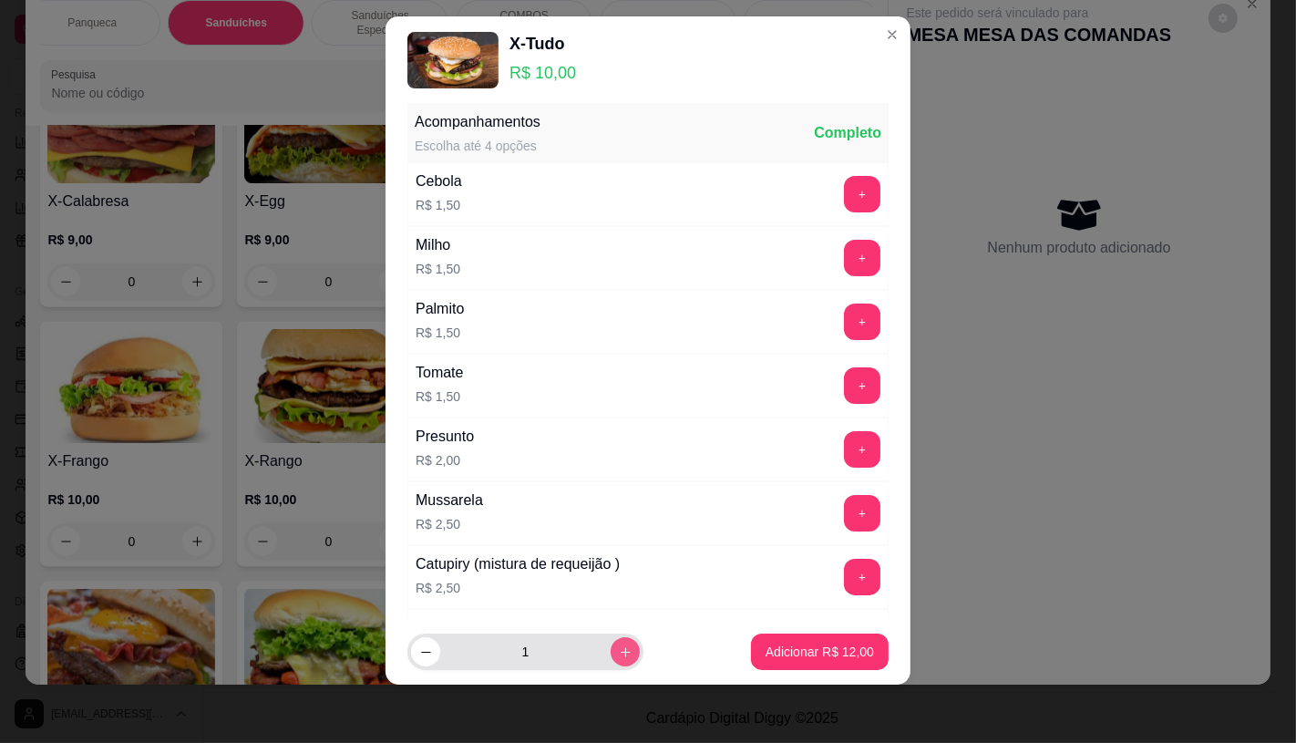
click at [619, 648] on icon "increase-product-quantity" at bounding box center [626, 652] width 14 height 14
type input "2"
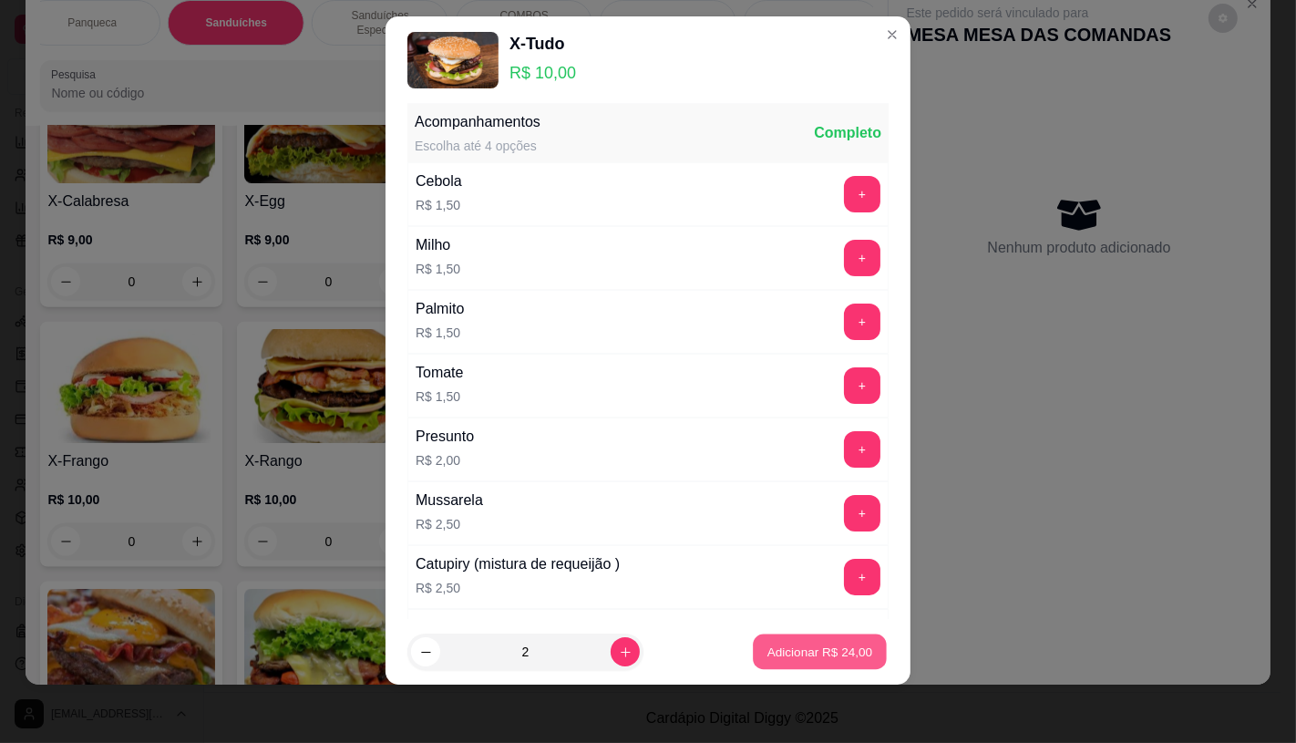
click at [768, 648] on p "Adicionar R$ 24,00" at bounding box center [821, 652] width 106 height 17
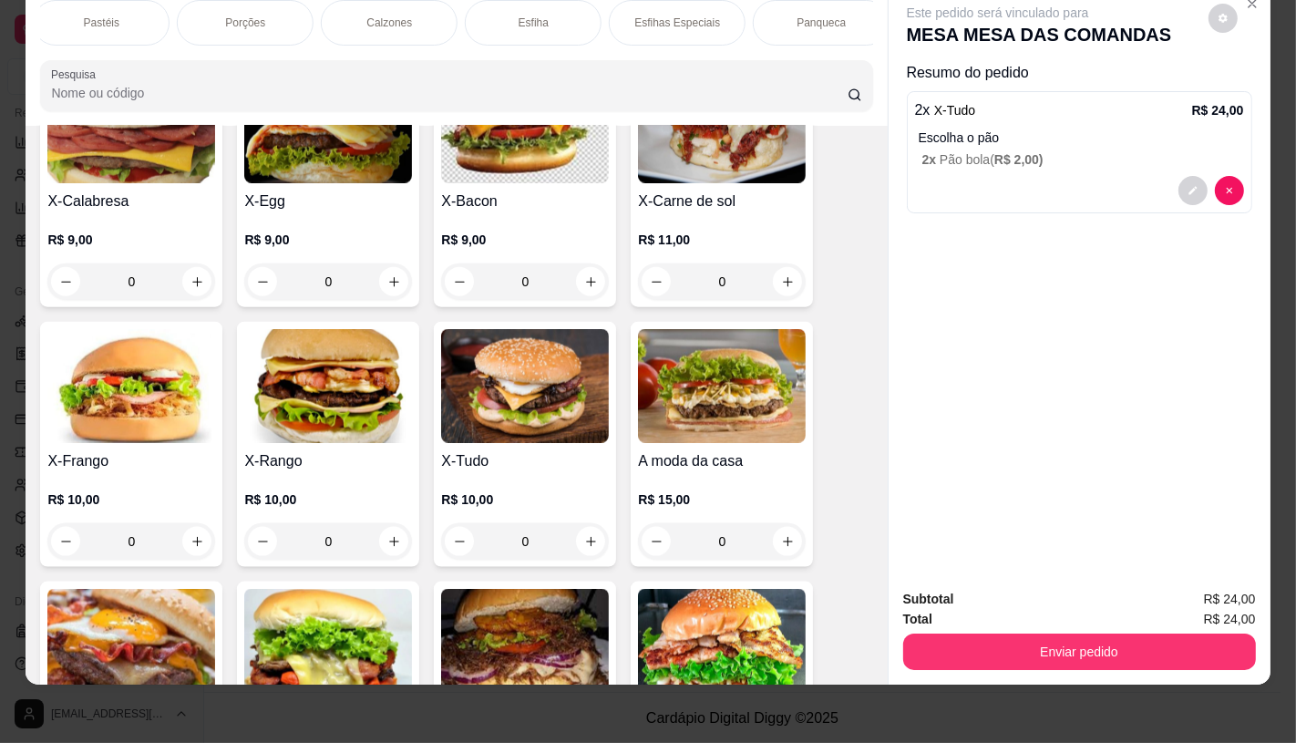
scroll to position [0, 0]
drag, startPoint x: 69, startPoint y: 15, endPoint x: 153, endPoint y: 85, distance: 109.4
click at [70, 15] on p "FATIAS NO BALCÃO e PDV" at bounding box center [109, 22] width 106 height 29
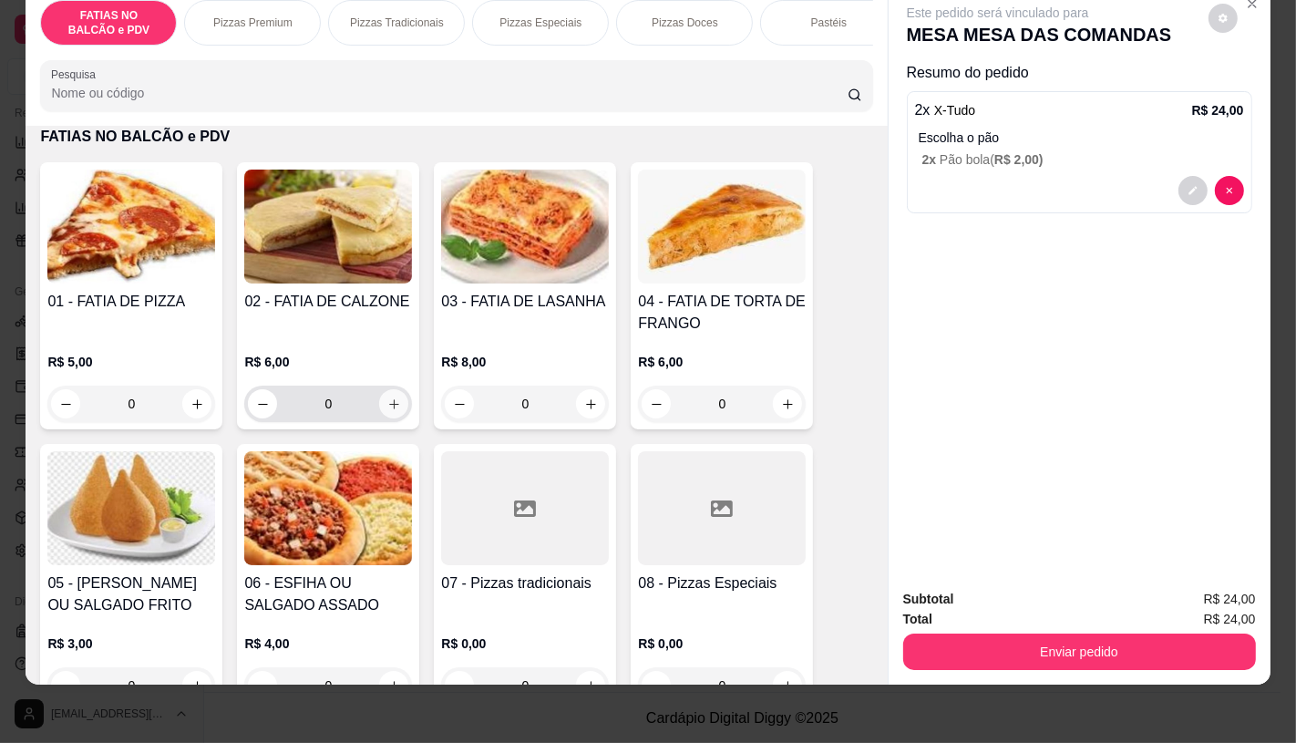
scroll to position [386, 0]
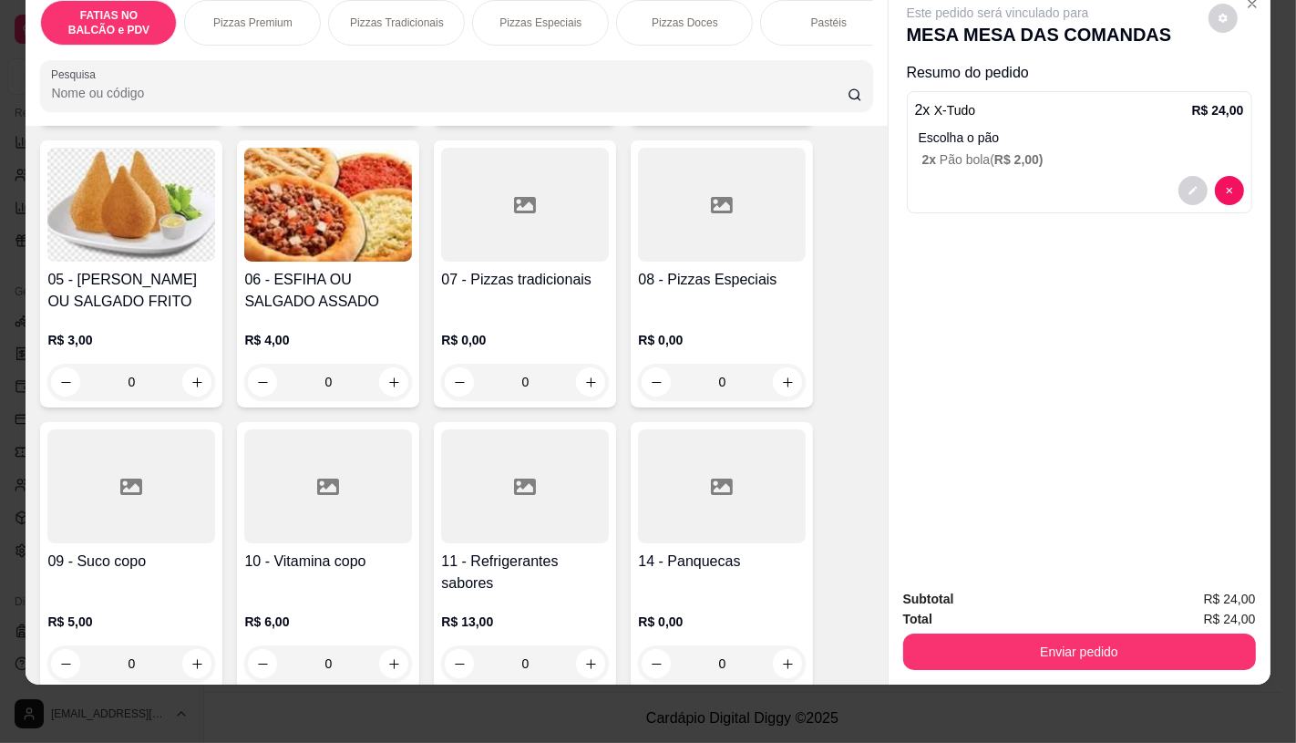
click at [452, 471] on div at bounding box center [525, 486] width 168 height 114
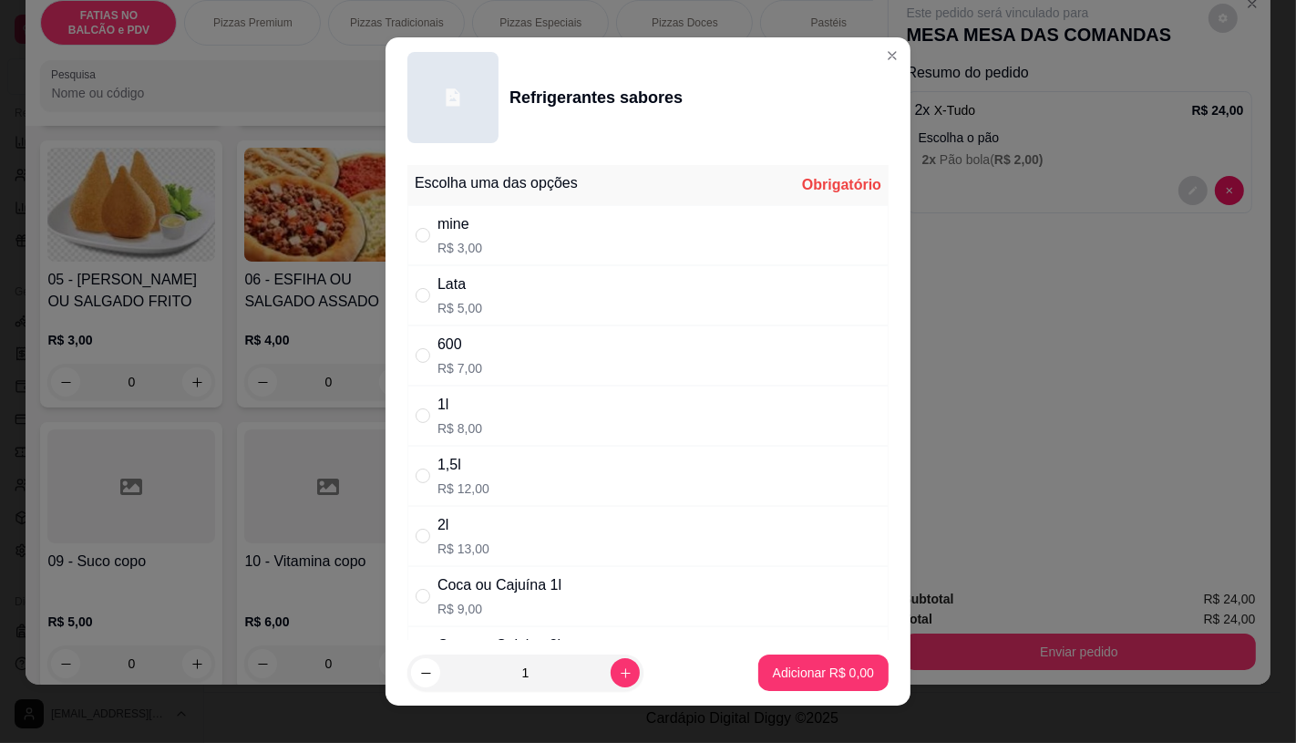
click at [454, 322] on div "Lata R$ 5,00" at bounding box center [647, 295] width 481 height 60
click at [480, 356] on div "600 R$ 7,00" at bounding box center [647, 355] width 481 height 60
radio input "false"
radio input "true"
click at [779, 670] on p "Adicionar R$ 7,00" at bounding box center [823, 673] width 98 height 17
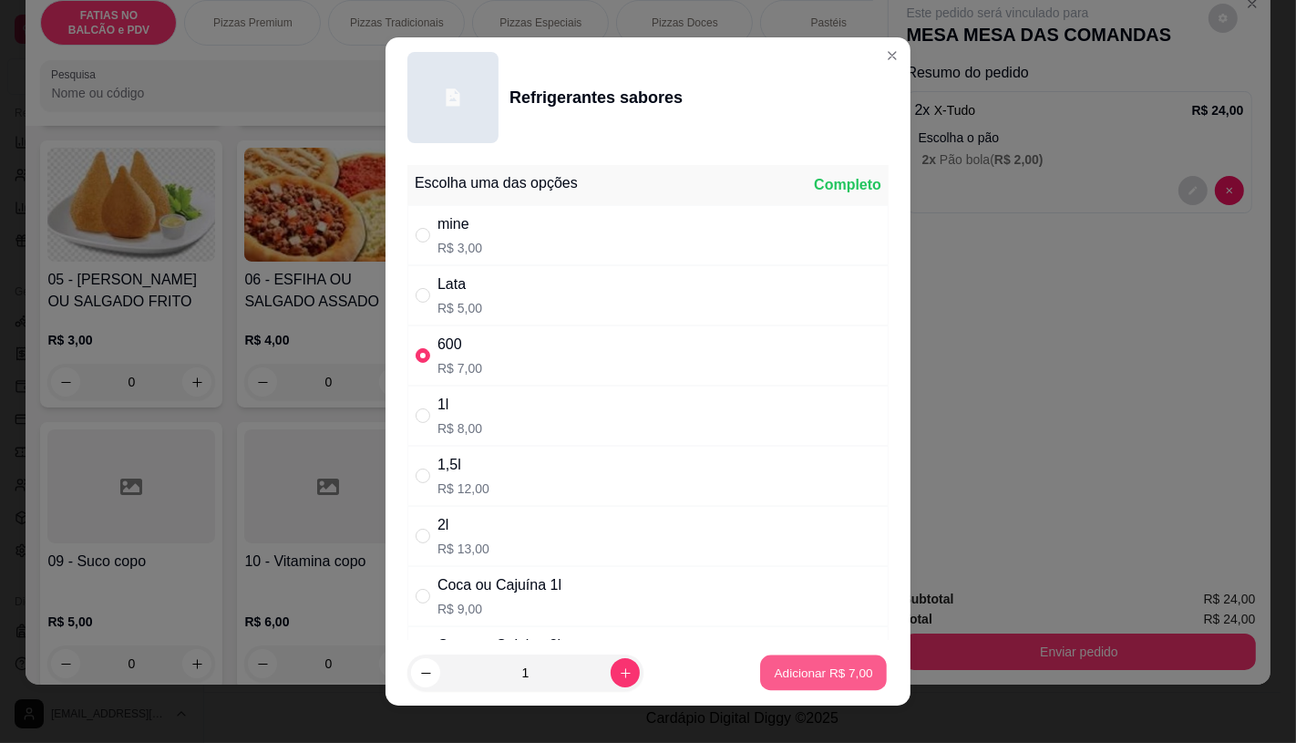
type input "1"
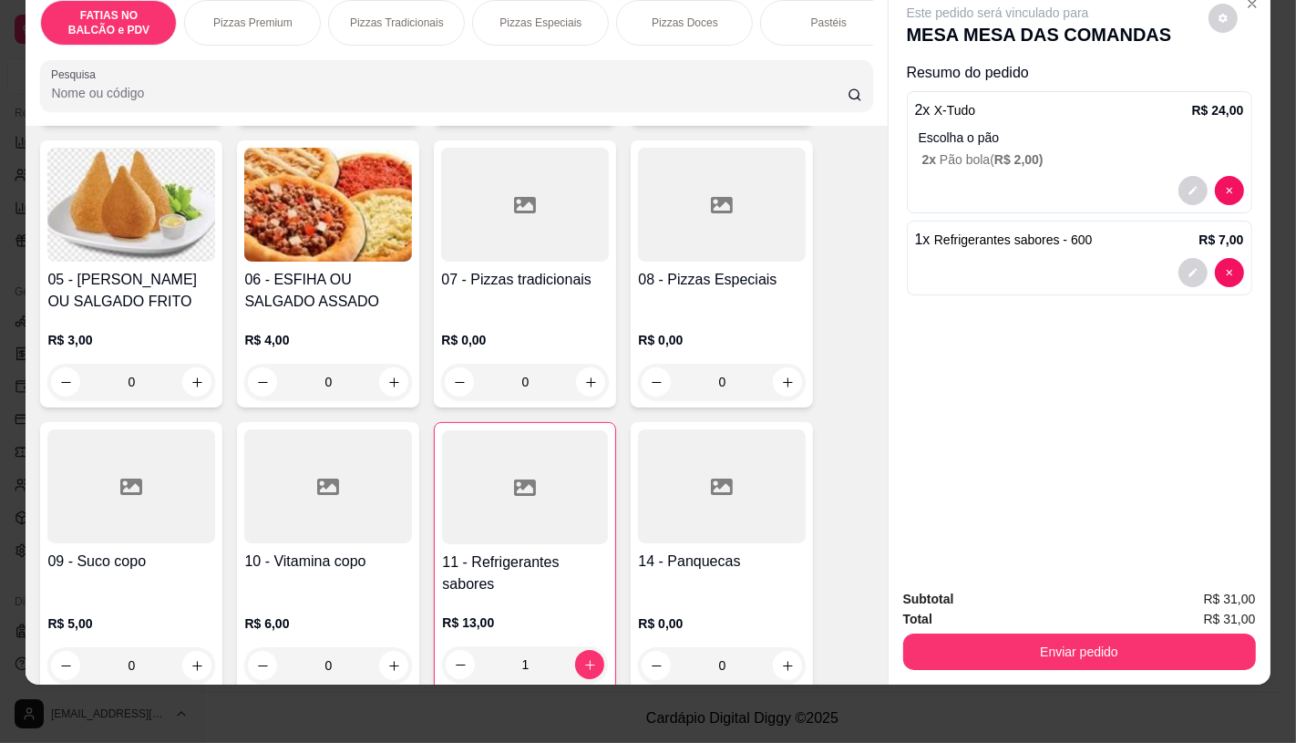
click at [841, 47] on div "FATIAS NO BALCÃO e PDV Pizzas Premium Pizzas Tradicionais Pizzas Especiais Pizz…" at bounding box center [456, 55] width 861 height 140
click at [823, 14] on p "TAXAS DE ENTREGAS" at bounding box center [805, 22] width 106 height 29
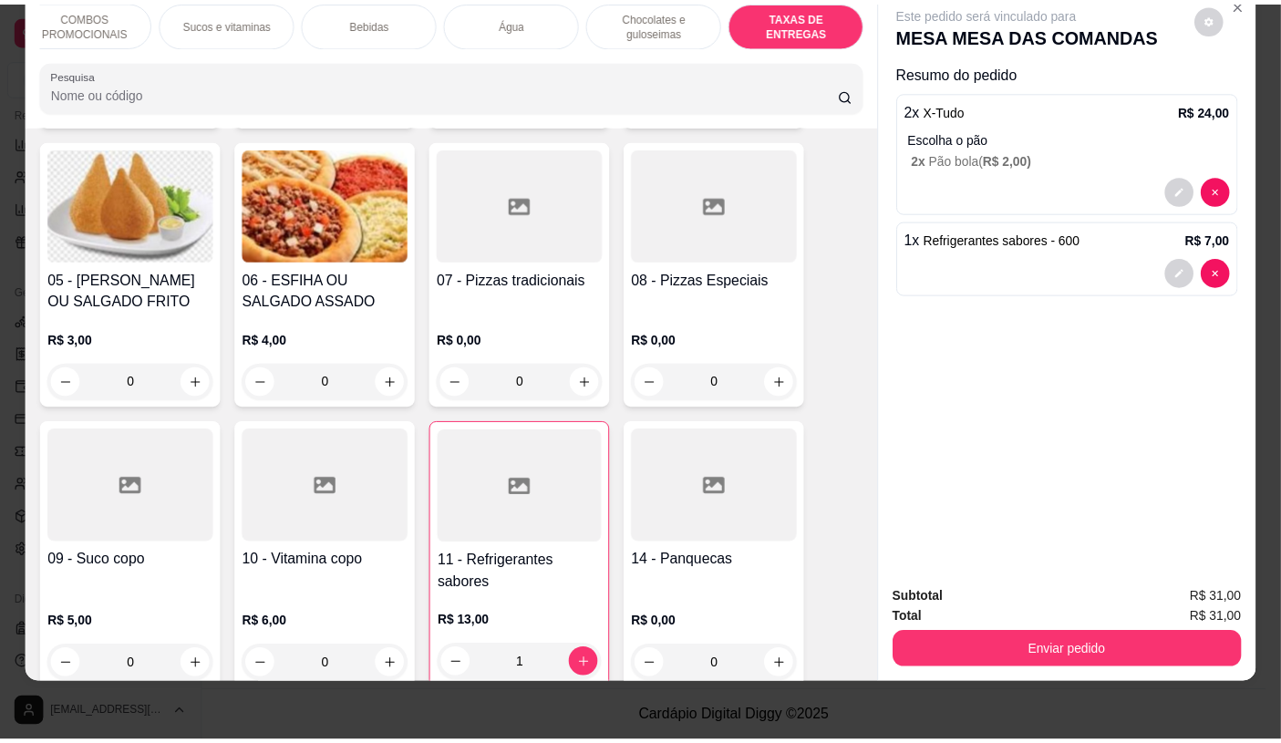
scroll to position [12193, 0]
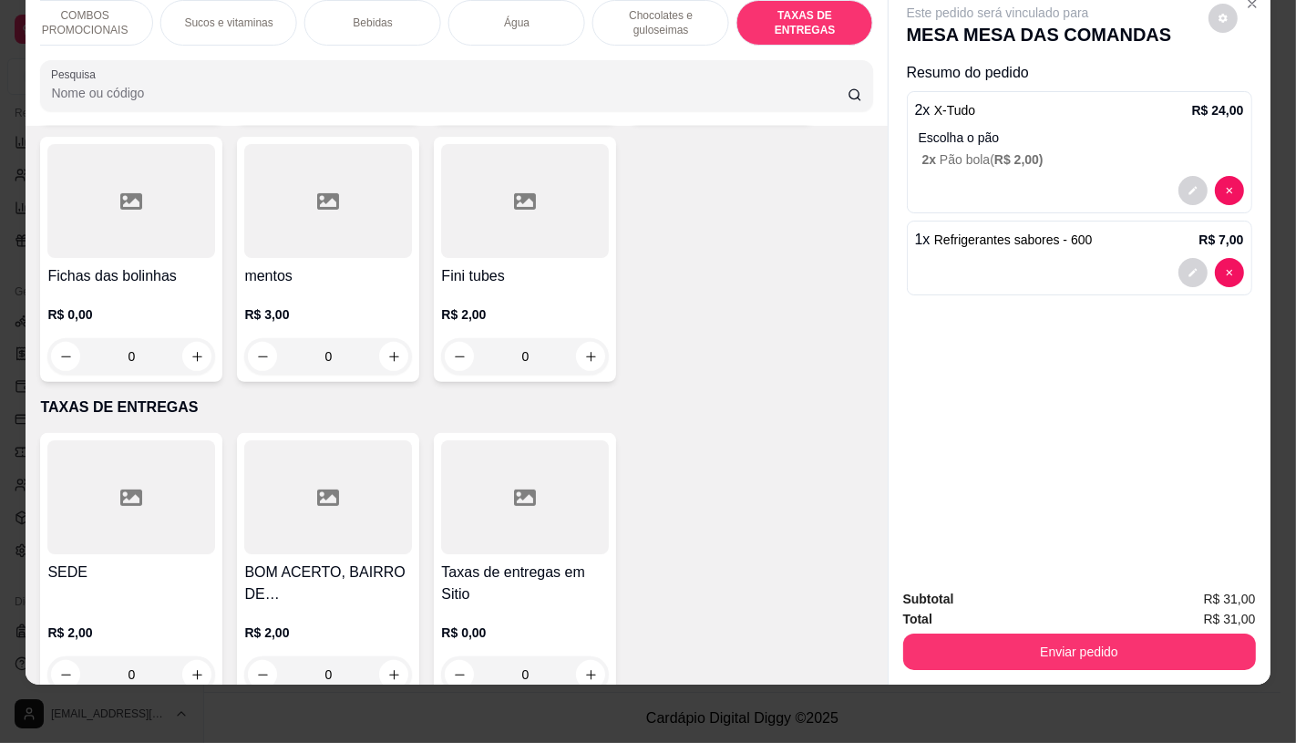
click at [91, 562] on h4 "SEDE" at bounding box center [131, 573] width 168 height 22
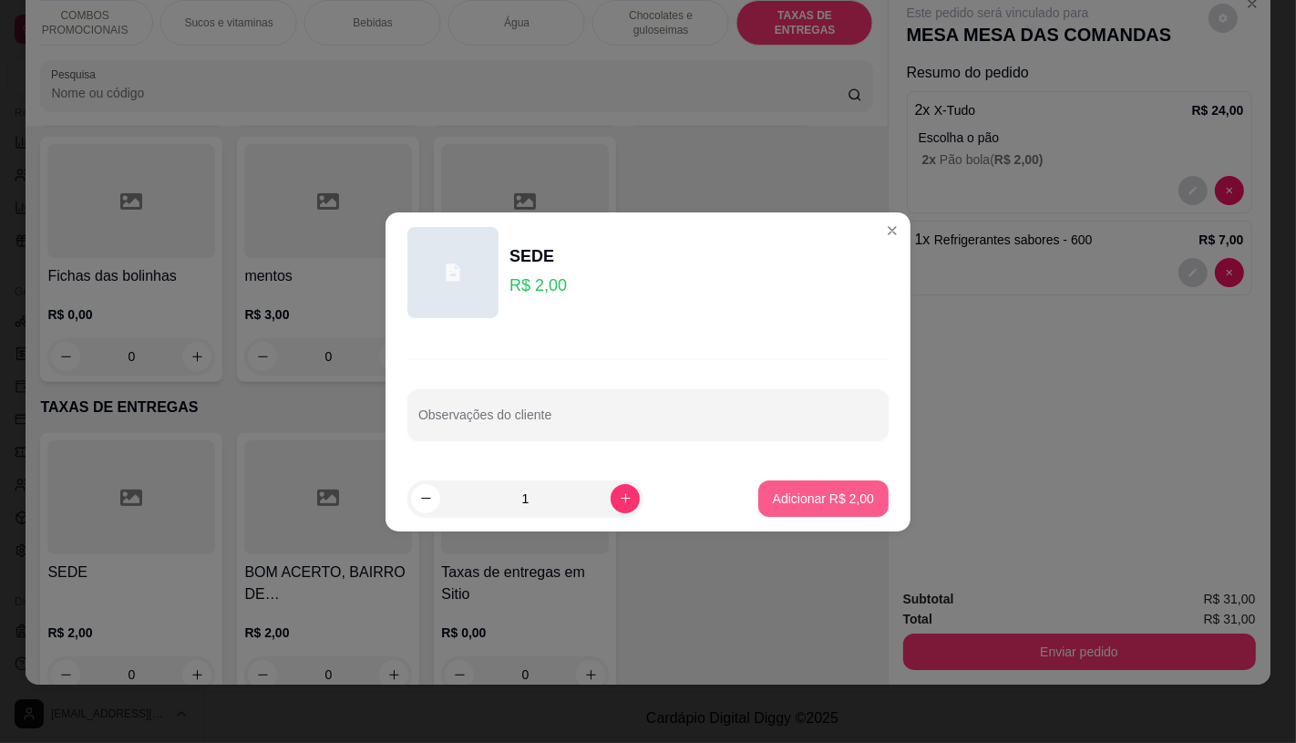
click at [773, 497] on p "Adicionar R$ 2,00" at bounding box center [823, 499] width 101 height 18
type input "1"
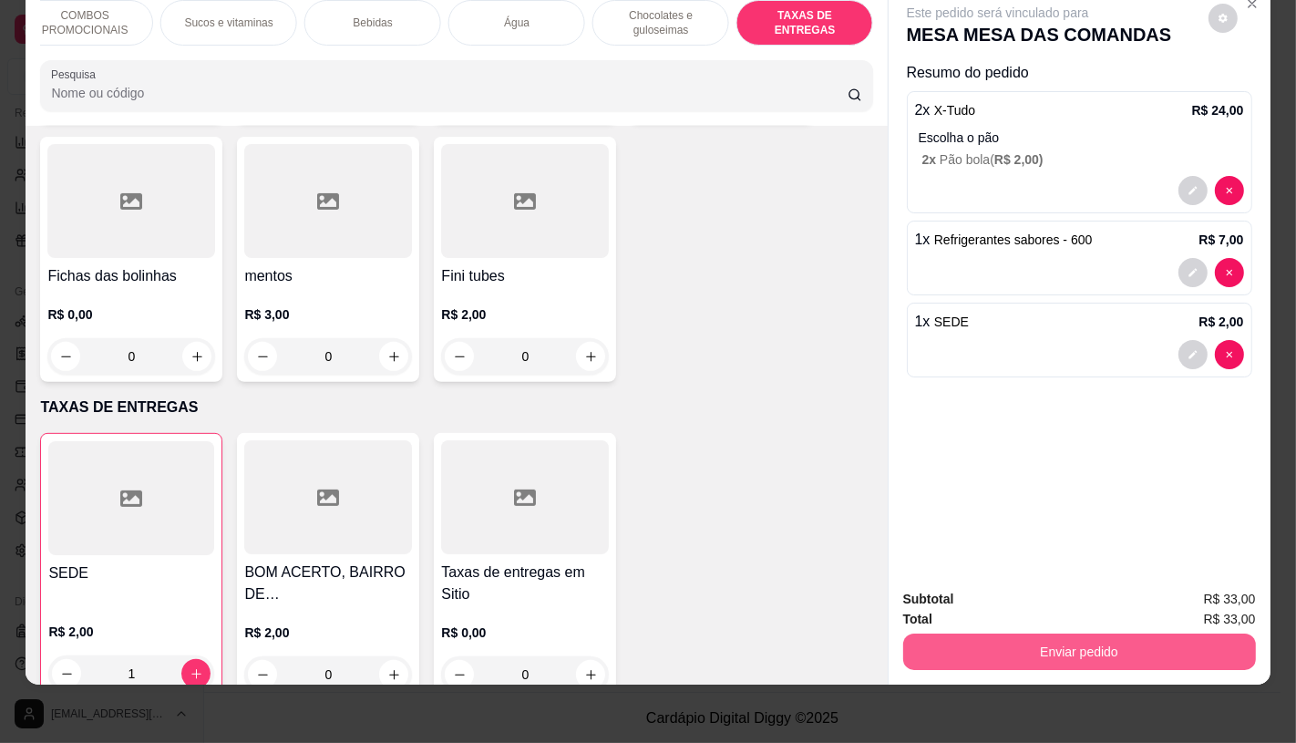
click at [1159, 634] on button "Enviar pedido" at bounding box center [1079, 652] width 353 height 36
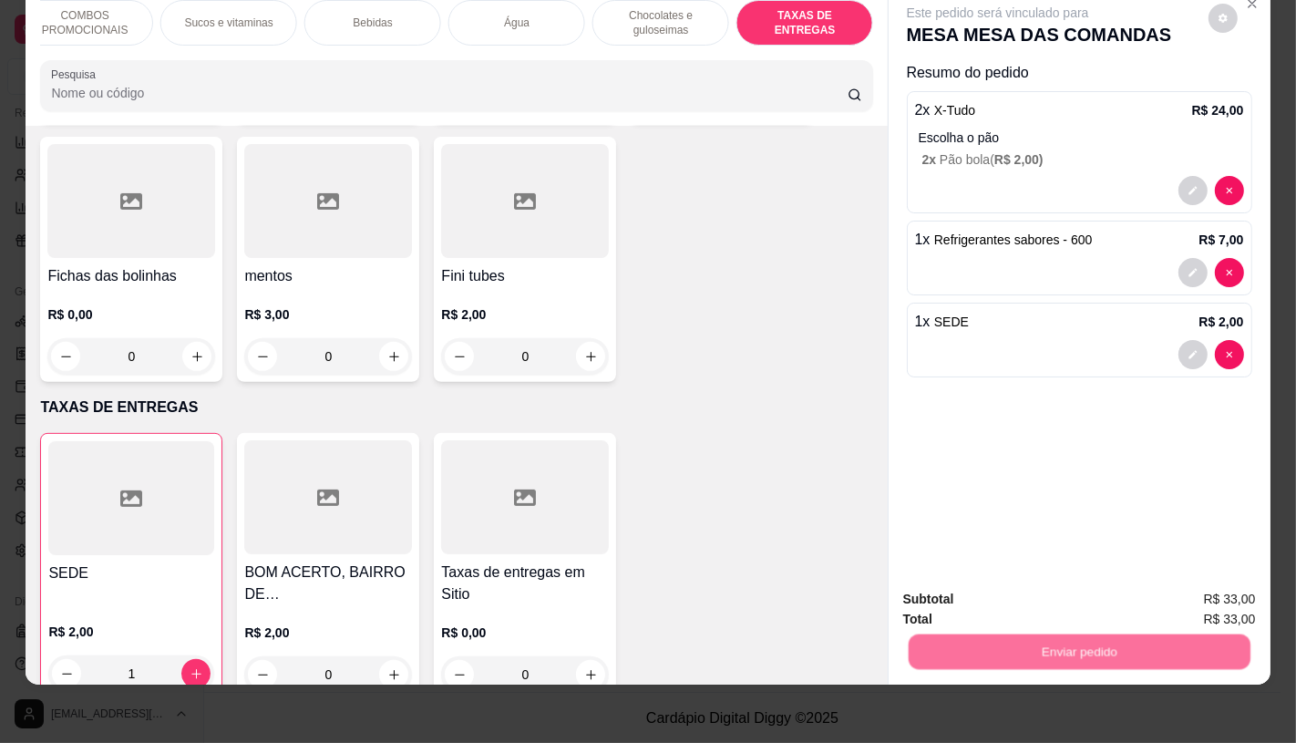
click at [1209, 588] on button "Enviar pedido" at bounding box center [1208, 593] width 103 height 35
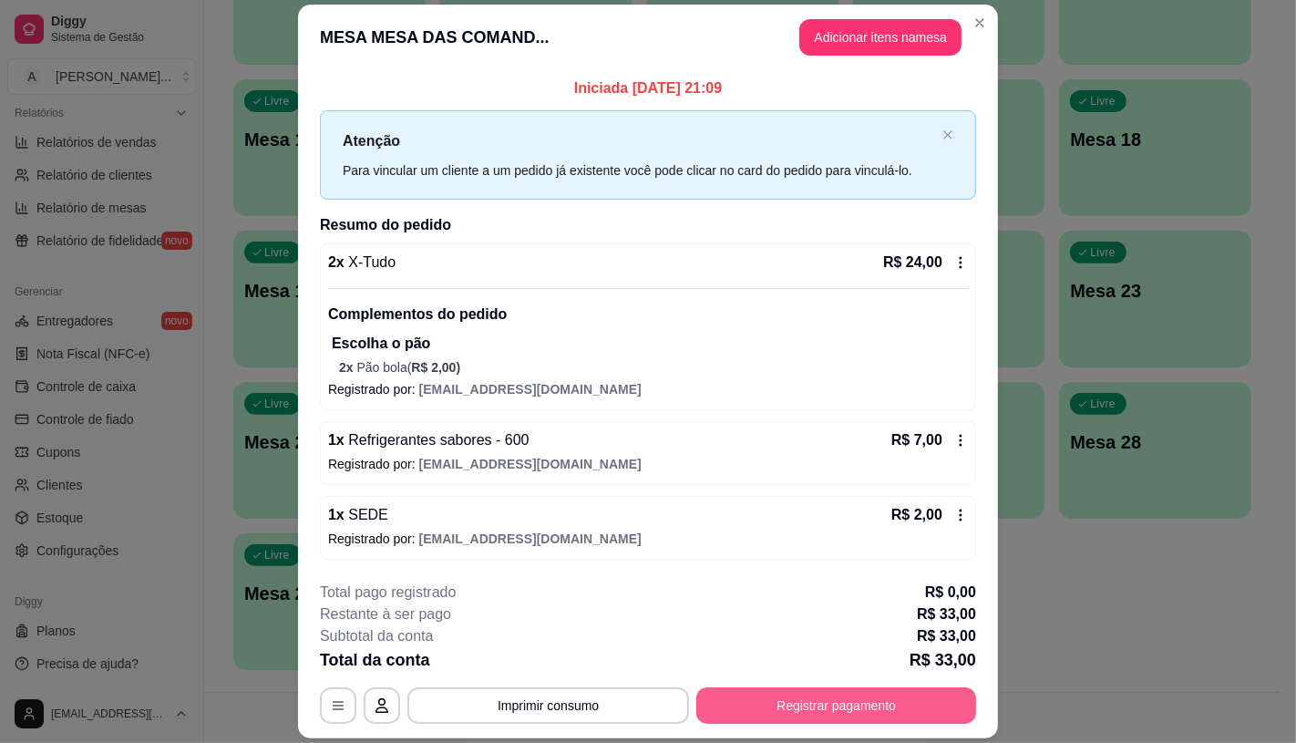
click at [868, 707] on button "Registrar pagamento" at bounding box center [836, 705] width 280 height 36
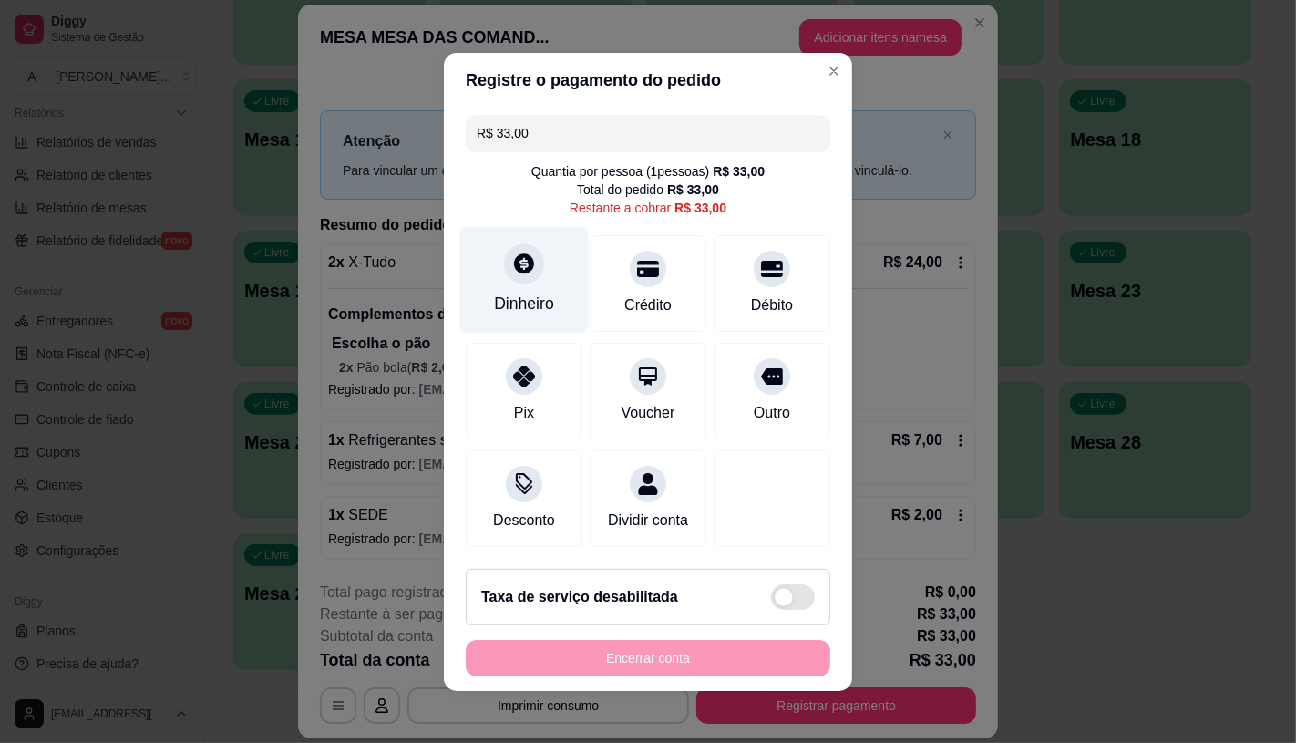
click at [535, 319] on div "Dinheiro" at bounding box center [524, 279] width 129 height 107
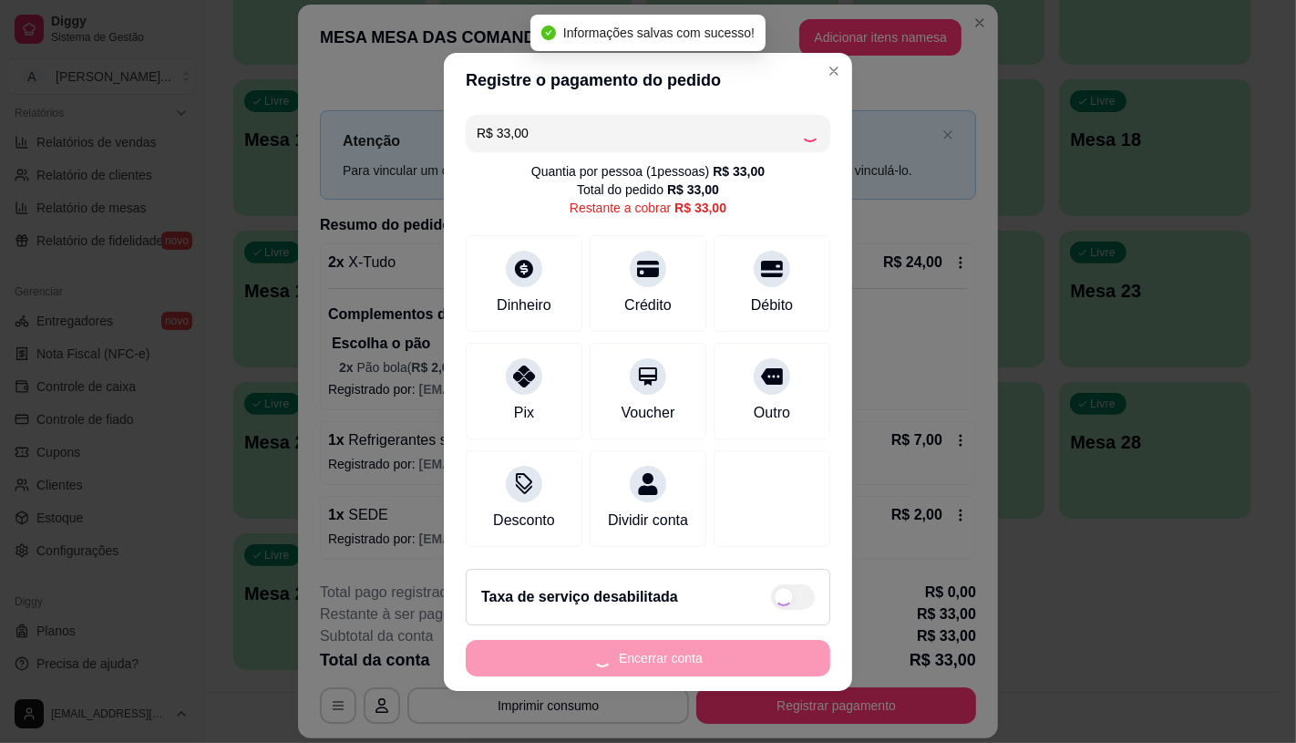
type input "R$ 0,00"
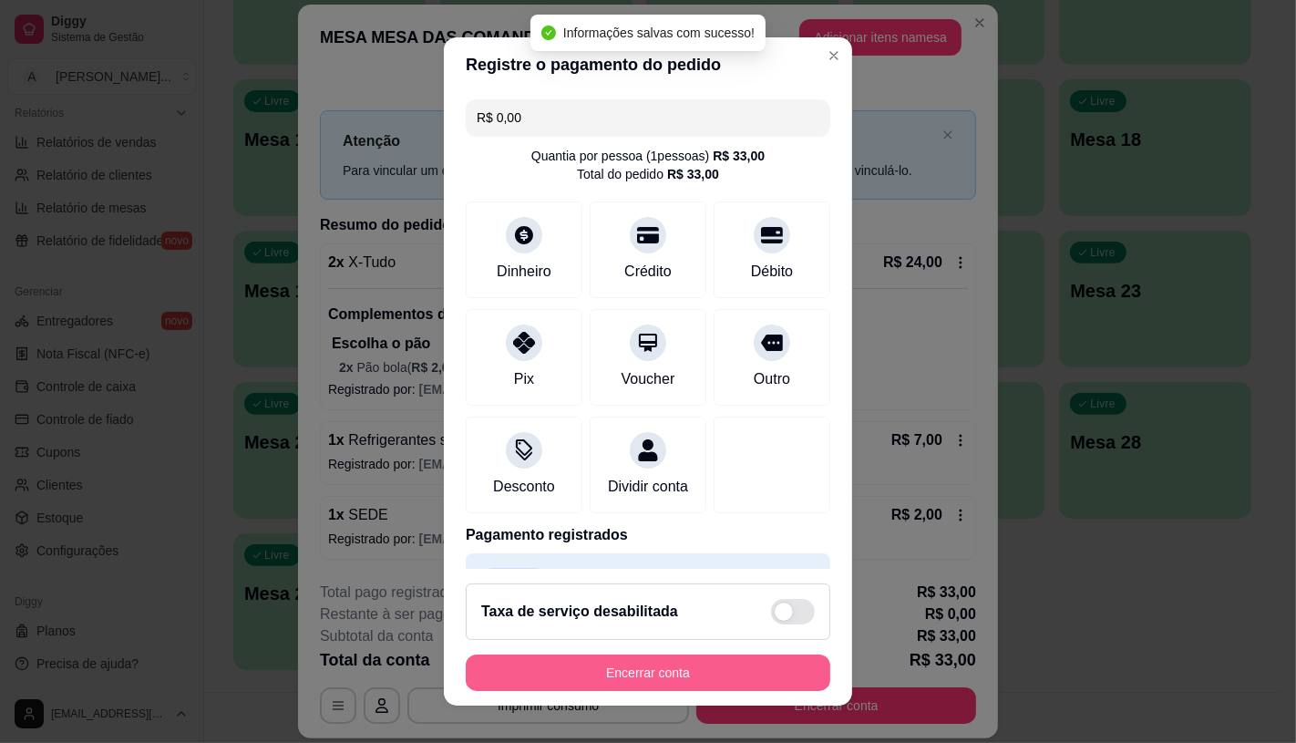
click at [680, 673] on button "Encerrar conta" at bounding box center [648, 673] width 365 height 36
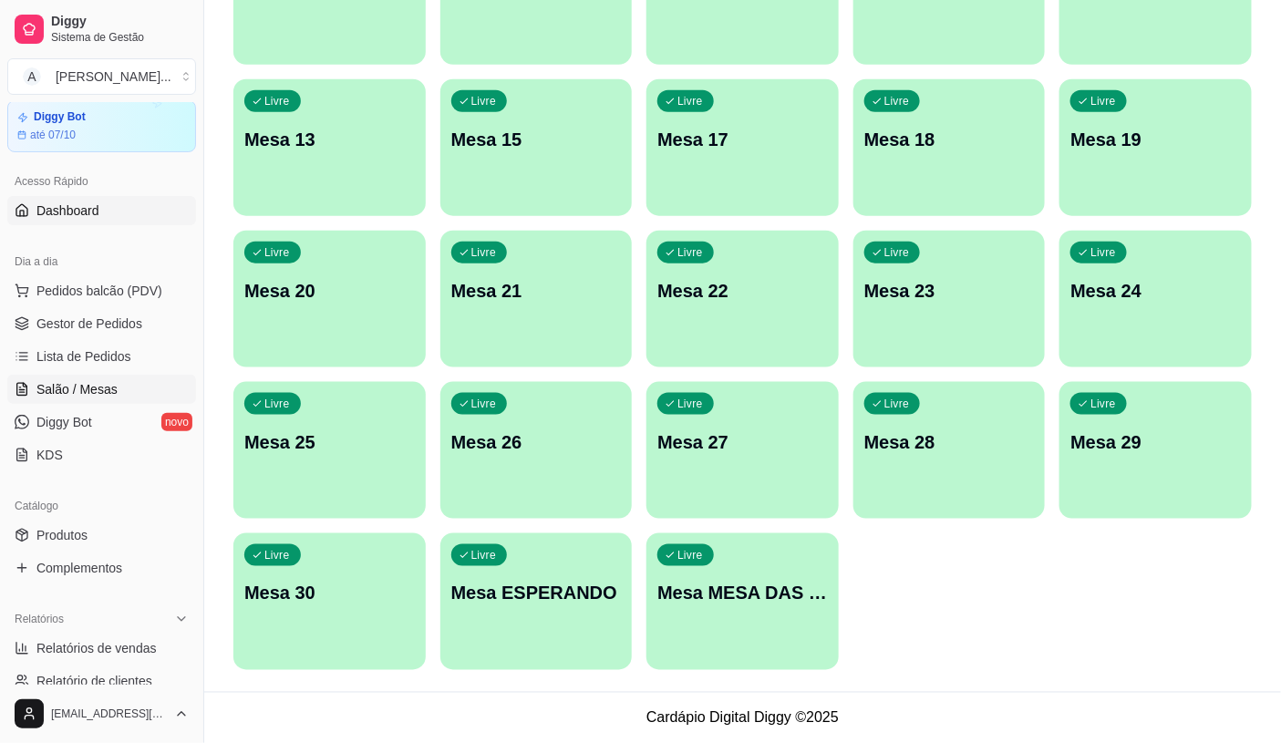
scroll to position [61, 0]
click at [94, 361] on span "Lista de Pedidos" at bounding box center [83, 357] width 95 height 18
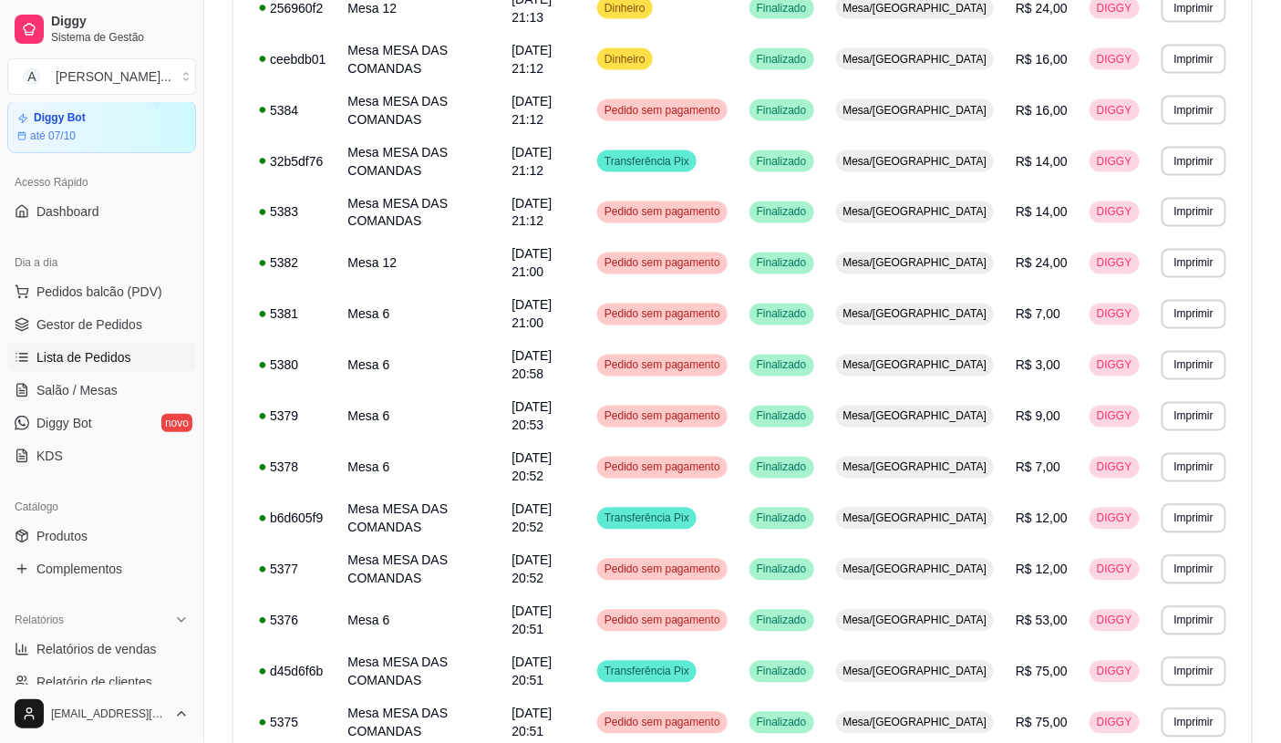
scroll to position [964, 0]
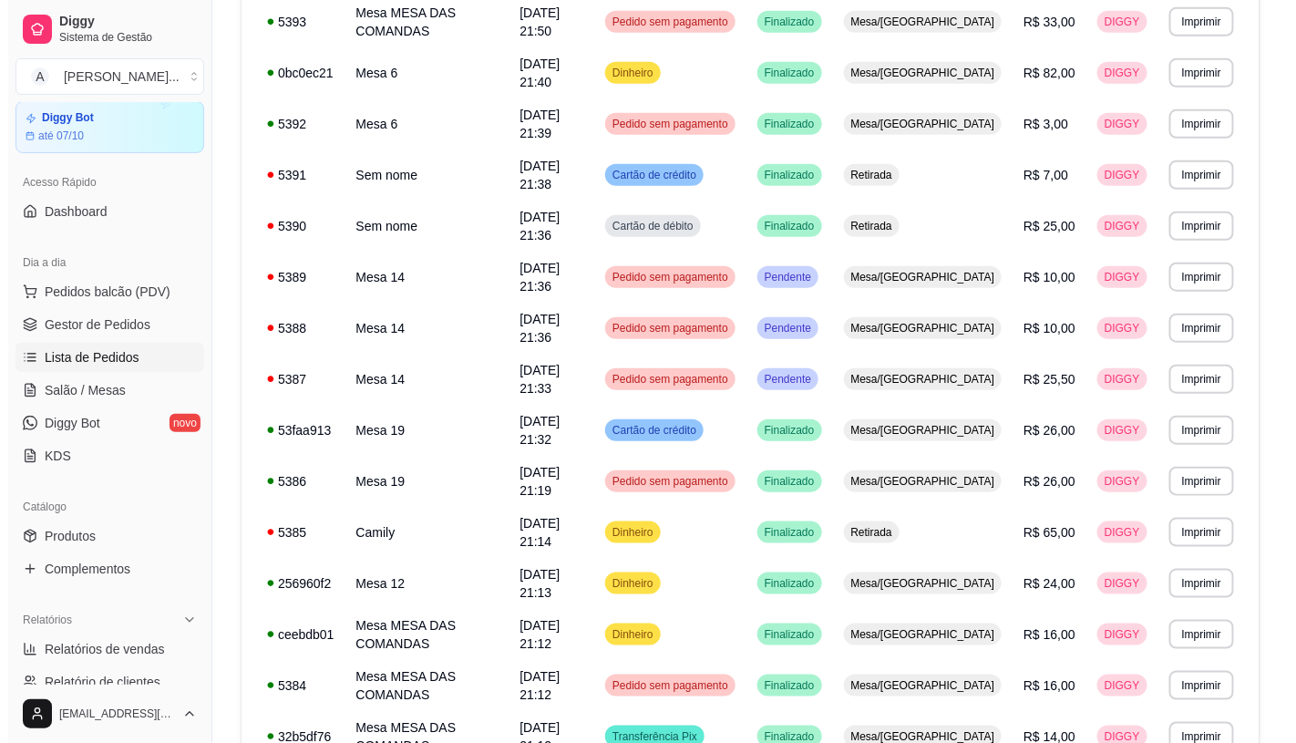
scroll to position [356, 0]
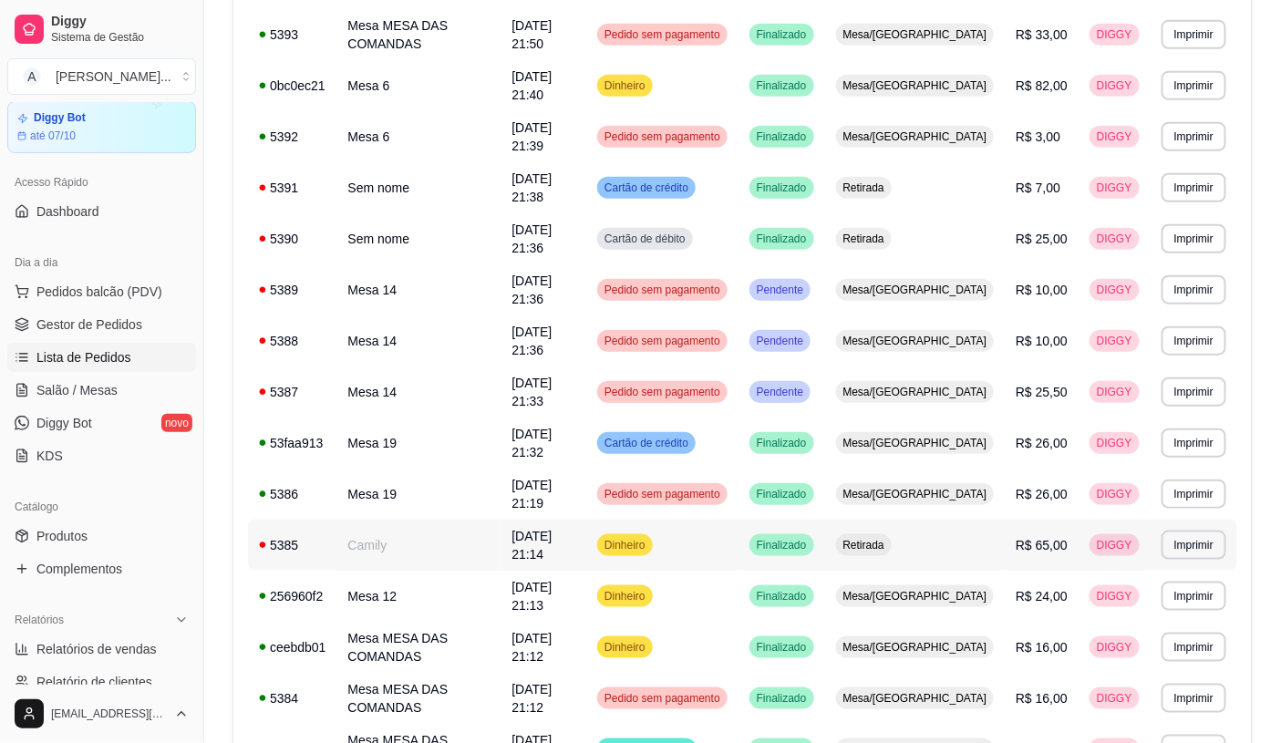
click at [366, 520] on td "Camily" at bounding box center [419, 545] width 164 height 51
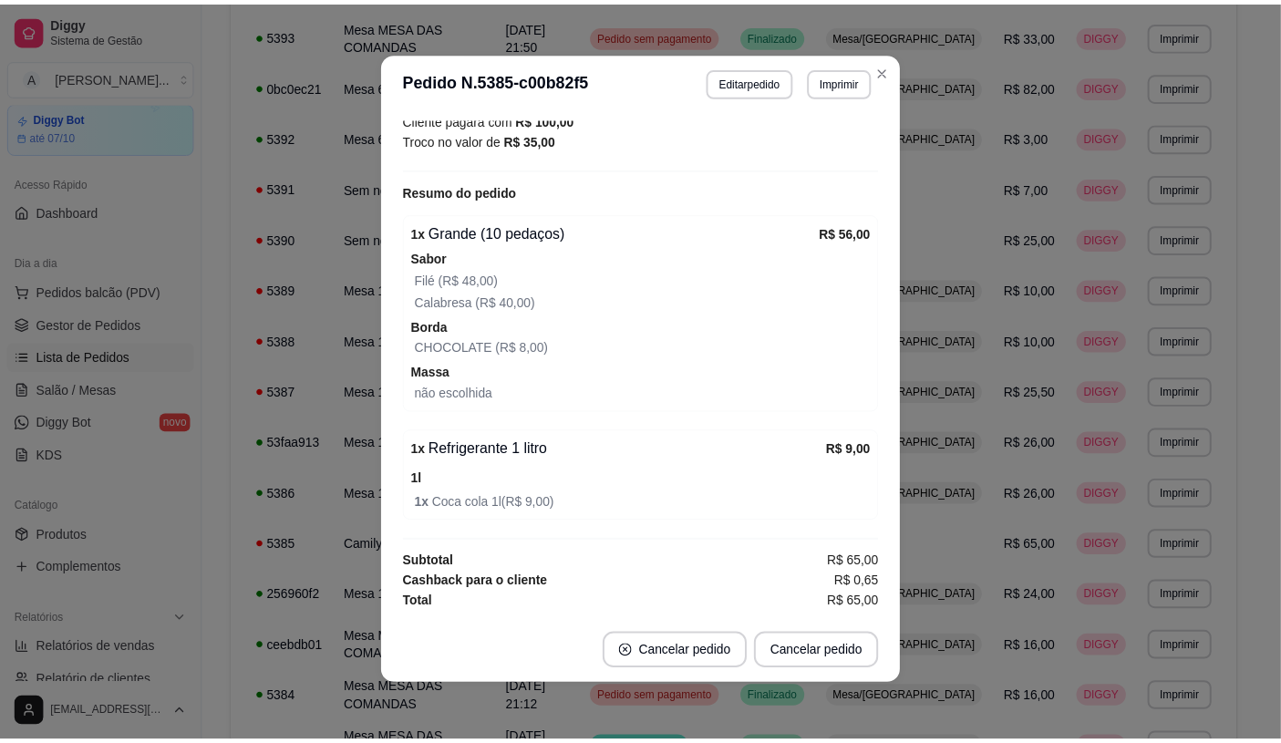
scroll to position [4, 0]
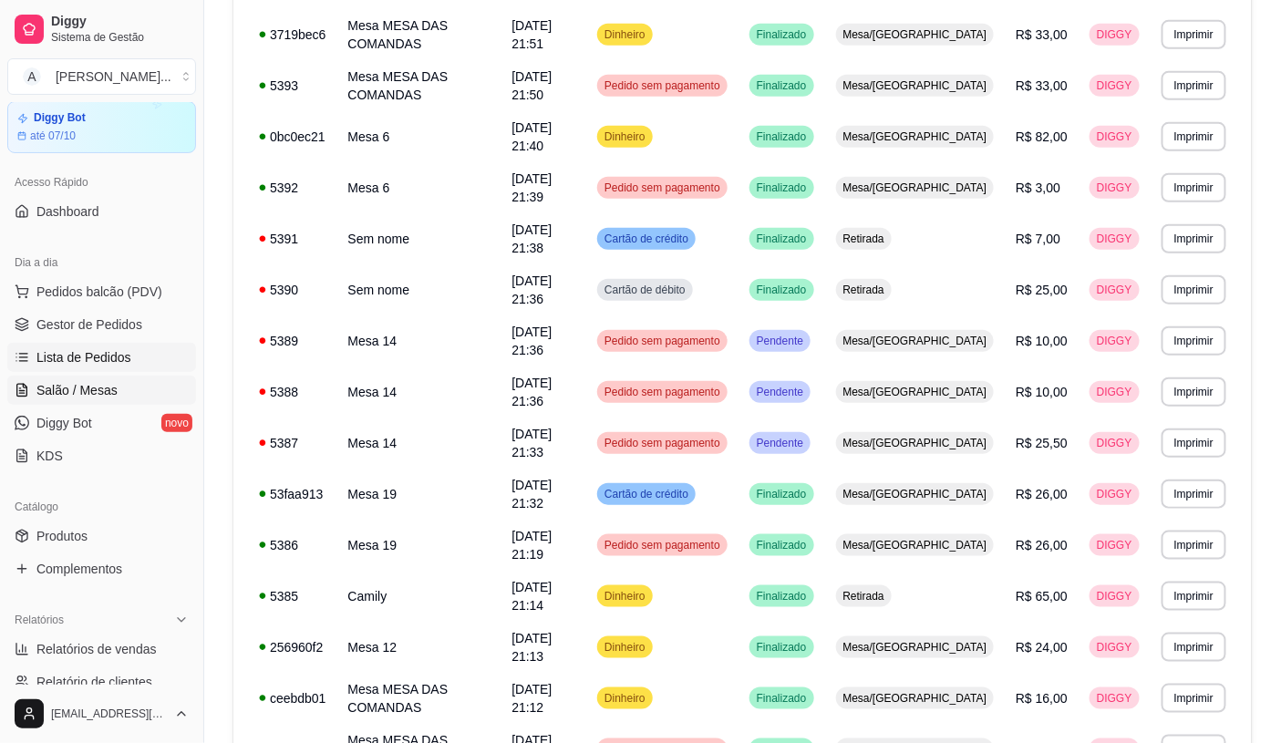
click at [111, 396] on span "Salão / Mesas" at bounding box center [76, 390] width 81 height 18
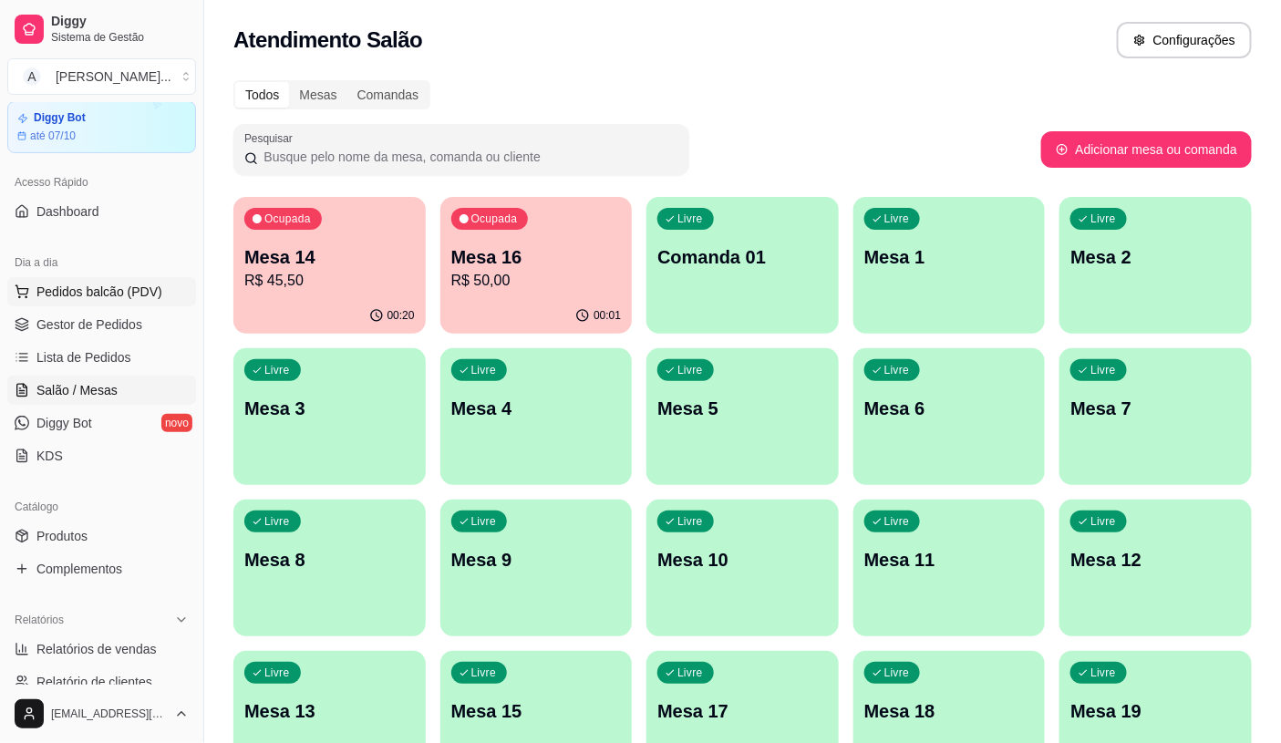
click at [114, 302] on button "Pedidos balcão (PDV)" at bounding box center [101, 291] width 189 height 29
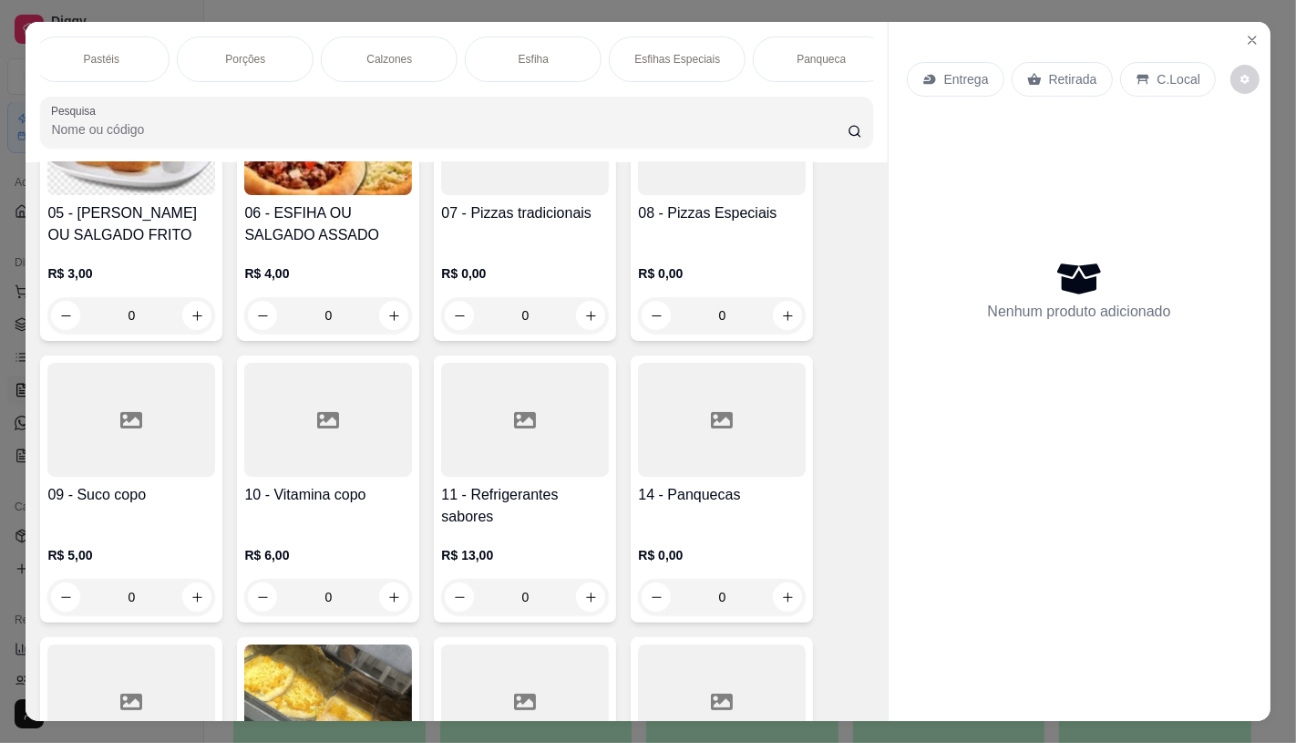
scroll to position [506, 0]
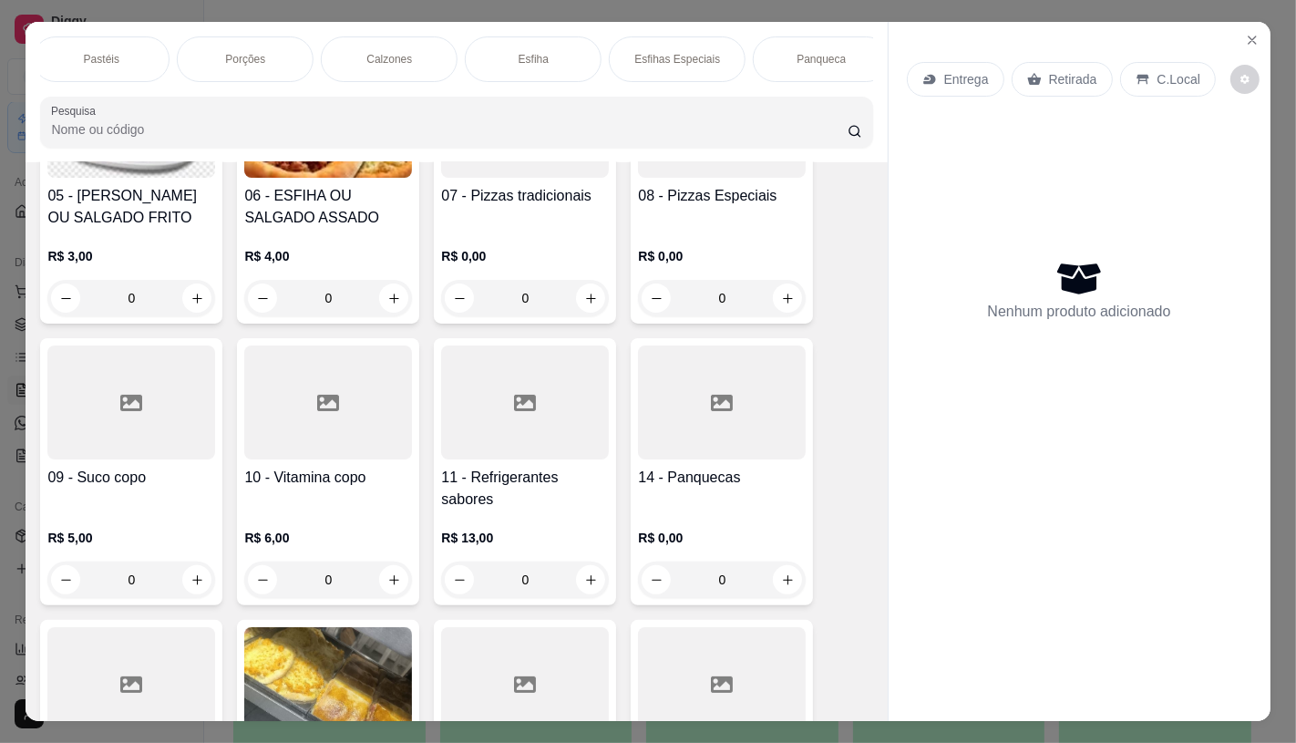
click at [317, 480] on h4 "10 - Vitamina copo" at bounding box center [328, 478] width 168 height 22
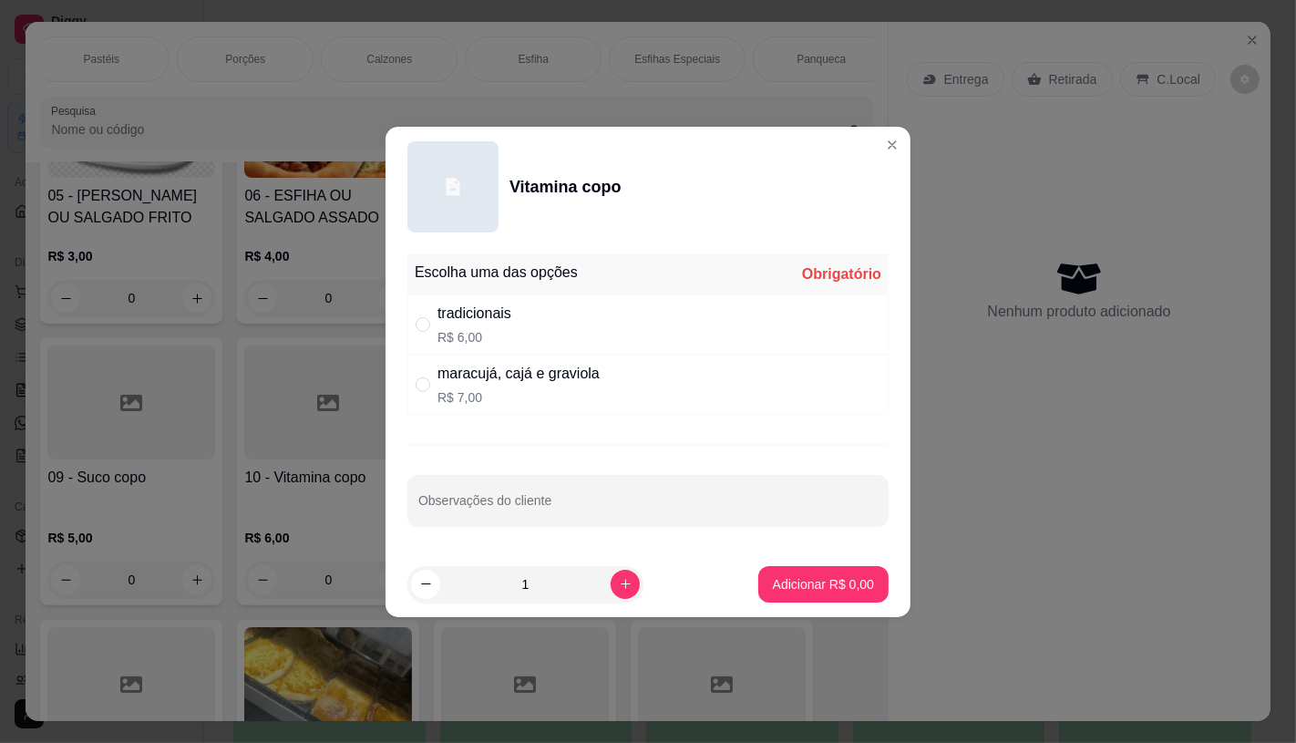
click at [453, 394] on p "R$ 7,00" at bounding box center [519, 397] width 162 height 18
radio input "true"
click at [828, 588] on p "Adicionar R$ 7,00" at bounding box center [823, 584] width 101 height 18
type input "1"
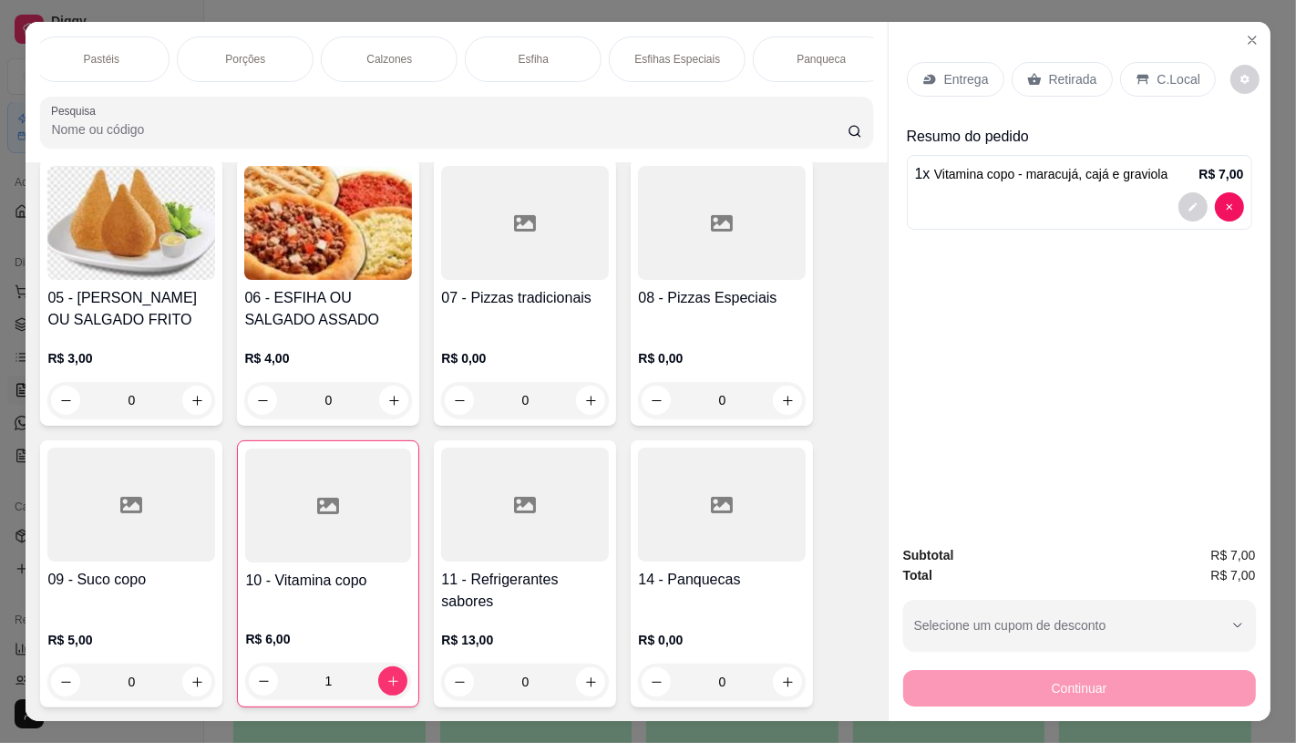
scroll to position [405, 0]
click at [500, 530] on div at bounding box center [525, 504] width 168 height 114
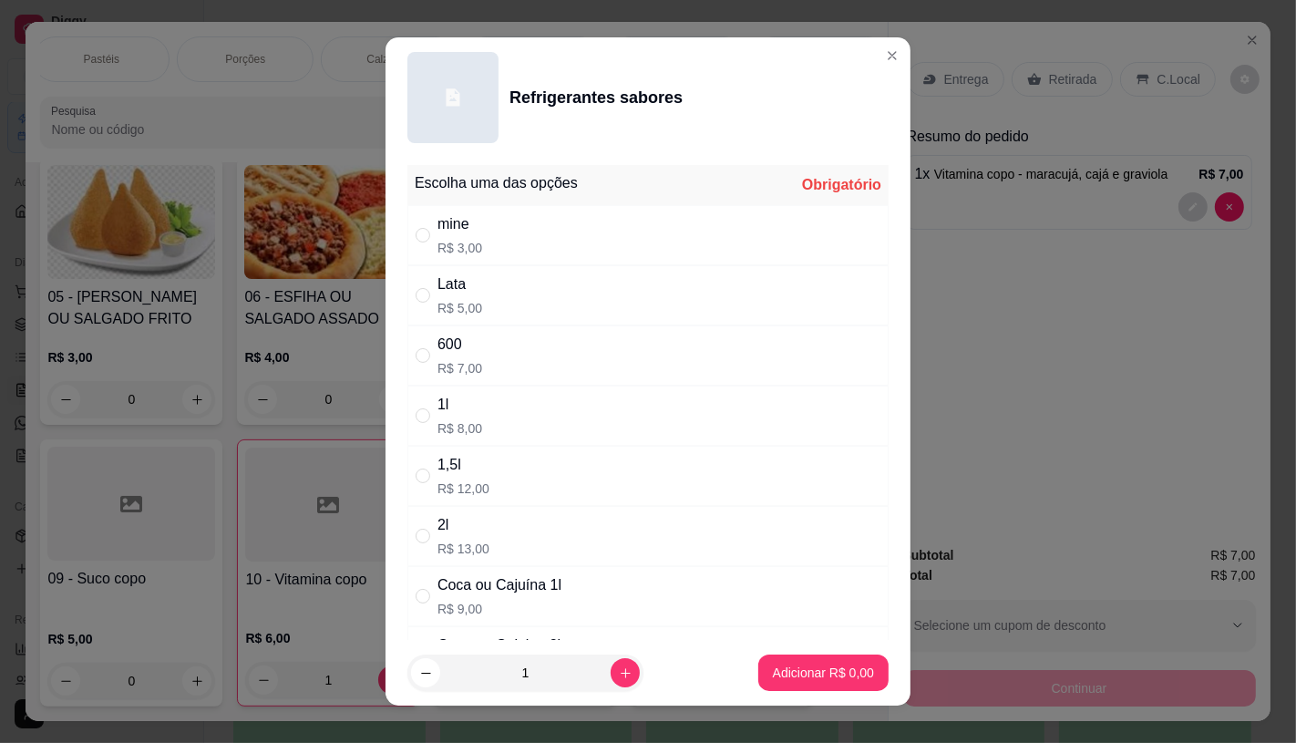
scroll to position [101, 0]
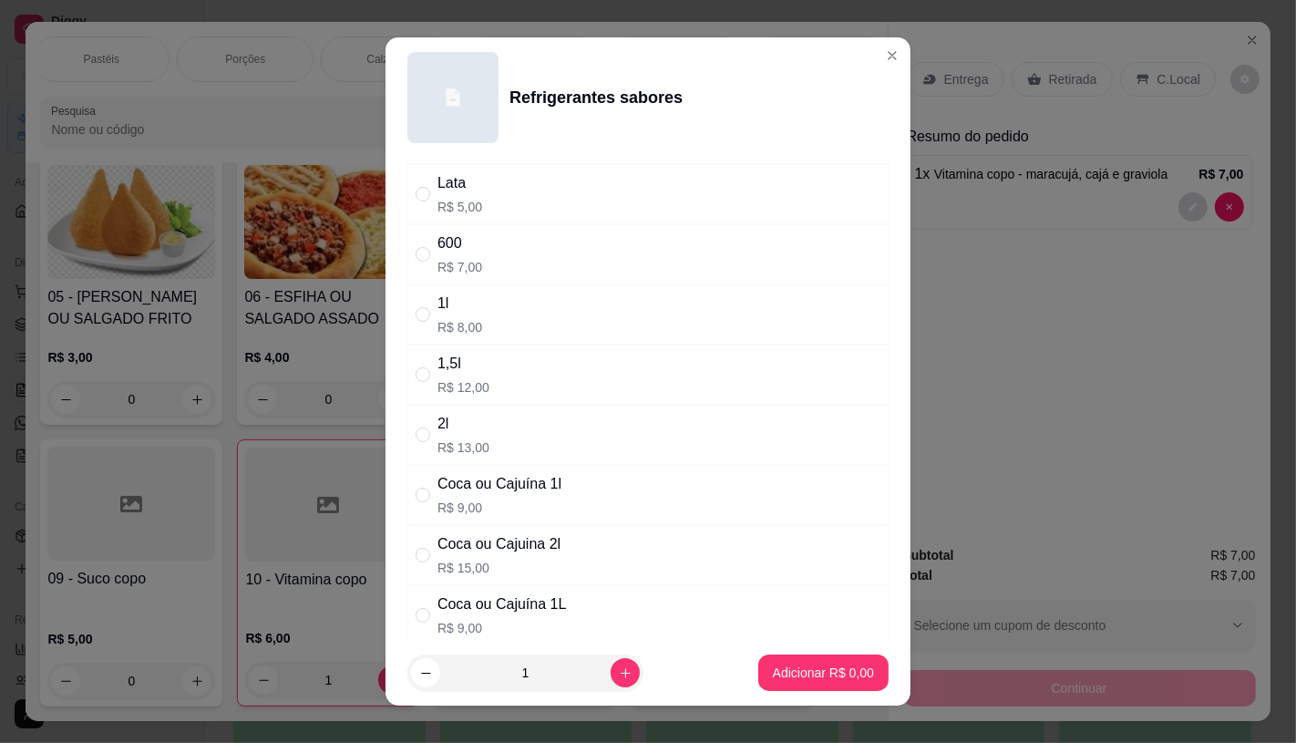
click at [466, 492] on div "Coca ou Cajuína 1l" at bounding box center [500, 484] width 124 height 22
radio input "true"
click at [773, 679] on p "Adicionar R$ 9,00" at bounding box center [823, 673] width 101 height 18
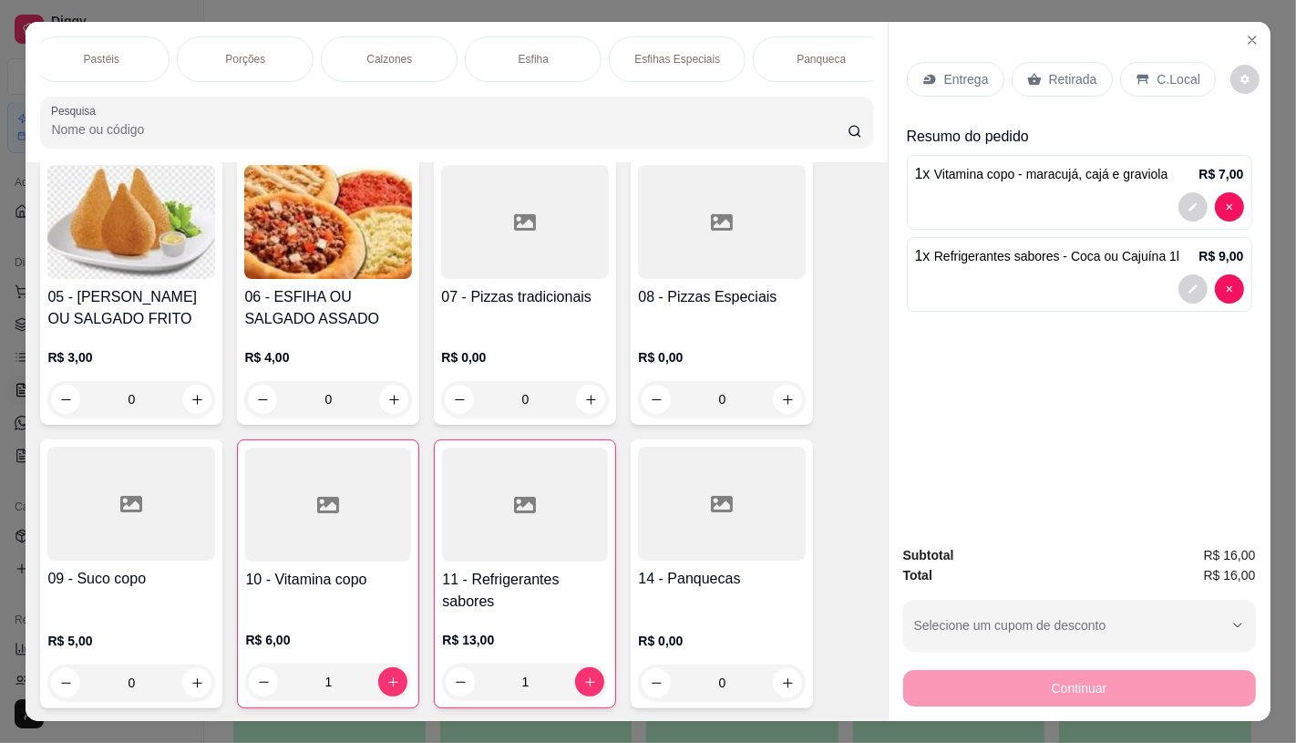
type input "1"
click at [741, 74] on div "FATIAS NO BALCÃO e PDV Pizzas Premium Pizzas Tradicionais Pizzas Especiais Pizz…" at bounding box center [456, 59] width 832 height 46
click at [228, 52] on p "Sanduíches" at bounding box center [236, 59] width 57 height 15
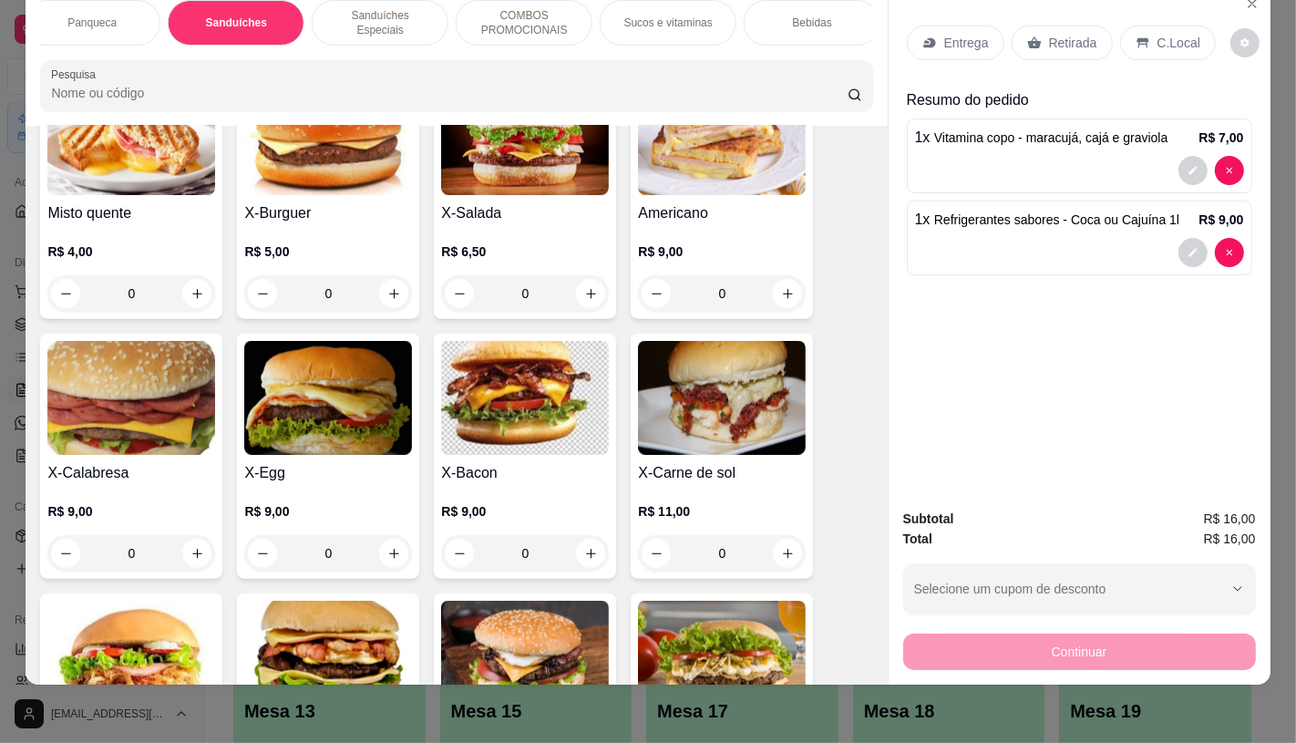
scroll to position [7674, 0]
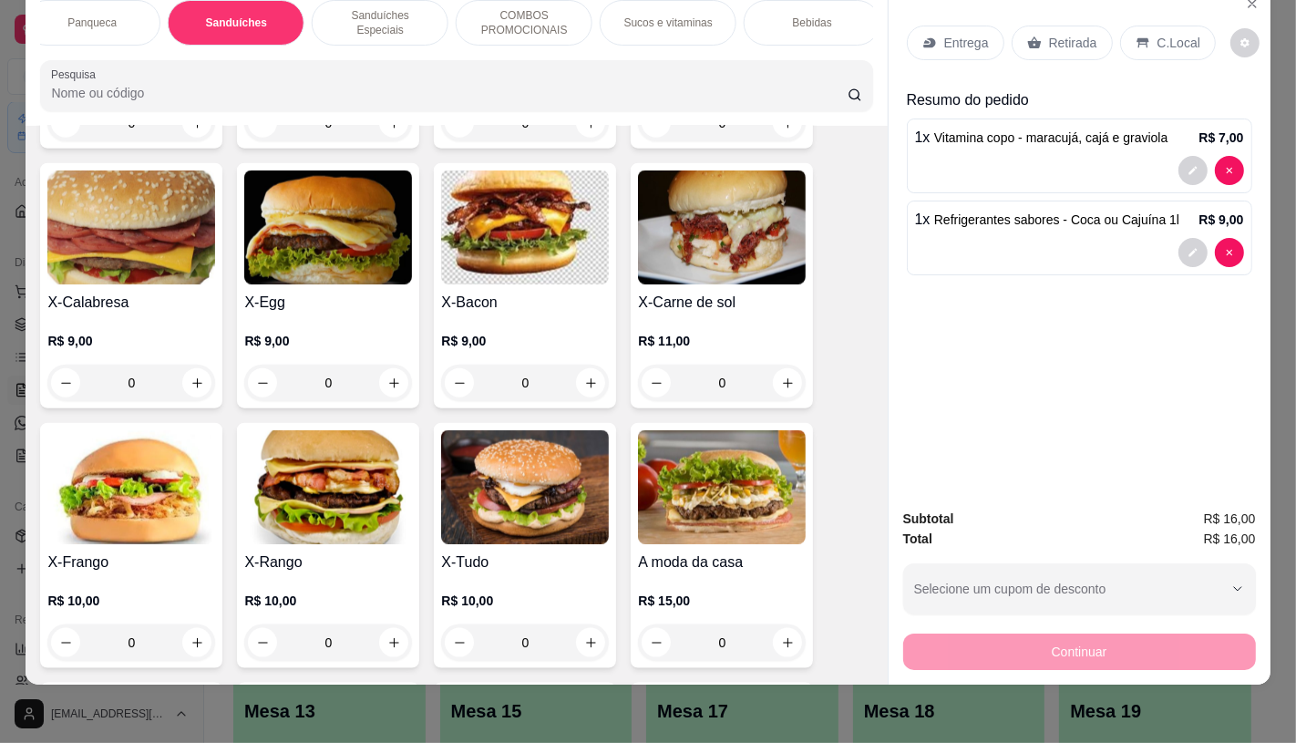
click at [485, 443] on img at bounding box center [525, 487] width 168 height 114
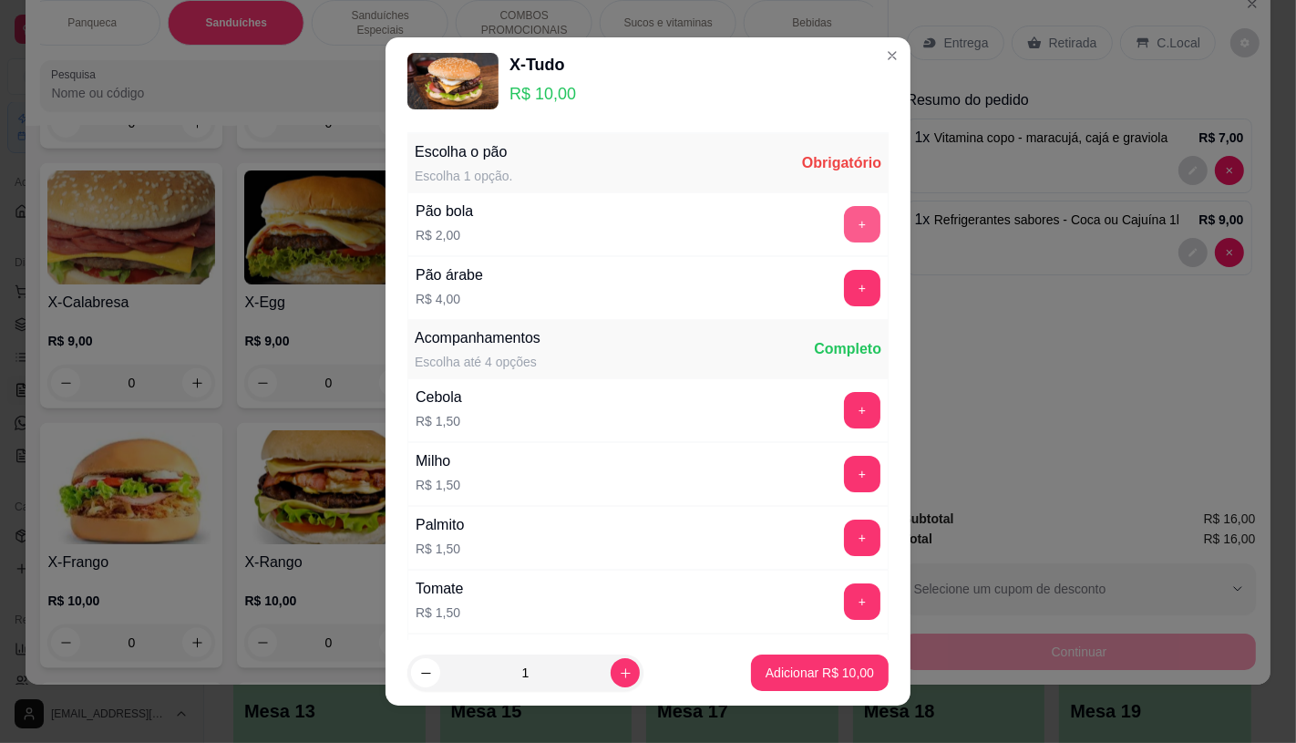
click at [844, 212] on button "+" at bounding box center [862, 224] width 36 height 36
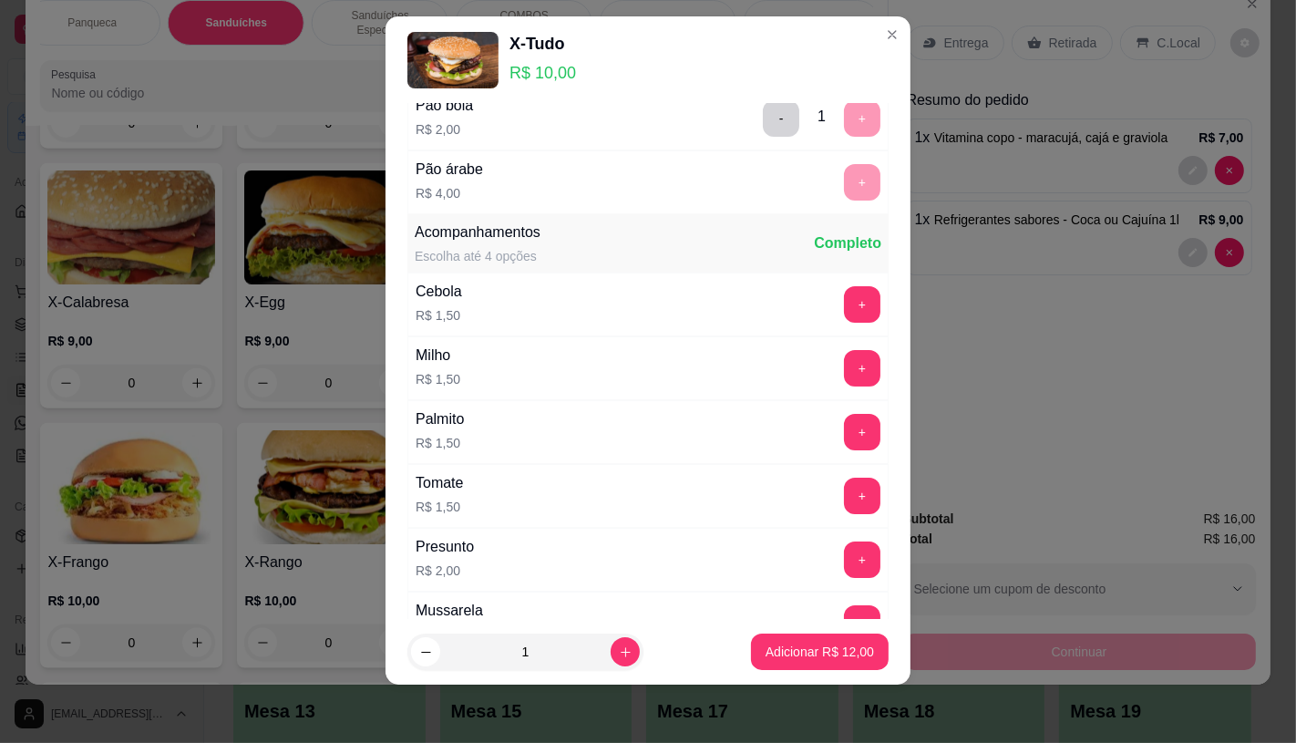
scroll to position [0, 0]
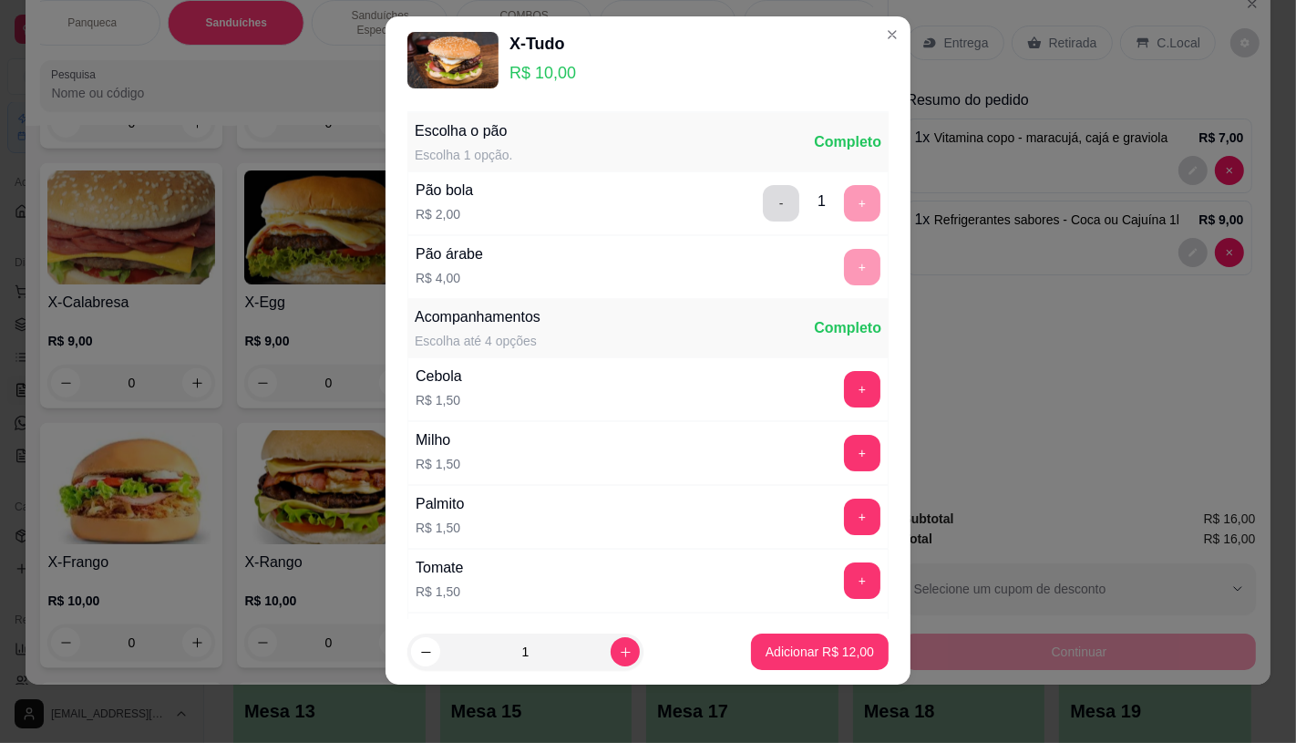
click at [763, 190] on button "-" at bounding box center [781, 203] width 36 height 36
click at [844, 264] on button "+" at bounding box center [862, 267] width 36 height 36
click at [785, 656] on p "Adicionar R$ 14,00" at bounding box center [821, 652] width 106 height 17
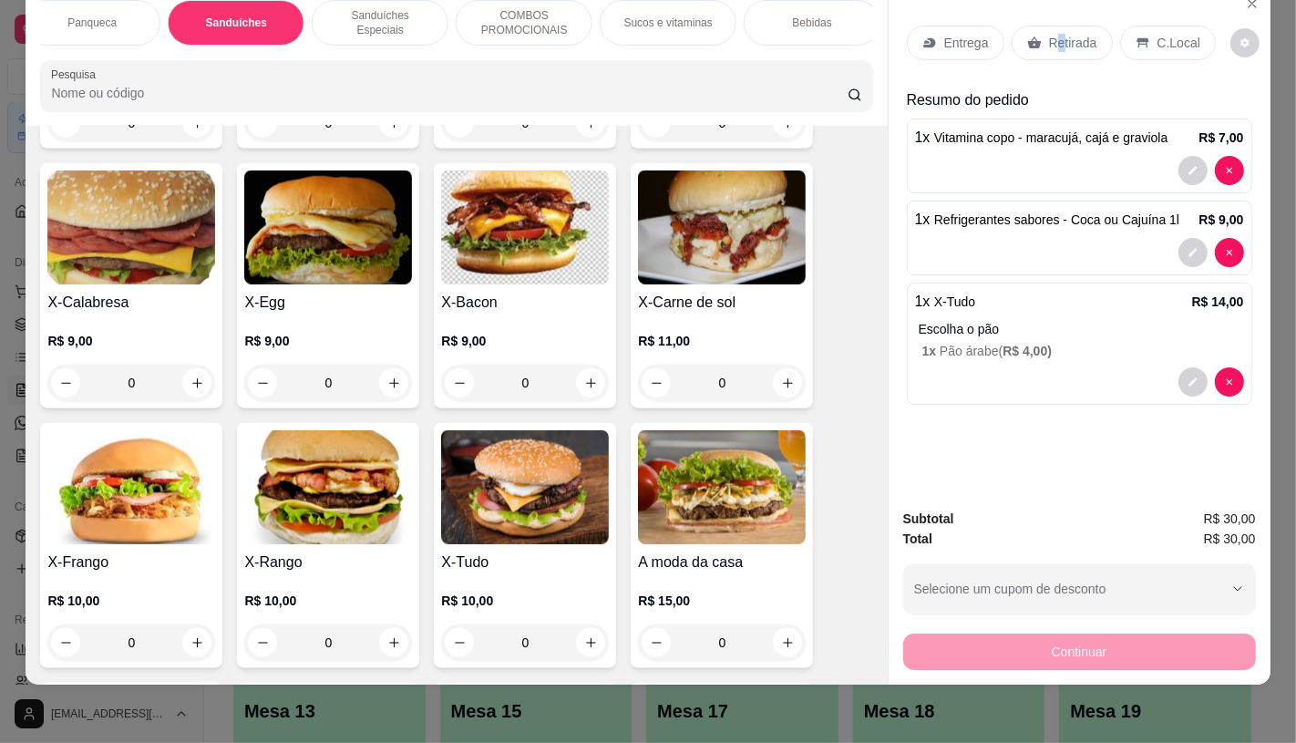
click at [1051, 13] on div "Entrega Retirada C.Local Resumo do pedido 1 x Vitamina copo - maracujá, cajá e …" at bounding box center [1080, 239] width 382 height 508
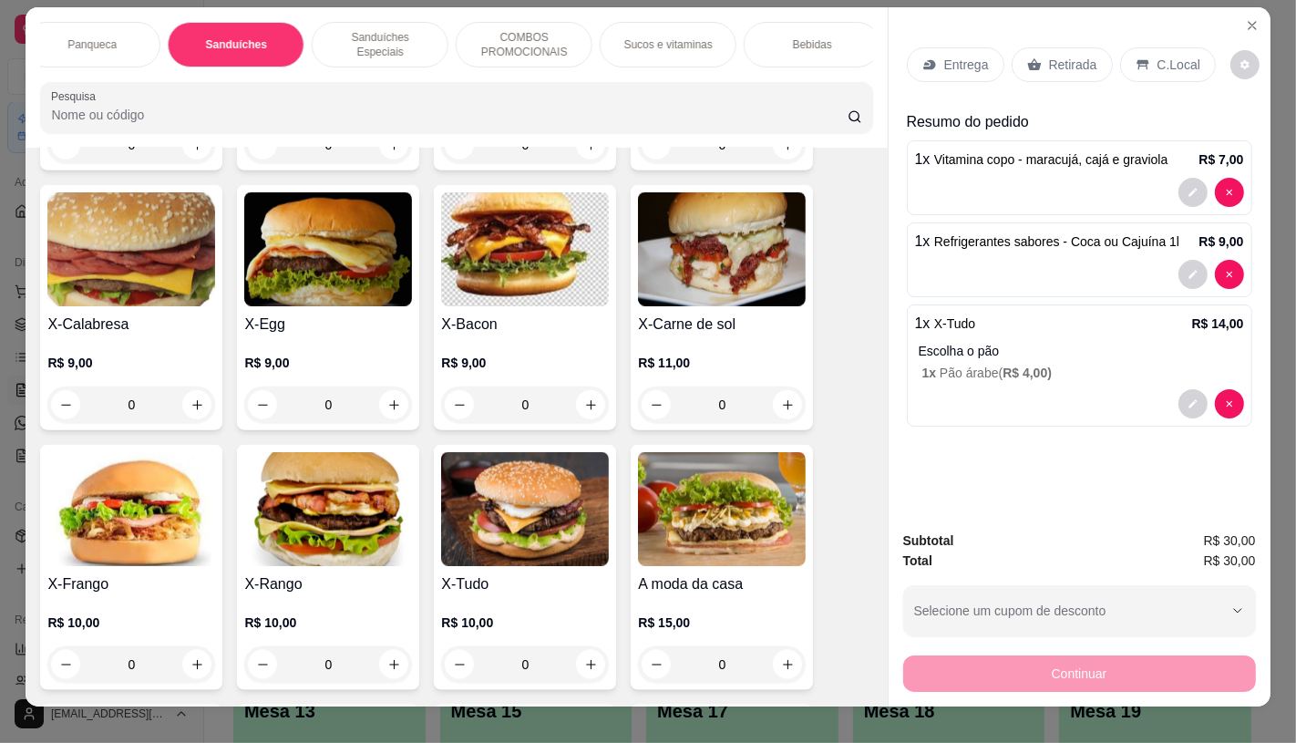
click at [1091, 57] on div "Retirada" at bounding box center [1062, 64] width 101 height 35
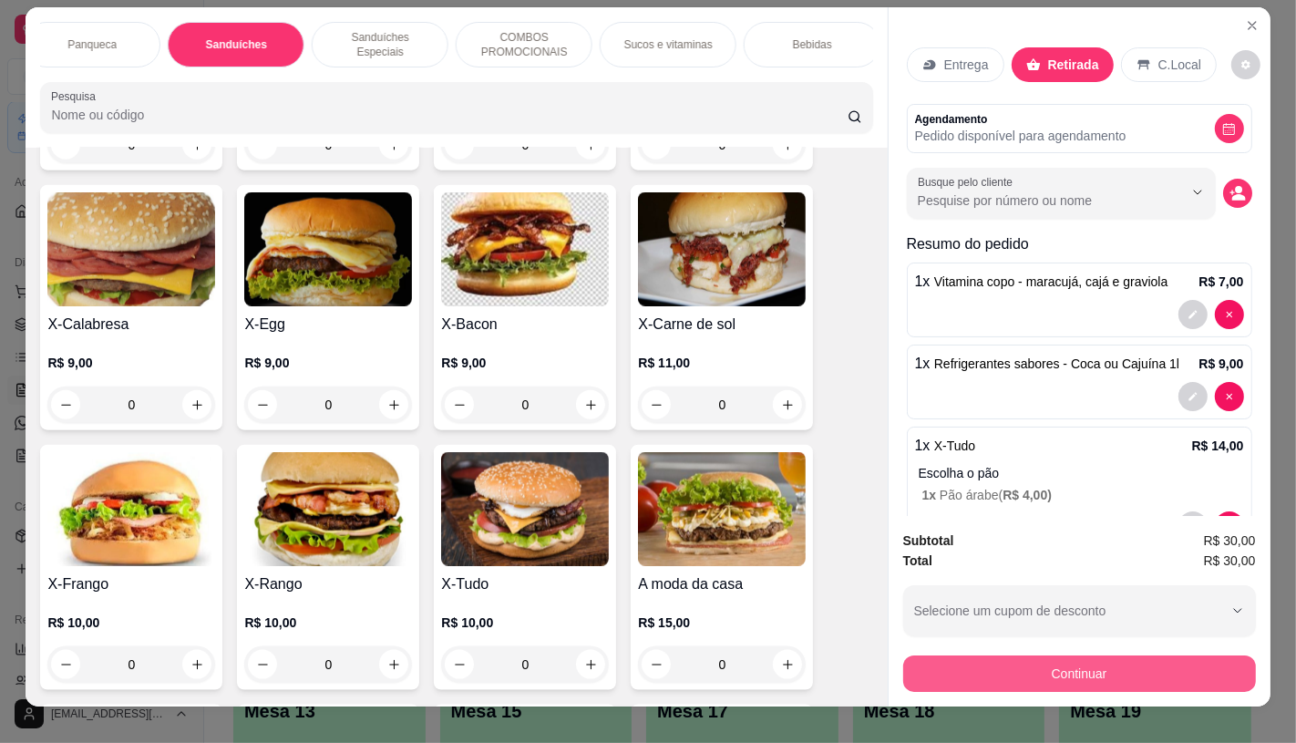
click at [1035, 656] on button "Continuar" at bounding box center [1079, 673] width 353 height 36
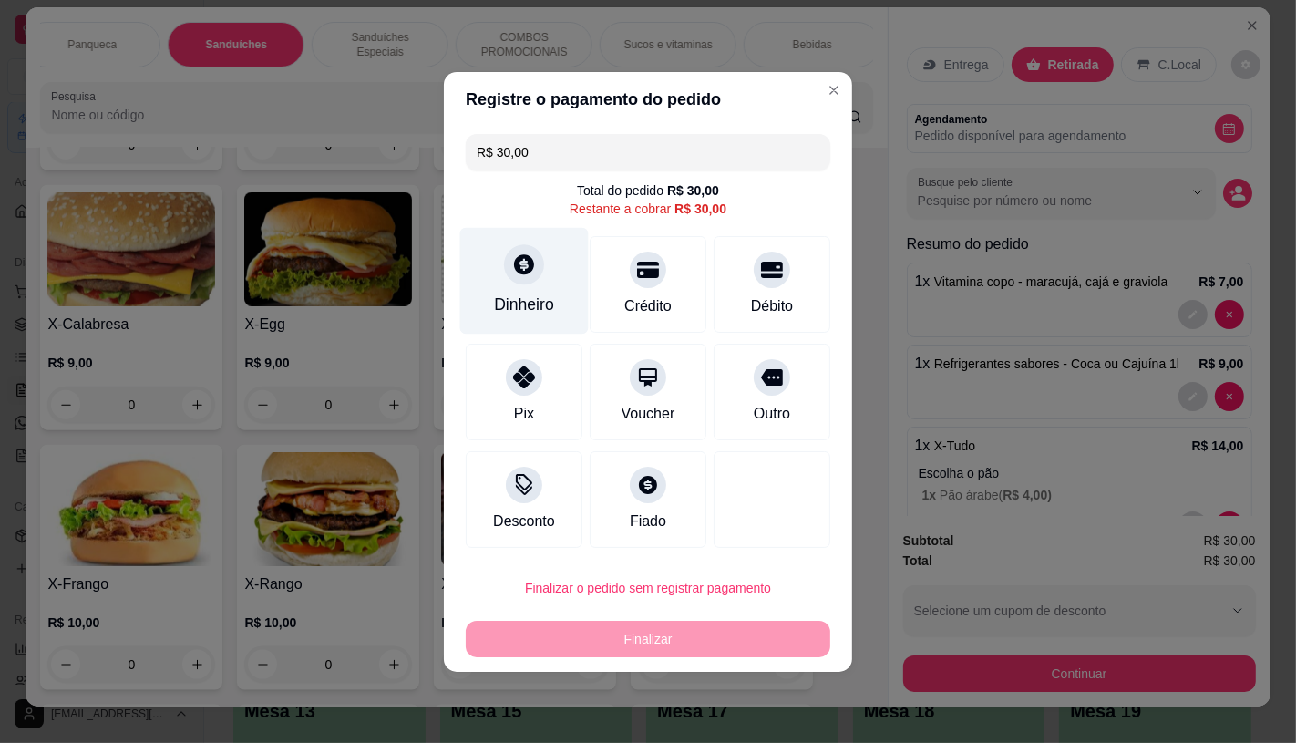
click at [531, 313] on div "Dinheiro" at bounding box center [524, 305] width 60 height 24
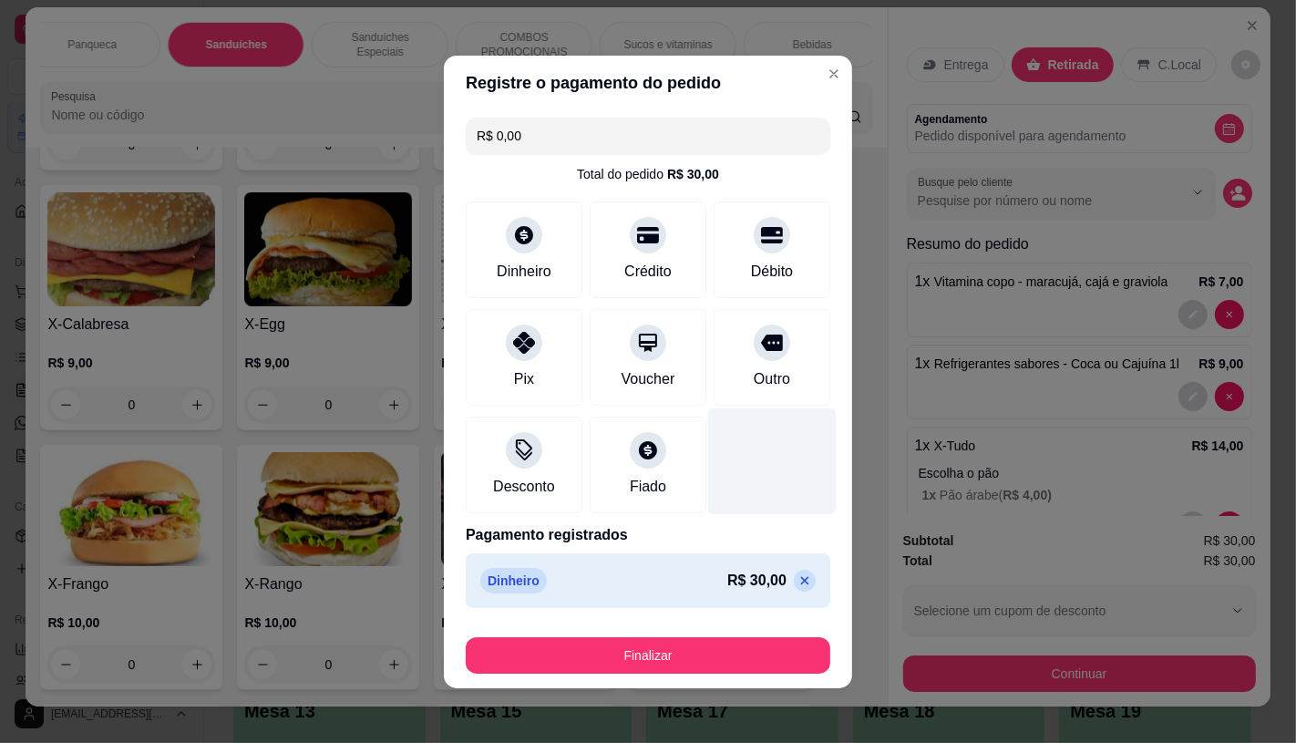
type input "R$ 0,00"
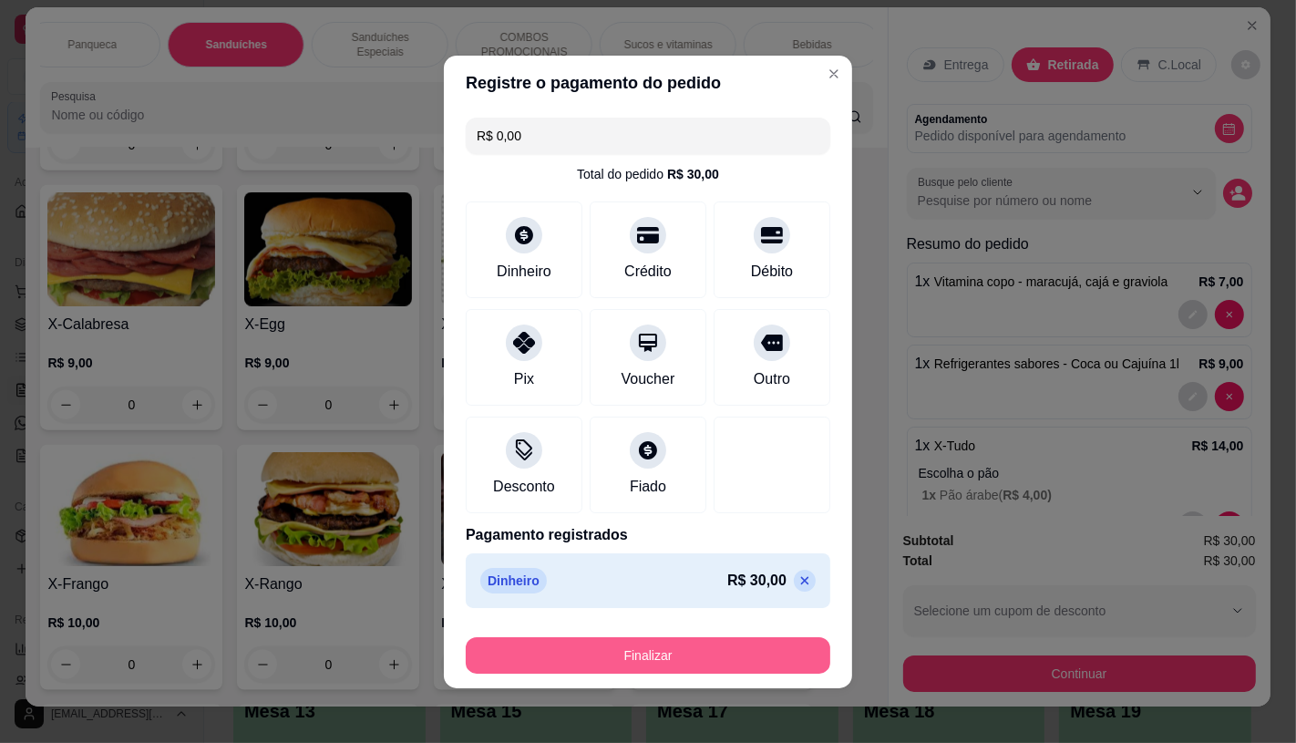
click at [691, 654] on button "Finalizar" at bounding box center [648, 655] width 365 height 36
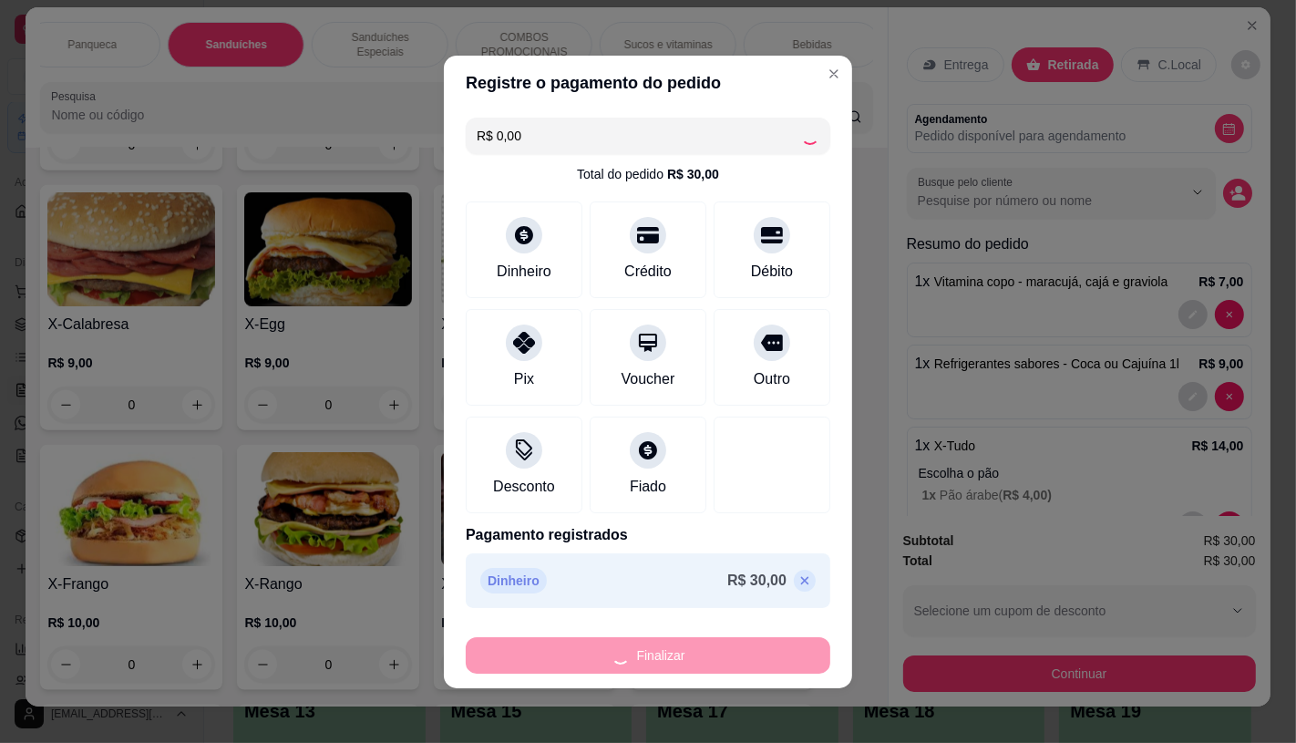
type input "0"
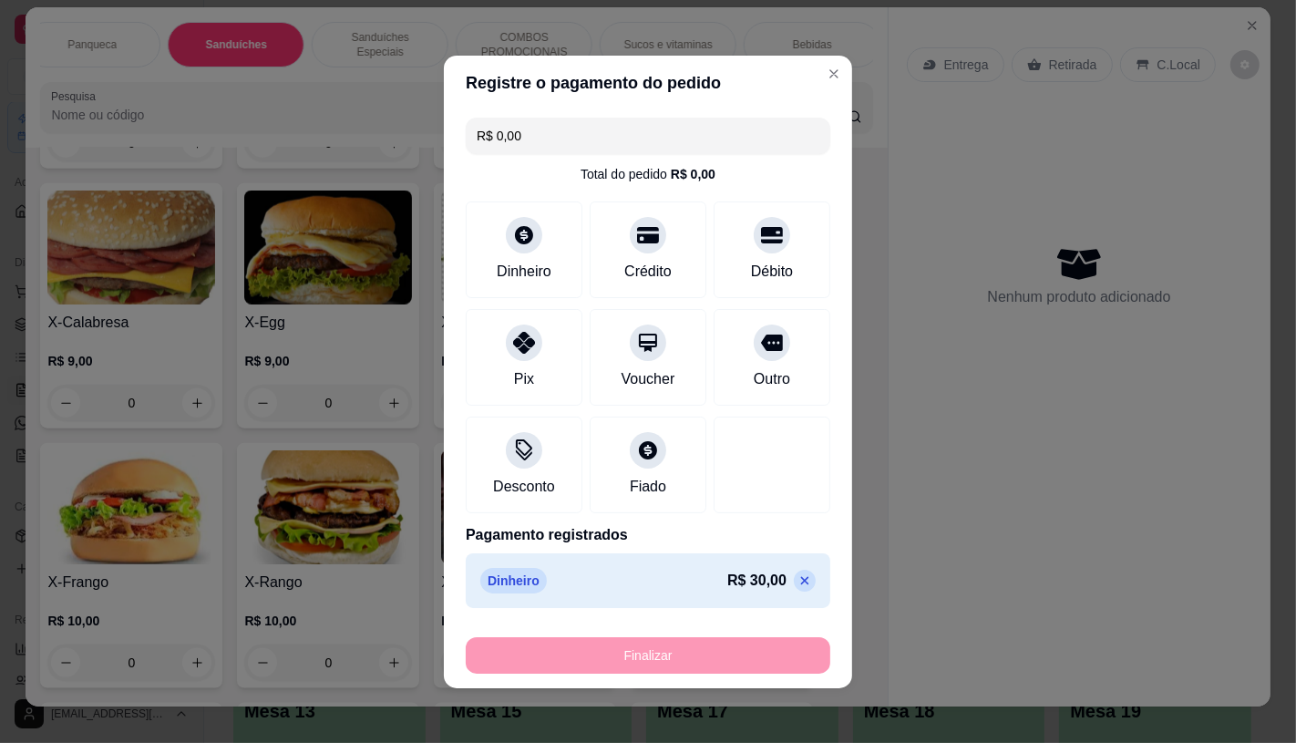
type input "-R$ 30,00"
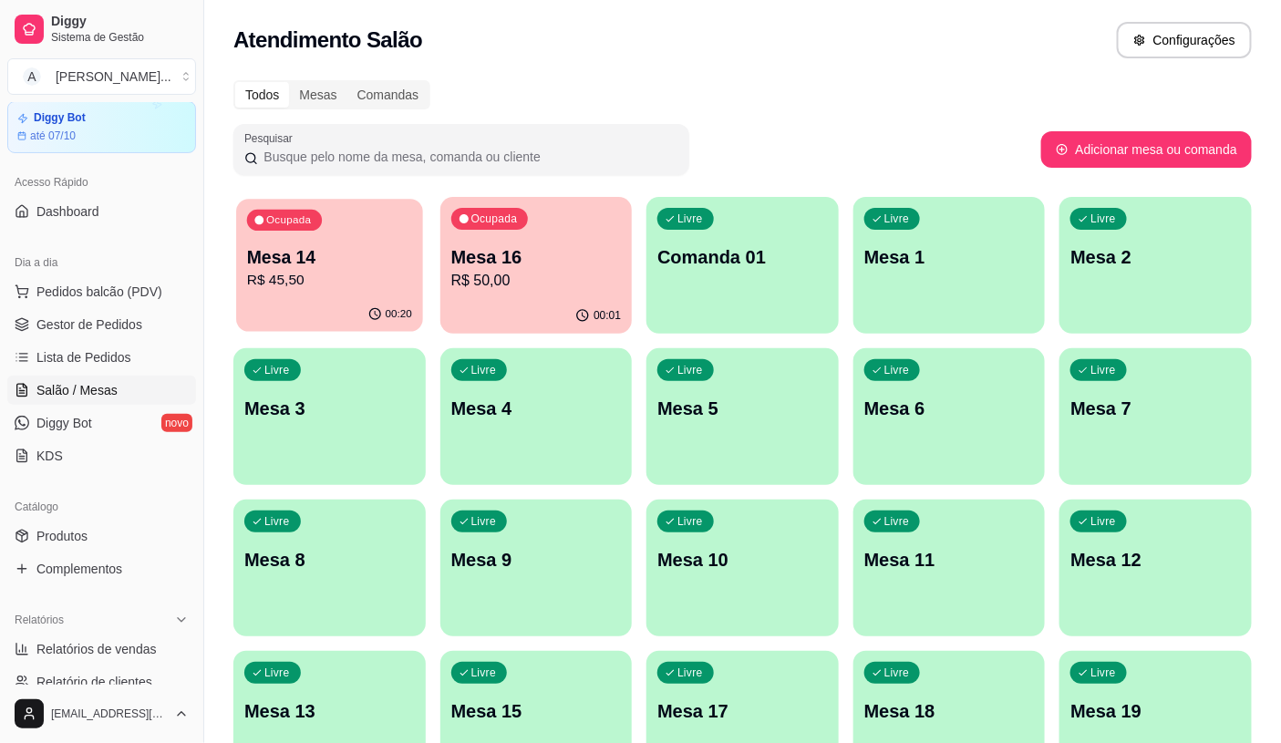
click at [372, 306] on div "00:20" at bounding box center [329, 314] width 186 height 35
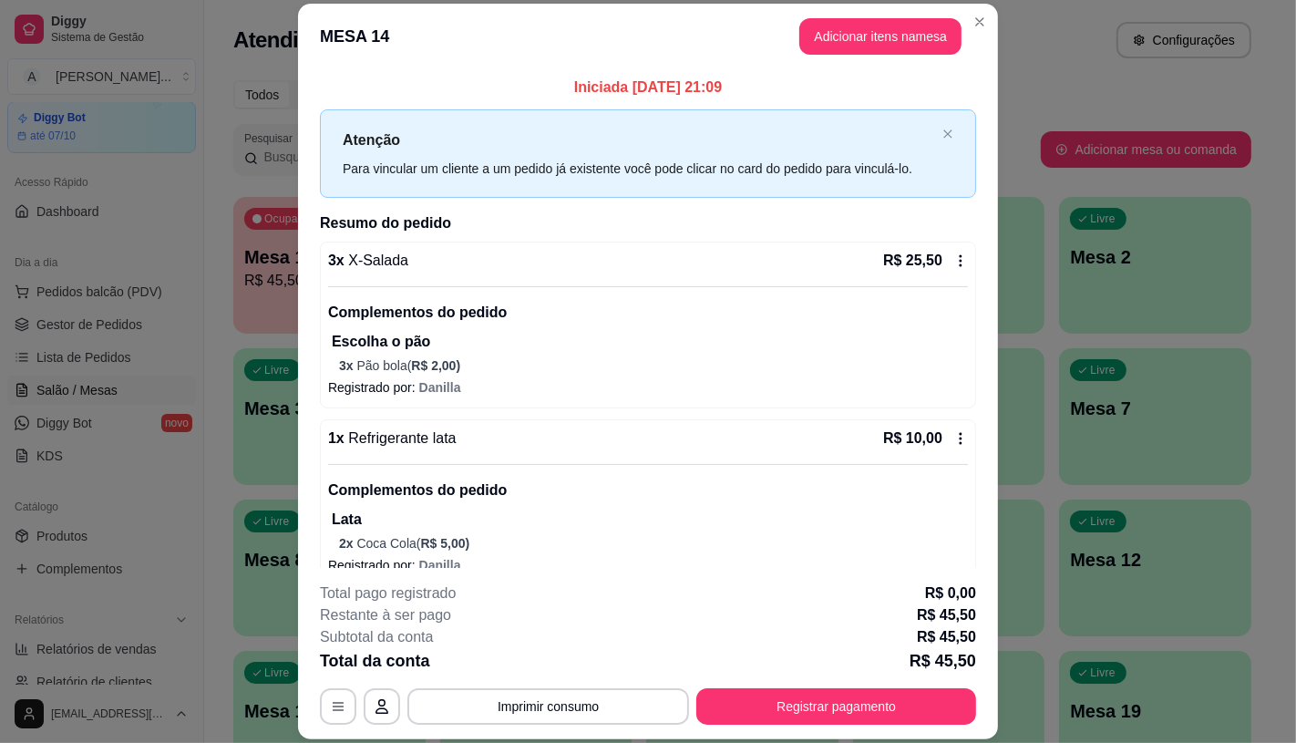
click at [499, 700] on button "Imprimir consumo" at bounding box center [548, 706] width 282 height 36
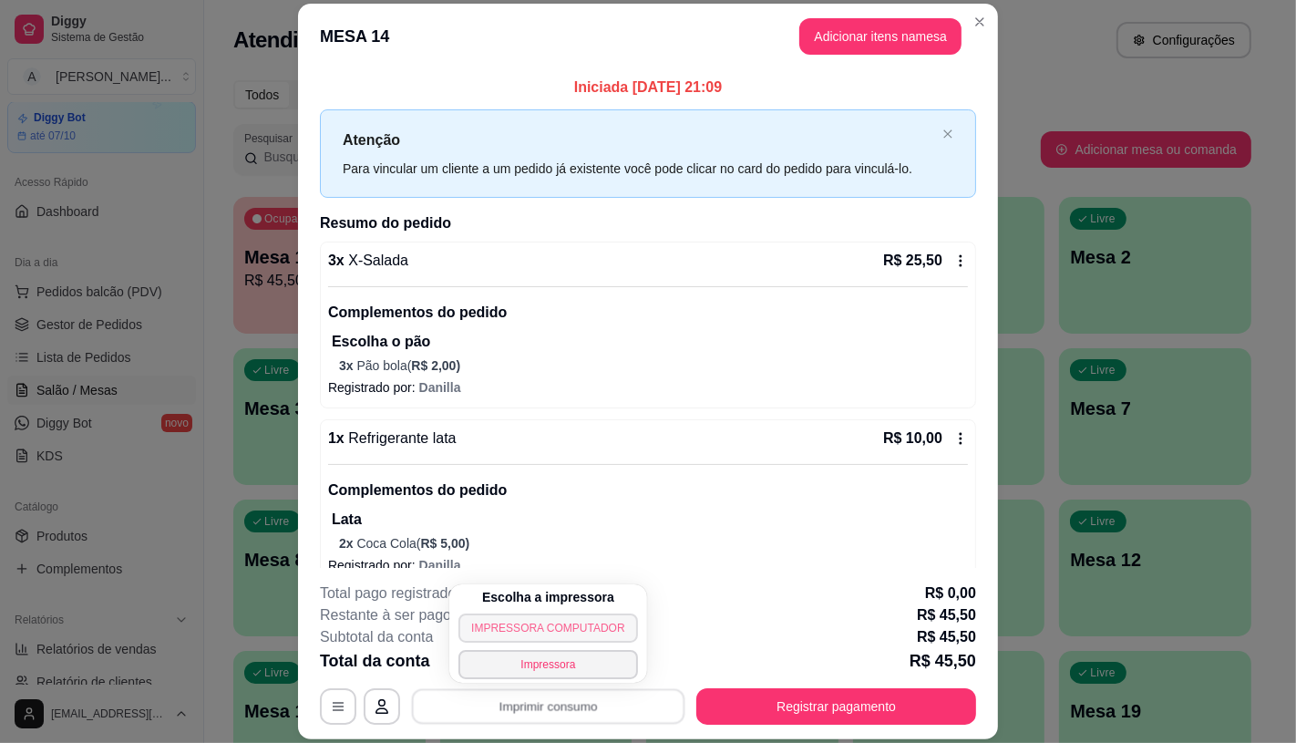
click at [480, 633] on button "IMPRESSORA COMPUTADOR" at bounding box center [548, 628] width 179 height 29
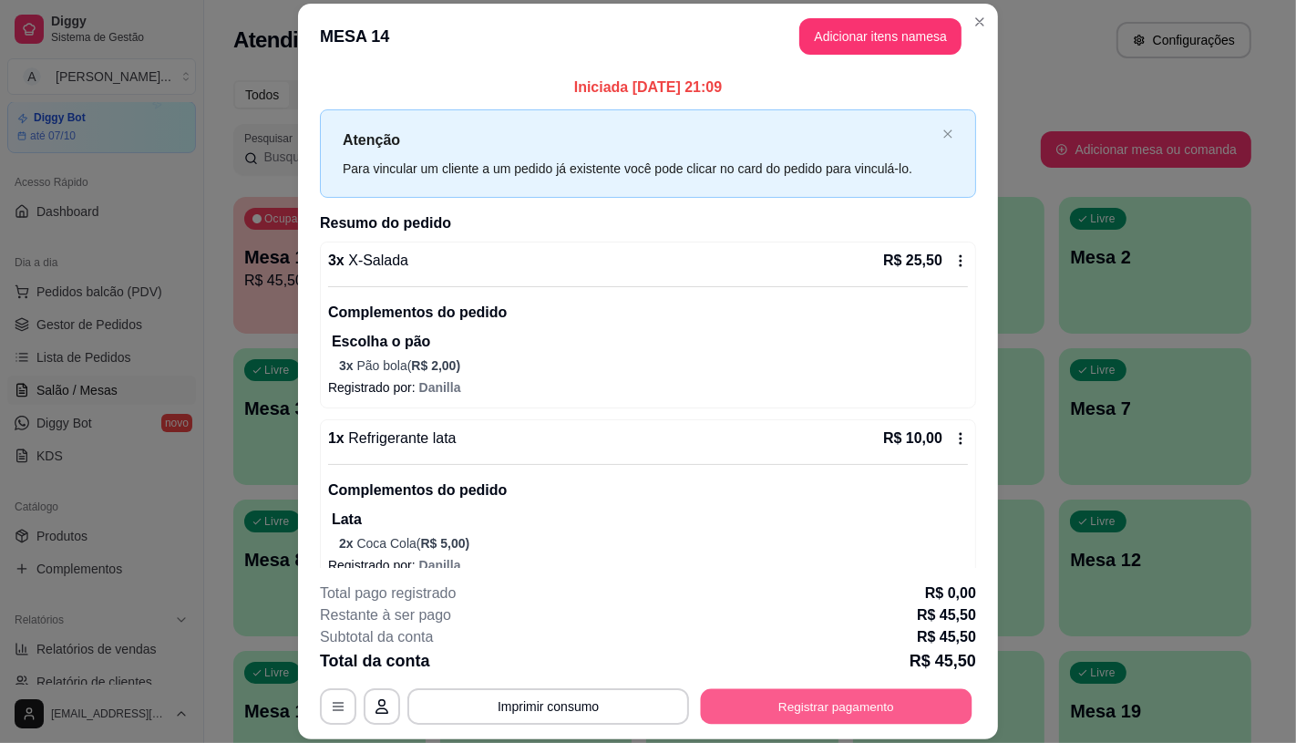
click at [785, 706] on button "Registrar pagamento" at bounding box center [837, 707] width 272 height 36
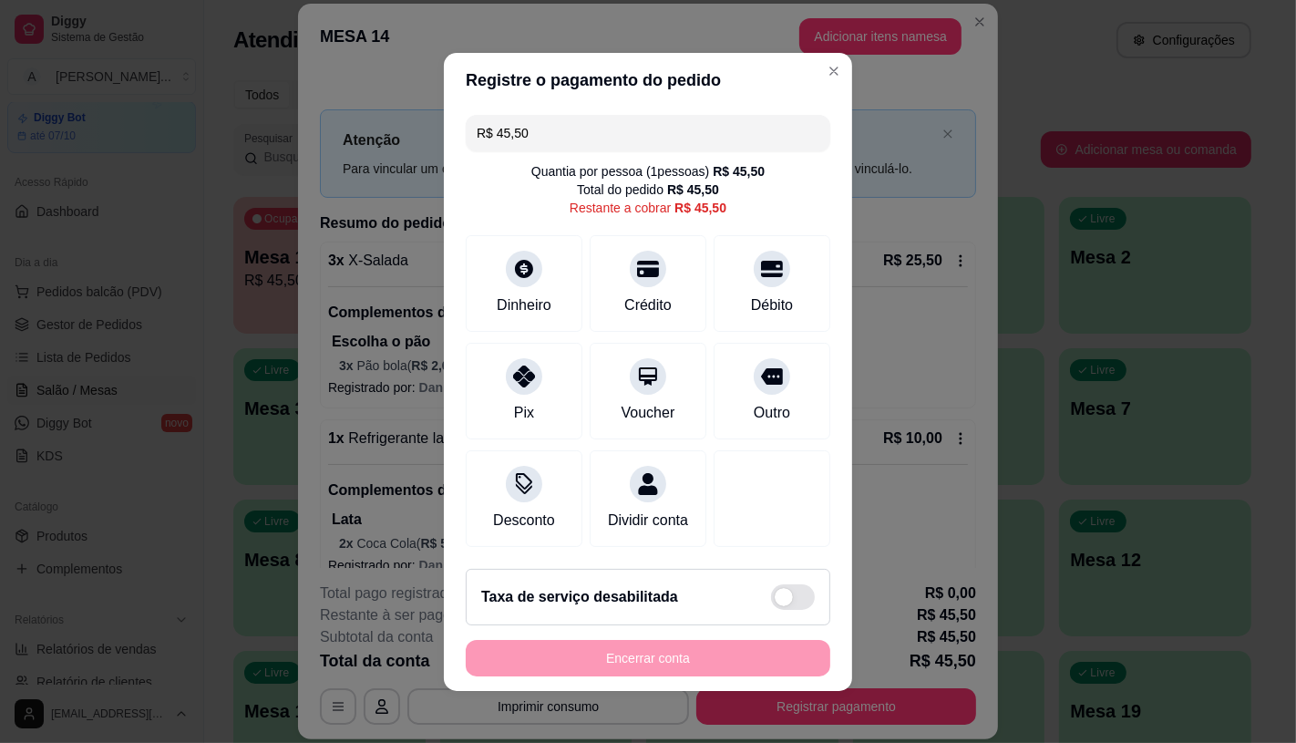
click at [550, 108] on div "R$ 45,50 Quantia por pessoa ( 1 pessoas) R$ 45,50 Total do pedido R$ 45,50 Rest…" at bounding box center [648, 331] width 408 height 447
drag, startPoint x: 552, startPoint y: 112, endPoint x: 423, endPoint y: 126, distance: 129.3
click at [454, 126] on div "R$ 45,50 Quantia por pessoa ( 1 pessoas) R$ 45,50 Total do pedido R$ 45,50 Rest…" at bounding box center [648, 331] width 408 height 447
type input "R$ 11,00"
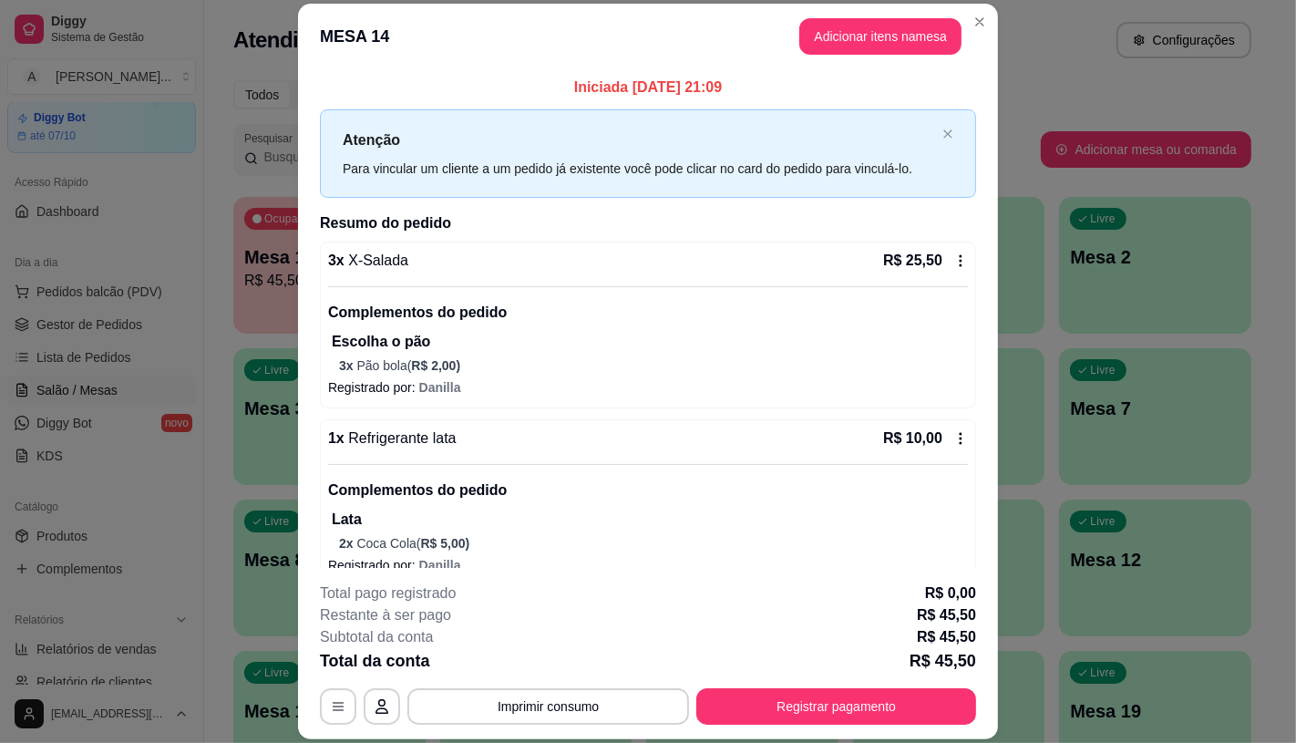
click at [466, 286] on hr at bounding box center [648, 286] width 640 height 1
click at [852, 727] on footer "**********" at bounding box center [648, 653] width 700 height 171
click at [850, 714] on button "Registrar pagamento" at bounding box center [836, 706] width 280 height 36
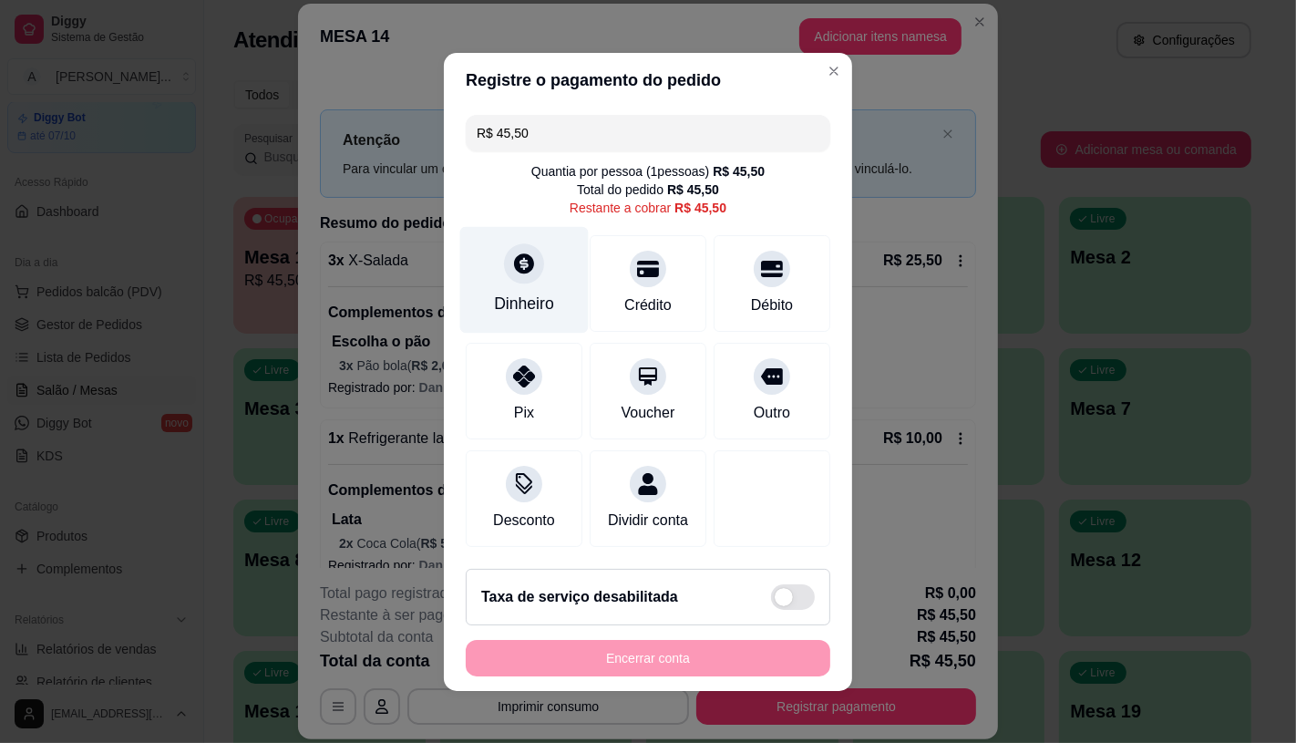
click at [512, 261] on icon at bounding box center [524, 264] width 24 height 24
drag, startPoint x: 550, startPoint y: 113, endPoint x: 470, endPoint y: 134, distance: 82.0
click at [477, 134] on input "R$ 45,50" at bounding box center [648, 133] width 343 height 36
click at [540, 266] on div "Dinheiro" at bounding box center [524, 279] width 129 height 107
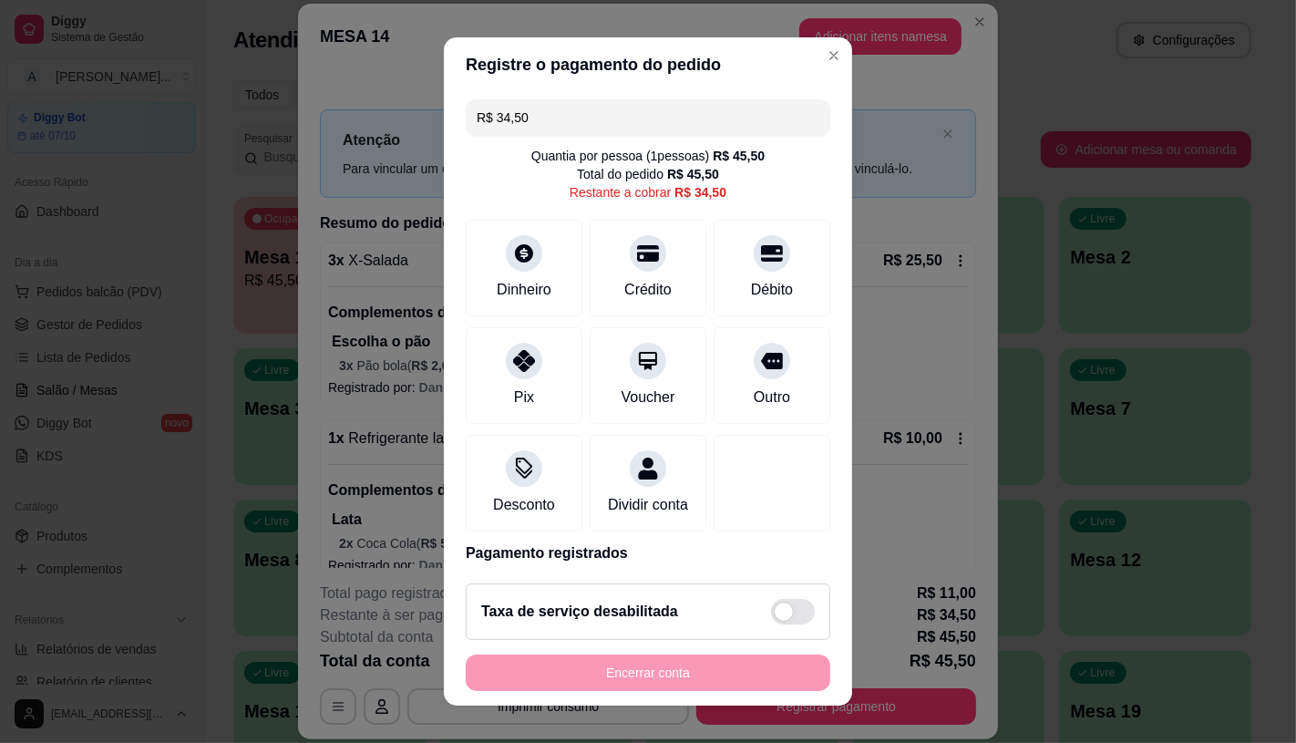
drag, startPoint x: 543, startPoint y: 124, endPoint x: 436, endPoint y: 121, distance: 107.6
click at [444, 121] on div "R$ 34,50 Quantia por pessoa ( 1 pessoas) R$ 45,50 Total do pedido R$ 45,50 Rest…" at bounding box center [648, 331] width 408 height 478
click at [539, 358] on div "Pix" at bounding box center [524, 371] width 129 height 107
drag, startPoint x: 541, startPoint y: 116, endPoint x: 418, endPoint y: 119, distance: 124.0
click at [418, 119] on div "Registre o pagamento do pedido R$ 23,10 Quantia por pessoa ( 1 pessoas) R$ 45,5…" at bounding box center [648, 371] width 1296 height 743
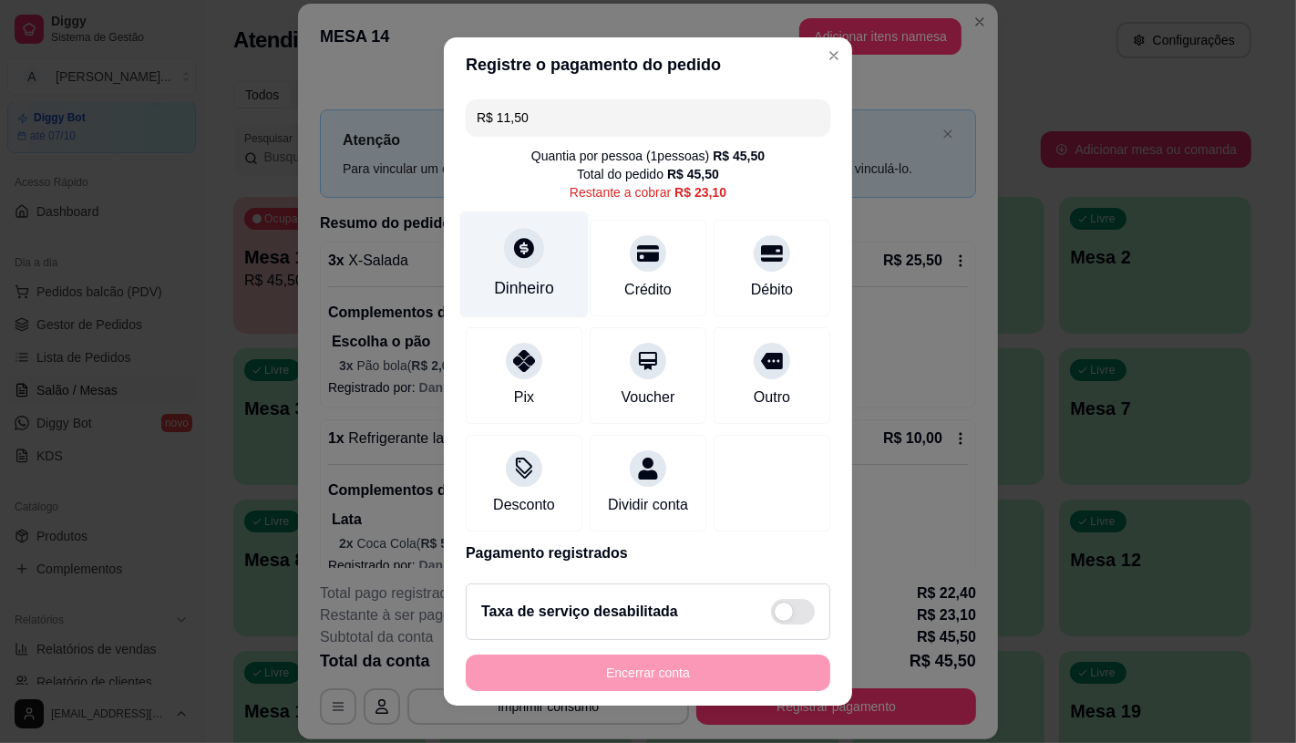
type input "R$ 11,50"
click at [541, 261] on div "Dinheiro" at bounding box center [524, 264] width 129 height 107
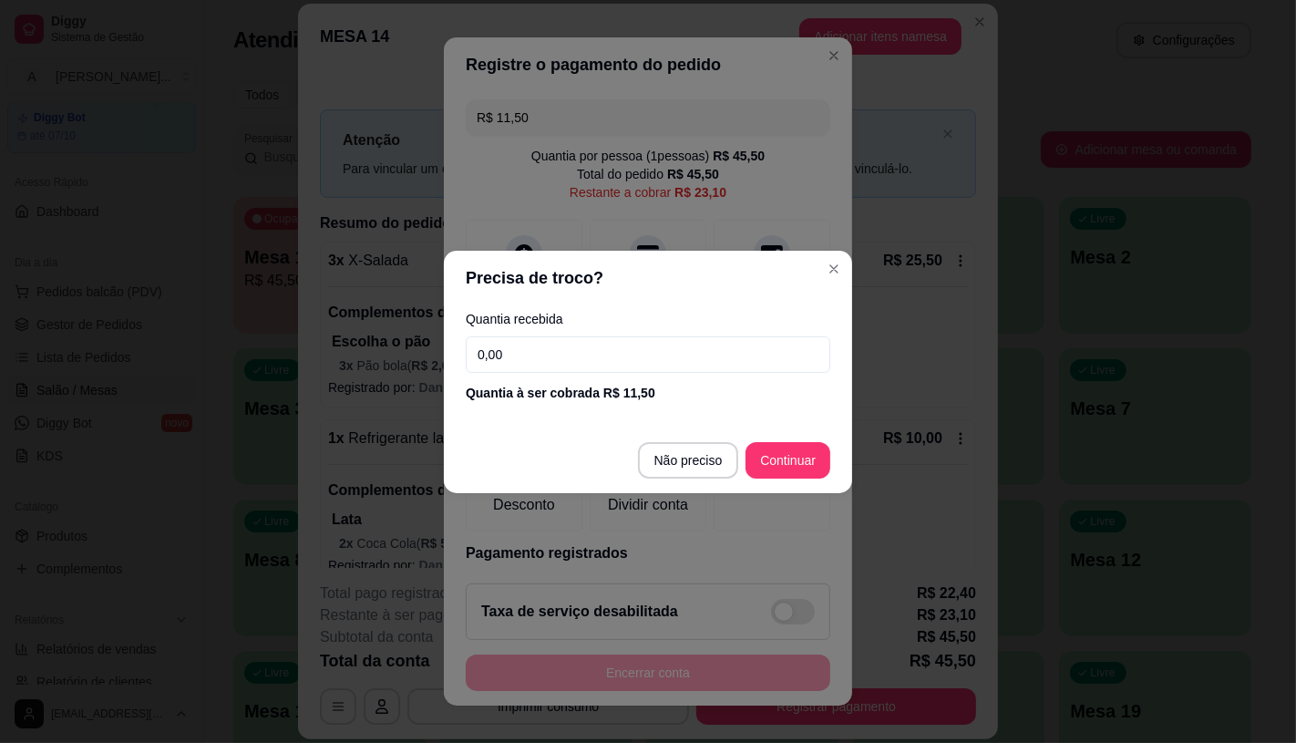
click at [572, 363] on input "0,00" at bounding box center [648, 354] width 365 height 36
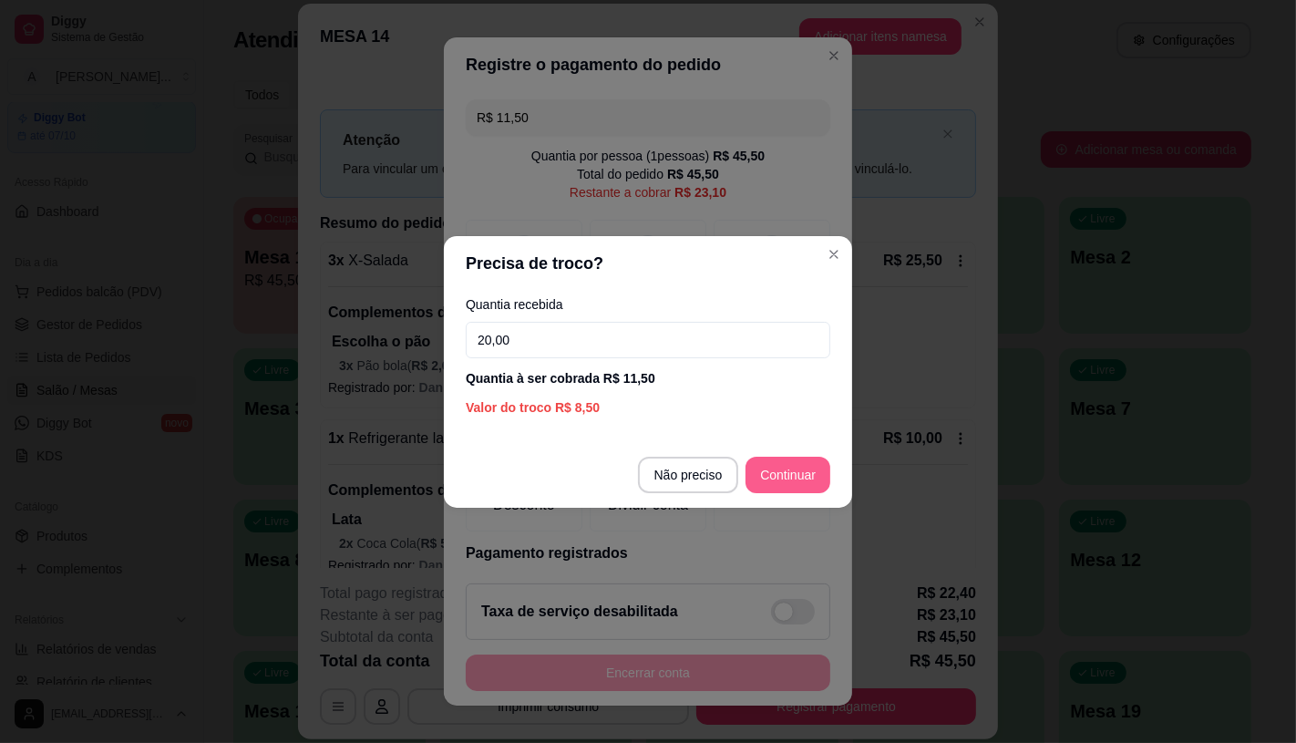
type input "20,00"
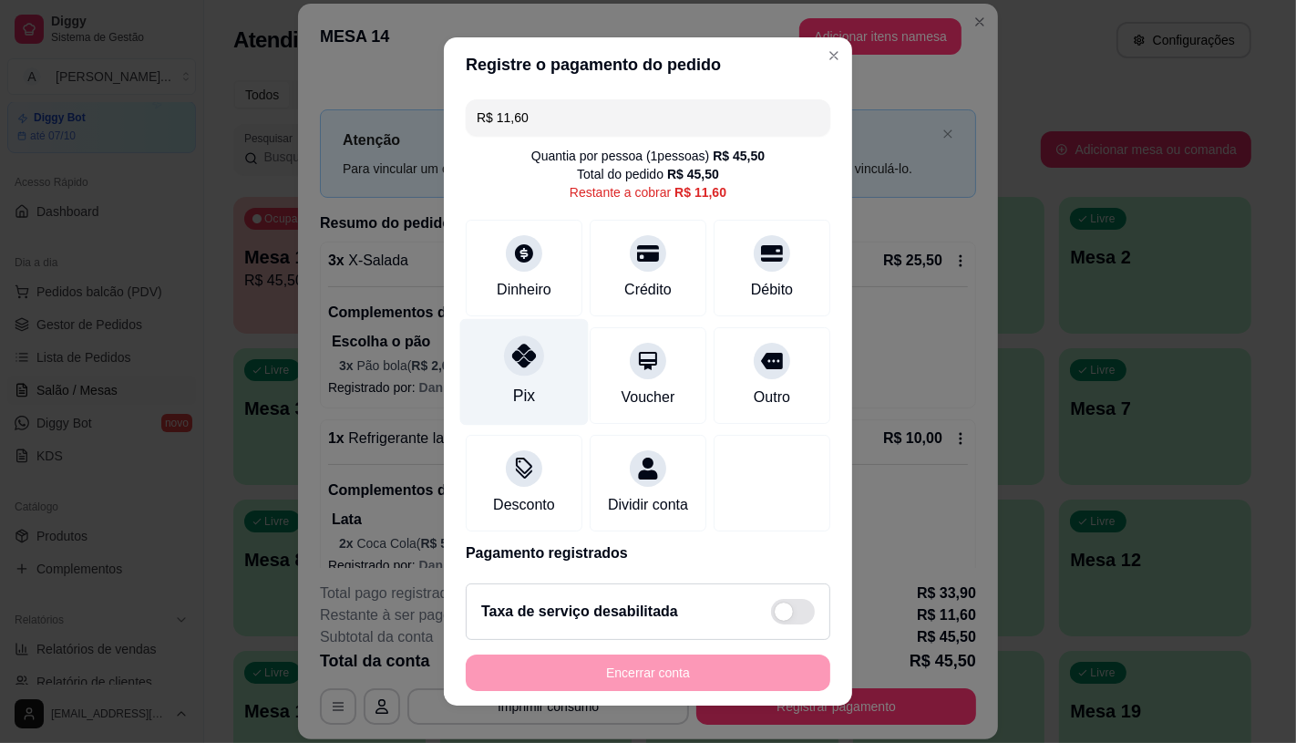
click at [527, 366] on div at bounding box center [524, 355] width 40 height 40
type input "R$ 0,00"
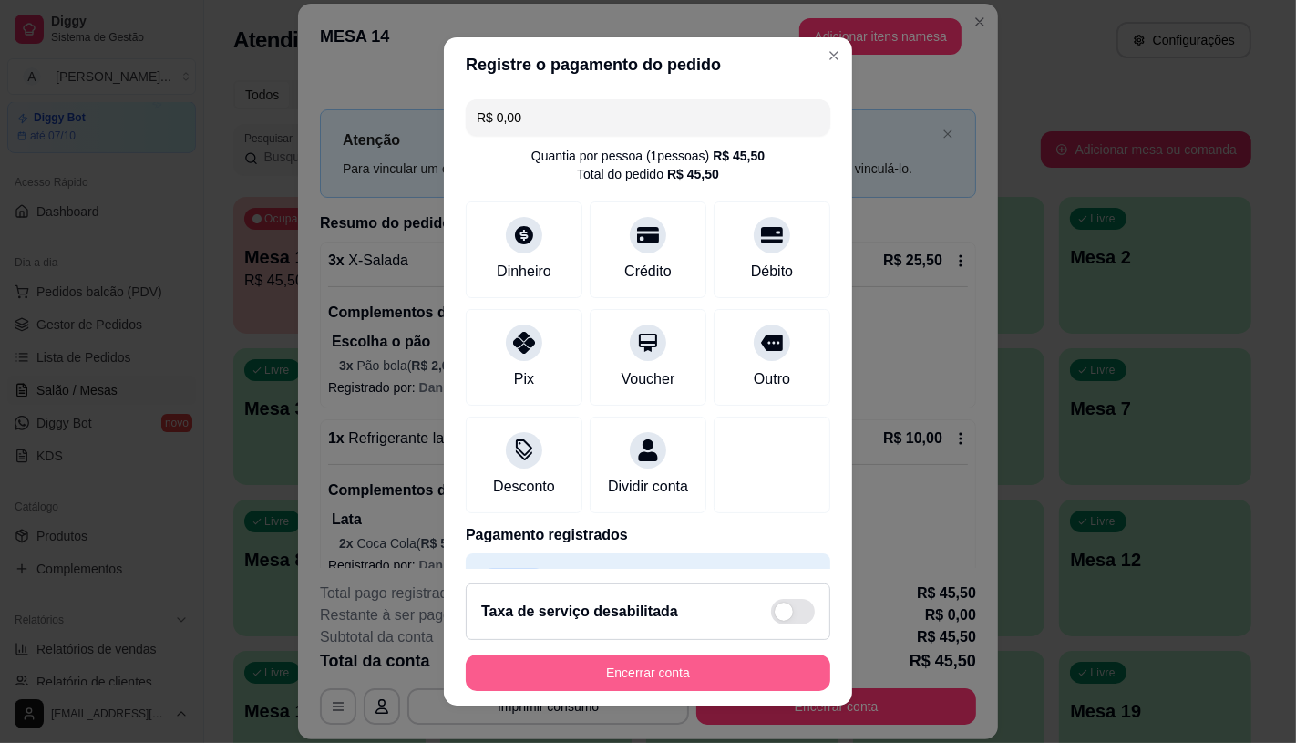
click at [614, 681] on button "Encerrar conta" at bounding box center [648, 673] width 365 height 36
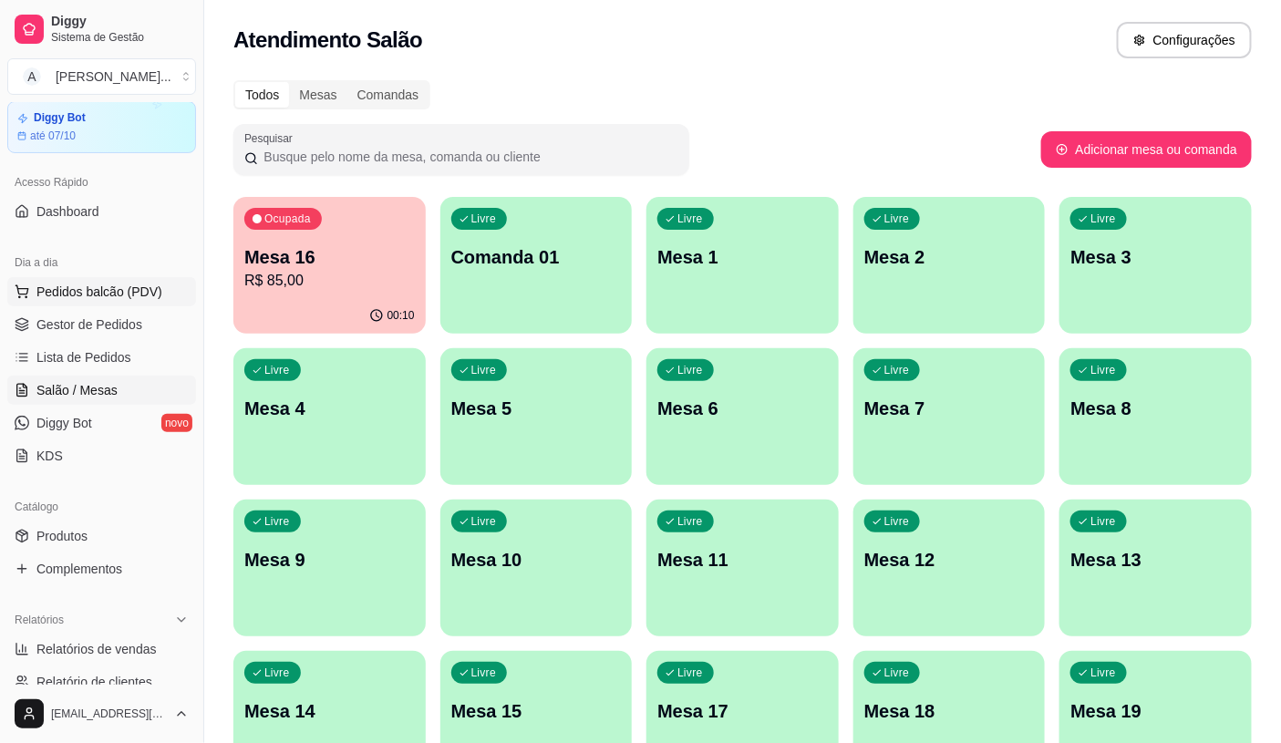
click at [119, 288] on span "Pedidos balcão (PDV)" at bounding box center [99, 292] width 126 height 18
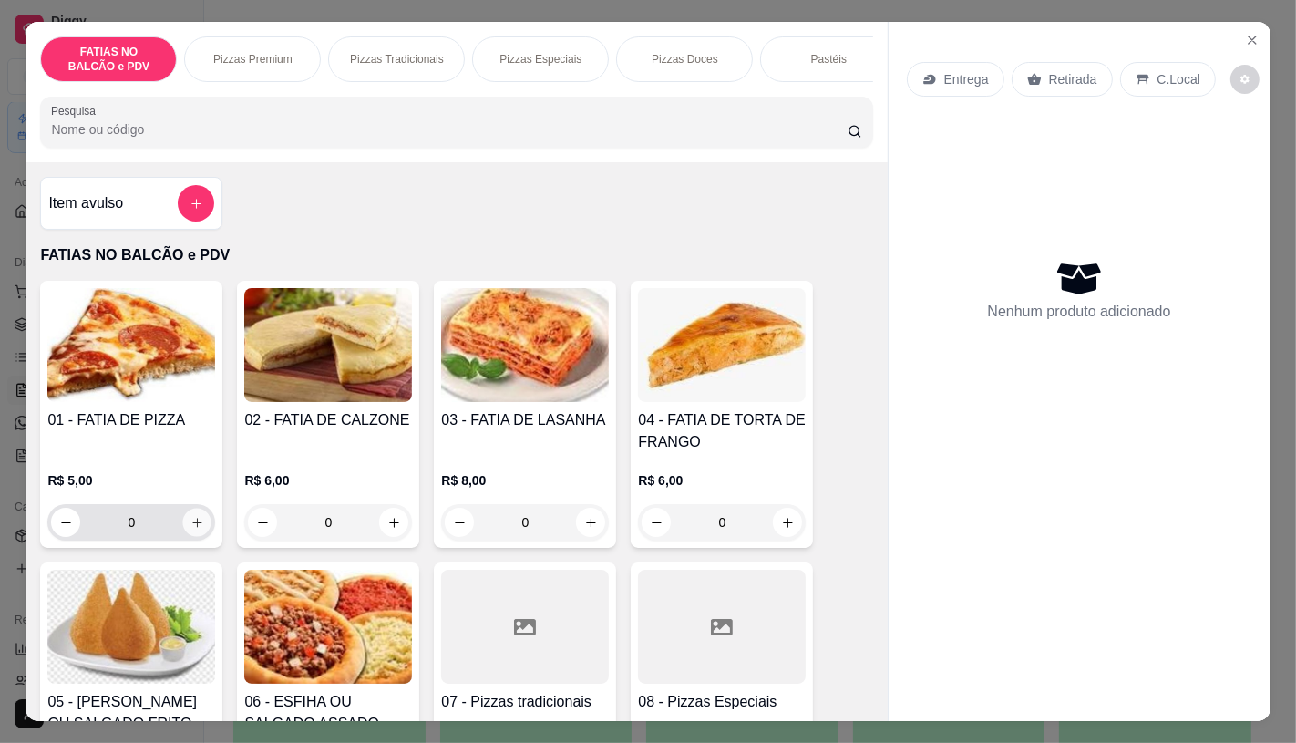
click at [183, 526] on button "increase-product-quantity" at bounding box center [197, 523] width 28 height 28
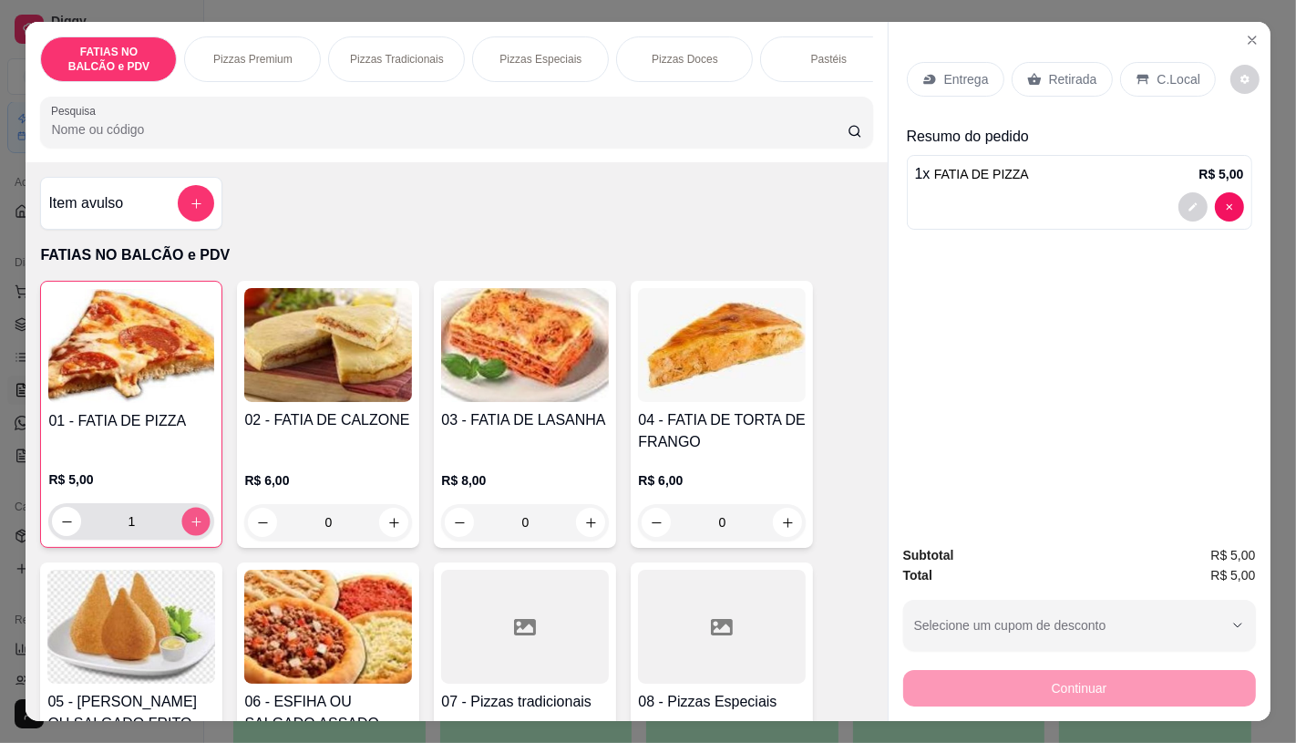
click at [182, 526] on button "increase-product-quantity" at bounding box center [196, 522] width 28 height 28
type input "2"
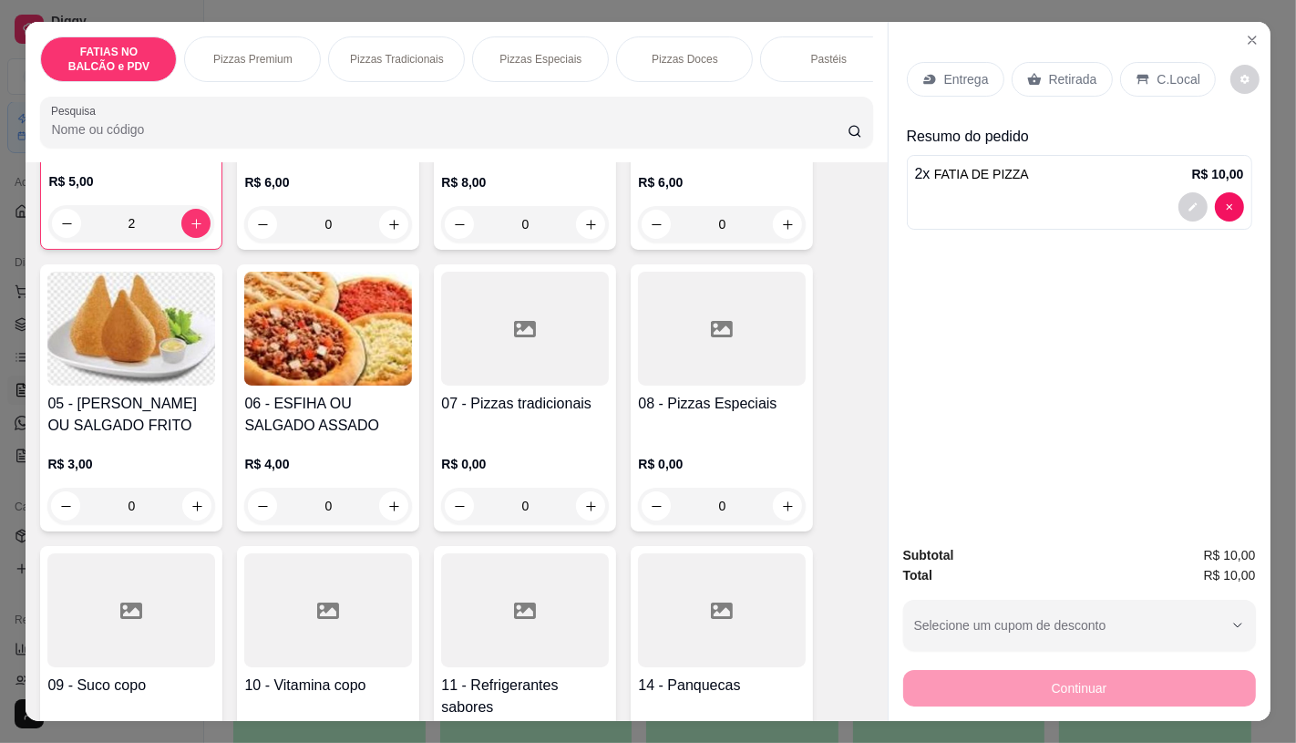
scroll to position [304, 0]
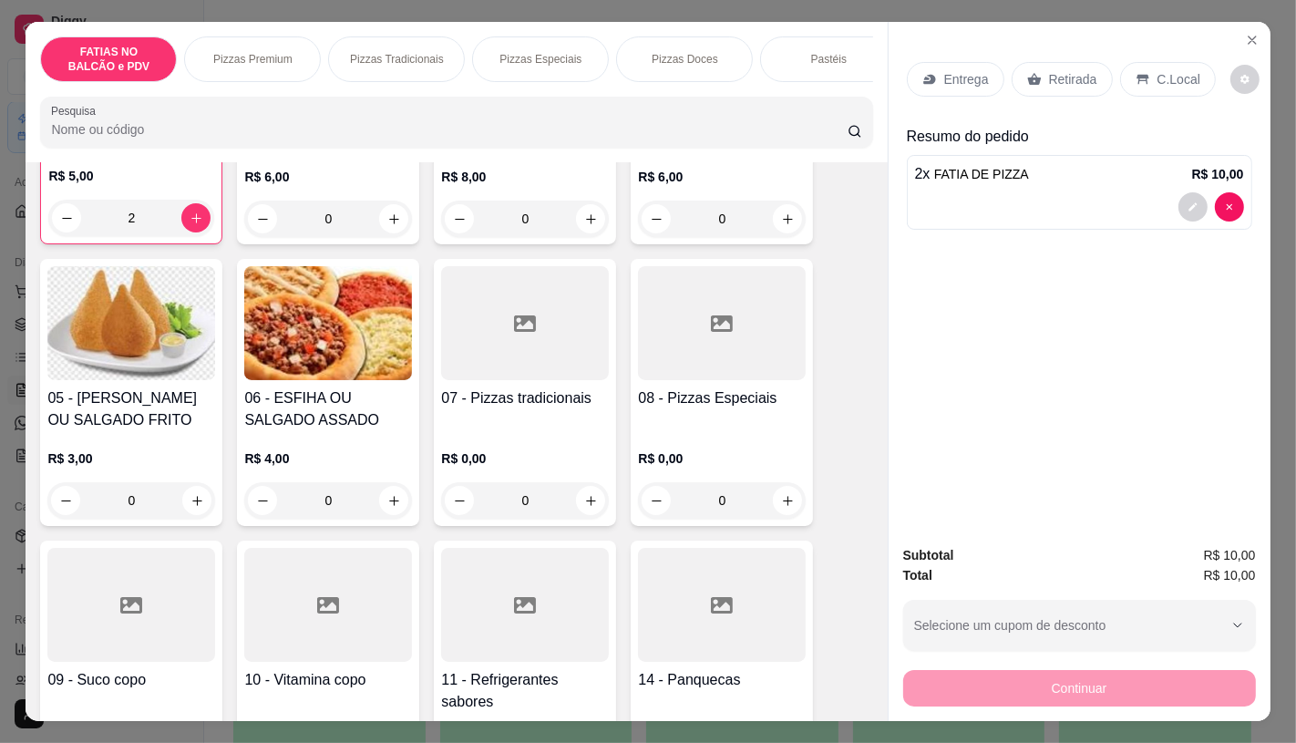
click at [501, 642] on div at bounding box center [525, 605] width 168 height 114
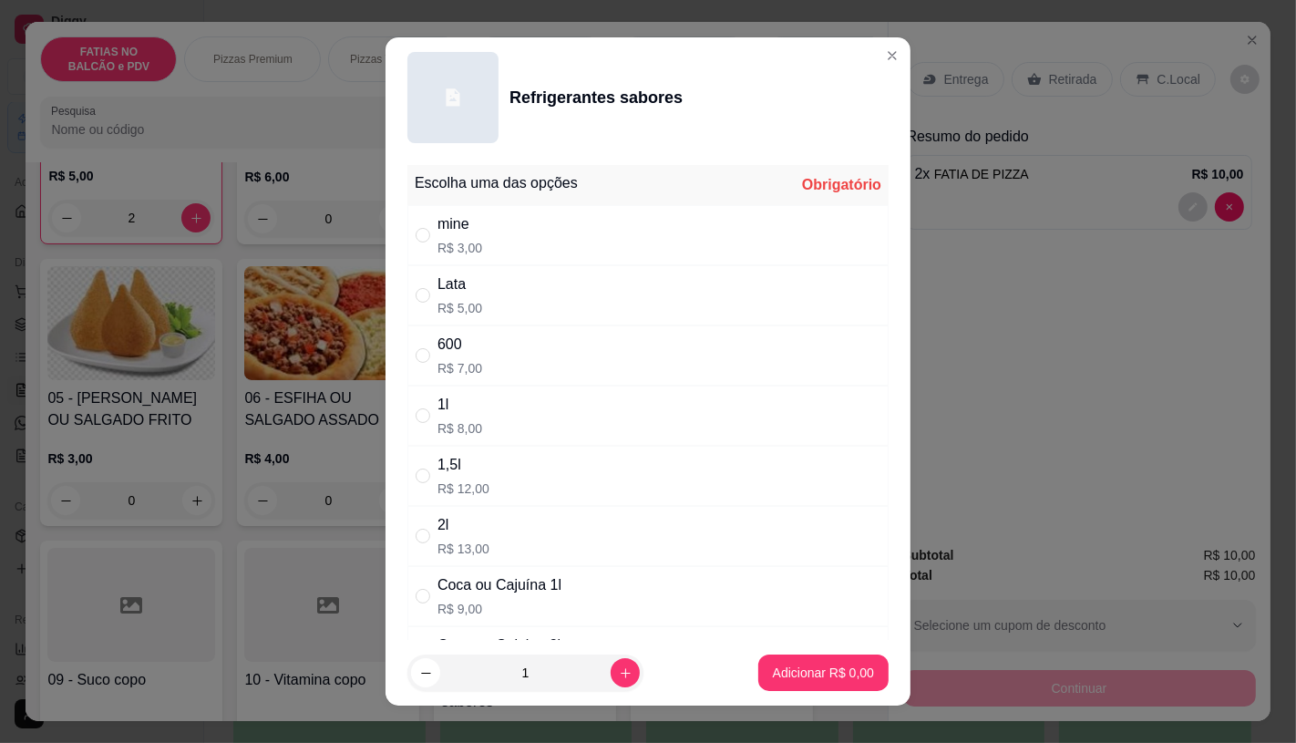
click at [449, 365] on p "R$ 7,00" at bounding box center [460, 368] width 45 height 18
radio input "true"
click at [787, 678] on p "Adicionar R$ 7,00" at bounding box center [823, 673] width 101 height 18
type input "1"
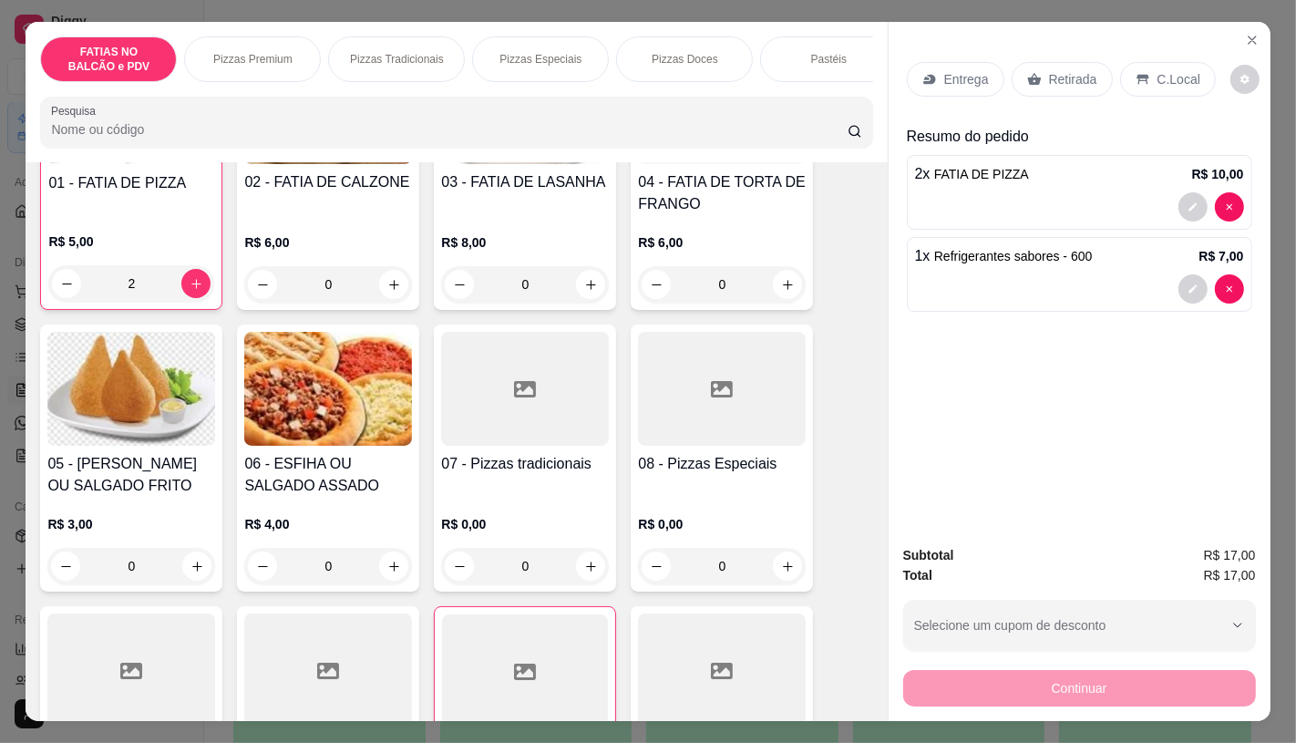
scroll to position [202, 0]
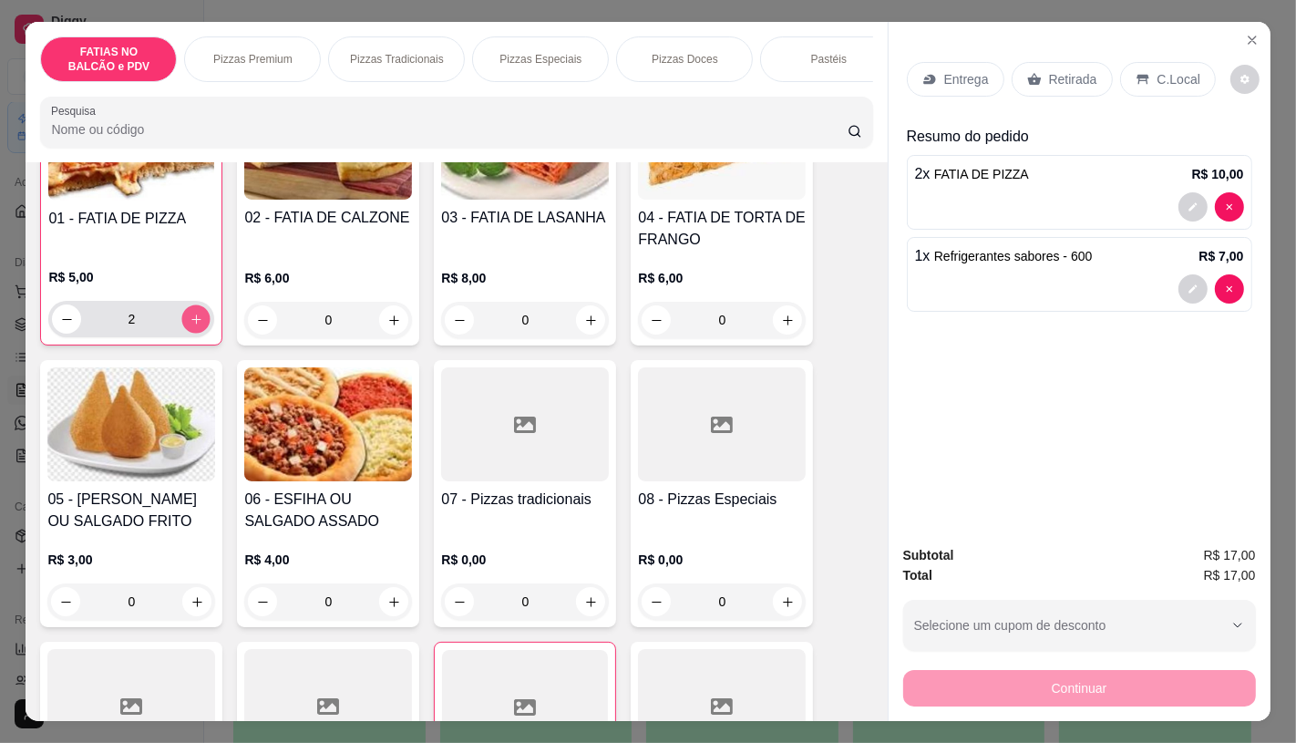
click at [194, 317] on button "increase-product-quantity" at bounding box center [196, 319] width 28 height 28
click at [194, 317] on button "increase-product-quantity" at bounding box center [195, 318] width 29 height 29
type input "4"
click at [152, 423] on img at bounding box center [131, 424] width 168 height 114
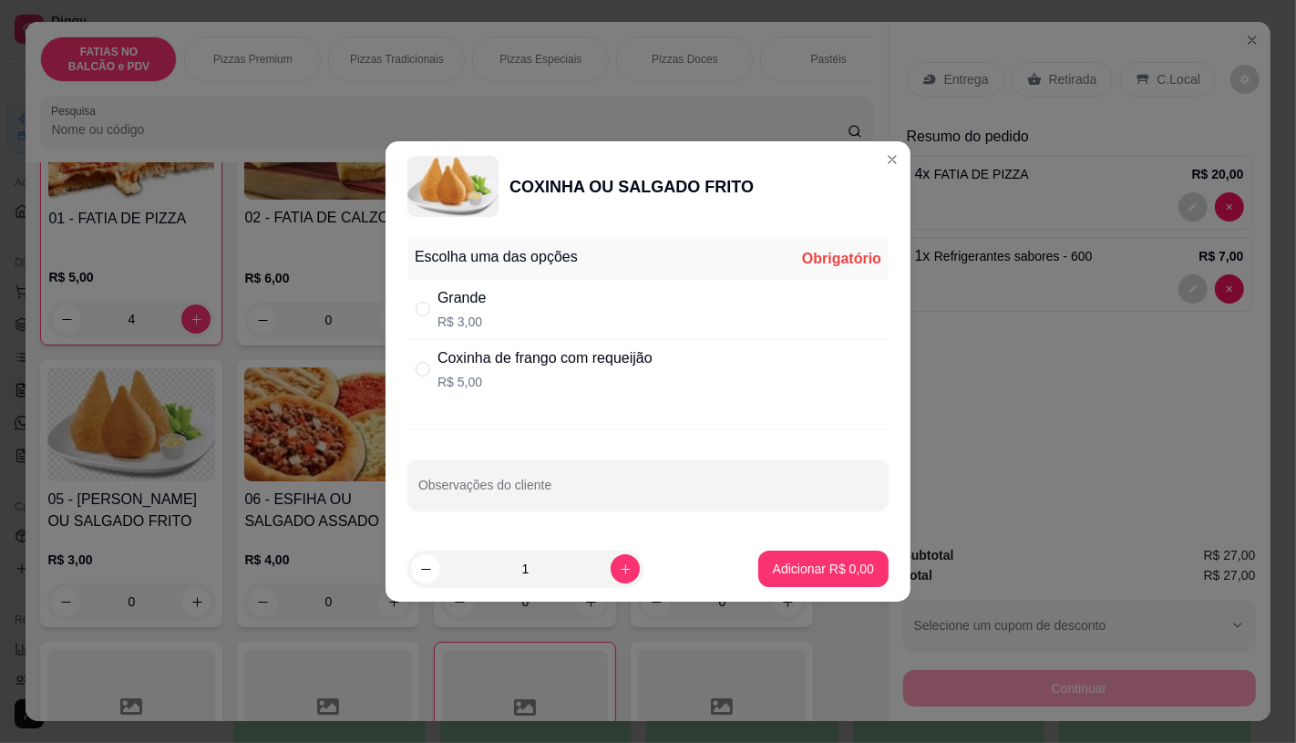
click at [458, 321] on p "R$ 3,00" at bounding box center [462, 322] width 48 height 18
radio input "true"
click at [629, 568] on div "1" at bounding box center [525, 569] width 236 height 36
click at [619, 568] on icon "increase-product-quantity" at bounding box center [626, 569] width 14 height 14
type input "2"
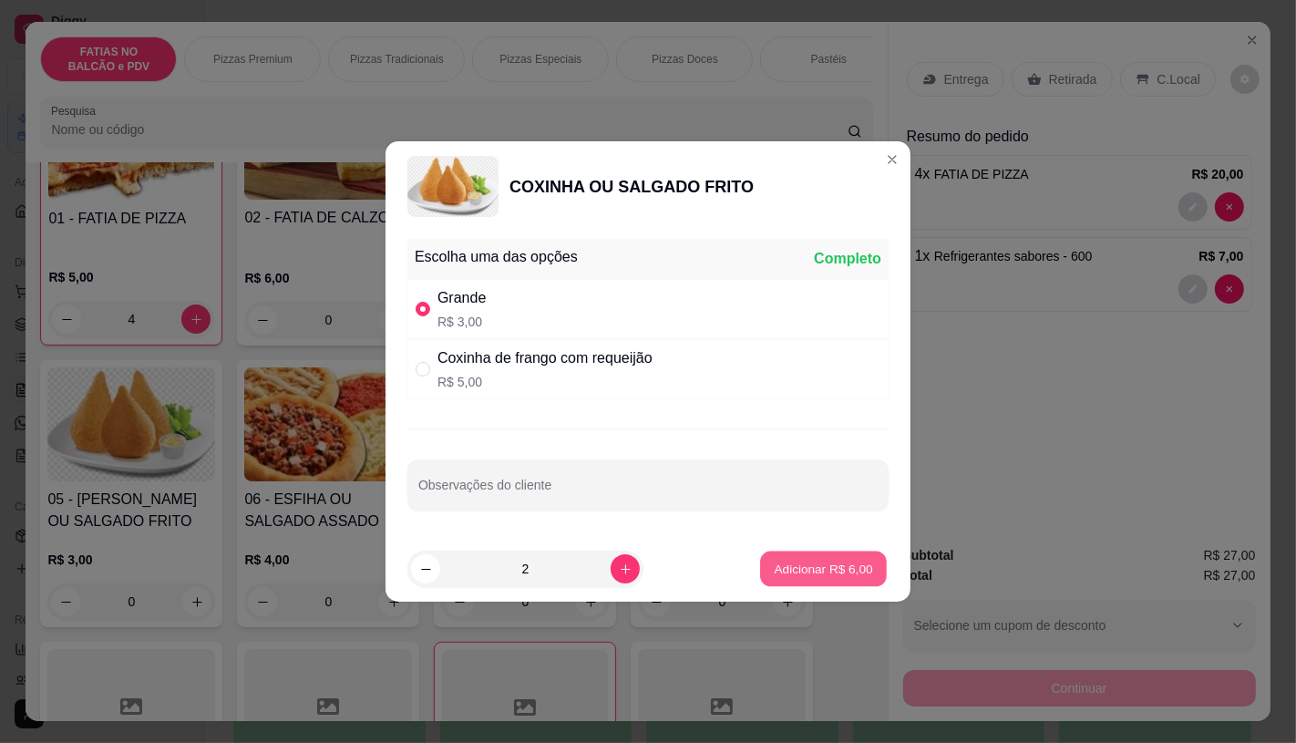
click at [774, 571] on p "Adicionar R$ 6,00" at bounding box center [823, 569] width 98 height 17
type input "2"
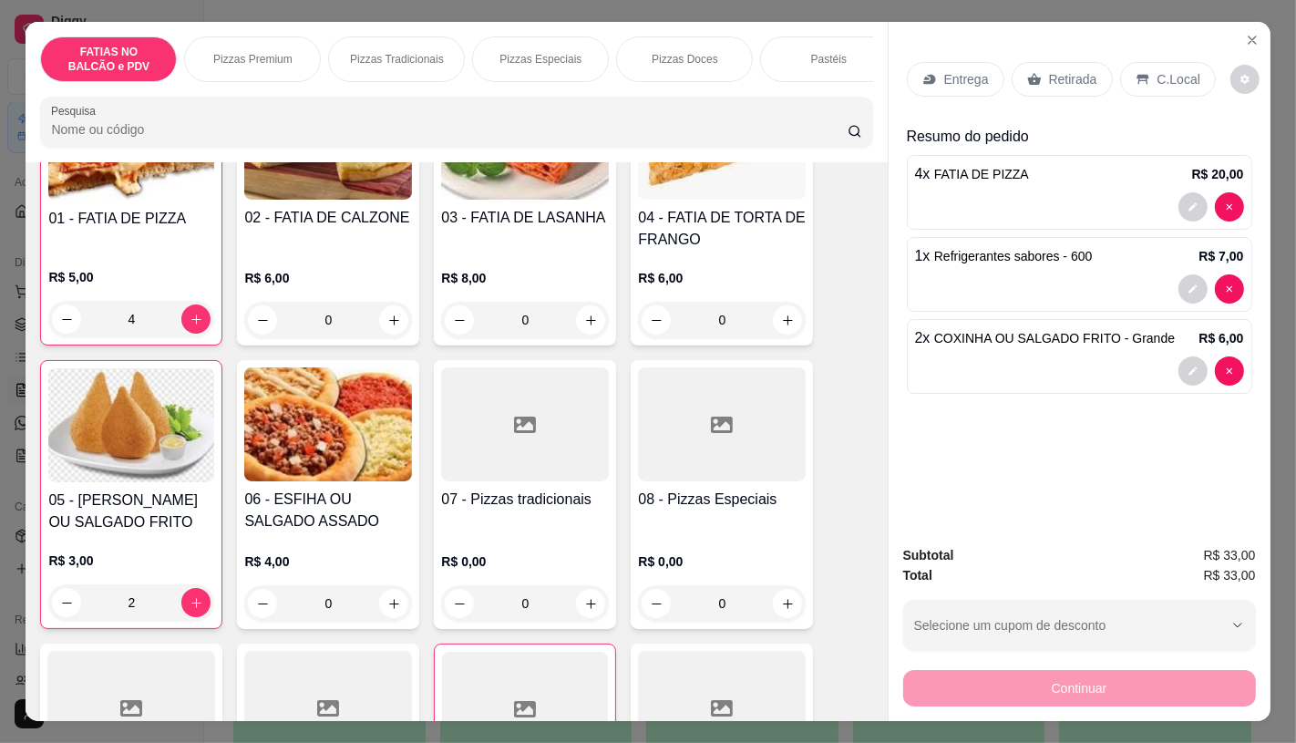
click at [1034, 67] on div "Retirada" at bounding box center [1062, 79] width 101 height 35
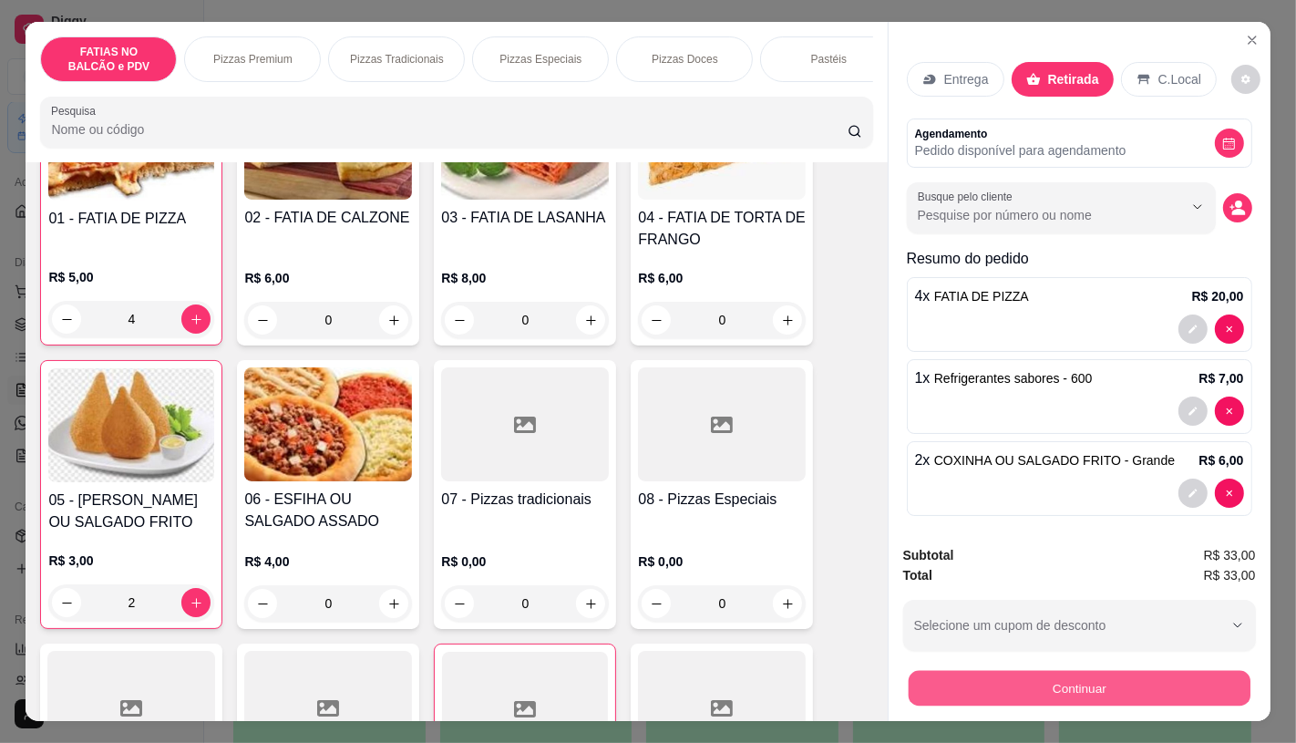
click at [1016, 681] on button "Continuar" at bounding box center [1079, 688] width 342 height 36
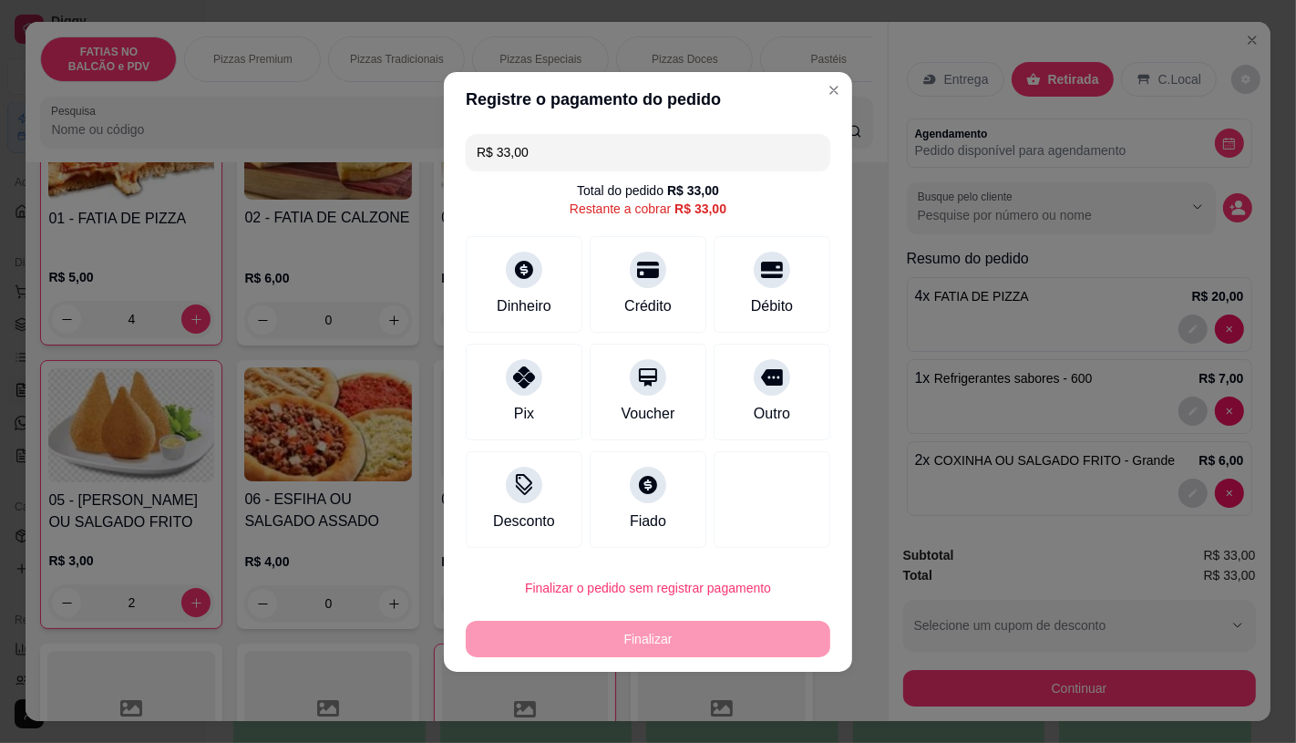
drag, startPoint x: 568, startPoint y: 150, endPoint x: 408, endPoint y: 152, distance: 159.6
click at [411, 152] on div "Registre o pagamento do pedido R$ 33,00 Total do pedido R$ 33,00 Restante a cob…" at bounding box center [648, 371] width 1296 height 743
click at [609, 272] on div "Crédito" at bounding box center [648, 280] width 129 height 107
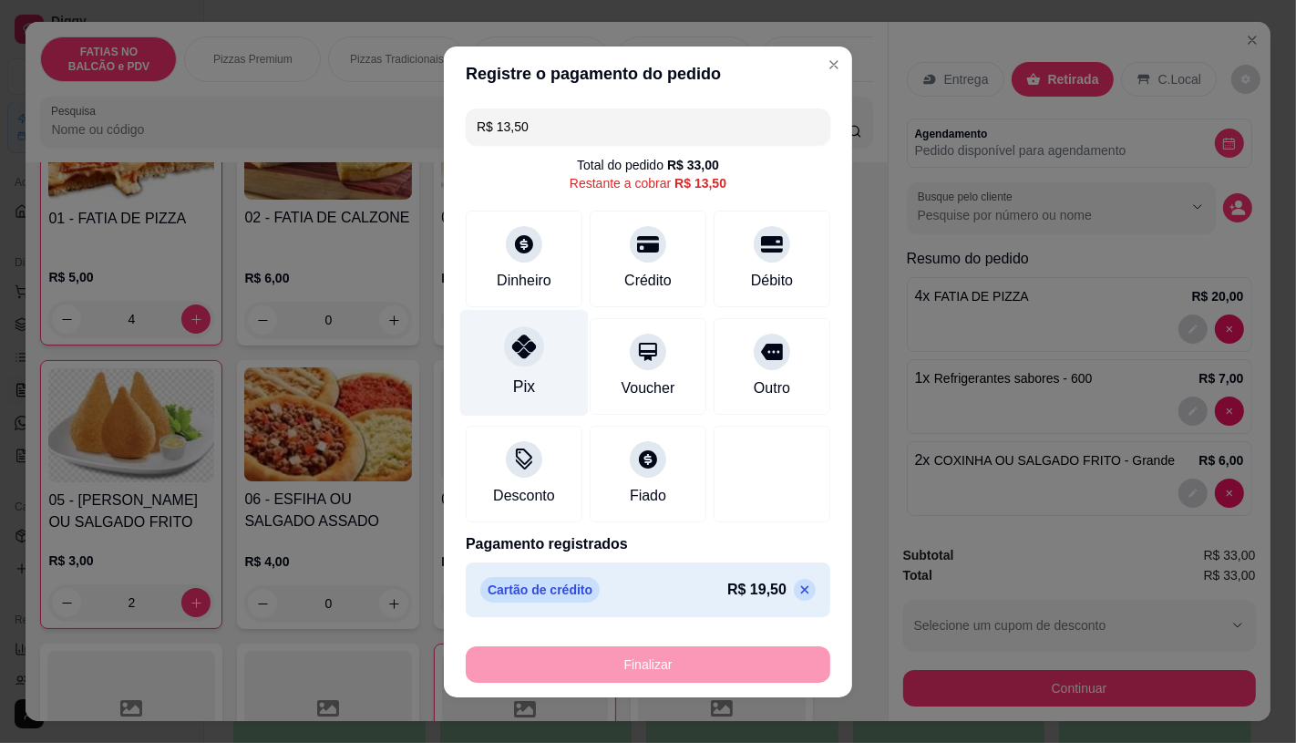
click at [531, 354] on div at bounding box center [524, 346] width 40 height 40
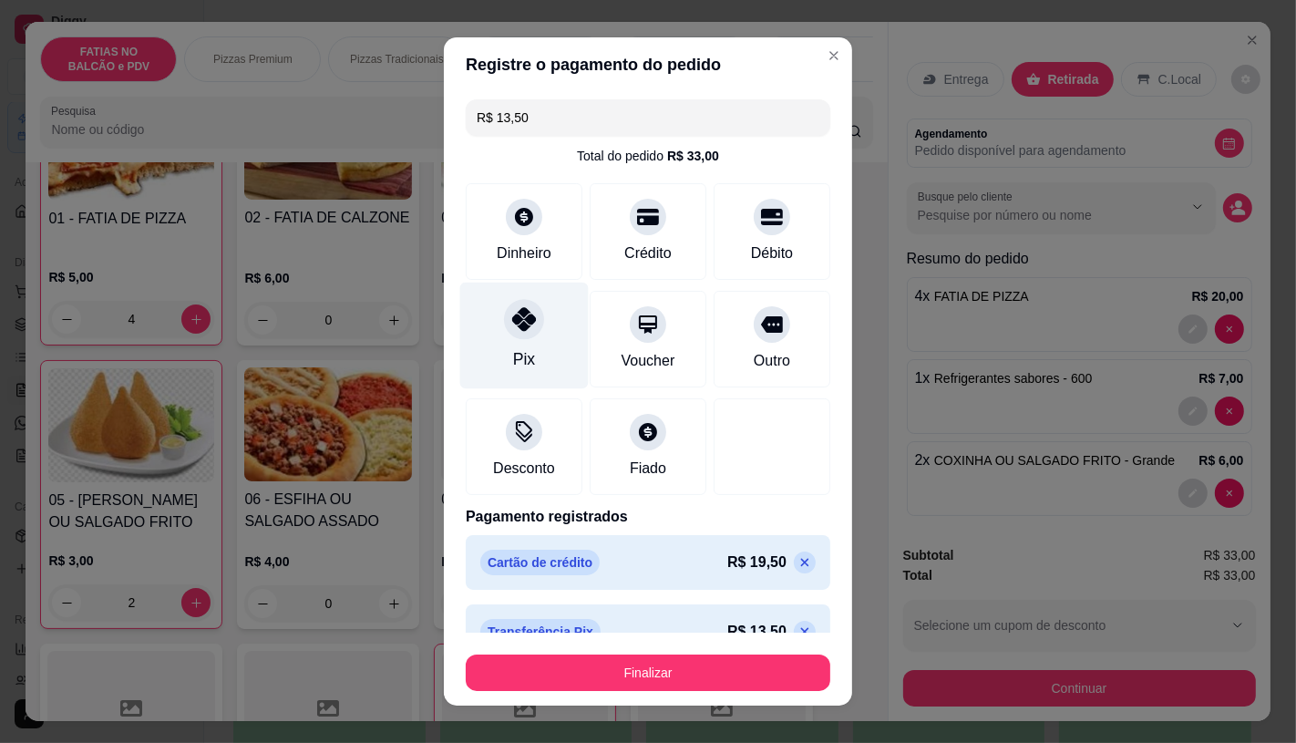
type input "R$ 0,00"
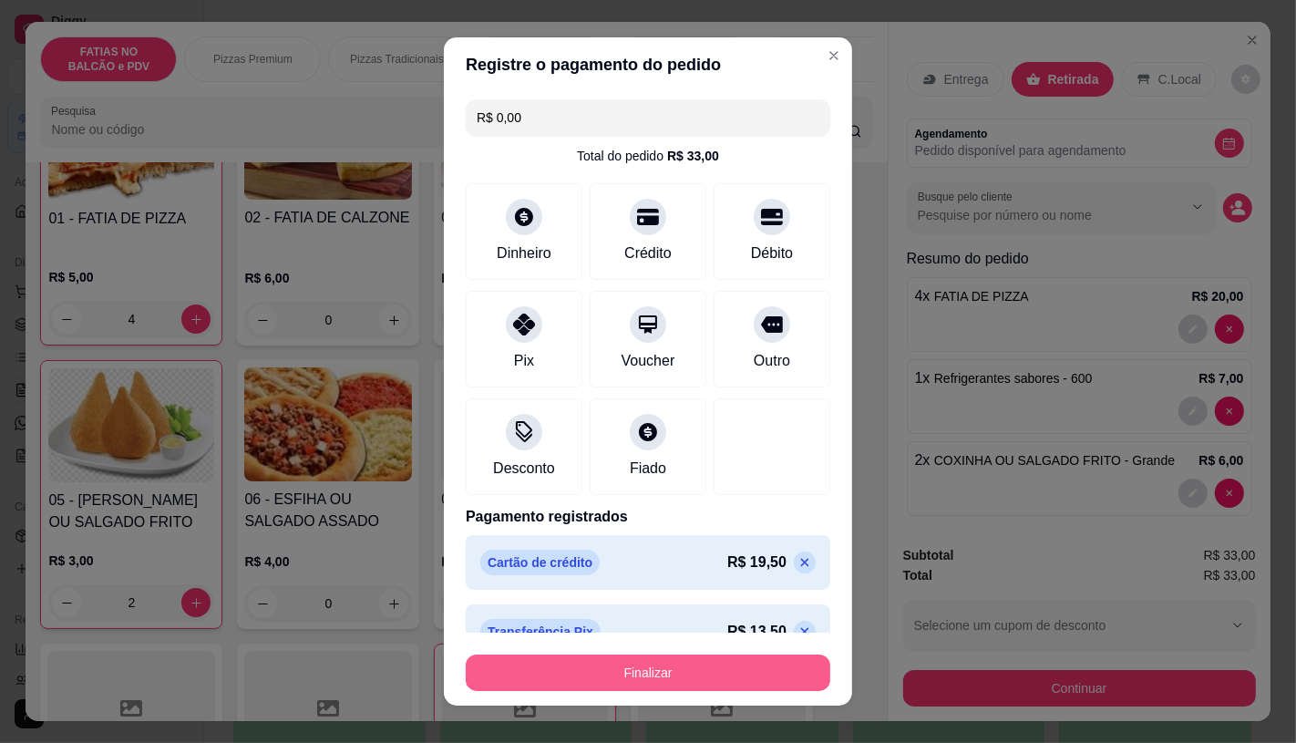
click at [671, 670] on button "Finalizar" at bounding box center [648, 673] width 365 height 36
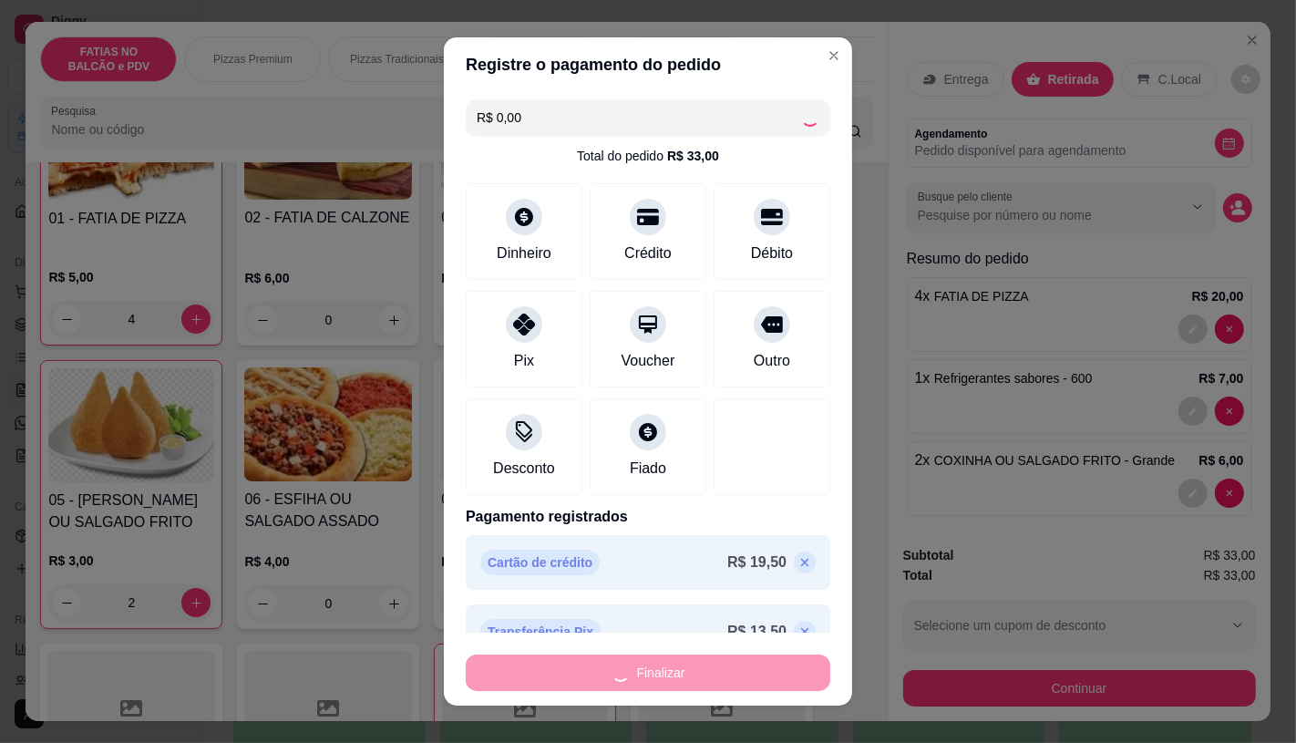
type input "0"
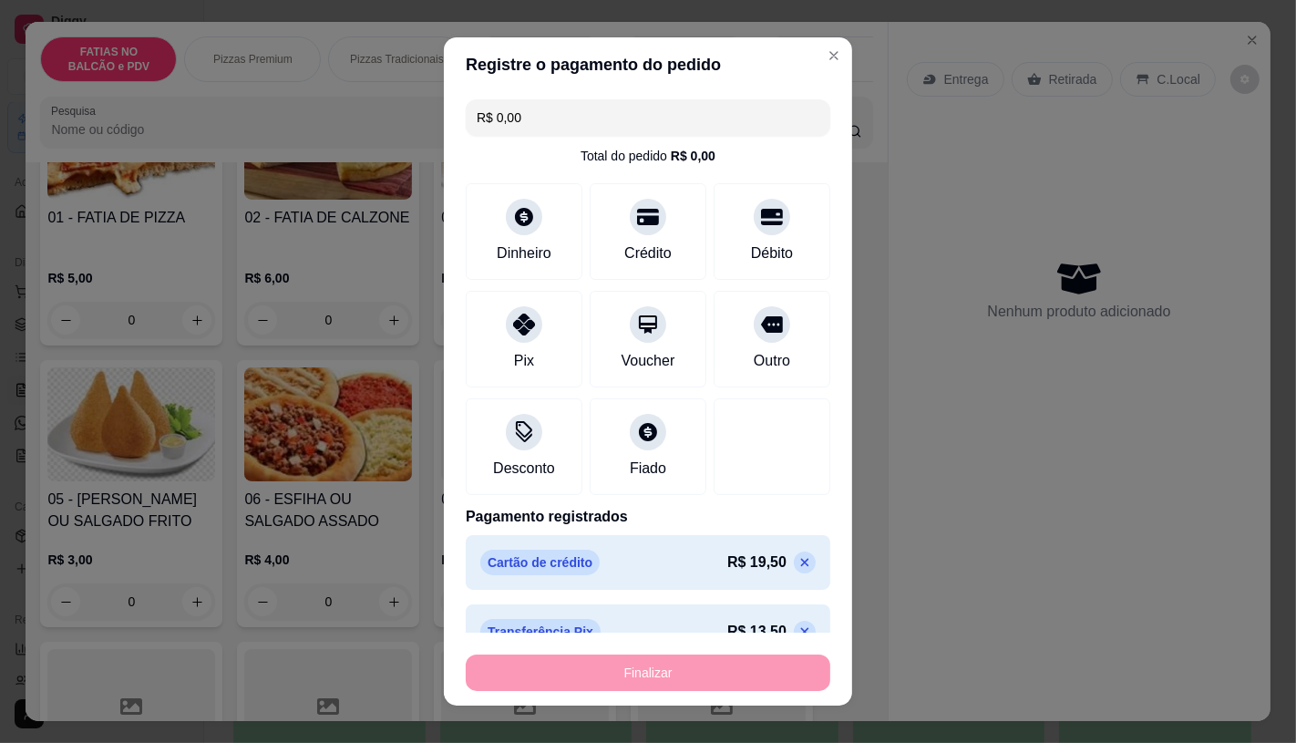
type input "-R$ 33,00"
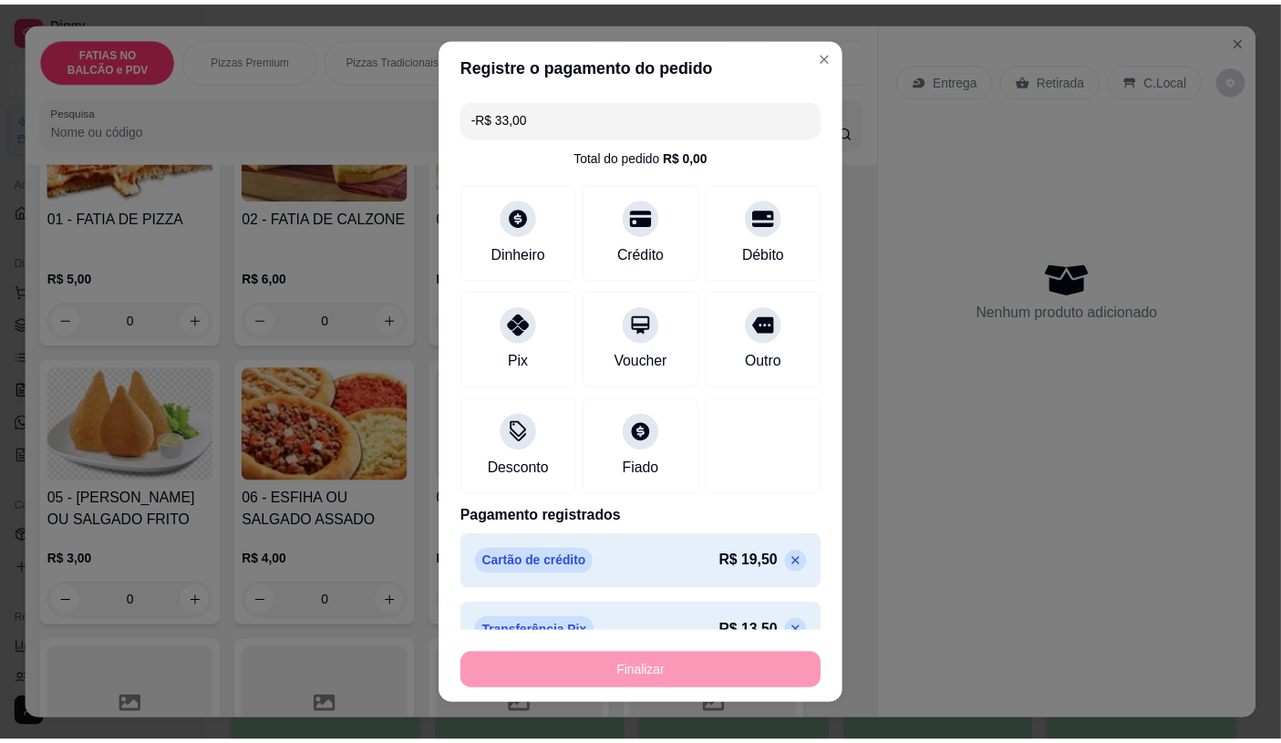
scroll to position [201, 0]
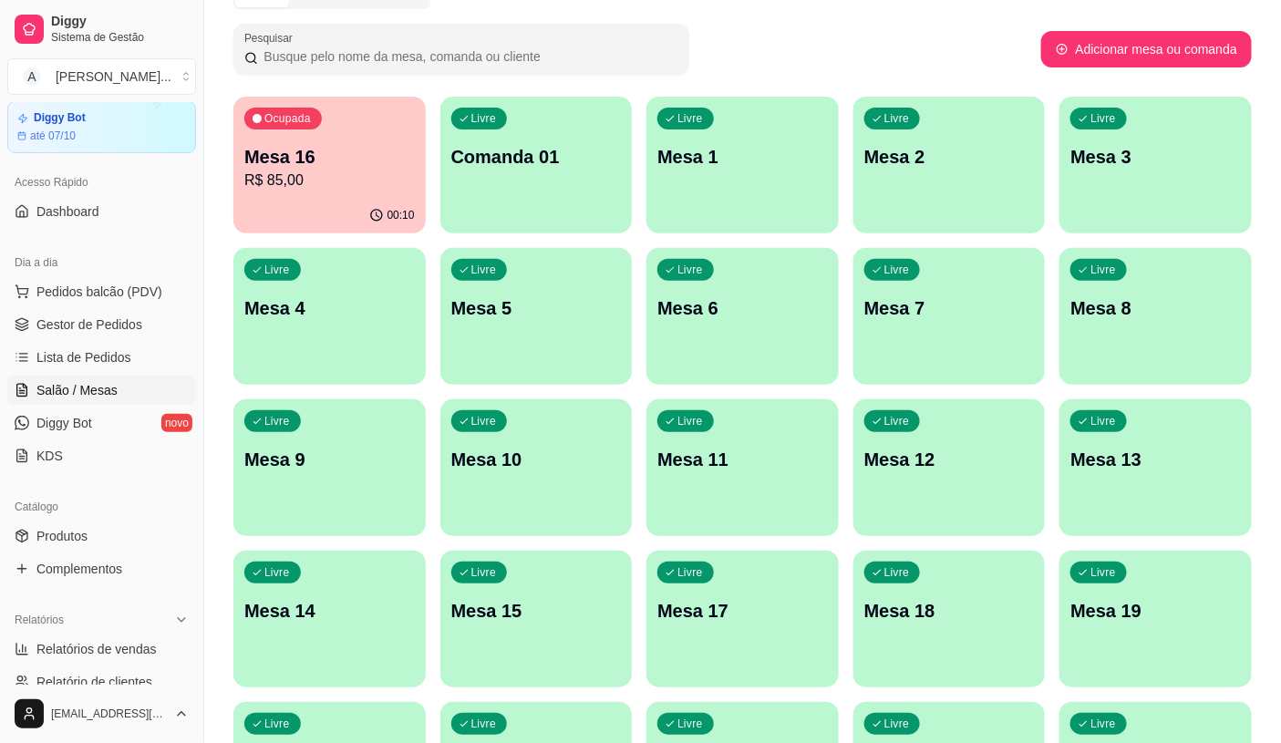
scroll to position [101, 0]
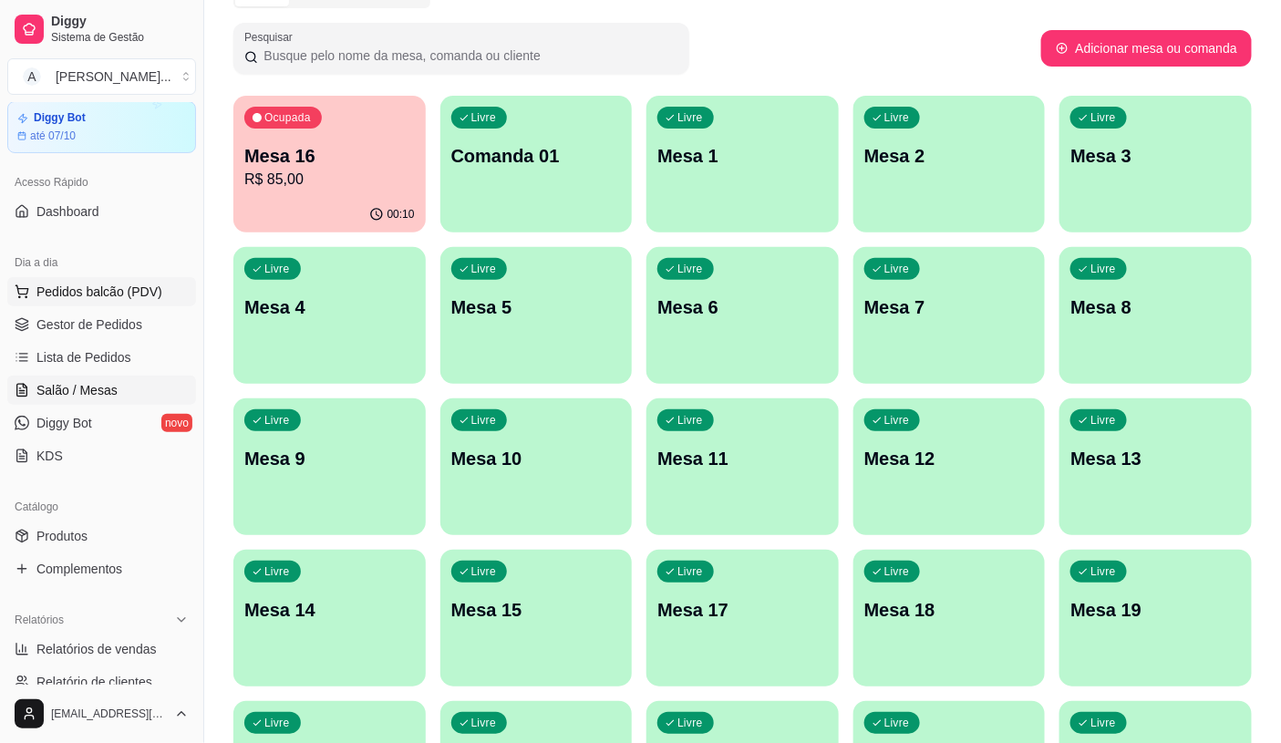
click at [98, 293] on span "Pedidos balcão (PDV)" at bounding box center [99, 292] width 126 height 18
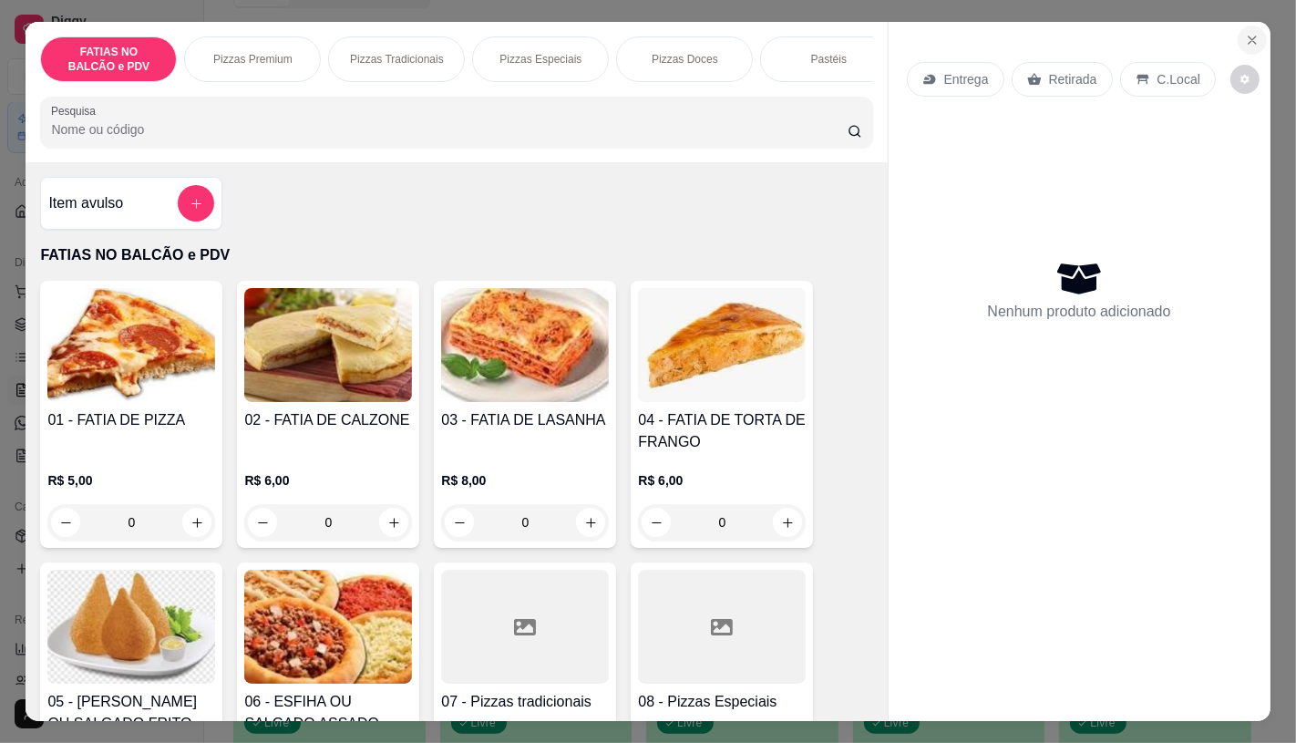
click at [1253, 32] on button "Close" at bounding box center [1252, 40] width 29 height 29
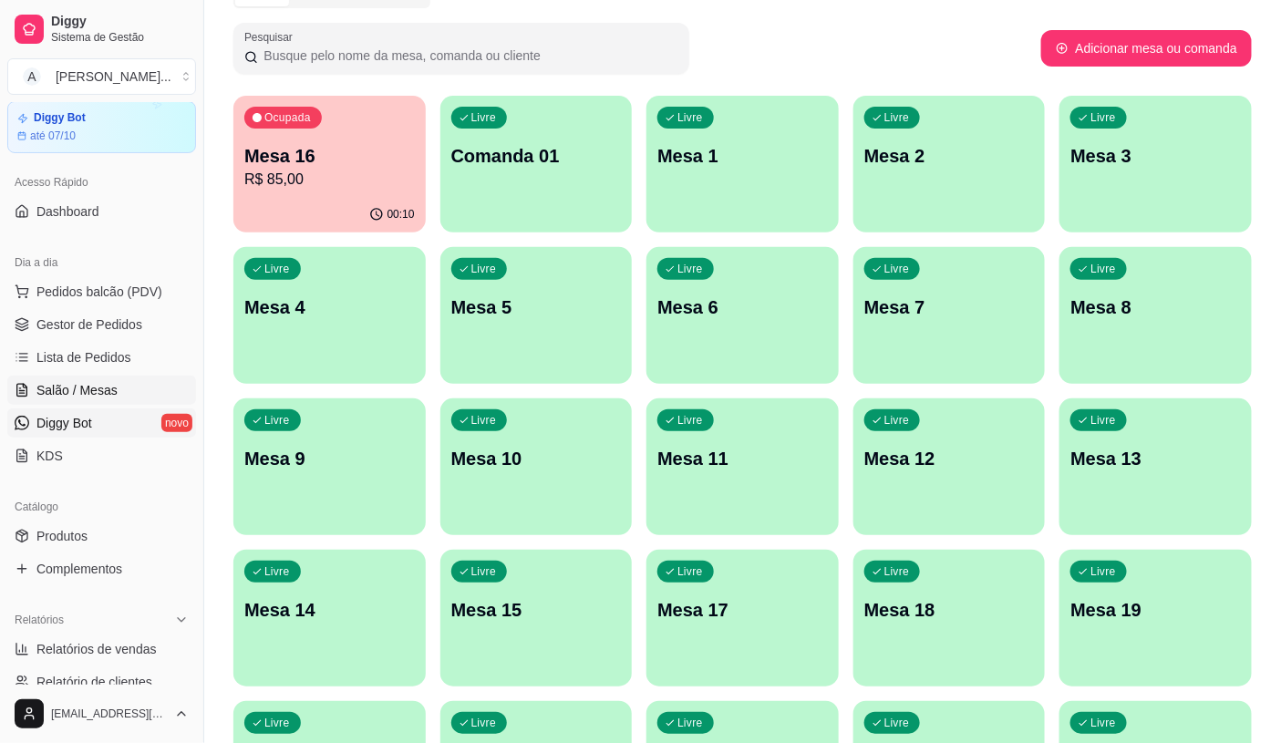
click at [87, 421] on span "Diggy Bot" at bounding box center [64, 423] width 56 height 18
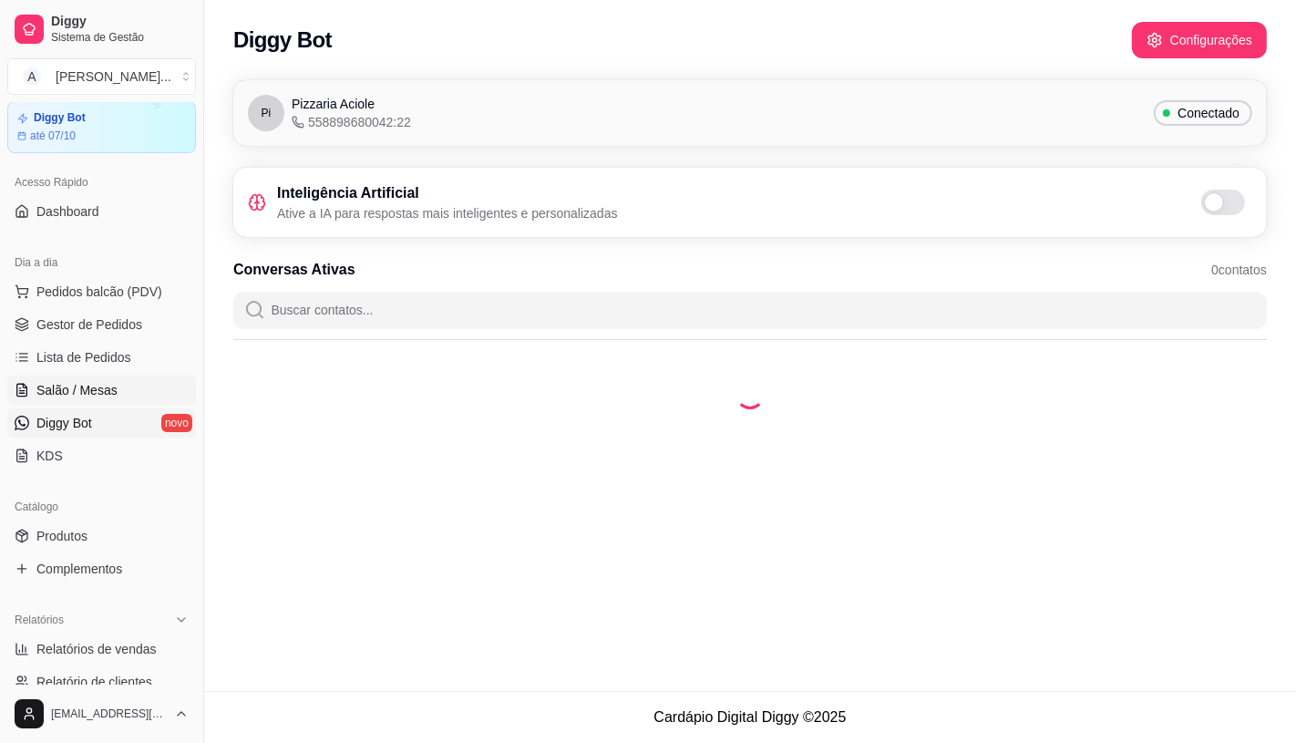
click at [79, 384] on span "Salão / Mesas" at bounding box center [76, 390] width 81 height 18
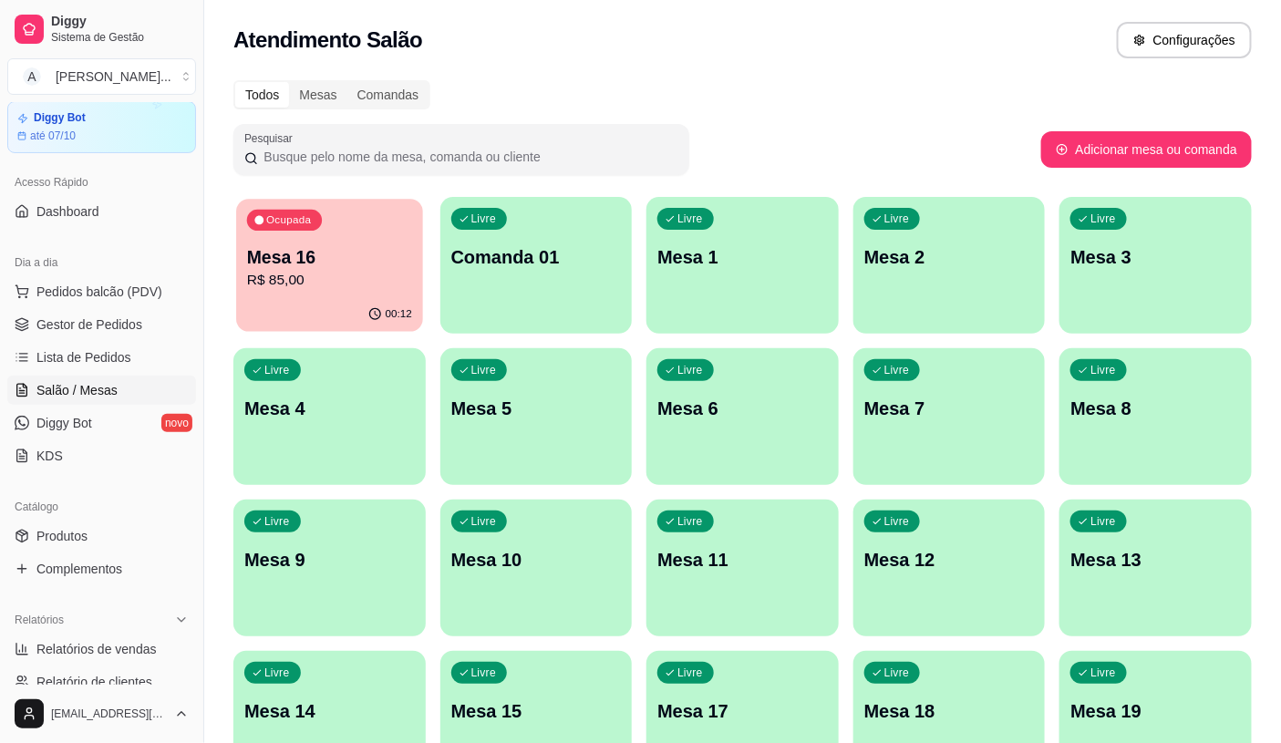
click at [287, 245] on p "Mesa 16" at bounding box center [329, 257] width 165 height 25
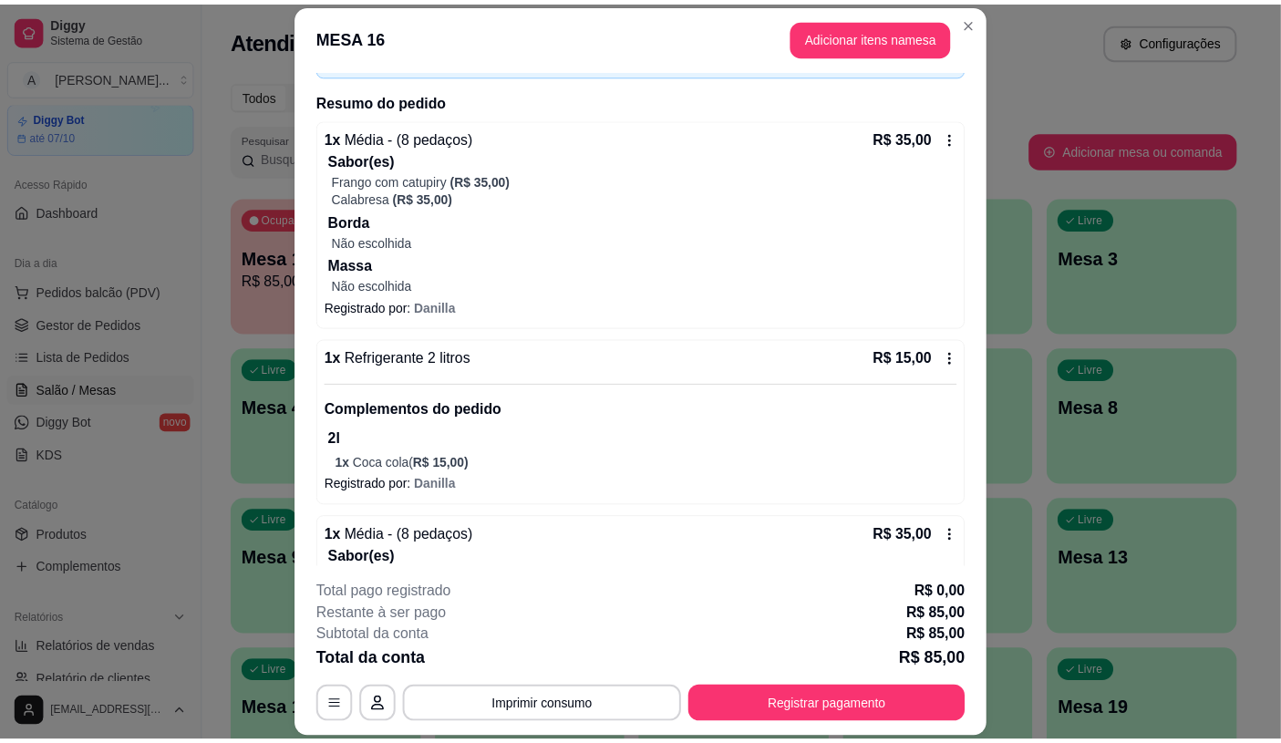
scroll to position [288, 0]
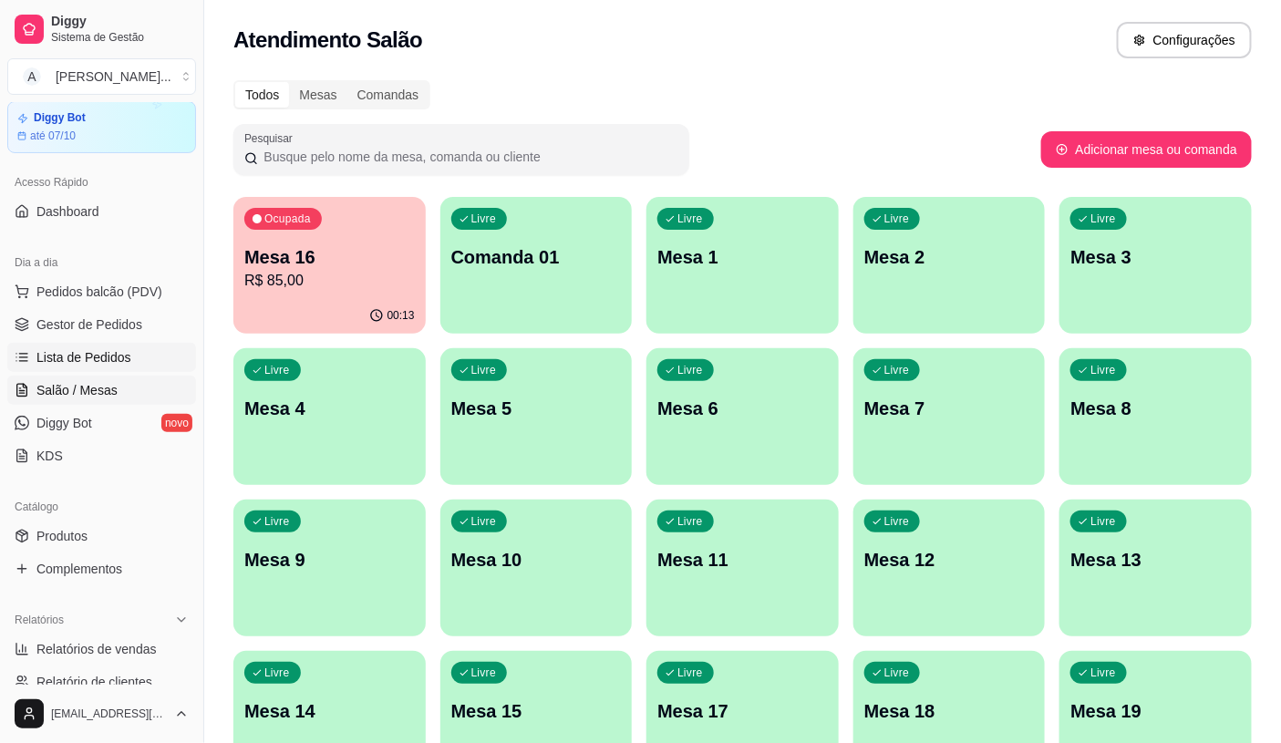
click at [104, 353] on span "Lista de Pedidos" at bounding box center [83, 357] width 95 height 18
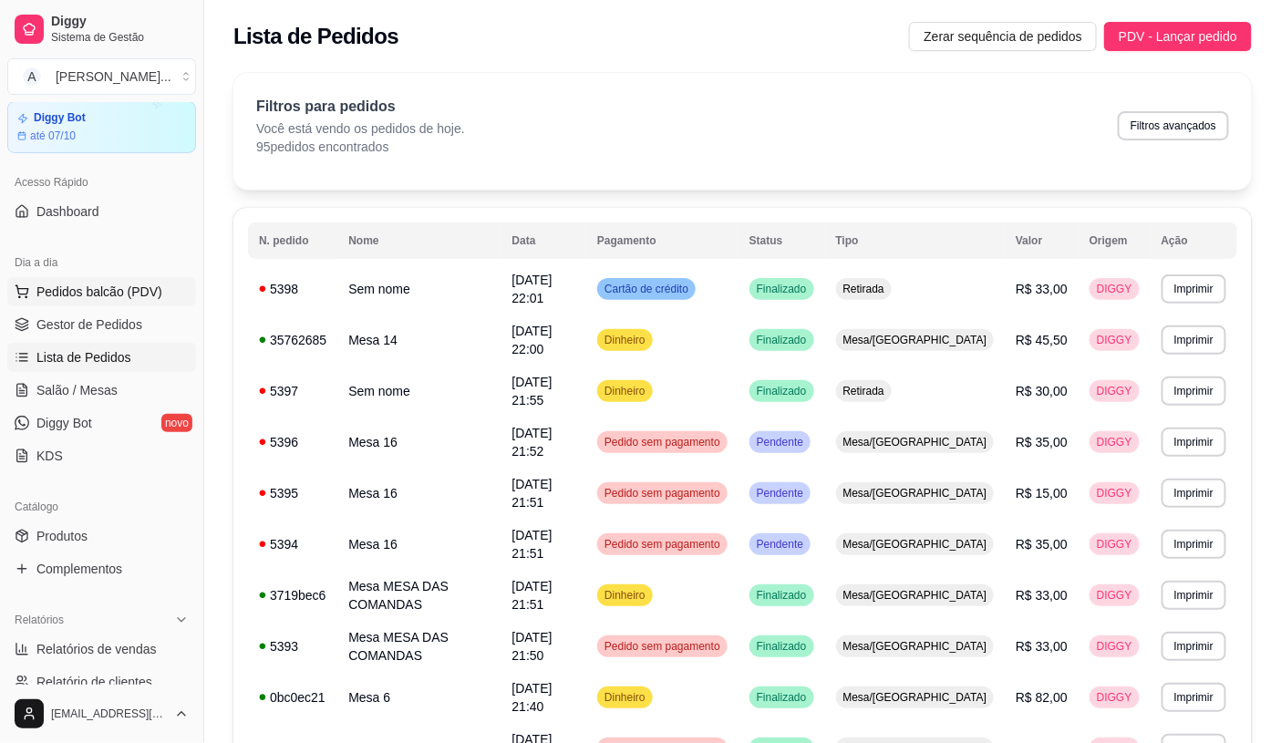
click at [100, 301] on button "Pedidos balcão (PDV)" at bounding box center [101, 291] width 189 height 29
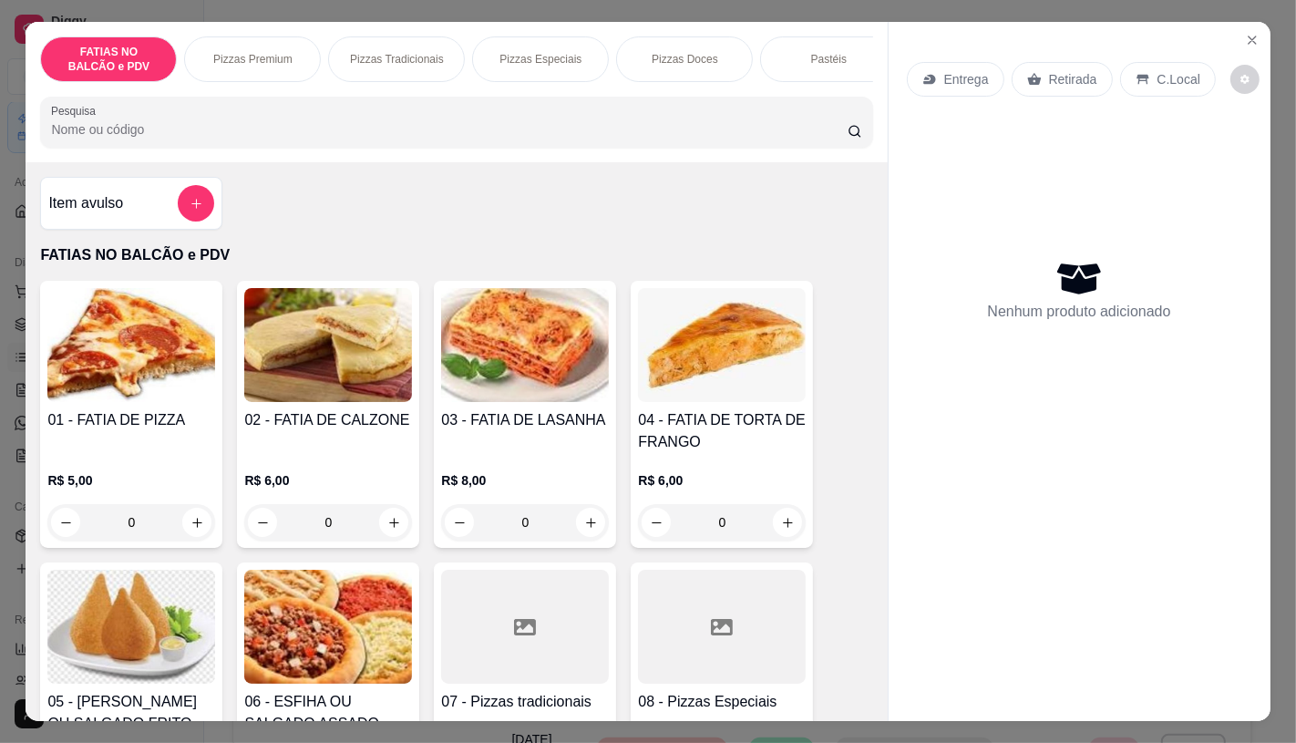
click at [151, 531] on input "0" at bounding box center [131, 522] width 102 height 36
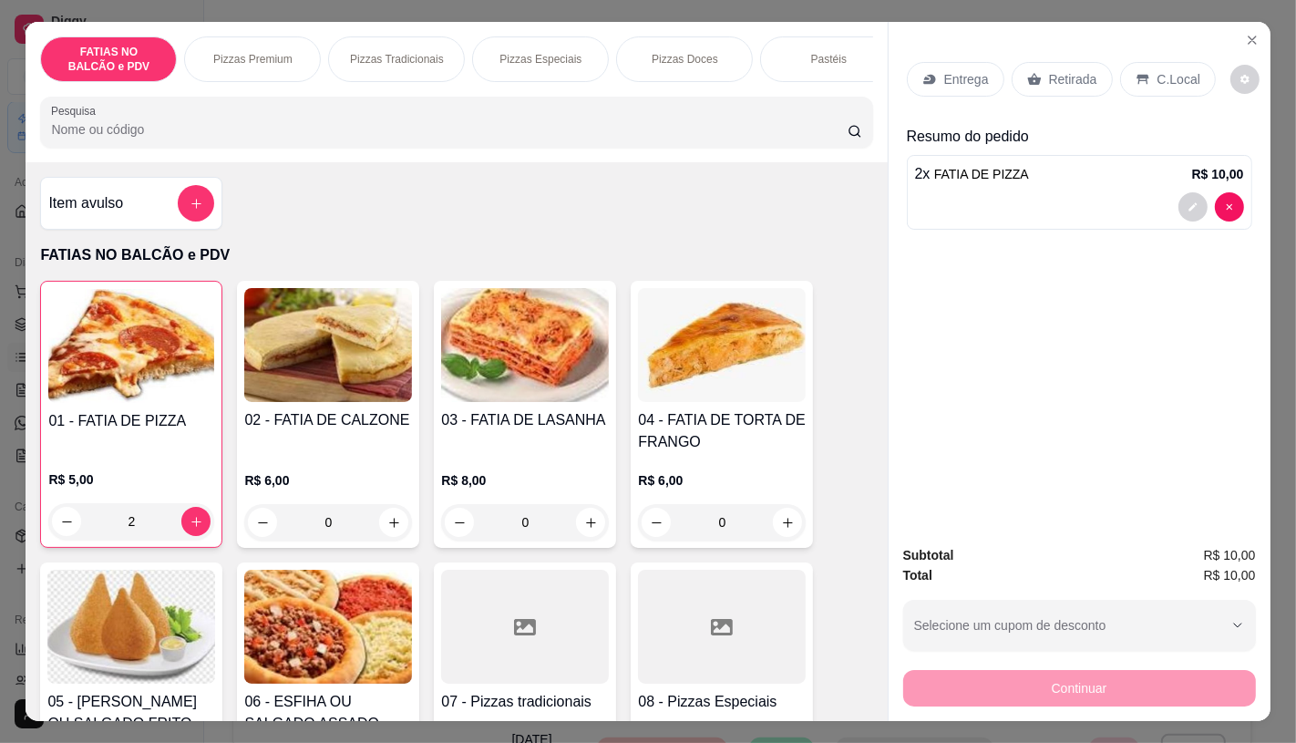
type input "2"
click at [1061, 77] on p "Retirada" at bounding box center [1073, 79] width 48 height 18
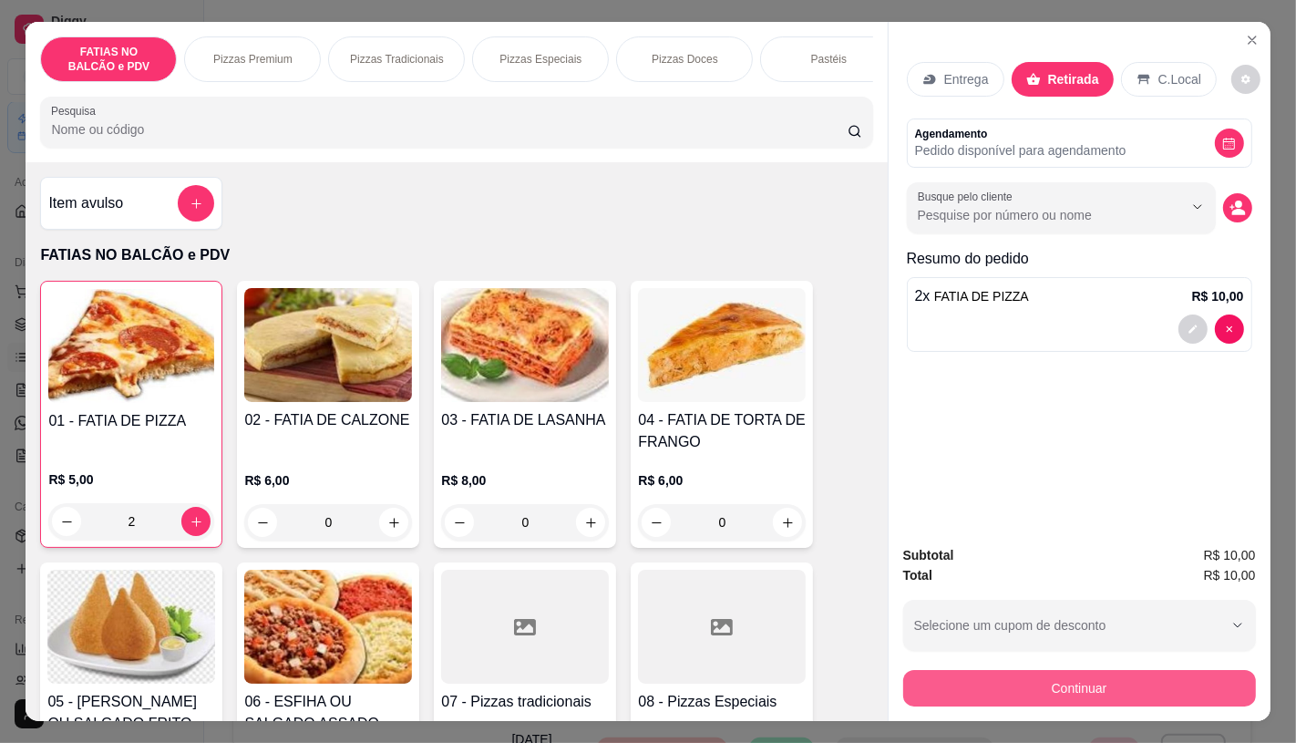
click at [1154, 670] on button "Continuar" at bounding box center [1079, 688] width 353 height 36
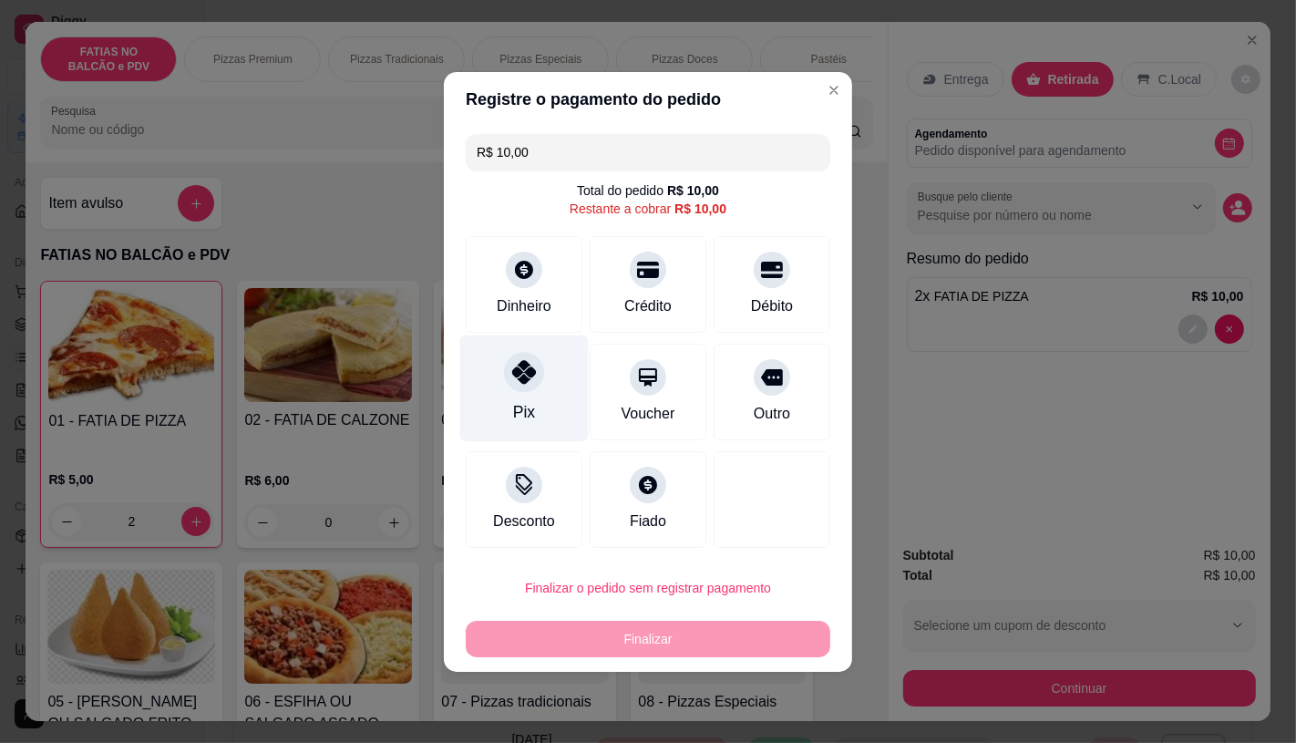
click at [526, 370] on icon at bounding box center [524, 372] width 24 height 24
type input "R$ 0,00"
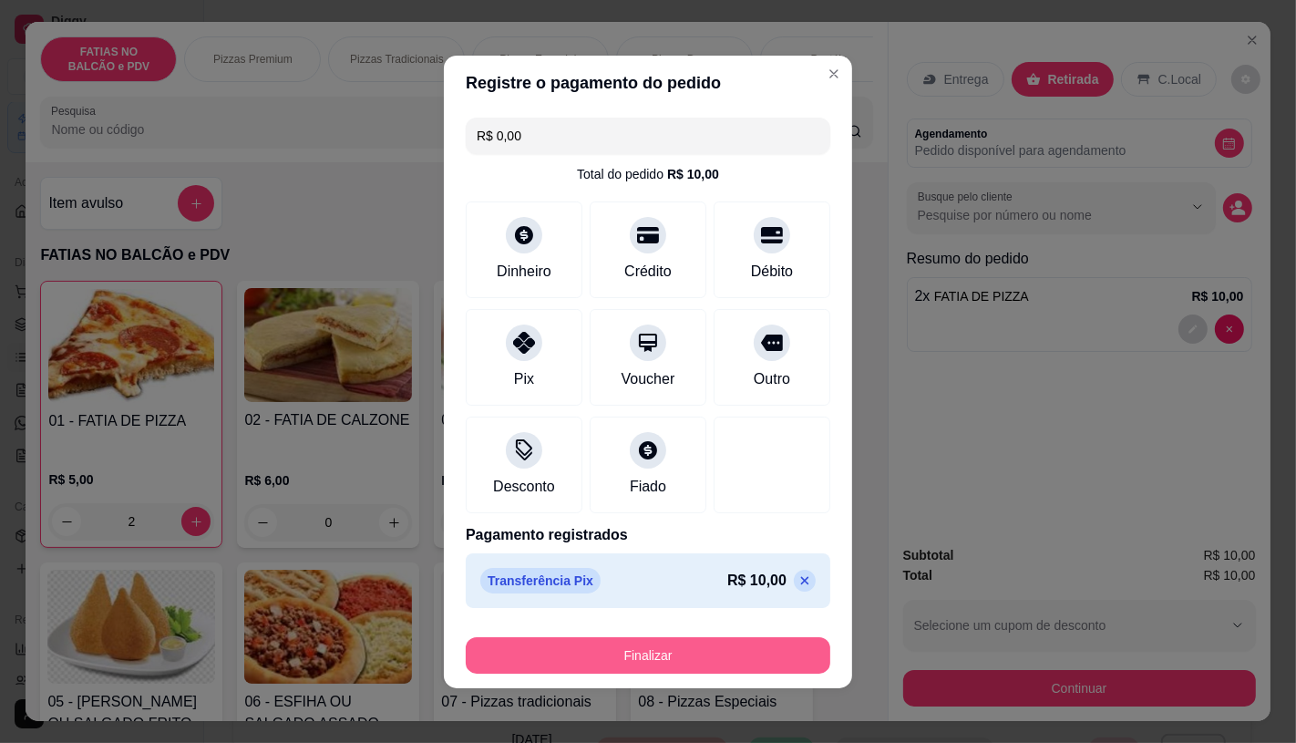
click at [733, 647] on button "Finalizar" at bounding box center [648, 655] width 365 height 36
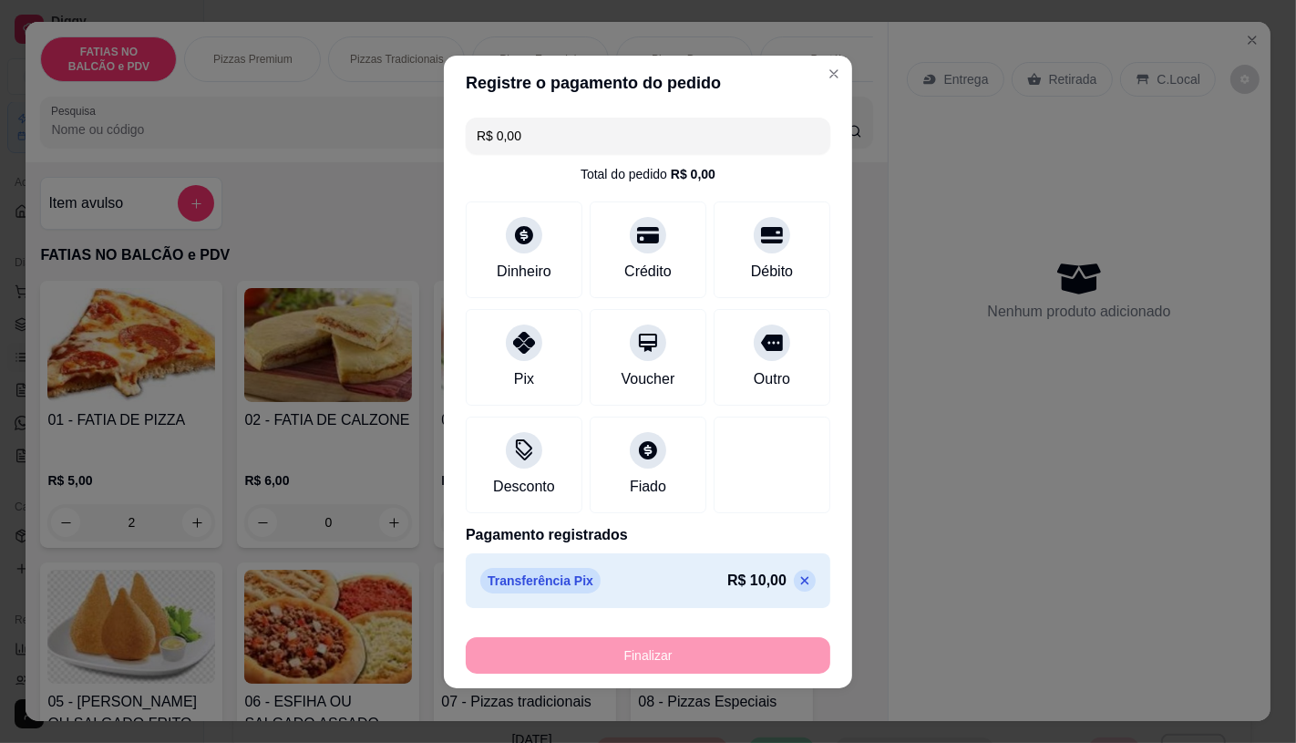
type input "0"
type input "-R$ 10,00"
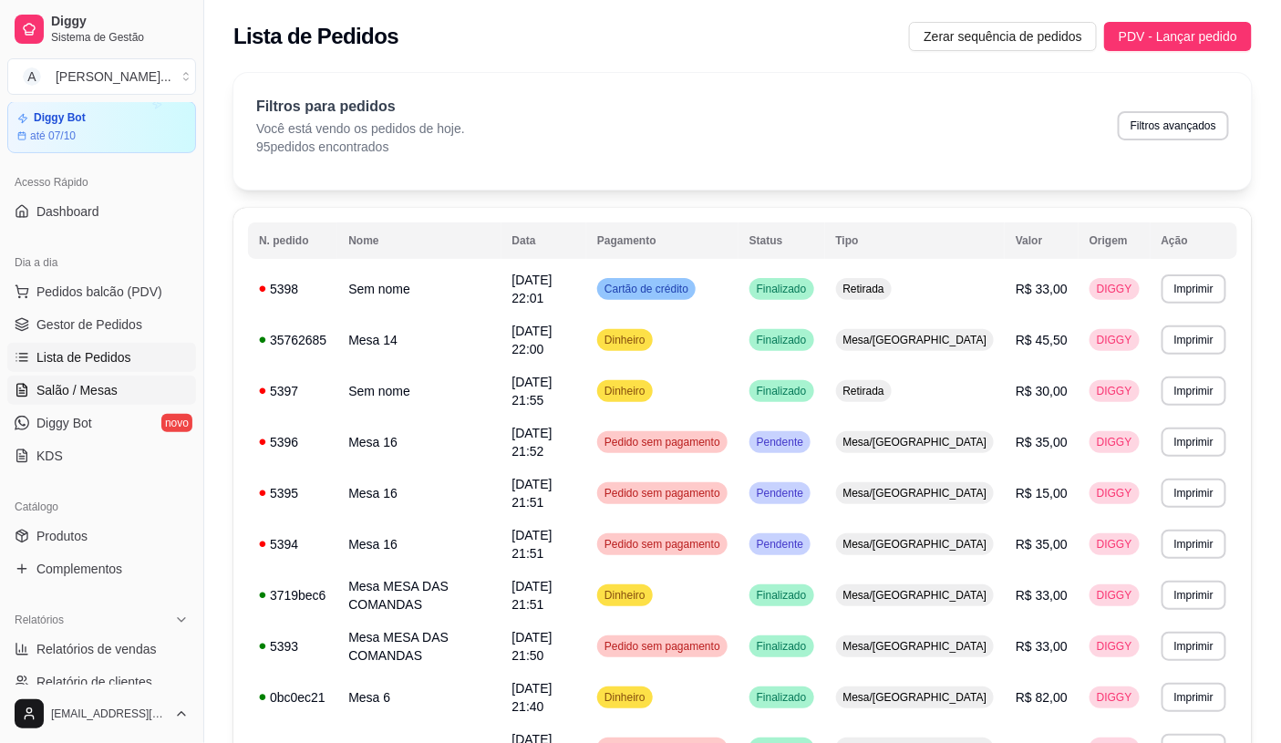
click at [115, 389] on link "Salão / Mesas" at bounding box center [101, 390] width 189 height 29
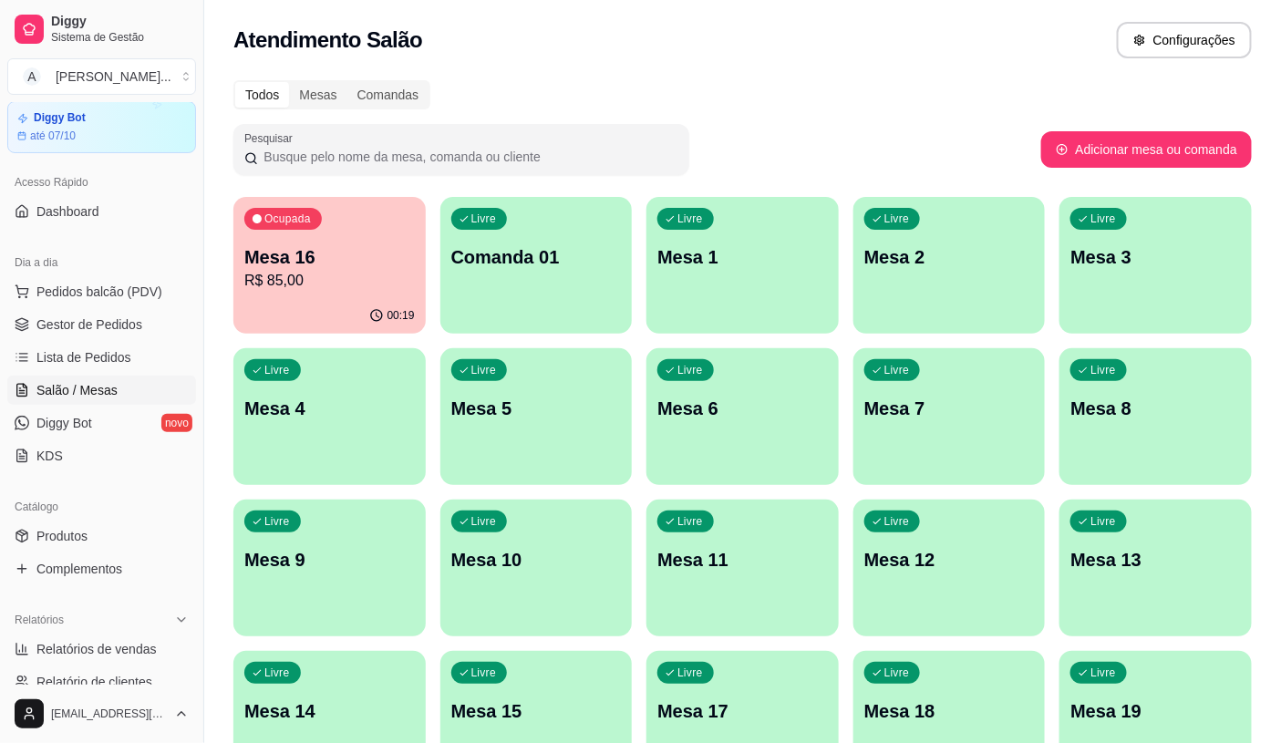
drag, startPoint x: 224, startPoint y: 360, endPoint x: 703, endPoint y: 150, distance: 522.9
click at [703, 150] on div "Pesquisar" at bounding box center [637, 149] width 808 height 51
click at [93, 289] on span "Pedidos balcão (PDV)" at bounding box center [99, 292] width 126 height 18
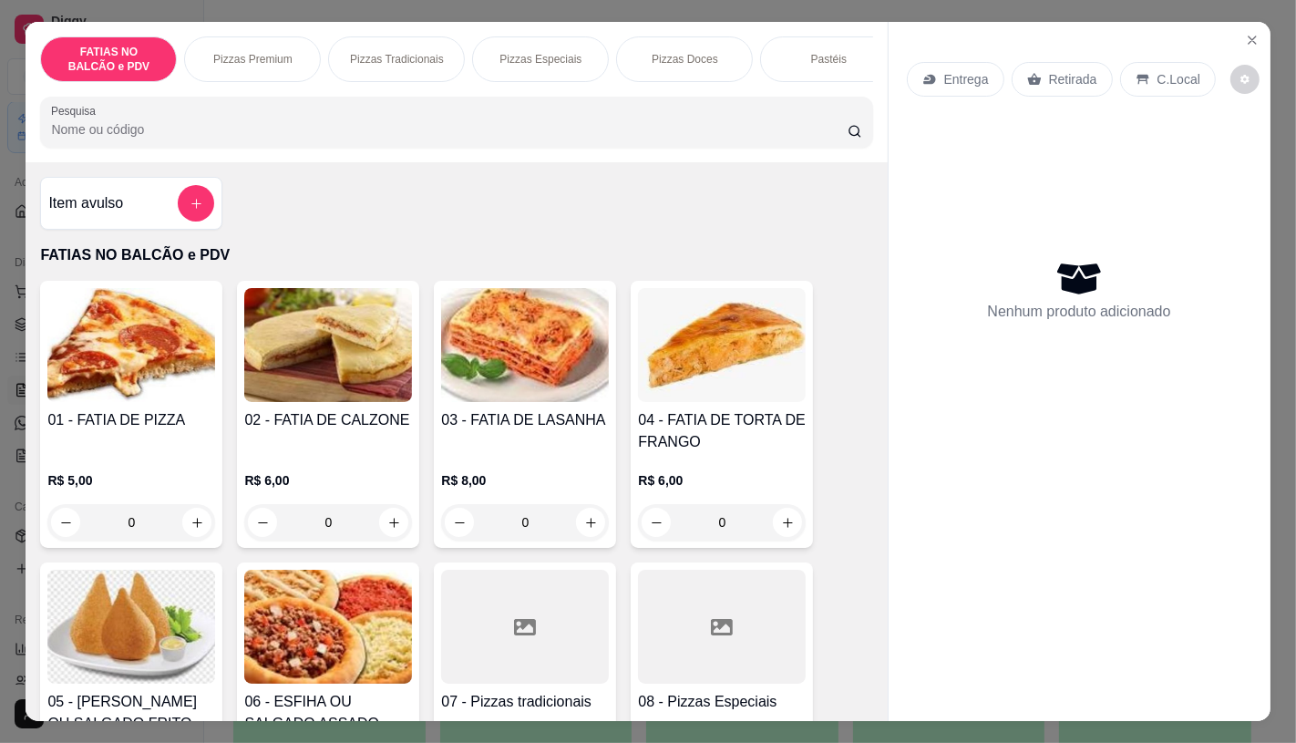
click at [169, 527] on input "0" at bounding box center [131, 522] width 102 height 36
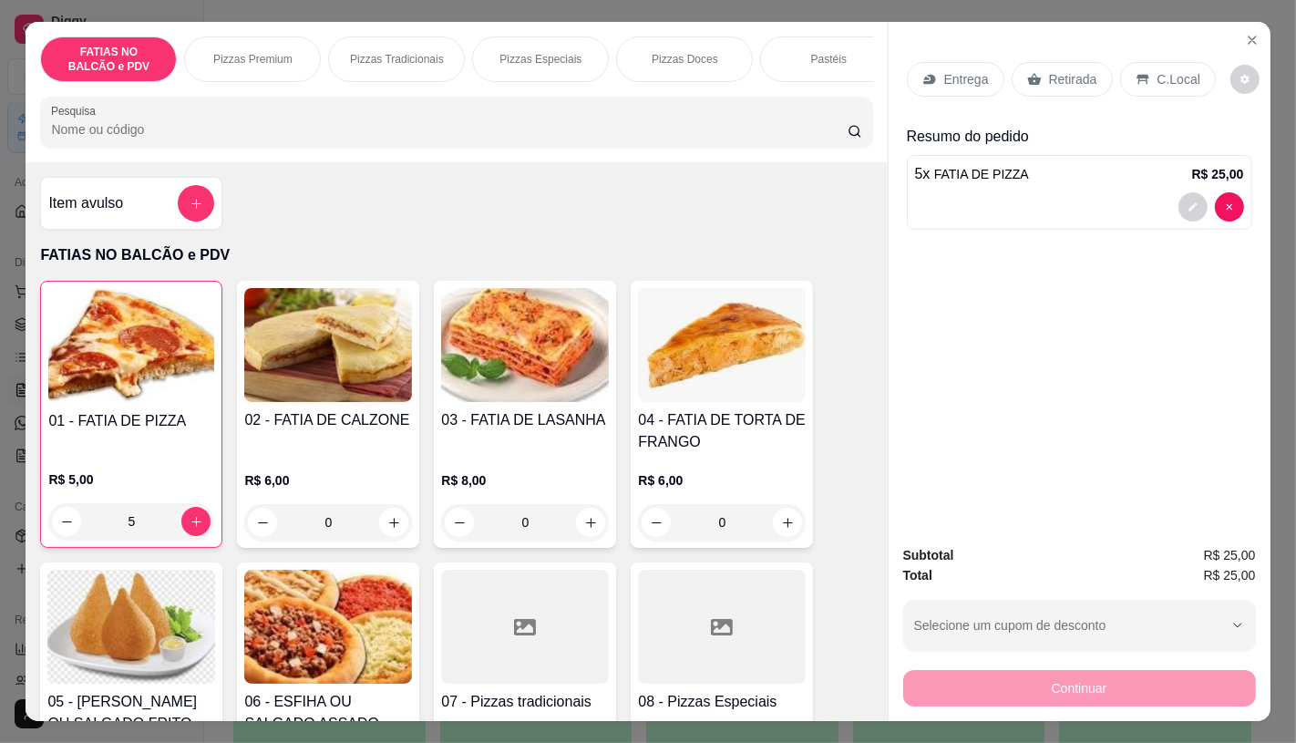
type input "5"
click at [1032, 72] on icon at bounding box center [1034, 79] width 15 height 15
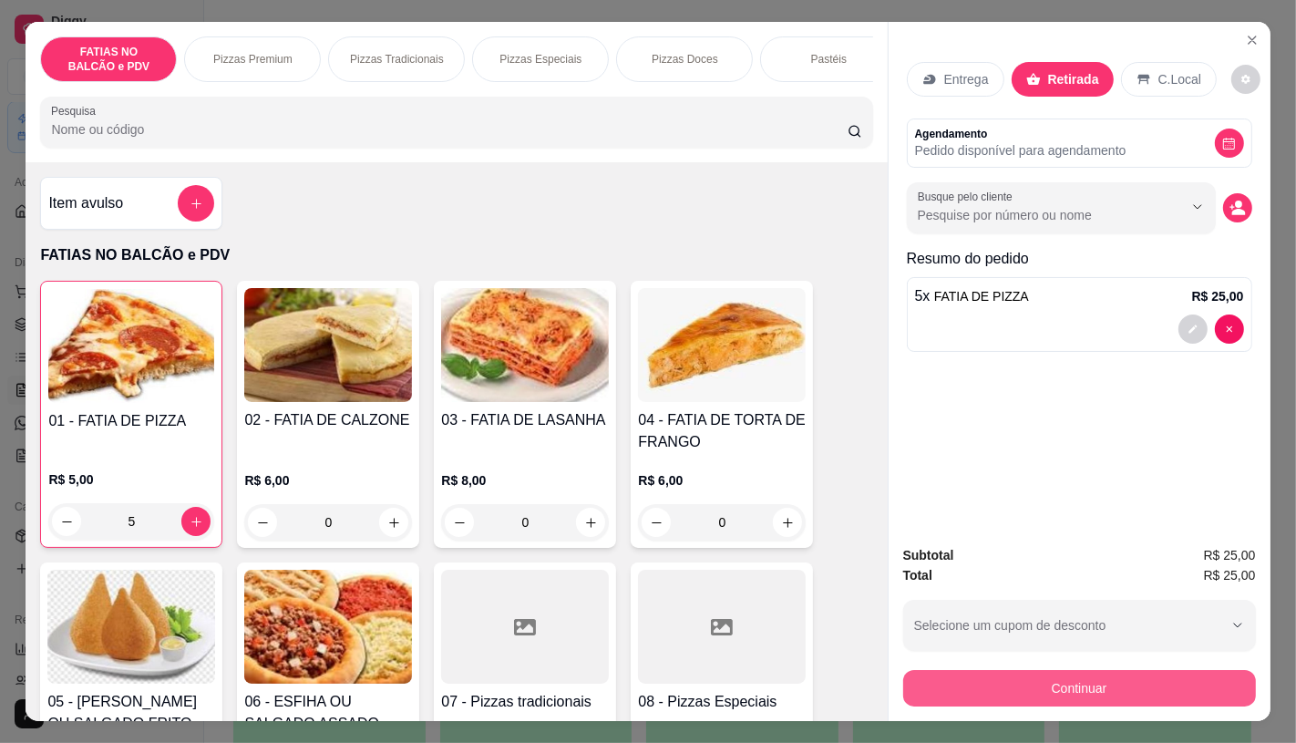
click at [1117, 672] on button "Continuar" at bounding box center [1079, 688] width 353 height 36
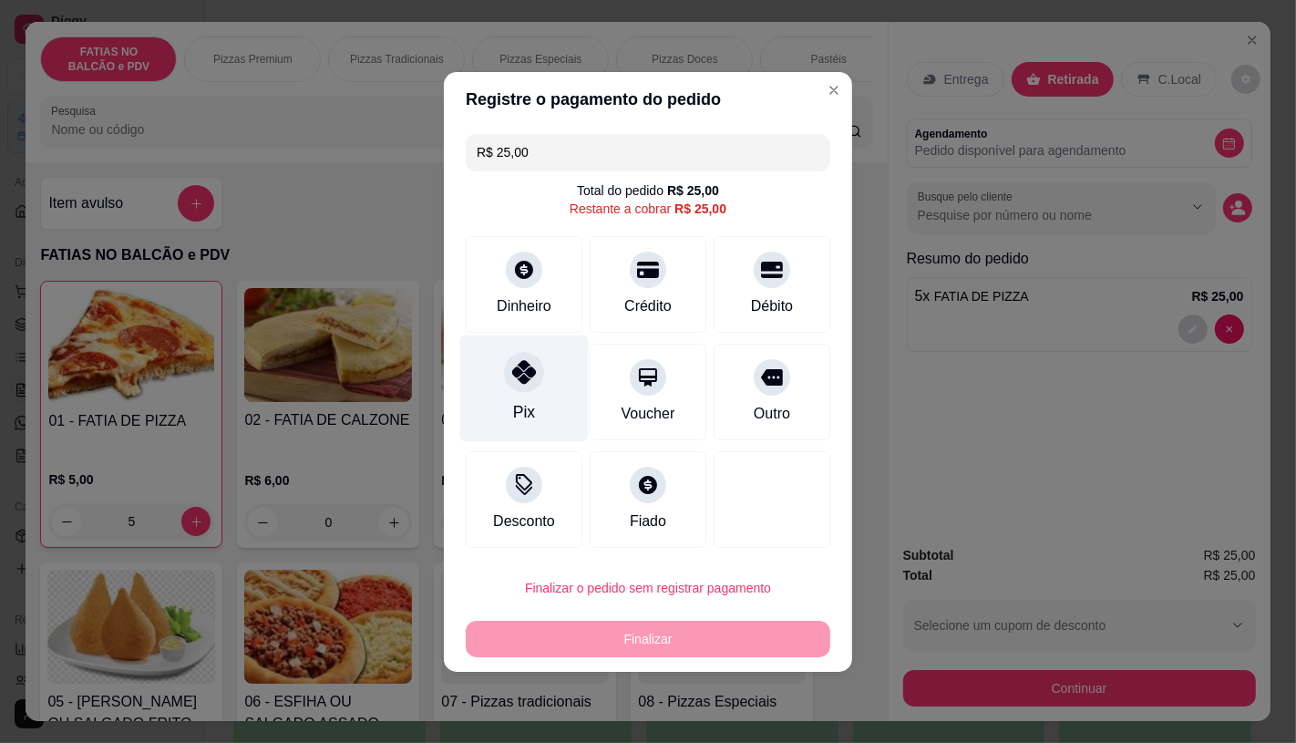
click at [506, 358] on div at bounding box center [524, 372] width 40 height 40
type input "R$ 0,00"
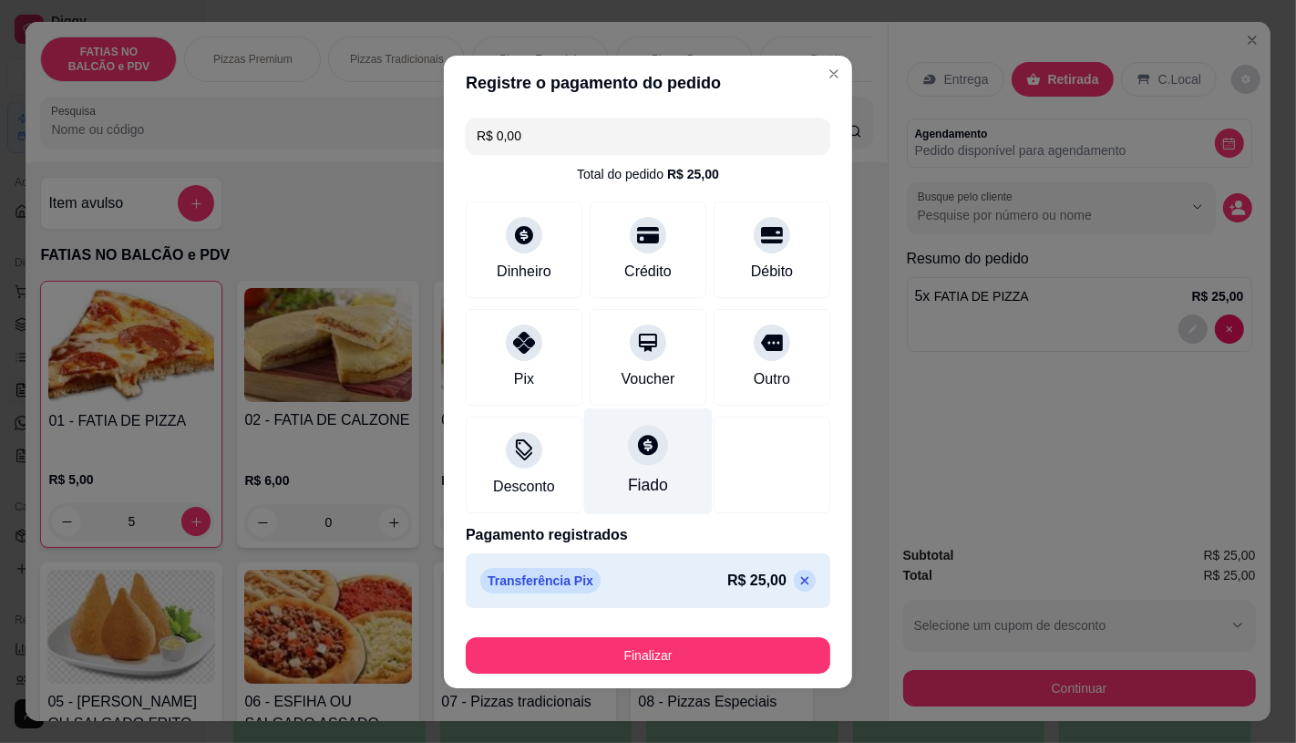
scroll to position [3, 0]
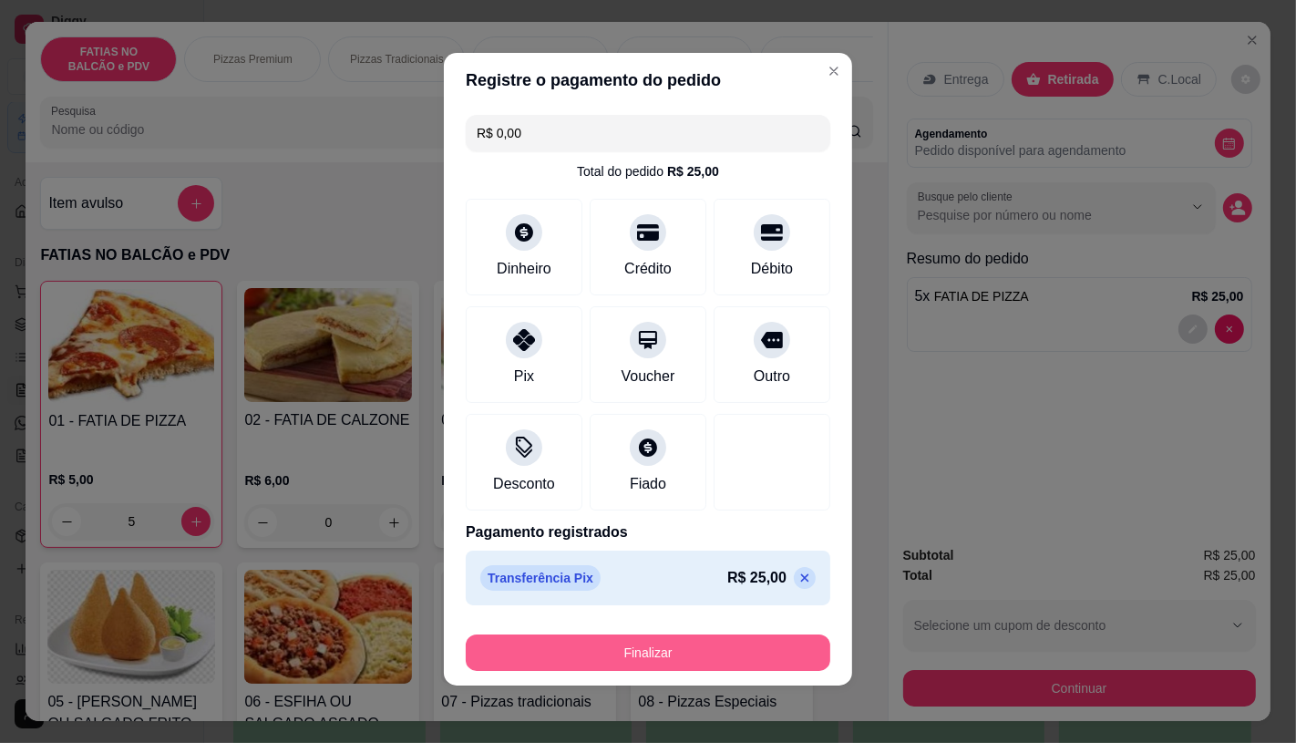
click at [586, 659] on button "Finalizar" at bounding box center [648, 652] width 365 height 36
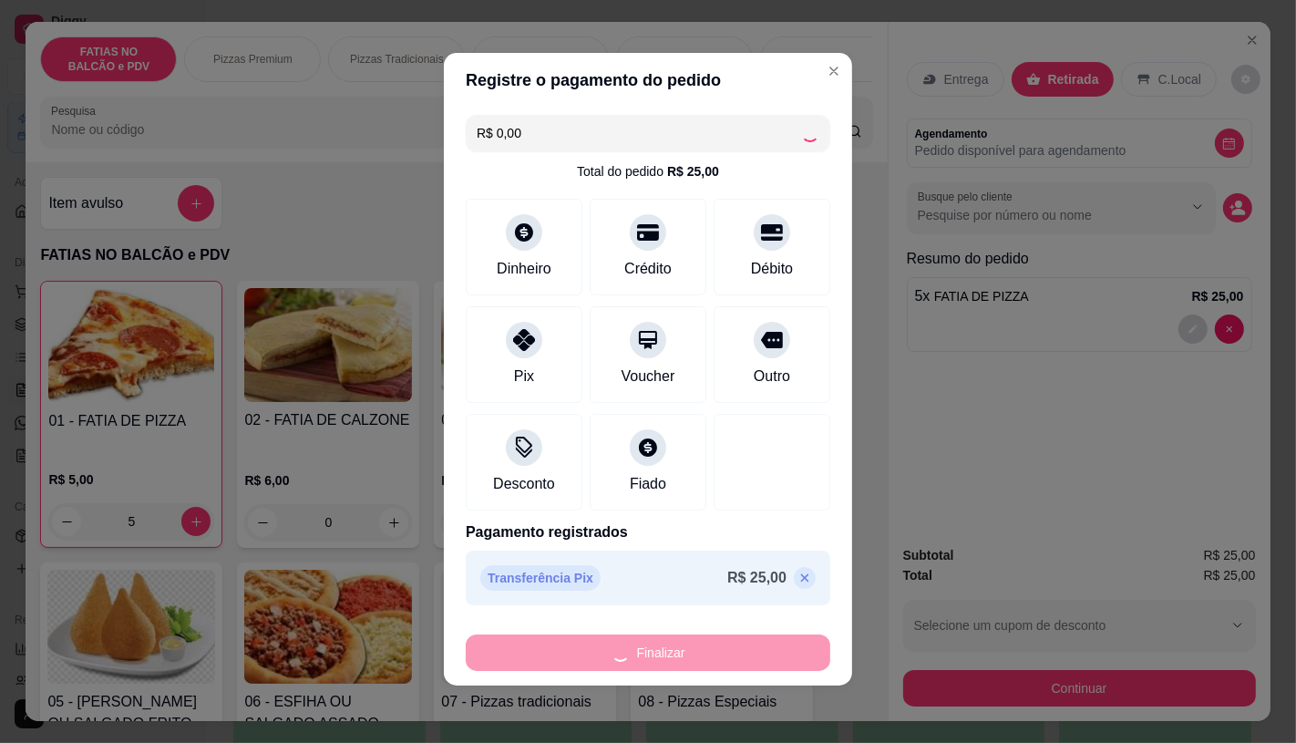
type input "0"
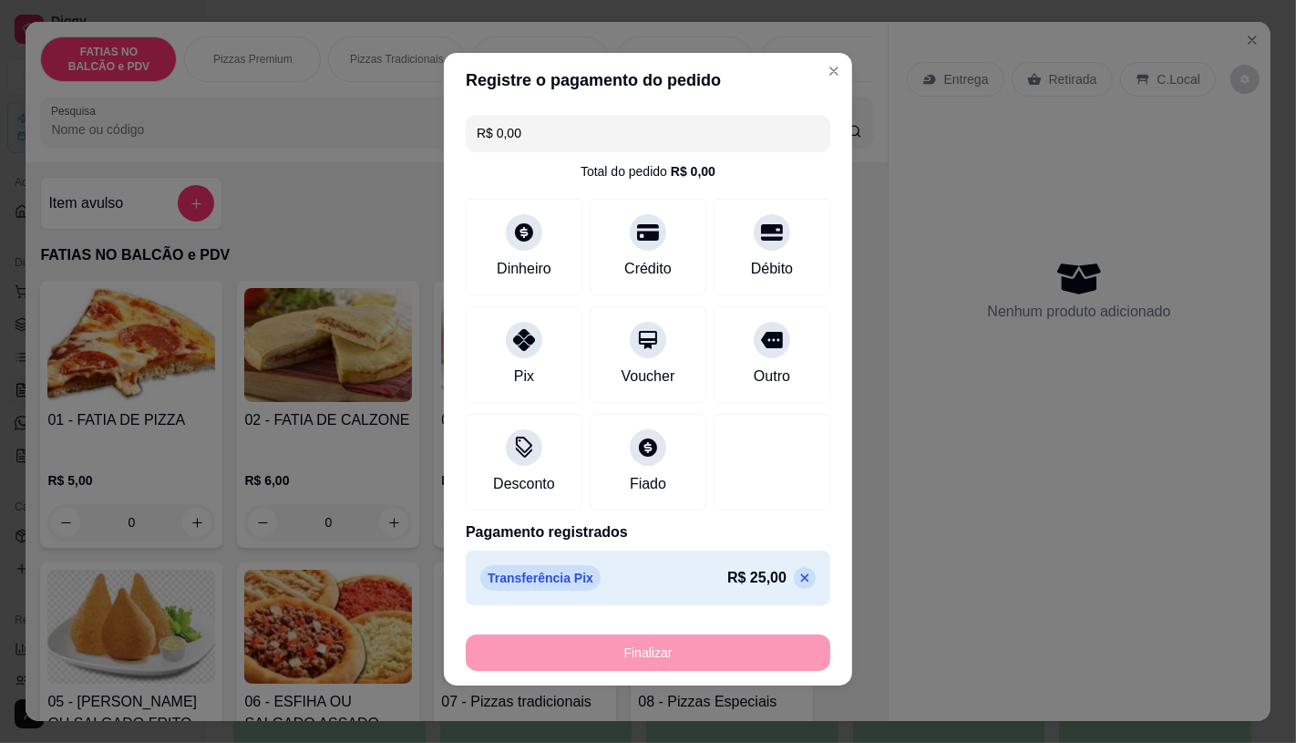
type input "-R$ 25,00"
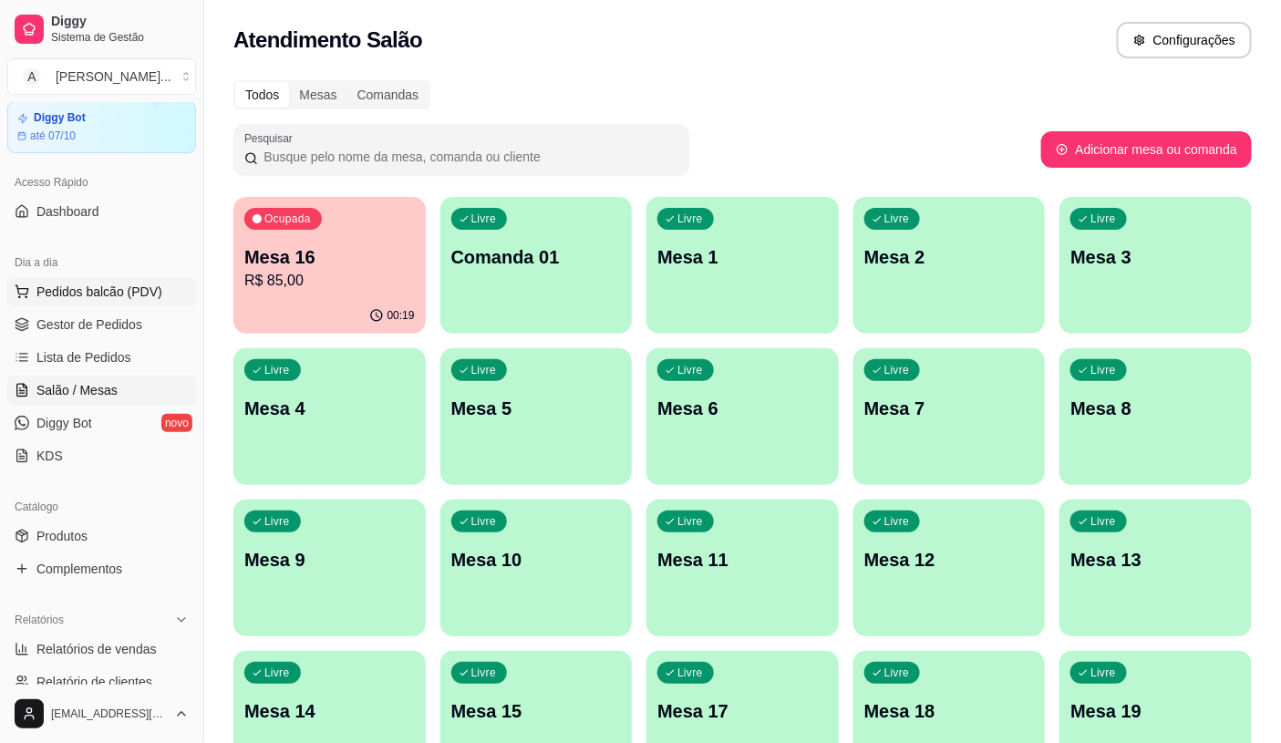
click at [144, 294] on span "Pedidos balcão (PDV)" at bounding box center [99, 292] width 126 height 18
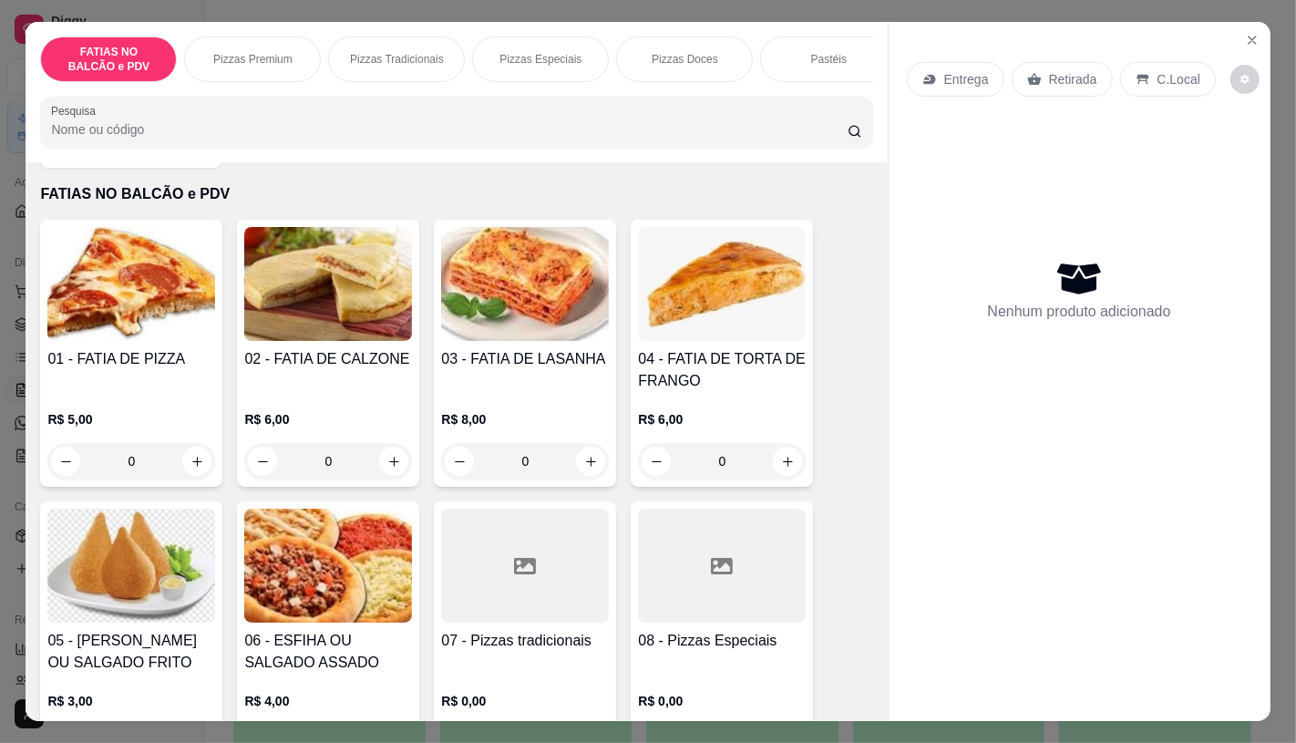
scroll to position [202, 0]
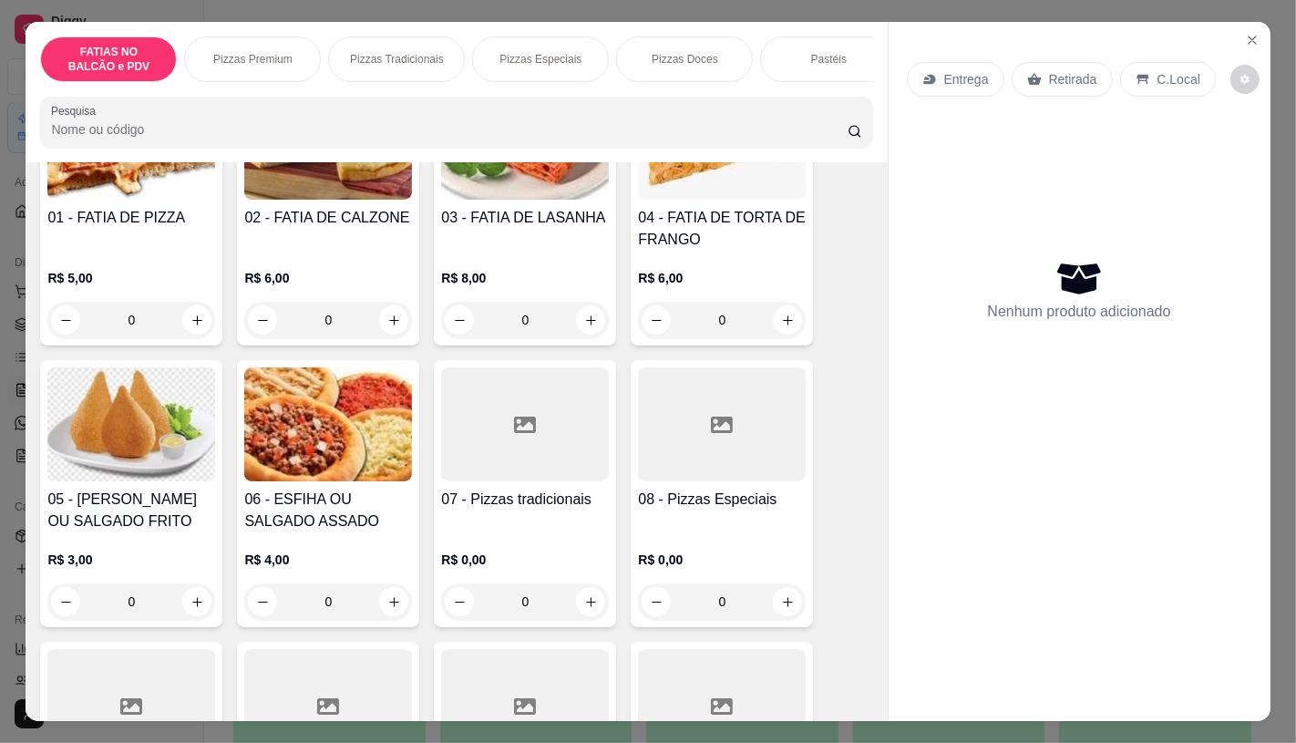
click at [508, 498] on h4 "07 - Pizzas tradicionais" at bounding box center [525, 500] width 168 height 22
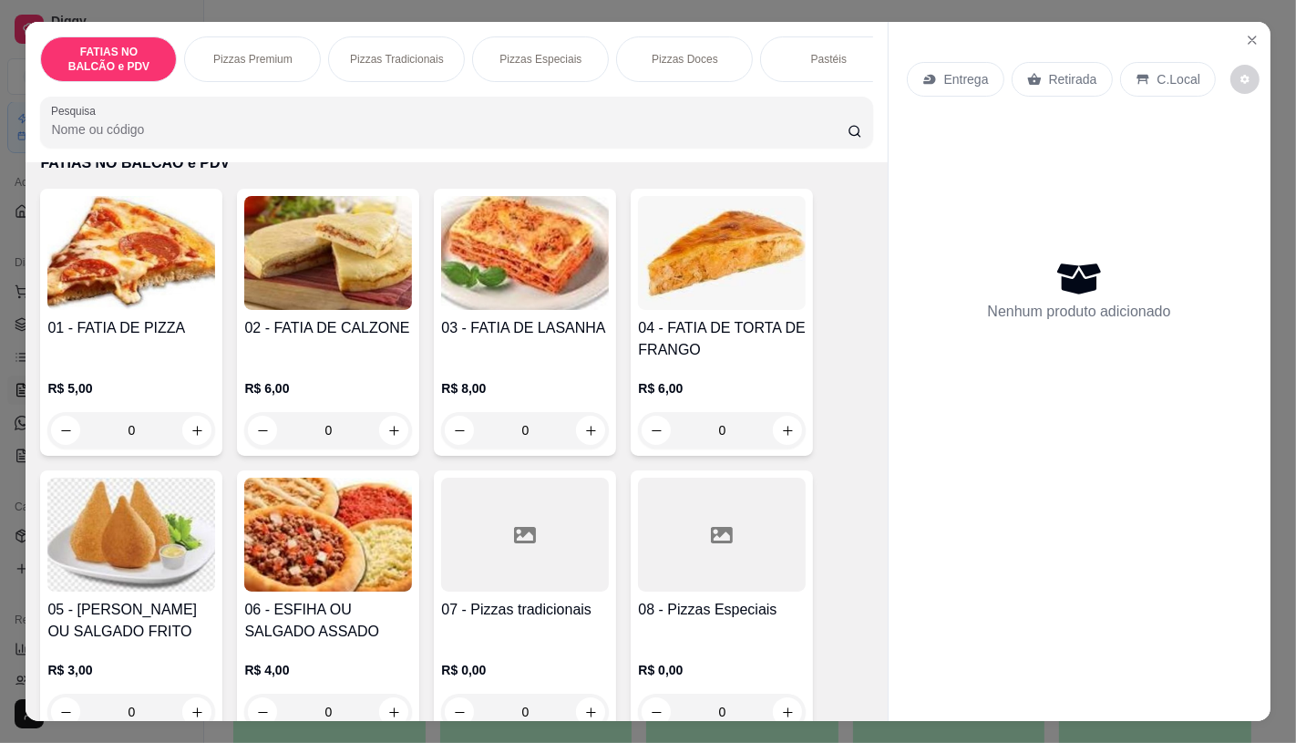
scroll to position [0, 0]
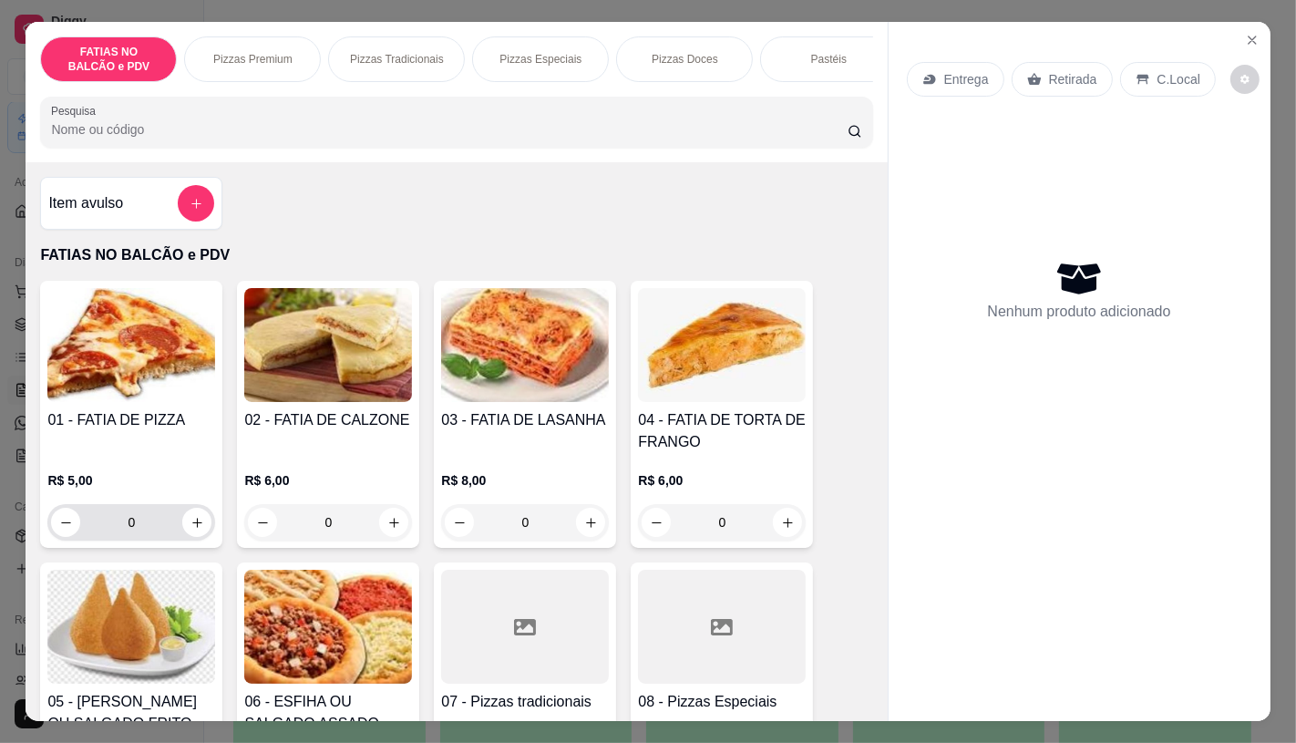
click at [139, 535] on input "0" at bounding box center [131, 522] width 102 height 36
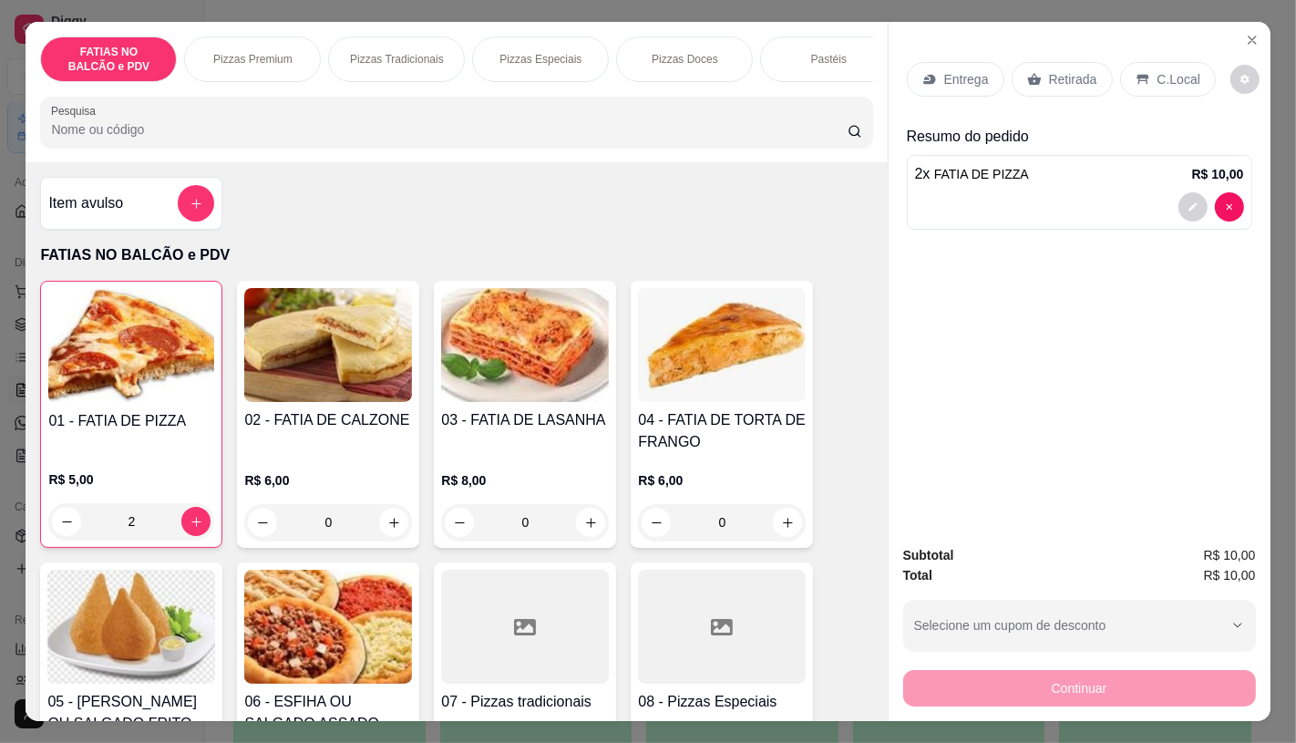
type input "2"
click at [1067, 78] on p "Retirada" at bounding box center [1073, 79] width 48 height 18
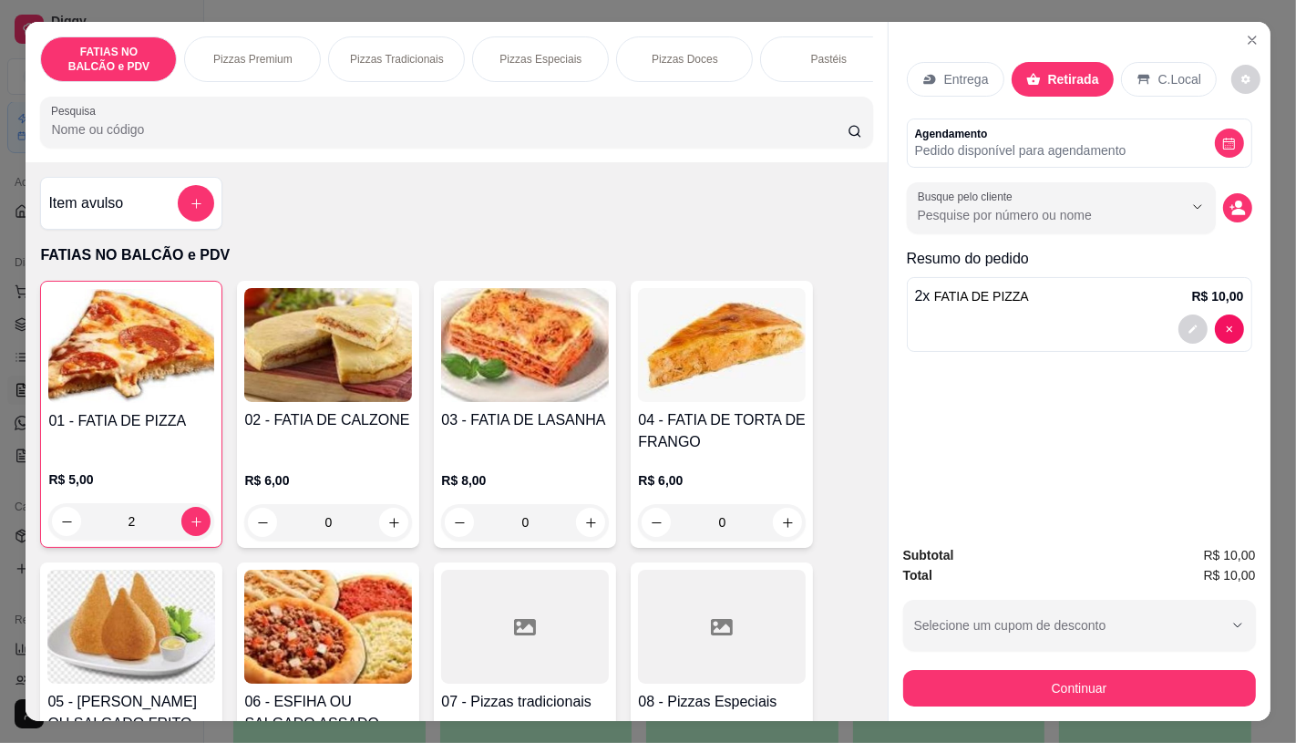
click at [961, 670] on button "Continuar" at bounding box center [1079, 688] width 353 height 36
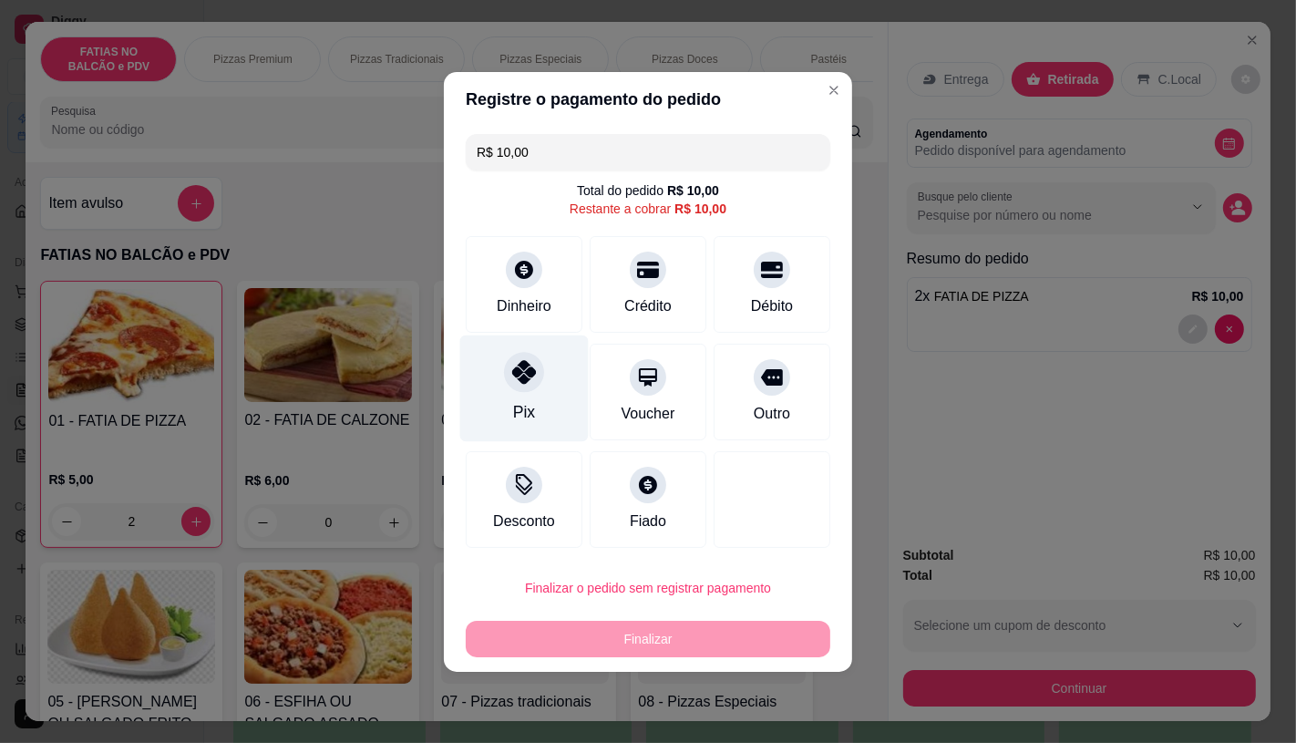
click at [502, 421] on div "Pix" at bounding box center [524, 388] width 129 height 107
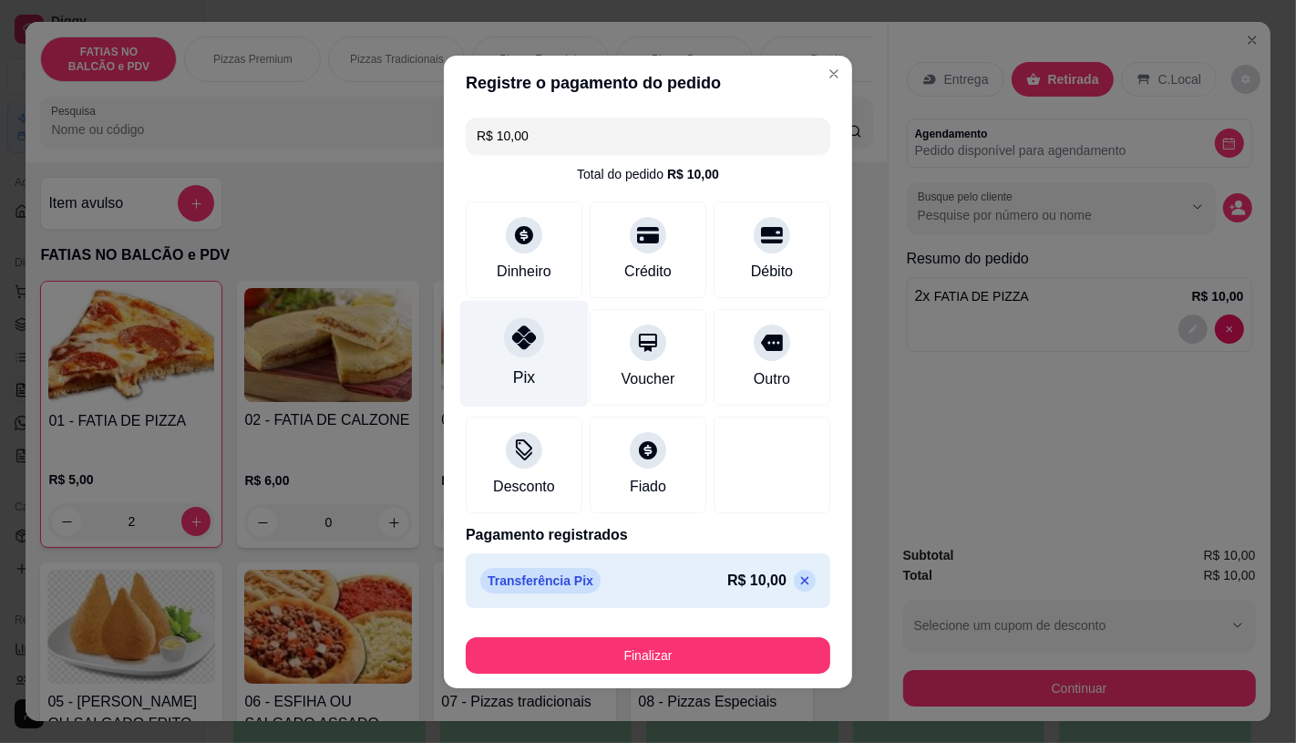
type input "R$ 0,00"
click at [621, 664] on button "Finalizar" at bounding box center [648, 655] width 365 height 36
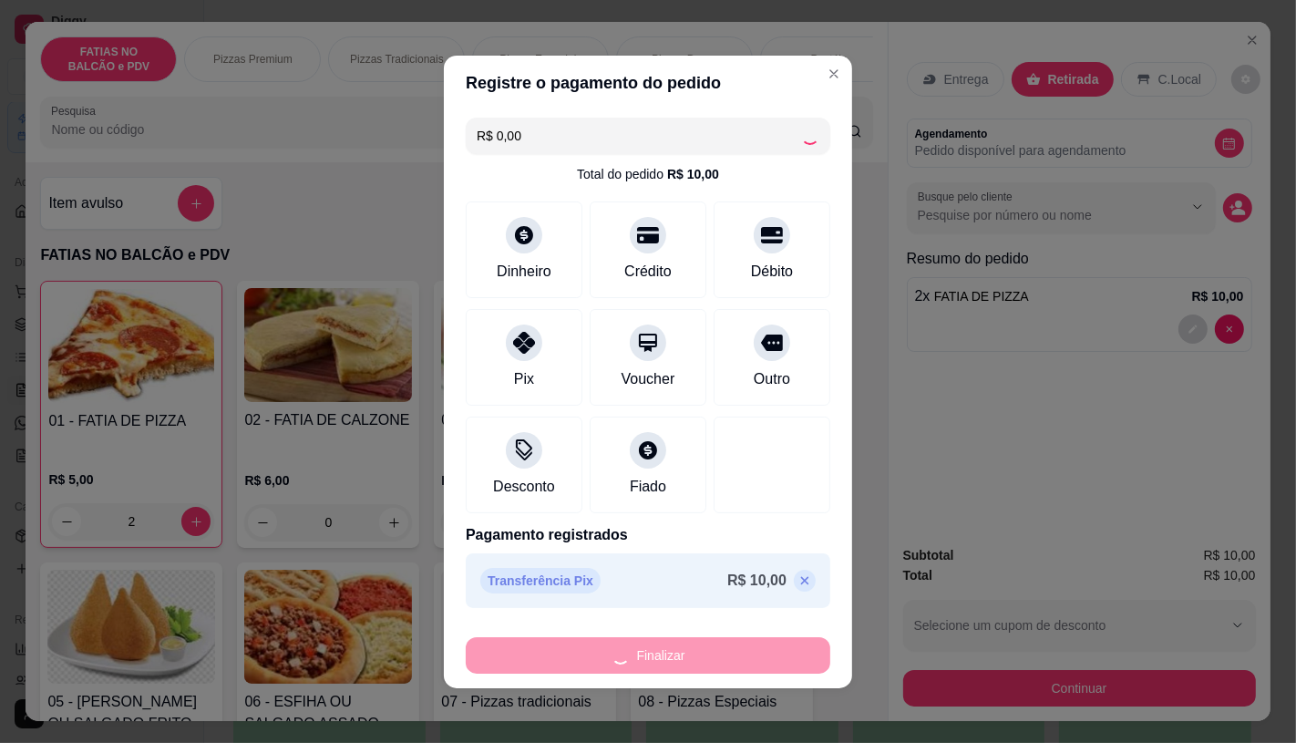
type input "0"
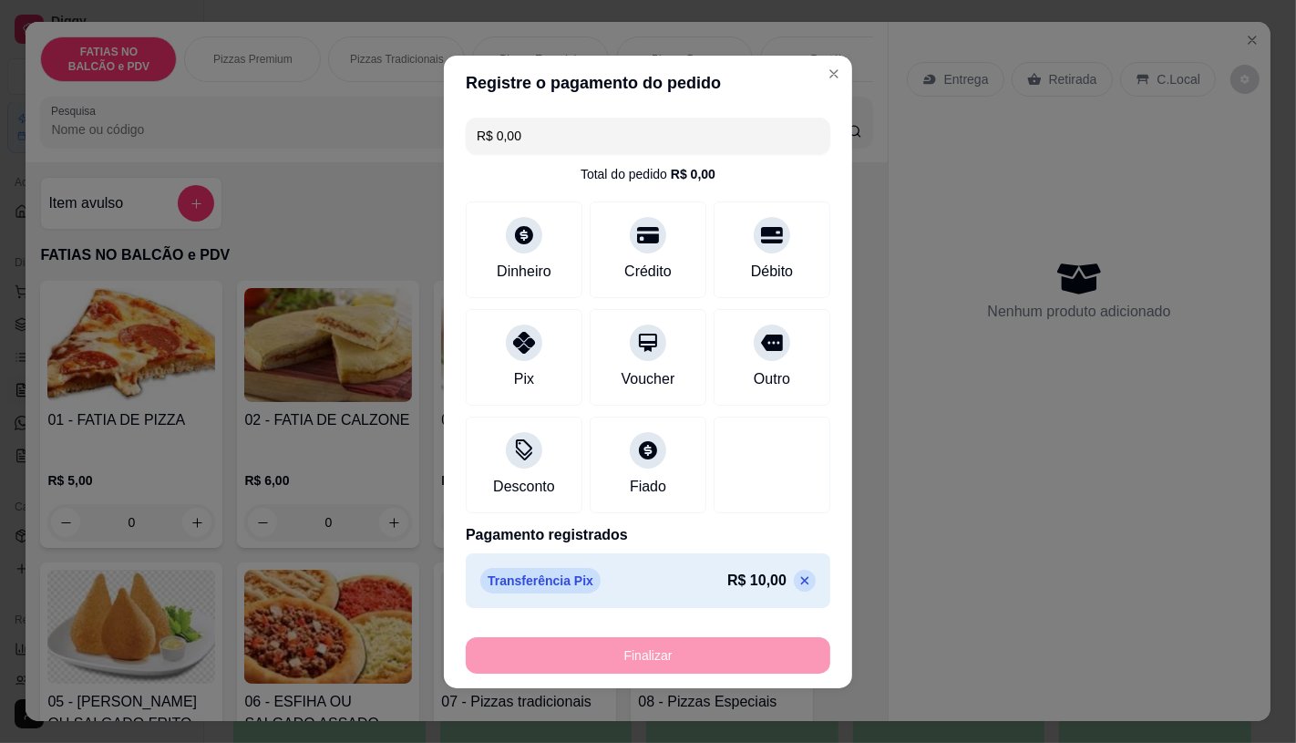
type input "-R$ 10,00"
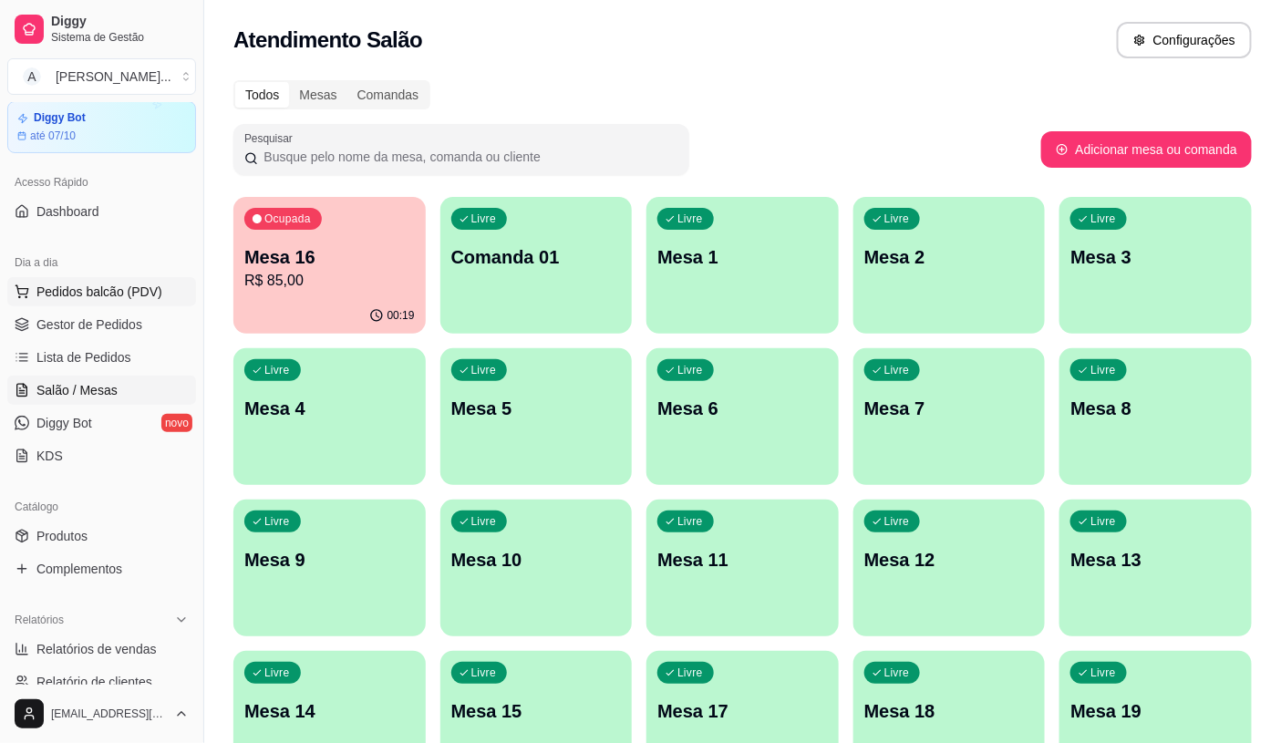
click at [77, 304] on button "Pedidos balcão (PDV)" at bounding box center [101, 291] width 189 height 29
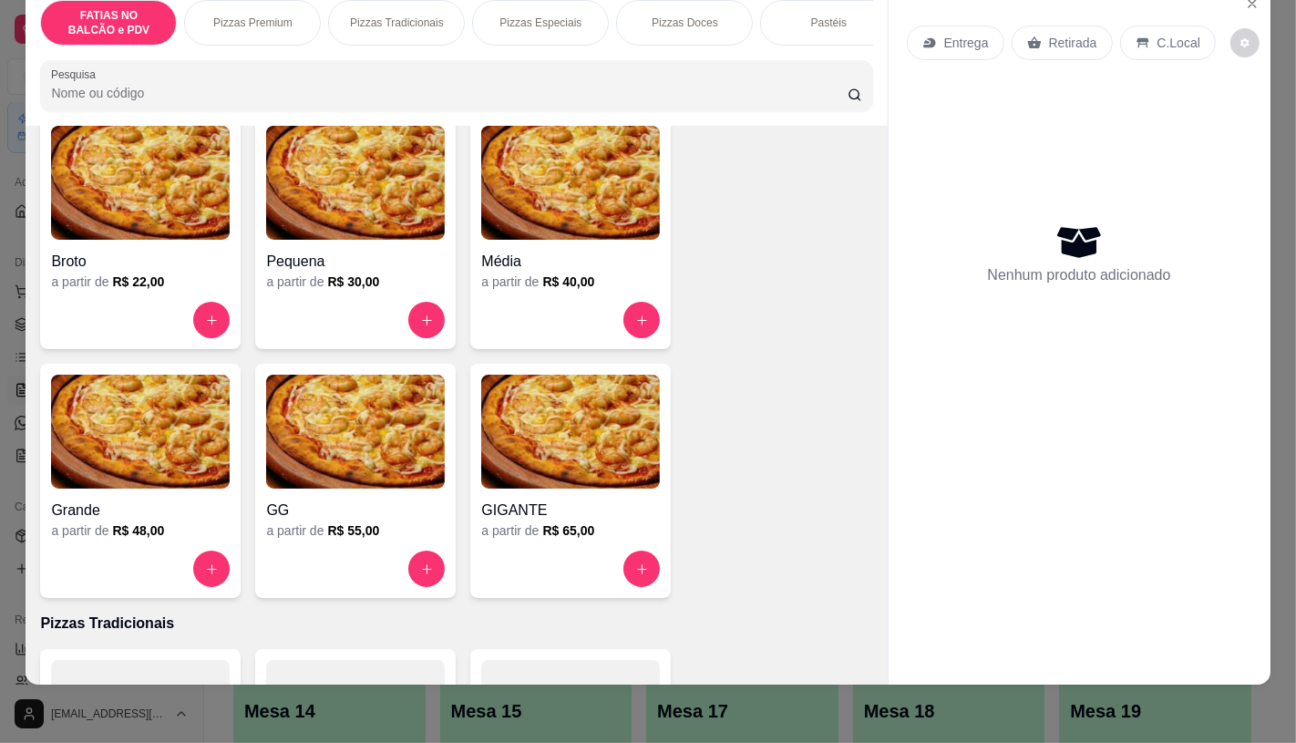
scroll to position [1519, 0]
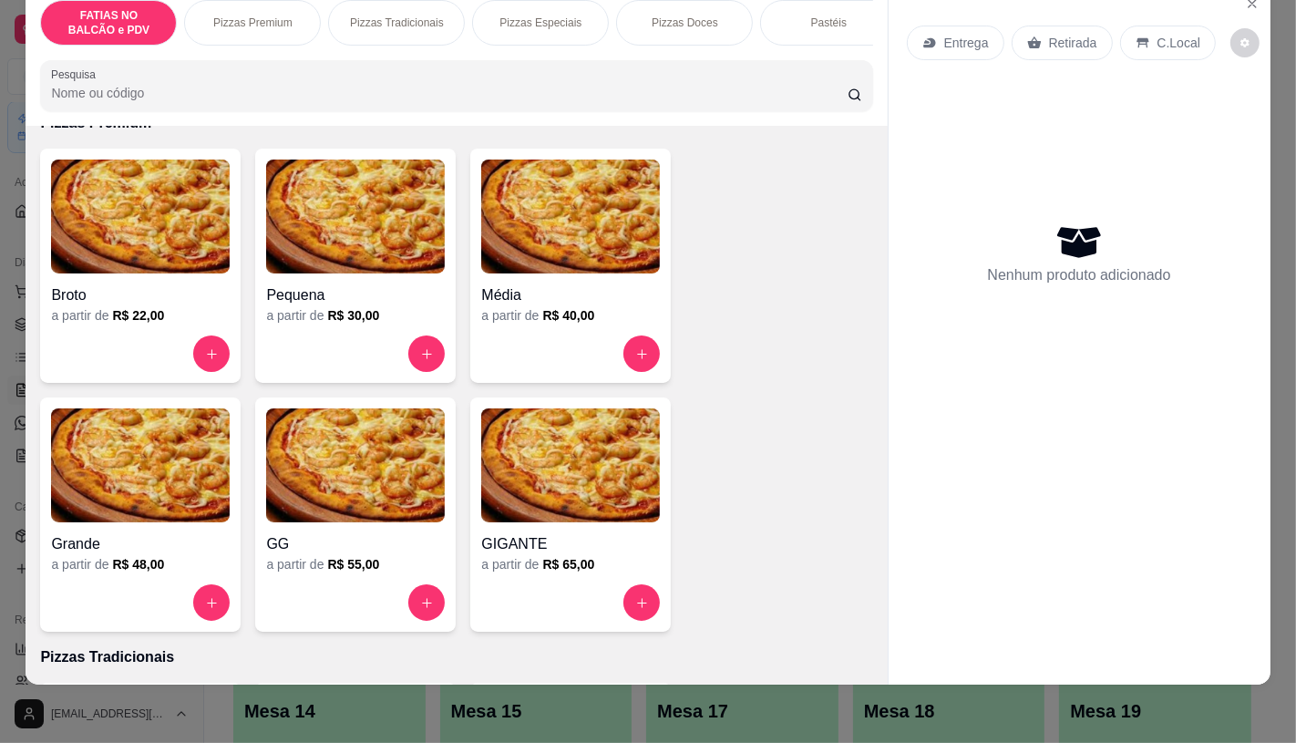
click at [395, 474] on img at bounding box center [355, 465] width 179 height 114
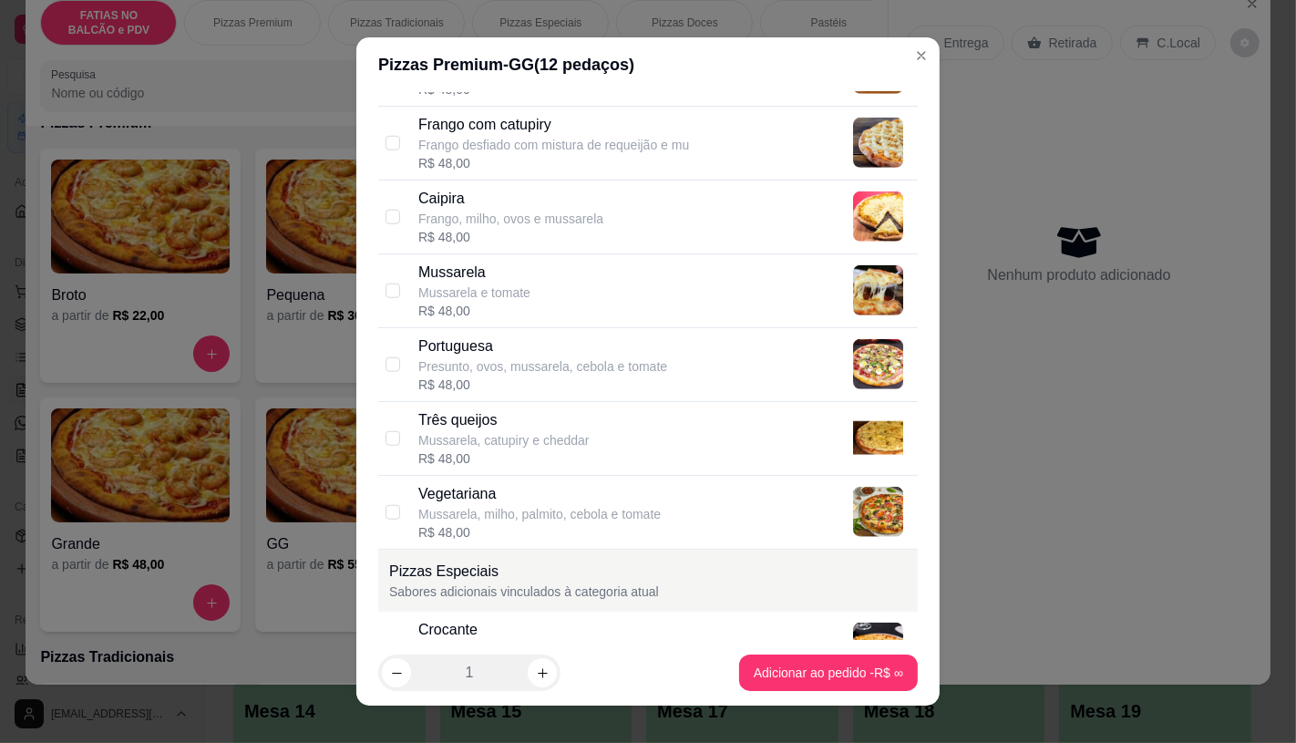
scroll to position [1316, 0]
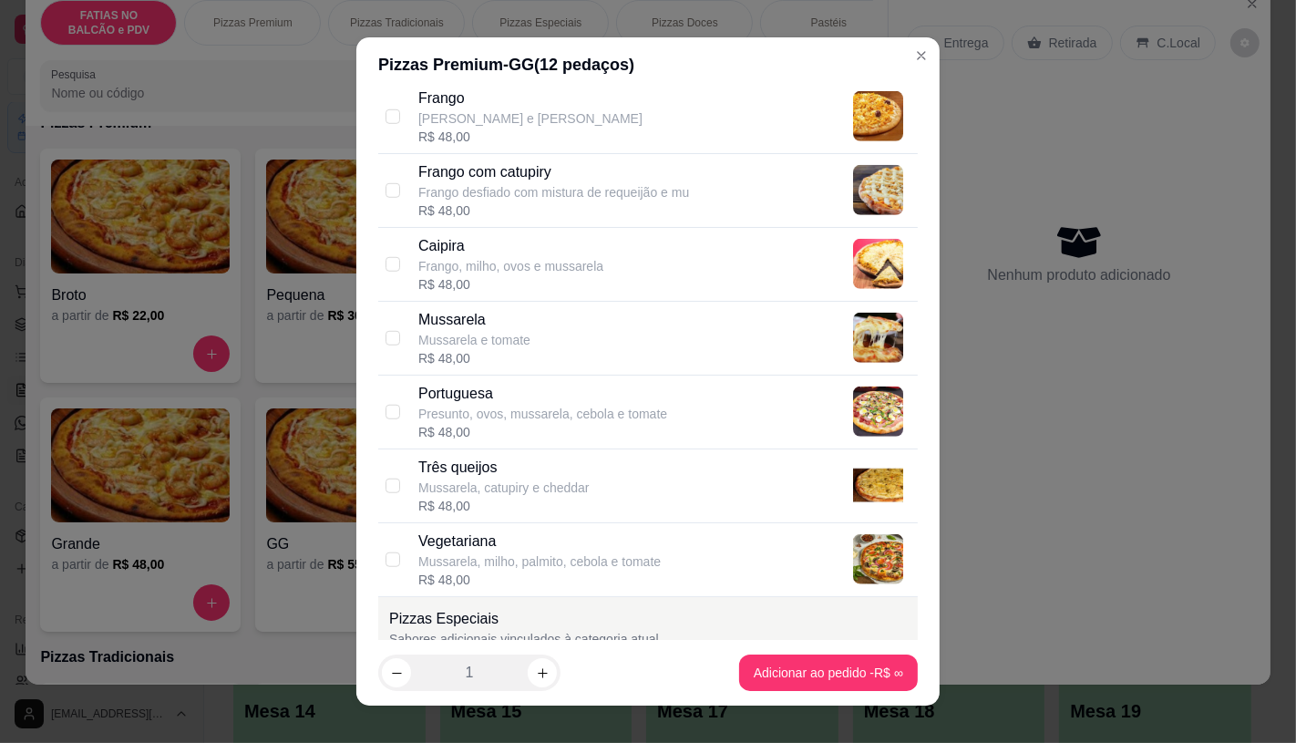
click at [659, 287] on div "Caipira Frango, milho, ovos e mussarela R$ 48,00" at bounding box center [664, 264] width 492 height 58
checkbox input "true"
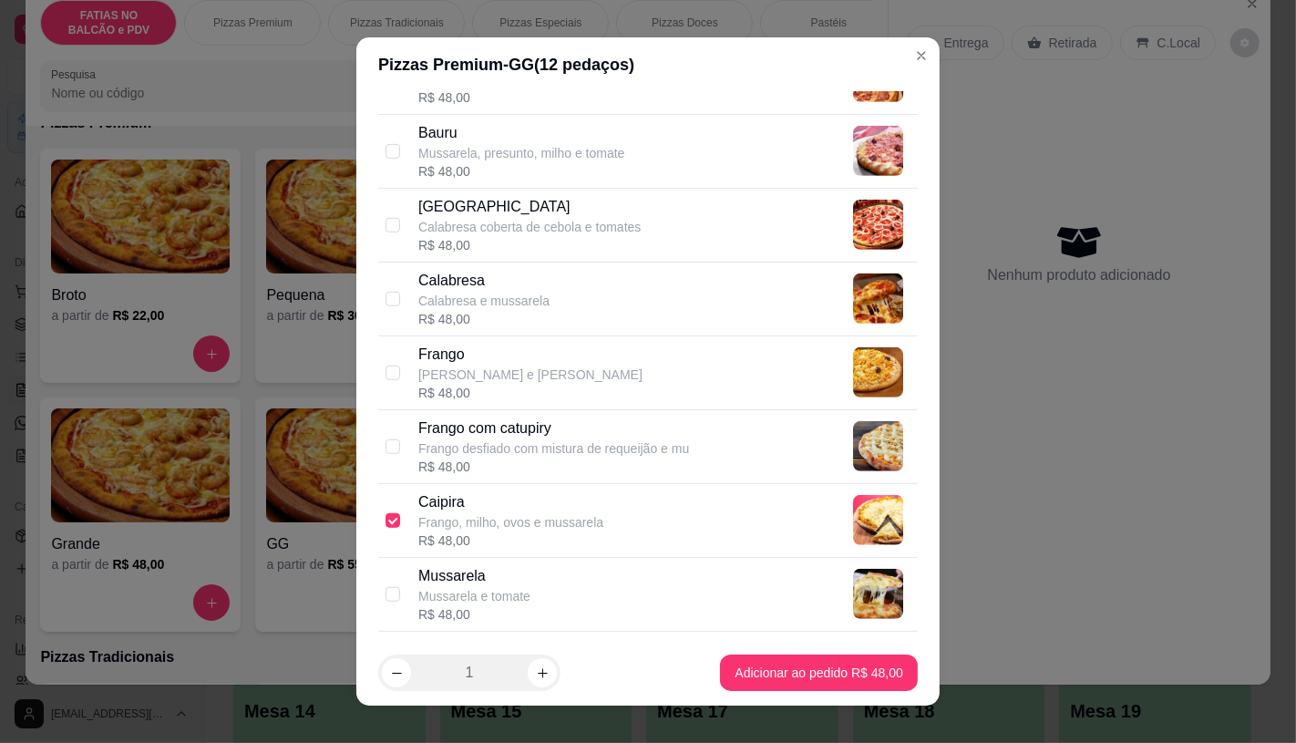
scroll to position [1013, 0]
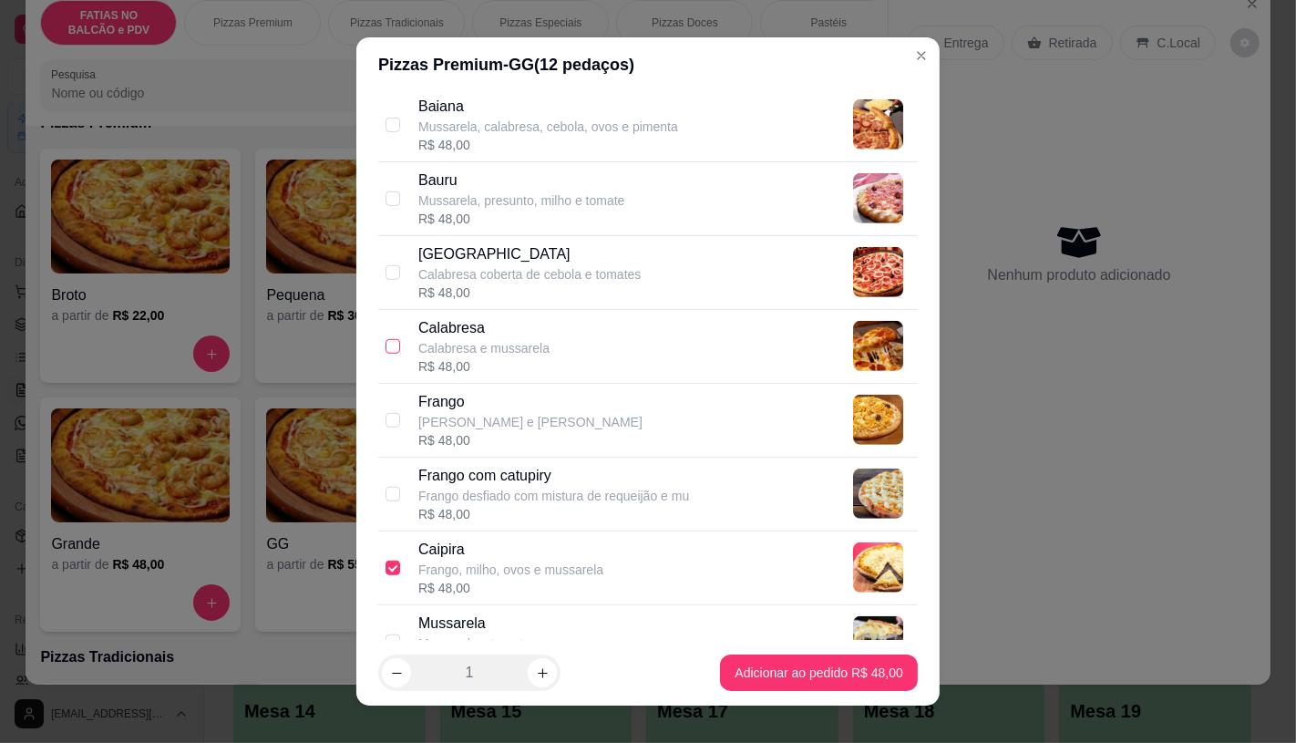
click at [386, 339] on input "checkbox" at bounding box center [393, 346] width 15 height 15
checkbox input "true"
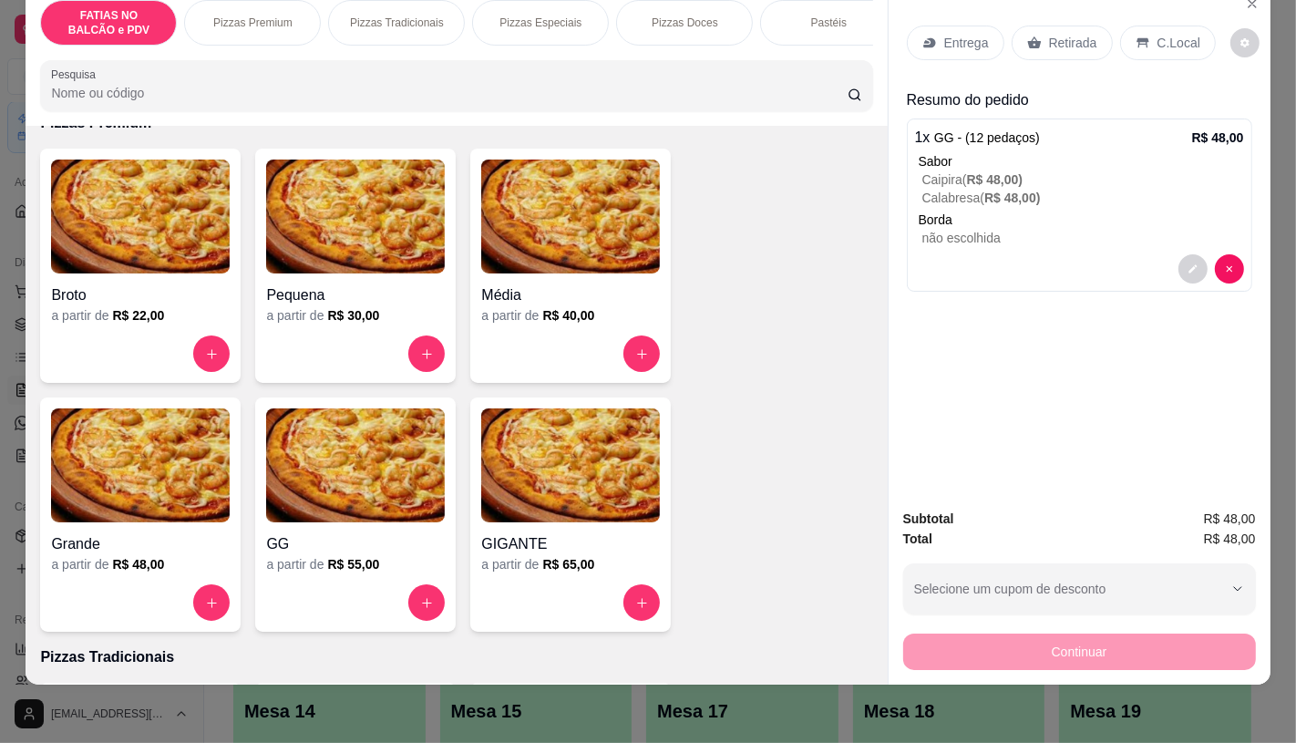
click at [939, 40] on div "Entrega" at bounding box center [956, 43] width 98 height 35
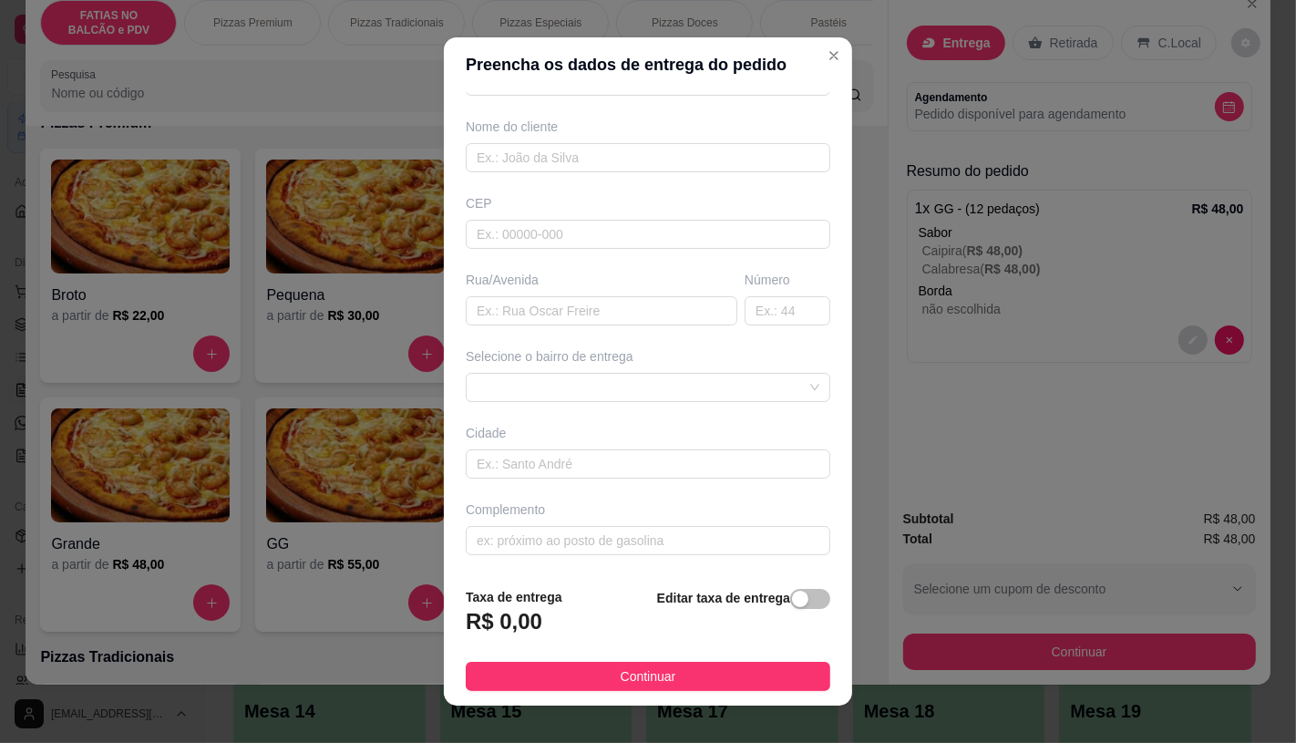
scroll to position [21, 0]
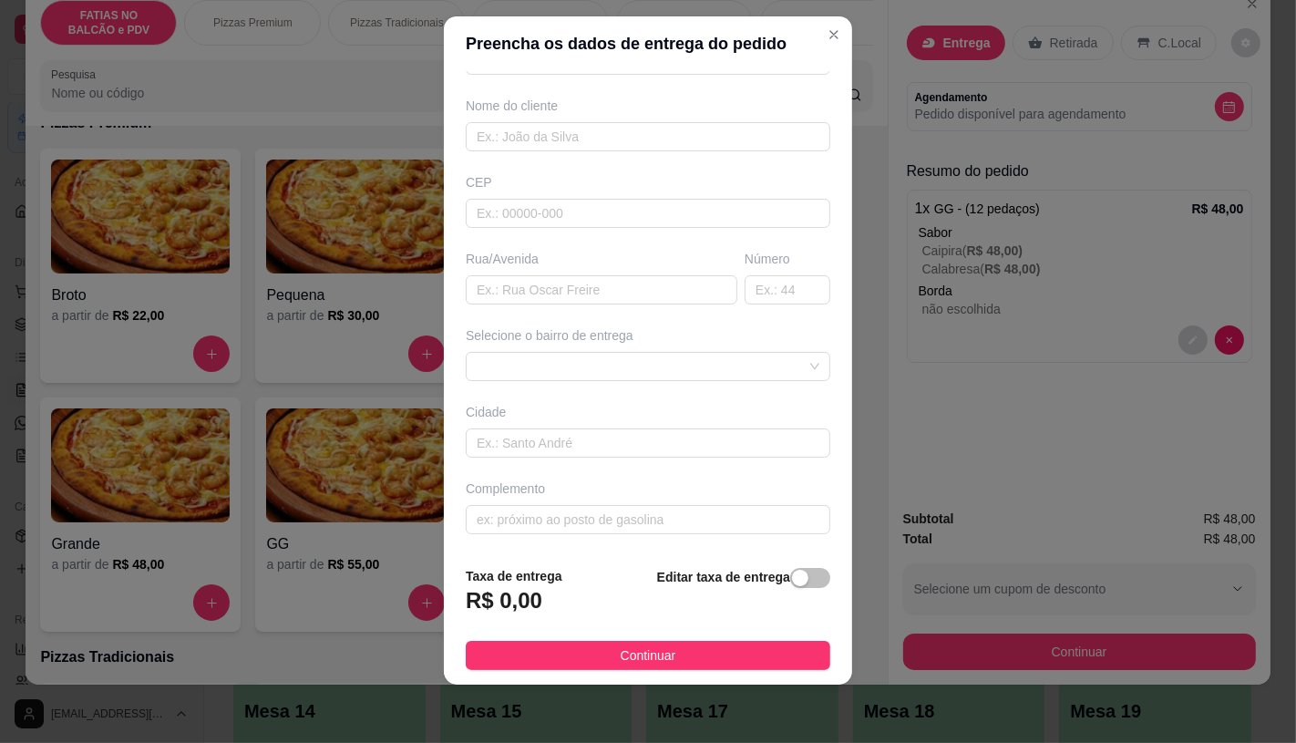
click at [492, 587] on h3 "R$ 0,00" at bounding box center [504, 600] width 77 height 29
click at [552, 436] on input "text" at bounding box center [648, 442] width 365 height 29
click at [775, 368] on span at bounding box center [648, 366] width 343 height 27
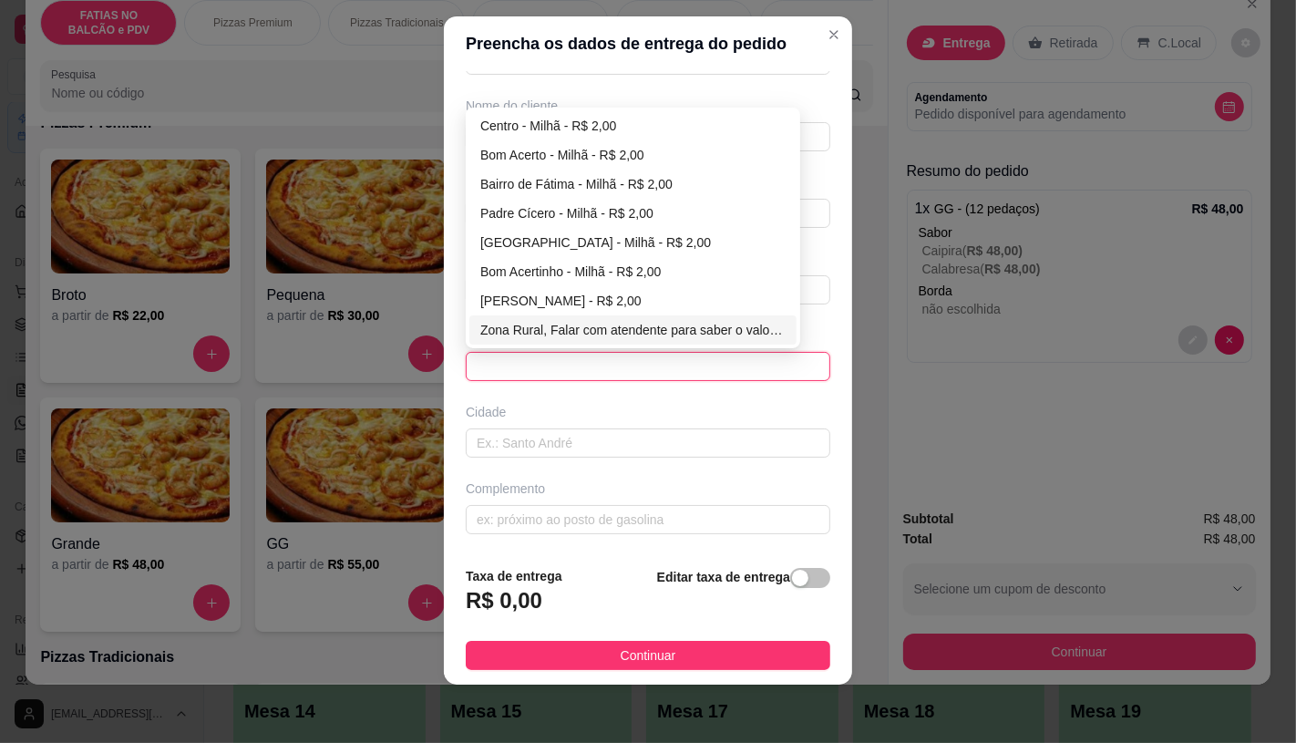
click at [700, 337] on div "Zona Rural, Falar com atendente para saber o valor. - Milhã - R$ 0,00" at bounding box center [632, 330] width 305 height 20
type input "Milhã"
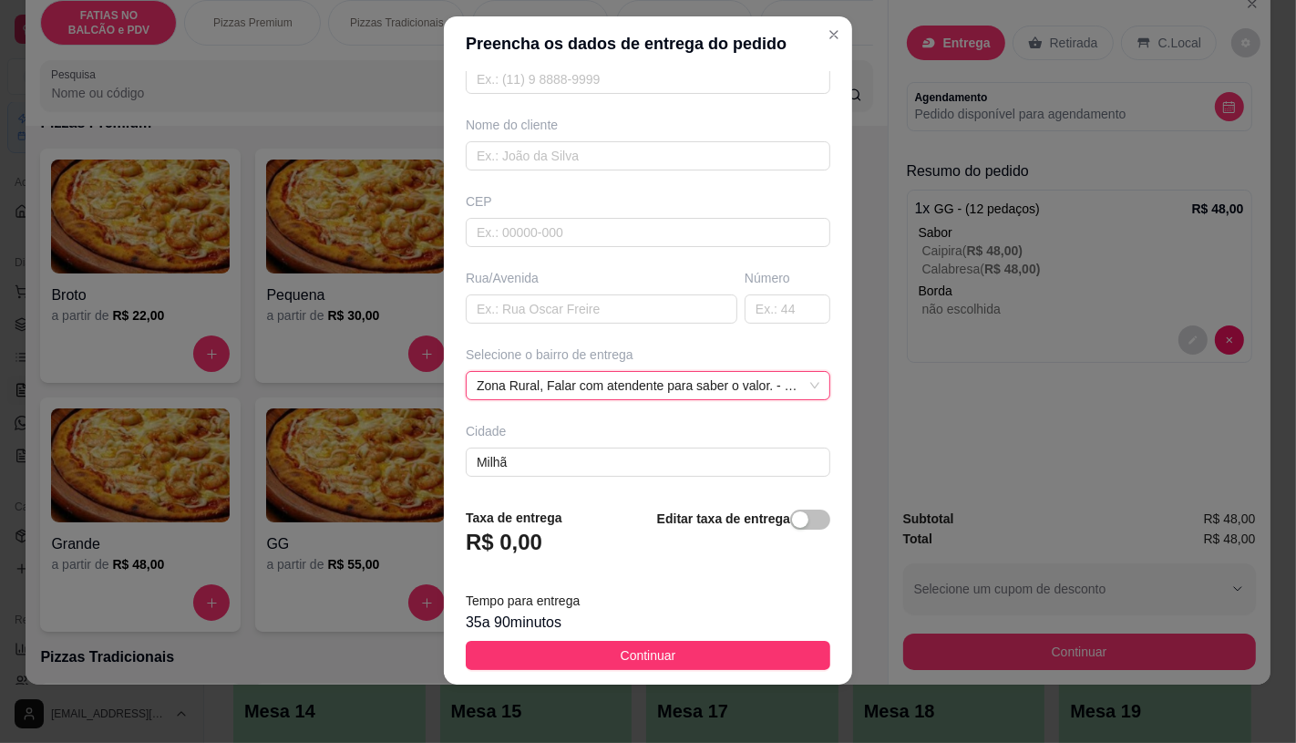
scroll to position [133, 0]
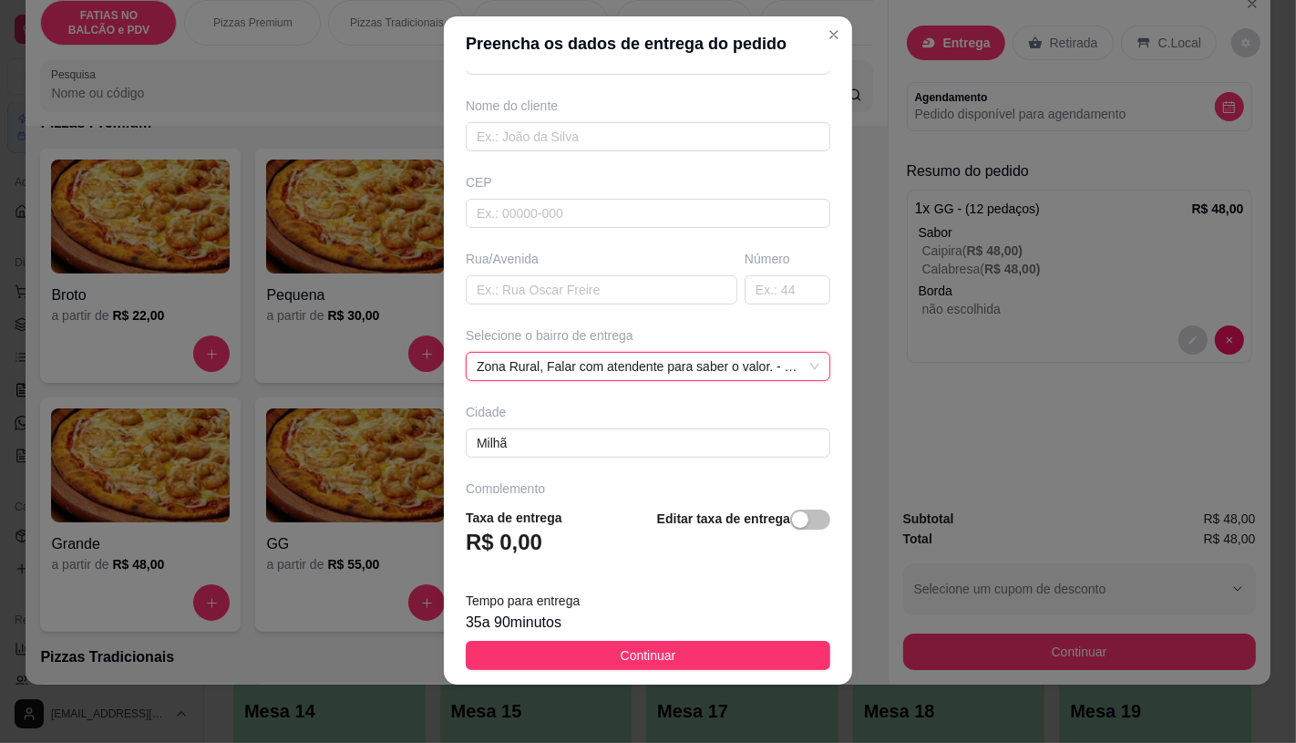
click at [494, 545] on h3 "R$ 0,00" at bounding box center [504, 542] width 77 height 29
click at [790, 520] on span "button" at bounding box center [810, 520] width 40 height 20
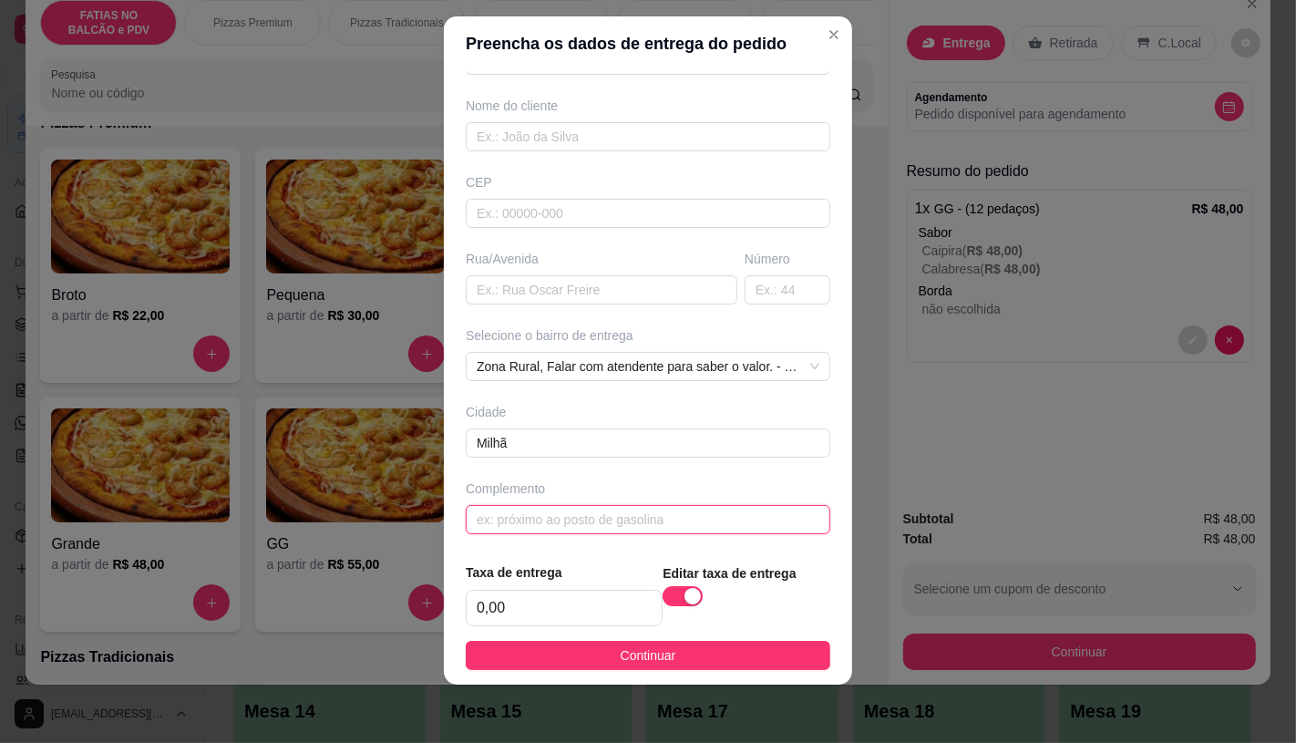
click at [672, 529] on input "text" at bounding box center [648, 519] width 365 height 29
type input "80"
click at [539, 531] on input "80" at bounding box center [648, 519] width 365 height 29
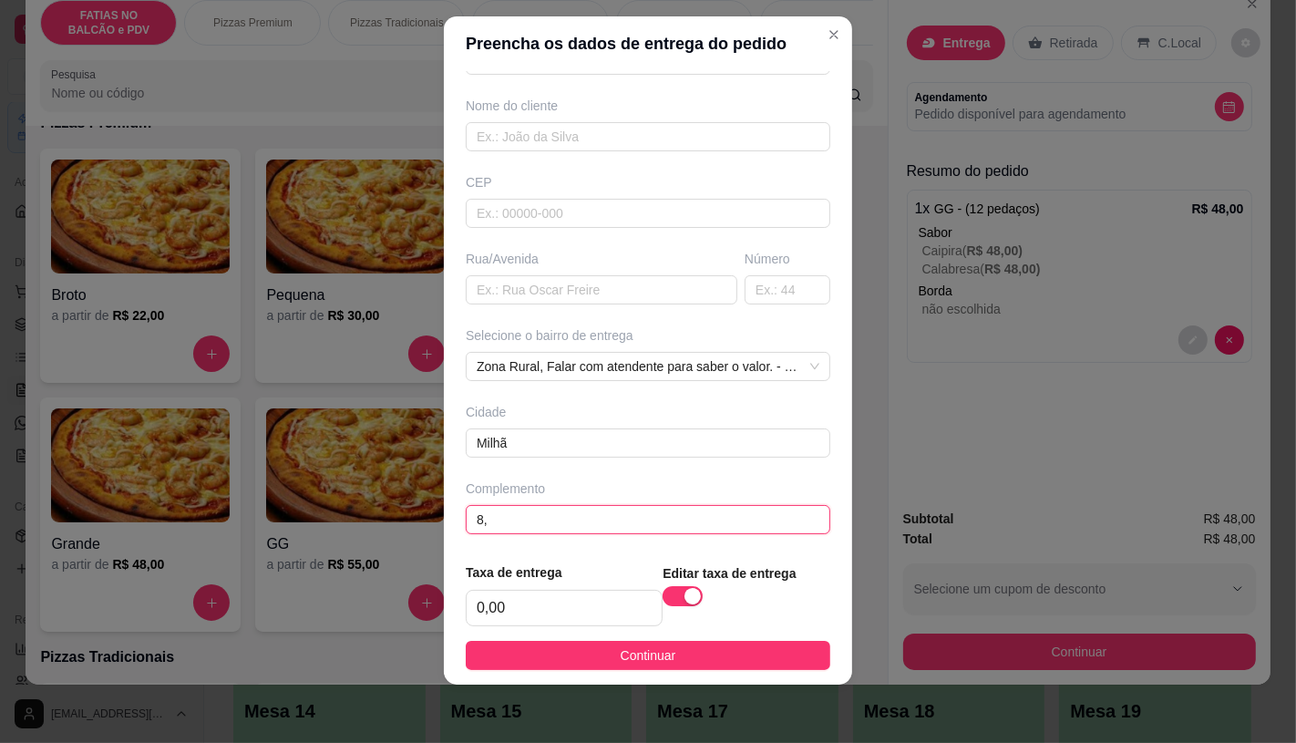
type input "8"
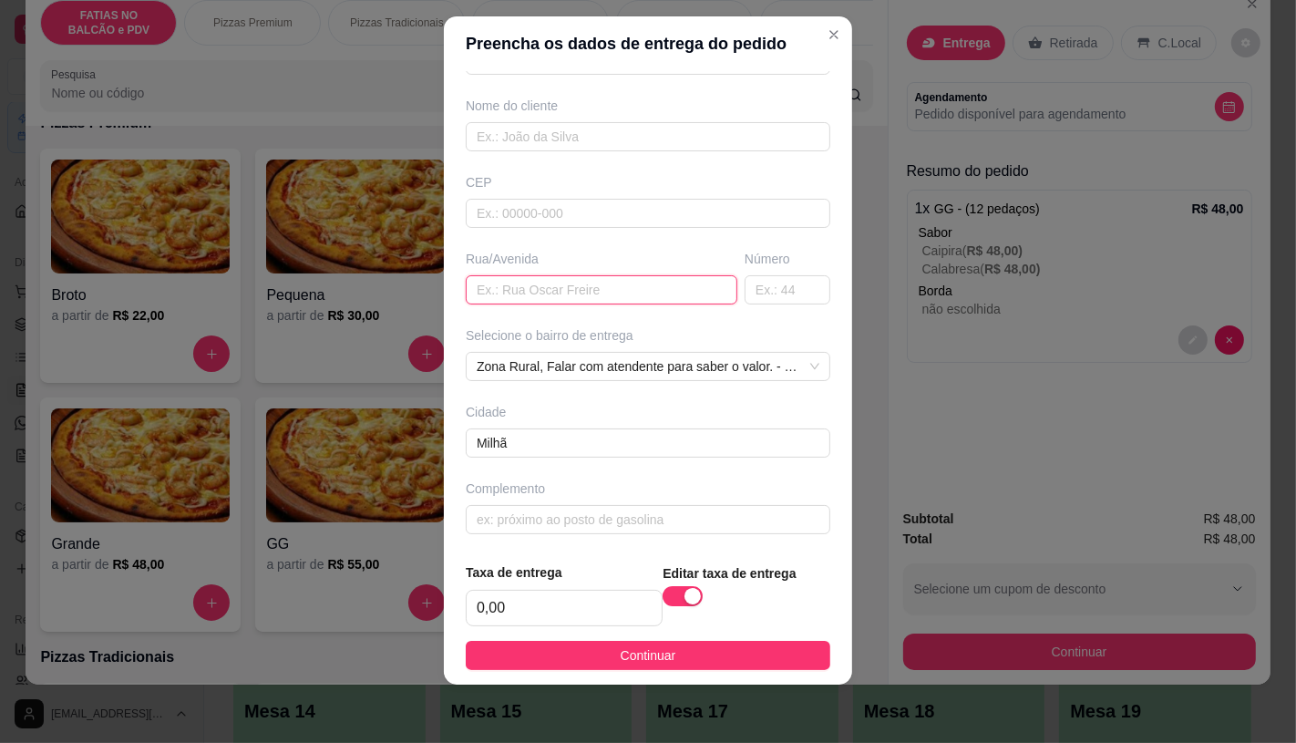
click at [495, 303] on input "text" at bounding box center [602, 289] width 272 height 29
click at [748, 356] on span "Zona Rural, Falar com atendente para saber o valor. - Milhã - R$ 0,00" at bounding box center [648, 366] width 343 height 27
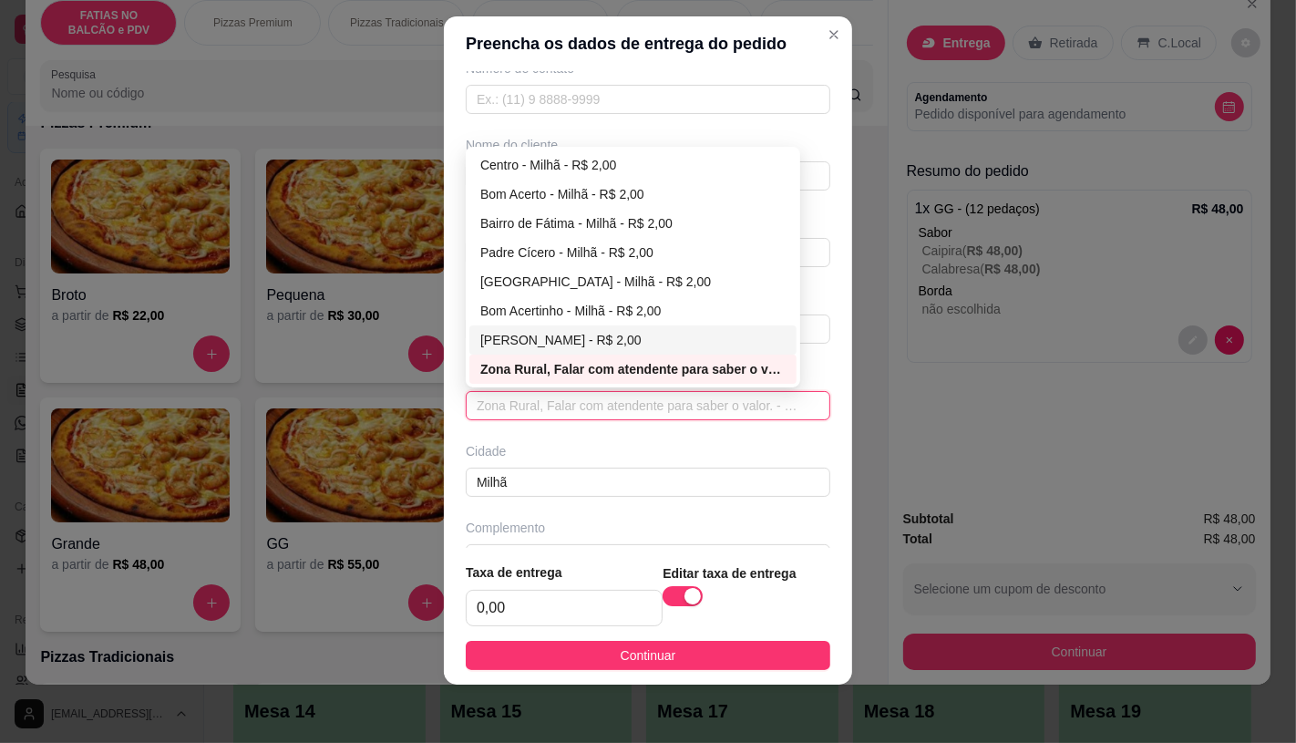
scroll to position [138, 0]
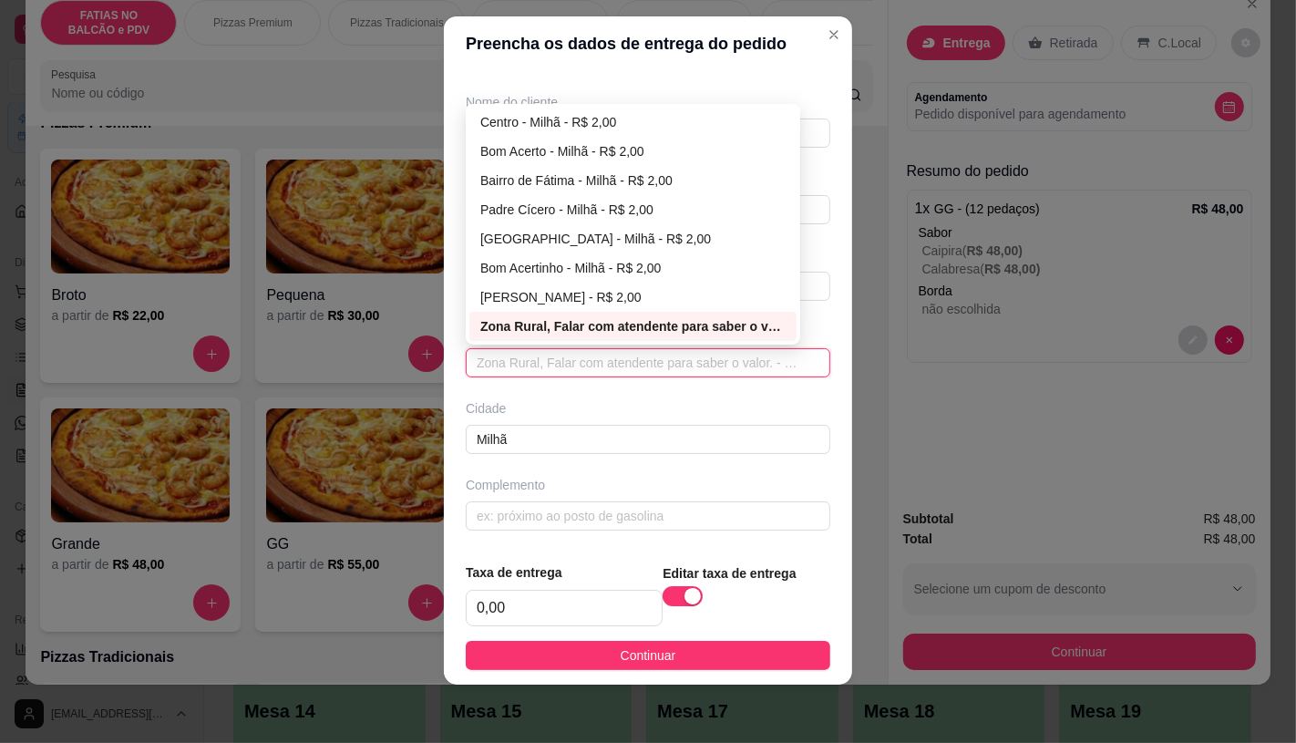
click at [720, 358] on span "Zona Rural, Falar com atendente para saber o valor. - Milhã - R$ 0,00" at bounding box center [648, 362] width 343 height 27
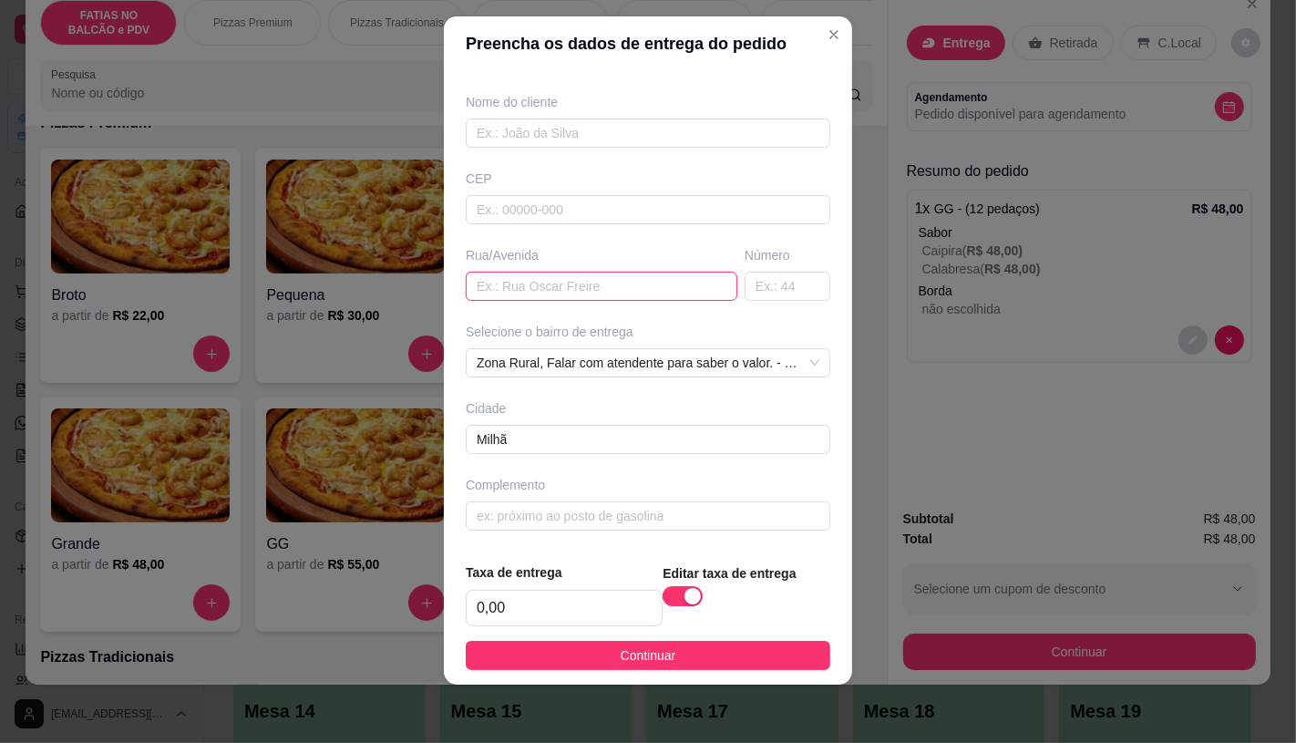
click at [661, 294] on input "text" at bounding box center [602, 286] width 272 height 29
drag, startPoint x: 544, startPoint y: 120, endPoint x: 545, endPoint y: 129, distance: 9.2
click at [545, 129] on input "text" at bounding box center [648, 133] width 365 height 29
drag, startPoint x: 545, startPoint y: 129, endPoint x: 574, endPoint y: 125, distance: 29.5
click at [547, 129] on input "text" at bounding box center [648, 133] width 365 height 29
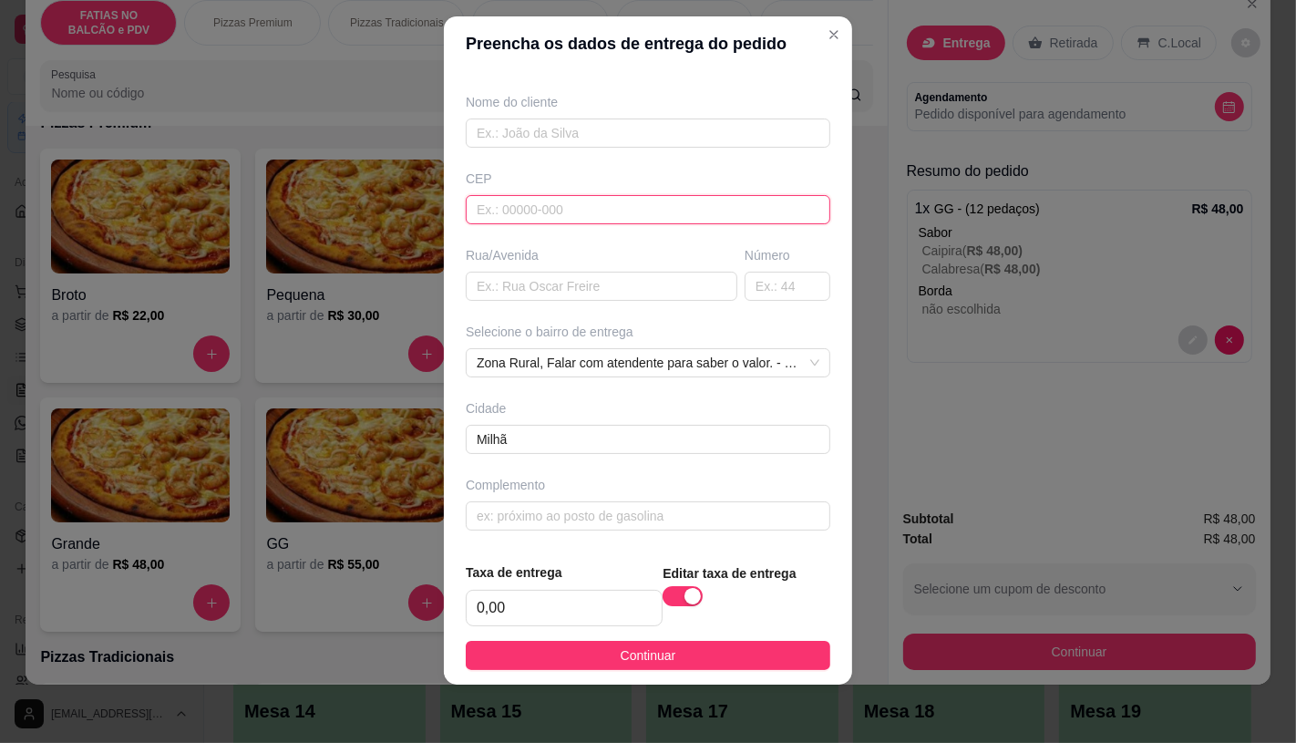
click at [574, 217] on input "text" at bounding box center [648, 209] width 365 height 29
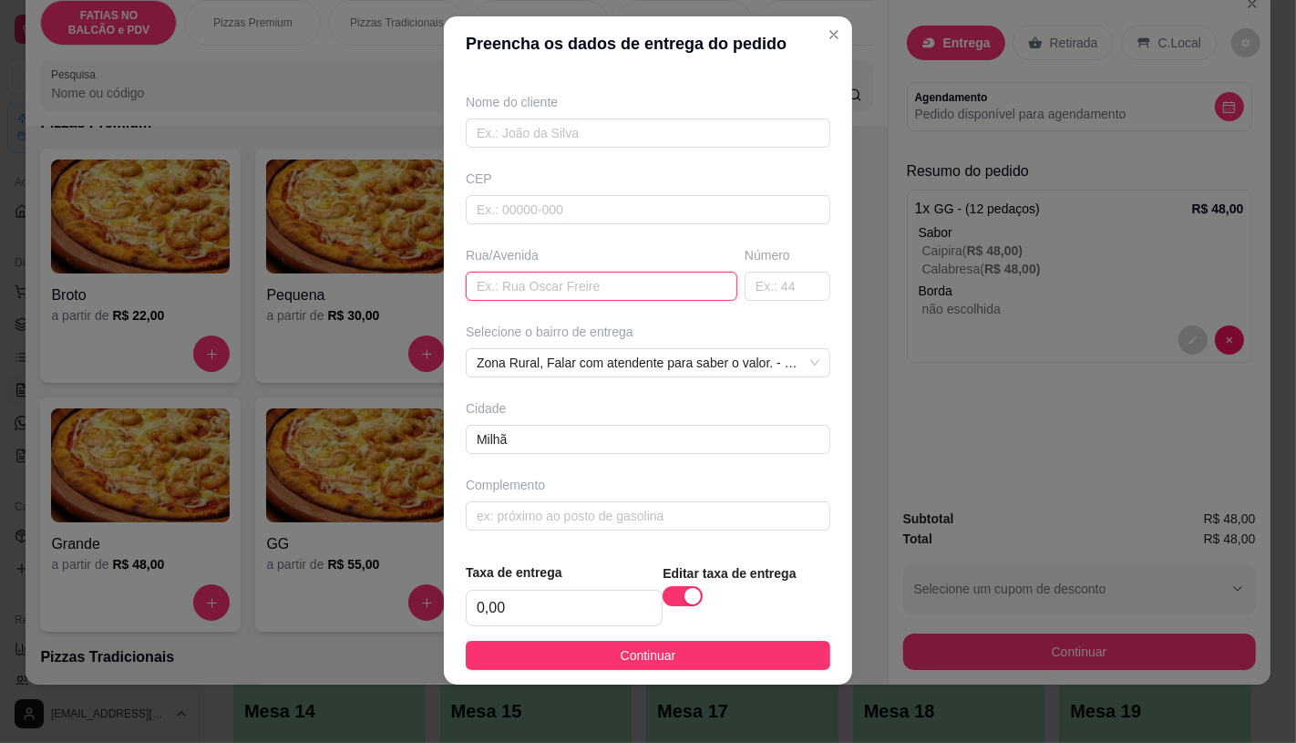
click at [553, 295] on input "text" at bounding box center [602, 286] width 272 height 29
click at [559, 599] on input "0,00" at bounding box center [564, 608] width 195 height 35
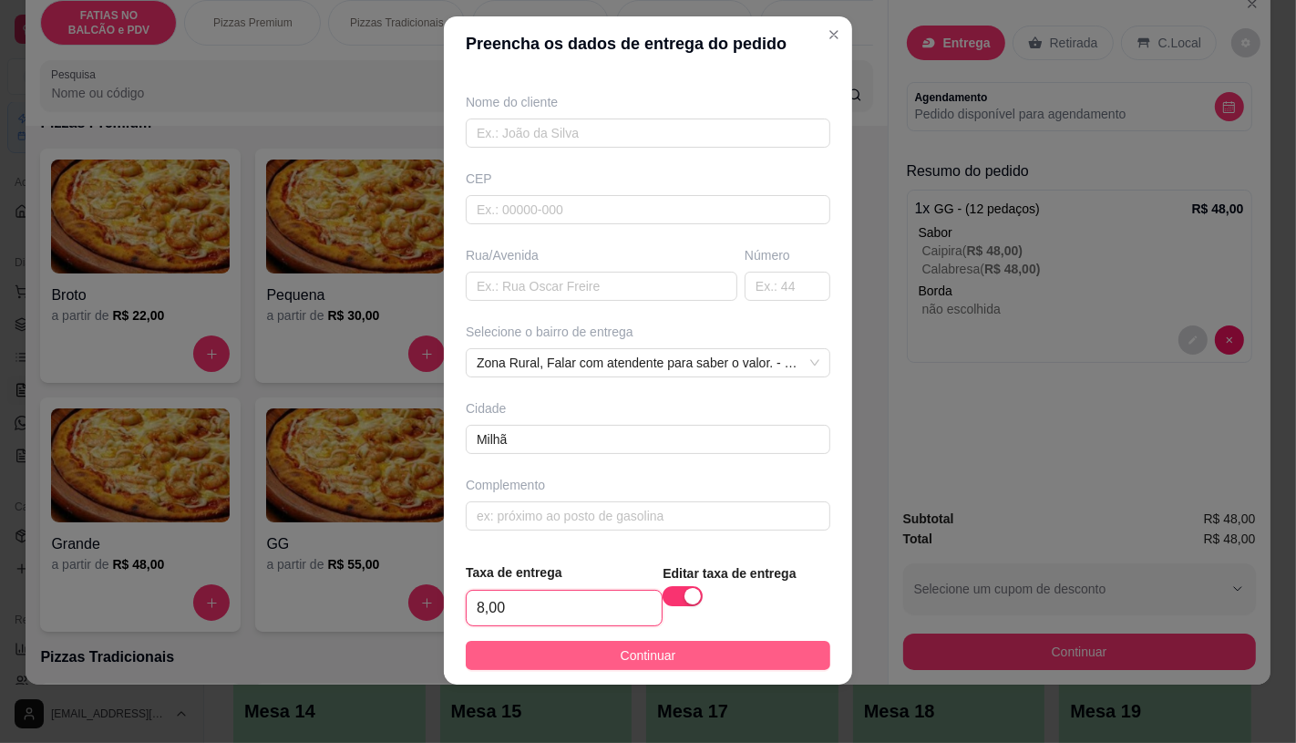
type input "8,00"
click at [538, 655] on button "Continuar" at bounding box center [648, 655] width 365 height 29
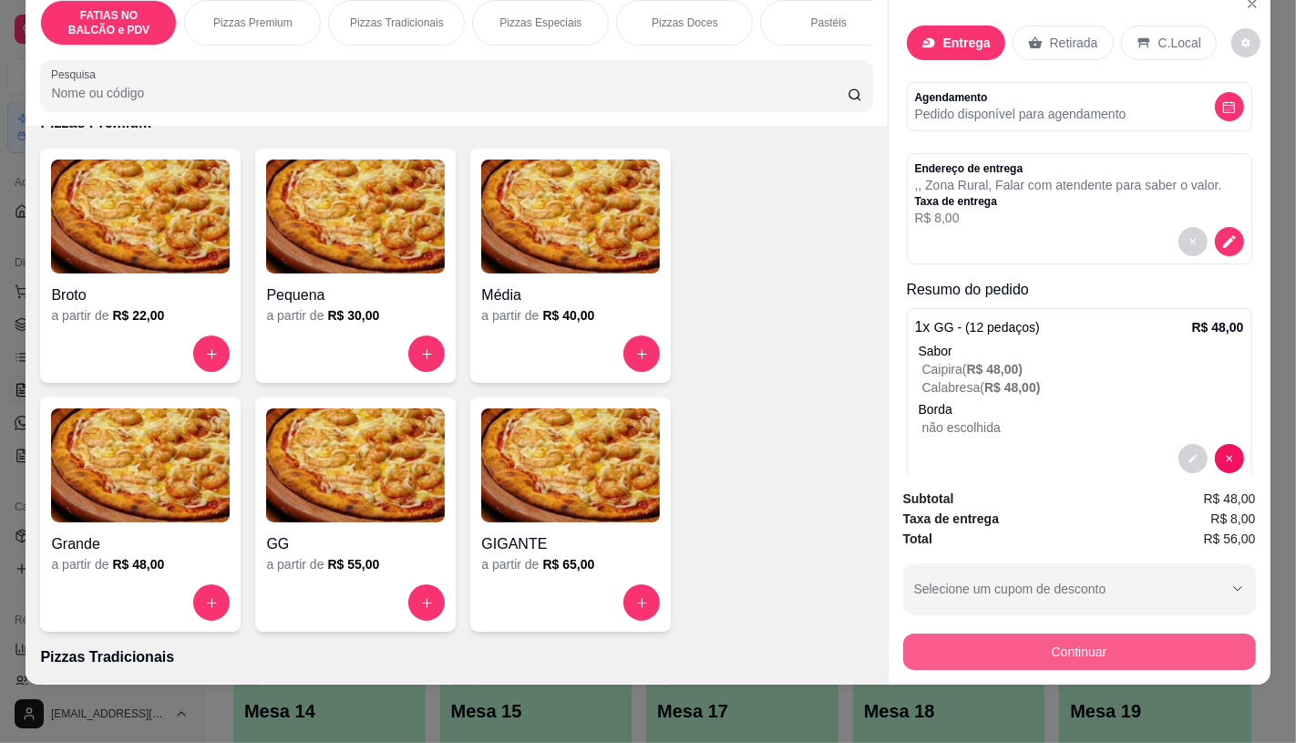
click at [1060, 641] on button "Continuar" at bounding box center [1079, 652] width 353 height 36
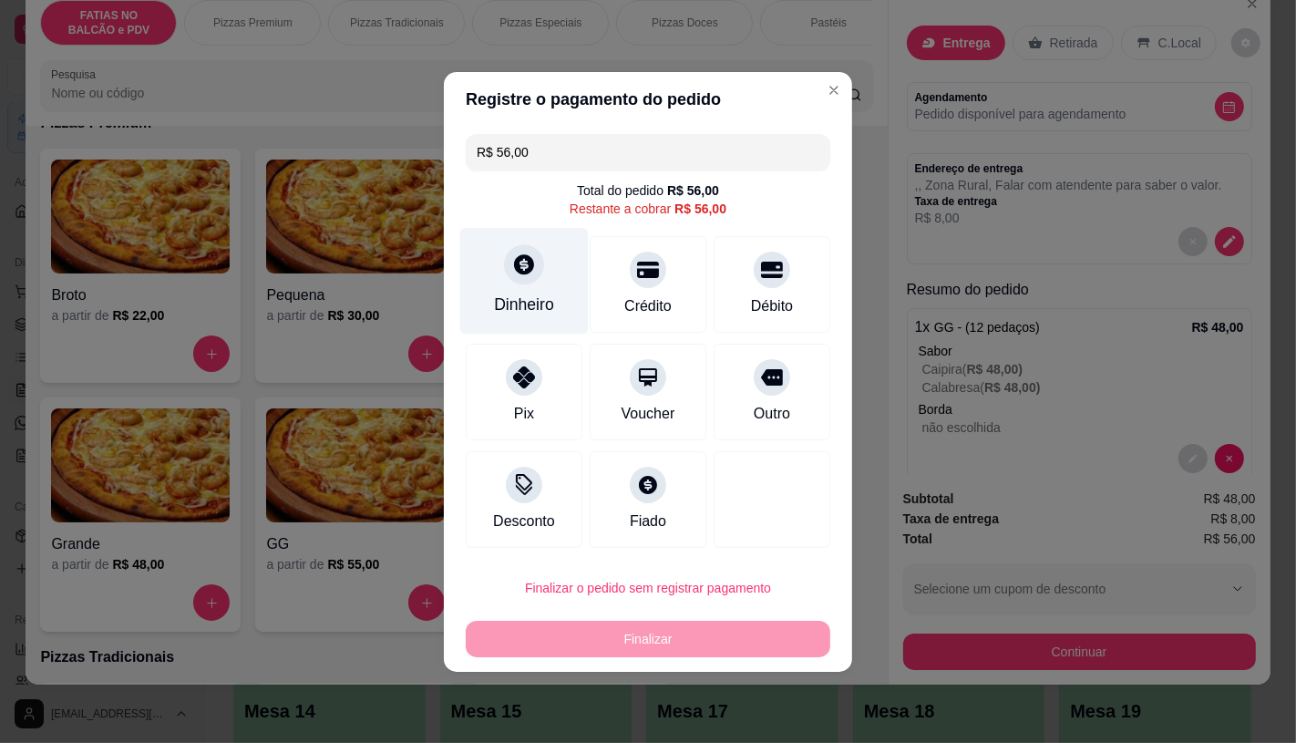
click at [488, 266] on div "Dinheiro" at bounding box center [524, 280] width 129 height 107
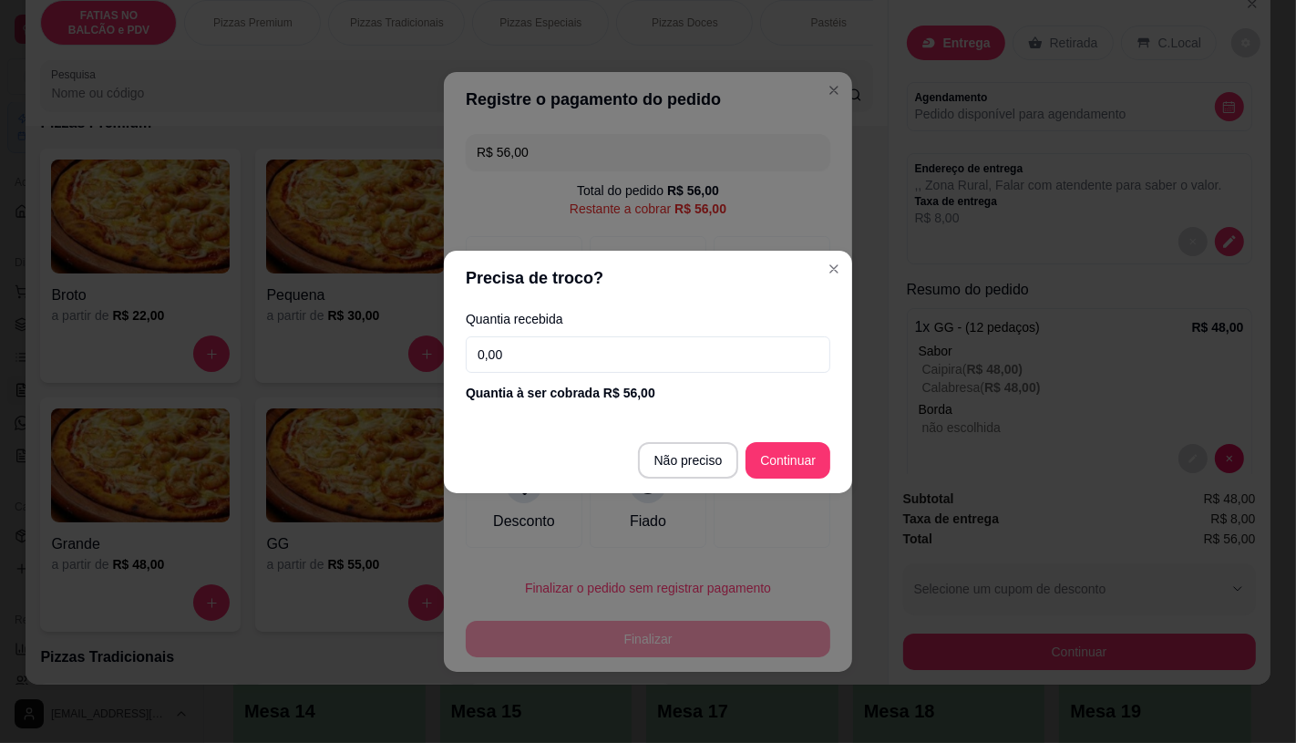
click at [551, 339] on input "0,00" at bounding box center [648, 354] width 365 height 36
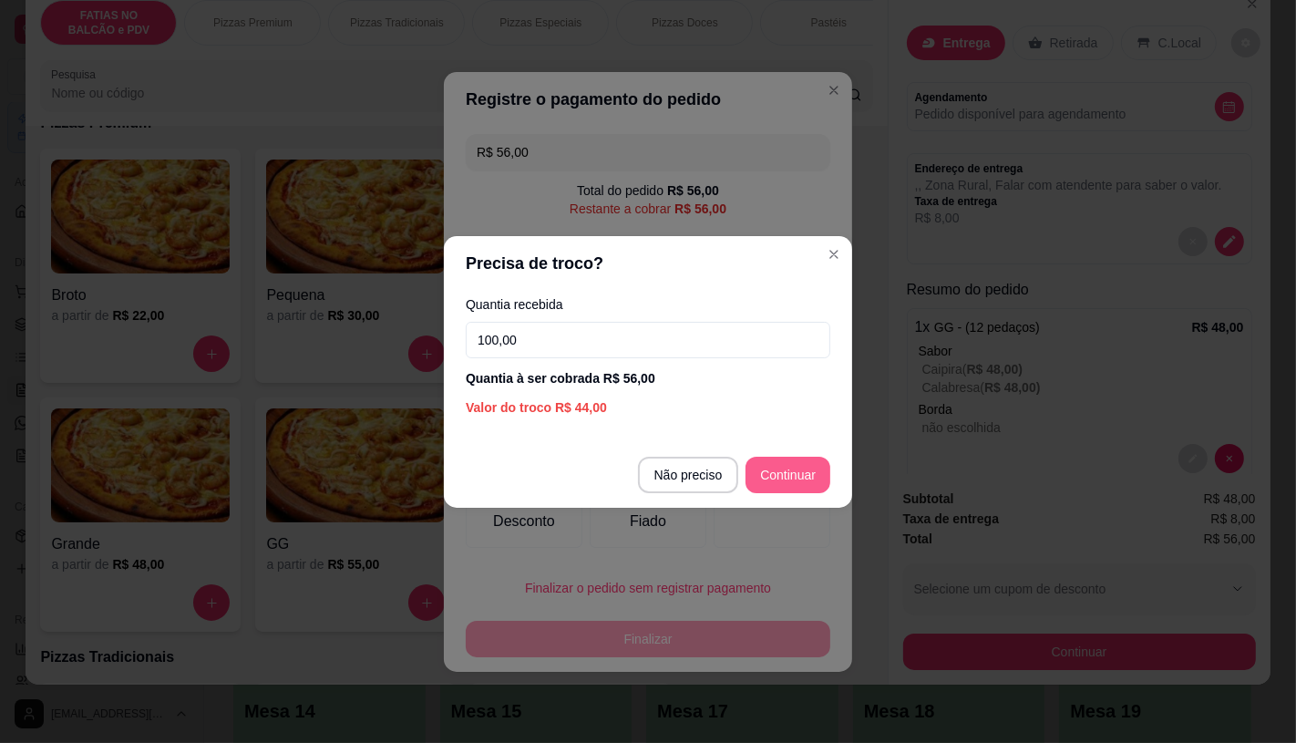
type input "100,00"
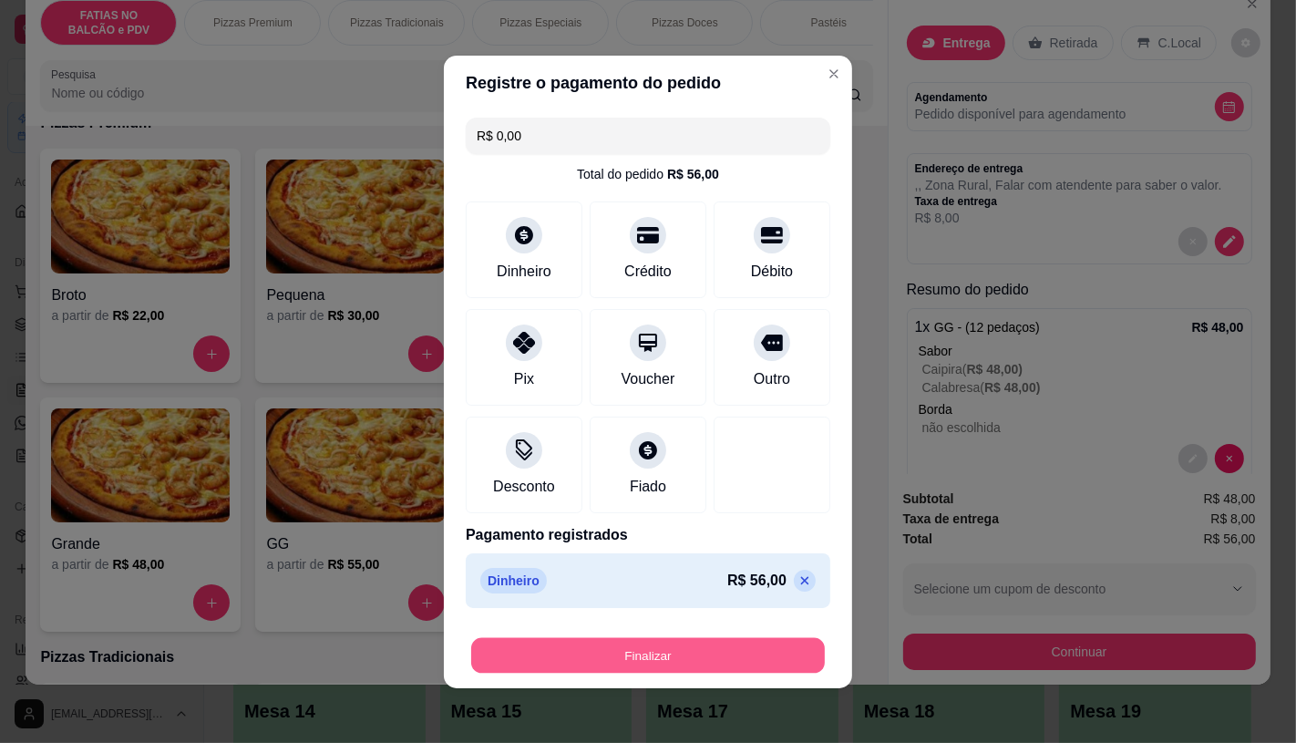
click at [632, 661] on button "Finalizar" at bounding box center [648, 655] width 354 height 36
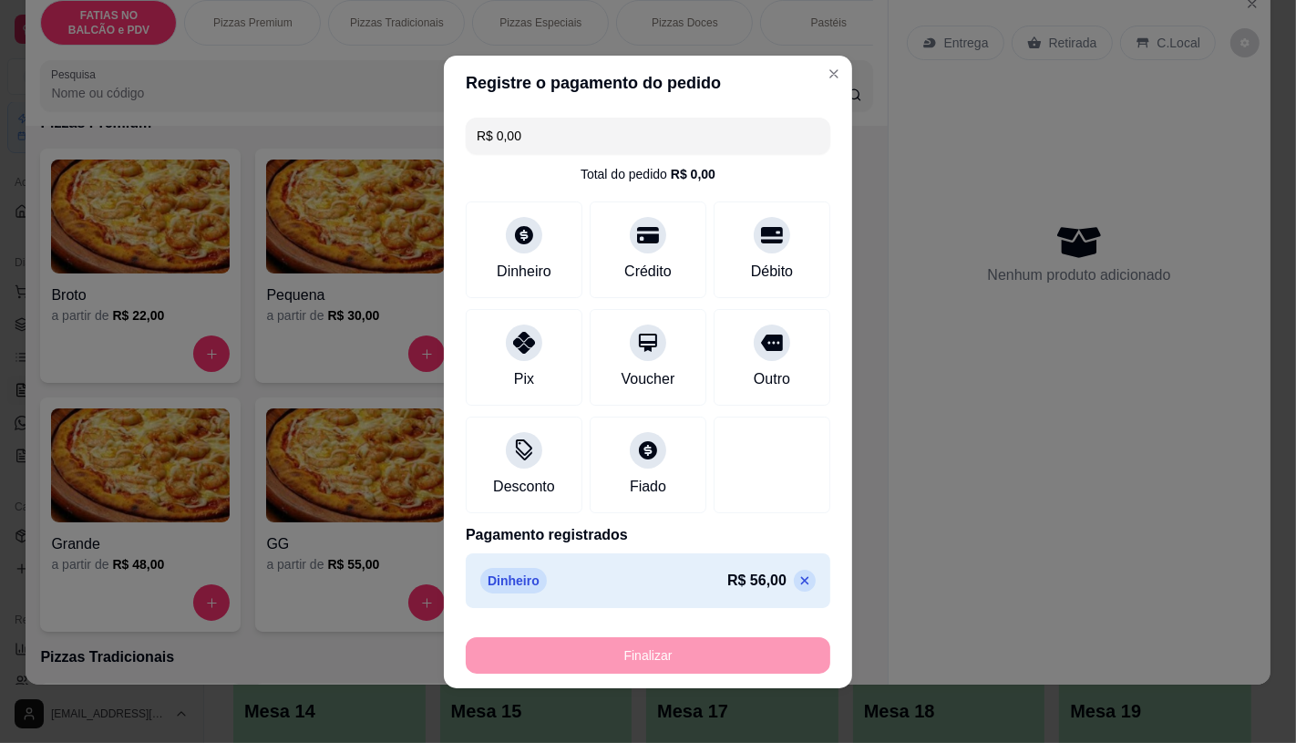
type input "-R$ 56,00"
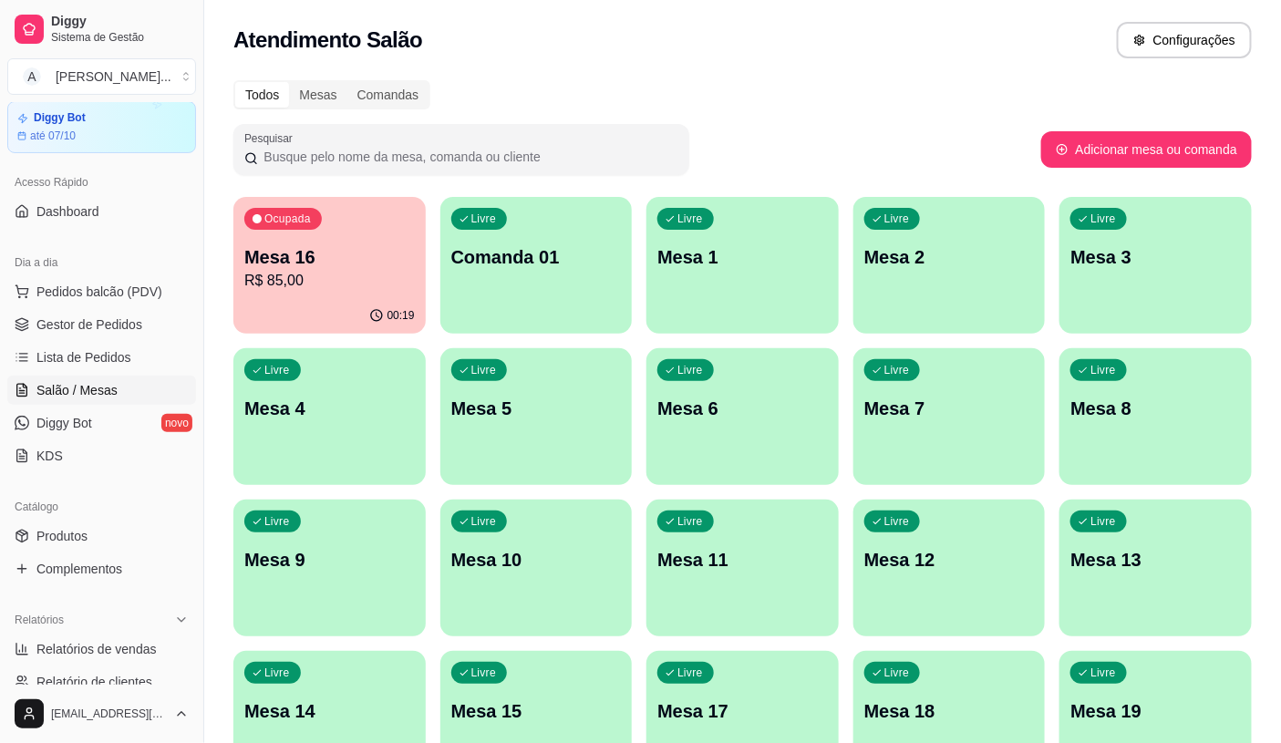
click at [349, 263] on p "Mesa 16" at bounding box center [329, 257] width 170 height 26
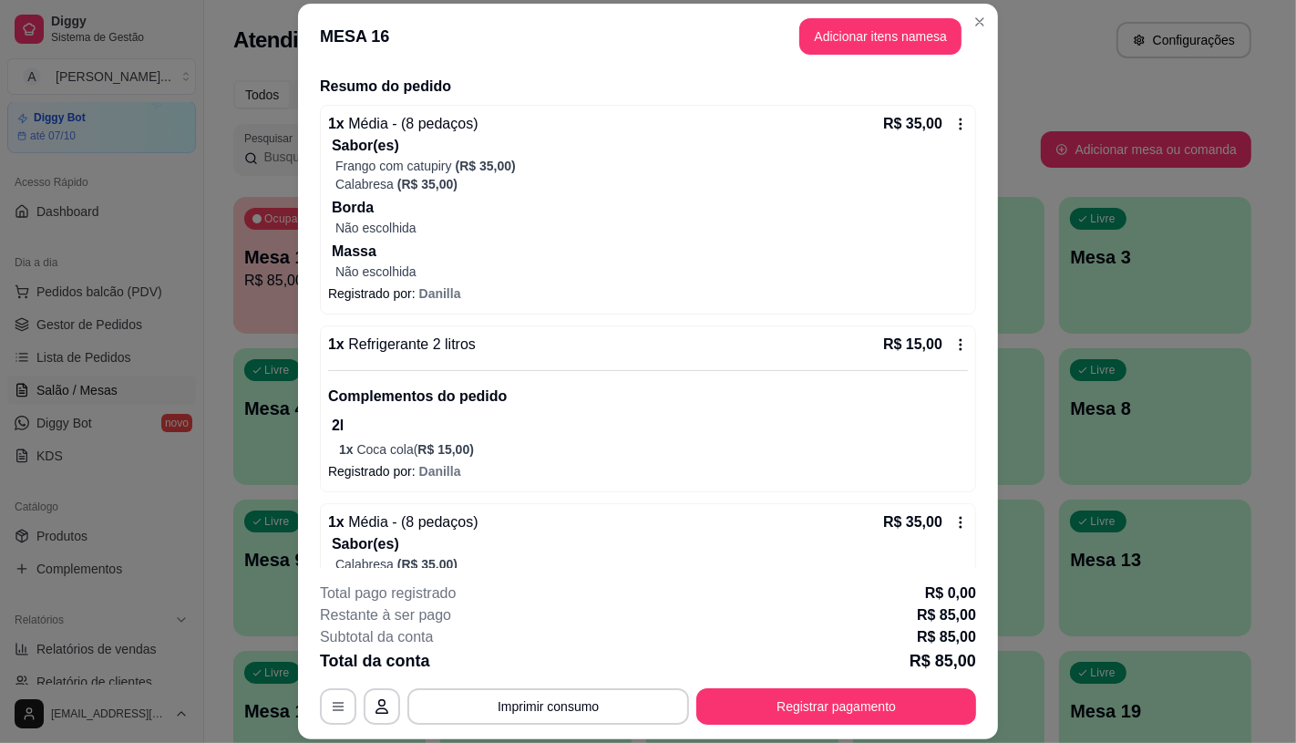
scroll to position [288, 0]
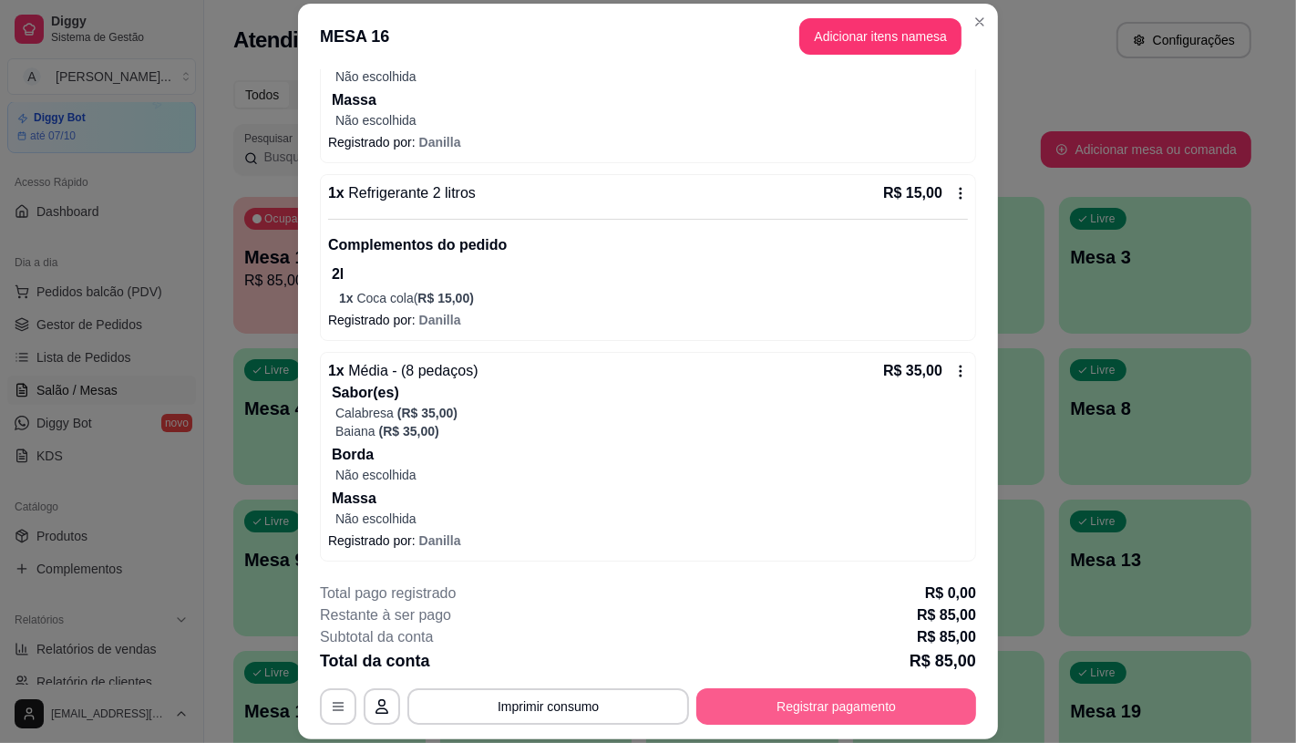
click at [750, 706] on button "Registrar pagamento" at bounding box center [836, 706] width 280 height 36
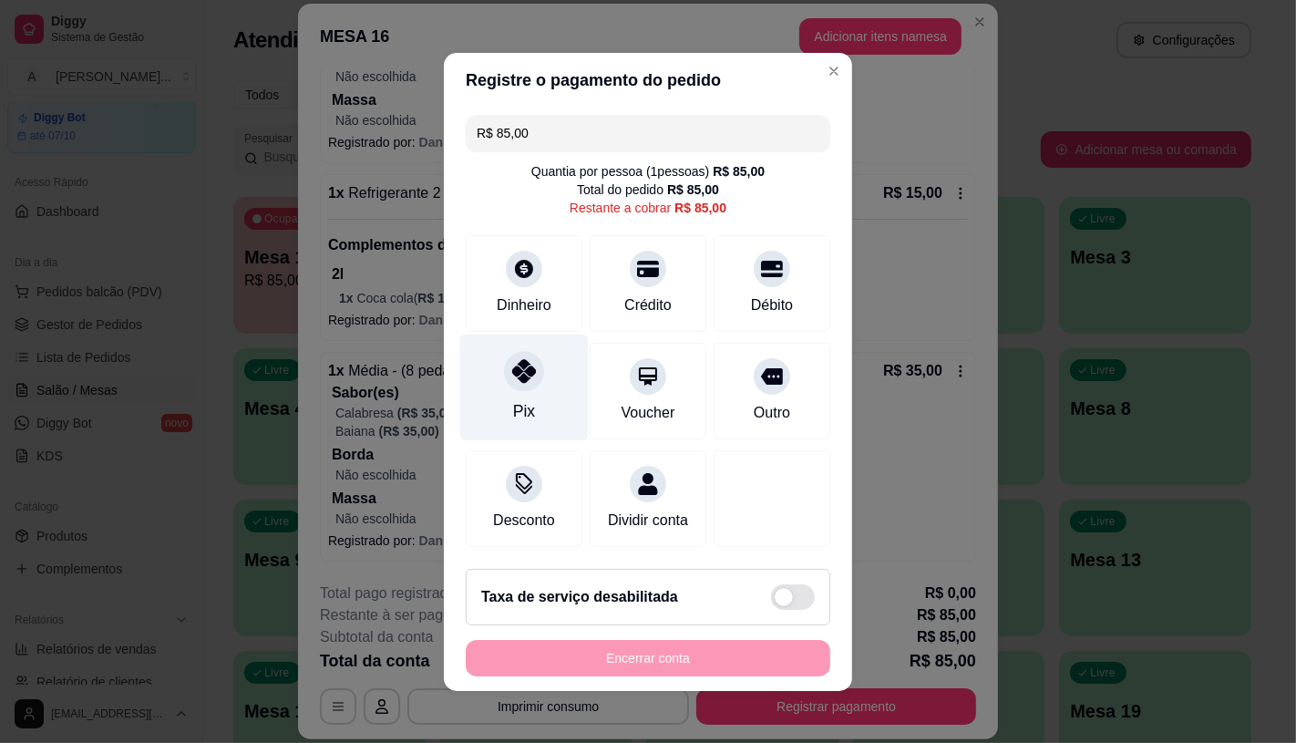
click at [496, 399] on div "Pix" at bounding box center [524, 387] width 129 height 107
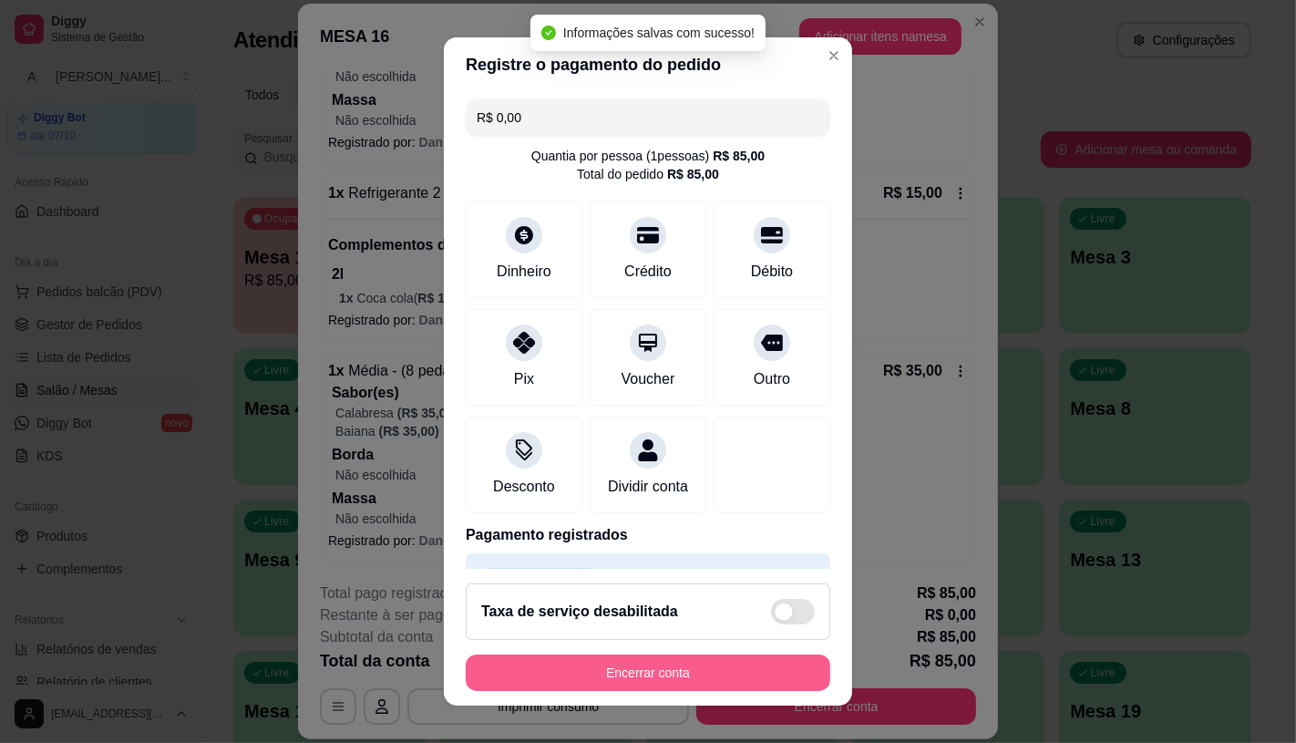
type input "R$ 0,00"
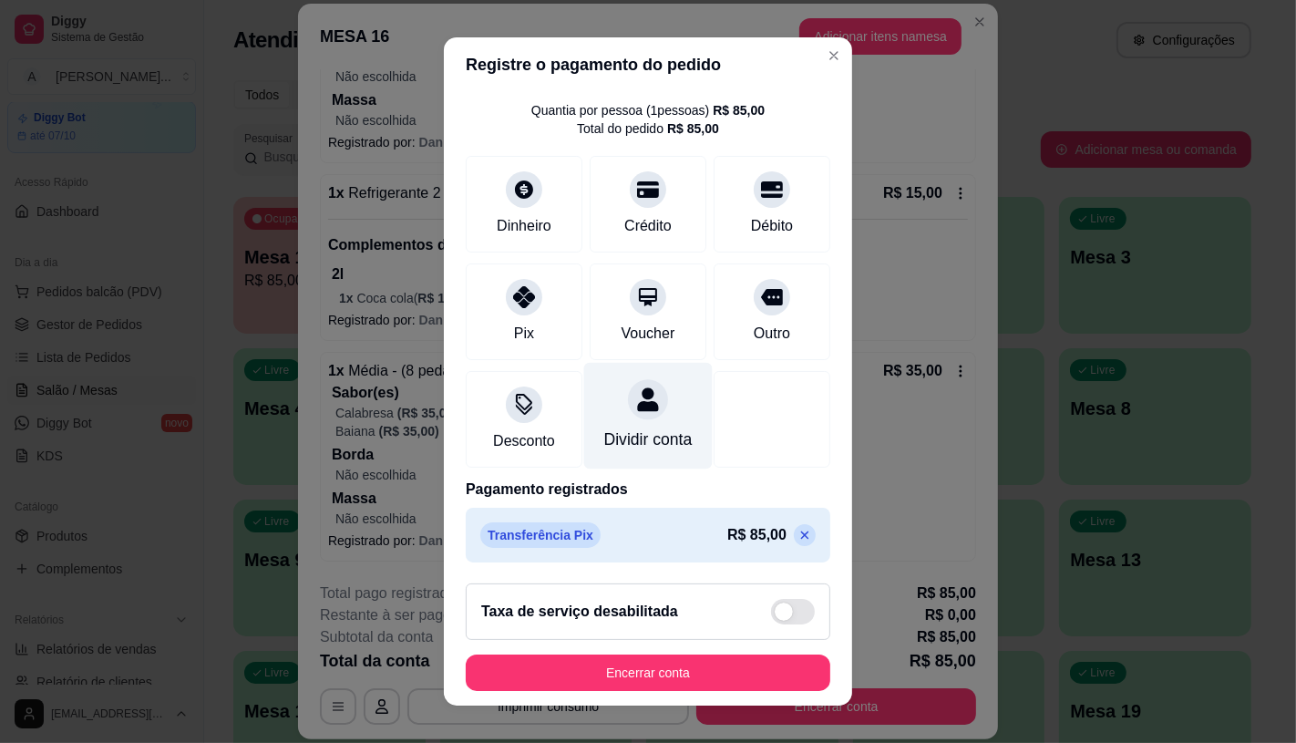
scroll to position [67, 0]
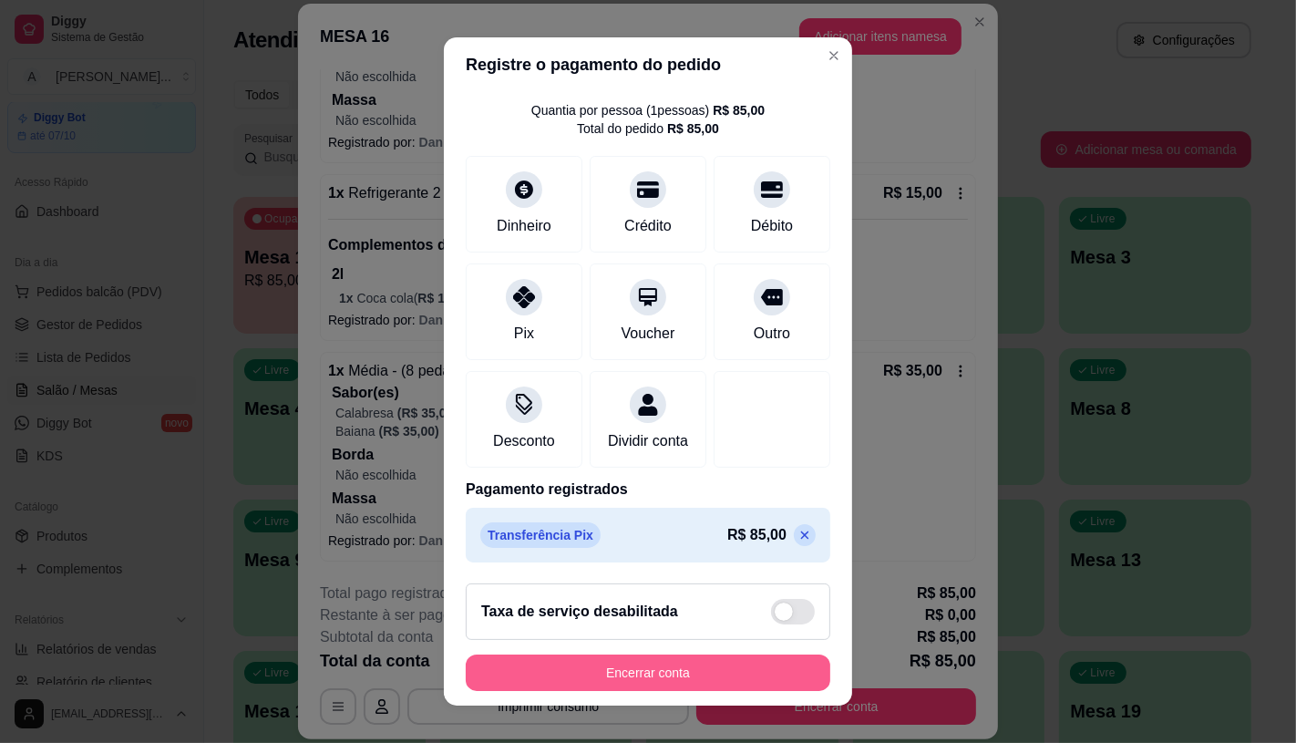
click at [644, 670] on button "Encerrar conta" at bounding box center [648, 673] width 365 height 36
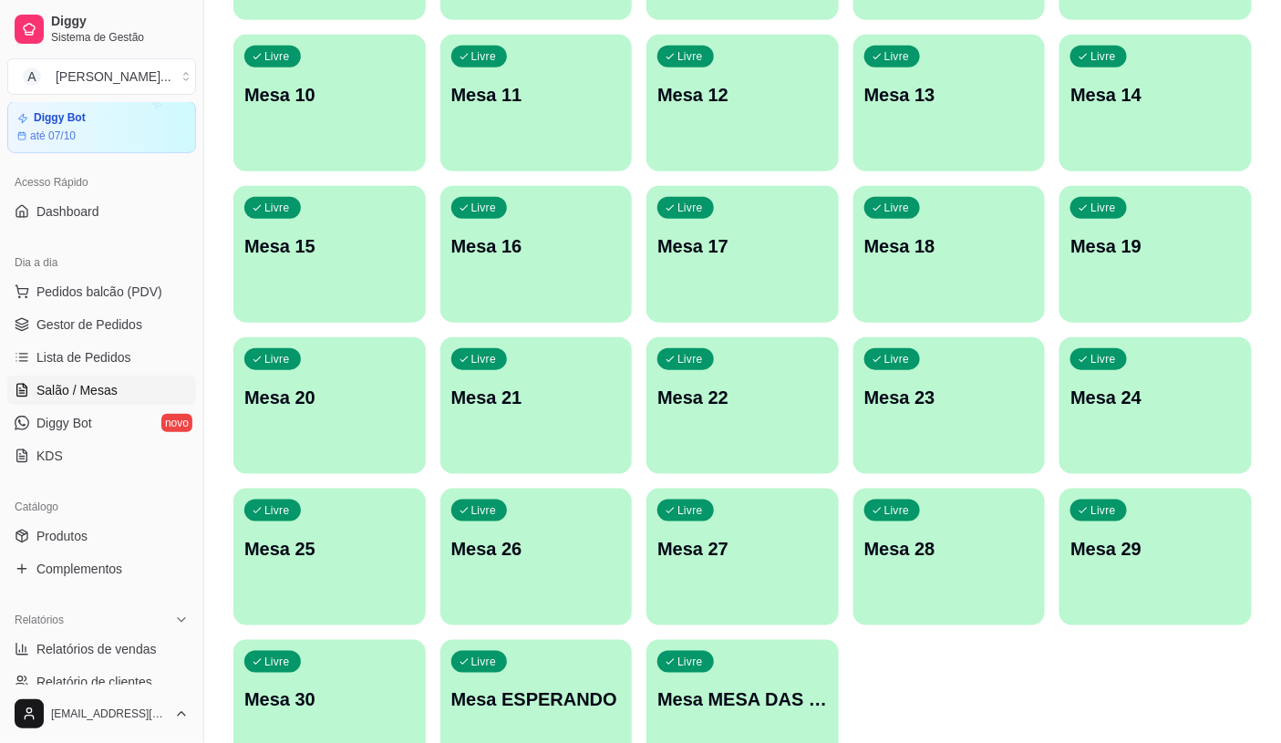
scroll to position [506, 0]
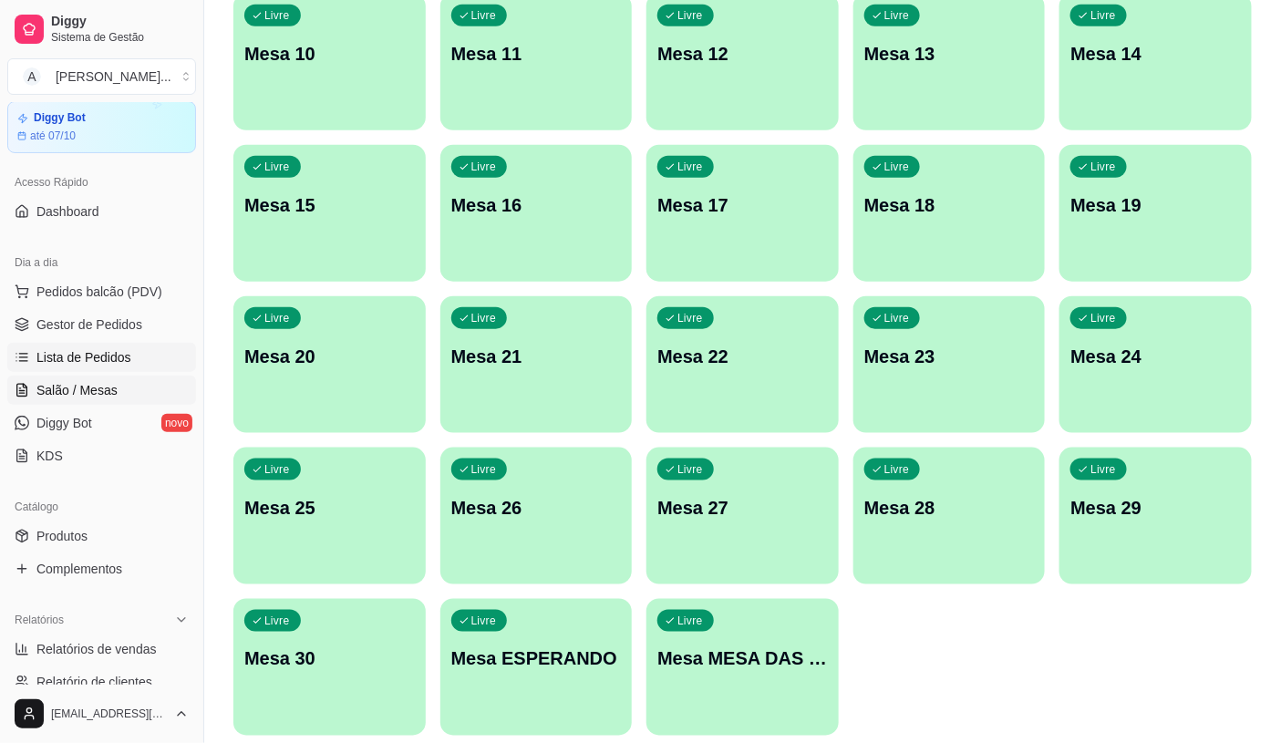
click at [98, 352] on span "Lista de Pedidos" at bounding box center [83, 357] width 95 height 18
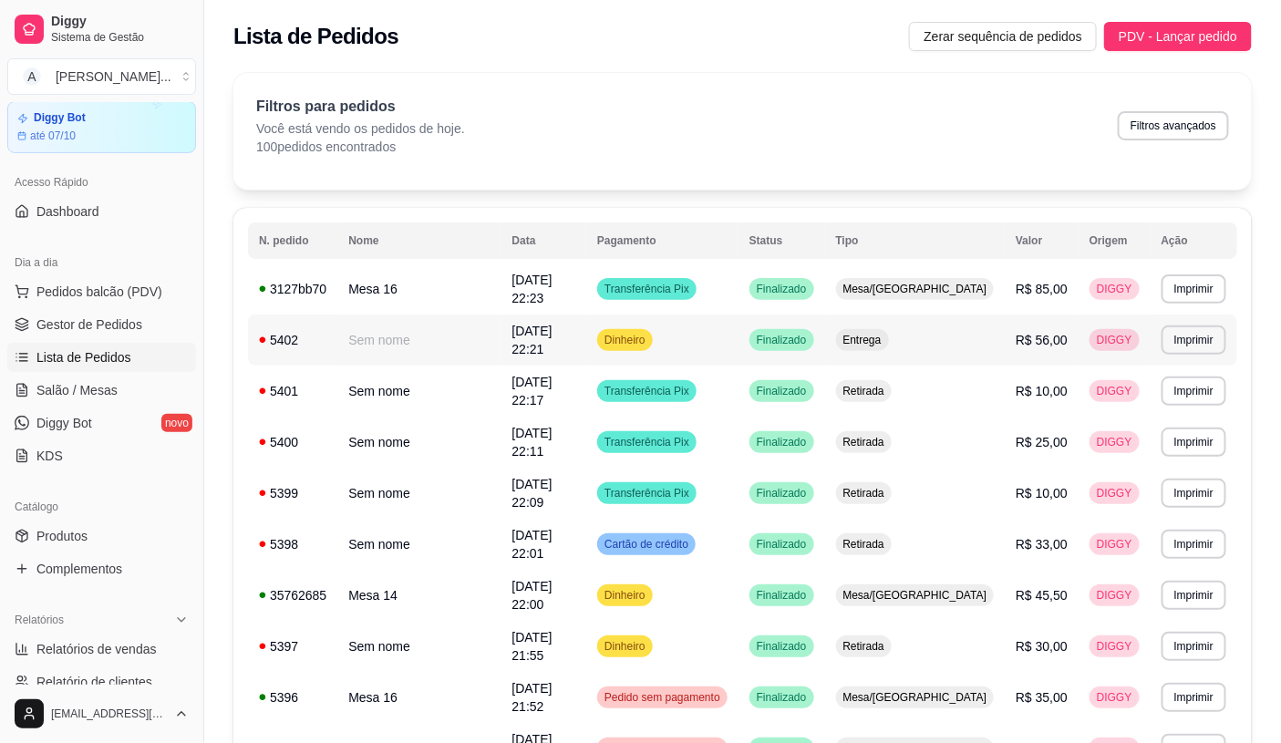
click at [1053, 337] on td "R$ 56,00" at bounding box center [1042, 340] width 74 height 51
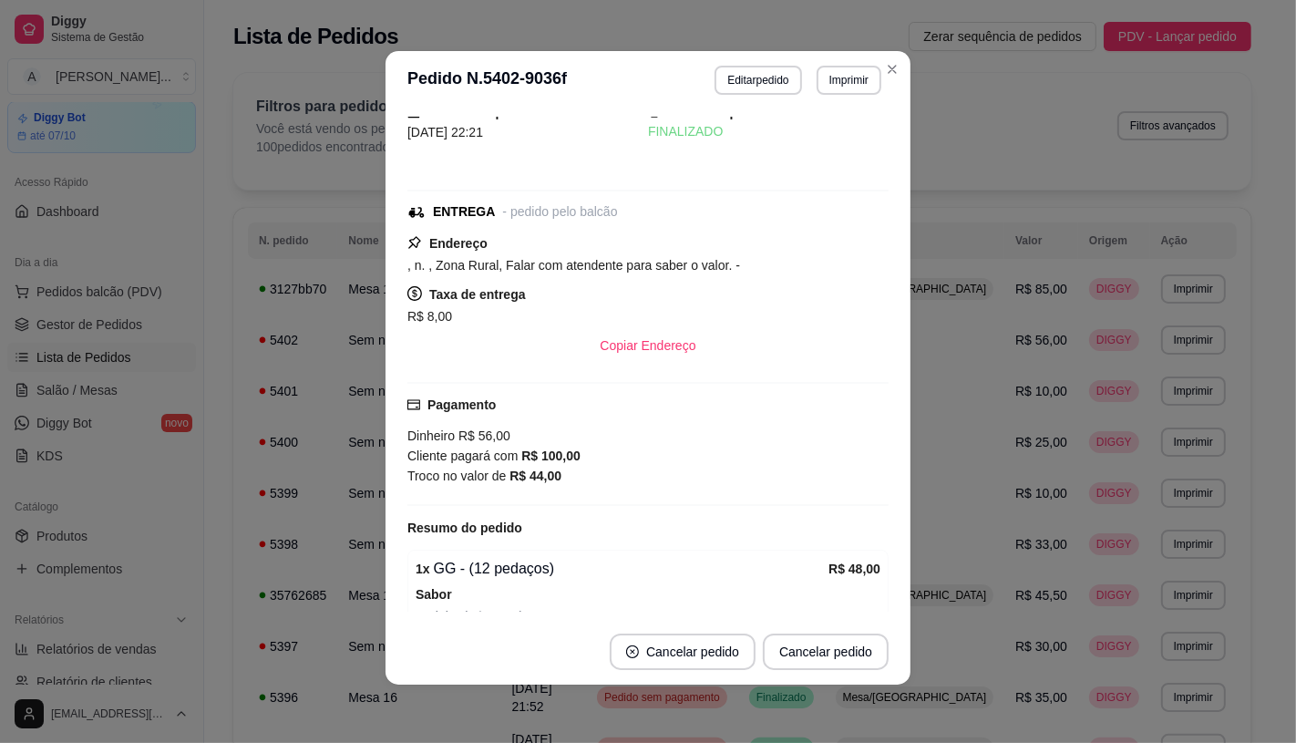
scroll to position [101, 0]
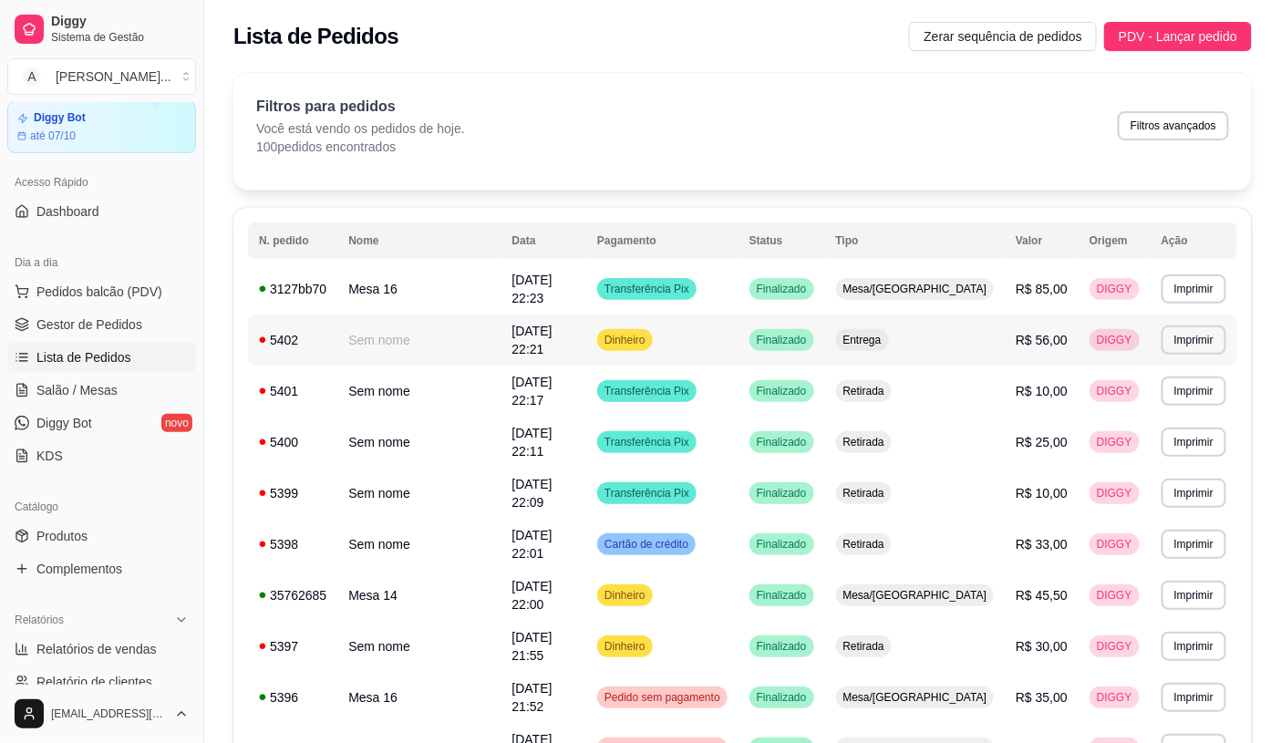
click at [885, 333] on span "Entrega" at bounding box center [863, 340] width 46 height 15
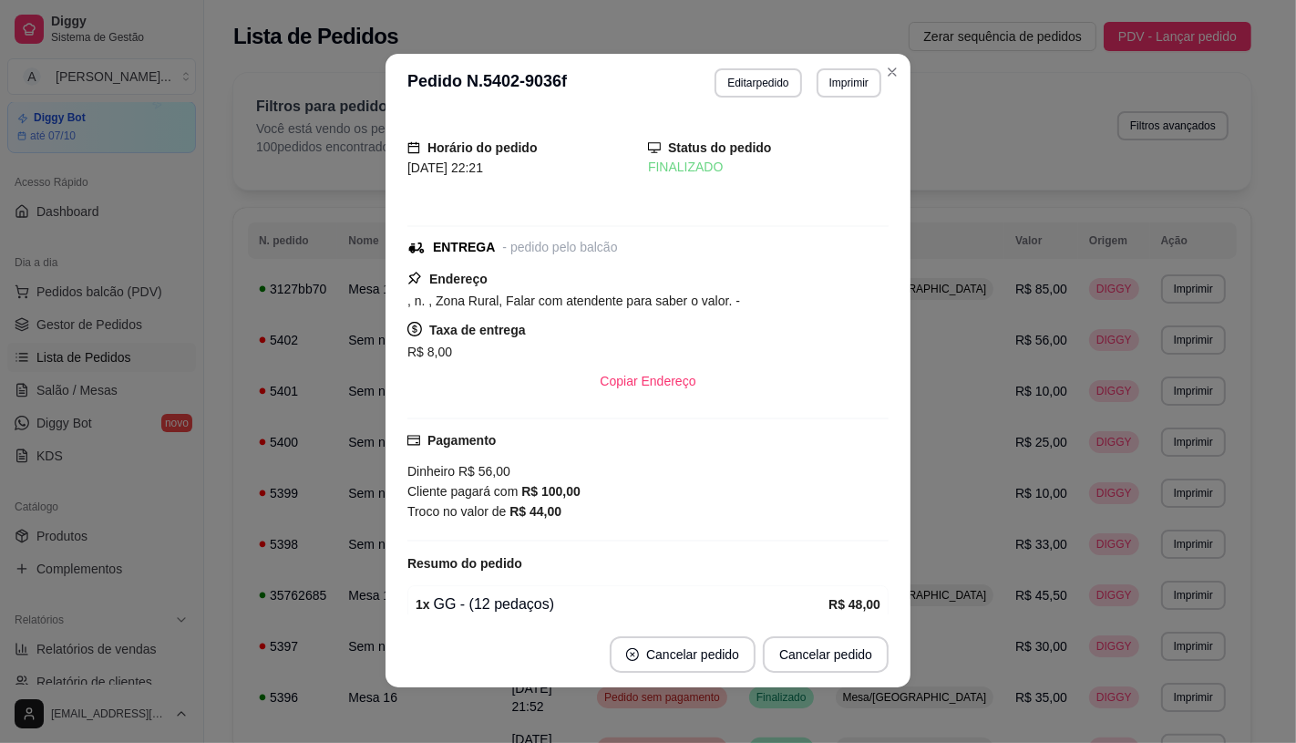
scroll to position [0, 0]
click at [816, 253] on div "ENTREGA - pedido pelo balcão" at bounding box center [646, 248] width 478 height 19
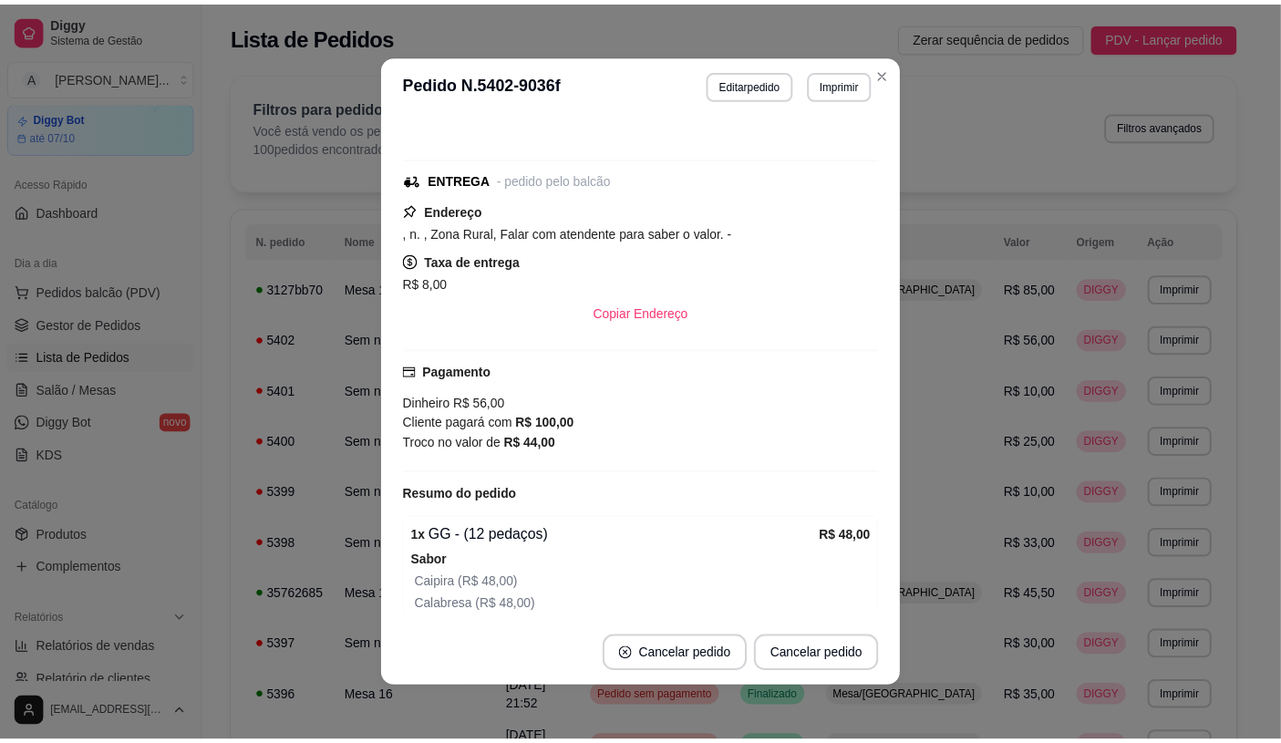
scroll to position [101, 0]
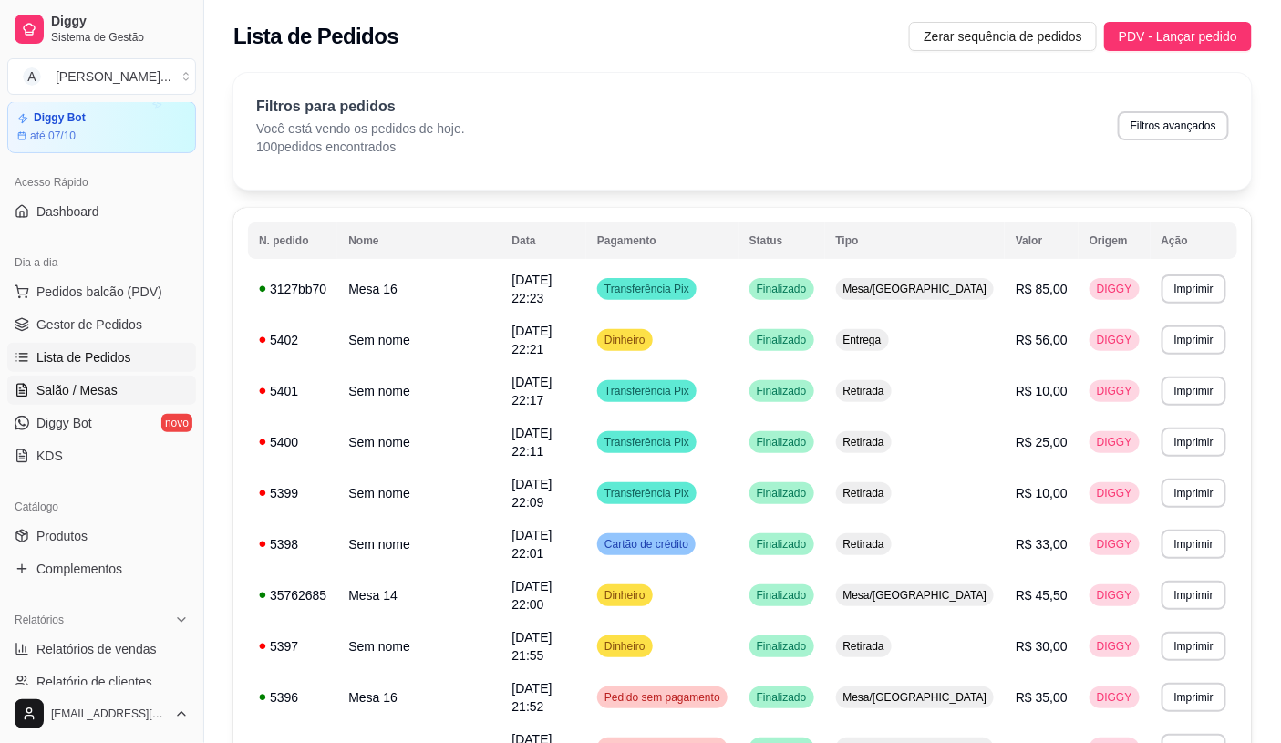
click at [114, 384] on link "Salão / Mesas" at bounding box center [101, 390] width 189 height 29
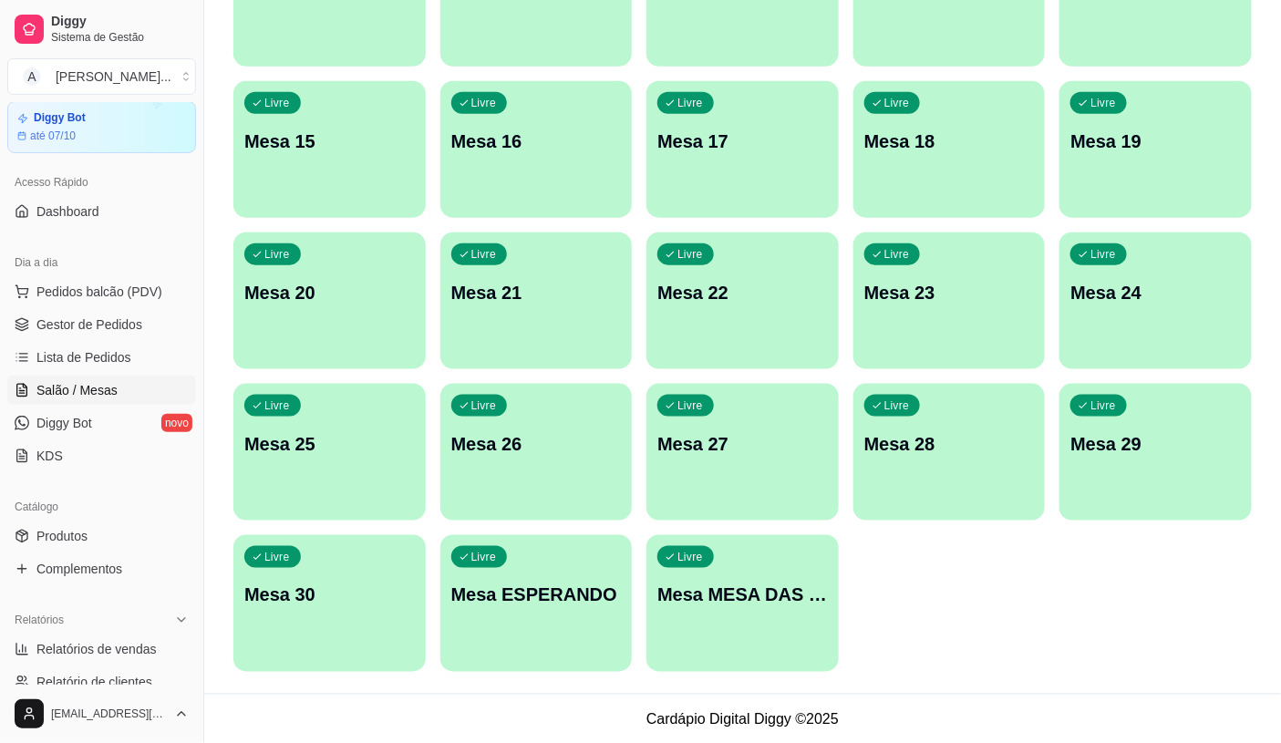
scroll to position [572, 0]
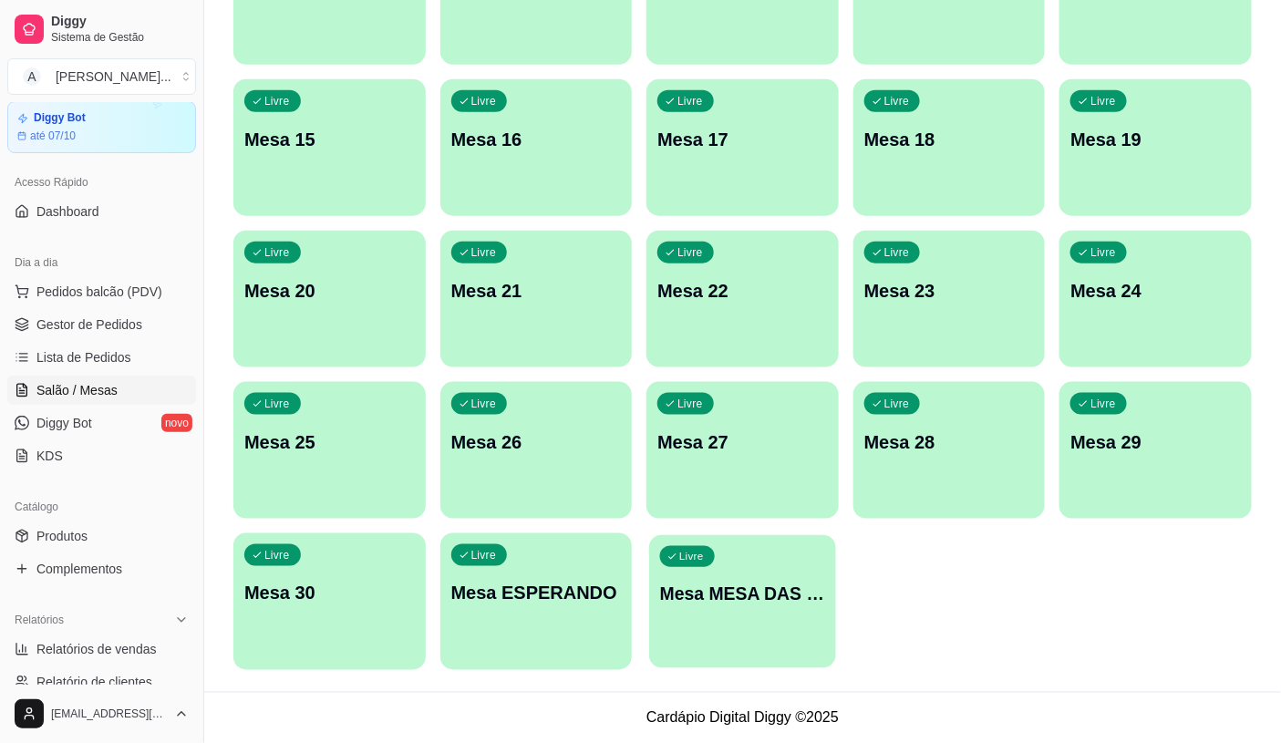
click at [676, 582] on p "Mesa MESA DAS COMANDAS" at bounding box center [742, 594] width 165 height 25
